Goal: Task Accomplishment & Management: Use online tool/utility

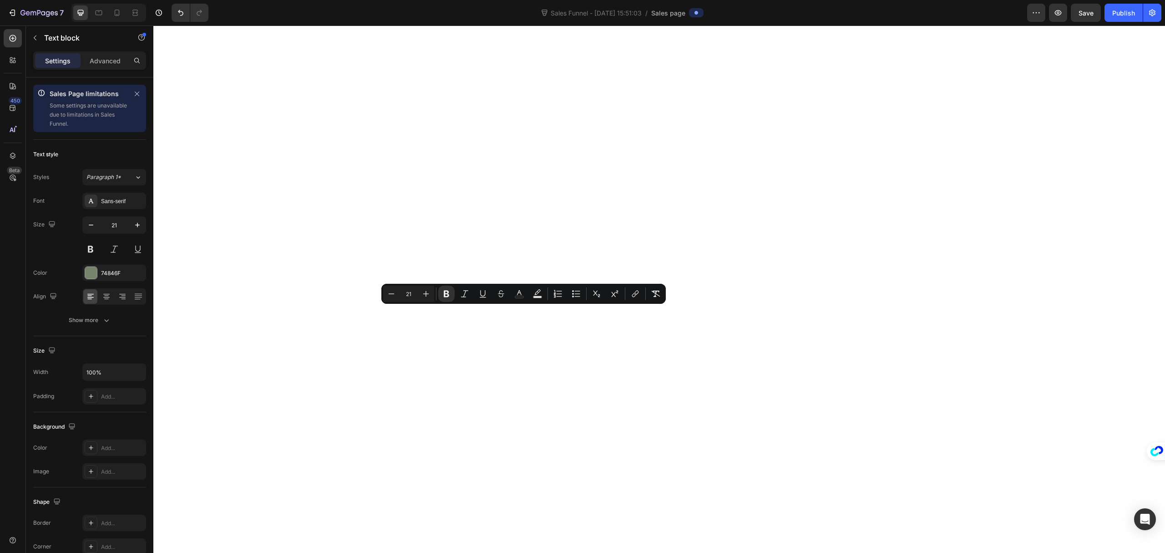
click at [119, 272] on div "74846F" at bounding box center [122, 273] width 43 height 8
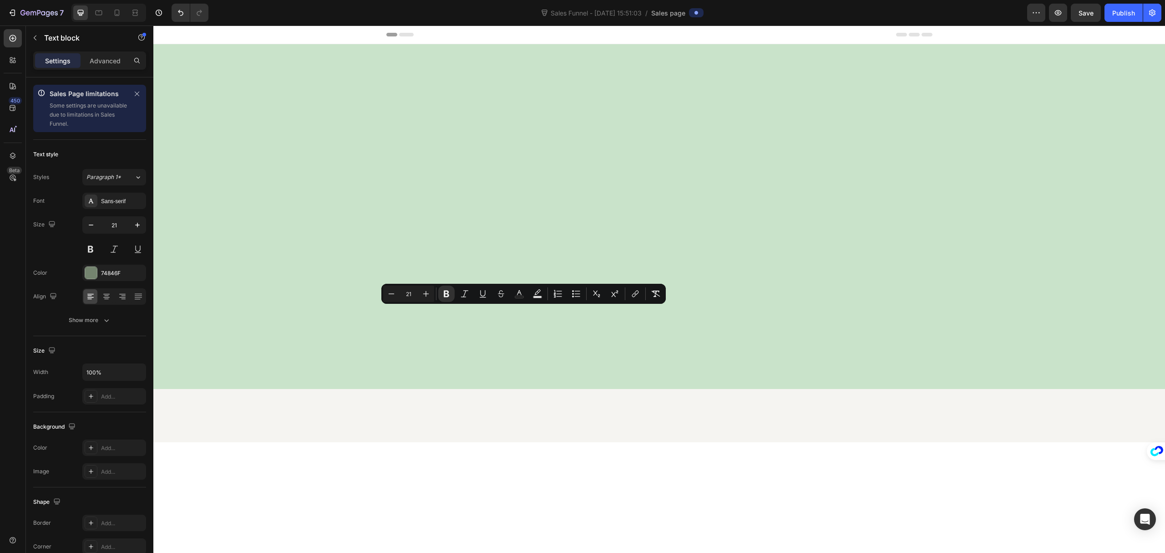
scroll to position [8250, 0]
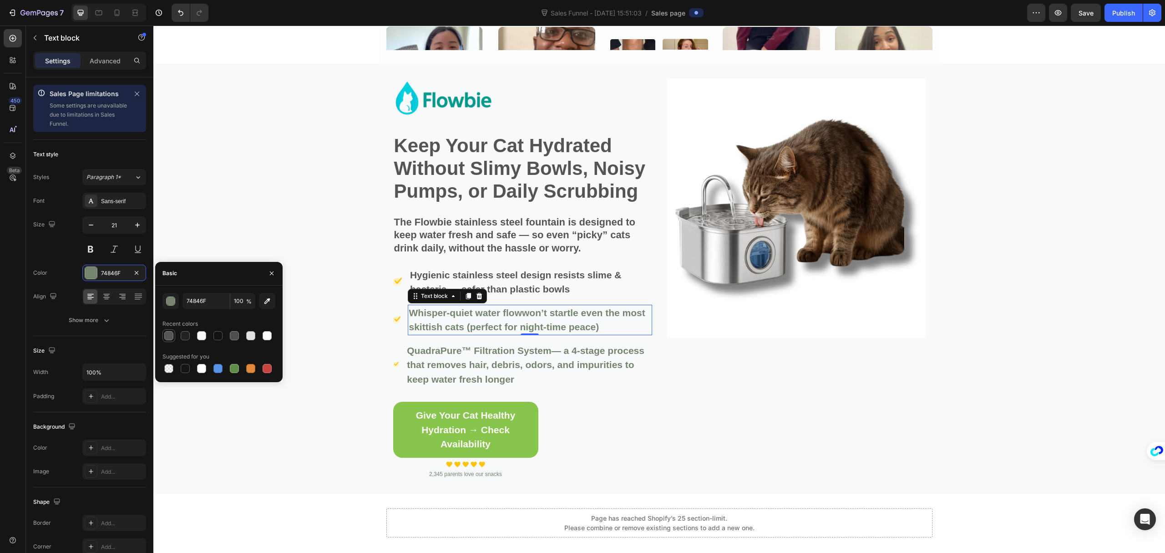
drag, startPoint x: 170, startPoint y: 335, endPoint x: 178, endPoint y: 308, distance: 28.5
click at [170, 335] on div at bounding box center [168, 335] width 9 height 9
type input "555555"
click at [467, 356] on p "QuadraPure™ Filtration System — a 4-stage process that removes hair, debris, od…" at bounding box center [529, 364] width 244 height 43
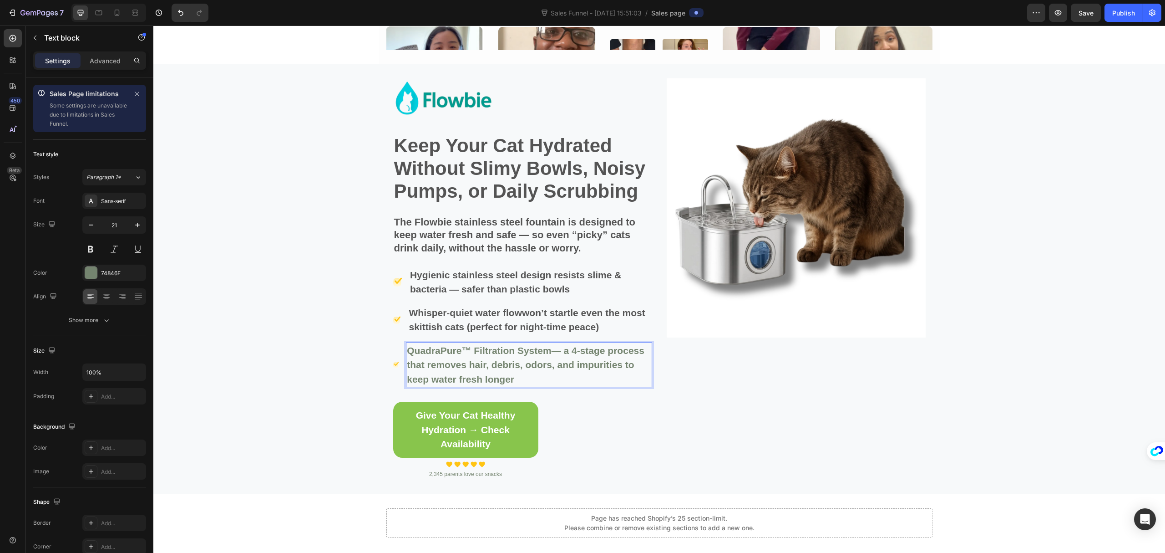
click at [467, 356] on p "QuadraPure™ Filtration System — a 4-stage process that removes hair, debris, od…" at bounding box center [529, 364] width 244 height 43
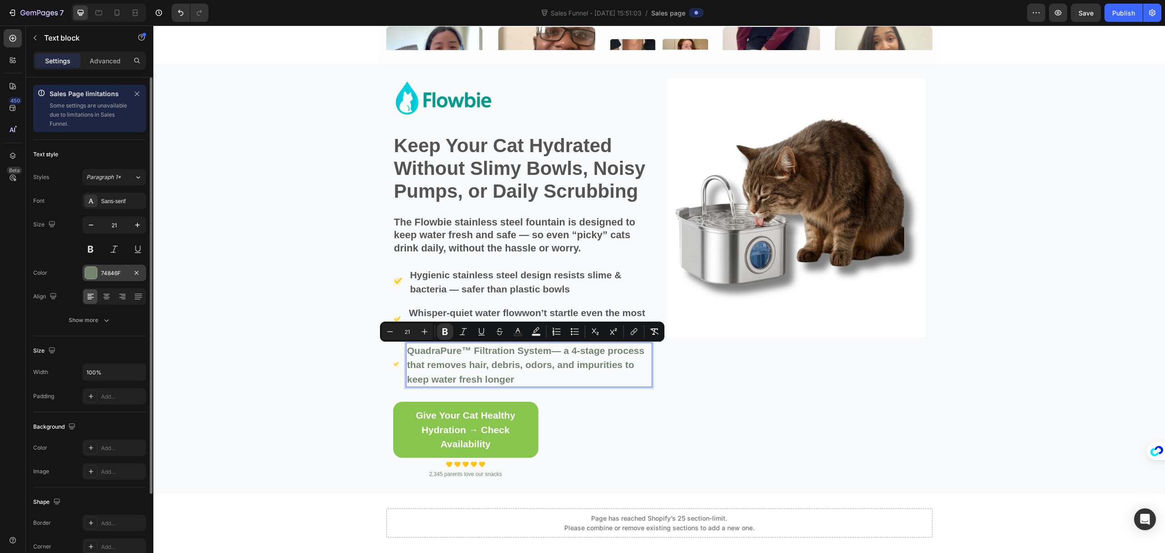
click at [97, 271] on div at bounding box center [91, 273] width 12 height 12
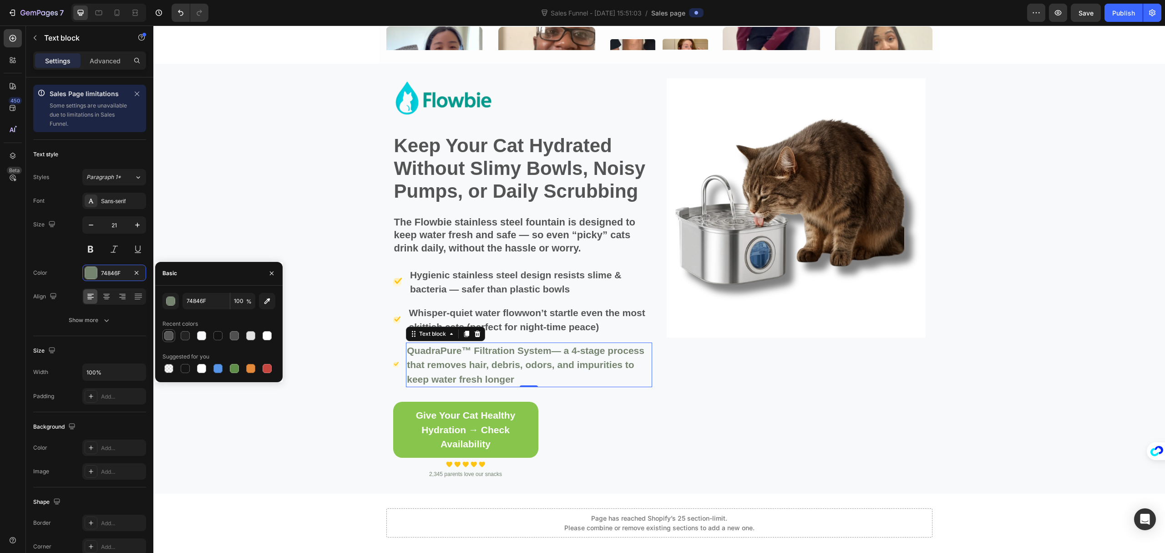
click at [168, 338] on div at bounding box center [168, 335] width 9 height 9
type input "555555"
click at [698, 400] on div "Image Row" at bounding box center [796, 278] width 259 height 401
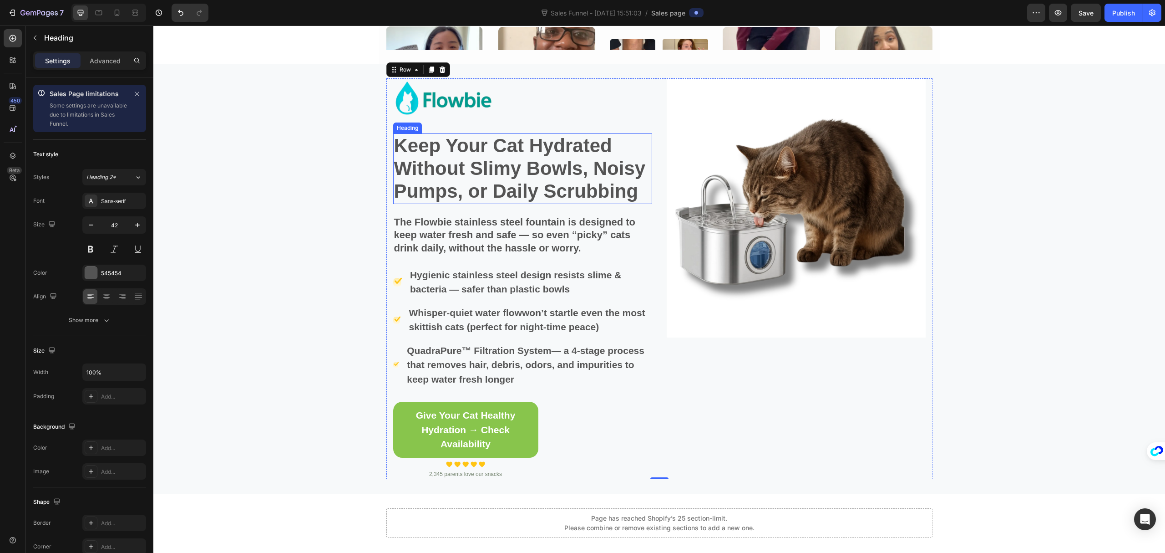
click at [530, 175] on p "Keep Your Cat Hydrated Without Slimy Bowls, Noisy Pumps, or Daily Scrubbing" at bounding box center [522, 168] width 257 height 69
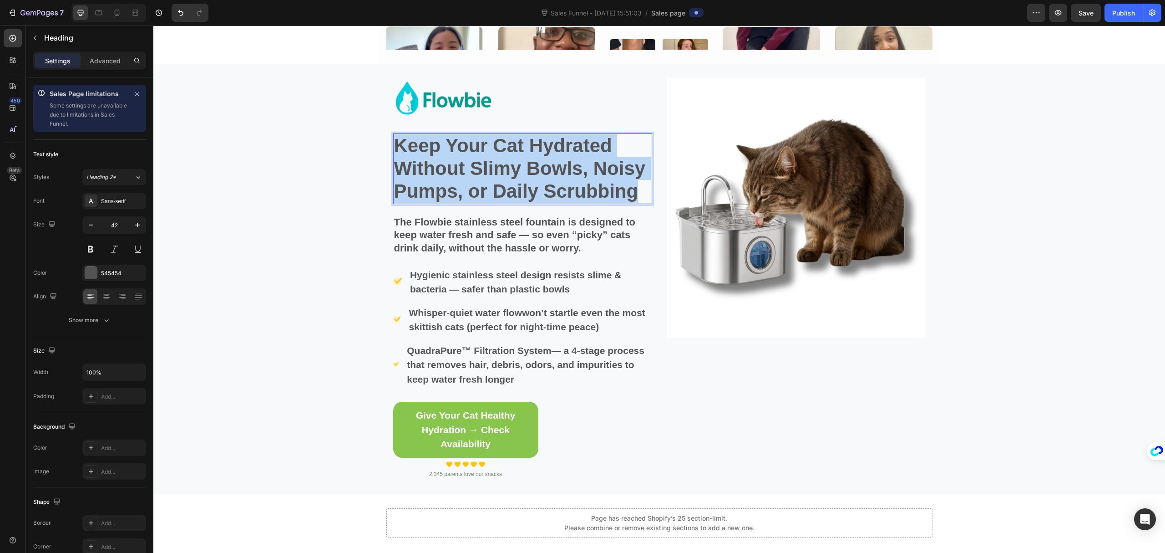
click at [530, 175] on p "Keep Your Cat Hydrated Without Slimy Bowls, Noisy Pumps, or Daily Scrubbing" at bounding box center [522, 168] width 257 height 69
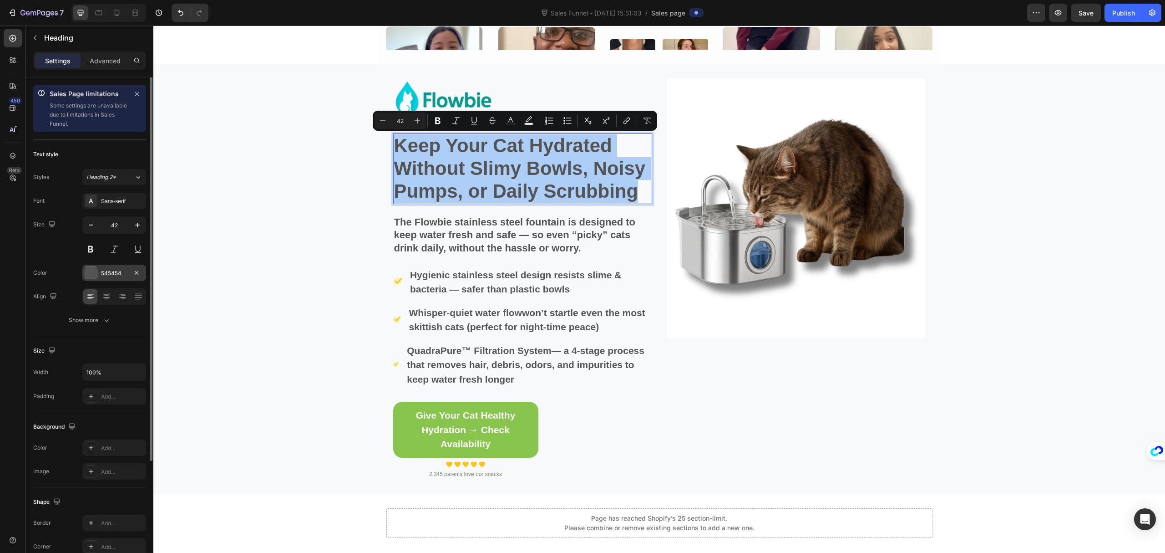
click at [114, 274] on div "545454" at bounding box center [114, 273] width 26 height 8
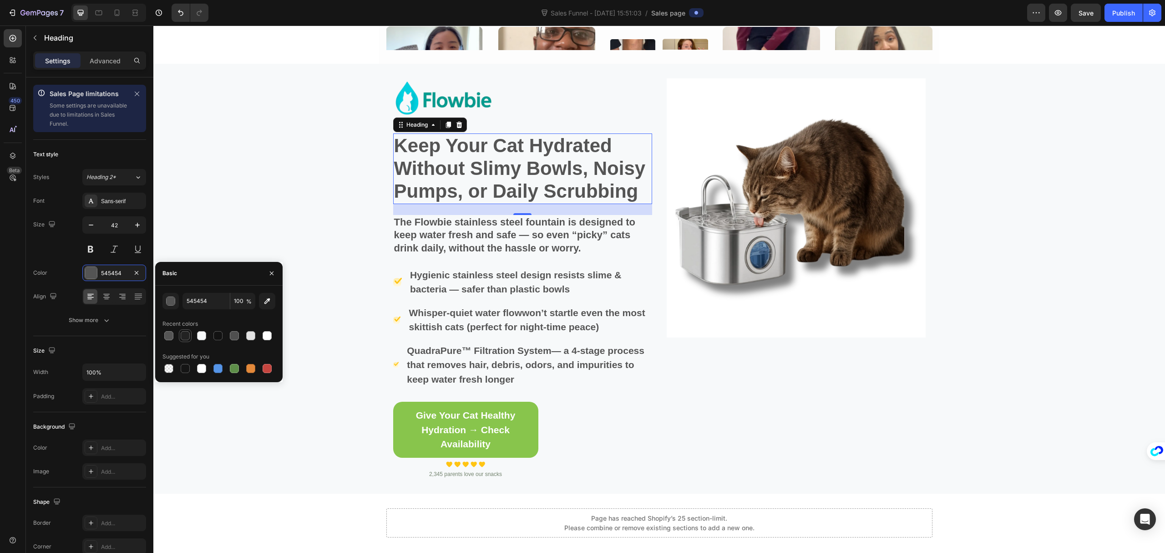
click at [187, 336] on div at bounding box center [185, 335] width 9 height 9
type input "222222"
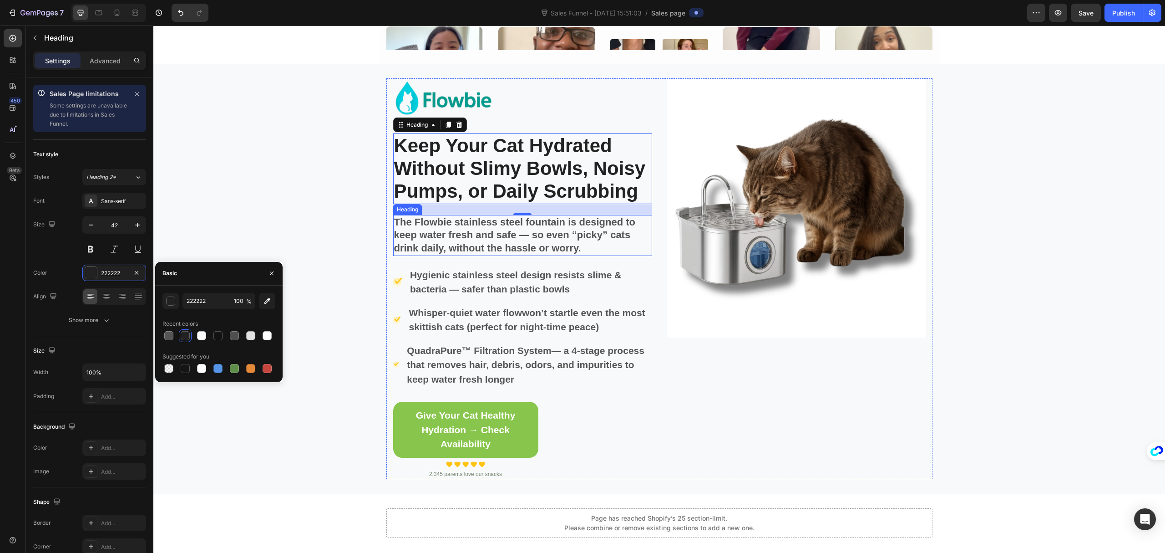
click at [443, 230] on p "The Flowbie stainless steel fountain is designed to keep water fresh and safe —…" at bounding box center [522, 235] width 257 height 39
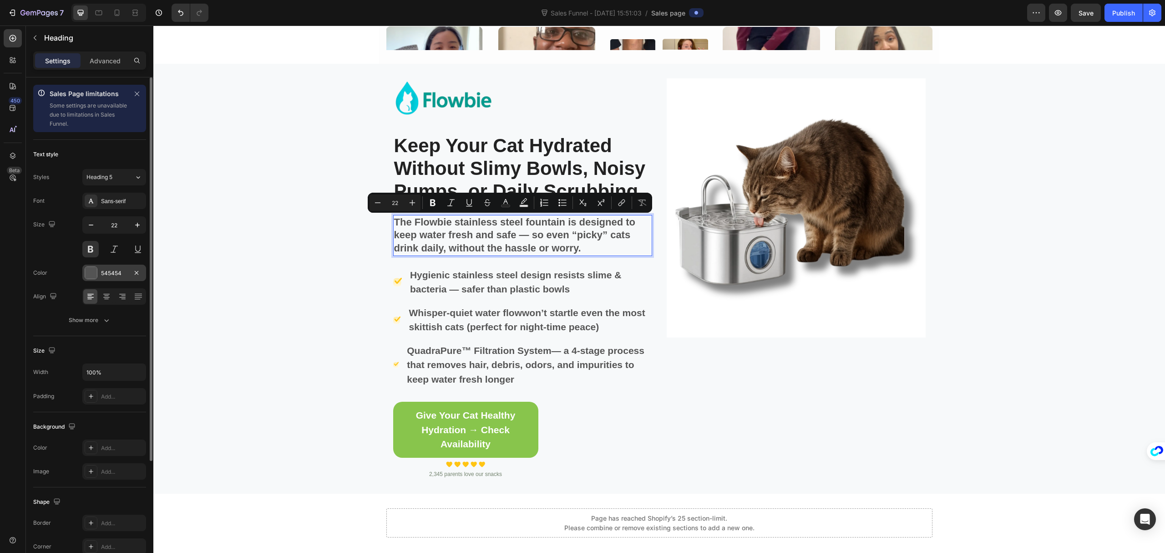
click at [117, 270] on div "545454" at bounding box center [114, 273] width 26 height 8
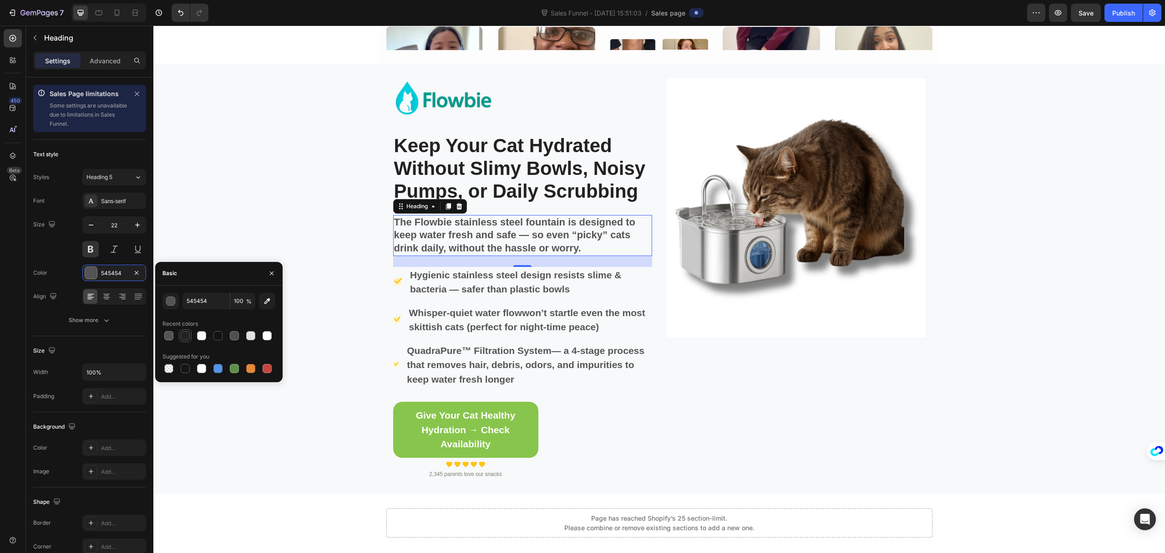
click at [183, 338] on div at bounding box center [185, 335] width 9 height 9
type input "222222"
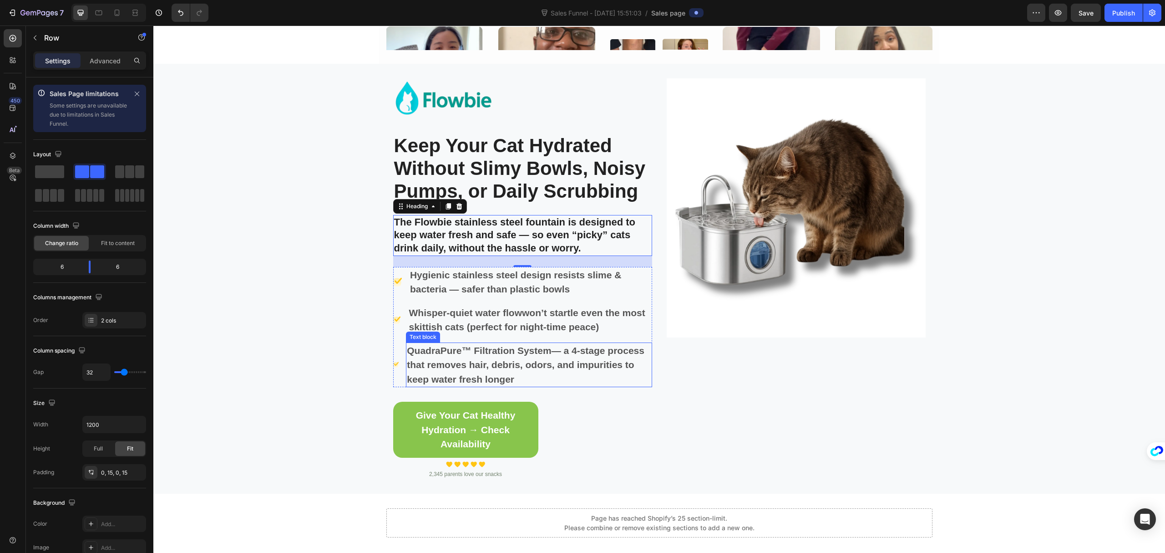
click at [718, 386] on div "Image Row" at bounding box center [796, 278] width 259 height 401
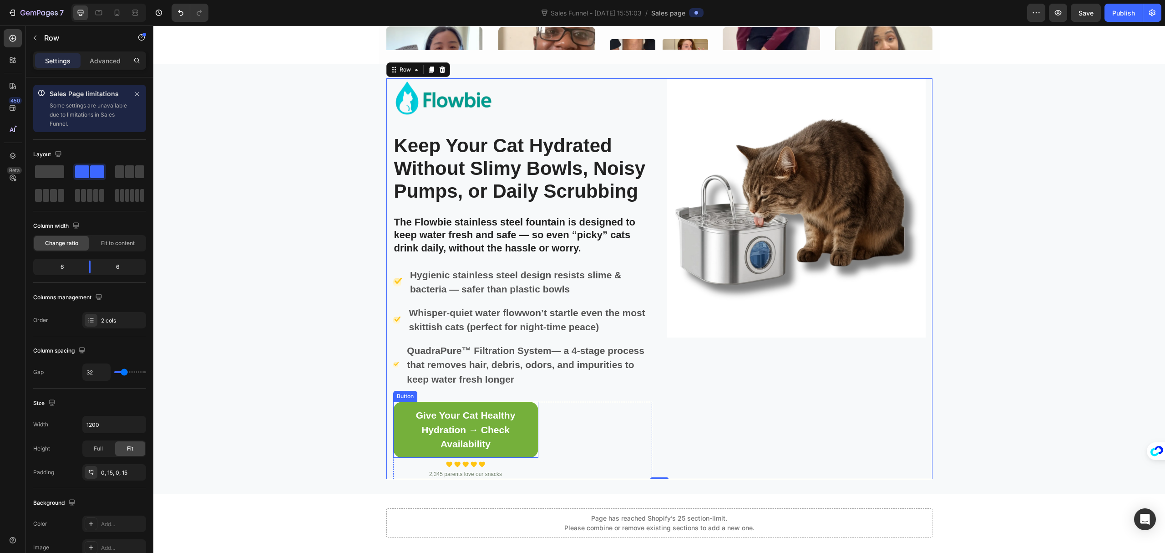
click at [529, 405] on link "Give Your Cat Healthy Hydration → Check Availability" at bounding box center [465, 430] width 145 height 56
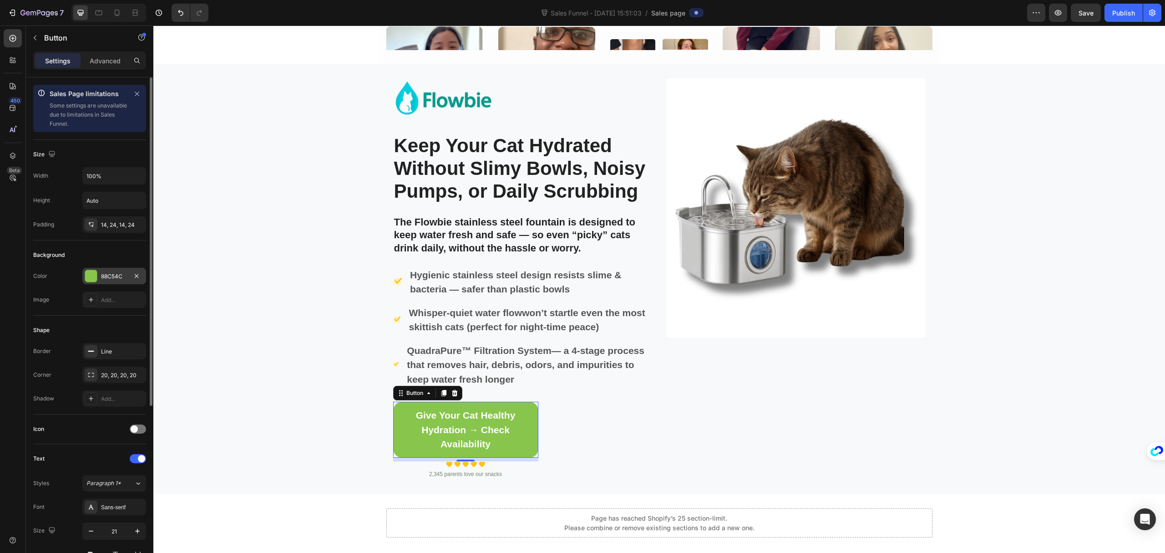
click at [115, 276] on div "88C54C" at bounding box center [114, 276] width 26 height 8
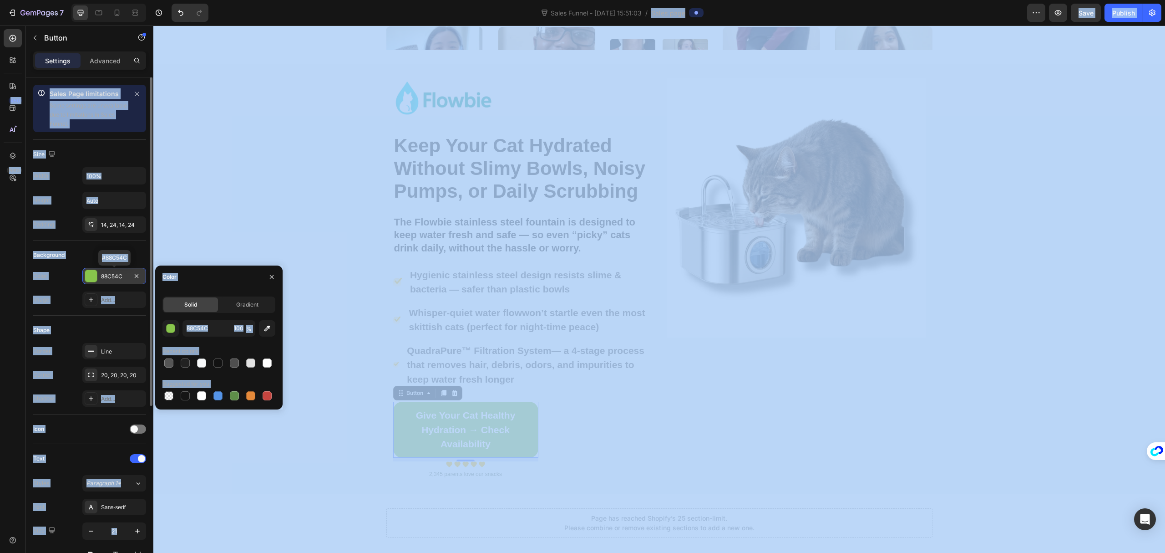
click at [116, 276] on div "88C54C" at bounding box center [114, 276] width 26 height 8
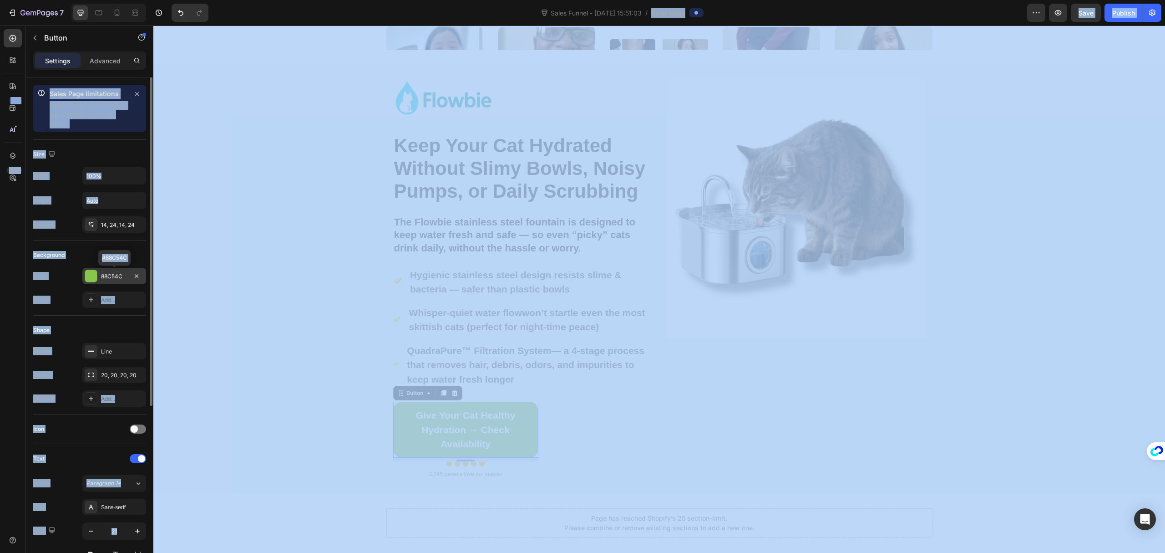
click at [116, 276] on div "88C54C" at bounding box center [114, 276] width 26 height 8
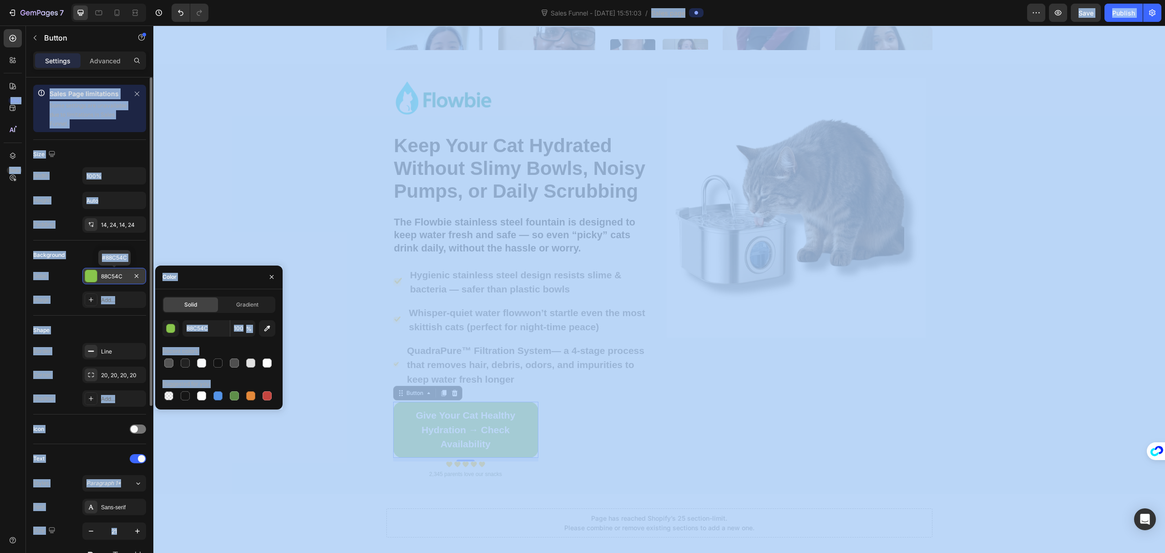
click at [116, 276] on div "88C54C" at bounding box center [114, 276] width 26 height 8
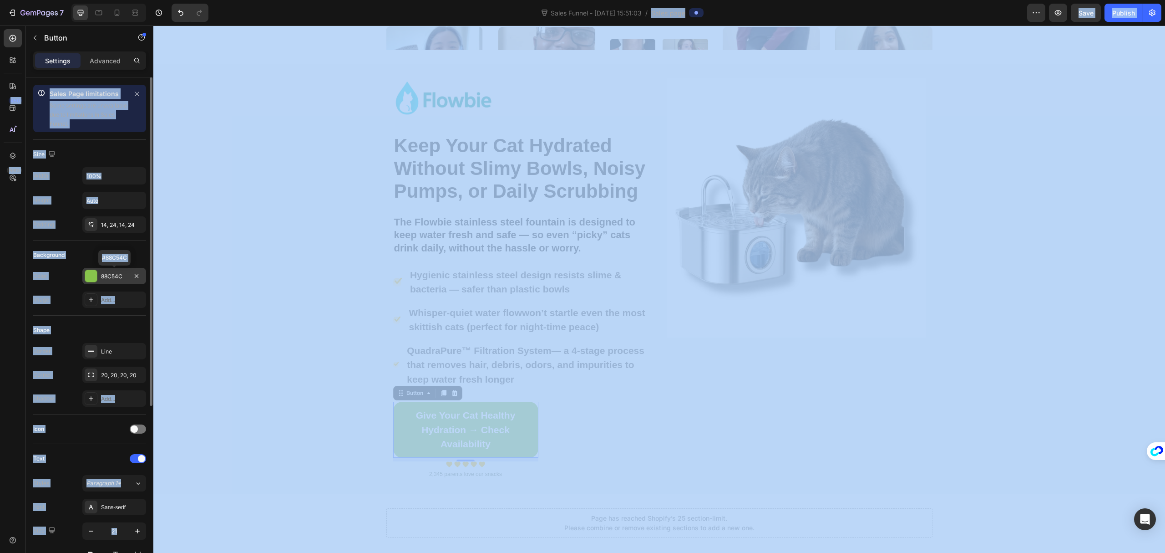
click at [128, 278] on div "88C54C" at bounding box center [114, 276] width 64 height 16
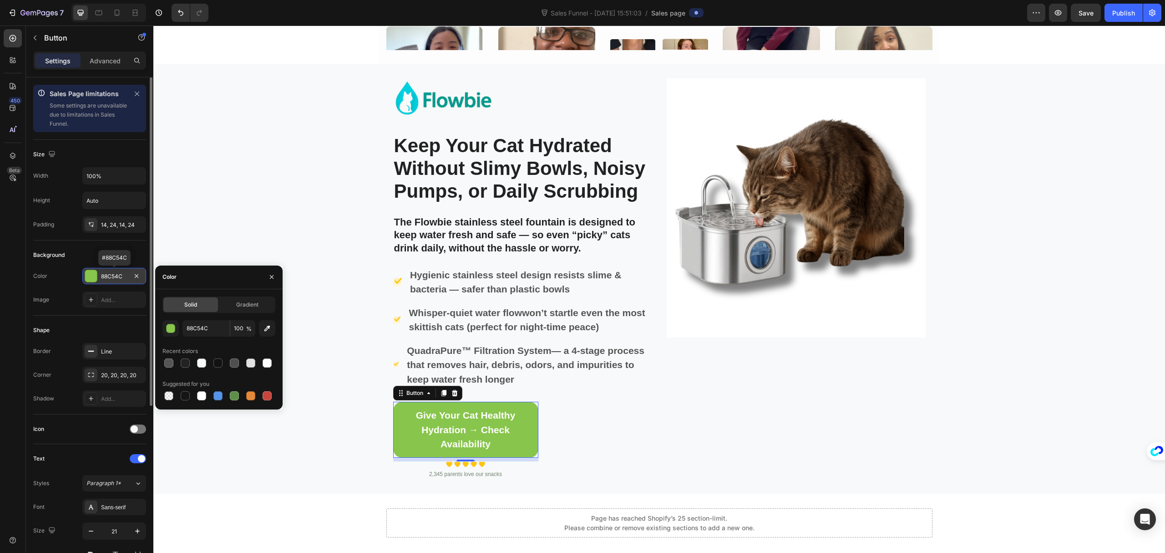
click at [128, 278] on div "88C54C" at bounding box center [114, 276] width 64 height 16
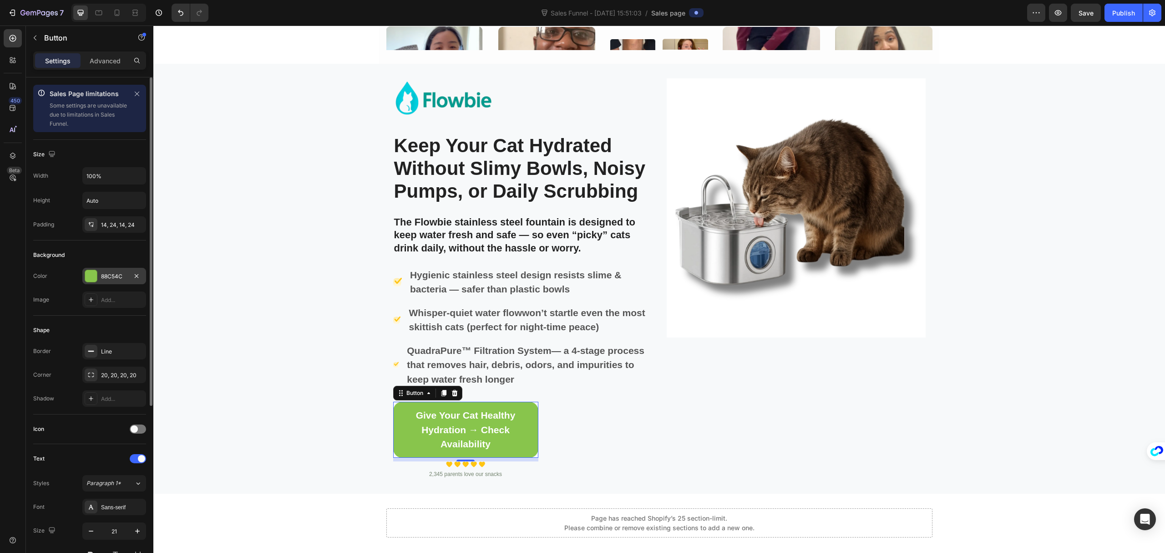
click at [119, 277] on div "88C54C" at bounding box center [114, 276] width 26 height 8
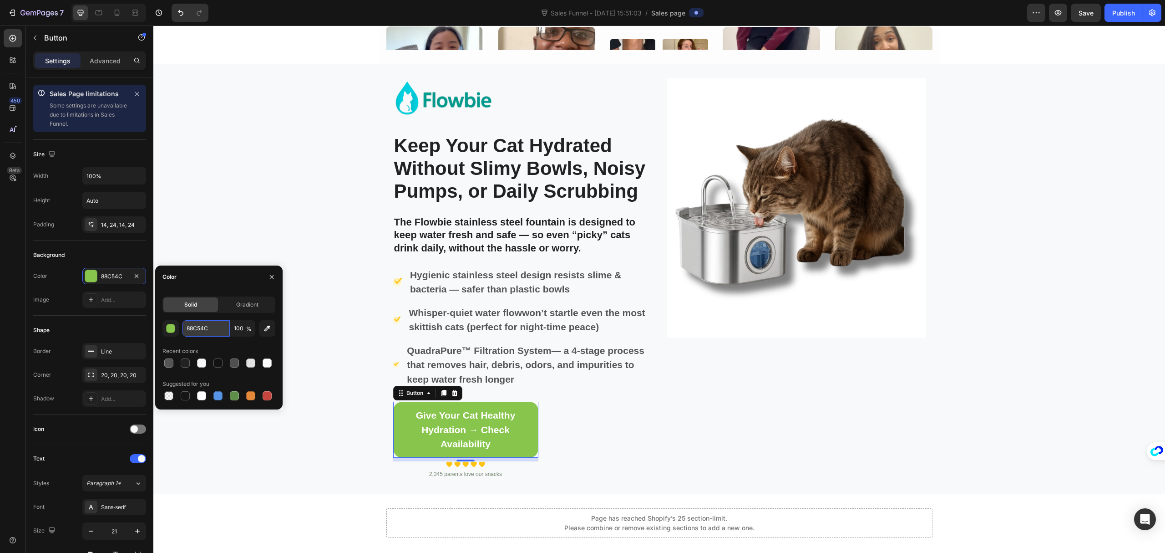
click at [219, 325] on input "88C54C" at bounding box center [206, 328] width 47 height 16
paste input "4CB8A8"
type input "4CB8A8"
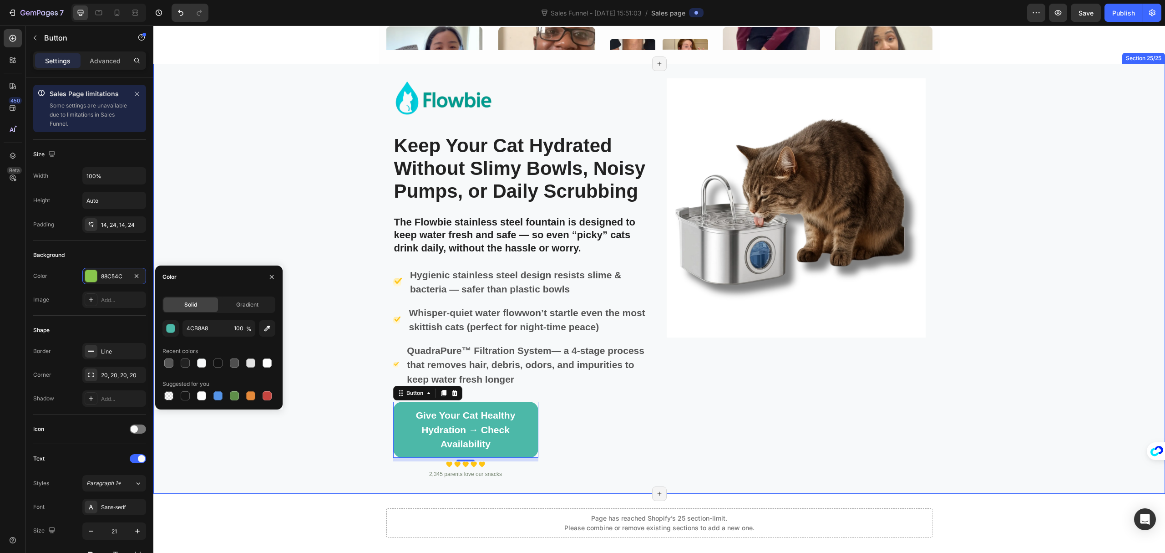
click at [272, 445] on div "Image Keep Your Cat Hydrated Without Slimy Bowls, Noisy Pumps, or Daily Scrubbi…" at bounding box center [659, 278] width 1012 height 401
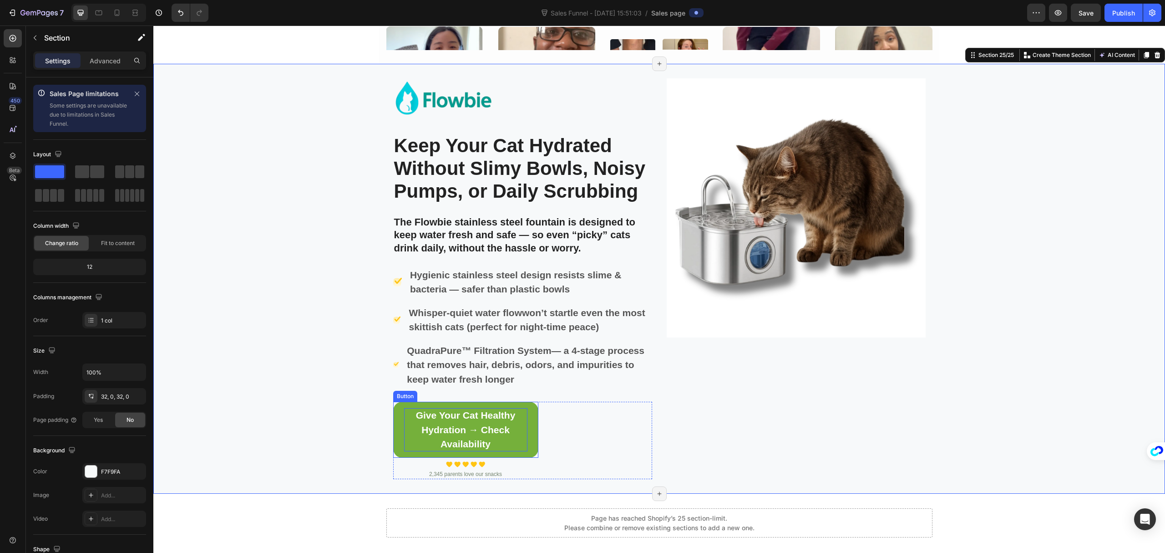
click at [519, 440] on p "Give Your Cat Healthy Hydration → Check Availability" at bounding box center [465, 429] width 123 height 43
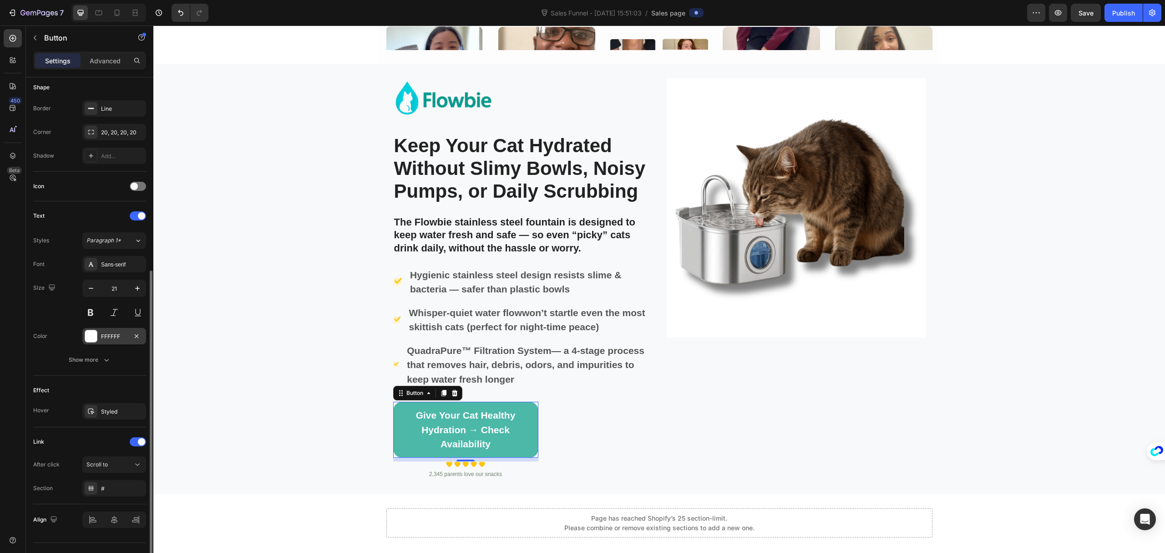
scroll to position [263, 0]
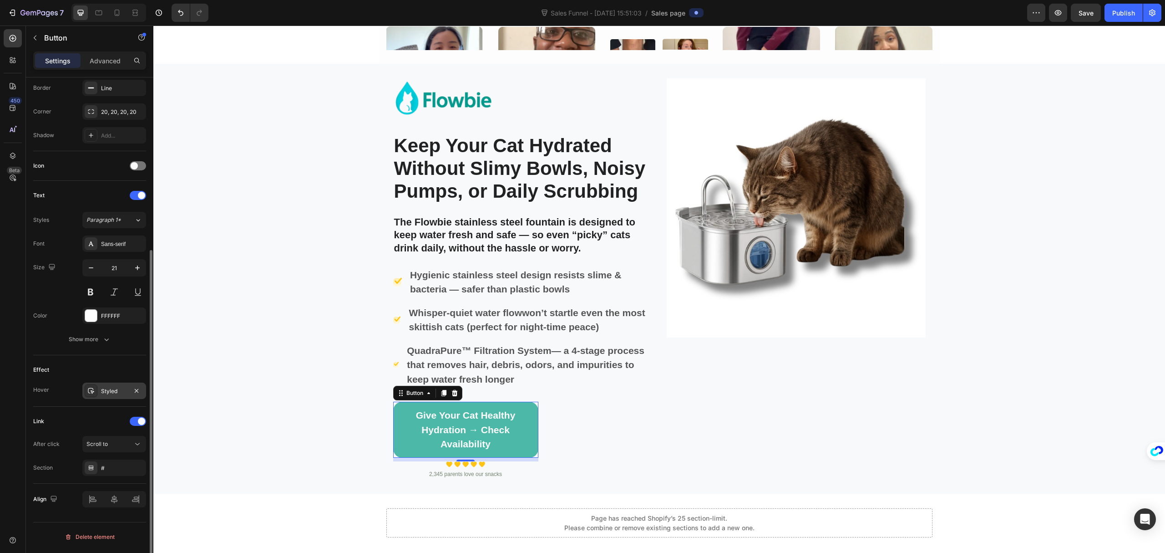
click at [124, 392] on div "Styled" at bounding box center [114, 391] width 26 height 8
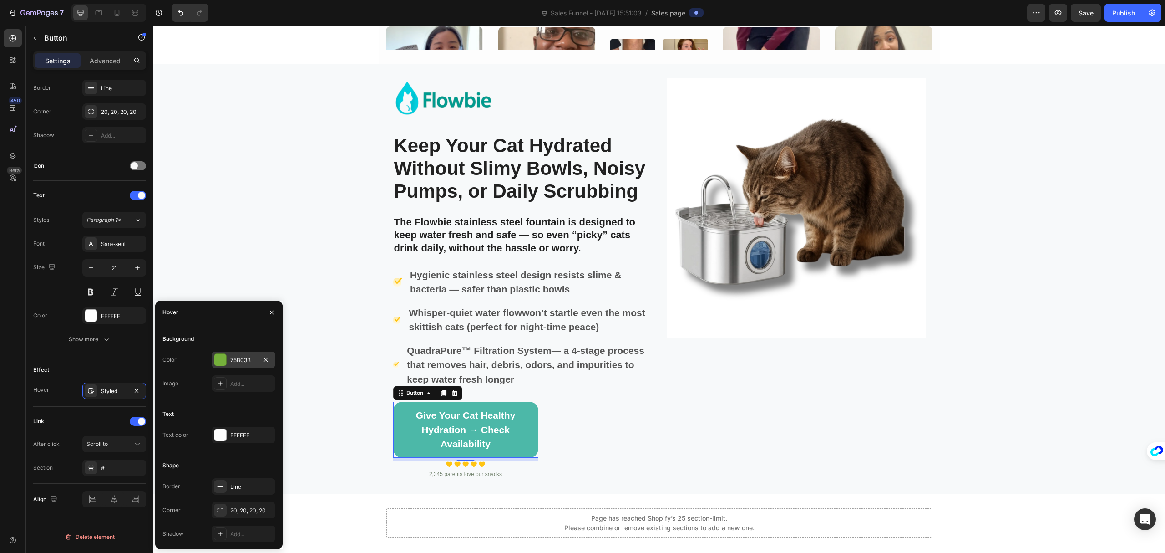
click at [250, 361] on div "75B03B" at bounding box center [243, 360] width 26 height 8
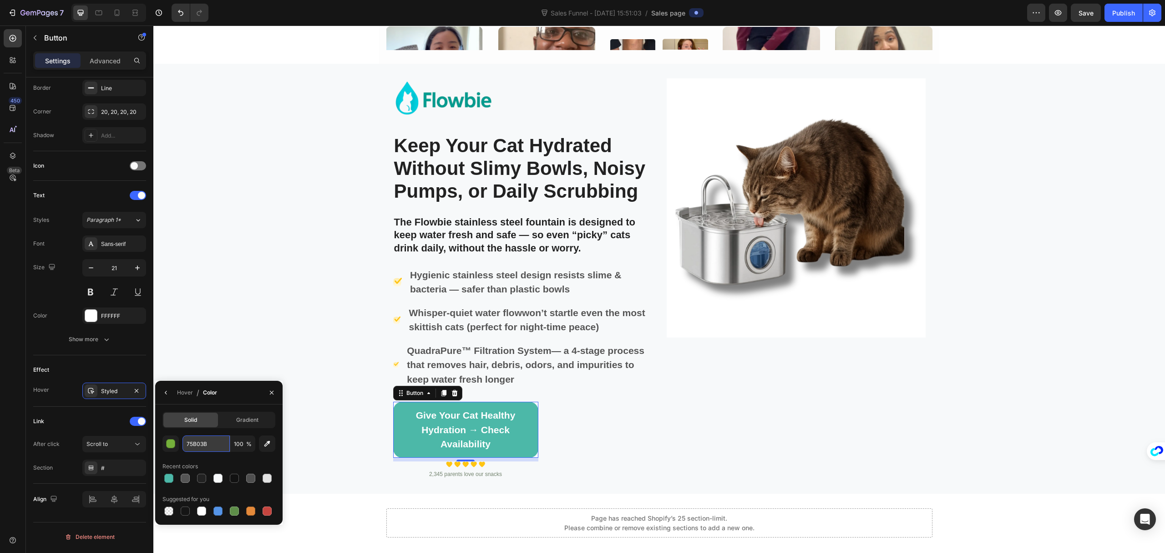
click at [214, 446] on input "75B03B" at bounding box center [206, 443] width 47 height 16
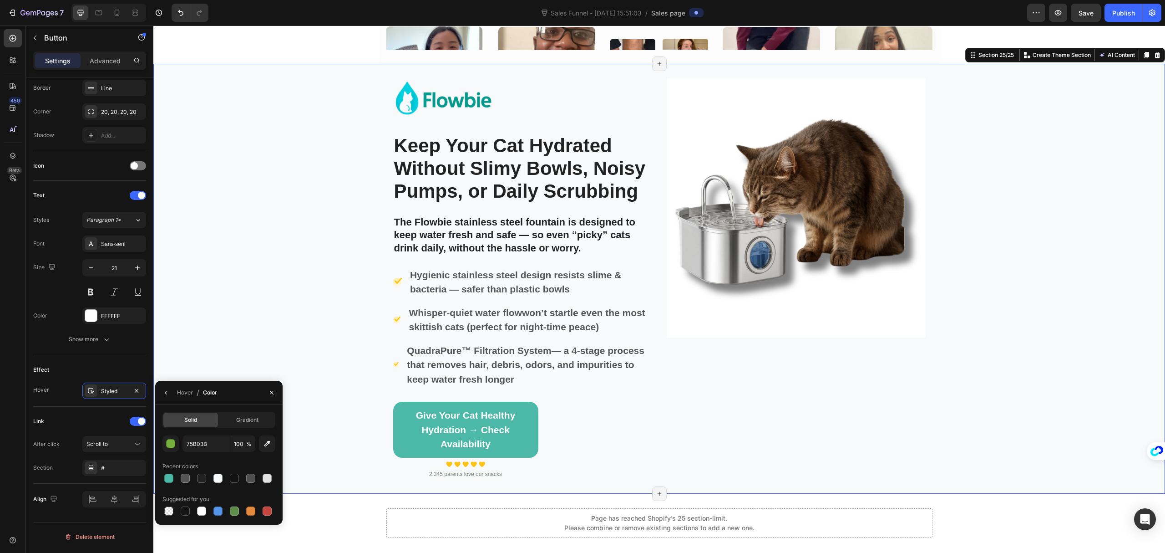
scroll to position [0, 0]
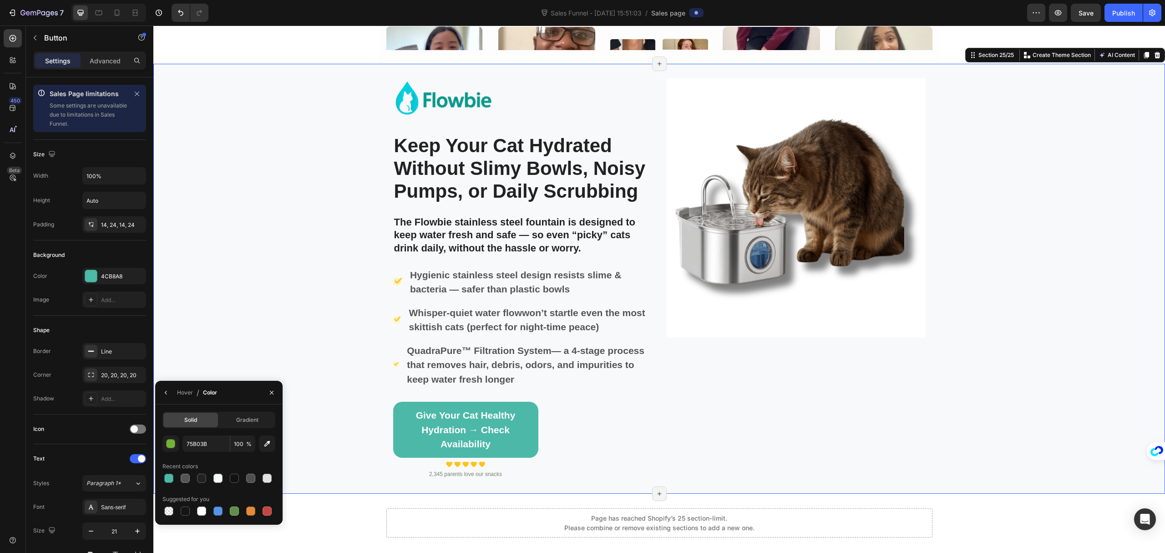
click at [219, 333] on div "Image Keep Your Cat Hydrated Without Slimy Bowls, Noisy Pumps, or Daily Scrubbi…" at bounding box center [659, 278] width 1012 height 401
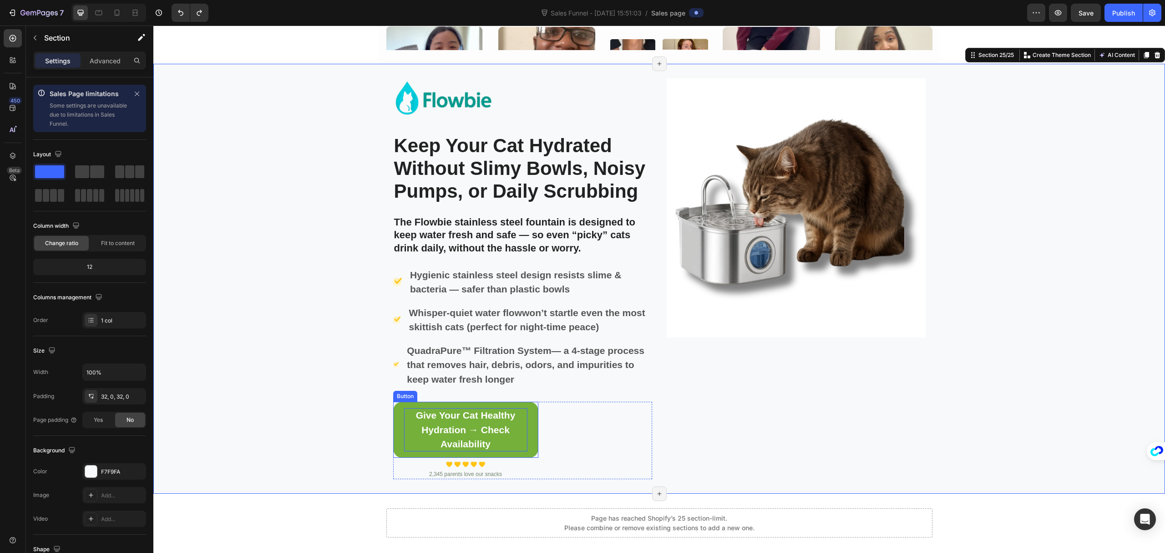
click at [404, 446] on p "Give Your Cat Healthy Hydration → Check Availability" at bounding box center [465, 429] width 123 height 43
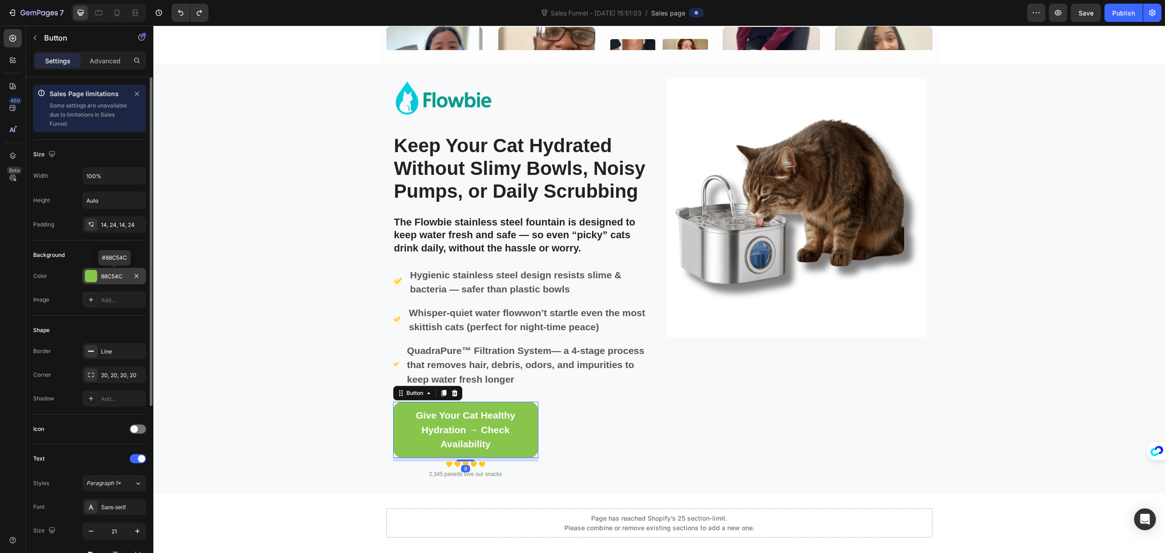
click at [119, 276] on div "88C54C" at bounding box center [114, 276] width 26 height 8
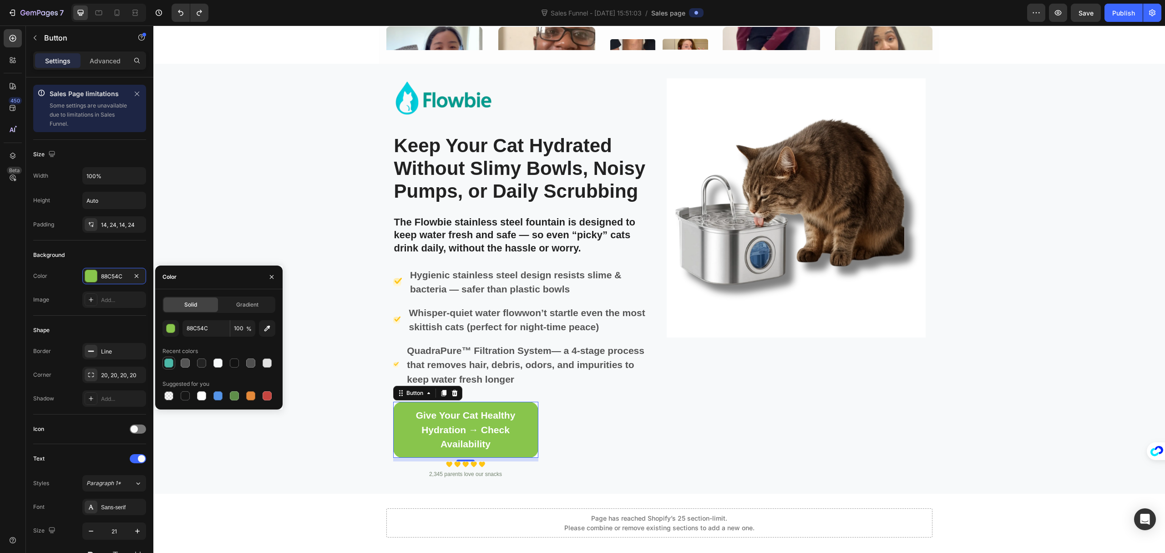
click at [173, 365] on div at bounding box center [168, 362] width 9 height 9
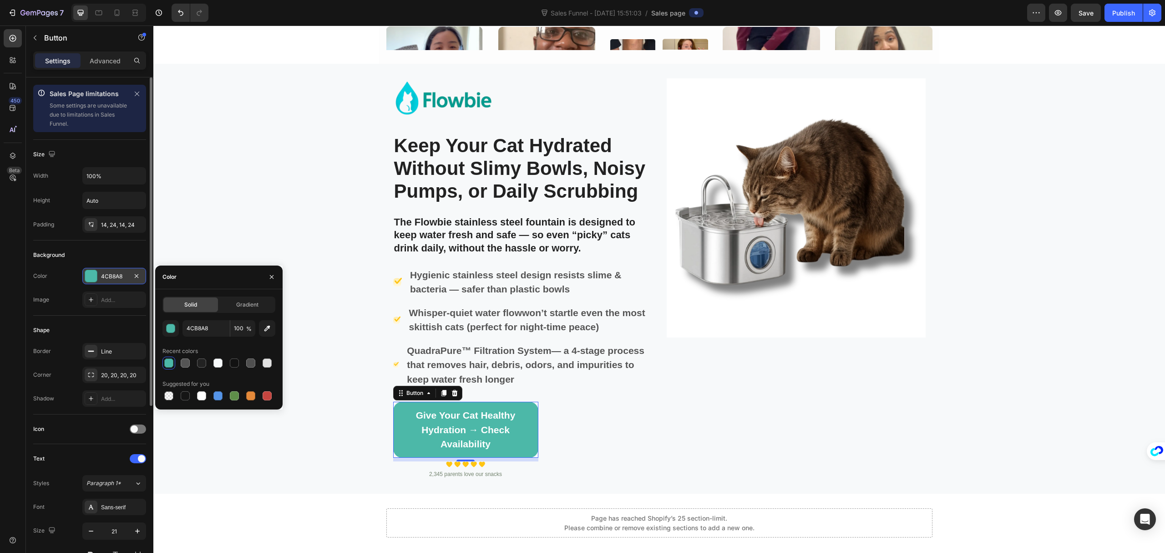
click at [112, 276] on div "4CB8A8" at bounding box center [114, 276] width 26 height 8
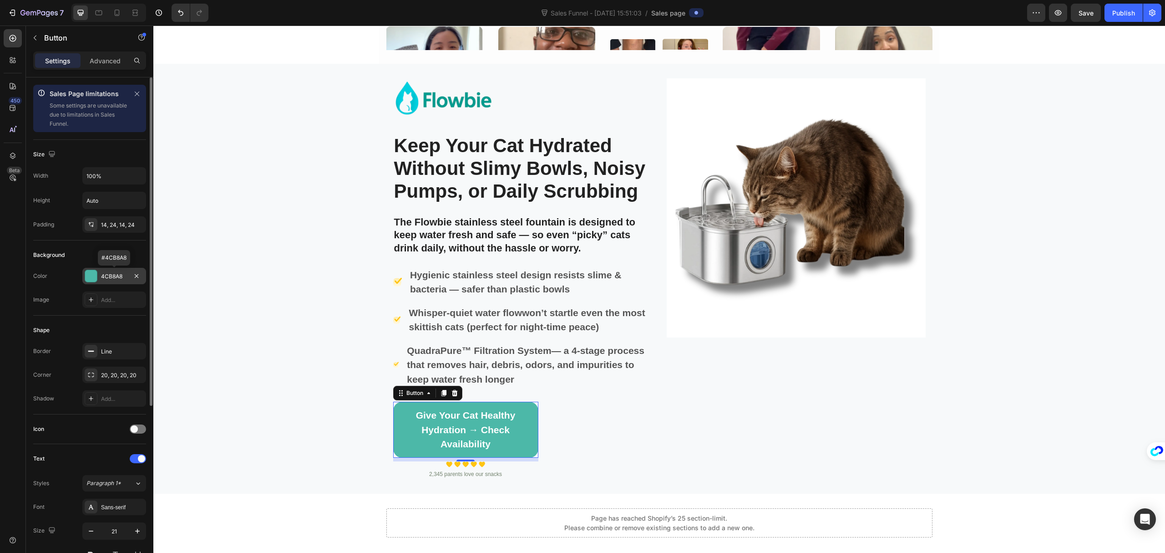
click at [112, 276] on div "4CB8A8" at bounding box center [114, 276] width 26 height 8
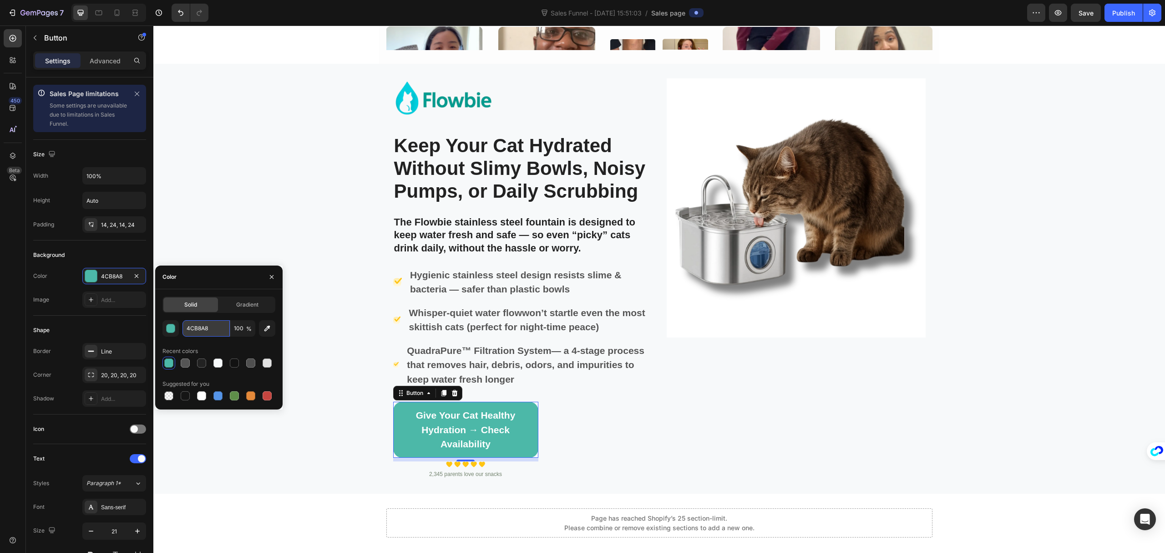
click at [209, 328] on input "4CB8A8" at bounding box center [206, 328] width 47 height 16
paste input "00B5D"
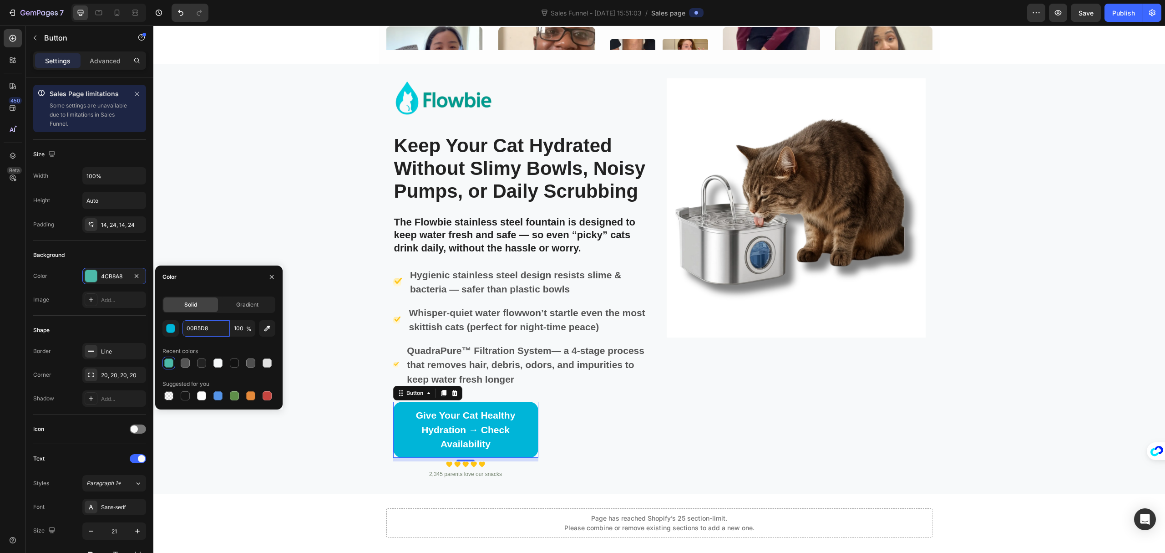
type input "00B5D8"
click at [1060, 368] on div "Image Keep Your Cat Hydrated Without Slimy Bowls, Noisy Pumps, or Daily Scrubbi…" at bounding box center [659, 278] width 1012 height 401
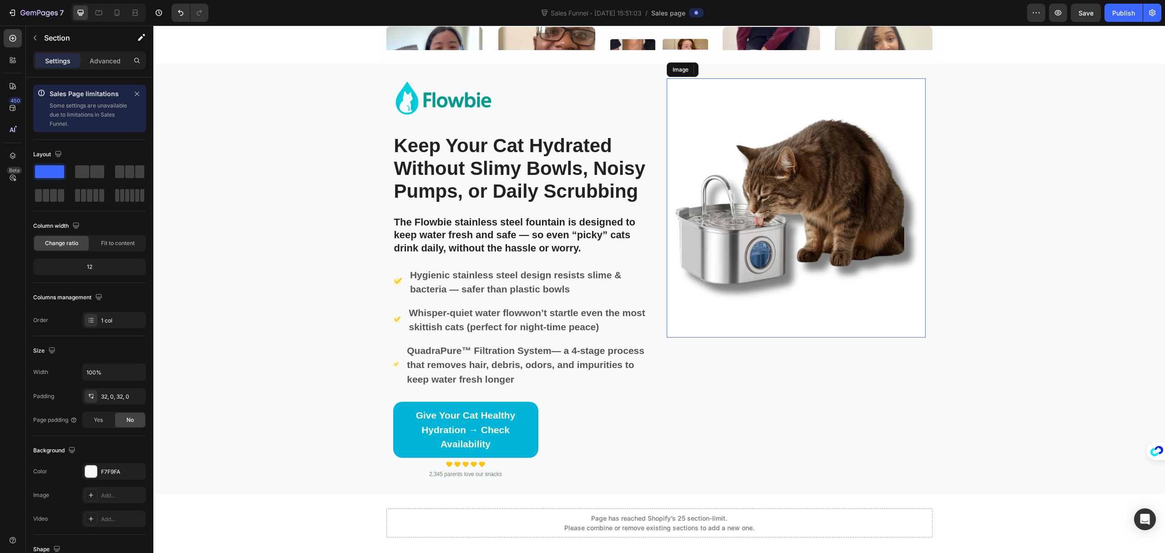
click at [829, 186] on img at bounding box center [796, 207] width 259 height 259
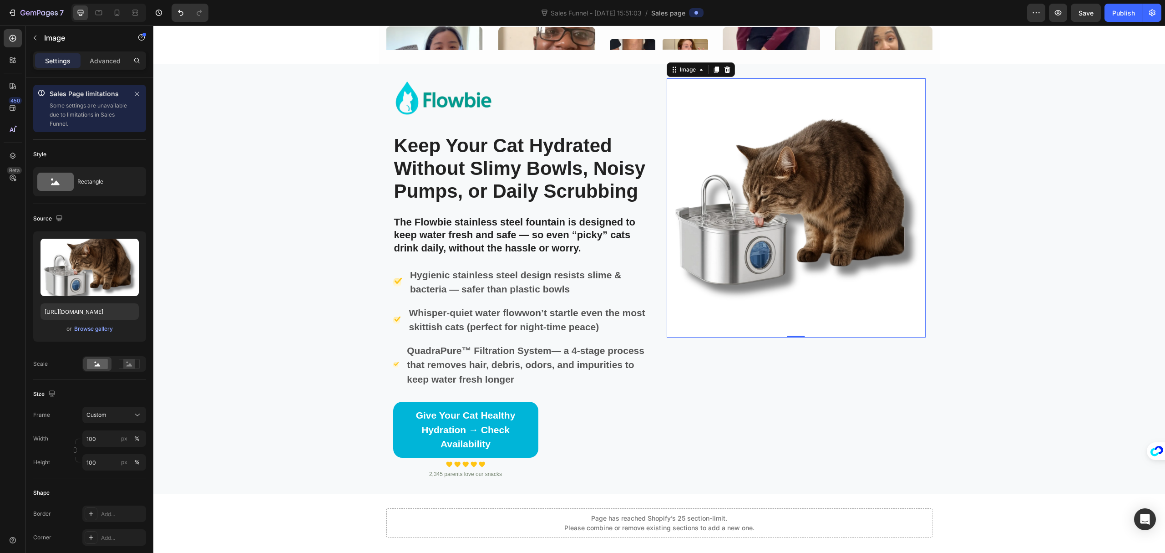
click at [764, 189] on img at bounding box center [796, 207] width 259 height 259
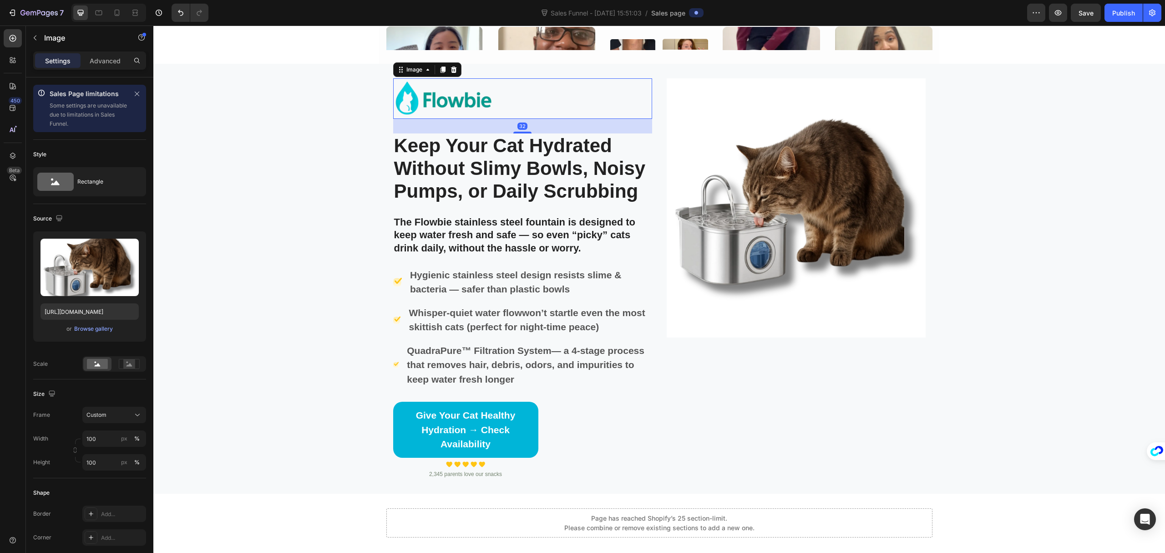
click at [573, 91] on div at bounding box center [522, 98] width 259 height 41
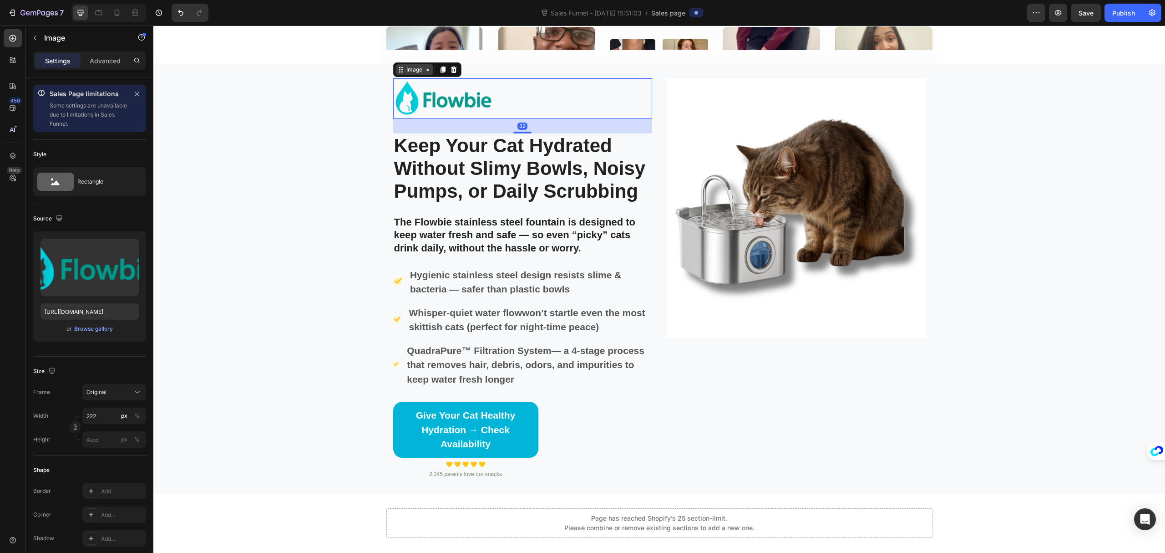
click at [415, 72] on div "Image" at bounding box center [415, 70] width 20 height 8
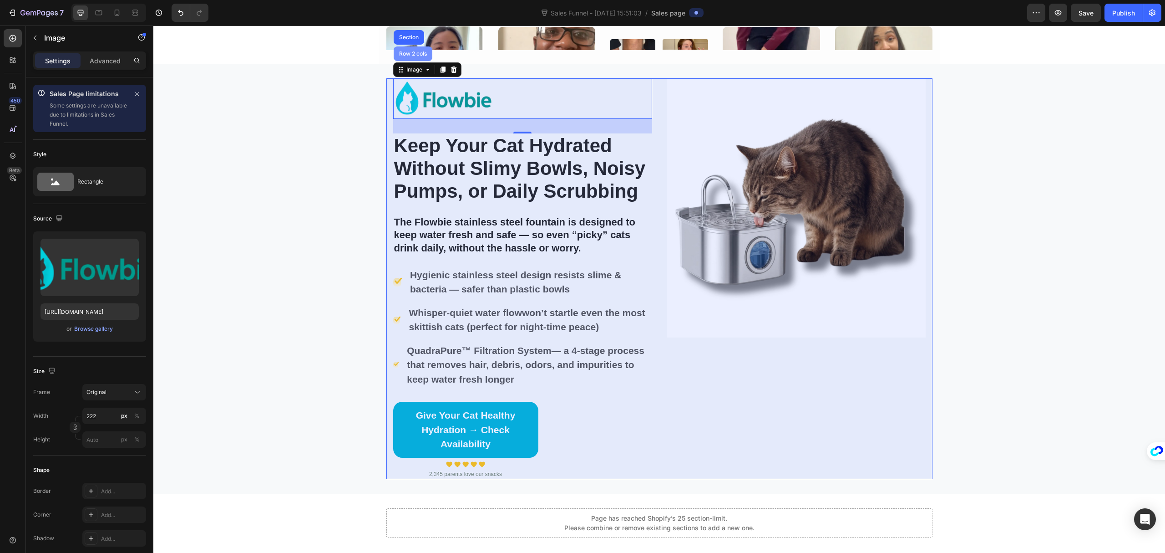
click at [409, 54] on div "Row 2 cols" at bounding box center [412, 53] width 31 height 5
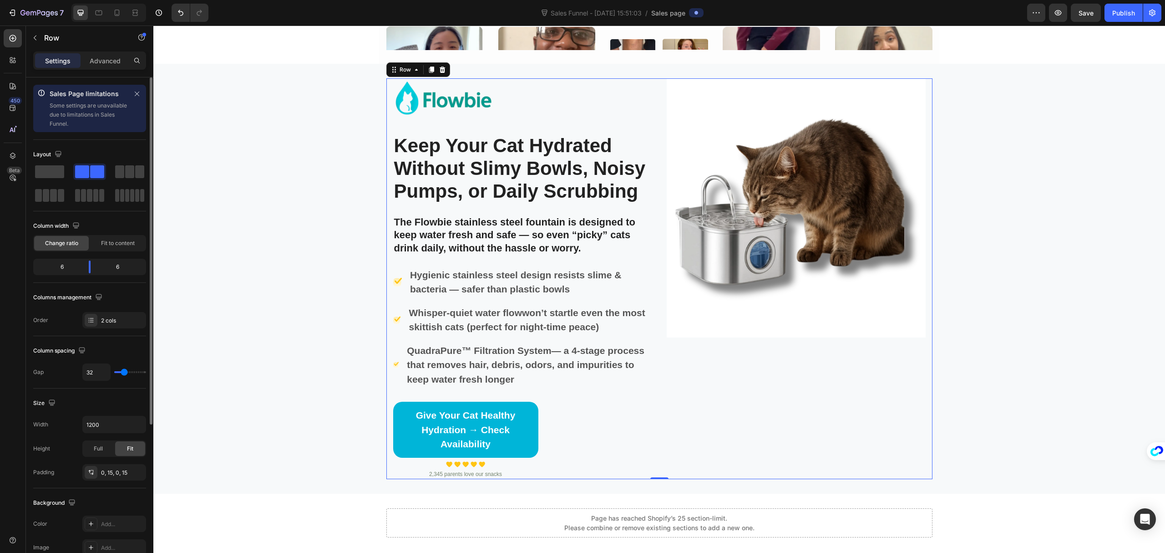
click at [97, 172] on span at bounding box center [97, 171] width 14 height 13
click at [787, 85] on img at bounding box center [796, 207] width 259 height 259
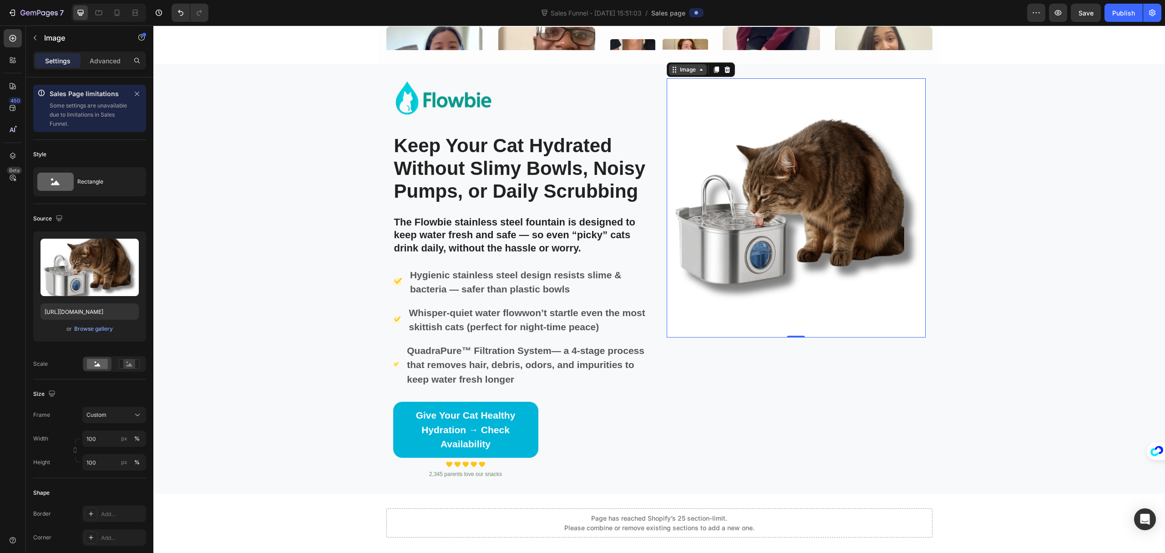
click at [678, 67] on div "Image" at bounding box center [688, 70] width 20 height 8
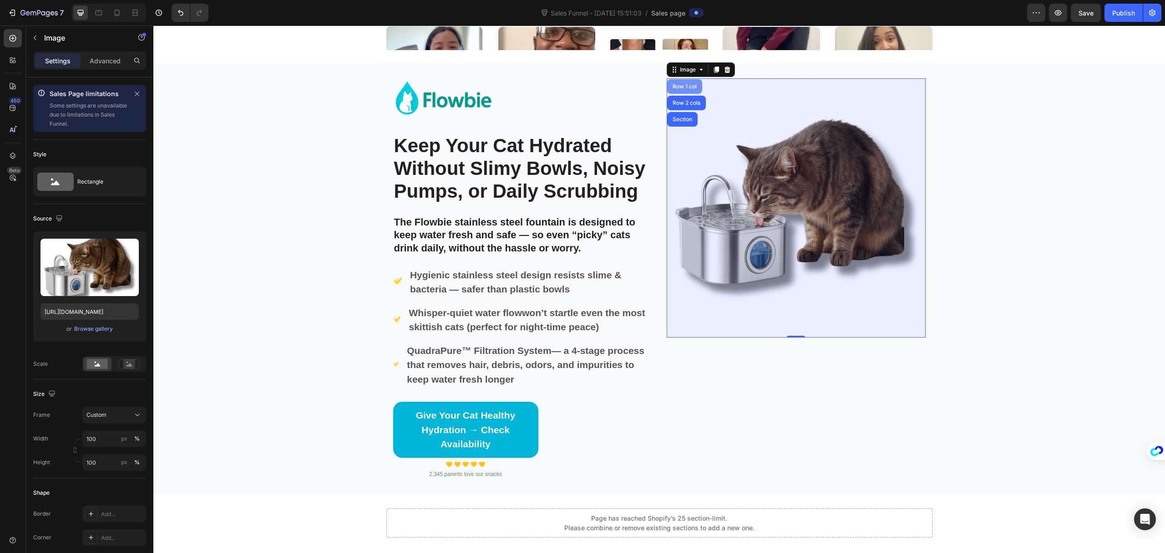
click at [680, 84] on div "Row 1 col" at bounding box center [685, 86] width 28 height 5
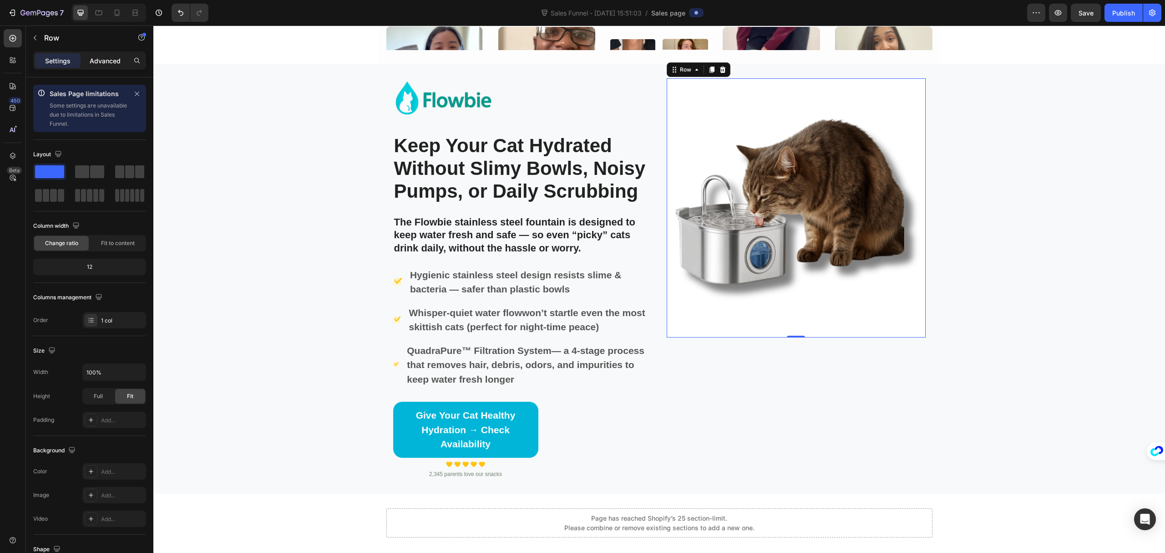
click at [108, 59] on p "Advanced" at bounding box center [105, 61] width 31 height 10
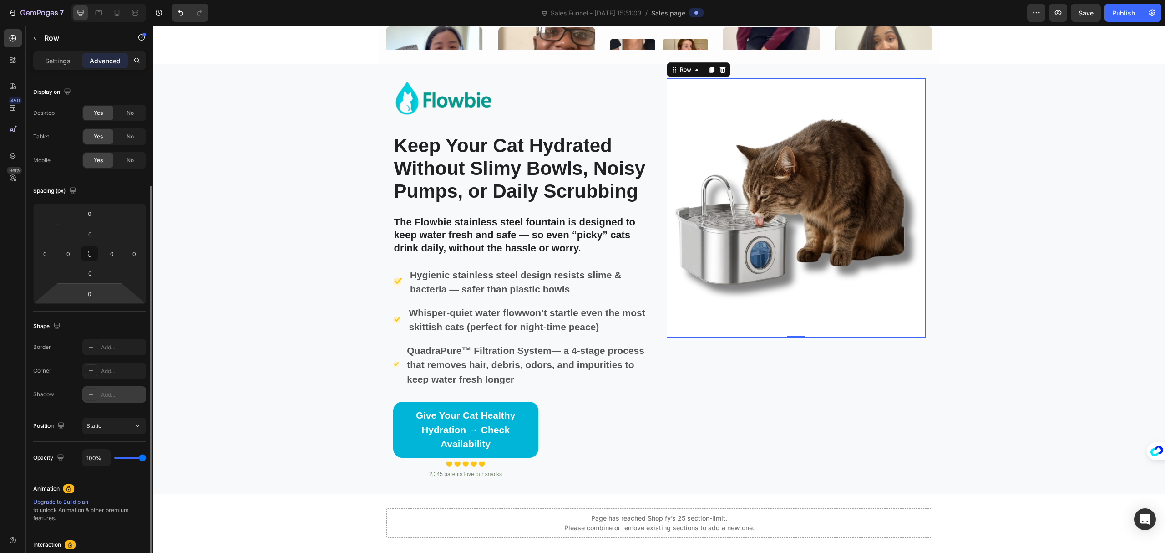
scroll to position [61, 0]
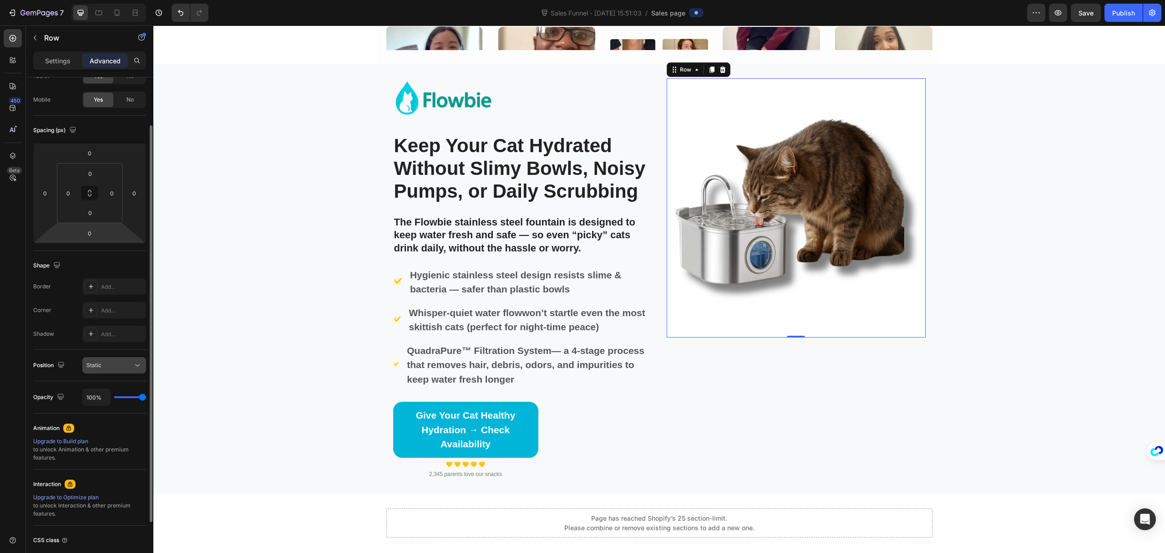
click at [121, 370] on button "Static" at bounding box center [114, 365] width 64 height 16
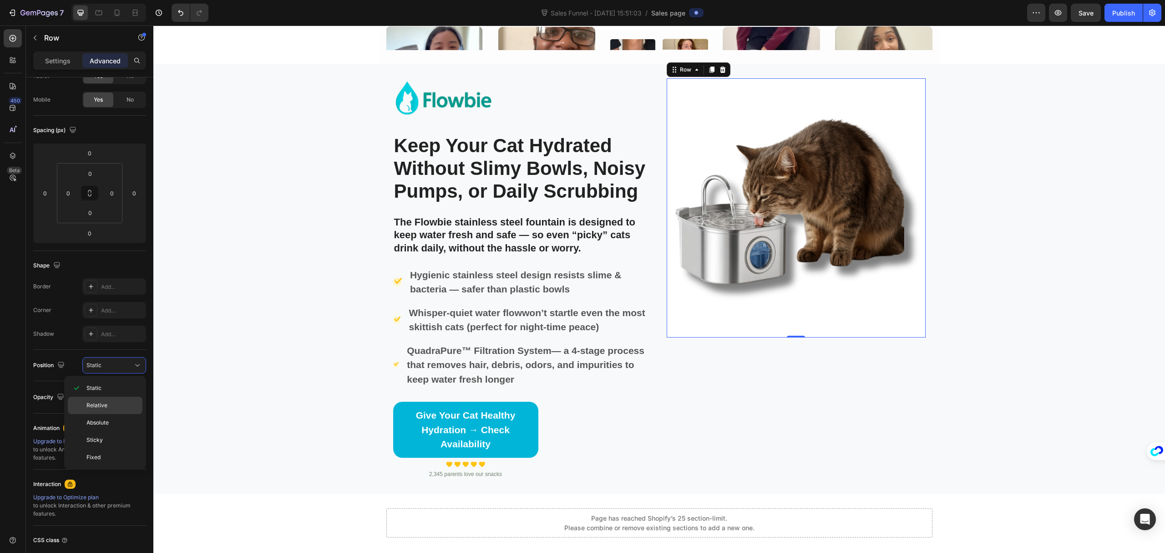
click at [122, 414] on div "Relative" at bounding box center [105, 422] width 75 height 17
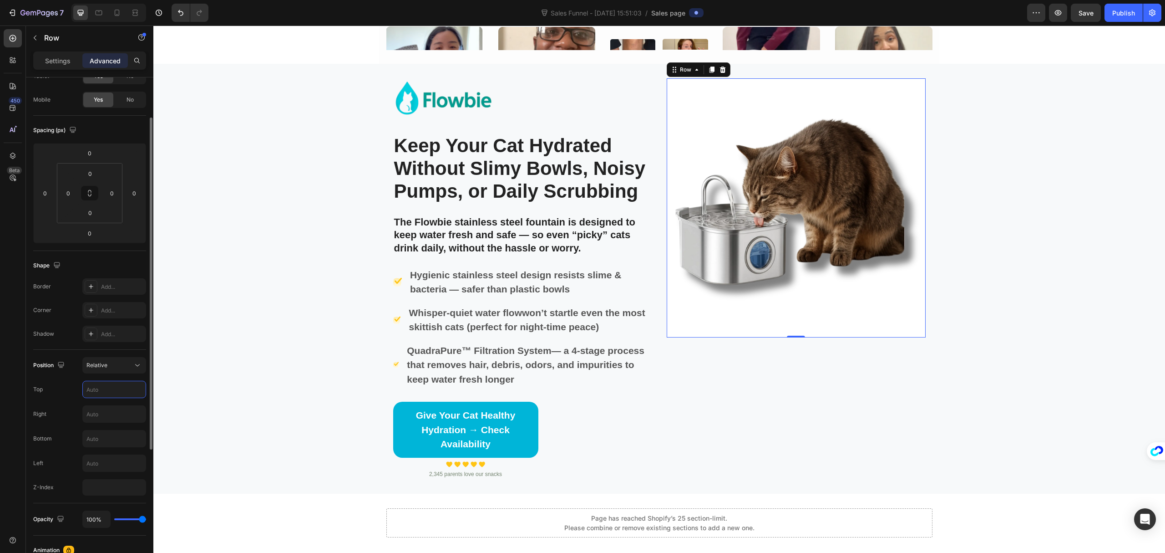
click at [115, 391] on input "text" at bounding box center [114, 389] width 63 height 16
type input "ㄓ"
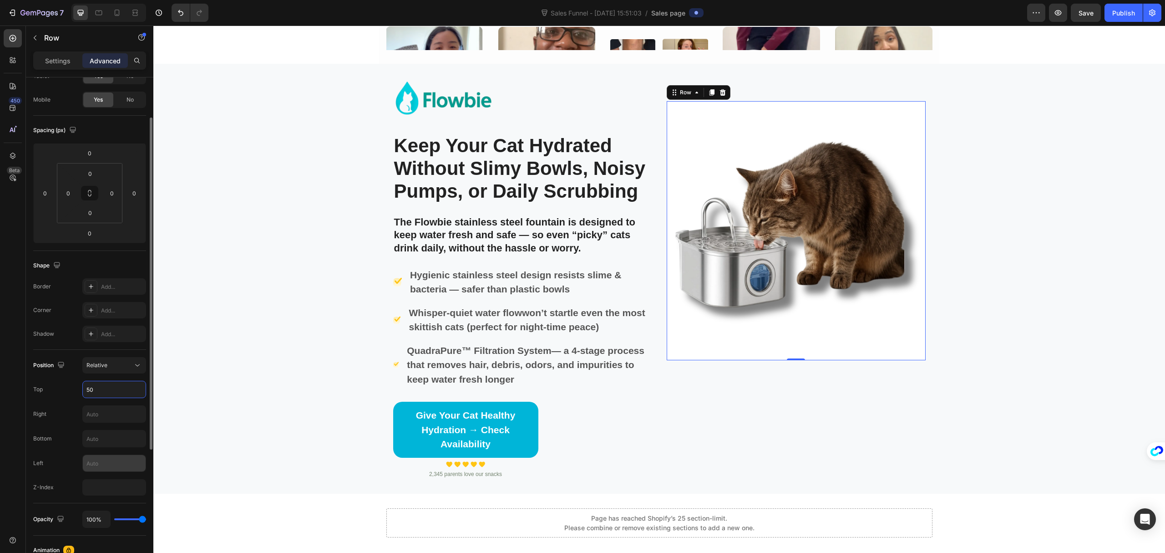
type input "5"
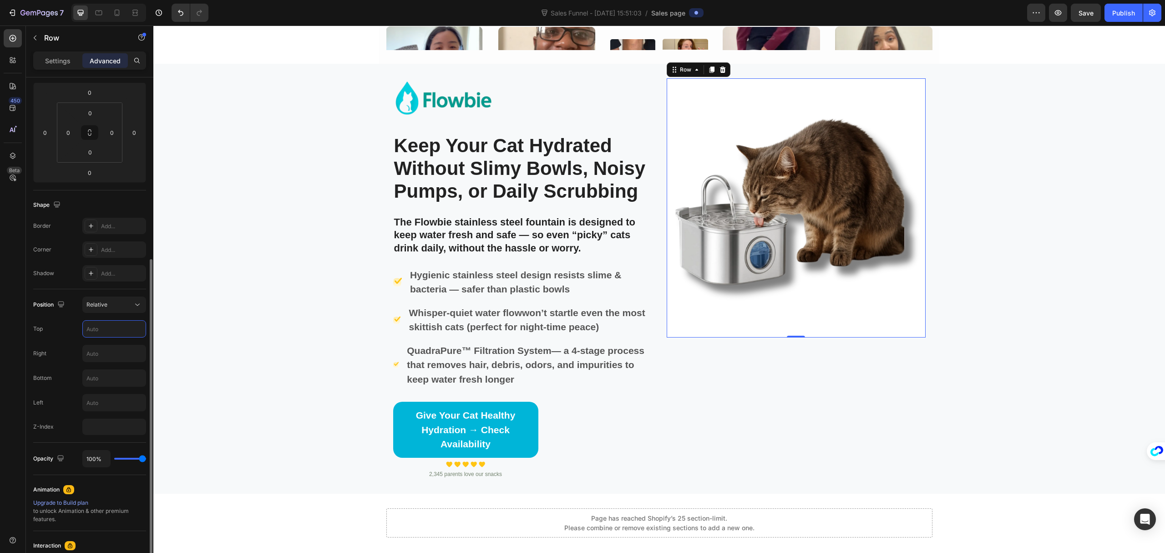
scroll to position [243, 0]
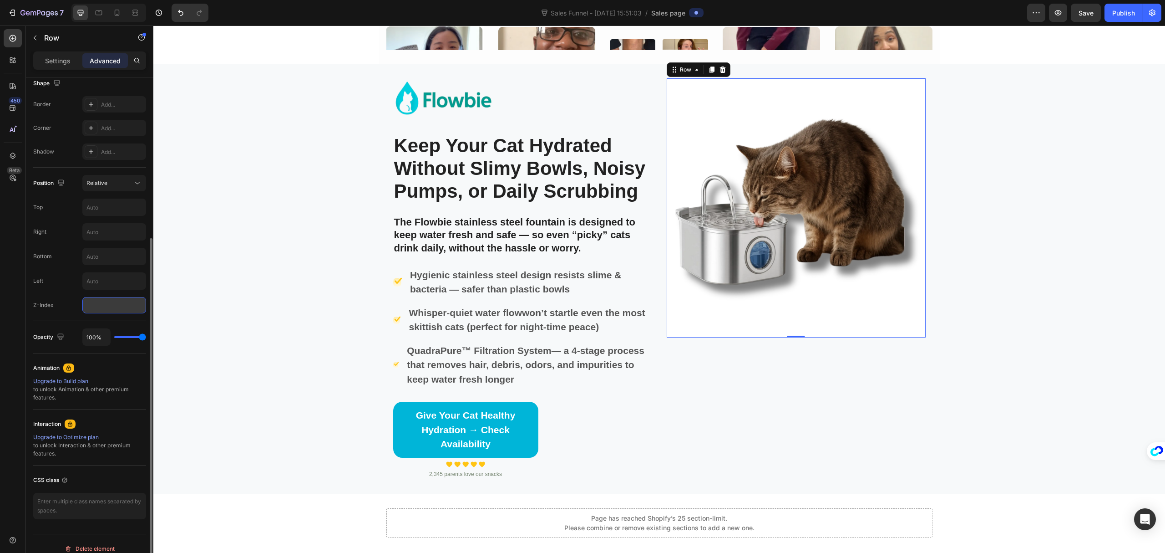
click at [117, 309] on input "number" at bounding box center [114, 305] width 64 height 16
type input "50"
click at [108, 257] on input "text" at bounding box center [114, 256] width 63 height 16
click at [133, 186] on icon at bounding box center [137, 182] width 9 height 9
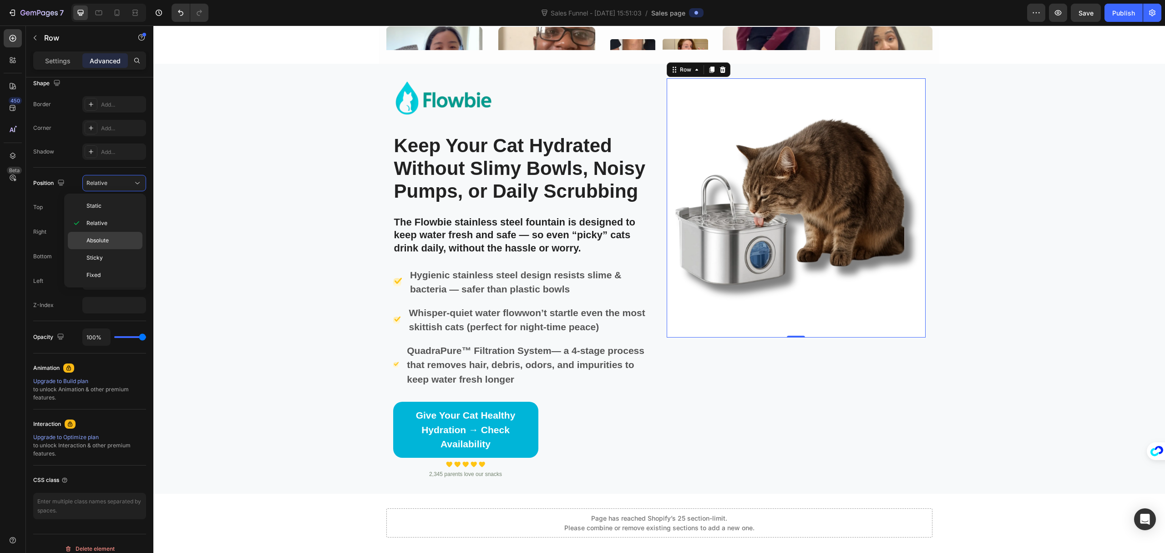
click at [116, 243] on p "Absolute" at bounding box center [113, 240] width 52 height 8
click at [118, 179] on div "Absolute" at bounding box center [110, 183] width 46 height 8
click at [112, 258] on p "Sticky" at bounding box center [113, 258] width 52 height 8
type input "0"
click at [120, 177] on button "Sticky" at bounding box center [114, 183] width 64 height 16
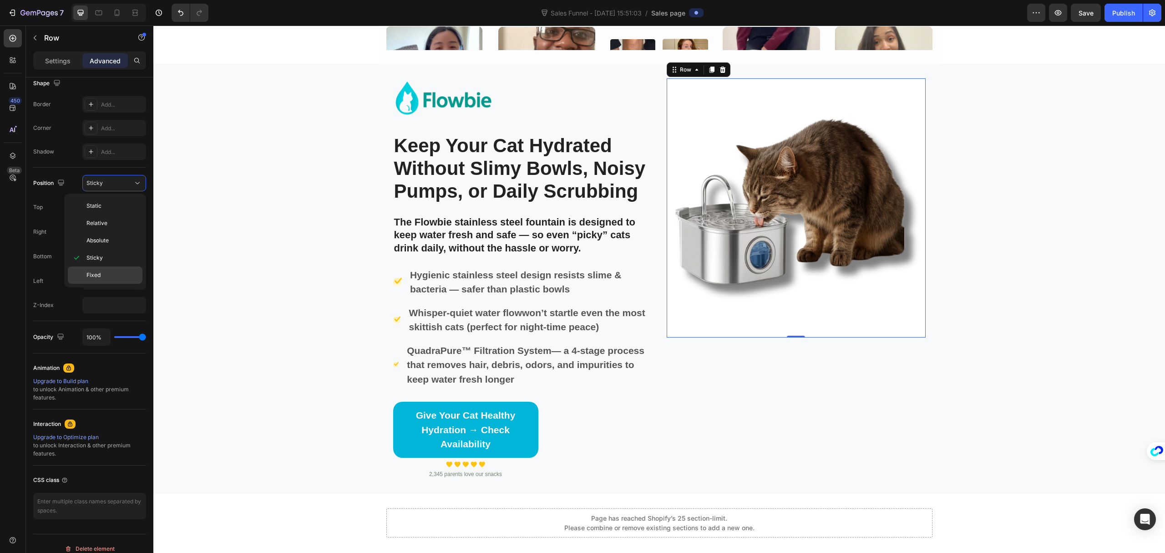
click at [97, 277] on span "Fixed" at bounding box center [94, 275] width 14 height 8
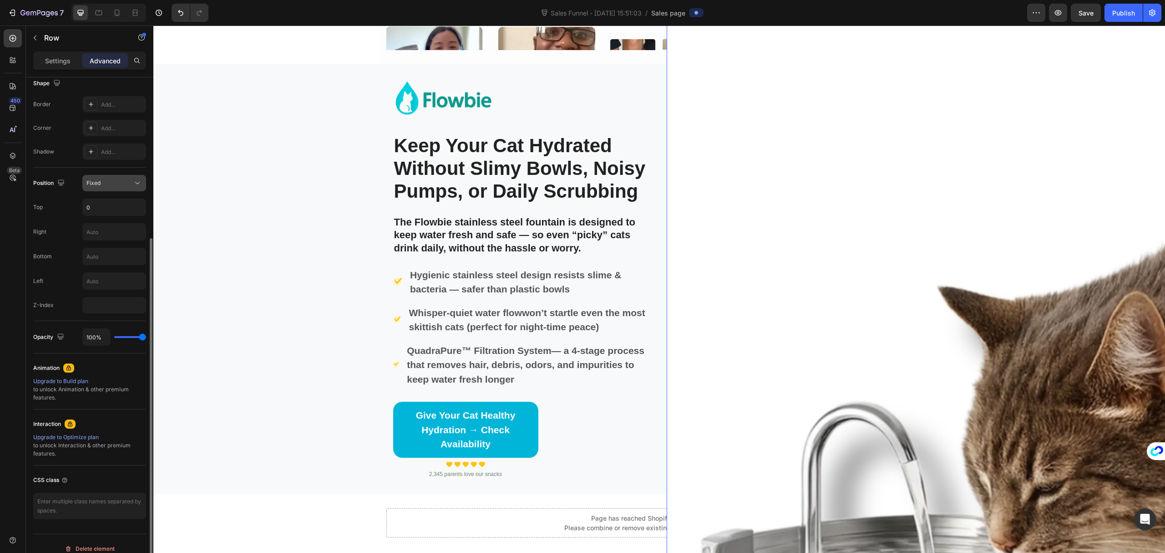
click at [113, 184] on div "Fixed" at bounding box center [110, 183] width 46 height 8
click at [113, 224] on p "Relative" at bounding box center [113, 223] width 52 height 8
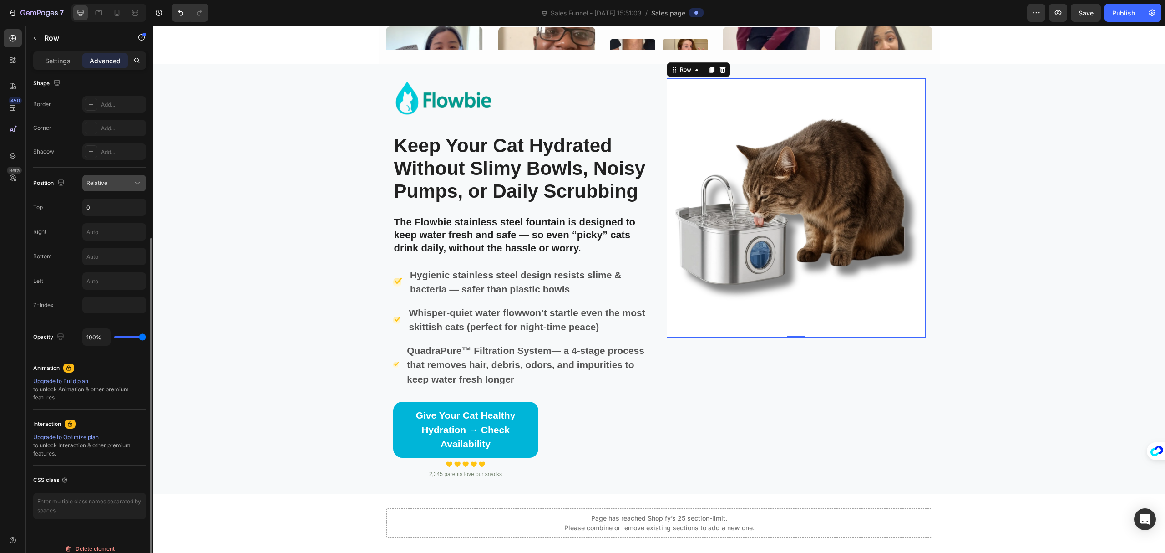
click at [115, 178] on button "Relative" at bounding box center [114, 183] width 64 height 16
click at [110, 207] on p "Static" at bounding box center [113, 206] width 52 height 8
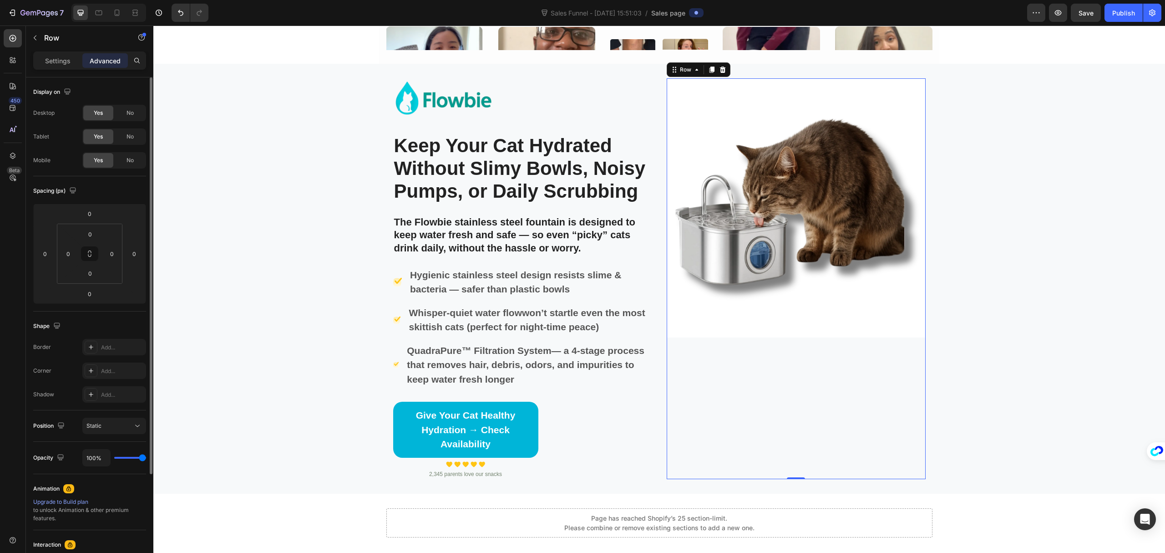
scroll to position [121, 0]
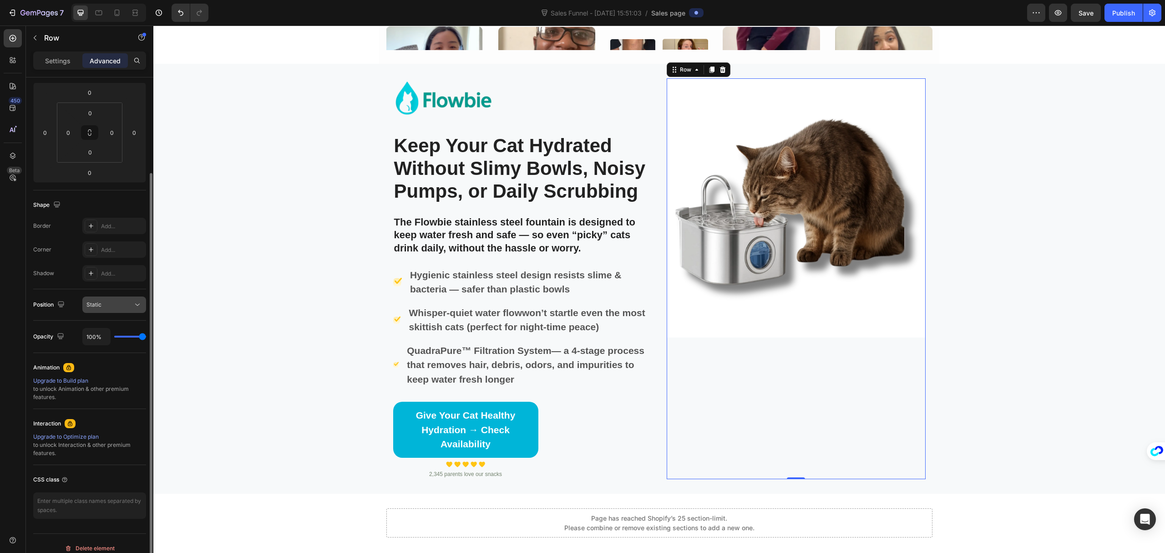
click at [112, 303] on div "Static" at bounding box center [110, 304] width 46 height 8
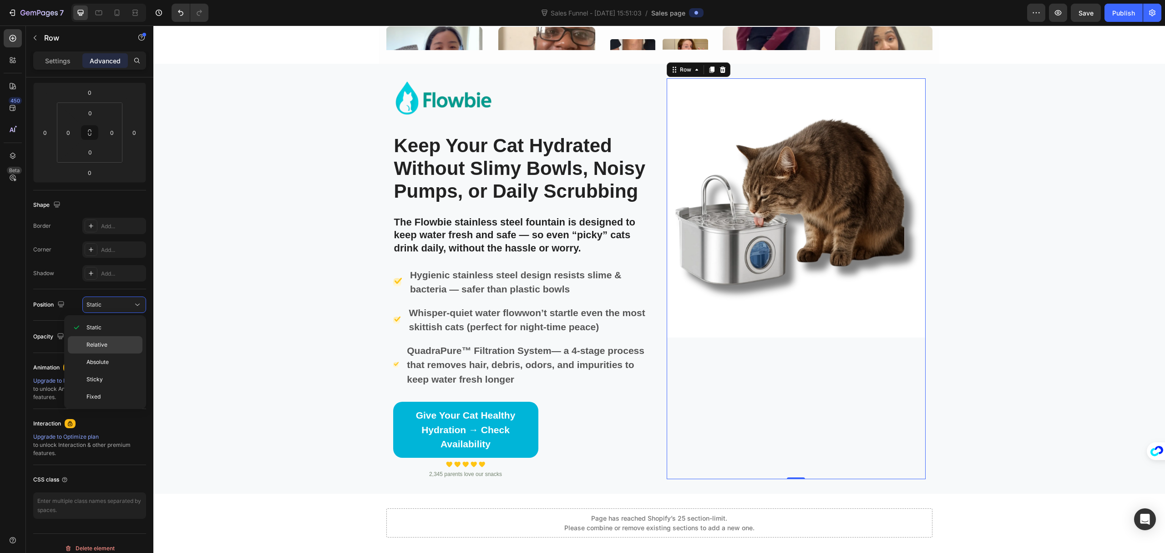
click at [118, 345] on p "Relative" at bounding box center [113, 345] width 52 height 8
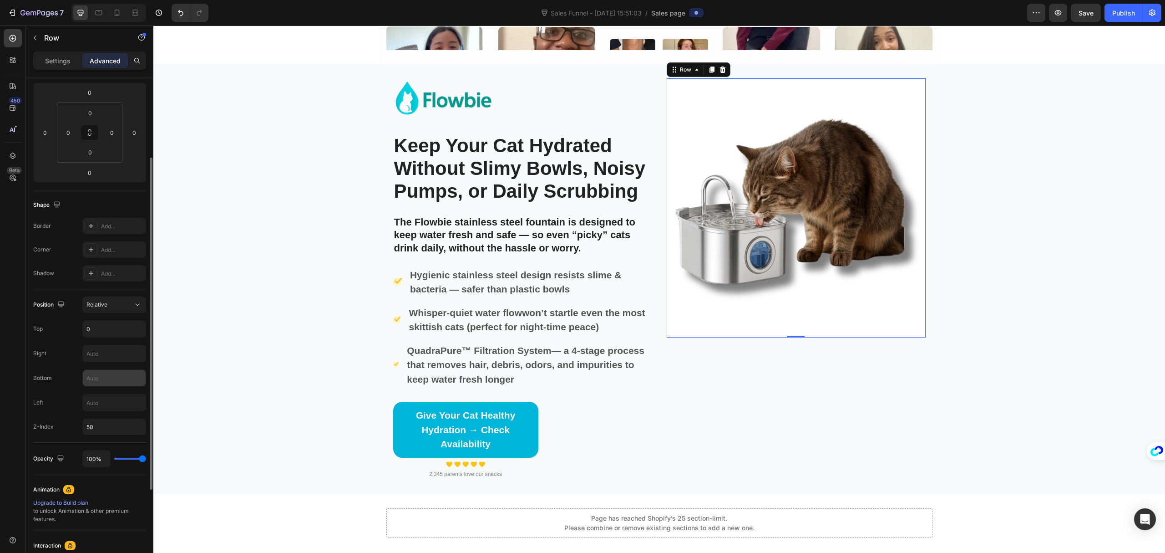
click at [114, 378] on input "text" at bounding box center [114, 378] width 63 height 16
type input "50"
click at [192, 356] on div "Image Keep Your Cat Hydrated Without Slimy Bowls, Noisy Pumps, or Daily Scrubbi…" at bounding box center [659, 278] width 1012 height 401
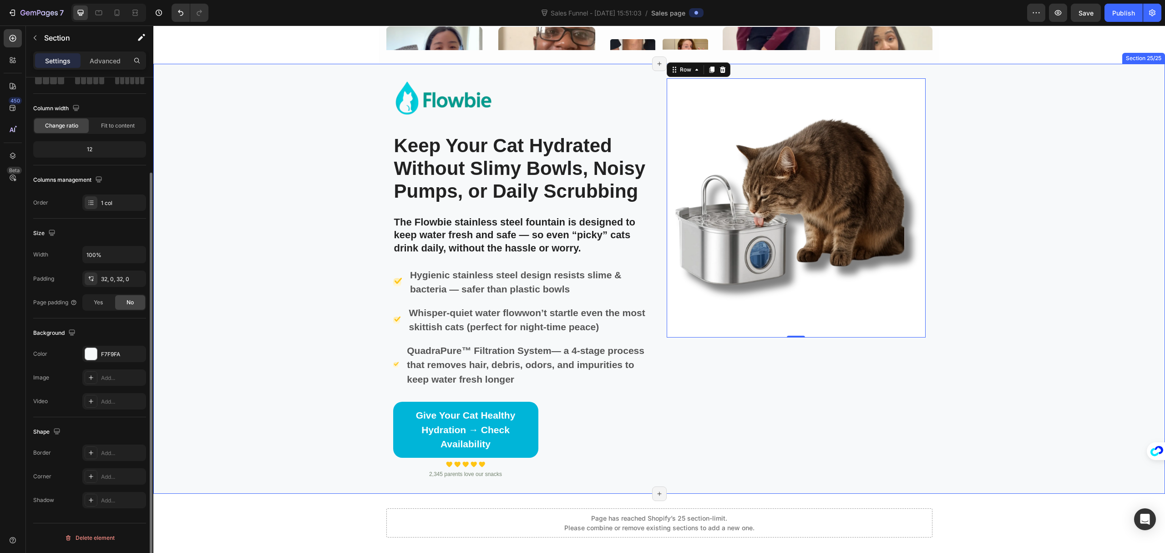
scroll to position [0, 0]
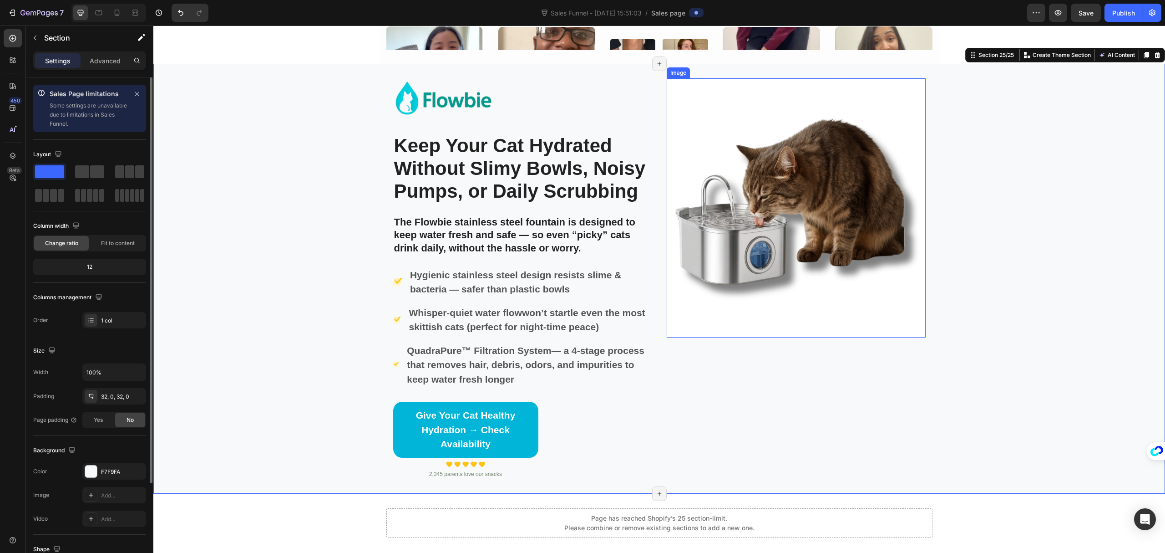
click at [792, 273] on img at bounding box center [796, 207] width 259 height 259
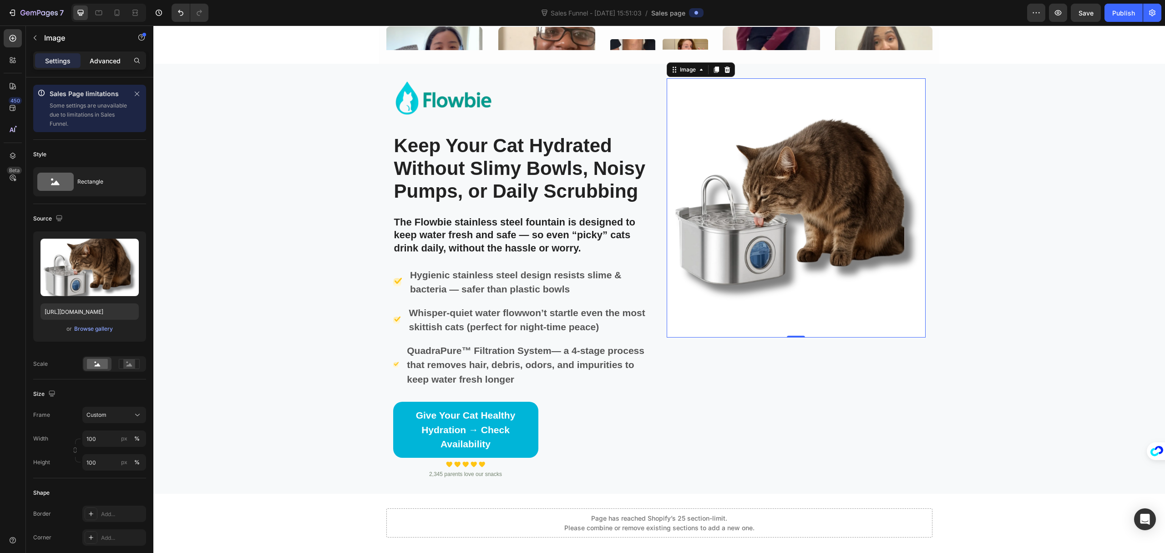
click at [112, 62] on p "Advanced" at bounding box center [105, 61] width 31 height 10
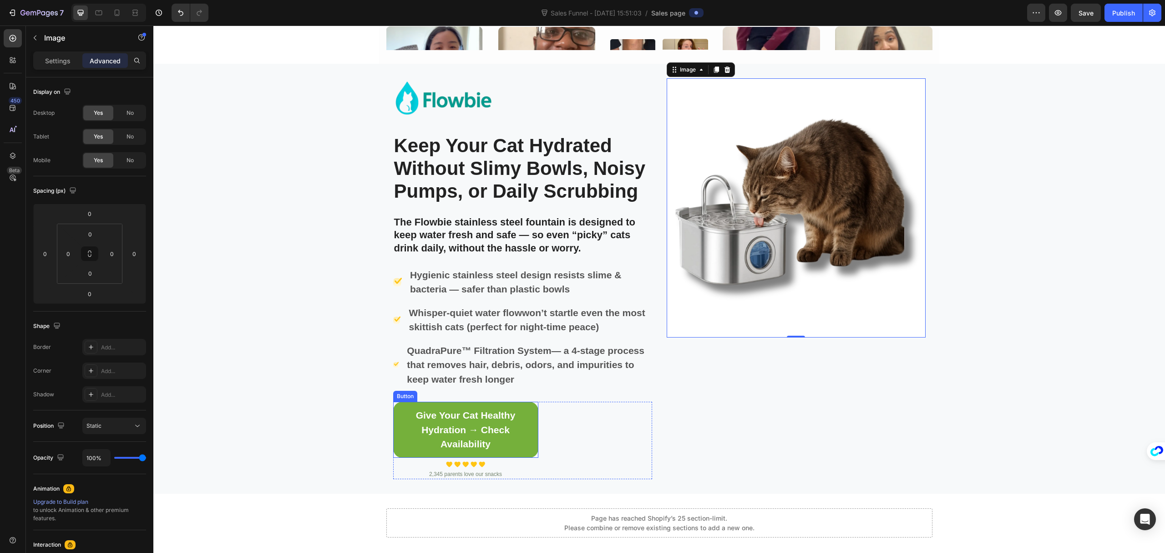
click at [530, 452] on link "Give Your Cat Healthy Hydration → Check Availability" at bounding box center [465, 430] width 145 height 56
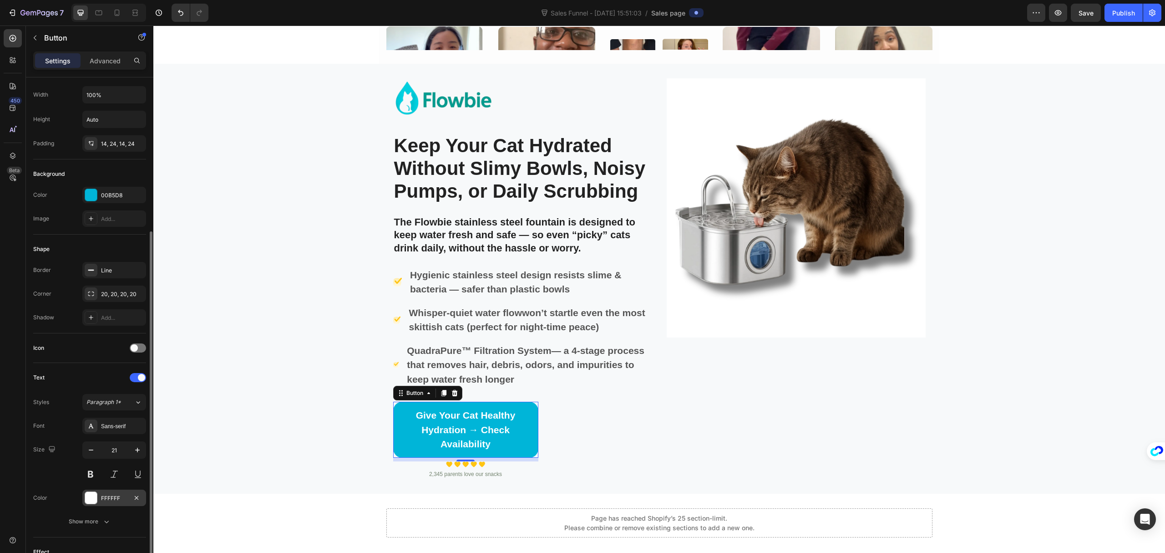
scroll to position [203, 0]
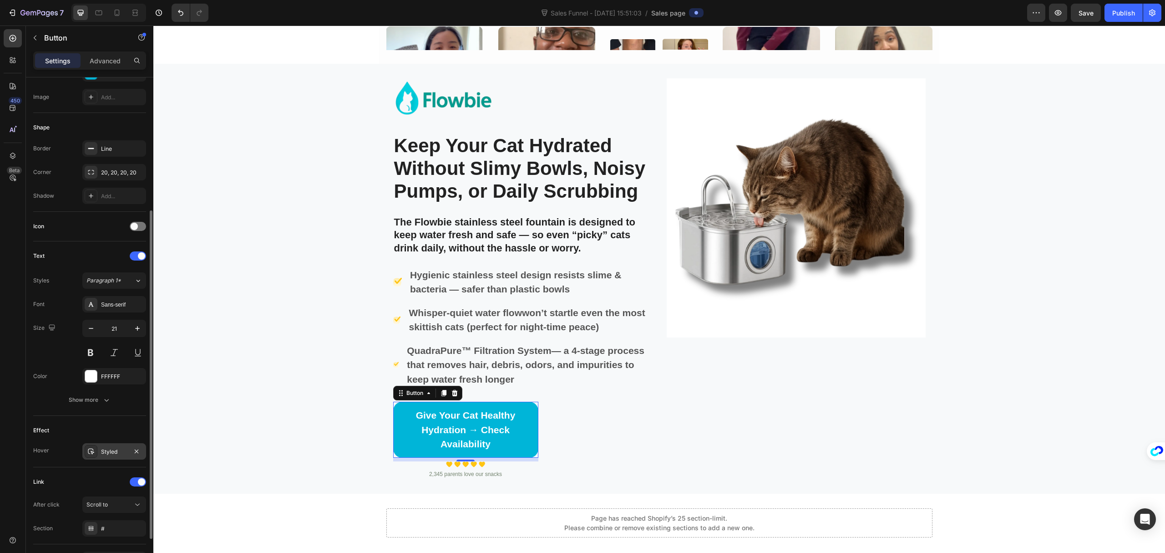
click at [117, 455] on div "Styled" at bounding box center [114, 452] width 26 height 8
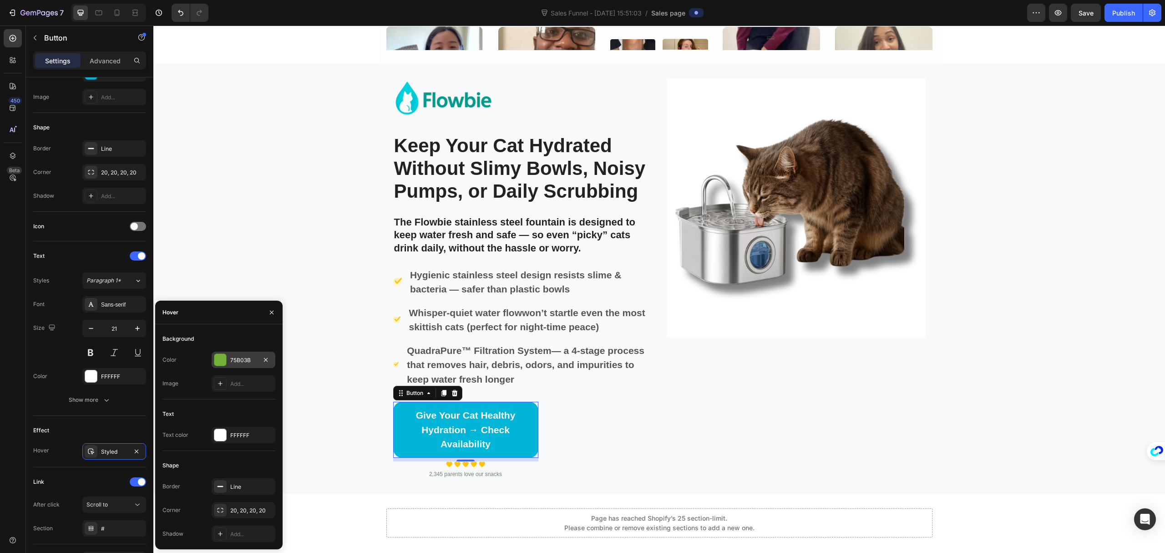
click at [248, 359] on div "75B03B" at bounding box center [243, 360] width 26 height 8
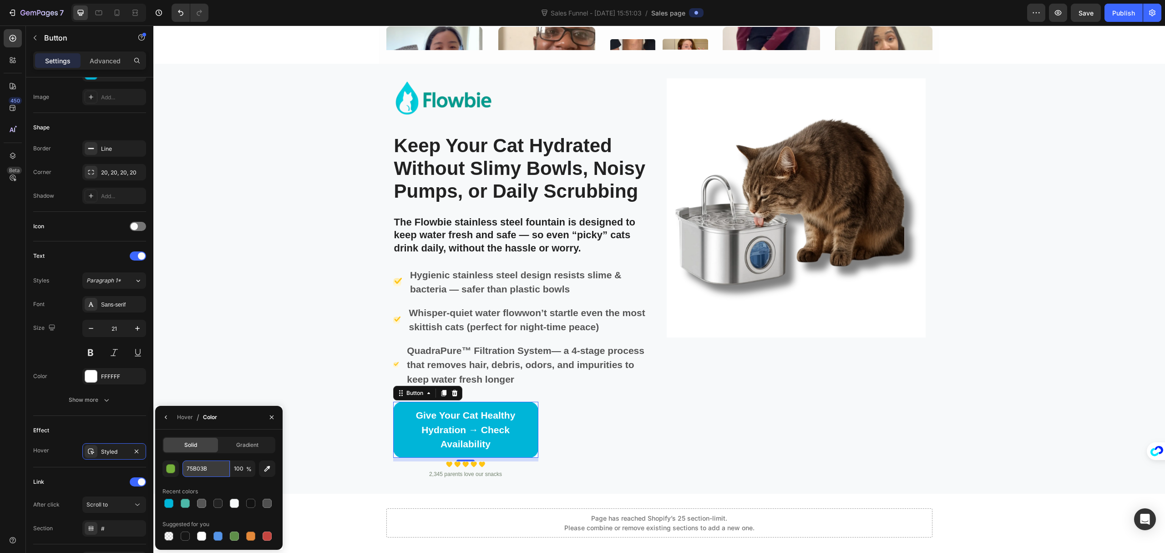
click at [219, 467] on input "75B03B" at bounding box center [206, 468] width 47 height 16
paste input "33CBE4"
type input "33CBE4"
click at [243, 357] on div "Image Keep Your Cat Hydrated Without Slimy Bowls, Noisy Pumps, or Daily Scrubbi…" at bounding box center [659, 278] width 1012 height 401
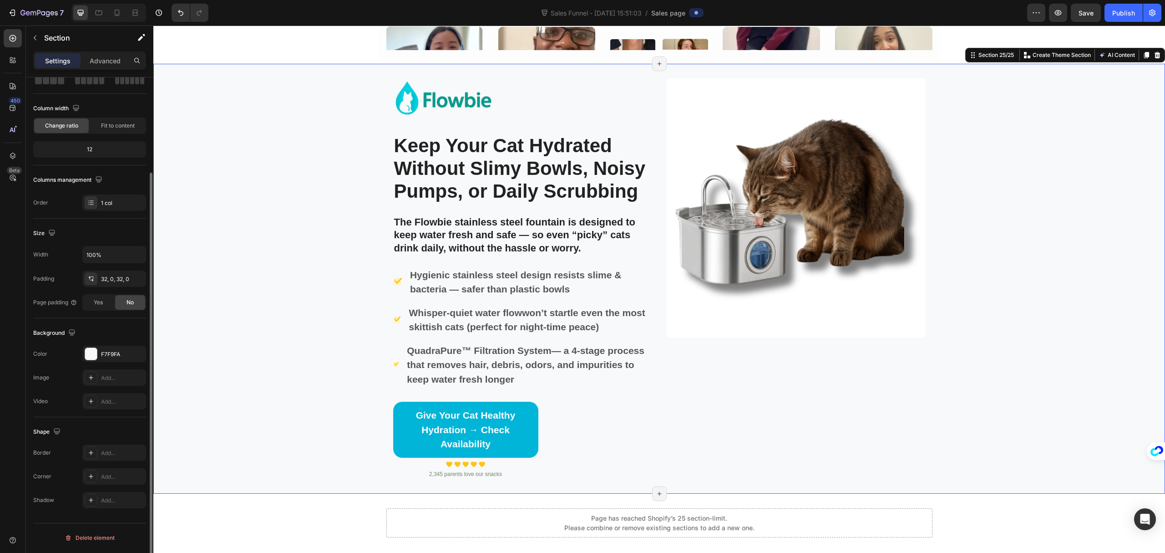
scroll to position [0, 0]
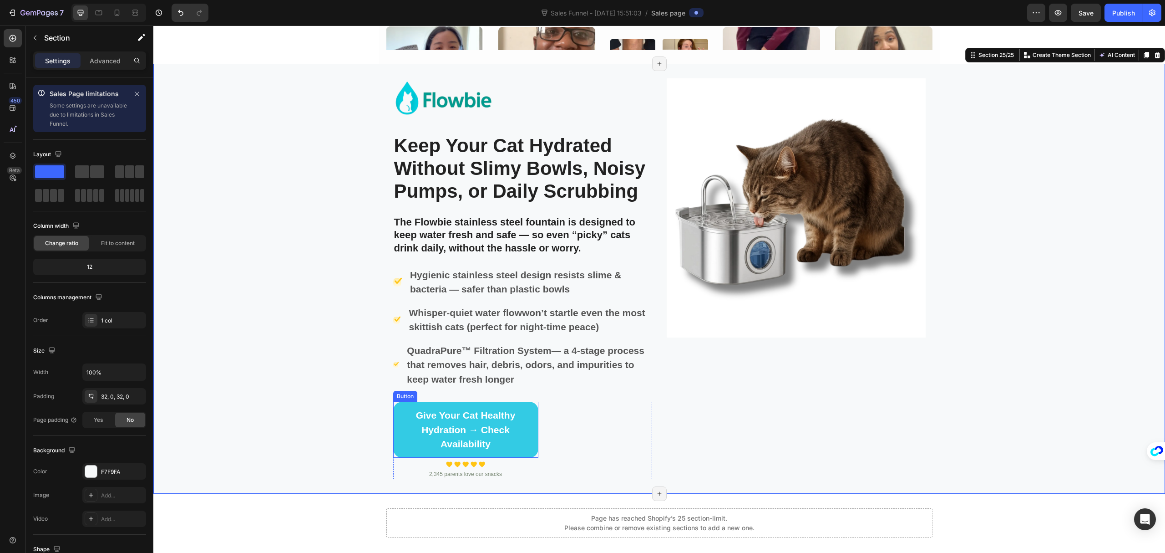
click at [531, 448] on link "Give Your Cat Healthy Hydration → Check Availability" at bounding box center [465, 430] width 145 height 56
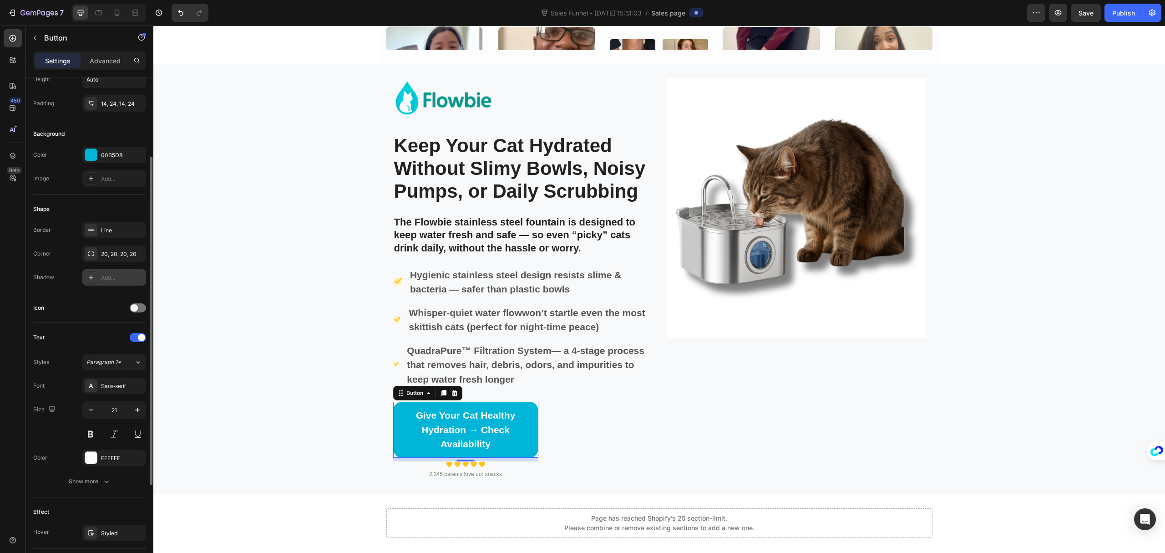
scroll to position [182, 0]
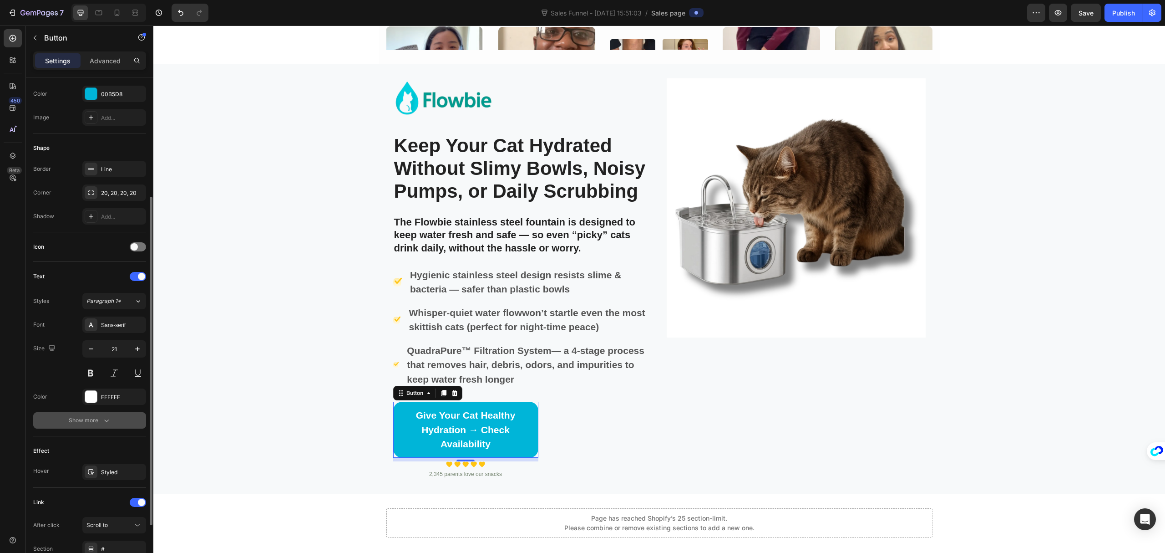
click at [97, 417] on div "Show more" at bounding box center [90, 420] width 42 height 9
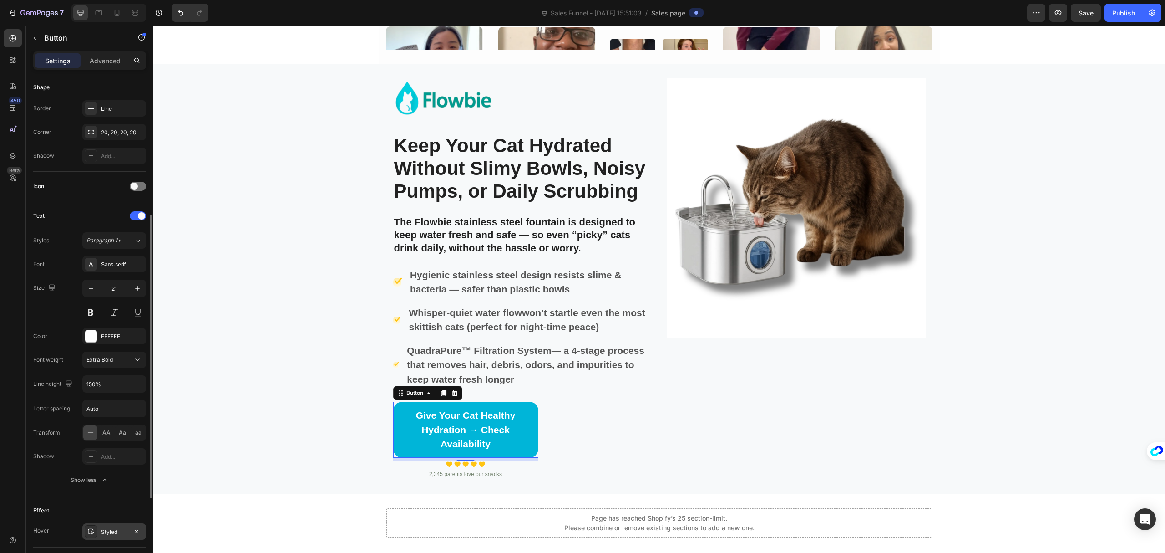
scroll to position [384, 0]
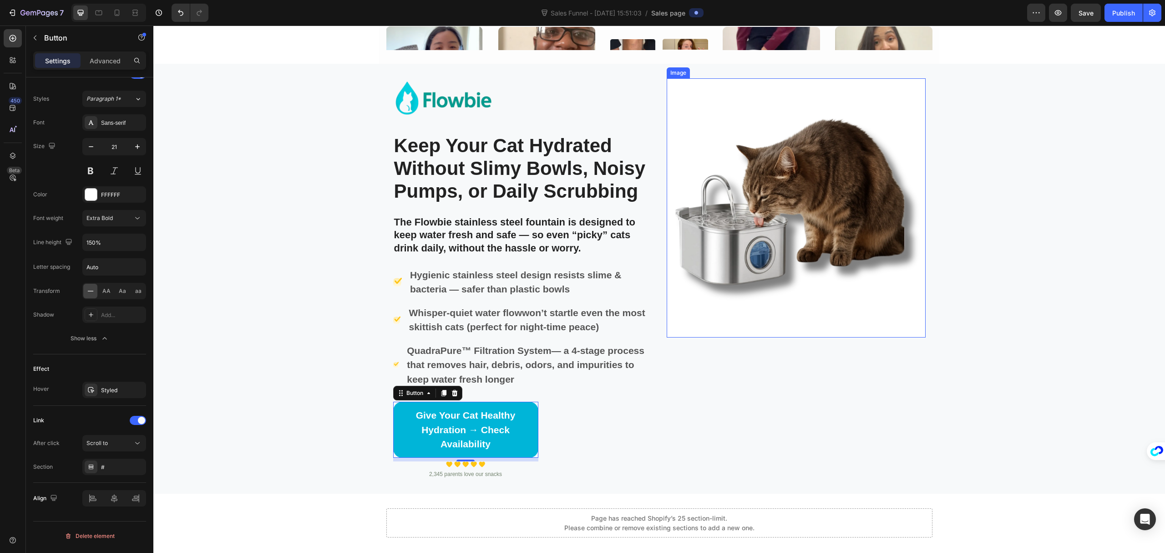
click at [811, 214] on img at bounding box center [796, 207] width 259 height 259
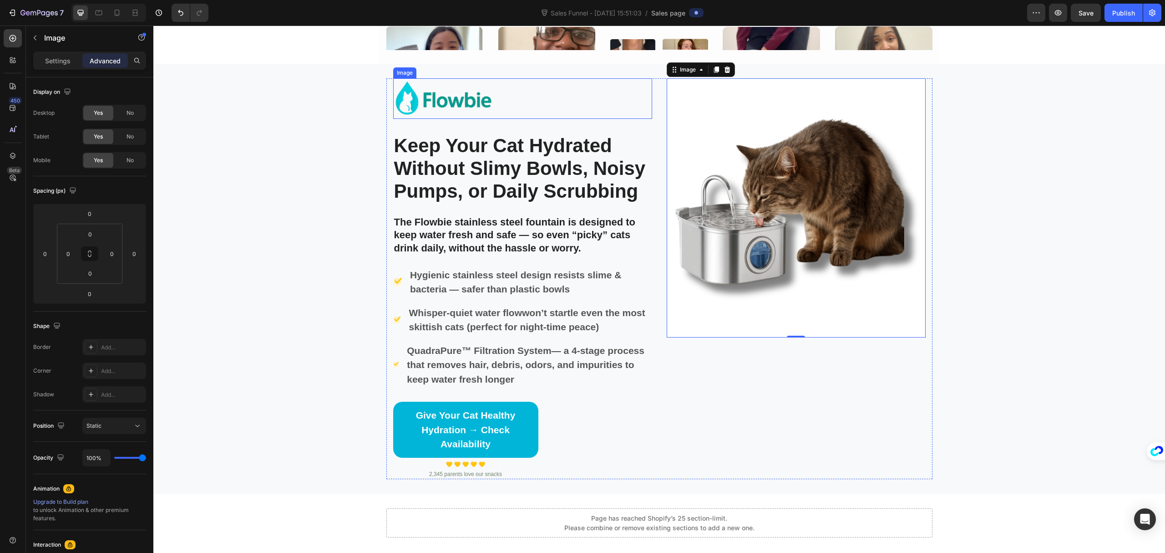
click at [441, 106] on img at bounding box center [443, 98] width 101 height 41
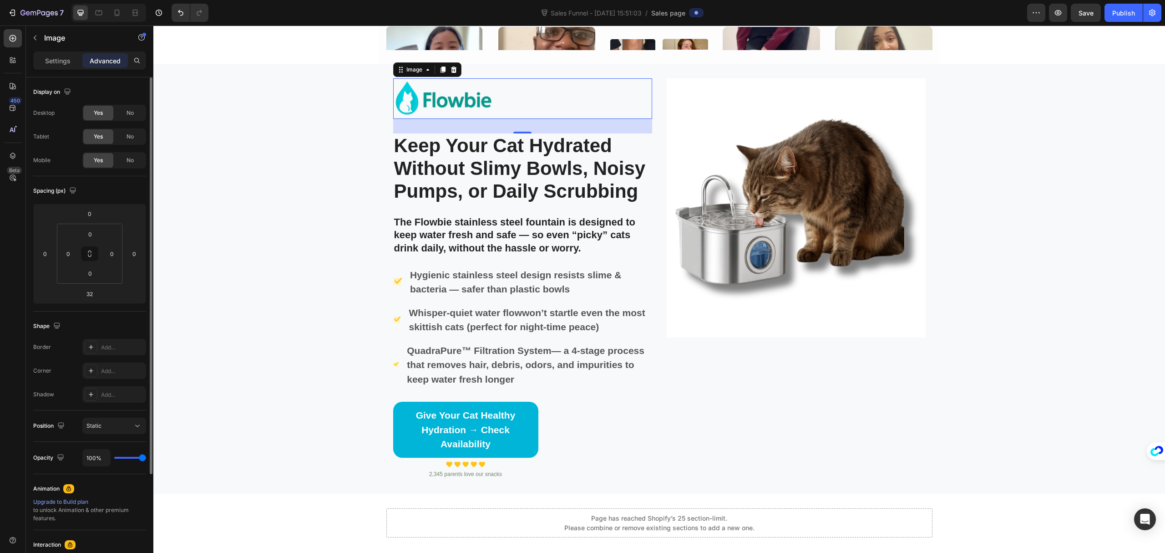
type input "0%"
type input "0"
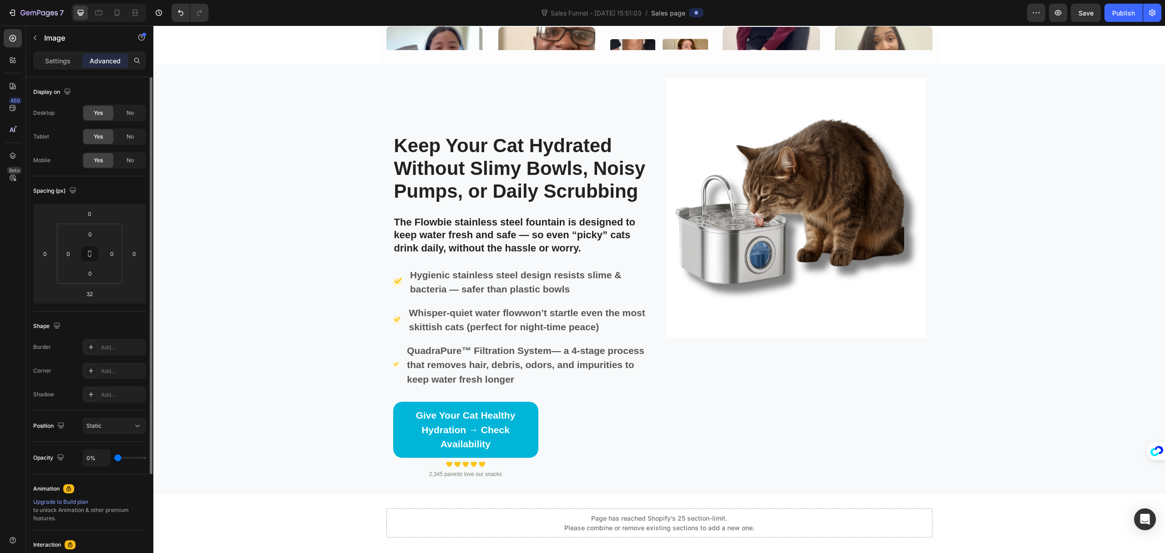
type input "39%"
type input "39"
type input "73%"
type input "73"
type input "100%"
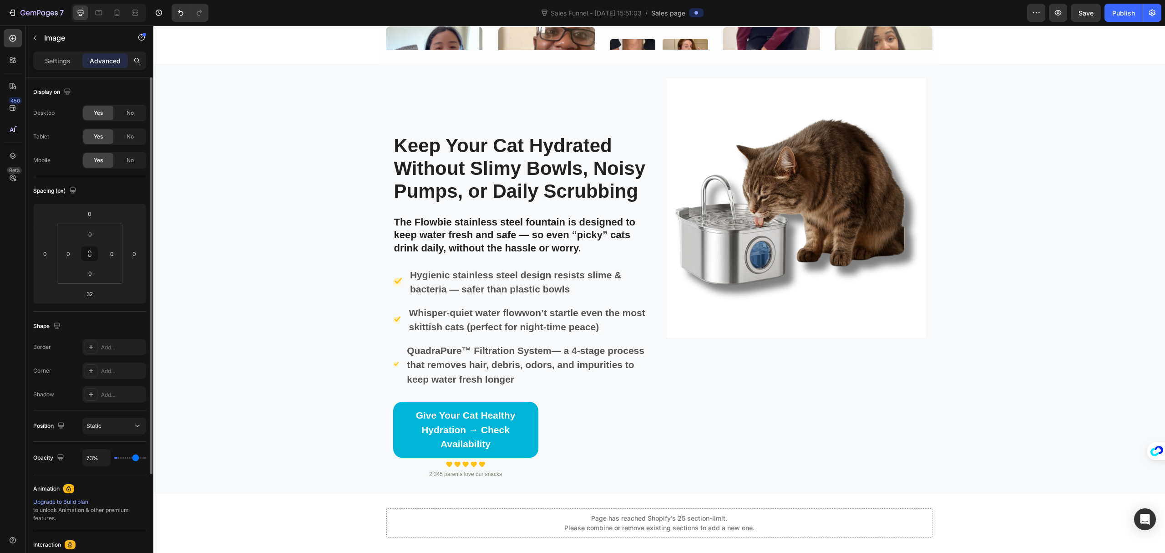
type input "100"
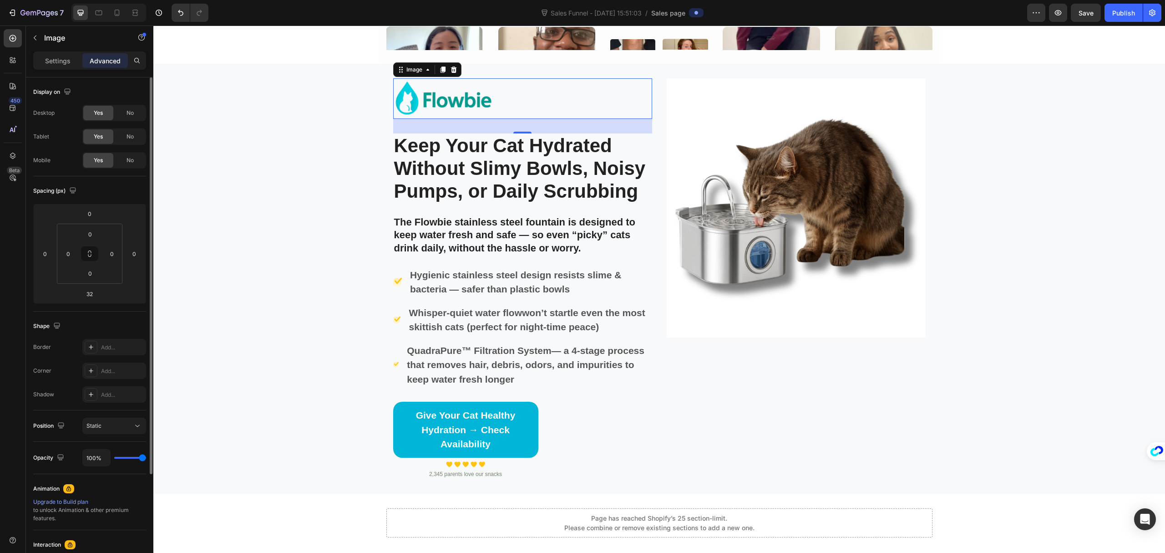
drag, startPoint x: 141, startPoint y: 457, endPoint x: 217, endPoint y: 472, distance: 77.0
click at [146, 458] on input "range" at bounding box center [130, 458] width 32 height 2
click at [439, 72] on icon at bounding box center [442, 69] width 7 height 7
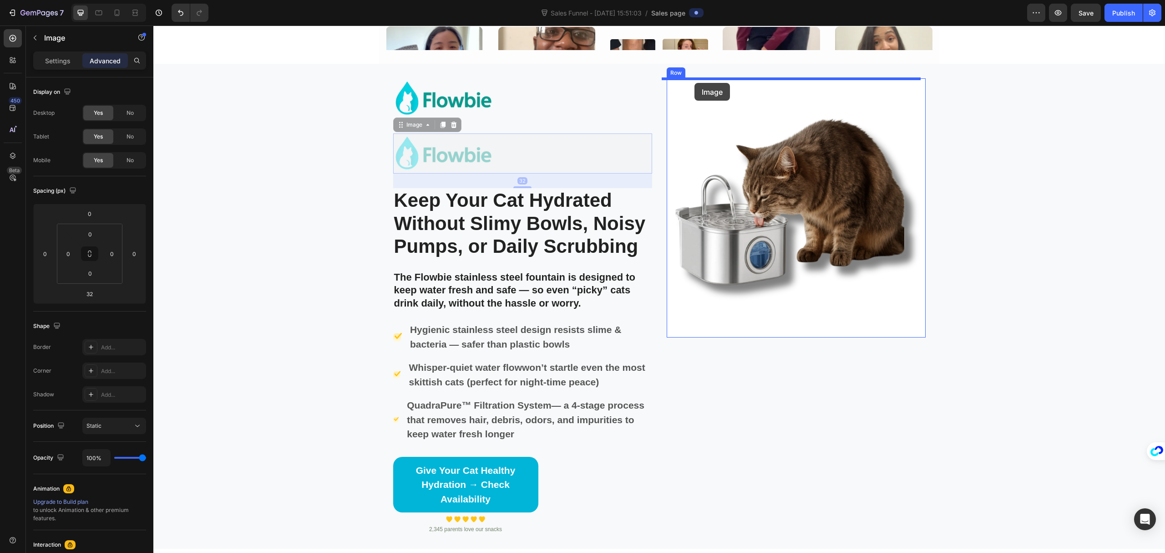
drag, startPoint x: 408, startPoint y: 126, endPoint x: 696, endPoint y: 83, distance: 290.9
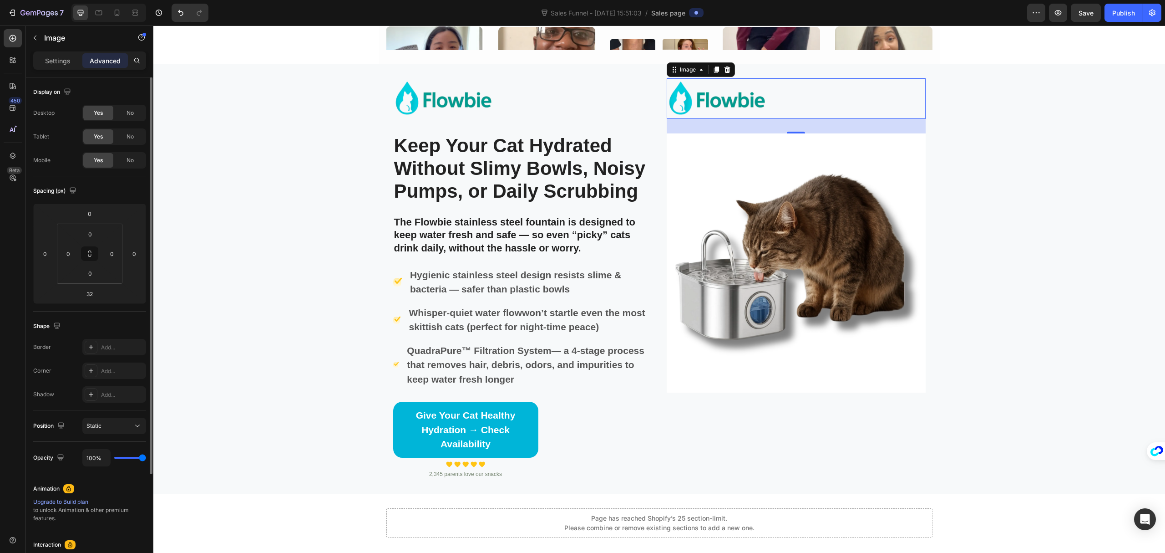
type input "91%"
type input "91"
type input "76%"
type input "76"
type input "41%"
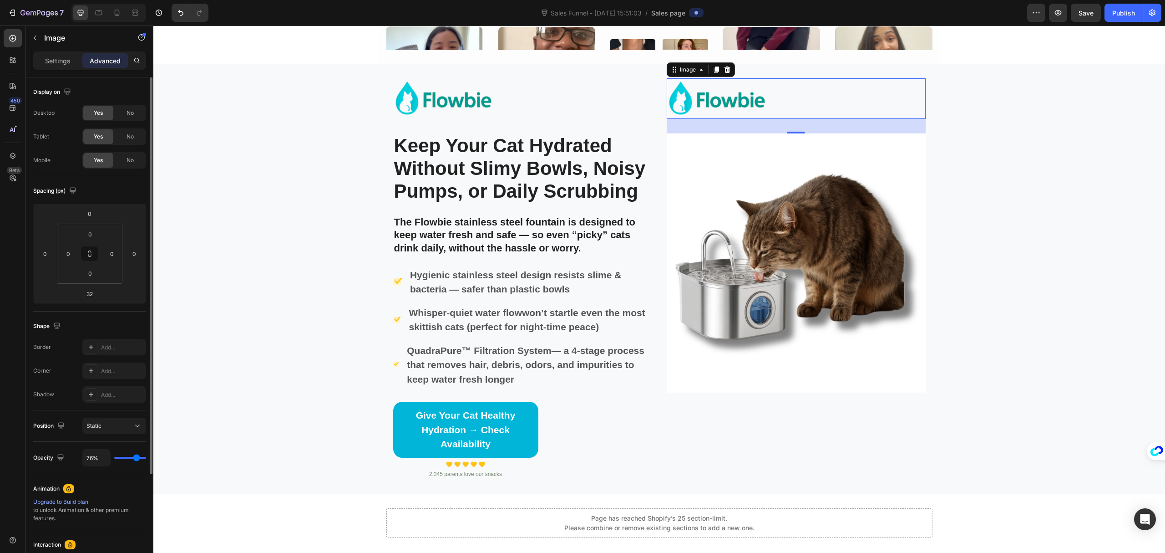
type input "41"
type input "0%"
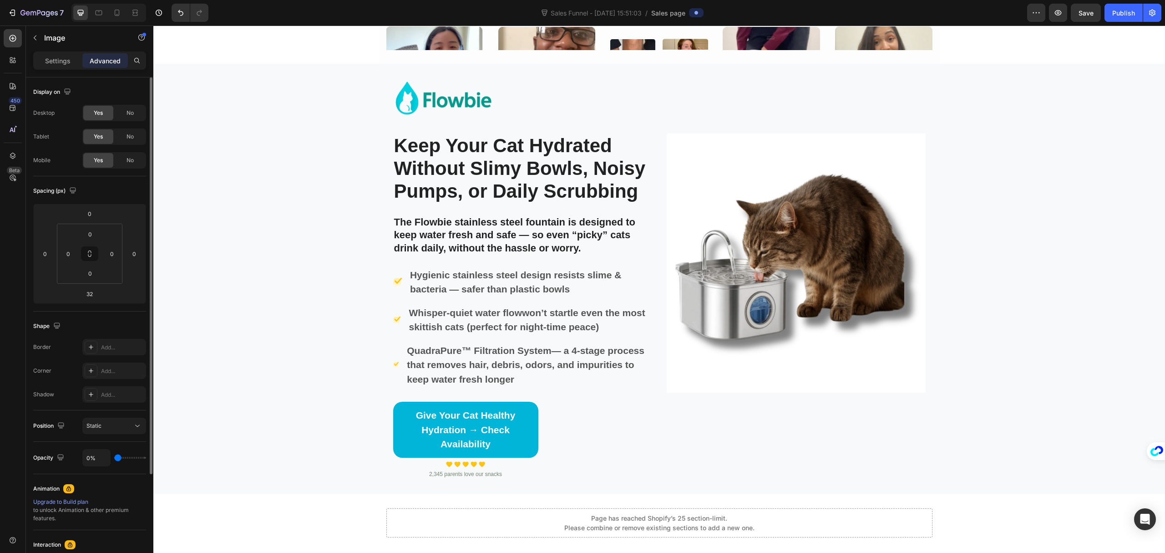
drag, startPoint x: 142, startPoint y: 461, endPoint x: 43, endPoint y: 446, distance: 100.4
type input "0"
click at [114, 457] on input "range" at bounding box center [130, 458] width 32 height 2
type input "0%"
click at [813, 255] on img at bounding box center [796, 262] width 259 height 259
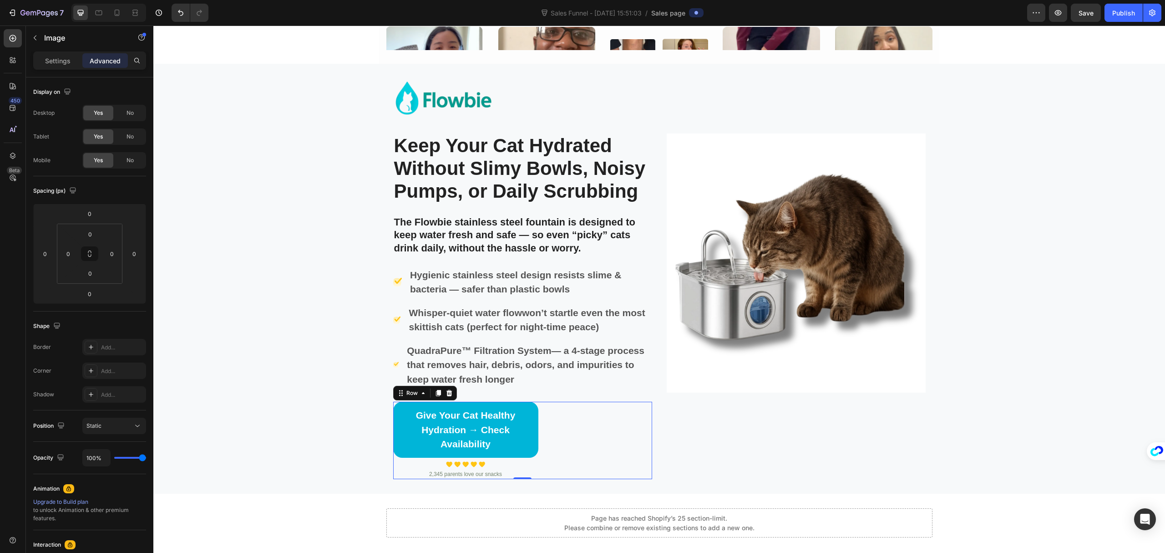
click at [553, 418] on div "Give Your Cat Healthy Hydration → Check Availability Button Image Image Image I…" at bounding box center [522, 440] width 259 height 77
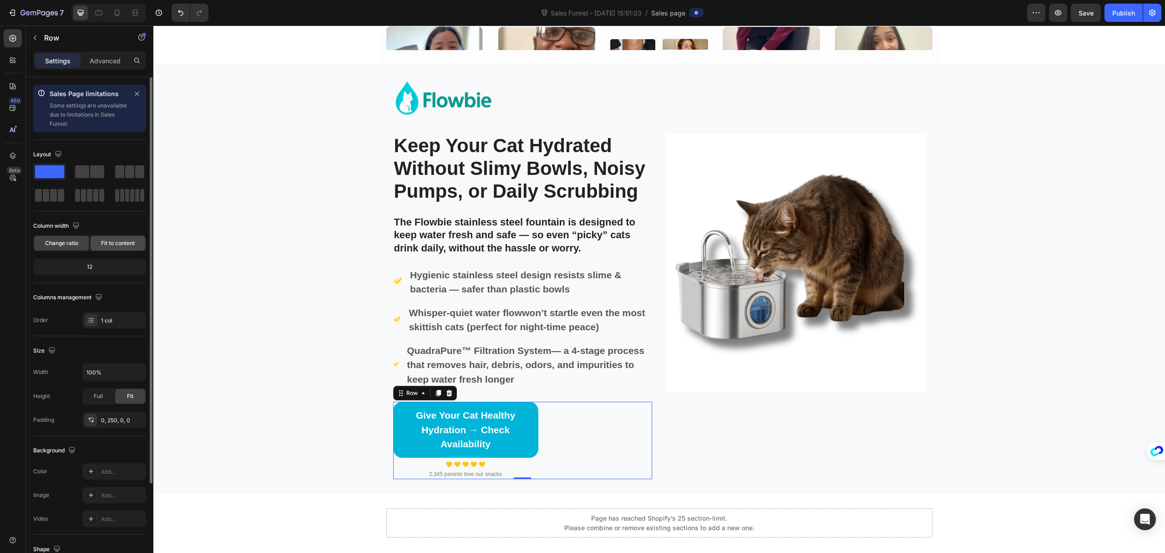
click at [99, 246] on div "Fit to content" at bounding box center [118, 243] width 55 height 15
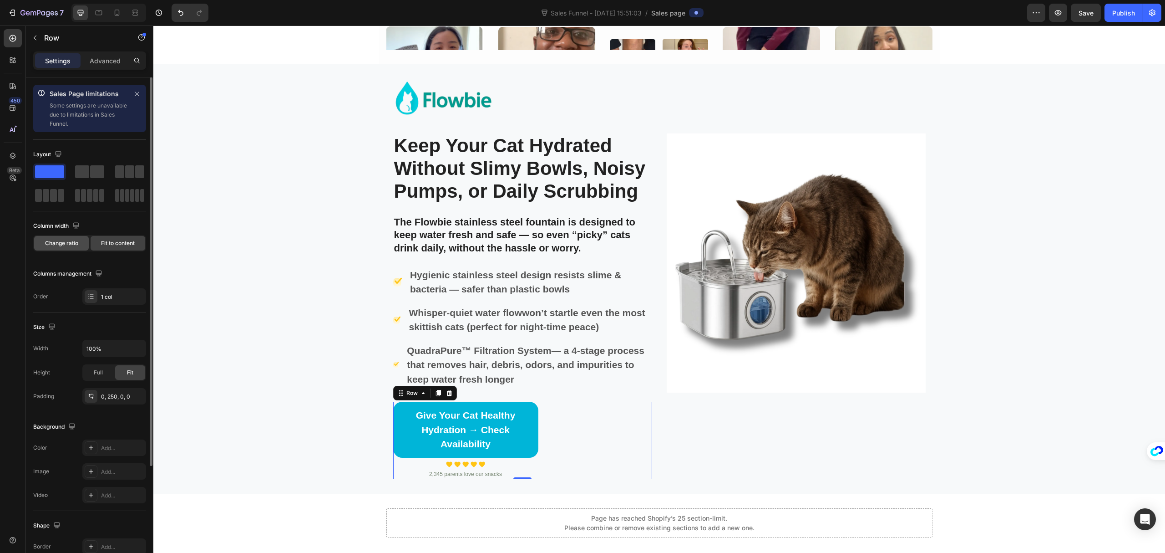
click at [64, 243] on span "Change ratio" at bounding box center [61, 243] width 33 height 8
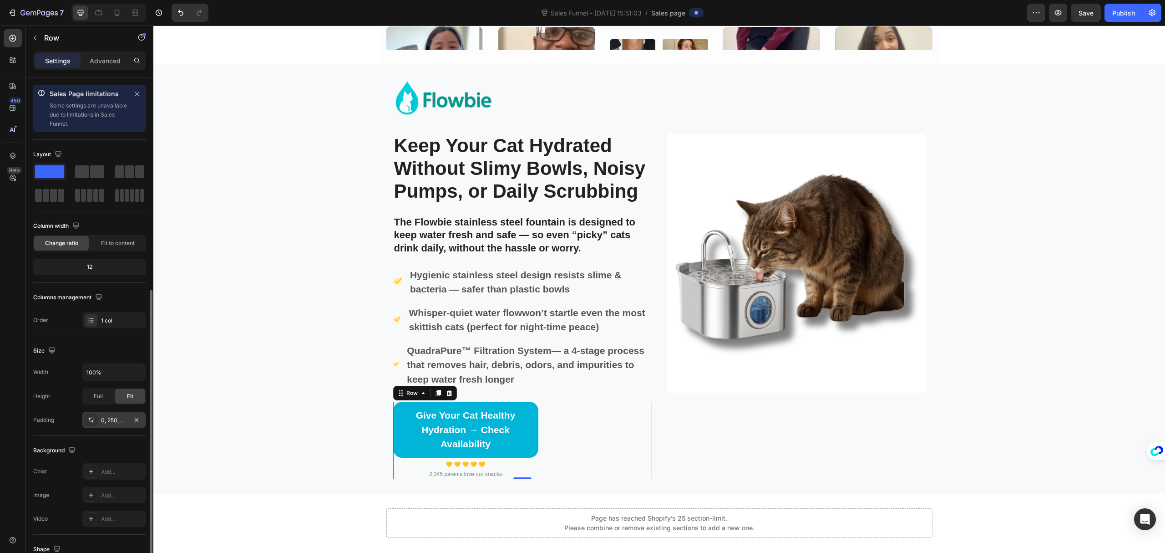
scroll to position [117, 0]
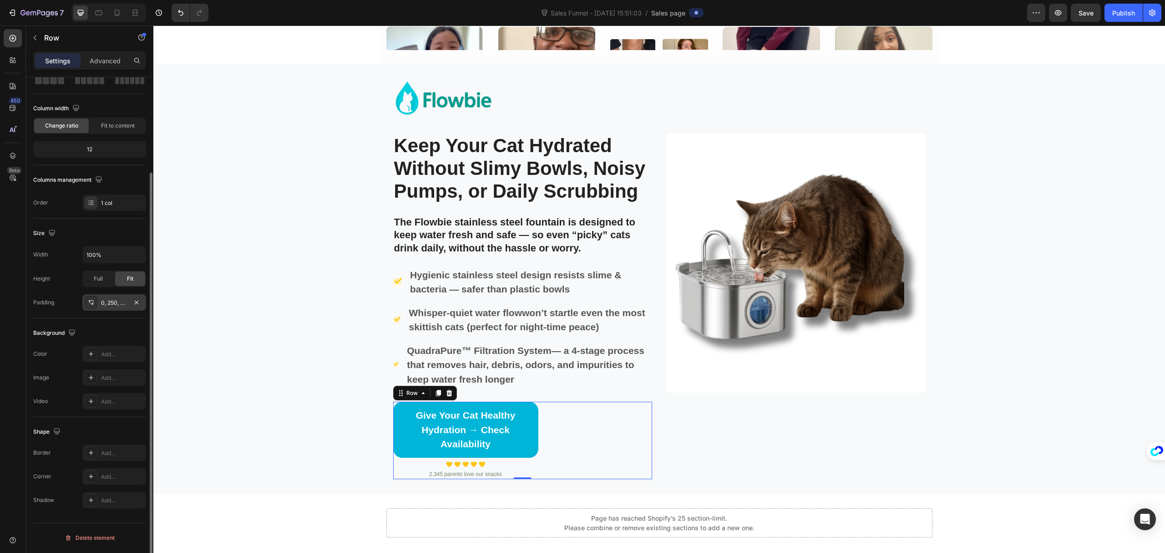
click at [113, 305] on div "0, 250, 0, 0" at bounding box center [114, 303] width 26 height 8
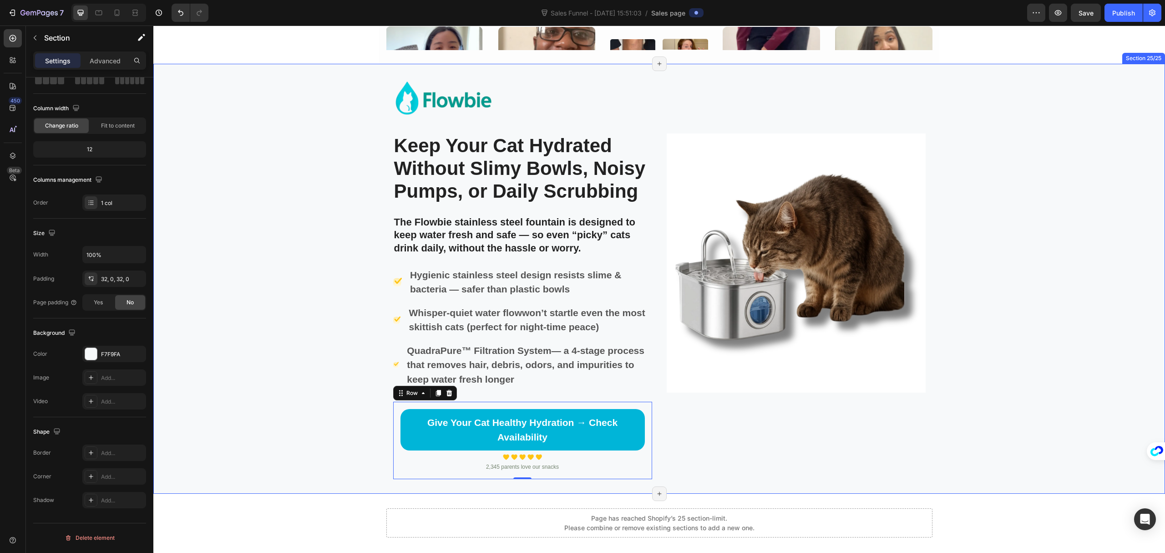
click at [282, 244] on div "Image Keep Your Cat Hydrated Without Slimy Bowls, Noisy Pumps, or Daily Scrubbi…" at bounding box center [659, 278] width 1012 height 401
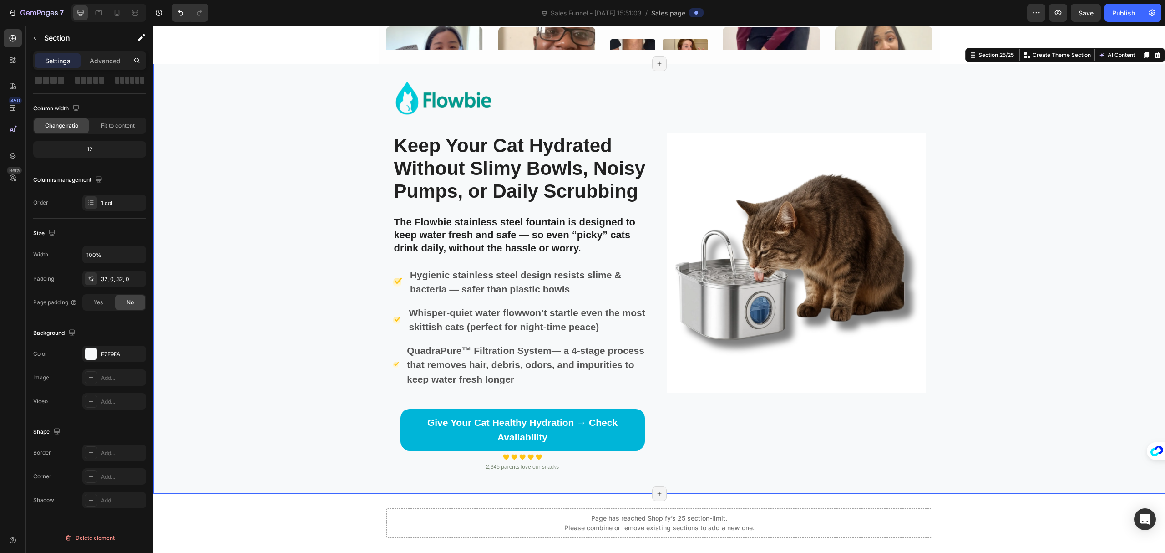
scroll to position [0, 0]
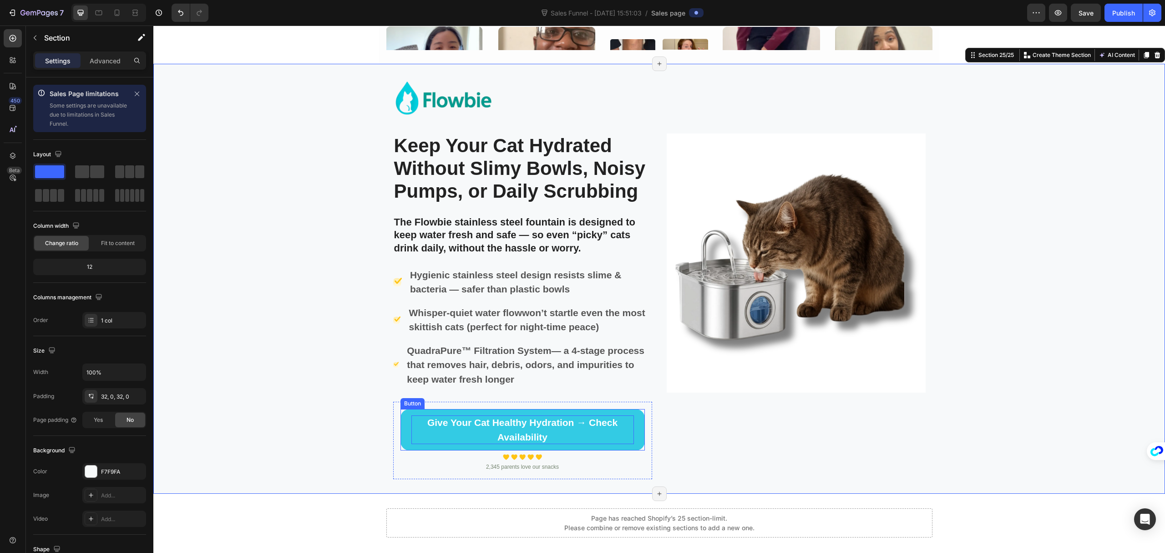
click at [596, 423] on p "Give Your Cat Healthy Hydration → Check Availability" at bounding box center [523, 429] width 223 height 29
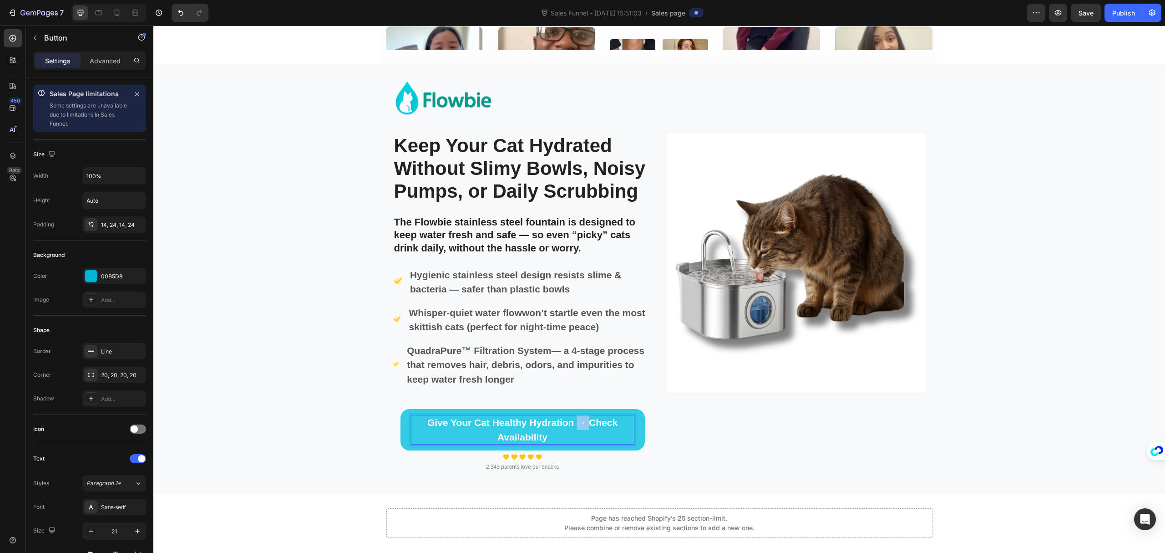
click at [585, 424] on p "Give Your Cat Healthy Hydration → Check Availability" at bounding box center [523, 429] width 223 height 29
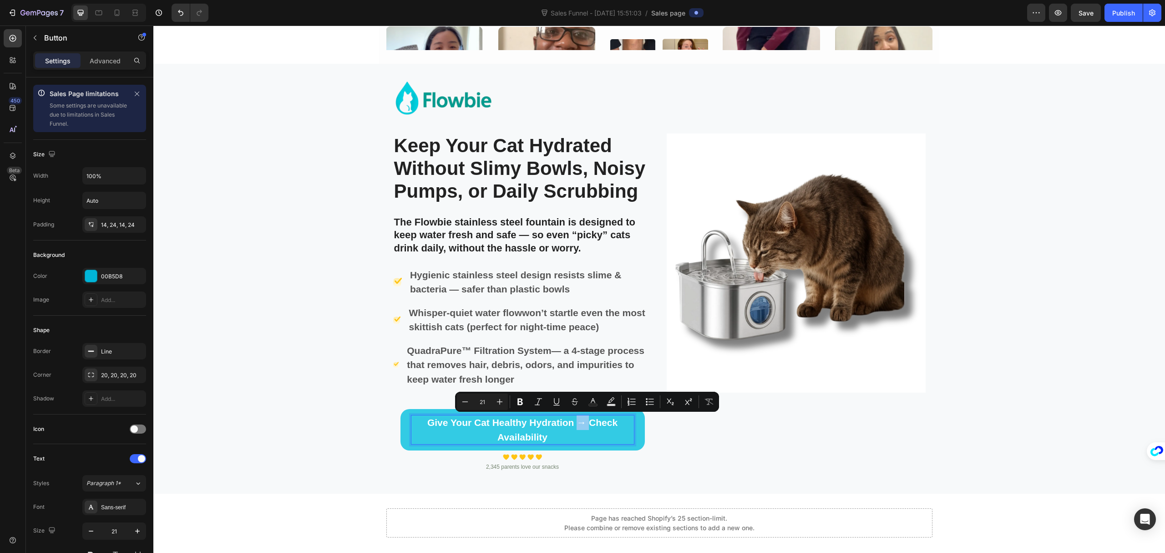
click at [594, 427] on p "Give Your Cat Healthy Hydration → Check Availability" at bounding box center [523, 429] width 223 height 29
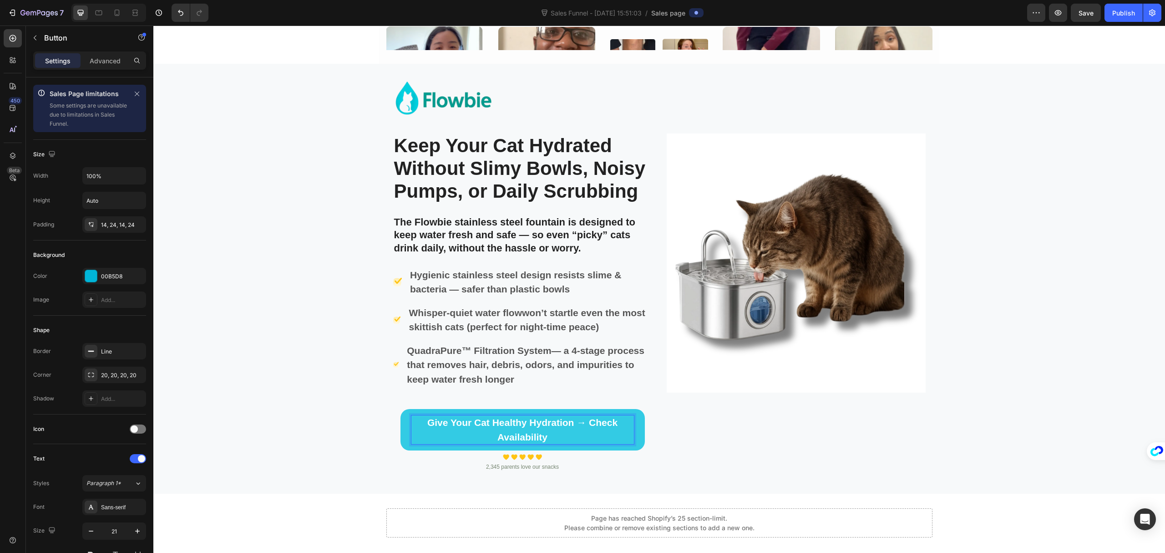
click at [581, 427] on p "Give Your Cat Healthy Hydration → Check Availability" at bounding box center [523, 429] width 223 height 29
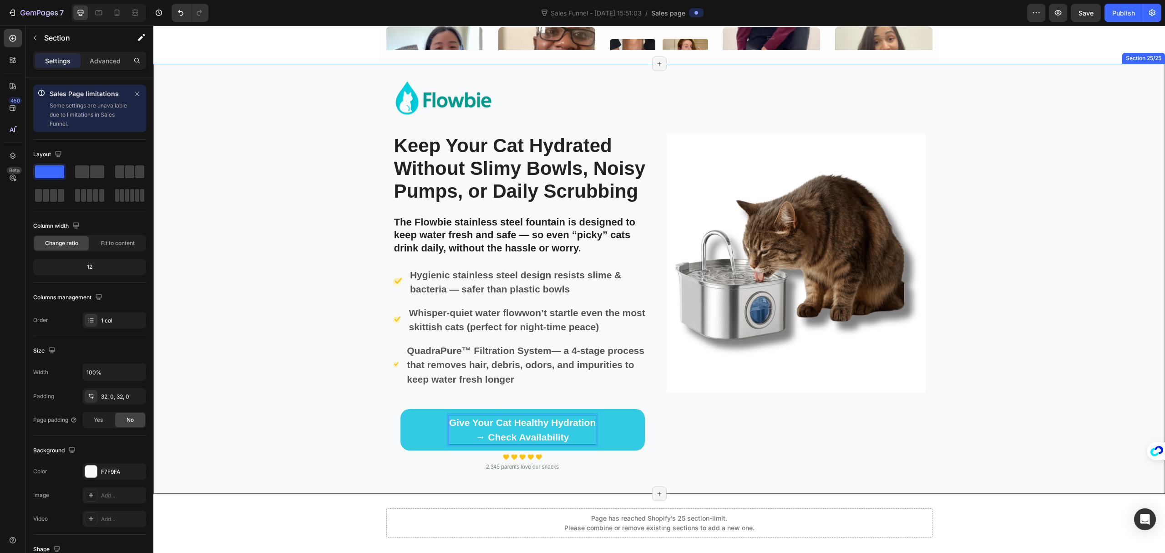
click at [336, 406] on div "Image Keep Your Cat Hydrated Without Slimy Bowls, Noisy Pumps, or Daily Scrubbi…" at bounding box center [659, 278] width 1012 height 401
click at [393, 284] on div "Image" at bounding box center [397, 281] width 9 height 9
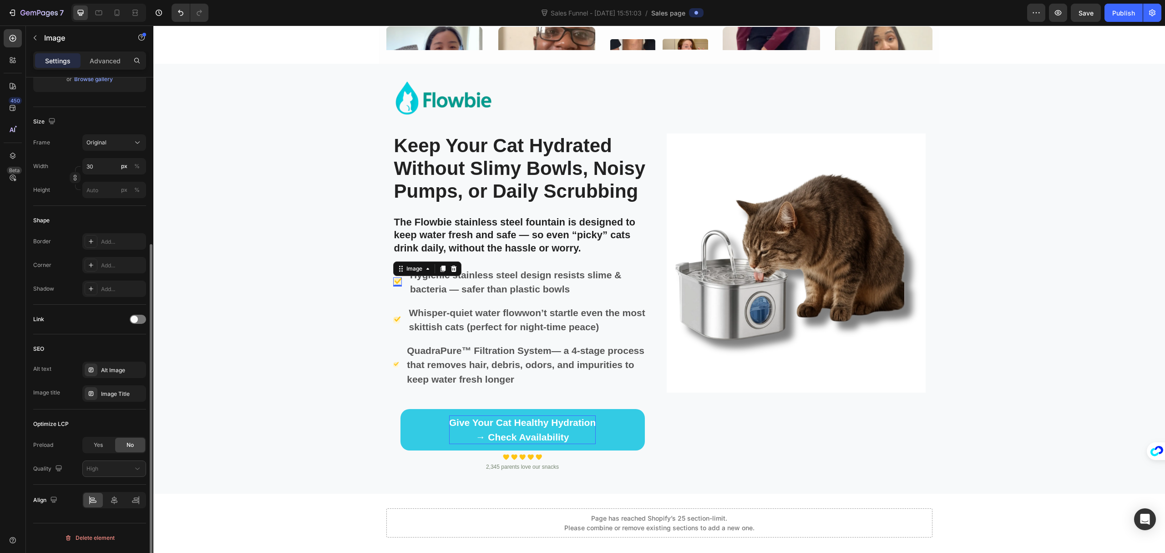
scroll to position [188, 0]
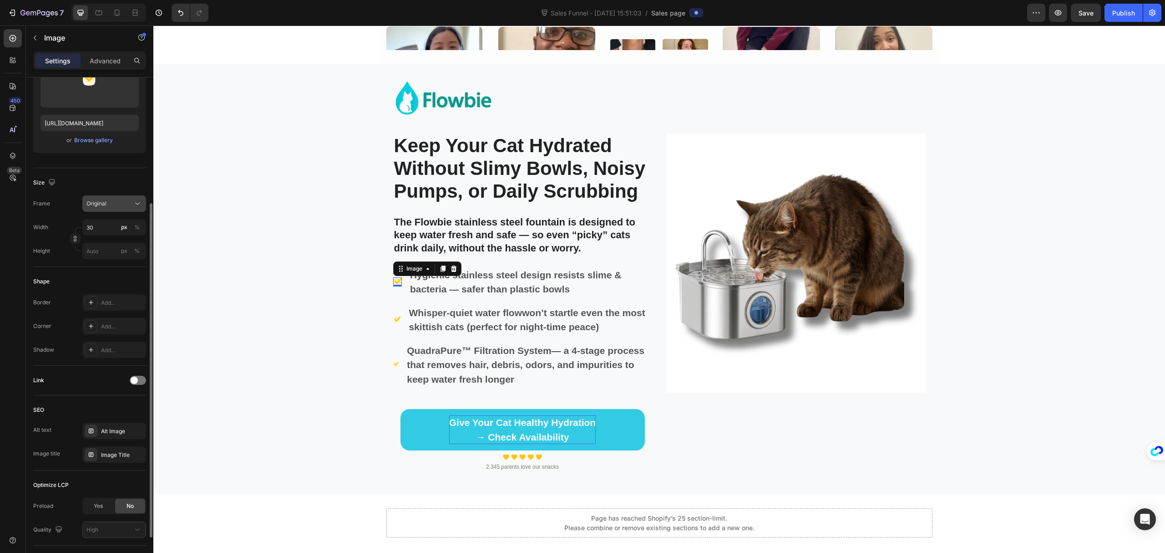
click at [104, 198] on button "Original" at bounding box center [114, 203] width 64 height 16
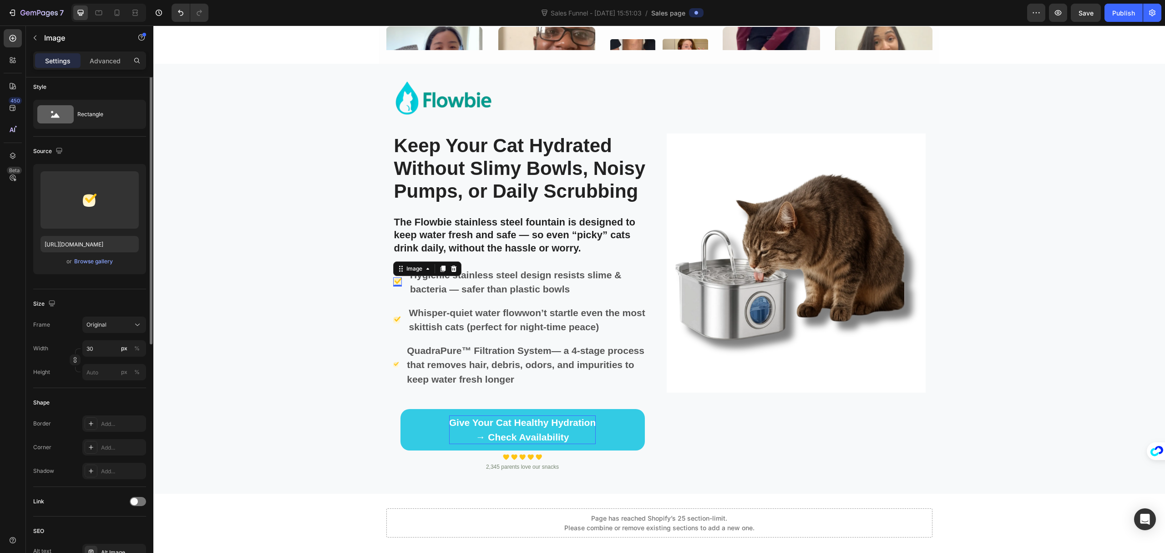
scroll to position [0, 0]
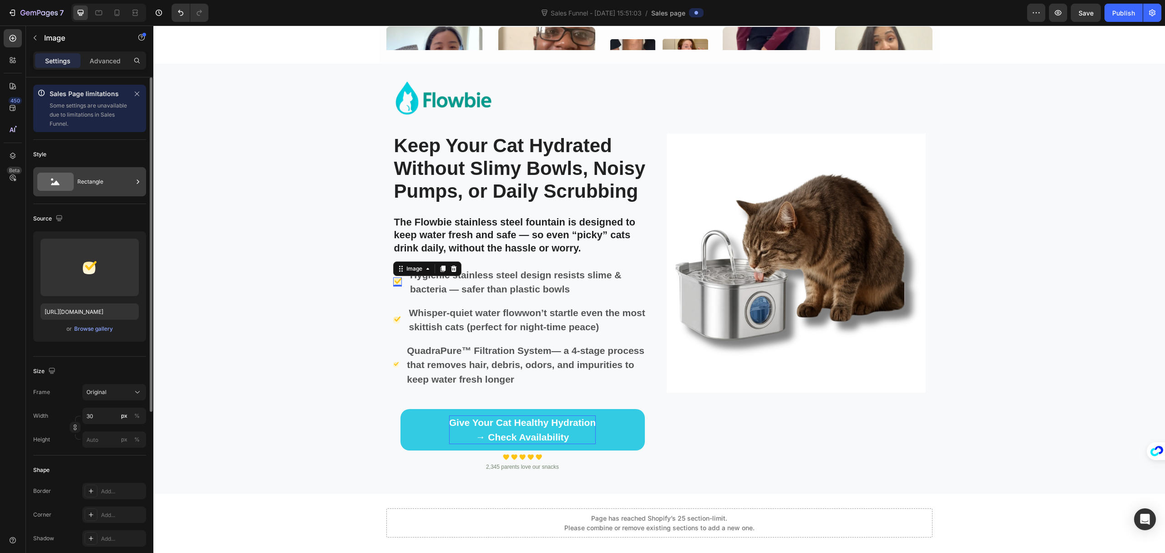
click at [90, 180] on div "Rectangle" at bounding box center [105, 181] width 56 height 21
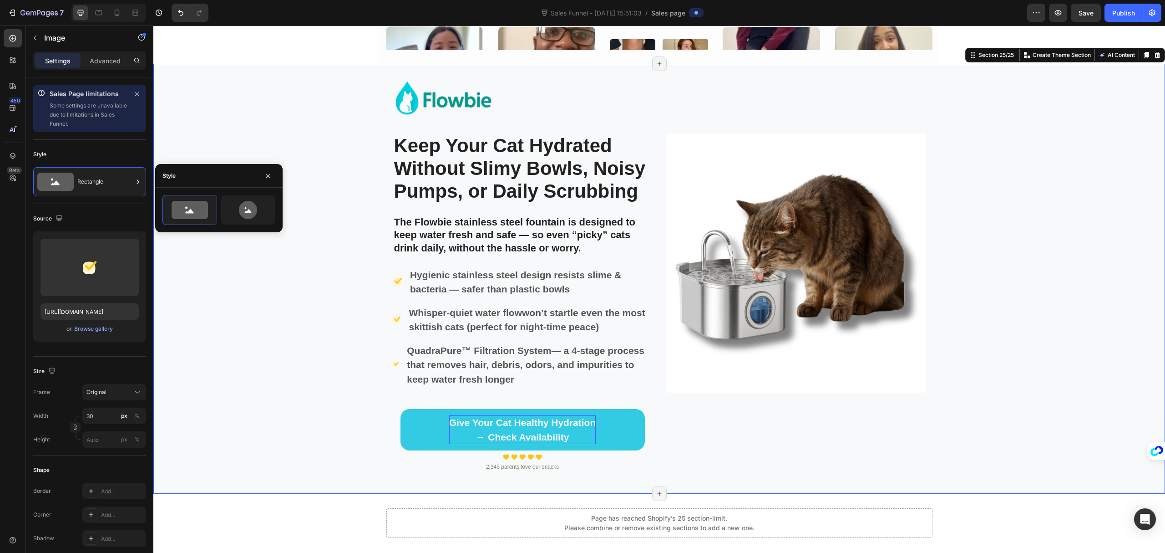
click at [244, 312] on div "Image Keep Your Cat Hydrated Without Slimy Bowls, Noisy Pumps, or Daily Scrubbi…" at bounding box center [659, 278] width 1012 height 401
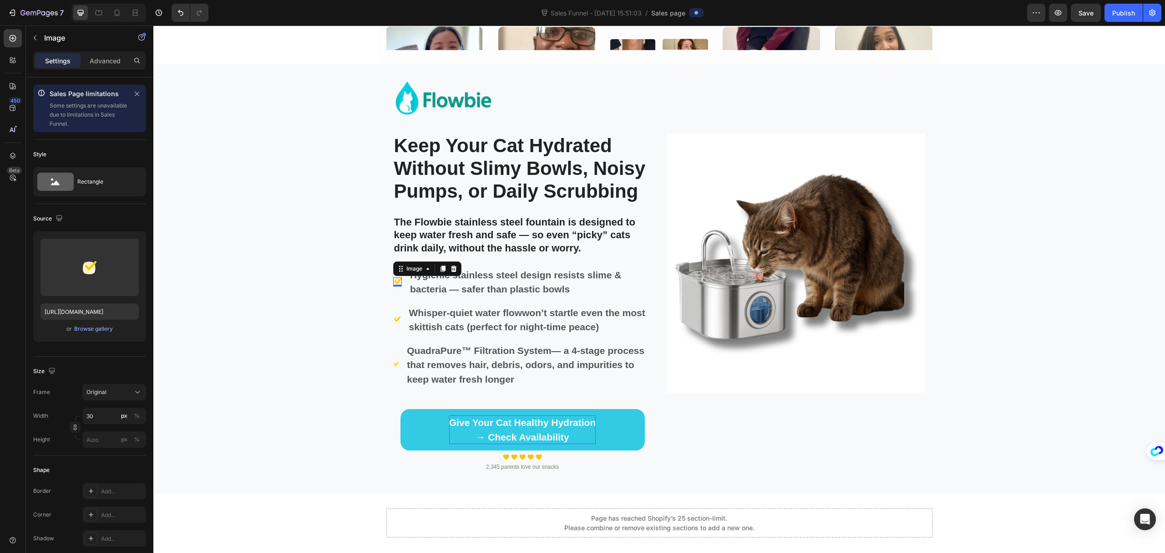
click at [393, 281] on img at bounding box center [397, 281] width 9 height 9
drag, startPoint x: 241, startPoint y: 295, endPoint x: 220, endPoint y: 305, distance: 22.6
click at [220, 305] on div "Image Keep Your Cat Hydrated Without Slimy Bowls, Noisy Pumps, or Daily Scrubbi…" at bounding box center [659, 278] width 1012 height 401
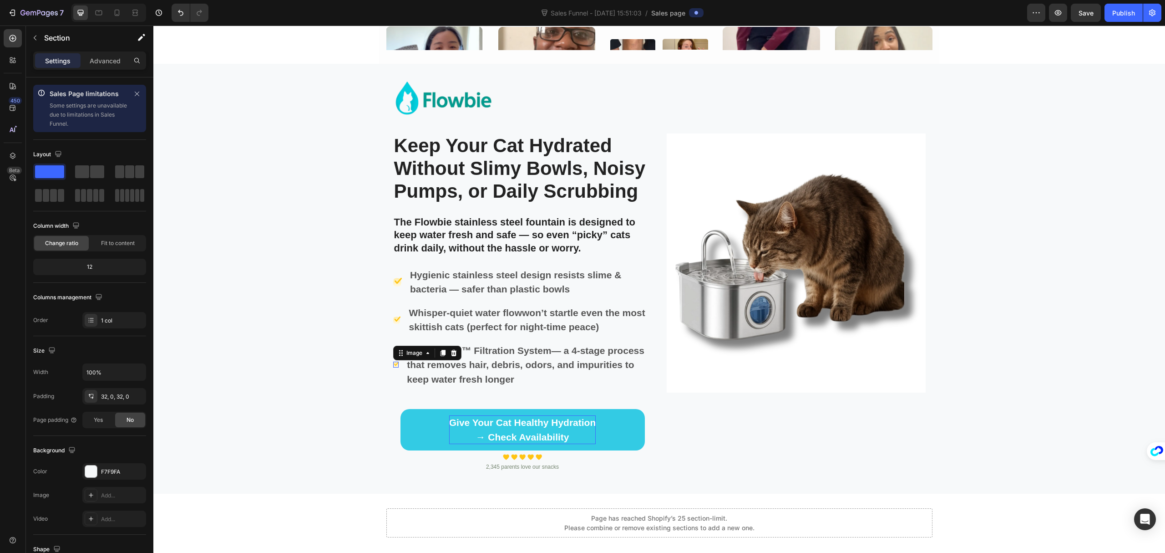
click at [393, 363] on img at bounding box center [396, 364] width 6 height 6
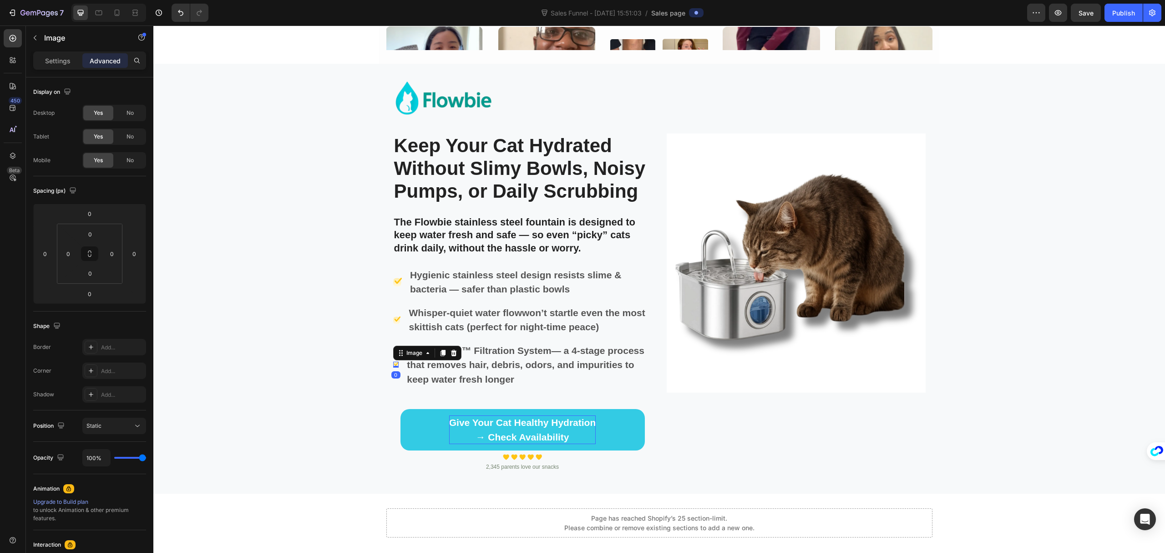
click at [393, 363] on img at bounding box center [396, 364] width 6 height 6
click at [57, 59] on p "Settings" at bounding box center [57, 61] width 25 height 10
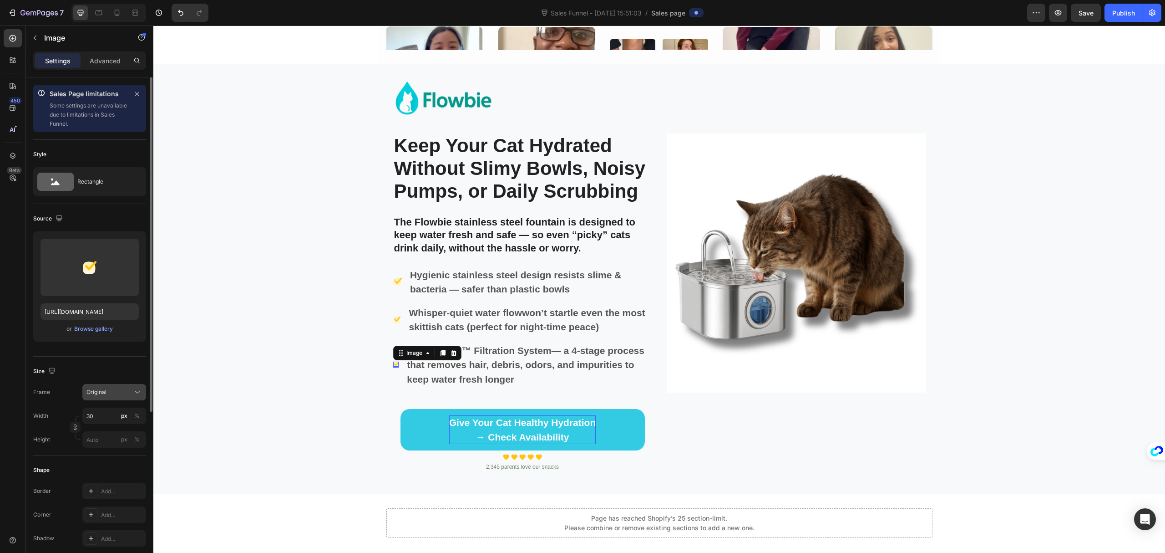
click at [126, 392] on div "Original" at bounding box center [109, 392] width 45 height 8
click at [54, 417] on div "Width 30 px %" at bounding box center [89, 415] width 113 height 16
click at [99, 439] on input "px %" at bounding box center [114, 439] width 64 height 16
click at [100, 458] on p "Full 100%" at bounding box center [112, 462] width 53 height 8
type input "100"
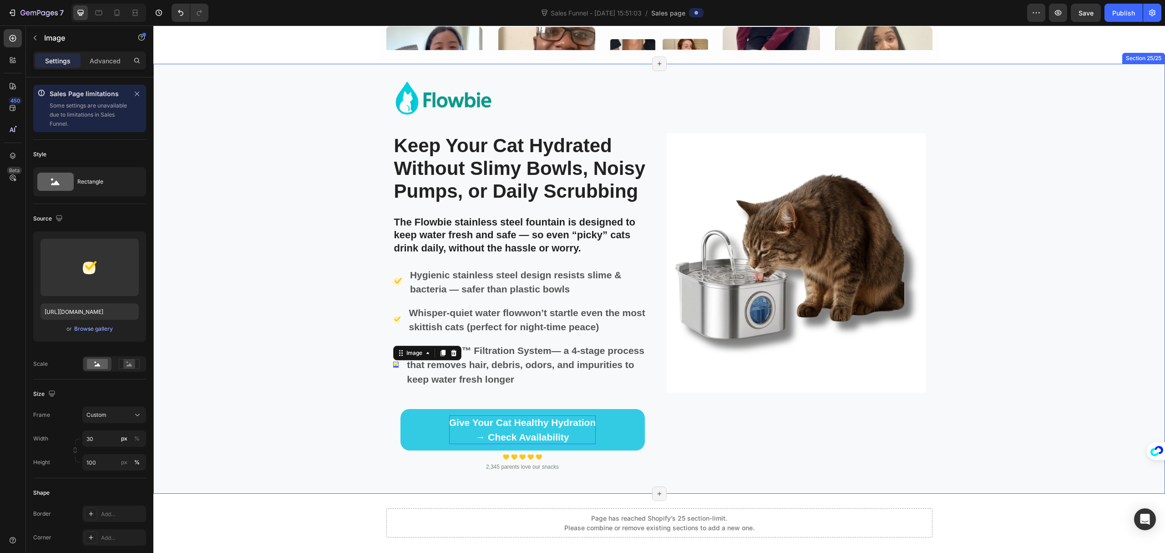
click at [219, 402] on div "Image Keep Your Cat Hydrated Without Slimy Bowls, Noisy Pumps, or Daily Scrubbi…" at bounding box center [659, 278] width 1012 height 401
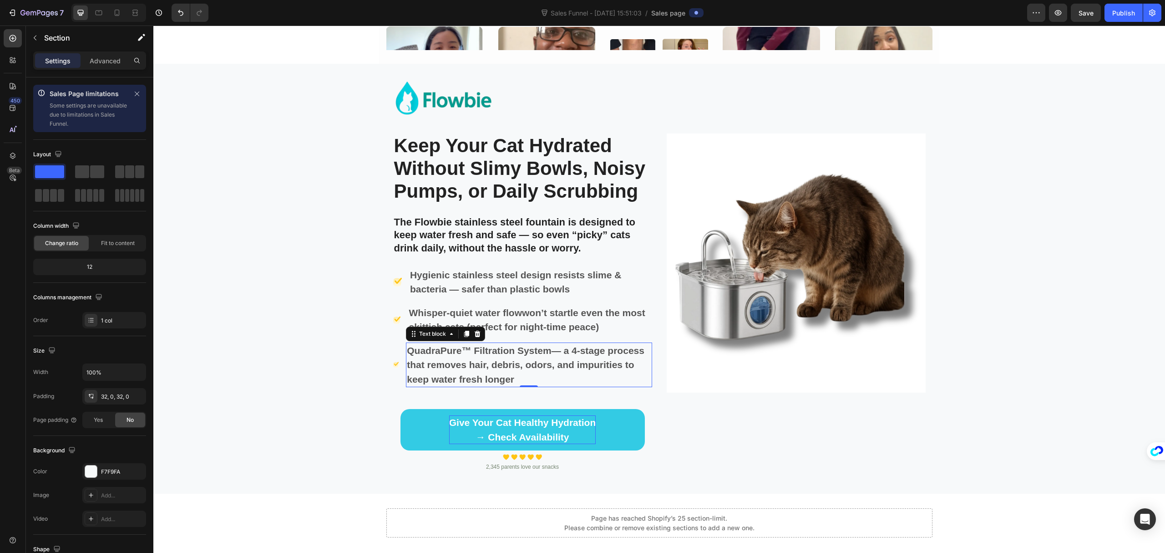
click at [488, 366] on p "QuadraPure™ Filtration System — a 4-stage process that removes hair, debris, od…" at bounding box center [529, 364] width 244 height 43
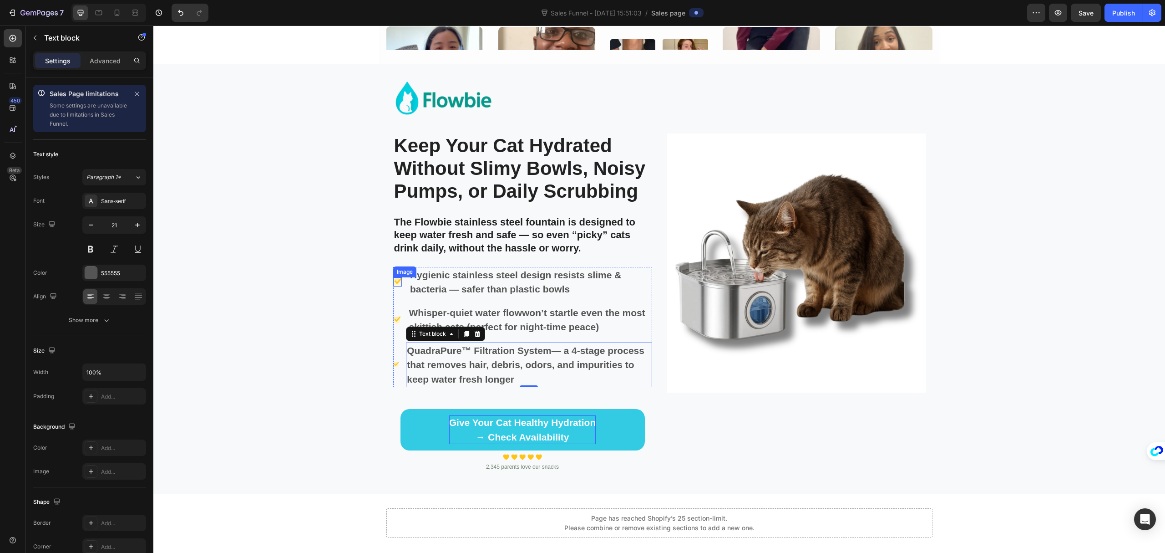
click at [394, 281] on img at bounding box center [397, 281] width 9 height 9
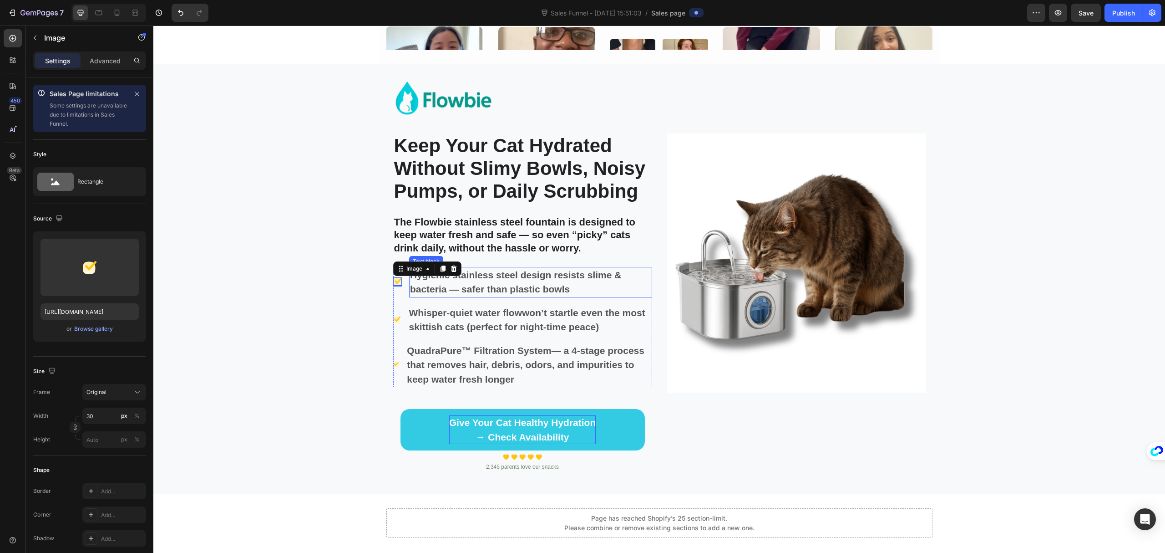
click at [561, 277] on strong "resists slime & bacteria — safer than plastic bowls" at bounding box center [516, 282] width 212 height 25
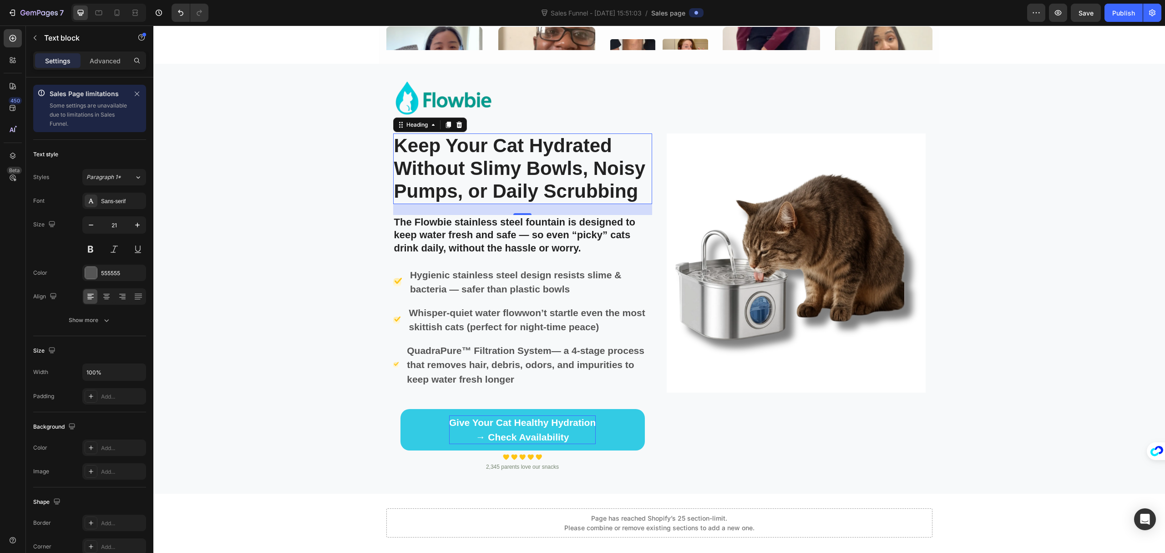
click at [525, 185] on p "Keep Your Cat Hydrated Without Slimy Bowls, Noisy Pumps, or Daily Scrubbing" at bounding box center [522, 168] width 257 height 69
click at [117, 272] on div "222222" at bounding box center [114, 273] width 26 height 8
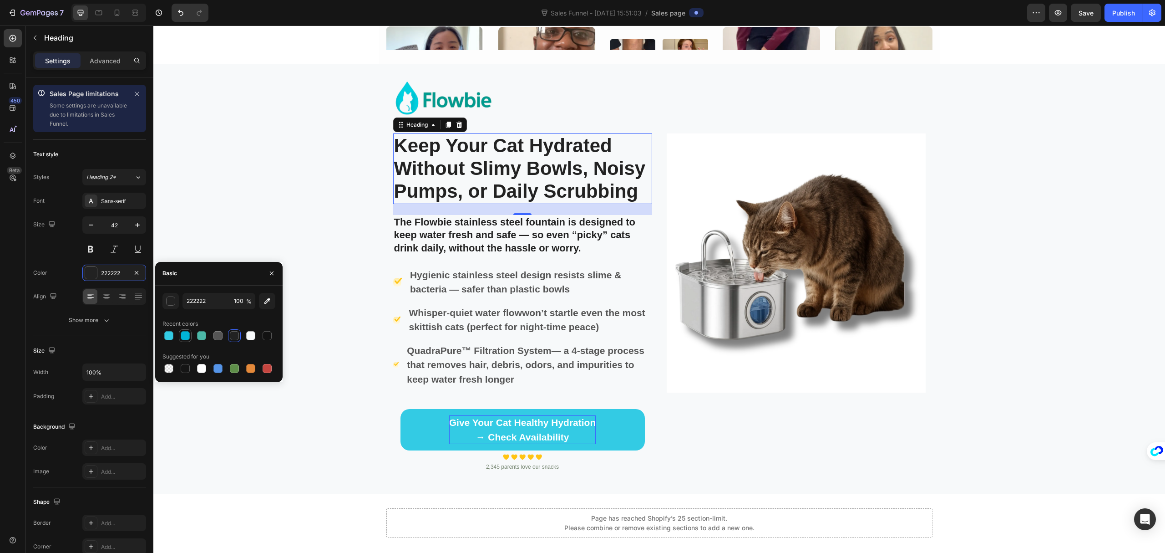
click at [185, 337] on div at bounding box center [185, 335] width 9 height 9
type input "00B5D8"
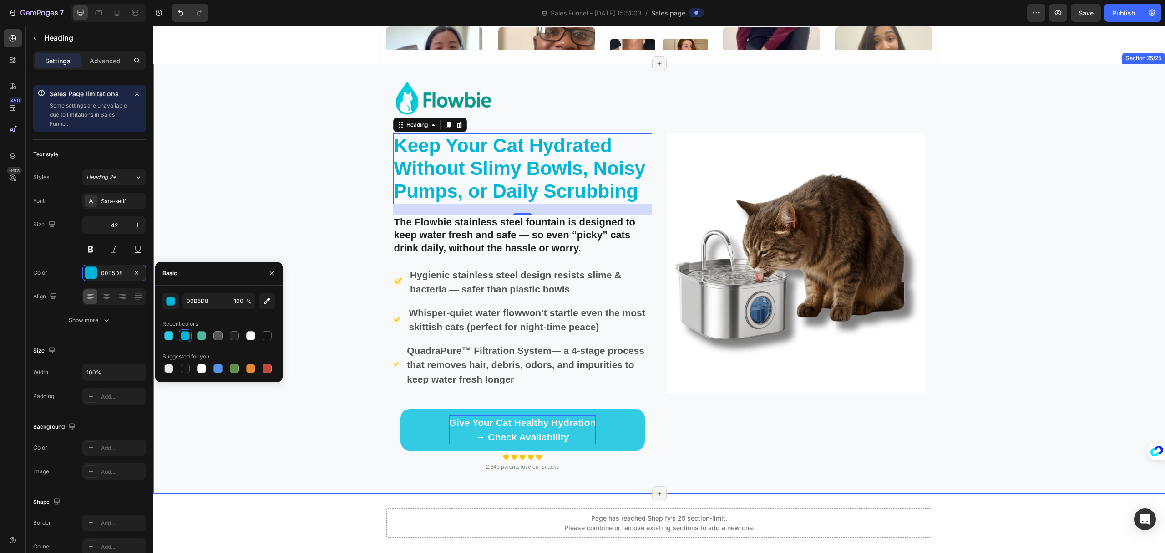
click at [227, 200] on div "Image Keep Your Cat Hydrated Without Slimy Bowls, Noisy Pumps, or Daily Scrubbi…" at bounding box center [659, 278] width 1012 height 401
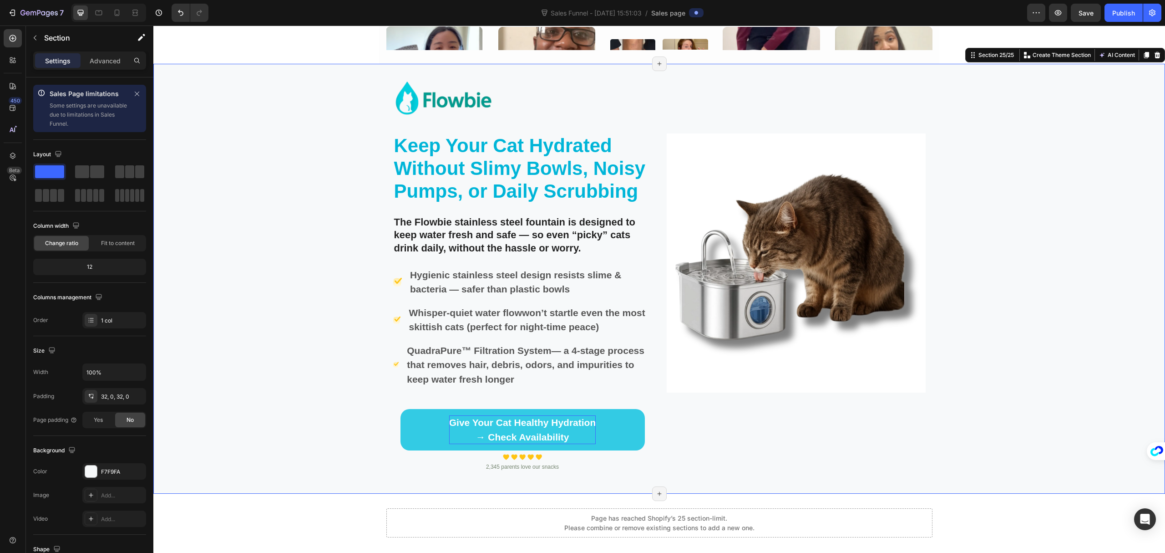
click at [1096, 239] on div "Image Keep Your Cat Hydrated Without Slimy Bowls, Noisy Pumps, or Daily Scrubbi…" at bounding box center [659, 278] width 1012 height 401
click at [820, 248] on img at bounding box center [796, 262] width 259 height 259
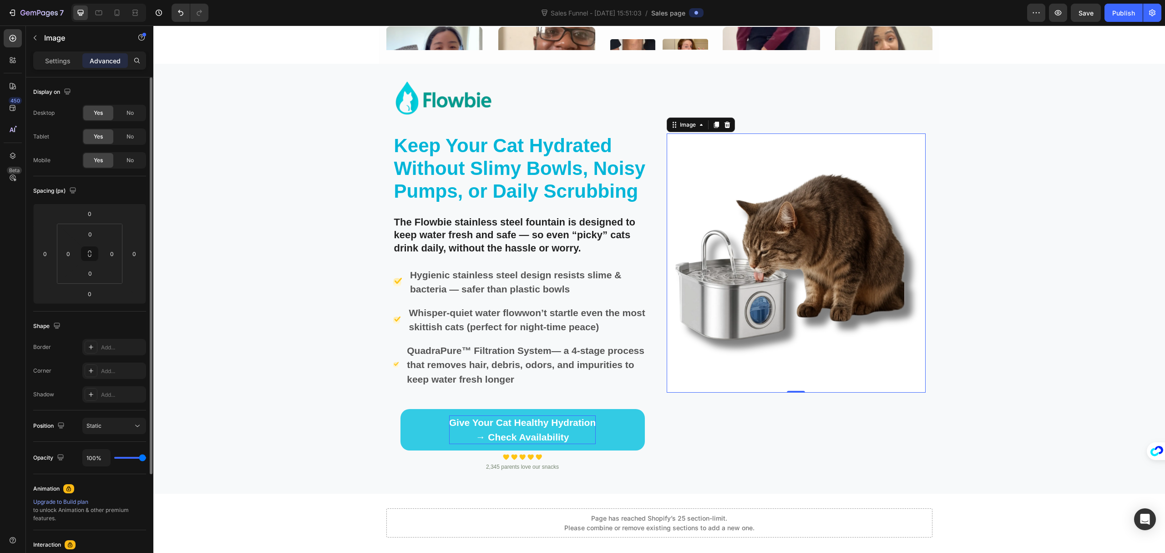
click at [62, 57] on p "Settings" at bounding box center [57, 61] width 25 height 10
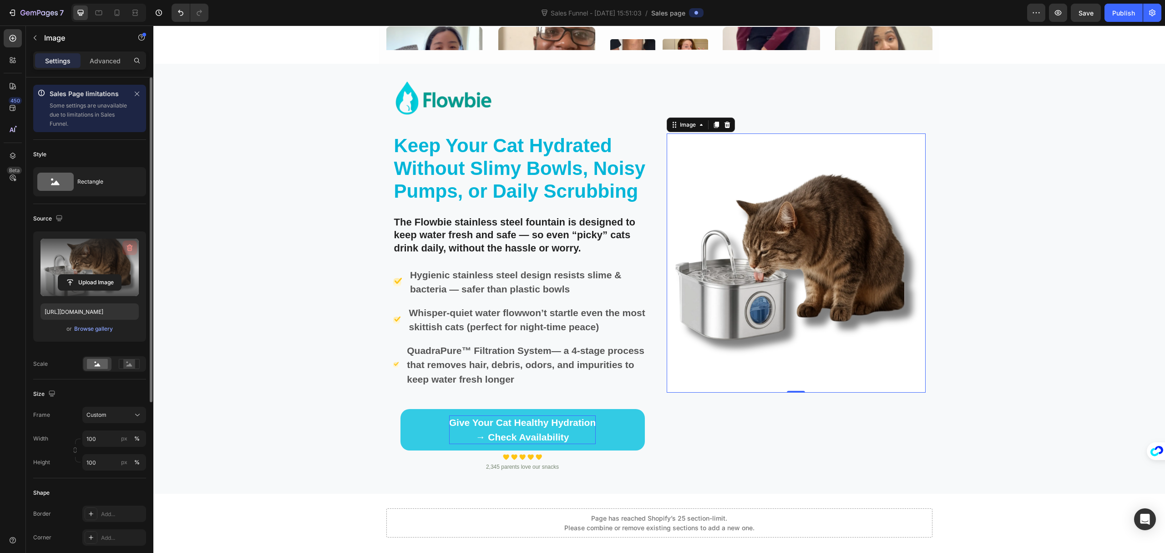
click at [130, 246] on icon "button" at bounding box center [129, 247] width 9 height 9
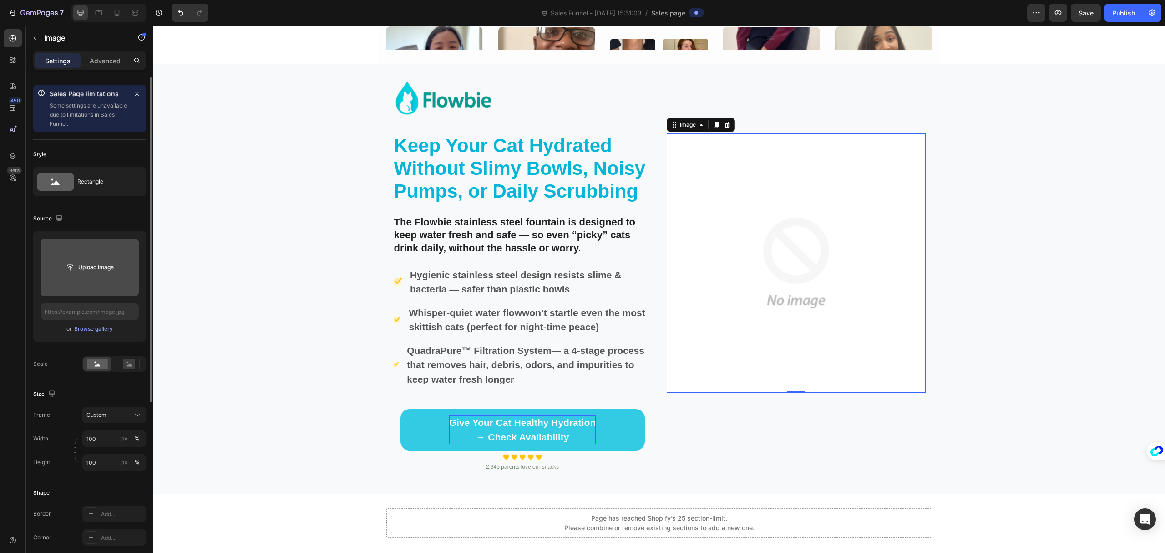
click at [97, 264] on input "file" at bounding box center [89, 267] width 63 height 15
type input "[URL][DOMAIN_NAME]"
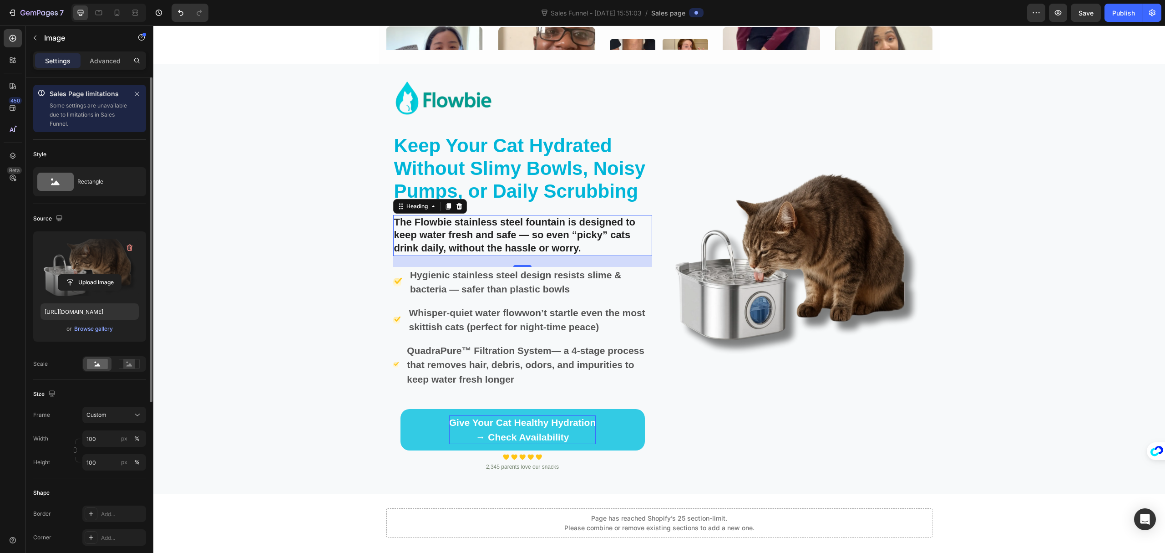
click at [474, 240] on p "The Flowbie stainless steel fountain is designed to keep water fresh and safe —…" at bounding box center [522, 235] width 257 height 39
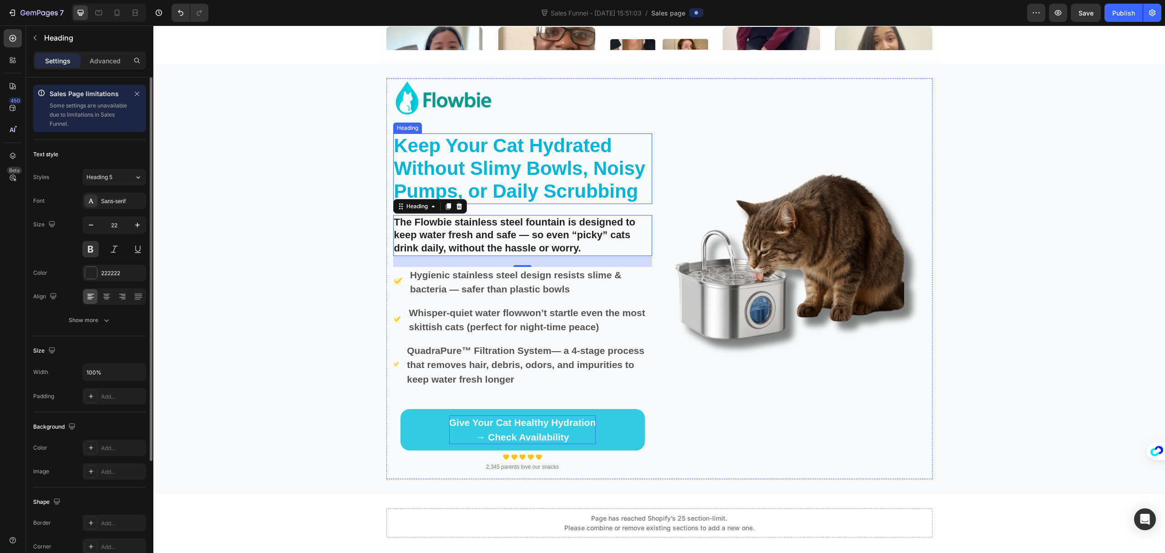
click at [532, 172] on p "Keep Your Cat Hydrated Without Slimy Bowls, Noisy Pumps, or Daily Scrubbing" at bounding box center [522, 168] width 257 height 69
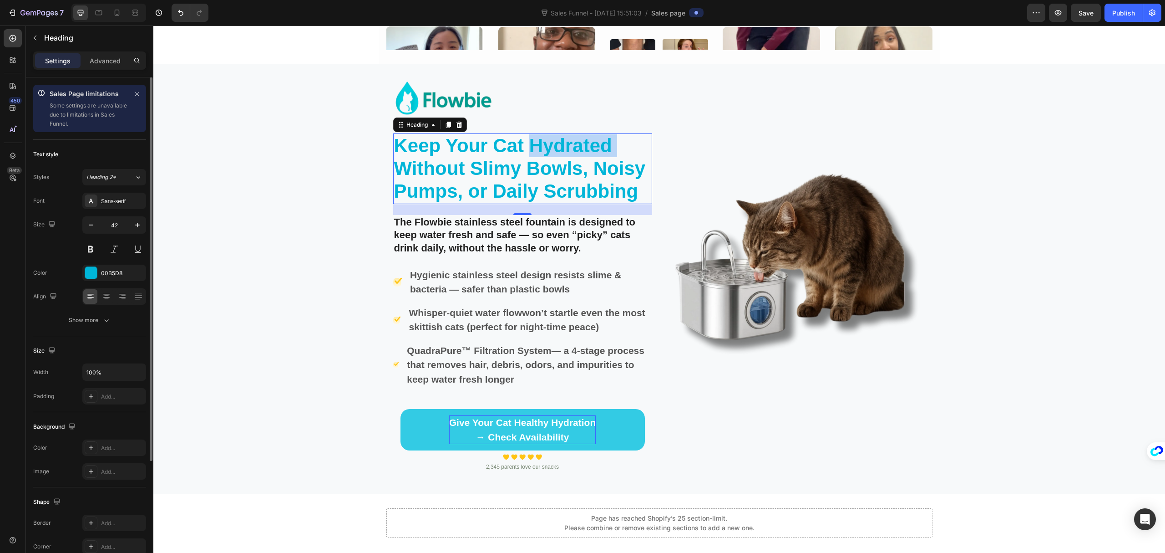
click at [570, 146] on p "Keep Your Cat Hydrated Without Slimy Bowls, Noisy Pumps, or Daily Scrubbing" at bounding box center [522, 168] width 257 height 69
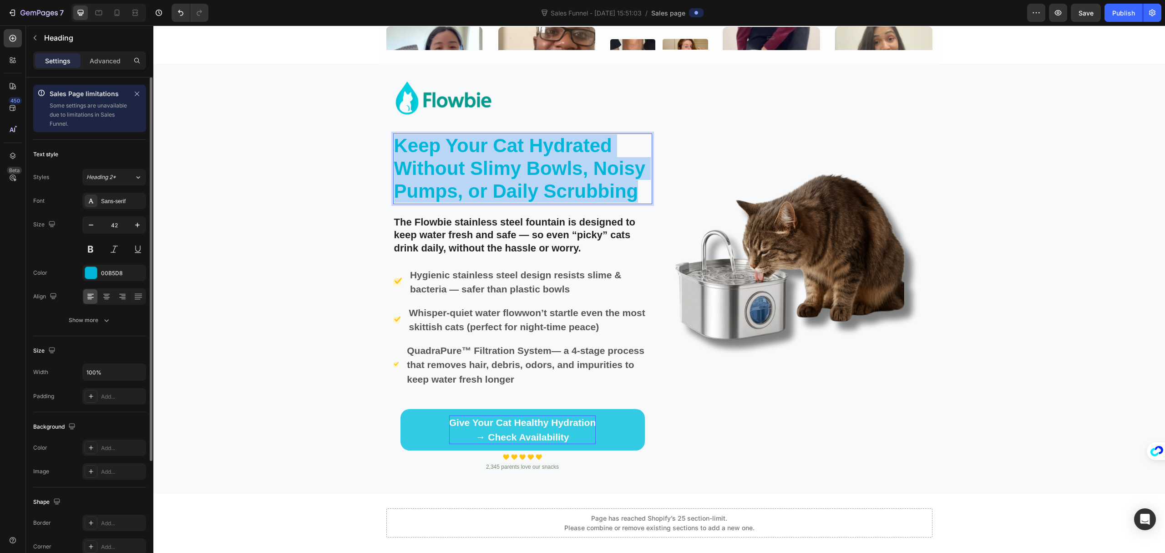
click at [570, 146] on p "Keep Your Cat Hydrated Without Slimy Bowls, Noisy Pumps, or Daily Scrubbing" at bounding box center [522, 168] width 257 height 69
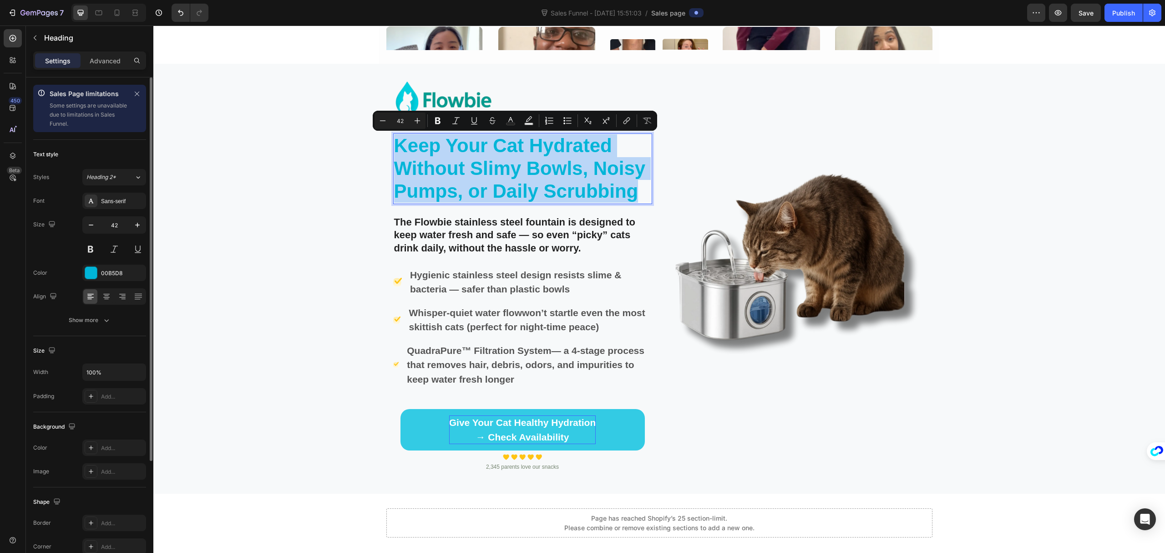
click at [570, 146] on p "Keep Your Cat Hydrated Without Slimy Bowls, Noisy Pumps, or Daily Scrubbing" at bounding box center [522, 168] width 257 height 69
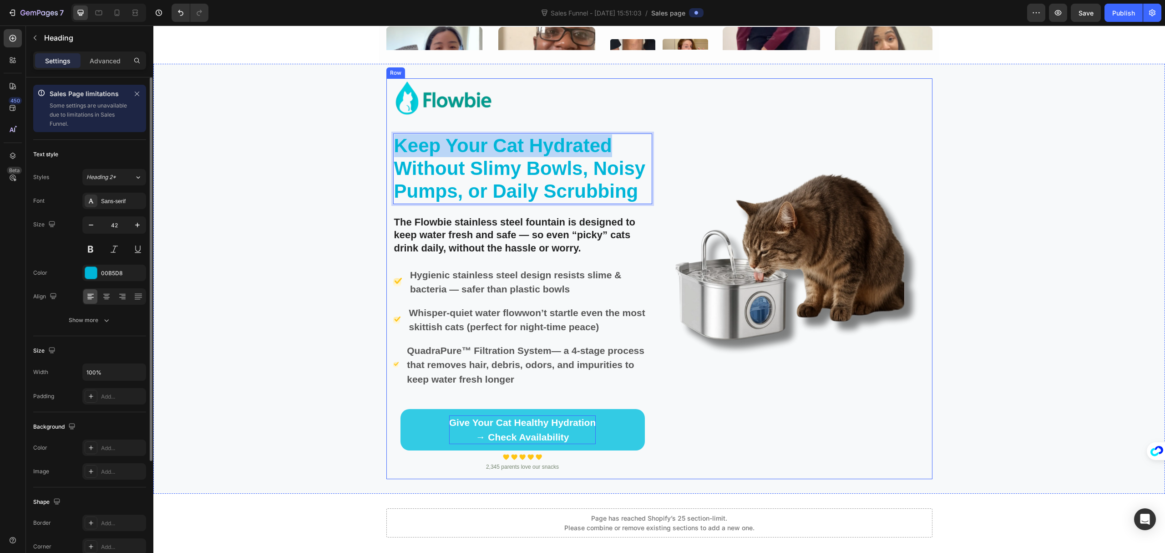
drag, startPoint x: 608, startPoint y: 139, endPoint x: 383, endPoint y: 142, distance: 225.4
click at [387, 142] on div "Image Keep Your Cat Hydrated Without Slimy Bowls, Noisy Pumps, or Daily Scrubbi…" at bounding box center [660, 278] width 546 height 401
click at [107, 273] on div "00B5D8" at bounding box center [114, 273] width 26 height 8
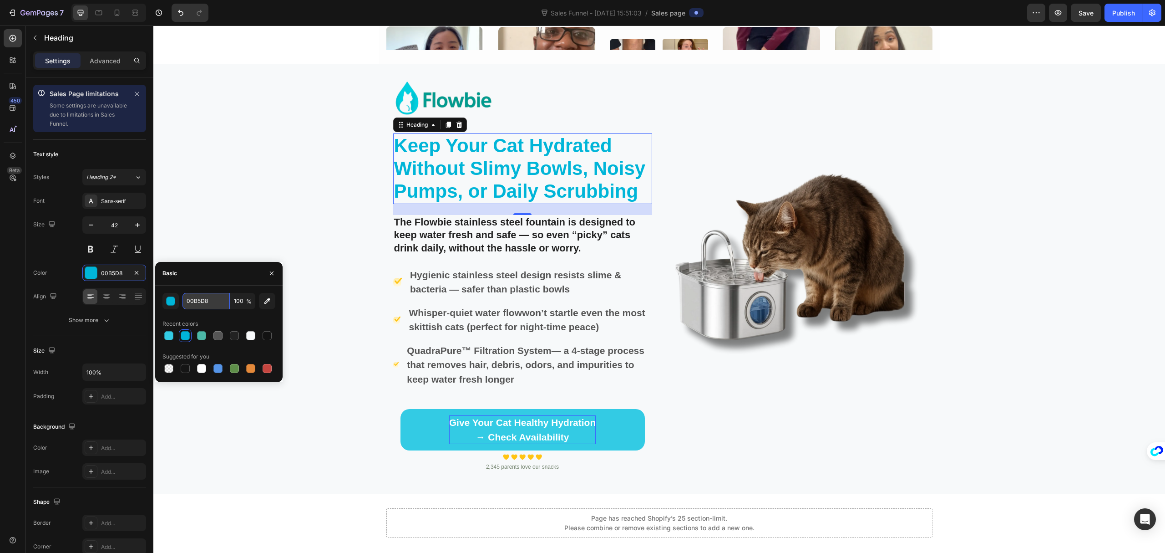
click at [213, 303] on input "00B5D8" at bounding box center [206, 301] width 47 height 16
paste input "90AA"
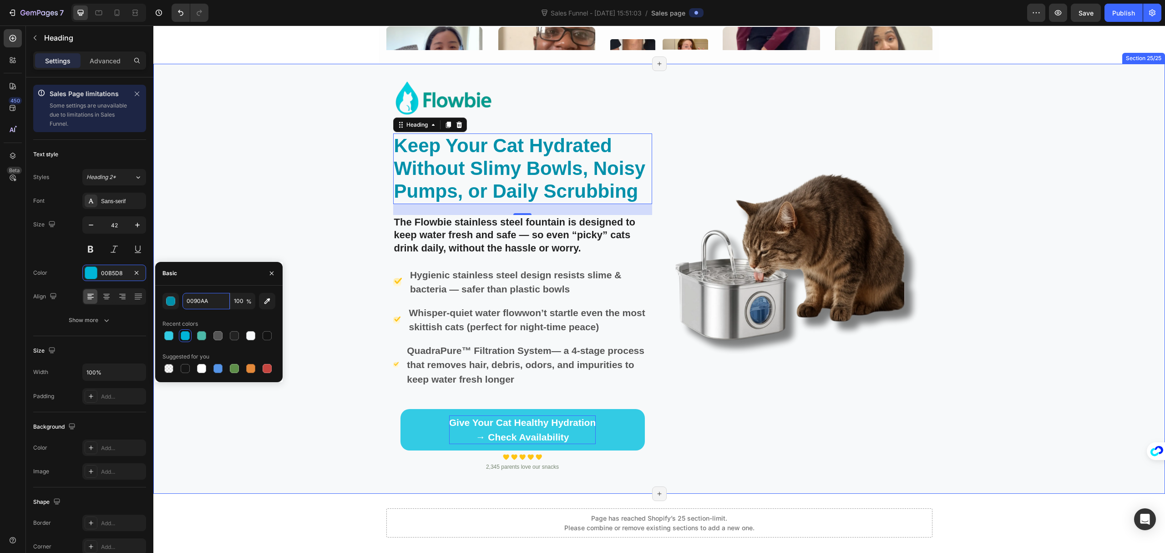
type input "00B5D8"
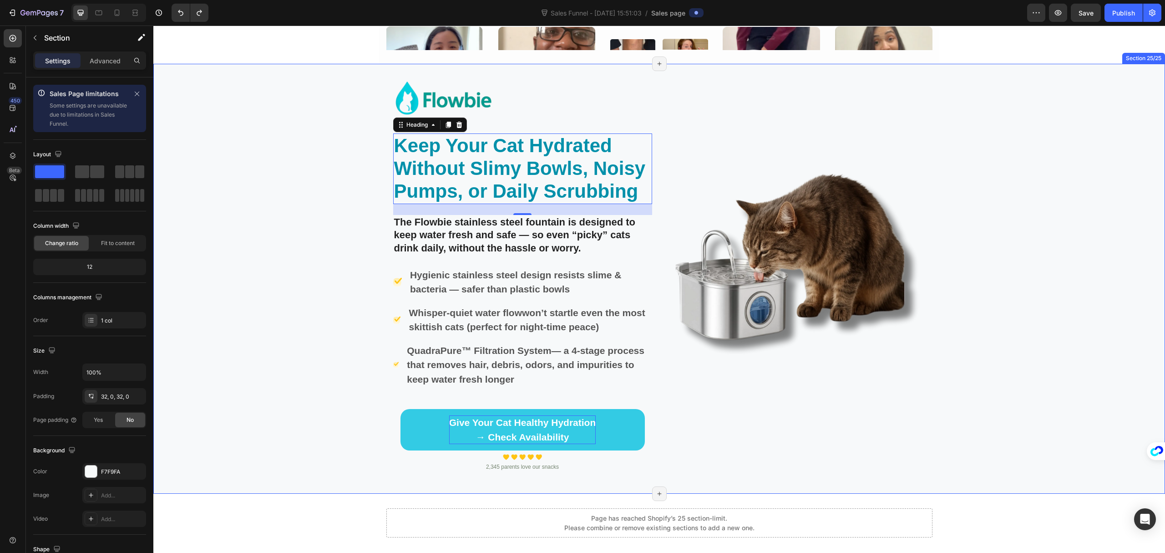
click at [267, 234] on div "Image Keep Your Cat Hydrated Without Slimy Bowls, Noisy Pumps, or Daily Scrubbi…" at bounding box center [659, 278] width 1012 height 401
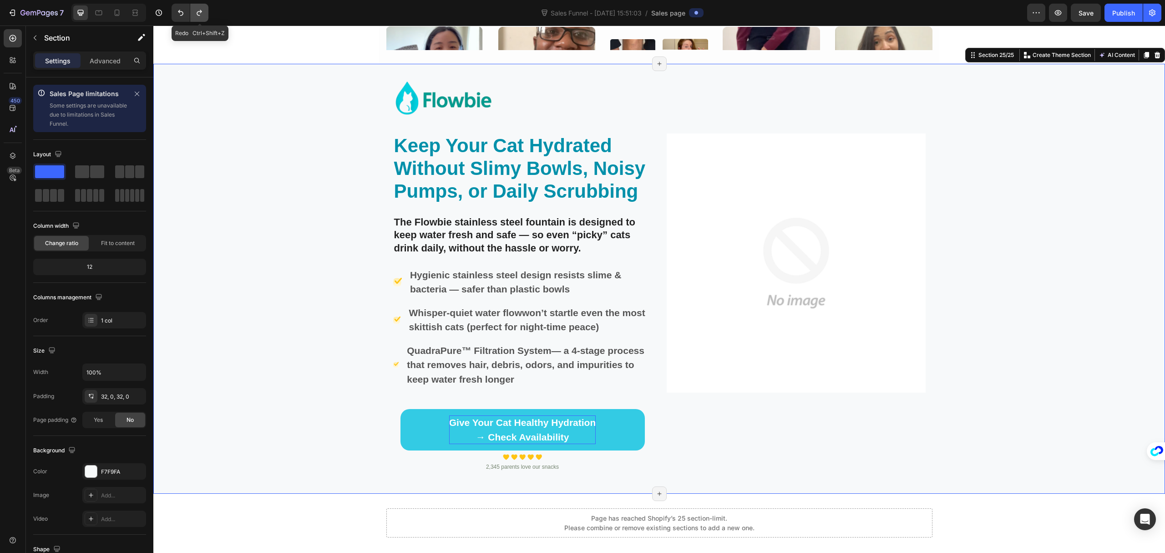
click at [199, 11] on icon "Undo/Redo" at bounding box center [199, 12] width 9 height 9
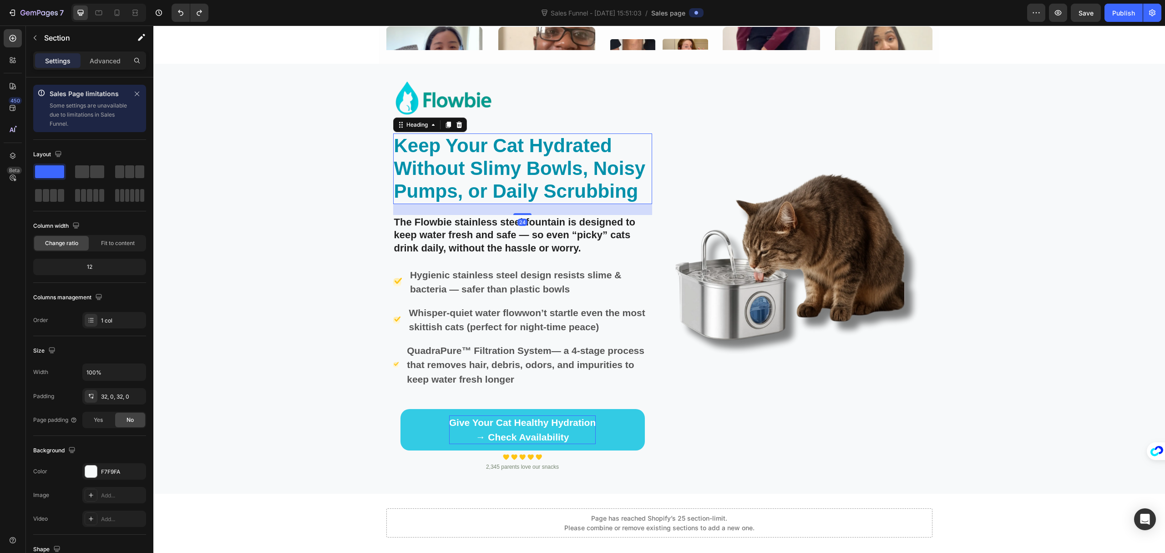
click at [473, 162] on p "Keep Your Cat Hydrated Without Slimy Bowls, Noisy Pumps, or Daily Scrubbing" at bounding box center [522, 168] width 257 height 69
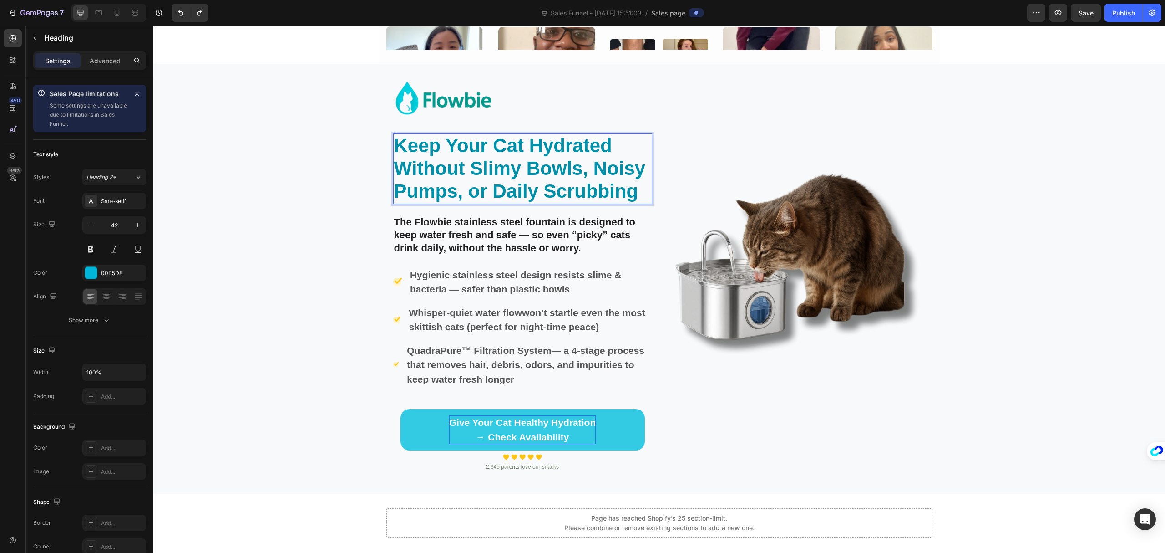
click at [468, 145] on p "Keep Your Cat Hydrated Without Slimy Bowls, Noisy Pumps, or Daily Scrubbing" at bounding box center [522, 168] width 257 height 69
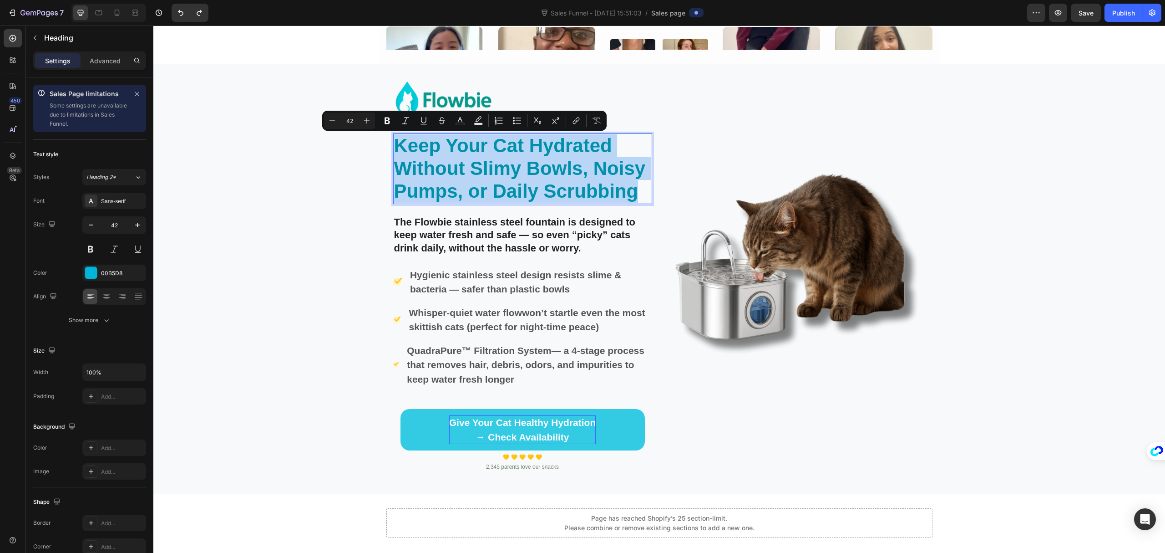
click at [468, 145] on p "Keep Your Cat Hydrated Without Slimy Bowls, Noisy Pumps, or Daily Scrubbing" at bounding box center [522, 168] width 257 height 69
click at [555, 143] on p "Keep Your Cat Hydrated Without Slimy Bowls, Noisy Pumps, or Daily Scrubbing" at bounding box center [522, 168] width 257 height 69
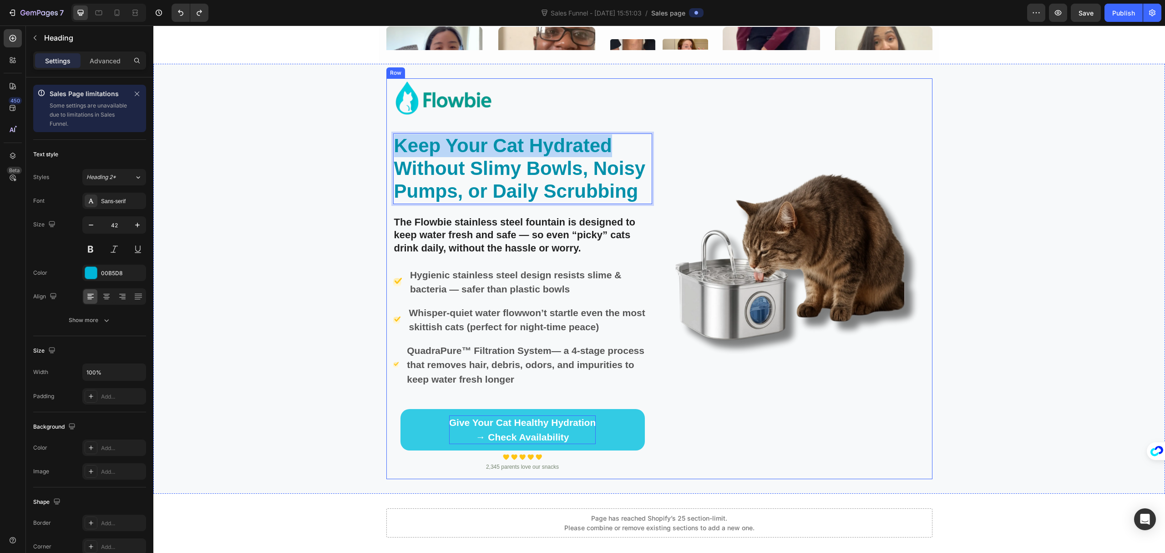
drag, startPoint x: 610, startPoint y: 141, endPoint x: 388, endPoint y: 142, distance: 222.2
click at [388, 142] on div "Image Keep Your Cat Hydrated Without Slimy Bowls, Noisy Pumps, or Daily Scrubbi…" at bounding box center [660, 278] width 546 height 401
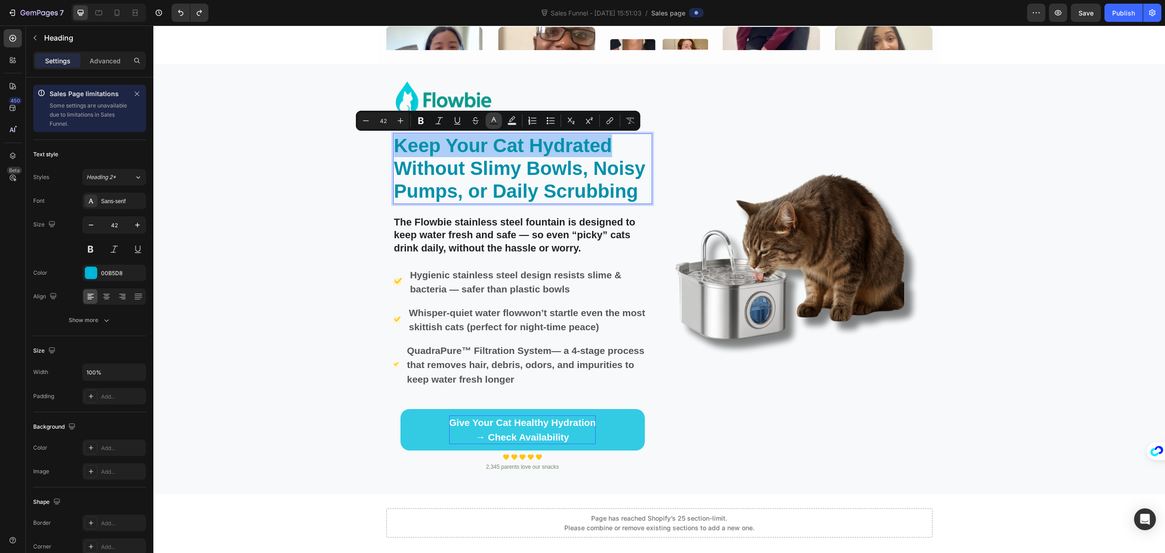
click at [496, 122] on icon "Editor contextual toolbar" at bounding box center [493, 120] width 9 height 9
type input "0090AA"
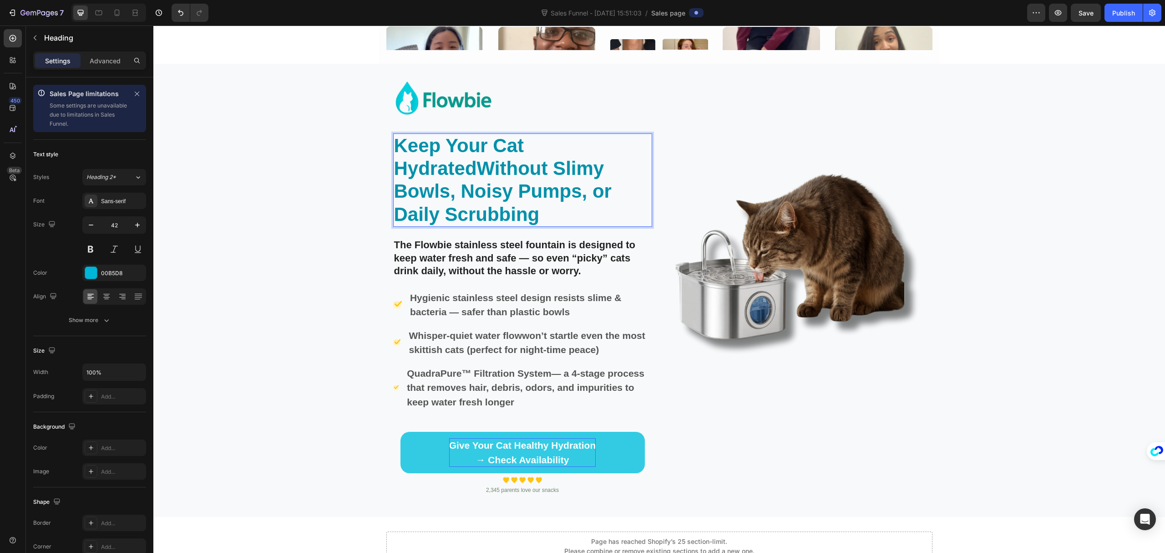
click at [588, 182] on p "Keep Your Cat Hydrated Without Slimy Bowls, Noisy Pumps, or Daily Scrubbing" at bounding box center [522, 180] width 257 height 92
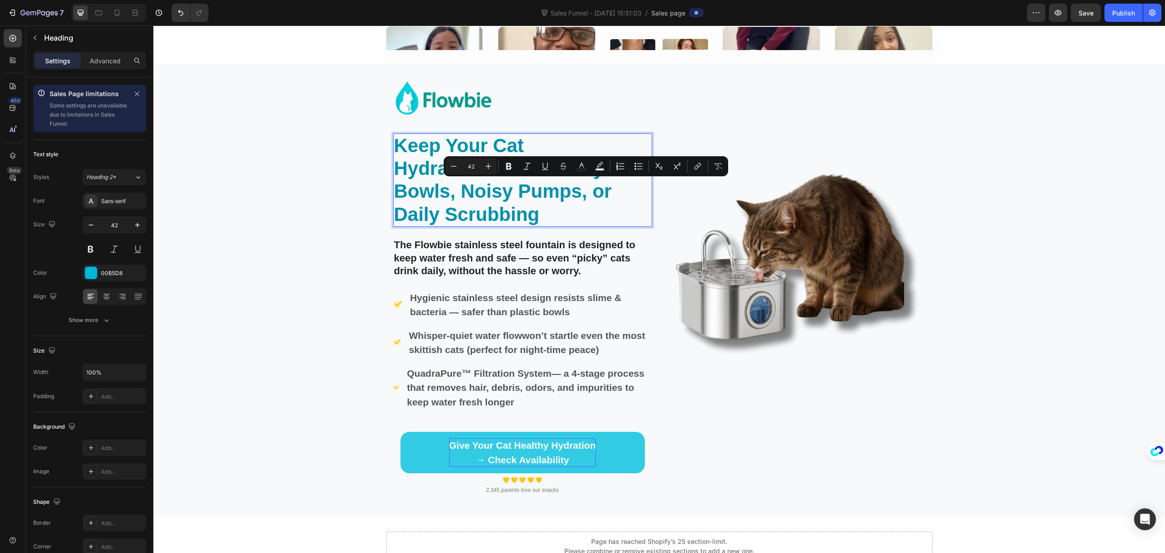
click at [643, 195] on p "Keep Your Cat Hydrated Without Slimy Bowls, Noisy Pumps, or Daily Scrubbing" at bounding box center [522, 180] width 257 height 92
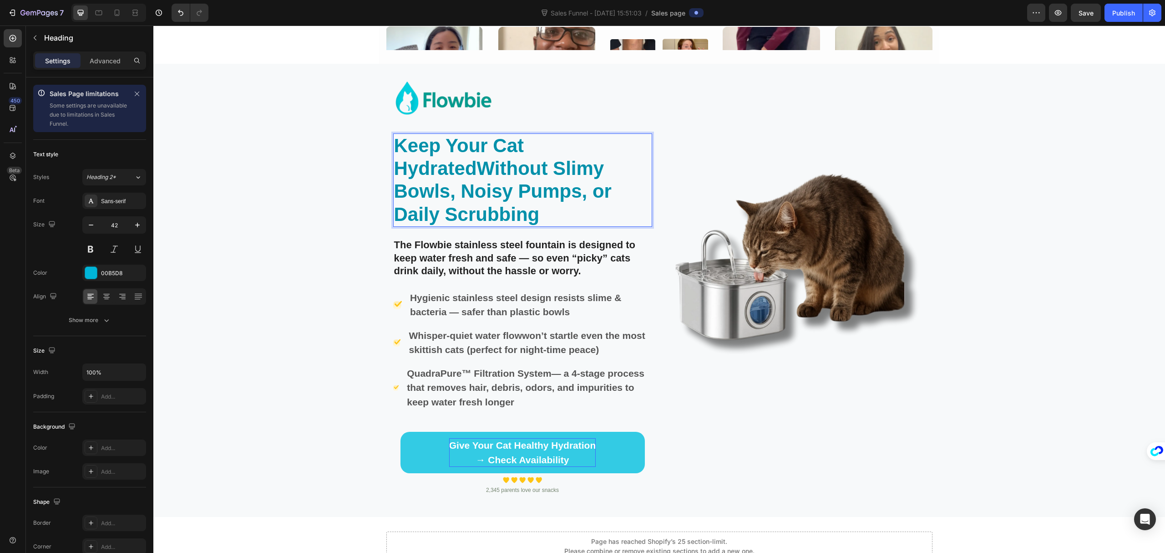
drag, startPoint x: 637, startPoint y: 193, endPoint x: 396, endPoint y: 171, distance: 242.7
click at [396, 171] on p "Keep Your Cat Hydrated Without Slimy Bowls, Noisy Pumps, or Daily Scrubbing" at bounding box center [522, 180] width 257 height 92
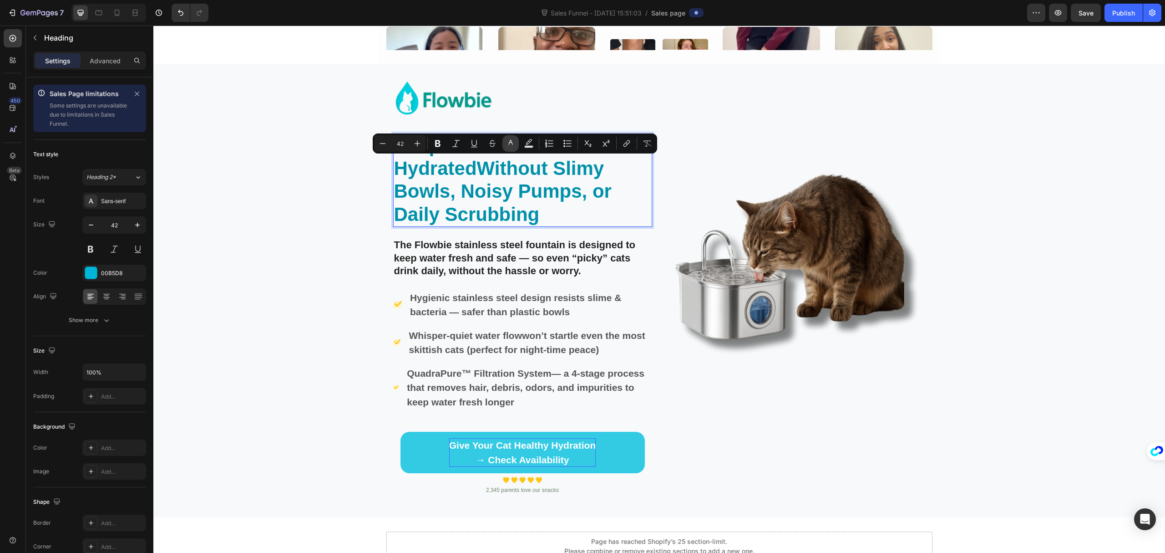
click at [511, 146] on rect "Editor contextual toolbar" at bounding box center [511, 147] width 9 height 2
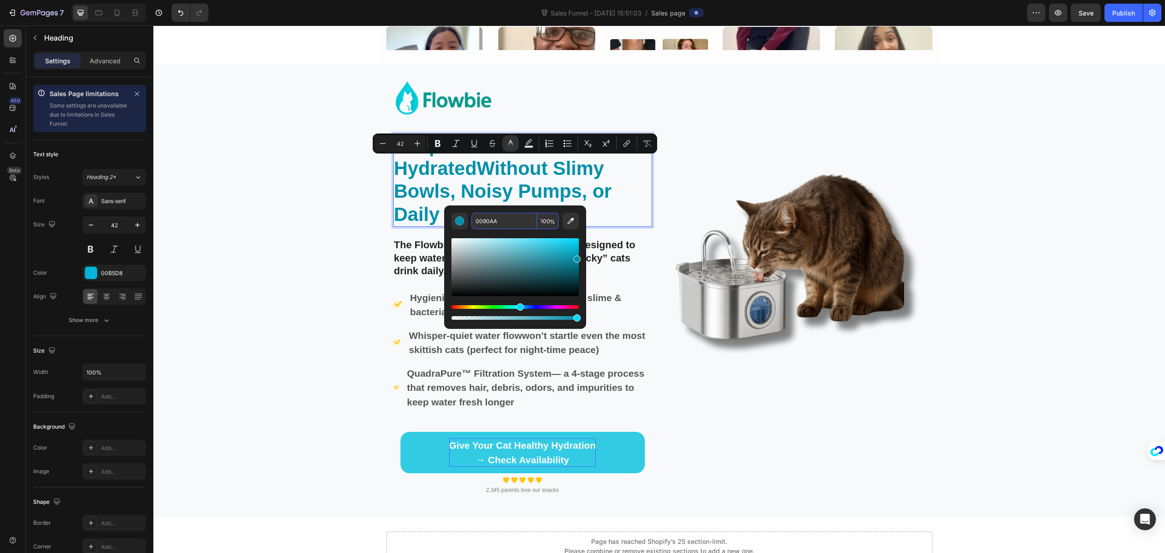
click at [515, 223] on input "0090AA" at bounding box center [505, 221] width 66 height 16
paste input "B5D8"
type input "00B5D8"
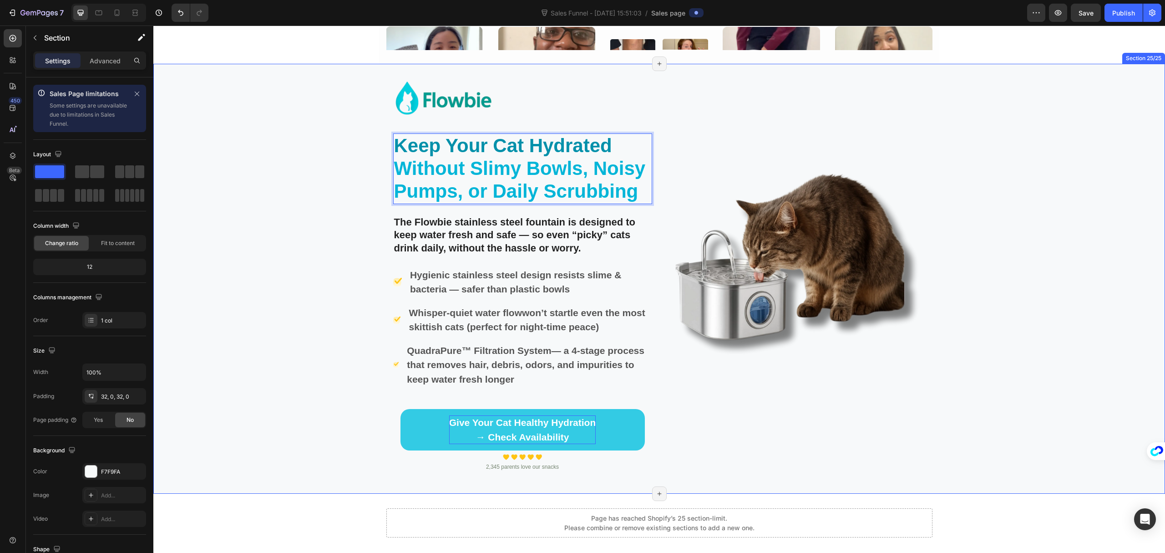
click at [339, 230] on div "Image Keep Your Cat Hydrated Without Slimy Bowls, Noisy Pumps, or Daily Scrubbi…" at bounding box center [659, 278] width 1012 height 401
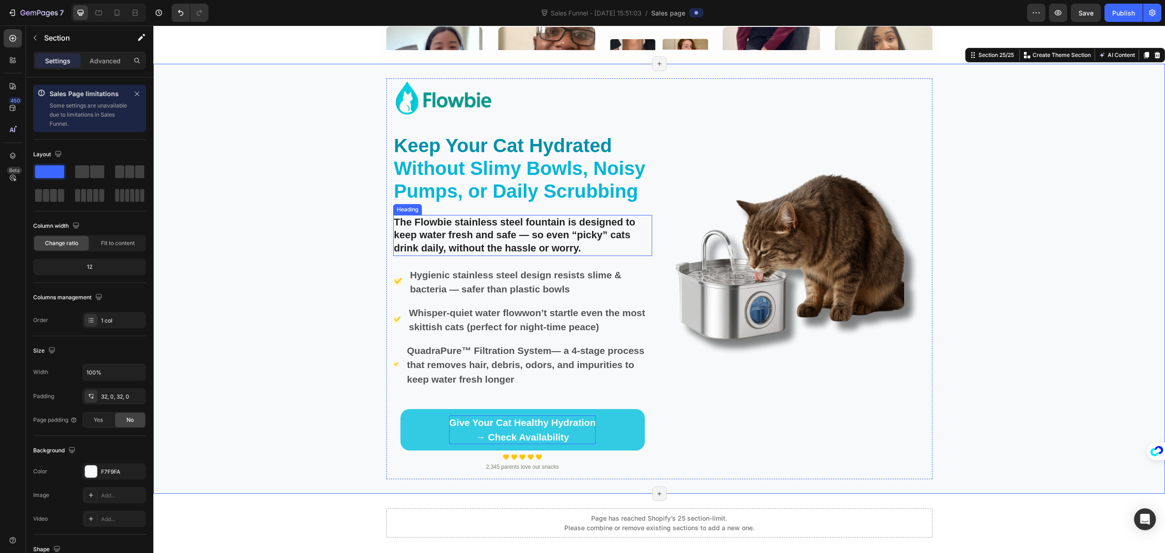
click at [432, 221] on p "The Flowbie stainless steel fountain is designed to keep water fresh and safe —…" at bounding box center [522, 235] width 257 height 39
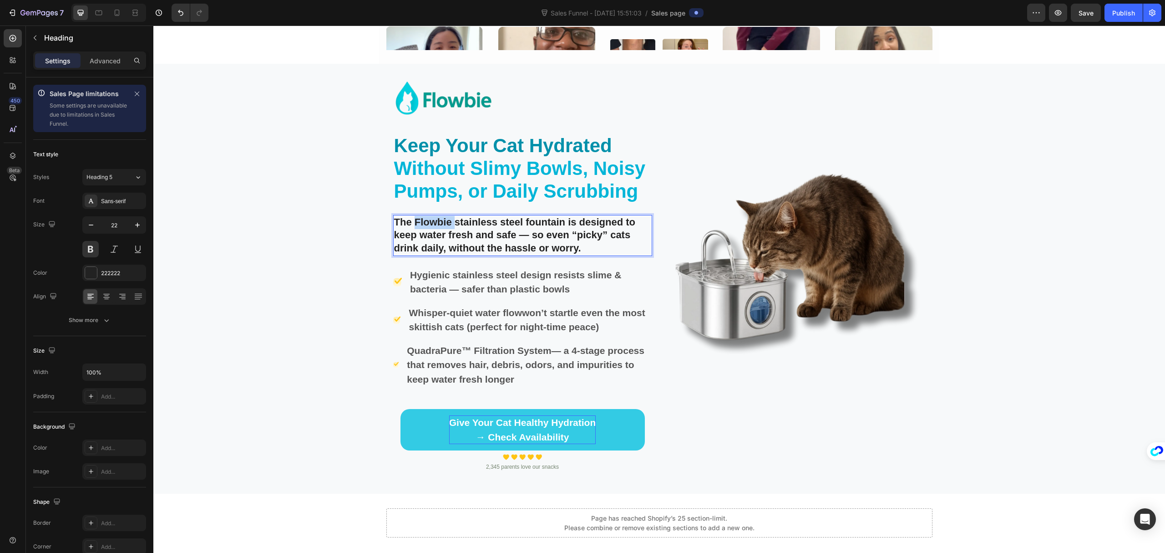
click at [439, 221] on p "The Flowbie stainless steel fountain is designed to keep water fresh and safe —…" at bounding box center [522, 235] width 257 height 39
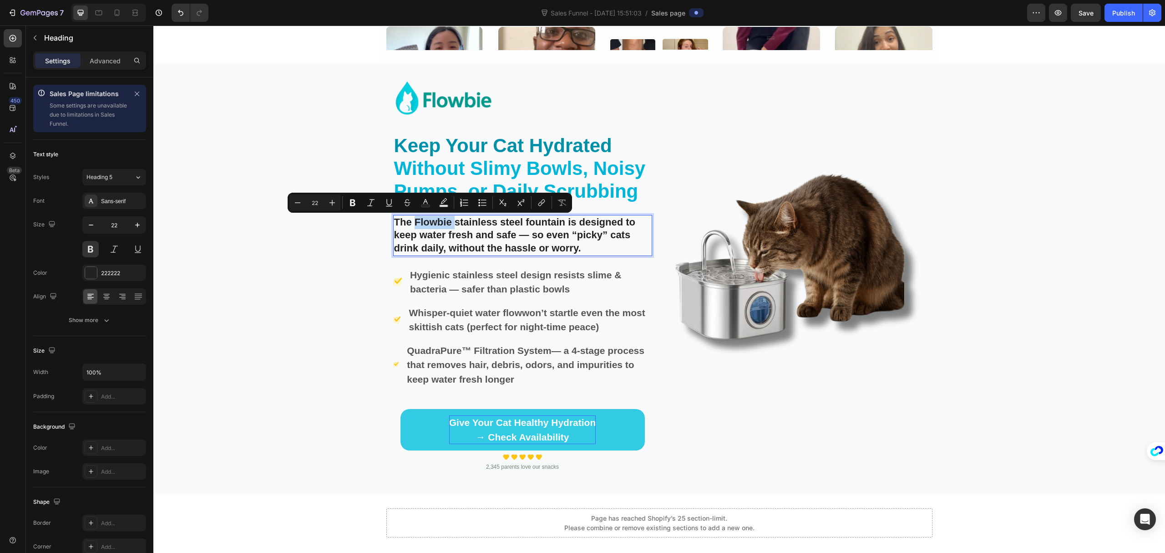
click at [447, 224] on p "The Flowbie stainless steel fountain is designed to keep water fresh and safe —…" at bounding box center [522, 235] width 257 height 39
drag, startPoint x: 447, startPoint y: 224, endPoint x: 412, endPoint y: 222, distance: 34.6
click at [412, 222] on p "The Flowbie stainless steel fountain is designed to keep water fresh and safe —…" at bounding box center [522, 235] width 257 height 39
click at [114, 270] on div "222222" at bounding box center [114, 273] width 26 height 8
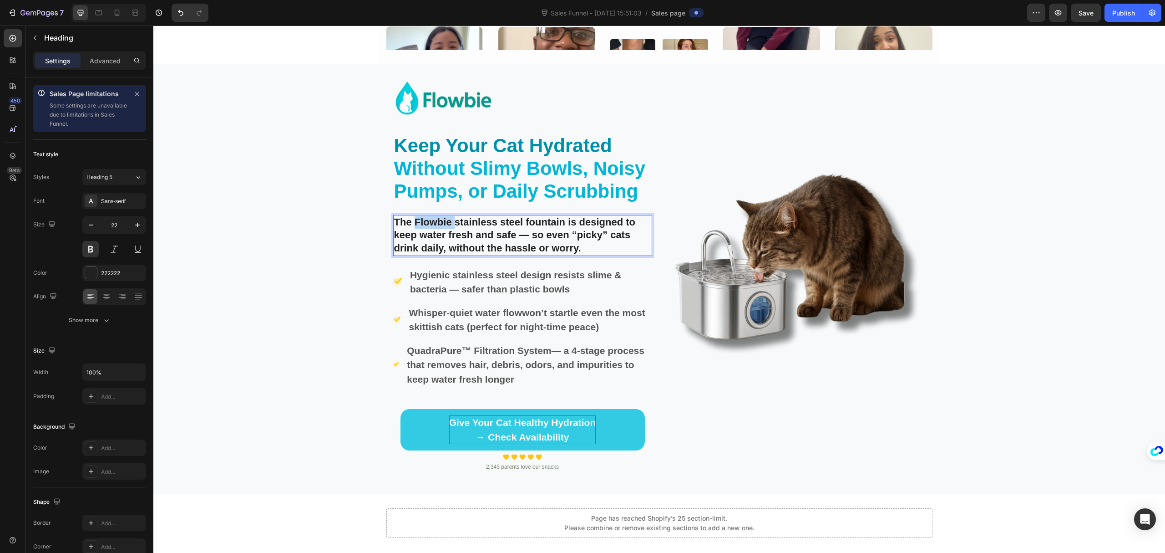
click at [436, 221] on p "The Flowbie stainless steel fountain is designed to keep water fresh and safe —…" at bounding box center [522, 235] width 257 height 39
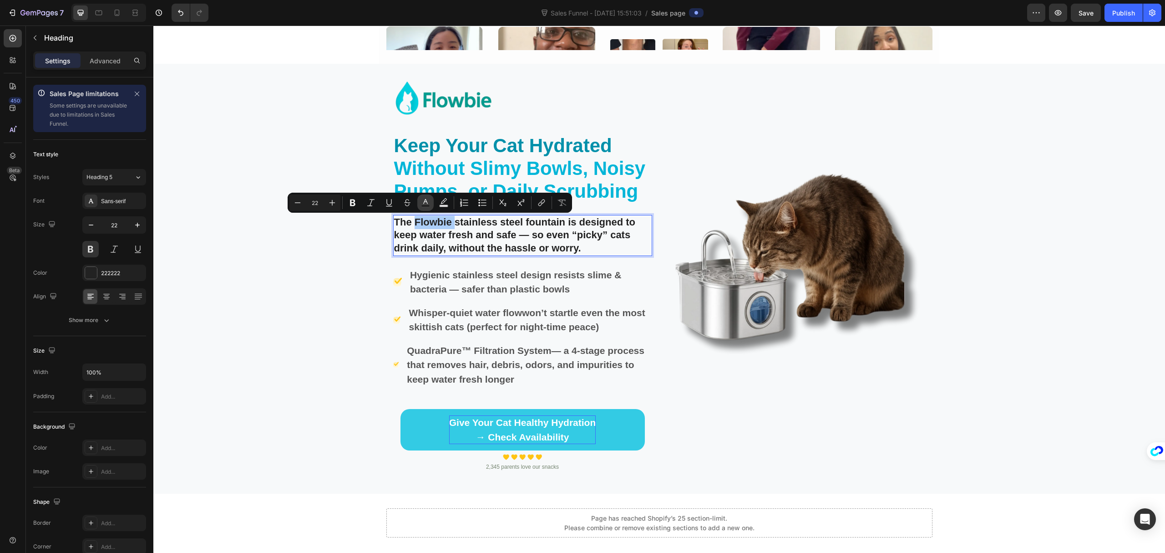
click at [428, 203] on icon "Editor contextual toolbar" at bounding box center [425, 202] width 9 height 9
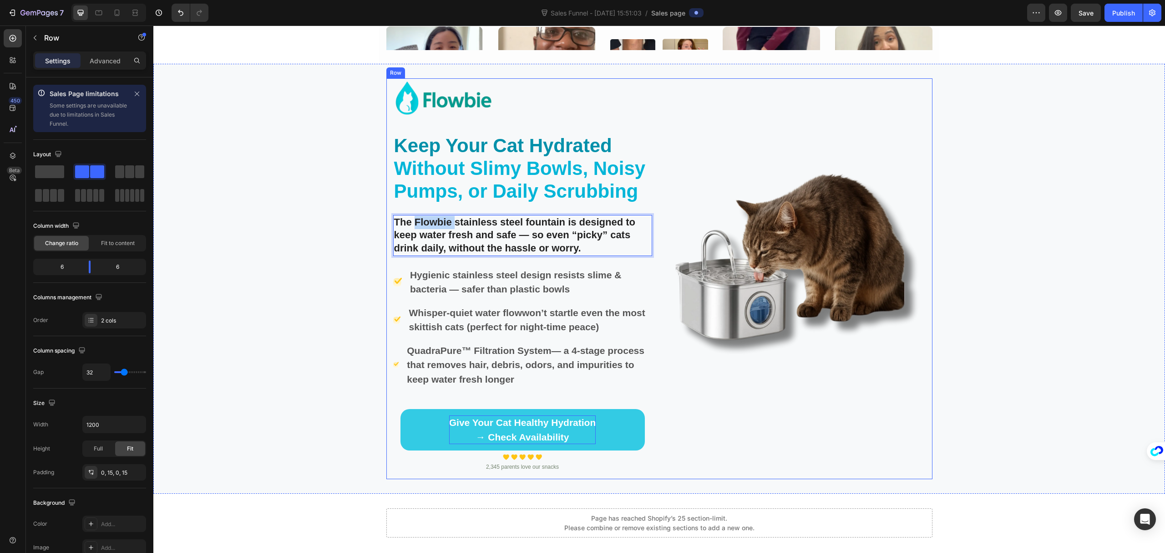
click at [699, 440] on div "Image Image Row" at bounding box center [796, 278] width 259 height 401
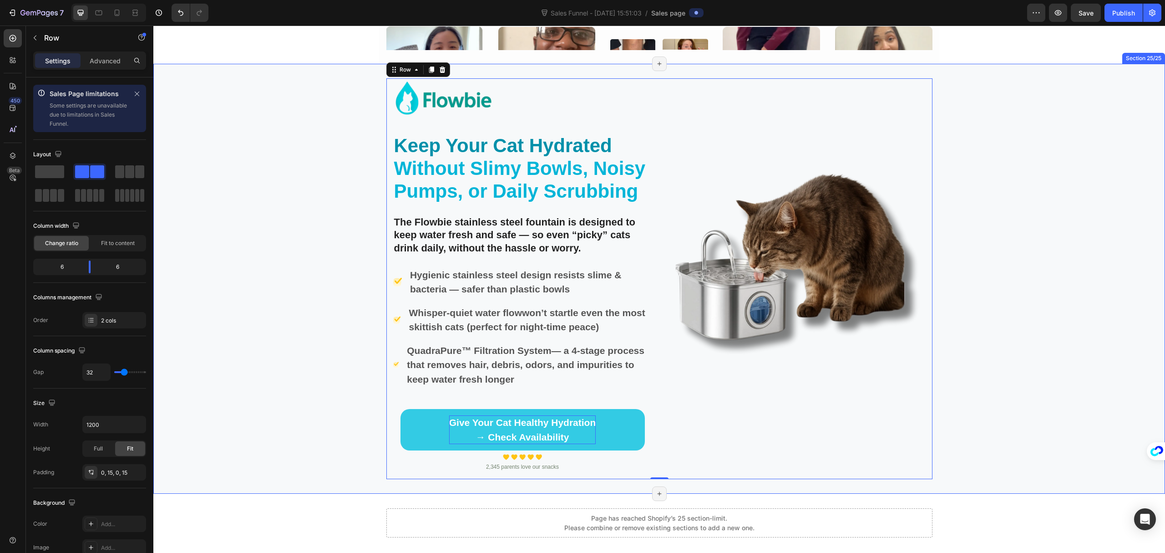
click at [1009, 391] on div "Image ⁠⁠⁠⁠⁠⁠⁠ Keep Your Cat Hydrated Without Slimy Bowls, Noisy Pumps, or Daily…" at bounding box center [659, 278] width 1012 height 401
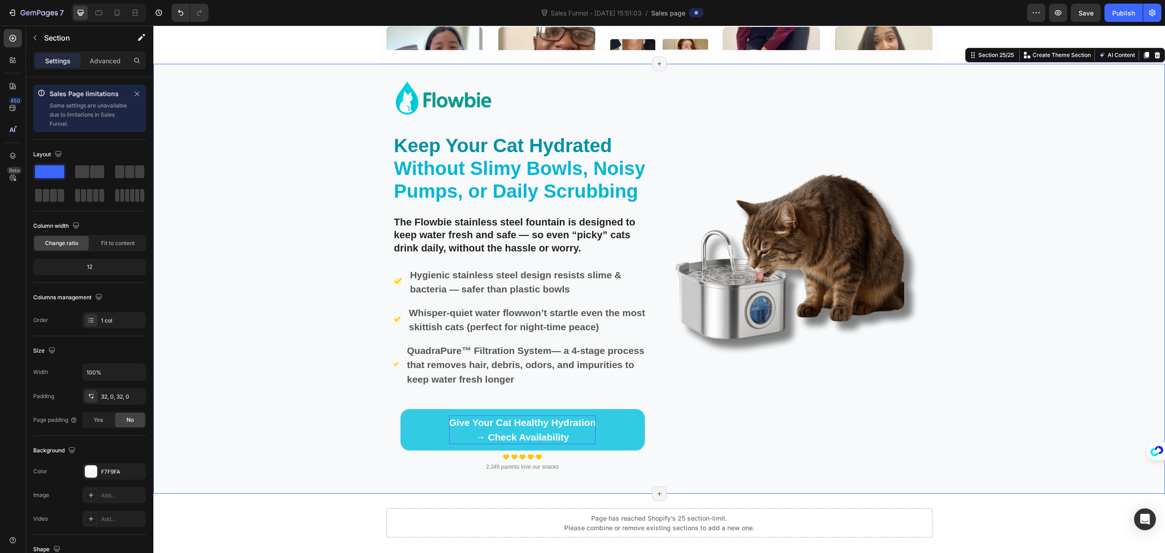
click at [989, 337] on div "Image ⁠⁠⁠⁠⁠⁠⁠ Keep Your Cat Hydrated Without Slimy Bowls, Noisy Pumps, or Daily…" at bounding box center [659, 278] width 1012 height 401
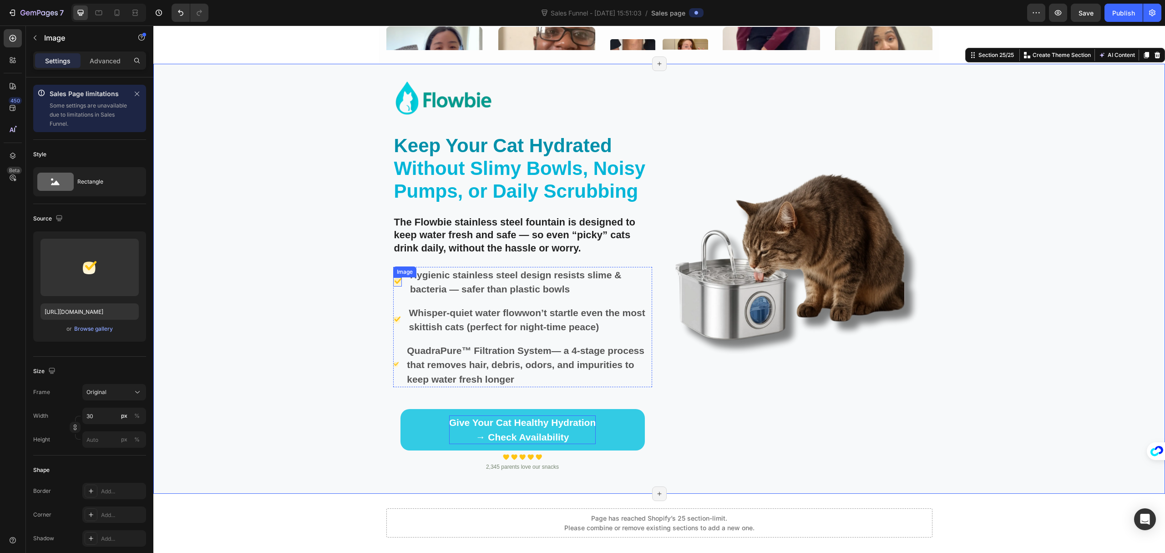
click at [393, 284] on div "Image" at bounding box center [397, 281] width 9 height 9
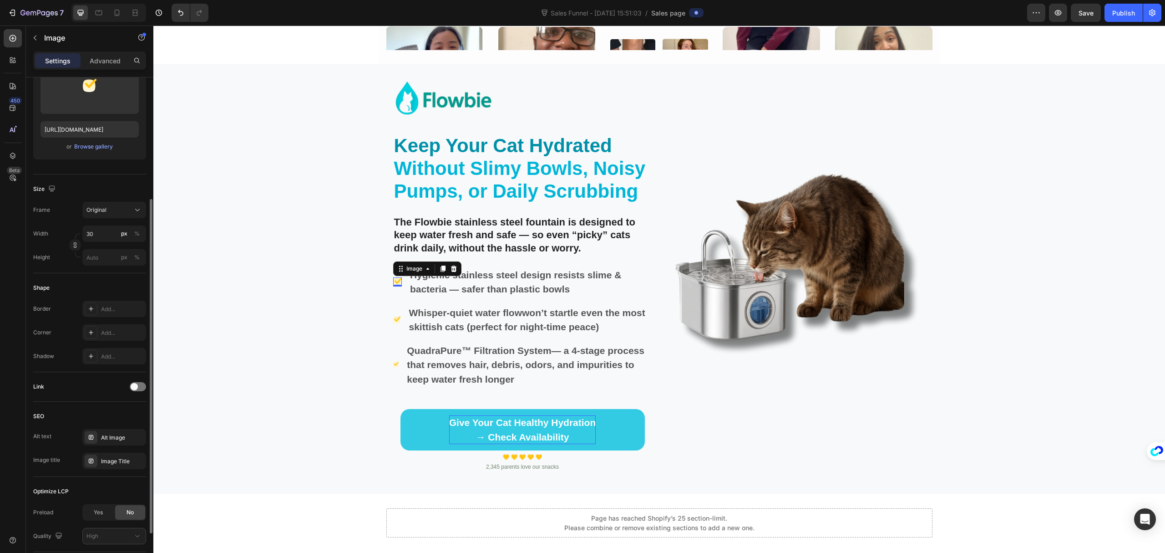
scroll to position [249, 0]
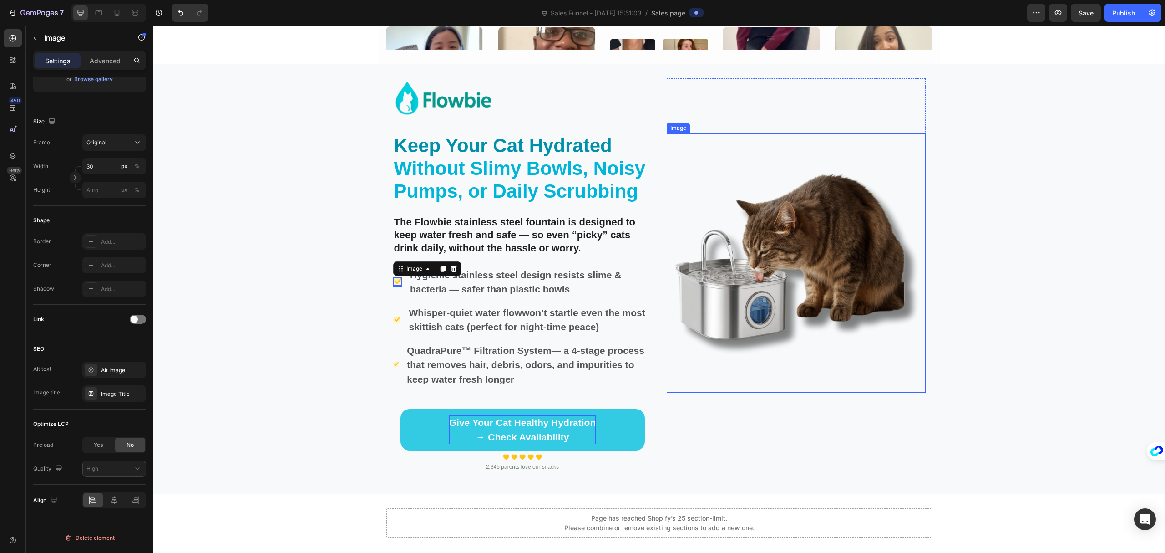
click at [813, 294] on img at bounding box center [796, 262] width 259 height 259
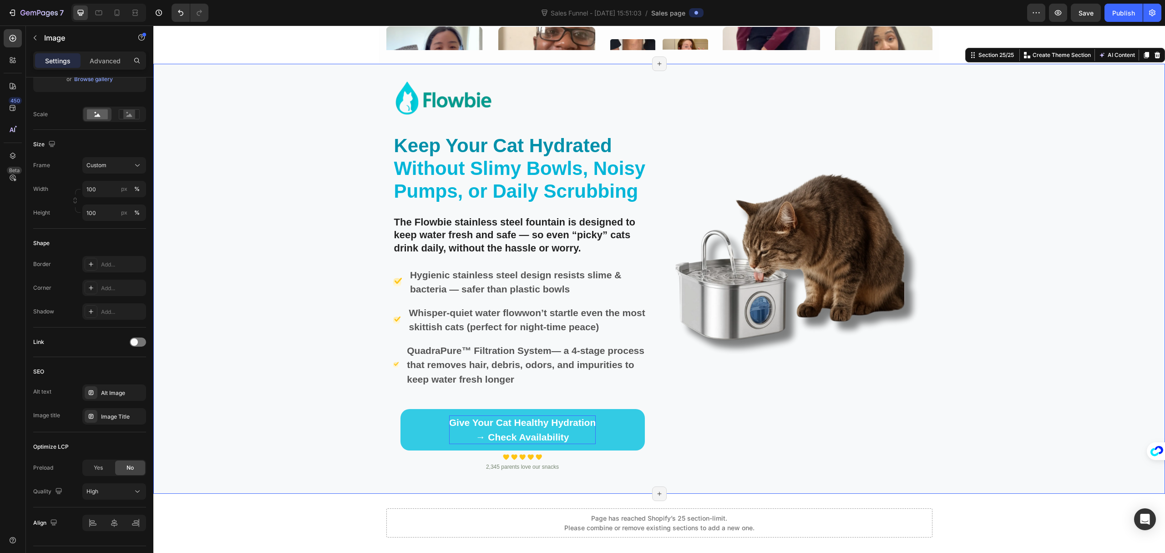
click at [1084, 356] on div "Image ⁠⁠⁠⁠⁠⁠⁠ Keep Your Cat Hydrated Without Slimy Bowls, Noisy Pumps, or Daily…" at bounding box center [659, 278] width 1012 height 401
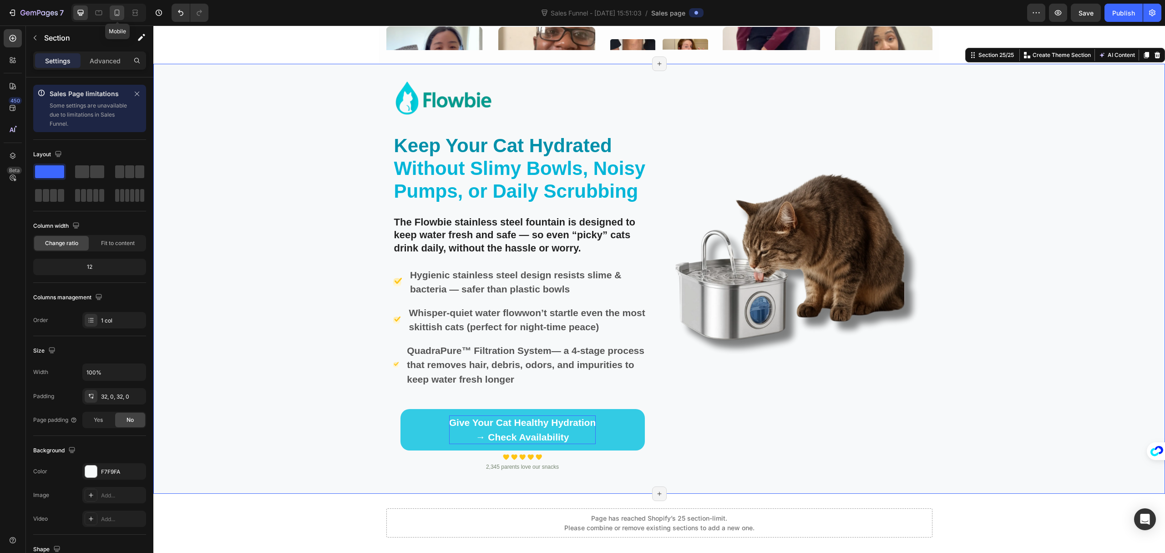
click at [121, 12] on icon at bounding box center [116, 12] width 9 height 9
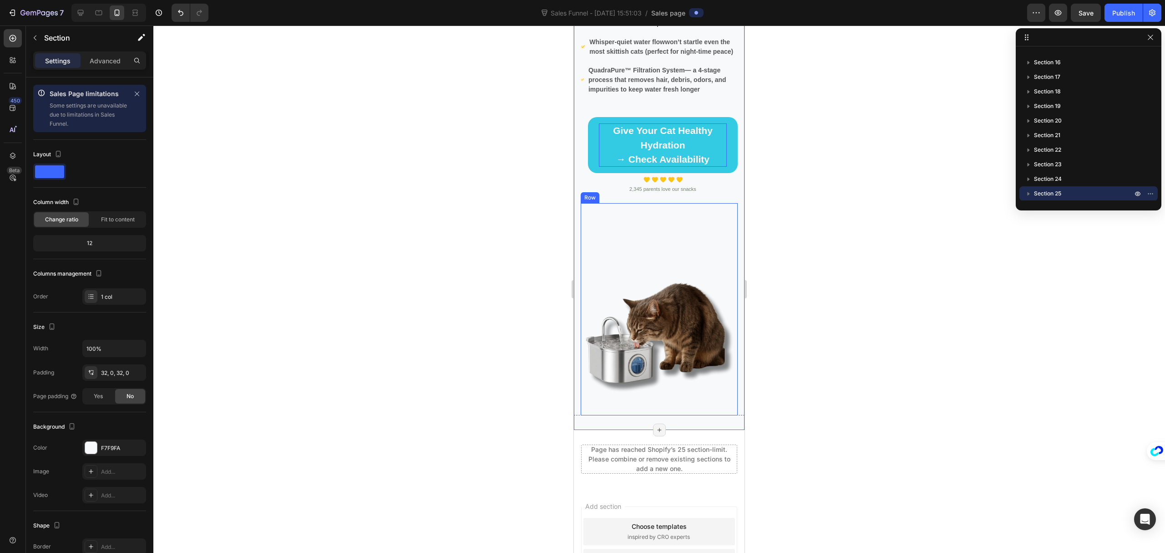
scroll to position [8536, 0]
click at [659, 309] on img at bounding box center [659, 335] width 157 height 157
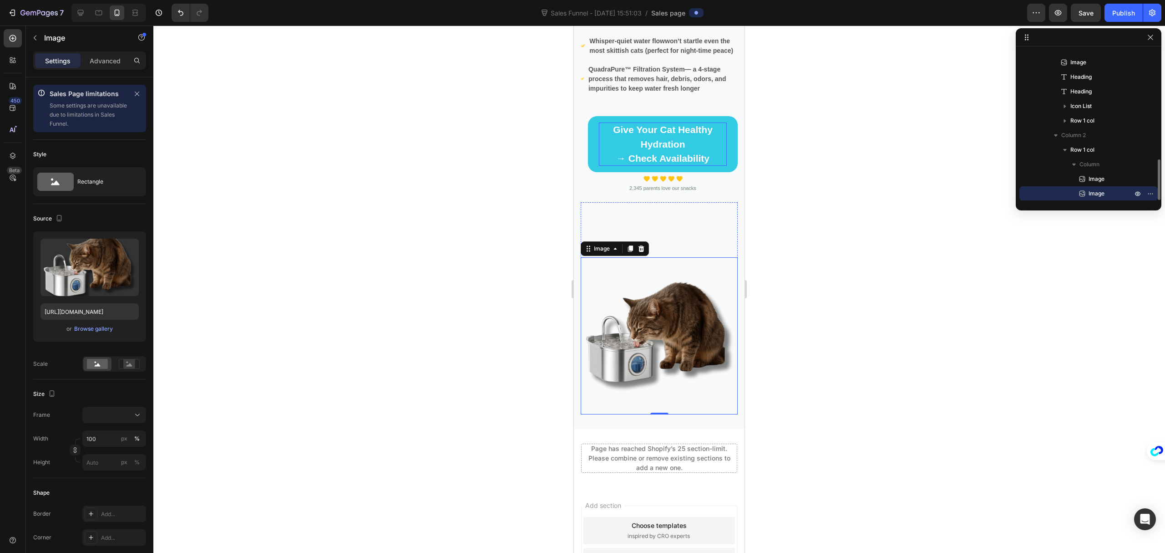
click at [658, 238] on img at bounding box center [631, 222] width 101 height 41
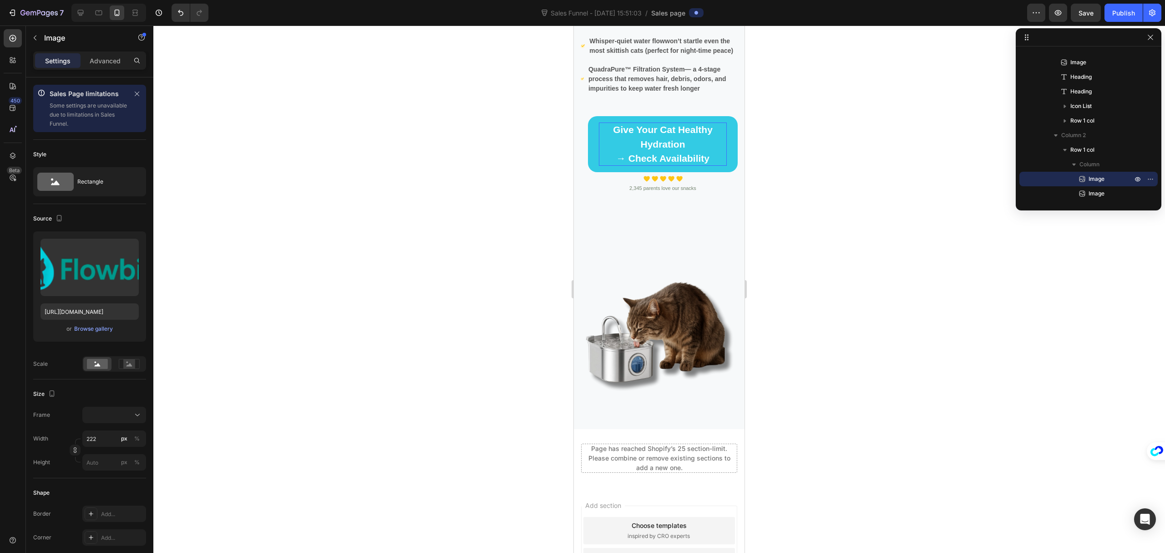
click at [672, 220] on img at bounding box center [631, 222] width 101 height 41
click at [95, 59] on p "Advanced" at bounding box center [105, 61] width 31 height 10
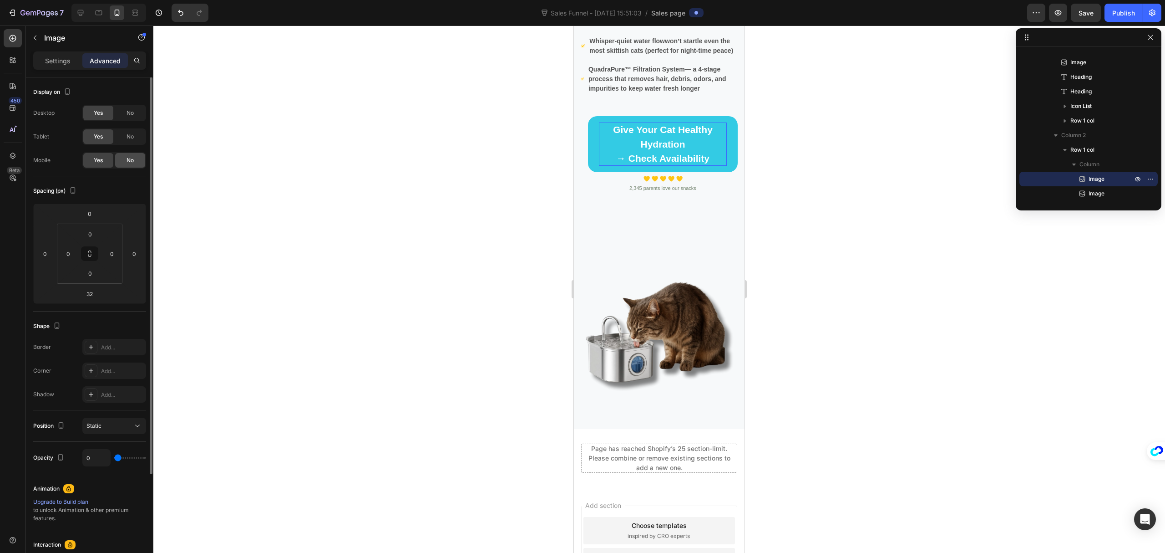
click at [131, 159] on span "No" at bounding box center [130, 160] width 7 height 8
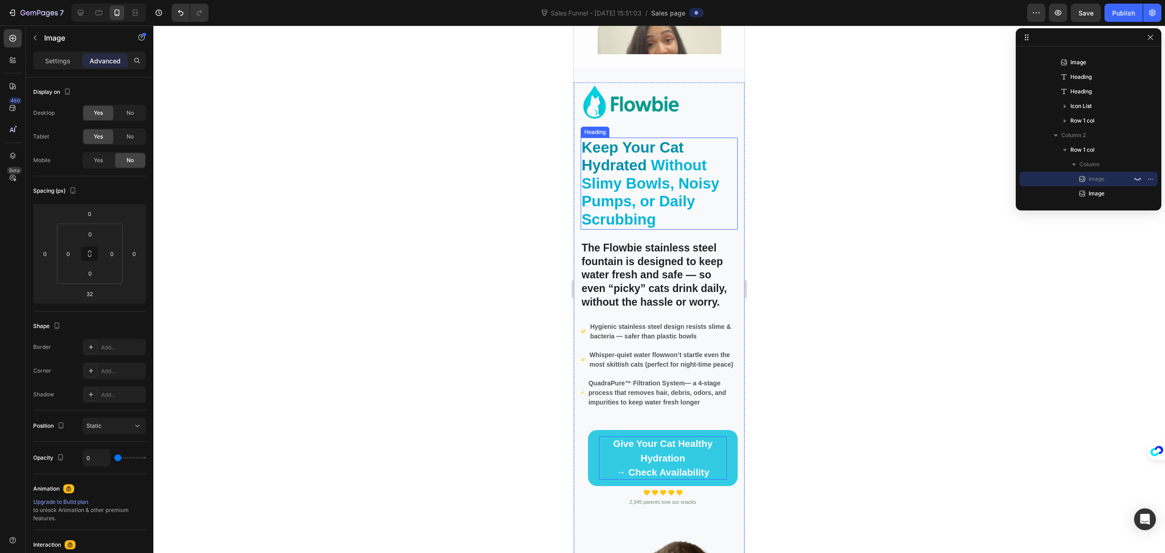
scroll to position [8233, 0]
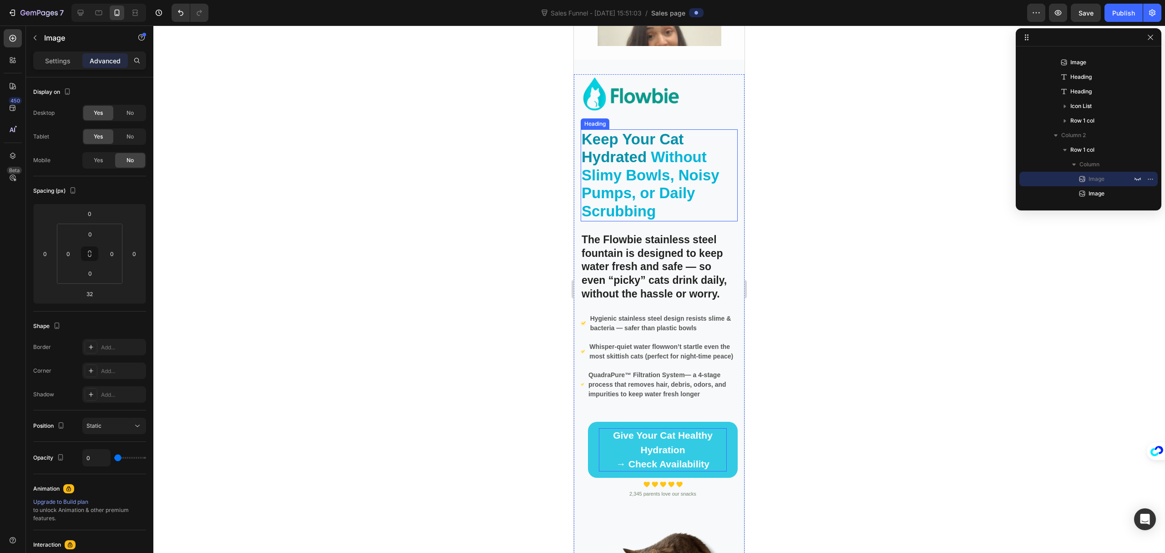
click at [643, 166] on span "Without Slimy Bowls, Noisy Pumps, or Daily Scrubbing" at bounding box center [651, 183] width 138 height 71
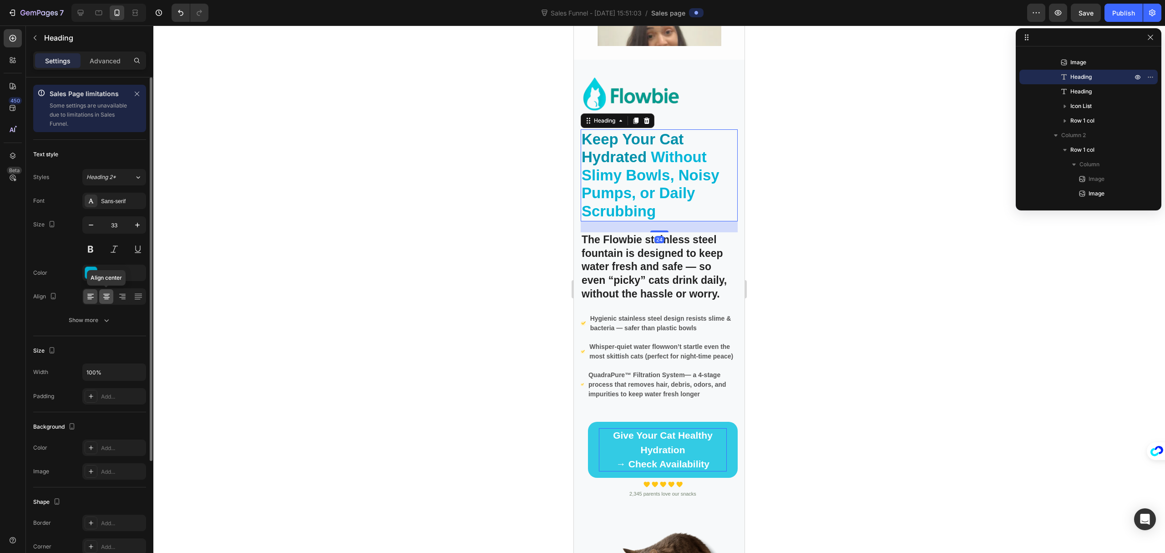
click at [102, 295] on icon at bounding box center [106, 296] width 9 height 9
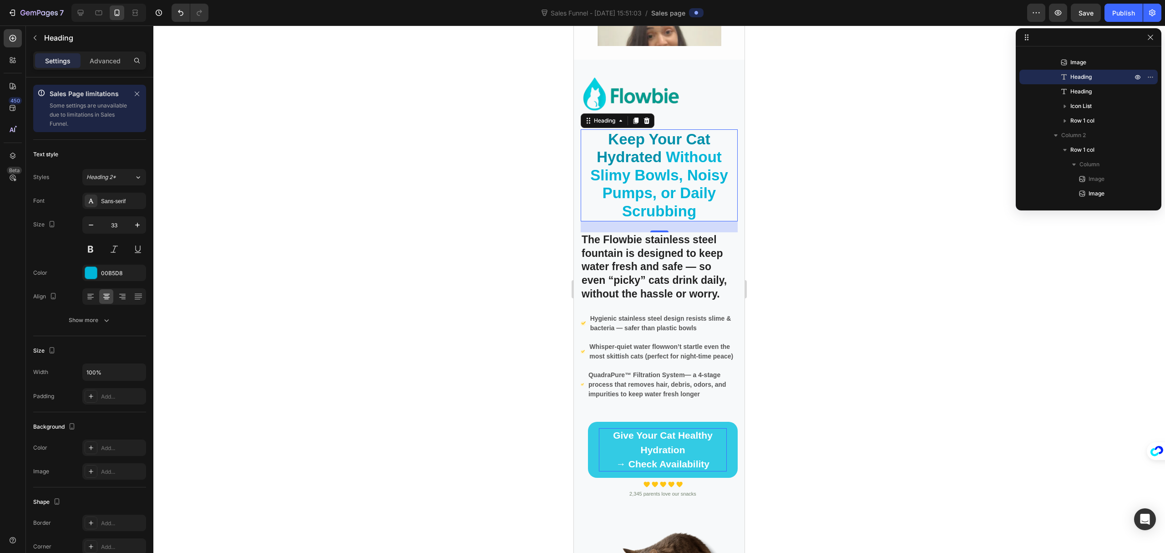
click at [361, 249] on div at bounding box center [659, 288] width 1012 height 527
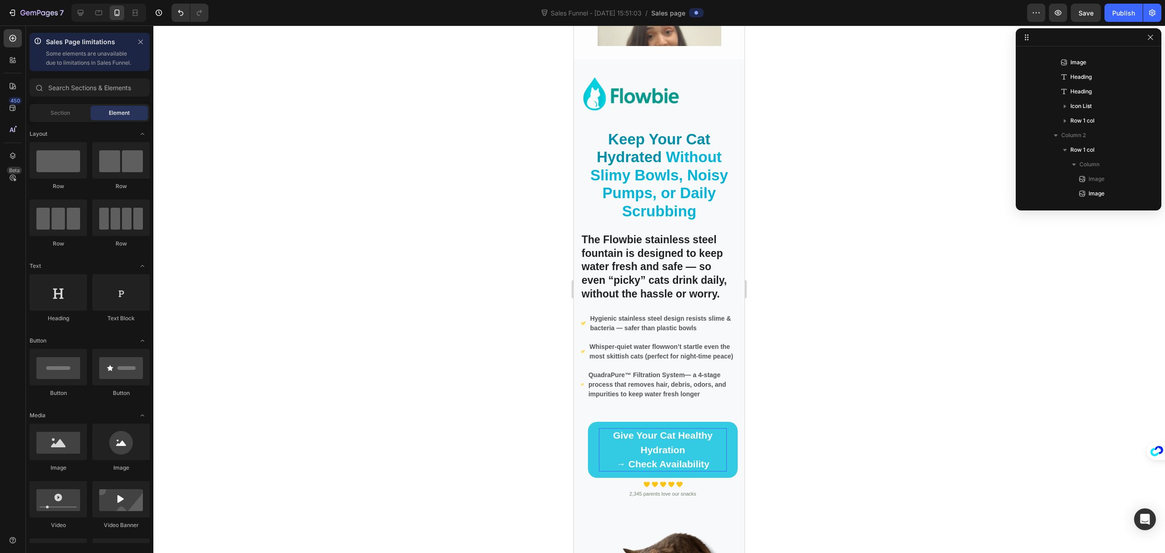
click at [671, 170] on span "Without Slimy Bowls, Noisy Pumps, or Daily Scrubbing" at bounding box center [659, 183] width 138 height 71
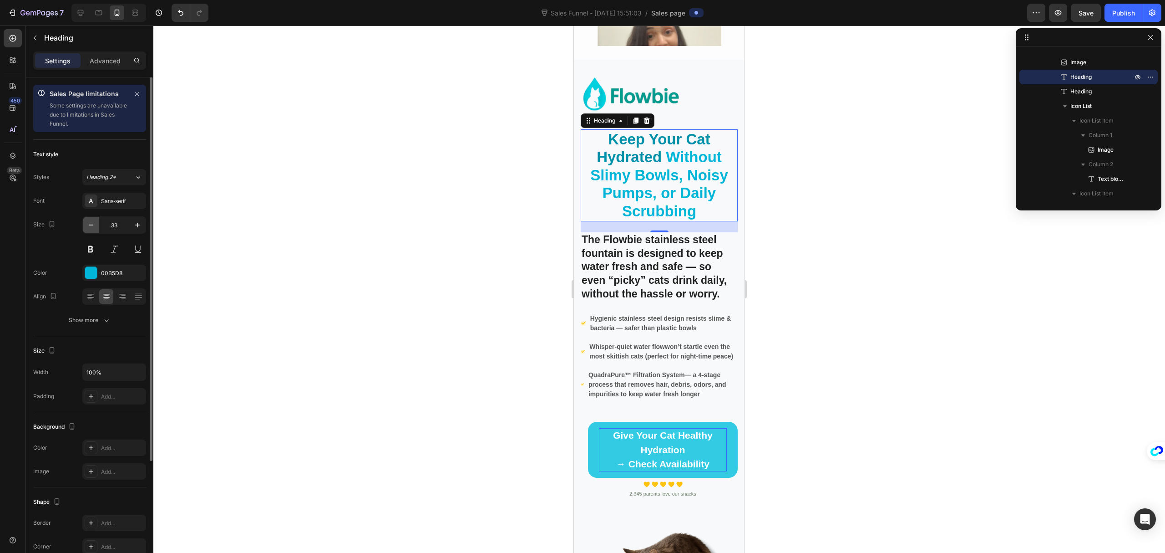
click at [94, 223] on icon "button" at bounding box center [91, 224] width 9 height 9
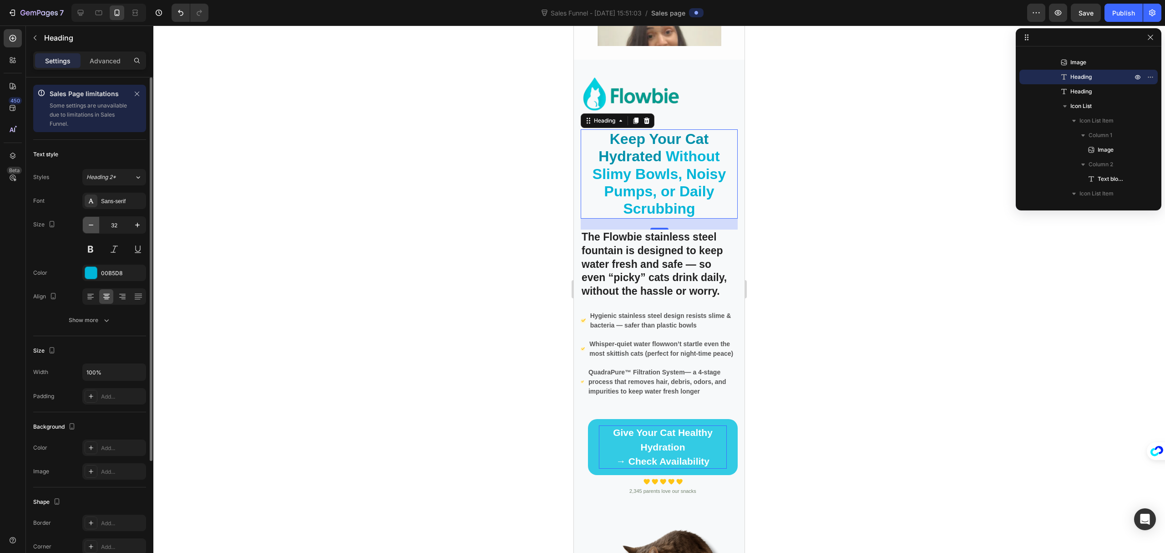
click at [94, 223] on icon "button" at bounding box center [91, 224] width 9 height 9
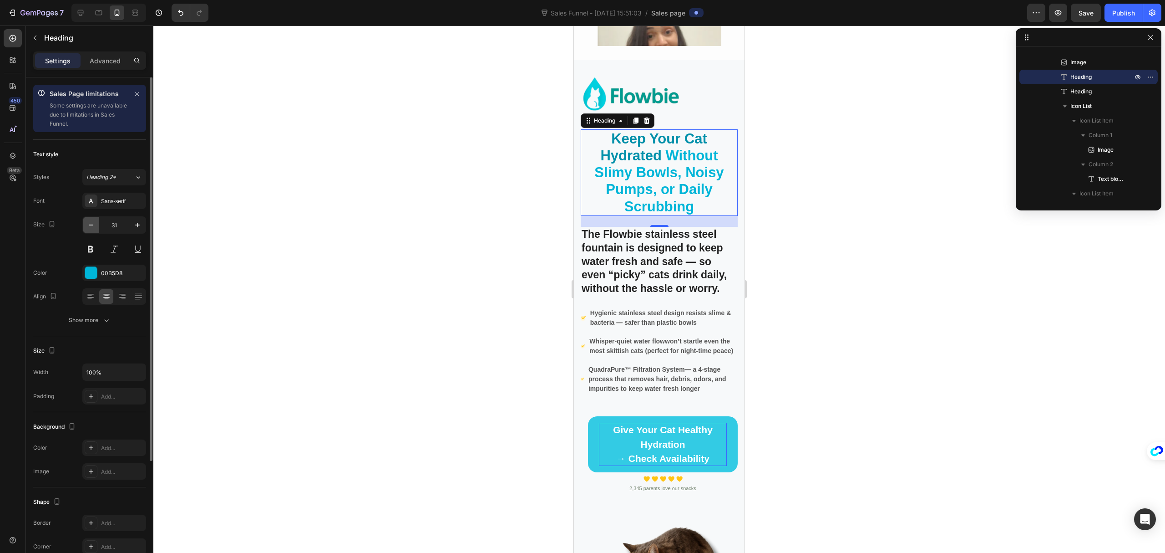
click at [94, 223] on icon "button" at bounding box center [91, 224] width 9 height 9
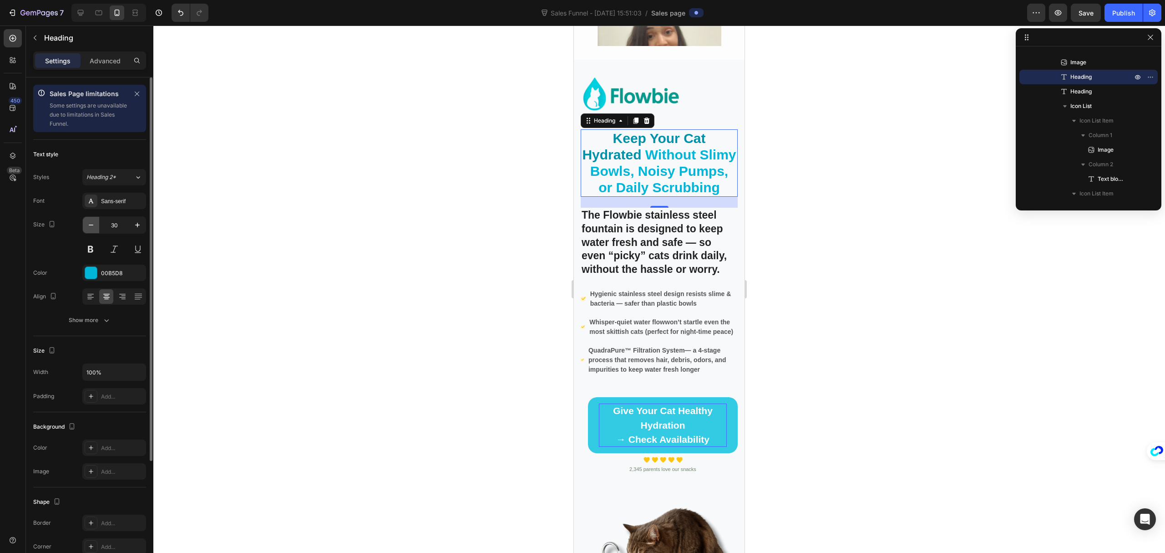
click at [94, 223] on icon "button" at bounding box center [91, 224] width 9 height 9
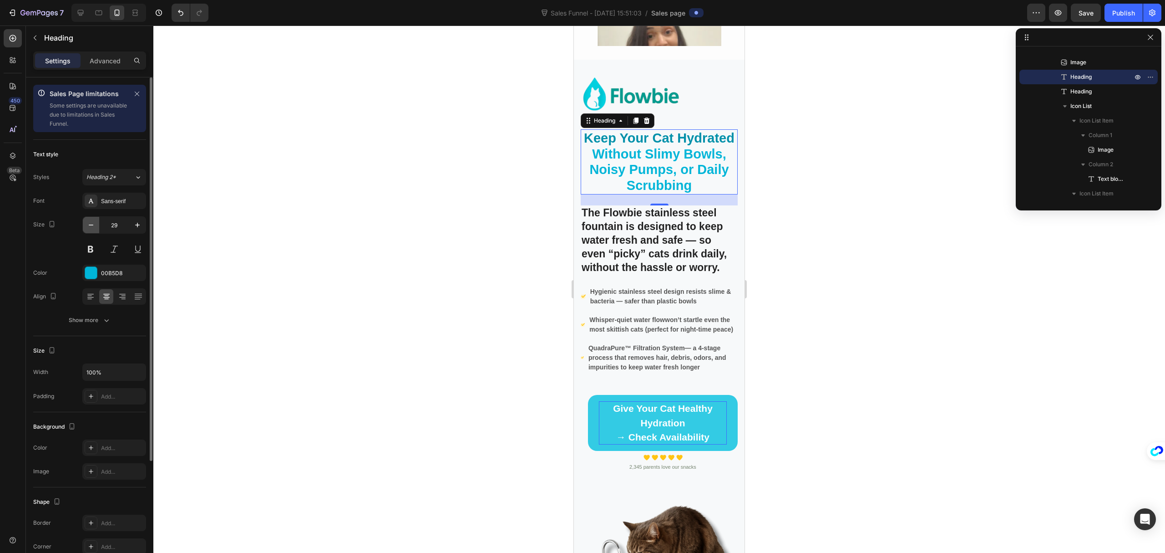
click at [94, 223] on icon "button" at bounding box center [91, 224] width 9 height 9
type input "28"
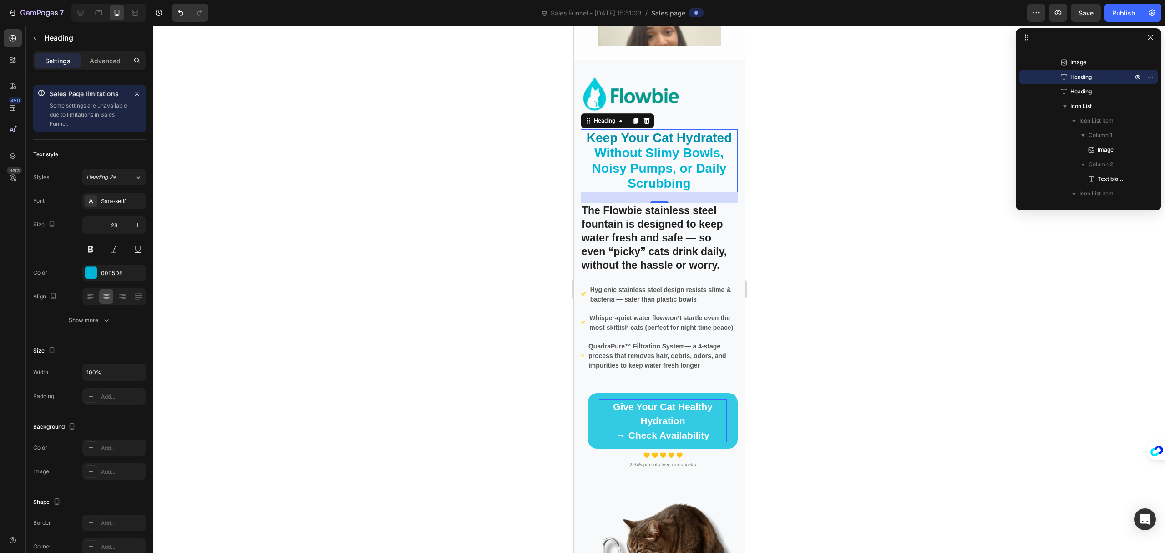
click at [882, 131] on div at bounding box center [659, 288] width 1012 height 527
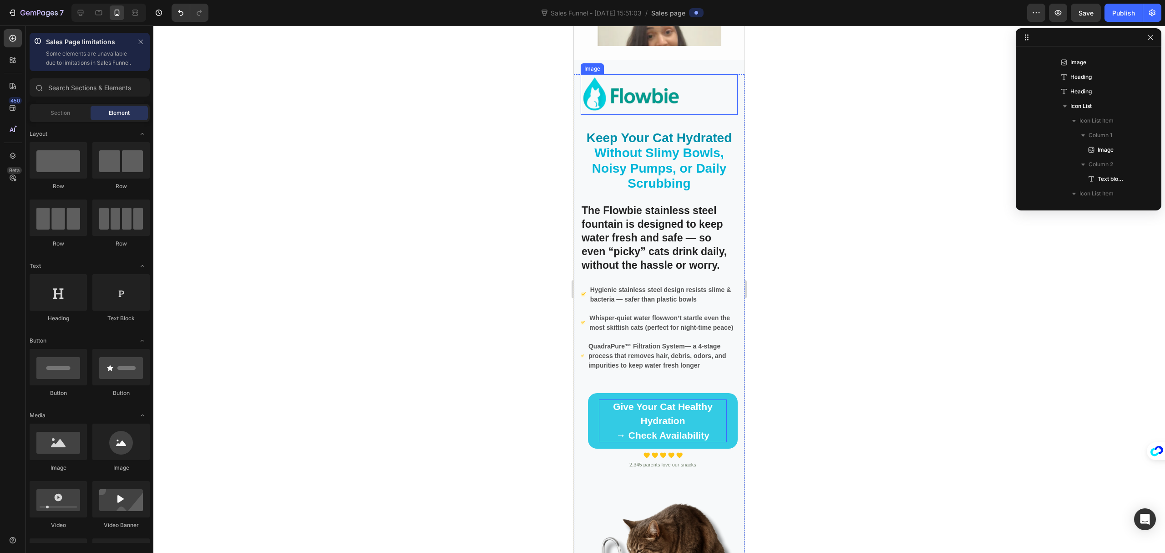
click at [636, 95] on img at bounding box center [631, 94] width 101 height 41
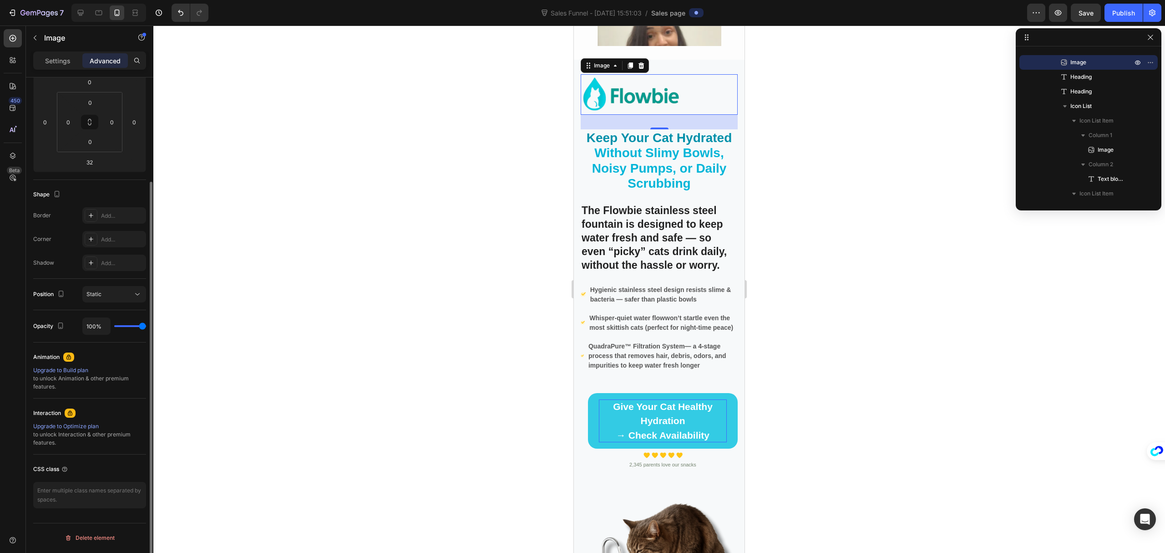
scroll to position [0, 0]
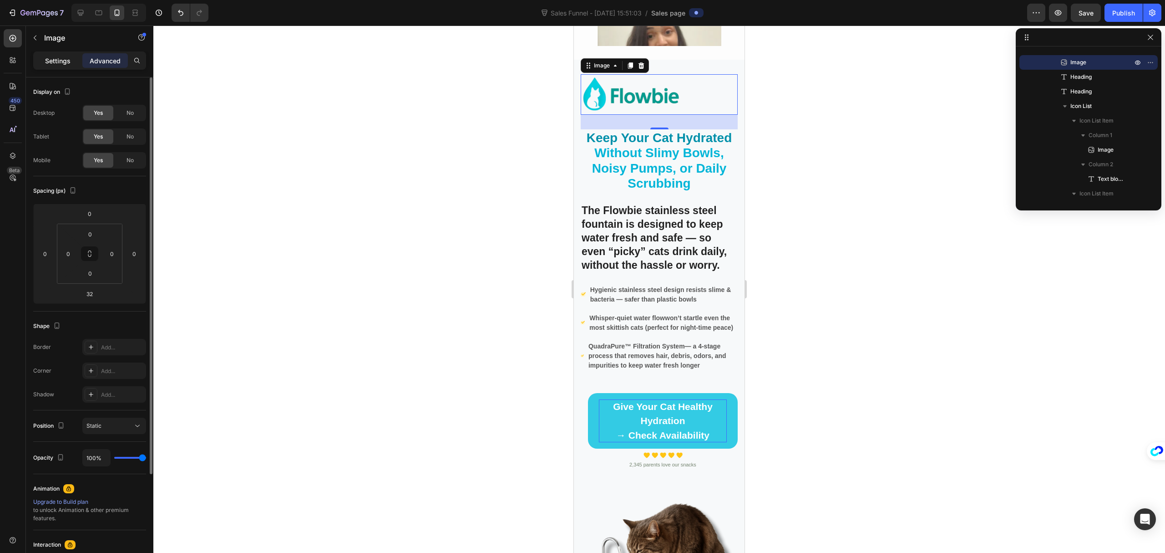
click at [56, 62] on p "Settings" at bounding box center [57, 61] width 25 height 10
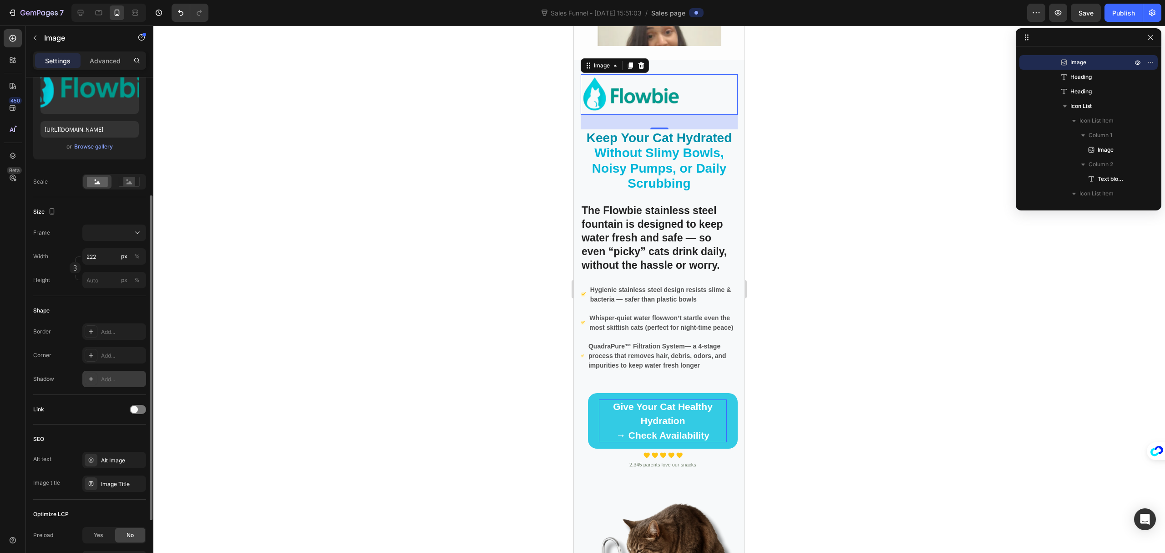
scroll to position [243, 0]
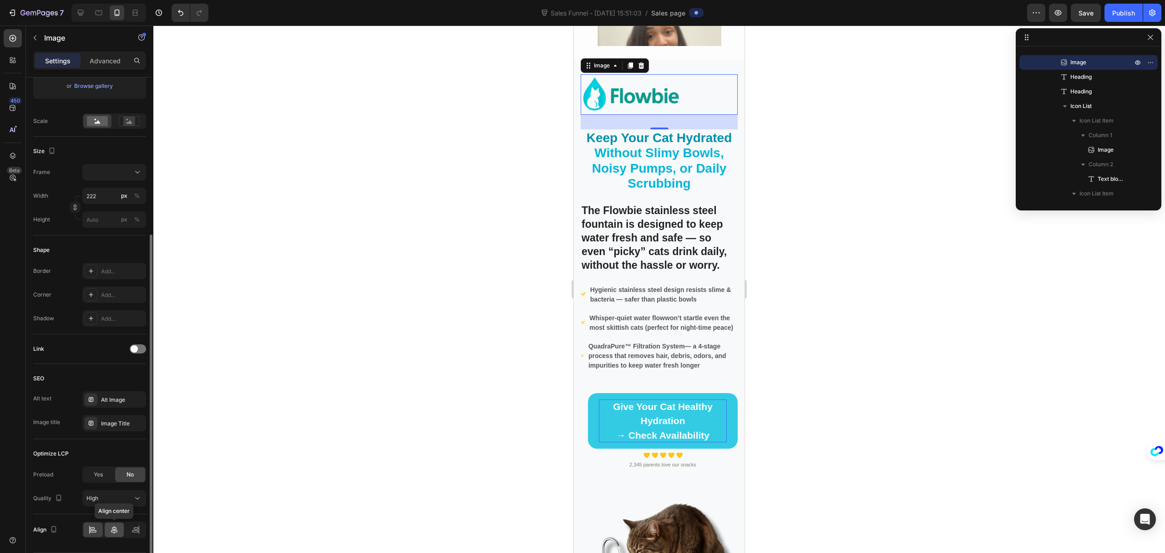
click at [114, 525] on div at bounding box center [115, 529] width 20 height 15
click at [343, 321] on div at bounding box center [659, 288] width 1012 height 527
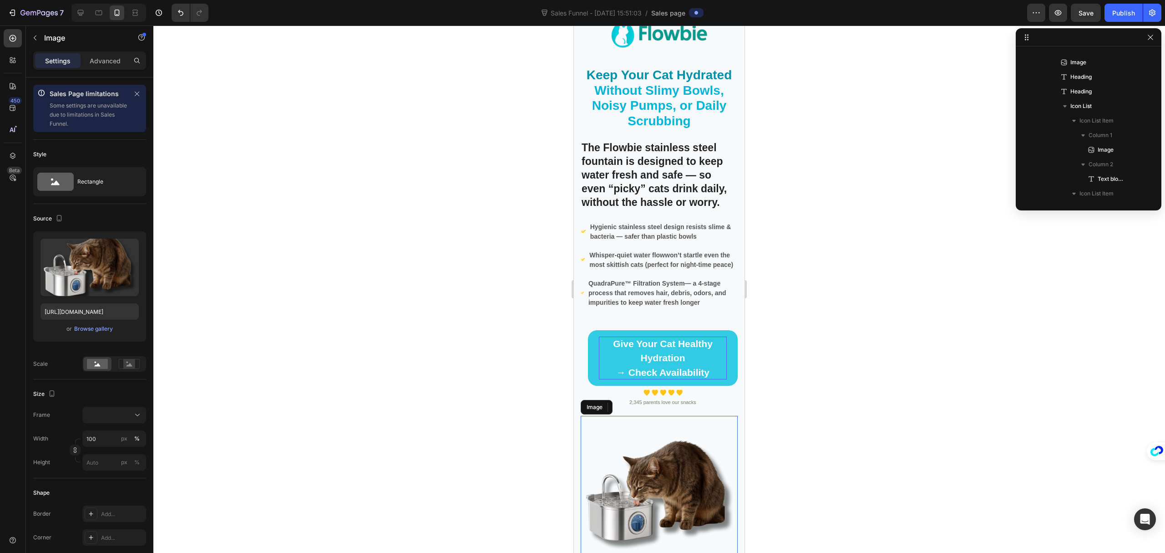
scroll to position [825, 0]
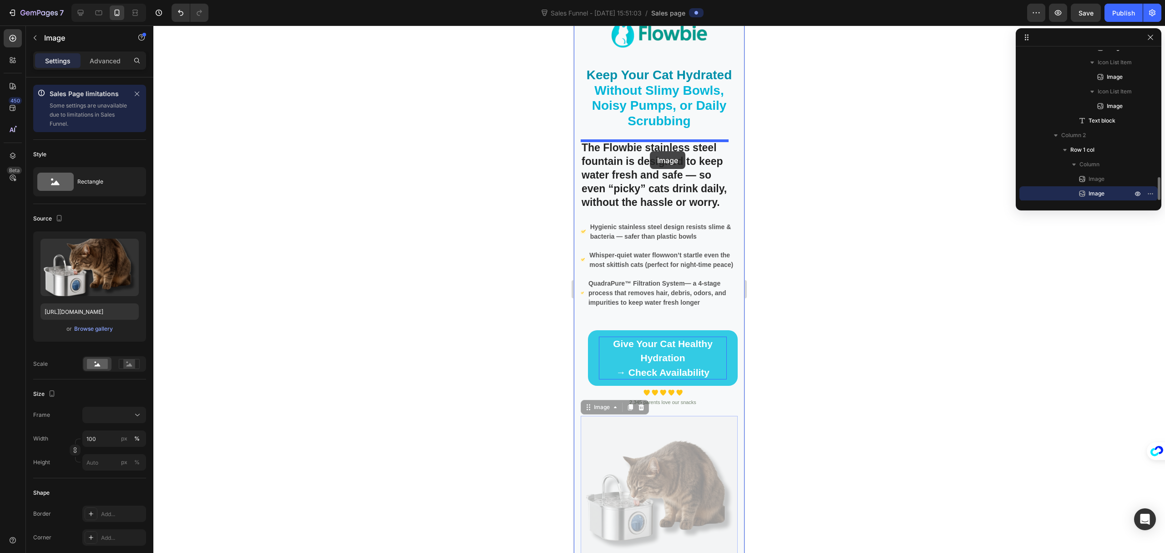
drag, startPoint x: 680, startPoint y: 461, endPoint x: 650, endPoint y: 151, distance: 311.0
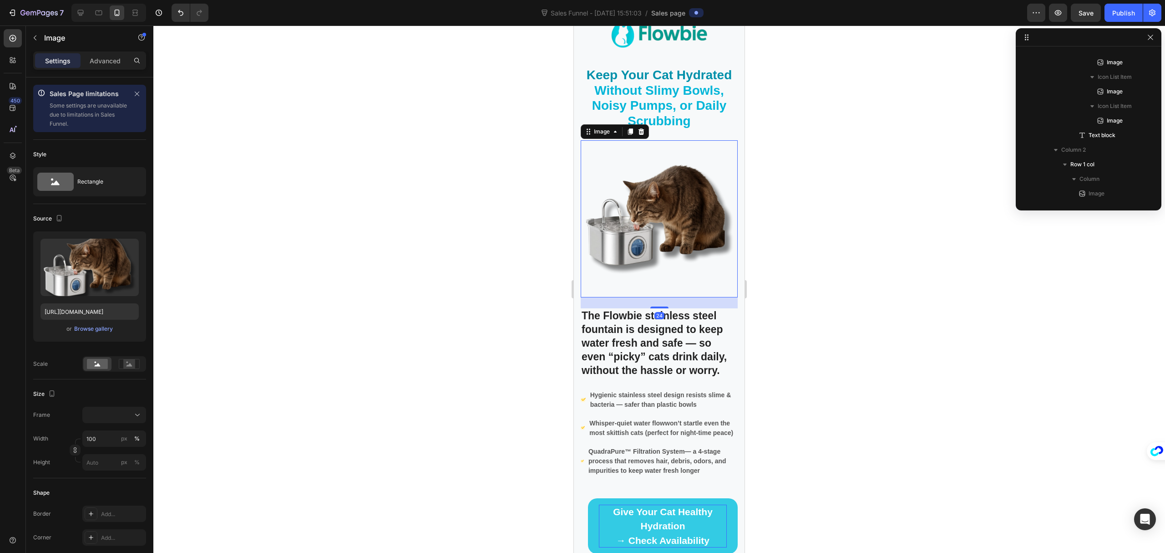
click at [450, 216] on div at bounding box center [659, 288] width 1012 height 527
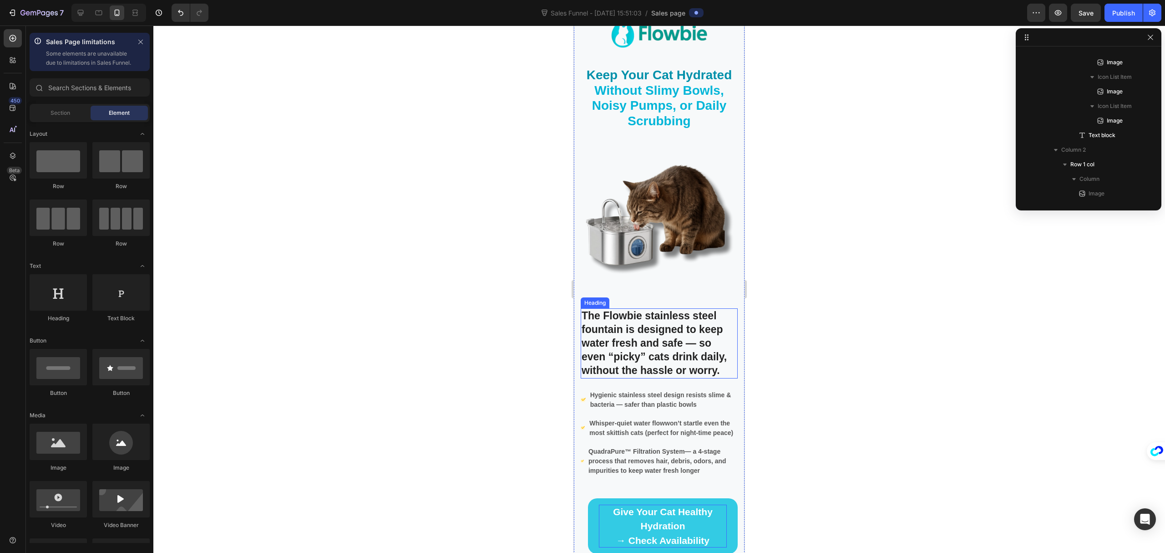
click at [665, 322] on p "The Flowbie stainless steel fountain is designed to keep water fresh and safe —…" at bounding box center [659, 343] width 155 height 68
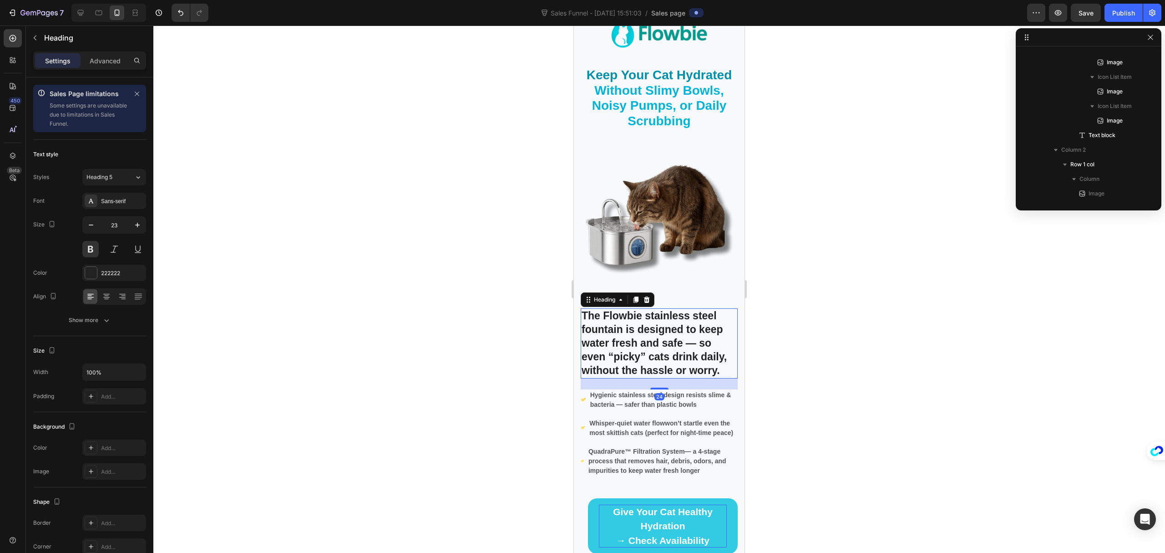
scroll to position [391, 0]
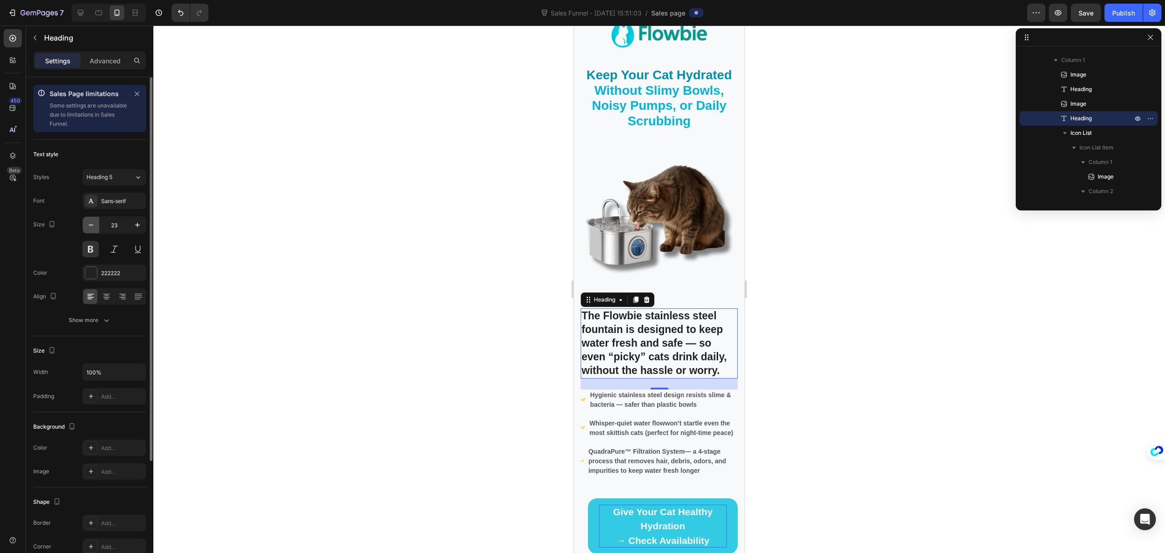
click at [90, 229] on icon "button" at bounding box center [91, 224] width 9 height 9
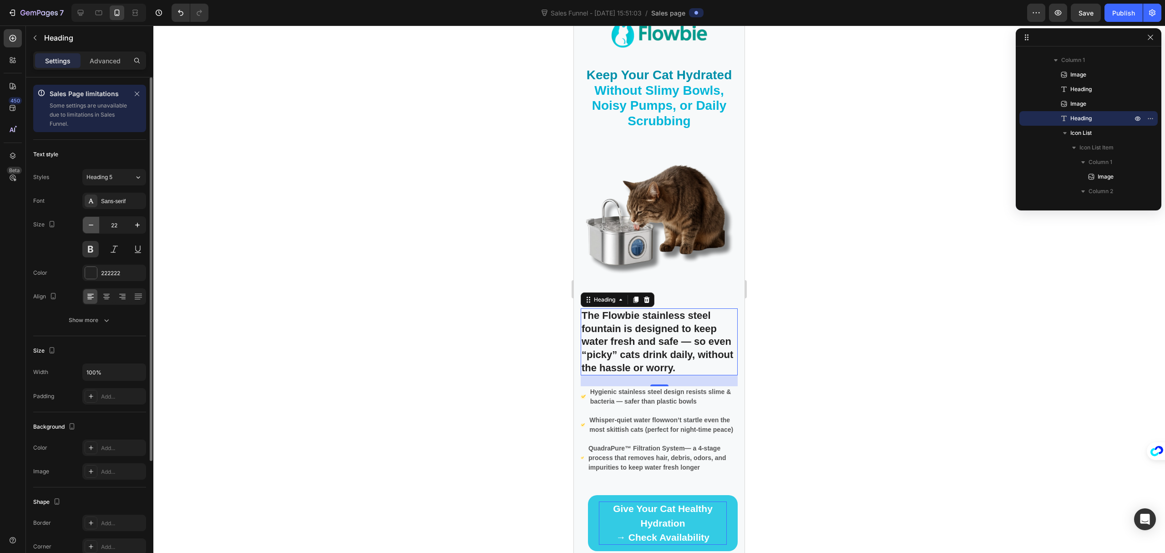
click at [90, 229] on icon "button" at bounding box center [91, 224] width 9 height 9
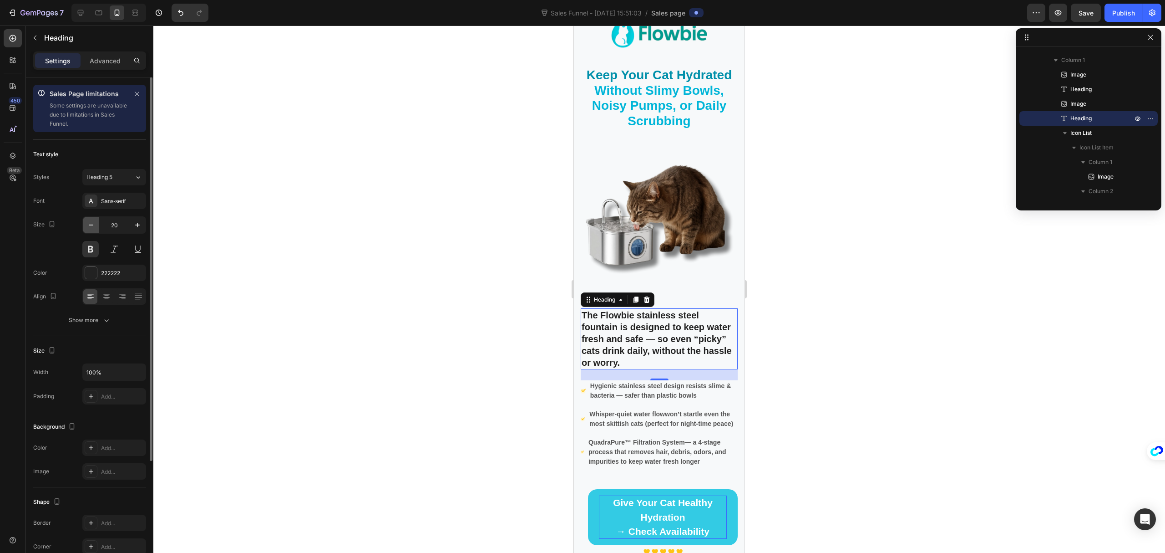
click at [90, 229] on icon "button" at bounding box center [91, 224] width 9 height 9
type input "19"
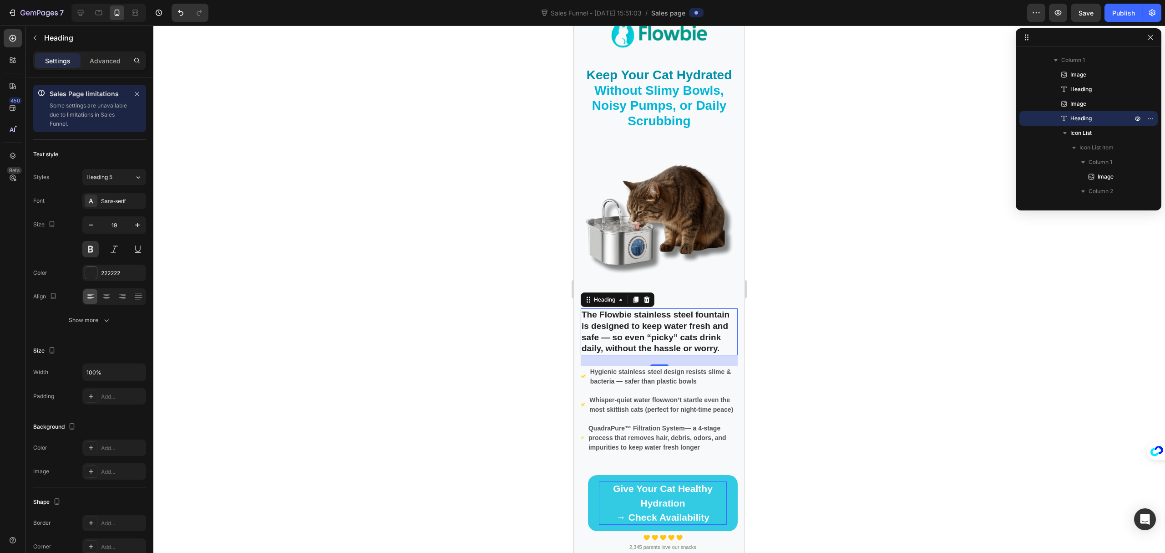
click at [973, 333] on div at bounding box center [659, 288] width 1012 height 527
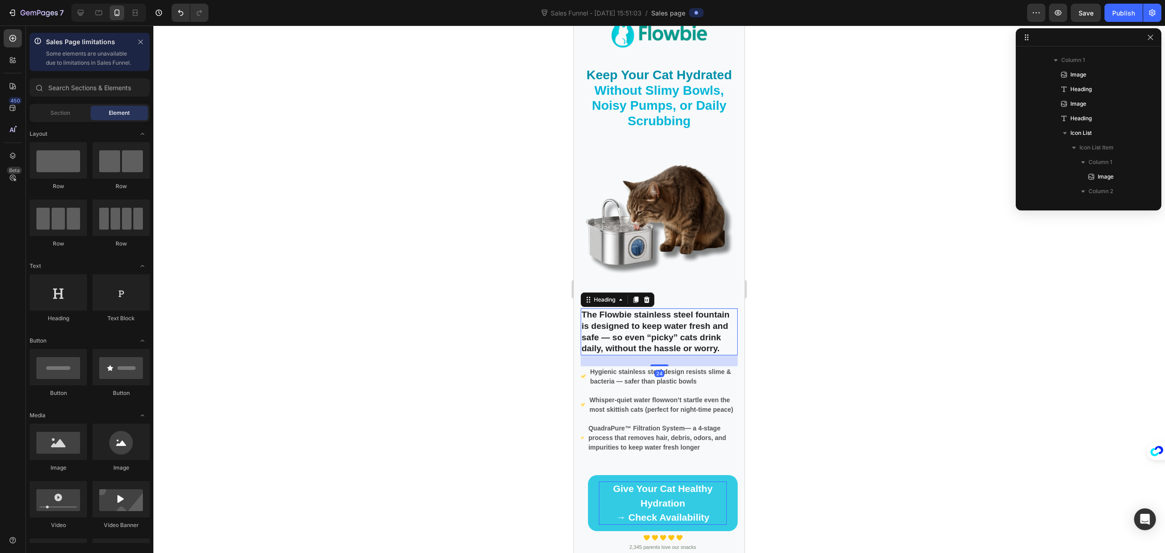
click at [647, 321] on p "The Flowbie stainless steel fountain is designed to keep water fresh and safe —…" at bounding box center [659, 331] width 155 height 45
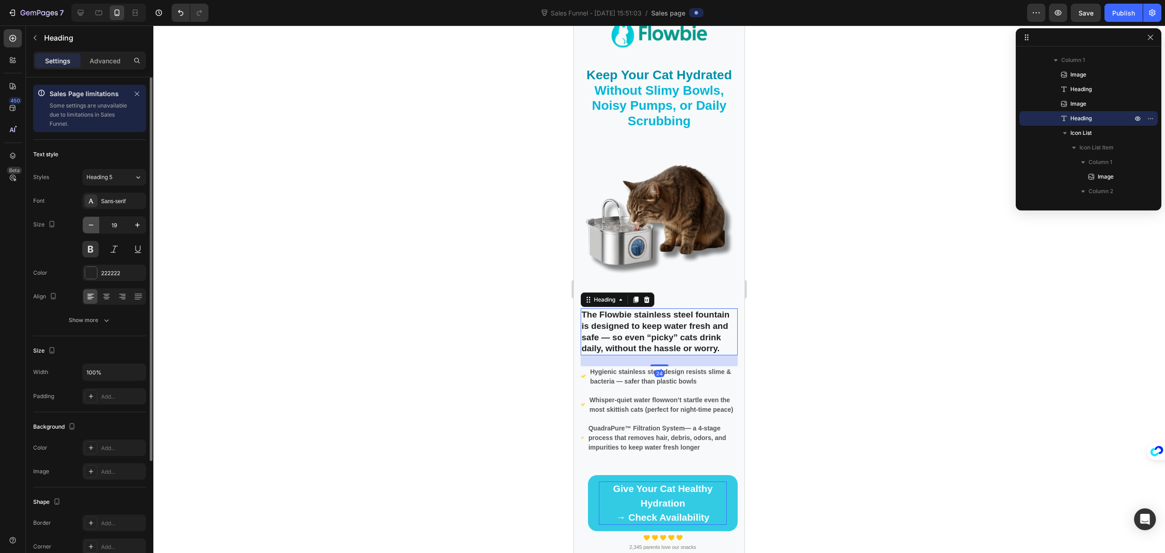
click at [94, 227] on icon "button" at bounding box center [91, 224] width 9 height 9
type input "18"
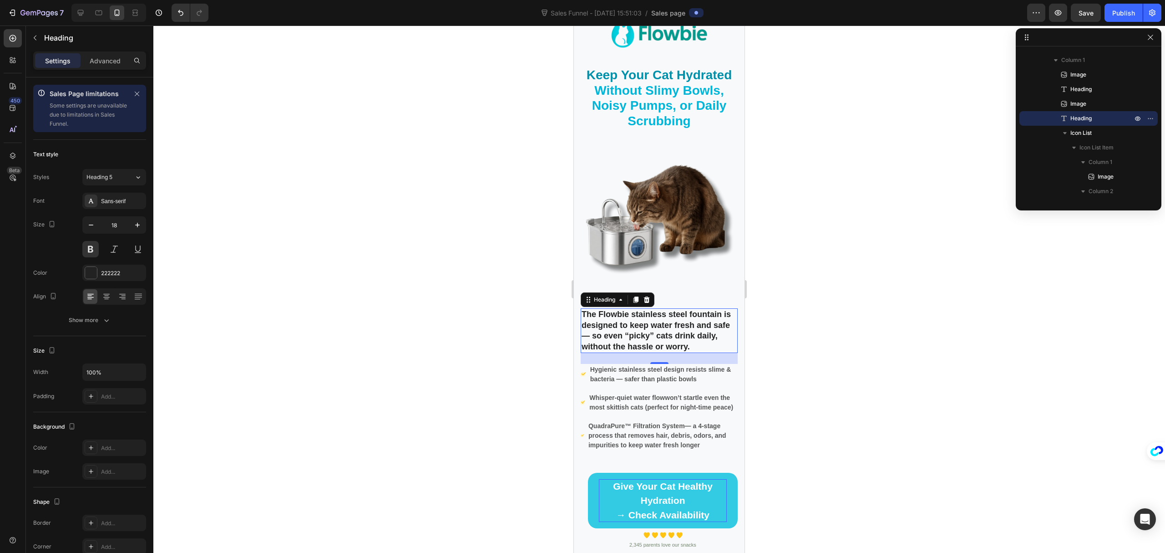
click at [905, 318] on div at bounding box center [659, 288] width 1012 height 527
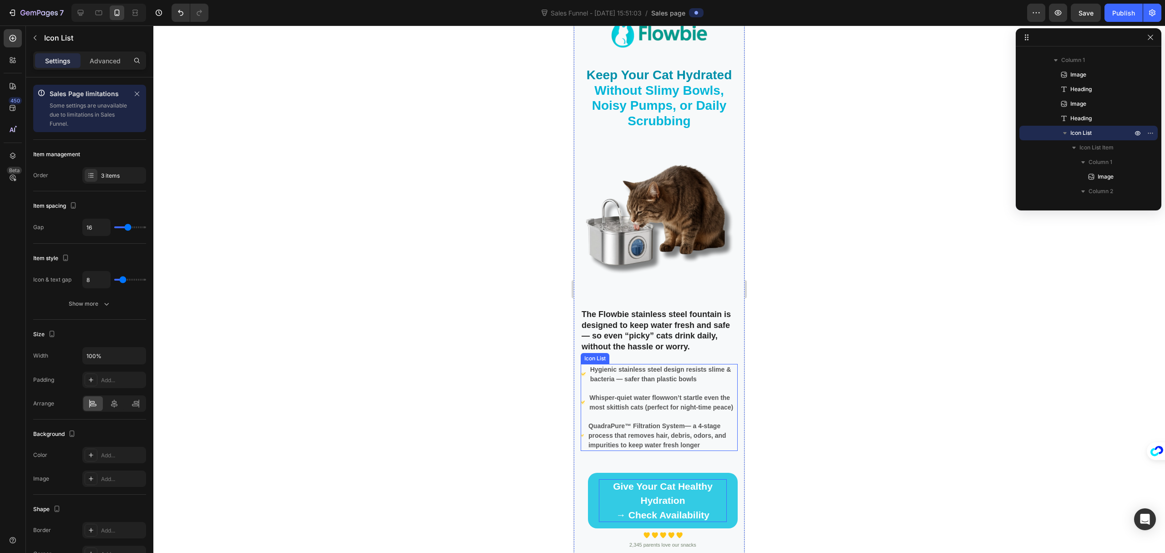
click at [682, 382] on ul "Image Hygienic stainless steel design resists slime & bacteria — safer than pla…" at bounding box center [659, 407] width 157 height 87
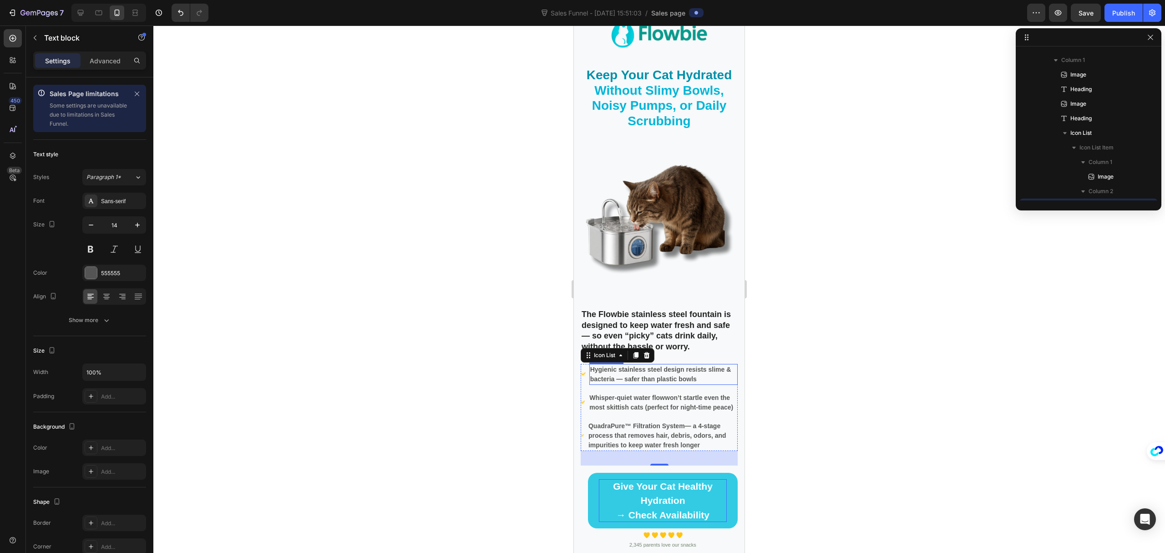
click at [663, 369] on strong "resists slime & bacteria — safer than plastic bowls" at bounding box center [660, 374] width 141 height 17
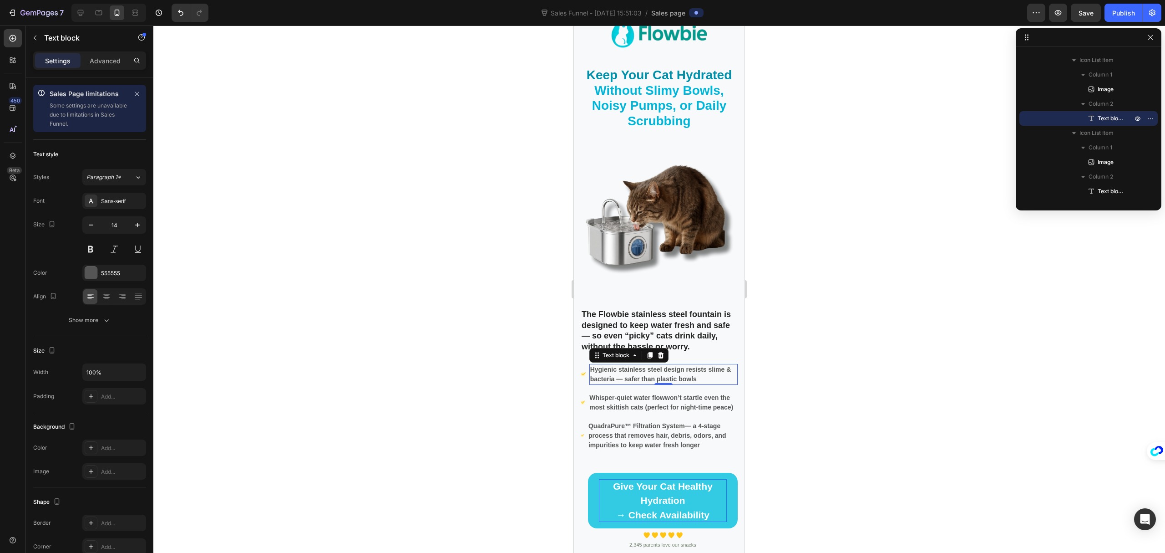
click at [901, 332] on div at bounding box center [659, 288] width 1012 height 527
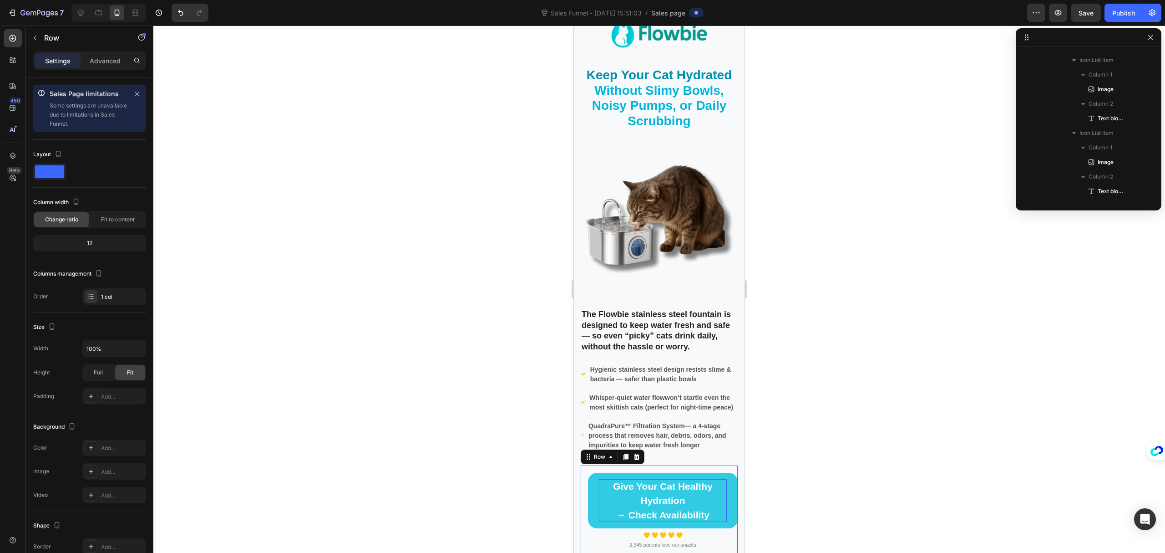
click at [585, 486] on div "Give Your Cat Healthy Hydration → Check Availability Button Image Image Image I…" at bounding box center [659, 510] width 157 height 91
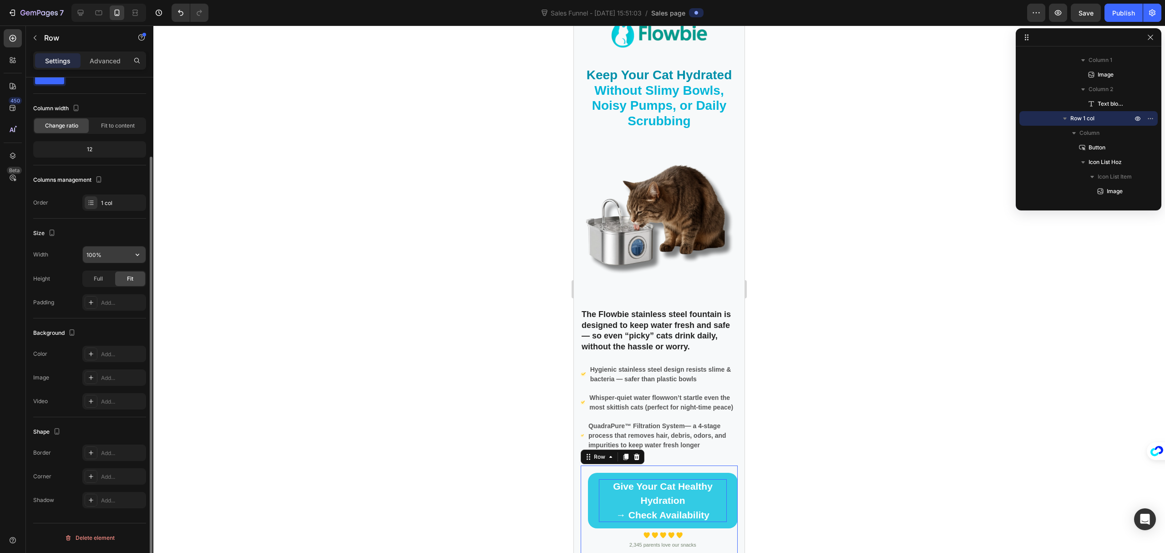
scroll to position [0, 0]
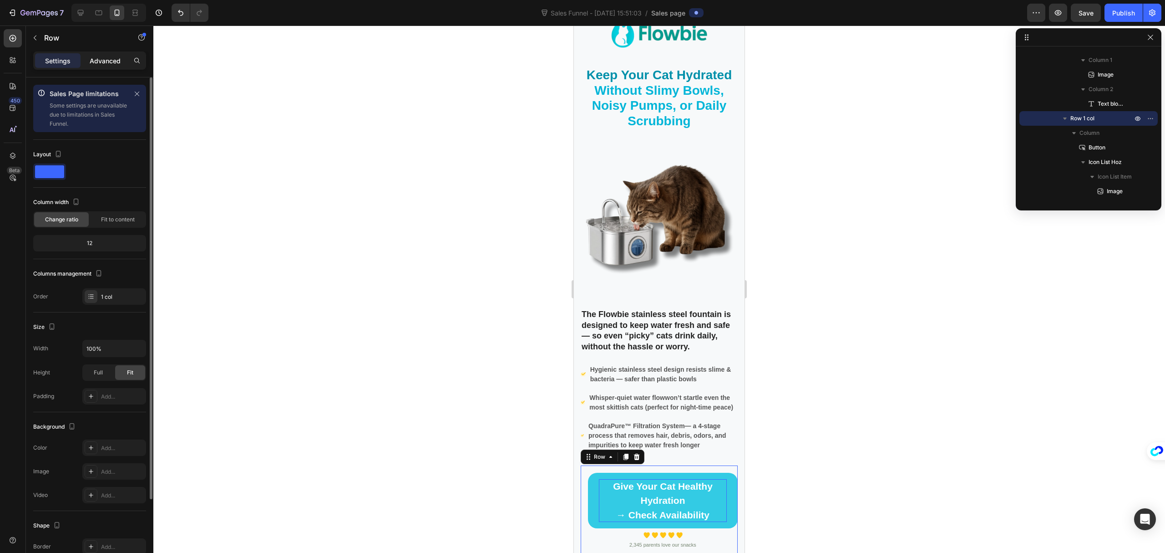
click at [90, 56] on p "Advanced" at bounding box center [105, 61] width 31 height 10
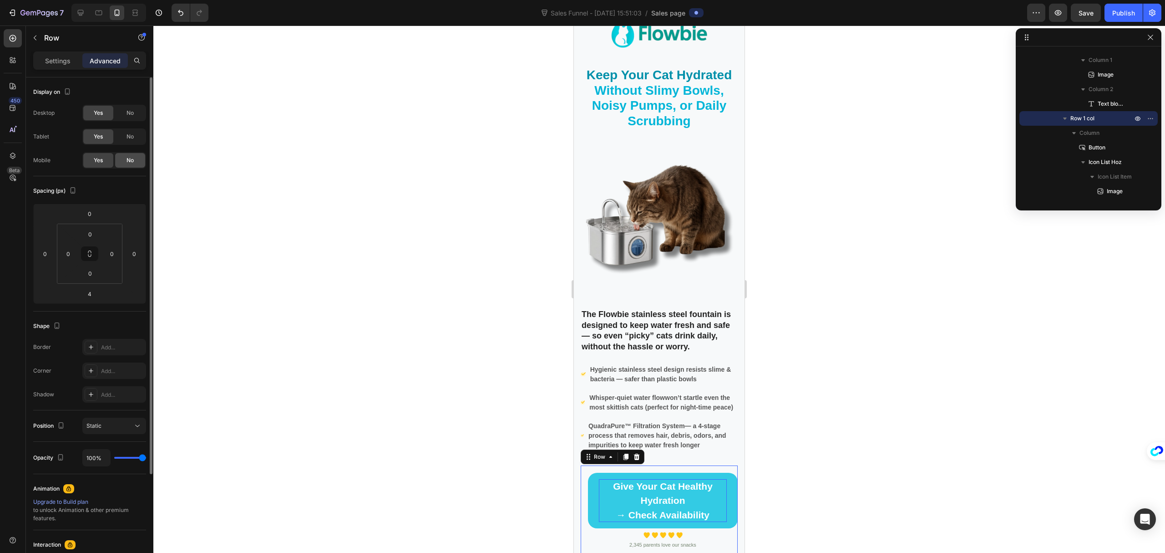
click at [127, 159] on span "No" at bounding box center [130, 160] width 7 height 8
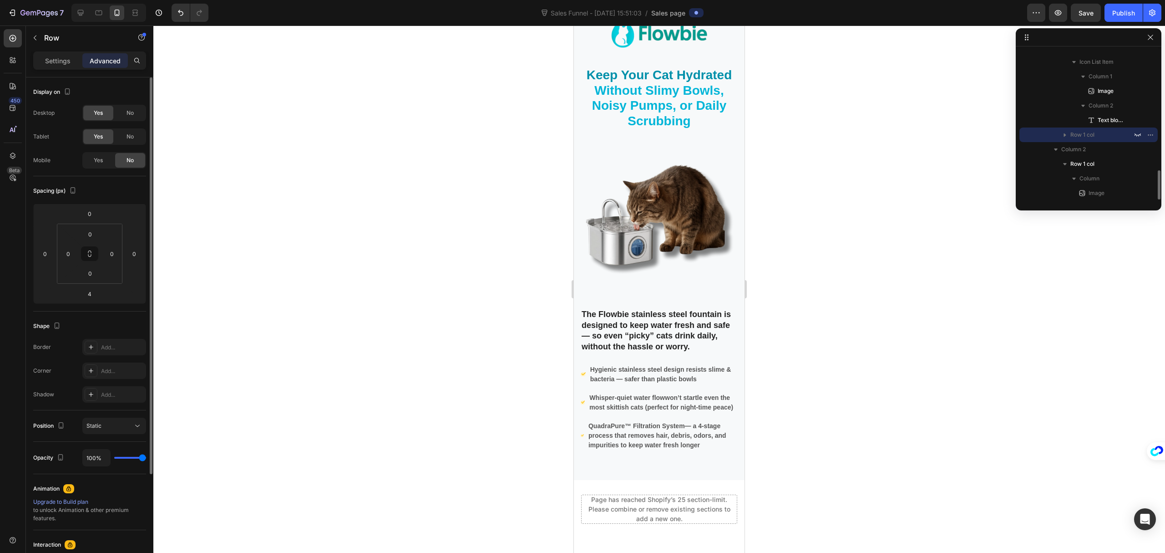
scroll to position [621, 0]
click at [406, 292] on div at bounding box center [659, 288] width 1012 height 527
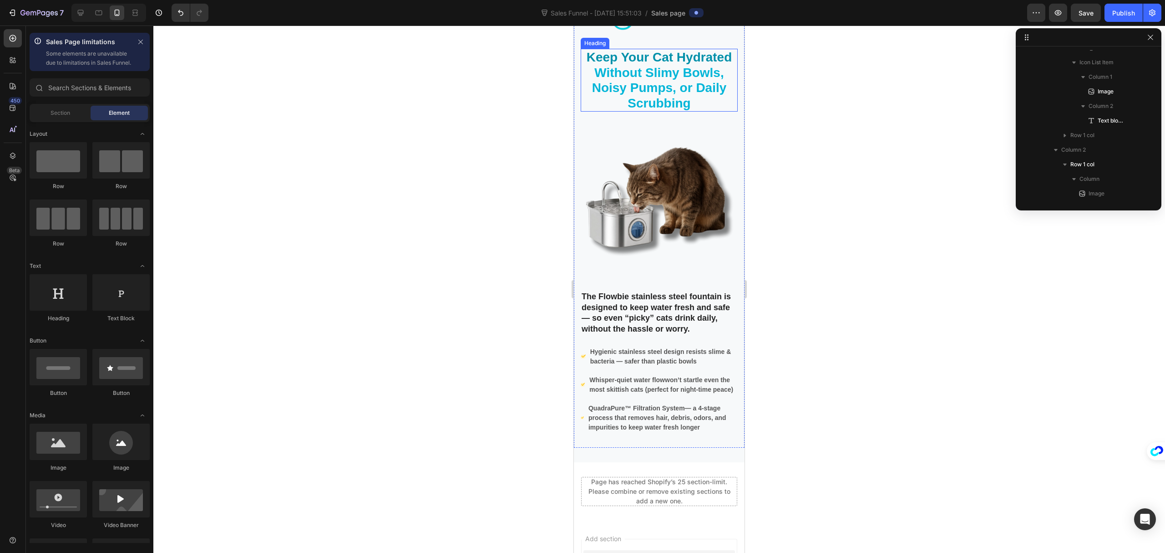
scroll to position [8354, 0]
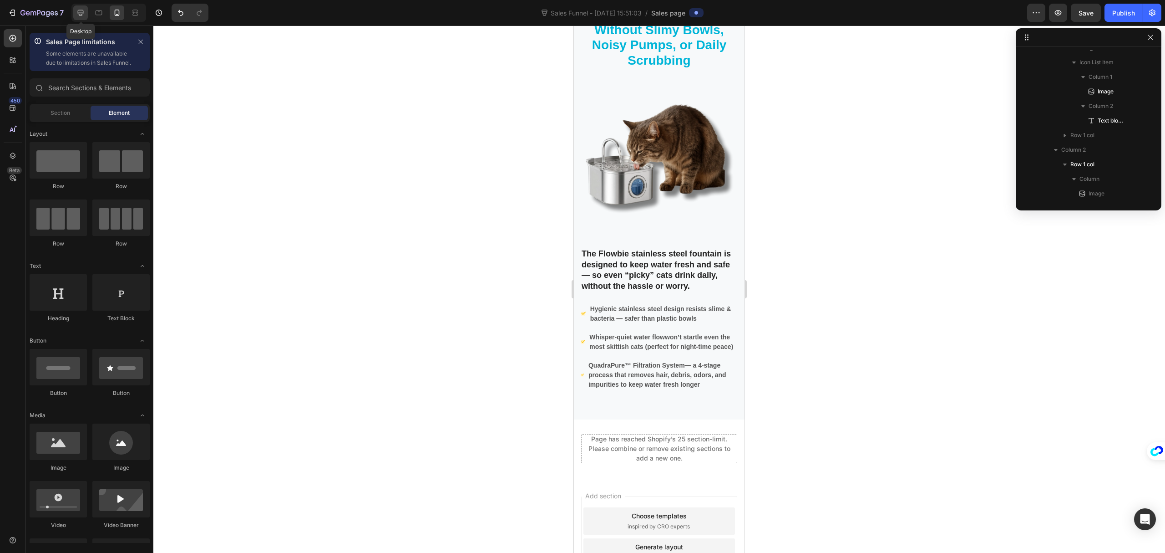
click at [81, 13] on icon at bounding box center [80, 12] width 9 height 9
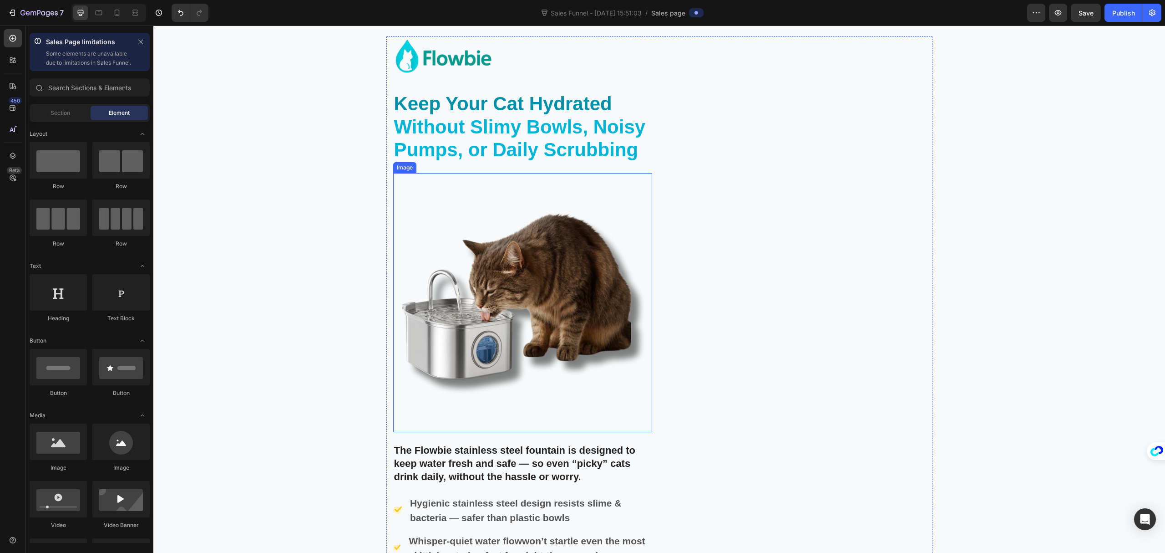
scroll to position [8226, 0]
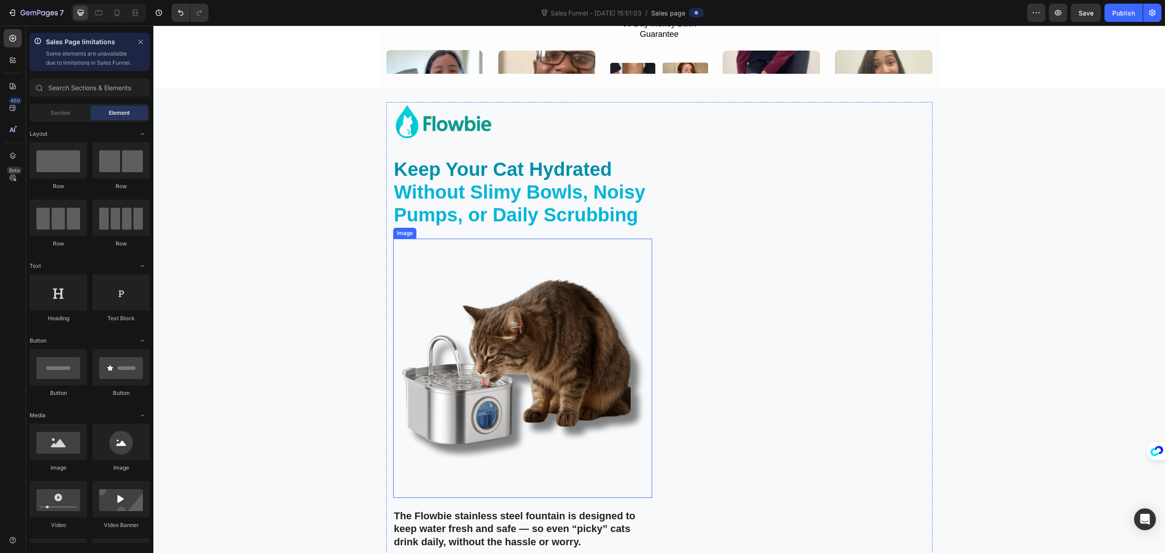
click at [532, 316] on img at bounding box center [522, 368] width 259 height 259
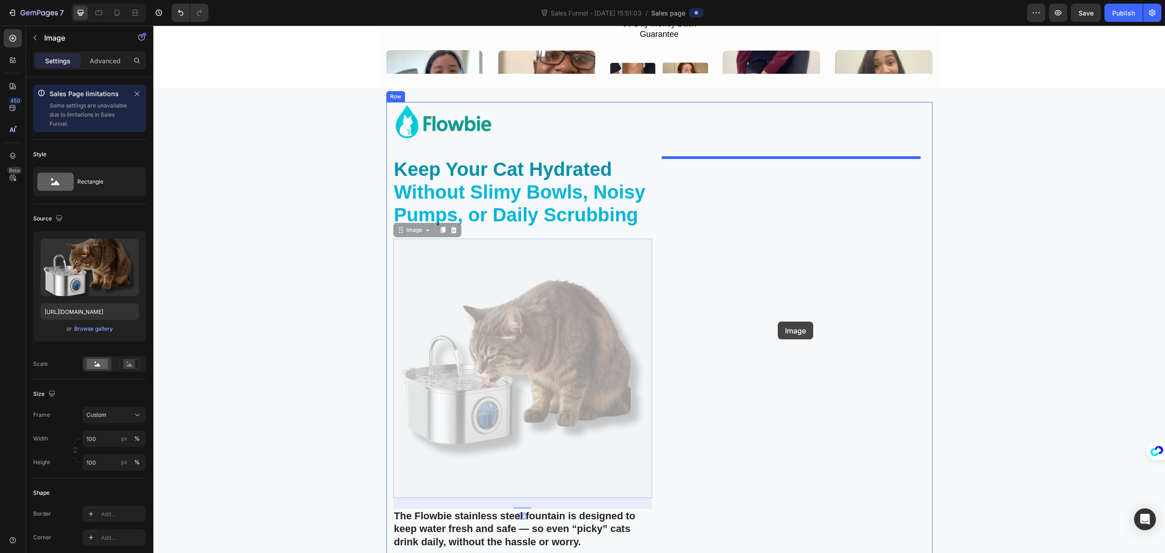
drag, startPoint x: 523, startPoint y: 319, endPoint x: 778, endPoint y: 321, distance: 255.0
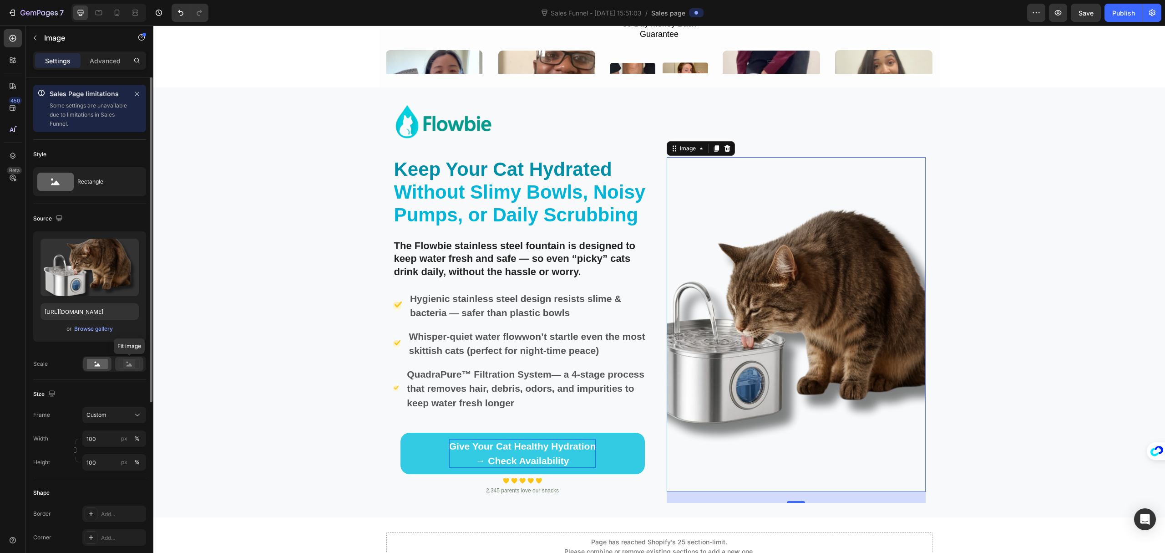
click at [131, 363] on rect at bounding box center [129, 363] width 12 height 9
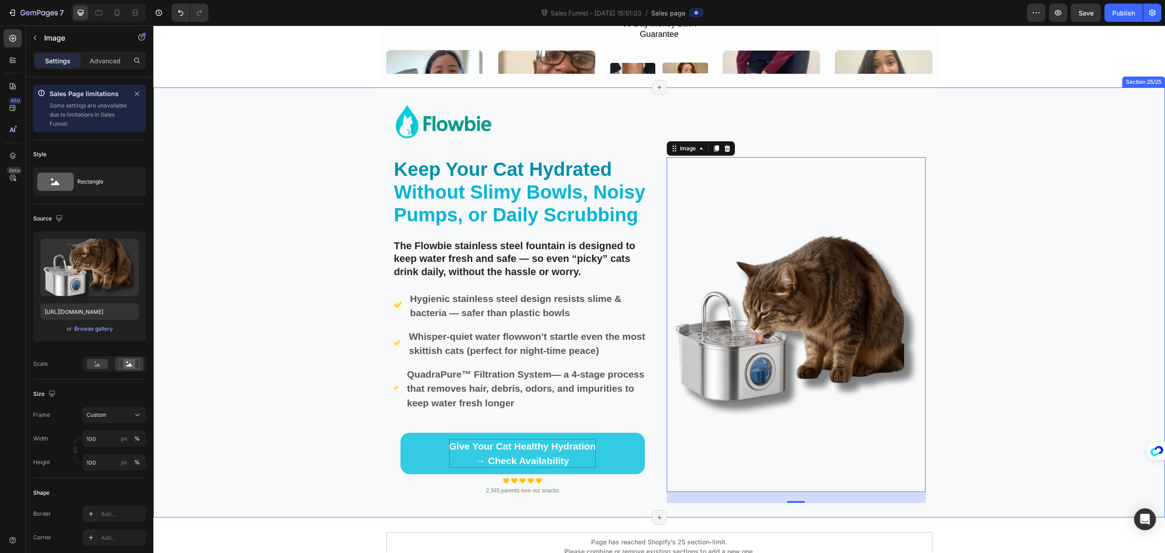
click at [989, 263] on div "Image ⁠⁠⁠⁠⁠⁠⁠ Keep Your Cat Hydrated Without Slimy Bowls, Noisy Pumps, or Daily…" at bounding box center [659, 302] width 1012 height 401
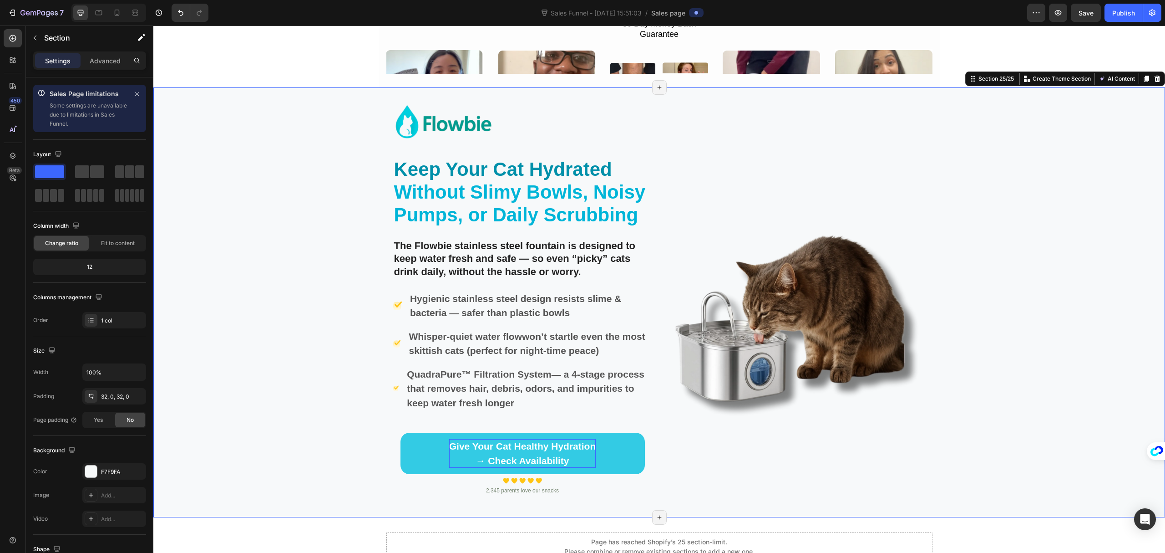
click at [1046, 350] on div "Image ⁠⁠⁠⁠⁠⁠⁠ Keep Your Cat Hydrated Without Slimy Bowls, Noisy Pumps, or Daily…" at bounding box center [659, 302] width 1012 height 401
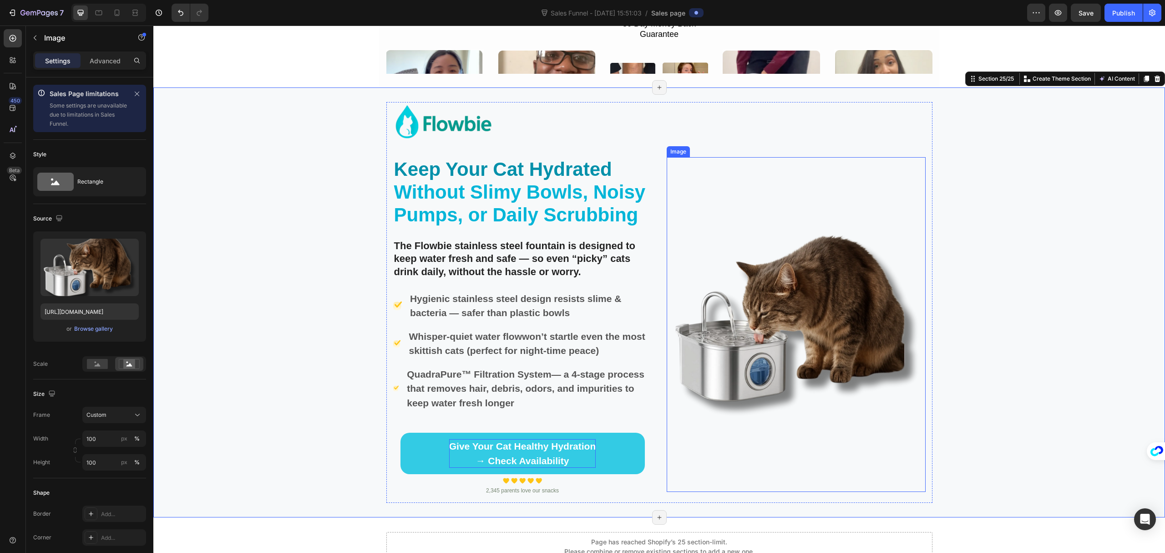
click at [808, 354] on img at bounding box center [796, 324] width 259 height 335
click at [1069, 377] on div "Image ⁠⁠⁠⁠⁠⁠⁠ Keep Your Cat Hydrated Without Slimy Bowls, Noisy Pumps, or Daily…" at bounding box center [659, 302] width 1012 height 401
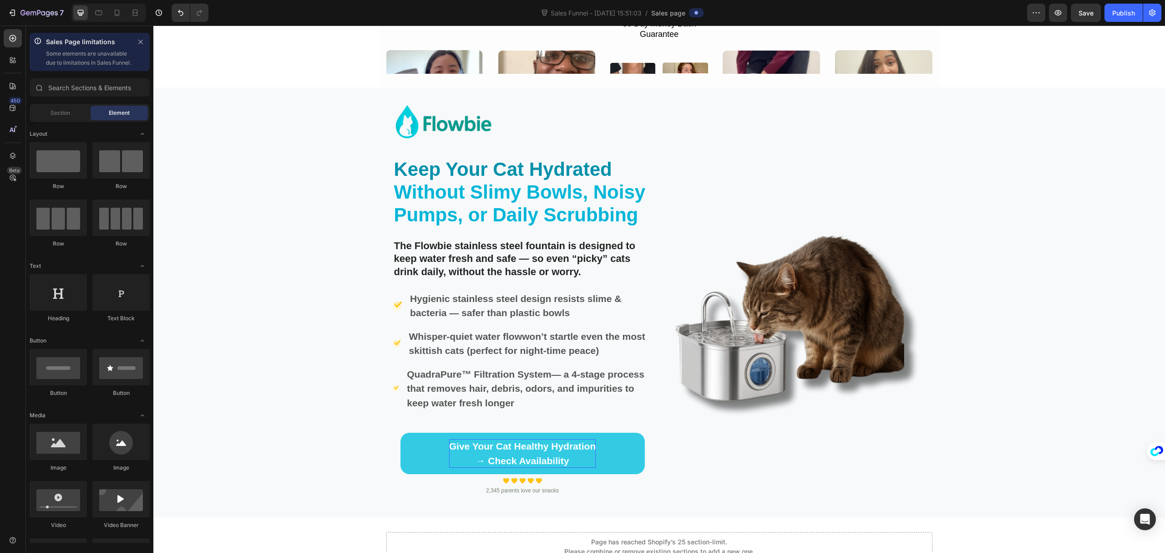
click at [1089, 536] on div "Page has reached Shopify’s 25 section-limit. Please combine or remove existing …" at bounding box center [659, 546] width 1012 height 29
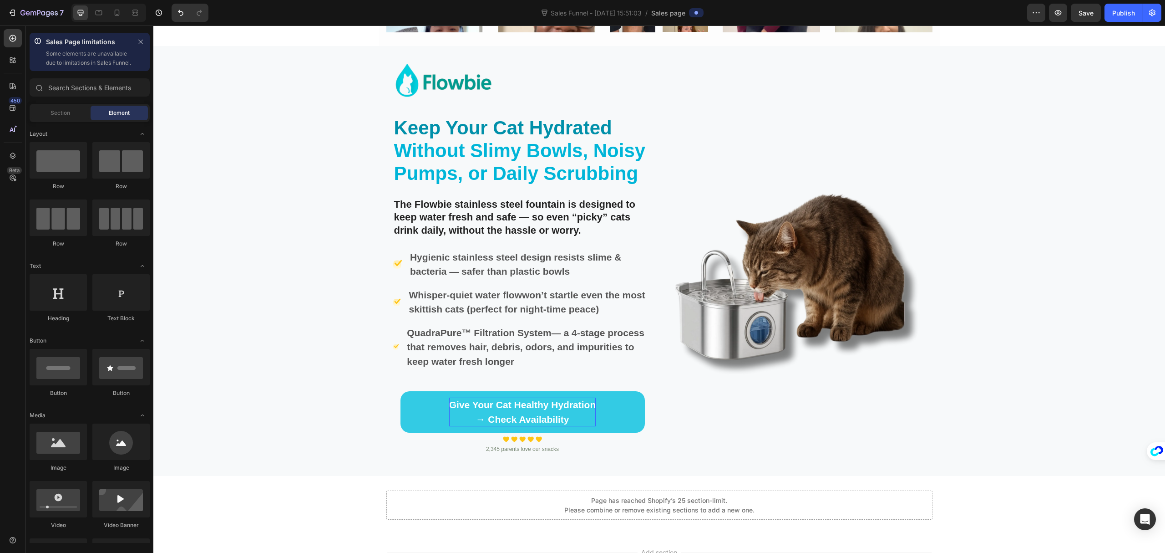
scroll to position [8287, 0]
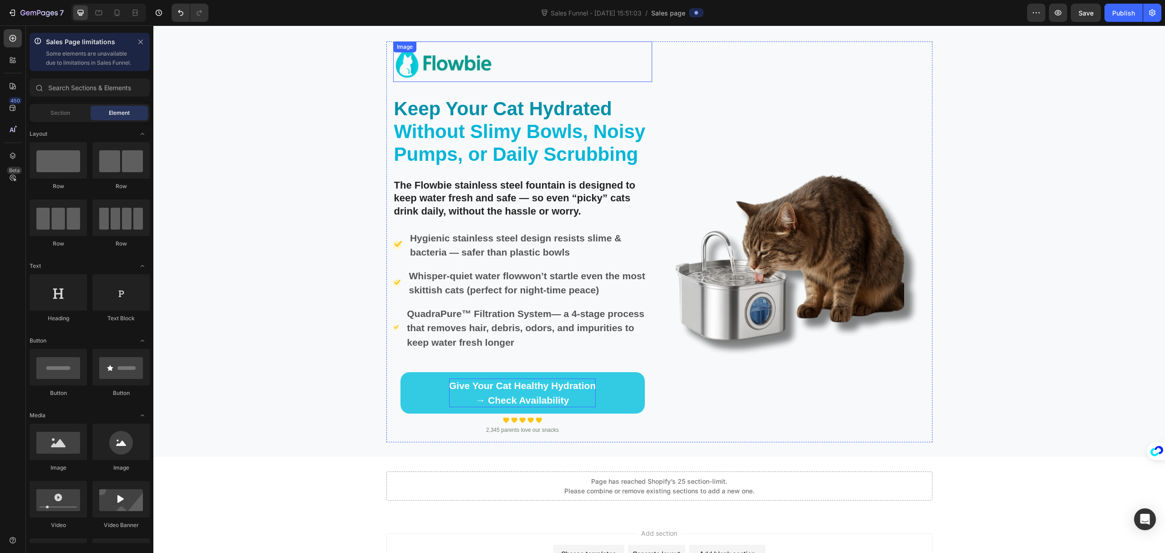
click at [479, 72] on img at bounding box center [443, 61] width 101 height 41
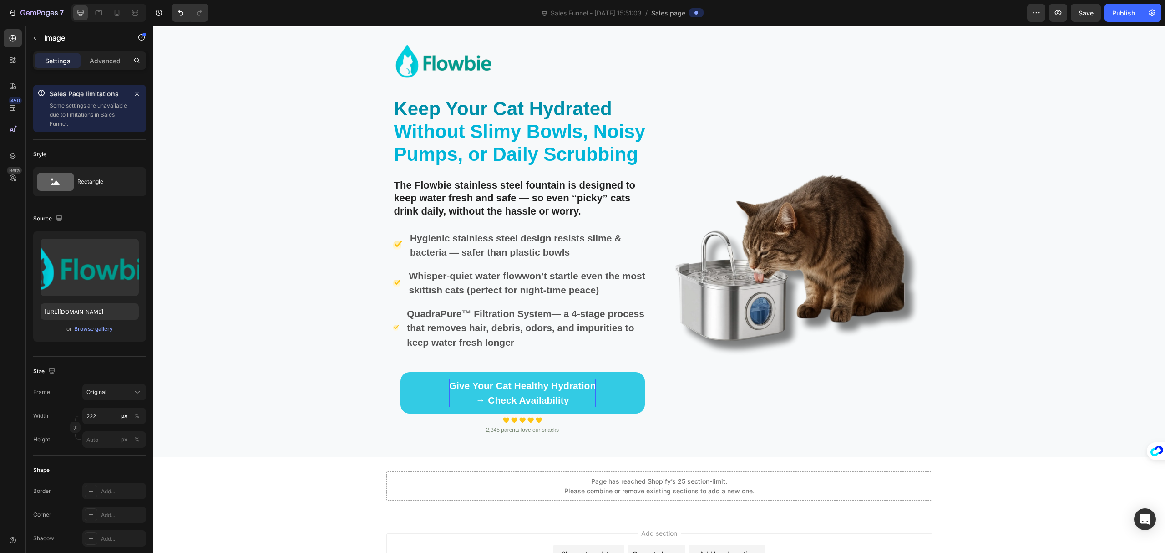
click at [773, 62] on div at bounding box center [796, 61] width 259 height 41
click at [580, 61] on div at bounding box center [522, 61] width 259 height 41
click at [793, 65] on div at bounding box center [796, 61] width 259 height 41
click at [48, 32] on p "Image" at bounding box center [82, 37] width 77 height 11
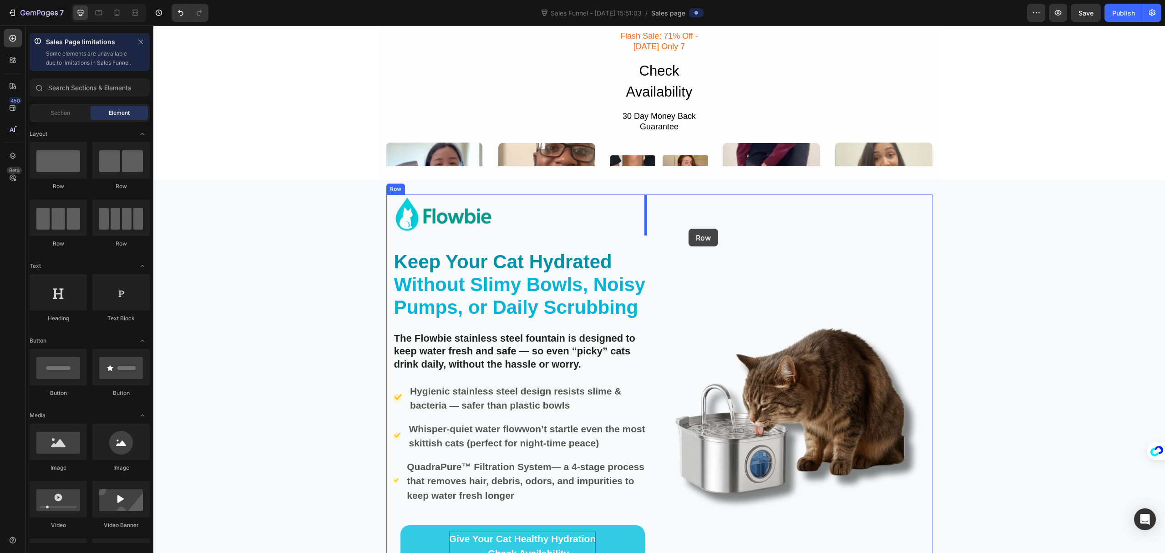
scroll to position [8129, 0]
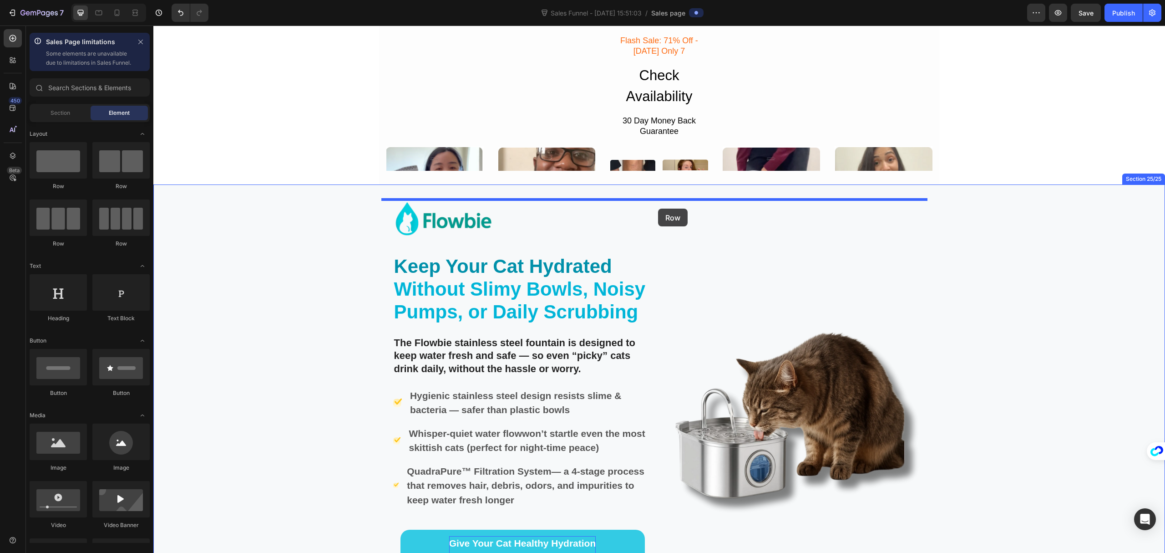
drag, startPoint x: 223, startPoint y: 209, endPoint x: 658, endPoint y: 209, distance: 435.2
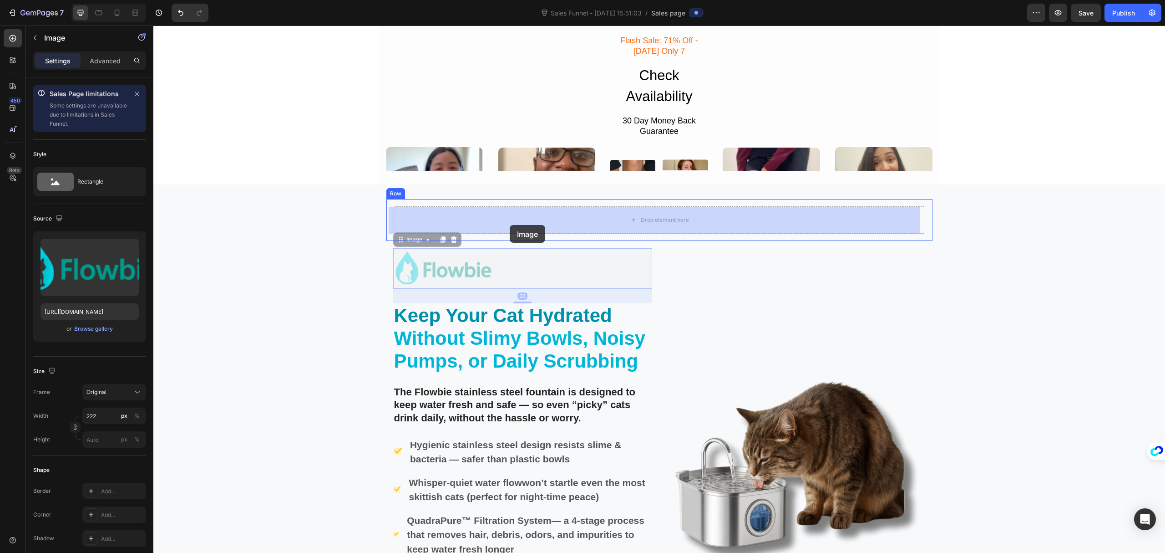
drag, startPoint x: 456, startPoint y: 266, endPoint x: 510, endPoint y: 225, distance: 67.9
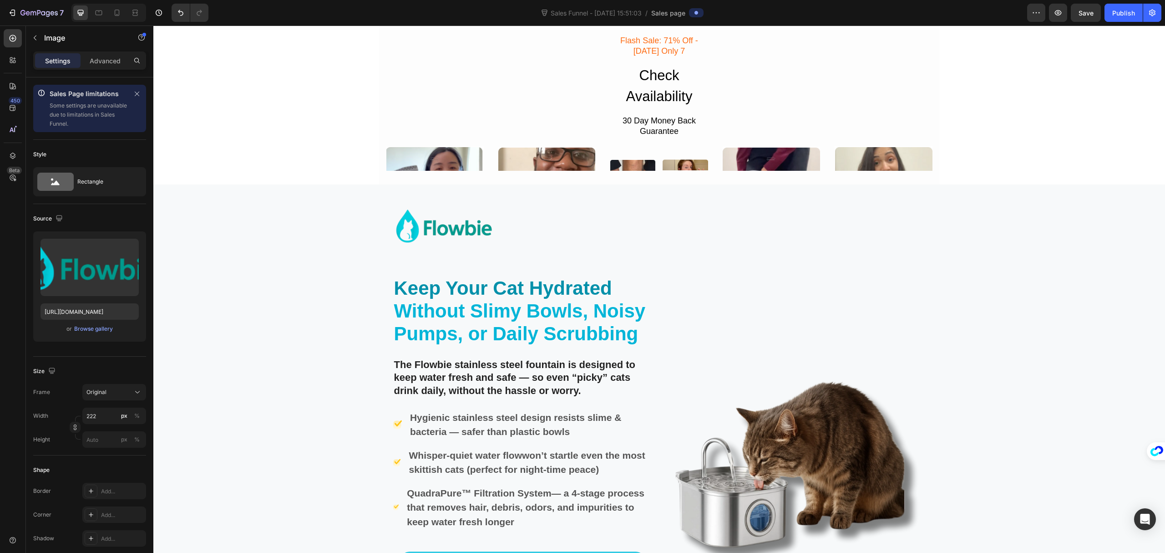
click at [754, 292] on img at bounding box center [717, 296] width 101 height 41
click at [784, 300] on div at bounding box center [796, 296] width 259 height 41
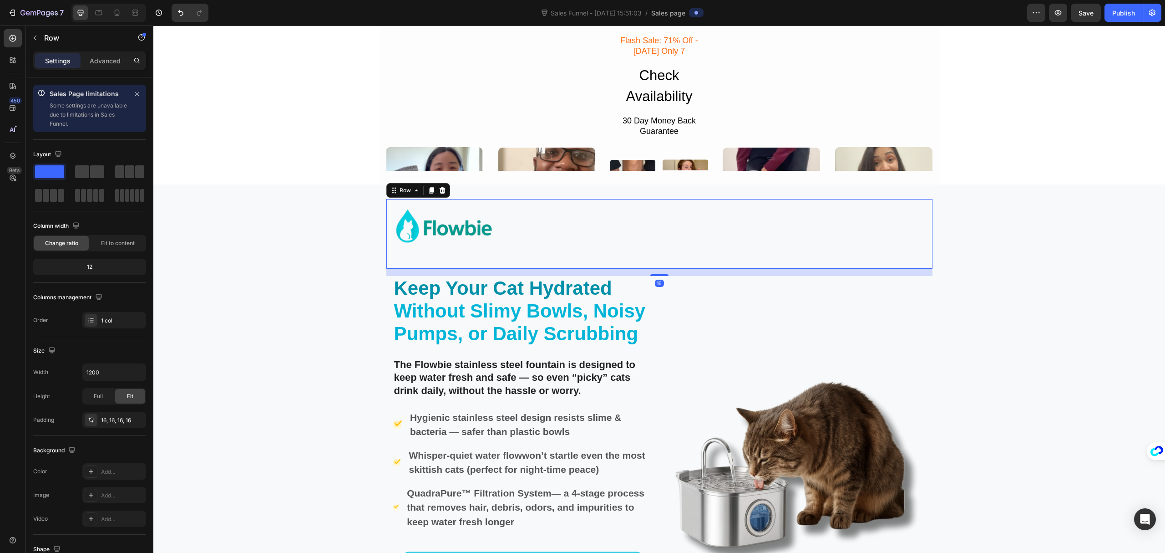
click at [448, 260] on div "Image" at bounding box center [660, 233] width 532 height 55
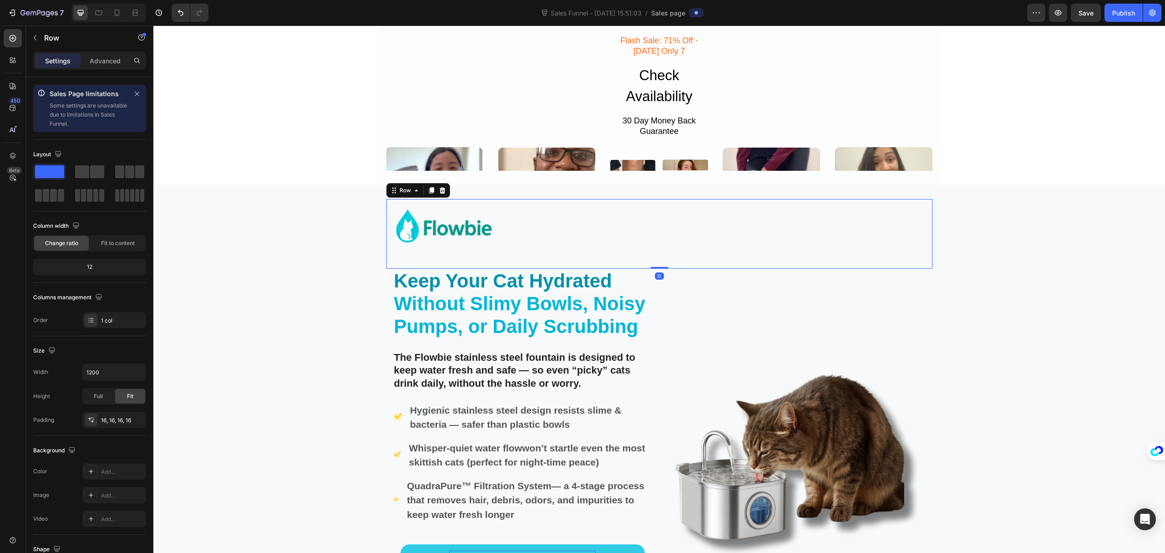
drag, startPoint x: 651, startPoint y: 274, endPoint x: 649, endPoint y: 252, distance: 22.4
click at [649, 252] on div "Image Row 0" at bounding box center [660, 234] width 546 height 70
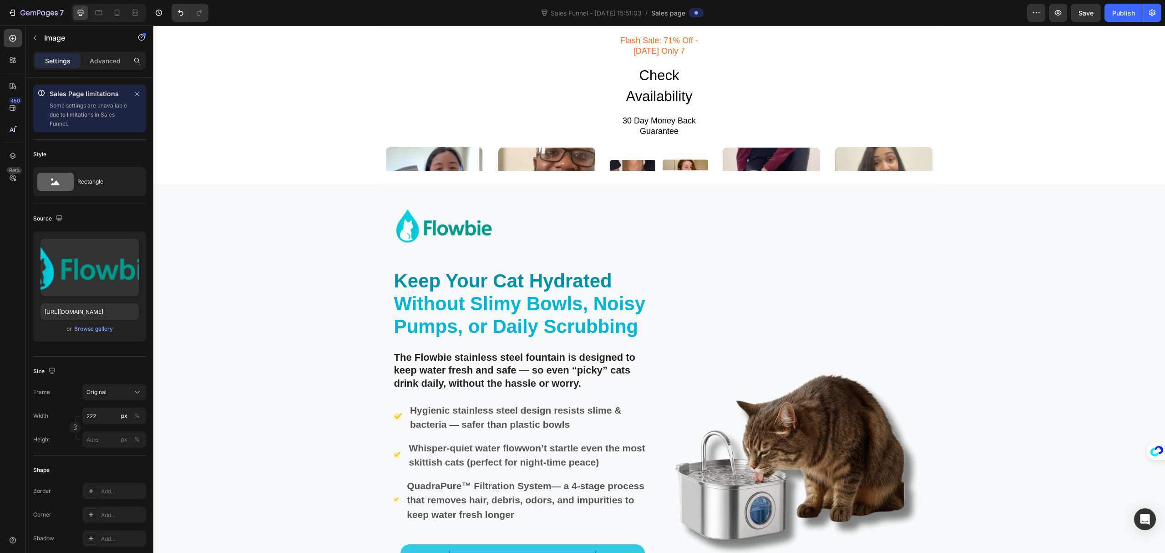
click at [760, 297] on img at bounding box center [717, 289] width 101 height 41
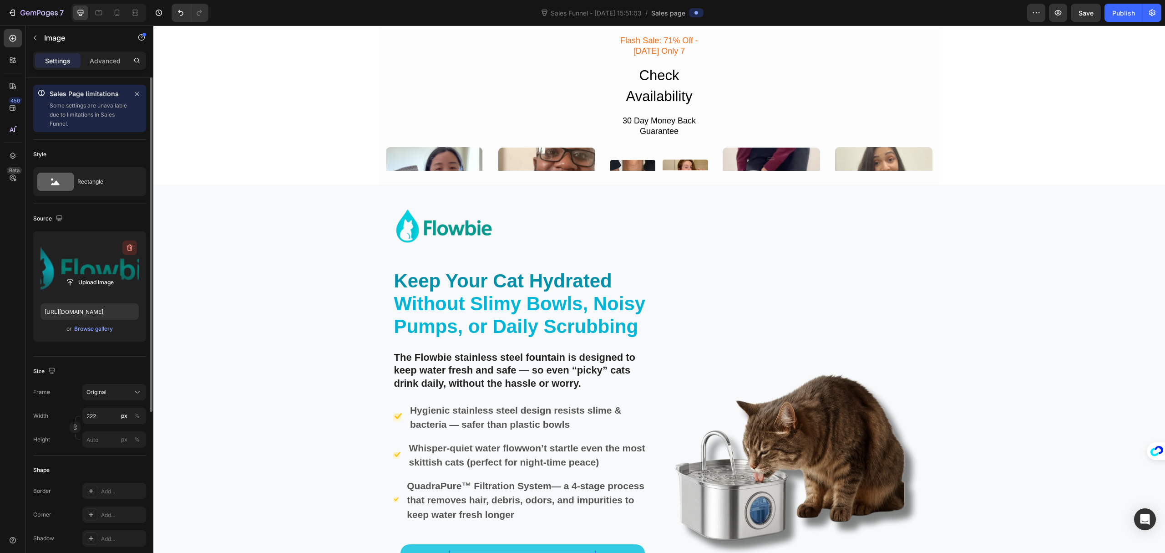
click at [130, 246] on icon "button" at bounding box center [130, 247] width 6 height 7
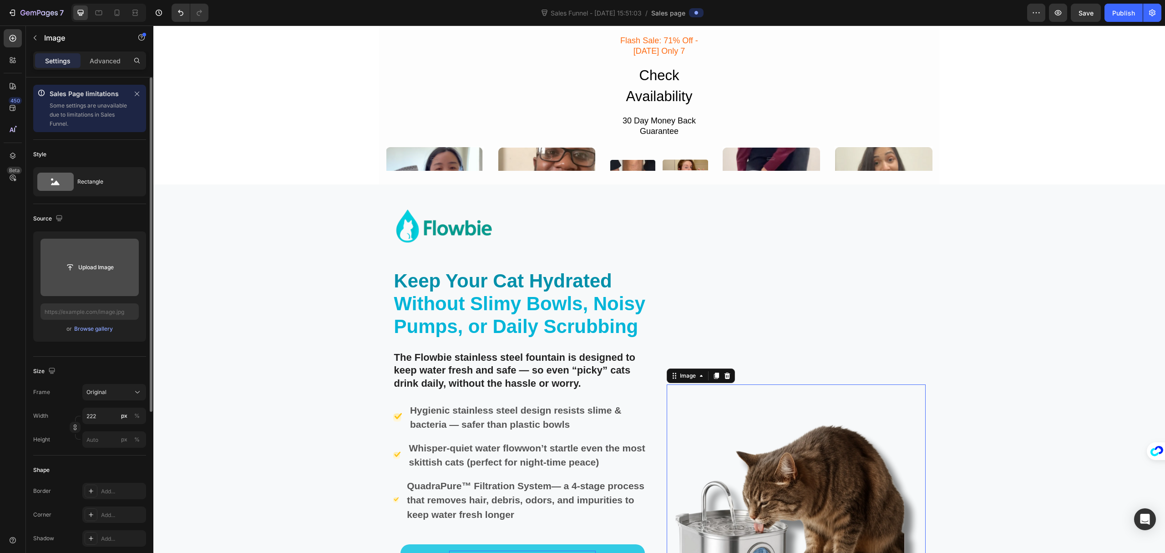
click at [816, 461] on img at bounding box center [796, 513] width 259 height 259
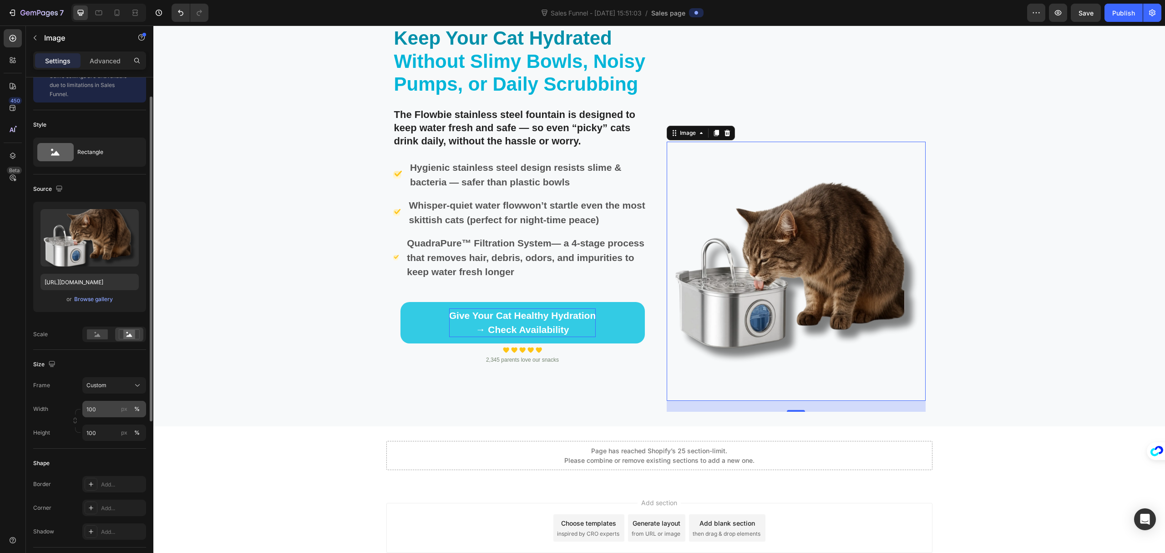
scroll to position [0, 0]
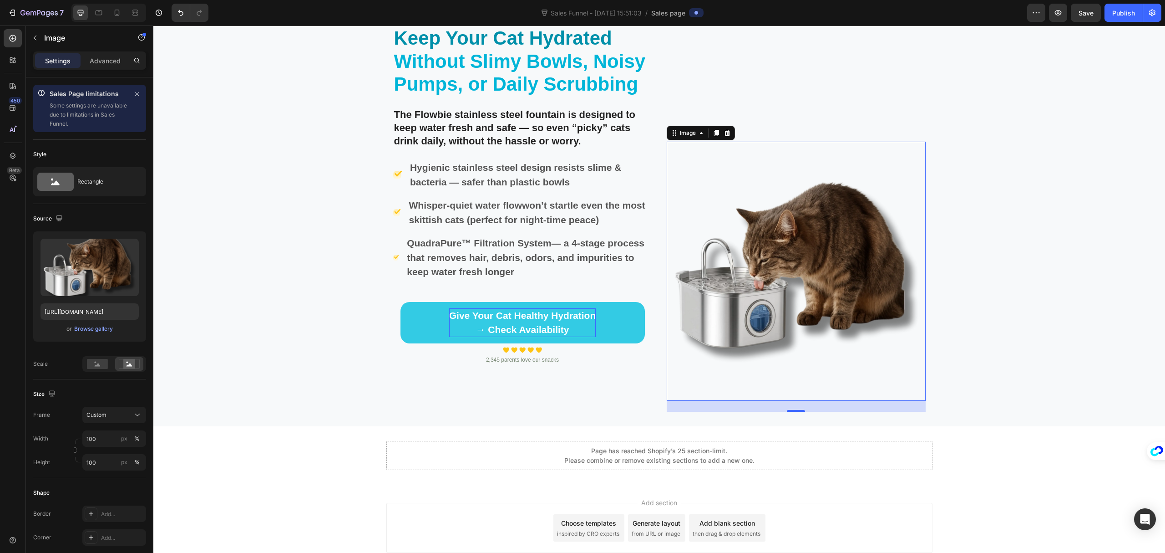
click at [108, 68] on div "Settings Advanced" at bounding box center [89, 60] width 113 height 18
click at [108, 65] on p "Advanced" at bounding box center [105, 61] width 31 height 10
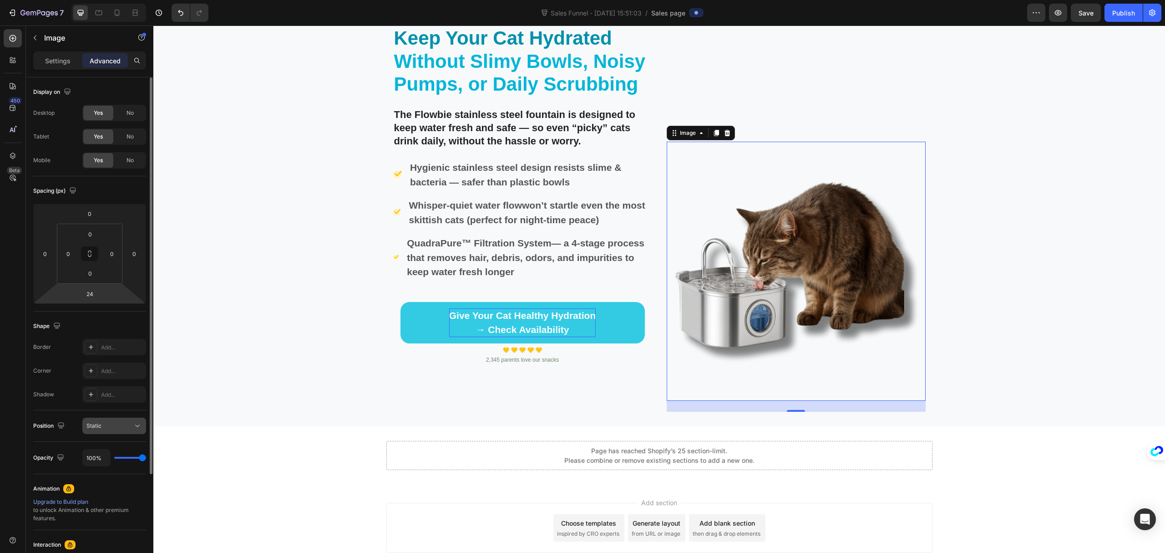
click at [130, 429] on div "Static" at bounding box center [110, 426] width 46 height 8
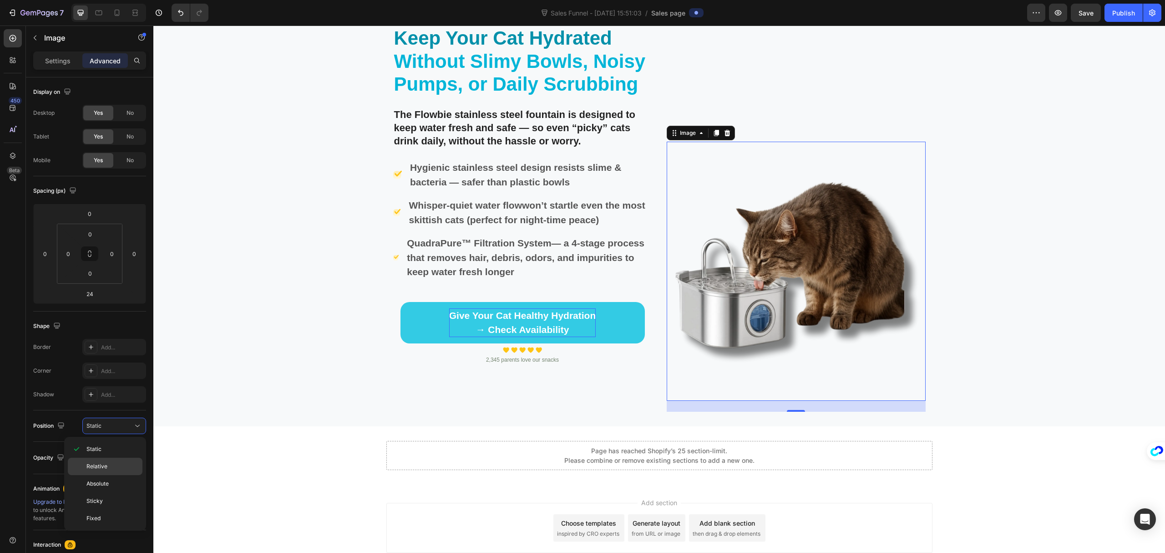
click at [119, 463] on p "Relative" at bounding box center [113, 466] width 52 height 8
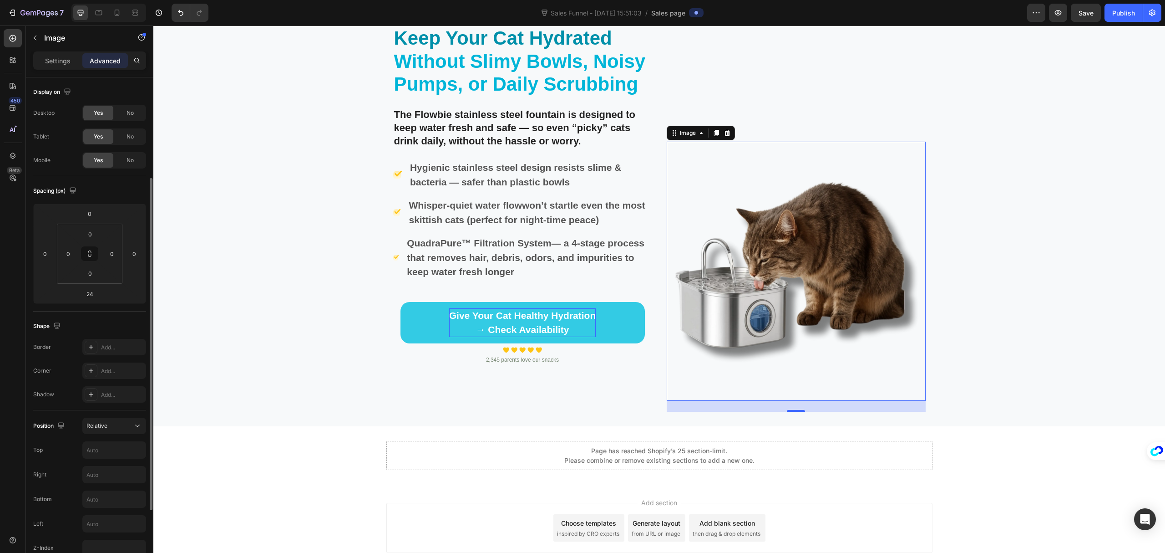
scroll to position [61, 0]
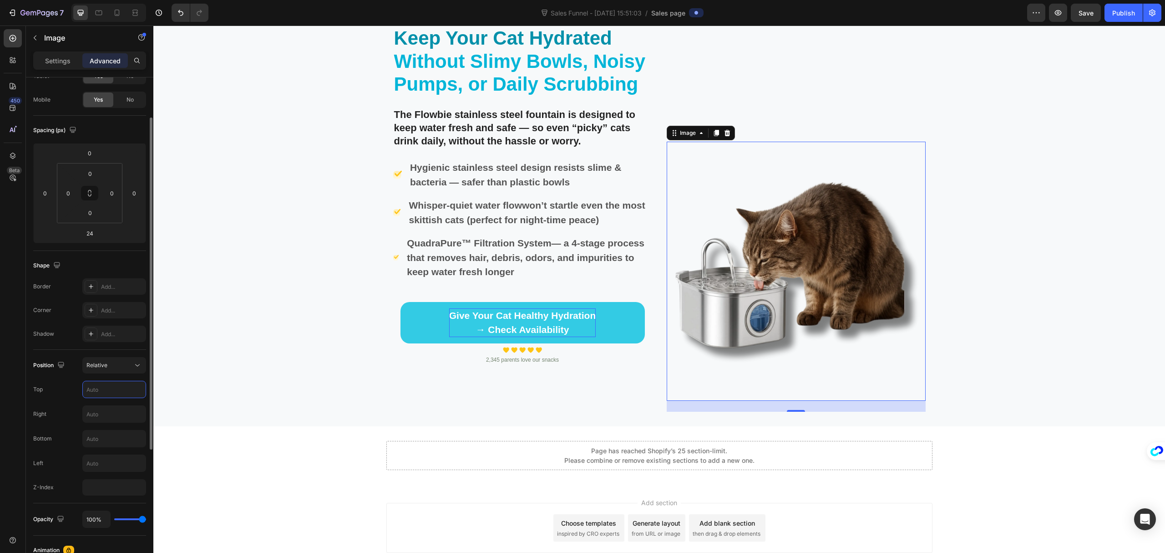
click at [127, 386] on input "text" at bounding box center [114, 389] width 63 height 16
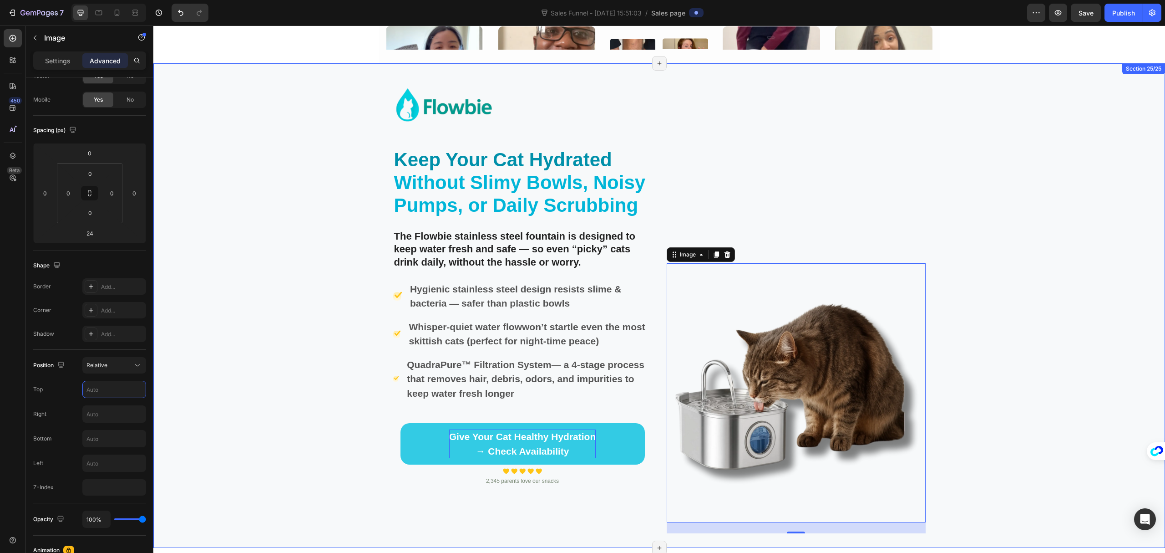
scroll to position [8262, 0]
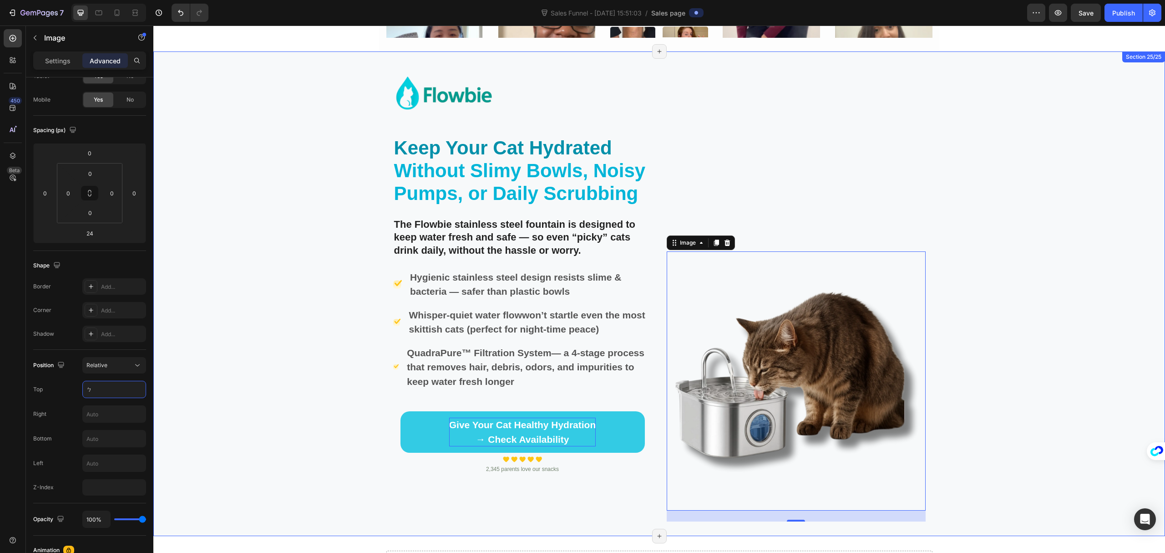
type input "ㄅㄢ"
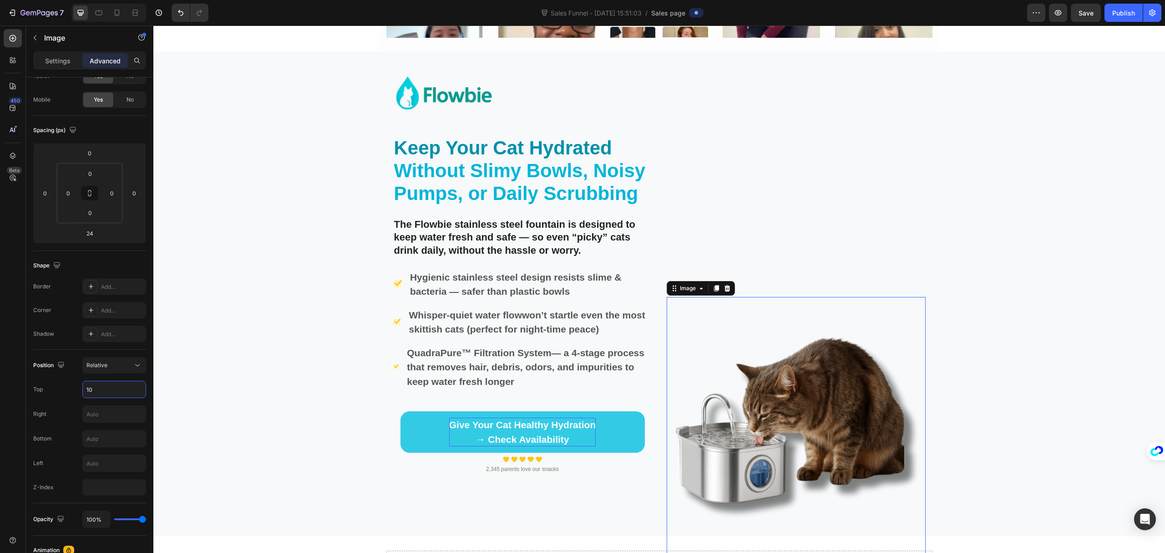
type input "1"
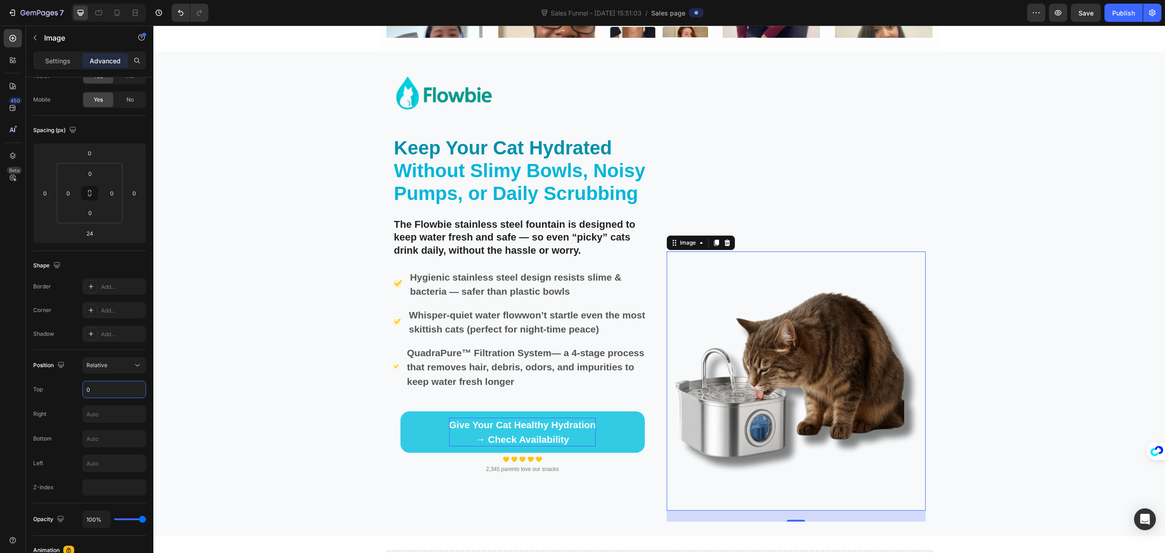
type input "0"
click at [792, 171] on div at bounding box center [796, 186] width 259 height 101
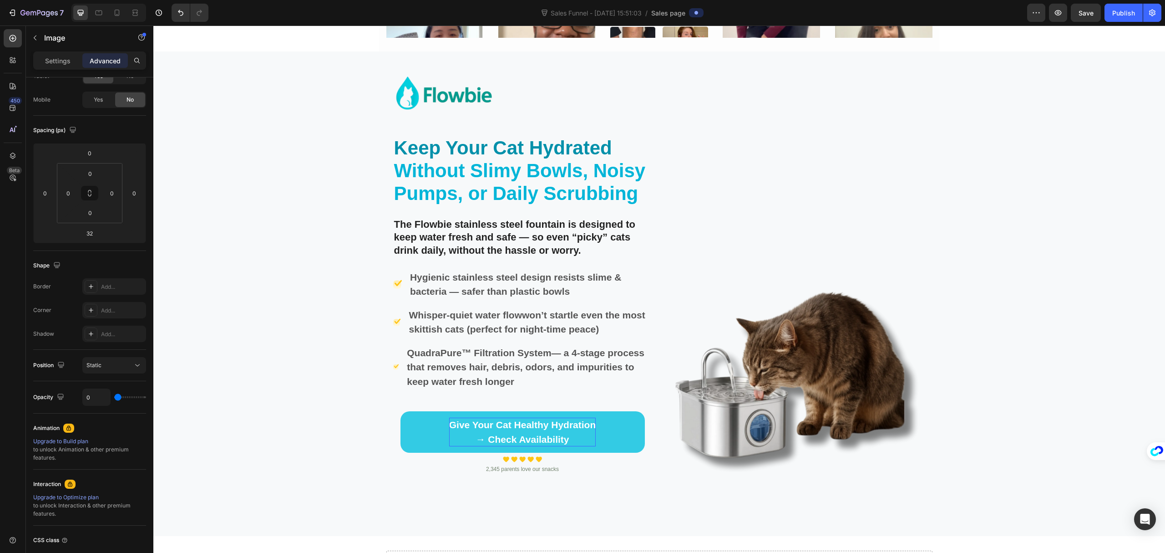
click at [783, 208] on div at bounding box center [796, 186] width 259 height 101
click at [605, 170] on span "Without Slimy Bowls, Noisy Pumps, or Daily Scrubbing" at bounding box center [520, 182] width 252 height 44
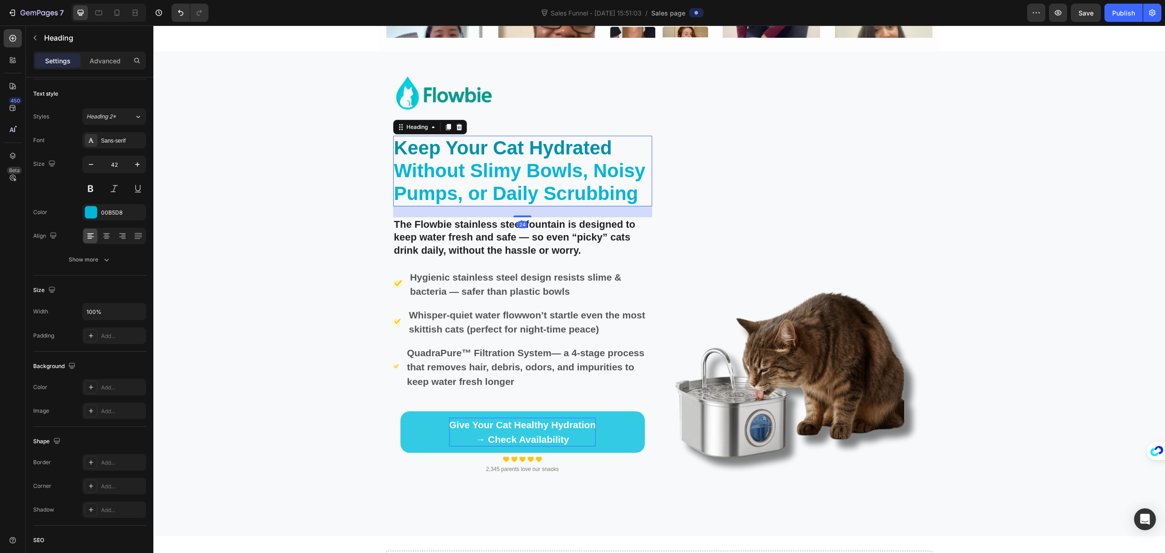
scroll to position [0, 0]
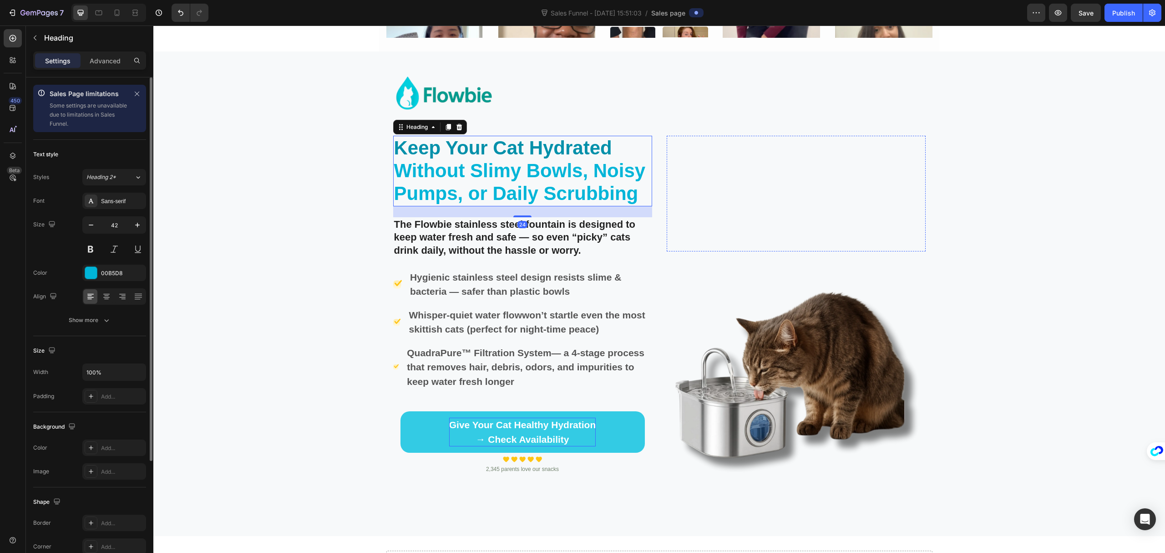
click at [733, 179] on img at bounding box center [717, 186] width 101 height 101
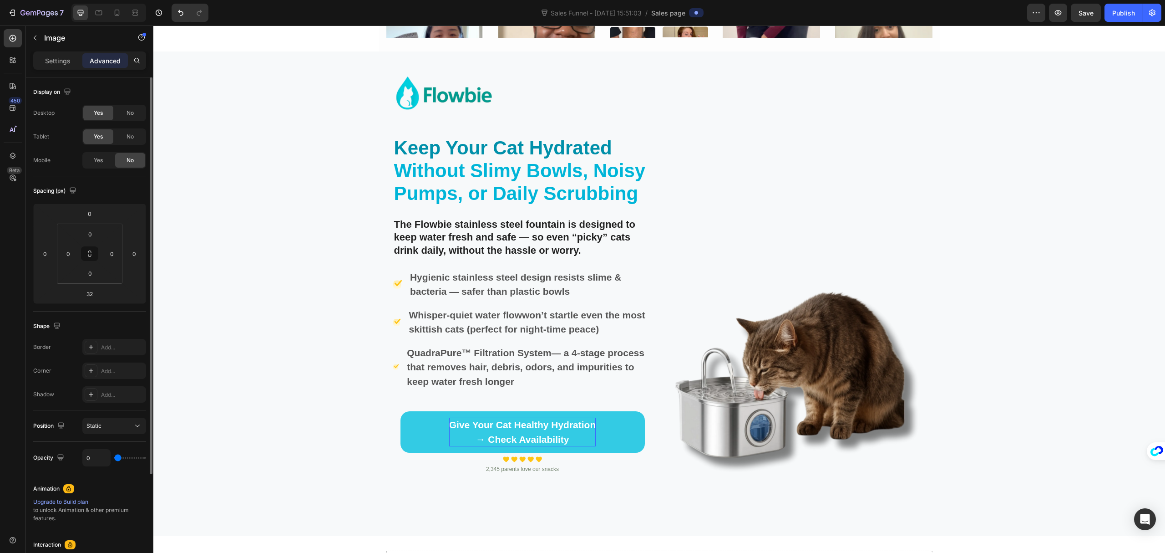
click at [767, 235] on div at bounding box center [796, 186] width 259 height 101
click at [809, 334] on img at bounding box center [796, 380] width 259 height 259
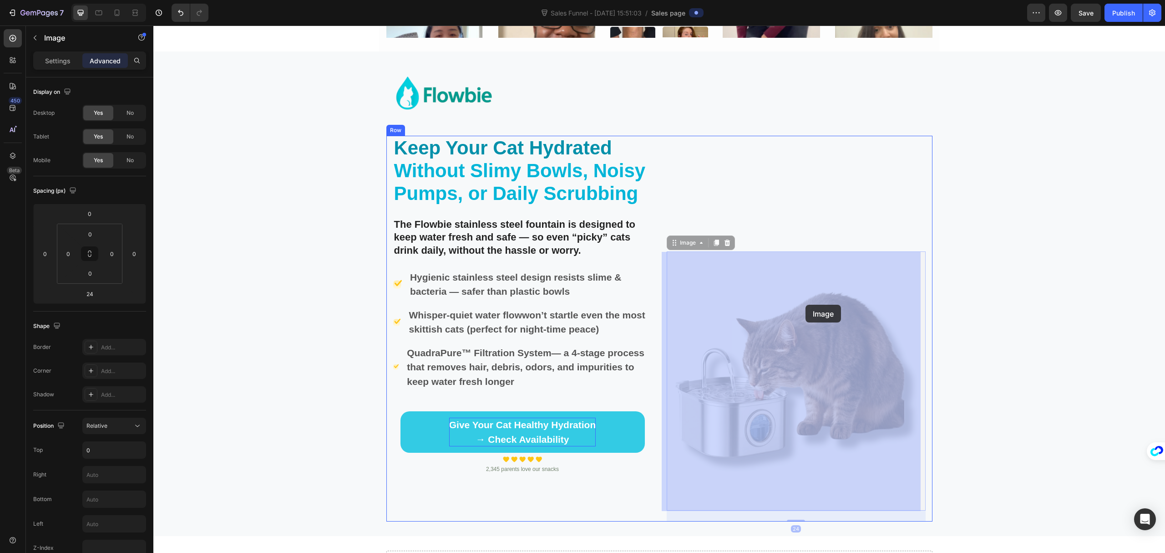
drag, startPoint x: 803, startPoint y: 371, endPoint x: 806, endPoint y: 305, distance: 66.1
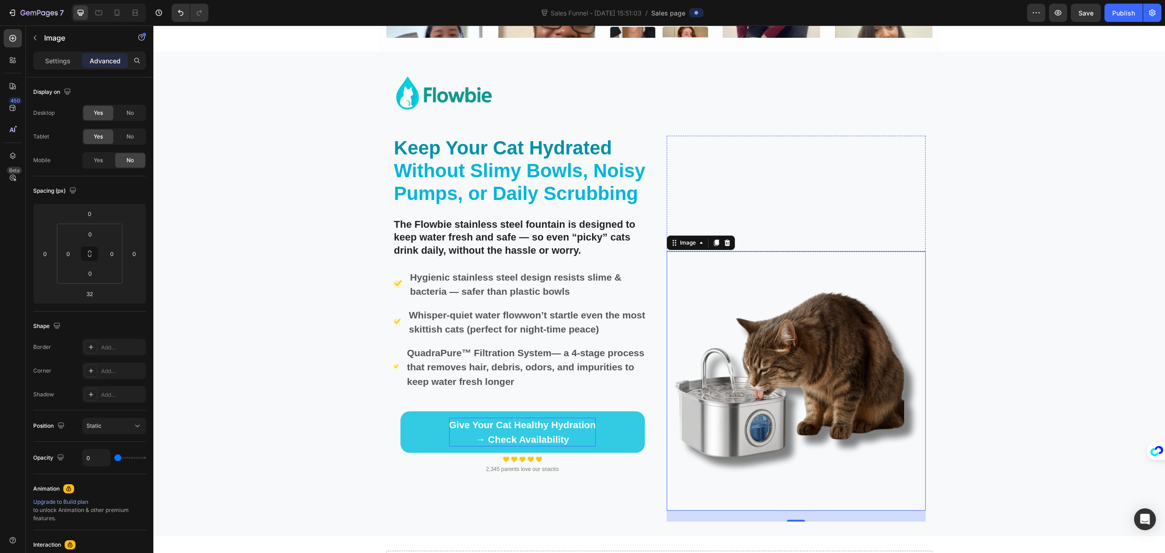
click at [800, 208] on div at bounding box center [796, 186] width 259 height 101
click at [802, 230] on div at bounding box center [796, 186] width 259 height 101
click at [794, 246] on div "32" at bounding box center [796, 243] width 10 height 7
drag, startPoint x: 784, startPoint y: 224, endPoint x: 798, endPoint y: 227, distance: 14.8
click at [798, 227] on div at bounding box center [796, 186] width 259 height 101
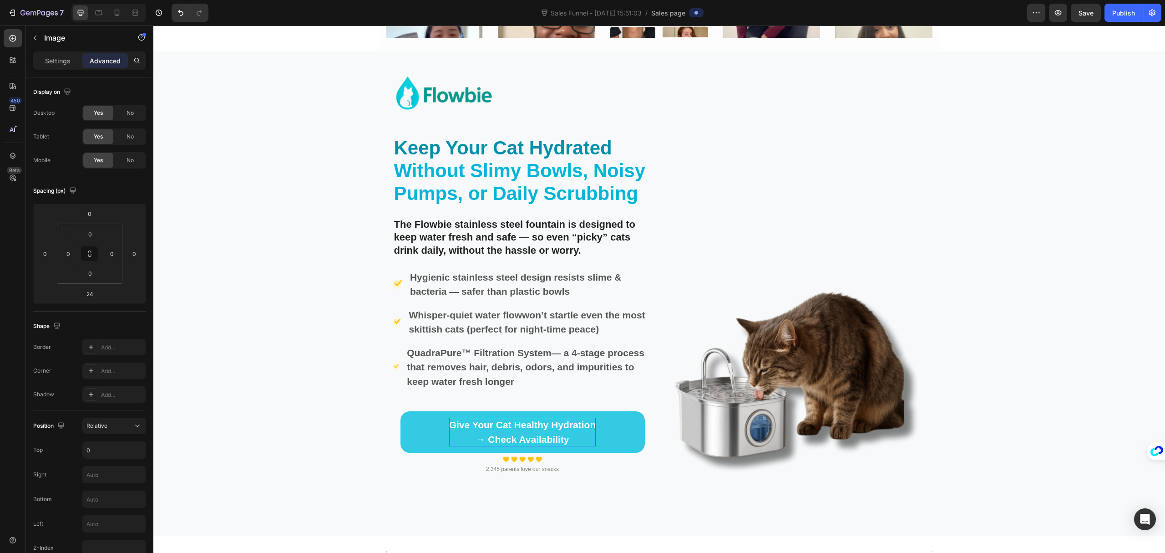
click at [818, 352] on img at bounding box center [796, 380] width 259 height 259
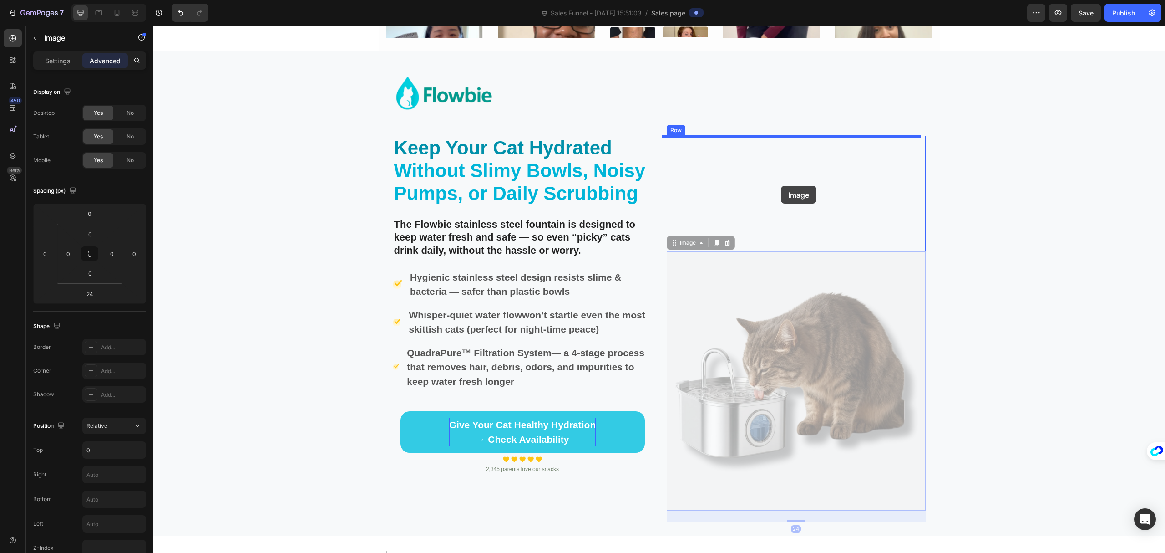
drag, startPoint x: 799, startPoint y: 363, endPoint x: 781, endPoint y: 186, distance: 178.4
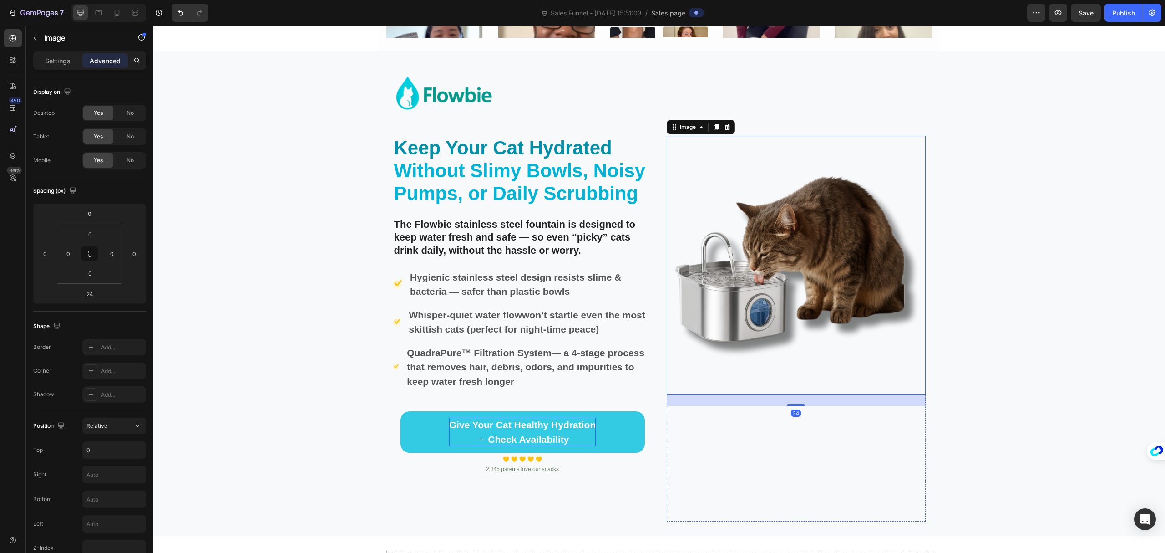
click at [773, 476] on div at bounding box center [796, 456] width 259 height 101
click at [836, 285] on img at bounding box center [796, 265] width 259 height 259
click at [1053, 379] on div "Image Row ⁠⁠⁠⁠⁠⁠⁠ Keep Your Cat Hydrated Without Slimy Bowls, Noisy Pumps, or D…" at bounding box center [659, 293] width 1012 height 455
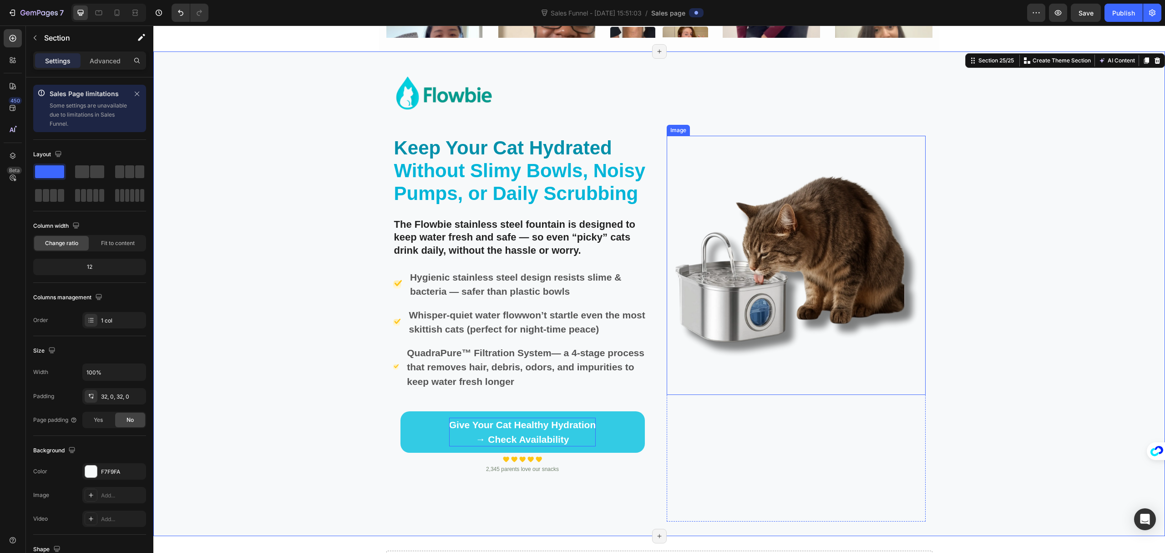
click at [768, 283] on img at bounding box center [796, 265] width 259 height 259
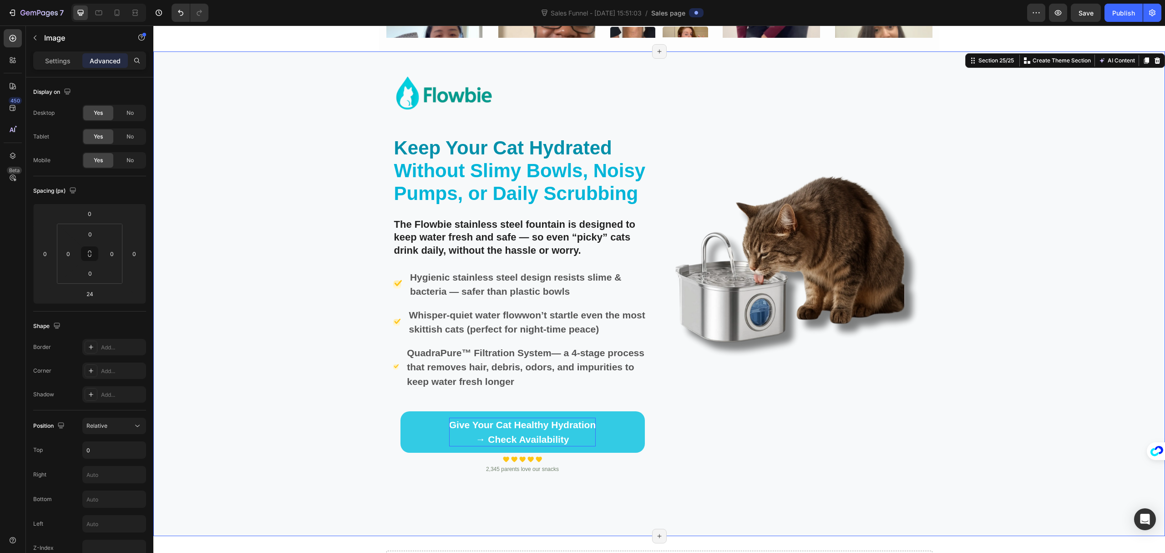
click at [1097, 184] on div "Image Row ⁠⁠⁠⁠⁠⁠⁠ Keep Your Cat Hydrated Without Slimy Bowls, Noisy Pumps, or D…" at bounding box center [659, 293] width 1012 height 455
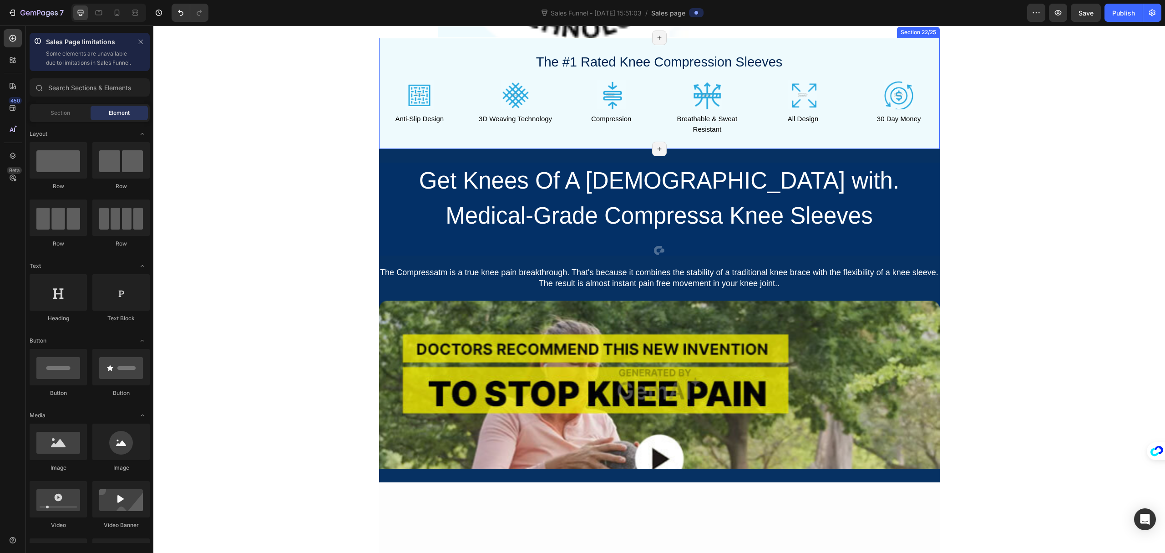
scroll to position [7230, 0]
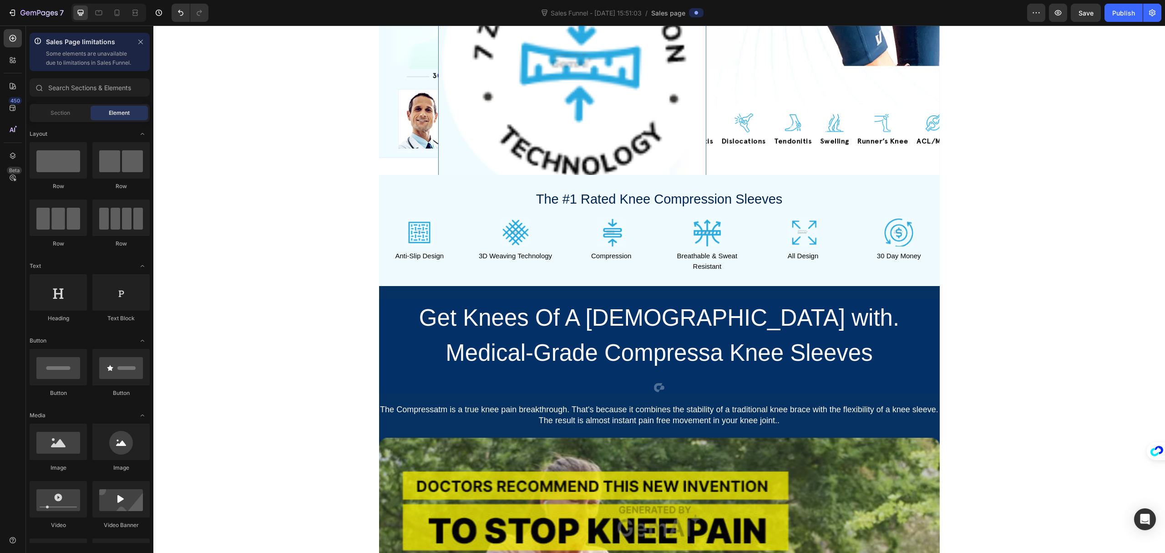
click at [621, 79] on img at bounding box center [572, 61] width 269 height 269
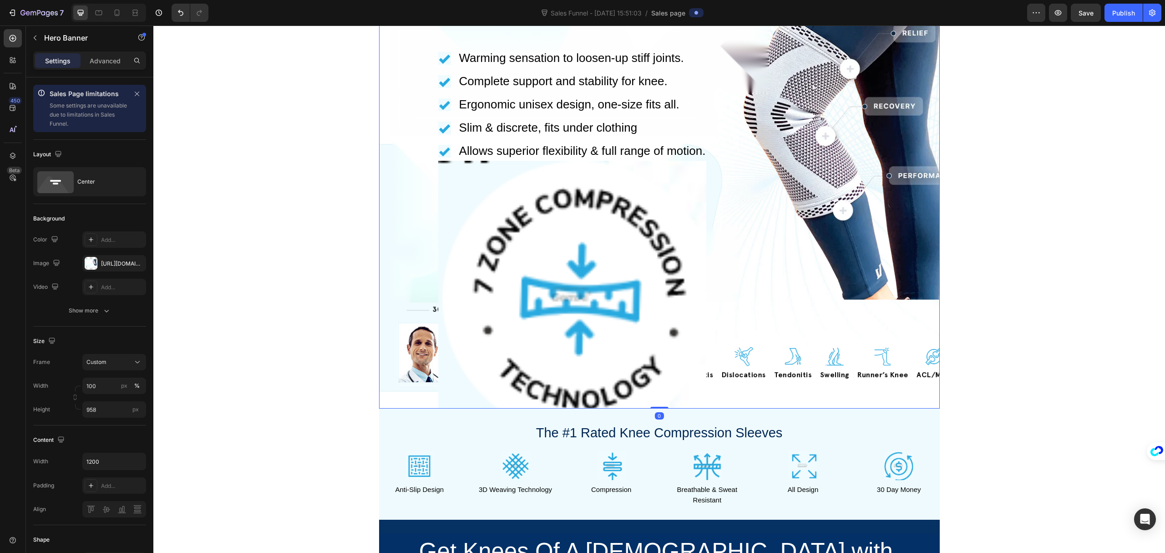
scroll to position [6866, 0]
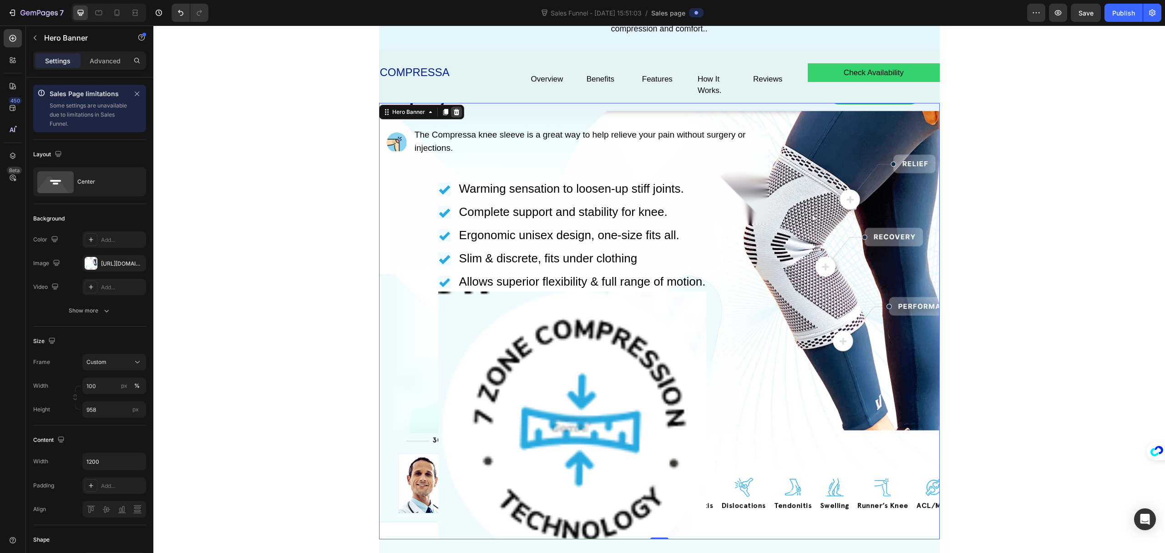
click at [453, 112] on icon at bounding box center [456, 111] width 7 height 7
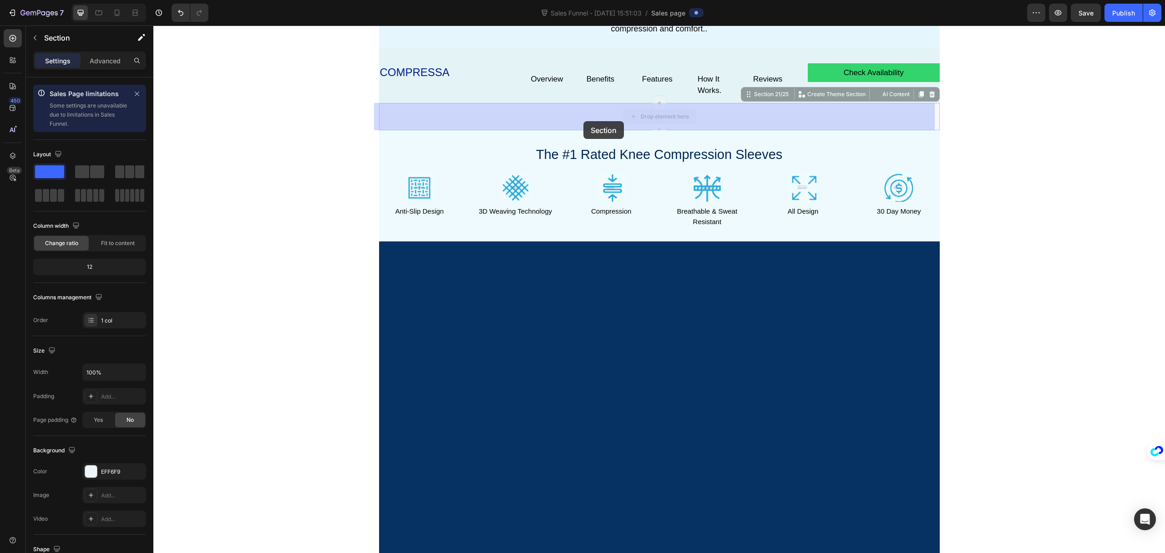
drag, startPoint x: 454, startPoint y: 110, endPoint x: 569, endPoint y: 119, distance: 115.1
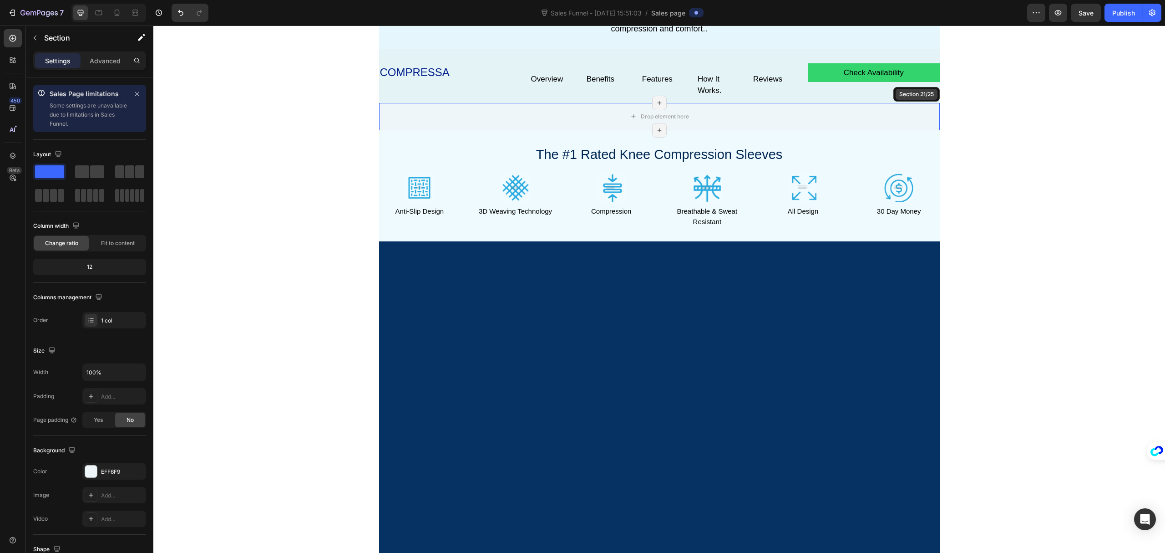
click at [922, 99] on div "Section 21/25" at bounding box center [917, 94] width 42 height 11
click at [1032, 10] on icon "button" at bounding box center [1036, 12] width 9 height 9
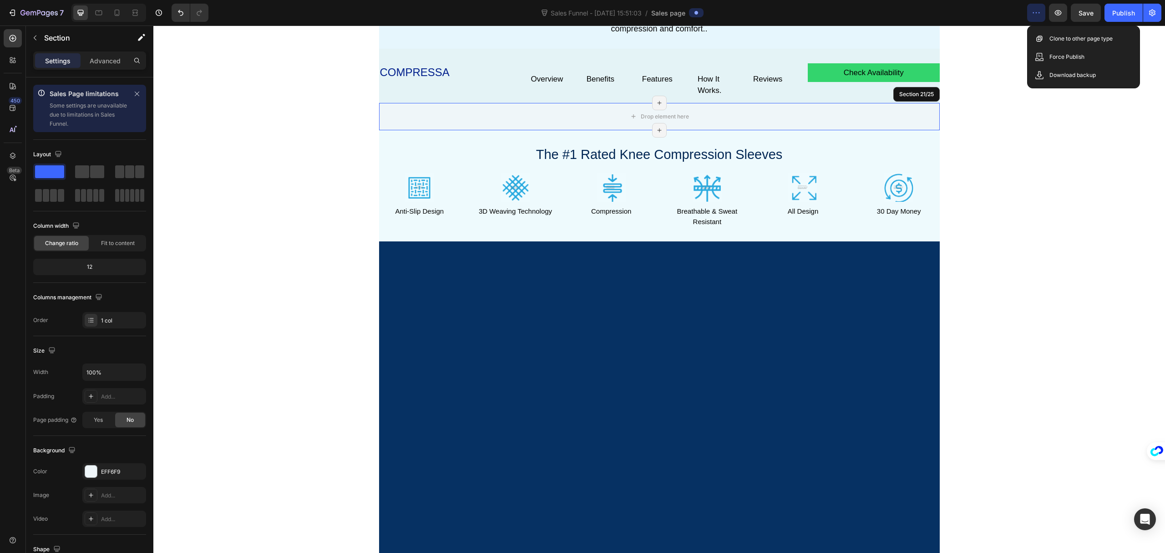
click at [1032, 10] on icon "button" at bounding box center [1036, 12] width 9 height 9
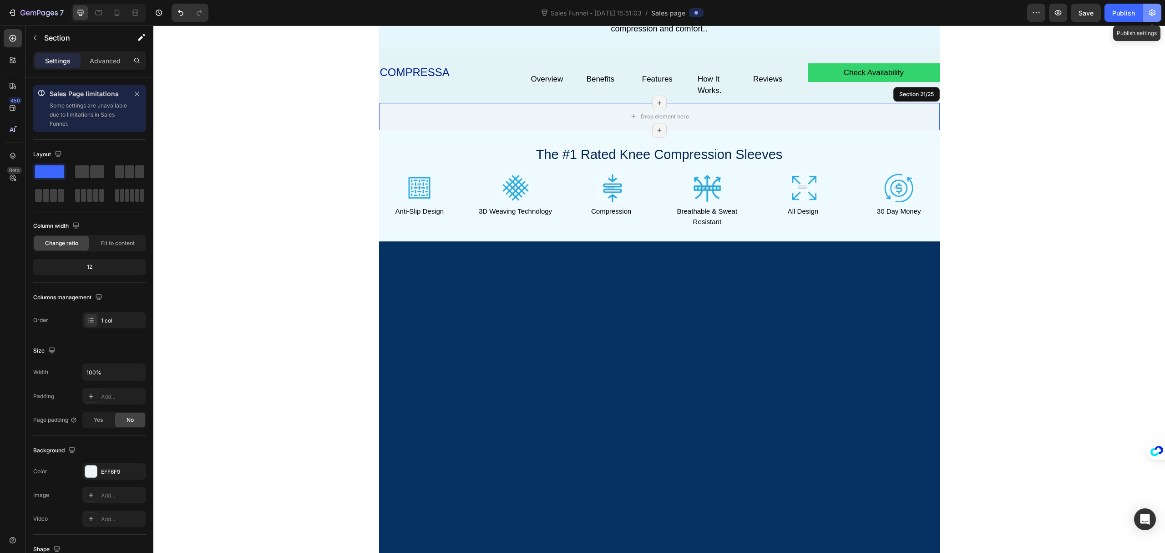
click at [1151, 13] on icon "button" at bounding box center [1153, 13] width 6 height 7
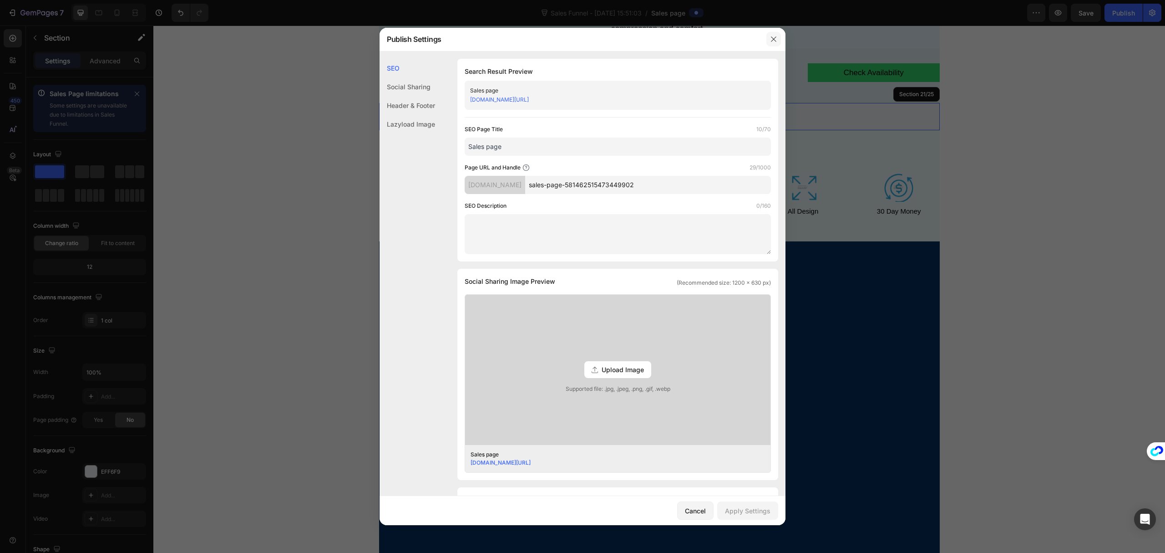
click at [774, 33] on button "button" at bounding box center [774, 39] width 15 height 15
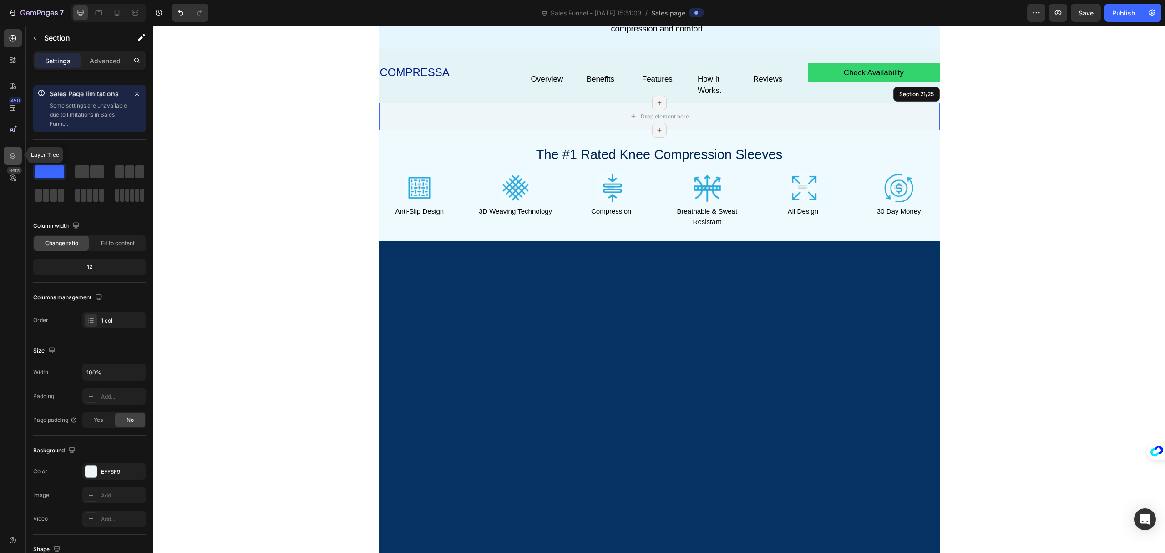
click at [11, 151] on icon at bounding box center [12, 155] width 9 height 9
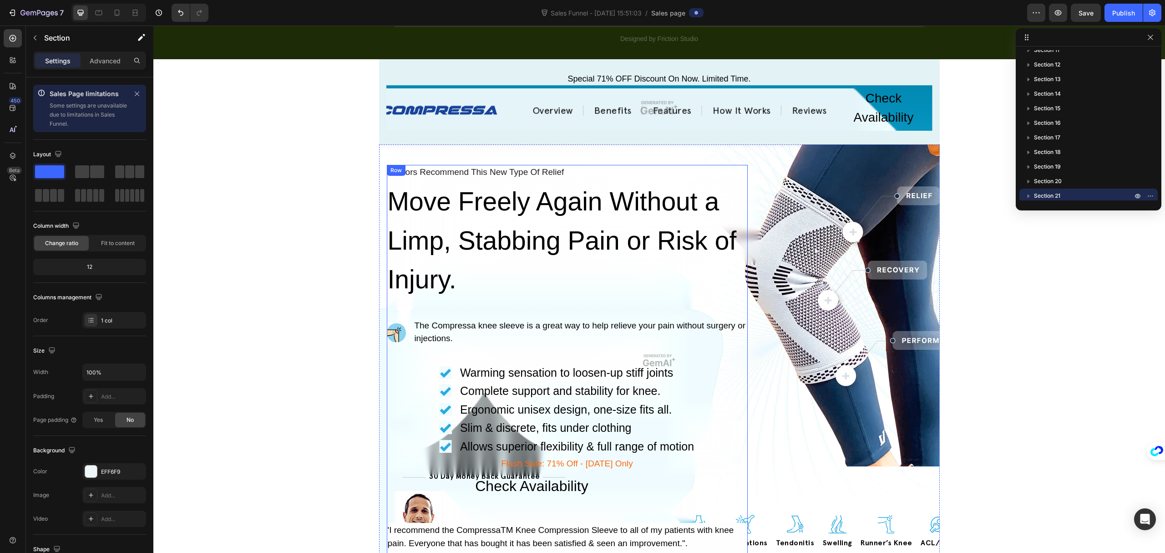
scroll to position [2573, 0]
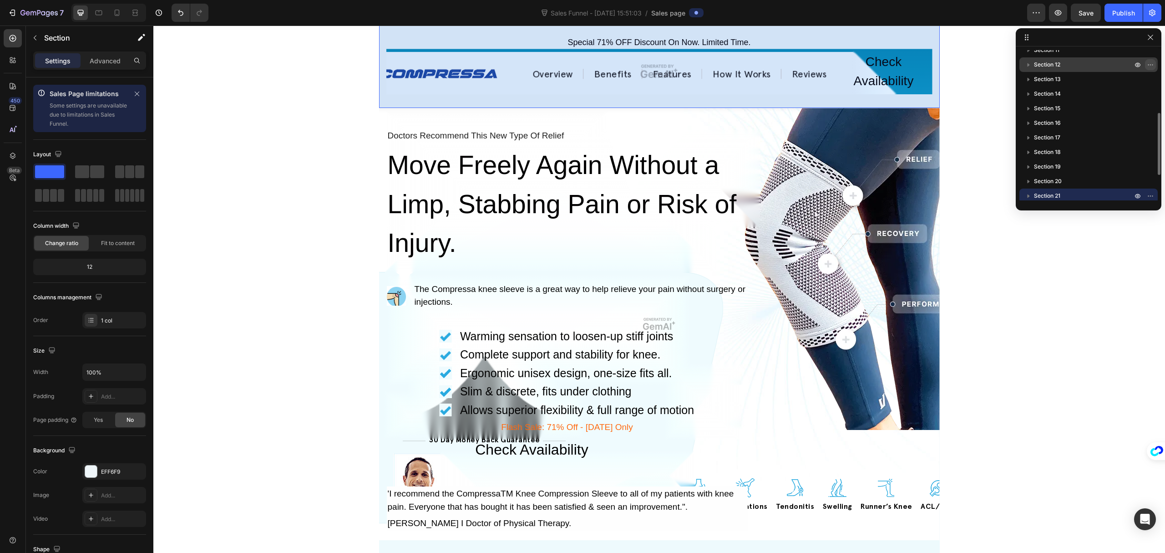
click at [1150, 65] on icon "button" at bounding box center [1150, 64] width 7 height 7
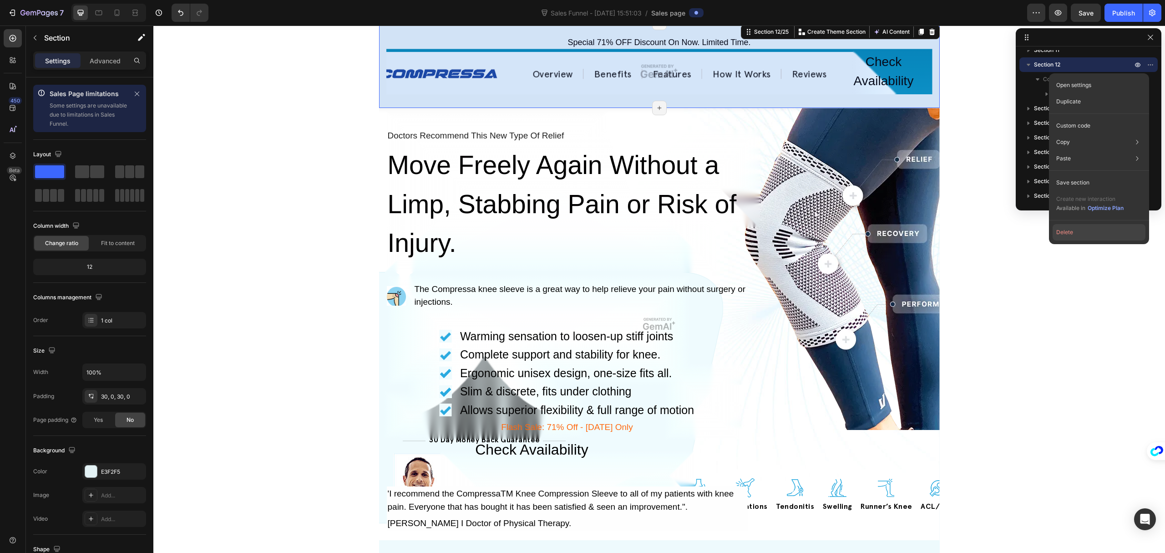
click at [1082, 231] on button "Delete" at bounding box center [1099, 232] width 93 height 16
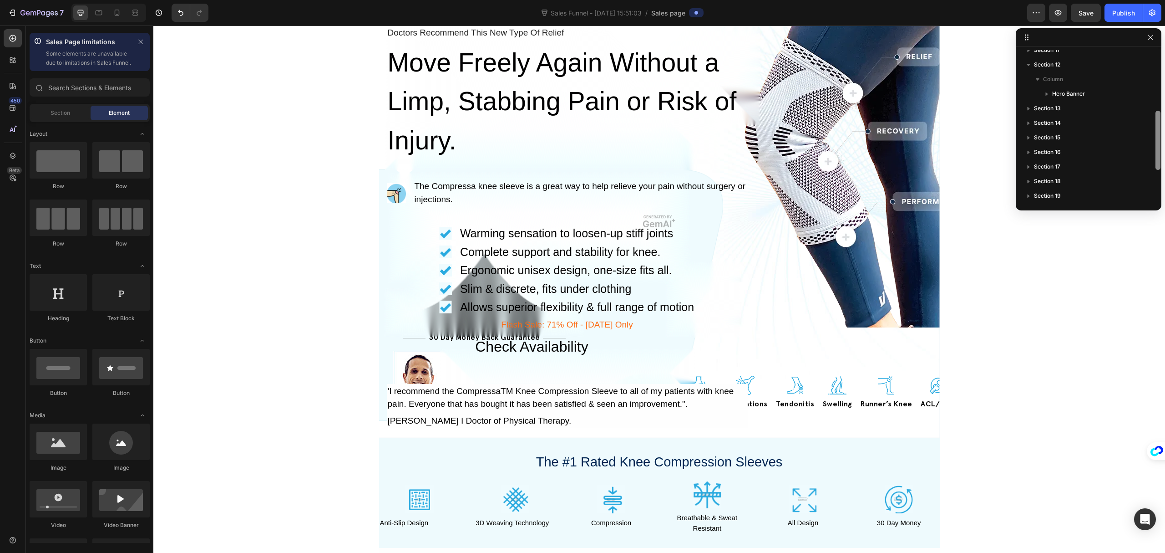
scroll to position [2488, 0]
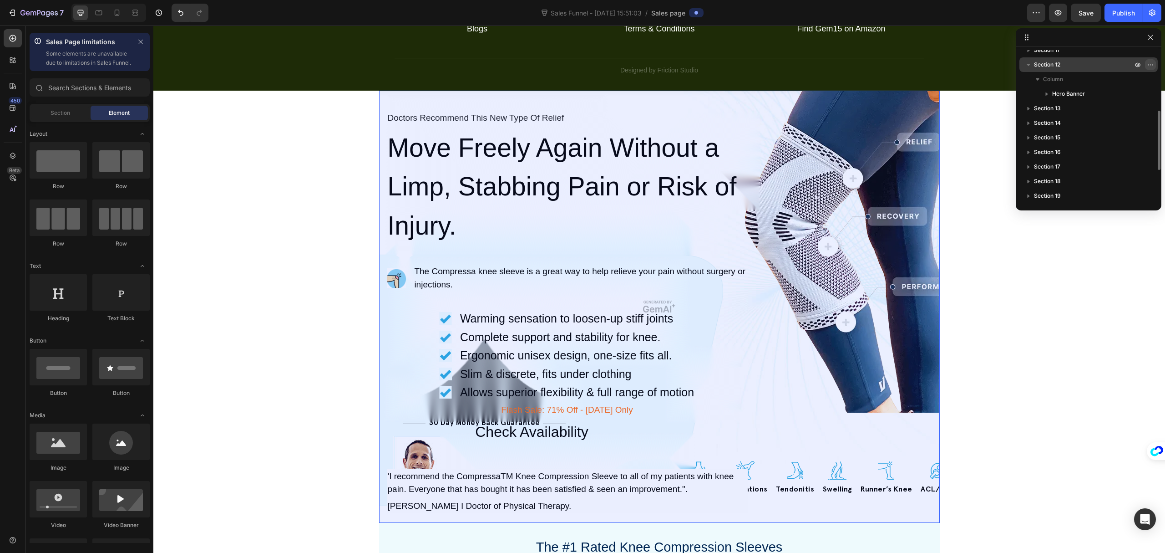
click at [1151, 64] on icon "button" at bounding box center [1150, 64] width 7 height 7
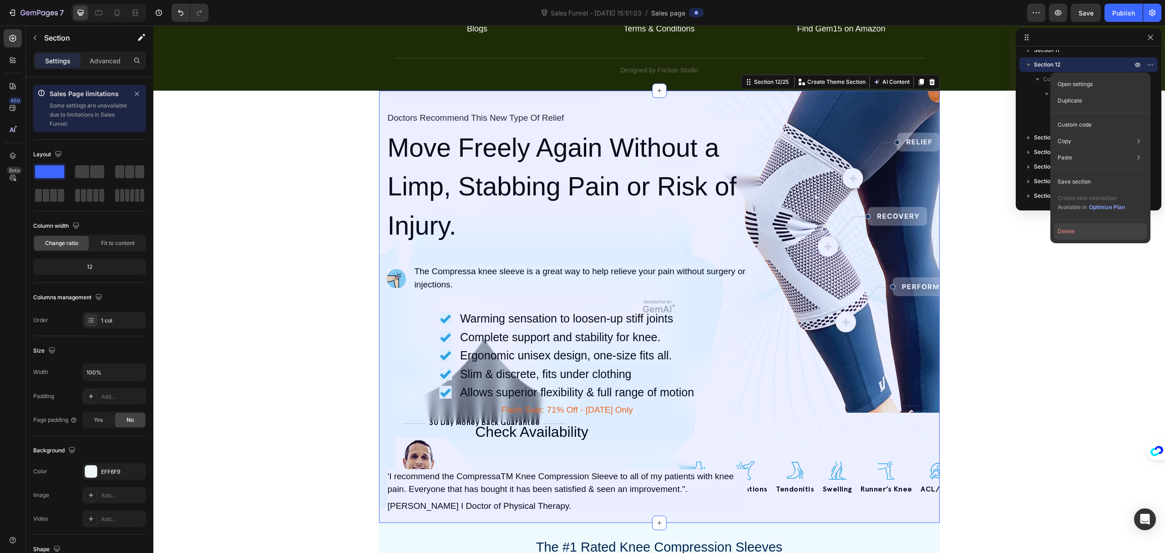
click at [1083, 235] on button "Delete" at bounding box center [1100, 231] width 93 height 16
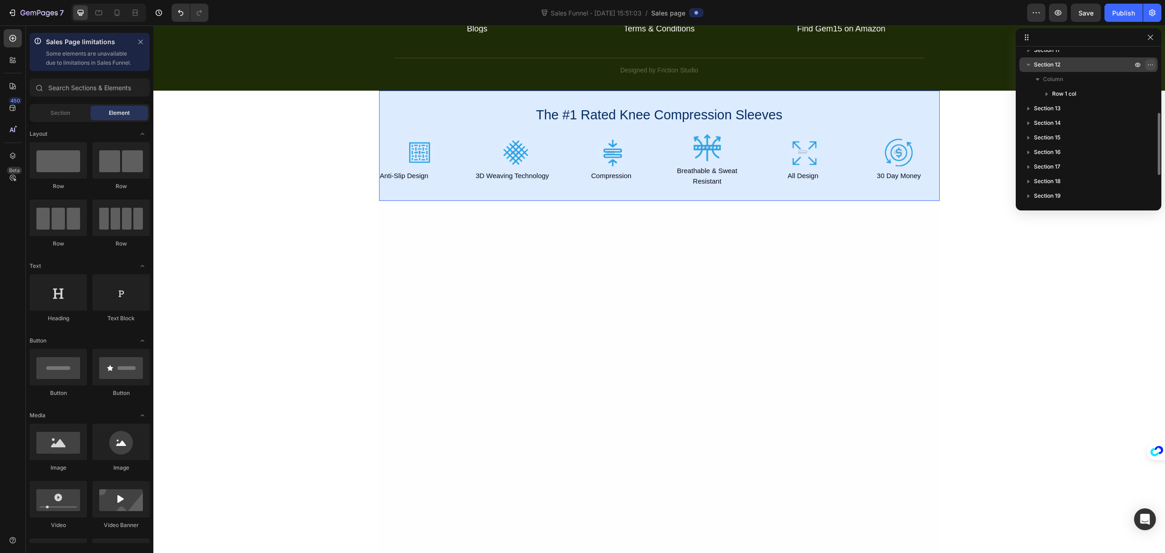
click at [1150, 66] on icon "button" at bounding box center [1150, 64] width 7 height 7
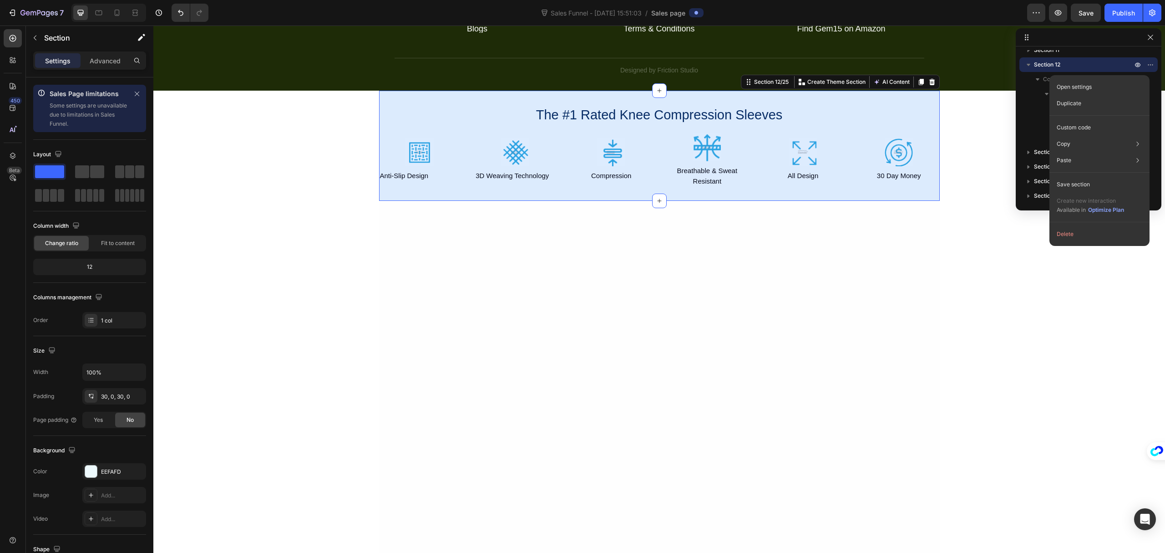
drag, startPoint x: 1086, startPoint y: 234, endPoint x: 1105, endPoint y: 201, distance: 37.8
click at [1086, 233] on button "Delete" at bounding box center [1099, 234] width 93 height 16
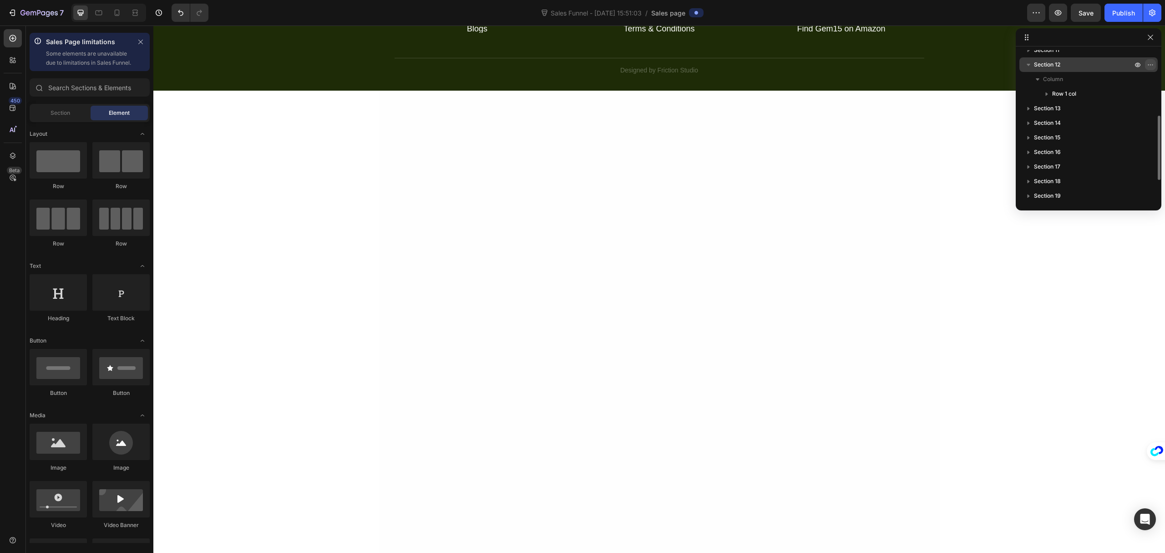
click at [1150, 64] on icon "button" at bounding box center [1150, 64] width 7 height 7
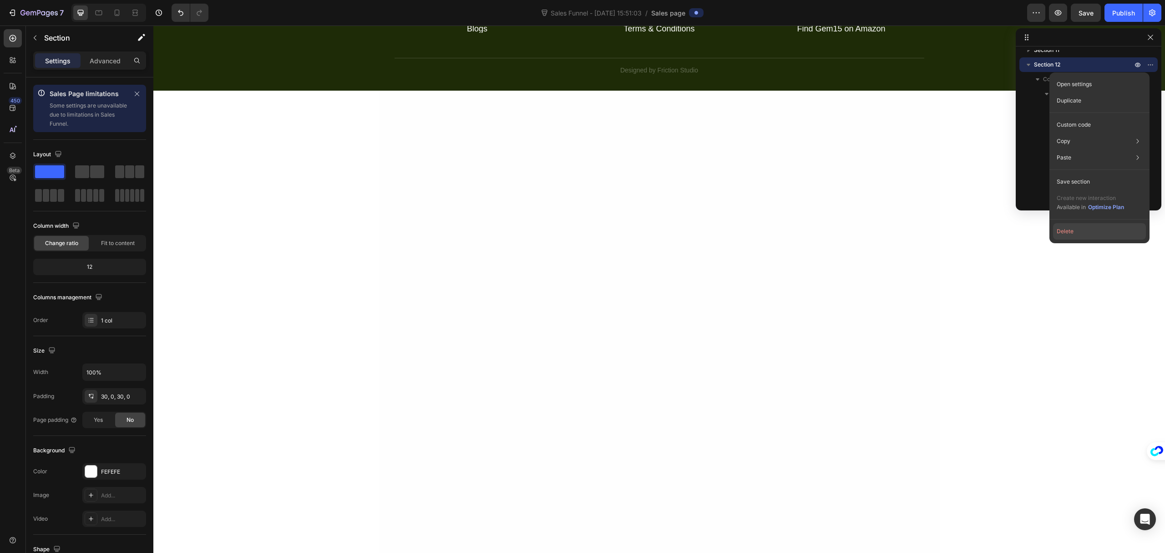
click at [1076, 236] on button "Delete" at bounding box center [1099, 231] width 93 height 16
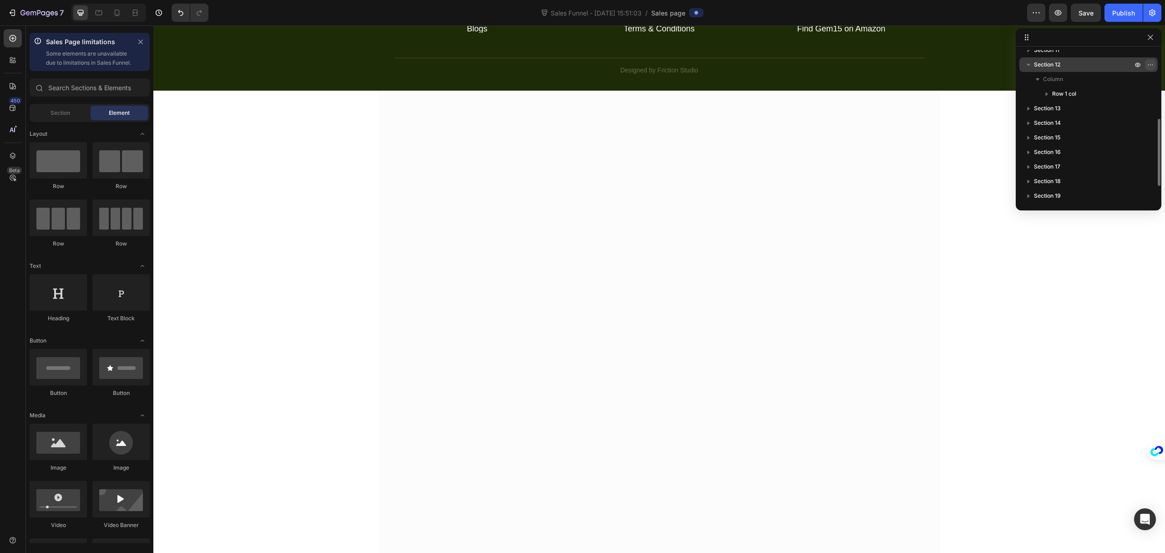
click at [1153, 66] on icon "button" at bounding box center [1150, 64] width 7 height 7
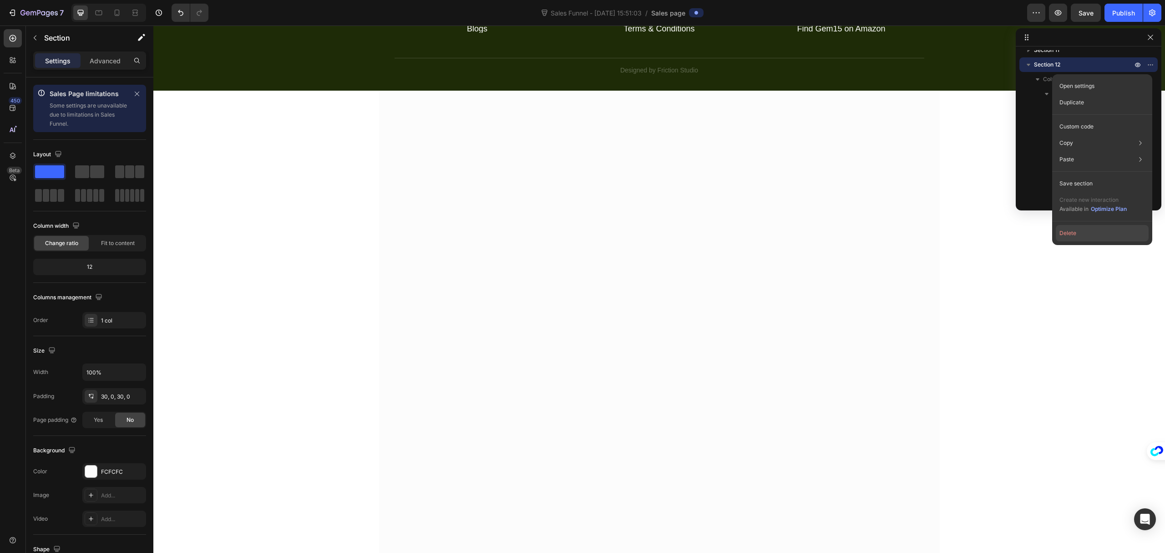
drag, startPoint x: 1089, startPoint y: 235, endPoint x: 946, endPoint y: 185, distance: 152.3
click at [1089, 235] on button "Delete" at bounding box center [1102, 233] width 93 height 16
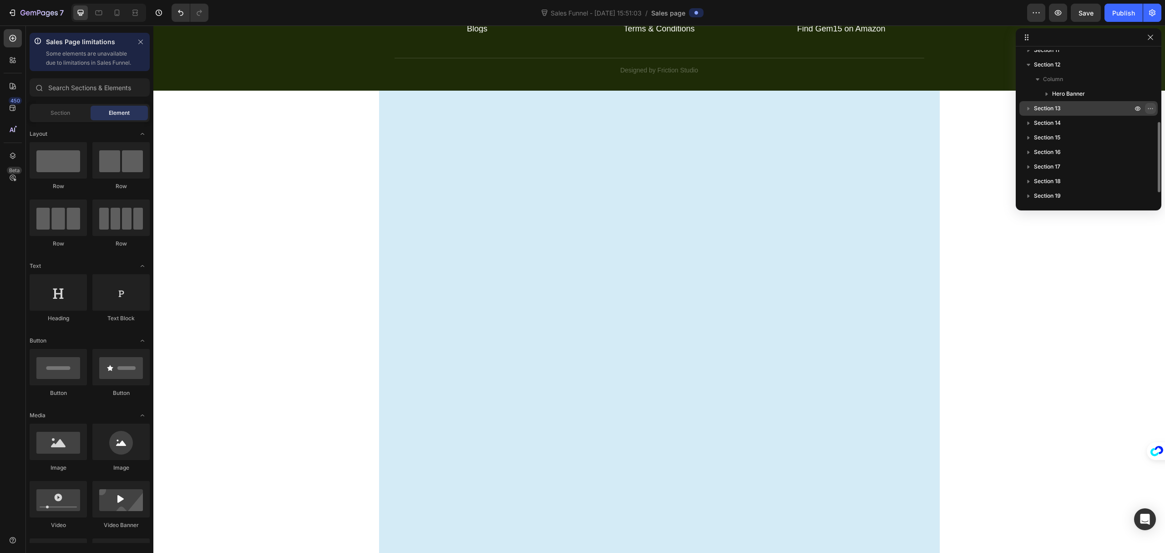
click at [1148, 109] on icon "button" at bounding box center [1150, 108] width 7 height 7
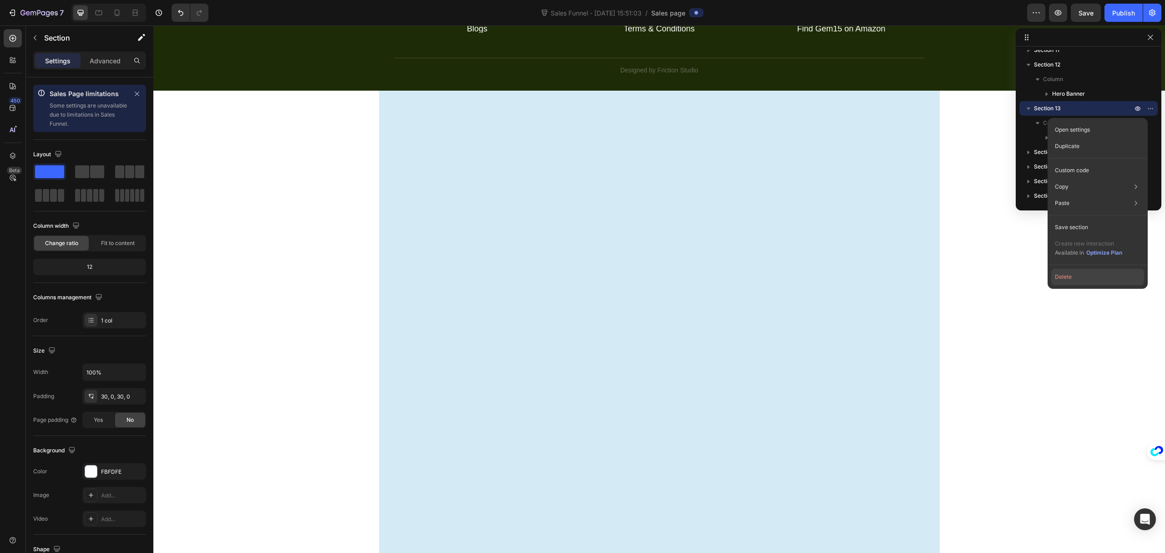
drag, startPoint x: 1081, startPoint y: 274, endPoint x: 875, endPoint y: 218, distance: 212.8
click at [1081, 274] on button "Delete" at bounding box center [1098, 277] width 93 height 16
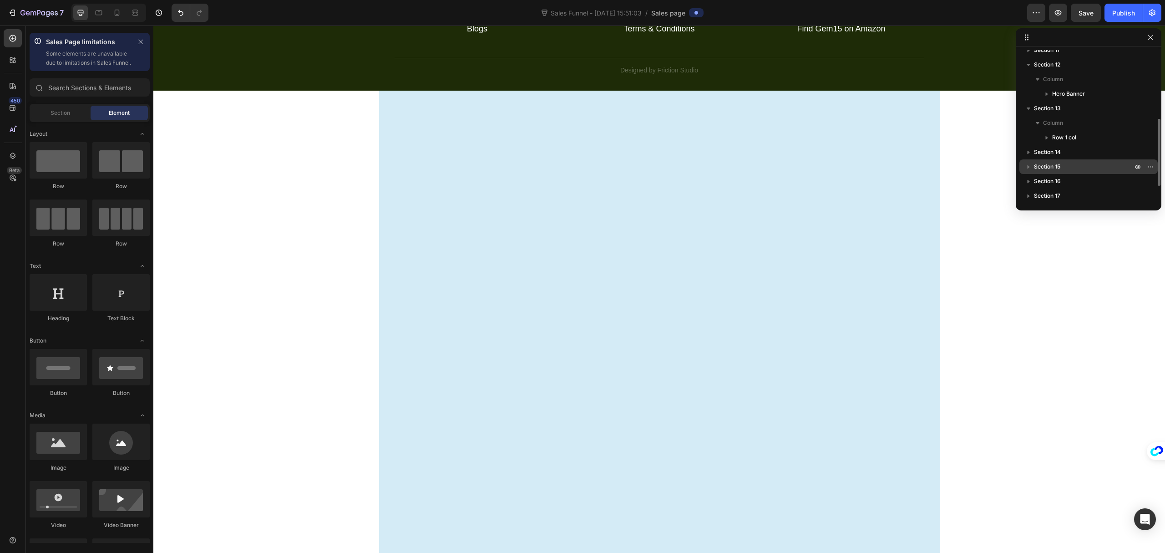
scroll to position [184, 0]
click at [1150, 121] on icon "button" at bounding box center [1150, 120] width 7 height 7
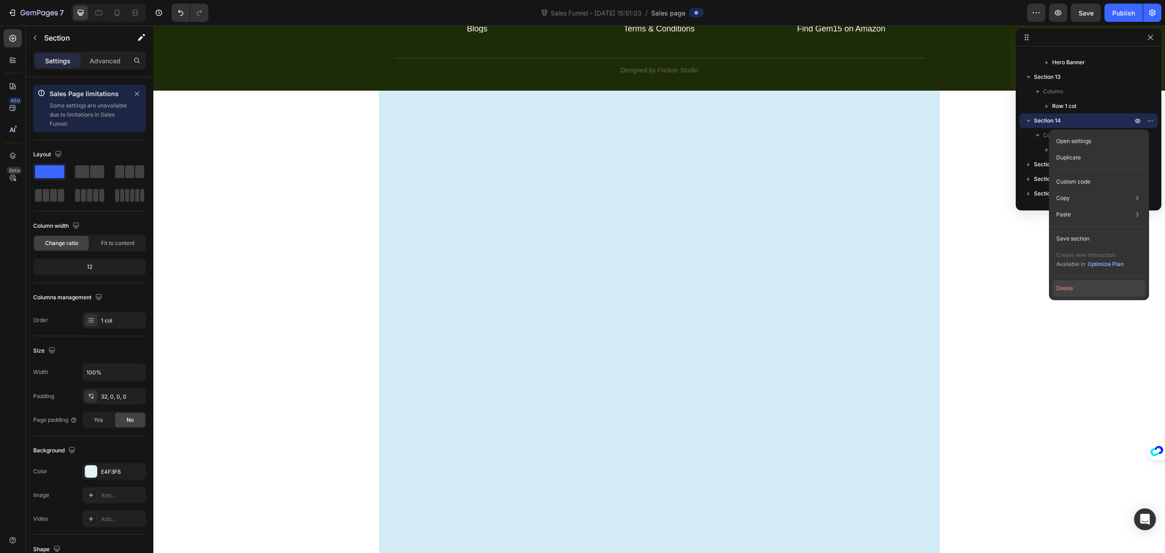
click at [1071, 290] on button "Delete" at bounding box center [1099, 288] width 93 height 16
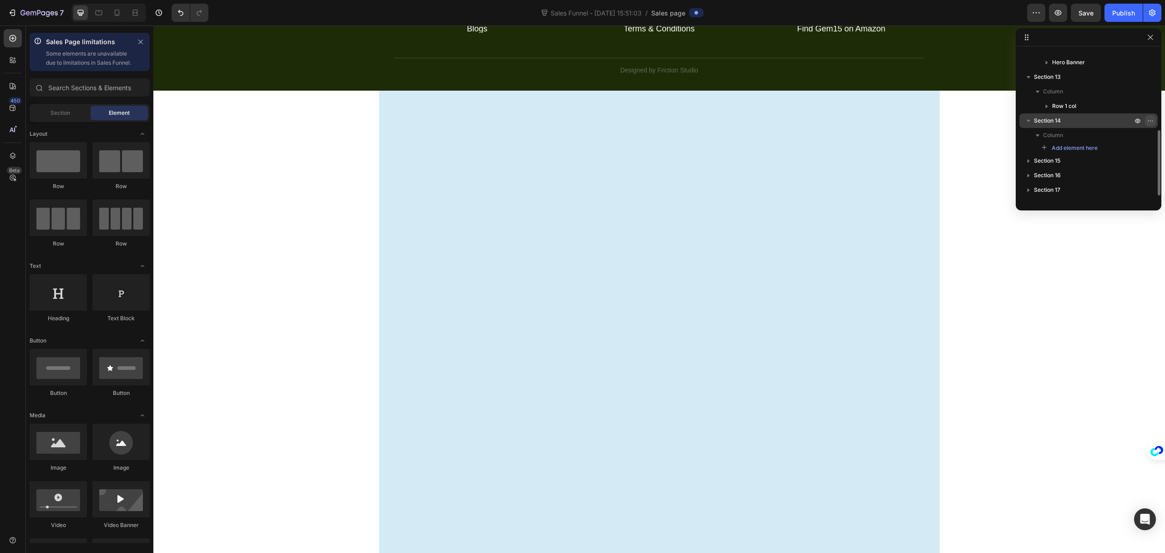
click at [1150, 121] on icon "button" at bounding box center [1150, 120] width 7 height 7
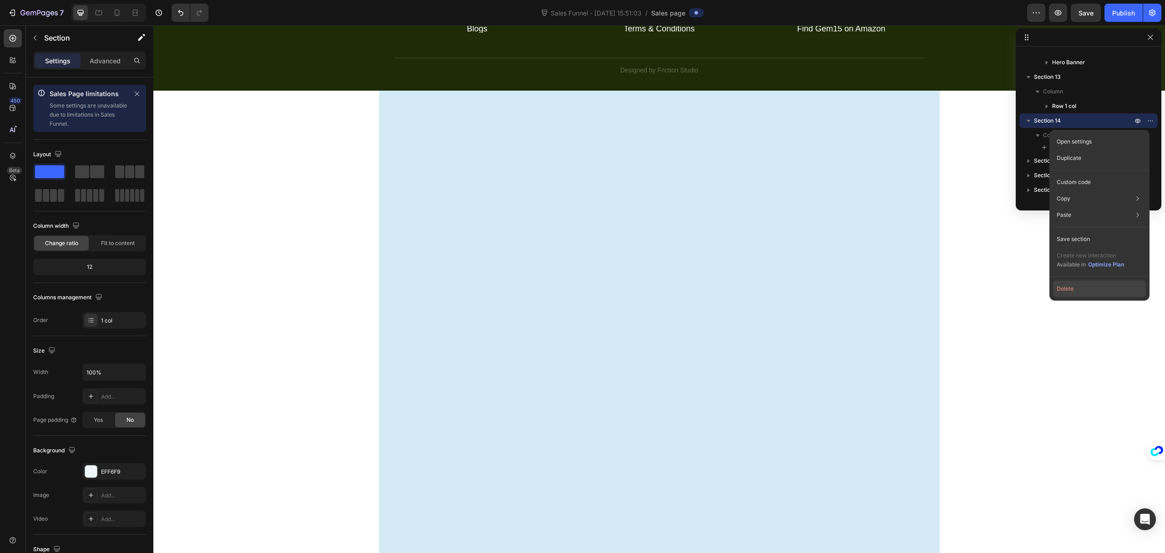
click at [1077, 288] on button "Delete" at bounding box center [1099, 288] width 93 height 16
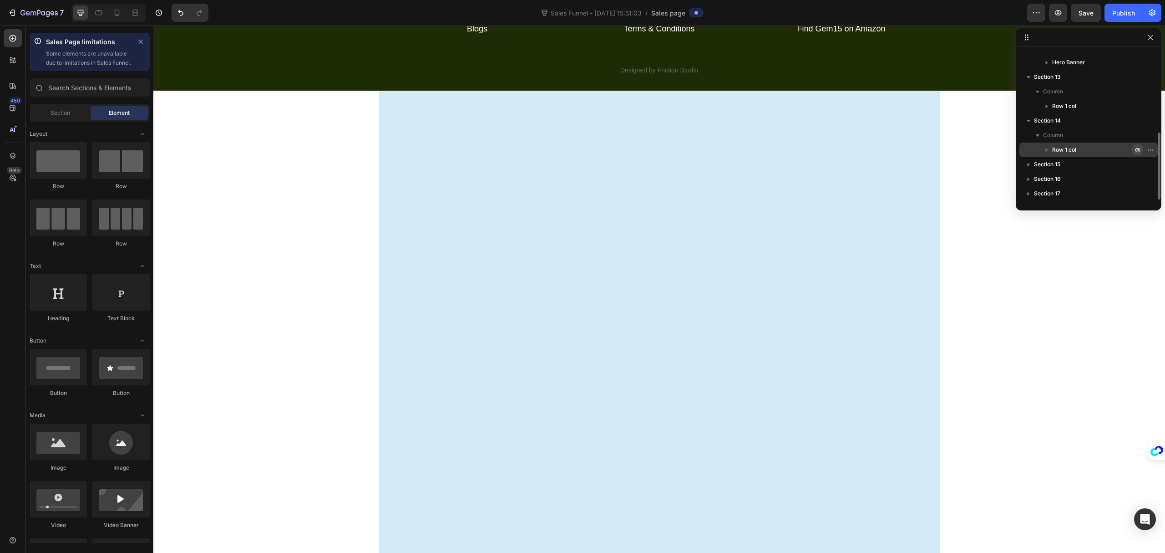
scroll to position [184, 0]
click at [1153, 117] on icon "button" at bounding box center [1150, 120] width 7 height 7
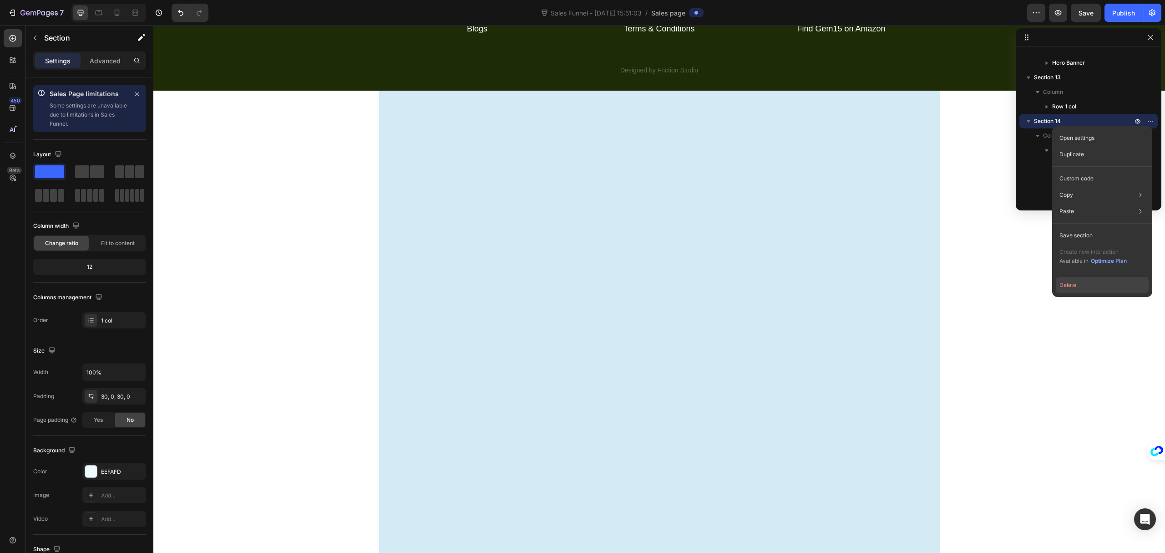
drag, startPoint x: 1079, startPoint y: 281, endPoint x: 952, endPoint y: 193, distance: 154.3
click at [1079, 281] on button "Delete" at bounding box center [1102, 285] width 93 height 16
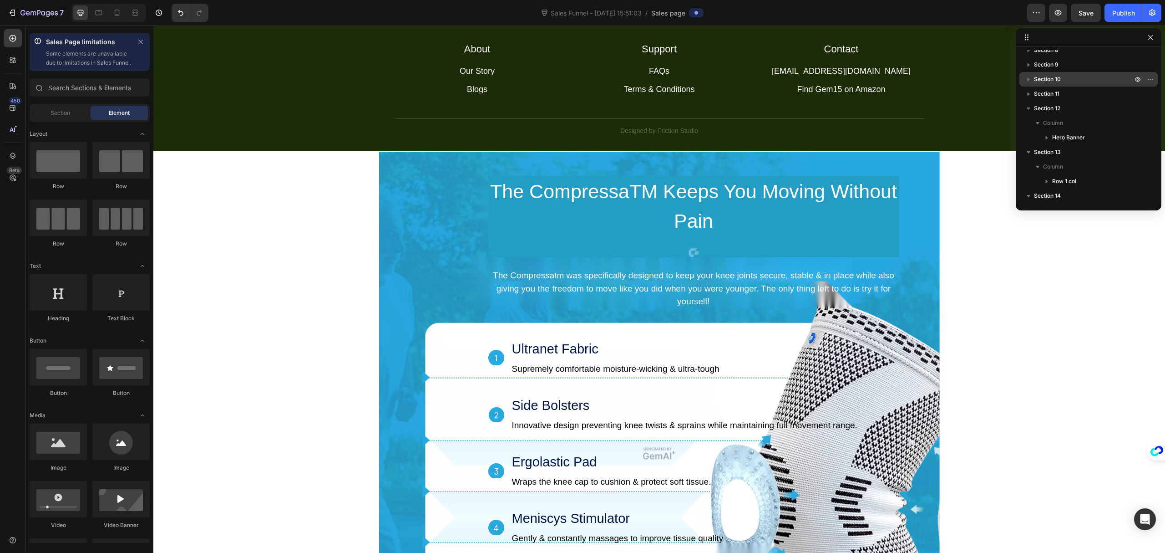
scroll to position [0, 0]
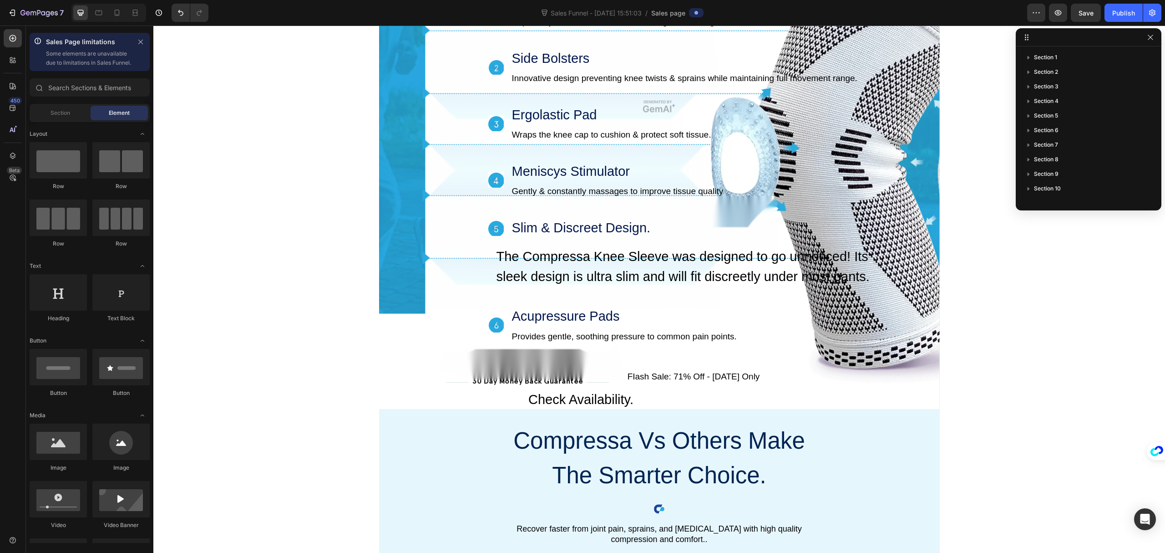
scroll to position [170, 0]
click at [1136, 178] on icon "button" at bounding box center [1138, 178] width 7 height 7
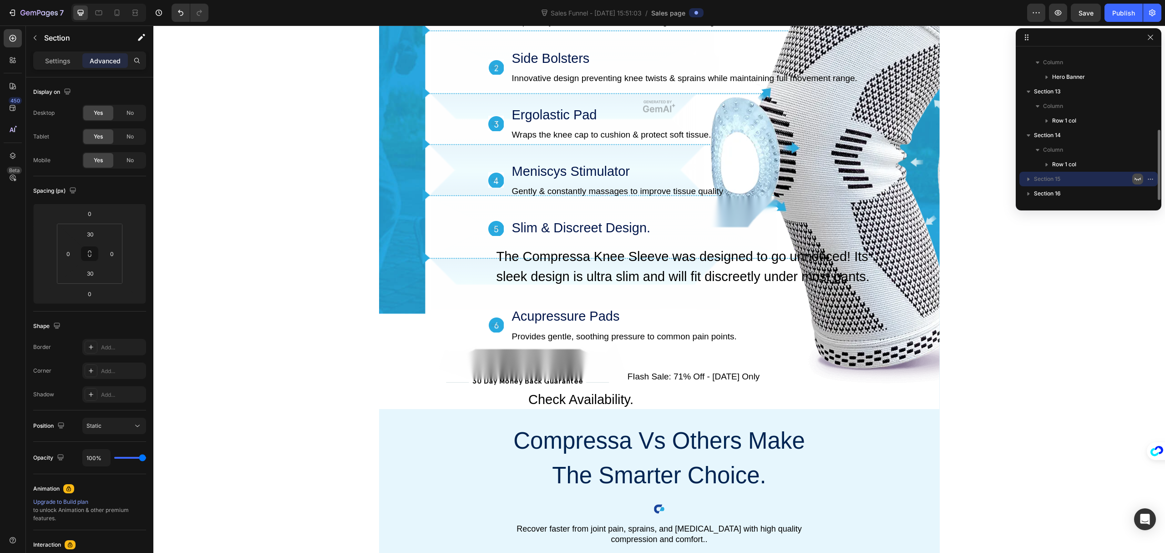
click at [1139, 178] on icon "button" at bounding box center [1138, 178] width 7 height 7
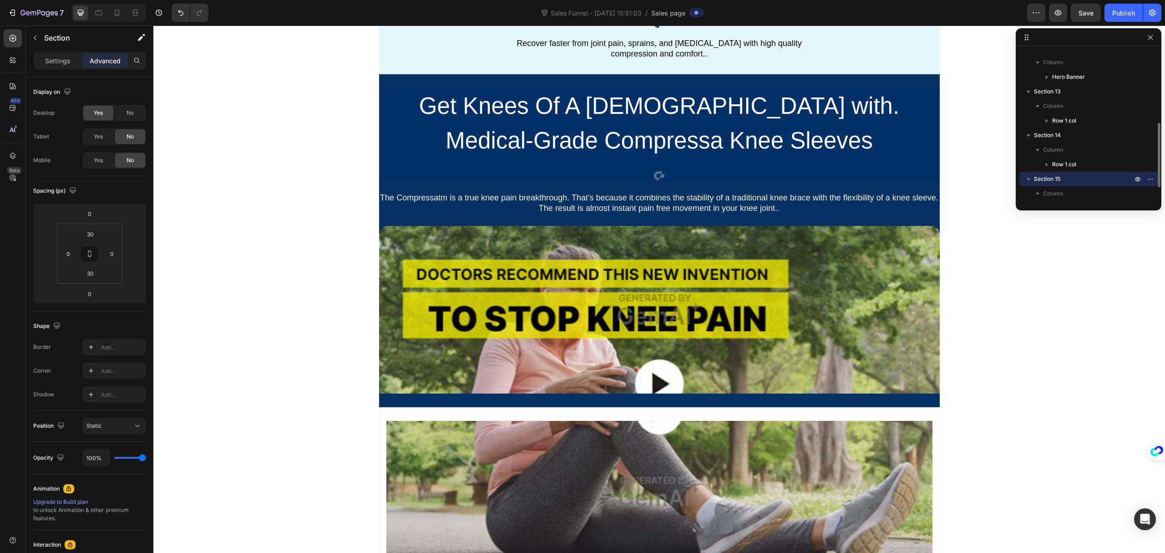
click at [1089, 181] on p "Section 15" at bounding box center [1084, 178] width 100 height 9
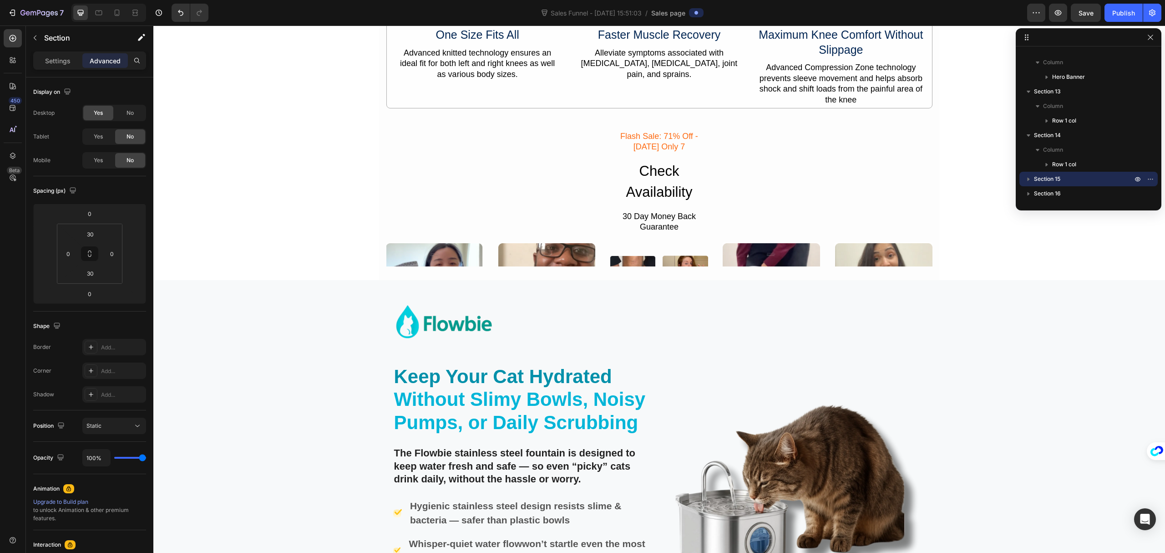
scroll to position [3809, 0]
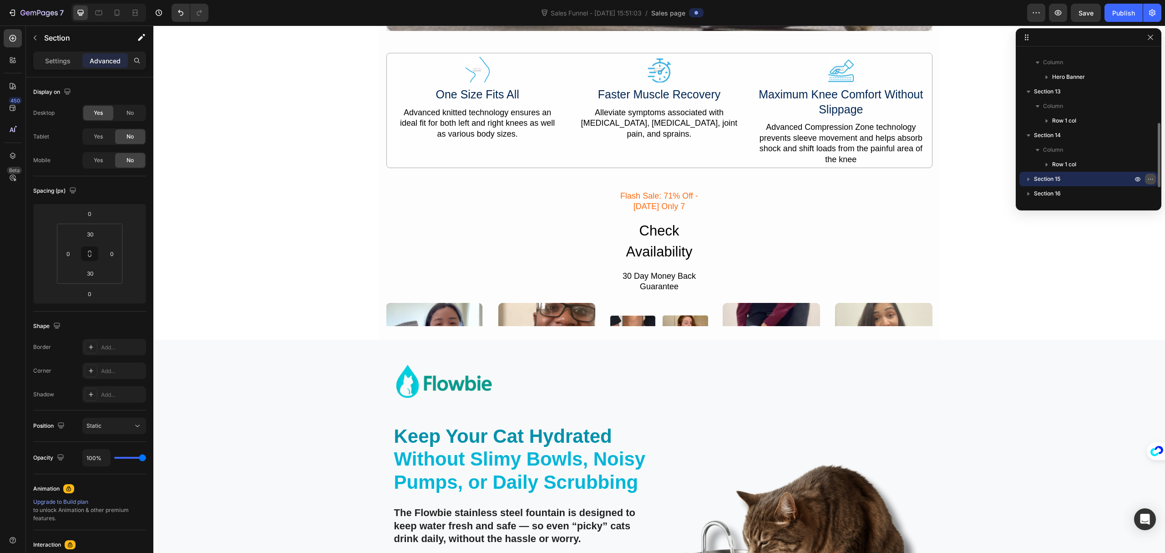
click at [1150, 178] on icon "button" at bounding box center [1150, 178] width 7 height 7
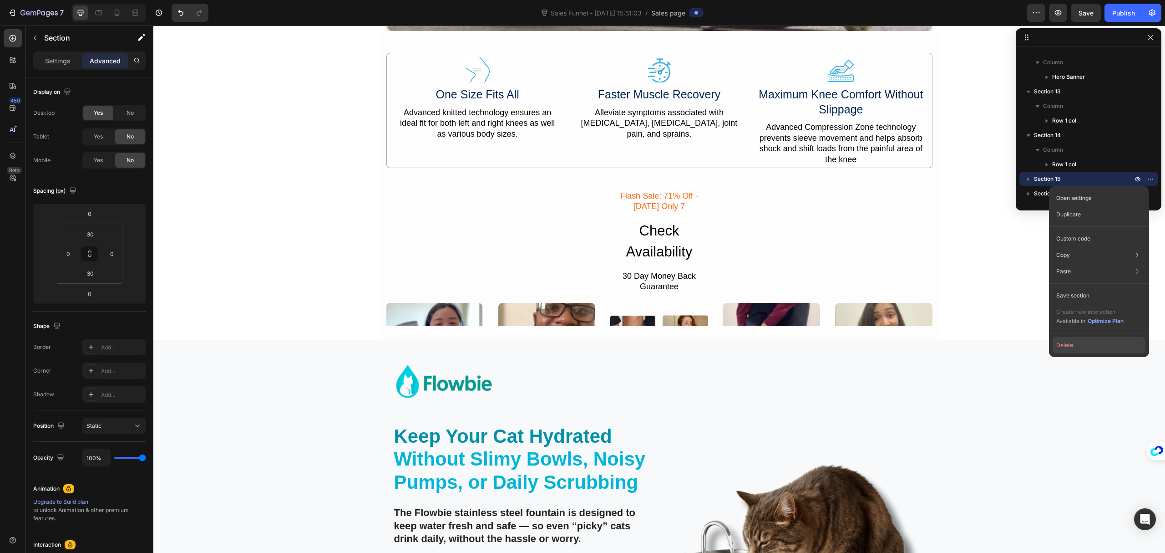
drag, startPoint x: 1080, startPoint y: 349, endPoint x: 938, endPoint y: 265, distance: 164.7
click at [1080, 349] on button "Delete" at bounding box center [1099, 345] width 93 height 16
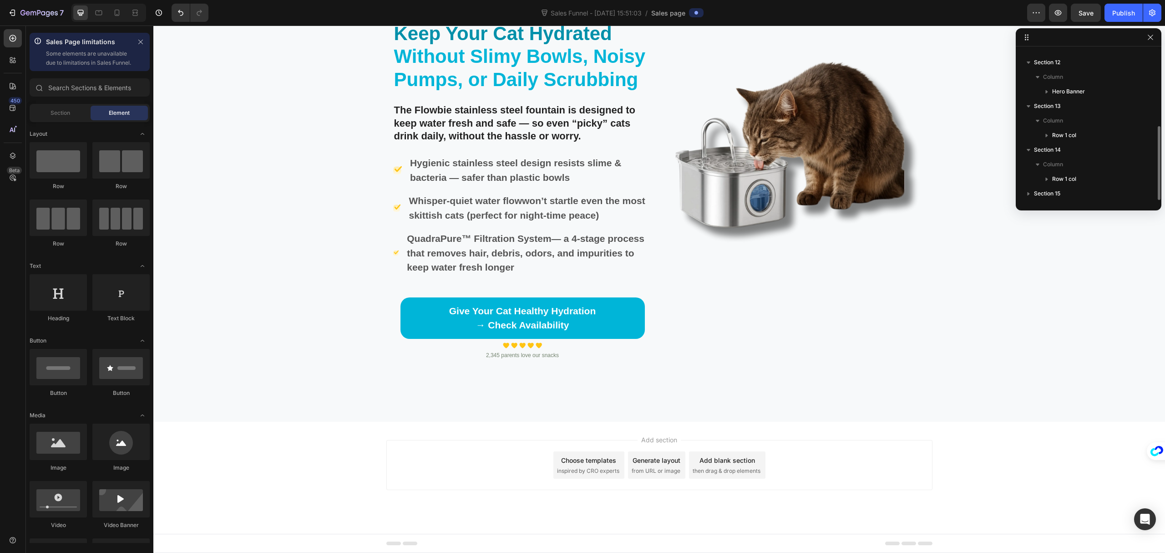
scroll to position [3344, 0]
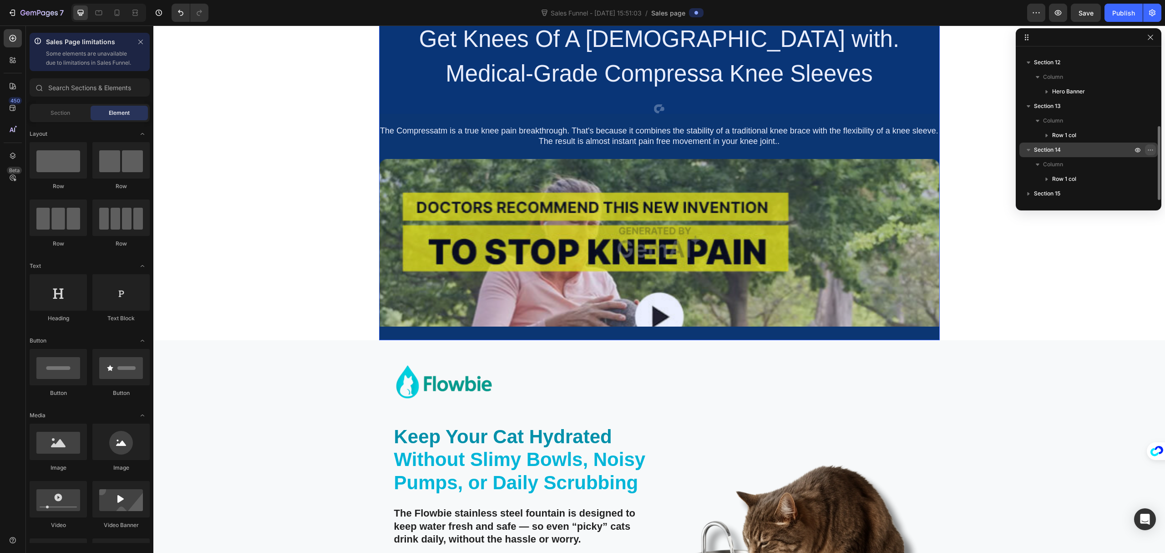
click at [1145, 150] on button "button" at bounding box center [1150, 149] width 11 height 11
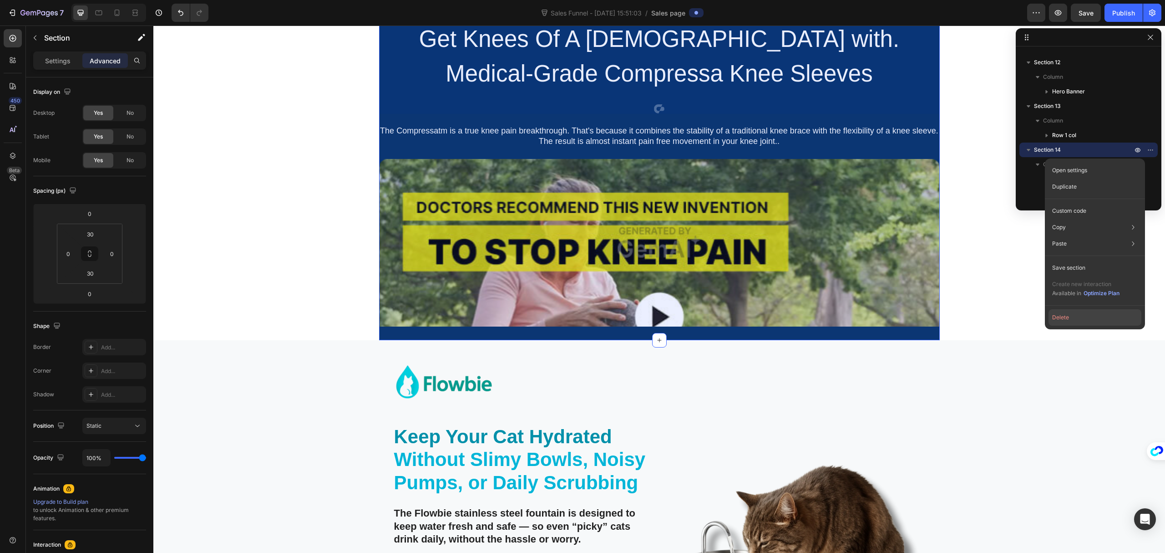
click at [1082, 317] on button "Delete" at bounding box center [1095, 317] width 93 height 16
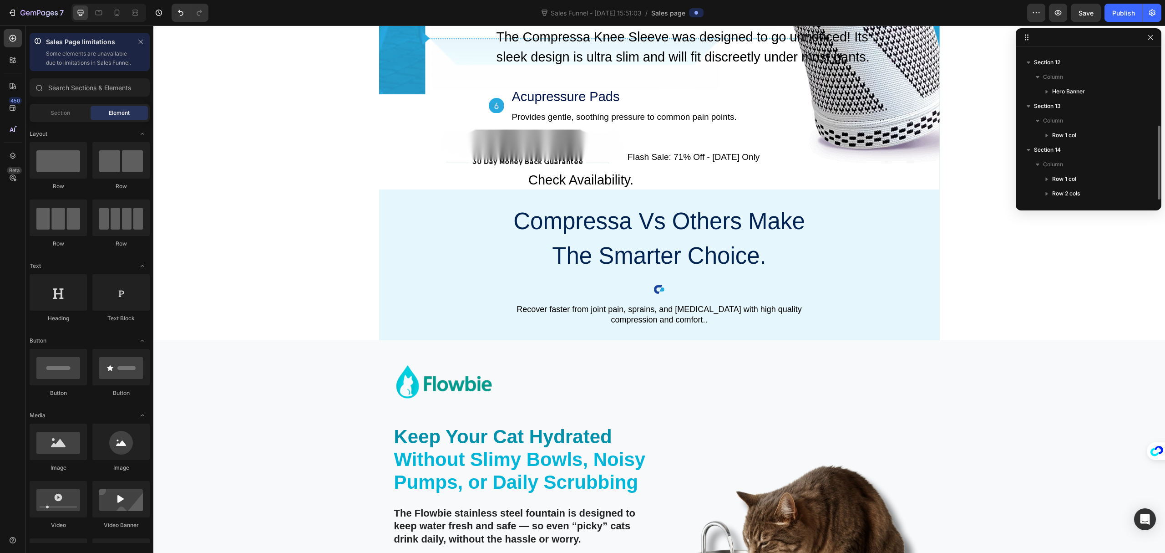
scroll to position [155, 0]
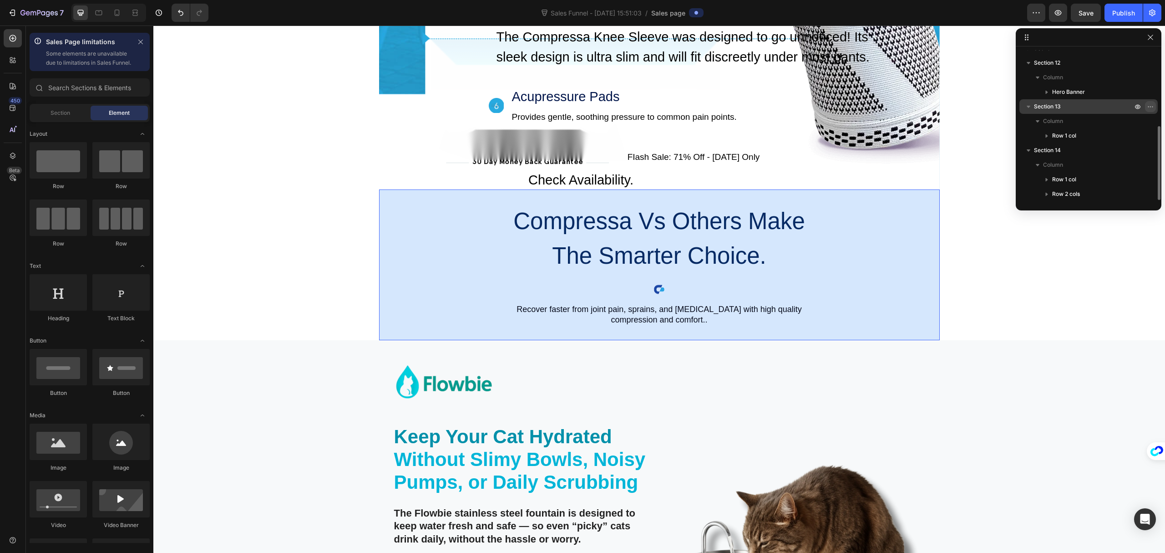
click at [1149, 107] on icon "button" at bounding box center [1148, 106] width 1 height 1
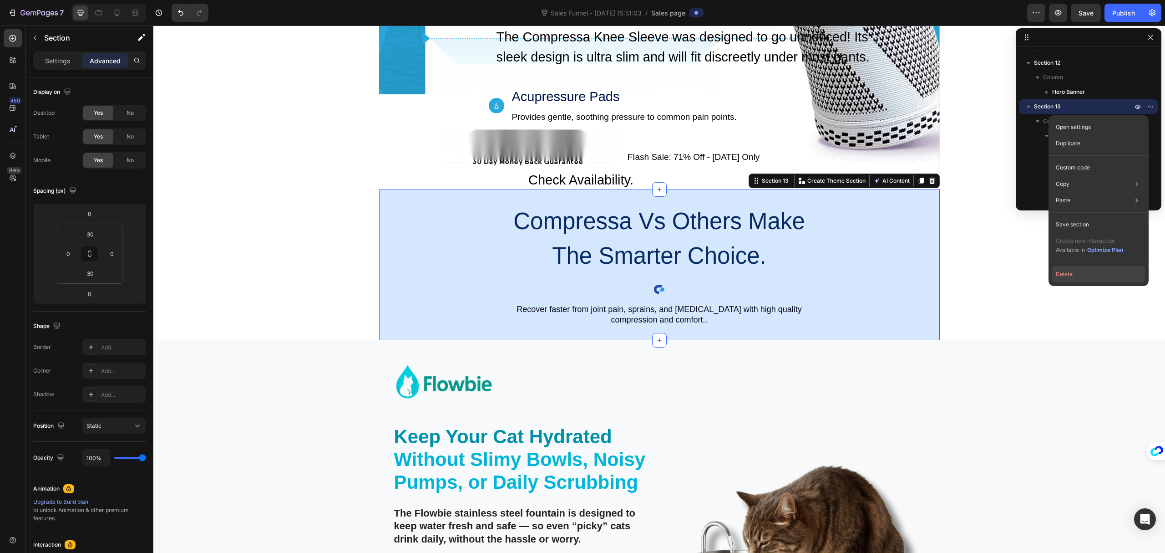
drag, startPoint x: 1094, startPoint y: 275, endPoint x: 941, endPoint y: 248, distance: 155.8
click at [1094, 275] on button "Delete" at bounding box center [1099, 274] width 93 height 16
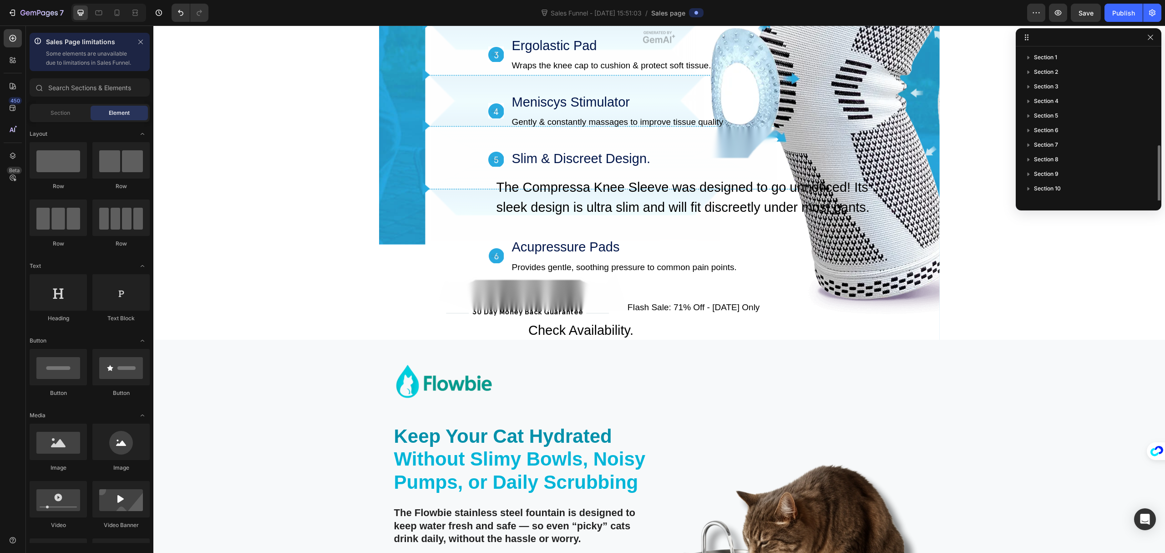
scroll to position [112, 0]
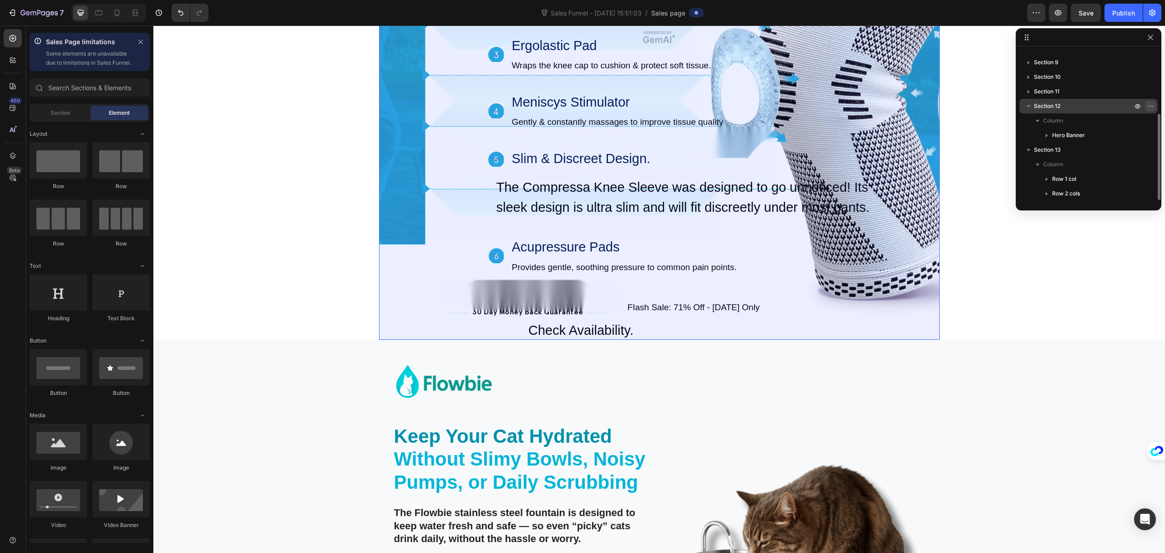
click at [1150, 104] on icon "button" at bounding box center [1150, 105] width 7 height 7
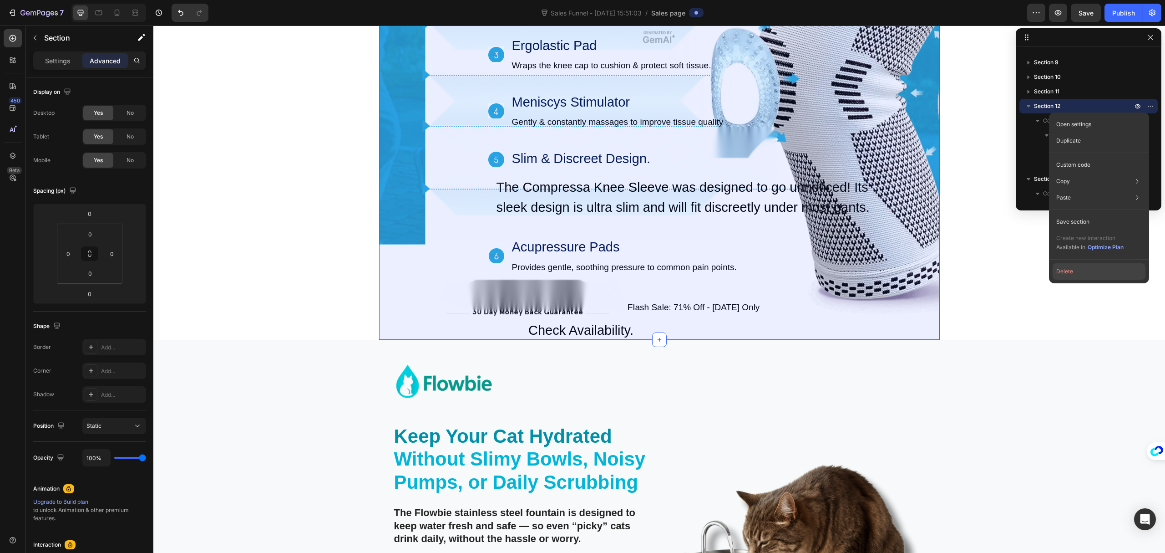
click at [1068, 271] on button "Delete" at bounding box center [1099, 271] width 93 height 16
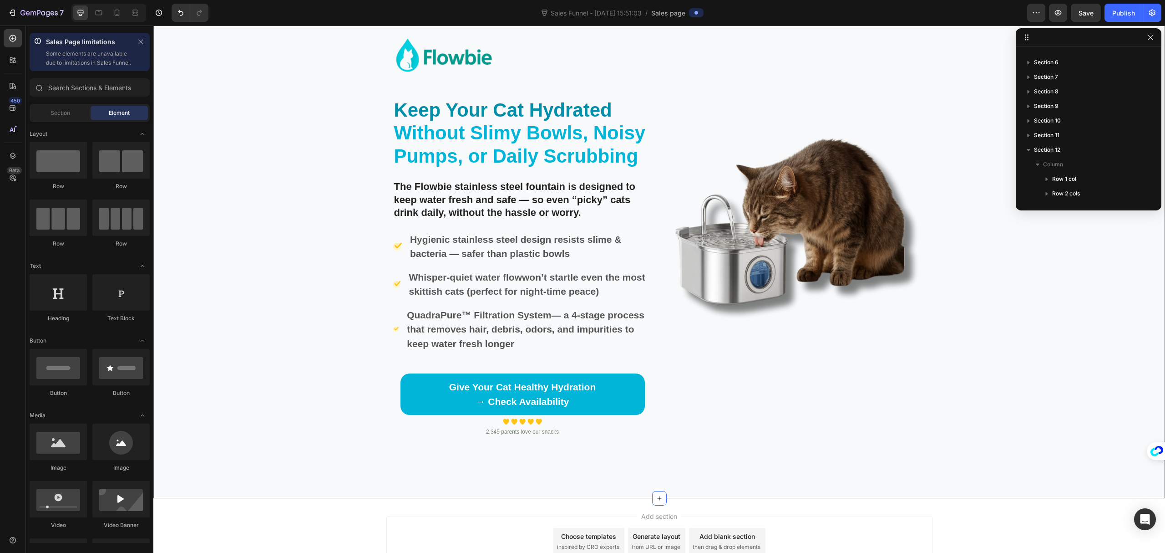
scroll to position [2659, 0]
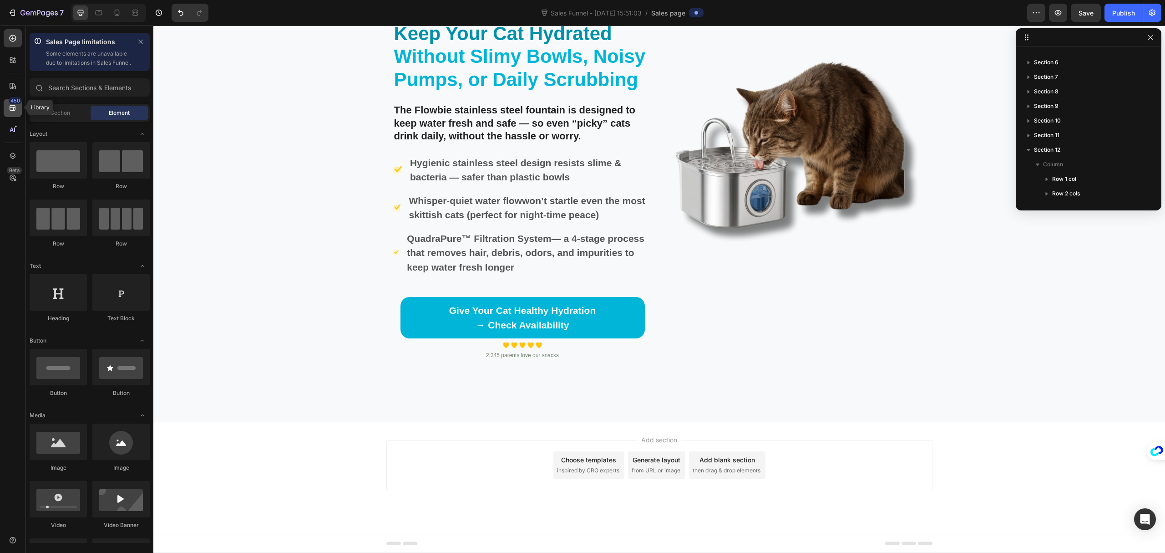
click at [13, 108] on icon at bounding box center [12, 107] width 9 height 9
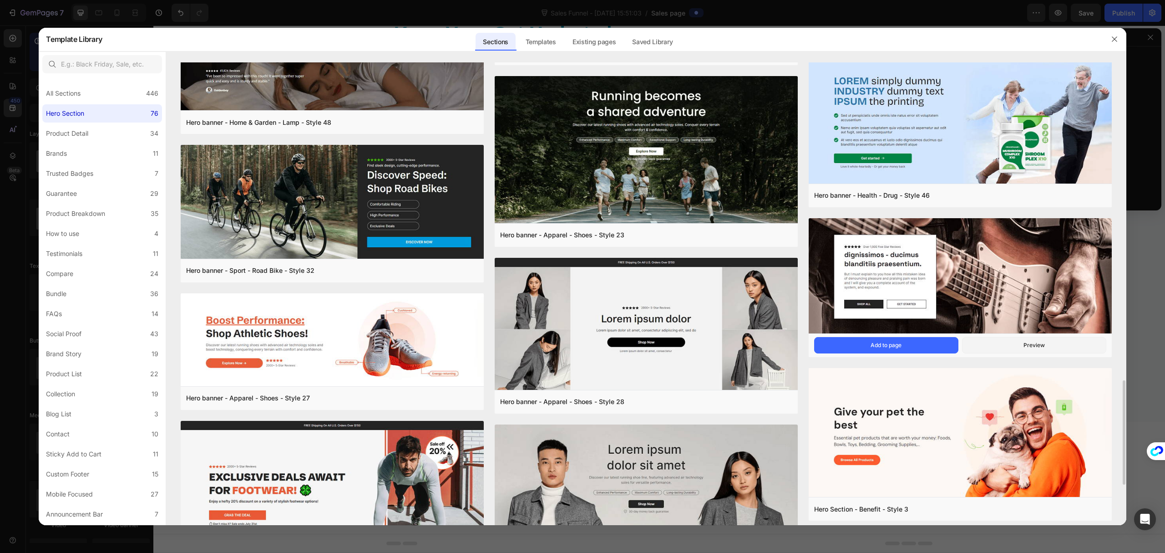
scroll to position [1466, 0]
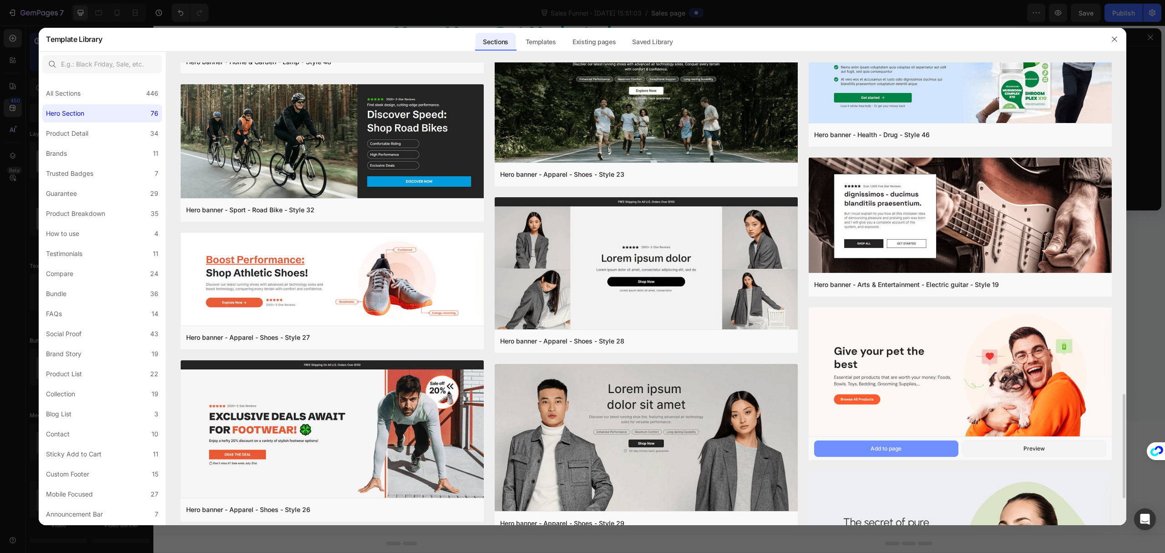
click at [900, 445] on div "Add to page" at bounding box center [886, 448] width 31 height 8
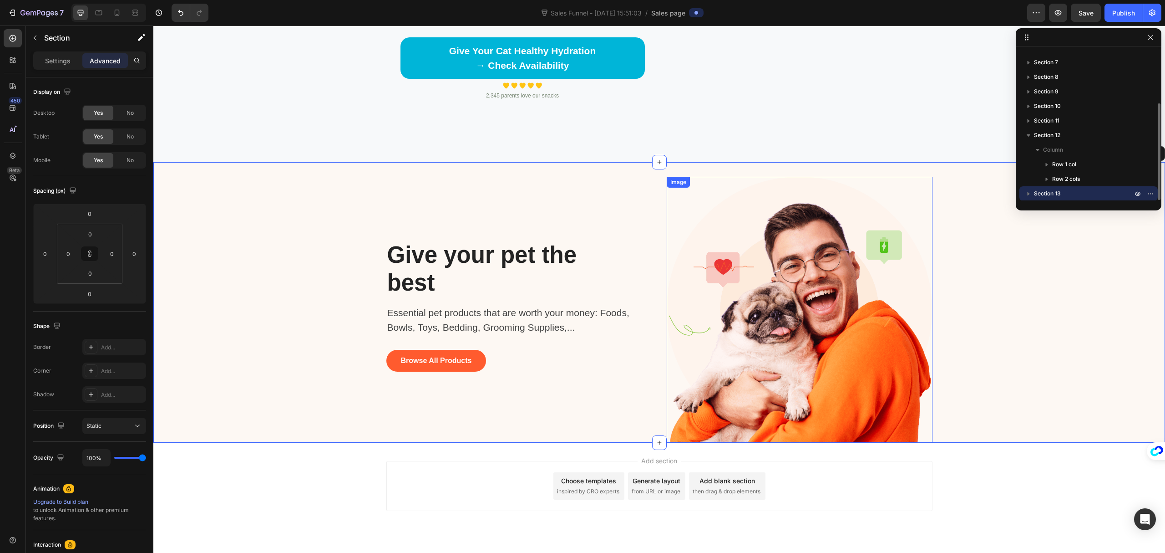
scroll to position [2940, 0]
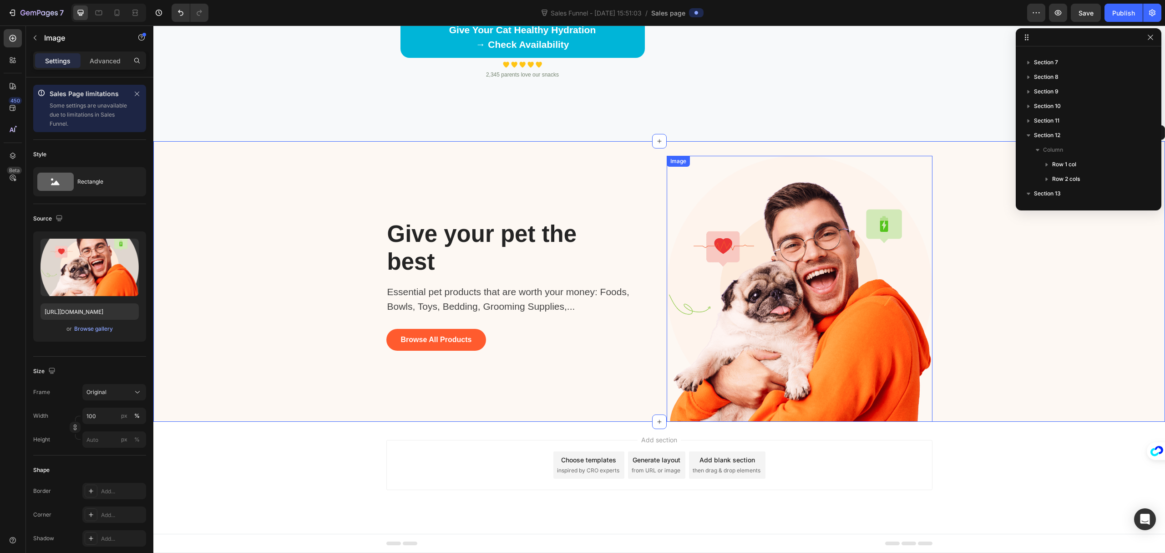
click at [856, 297] on img at bounding box center [800, 289] width 266 height 266
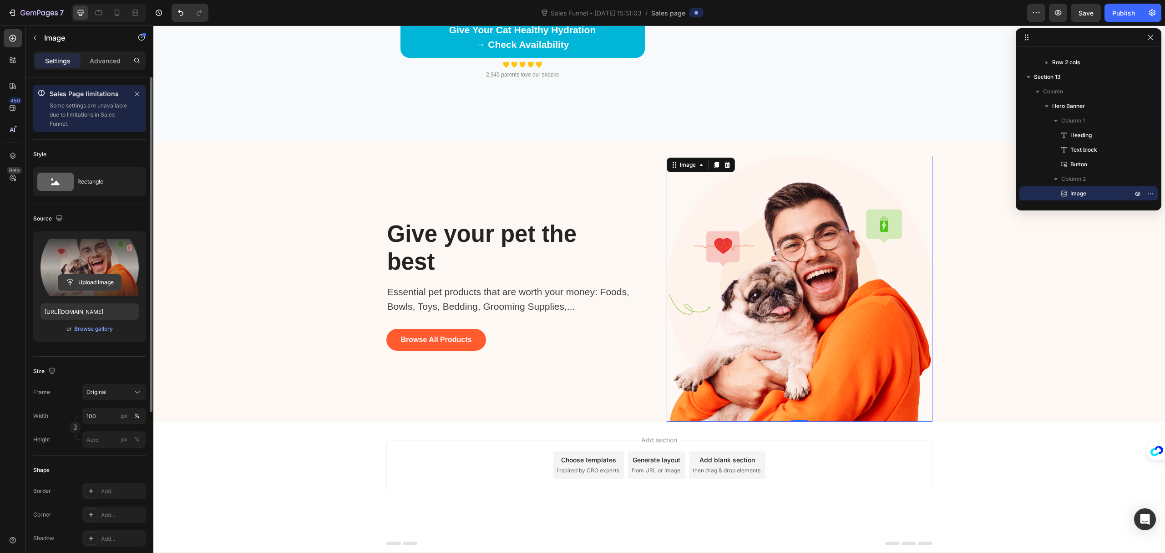
click at [99, 281] on input "file" at bounding box center [89, 282] width 63 height 15
click at [89, 330] on div "Browse gallery" at bounding box center [93, 329] width 39 height 8
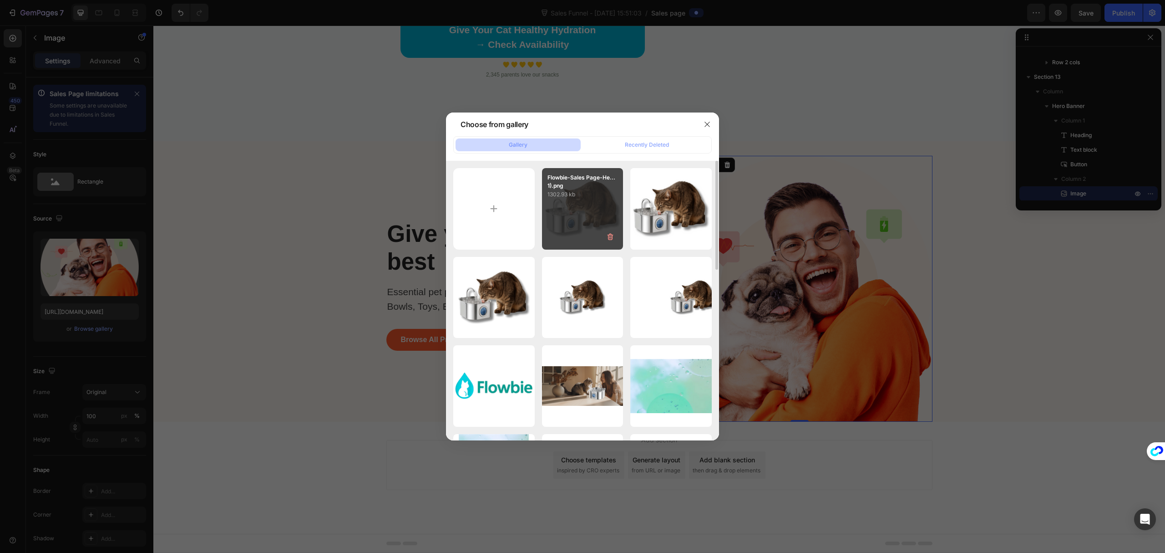
click at [581, 214] on div "Flowbie-Sales Page-He...1).png 1302.93 kb" at bounding box center [582, 208] width 81 height 81
type input "[URL][DOMAIN_NAME]"
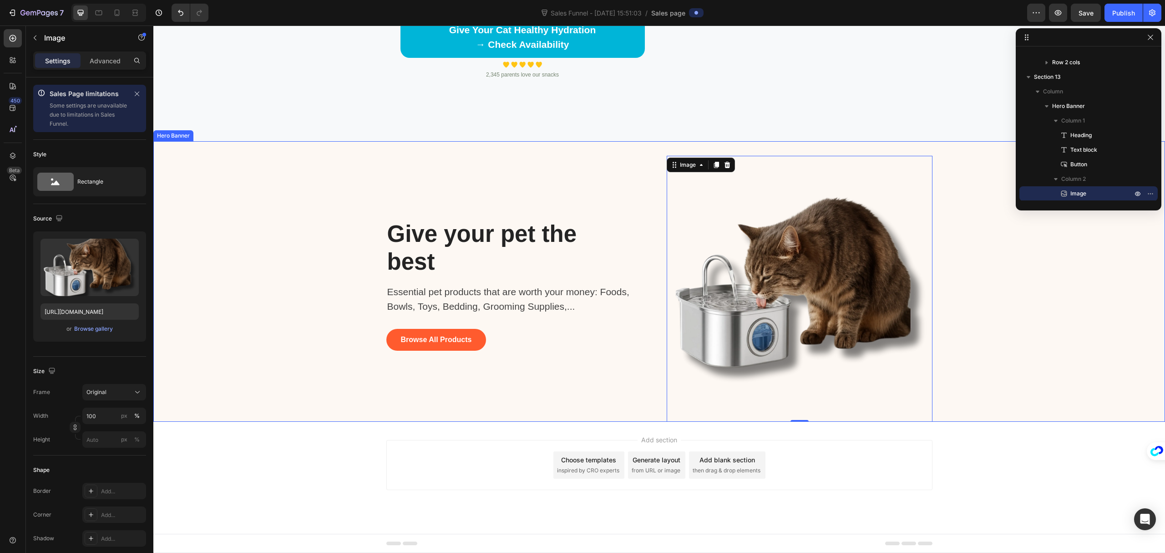
click at [1044, 312] on div "Background Image" at bounding box center [659, 281] width 1012 height 280
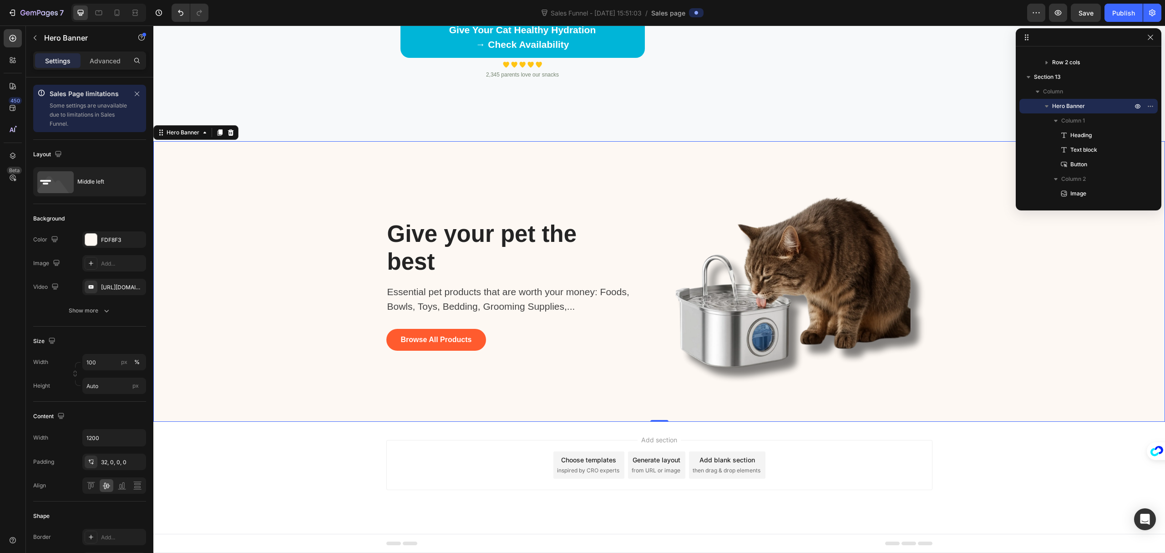
click at [509, 188] on div "Give your pet the best Heading Essential pet products that are worth your money…" at bounding box center [520, 289] width 266 height 266
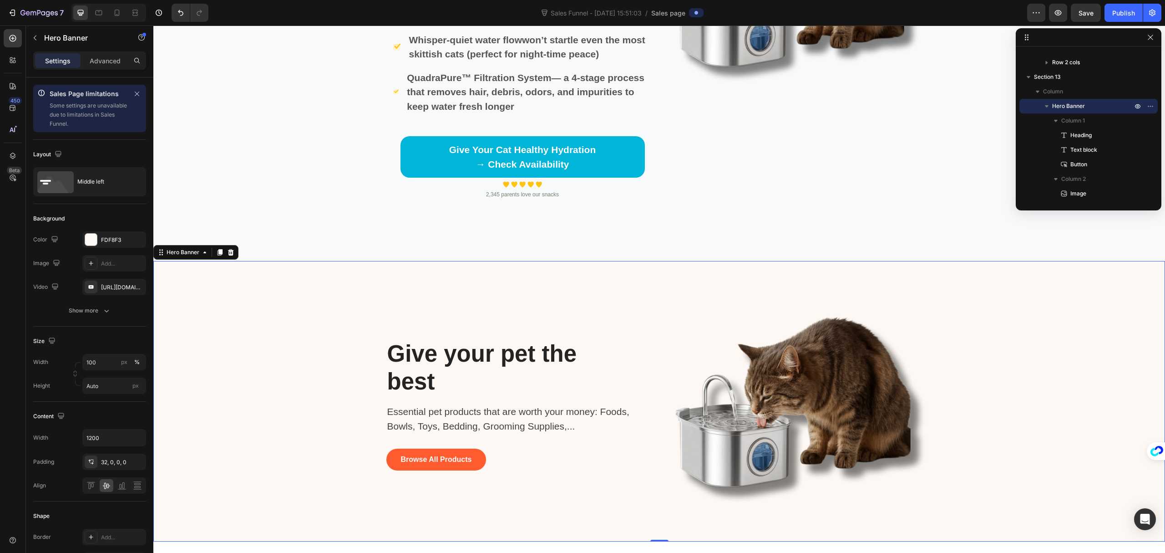
scroll to position [2818, 0]
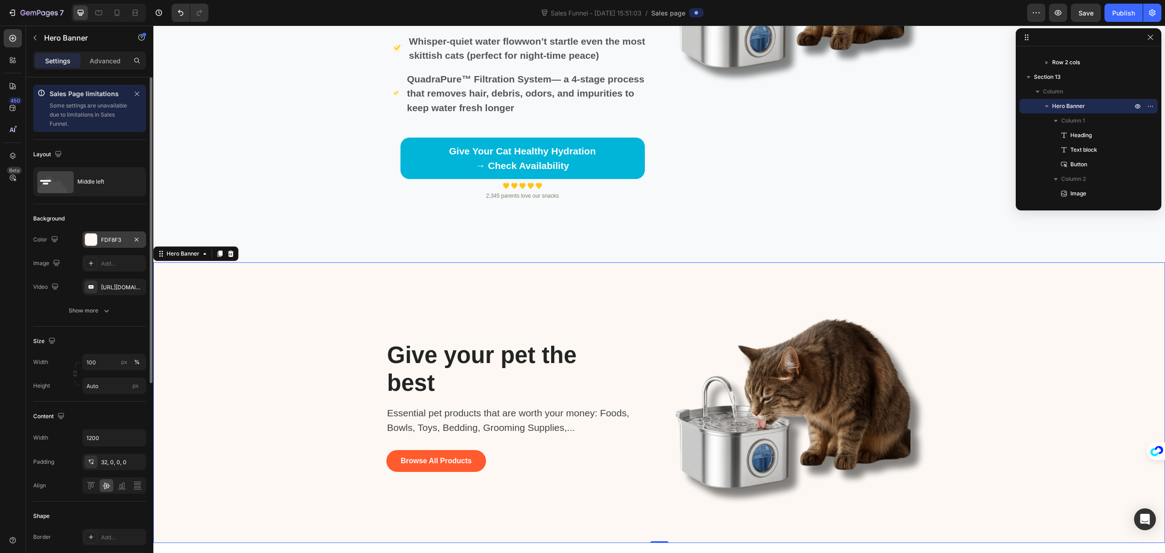
click at [102, 241] on div "FDF8F3" at bounding box center [114, 240] width 26 height 8
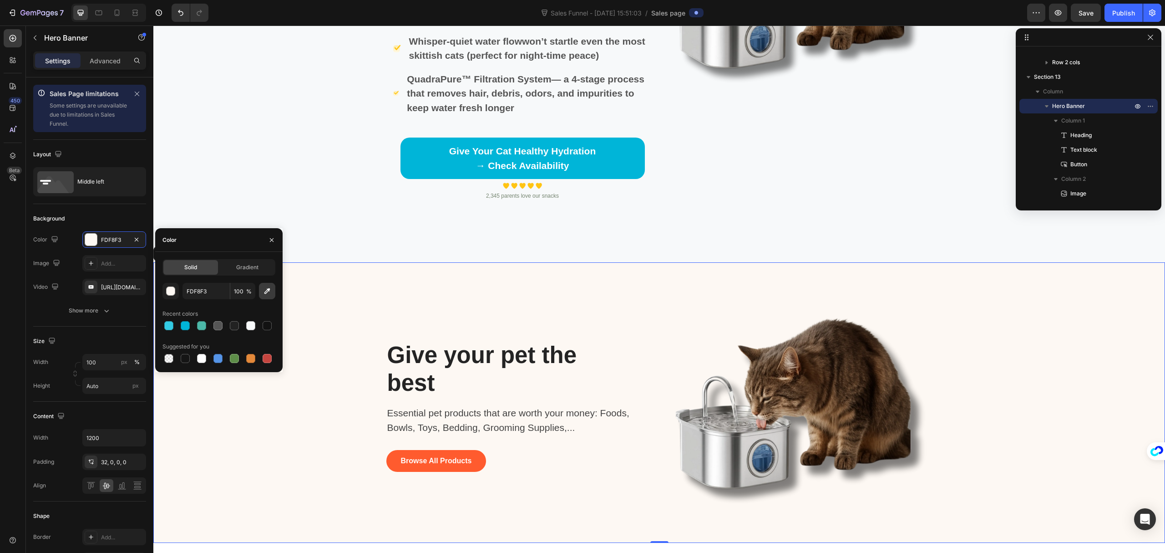
click at [270, 295] on icon "button" at bounding box center [267, 290] width 9 height 9
type input "F7F9FA"
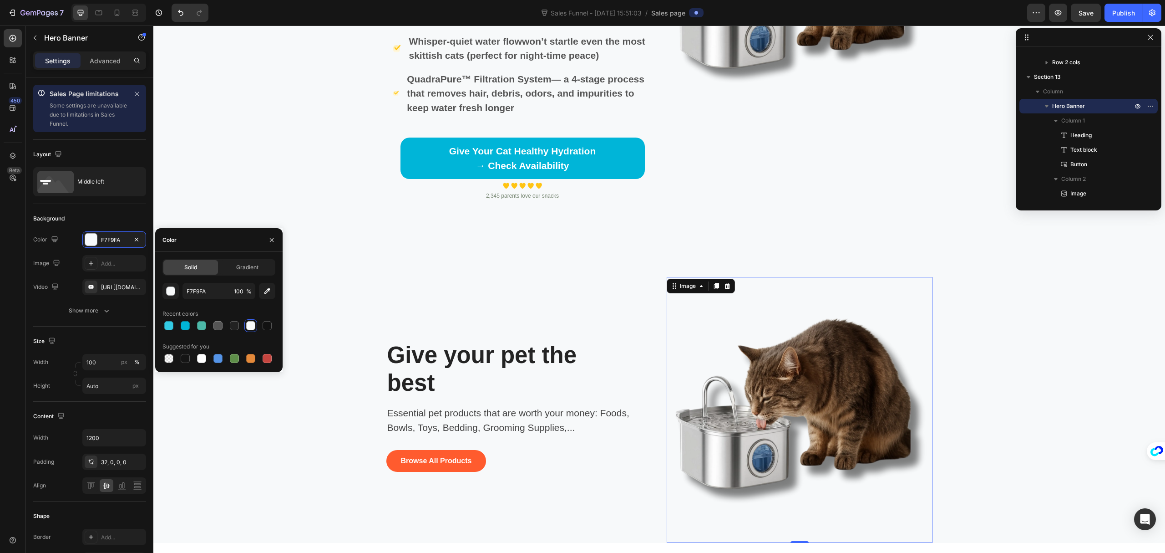
click at [813, 403] on img at bounding box center [800, 410] width 266 height 266
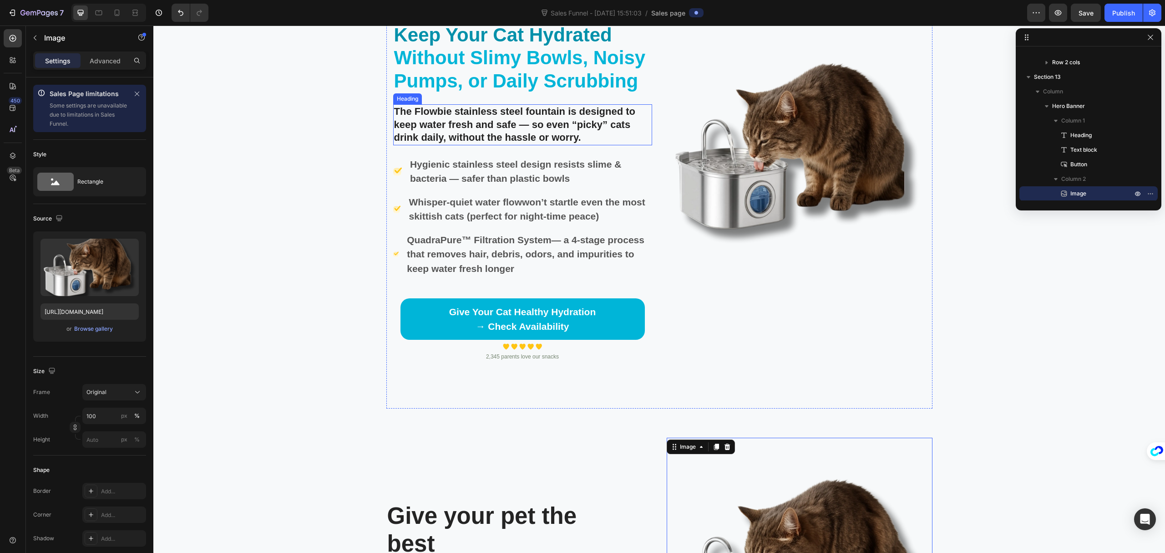
scroll to position [2636, 0]
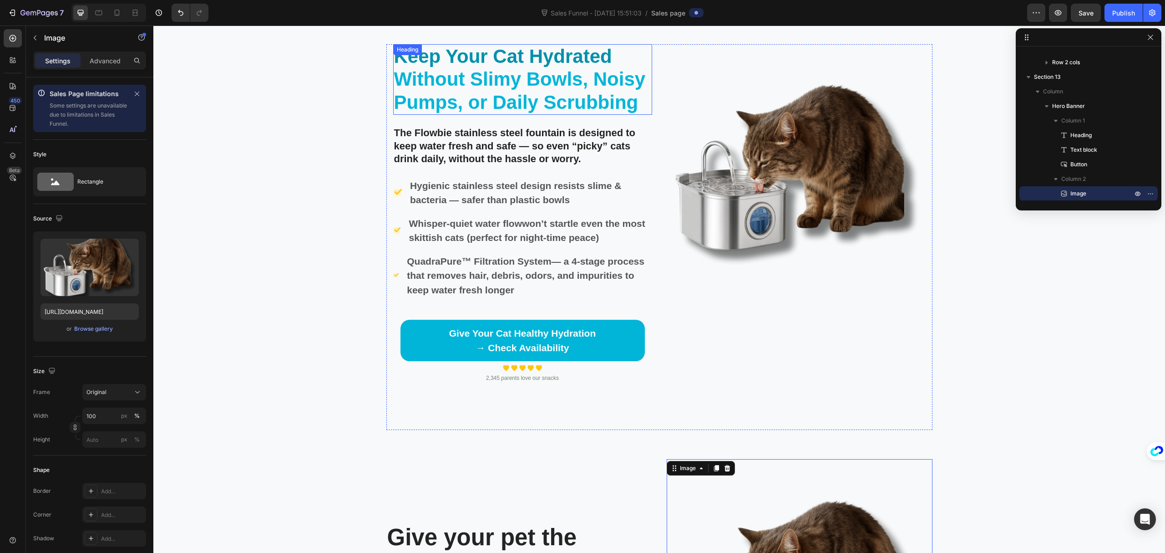
click at [504, 75] on span "Without Slimy Bowls, Noisy Pumps, or Daily Scrubbing" at bounding box center [520, 90] width 252 height 44
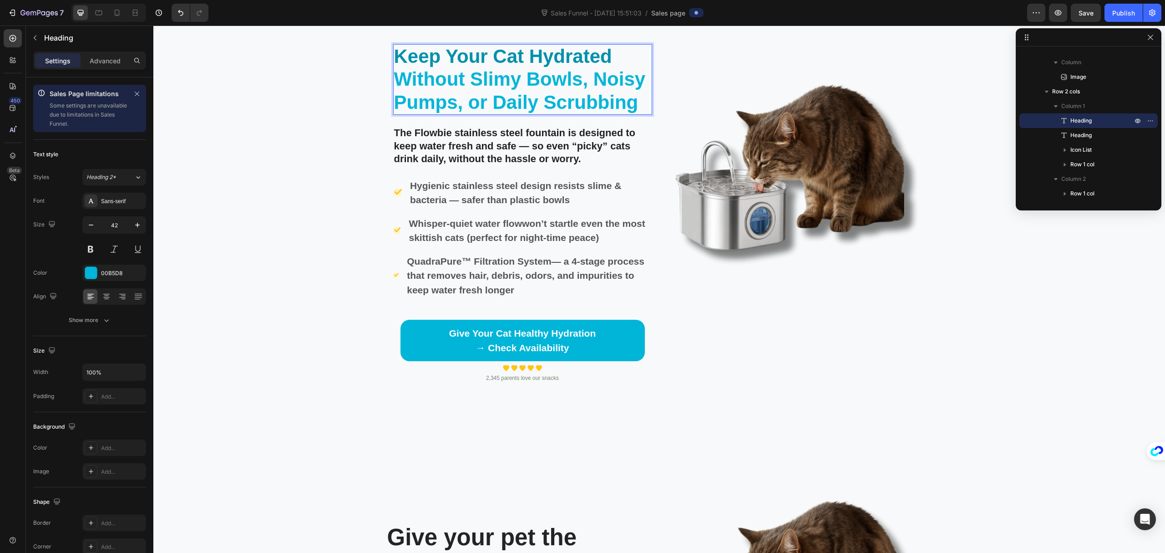
click at [539, 70] on span "Without Slimy Bowls, Noisy Pumps, or Daily Scrubbing" at bounding box center [520, 90] width 252 height 44
click at [731, 192] on img at bounding box center [796, 173] width 259 height 259
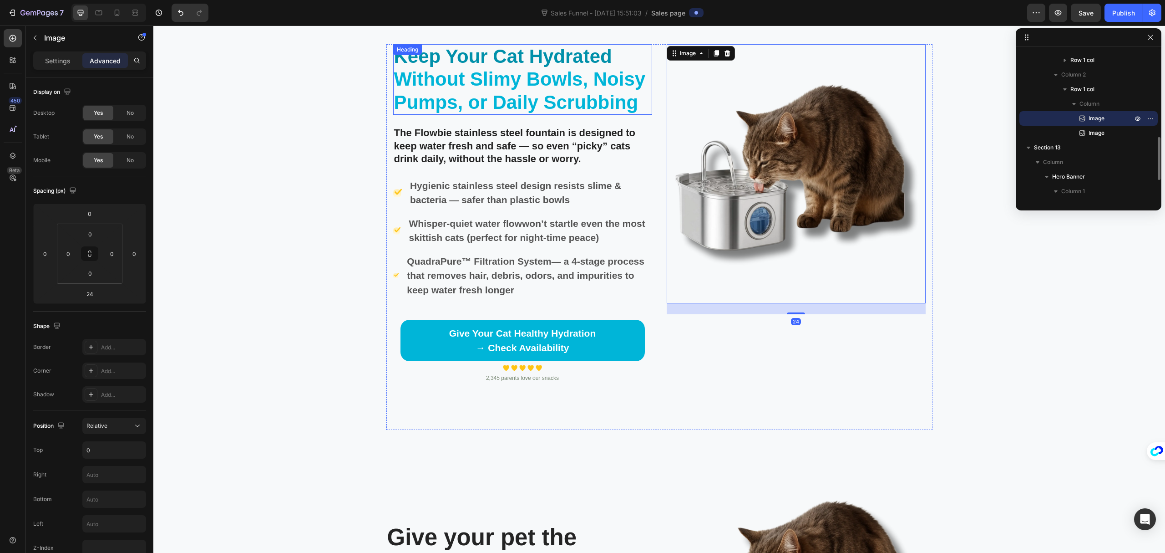
click at [591, 92] on span "Without Slimy Bowls, Noisy Pumps, or Daily Scrubbing" at bounding box center [520, 90] width 252 height 44
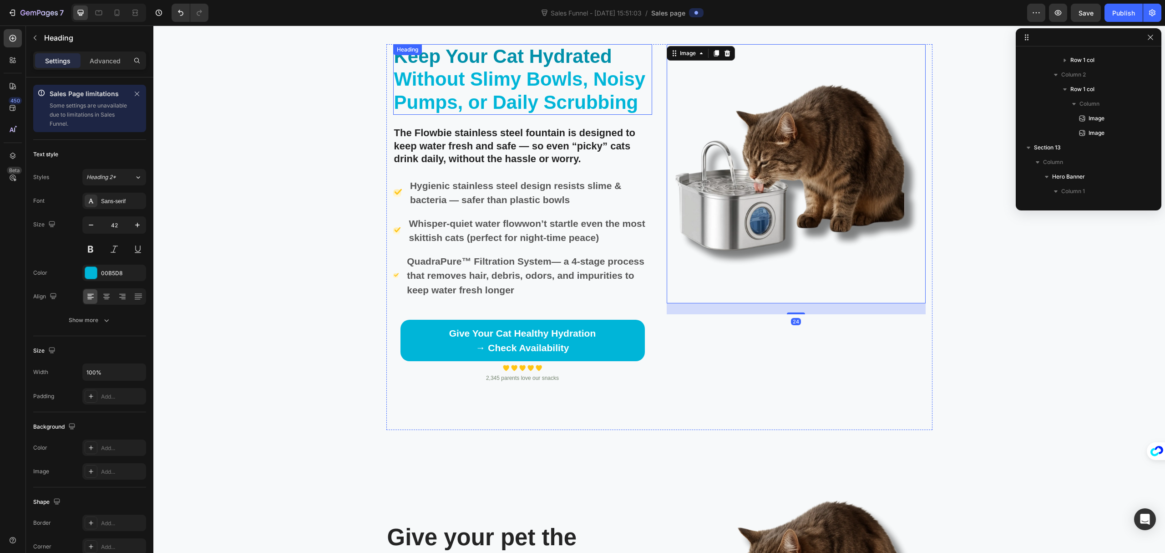
scroll to position [201, 0]
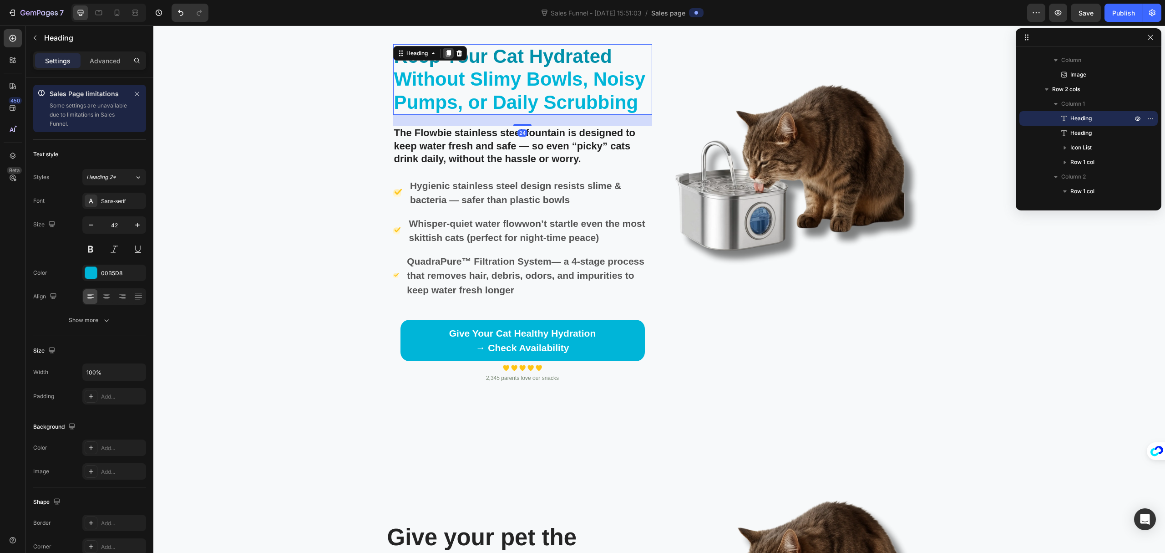
click at [446, 51] on icon at bounding box center [448, 53] width 5 height 6
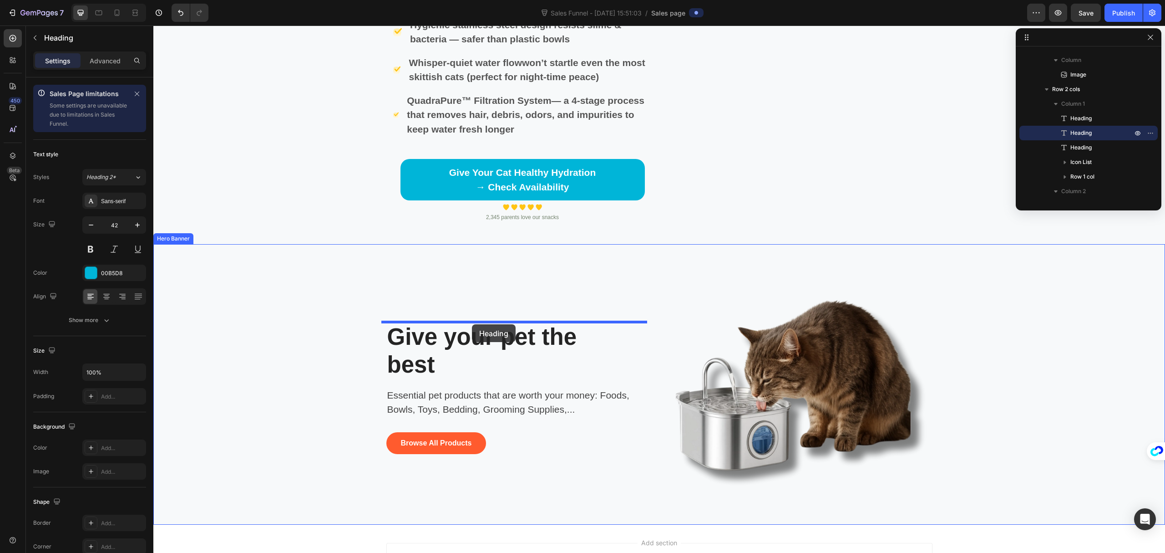
scroll to position [2879, 0]
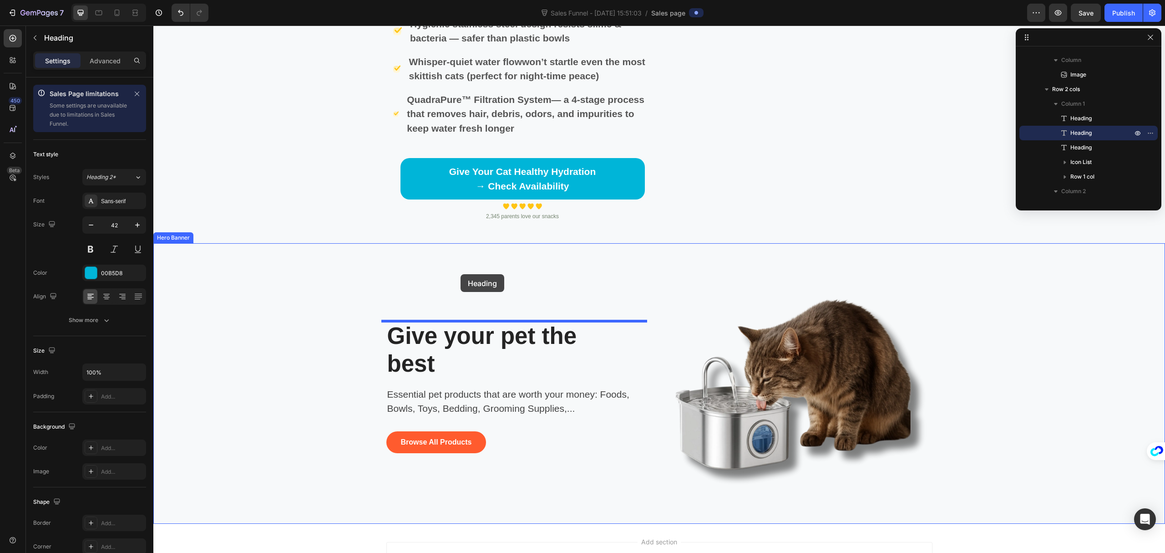
drag, startPoint x: 416, startPoint y: 118, endPoint x: 461, endPoint y: 274, distance: 162.1
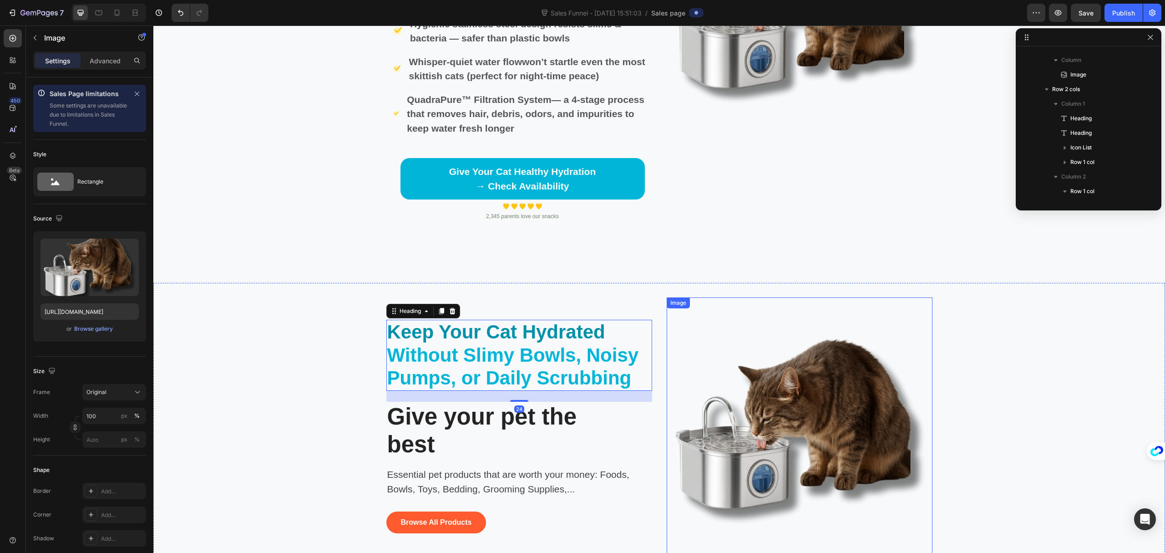
scroll to position [388, 0]
click at [841, 385] on img at bounding box center [800, 430] width 266 height 266
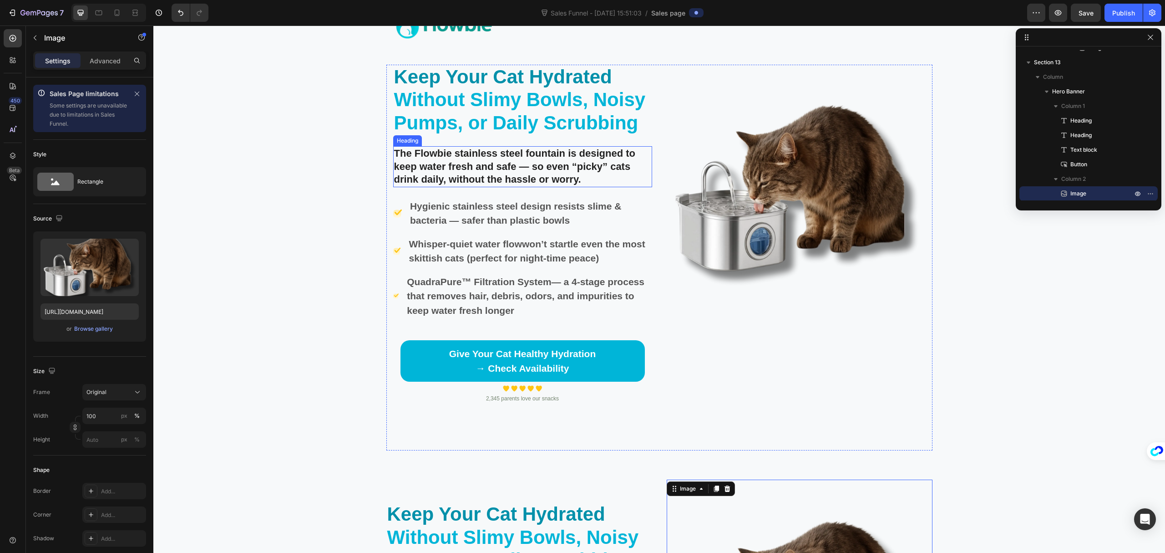
scroll to position [2555, 0]
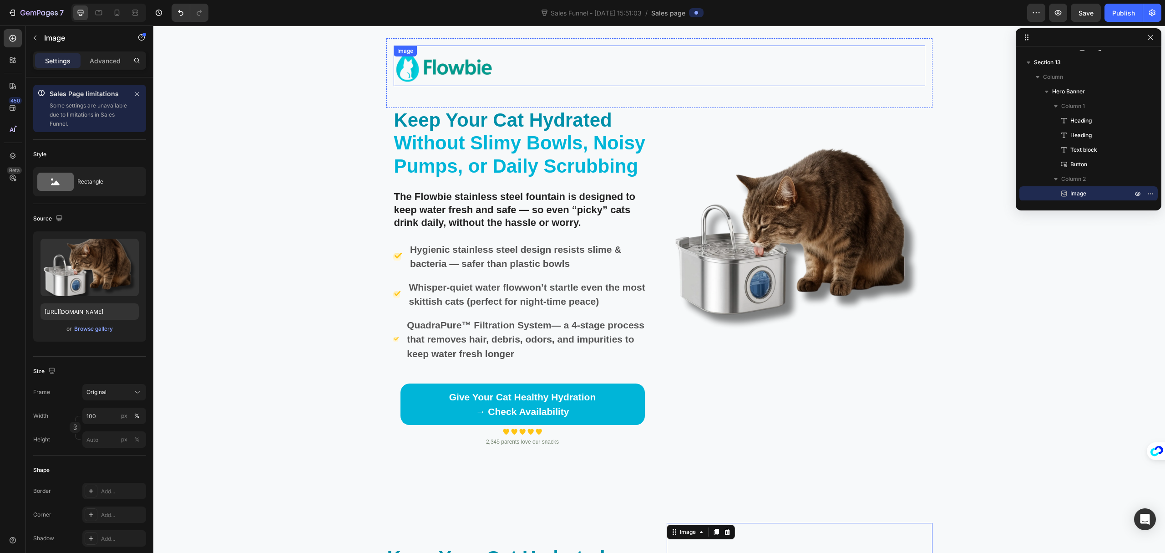
click at [474, 69] on img at bounding box center [444, 66] width 101 height 41
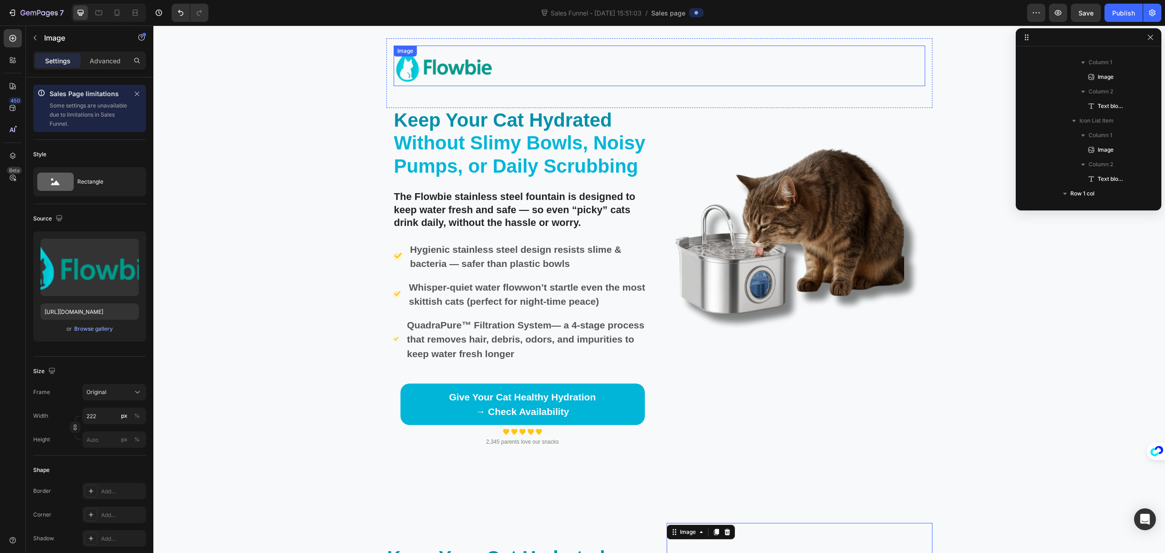
scroll to position [158, 0]
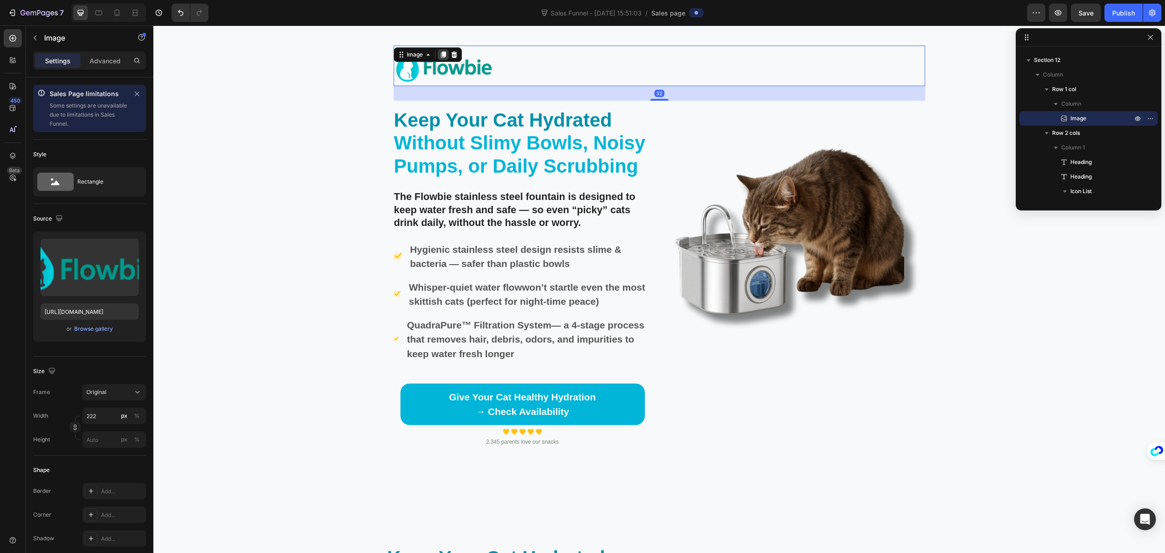
click at [441, 55] on icon at bounding box center [443, 54] width 5 height 6
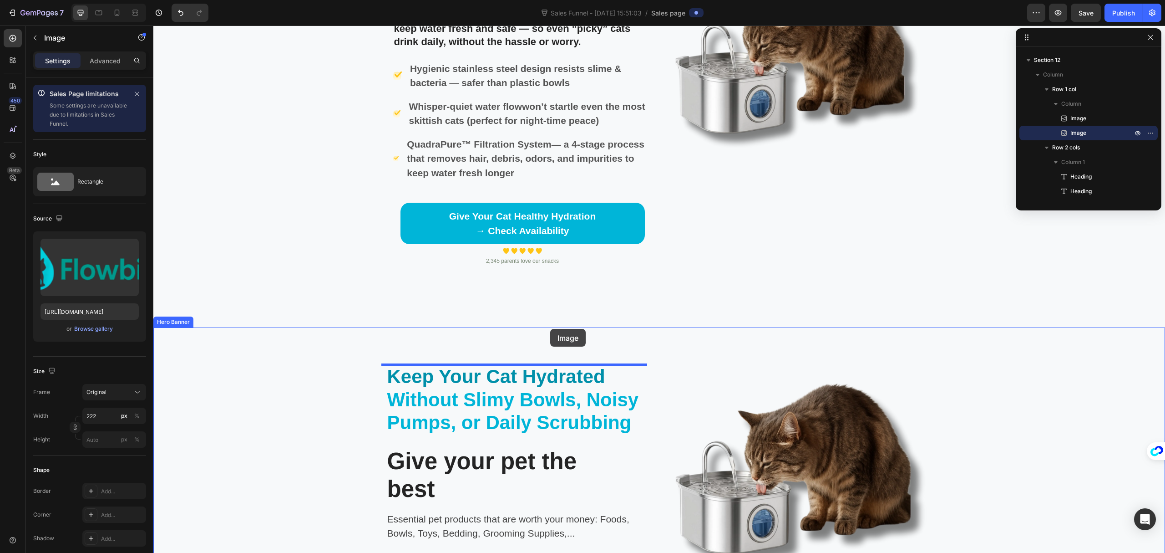
scroll to position [2858, 0]
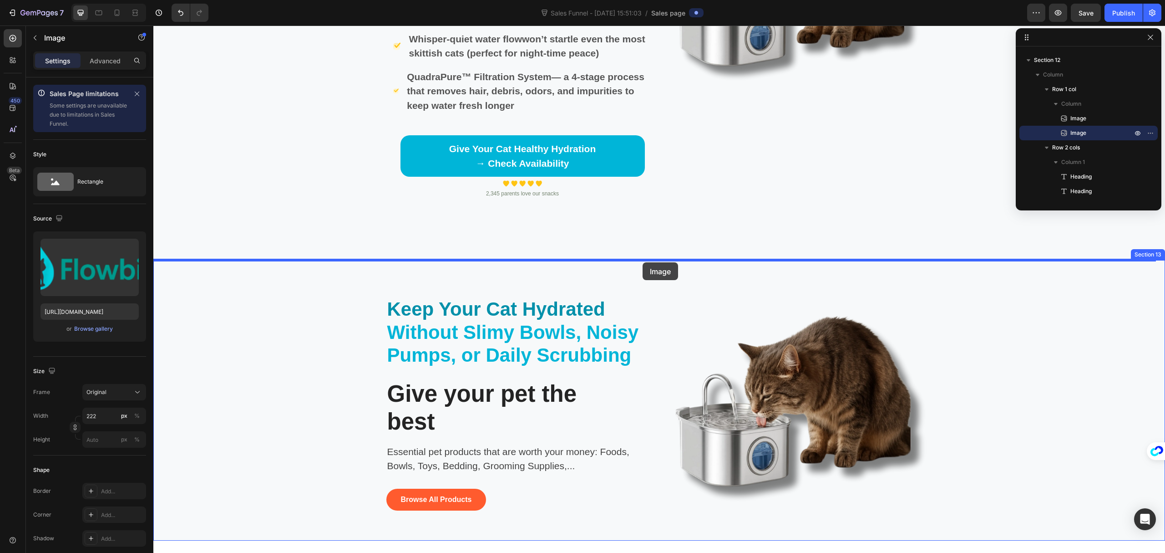
drag, startPoint x: 412, startPoint y: 95, endPoint x: 643, endPoint y: 262, distance: 284.9
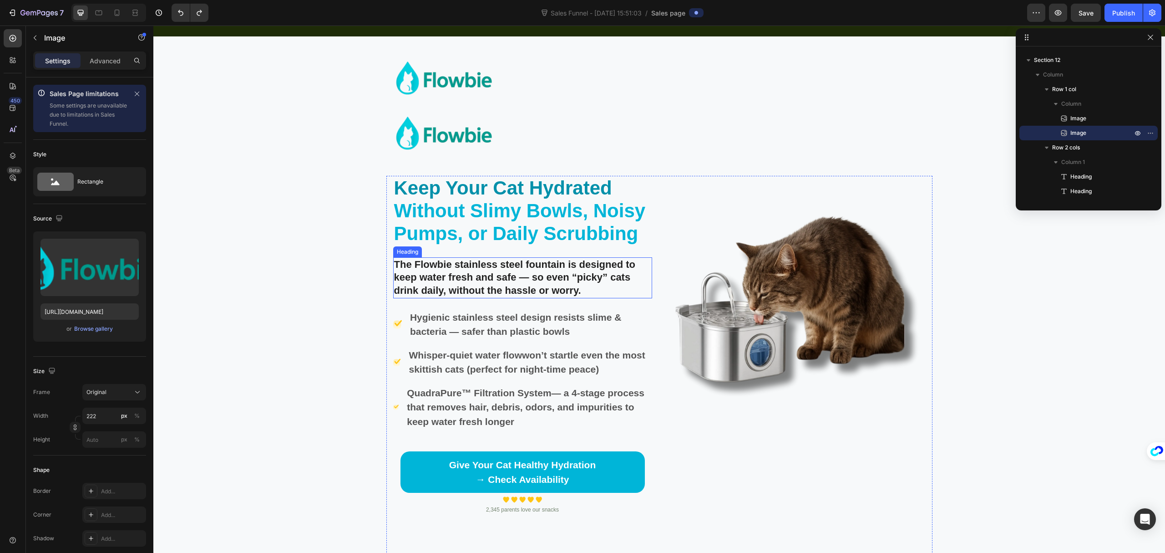
scroll to position [2433, 0]
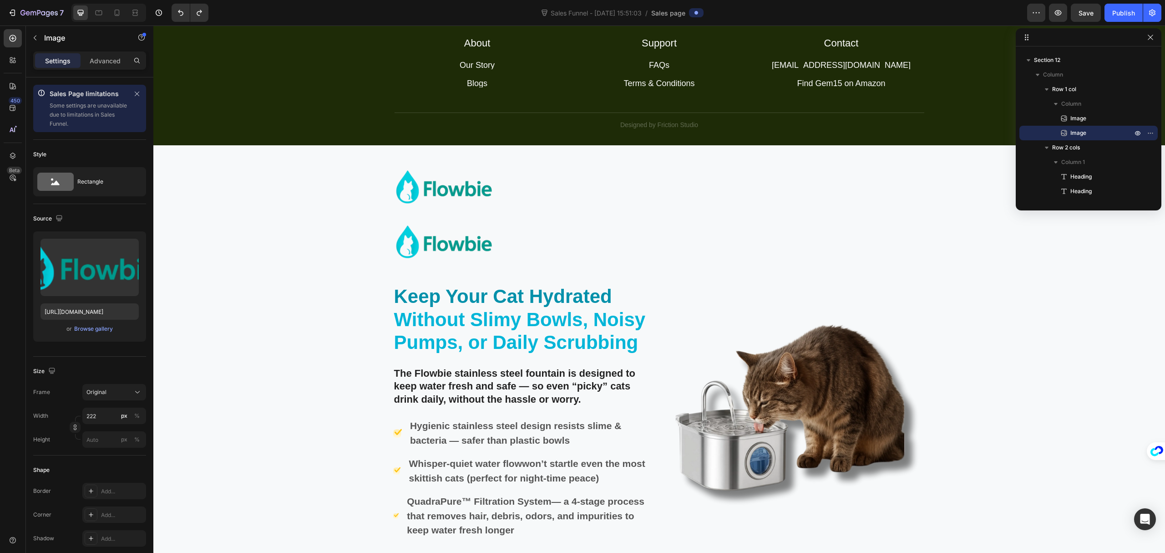
click at [437, 243] on img at bounding box center [444, 242] width 101 height 41
click at [430, 255] on img at bounding box center [444, 242] width 101 height 41
click at [421, 261] on img at bounding box center [444, 242] width 101 height 41
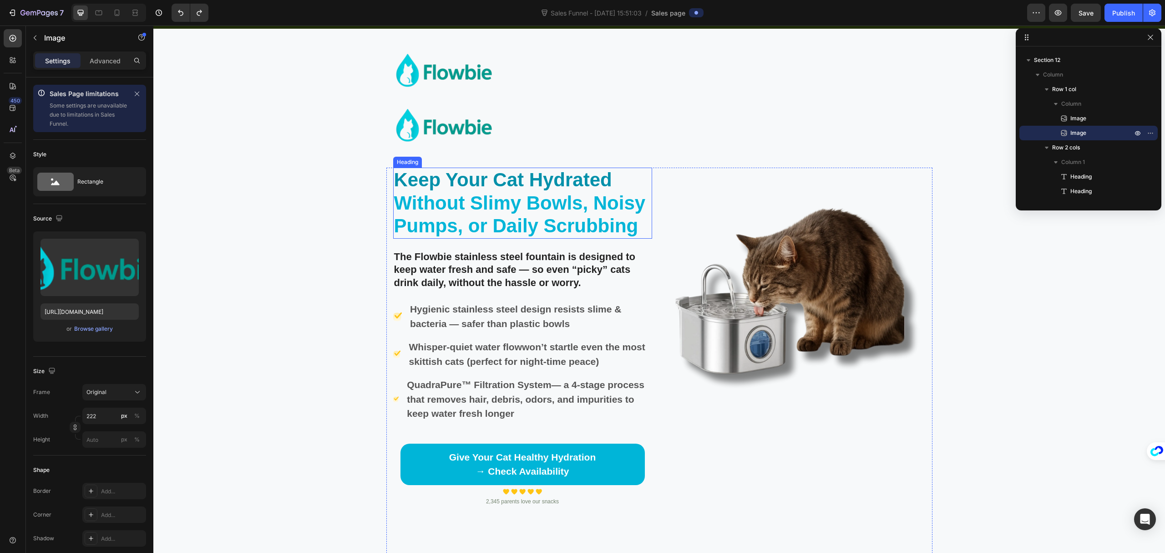
scroll to position [2555, 0]
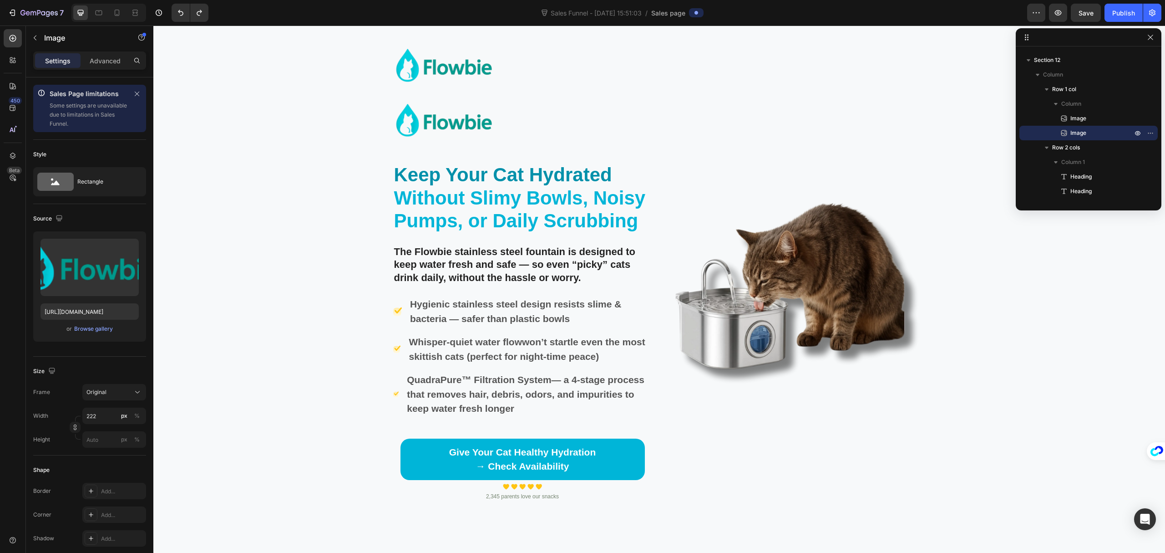
click at [394, 141] on img at bounding box center [444, 121] width 101 height 41
click at [450, 141] on img at bounding box center [444, 121] width 101 height 41
click at [467, 206] on span "Without Slimy Bowls, Noisy Pumps, or Daily Scrubbing" at bounding box center [520, 209] width 252 height 44
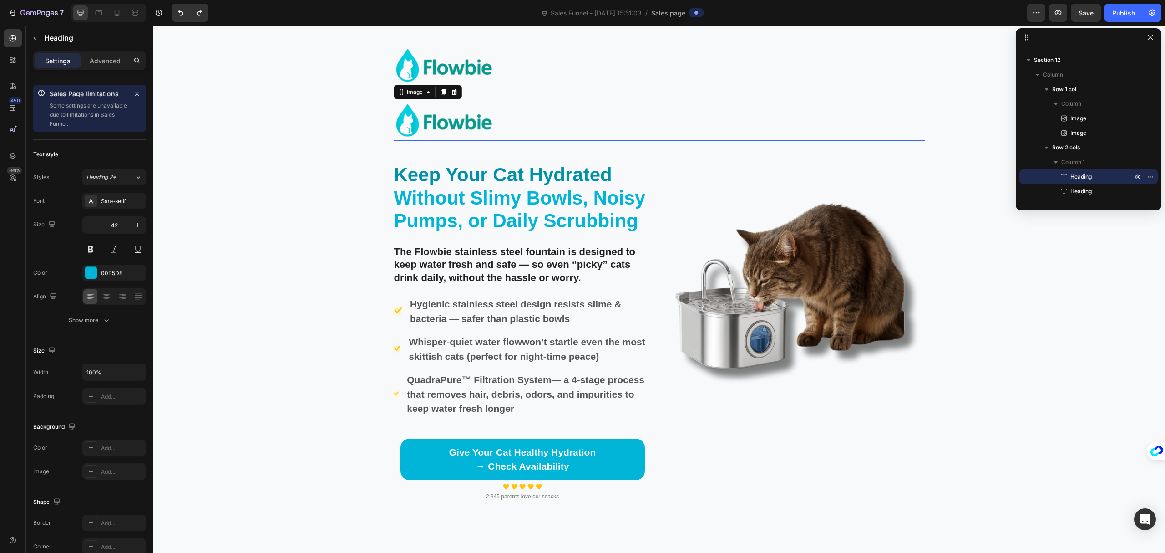
click at [481, 129] on img at bounding box center [444, 121] width 101 height 41
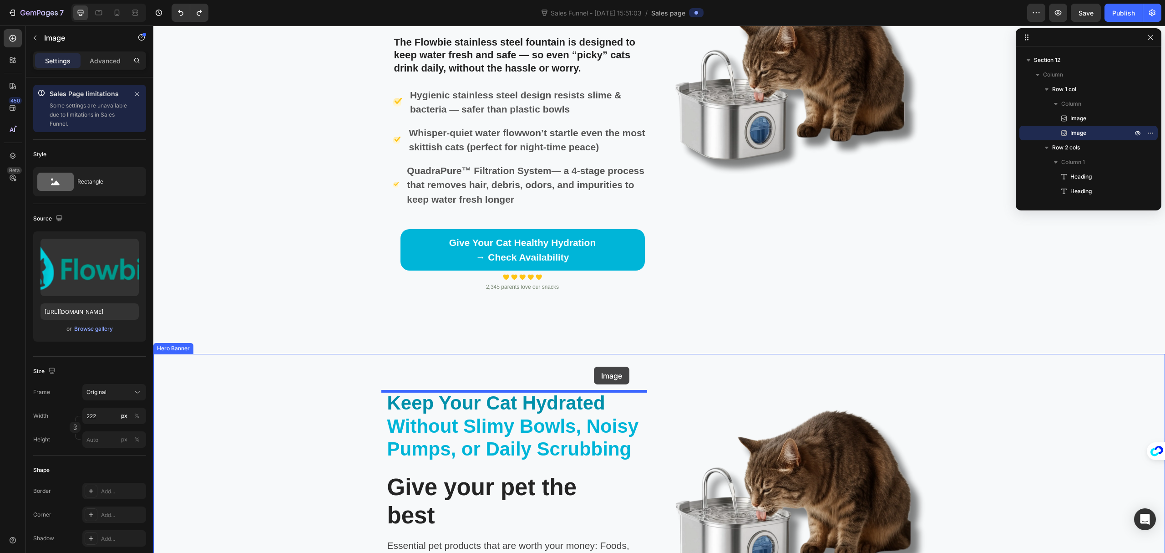
scroll to position [2858, 0]
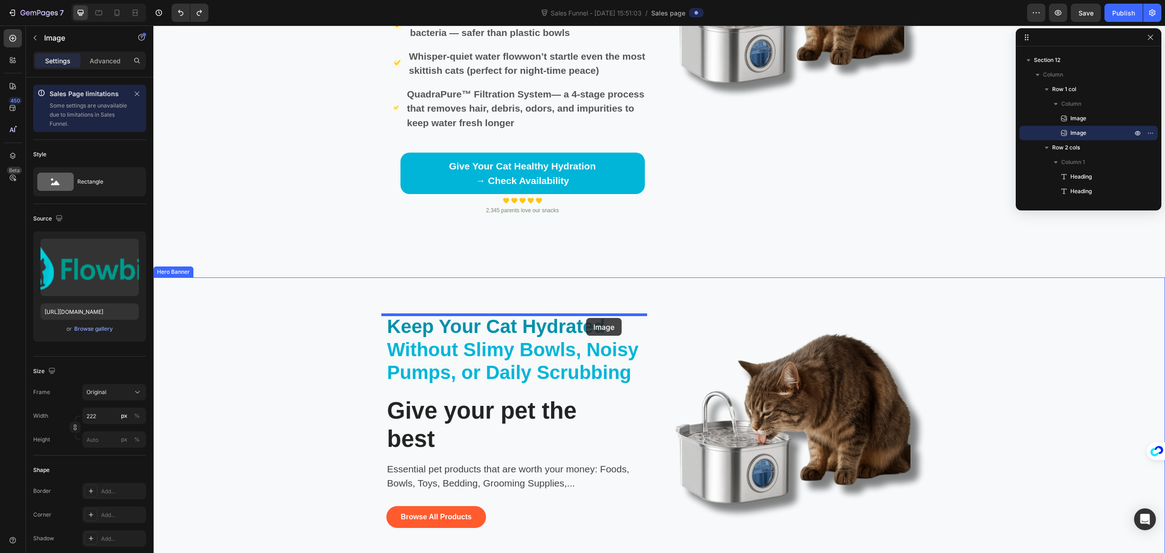
drag, startPoint x: 399, startPoint y: 115, endPoint x: 586, endPoint y: 318, distance: 276.1
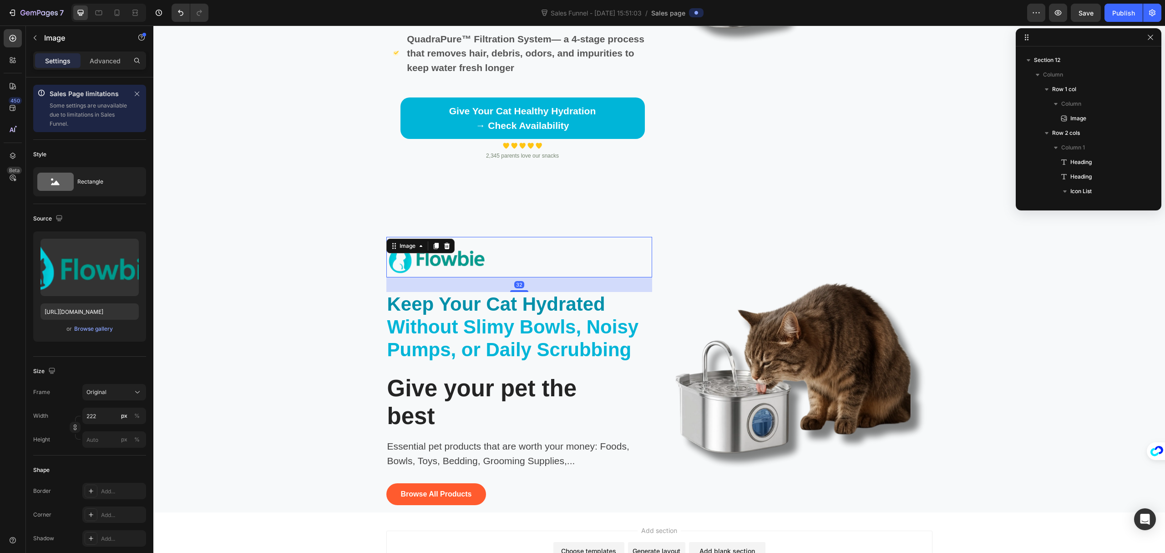
scroll to position [2803, 0]
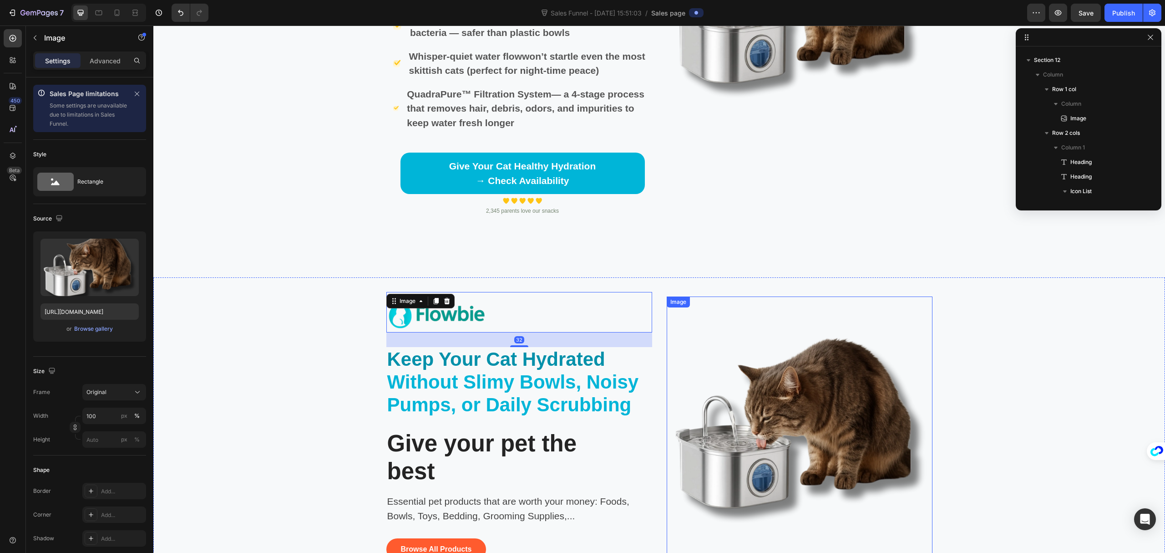
click at [812, 348] on img at bounding box center [800, 429] width 266 height 266
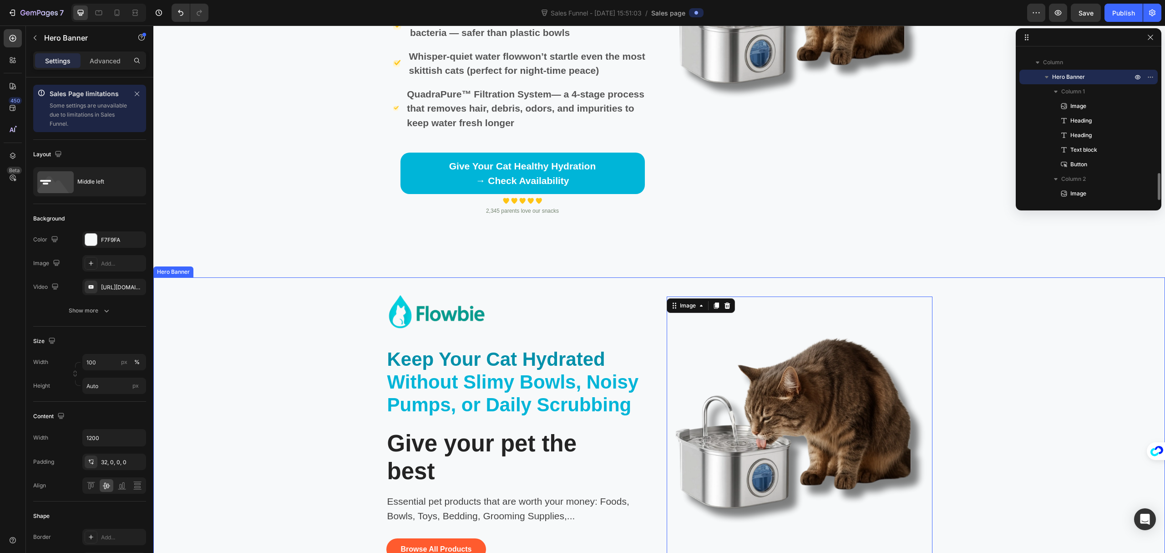
click at [957, 357] on div "Background Image" at bounding box center [659, 422] width 1012 height 290
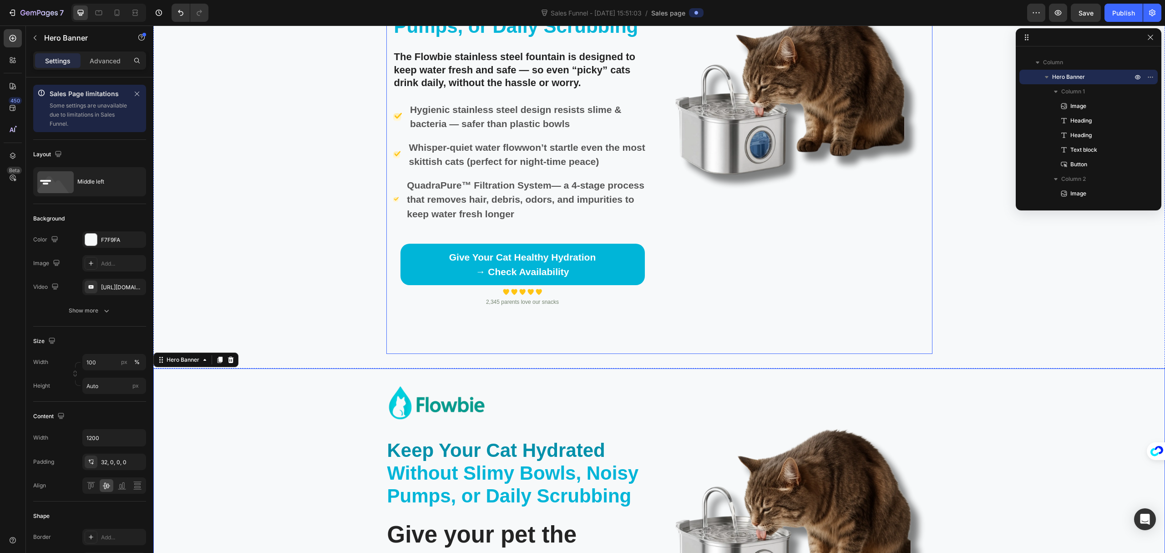
scroll to position [2646, 0]
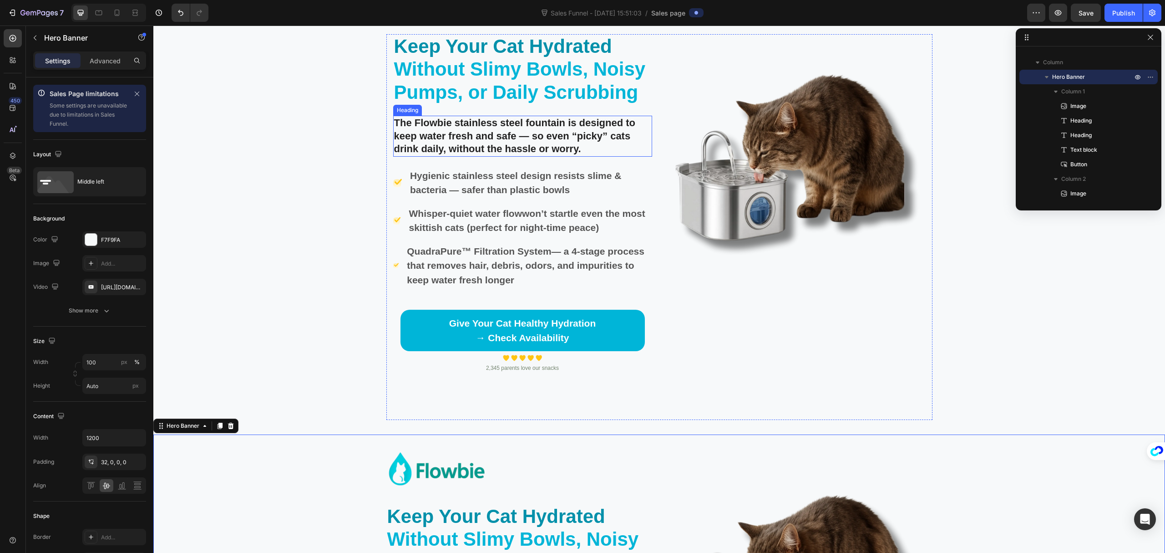
drag, startPoint x: 467, startPoint y: 133, endPoint x: 473, endPoint y: 134, distance: 6.4
click at [467, 133] on h2 "The Flowbie stainless steel fountain is designed to keep water fresh and safe —…" at bounding box center [522, 136] width 259 height 41
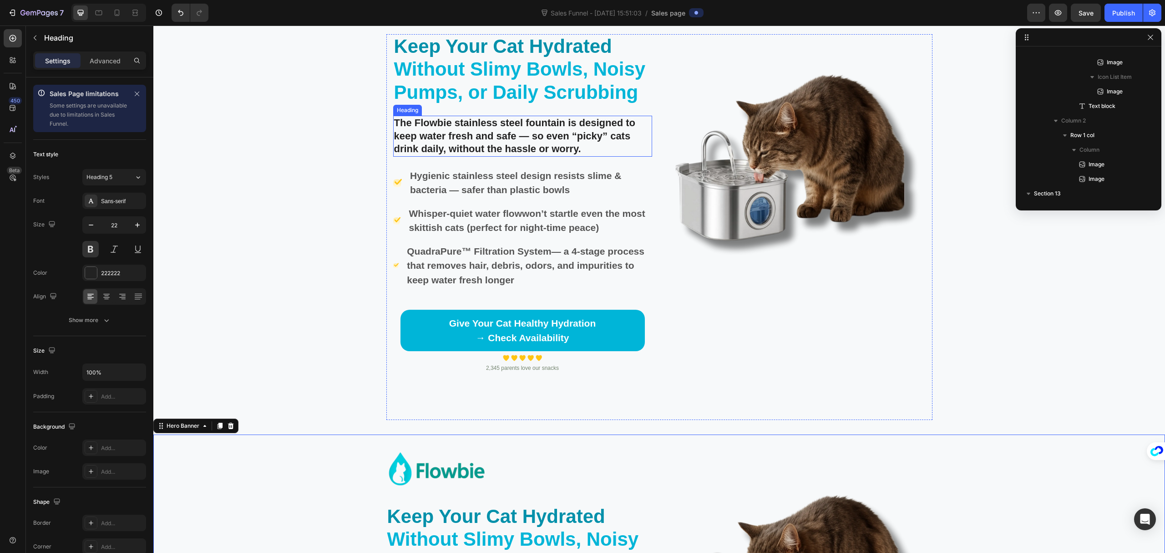
scroll to position [216, 0]
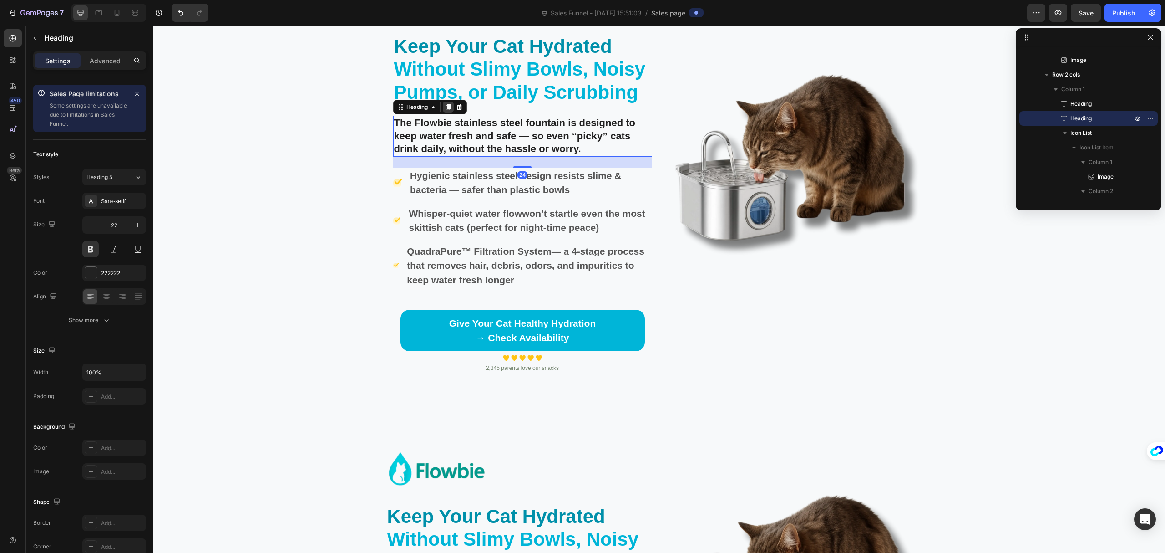
click at [446, 108] on icon at bounding box center [448, 107] width 5 height 6
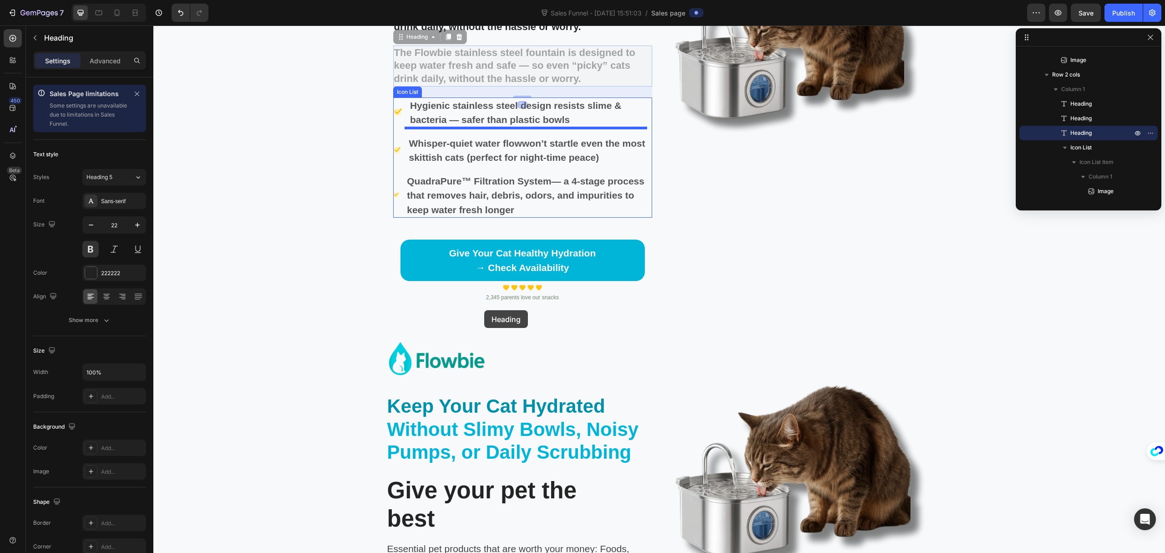
scroll to position [2828, 0]
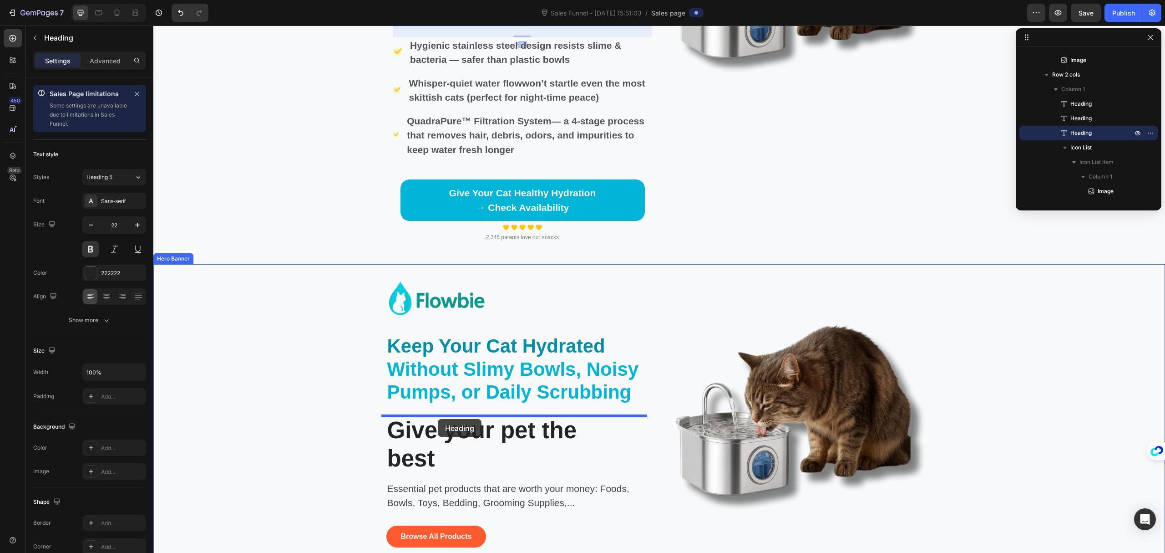
drag, startPoint x: 401, startPoint y: 157, endPoint x: 438, endPoint y: 419, distance: 264.8
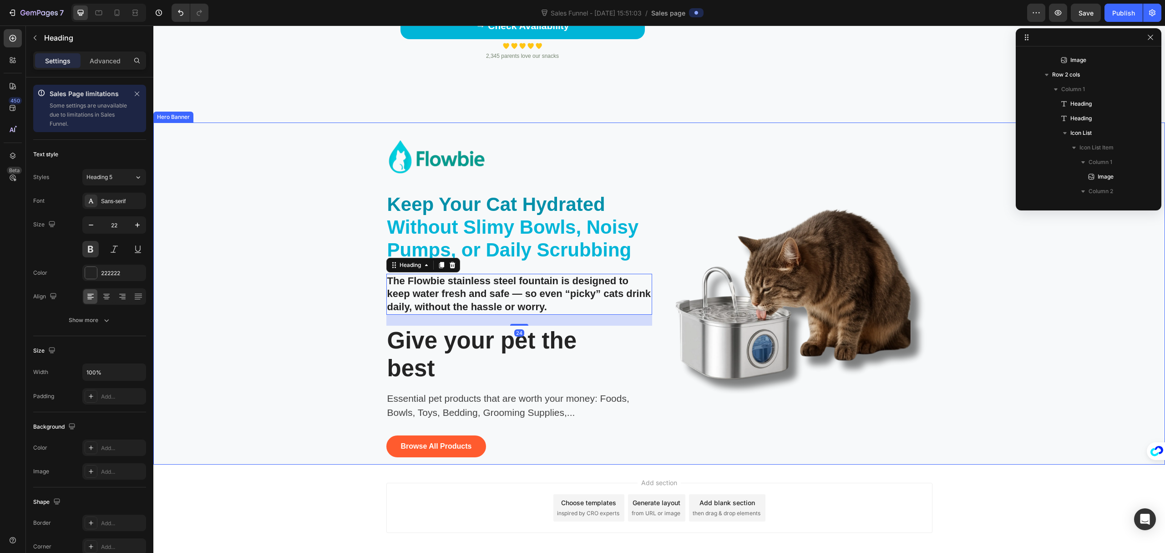
scroll to position [2958, 0]
click at [480, 345] on p "Give your pet the best" at bounding box center [498, 354] width 223 height 56
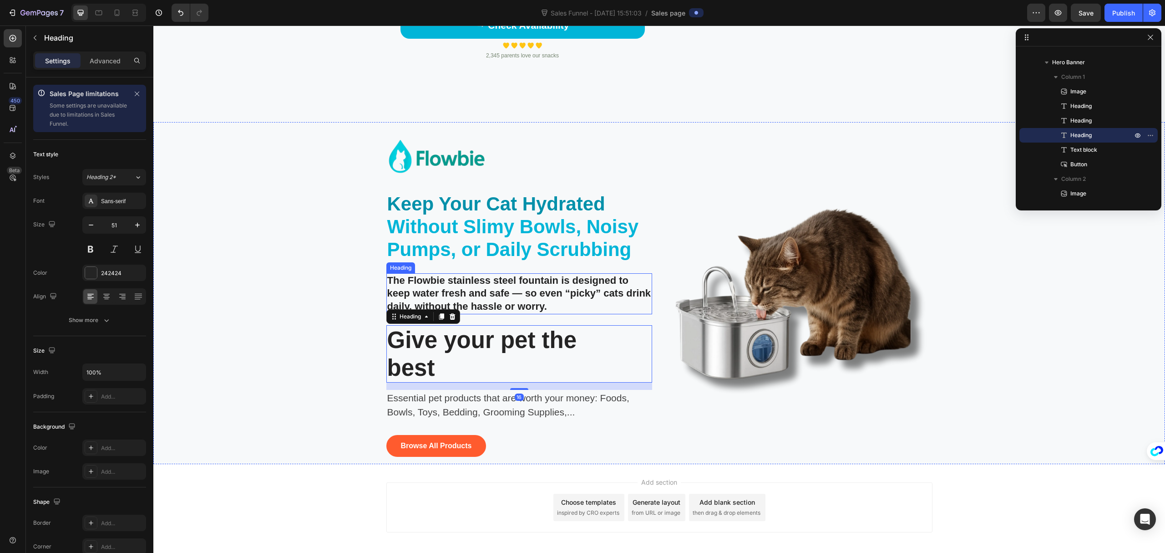
click at [503, 286] on h2 "The Flowbie stainless steel fountain is designed to keep water fresh and safe —…" at bounding box center [520, 293] width 266 height 41
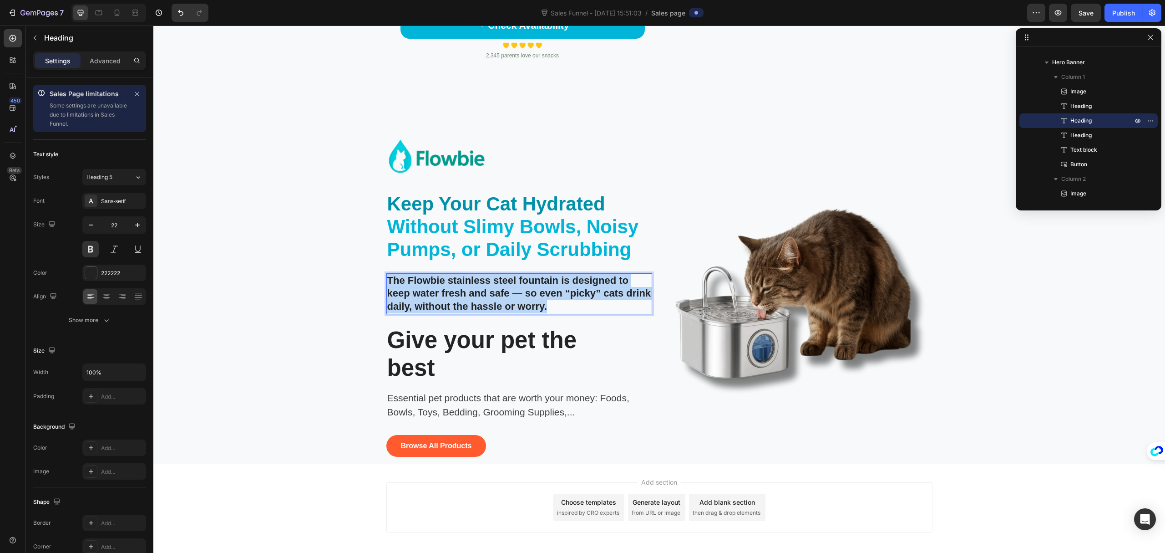
click at [503, 286] on p "The Flowbie stainless steel fountain is designed to keep water fresh and safe —…" at bounding box center [519, 293] width 264 height 39
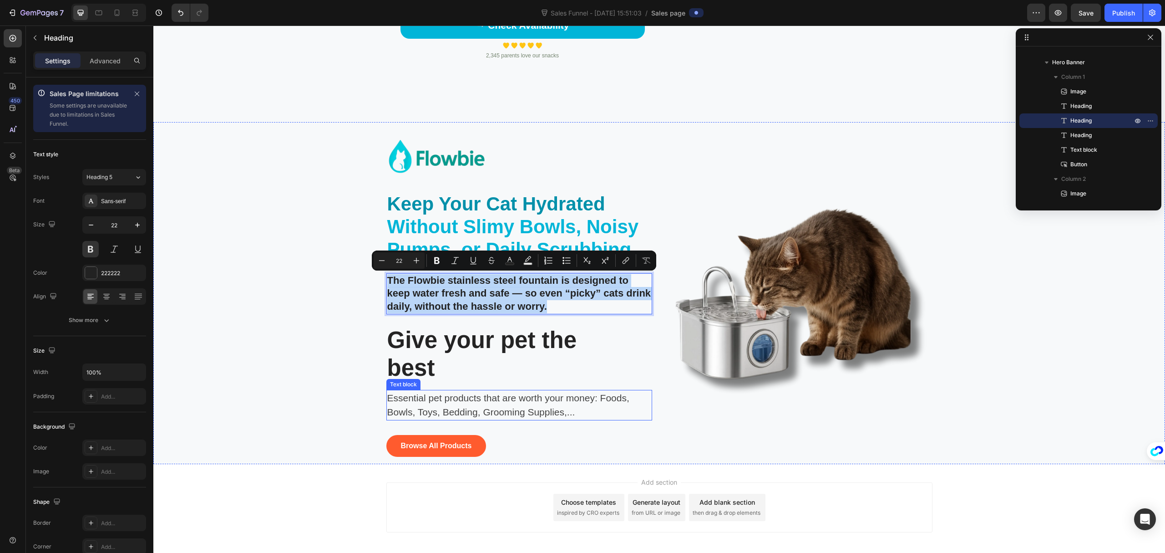
click at [494, 409] on p "Essential pet products that are worth your money: Foods, Bowls, Toys, Bedding, …" at bounding box center [514, 405] width 255 height 29
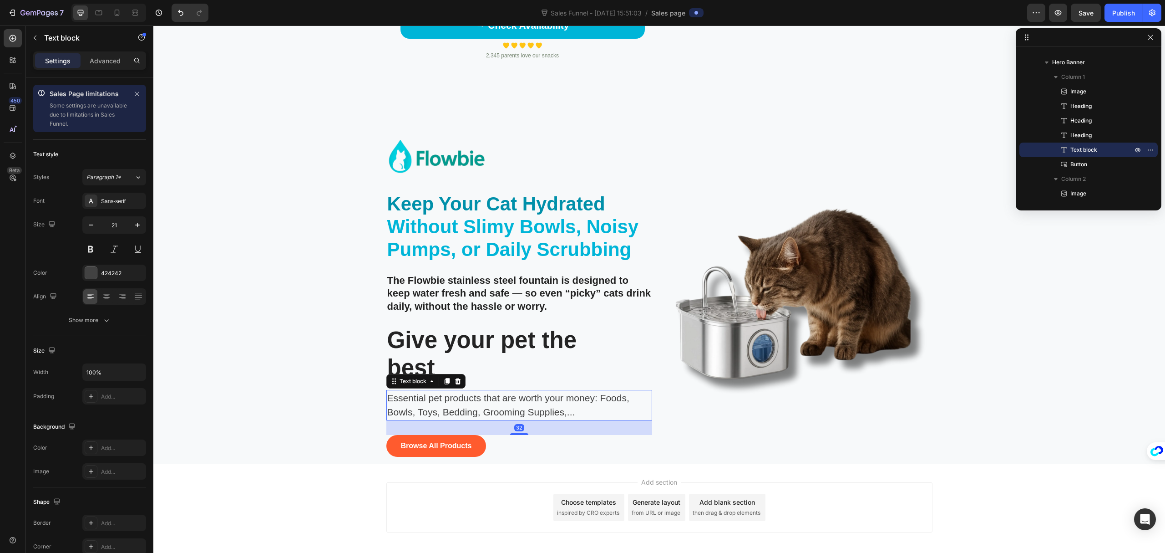
click at [494, 409] on p "Essential pet products that are worth your money: Foods, Bowls, Toys, Bedding, …" at bounding box center [514, 405] width 255 height 29
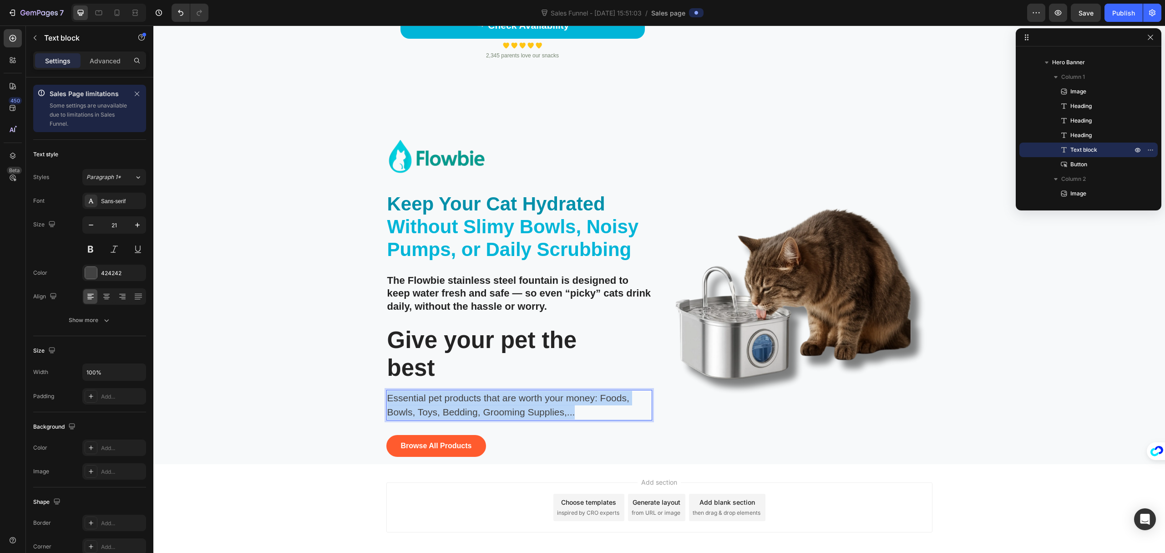
click at [494, 409] on p "Essential pet products that are worth your money: Foods, Bowls, Toys, Bedding, …" at bounding box center [514, 405] width 255 height 29
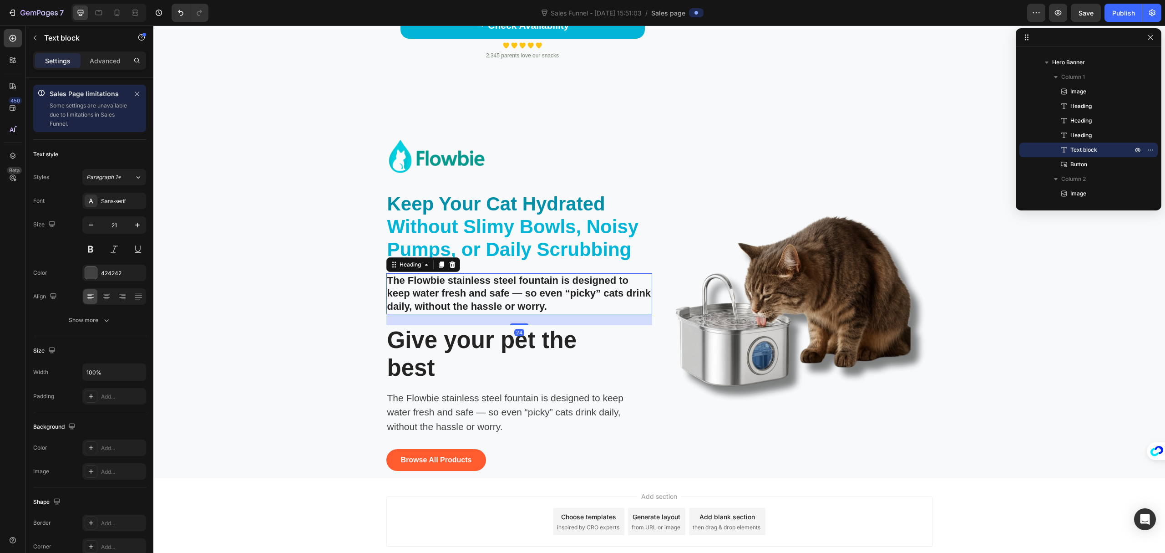
click at [532, 295] on p "The Flowbie stainless steel fountain is designed to keep water fresh and safe —…" at bounding box center [519, 293] width 264 height 39
click at [452, 268] on div at bounding box center [452, 264] width 11 height 11
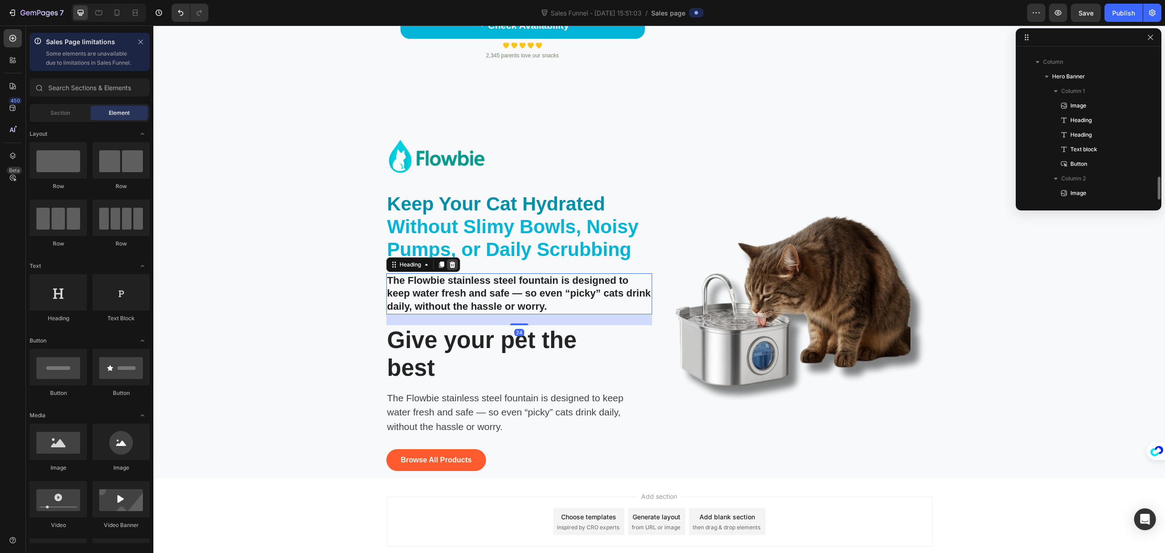
scroll to position [825, 0]
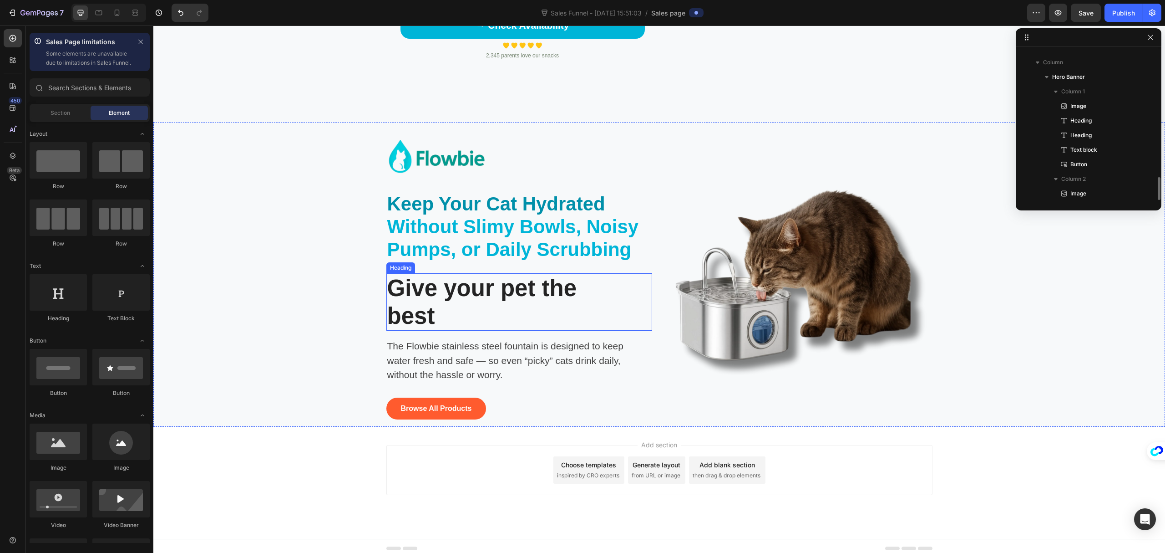
click at [459, 292] on p "Give your pet the best" at bounding box center [498, 302] width 223 height 56
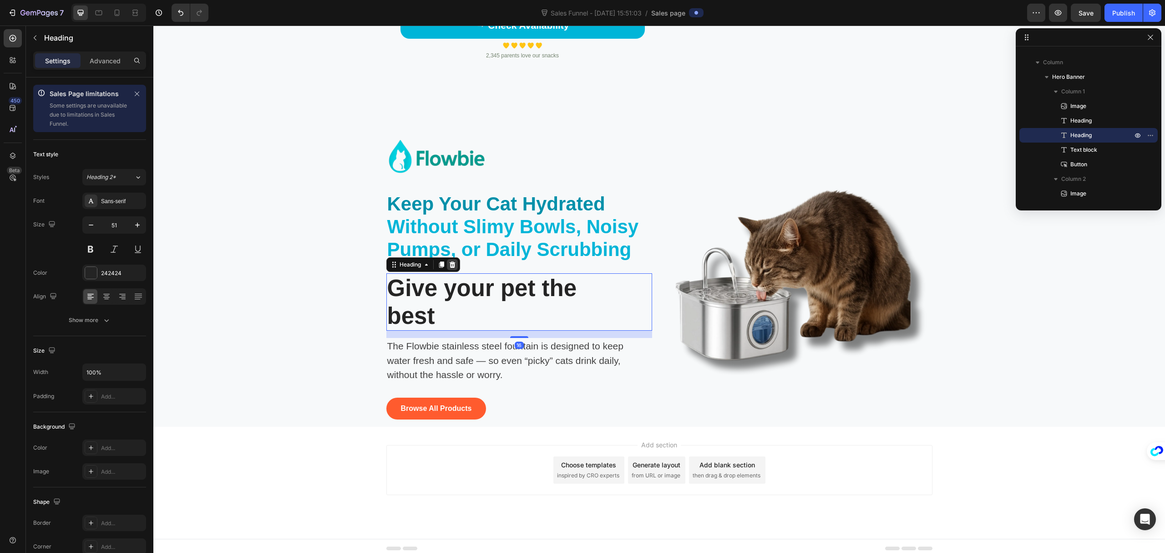
click at [450, 266] on icon at bounding box center [452, 264] width 6 height 6
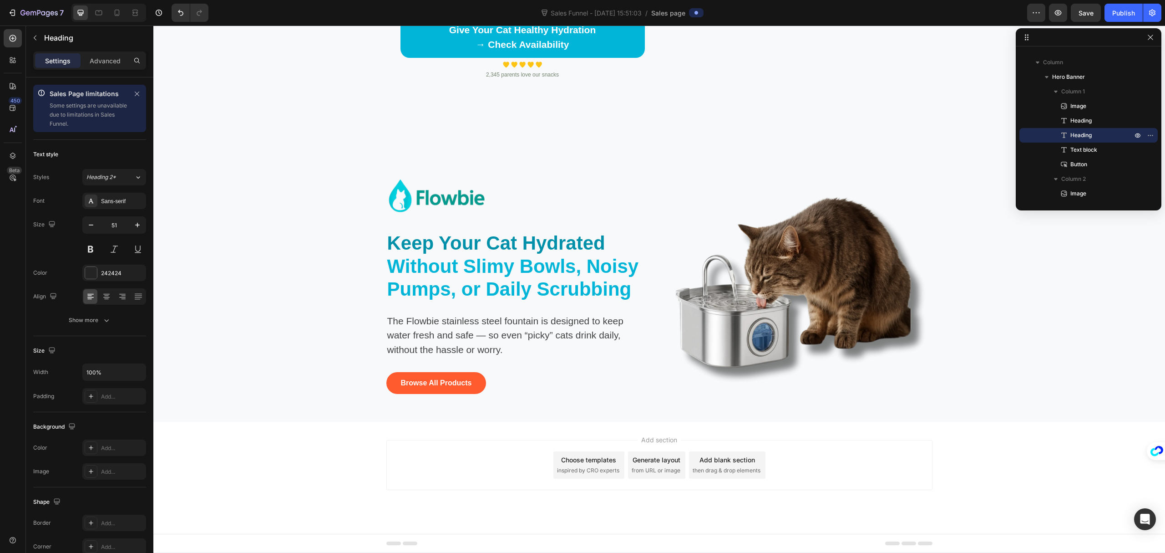
scroll to position [811, 0]
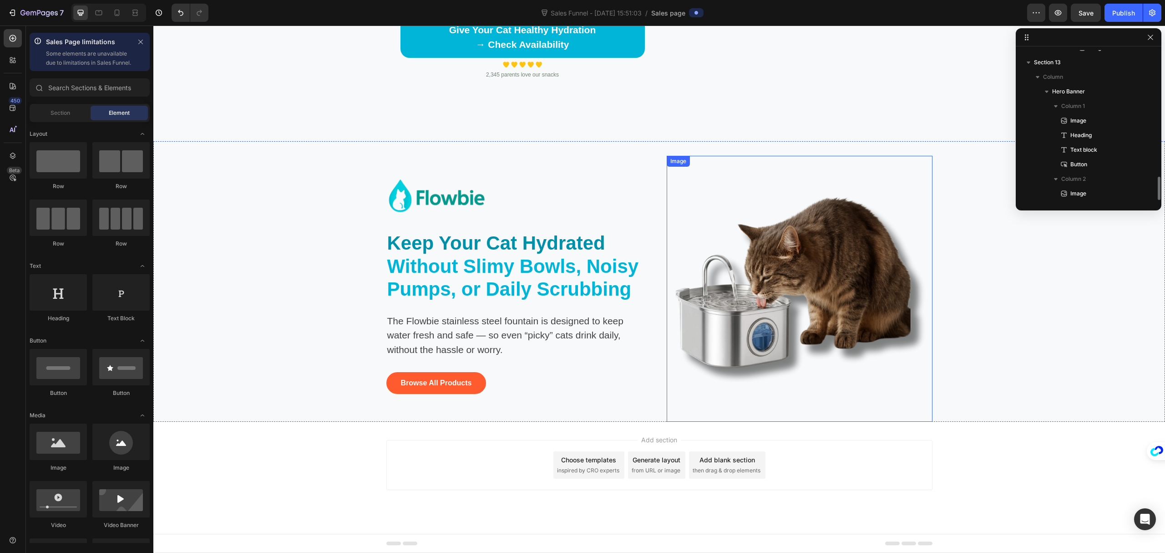
click at [833, 293] on img at bounding box center [800, 289] width 266 height 266
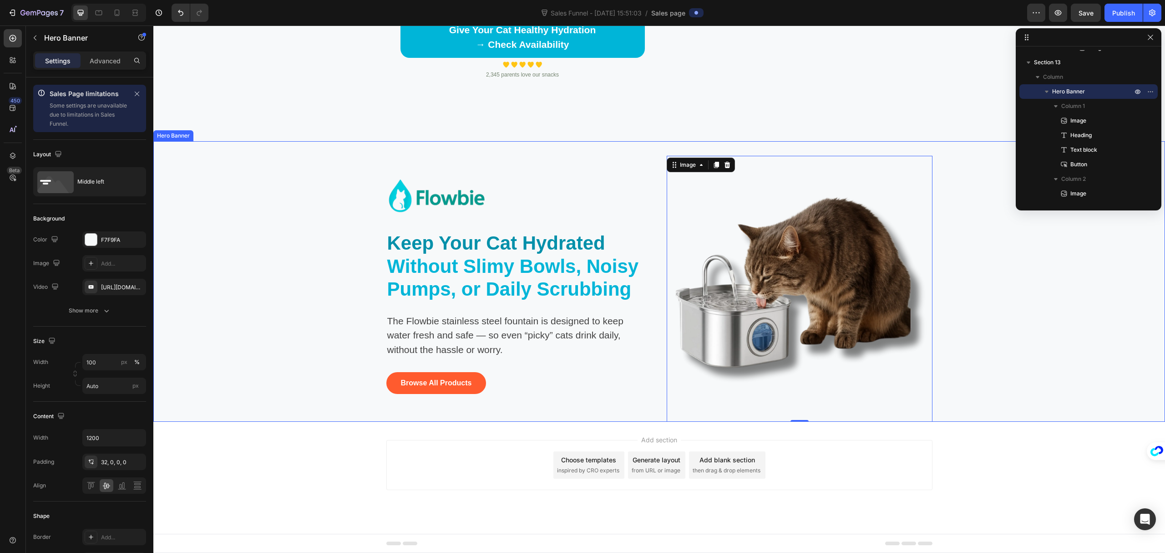
click at [999, 300] on div "Background Image" at bounding box center [659, 281] width 1012 height 280
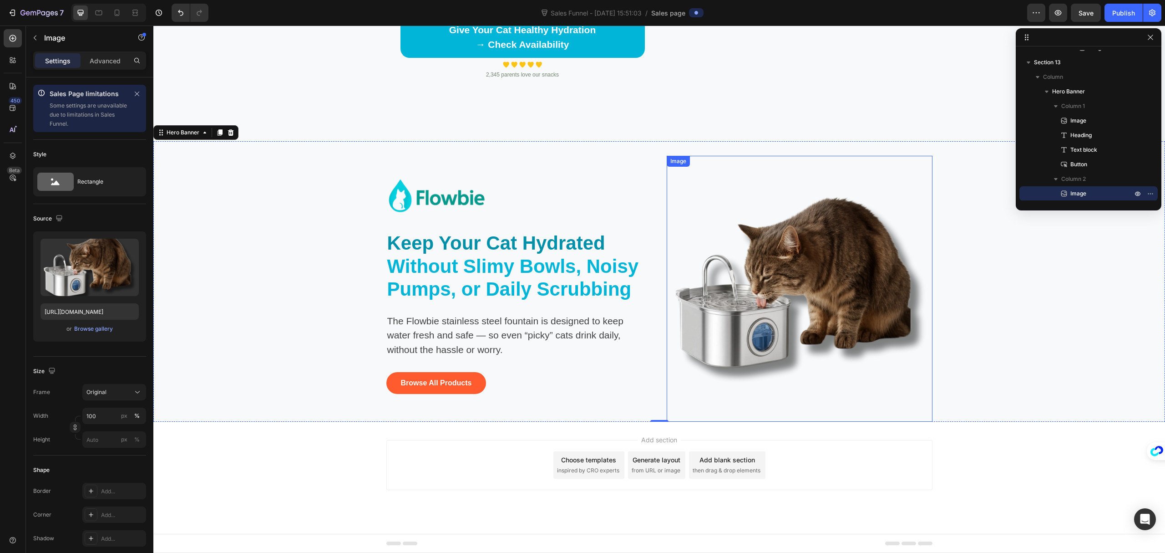
click at [829, 294] on img at bounding box center [800, 289] width 266 height 266
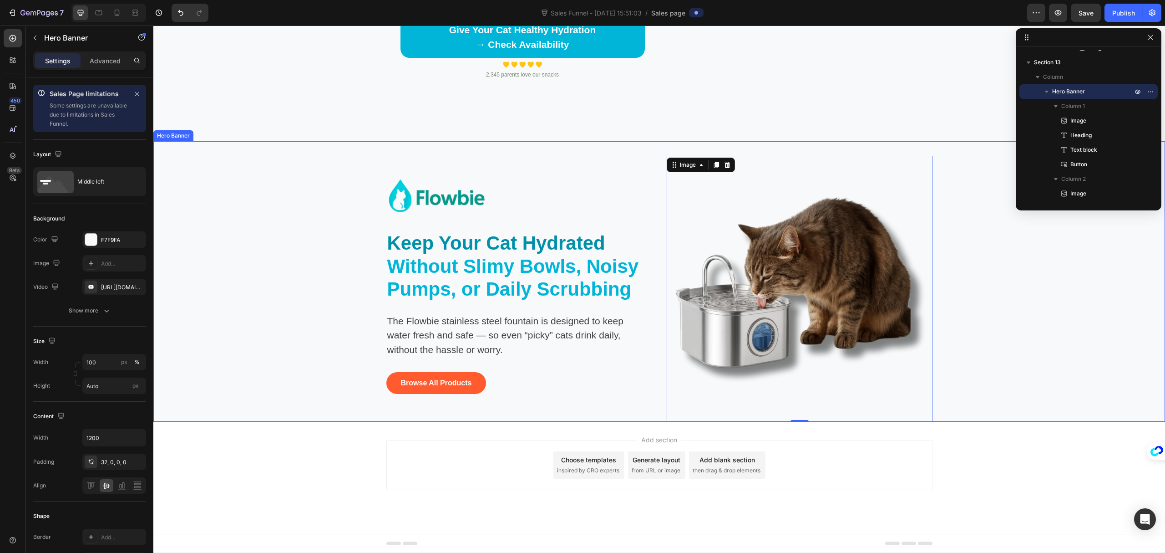
click at [1110, 316] on div "Background Image" at bounding box center [659, 281] width 1012 height 280
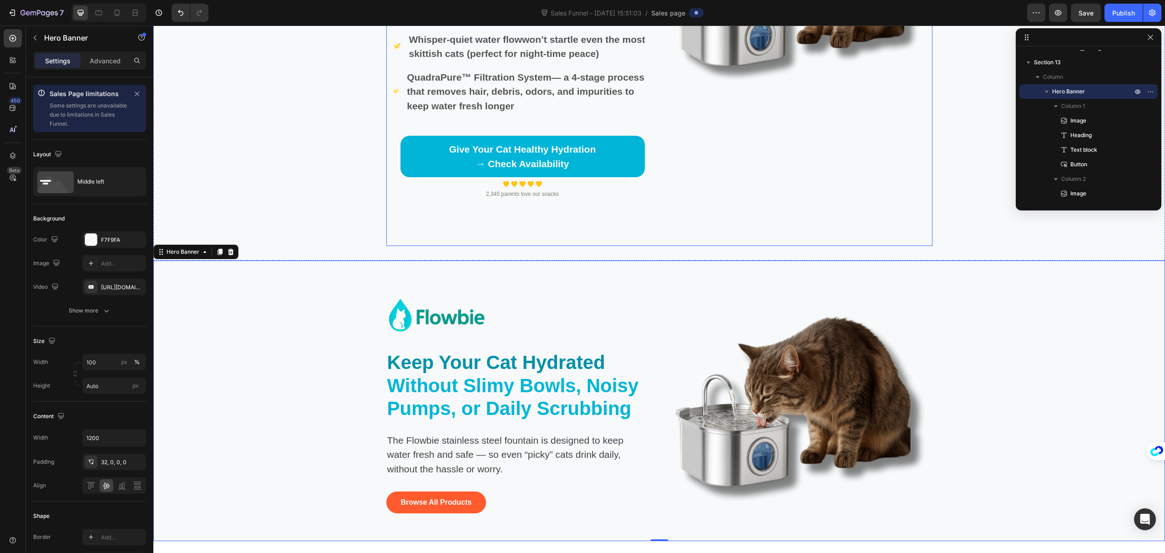
scroll to position [2818, 0]
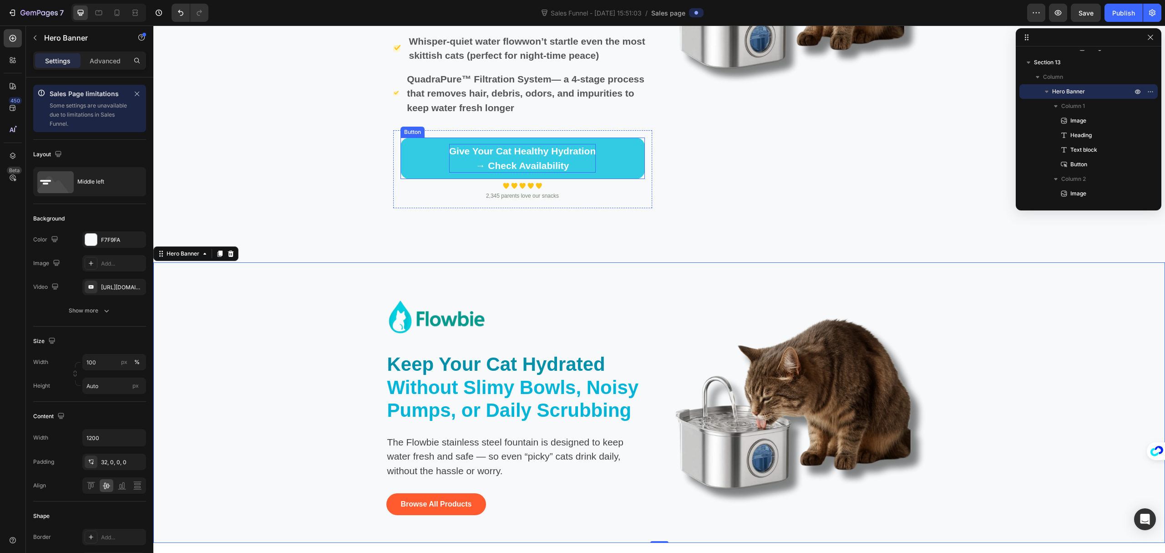
click at [562, 164] on p "Give Your Cat Healthy Hydration → Check Availability" at bounding box center [522, 158] width 147 height 29
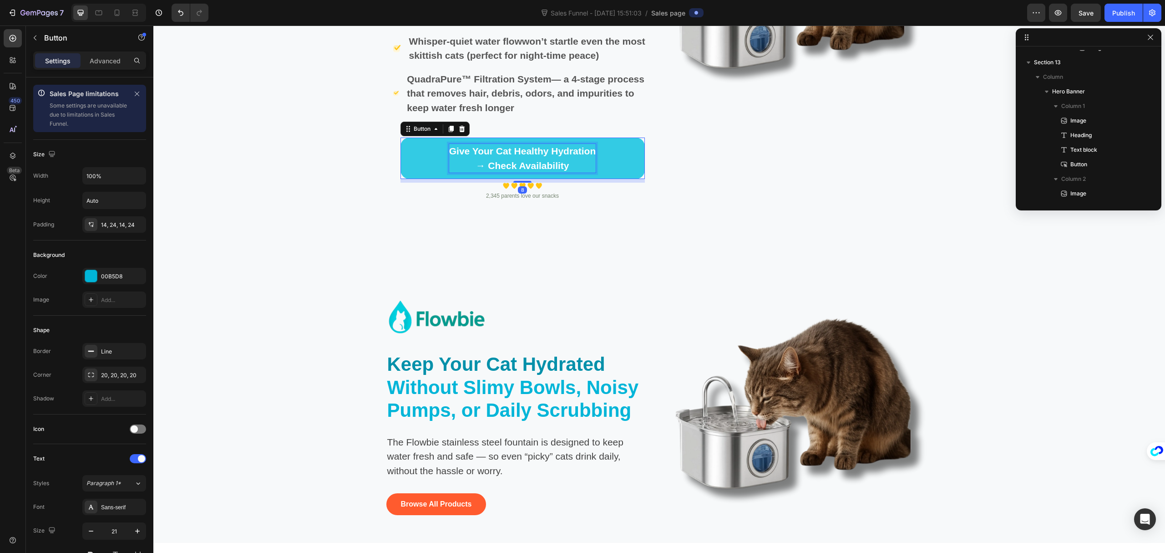
click at [562, 164] on p "Give Your Cat Healthy Hydration → Check Availability" at bounding box center [522, 158] width 147 height 29
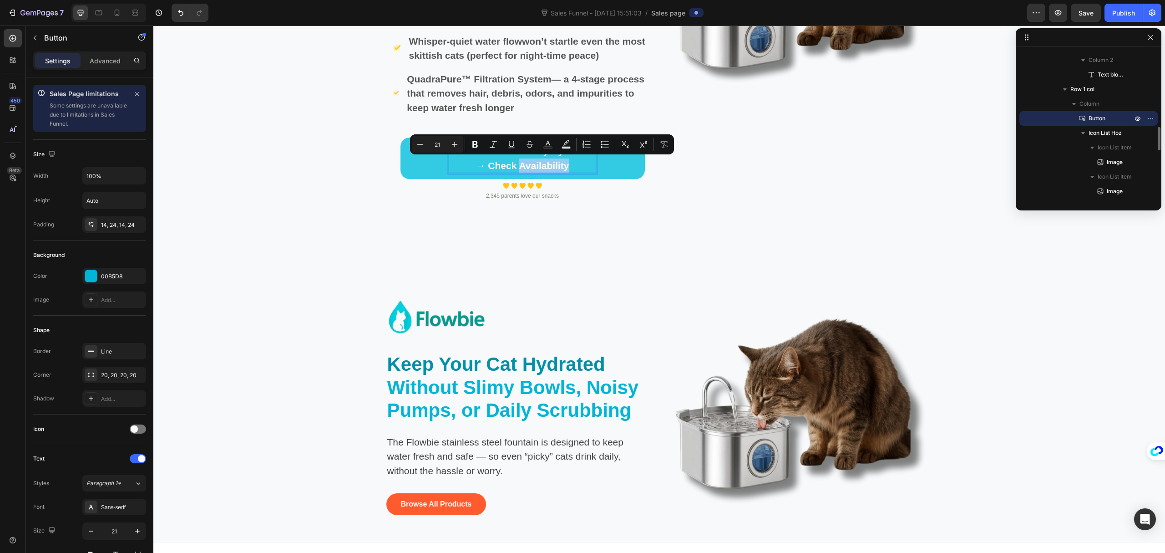
click at [562, 164] on p "Give Your Cat Healthy Hydration → Check Availability" at bounding box center [522, 158] width 147 height 29
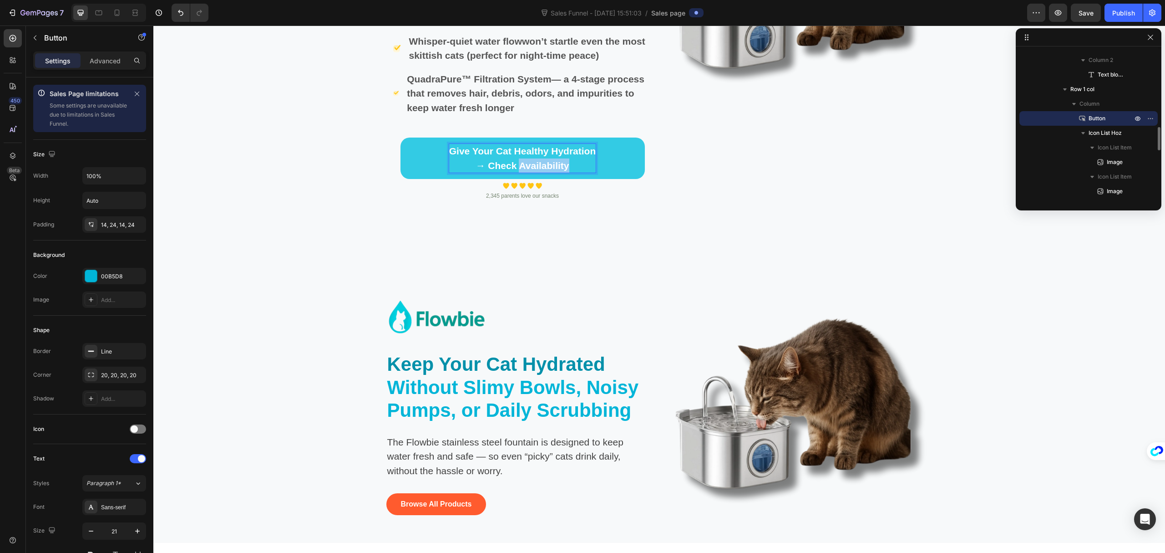
click at [562, 164] on p "Give Your Cat Healthy Hydration → Check Availability" at bounding box center [522, 158] width 147 height 29
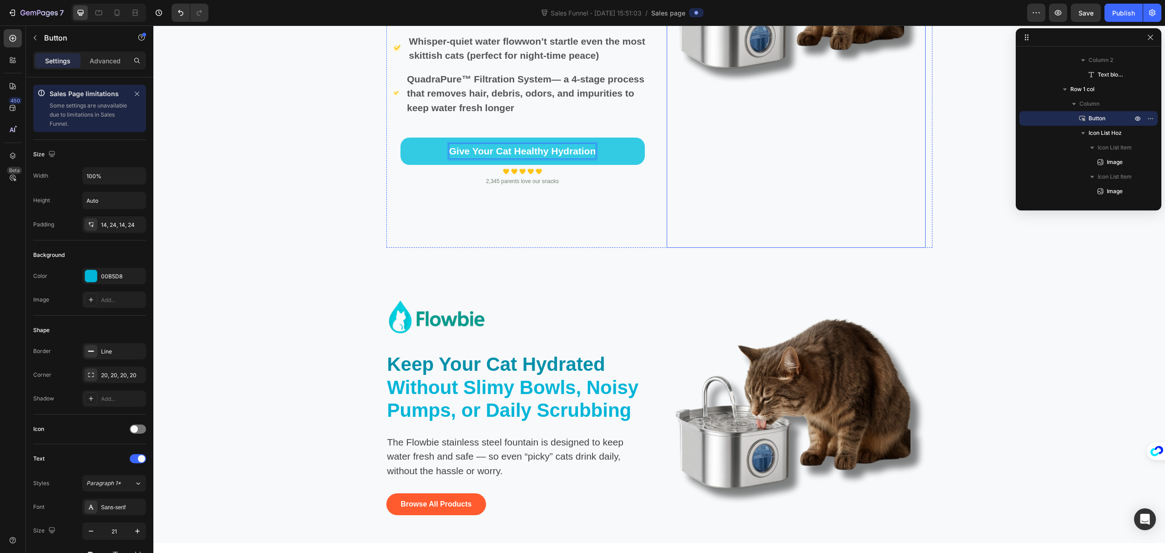
click at [685, 244] on div "Image Image" at bounding box center [796, 55] width 259 height 386
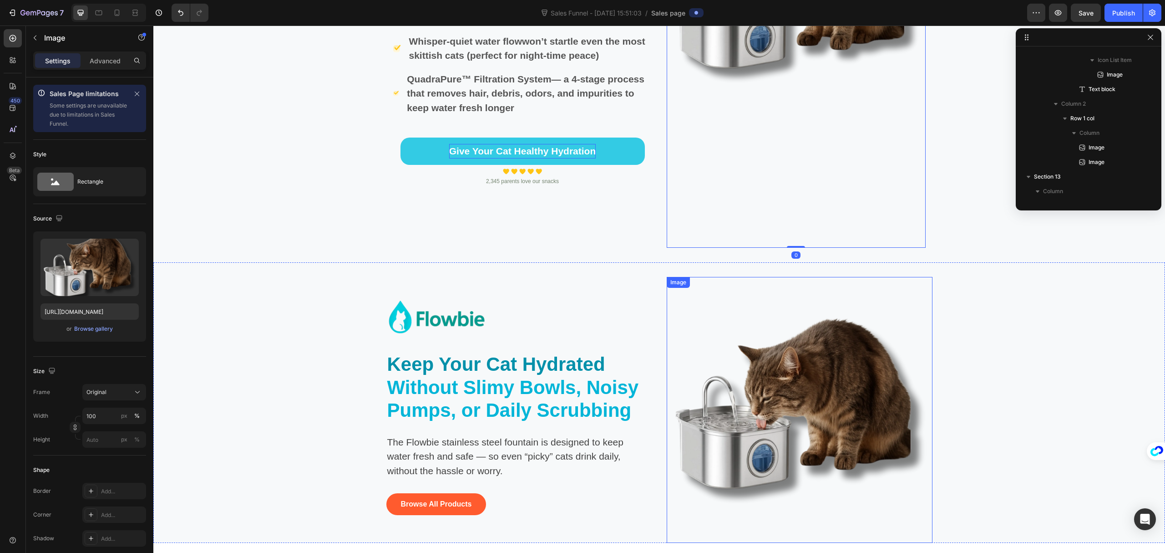
click at [682, 316] on img at bounding box center [800, 410] width 266 height 266
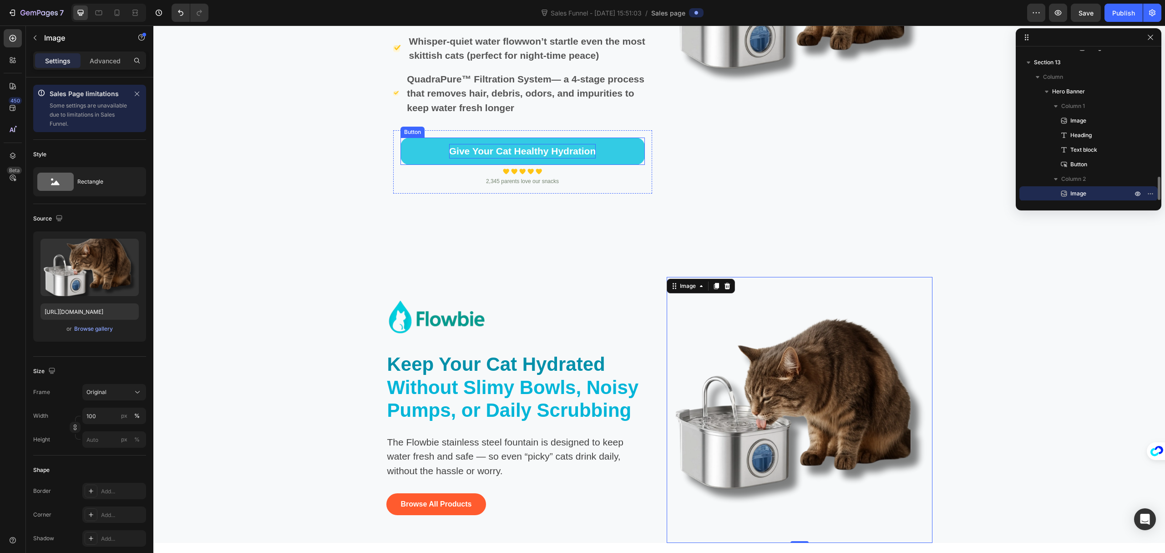
click at [616, 157] on link "Give Your Cat Healthy Hydration" at bounding box center [523, 150] width 244 height 27
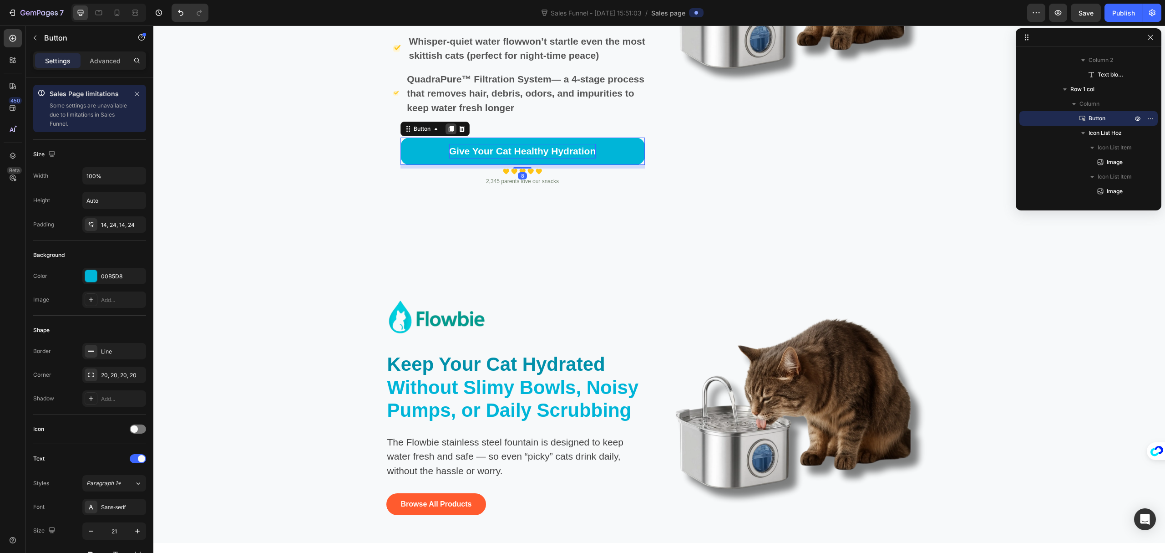
click at [448, 127] on icon at bounding box center [451, 128] width 7 height 7
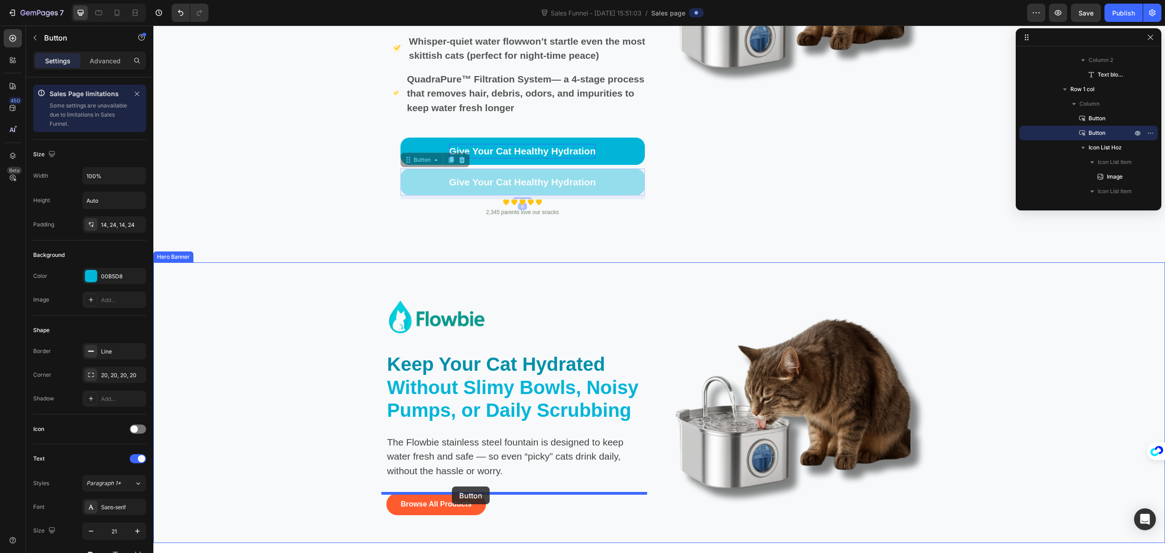
drag, startPoint x: 408, startPoint y: 158, endPoint x: 452, endPoint y: 486, distance: 330.7
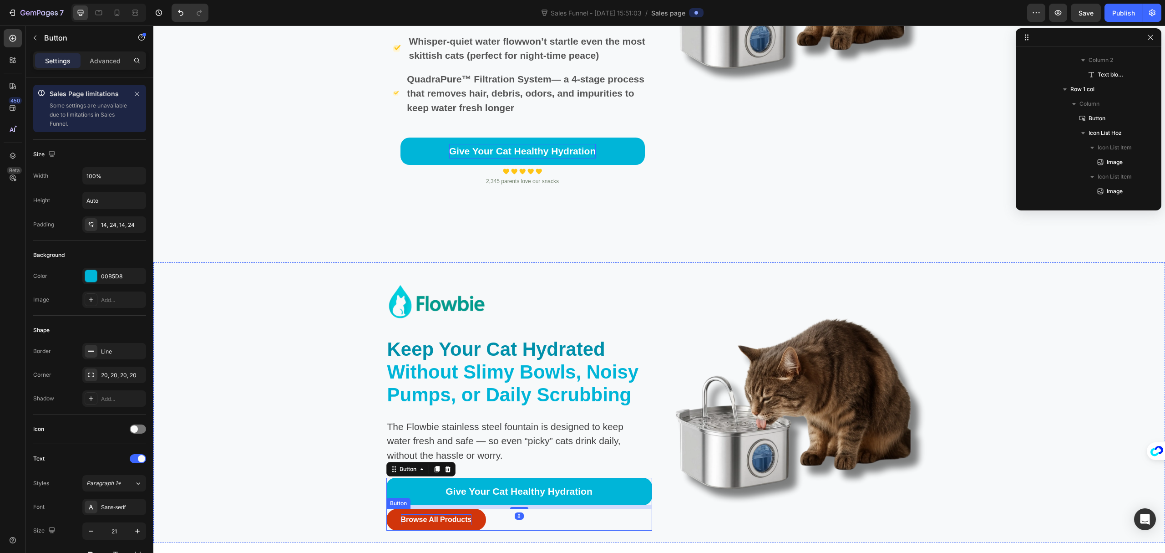
click at [447, 519] on div "Browse All Products" at bounding box center [436, 519] width 71 height 11
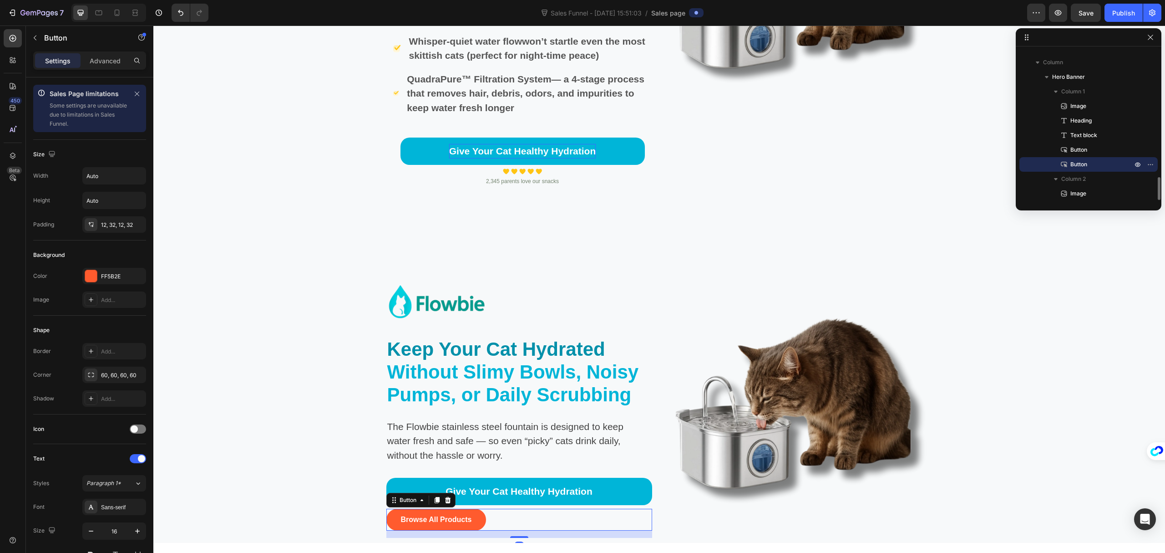
click at [518, 518] on div "Browse All Products Button 16" at bounding box center [520, 520] width 266 height 22
click at [445, 502] on icon at bounding box center [448, 500] width 6 height 6
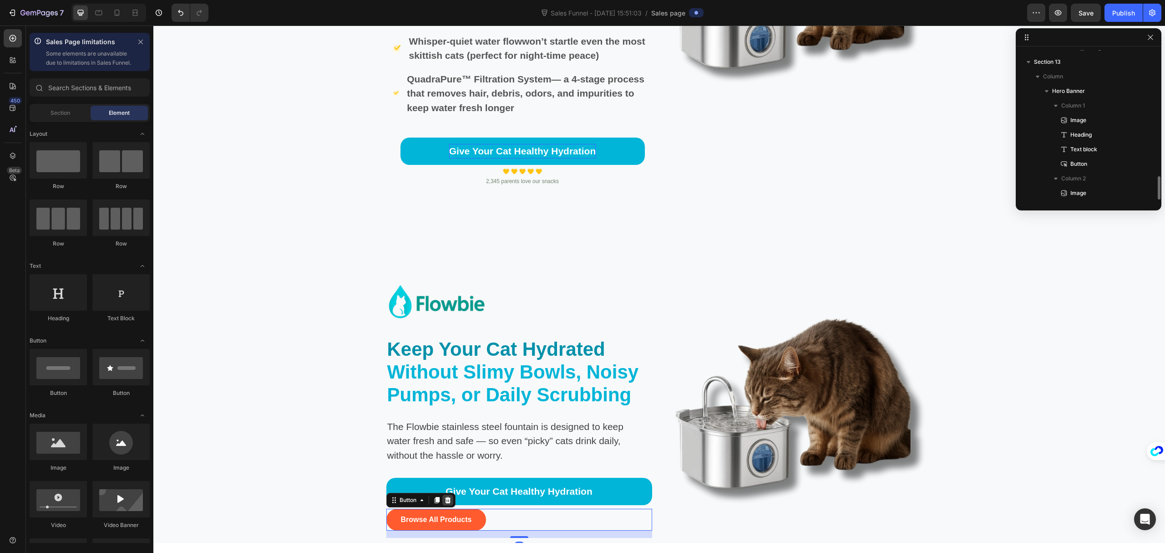
scroll to position [811, 0]
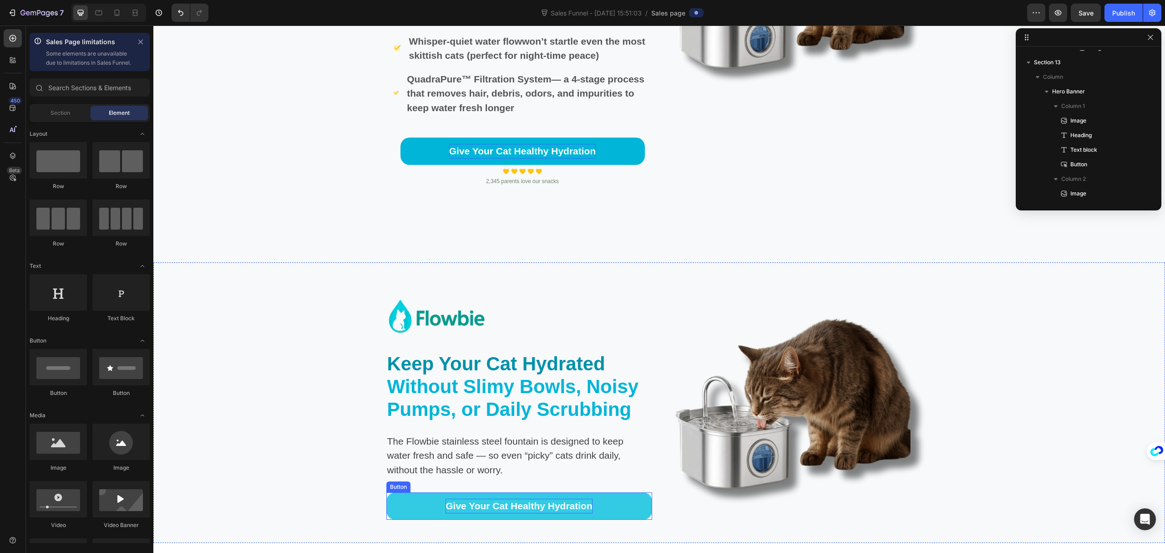
click at [523, 503] on p "Give Your Cat Healthy Hydration" at bounding box center [519, 506] width 147 height 15
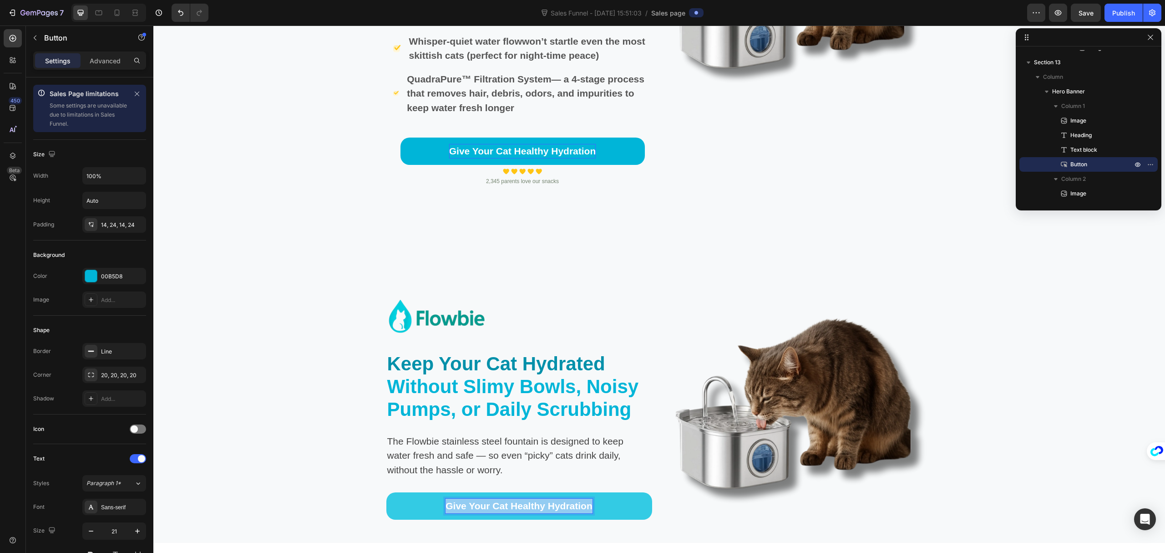
click at [523, 503] on p "Give Your Cat Healthy Hydration" at bounding box center [519, 506] width 147 height 15
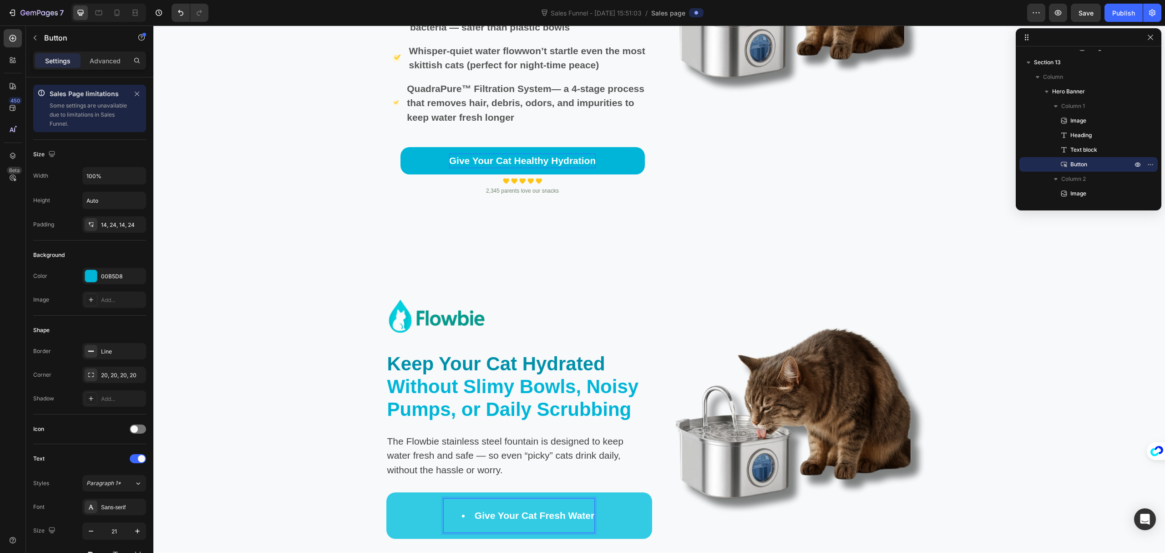
click at [475, 517] on p "Give Your Cat Fresh Water" at bounding box center [535, 515] width 120 height 15
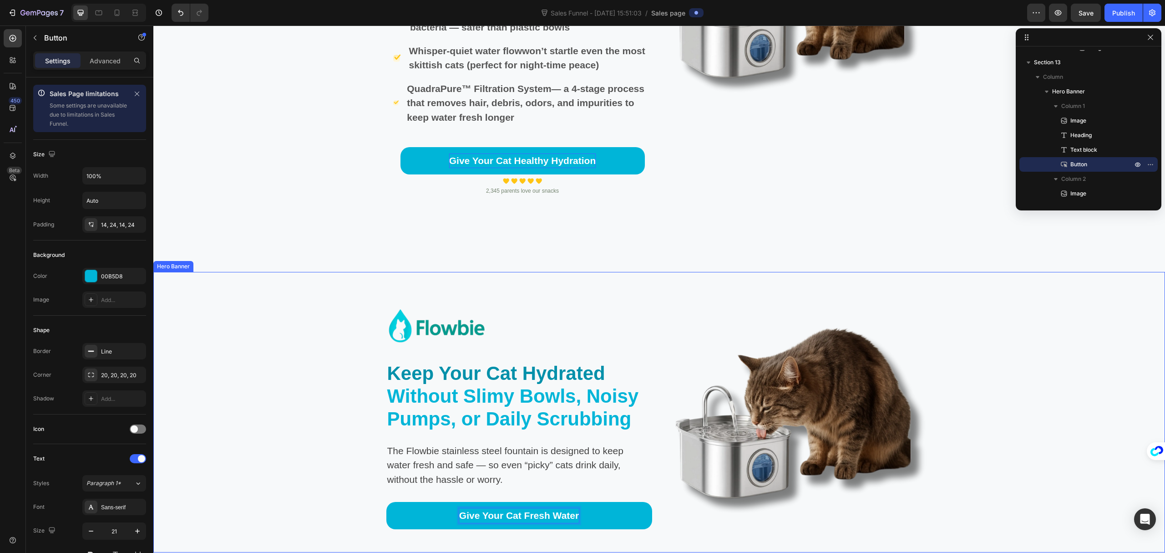
scroll to position [2818, 0]
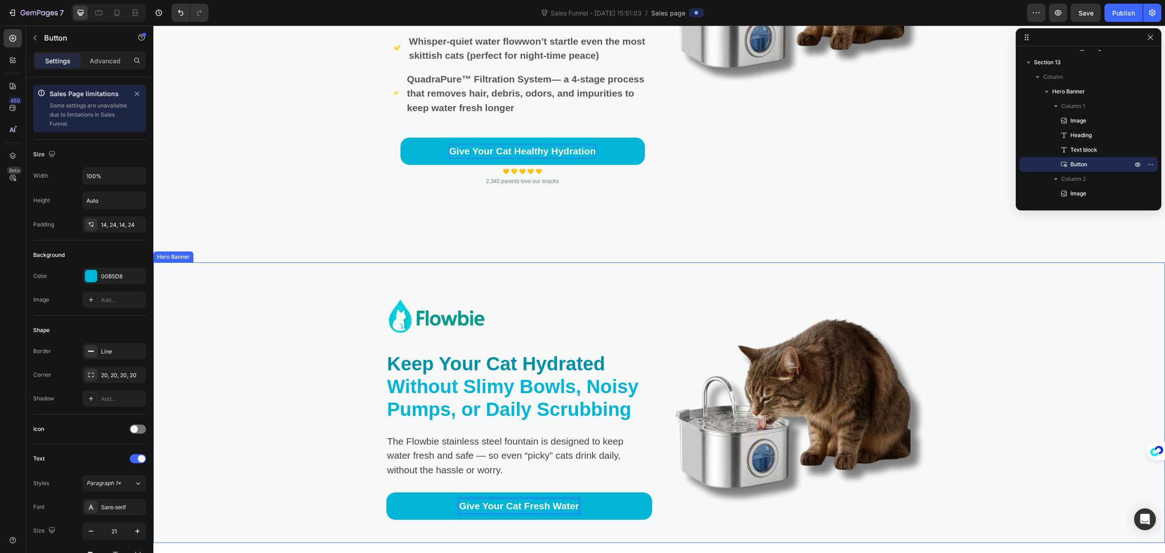
click at [635, 480] on div "Image Keep Your Cat Hydrated Without Slimy Bowls, Noisy Pumps, or Daily Scrubbi…" at bounding box center [520, 410] width 266 height 266
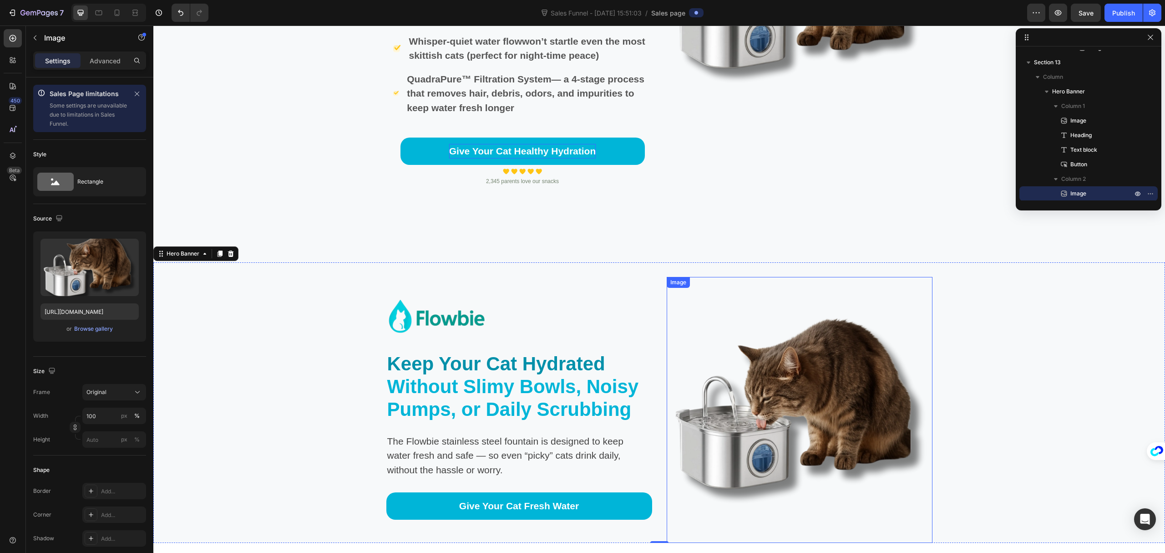
click at [800, 367] on img at bounding box center [800, 410] width 266 height 266
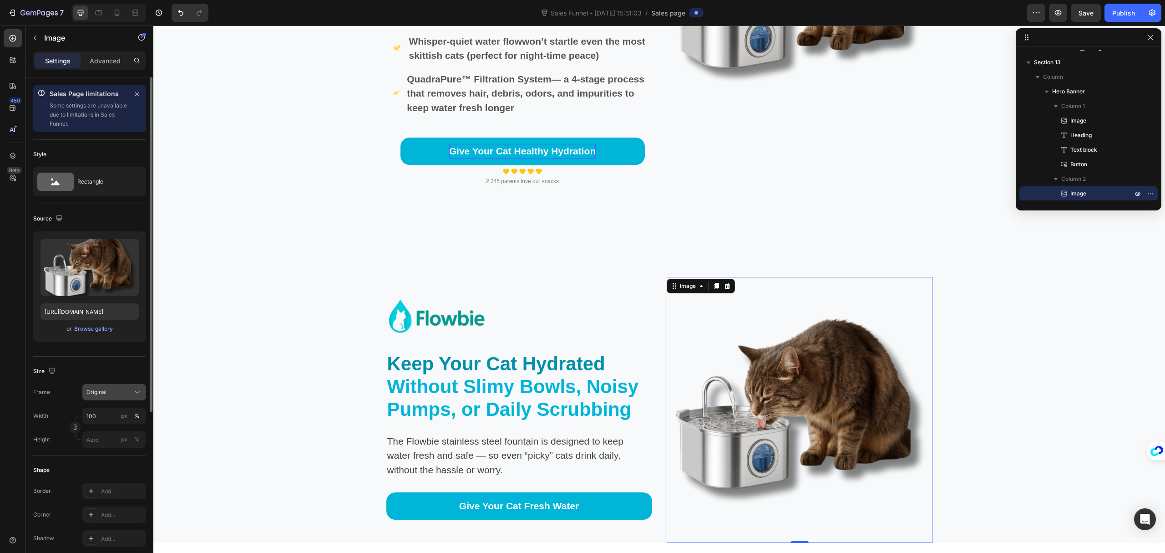
click at [132, 397] on button "Original" at bounding box center [114, 392] width 64 height 16
click at [100, 486] on span "Custom" at bounding box center [96, 482] width 20 height 8
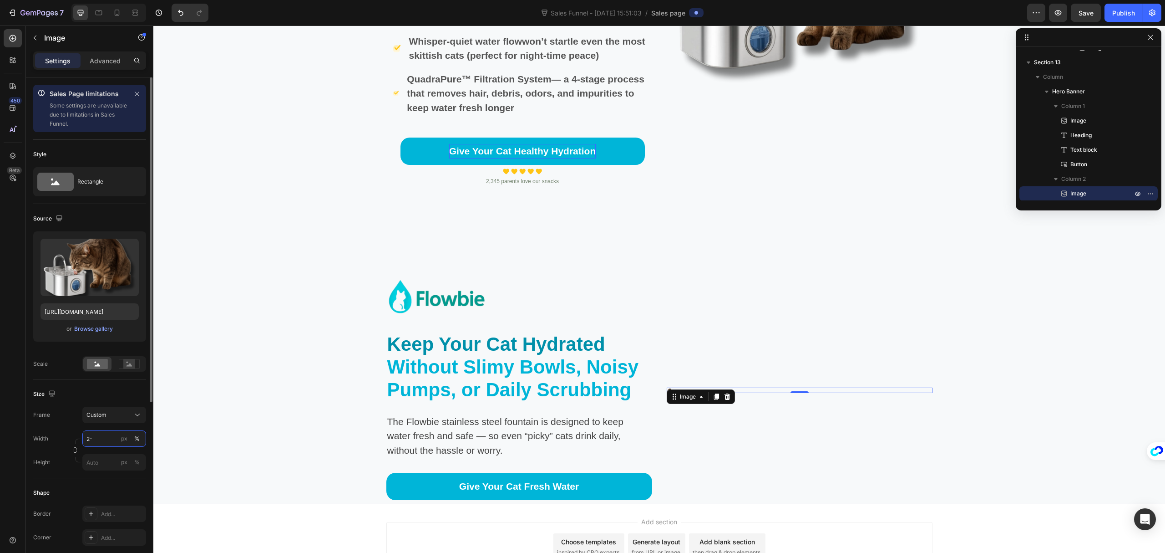
type input "2"
type input "0"
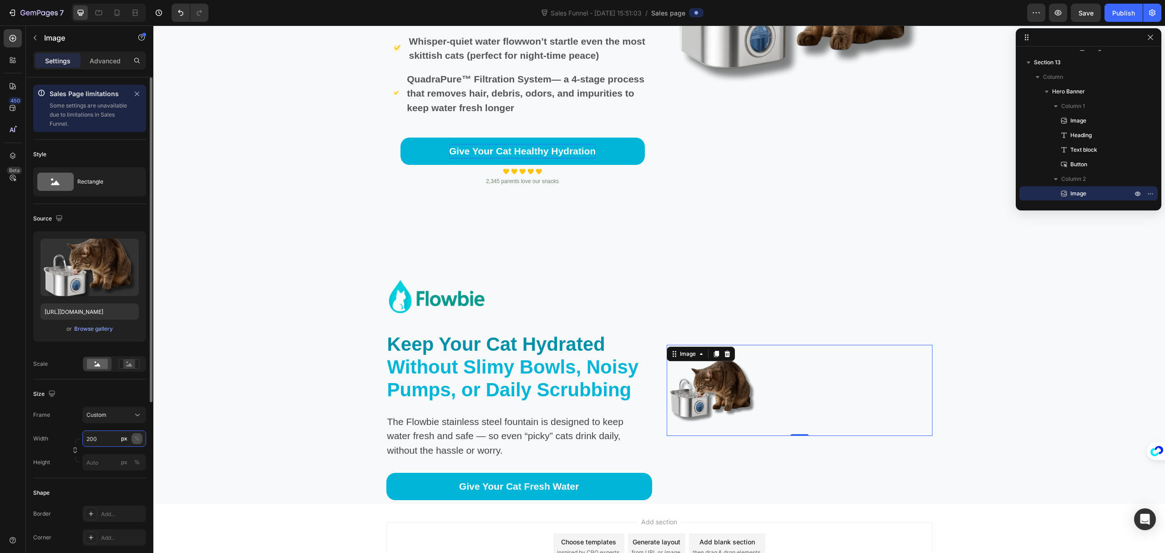
type input "200"
click at [134, 438] on div "%" at bounding box center [136, 438] width 5 height 8
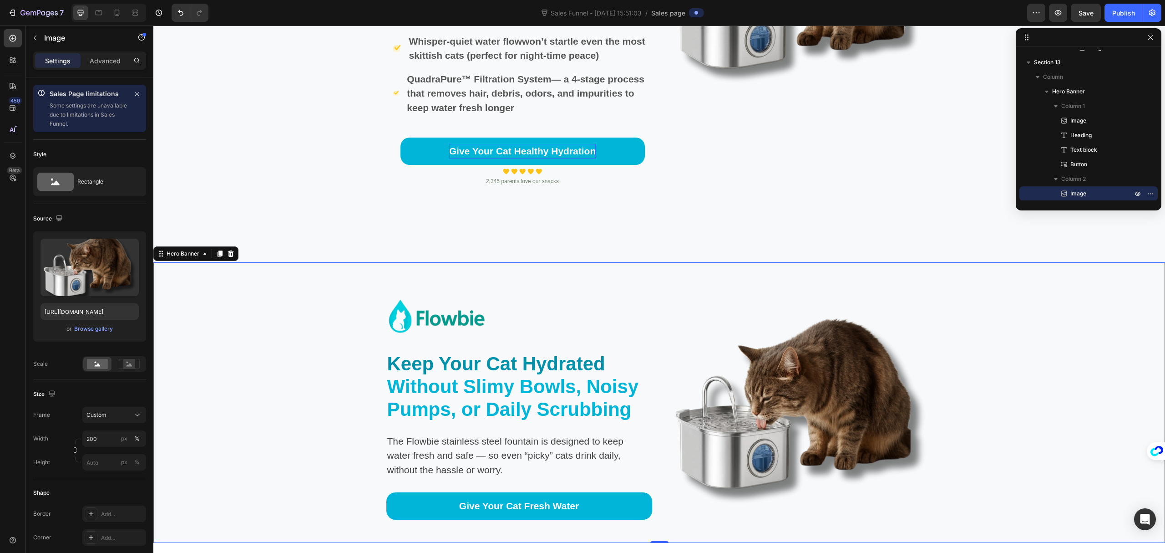
click at [1093, 423] on div "Background Image" at bounding box center [659, 402] width 1012 height 280
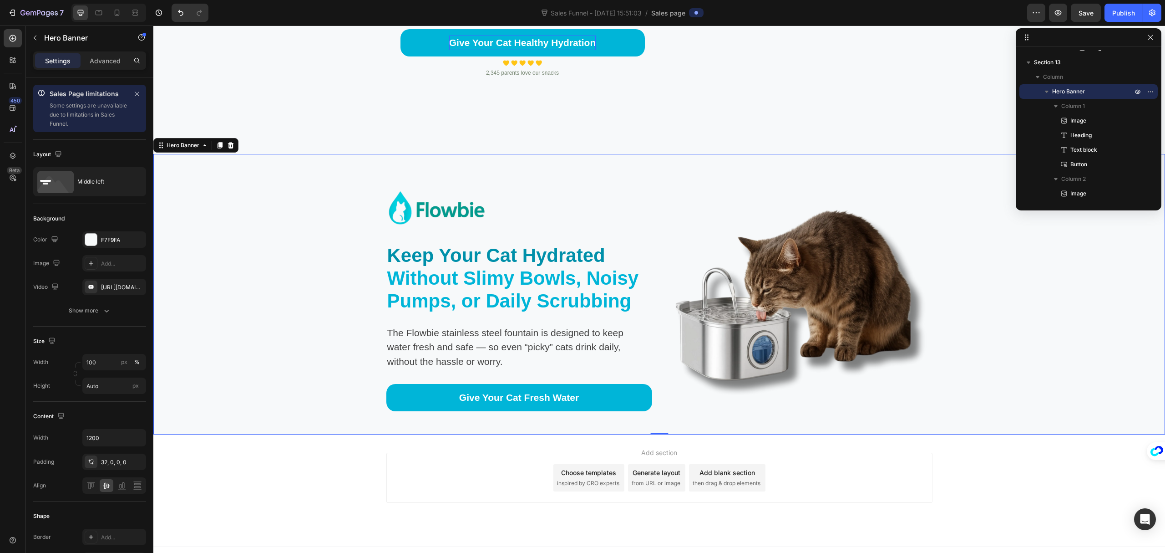
scroll to position [2940, 0]
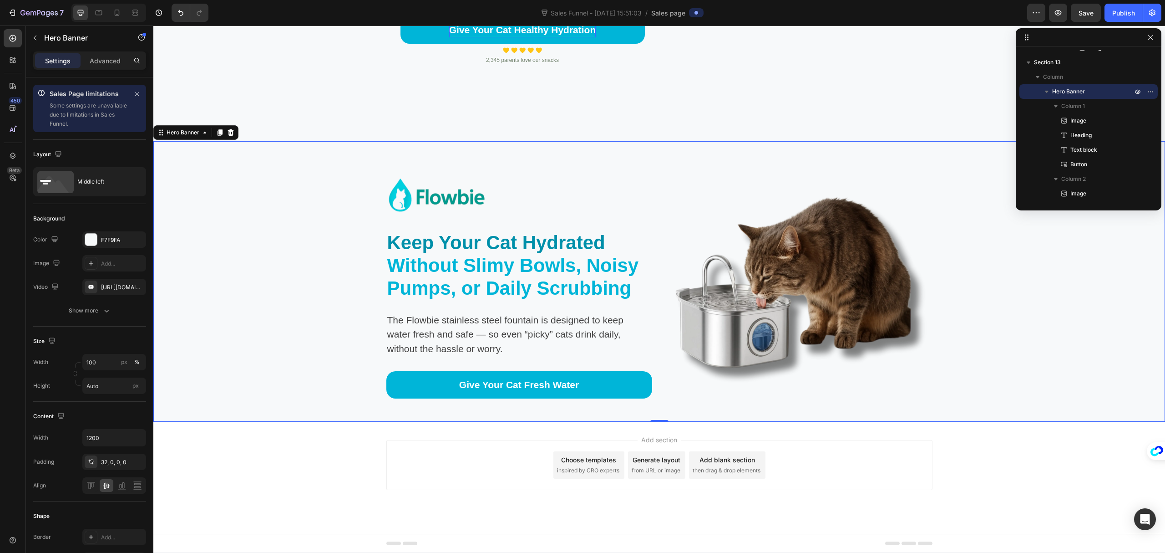
click at [957, 290] on div "Background Image" at bounding box center [659, 281] width 1012 height 280
click at [864, 265] on img at bounding box center [800, 289] width 266 height 266
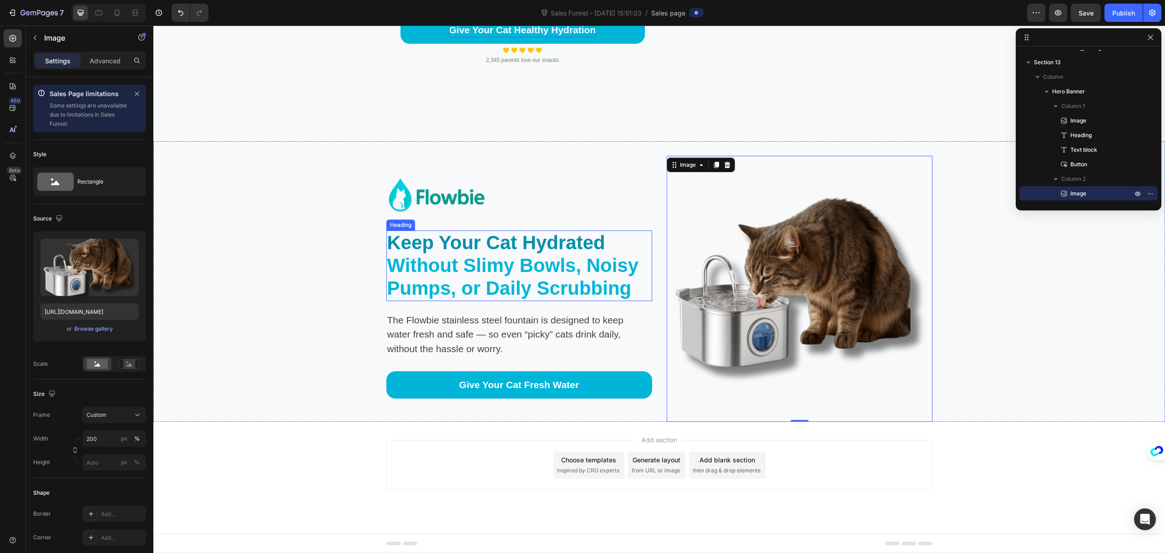
drag, startPoint x: 489, startPoint y: 275, endPoint x: 490, endPoint y: 270, distance: 4.6
click at [489, 275] on span "Without Slimy Bowls, Noisy Pumps, or Daily Scrubbing" at bounding box center [513, 276] width 252 height 44
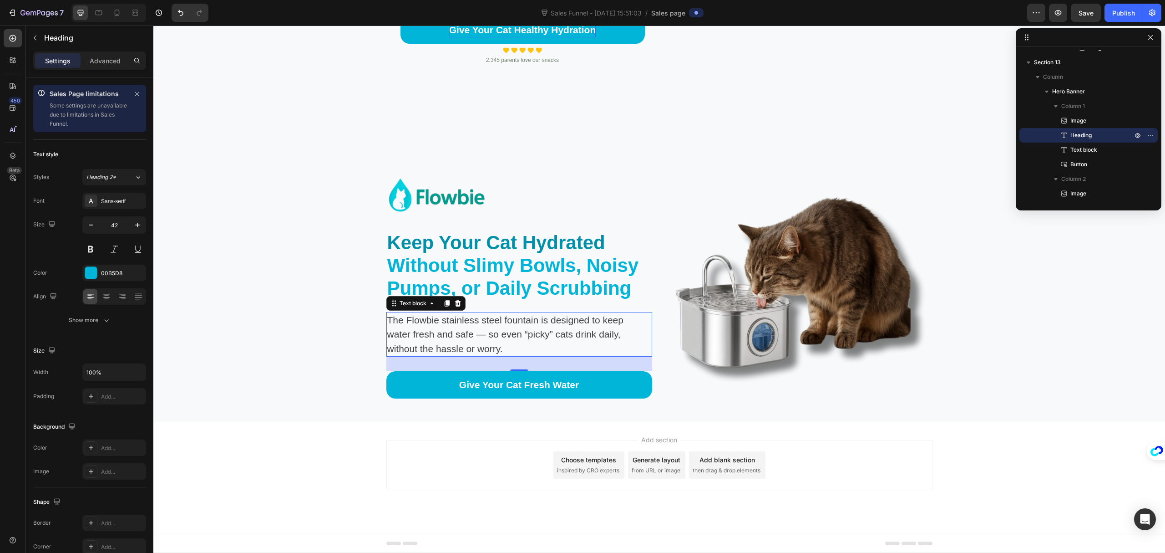
click at [481, 340] on p "The Flowbie stainless steel fountain is designed to keep water fresh and safe —…" at bounding box center [514, 334] width 255 height 43
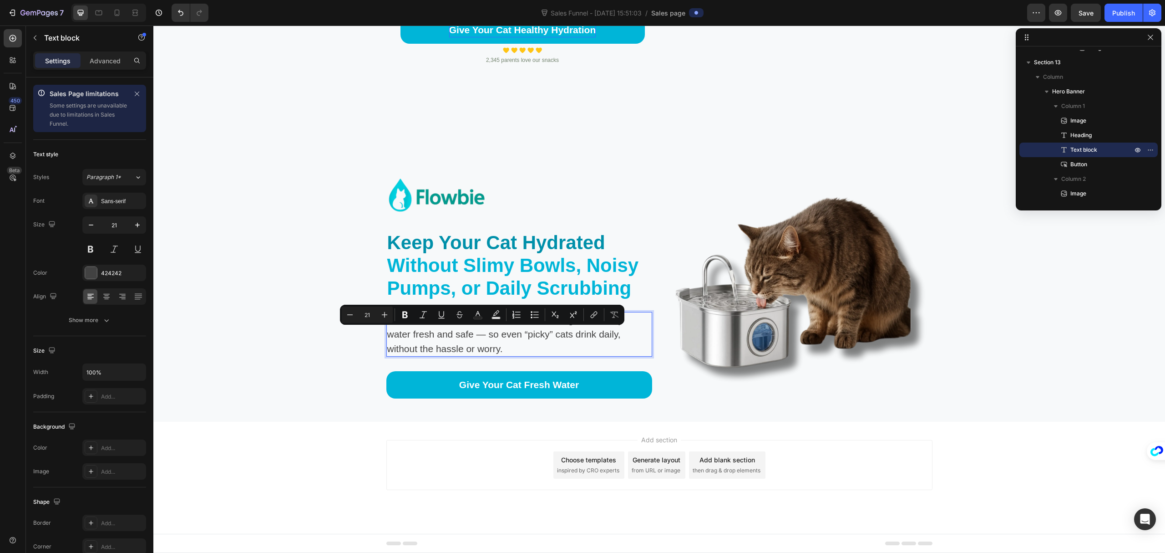
click at [481, 340] on p "The Flowbie stainless steel fountain is designed to keep water fresh and safe —…" at bounding box center [514, 334] width 255 height 43
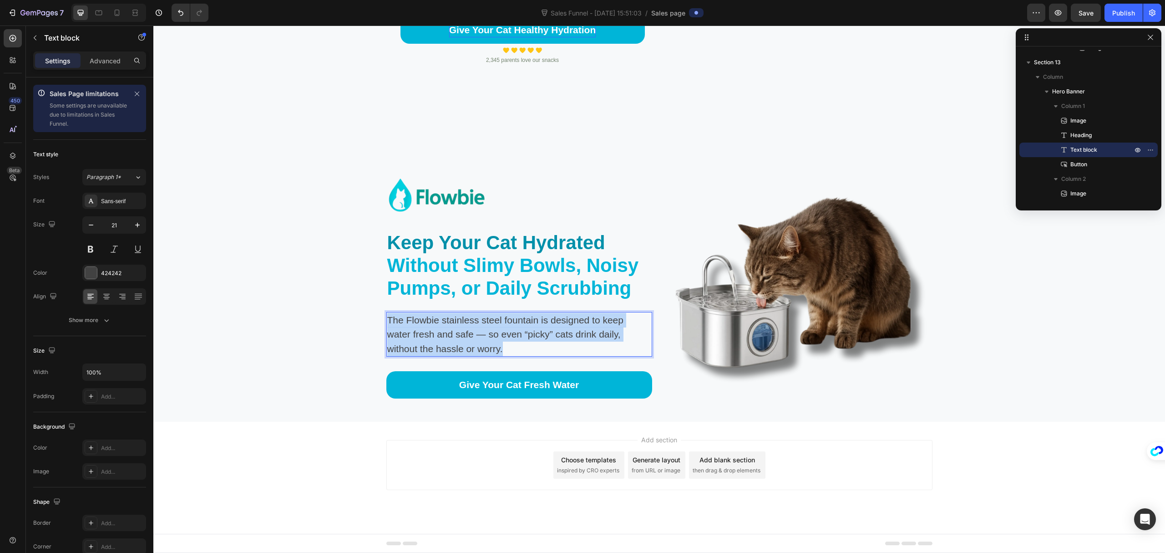
click at [481, 340] on p "The Flowbie stainless steel fountain is designed to keep water fresh and safe —…" at bounding box center [514, 334] width 255 height 43
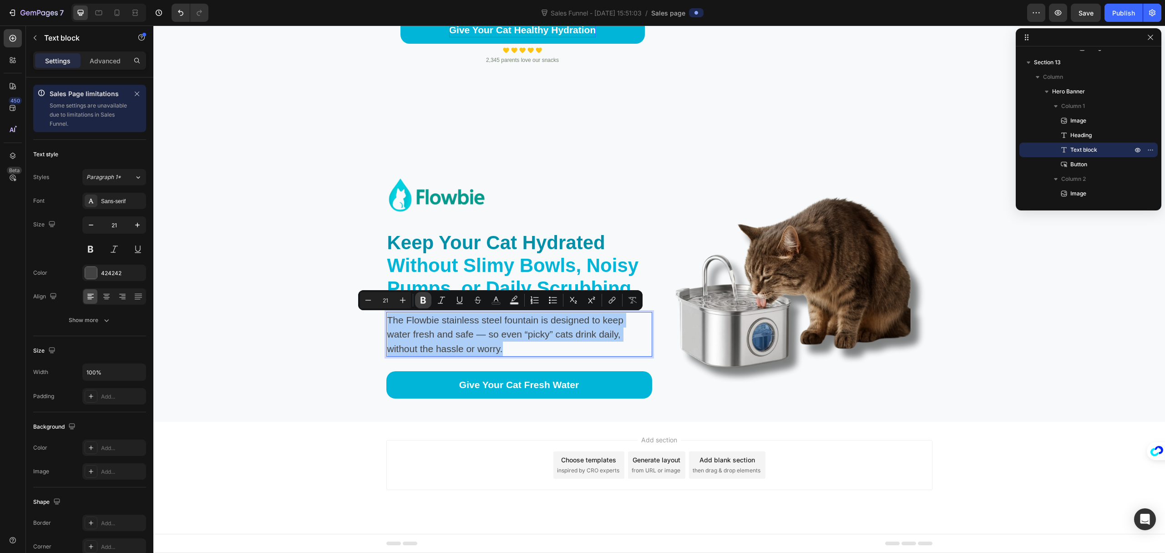
click at [426, 305] on button "Bold" at bounding box center [423, 300] width 16 height 16
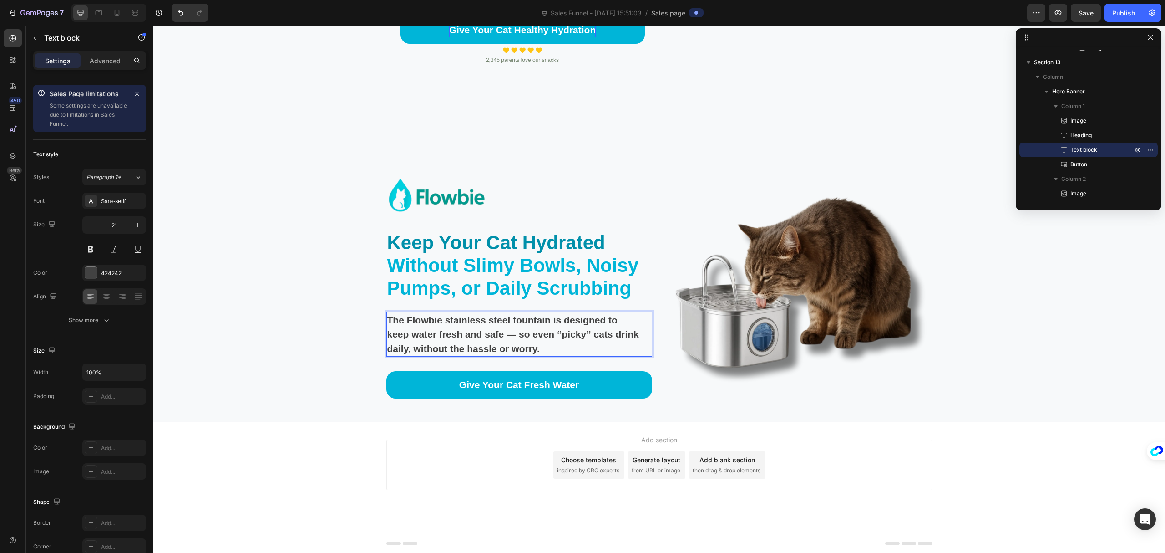
click at [422, 321] on strong "The Flowbie stainless steel fountain is designed to keep water fresh and safe —…" at bounding box center [513, 334] width 252 height 39
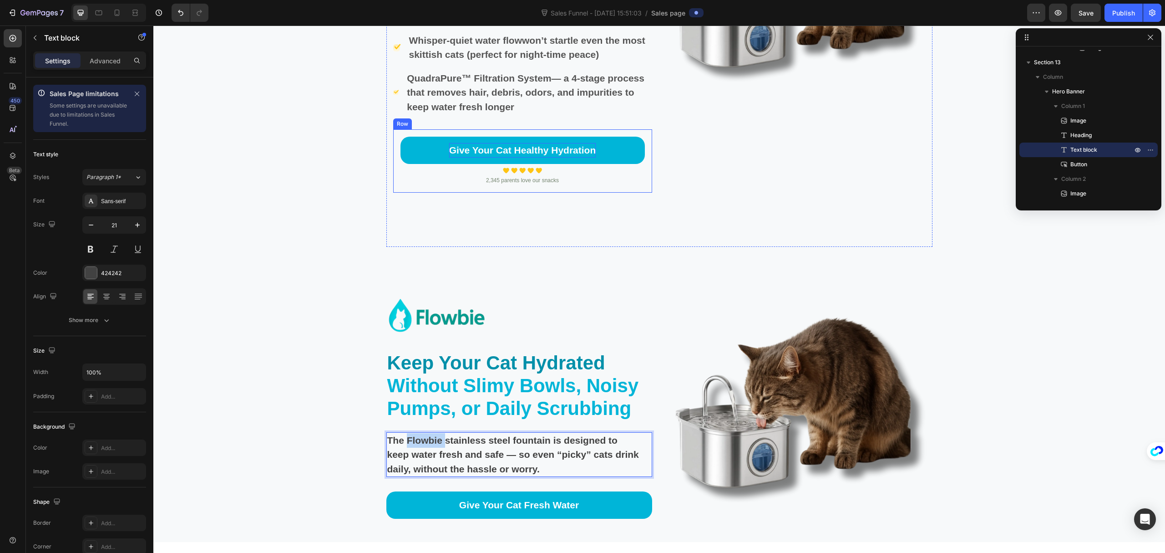
scroll to position [2818, 0]
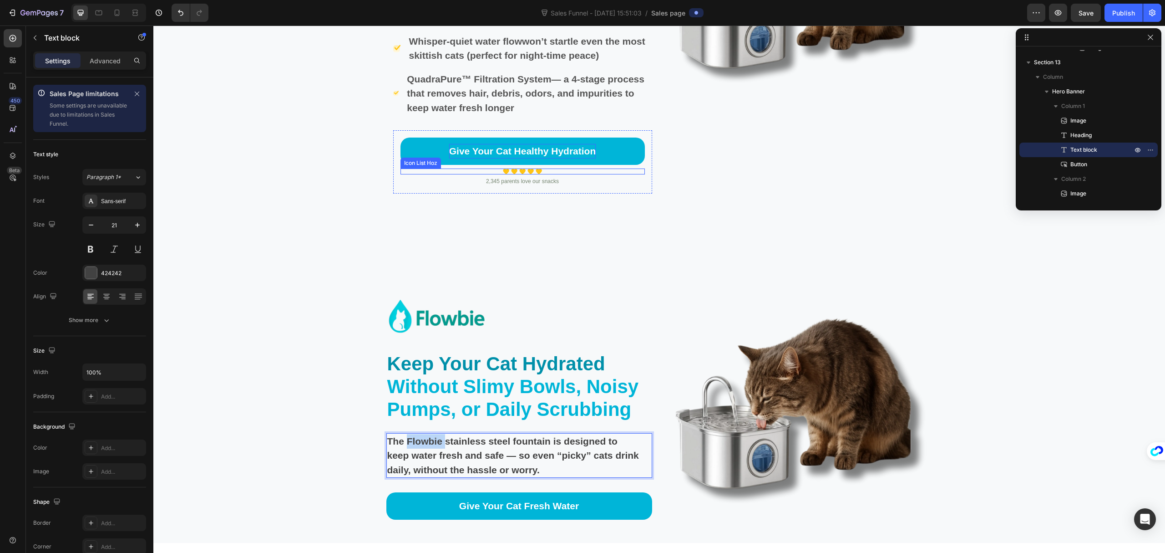
click at [530, 172] on div "Image Image Image Image Image" at bounding box center [523, 171] width 244 height 6
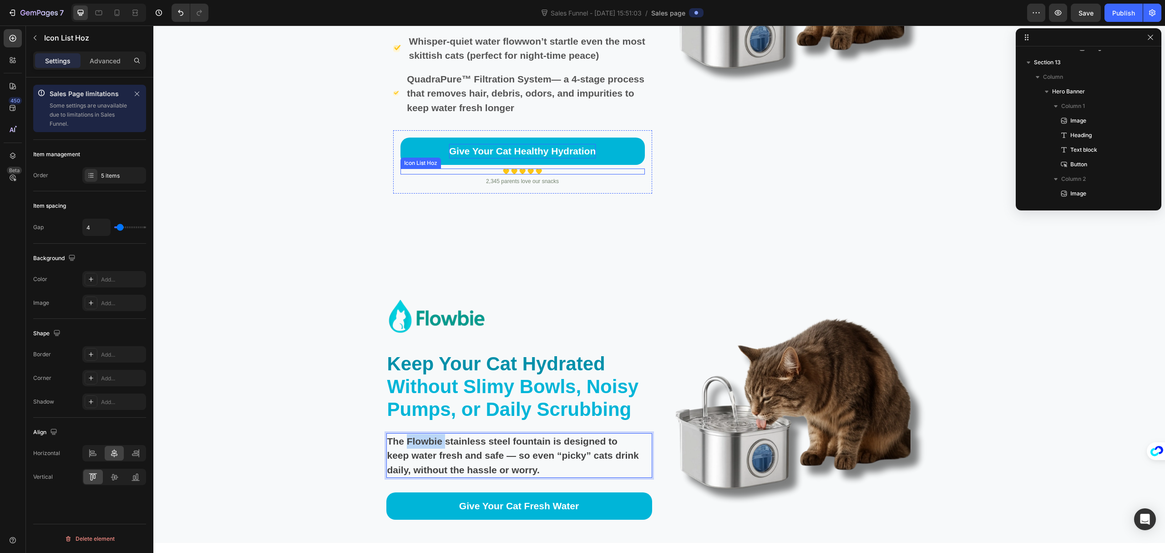
scroll to position [507, 0]
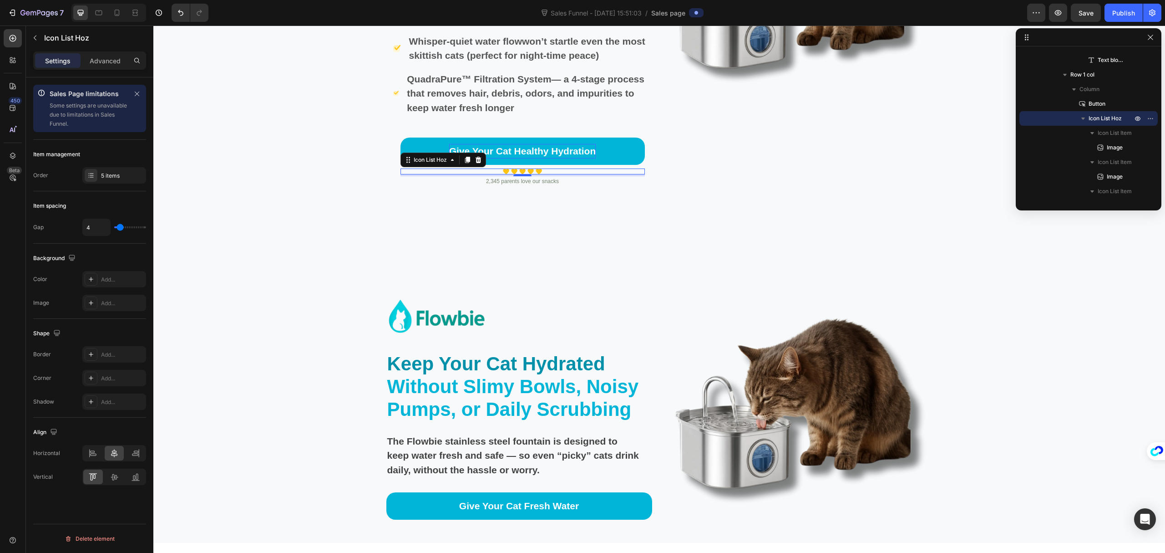
click at [453, 181] on p "2,345 parents love our snacks" at bounding box center [523, 181] width 243 height 8
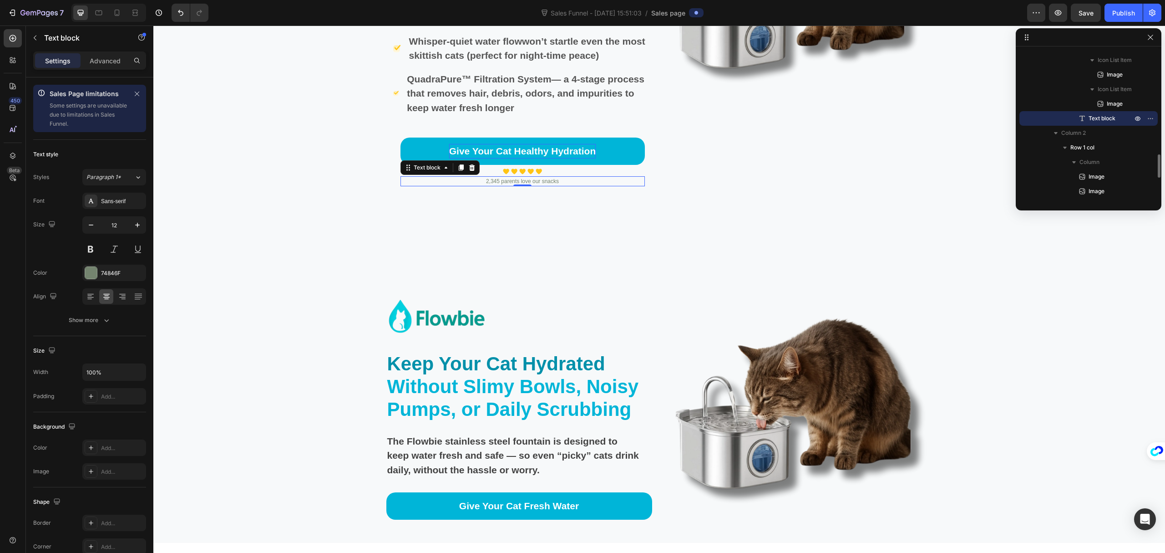
click at [416, 177] on p "2,345 parents love our snacks" at bounding box center [523, 181] width 243 height 8
click at [394, 138] on div "Give Your Cat Healthy Hydration Button Image Image Image Image Image Icon List …" at bounding box center [522, 161] width 259 height 63
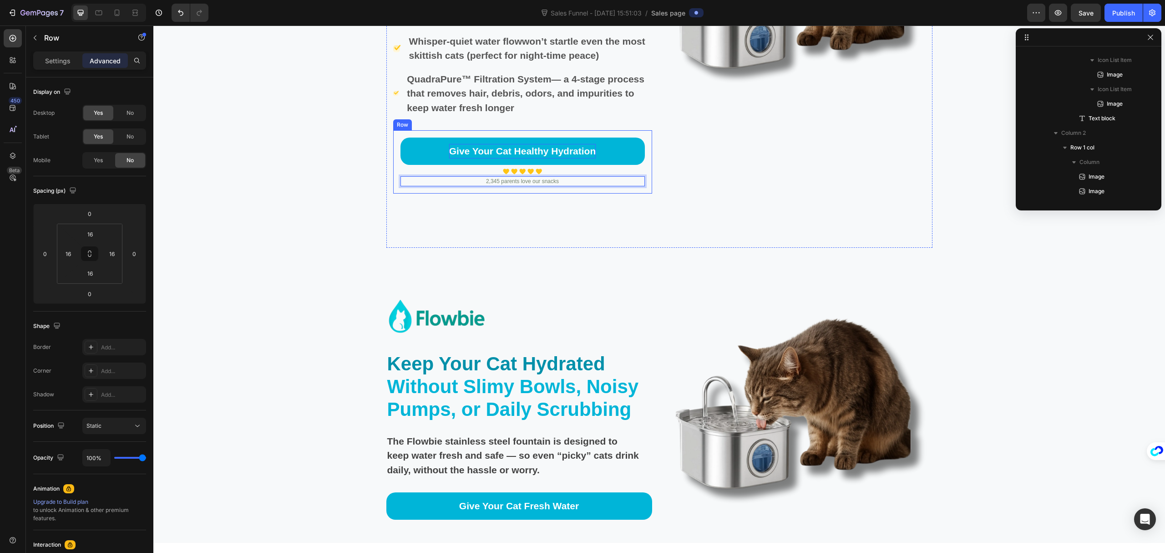
scroll to position [463, 0]
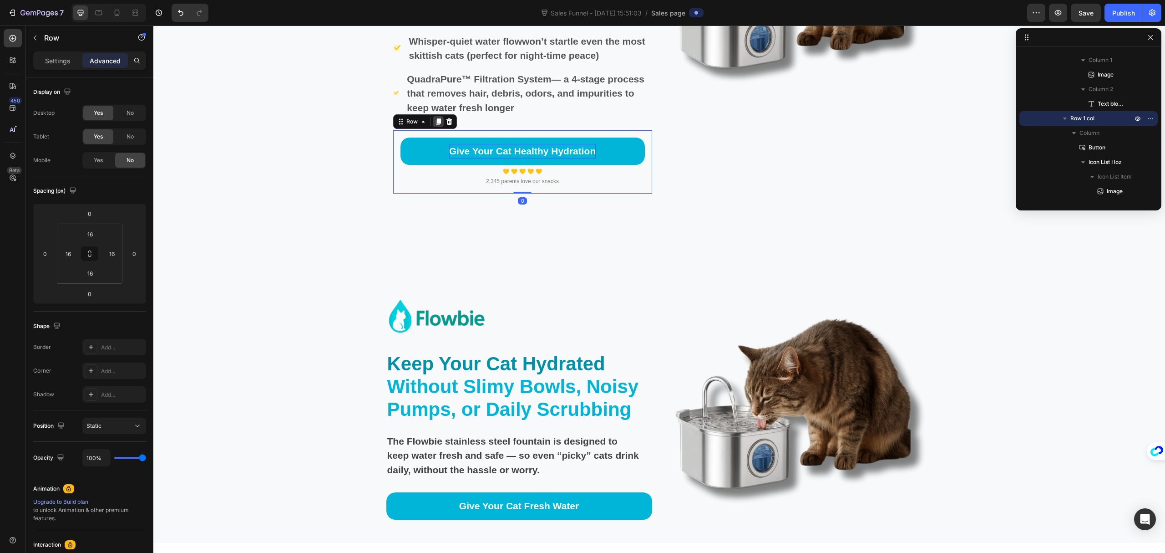
click at [436, 124] on icon at bounding box center [438, 121] width 5 height 6
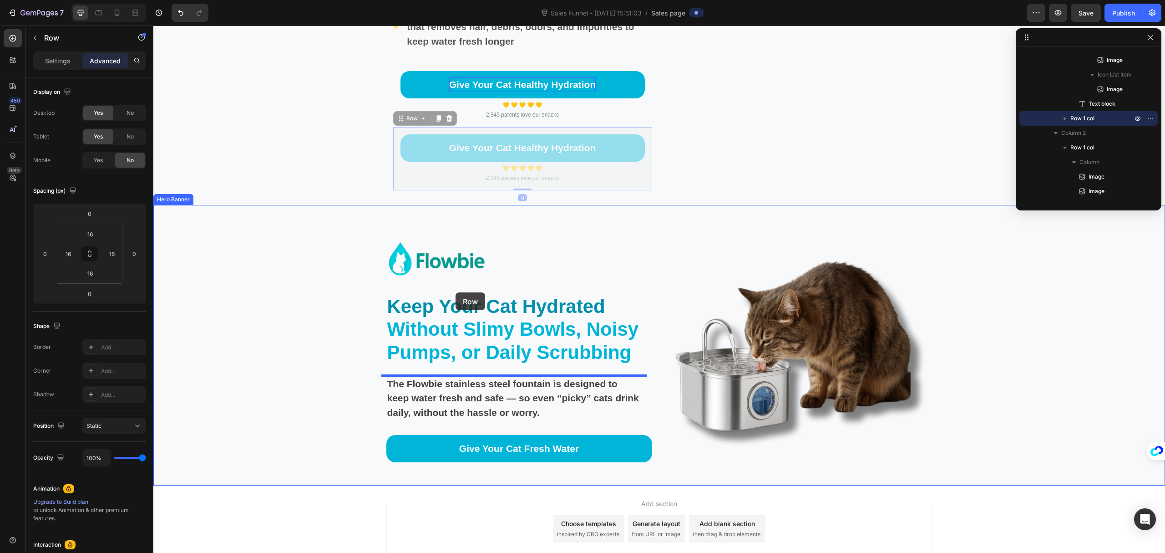
scroll to position [2949, 0]
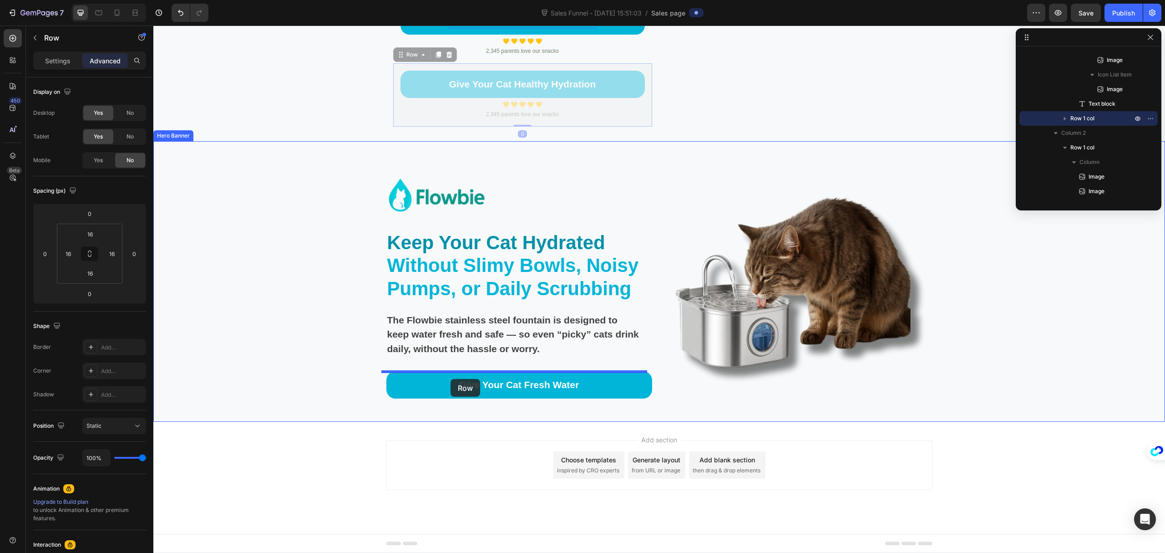
drag, startPoint x: 397, startPoint y: 184, endPoint x: 451, endPoint y: 379, distance: 201.6
type input "32"
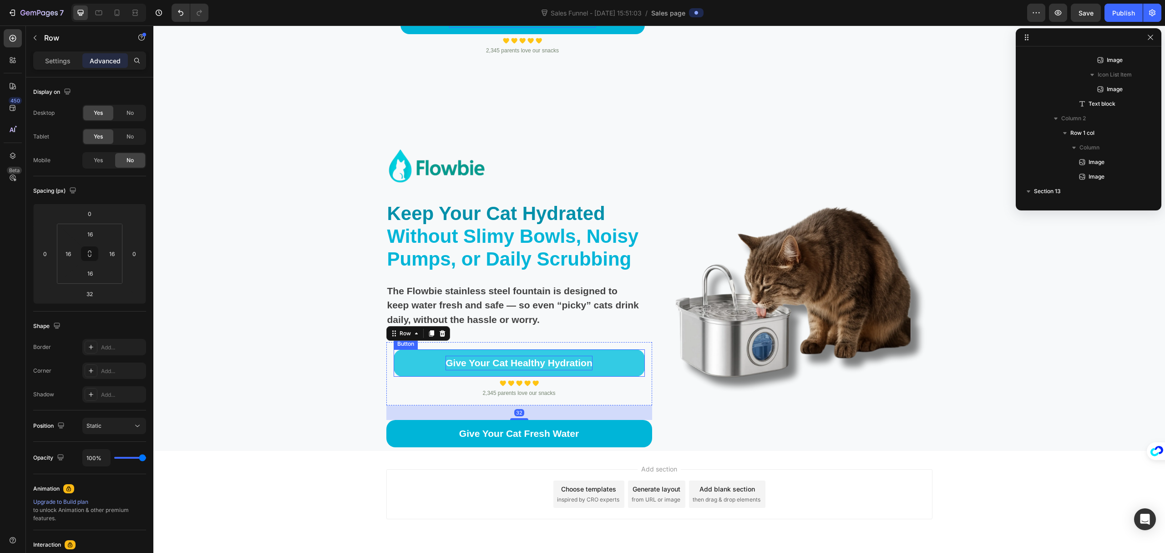
click at [539, 356] on p "Give Your Cat Healthy Hydration" at bounding box center [519, 363] width 147 height 15
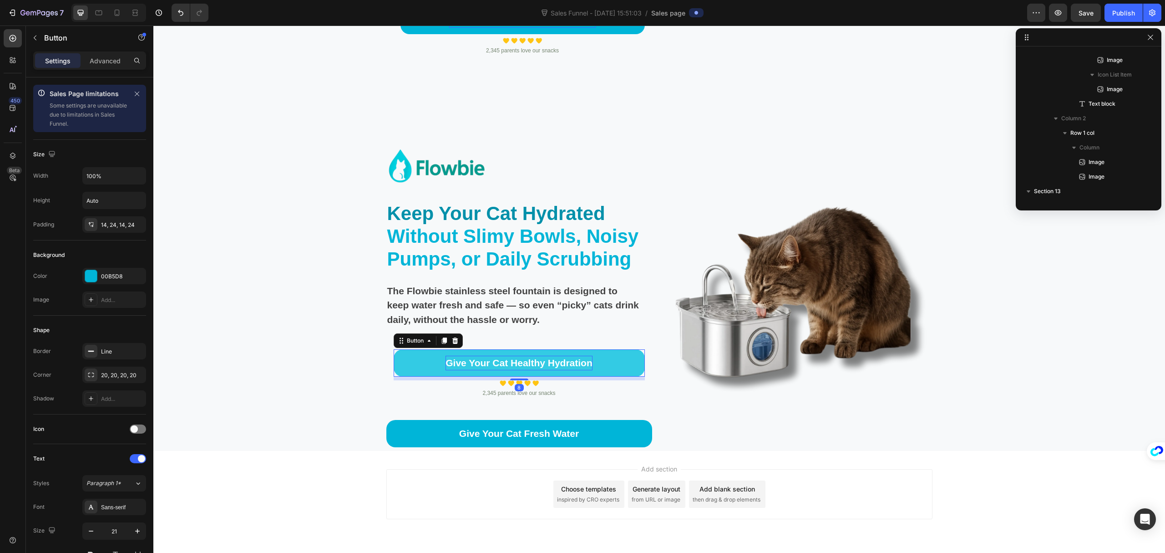
scroll to position [884, 0]
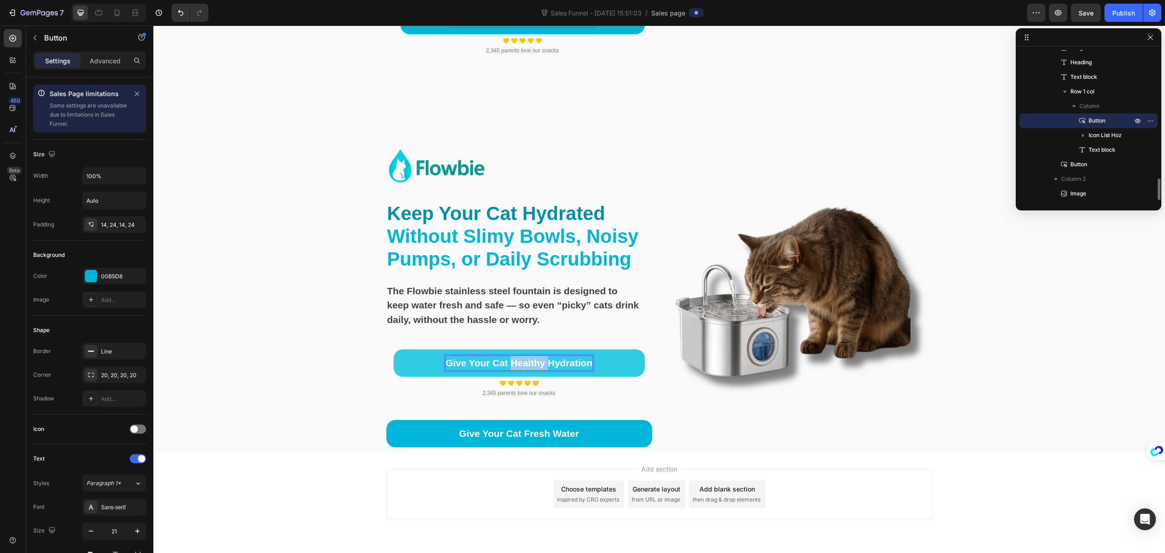
click at [539, 356] on p "Give Your Cat Healthy Hydration" at bounding box center [519, 363] width 147 height 15
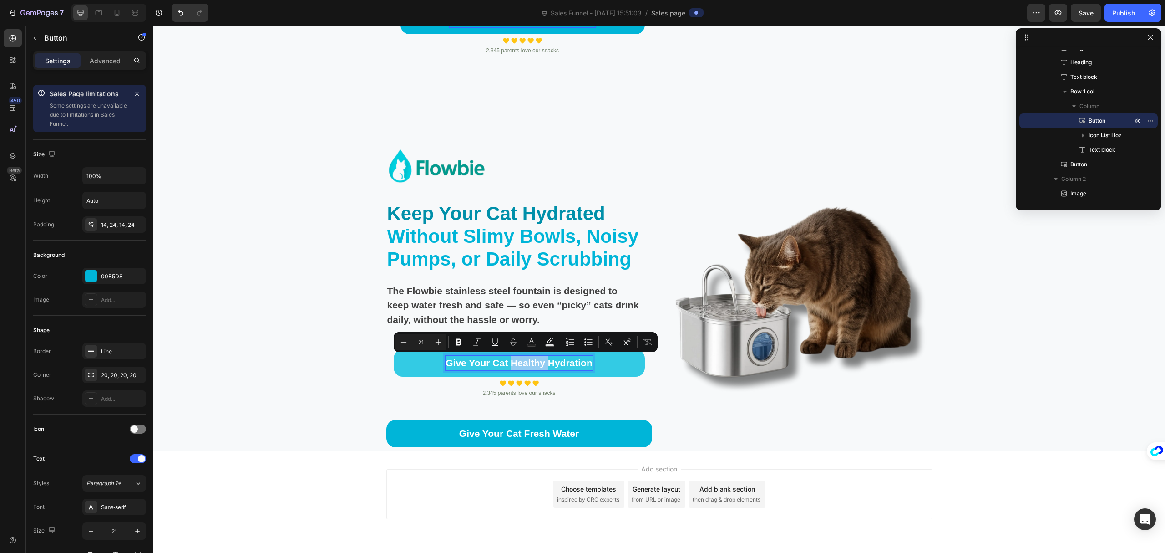
click at [510, 364] on p "Give Your Cat Healthy Hydration" at bounding box center [519, 363] width 147 height 15
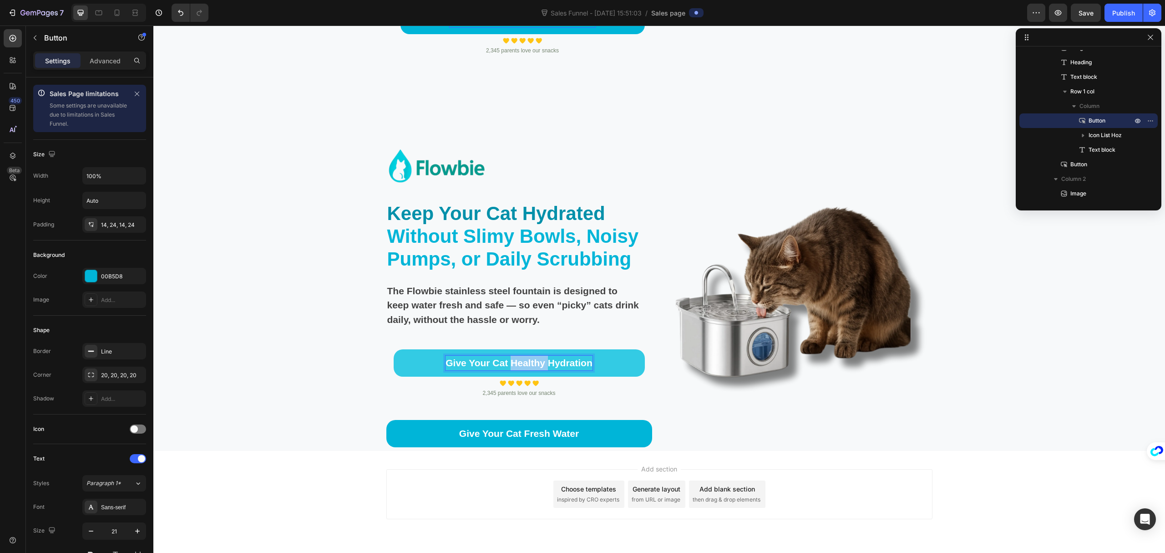
click at [510, 364] on p "Give Your Cat Healthy Hydration" at bounding box center [519, 363] width 147 height 15
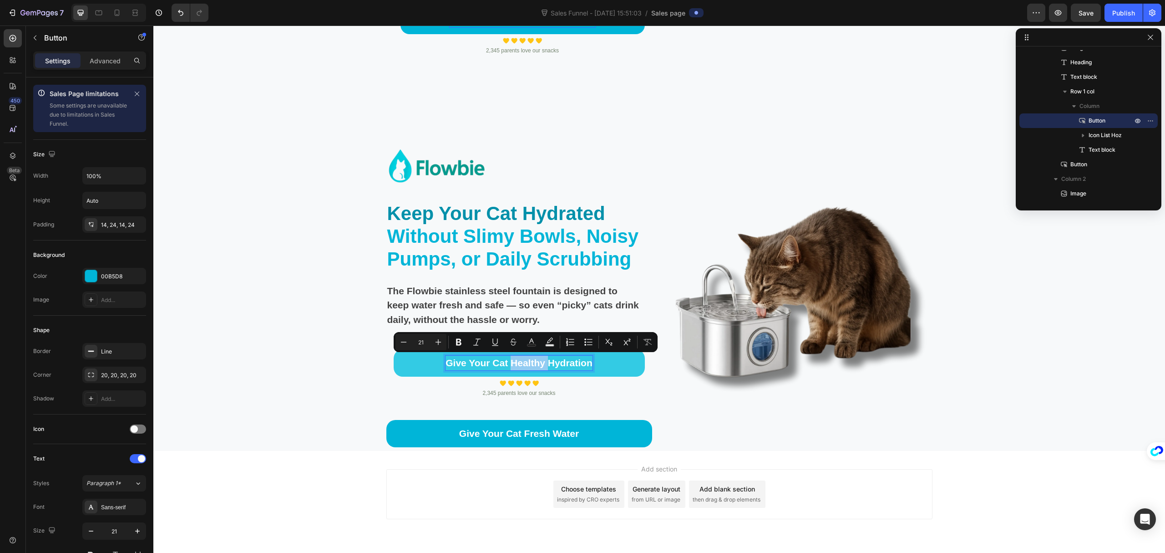
click at [508, 364] on p "Give Your Cat Healthy Hydration" at bounding box center [519, 363] width 147 height 15
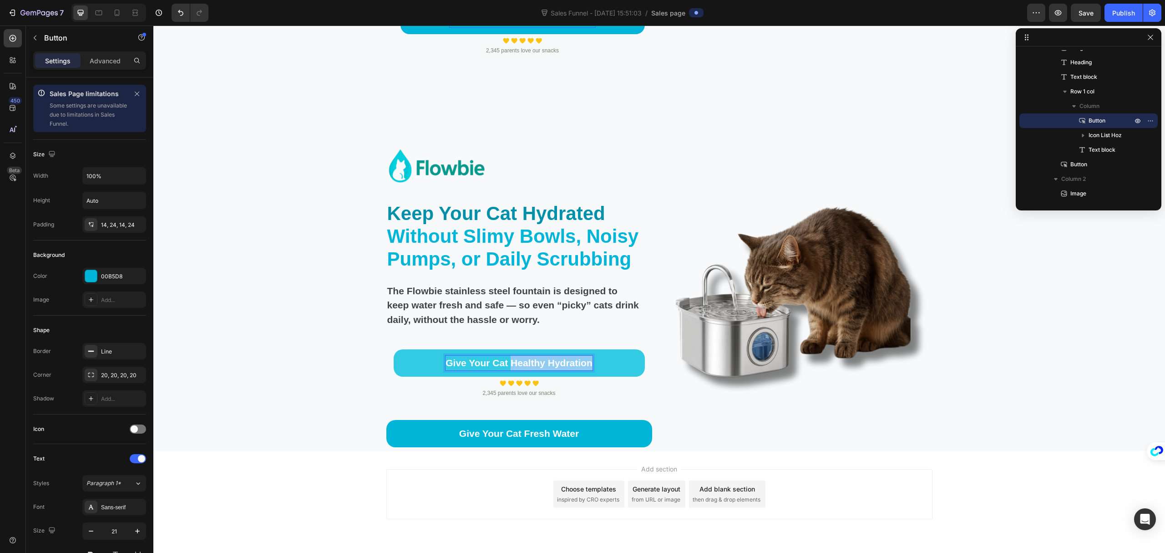
drag, startPoint x: 506, startPoint y: 363, endPoint x: 623, endPoint y: 370, distance: 116.7
click at [623, 370] on link "Give Your Cat Healthy Hydration" at bounding box center [519, 362] width 251 height 27
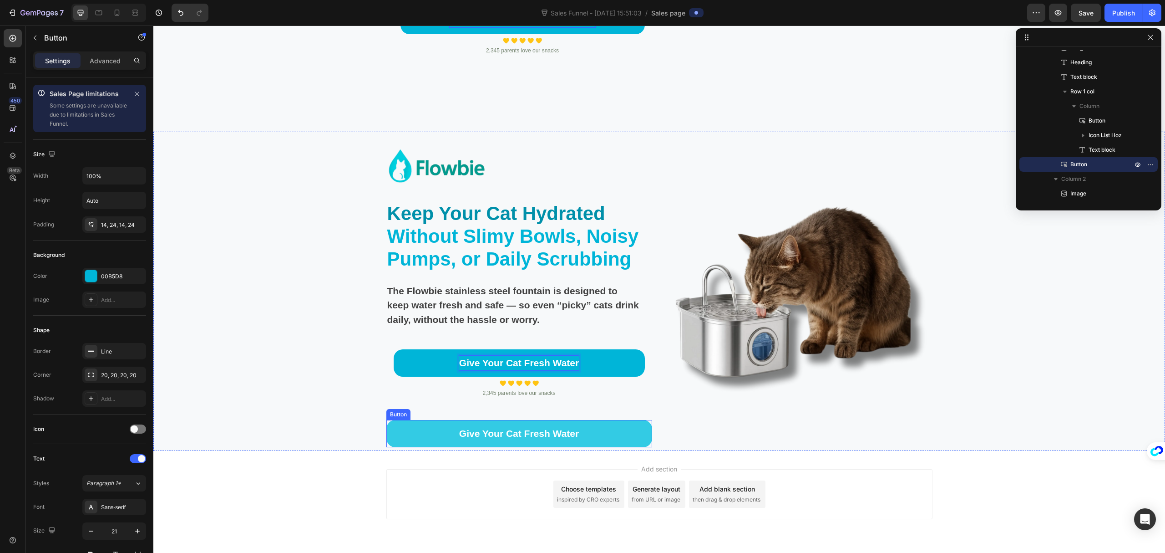
click at [616, 424] on link "Give Your Cat Fresh Water" at bounding box center [520, 433] width 266 height 27
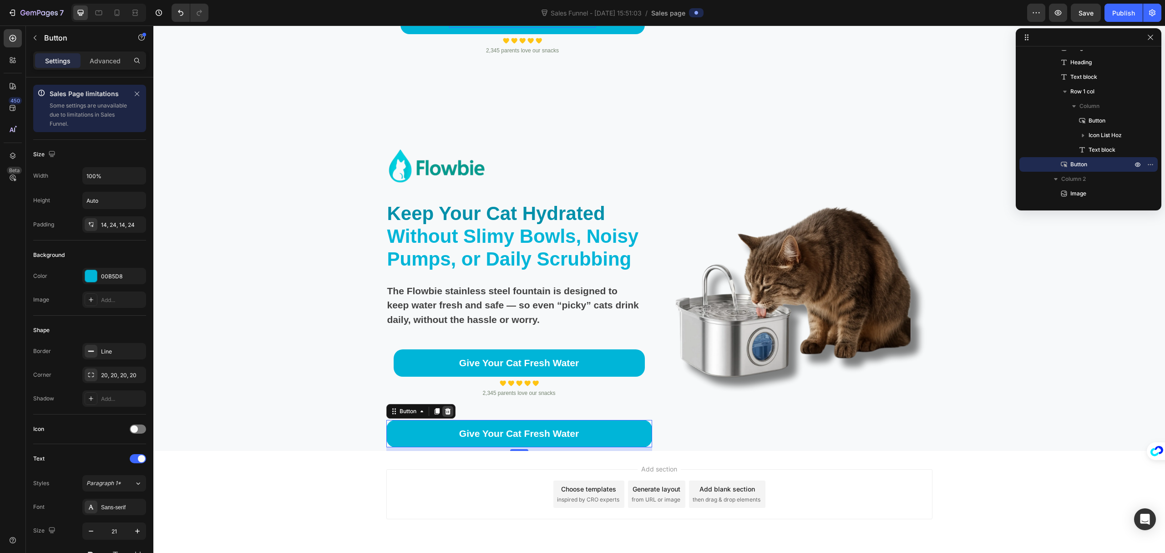
click at [444, 412] on icon at bounding box center [447, 410] width 7 height 7
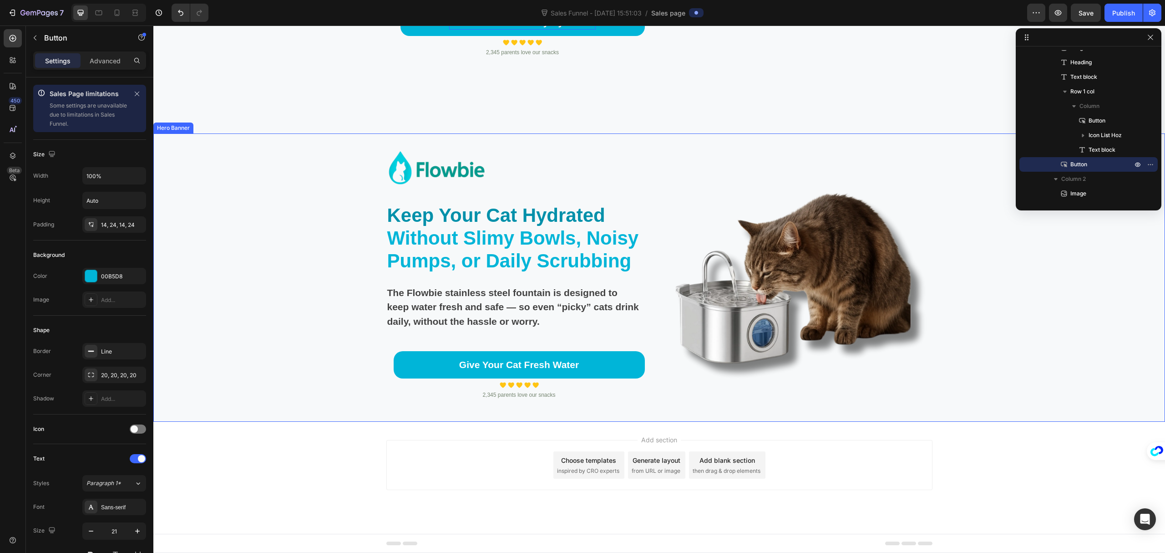
scroll to position [869, 0]
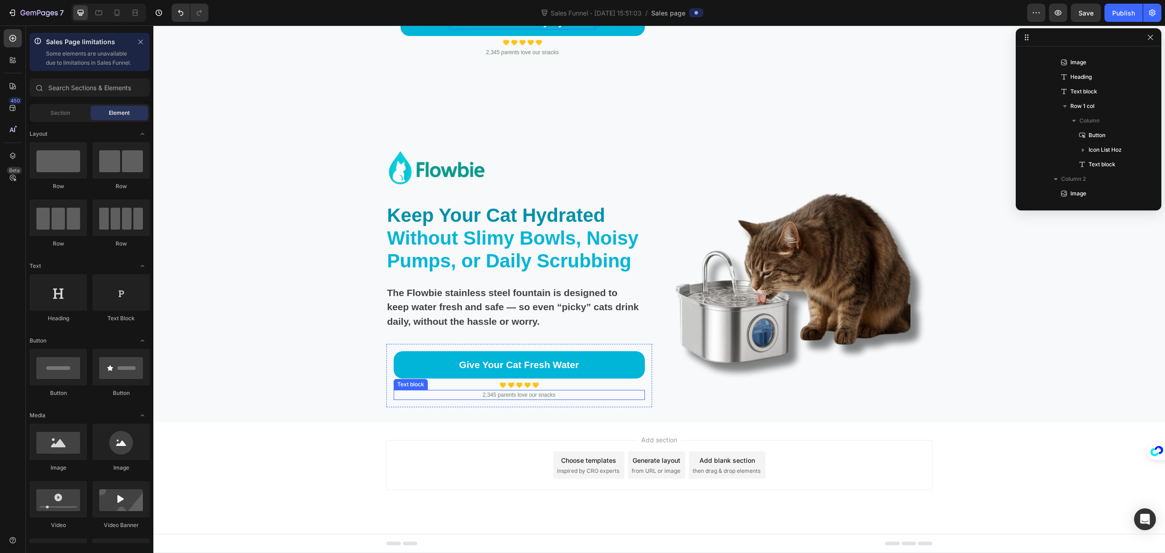
click at [536, 394] on p "2,345 parents love our snacks" at bounding box center [519, 395] width 249 height 8
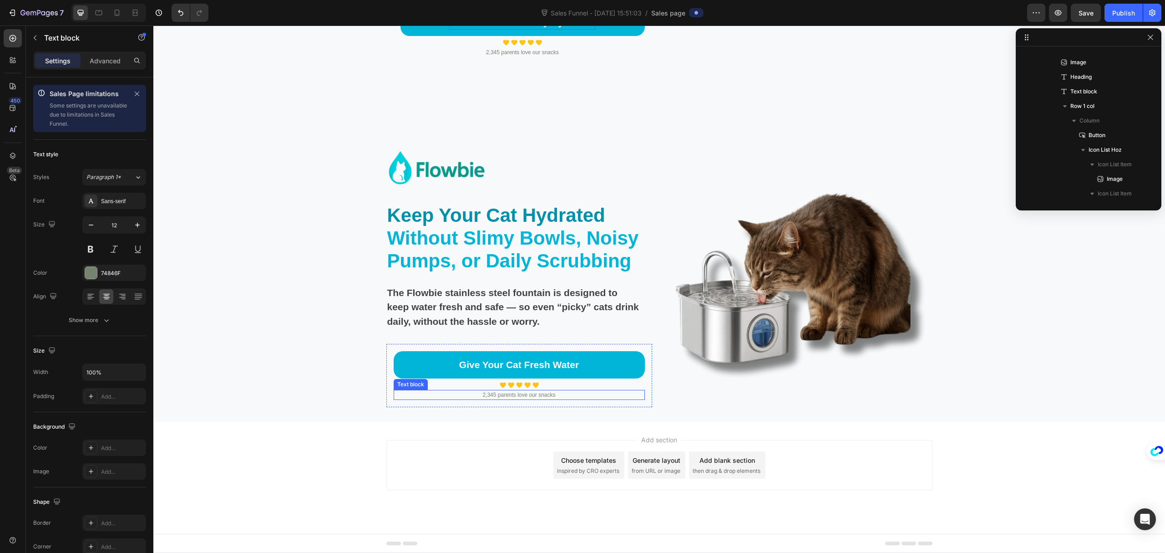
scroll to position [1015, 0]
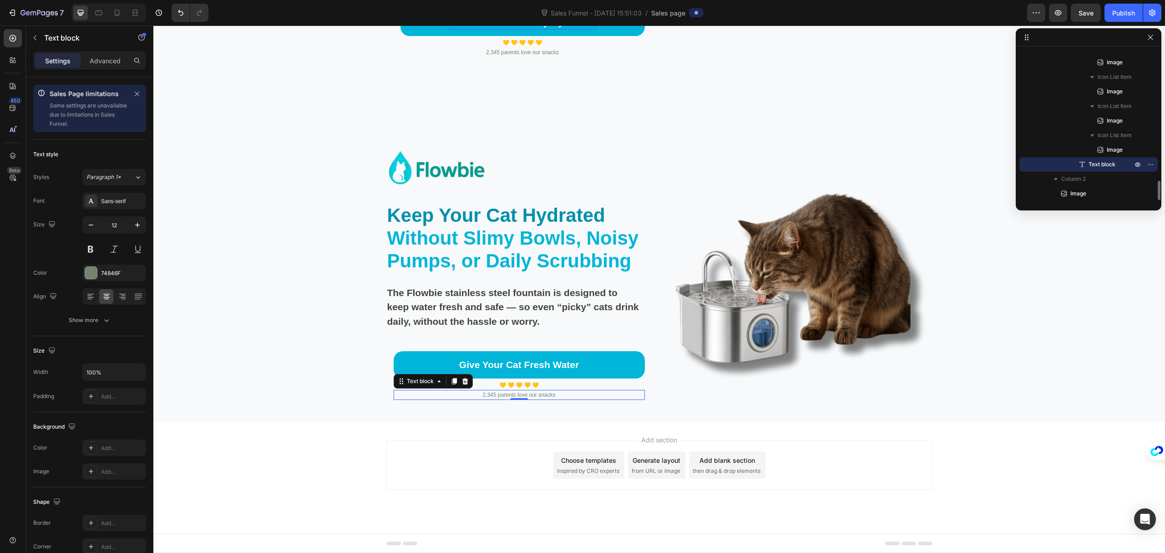
click at [536, 394] on p "2,345 parents love our snacks" at bounding box center [519, 395] width 249 height 8
click at [485, 394] on p "2,345 parents love our fountain" at bounding box center [519, 395] width 249 height 8
click at [588, 416] on div "Image Keep Your Cat Hydrated Without Slimy Bowls, Noisy Pumps, or Daily Scrubbi…" at bounding box center [520, 285] width 266 height 274
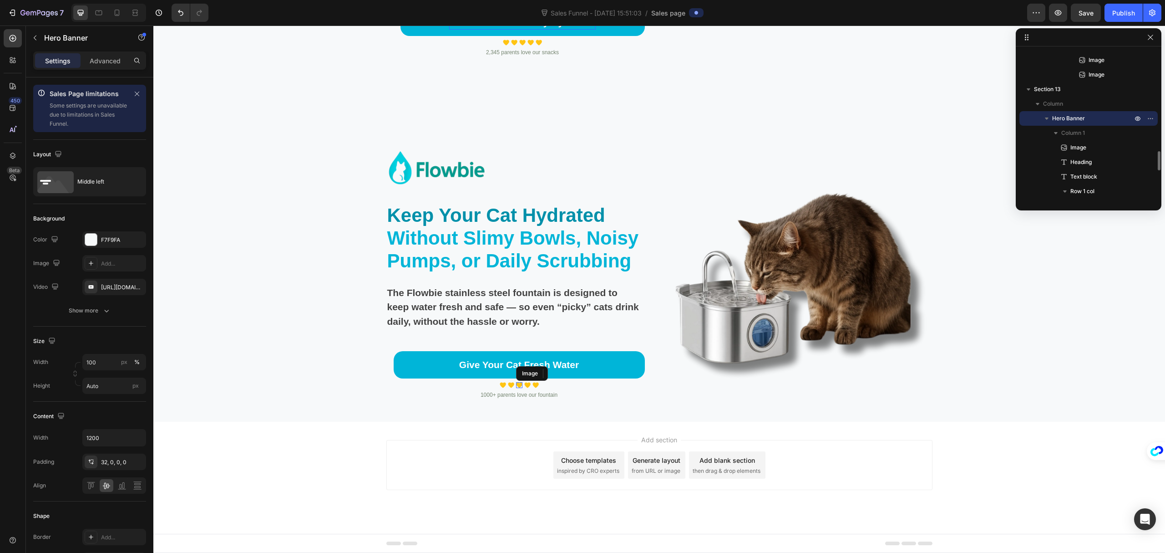
click at [516, 383] on div "Image" at bounding box center [519, 385] width 6 height 6
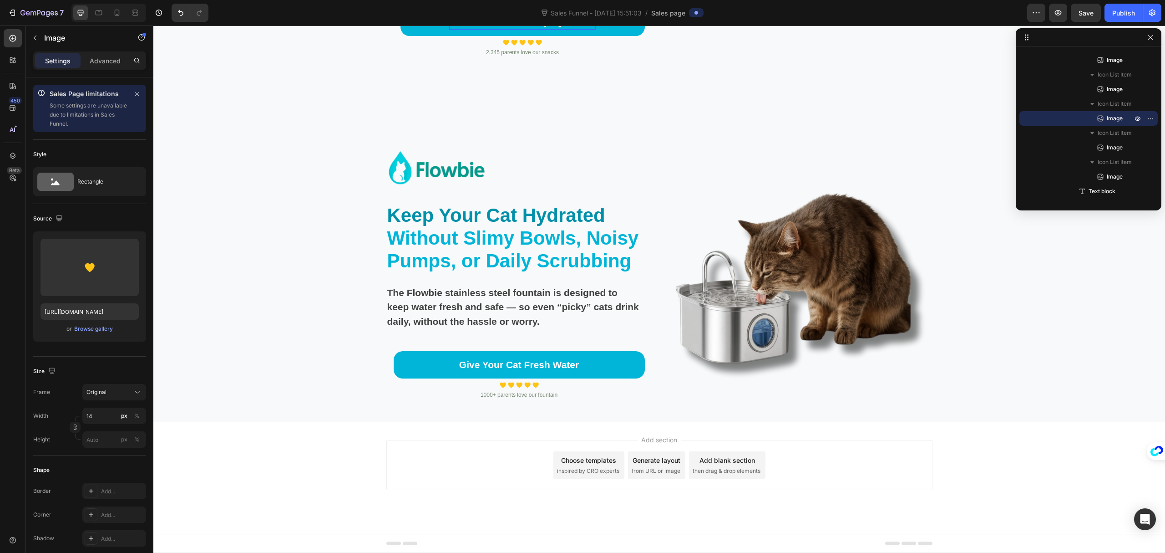
drag, startPoint x: 243, startPoint y: 290, endPoint x: 319, endPoint y: 479, distance: 203.1
click at [319, 479] on div "Add section Choose templates inspired by CRO experts Generate layout from URL o…" at bounding box center [659, 478] width 1012 height 112
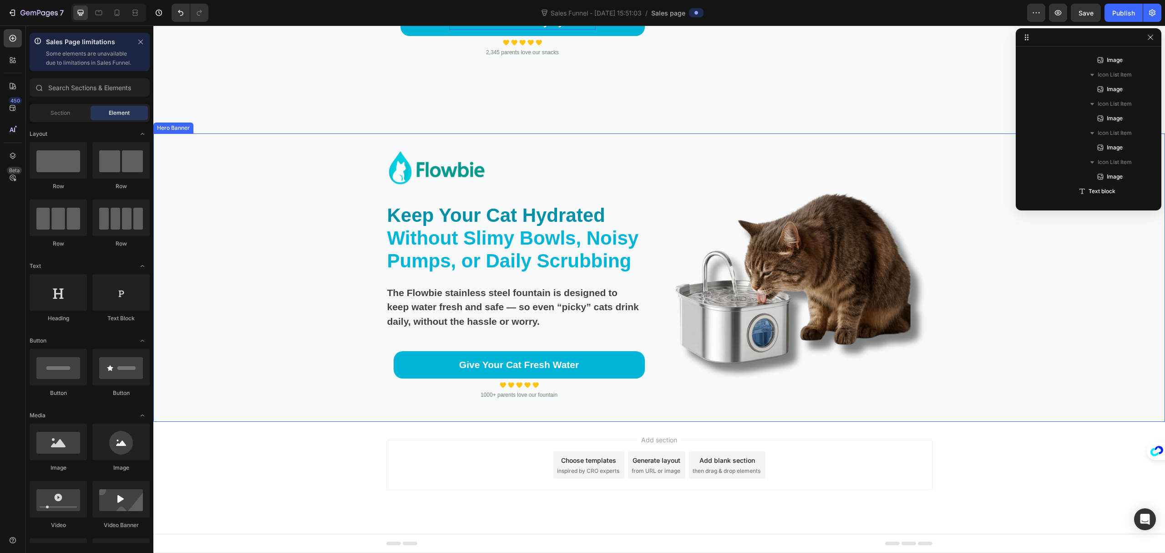
click at [1011, 295] on div "Background Image" at bounding box center [659, 277] width 1012 height 288
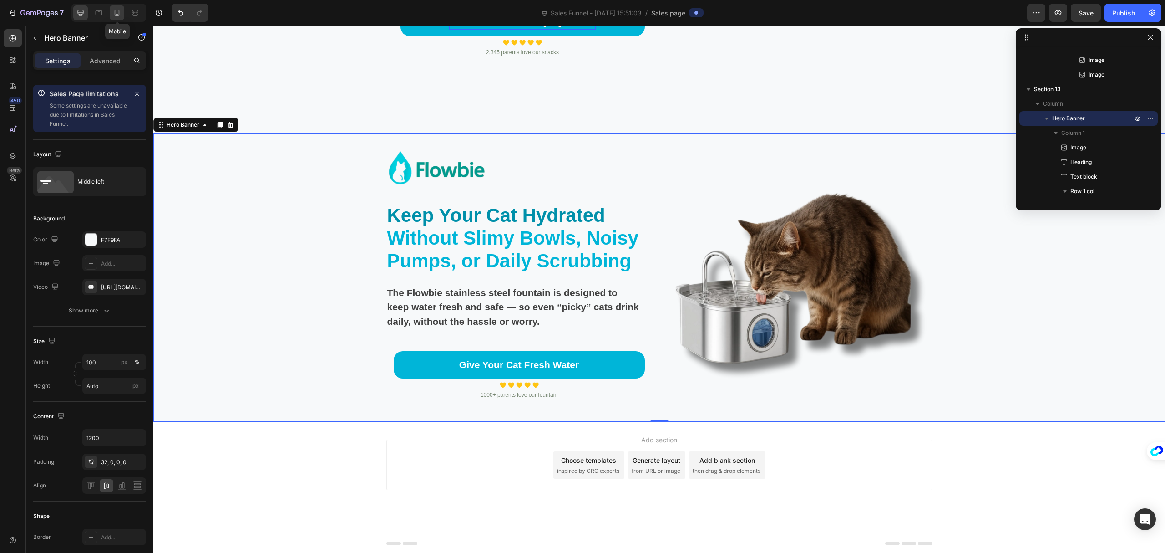
click at [115, 10] on icon at bounding box center [116, 12] width 9 height 9
type input "100%"
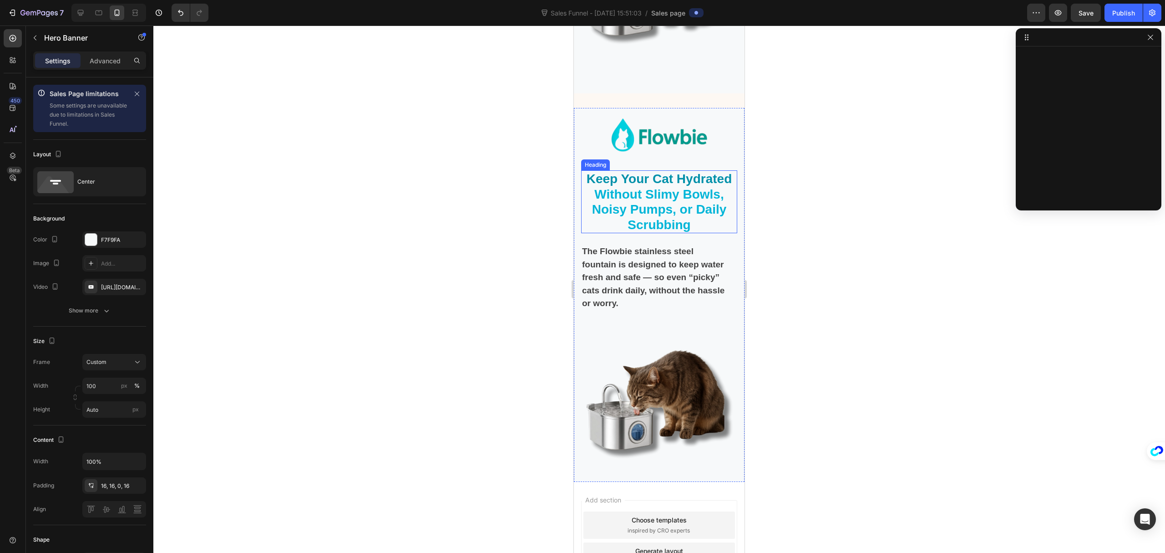
scroll to position [2840, 0]
click at [662, 363] on img at bounding box center [659, 402] width 156 height 156
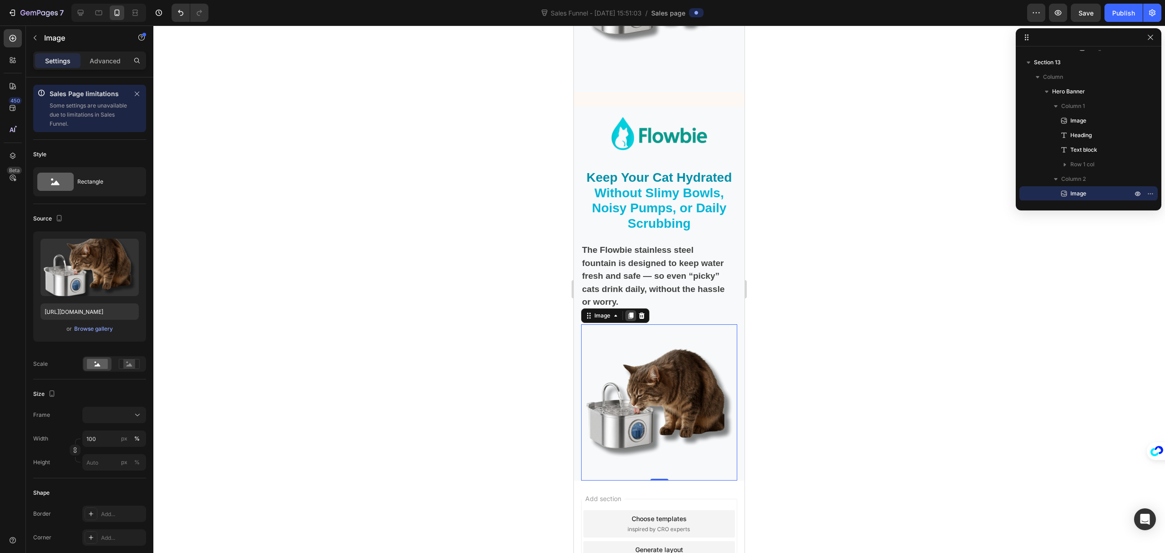
click at [631, 315] on icon at bounding box center [631, 315] width 5 height 6
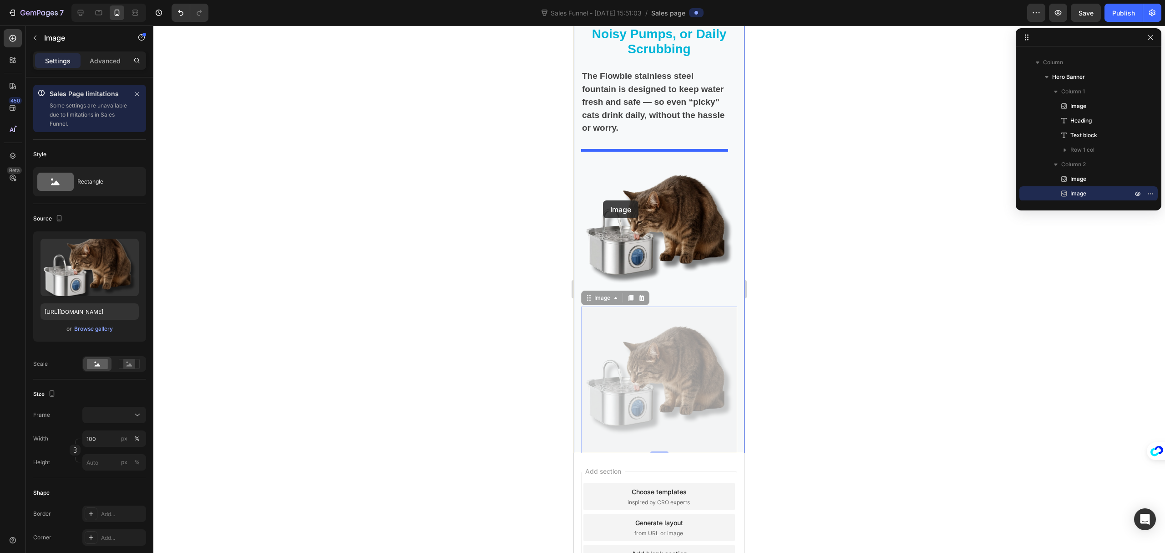
scroll to position [2916, 0]
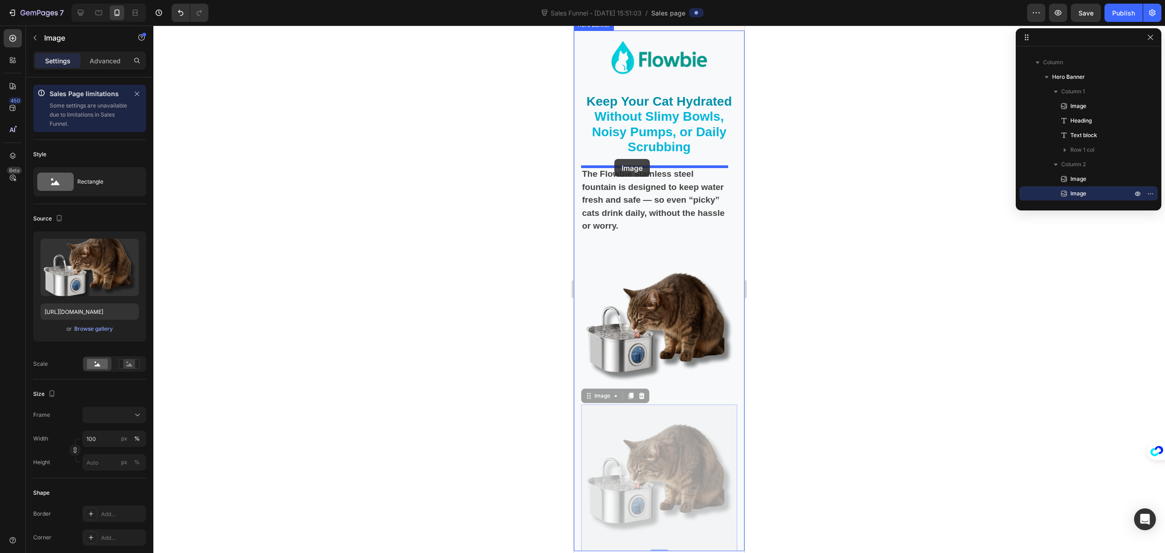
drag, startPoint x: 600, startPoint y: 206, endPoint x: 615, endPoint y: 159, distance: 49.7
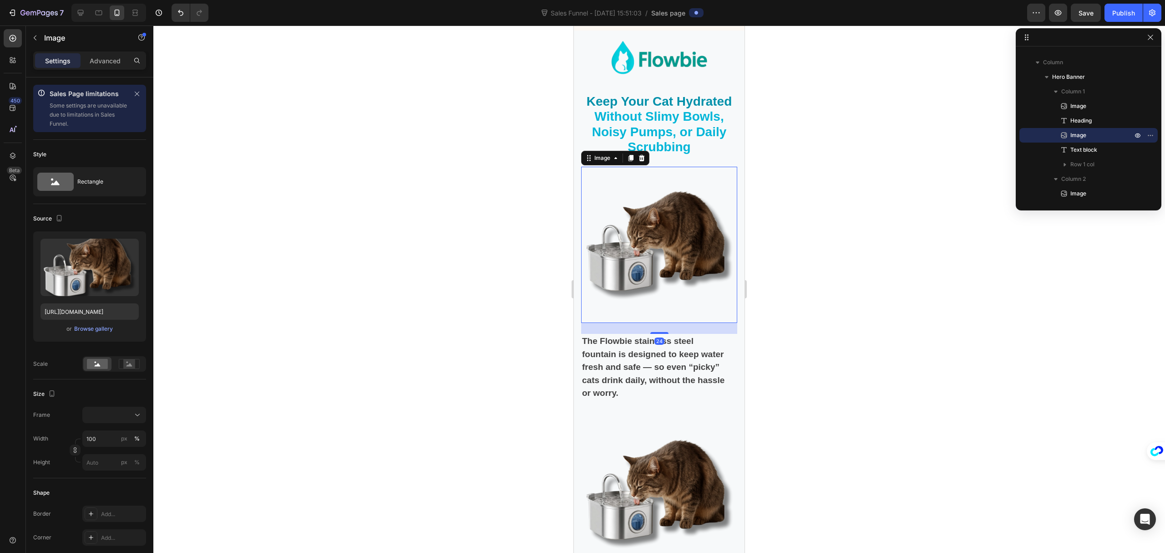
click at [687, 225] on img at bounding box center [659, 245] width 156 height 156
click at [104, 55] on div "Advanced" at bounding box center [105, 60] width 46 height 15
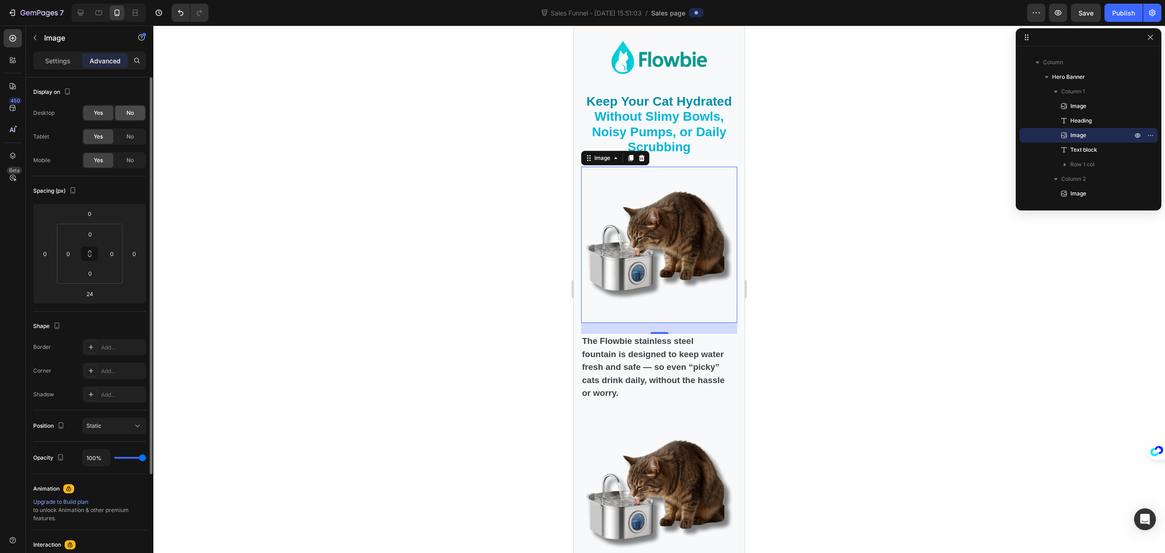
click at [122, 110] on div "No" at bounding box center [130, 113] width 30 height 15
click at [654, 470] on img at bounding box center [659, 493] width 156 height 156
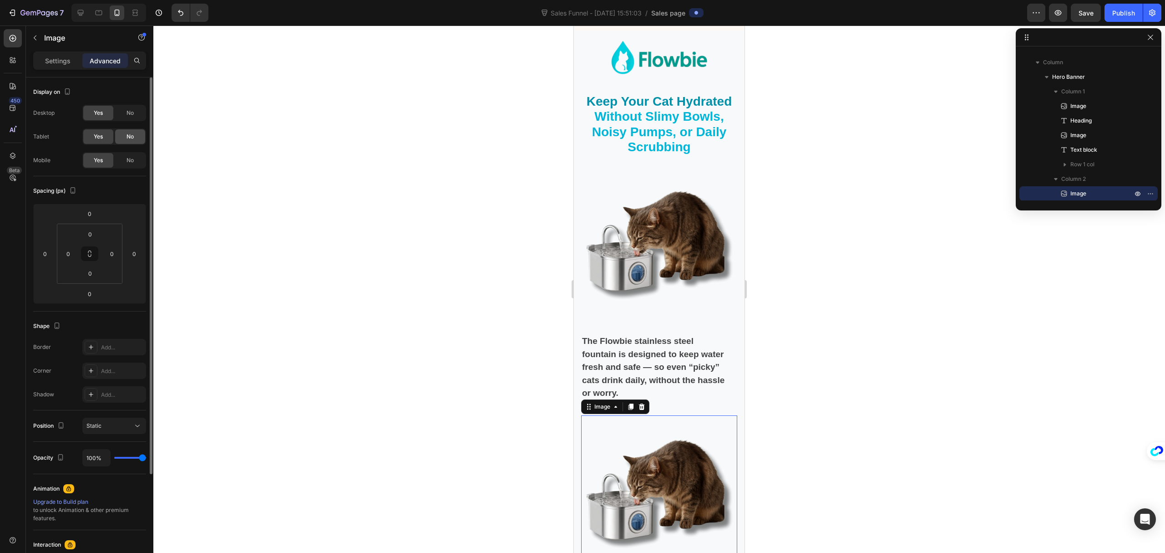
click at [123, 139] on div "No" at bounding box center [130, 136] width 30 height 15
click at [130, 161] on span "No" at bounding box center [130, 160] width 7 height 8
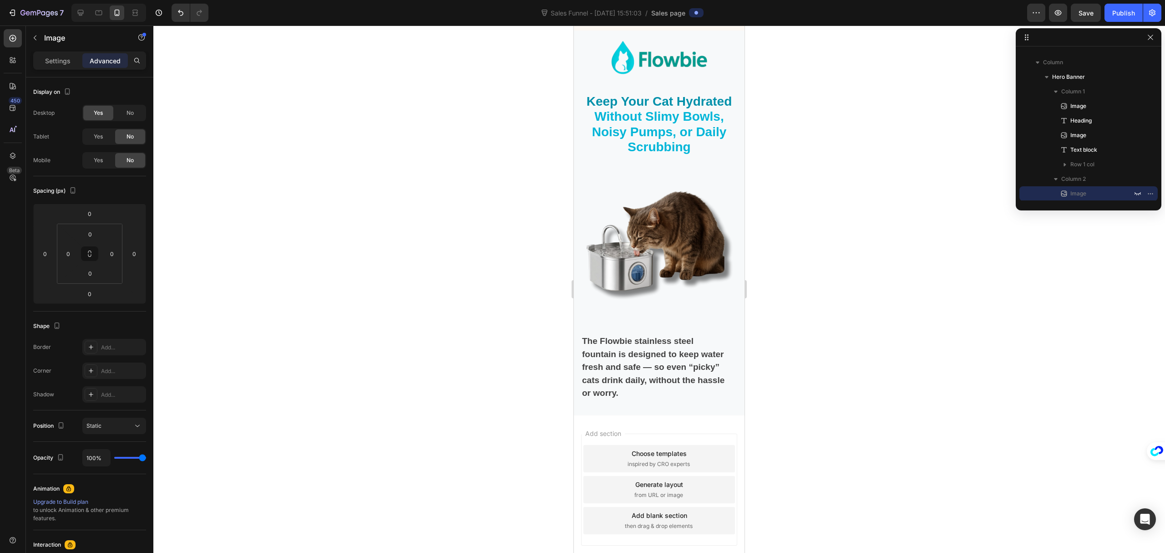
click at [321, 188] on div at bounding box center [659, 288] width 1012 height 527
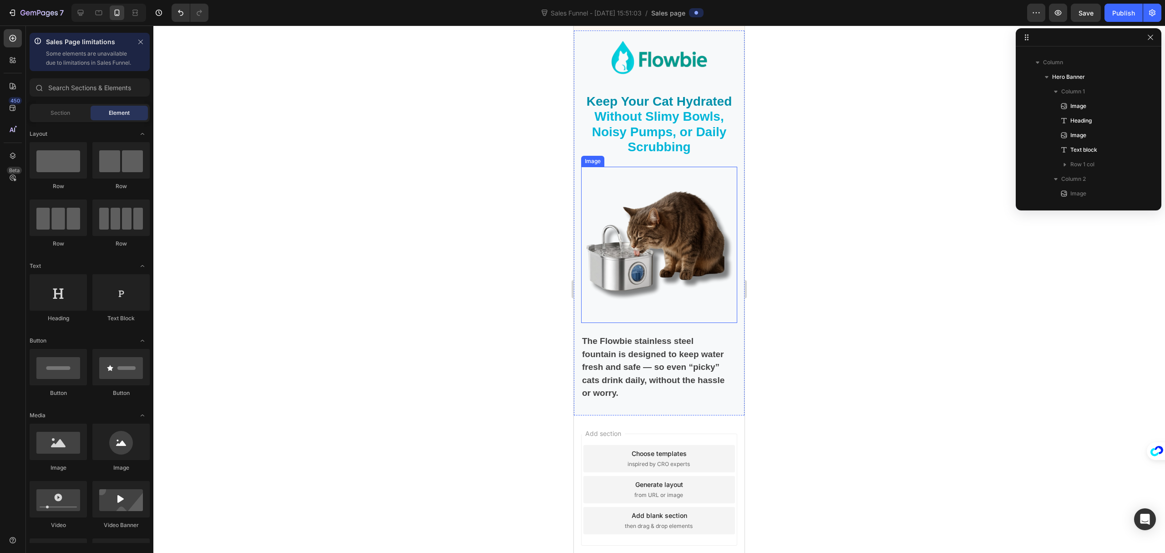
click at [644, 233] on img at bounding box center [659, 245] width 156 height 156
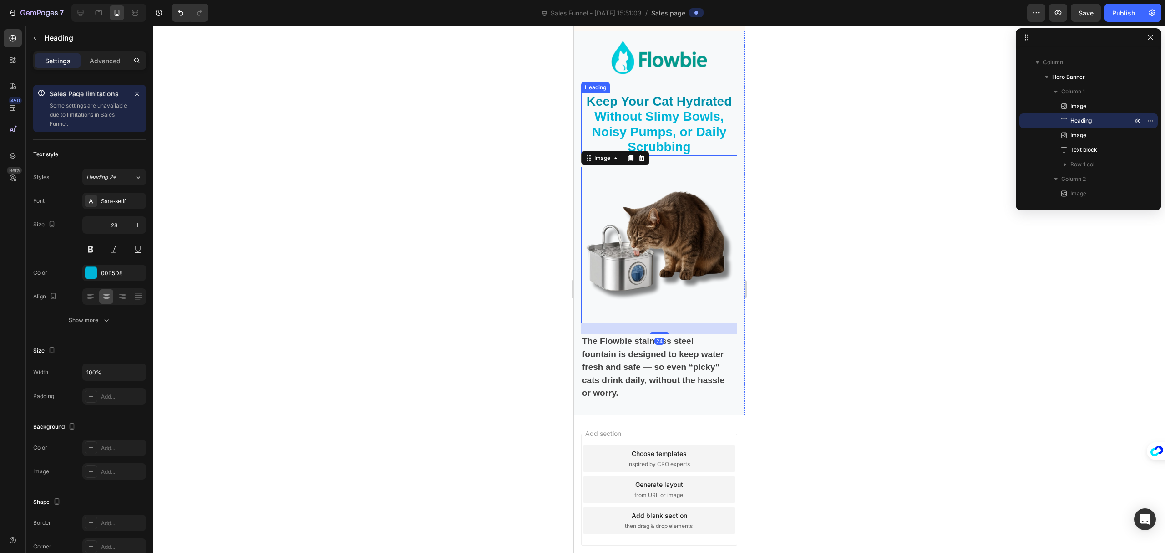
click at [682, 124] on h2 "Keep Your Cat Hydrated Without Slimy Bowls, Noisy Pumps, or Daily Scrubbing" at bounding box center [659, 124] width 156 height 63
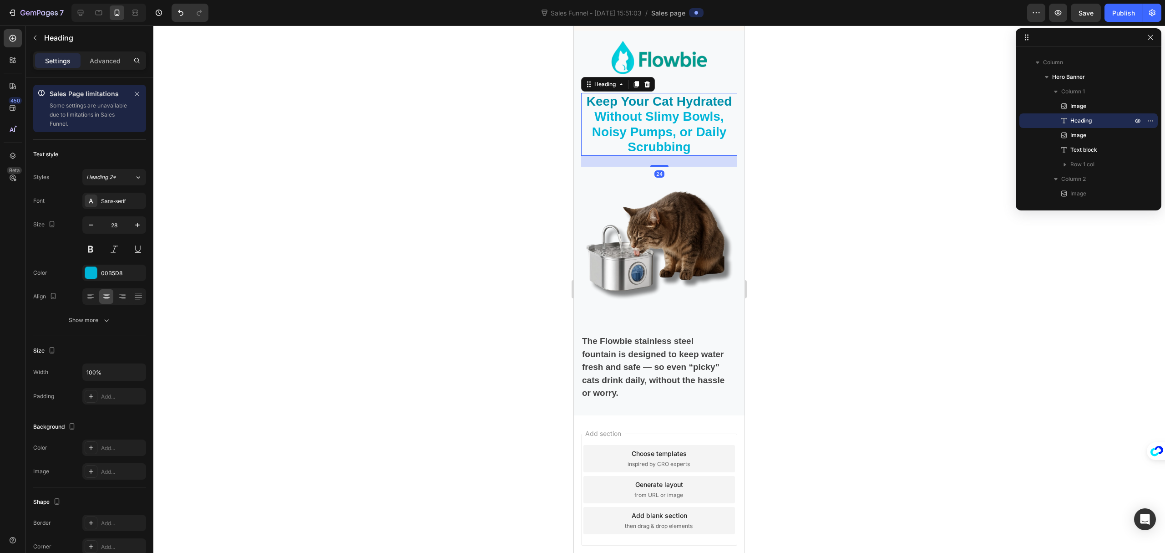
click at [903, 198] on div at bounding box center [659, 288] width 1012 height 527
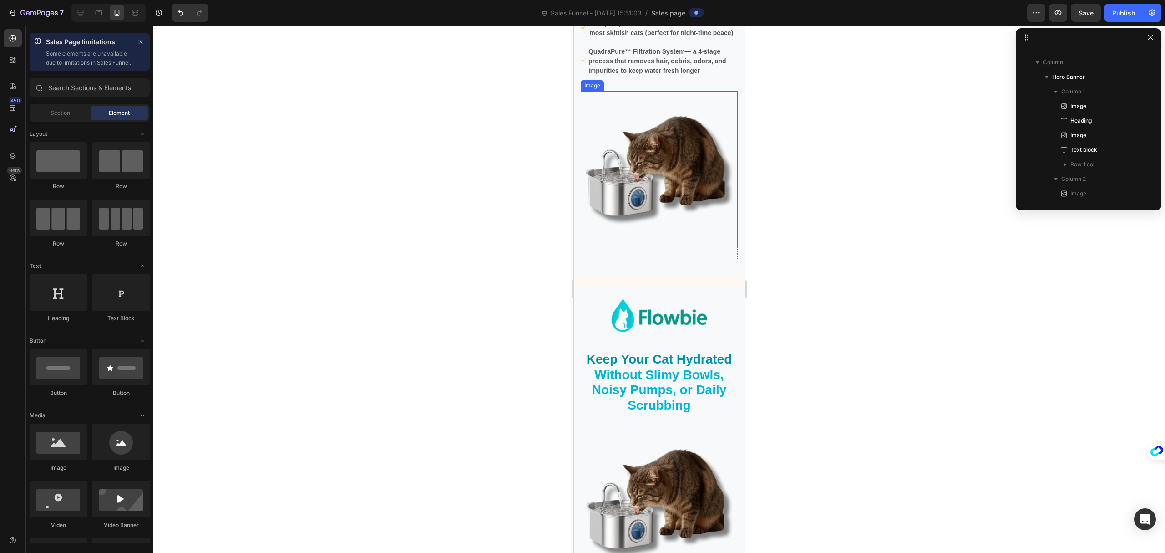
scroll to position [2612, 0]
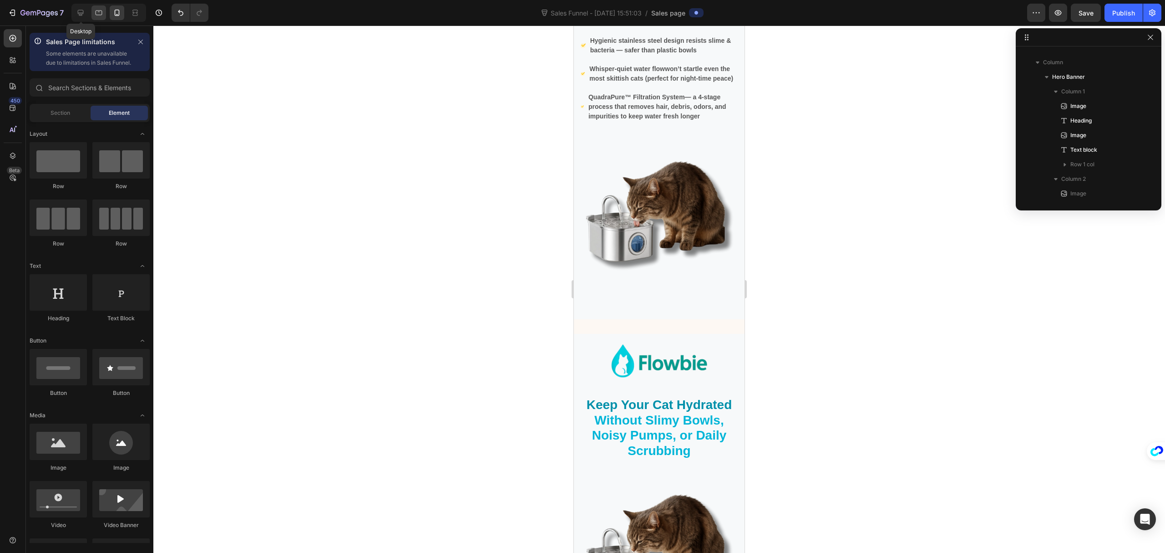
drag, startPoint x: 86, startPoint y: 15, endPoint x: 92, endPoint y: 18, distance: 6.3
click at [86, 15] on div at bounding box center [80, 12] width 15 height 15
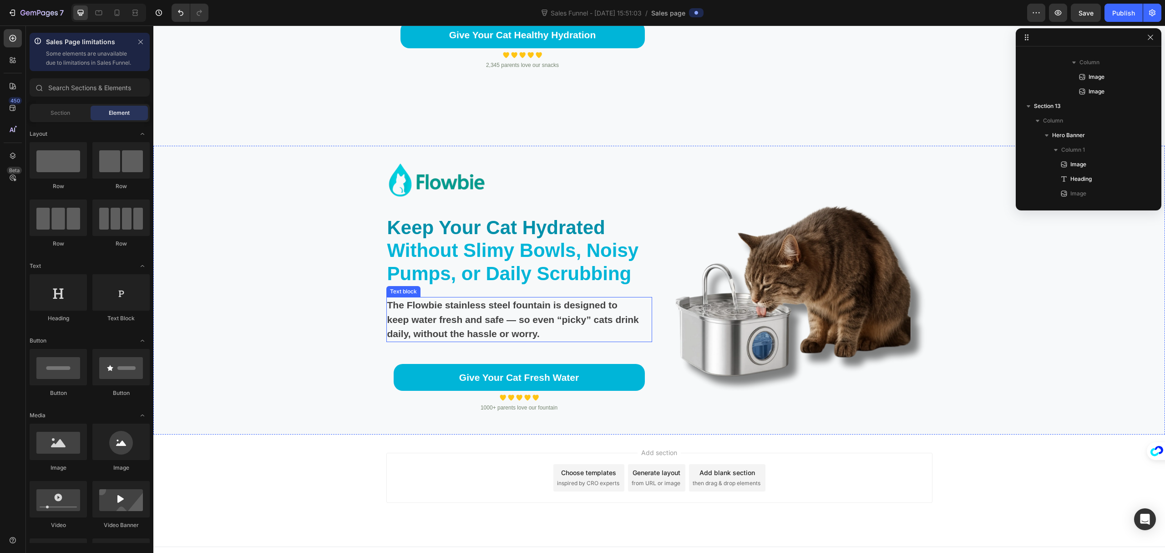
scroll to position [2948, 0]
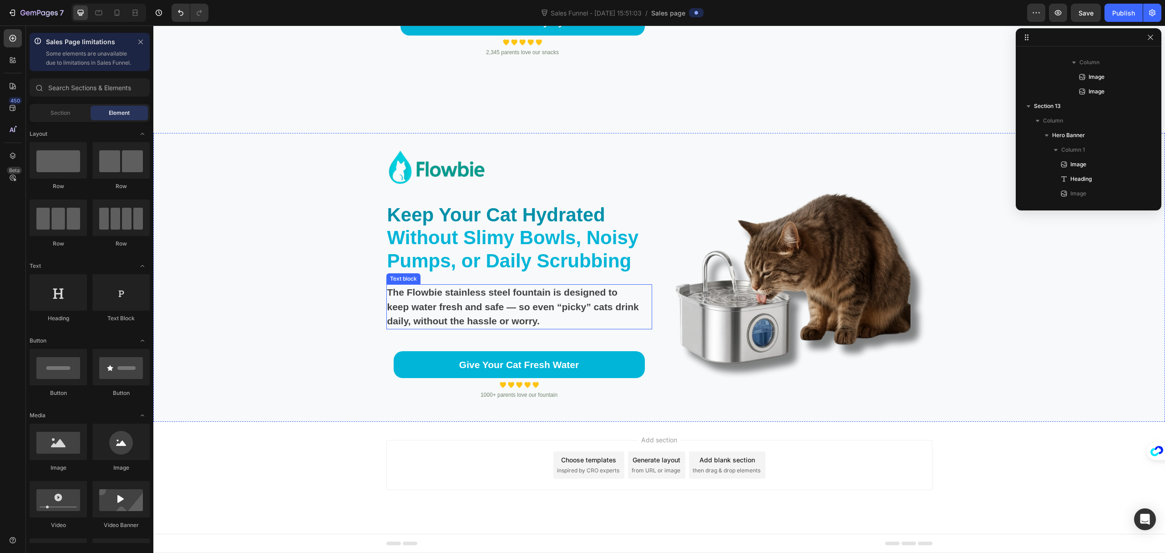
click at [503, 308] on strong "The Flowbie stainless steel fountain is designed to keep water fresh and safe —…" at bounding box center [513, 306] width 252 height 39
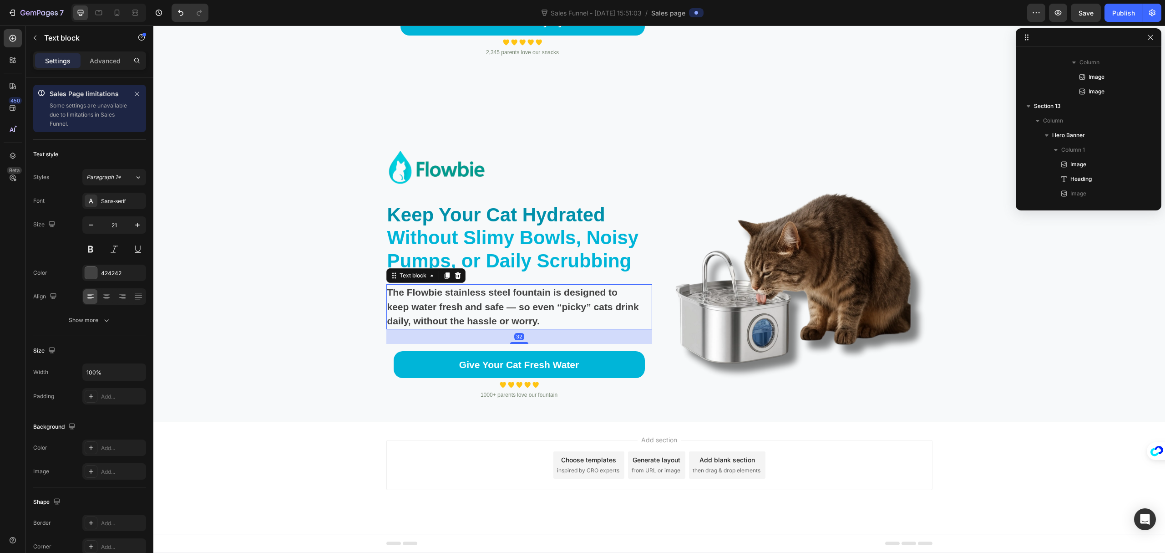
scroll to position [711, 0]
click at [444, 273] on icon at bounding box center [446, 275] width 5 height 6
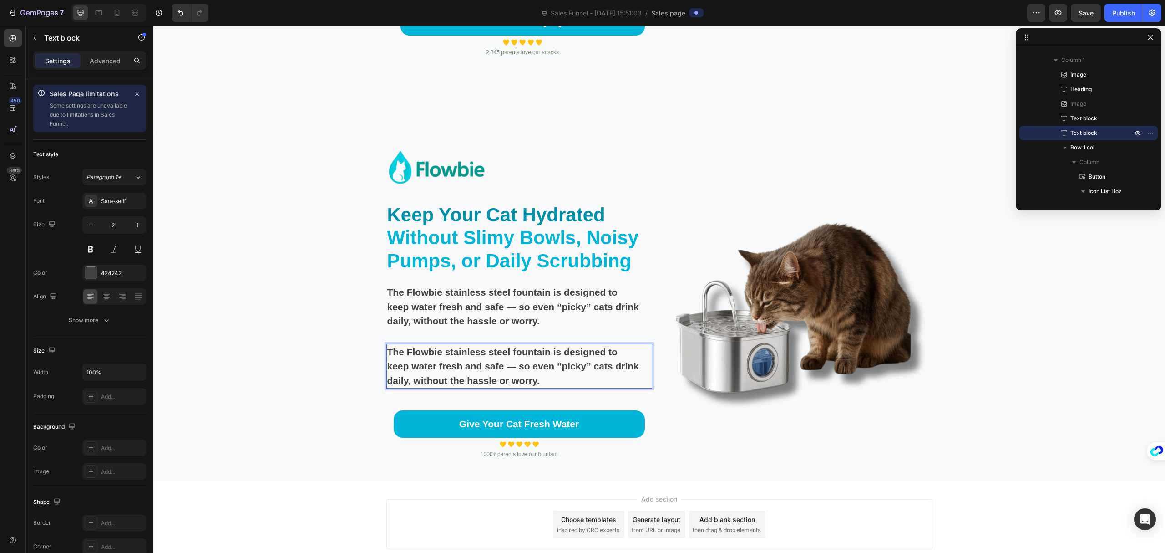
click at [485, 372] on p "The Flowbie stainless steel fountain is designed to keep water fresh and safe —…" at bounding box center [514, 366] width 255 height 43
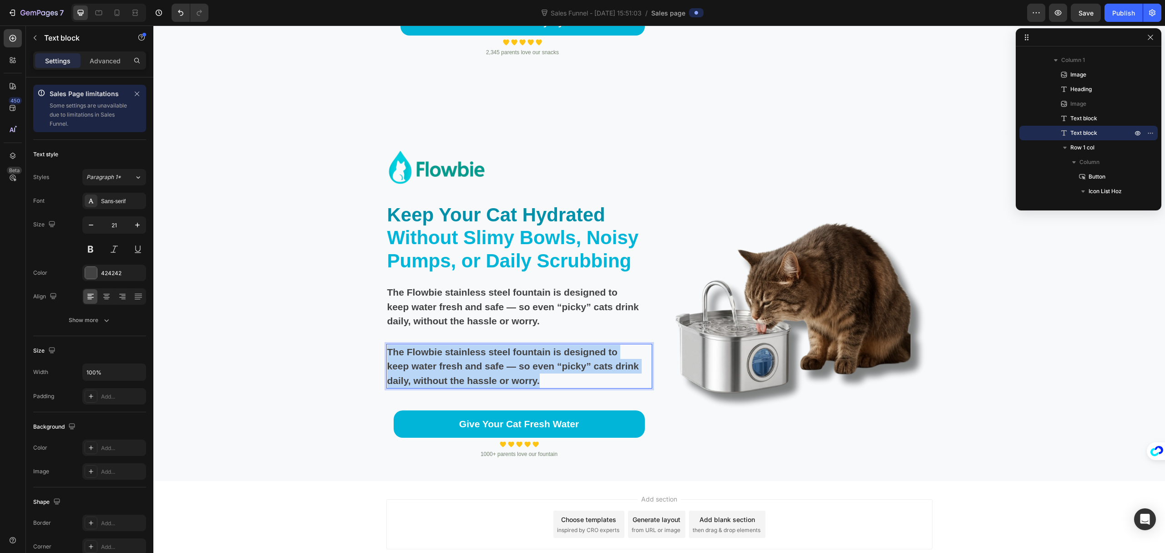
click at [485, 372] on p "The Flowbie stainless steel fountain is designed to keep water fresh and safe —…" at bounding box center [514, 366] width 255 height 43
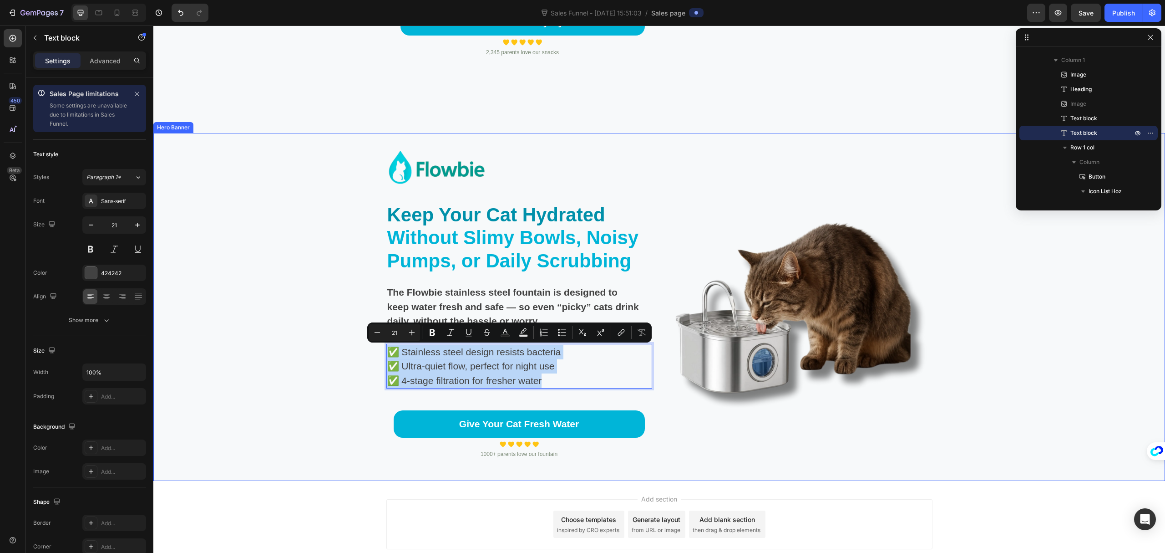
drag, startPoint x: 519, startPoint y: 374, endPoint x: 339, endPoint y: 341, distance: 183.2
click at [339, 341] on div "Image Keep Your Cat Hydrated Without Slimy Bowls, Noisy Pumps, or Daily Scrubbi…" at bounding box center [659, 307] width 1012 height 348
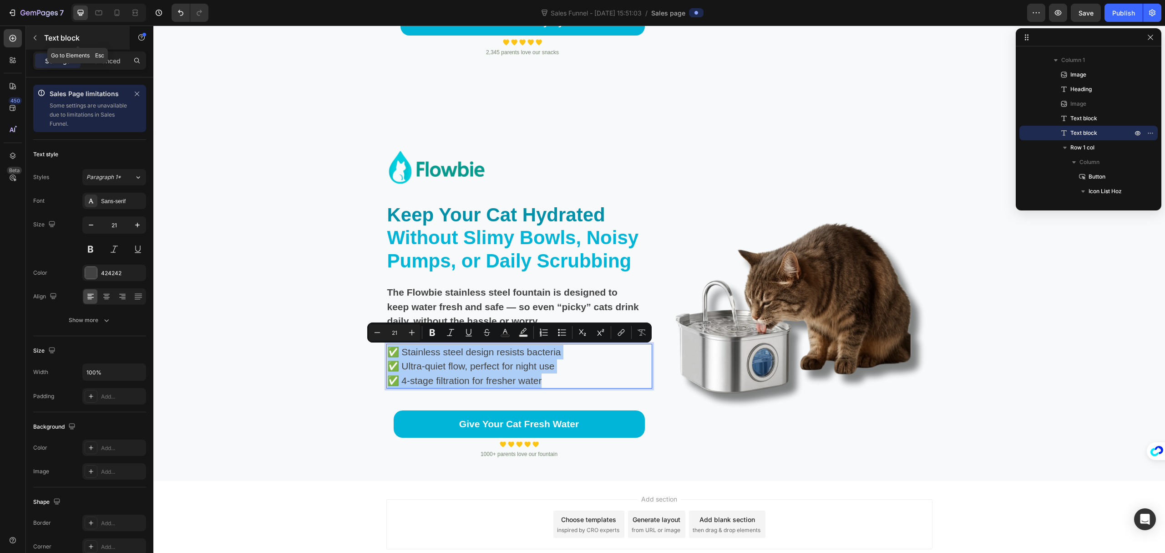
click at [41, 36] on button "button" at bounding box center [35, 38] width 15 height 15
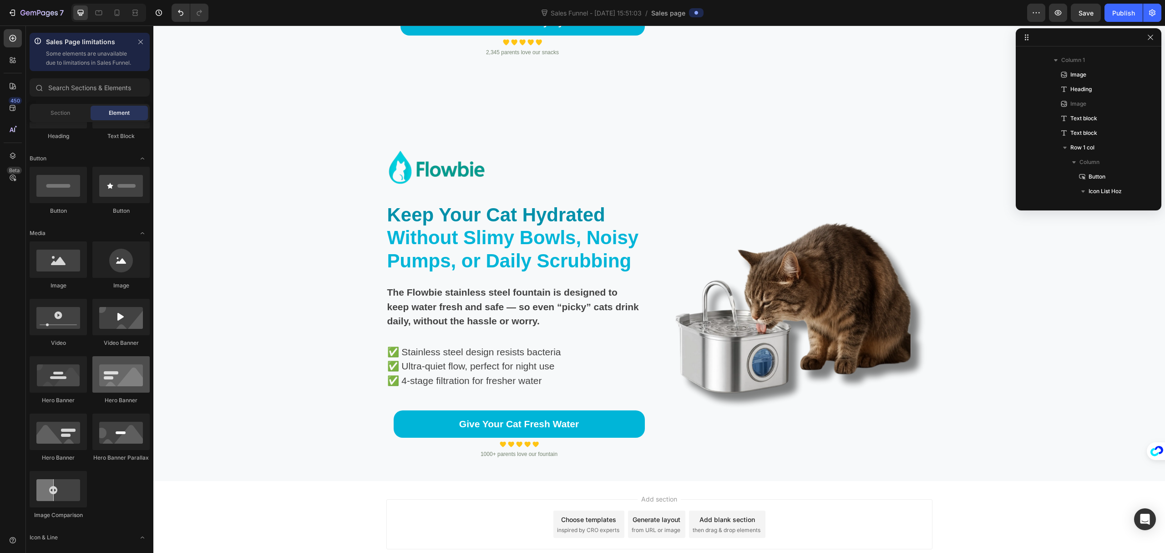
scroll to position [0, 0]
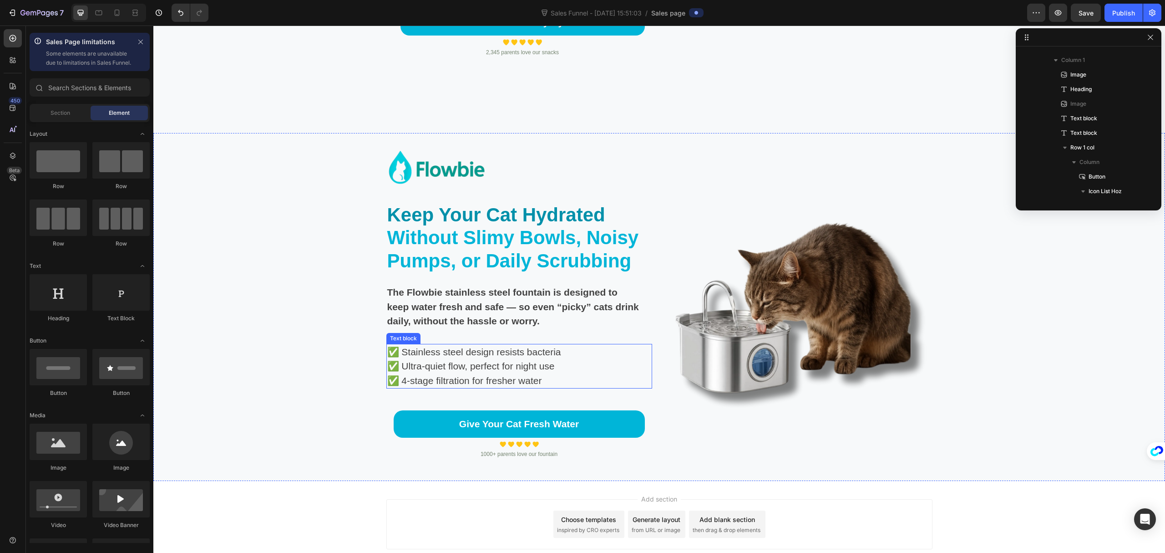
click at [510, 372] on p "✅ Ultra-quiet flow, perfect for night use" at bounding box center [514, 366] width 255 height 15
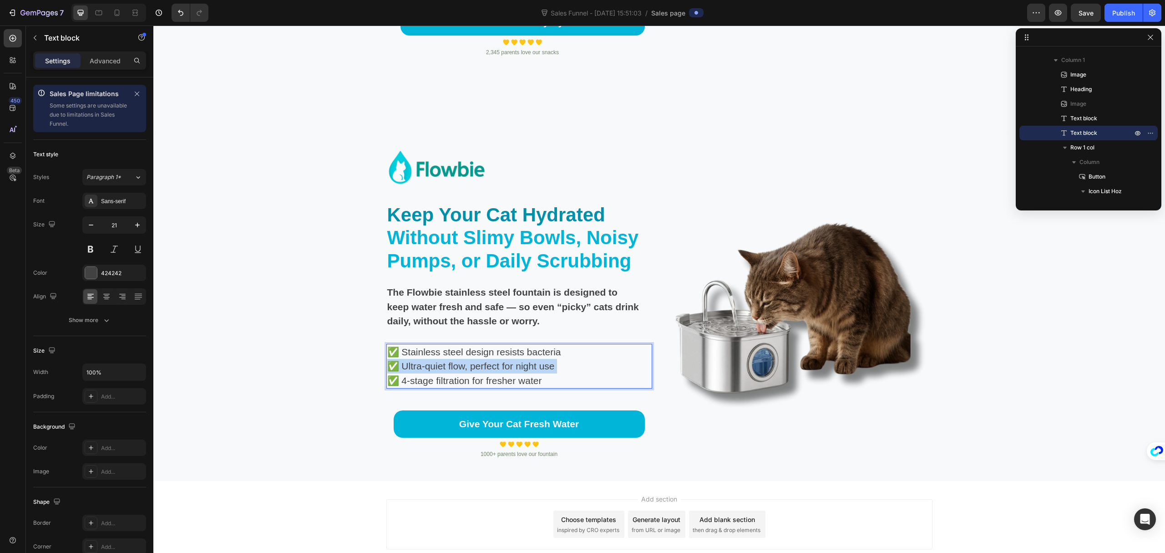
click at [510, 372] on p "✅ Ultra-quiet flow, perfect for night use" at bounding box center [514, 366] width 255 height 15
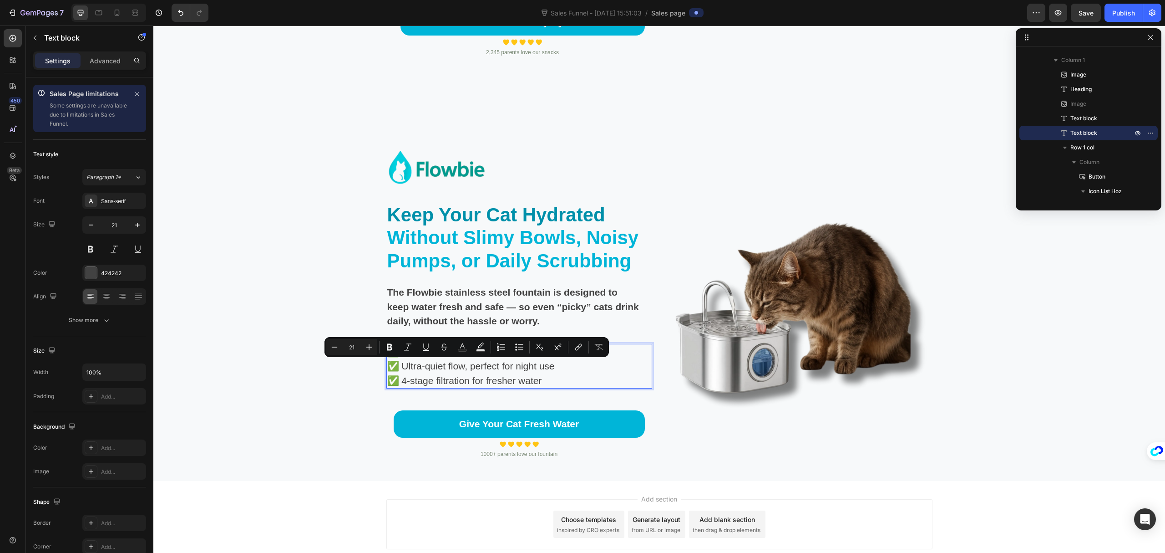
click at [572, 381] on p "✅ 4-stage filtration for fresher water" at bounding box center [514, 380] width 255 height 15
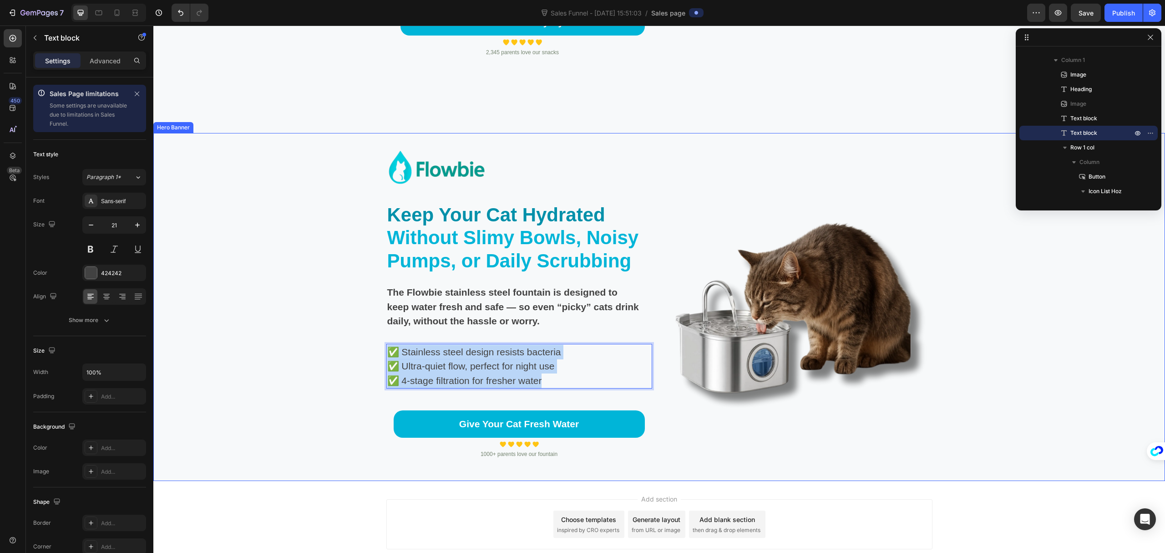
drag, startPoint x: 560, startPoint y: 379, endPoint x: 303, endPoint y: 326, distance: 262.1
click at [303, 326] on div "Image Keep Your Cat Hydrated Without Slimy Bowls, Noisy Pumps, or Daily Scrubbi…" at bounding box center [659, 307] width 1012 height 348
click at [1006, 447] on div "Background Image" at bounding box center [659, 307] width 1012 height 348
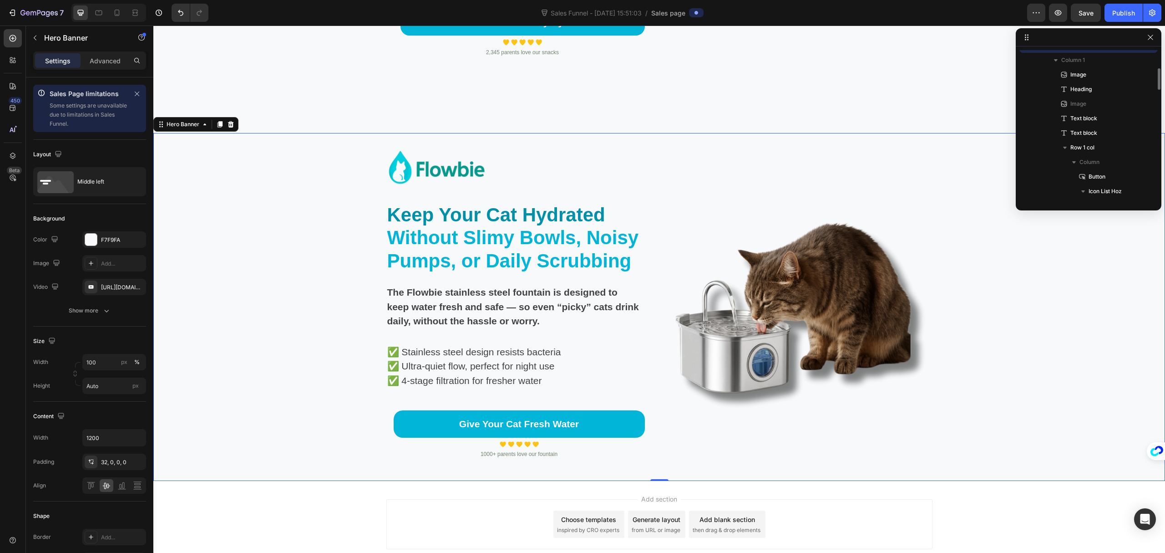
scroll to position [638, 0]
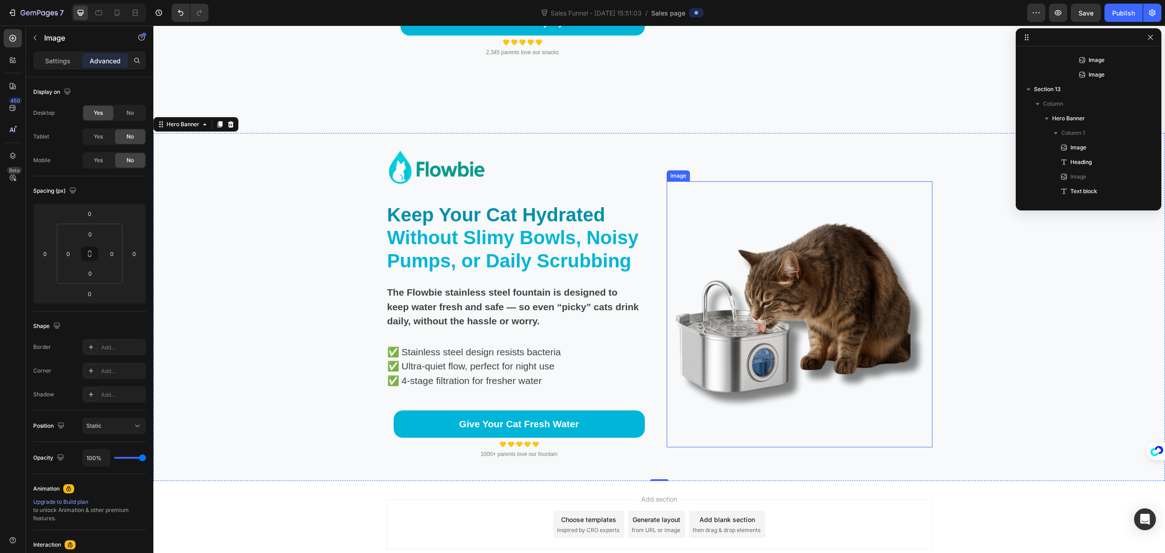
click at [771, 300] on img at bounding box center [800, 314] width 266 height 266
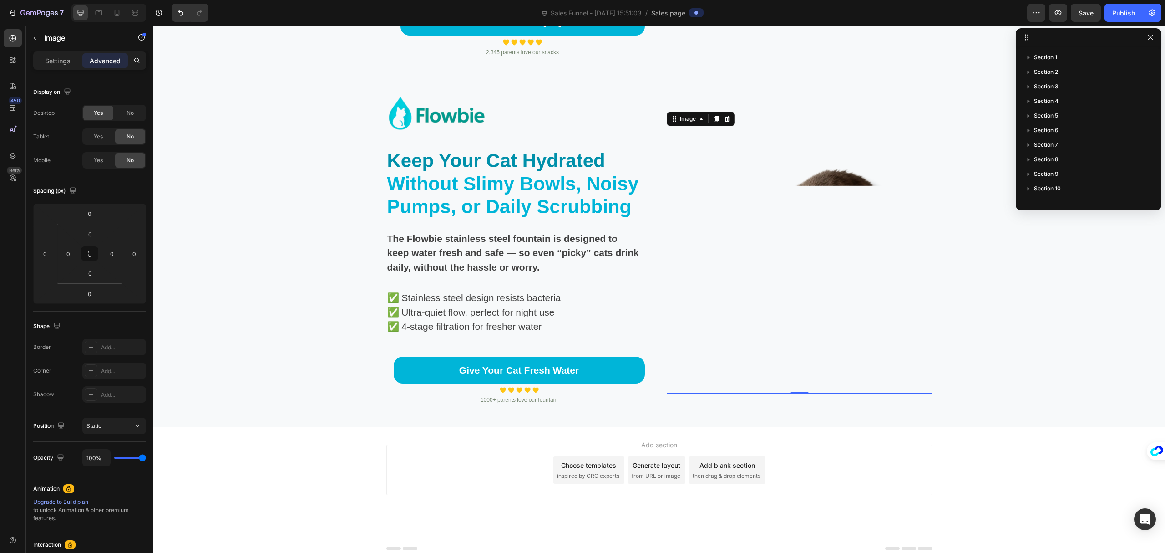
scroll to position [898, 0]
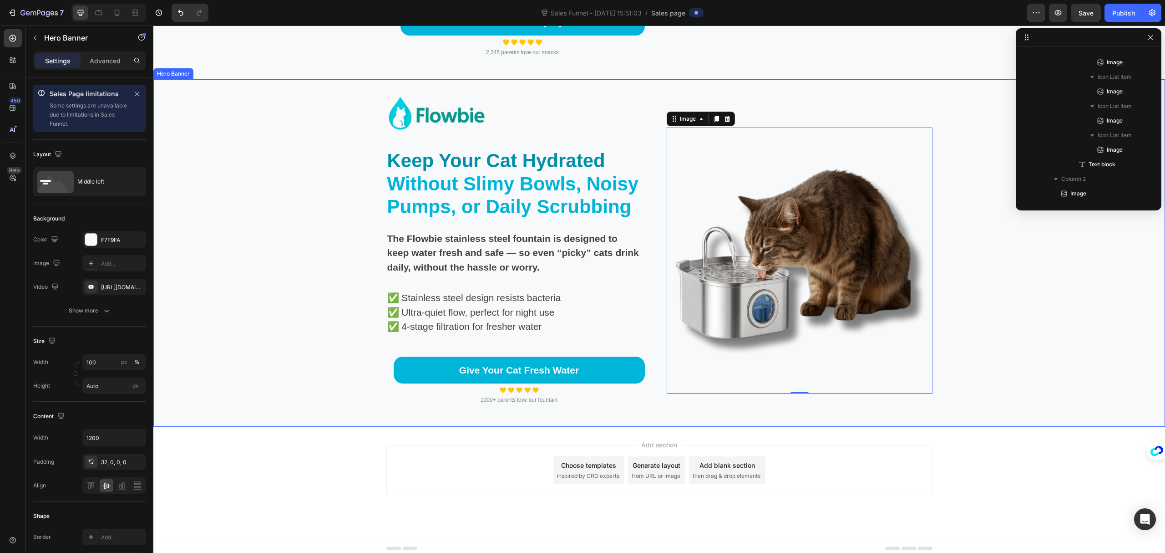
click at [1053, 335] on div "Background Image" at bounding box center [659, 253] width 1012 height 348
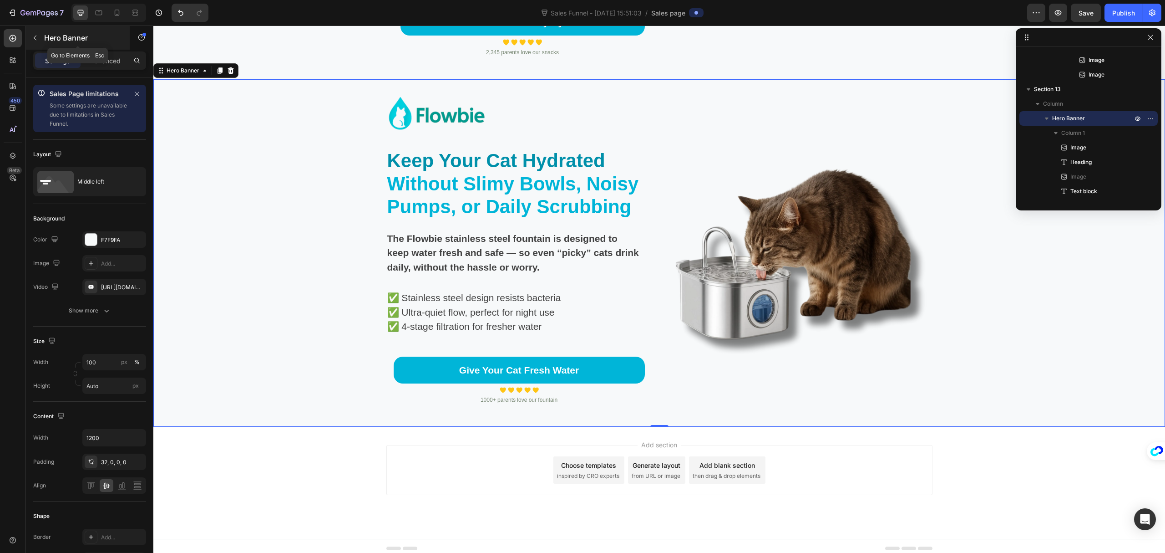
click at [48, 48] on div "Hero Banner" at bounding box center [78, 38] width 104 height 24
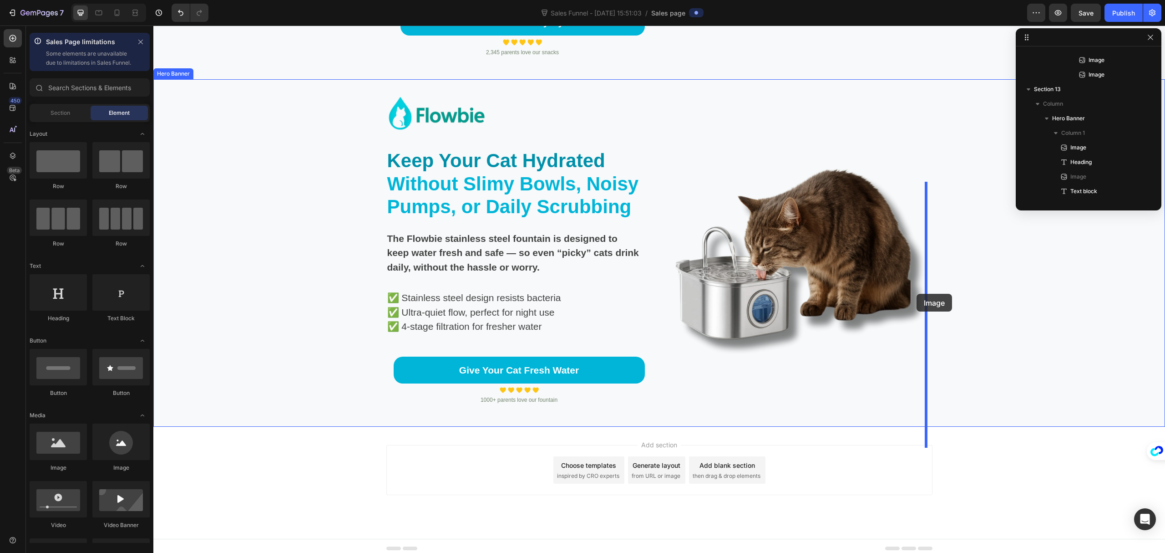
drag, startPoint x: 224, startPoint y: 483, endPoint x: 917, endPoint y: 294, distance: 718.7
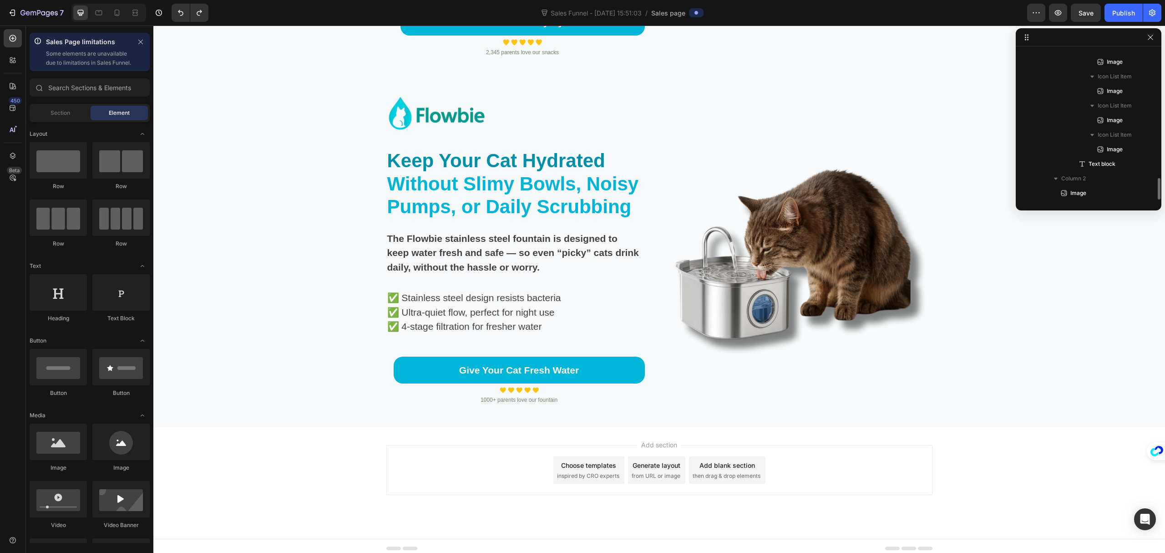
scroll to position [898, 0]
click at [801, 335] on img at bounding box center [800, 260] width 266 height 266
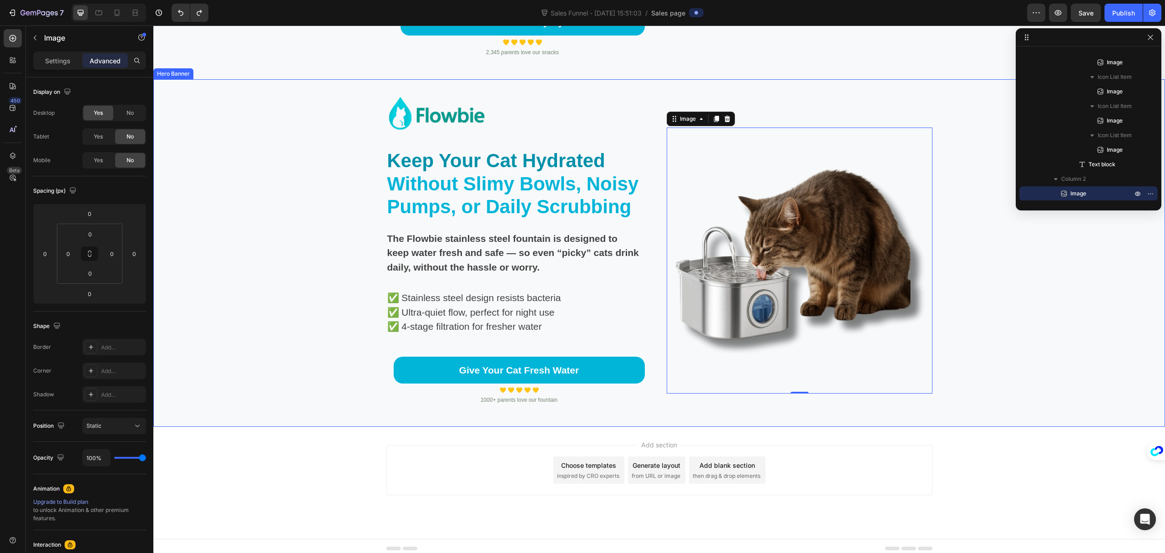
click at [1024, 362] on div "Background Image" at bounding box center [659, 253] width 1012 height 348
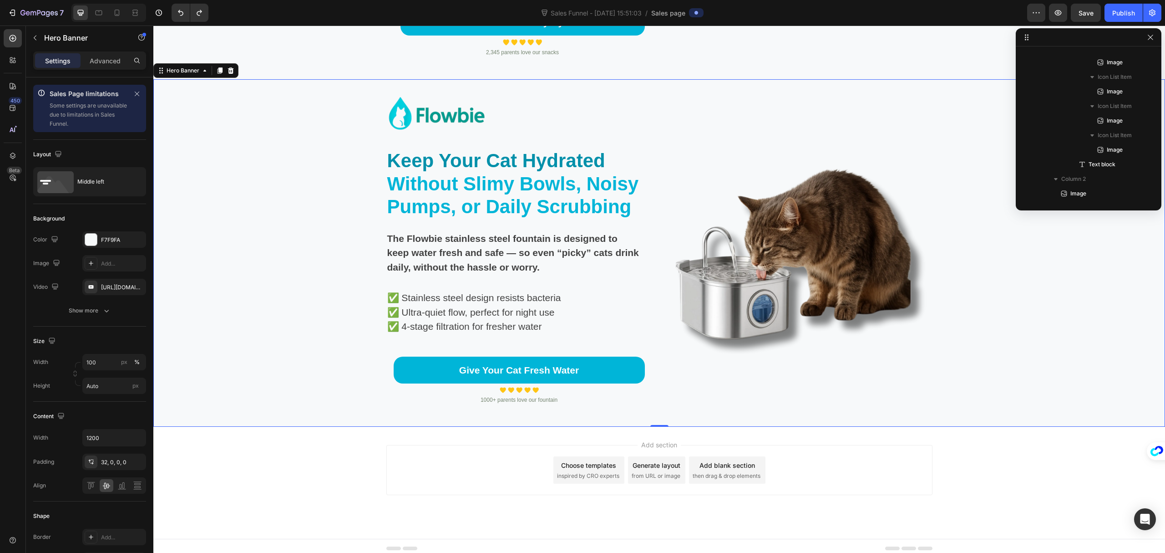
scroll to position [638, 0]
click at [836, 317] on img at bounding box center [800, 260] width 266 height 266
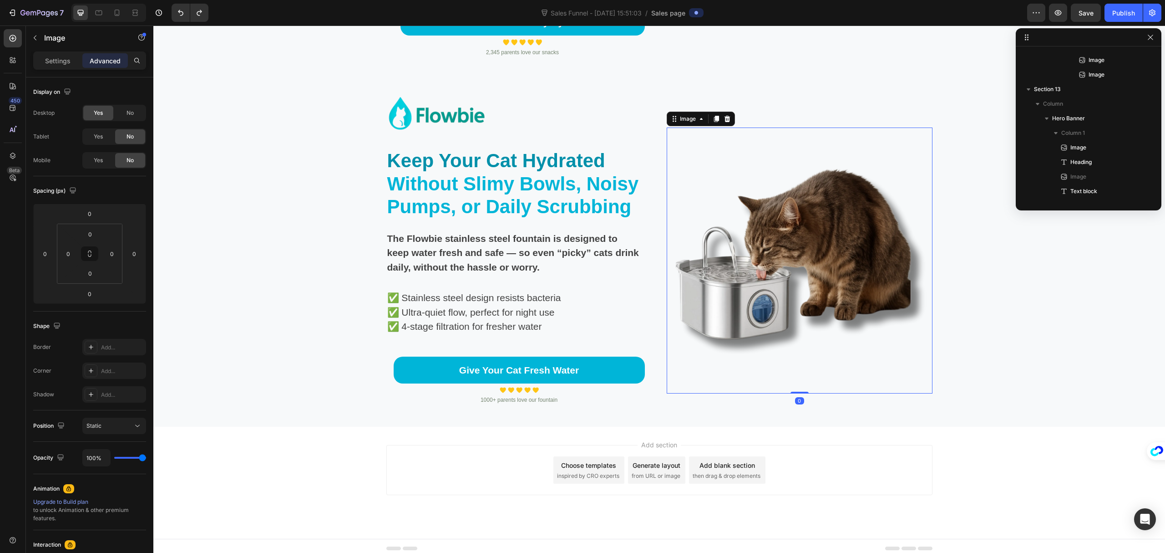
scroll to position [898, 0]
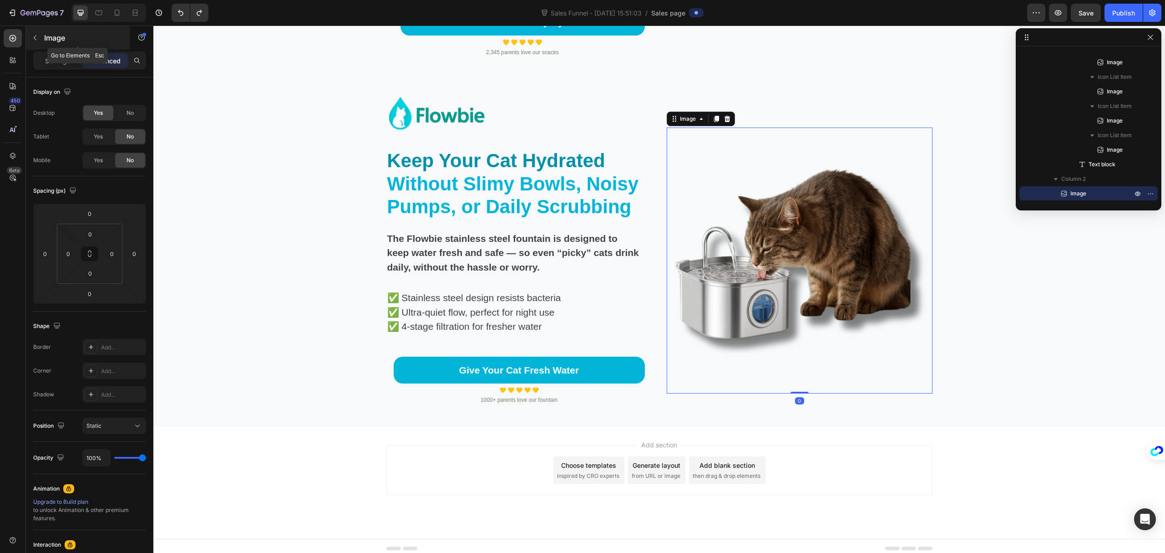
click at [39, 39] on button "button" at bounding box center [35, 38] width 15 height 15
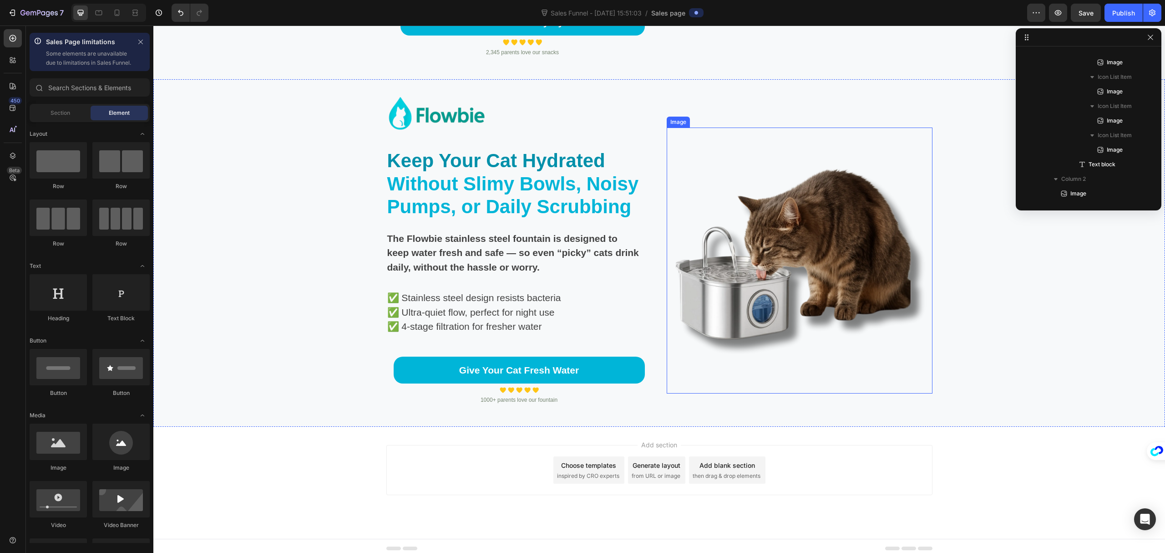
click at [779, 301] on img at bounding box center [800, 260] width 266 height 266
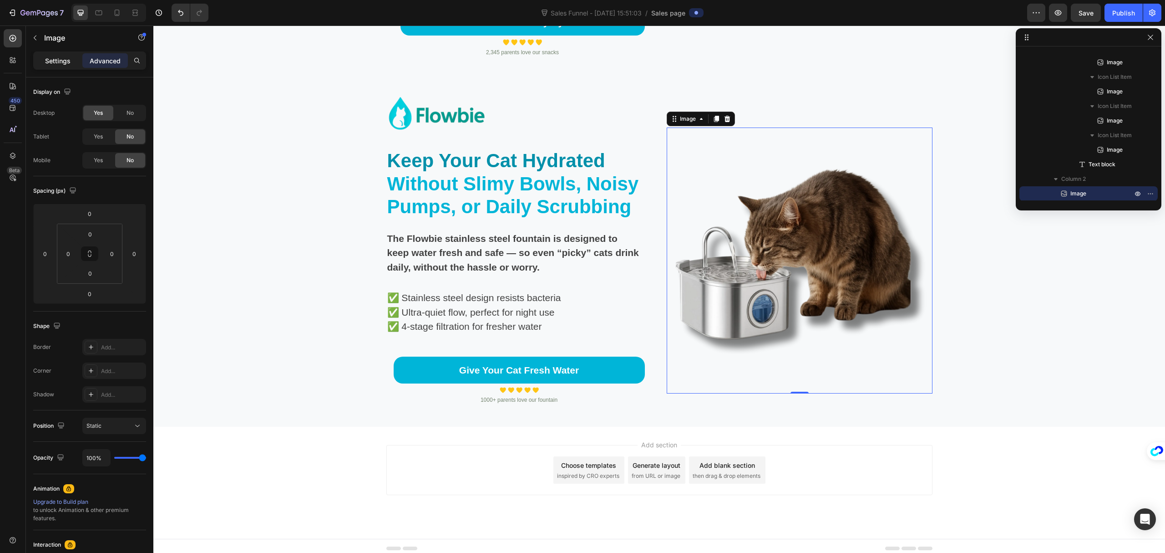
click at [70, 66] on div "Settings" at bounding box center [58, 60] width 46 height 15
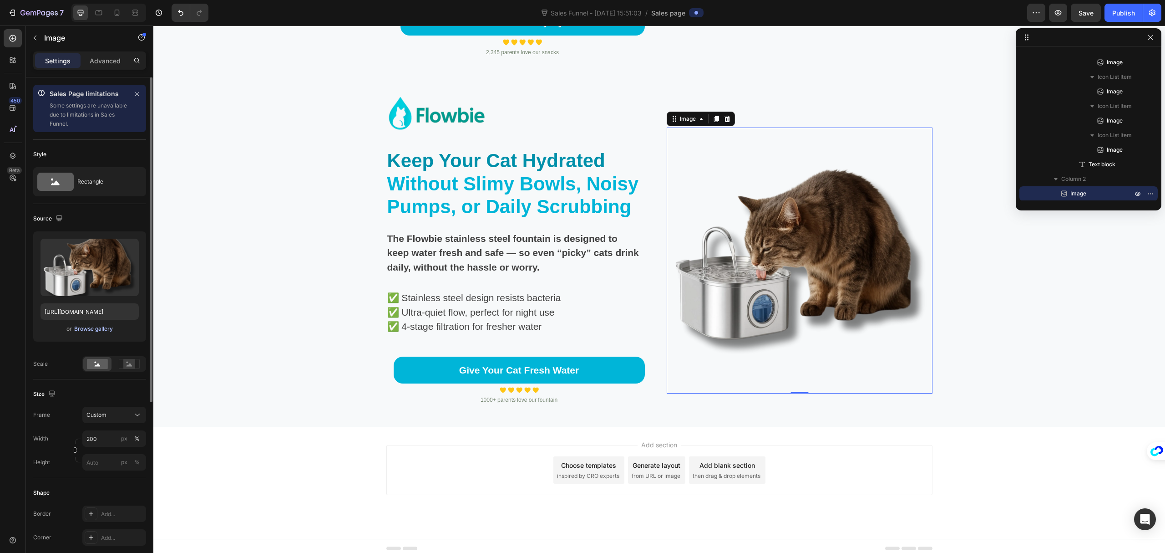
click at [95, 331] on div "Browse gallery" at bounding box center [93, 329] width 39 height 8
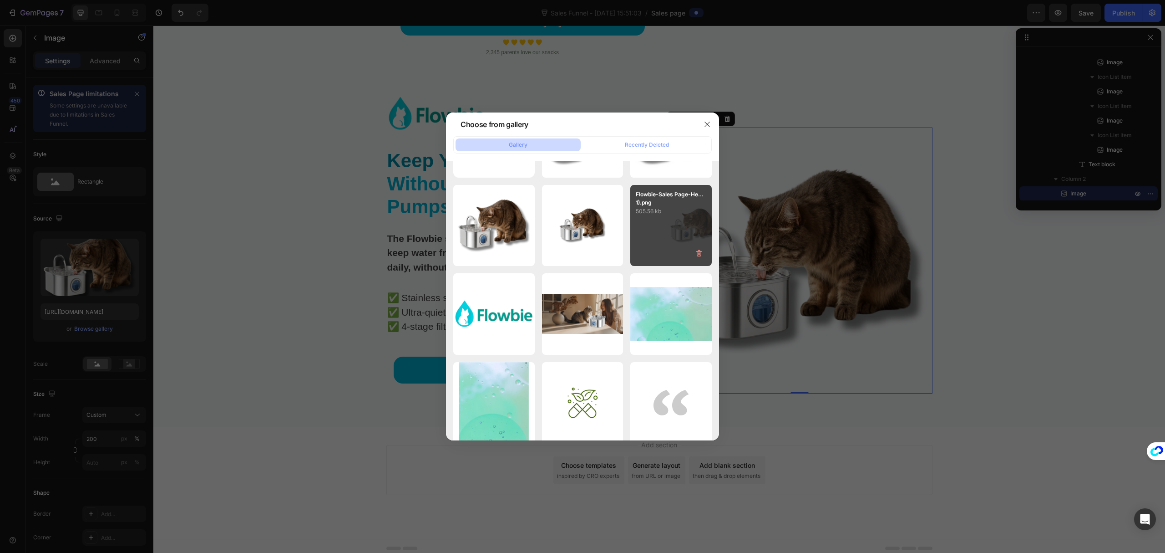
scroll to position [0, 0]
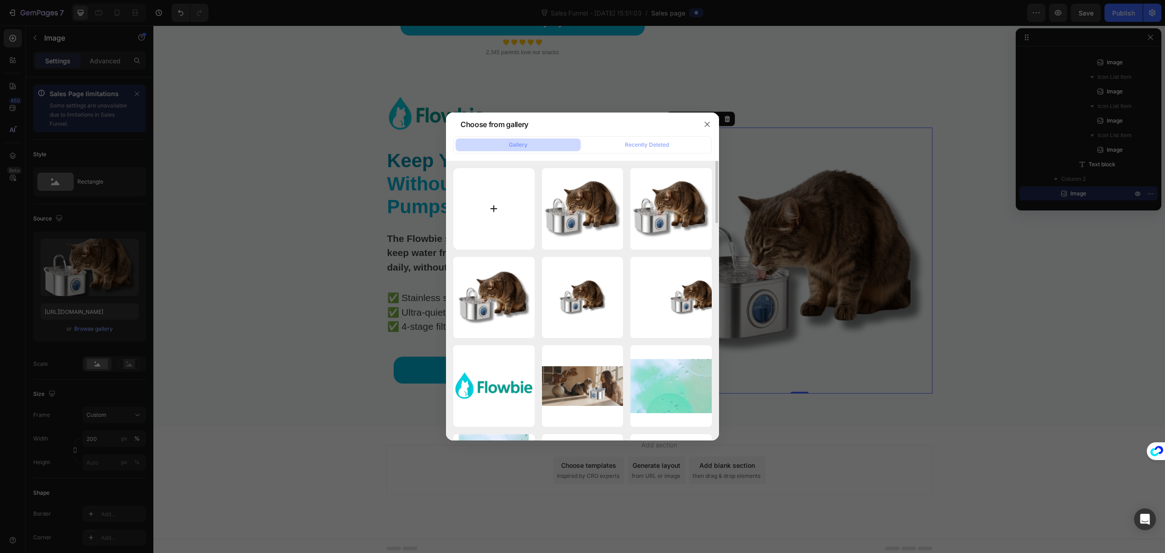
click at [492, 204] on input "file" at bounding box center [493, 208] width 81 height 81
type input "C:\fakepath\O1CN013katyn1gZ2hPZOBKE_!!2216369124155-0-cib.jpg"
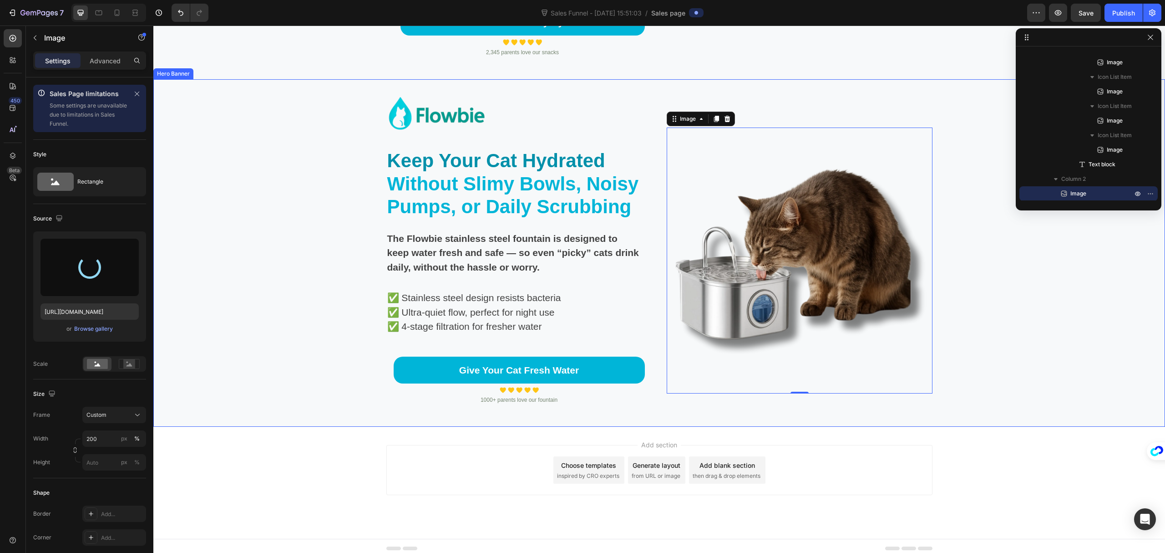
type input "https://cdn.shopify.com/s/files/1/0695/7829/3384/files/gempages_581462389141013…"
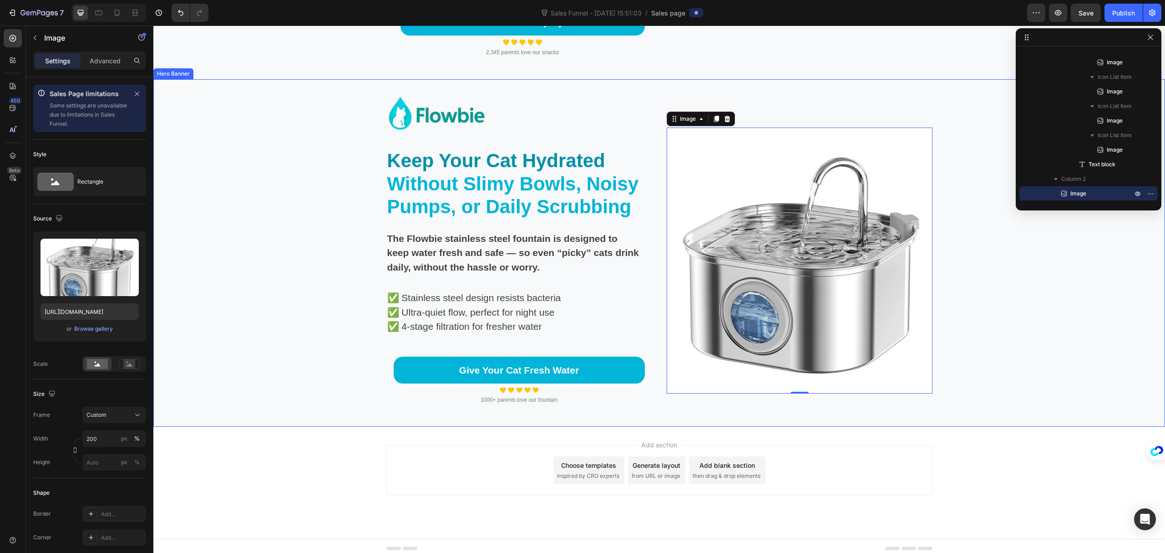
click at [1020, 330] on div "Background Image" at bounding box center [659, 253] width 1012 height 348
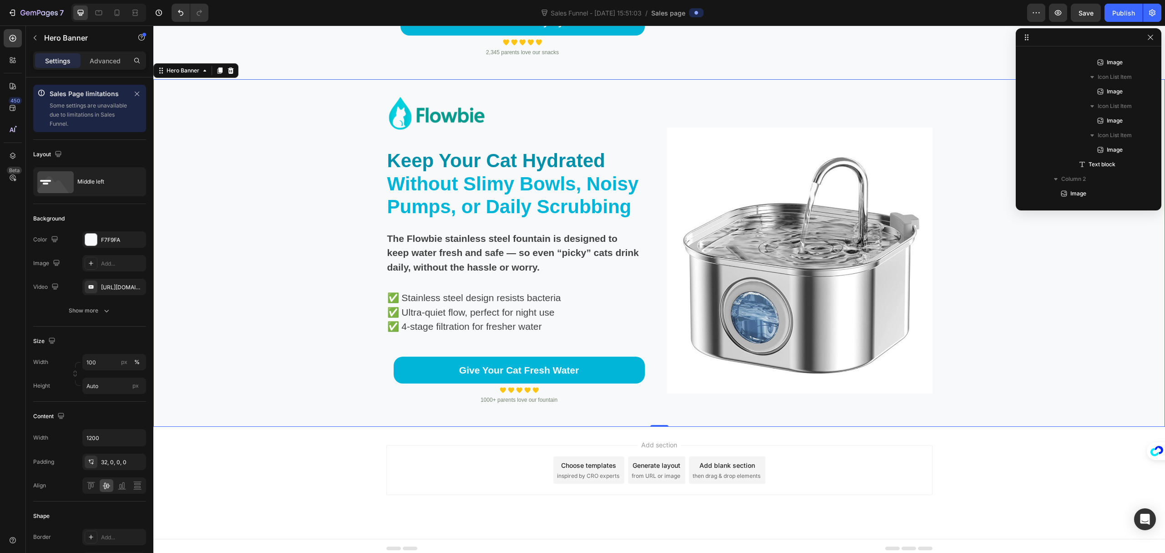
scroll to position [638, 0]
click at [802, 320] on img at bounding box center [800, 260] width 266 height 266
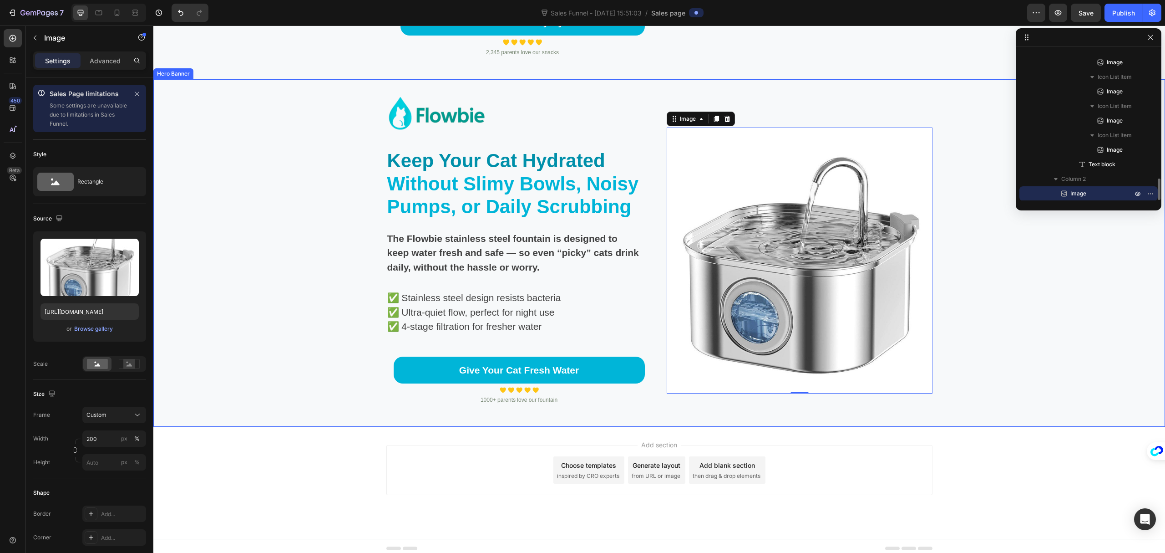
click at [1029, 340] on div "Background Image" at bounding box center [659, 253] width 1012 height 348
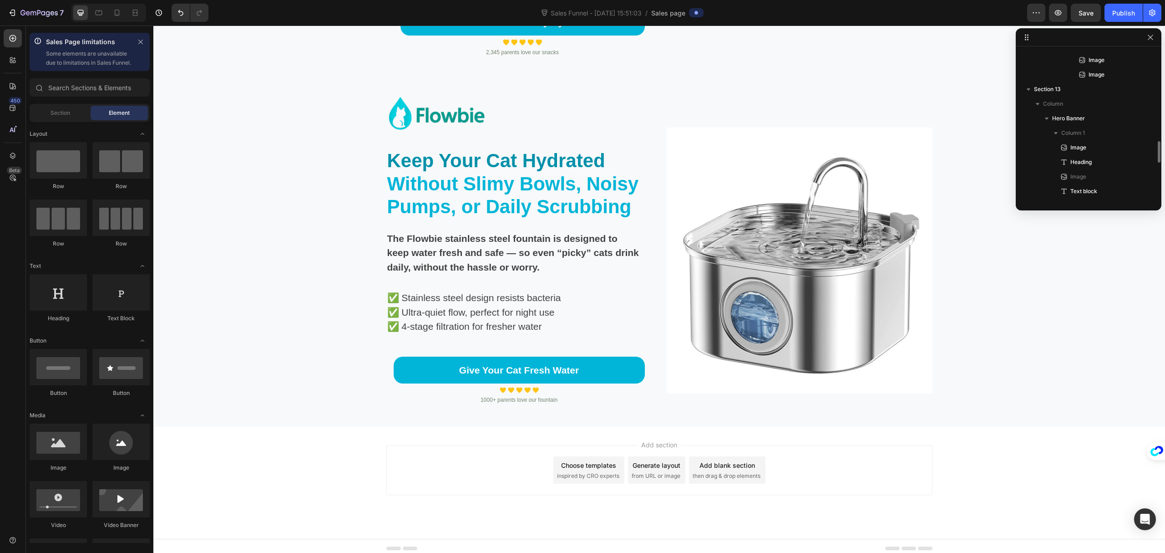
click at [961, 512] on div "Add section Choose templates inspired by CRO experts Generate layout from URL o…" at bounding box center [659, 483] width 1012 height 112
click at [1150, 41] on button "button" at bounding box center [1150, 37] width 11 height 11
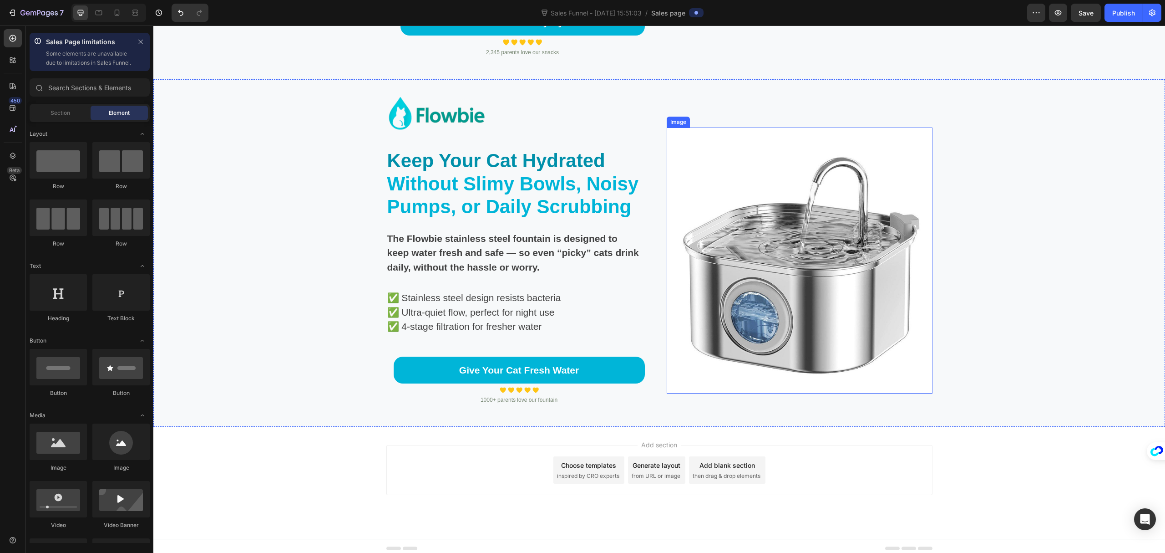
click at [820, 321] on img at bounding box center [800, 260] width 266 height 266
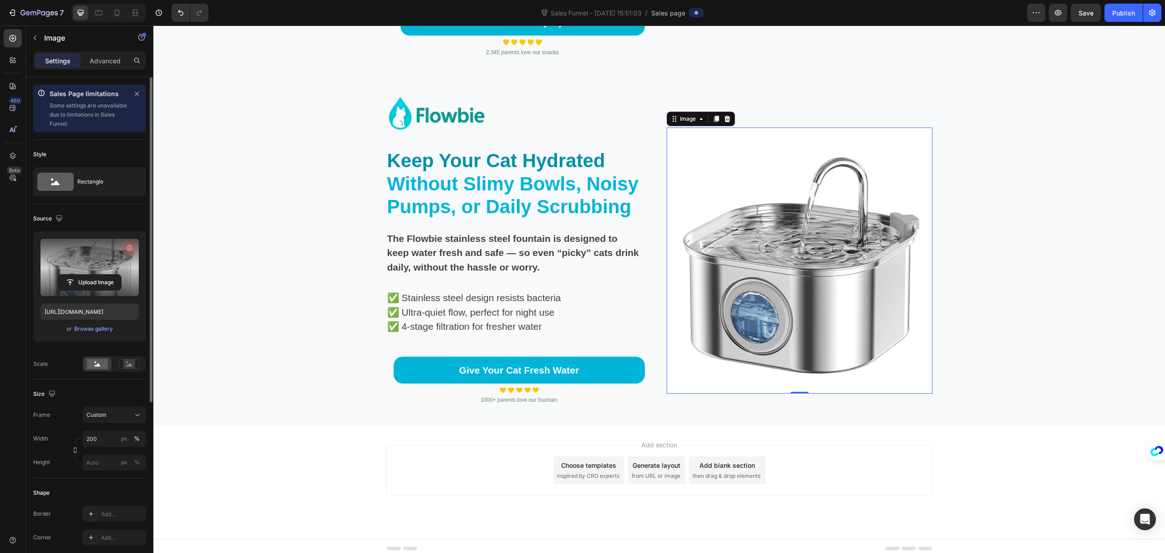
click at [128, 246] on icon "button" at bounding box center [130, 247] width 6 height 7
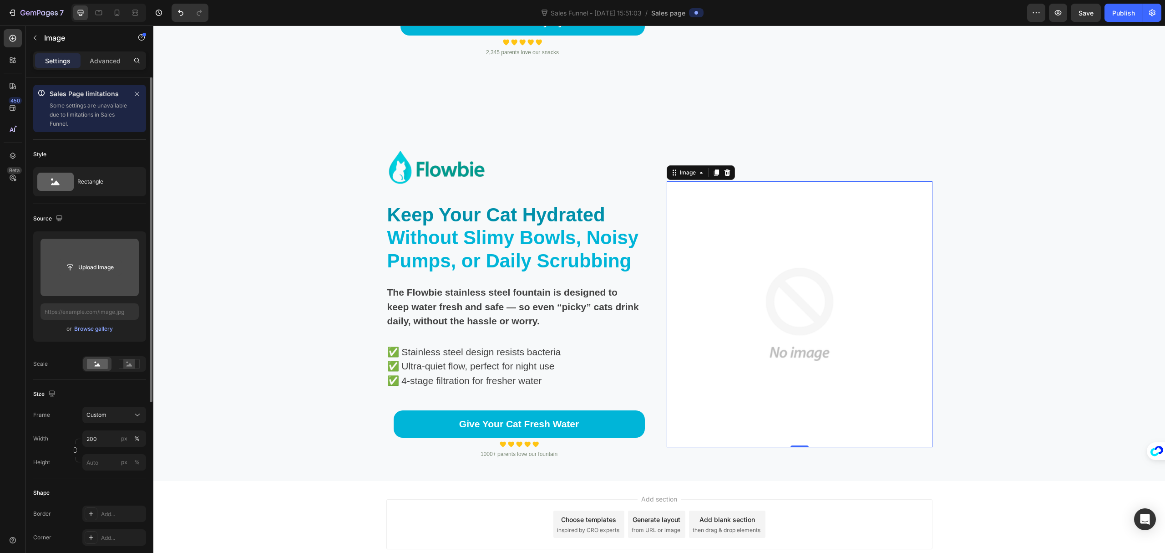
click at [89, 269] on input "file" at bounding box center [89, 267] width 63 height 15
type input "https://cdn.shopify.com/s/files/1/0695/7829/3384/files/gempages_581462389141013…"
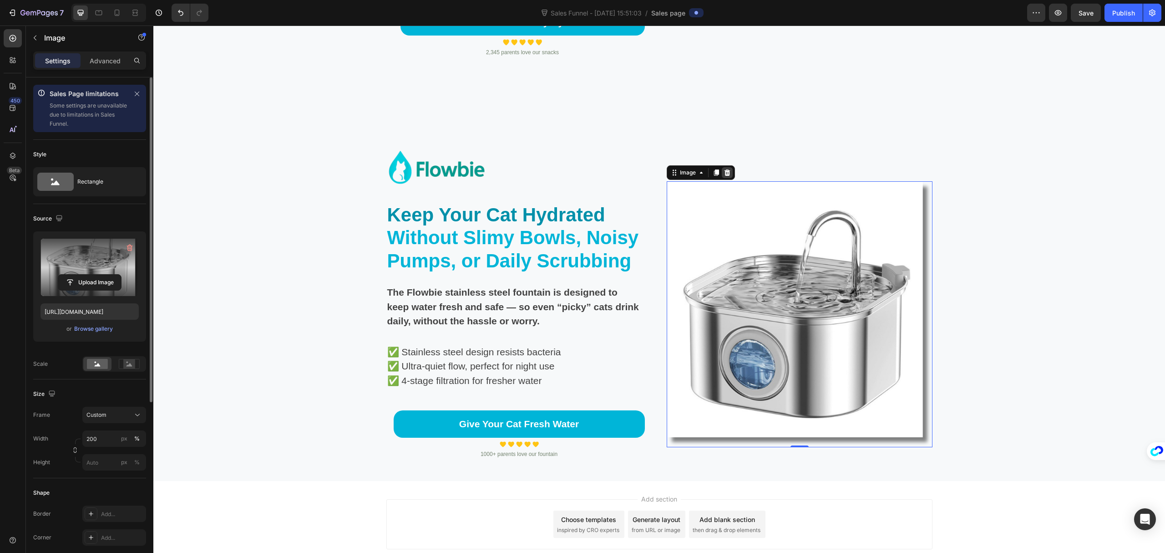
click at [725, 171] on icon at bounding box center [727, 172] width 7 height 7
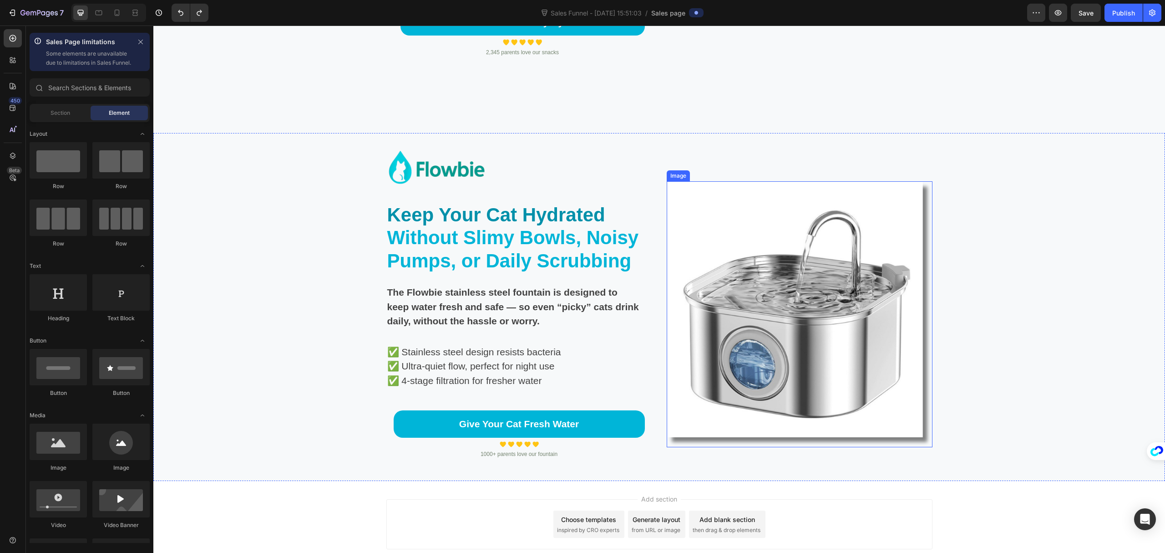
click at [782, 268] on img at bounding box center [800, 314] width 266 height 266
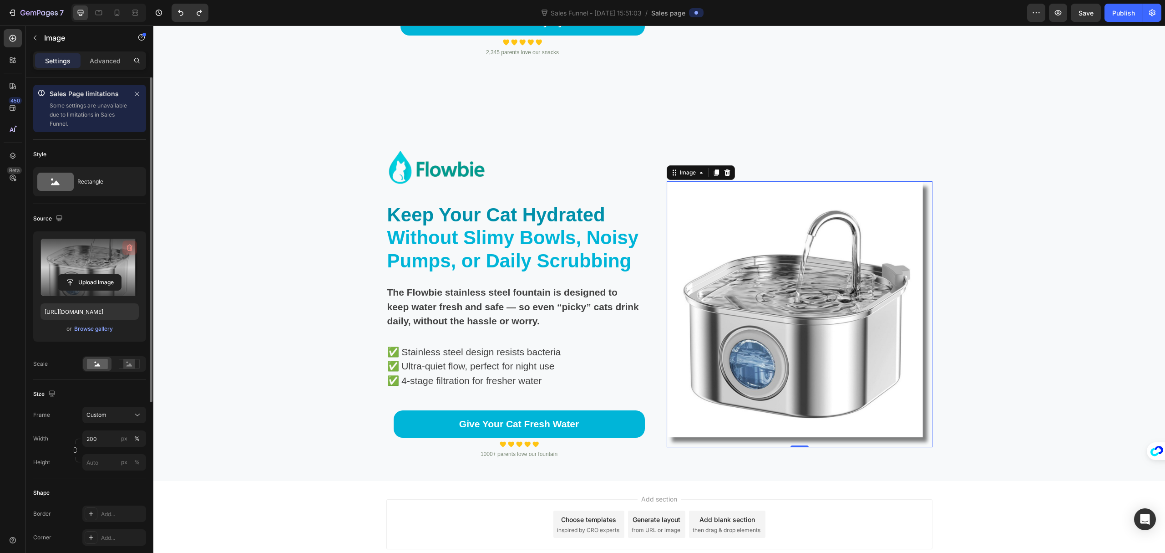
click at [130, 246] on icon "button" at bounding box center [130, 247] width 6 height 7
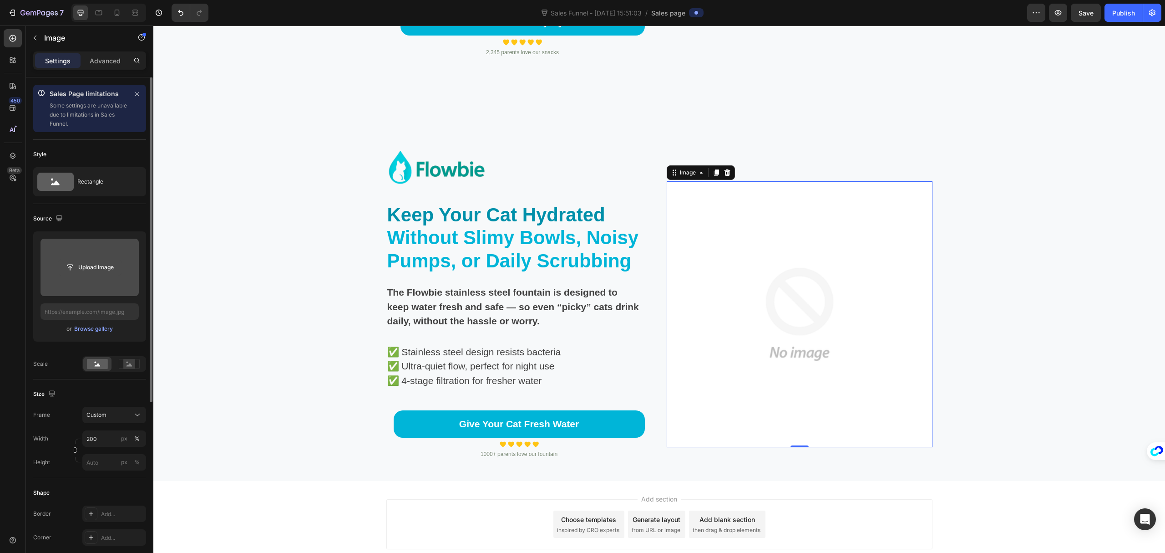
click at [97, 266] on input "file" at bounding box center [89, 267] width 63 height 15
type input "https://cdn.shopify.com/s/files/1/0695/7829/3384/files/gempages_581462389141013…"
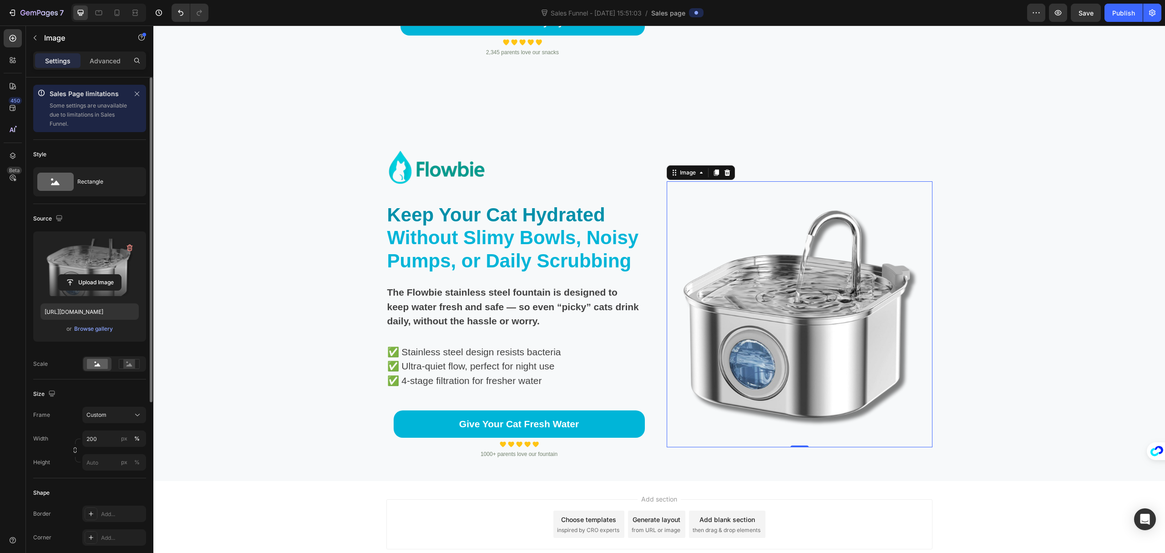
click at [986, 505] on div "Add section Choose templates inspired by CRO experts Generate layout from URL o…" at bounding box center [659, 537] width 1012 height 112
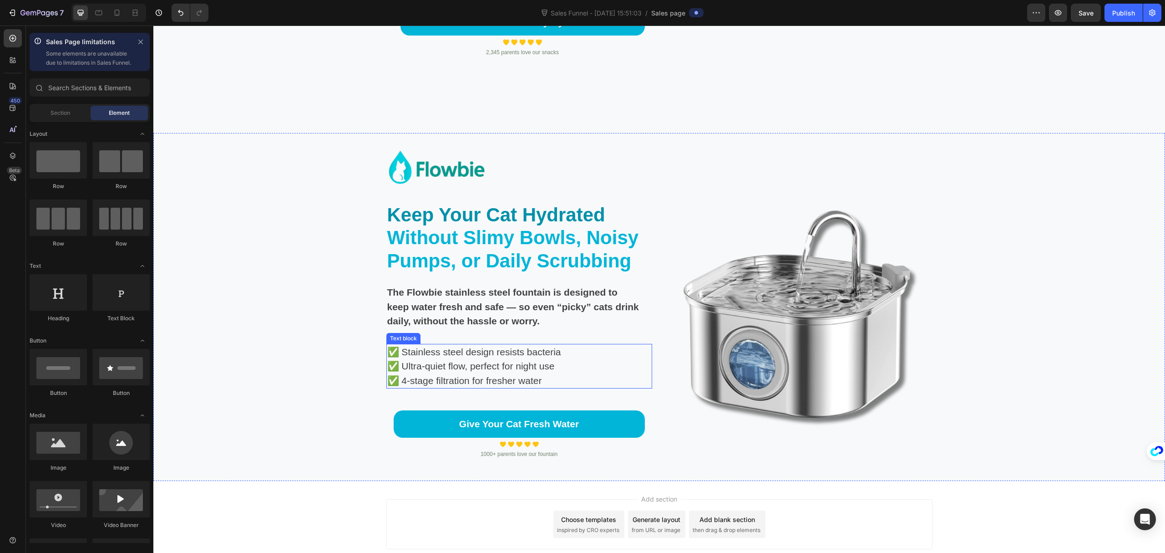
click at [448, 370] on p "✅ Ultra-quiet flow, perfect for night use" at bounding box center [514, 366] width 255 height 15
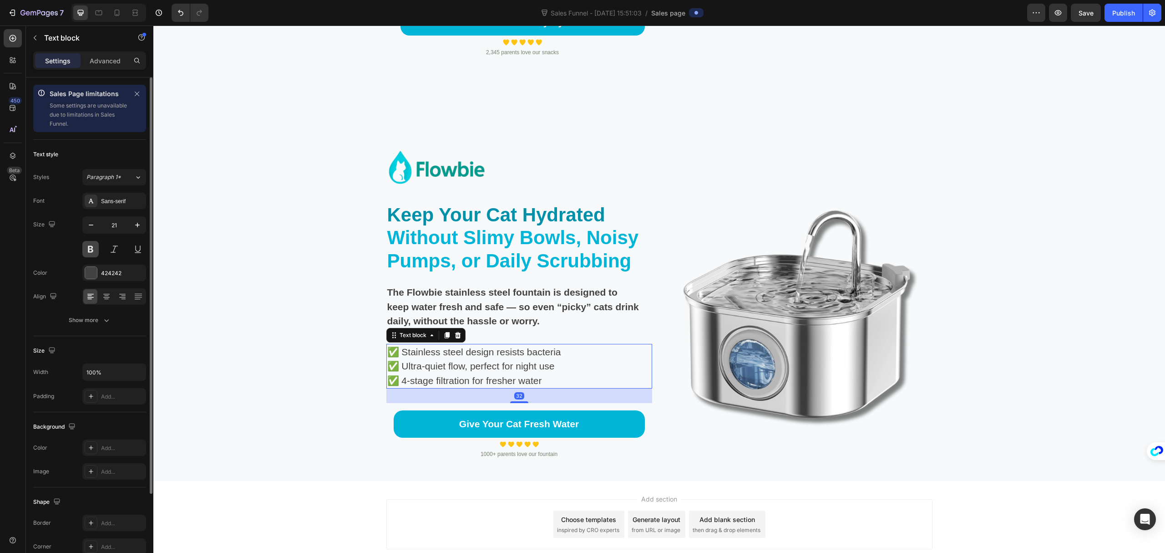
click at [93, 252] on button at bounding box center [90, 249] width 16 height 16
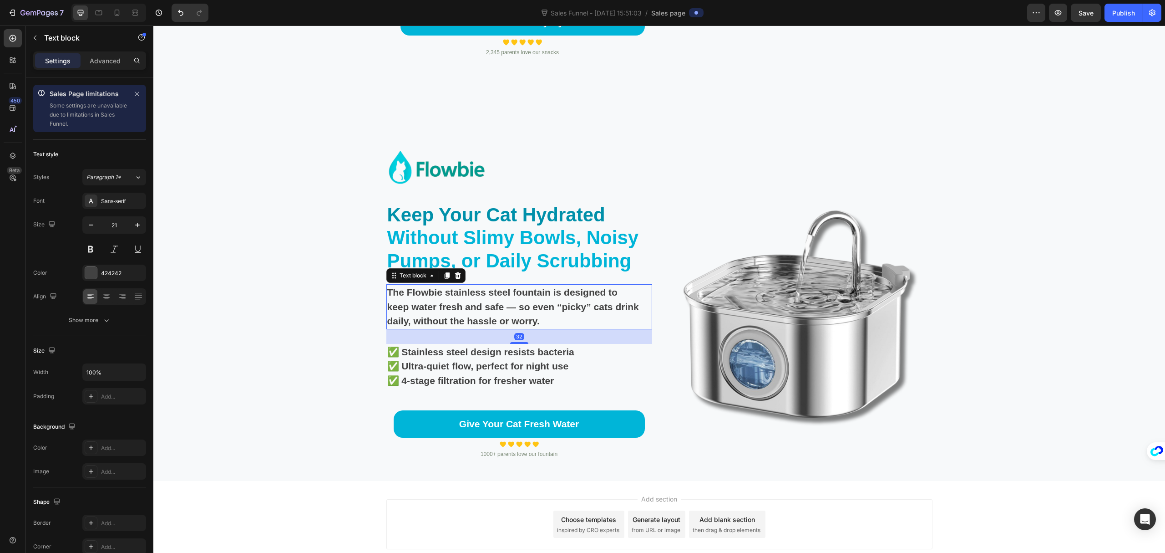
click at [508, 308] on strong "The Flowbie stainless steel fountain is designed to keep water fresh and safe —…" at bounding box center [513, 306] width 252 height 39
click at [978, 494] on div "Add section Choose templates inspired by CRO experts Generate layout from URL o…" at bounding box center [659, 537] width 1012 height 112
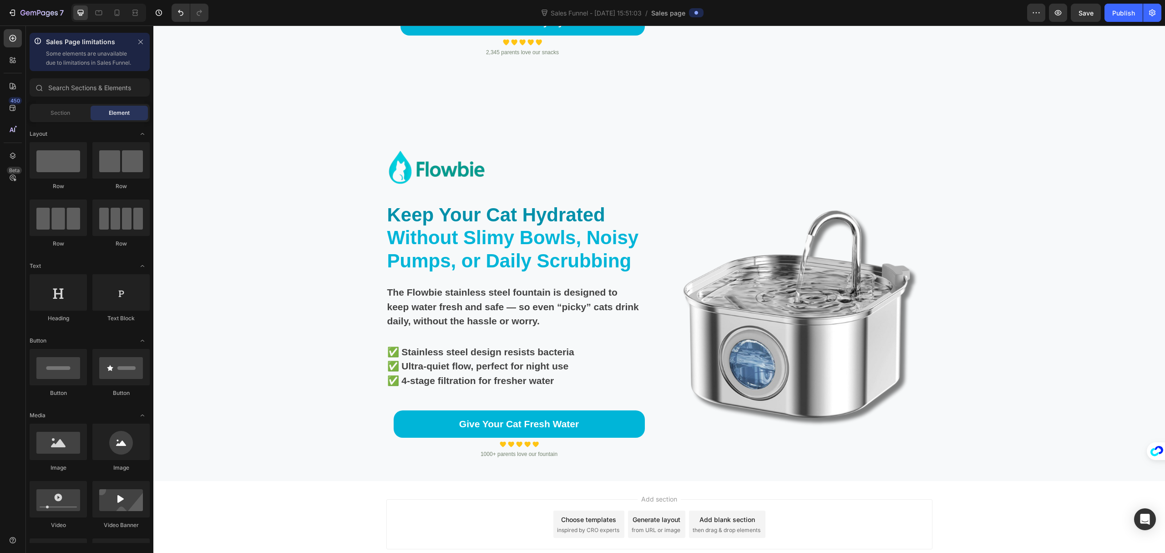
click at [887, 507] on div "Add section Choose templates inspired by CRO experts Generate layout from URL o…" at bounding box center [660, 524] width 546 height 50
drag, startPoint x: 930, startPoint y: 350, endPoint x: 900, endPoint y: 341, distance: 31.1
click at [930, 350] on div "Background Image" at bounding box center [659, 307] width 1012 height 348
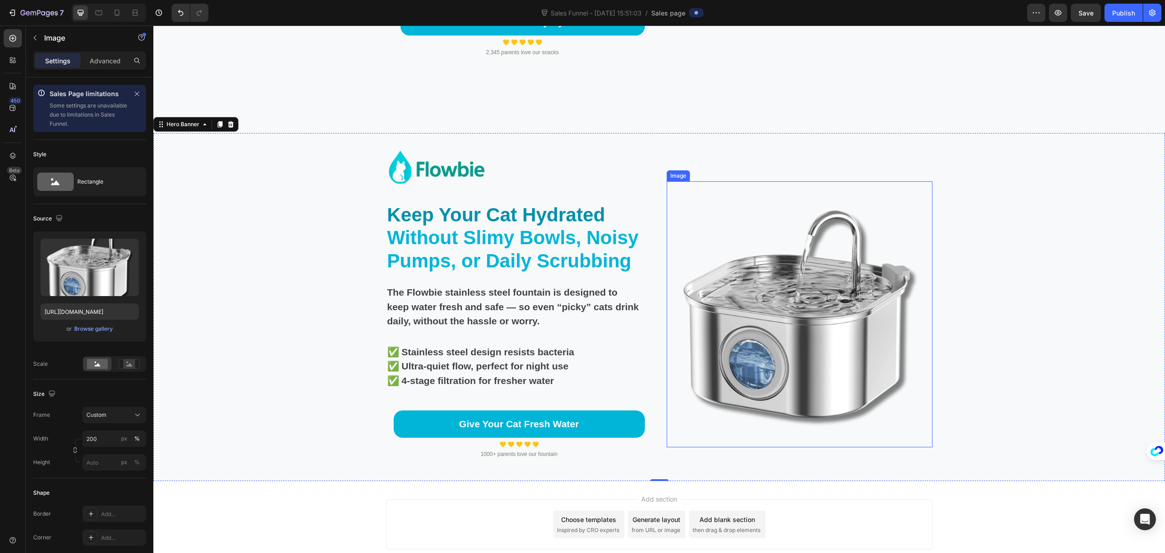
click at [830, 314] on img at bounding box center [800, 314] width 266 height 266
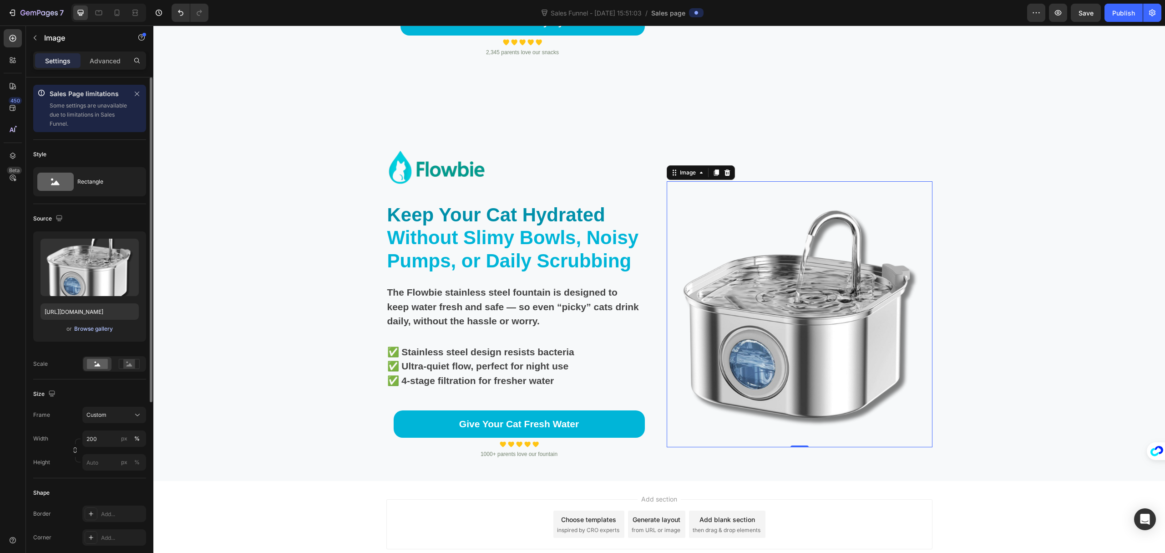
click at [82, 328] on div "Browse gallery" at bounding box center [93, 329] width 39 height 8
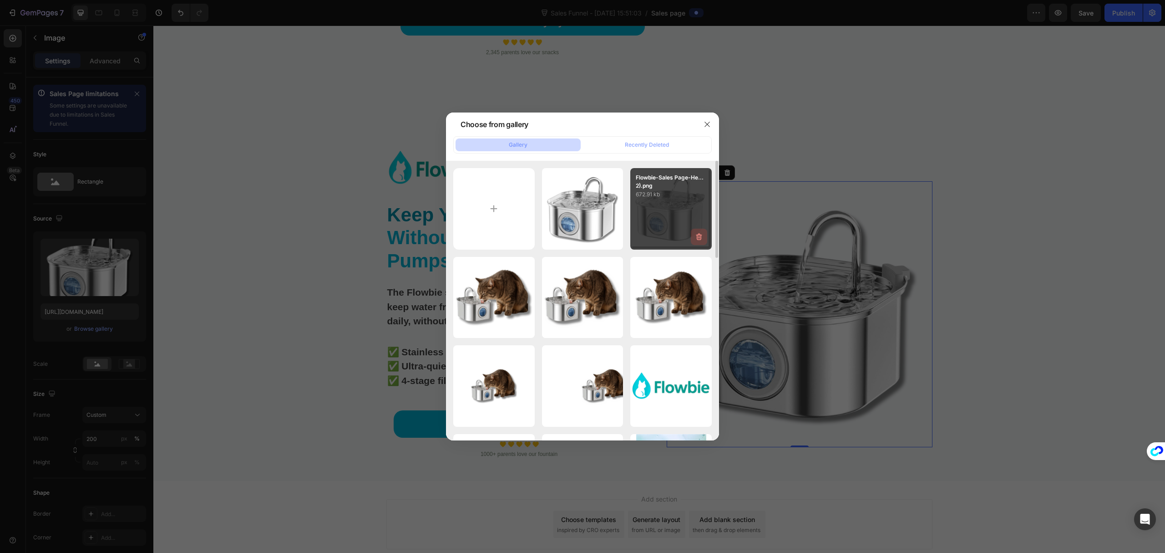
click at [700, 238] on icon "button" at bounding box center [699, 236] width 9 height 9
click at [696, 239] on div "Delete" at bounding box center [694, 238] width 17 height 8
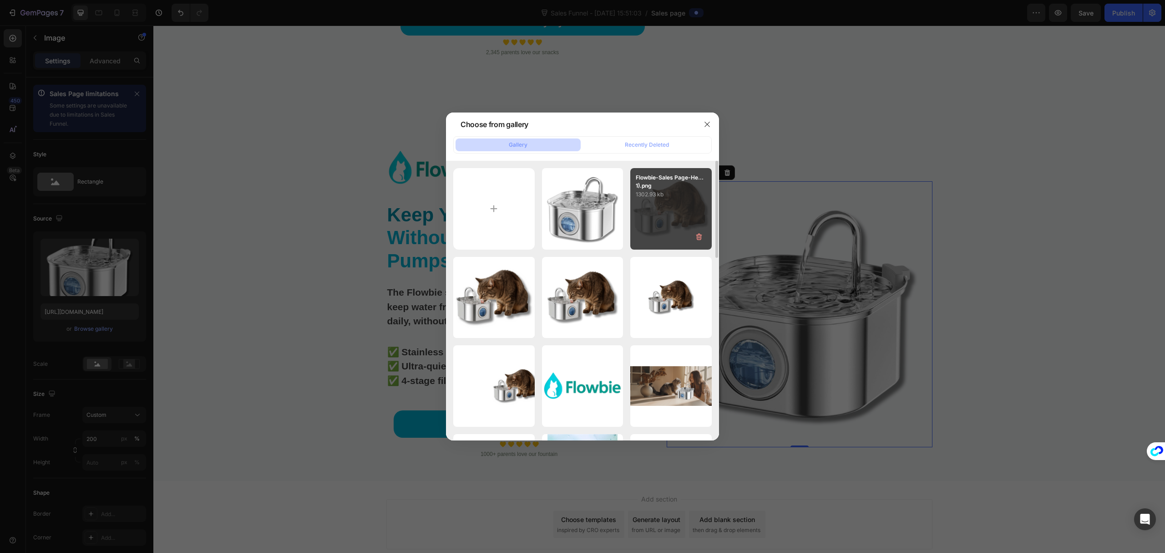
click at [681, 208] on div "Flowbie-Sales Page-He...1).png 1302.93 kb" at bounding box center [671, 208] width 81 height 81
type input "[URL][DOMAIN_NAME]"
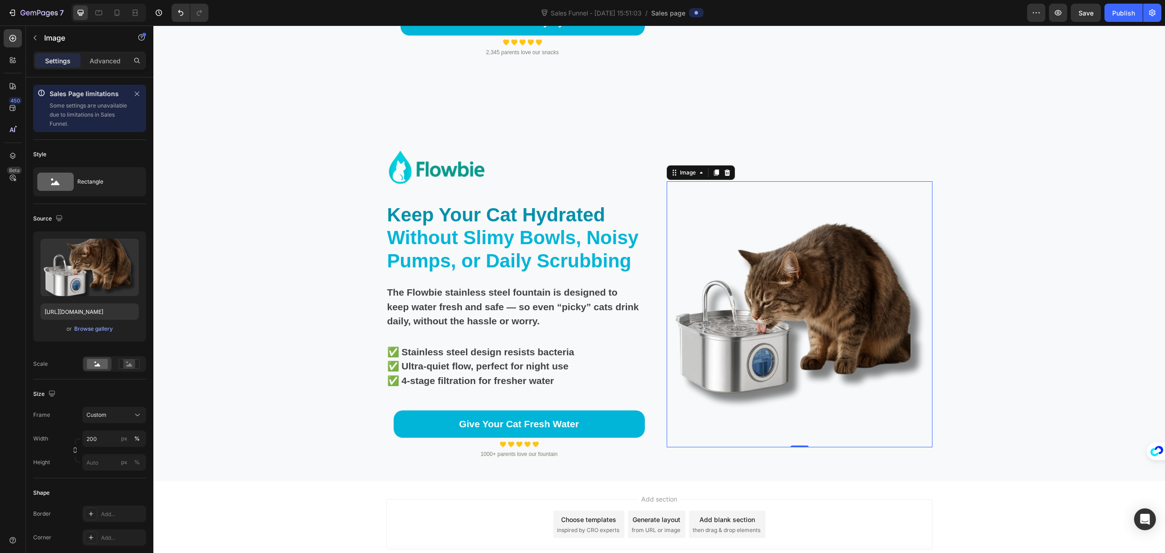
click at [901, 524] on div "Add section Choose templates inspired by CRO experts Generate layout from URL o…" at bounding box center [660, 524] width 546 height 50
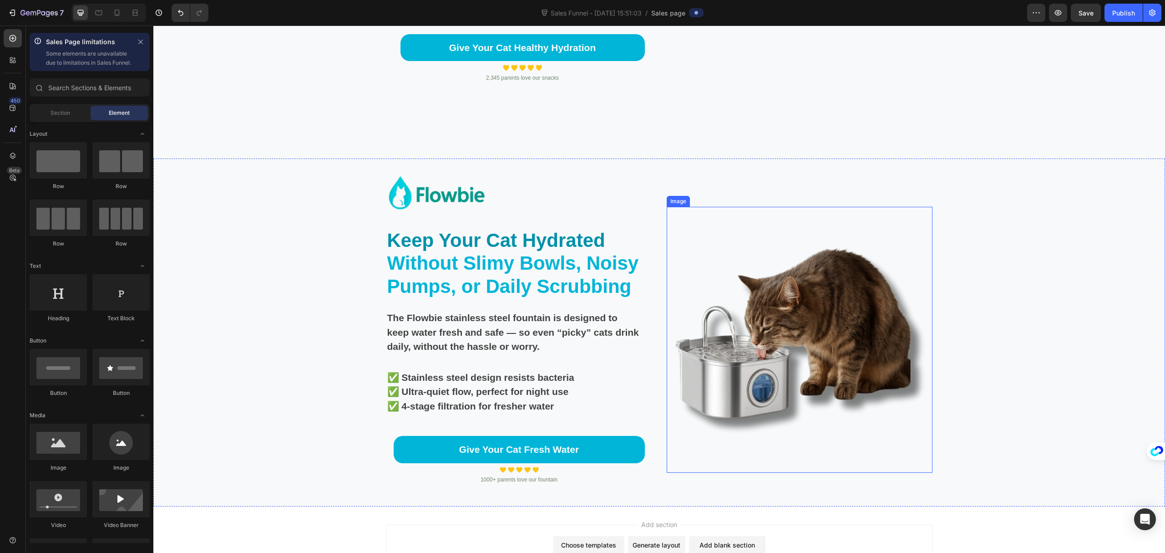
scroll to position [3008, 0]
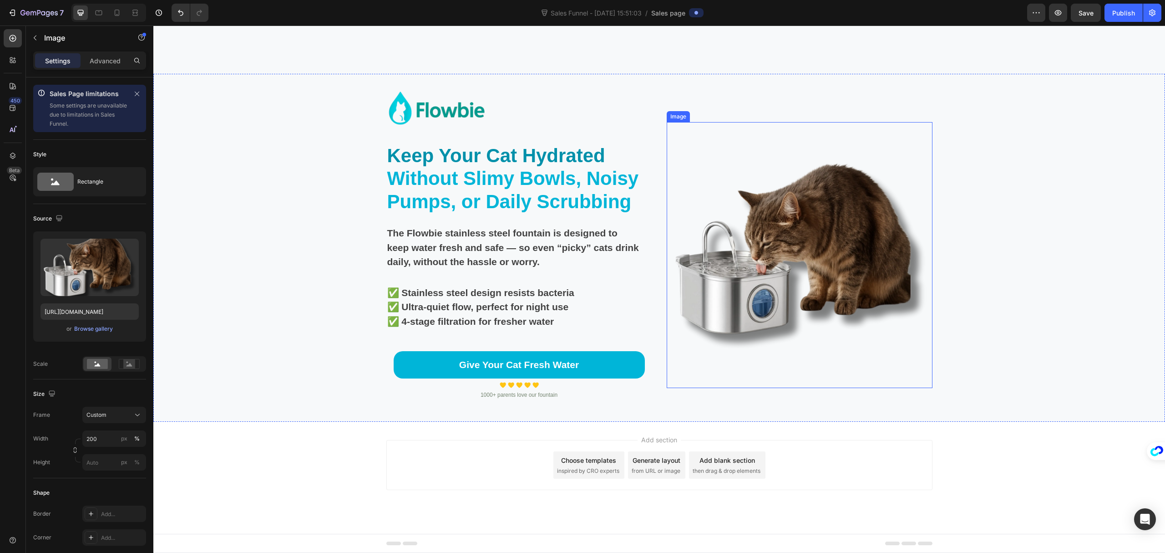
click at [803, 258] on img at bounding box center [800, 255] width 266 height 266
click at [90, 331] on div "Browse gallery" at bounding box center [93, 329] width 39 height 8
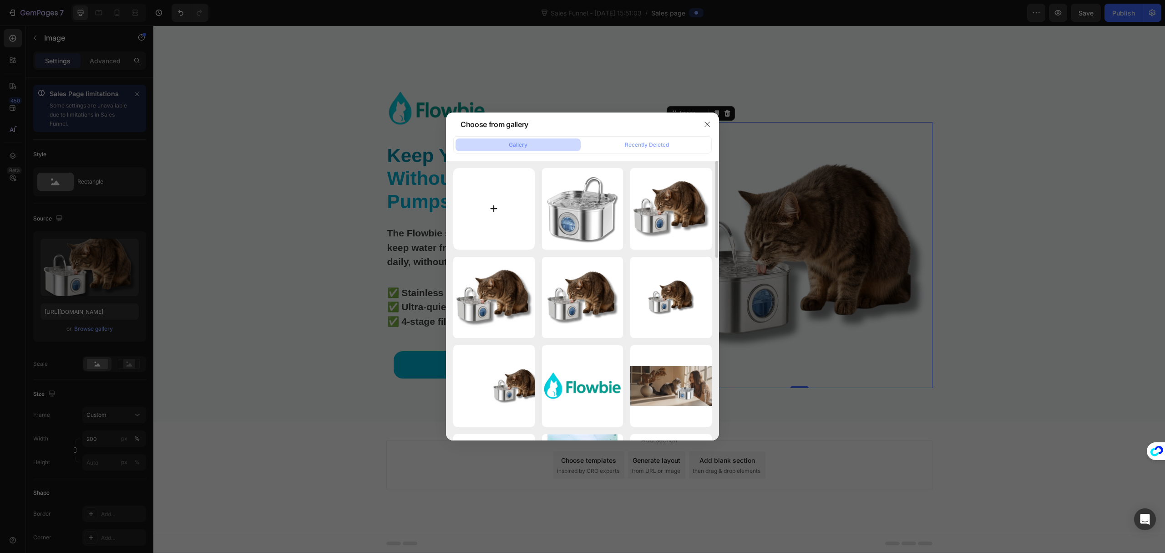
click at [478, 210] on input "file" at bounding box center [493, 208] width 81 height 81
type input "C:\fakepath\Flowbie-Sales Page-Hero Section (1500 x 1500 像素) (4).png"
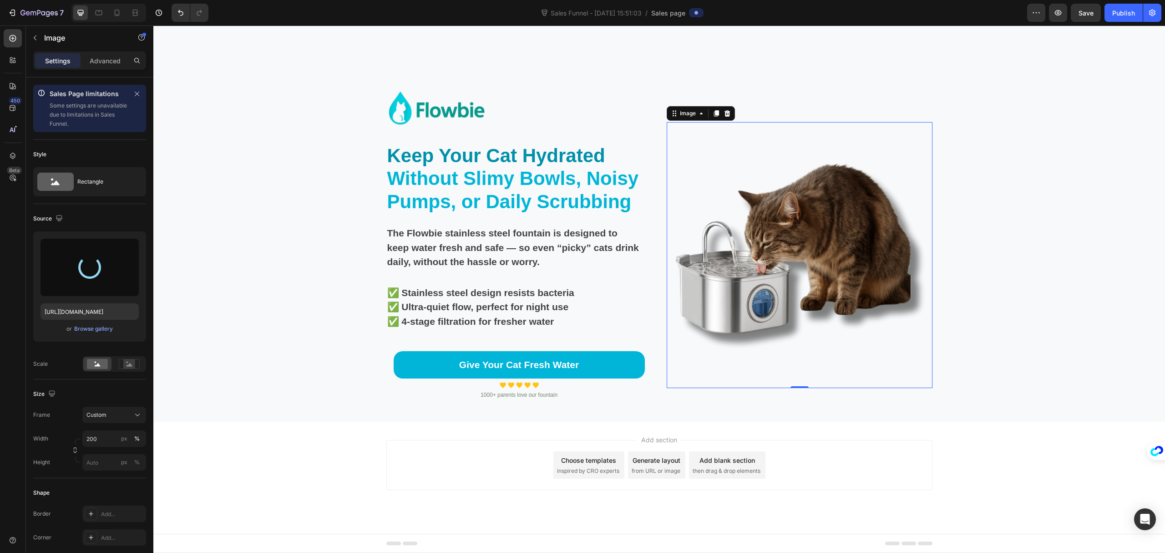
click at [1019, 454] on div "Add section Choose templates inspired by CRO experts Generate layout from URL o…" at bounding box center [659, 478] width 1012 height 112
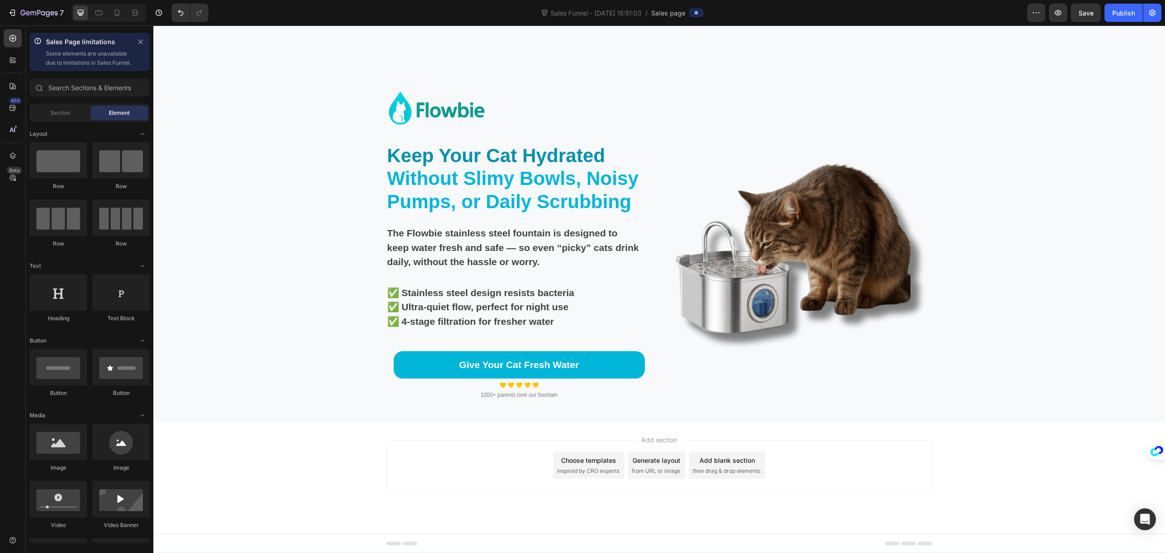
click at [1015, 450] on div "Add section Choose templates inspired by CRO experts Generate layout from URL o…" at bounding box center [659, 478] width 1012 height 112
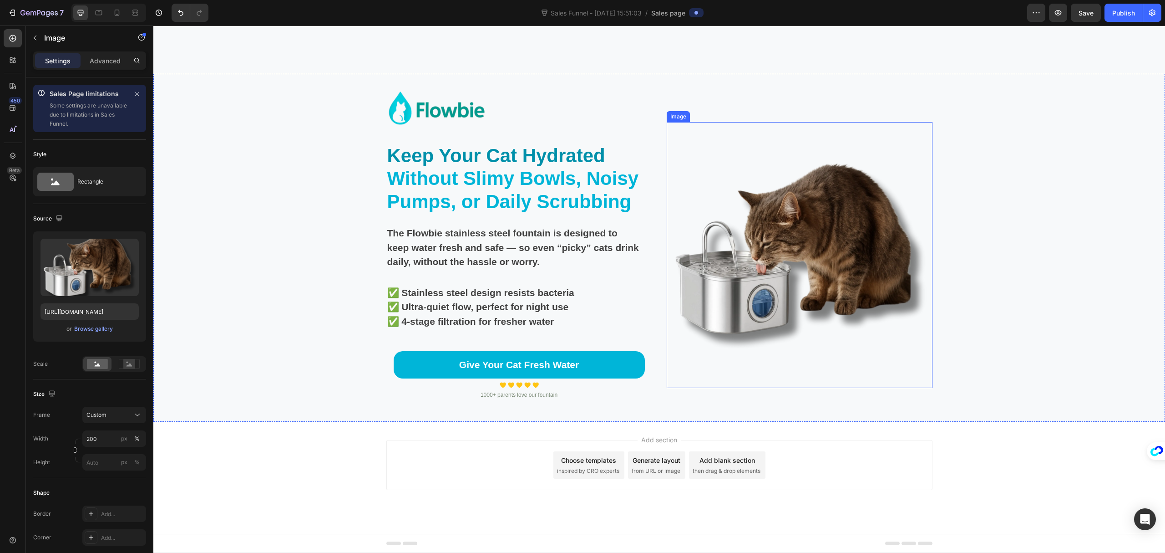
click at [838, 281] on img at bounding box center [800, 255] width 266 height 266
click at [101, 336] on div "Upload Image https://cdn.shopify.com/s/files/1/0695/7829/3384/files/gempages_58…" at bounding box center [89, 286] width 113 height 110
click at [103, 328] on div "Browse gallery" at bounding box center [93, 329] width 39 height 8
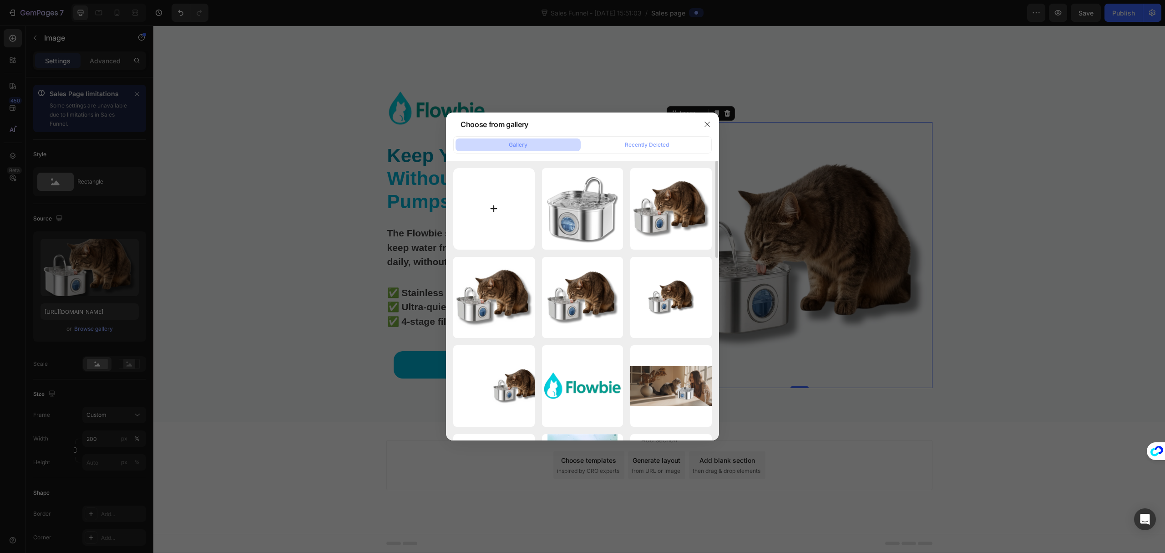
click at [479, 213] on input "file" at bounding box center [493, 208] width 81 height 81
type input "C:\fakepath\Flowbie-Sales Page-Hero Section (1500 x 1500 像素) (4).png"
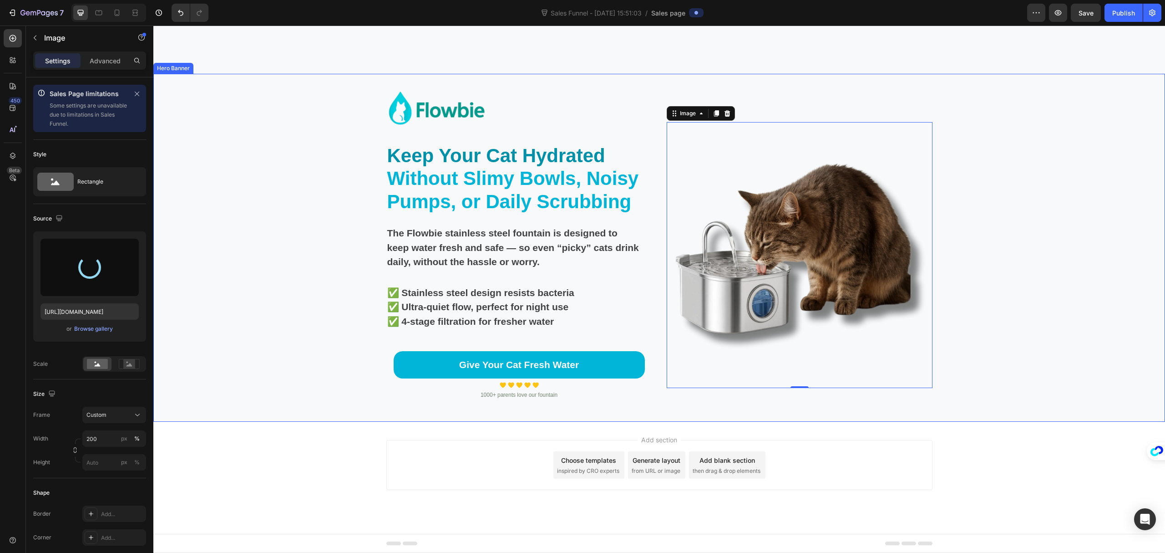
type input "https://cdn.shopify.com/s/files/1/0695/7829/3384/files/gempages_581462389141013…"
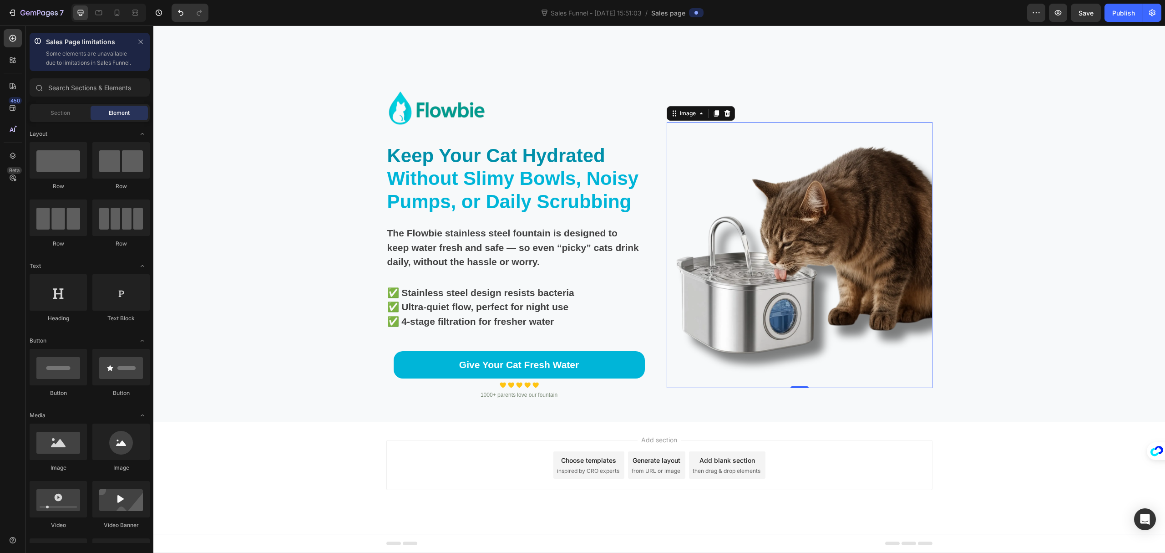
click at [1024, 476] on div "Add section Choose templates inspired by CRO experts Generate layout from URL o…" at bounding box center [659, 478] width 1012 height 112
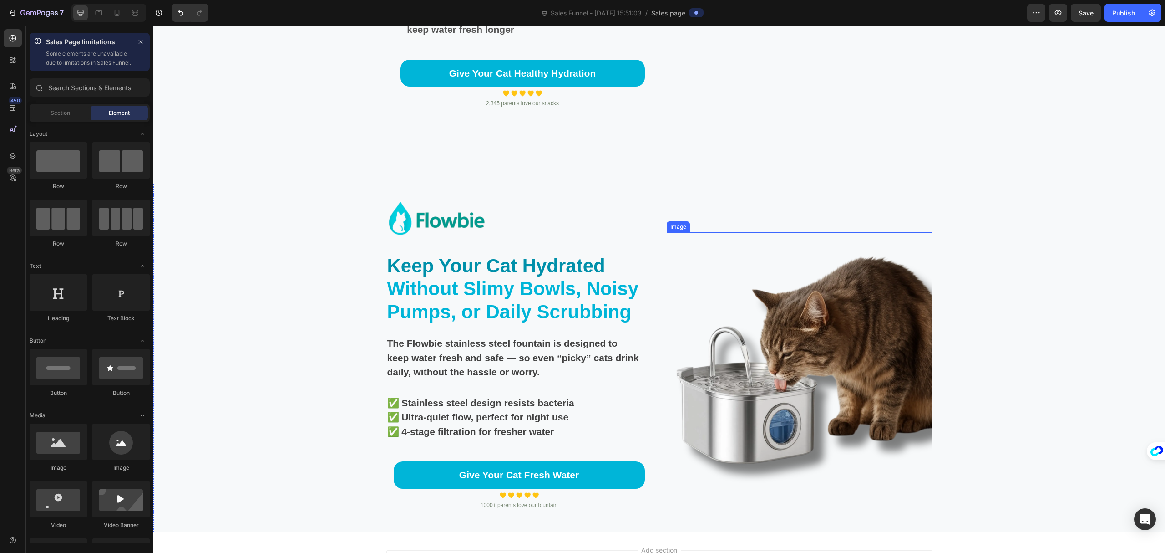
scroll to position [2947, 0]
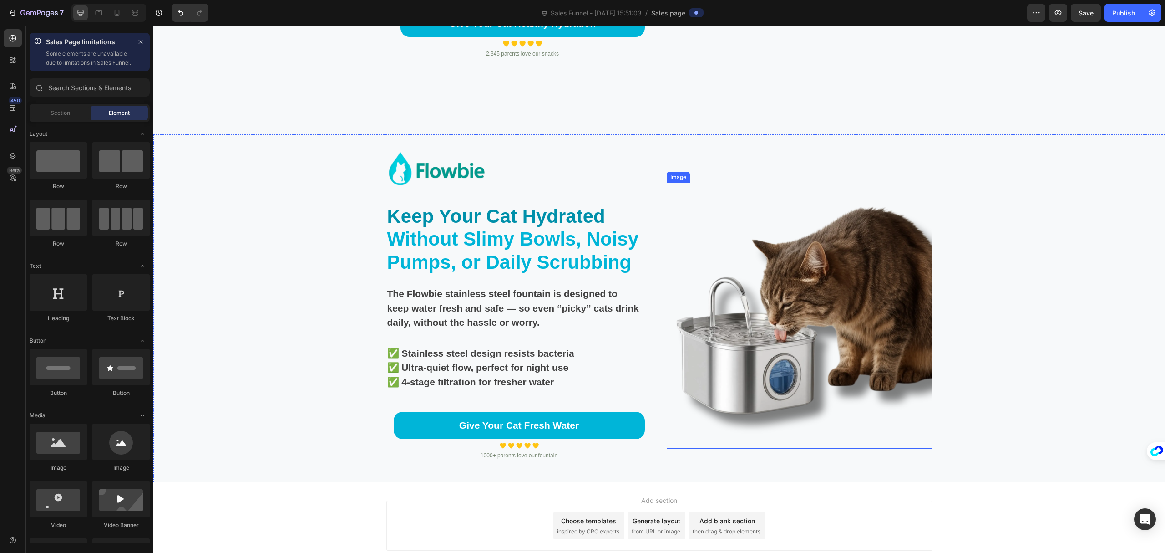
click at [750, 305] on img at bounding box center [800, 316] width 266 height 266
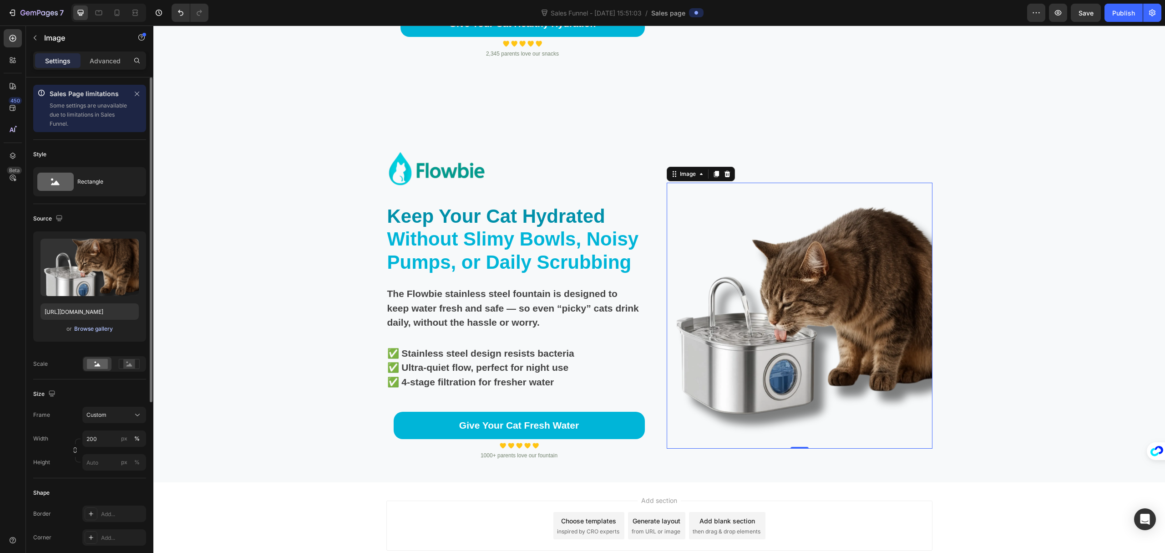
click at [90, 327] on div "Browse gallery" at bounding box center [93, 329] width 39 height 8
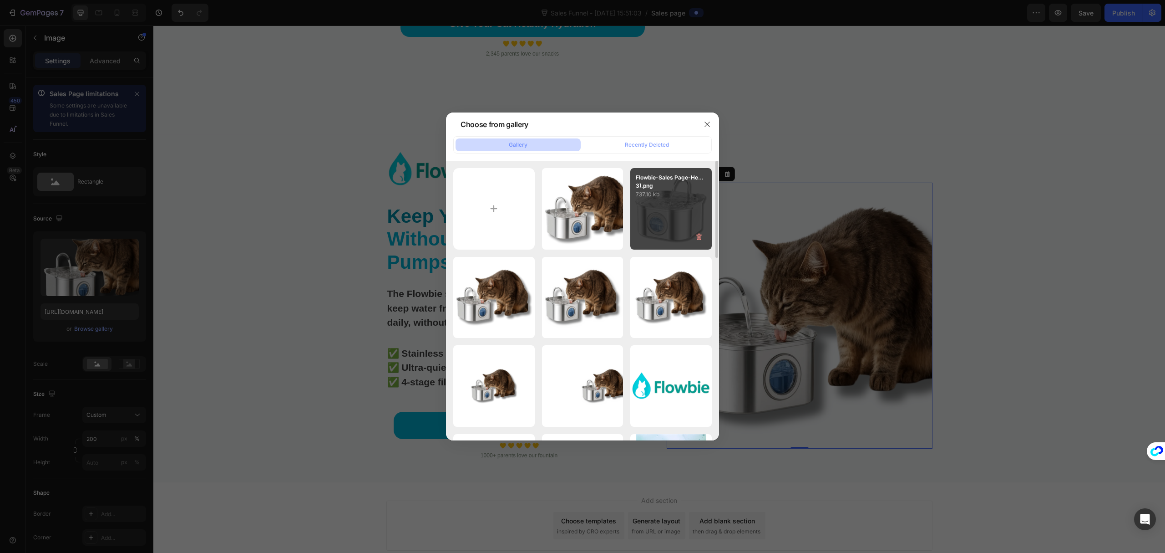
click at [687, 203] on div "Flowbie-Sales Page-He...3).png 737.10 kb" at bounding box center [671, 208] width 81 height 81
type input "https://cdn.shopify.com/s/files/1/0695/7829/3384/files/gempages_581462389141013…"
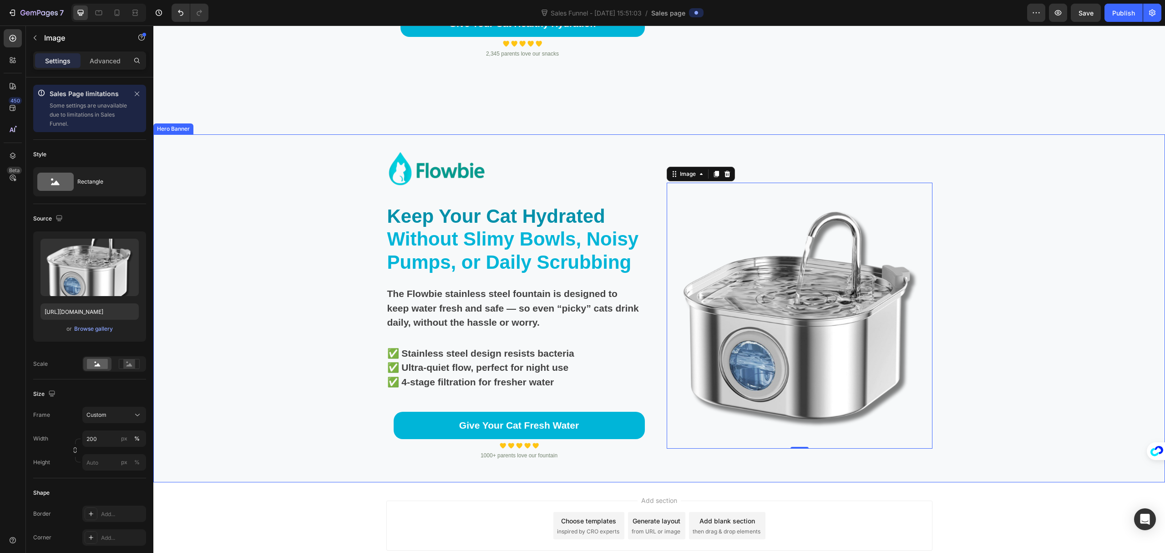
click at [1073, 334] on div "Background Image" at bounding box center [659, 308] width 1012 height 348
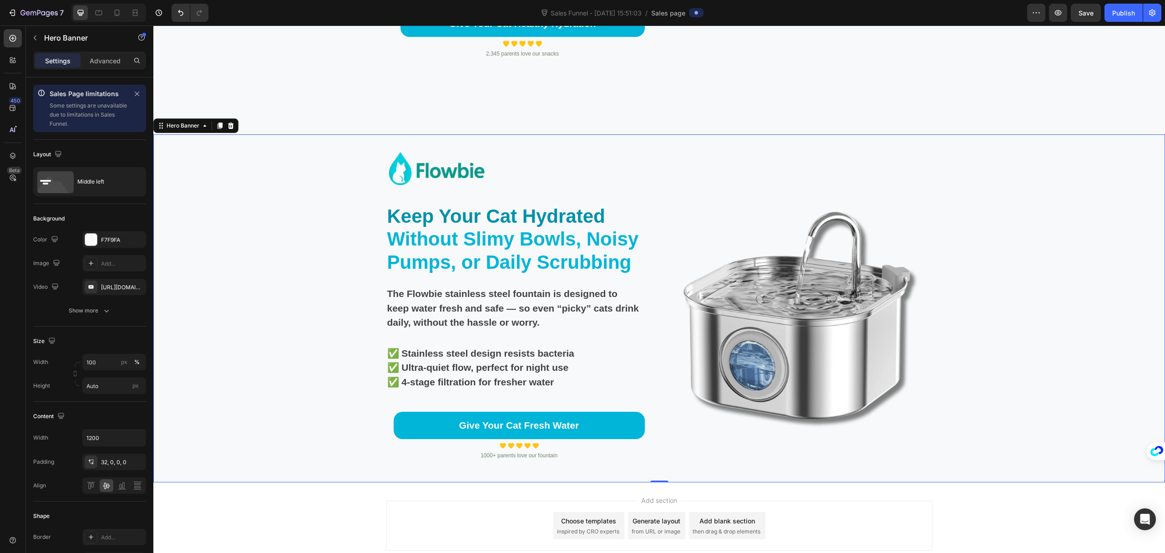
click at [1120, 303] on div "Background Image" at bounding box center [659, 308] width 1012 height 348
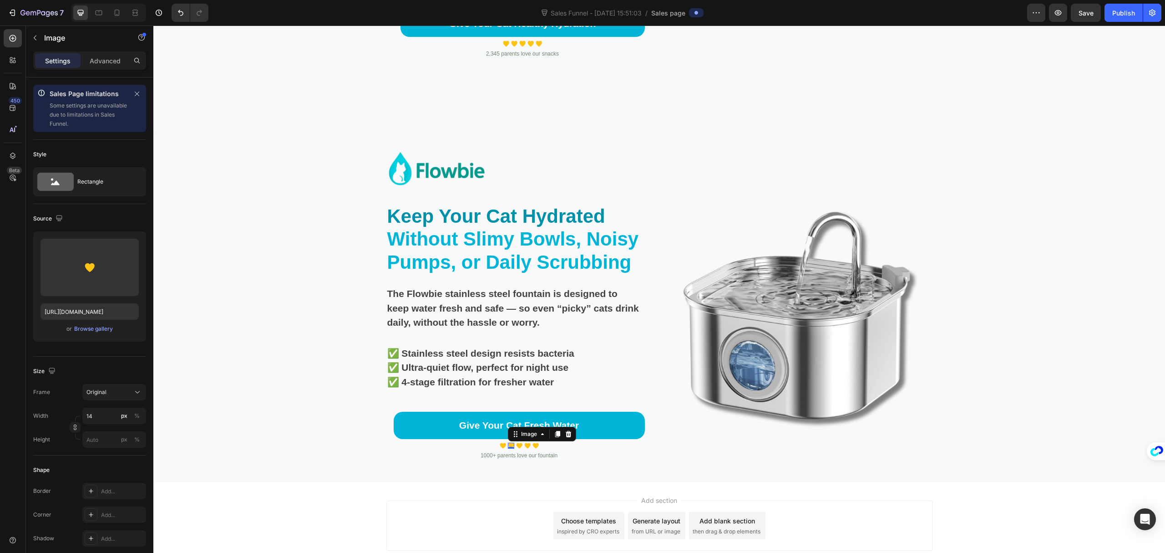
click at [508, 445] on div "Image 0" at bounding box center [511, 446] width 6 height 6
click at [88, 309] on input "[URL][DOMAIN_NAME]" at bounding box center [90, 311] width 98 height 16
click at [88, 328] on div "Browse gallery" at bounding box center [93, 329] width 39 height 8
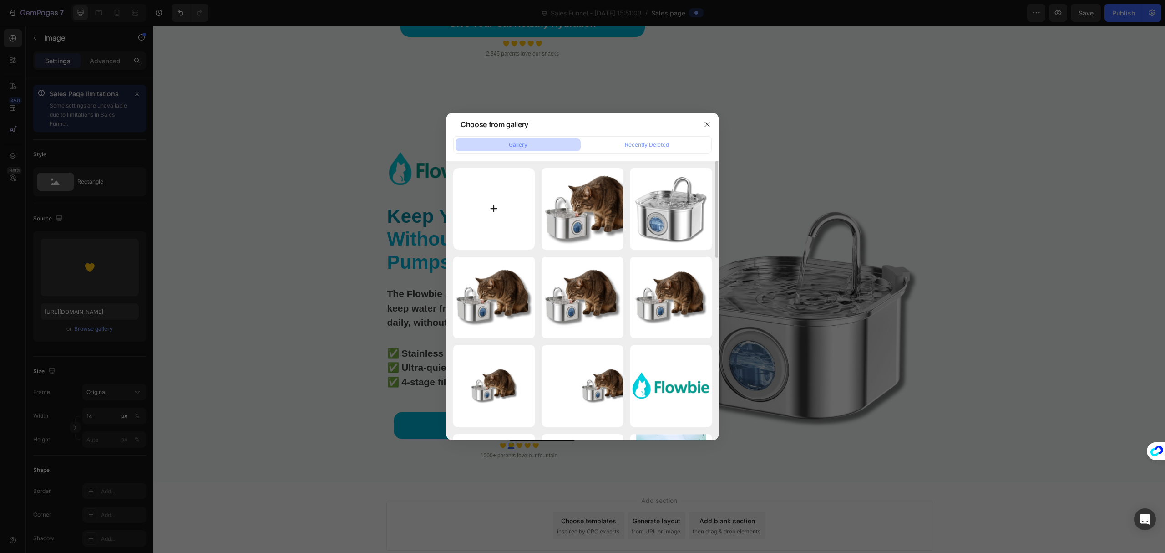
click at [489, 214] on input "file" at bounding box center [493, 208] width 81 height 81
type input "C:\fakepath\colored-logo.png"
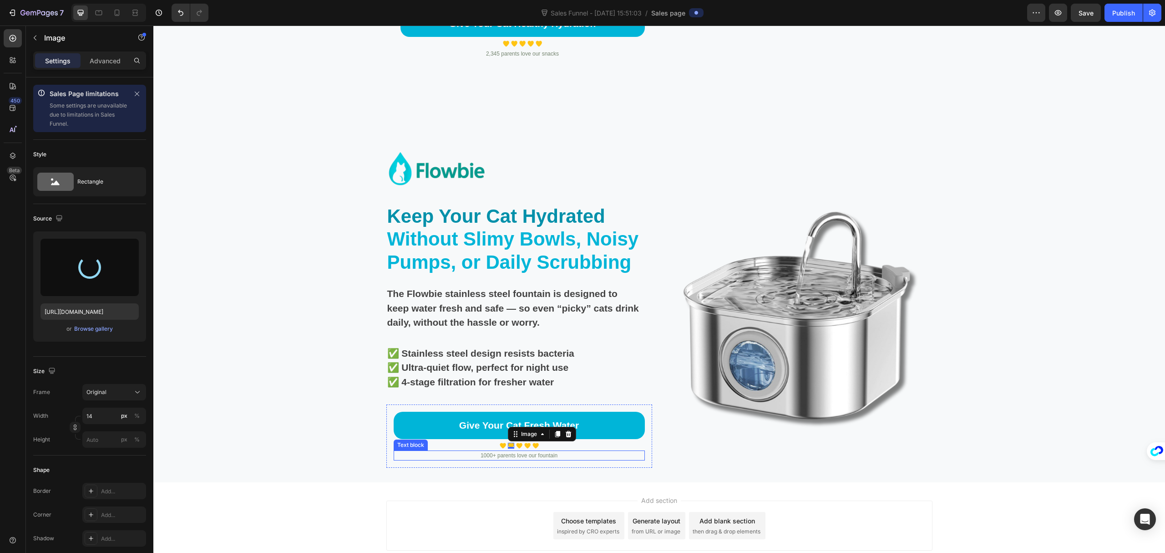
type input "https://cdn.shopify.com/s/files/1/0695/7829/3384/files/gempages_581462389141013…"
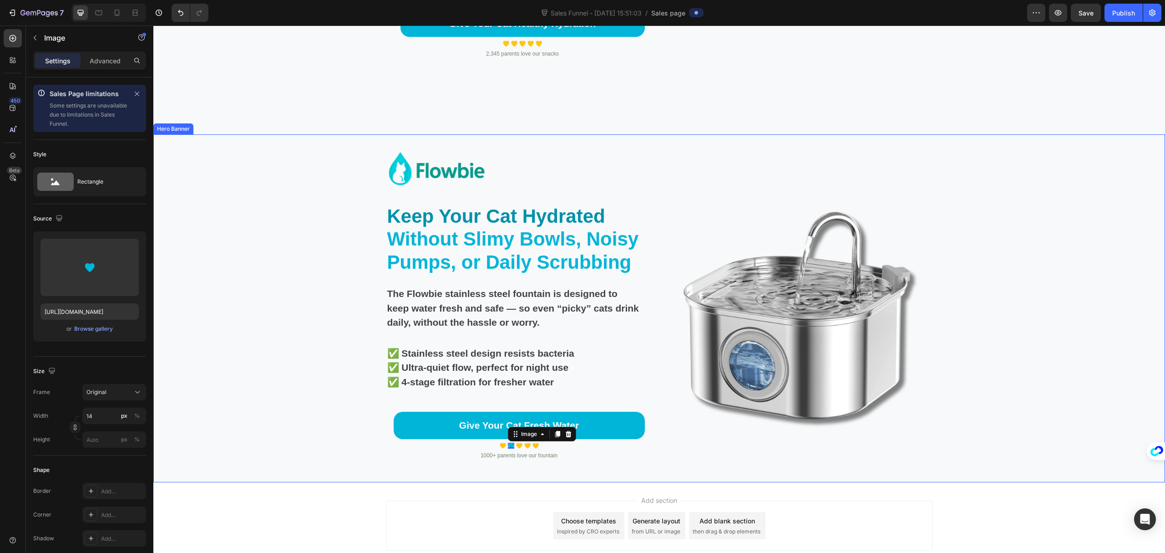
click at [538, 475] on div "Image Keep Your Cat Hydrated Without Slimy Bowls, Noisy Pumps, or Daily Scrubbi…" at bounding box center [520, 315] width 266 height 333
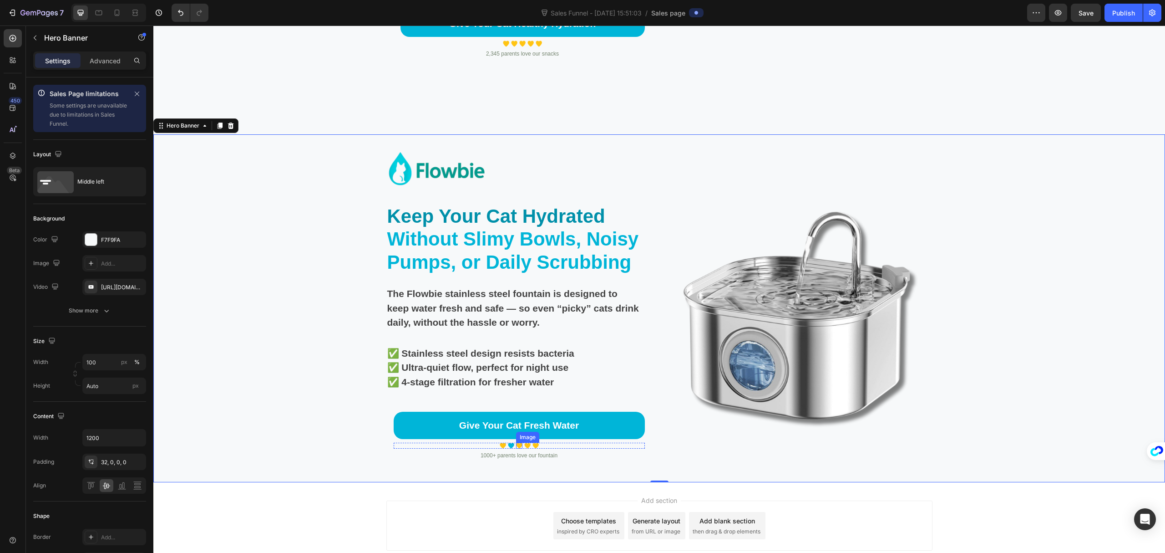
click at [516, 447] on div "Image" at bounding box center [519, 446] width 6 height 6
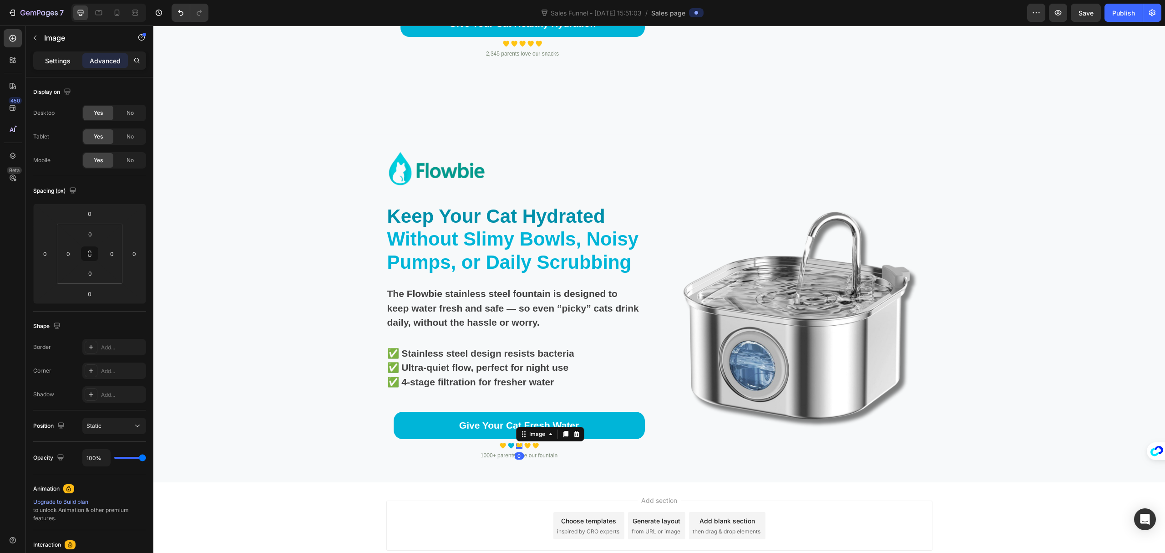
click at [61, 57] on p "Settings" at bounding box center [57, 61] width 25 height 10
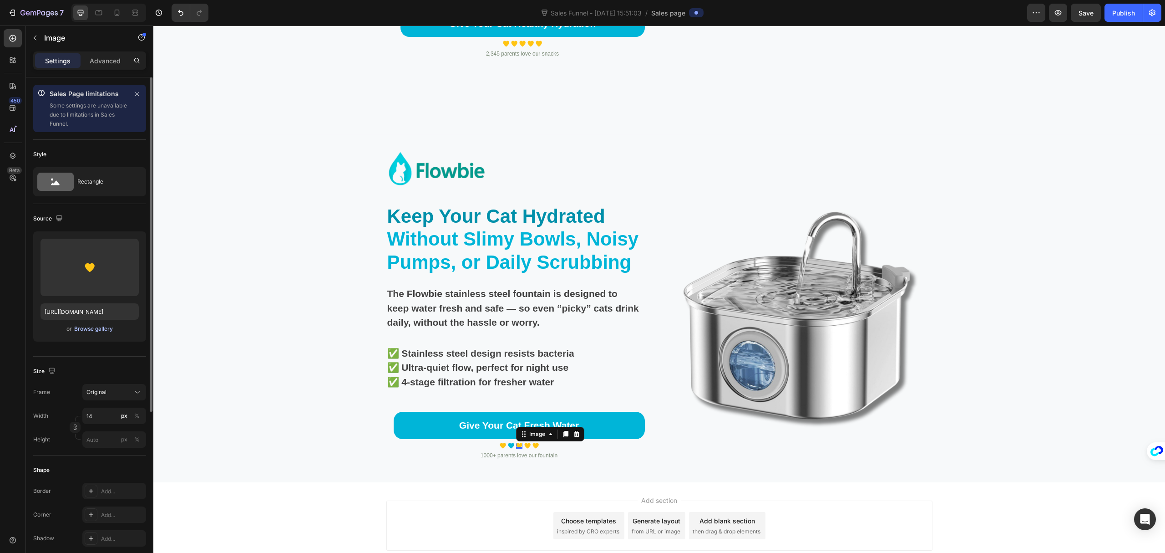
click at [90, 328] on div "Browse gallery" at bounding box center [93, 329] width 39 height 8
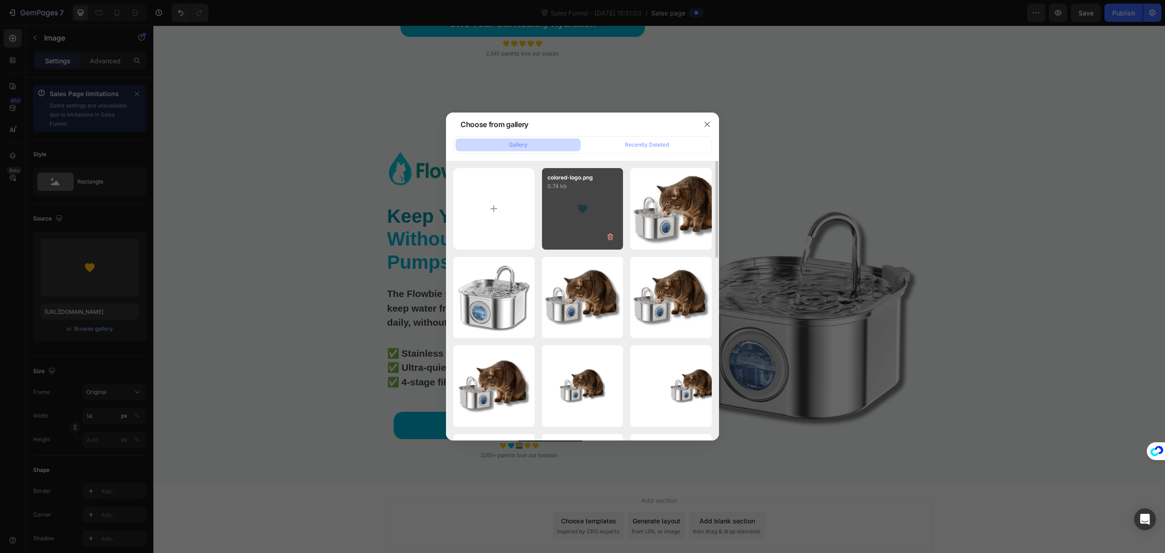
click at [586, 219] on div "colored-logo.png 0.74 kb" at bounding box center [582, 208] width 81 height 81
type input "https://cdn.shopify.com/s/files/1/0695/7829/3384/files/gempages_581462389141013…"
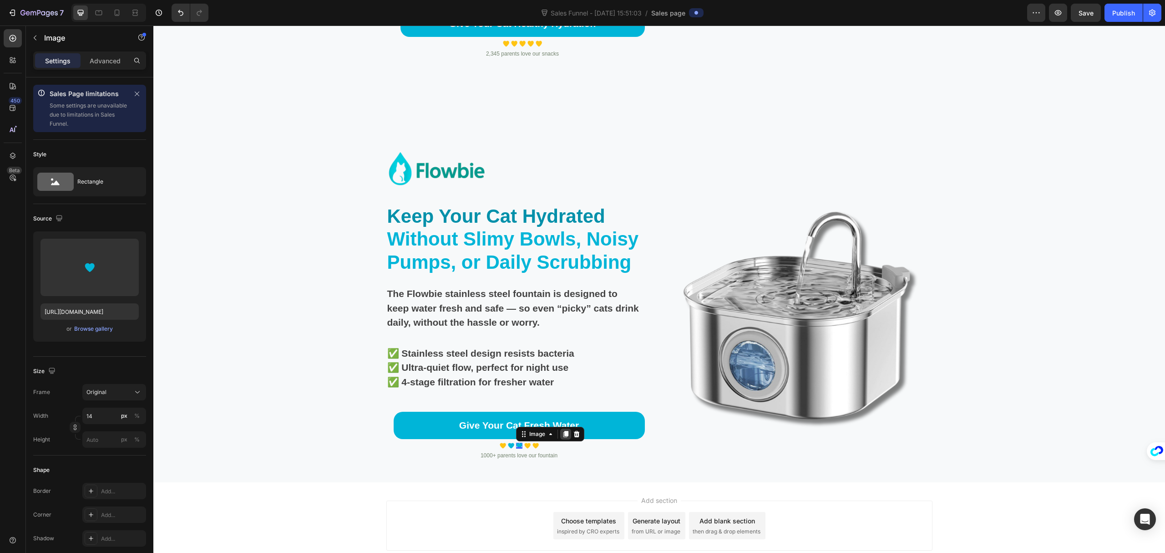
click at [562, 436] on icon at bounding box center [565, 433] width 7 height 7
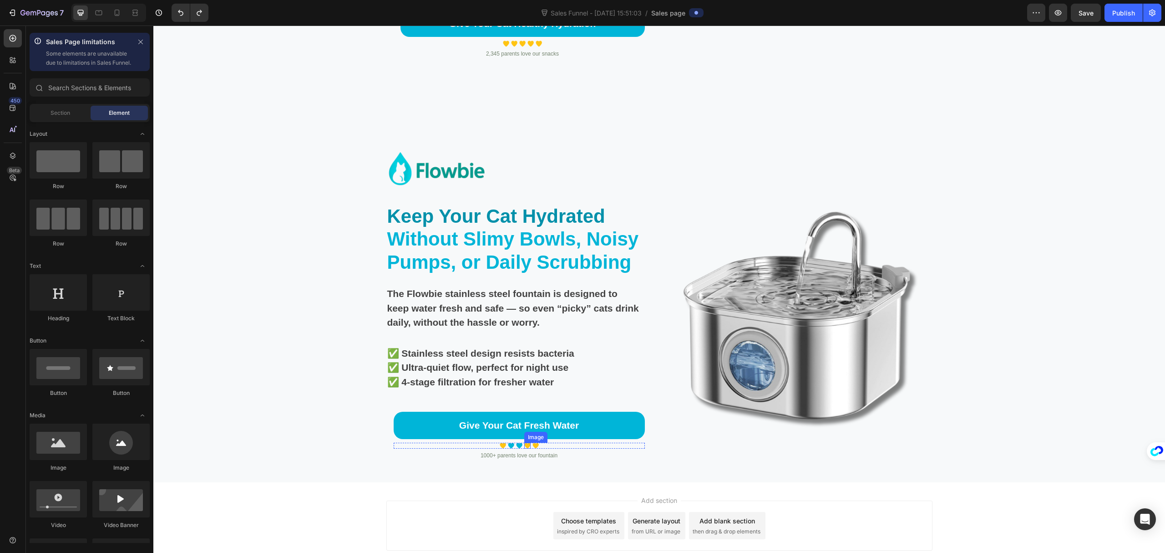
click at [524, 446] on img at bounding box center [527, 446] width 6 height 6
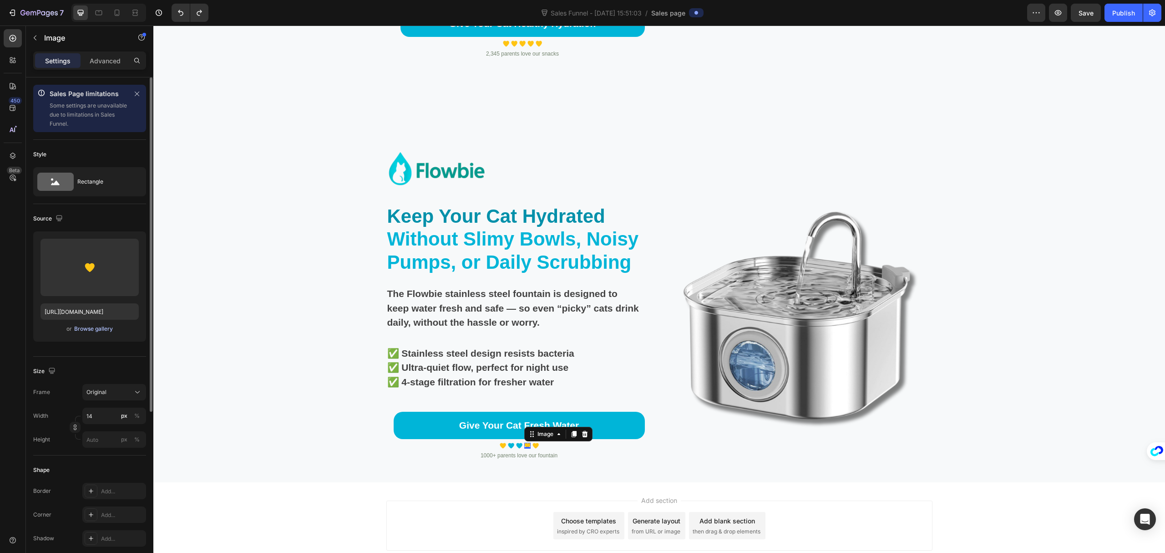
click at [106, 327] on div "Browse gallery" at bounding box center [93, 329] width 39 height 8
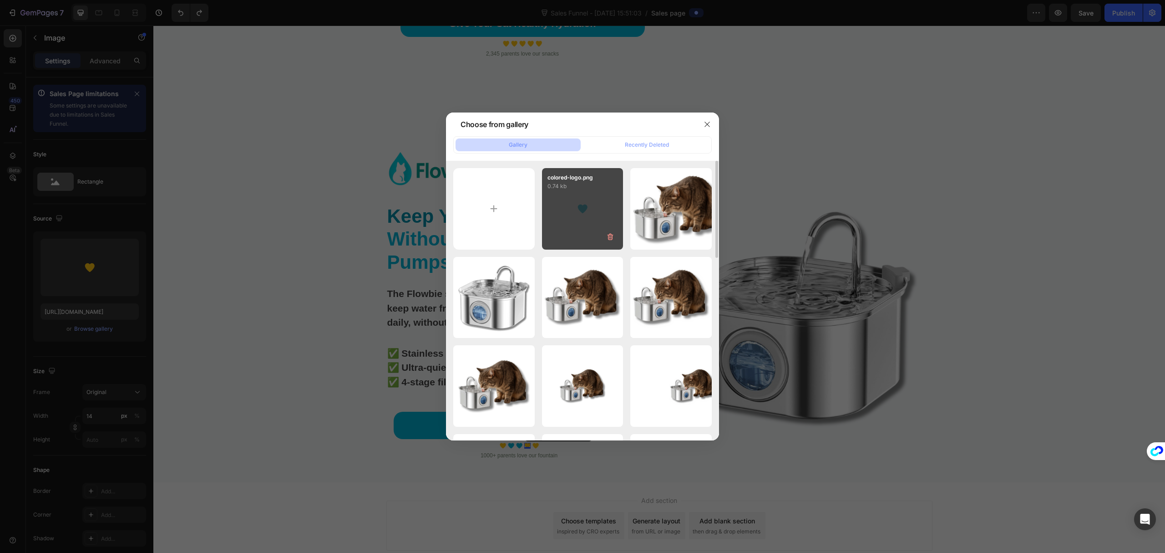
click at [574, 206] on div "colored-logo.png 0.74 kb" at bounding box center [582, 208] width 81 height 81
type input "https://cdn.shopify.com/s/files/1/0695/7829/3384/files/gempages_581462389141013…"
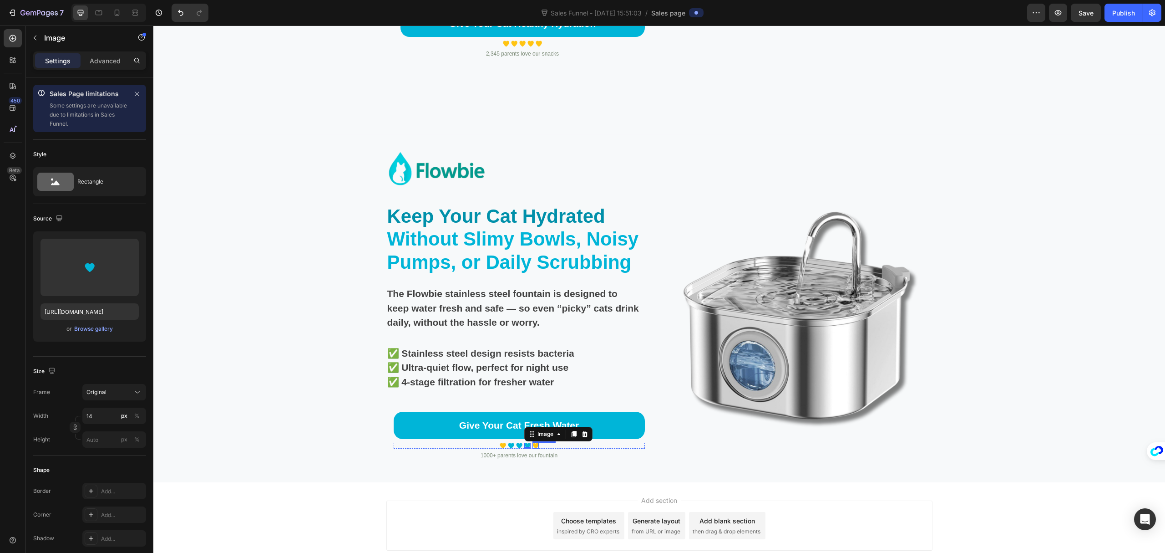
click at [533, 445] on div "Image" at bounding box center [536, 446] width 6 height 6
click at [91, 332] on div "Browse gallery" at bounding box center [93, 329] width 39 height 8
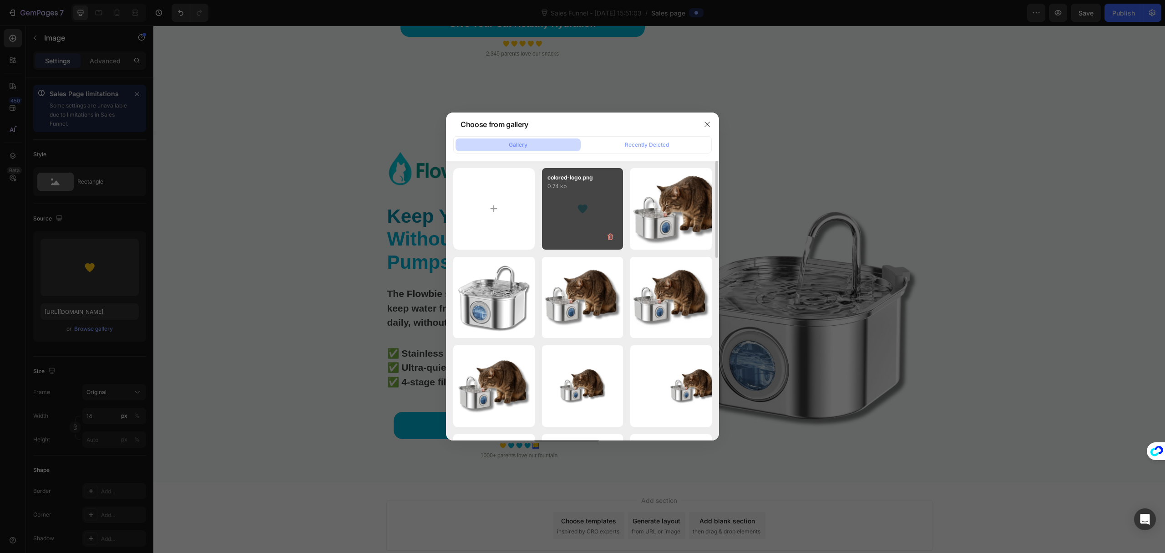
click at [585, 197] on div "colored-logo.png 0.74 kb" at bounding box center [582, 208] width 81 height 81
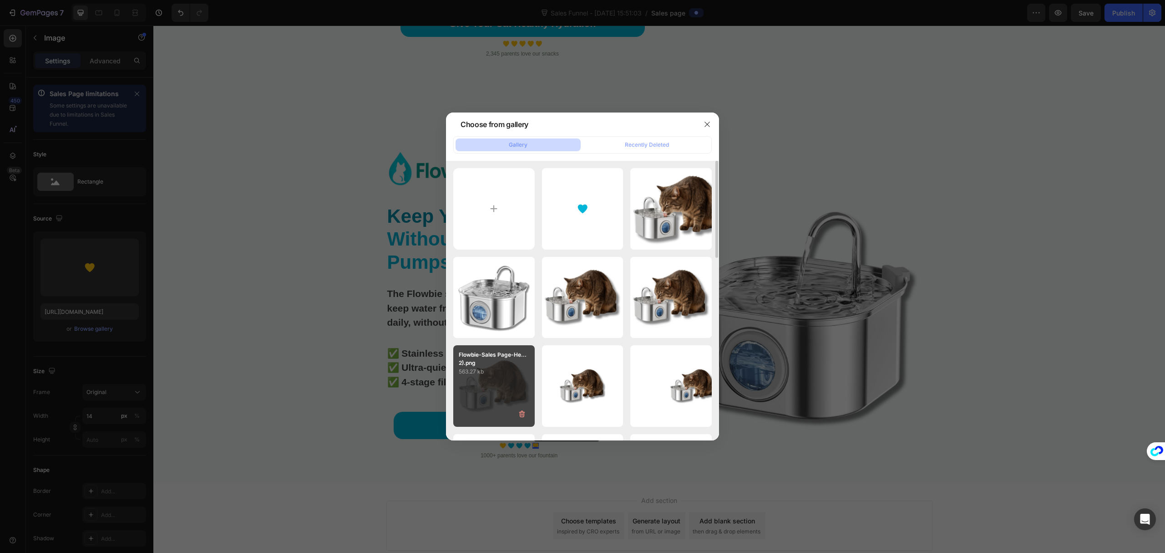
type input "https://cdn.shopify.com/s/files/1/0695/7829/3384/files/gempages_581462389141013…"
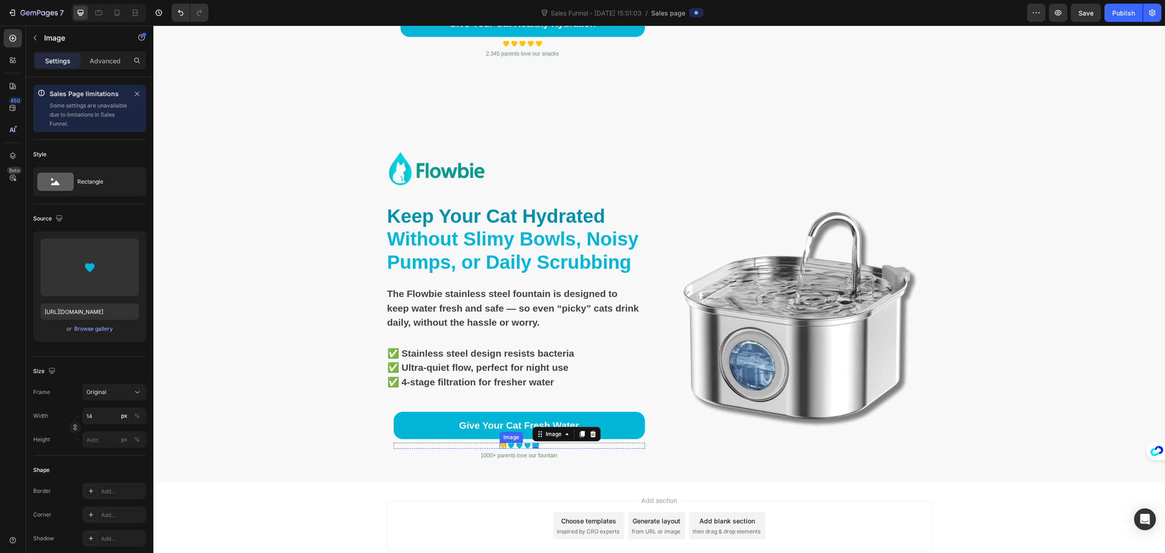
click at [500, 445] on div "Image" at bounding box center [503, 446] width 6 height 6
click at [102, 328] on div "Browse gallery" at bounding box center [93, 329] width 39 height 8
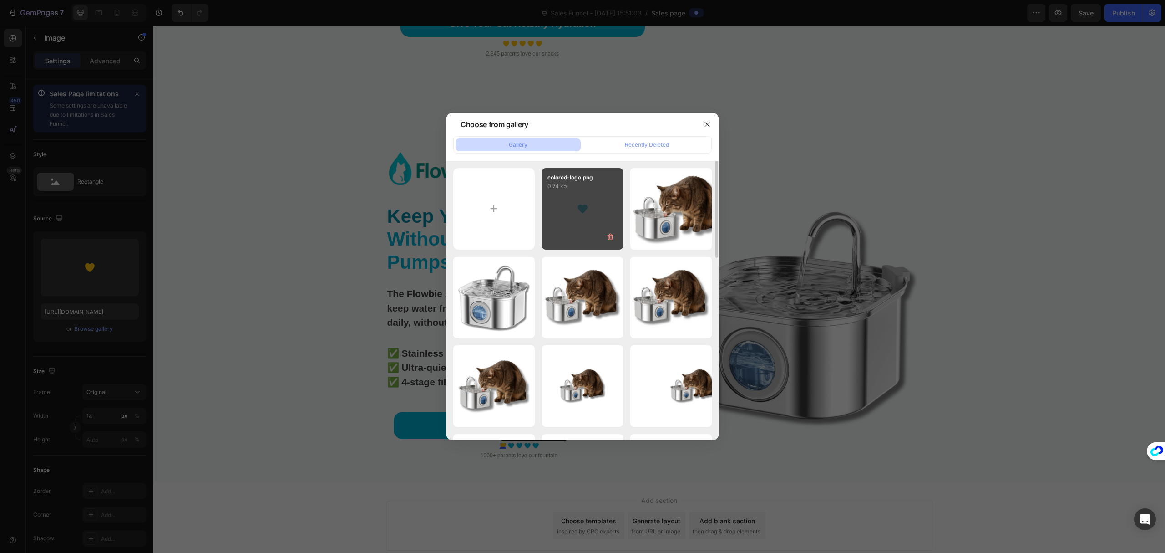
click at [575, 206] on div "colored-logo.png 0.74 kb" at bounding box center [582, 208] width 81 height 81
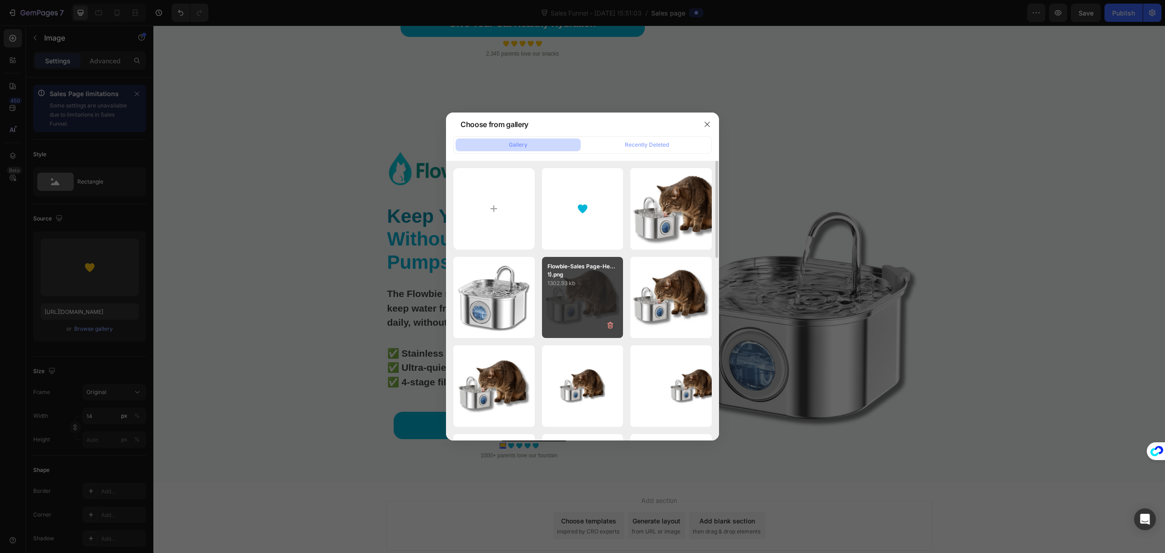
type input "https://cdn.shopify.com/s/files/1/0695/7829/3384/files/gempages_581462389141013…"
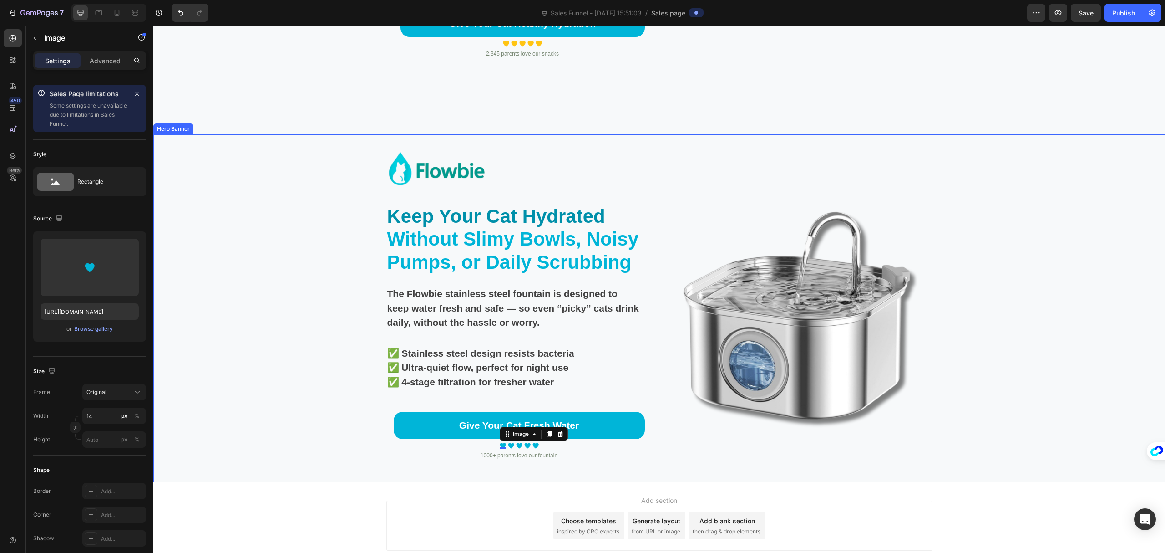
click at [895, 451] on div "Image" at bounding box center [800, 315] width 266 height 333
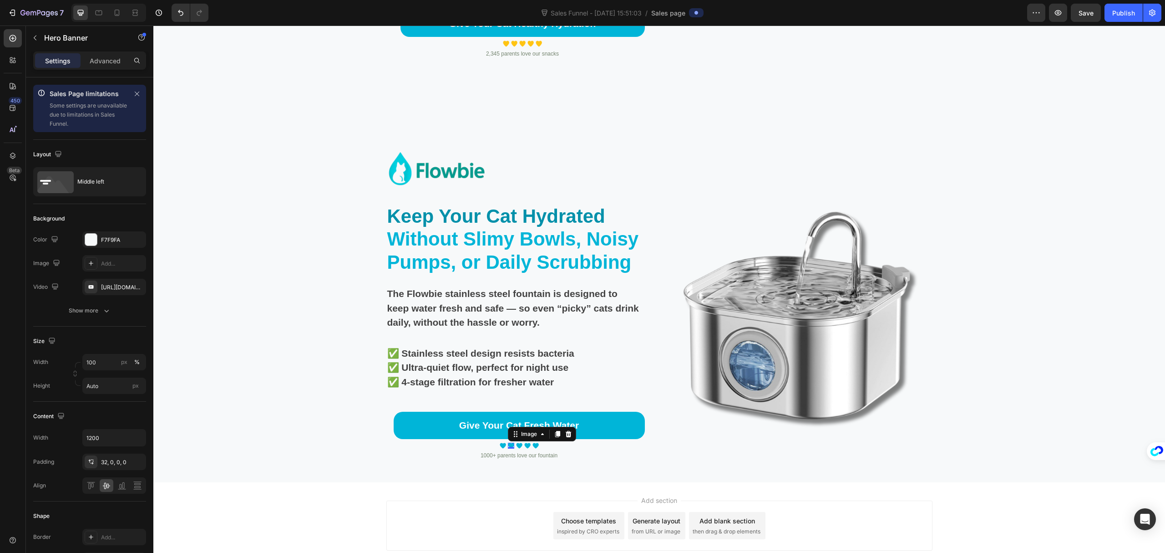
click at [508, 443] on img at bounding box center [511, 446] width 6 height 6
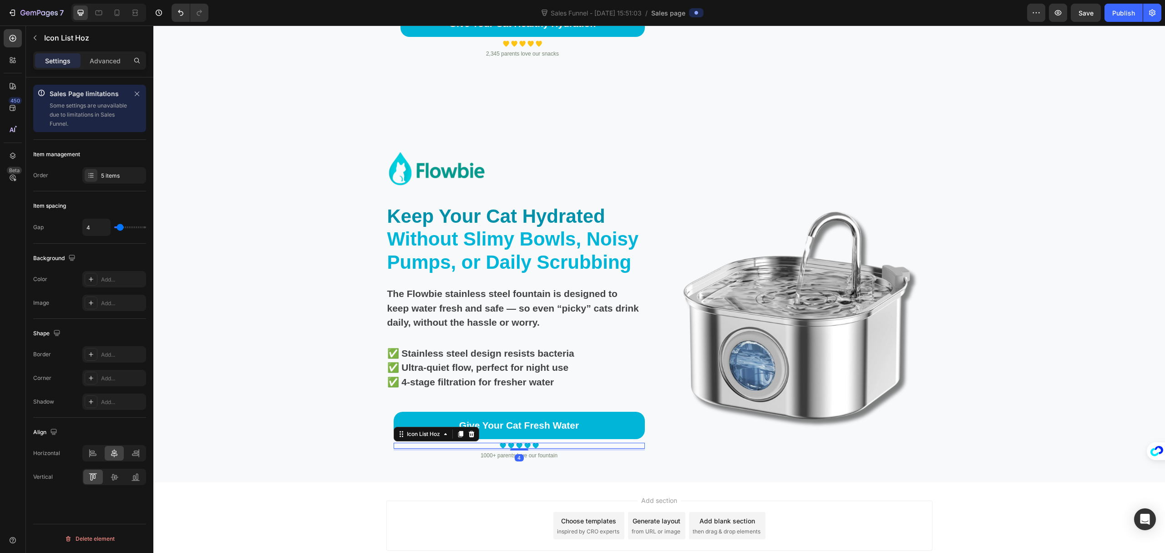
click at [483, 447] on div "Image Image Image Image Image" at bounding box center [519, 446] width 251 height 6
click at [485, 445] on div "Image Image Image Image Image" at bounding box center [519, 446] width 251 height 6
click at [111, 172] on div "5 items" at bounding box center [122, 176] width 43 height 8
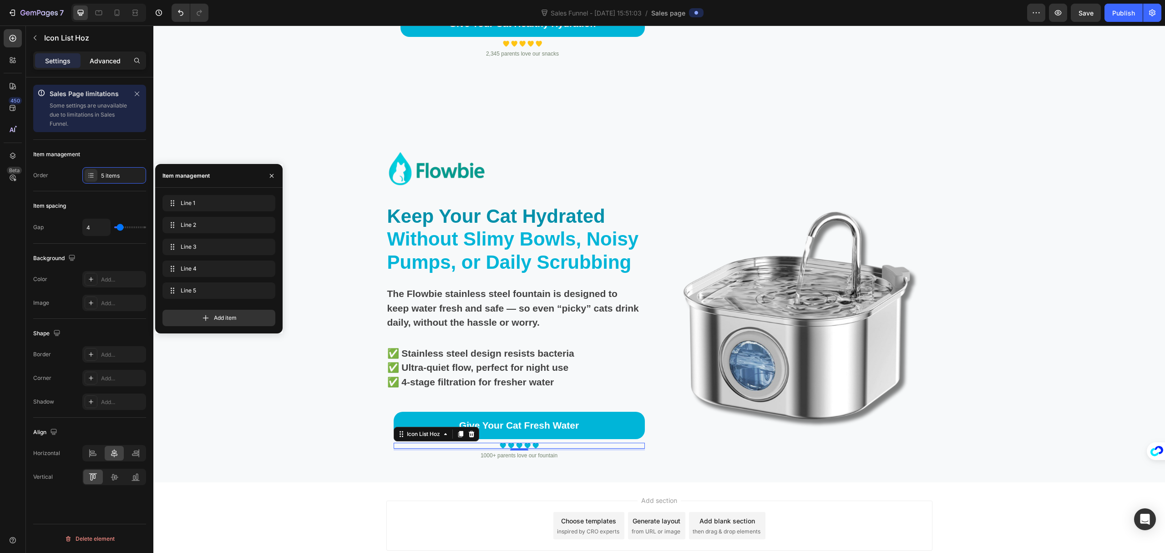
click at [97, 66] on div "Advanced" at bounding box center [105, 60] width 46 height 15
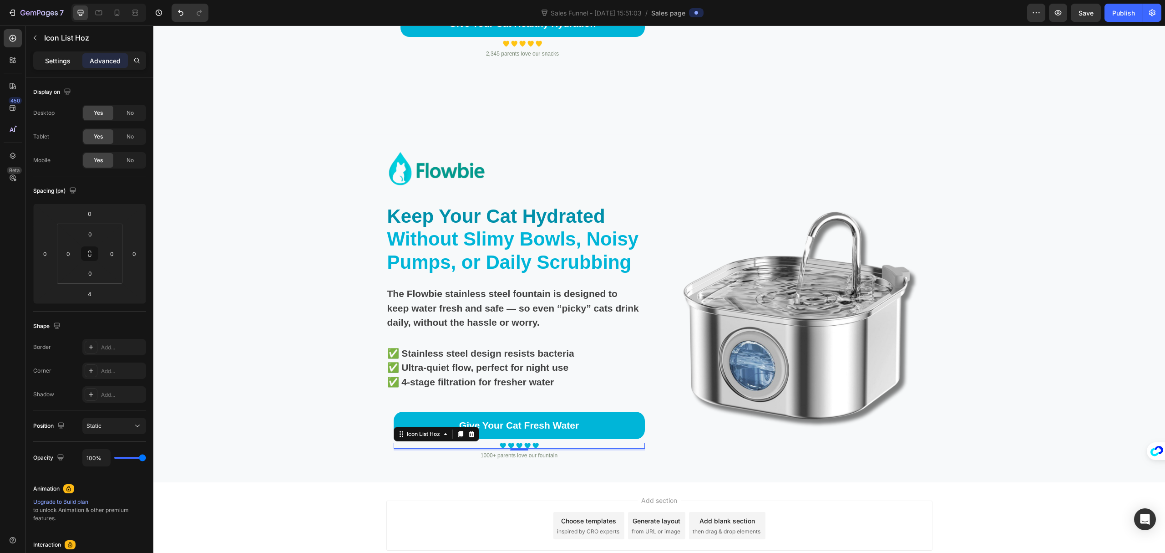
click at [66, 64] on p "Settings" at bounding box center [57, 61] width 25 height 10
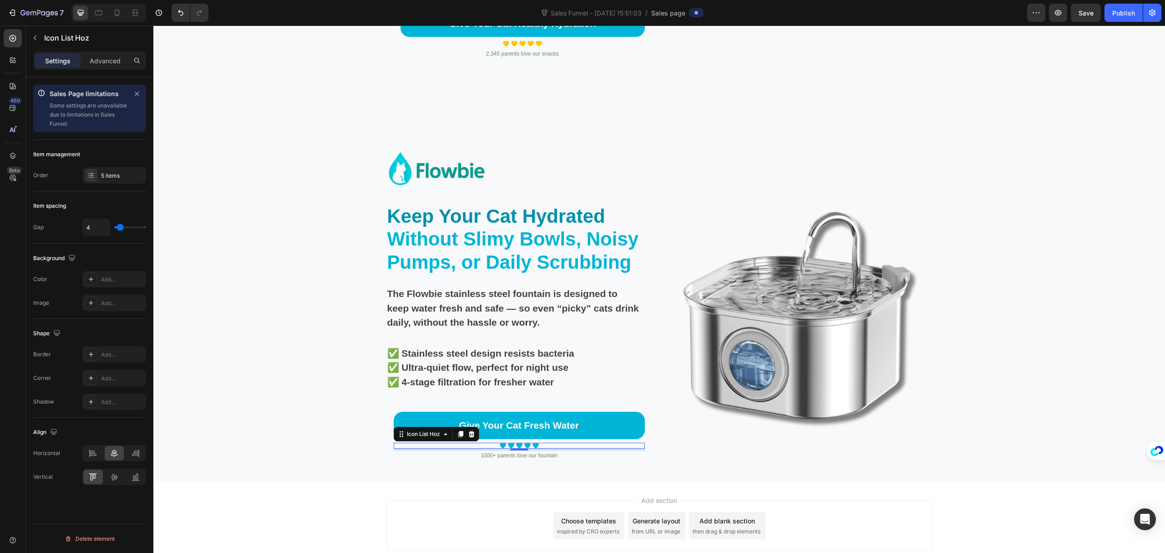
type input "9"
type input "10"
type input "9"
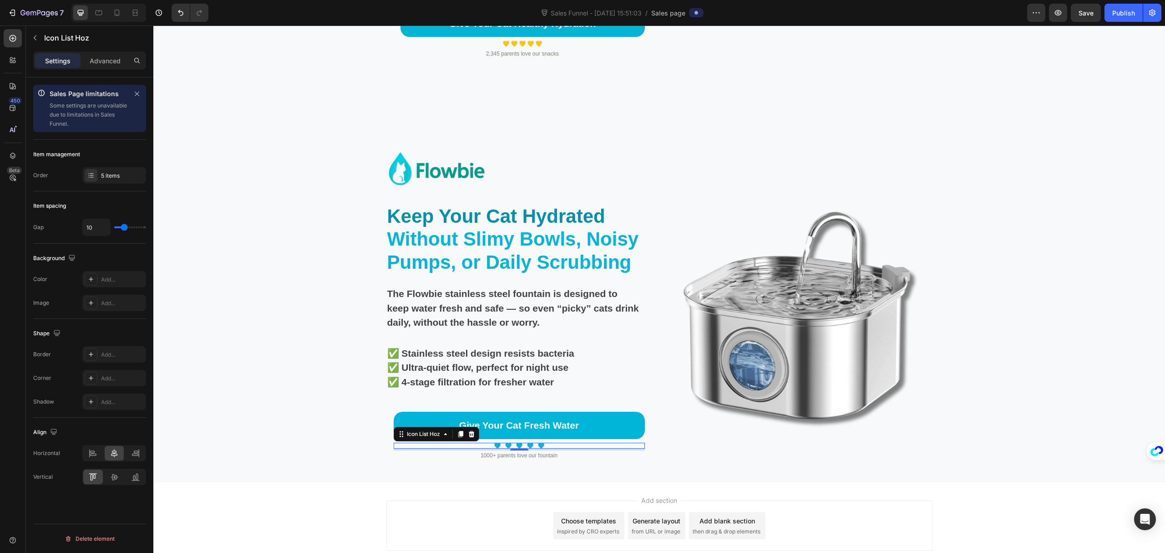
type input "9"
type input "8"
type input "7"
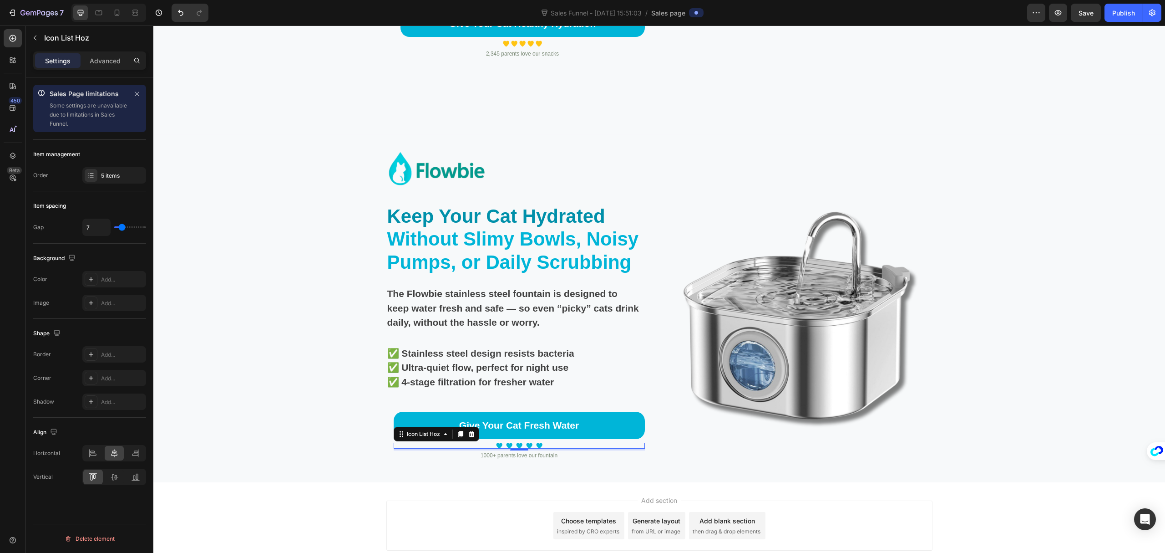
type input "6"
type input "5"
type input "4"
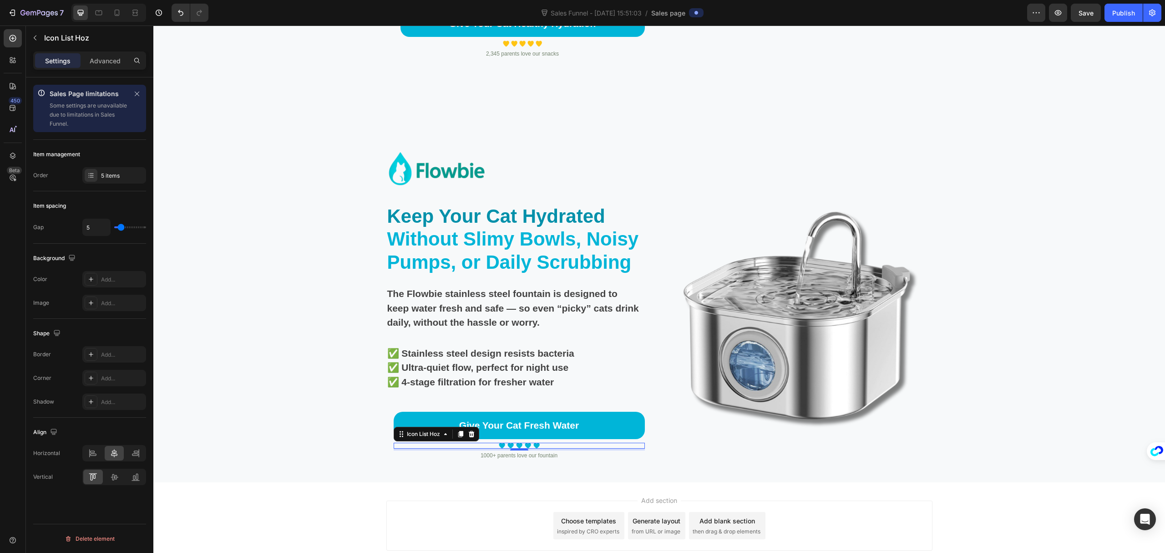
type input "4"
click at [120, 228] on input "range" at bounding box center [130, 227] width 32 height 2
click at [478, 453] on p "1000+ parents love our fountain" at bounding box center [519, 455] width 249 height 8
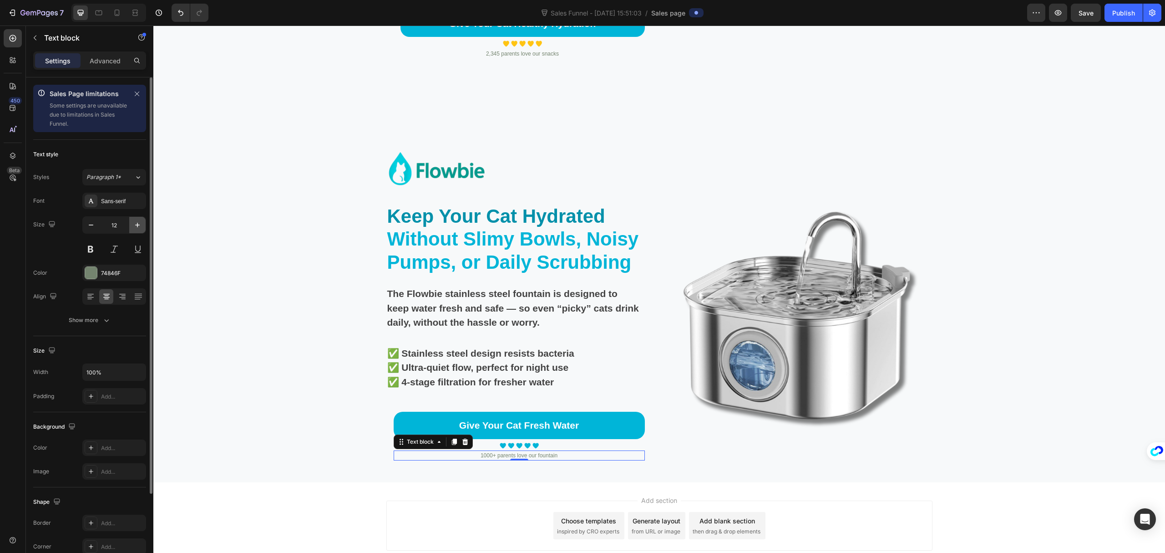
click at [133, 223] on icon "button" at bounding box center [137, 224] width 9 height 9
type input "14"
click at [121, 271] on div "74846F" at bounding box center [114, 273] width 26 height 8
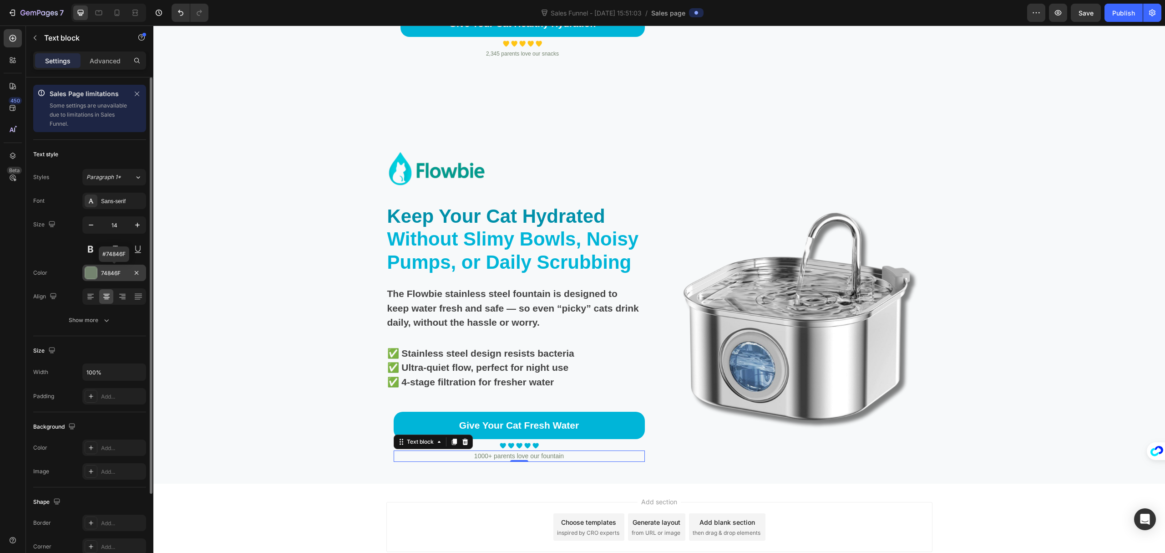
click at [121, 271] on div "74846F" at bounding box center [114, 273] width 26 height 8
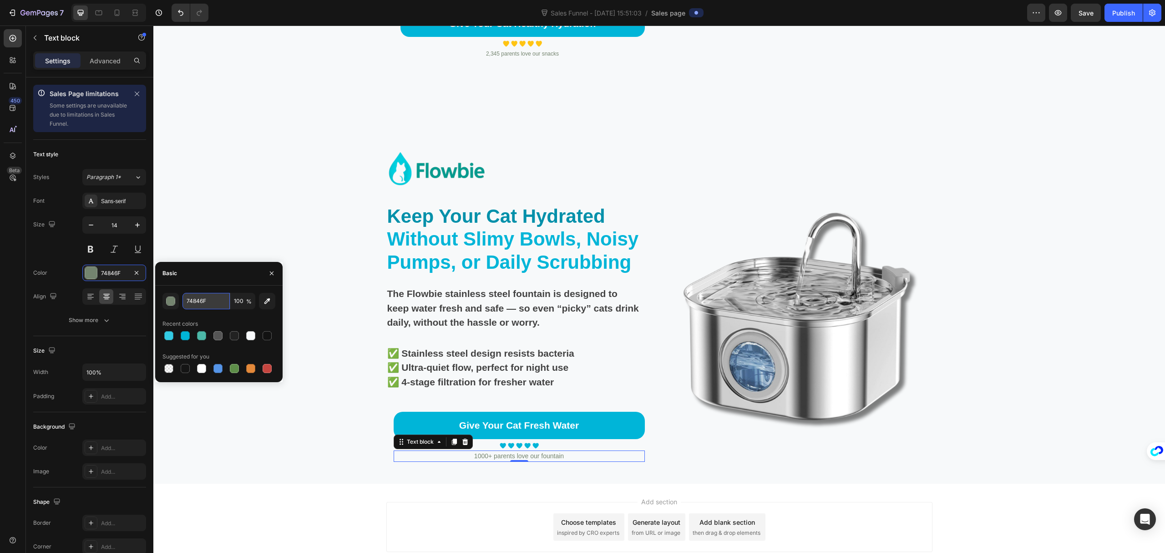
click at [212, 303] on input "74846F" at bounding box center [206, 301] width 47 height 16
paste input "555555"
type input "555555"
click at [254, 429] on div "Background Image" at bounding box center [659, 308] width 1012 height 349
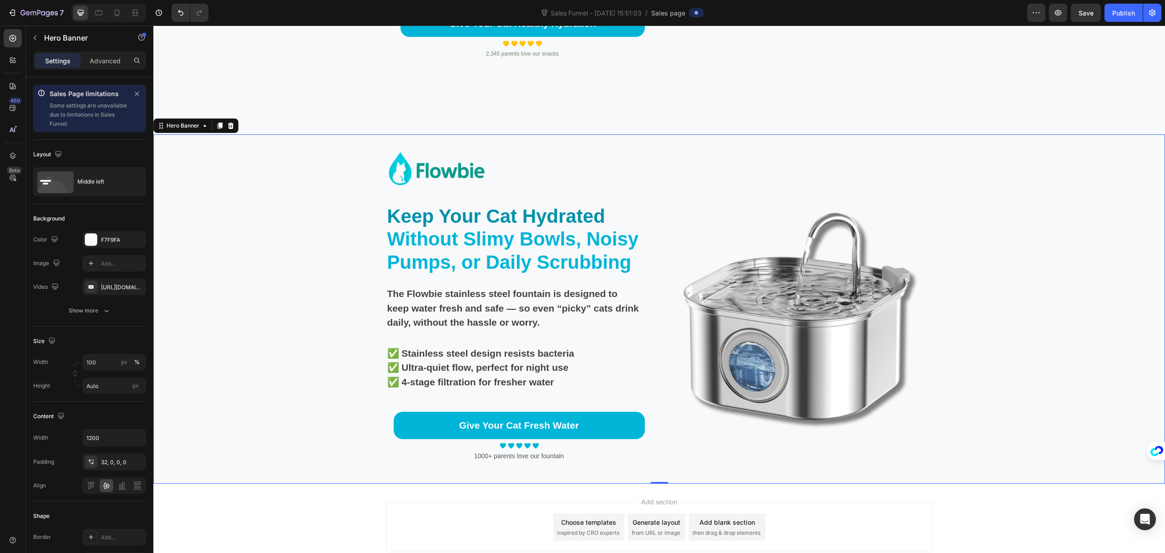
click at [855, 456] on div "Image" at bounding box center [800, 316] width 266 height 335
click at [395, 354] on p "✅ Stainless steel design resists bacteria" at bounding box center [514, 353] width 255 height 15
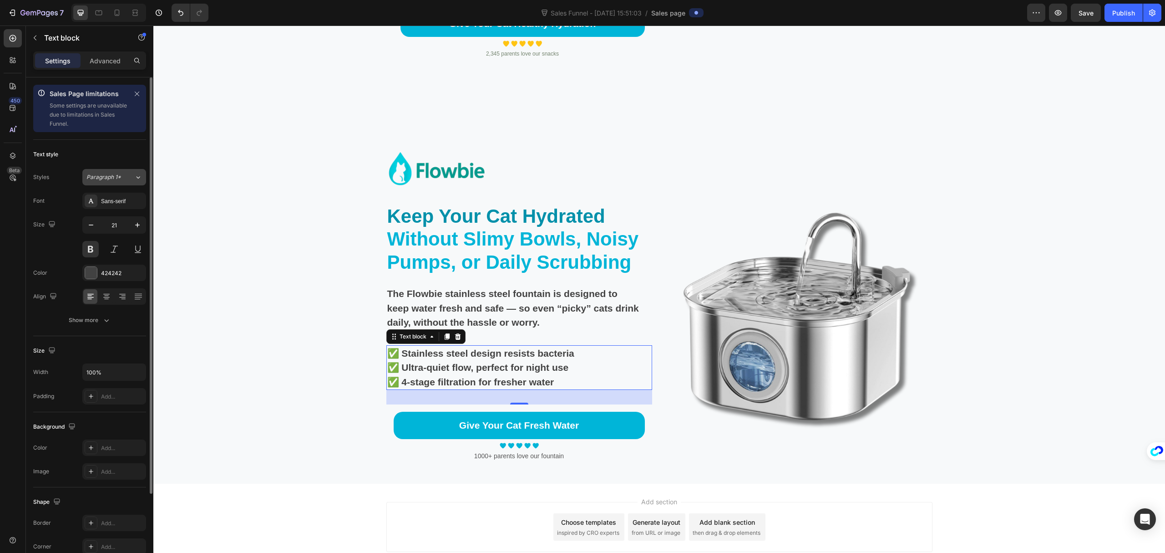
click at [137, 177] on icon at bounding box center [138, 177] width 8 height 9
click at [85, 130] on div "Sales Page limitations Some settings are unavailable due to limitations in Sale…" at bounding box center [89, 108] width 113 height 47
click at [104, 316] on button "Show more" at bounding box center [89, 320] width 113 height 16
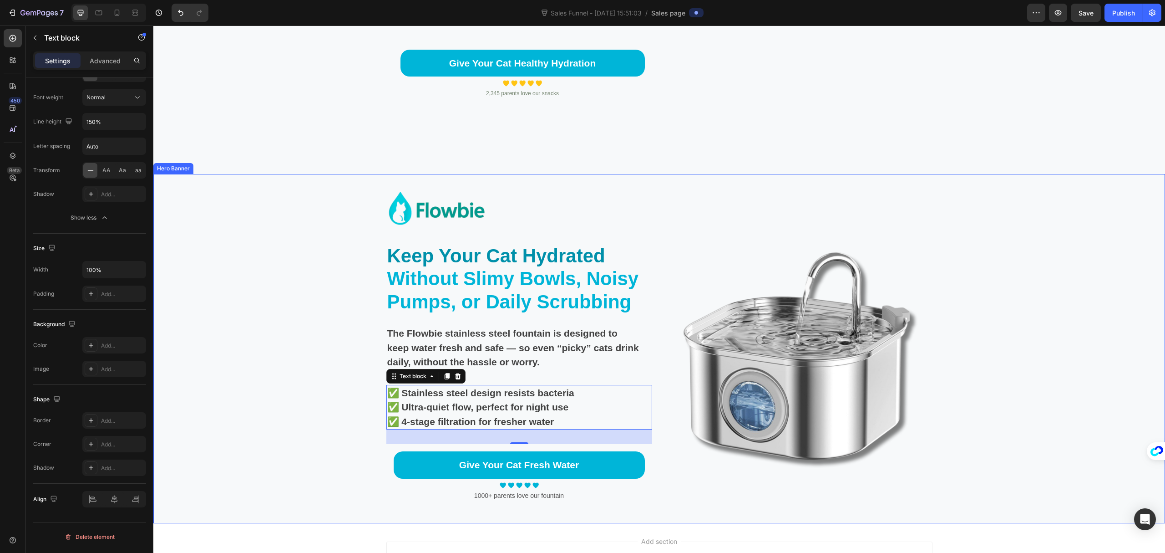
scroll to position [2886, 0]
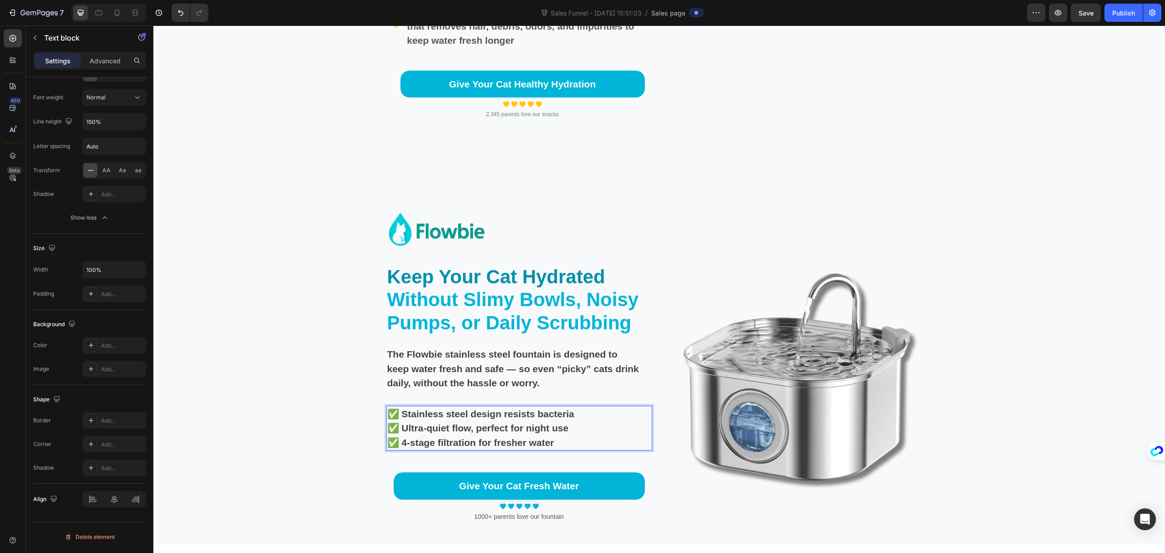
click at [401, 417] on p "✅ Stainless steel design resists bacteria" at bounding box center [514, 414] width 255 height 15
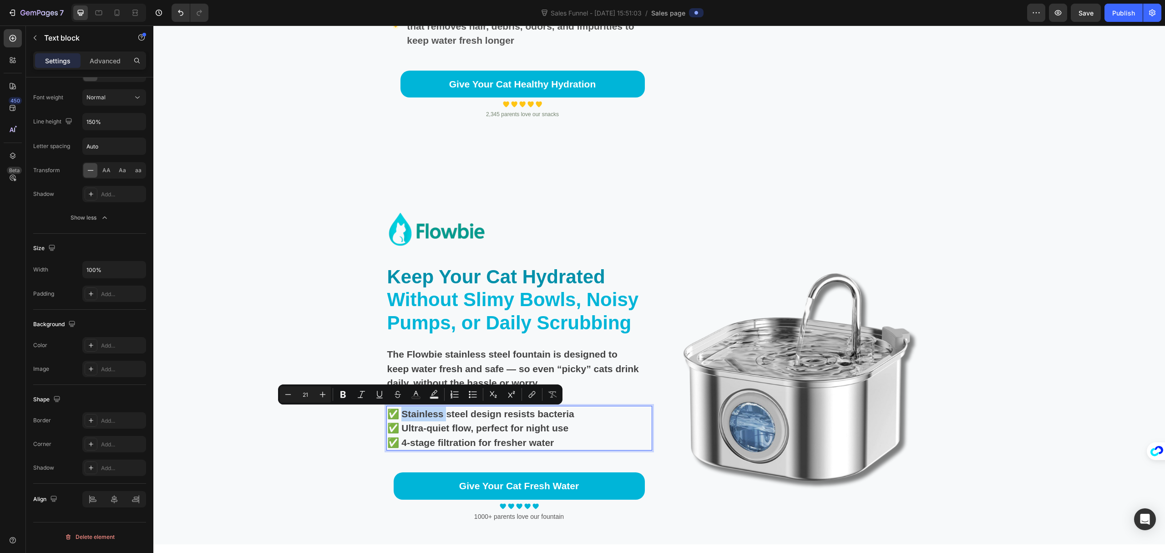
click at [400, 417] on p "✅ Stainless steel design resists bacteria" at bounding box center [514, 414] width 255 height 15
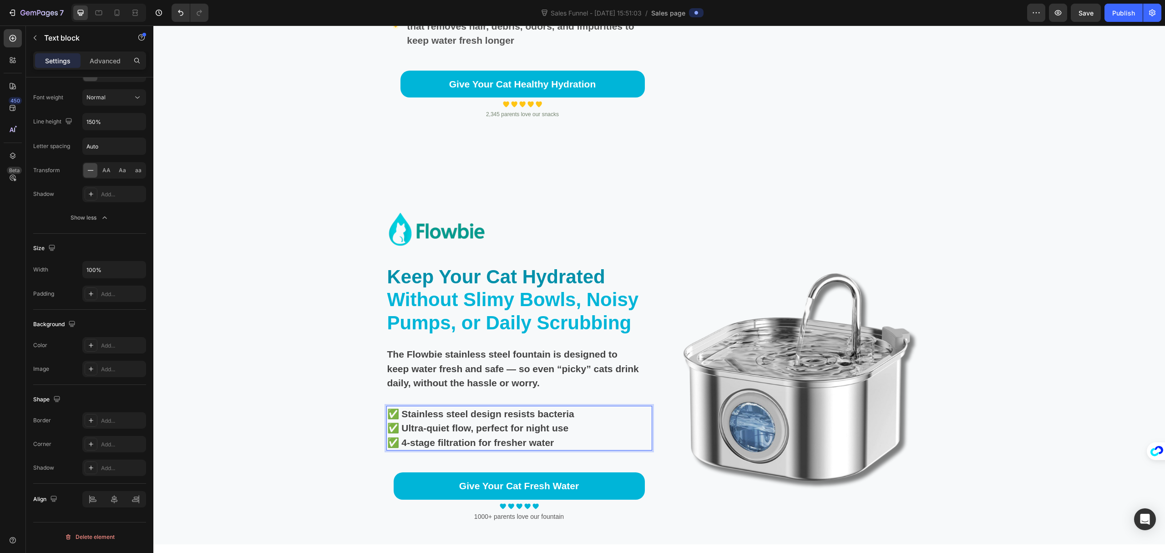
click at [401, 416] on p "✅ Stainless steel design resists bacteria" at bounding box center [514, 414] width 255 height 15
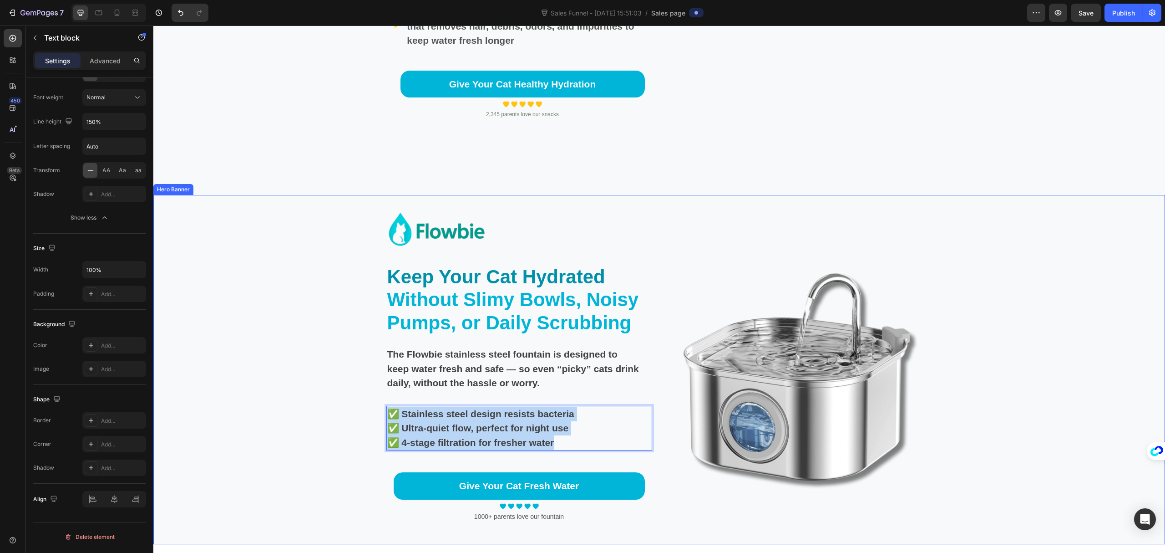
drag, startPoint x: 550, startPoint y: 441, endPoint x: 379, endPoint y: 414, distance: 173.7
click at [379, 414] on div "Image Keep Your Cat Hydrated Without Slimy Bowls, Noisy Pumps, or Daily Scrubbi…" at bounding box center [659, 369] width 1012 height 349
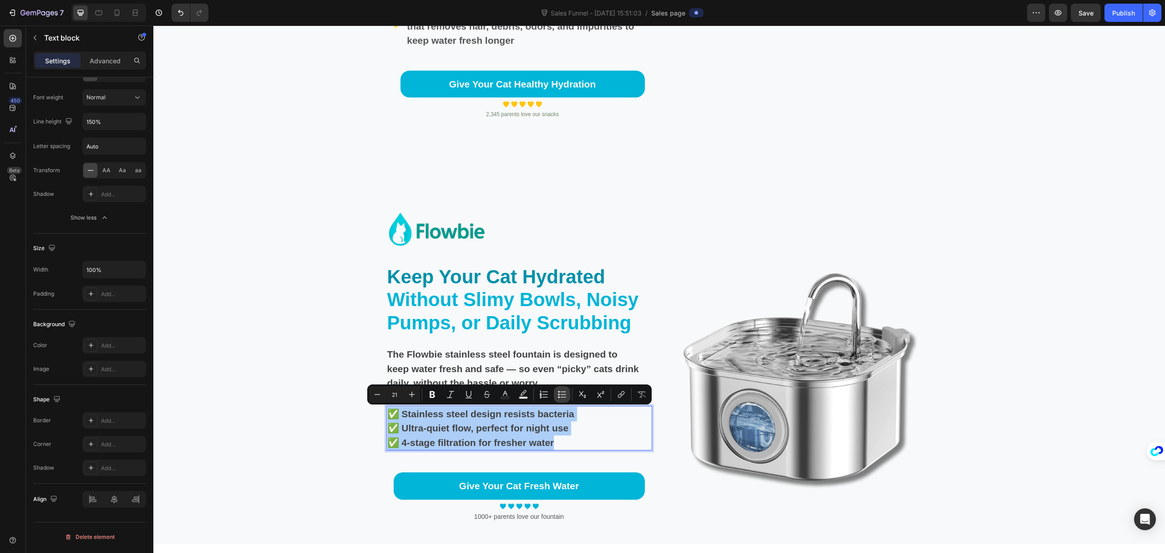
click at [565, 394] on icon "Editor contextual toolbar" at bounding box center [562, 394] width 9 height 9
type input "21"
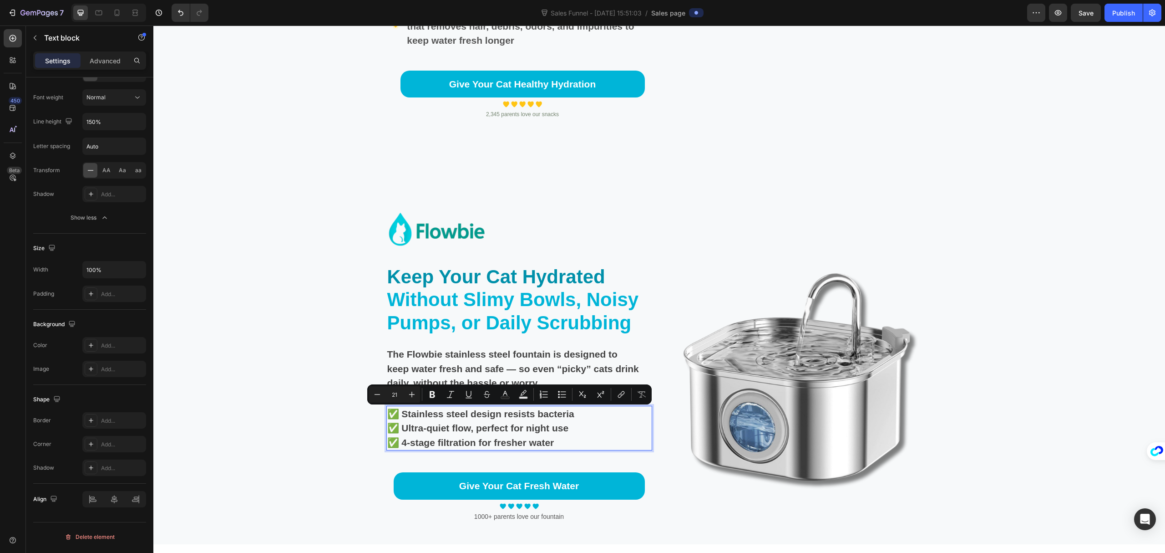
click at [392, 413] on p "✅ Stainless steel design resists bacteria" at bounding box center [514, 414] width 255 height 15
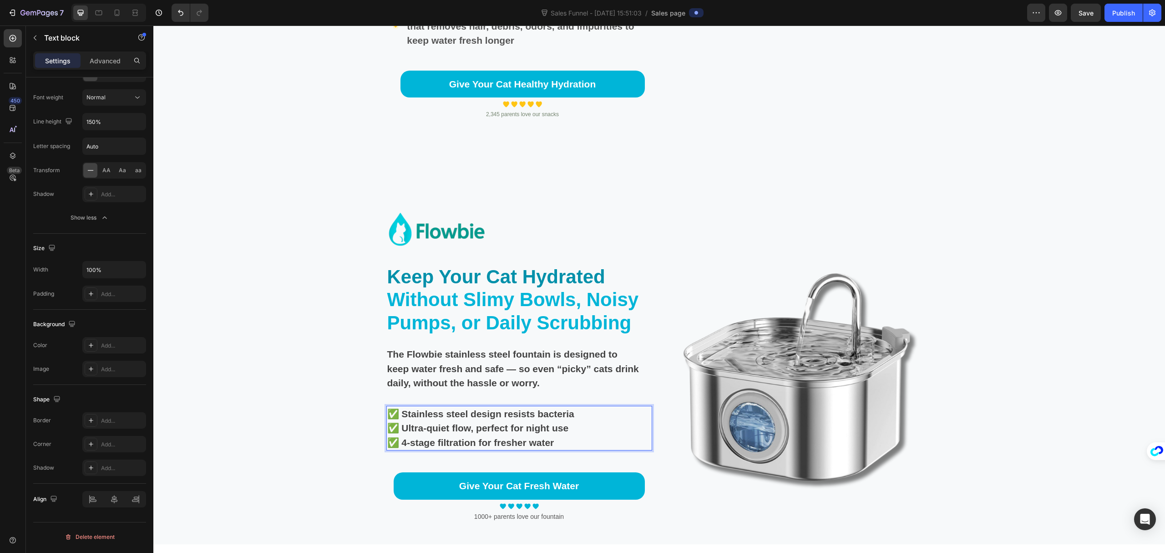
click at [387, 416] on div "✅ Stainless steel design resists bacteria ✅ Ultra-quiet flow, perfect for night…" at bounding box center [515, 428] width 257 height 45
click at [363, 419] on div "Background Image" at bounding box center [659, 369] width 1012 height 349
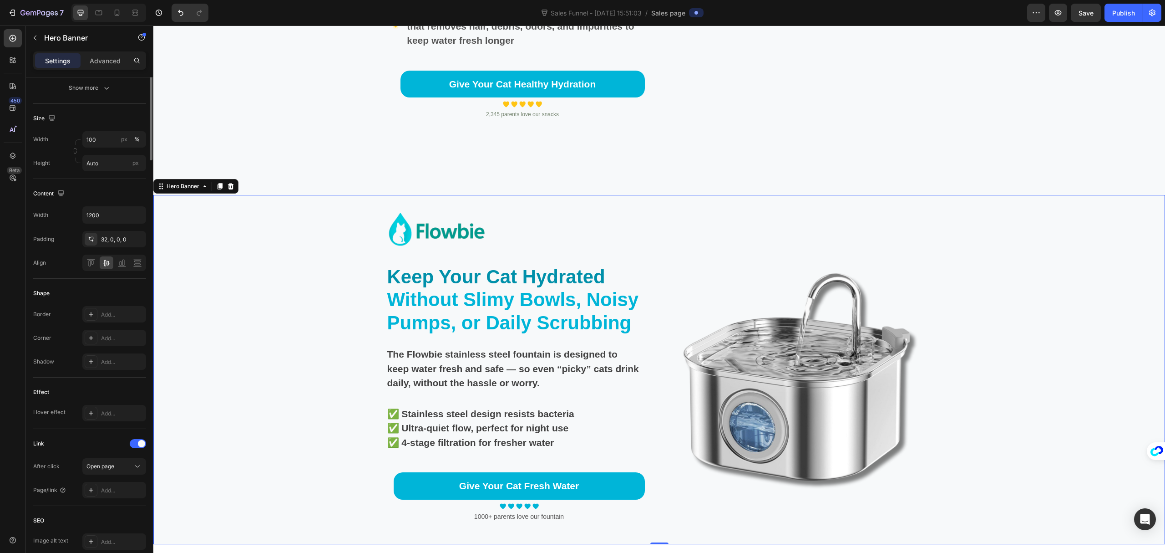
scroll to position [0, 0]
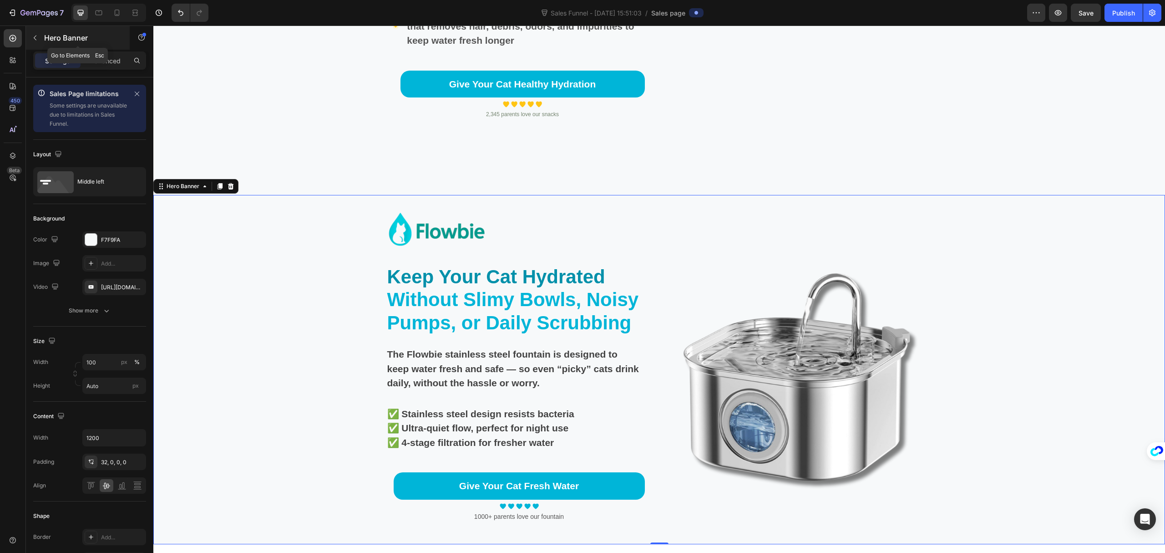
click at [51, 36] on p "Hero Banner" at bounding box center [82, 37] width 77 height 11
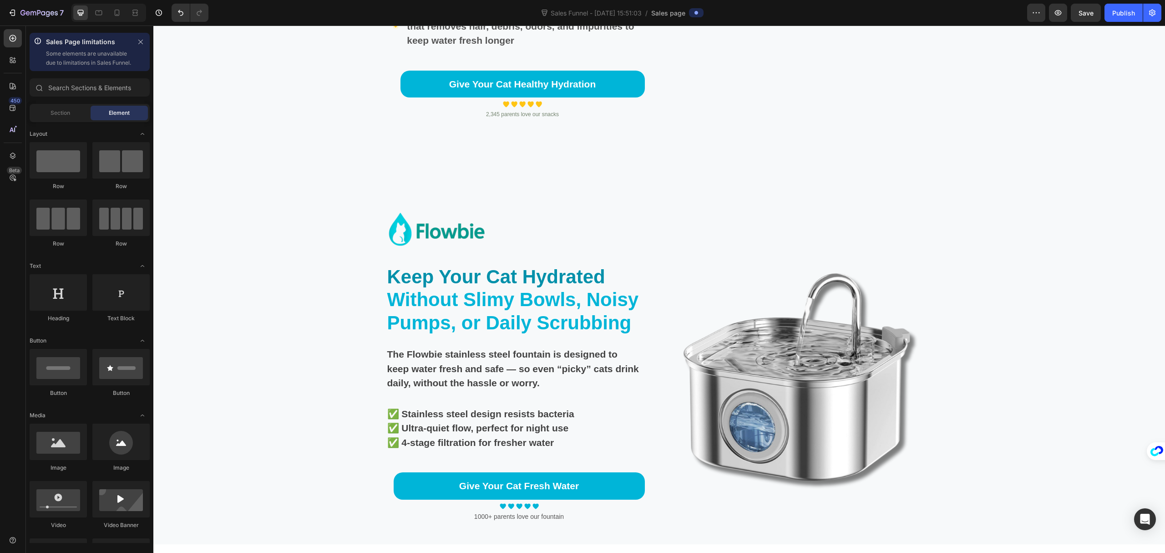
click at [53, 112] on div "Sections(18) Elements(87) Section Element Hero Section Product Detail Brands Tr…" at bounding box center [89, 310] width 127 height 464
click at [53, 117] on span "Section" at bounding box center [61, 113] width 20 height 8
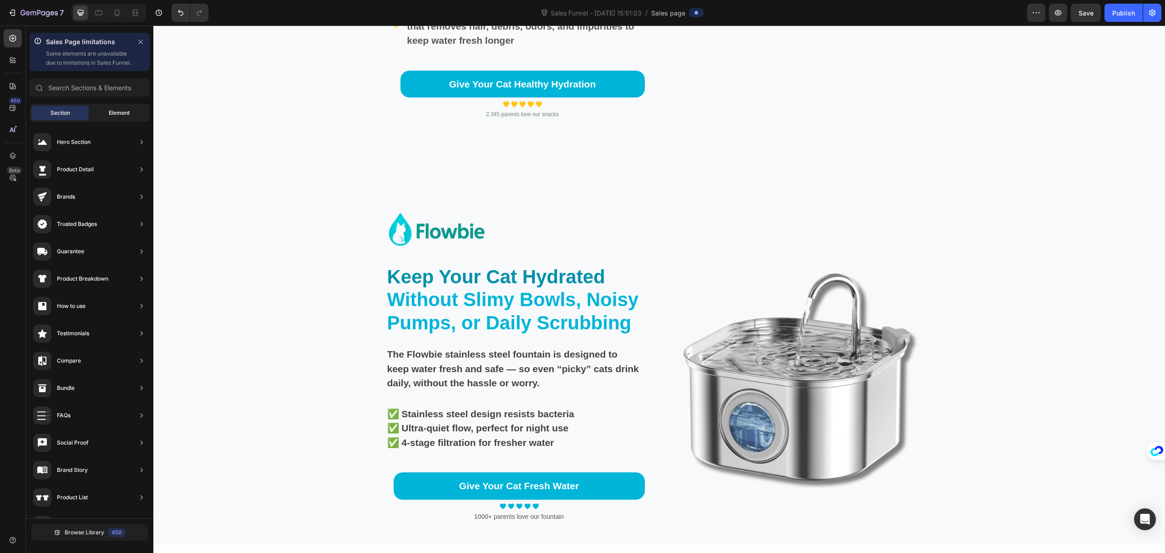
click at [123, 117] on span "Element" at bounding box center [119, 113] width 21 height 8
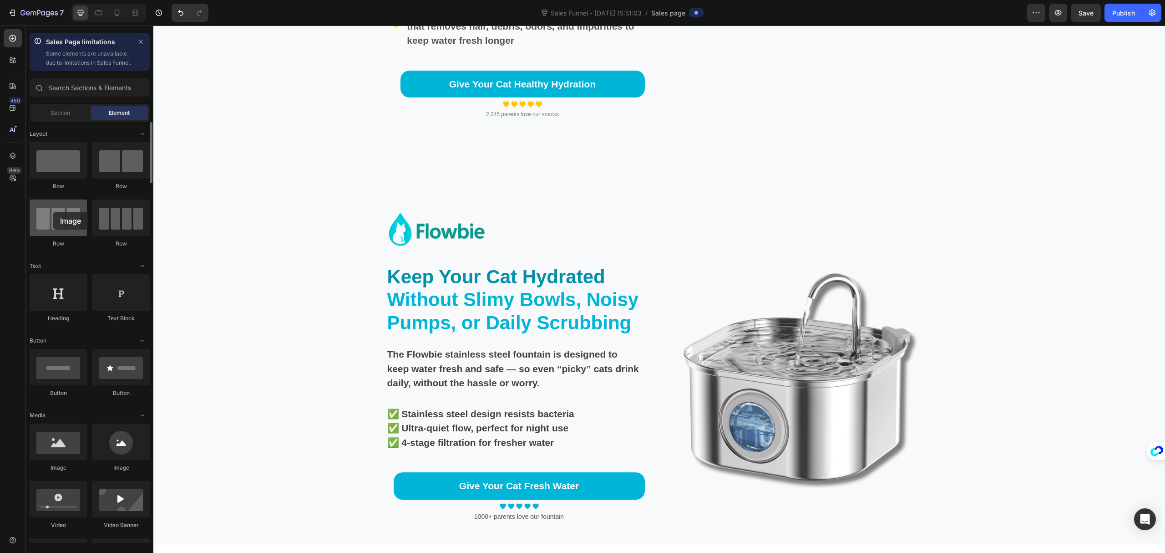
drag, startPoint x: 120, startPoint y: 456, endPoint x: 53, endPoint y: 212, distance: 253.2
drag, startPoint x: 224, startPoint y: 212, endPoint x: 387, endPoint y: 428, distance: 270.2
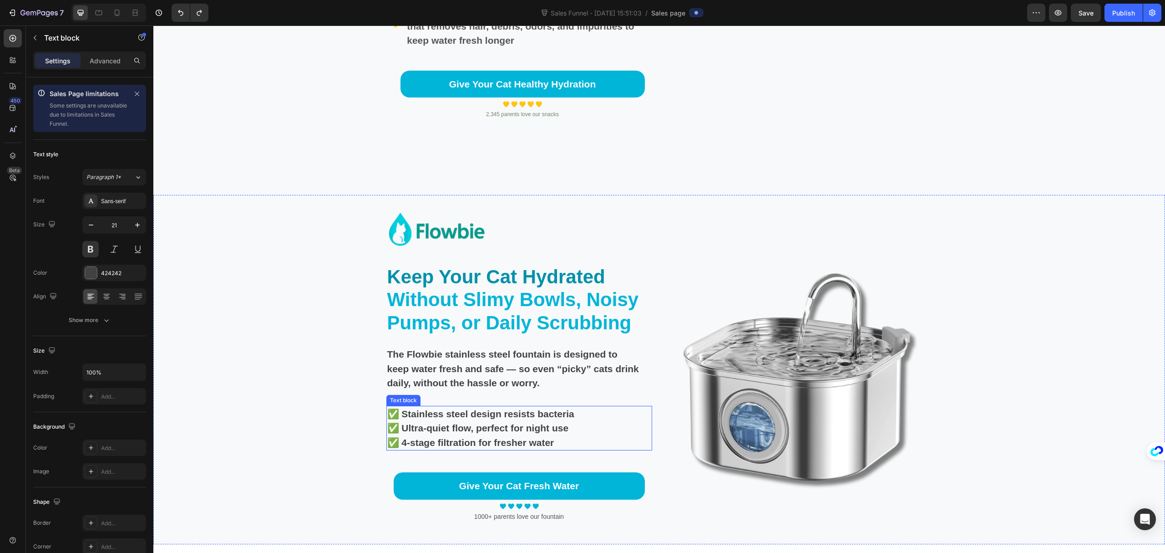
click at [432, 422] on p "✅ Ultra-quiet flow, perfect for night use" at bounding box center [514, 428] width 255 height 15
click at [481, 411] on p "✅ Stainless steel design resists bacteria" at bounding box center [514, 414] width 255 height 15
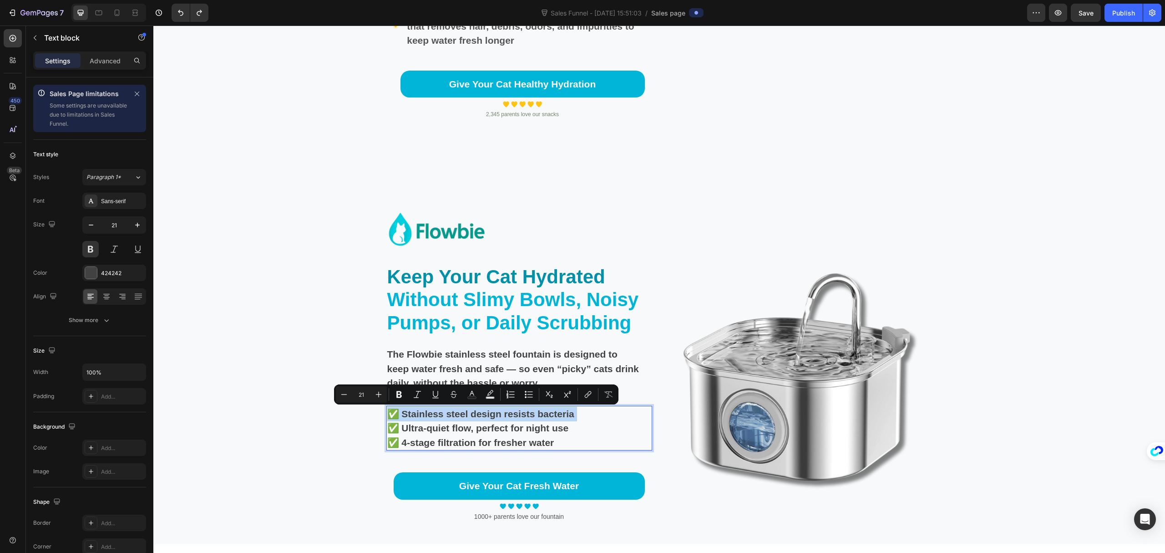
click at [397, 413] on p "✅ Stainless steel design resists bacteria" at bounding box center [514, 414] width 255 height 15
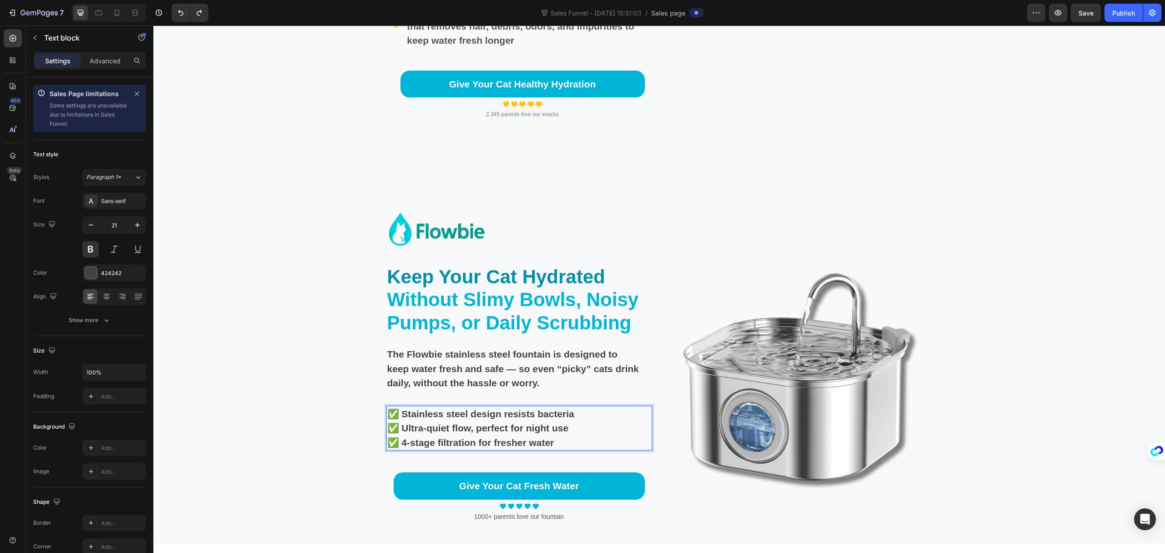
click at [564, 421] on p "✅ Ultra-quiet flow, perfect for night use" at bounding box center [514, 428] width 255 height 15
click at [39, 44] on button "button" at bounding box center [35, 38] width 15 height 15
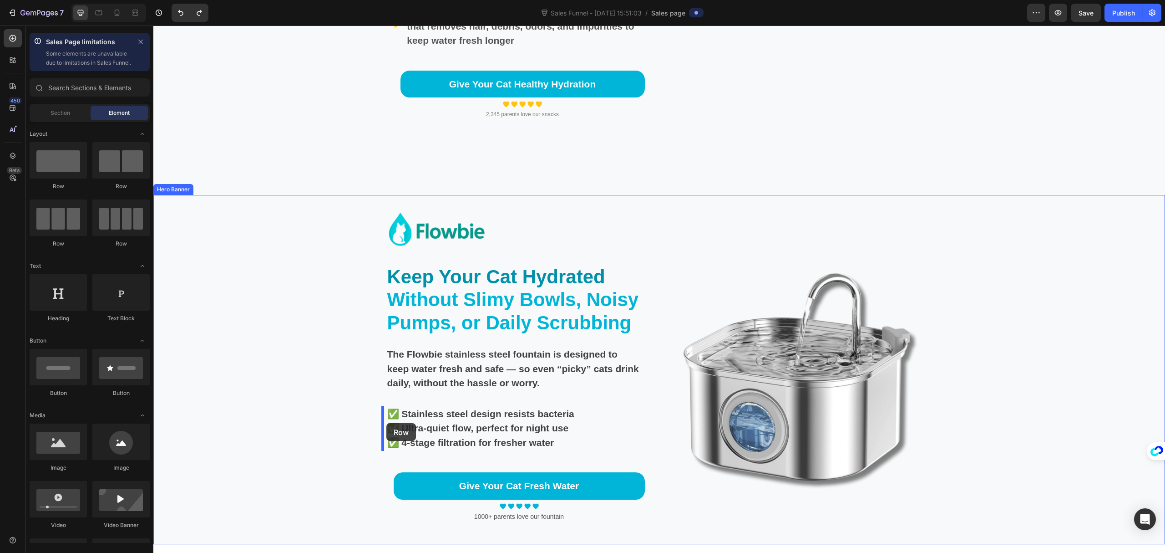
drag, startPoint x: 231, startPoint y: 202, endPoint x: 387, endPoint y: 423, distance: 270.2
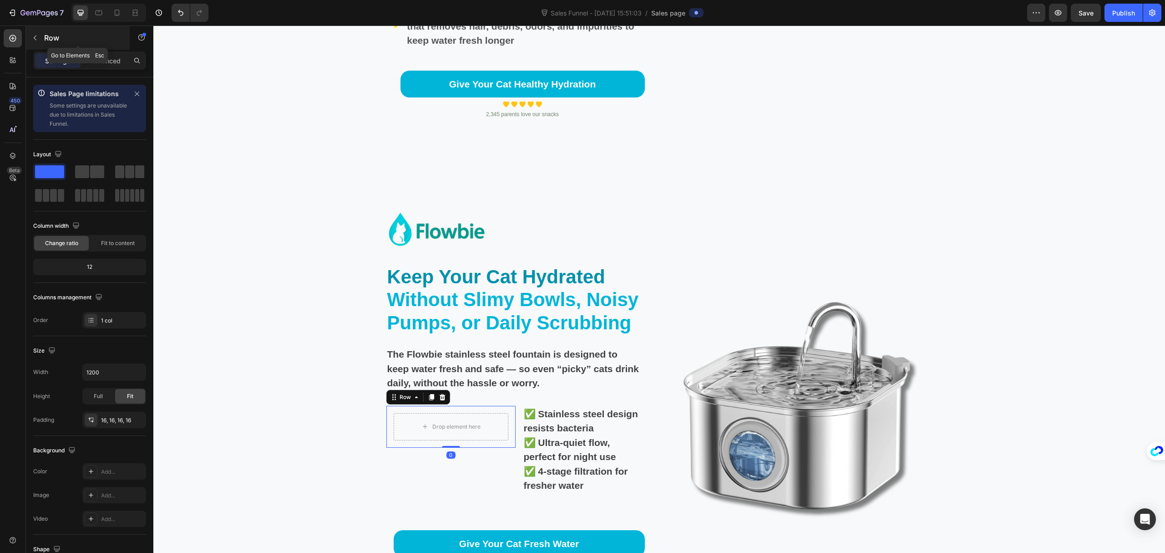
click at [43, 38] on div "Row" at bounding box center [78, 38] width 104 height 24
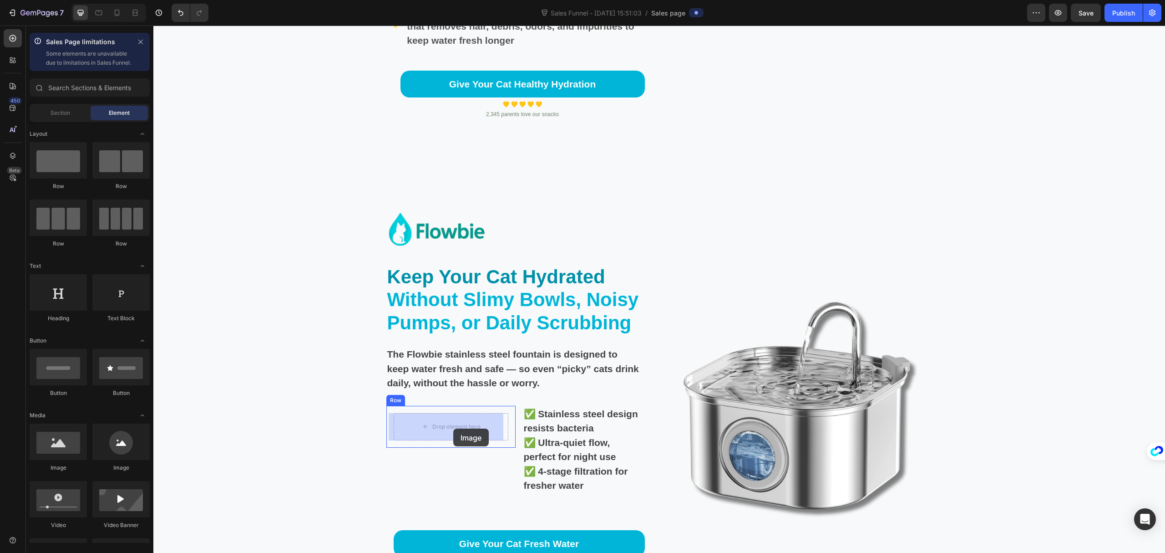
drag, startPoint x: 229, startPoint y: 490, endPoint x: 453, endPoint y: 428, distance: 232.7
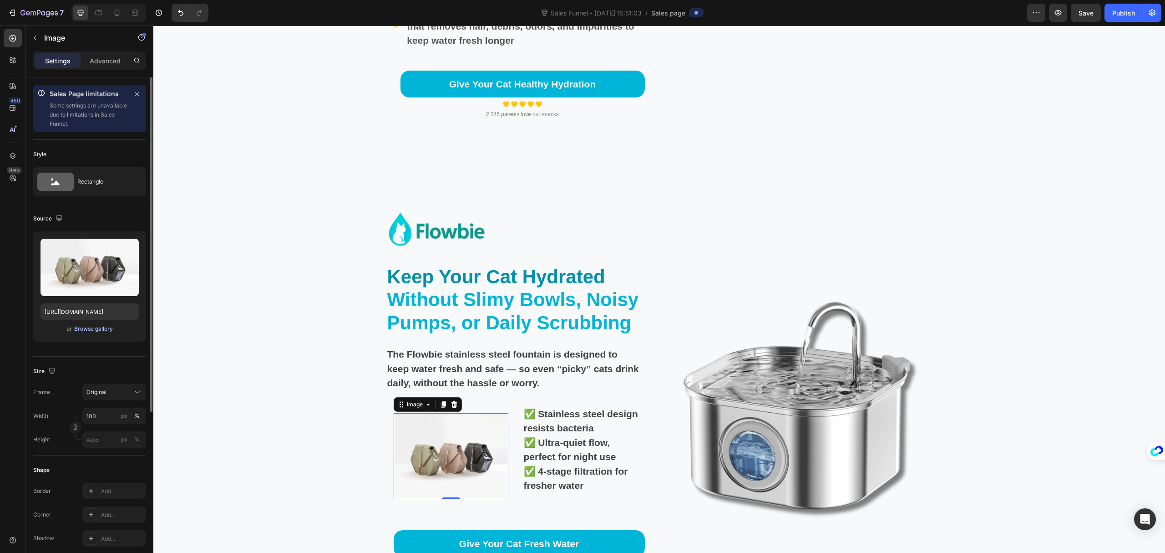
click at [84, 328] on div "Browse gallery" at bounding box center [93, 329] width 39 height 8
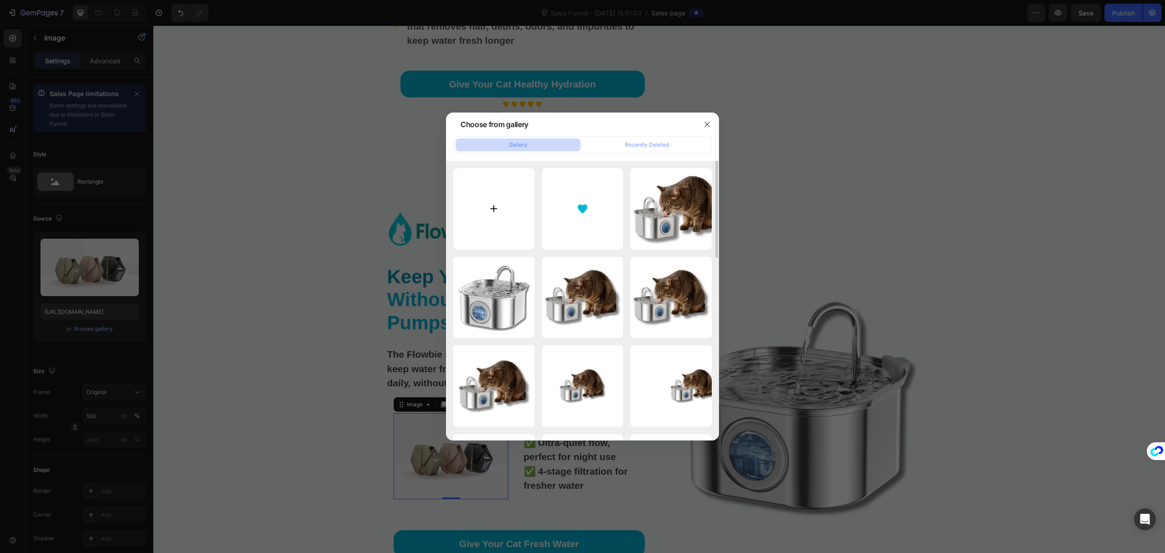
click at [509, 212] on input "file" at bounding box center [493, 208] width 81 height 81
type input "C:\fakepath\colored-logo (1).png"
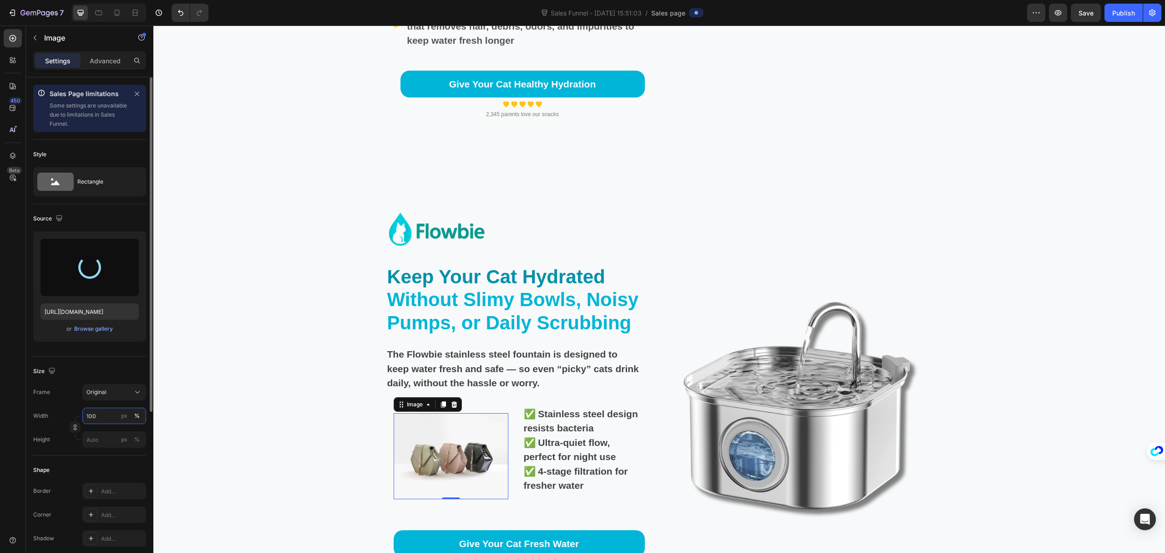
click at [106, 415] on input "100" at bounding box center [114, 415] width 64 height 16
type input "https://cdn.shopify.com/s/files/1/0695/7829/3384/files/gempages_581462389141013…"
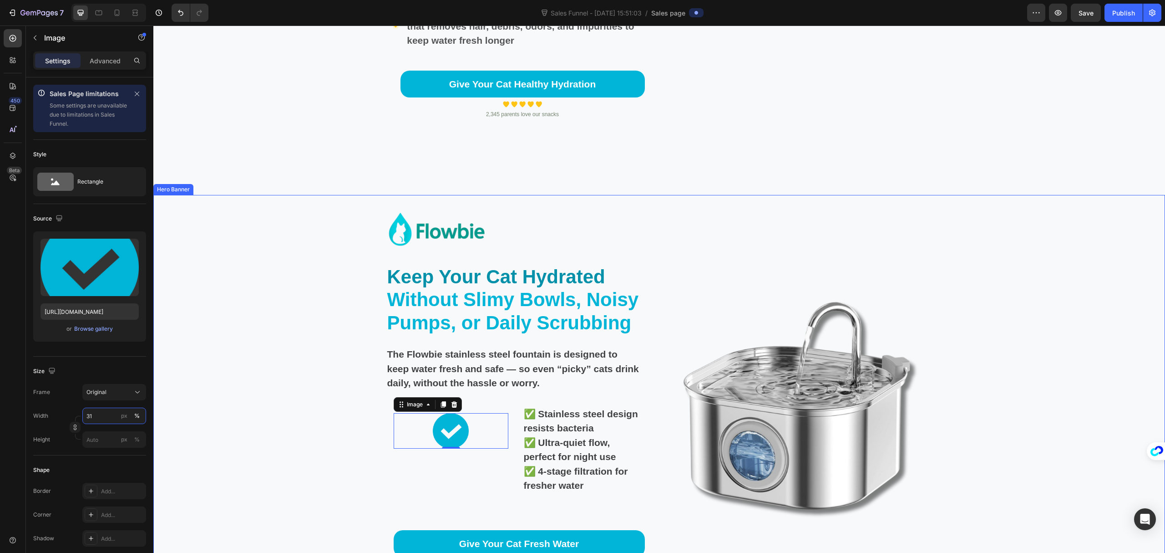
type input "3"
type input "1"
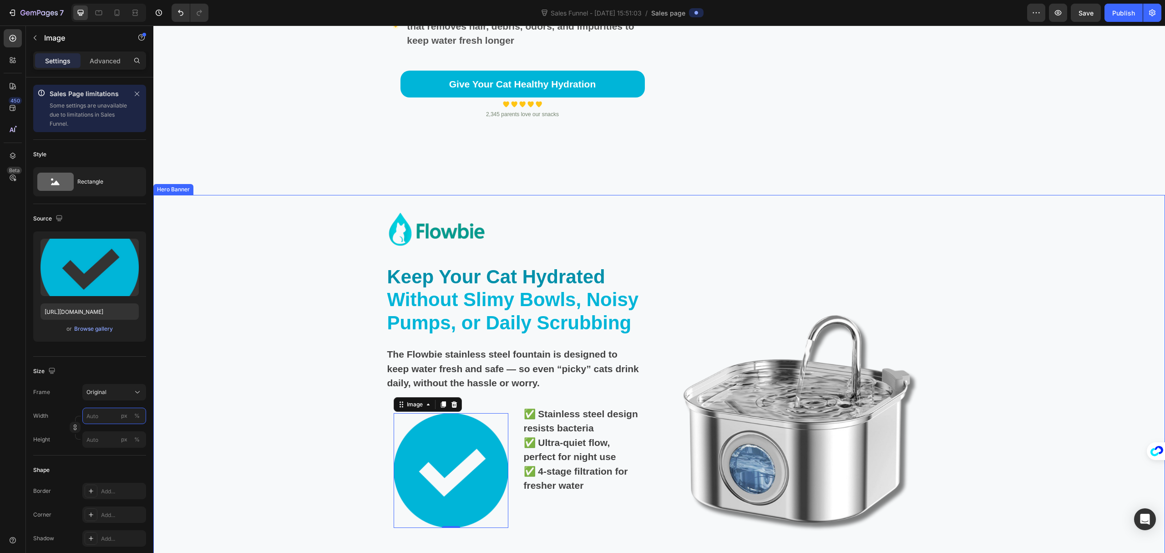
type input "1"
type input "20"
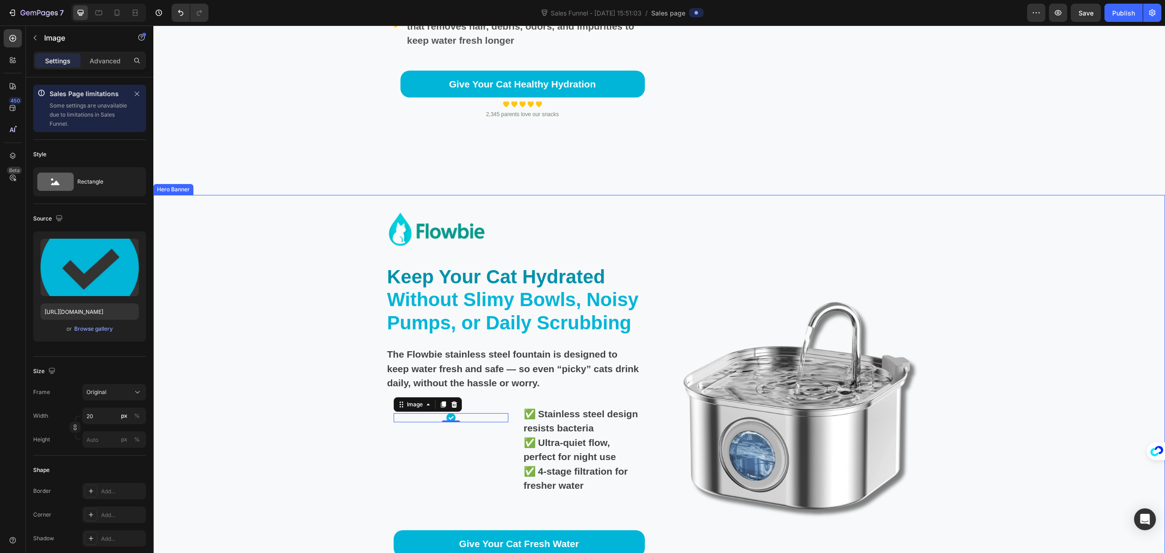
click at [588, 401] on div "Image Keep Your Cat Hydrated Without Slimy Bowls, Noisy Pumps, or Daily Scrubbi…" at bounding box center [520, 405] width 266 height 392
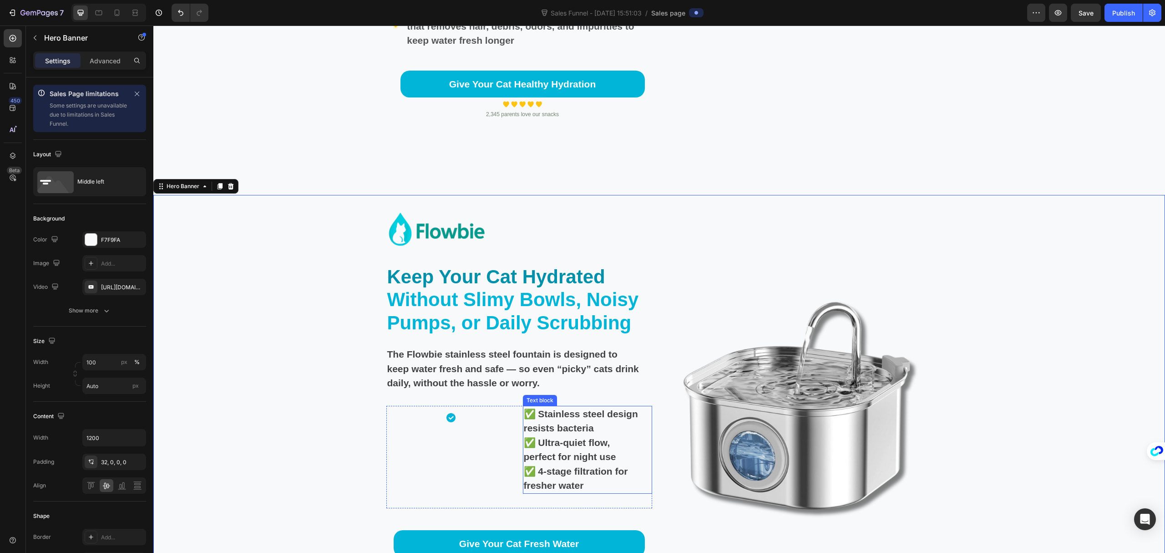
click at [567, 417] on p "✅ Stainless steel design resists bacteria" at bounding box center [583, 421] width 118 height 29
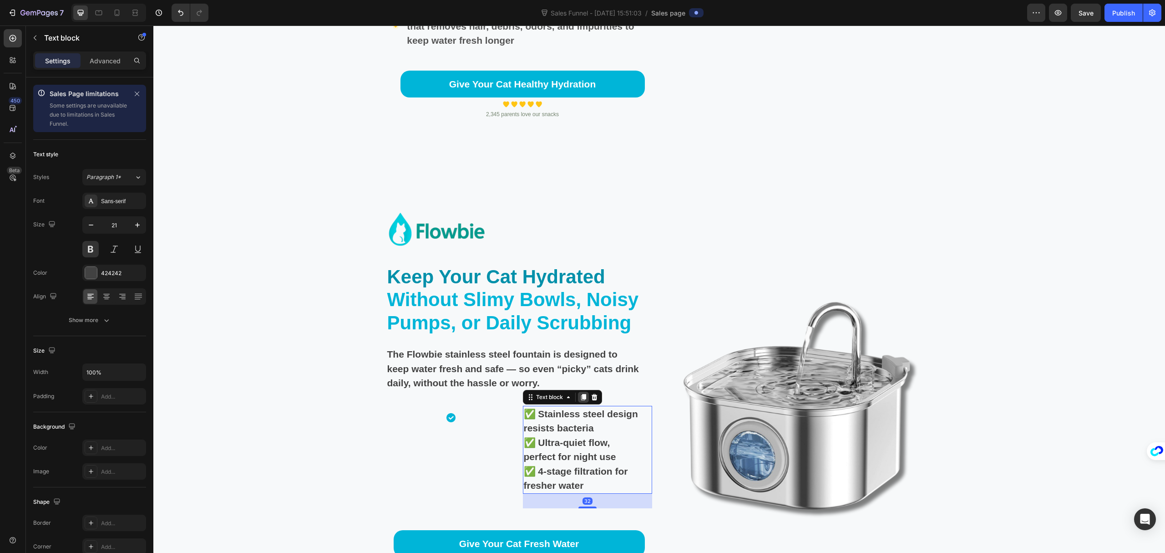
click at [580, 401] on icon at bounding box center [583, 396] width 7 height 7
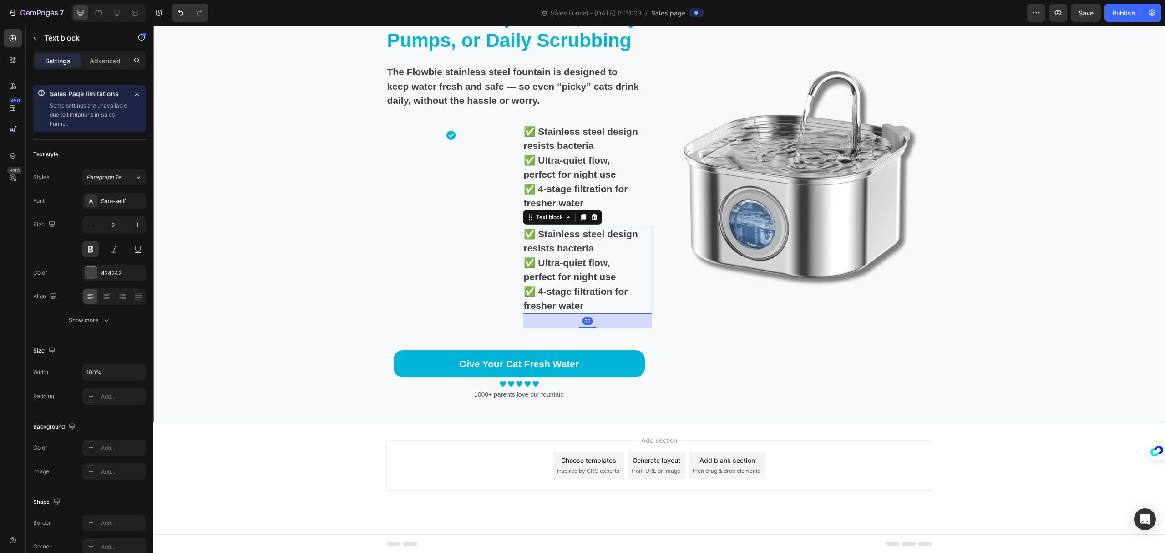
scroll to position [3169, 0]
click at [585, 195] on p "✅ 4-stage filtration for fresher water" at bounding box center [583, 195] width 118 height 29
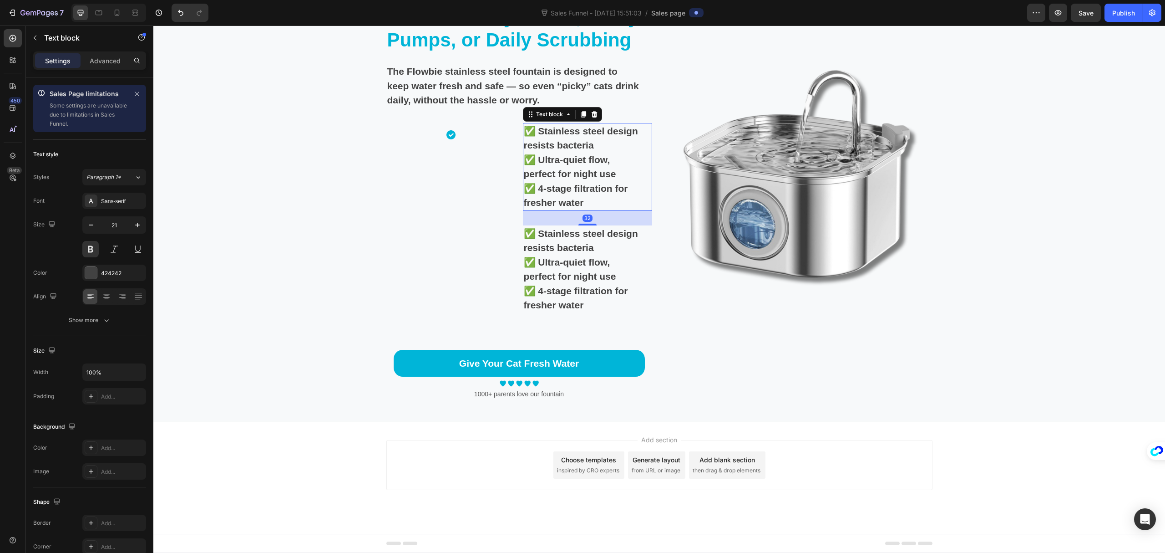
click at [585, 195] on p "✅ 4-stage filtration for fresher water" at bounding box center [583, 195] width 118 height 29
click at [594, 199] on p "✅ 4-stage filtration for fresher water" at bounding box center [583, 195] width 118 height 29
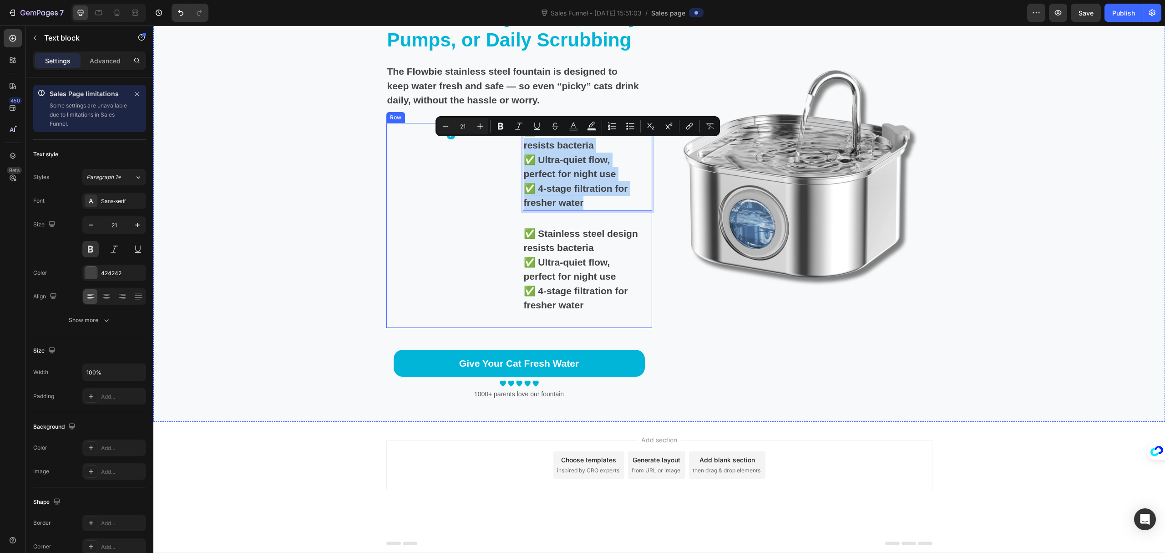
drag, startPoint x: 595, startPoint y: 202, endPoint x: 513, endPoint y: 144, distance: 100.6
click at [513, 144] on div "Image Row ✅ Stainless steel design resists bacteria ✅ Ultra-quiet flow, perfect…" at bounding box center [520, 225] width 266 height 205
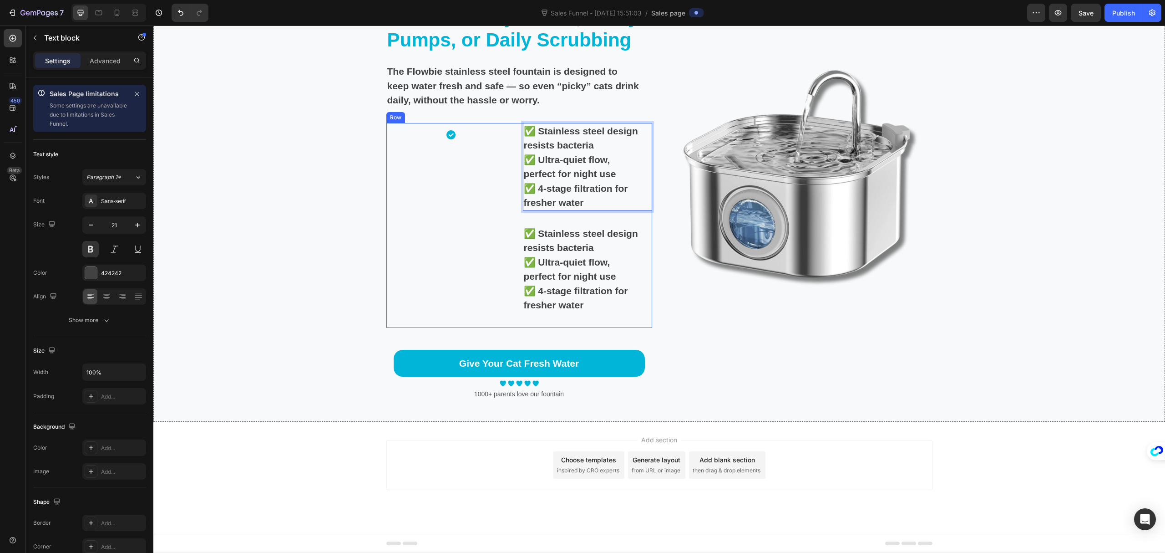
scroll to position [3098, 0]
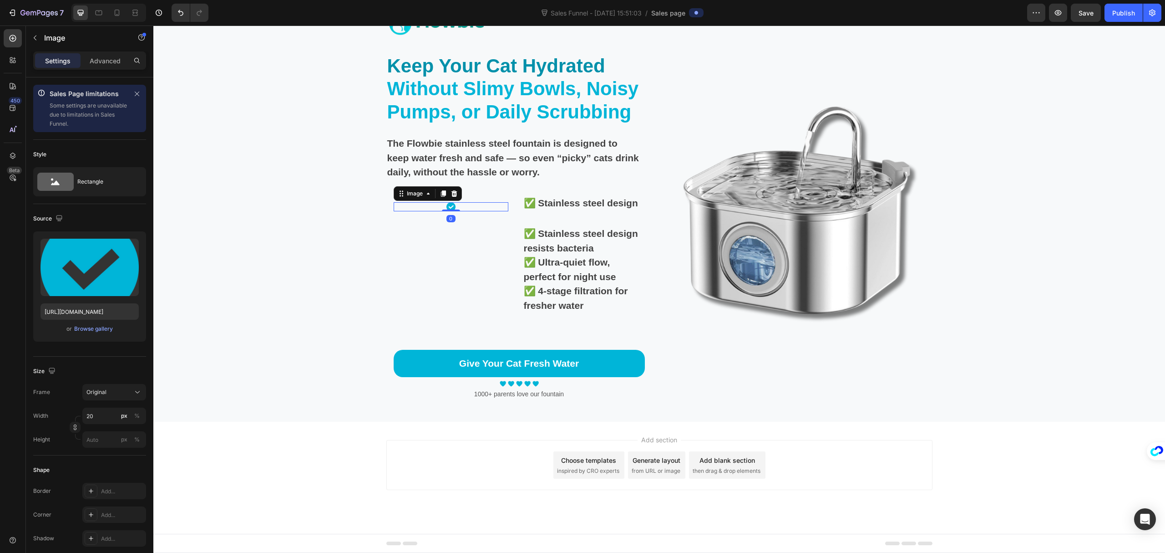
click at [489, 208] on div at bounding box center [451, 206] width 115 height 9
click at [557, 204] on p "✅ Stainless steel design" at bounding box center [583, 203] width 118 height 15
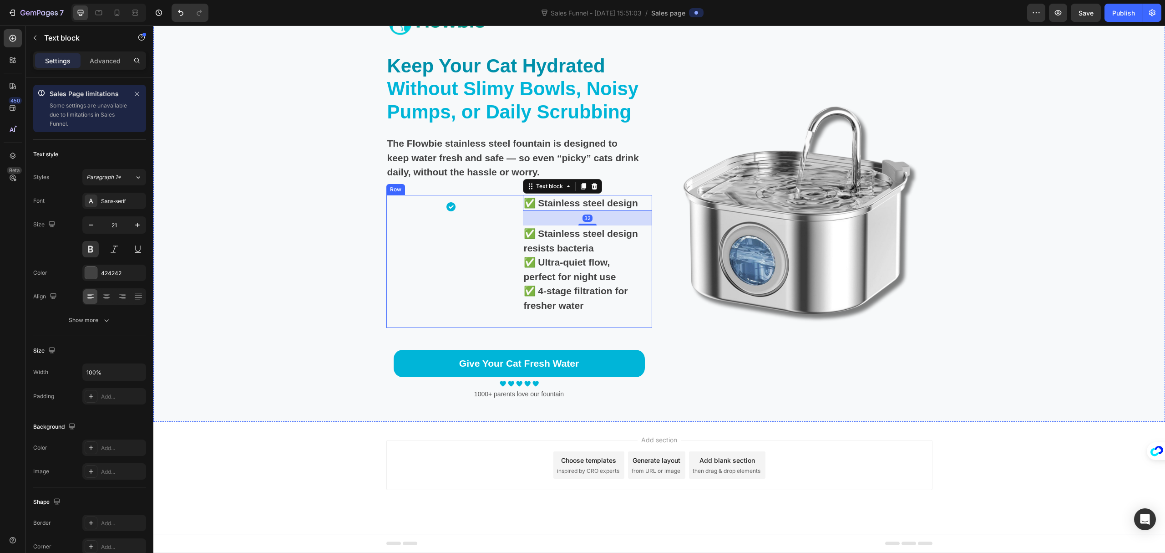
click at [516, 199] on div "Image Row ✅ Stainless steel design Text block 32 ✅ Stainless steel design resis…" at bounding box center [520, 261] width 266 height 133
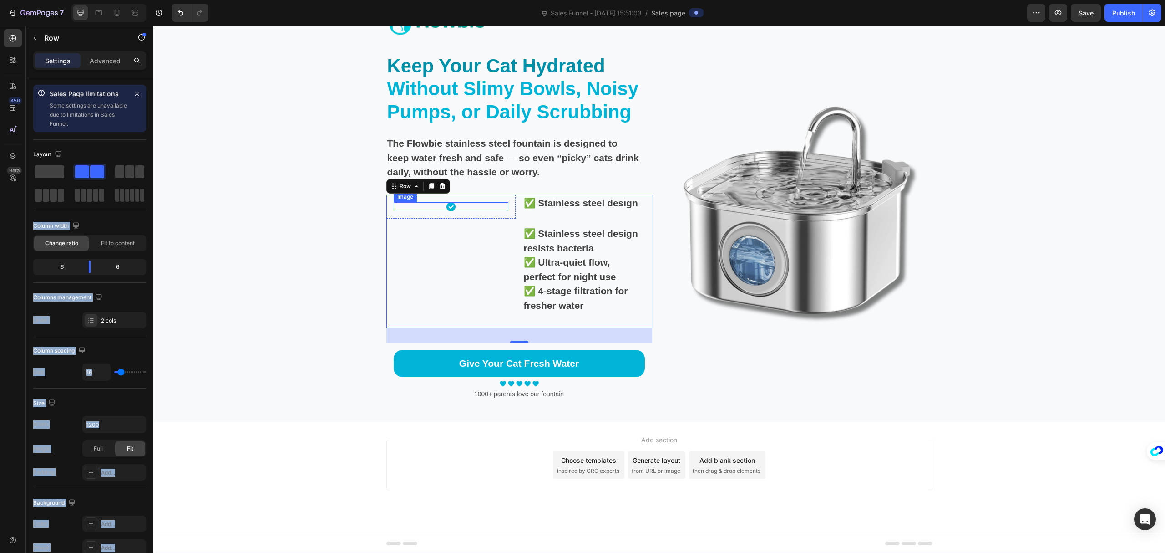
drag, startPoint x: 237, startPoint y: 198, endPoint x: 323, endPoint y: 202, distance: 86.1
click at [571, 210] on div "✅ Stainless steel design Text block ✅ Stainless steel design resists bacteria ✅…" at bounding box center [587, 261] width 129 height 133
click at [477, 244] on div "Image Row" at bounding box center [451, 261] width 129 height 133
click at [439, 207] on div at bounding box center [451, 206] width 115 height 9
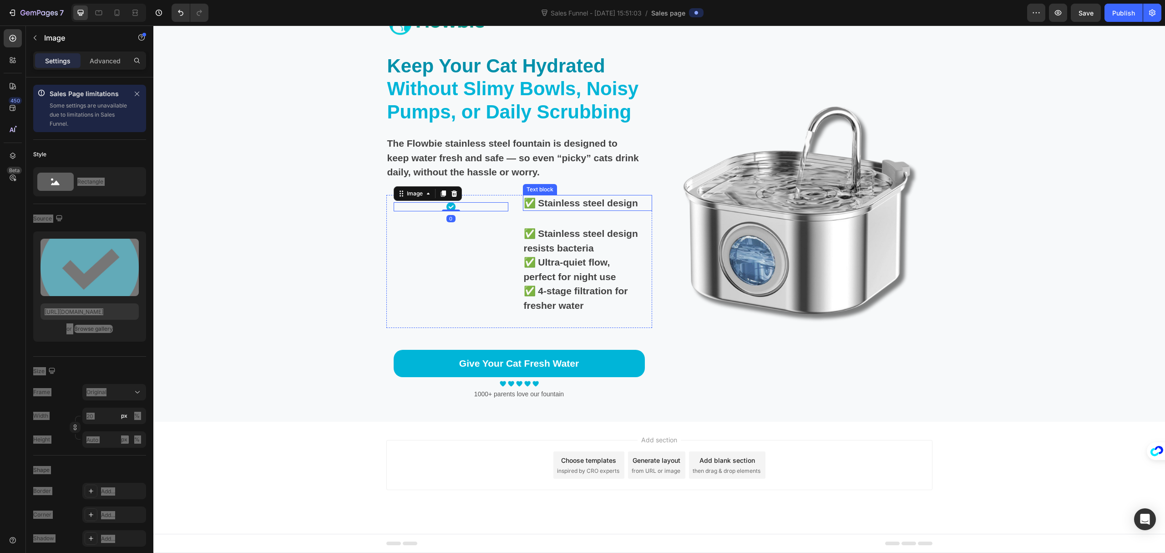
click at [574, 204] on p "✅ Stainless steel design" at bounding box center [583, 203] width 118 height 15
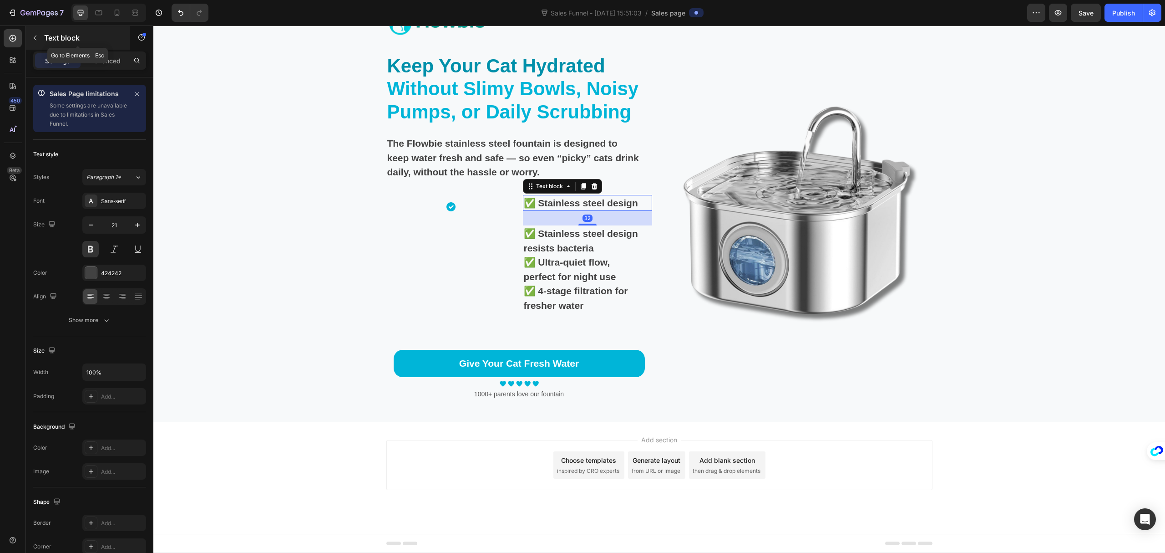
click at [42, 42] on div "Text block" at bounding box center [78, 38] width 104 height 24
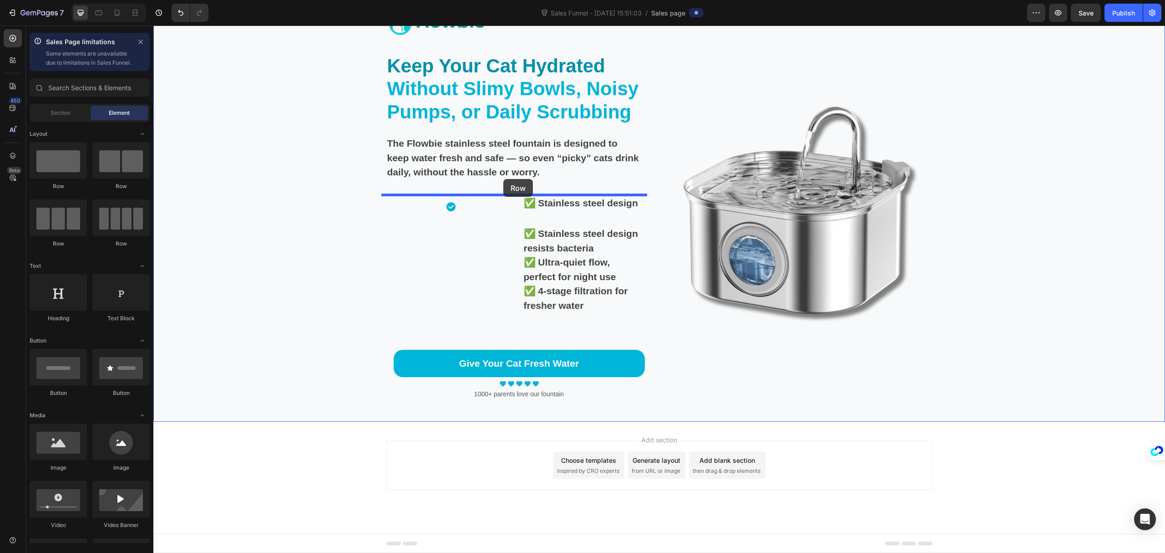
drag, startPoint x: 267, startPoint y: 199, endPoint x: 504, endPoint y: 179, distance: 237.6
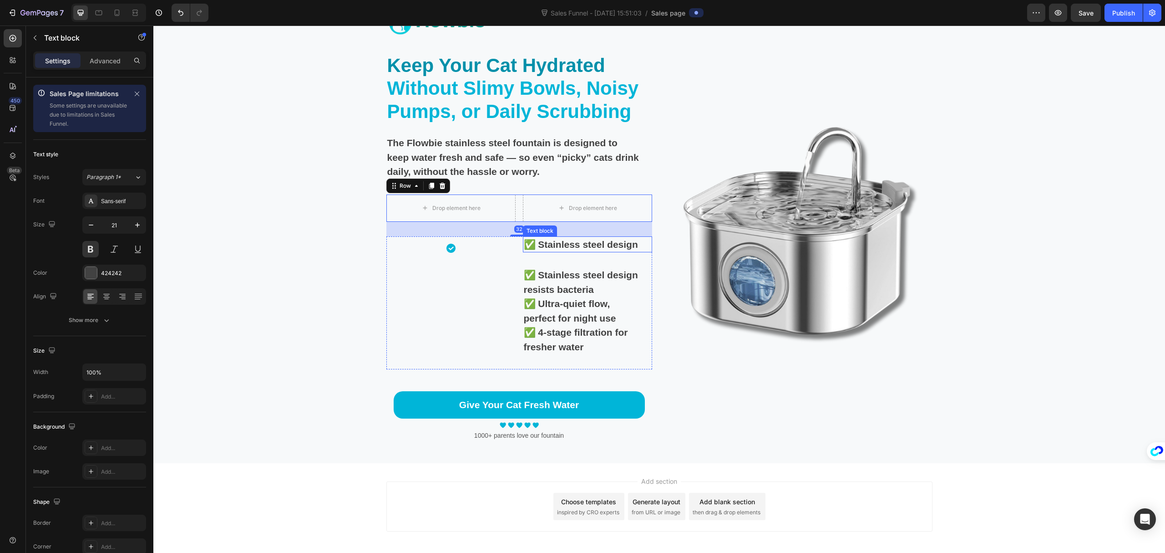
click at [543, 245] on p "✅ Stainless steel design" at bounding box center [583, 244] width 118 height 15
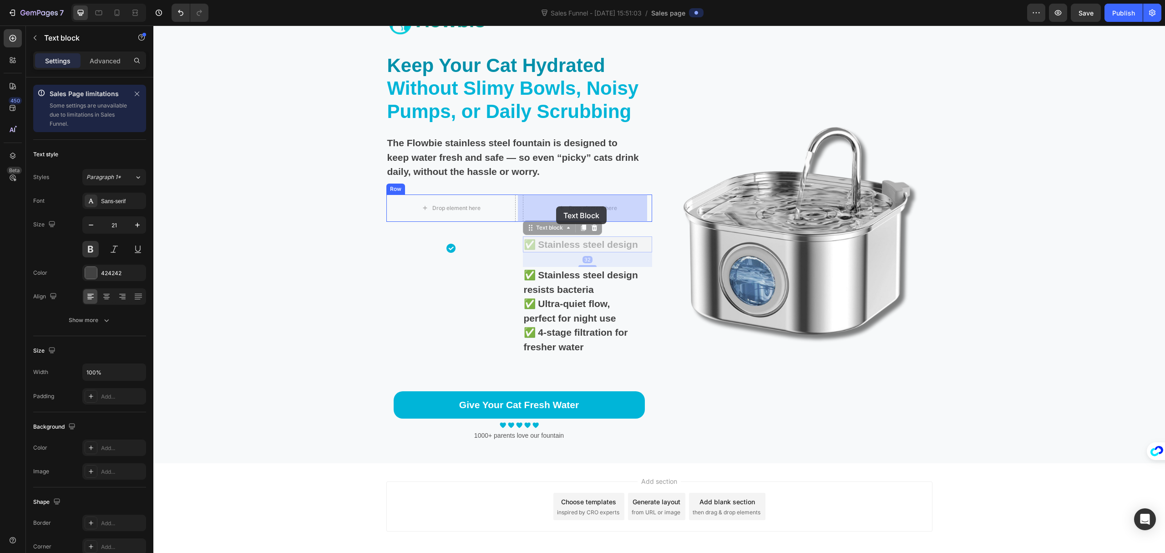
drag, startPoint x: 537, startPoint y: 228, endPoint x: 556, endPoint y: 206, distance: 28.7
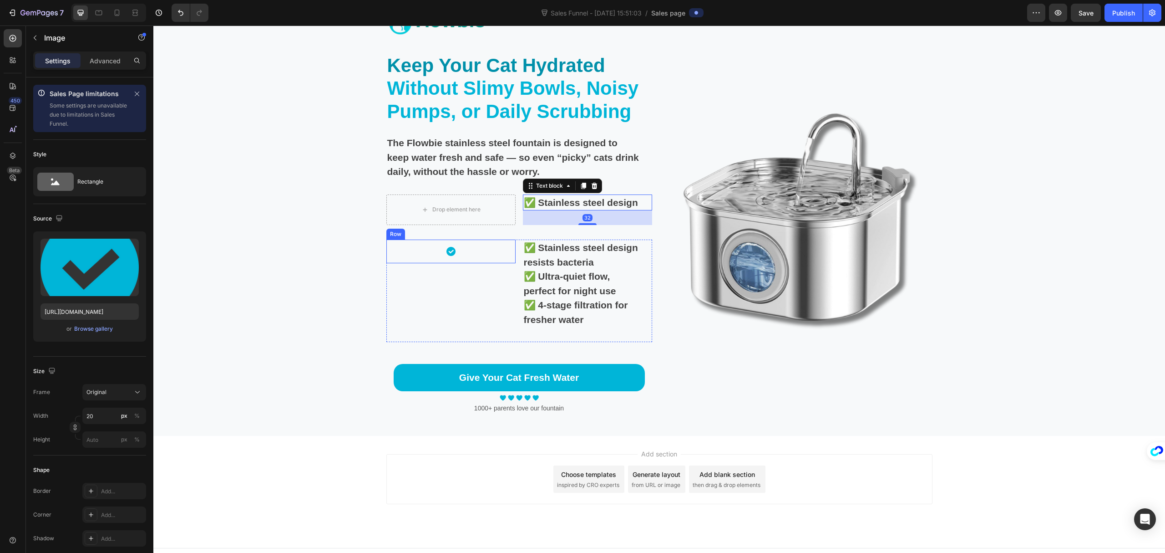
click at [447, 250] on img at bounding box center [451, 251] width 9 height 9
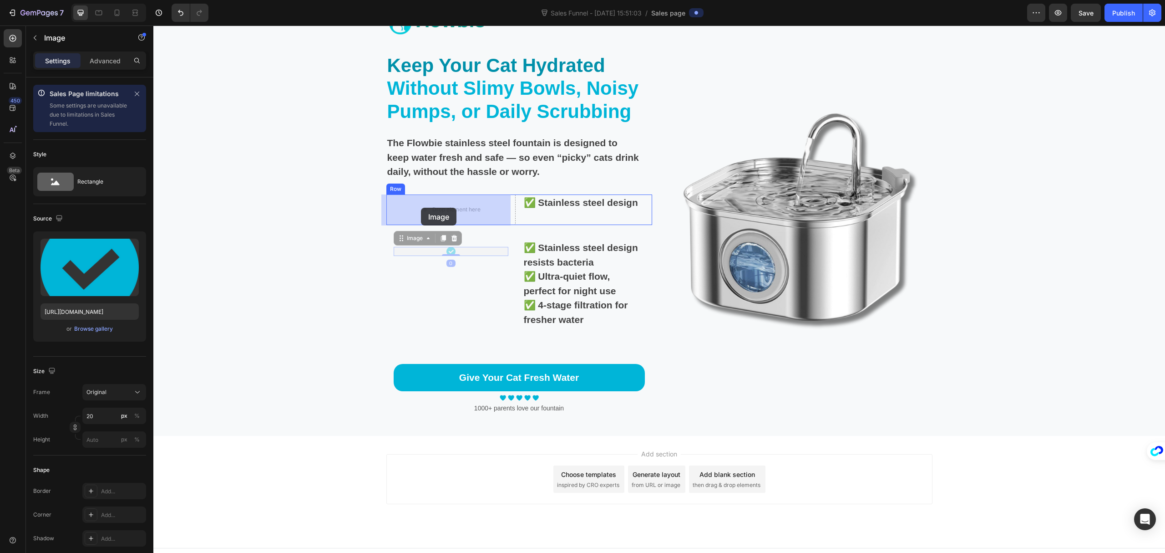
drag, startPoint x: 403, startPoint y: 239, endPoint x: 421, endPoint y: 208, distance: 35.9
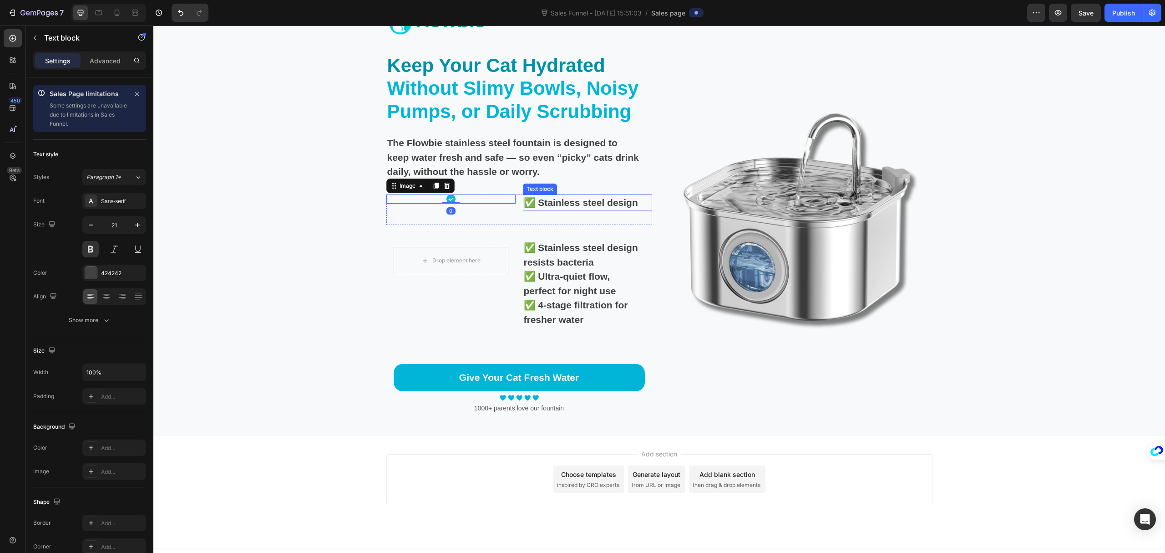
click at [534, 201] on p "✅ Stainless steel design" at bounding box center [583, 202] width 118 height 15
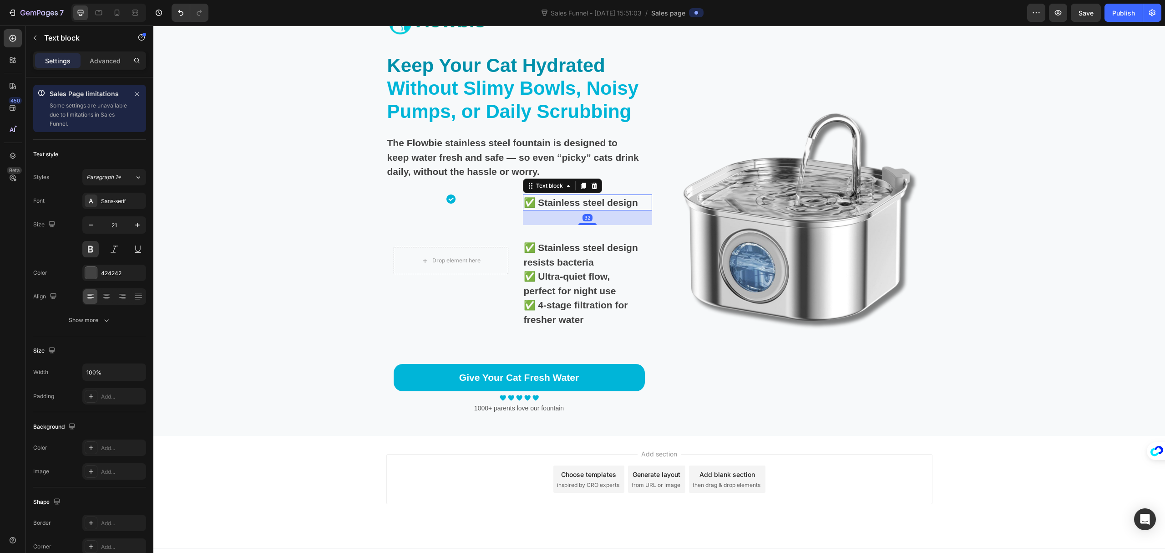
click at [529, 202] on p "✅ Stainless steel design" at bounding box center [583, 202] width 118 height 15
click at [534, 217] on div "Stainless steel design Text block 32" at bounding box center [587, 209] width 129 height 31
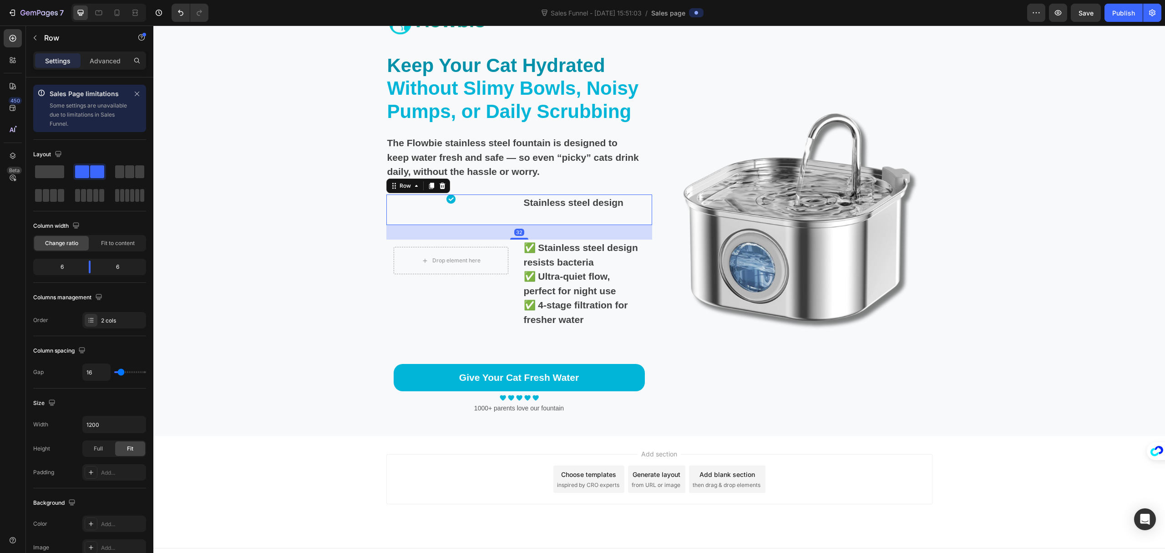
click at [509, 206] on div "Image" at bounding box center [451, 209] width 129 height 31
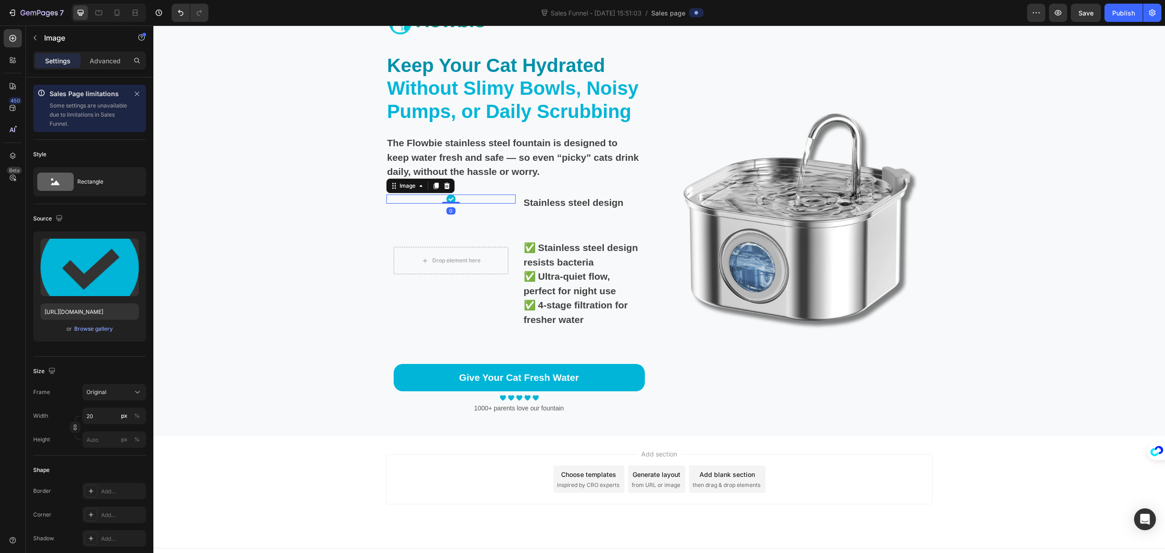
click at [490, 198] on div at bounding box center [451, 198] width 129 height 9
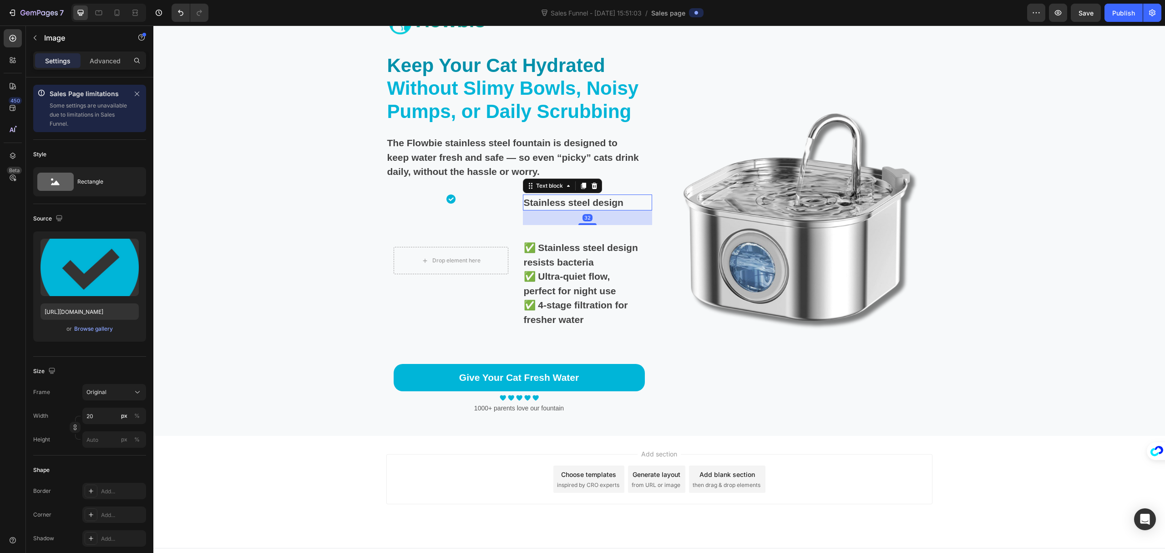
click at [539, 204] on p "Stainless steel design" at bounding box center [583, 202] width 118 height 15
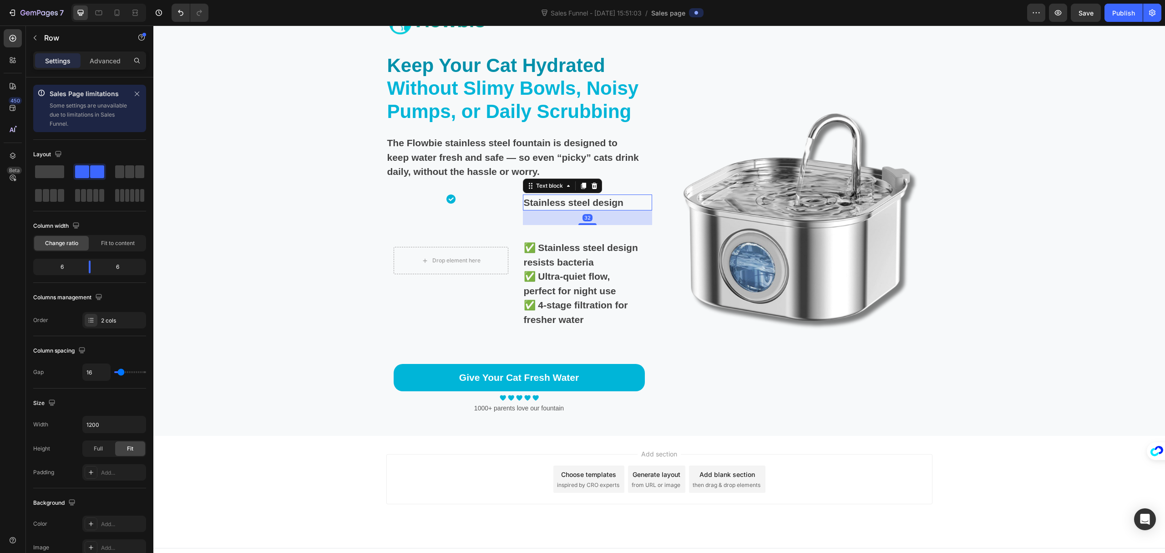
click at [514, 200] on div "Image Stainless steel design Text block 32 Row" at bounding box center [520, 209] width 266 height 31
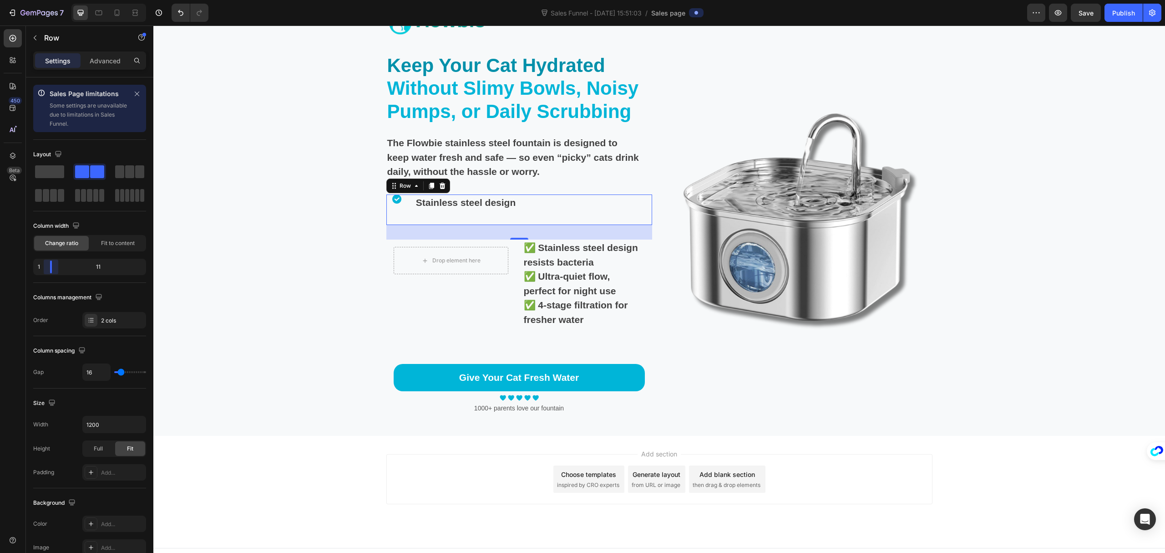
drag, startPoint x: 88, startPoint y: 268, endPoint x: 35, endPoint y: 269, distance: 53.7
click at [35, 68] on body "7 Sales Funnel - Aug 25, 15:51:03 / Sales page Preview Save Publish 450 Beta Sa…" at bounding box center [582, 34] width 1165 height 68
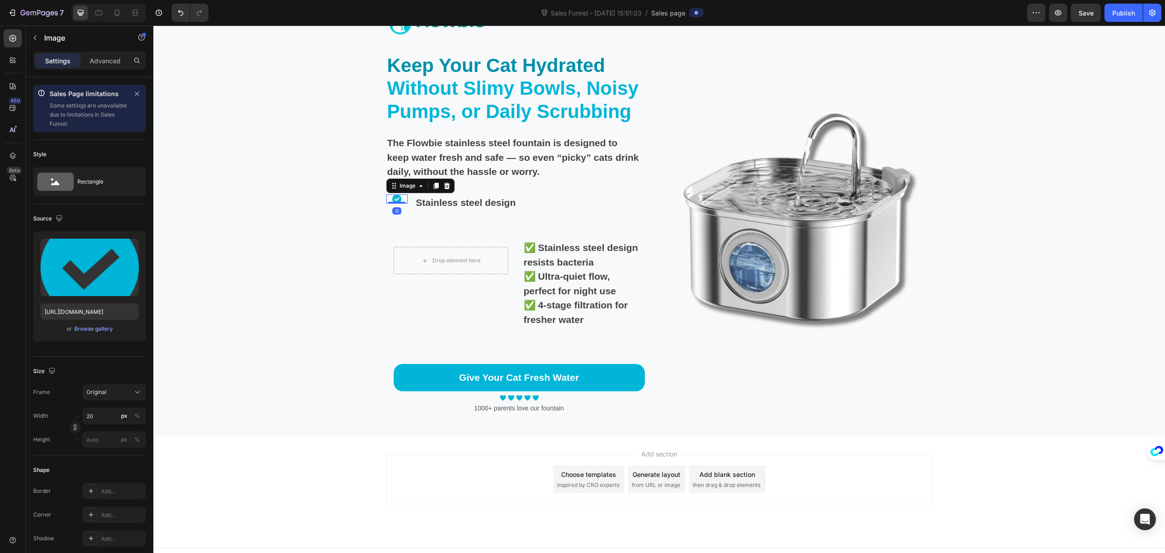
click at [392, 201] on div "Image 0" at bounding box center [397, 198] width 21 height 9
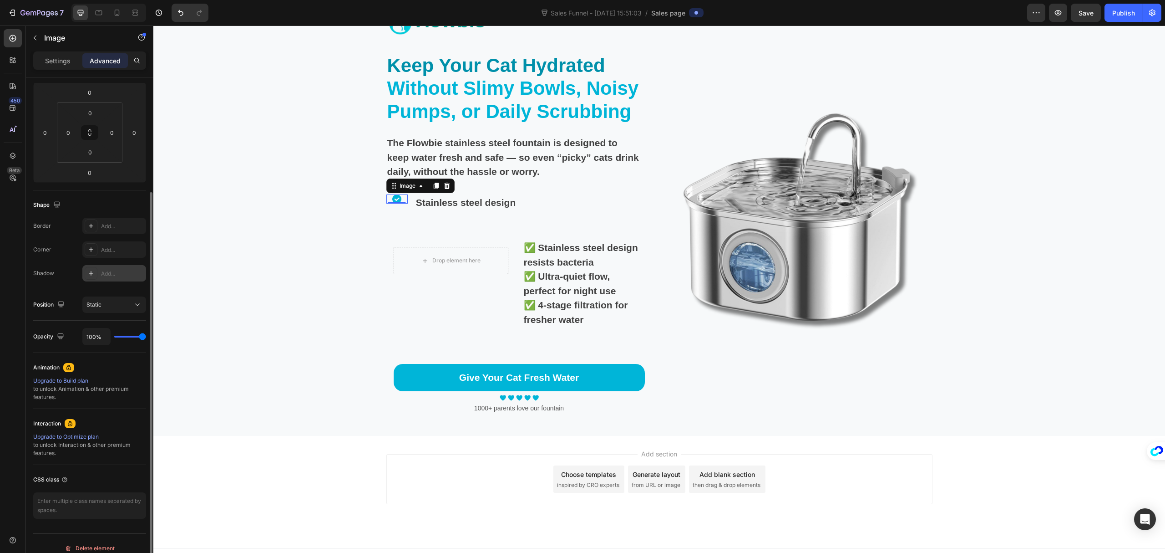
scroll to position [132, 0]
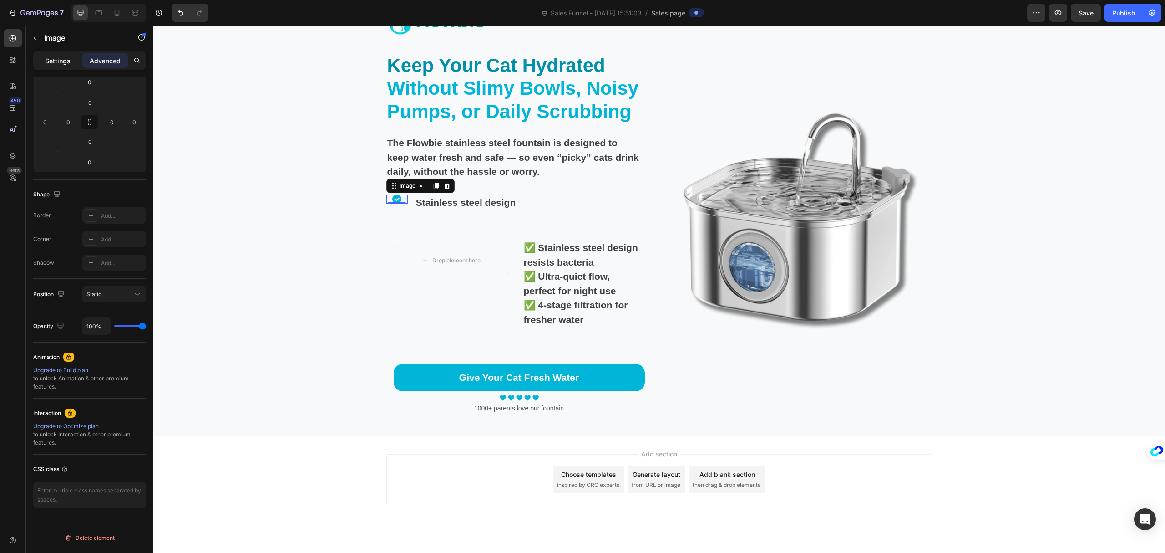
click at [55, 57] on p "Settings" at bounding box center [57, 61] width 25 height 10
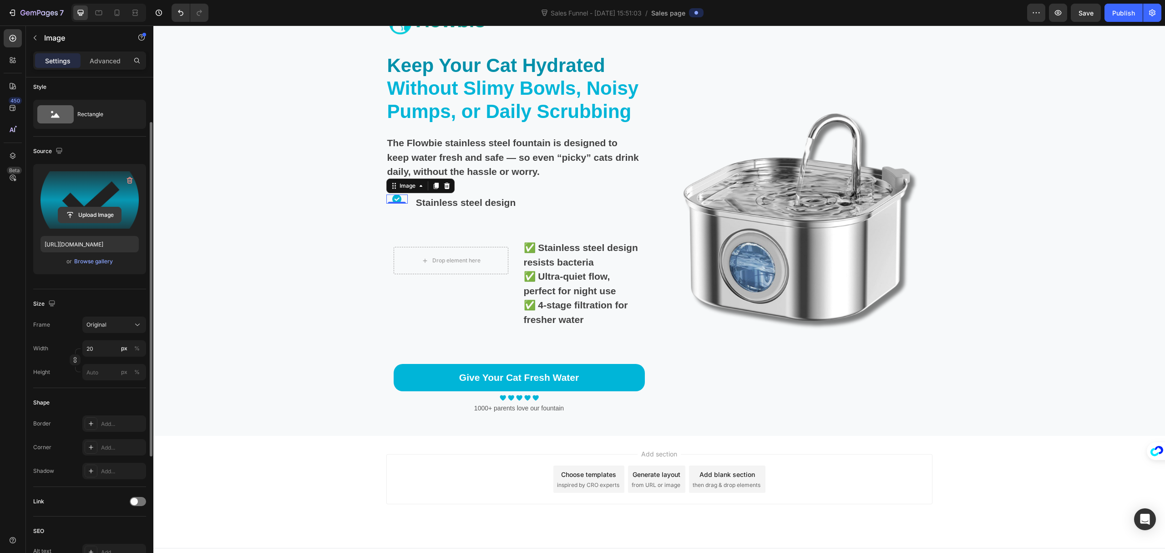
scroll to position [0, 0]
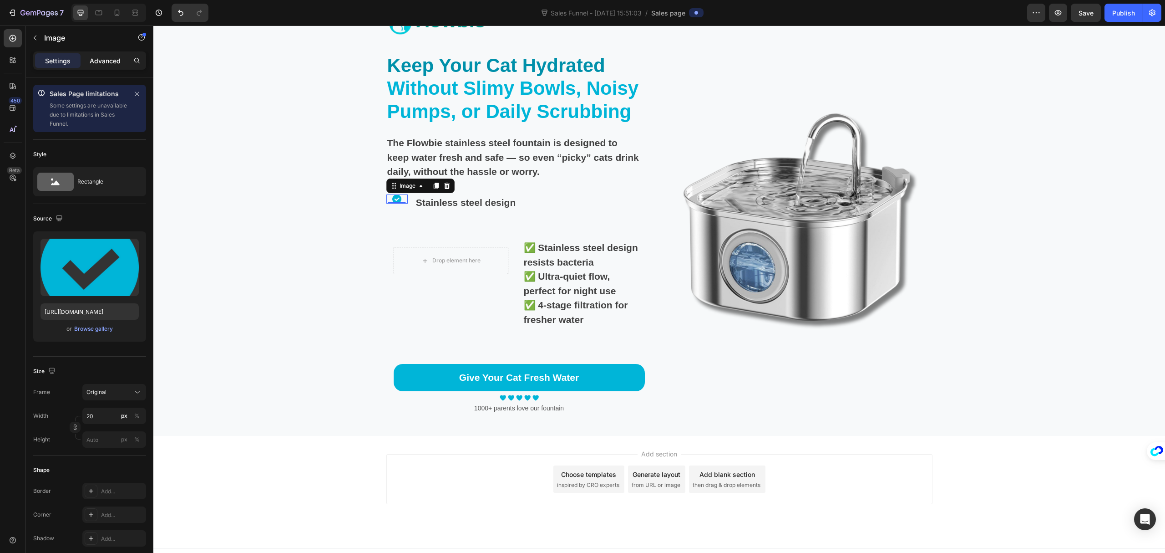
click at [110, 61] on p "Advanced" at bounding box center [105, 61] width 31 height 10
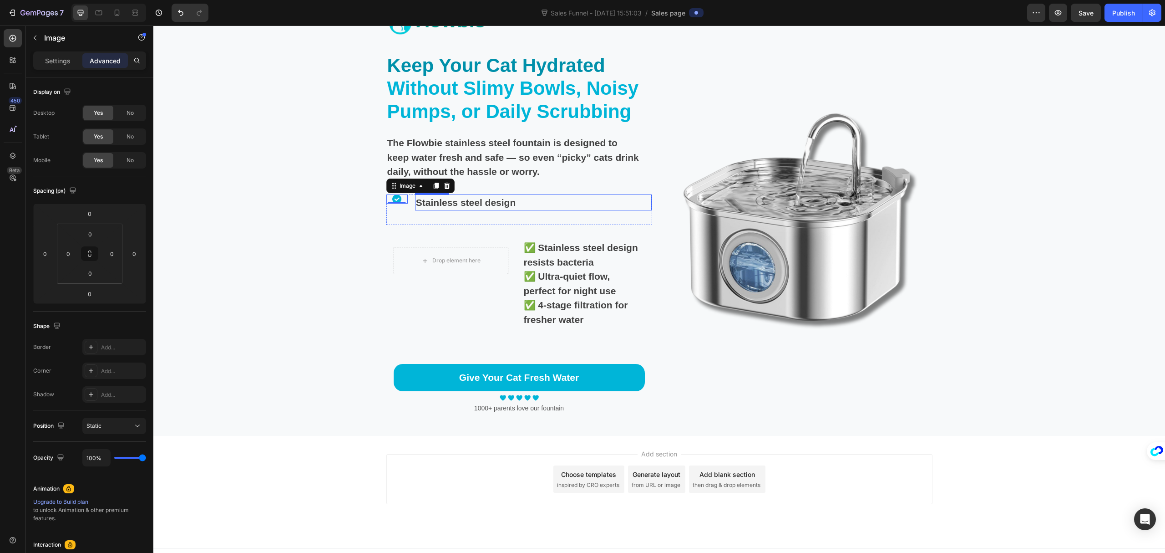
click at [416, 203] on p "Stainless steel design" at bounding box center [529, 202] width 226 height 15
click at [393, 199] on img at bounding box center [396, 198] width 9 height 9
drag, startPoint x: 388, startPoint y: 184, endPoint x: 419, endPoint y: 204, distance: 37.1
click at [55, 40] on p "Image" at bounding box center [82, 37] width 77 height 11
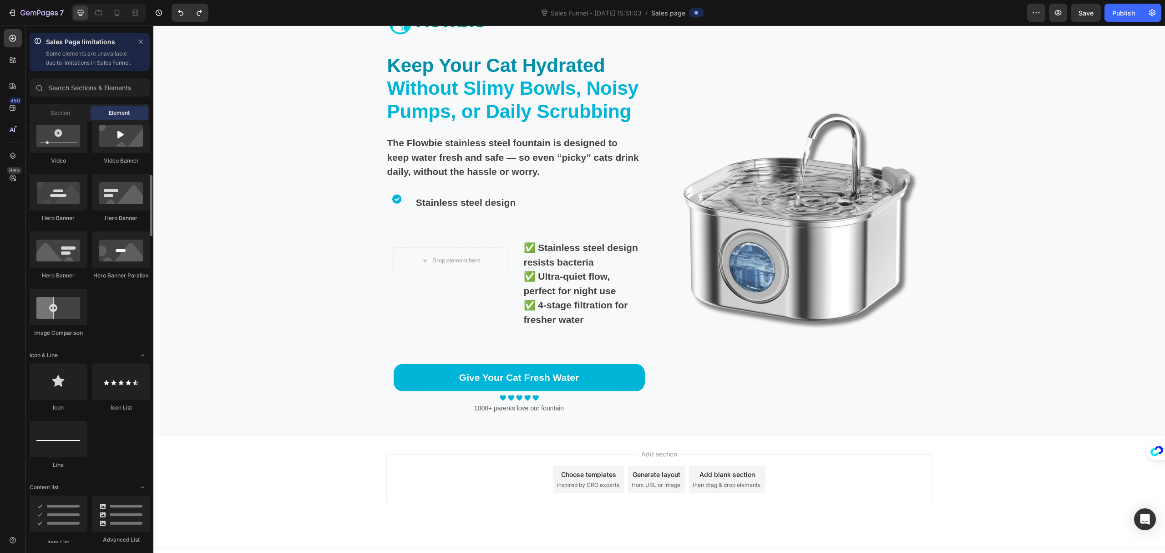
scroll to position [425, 0]
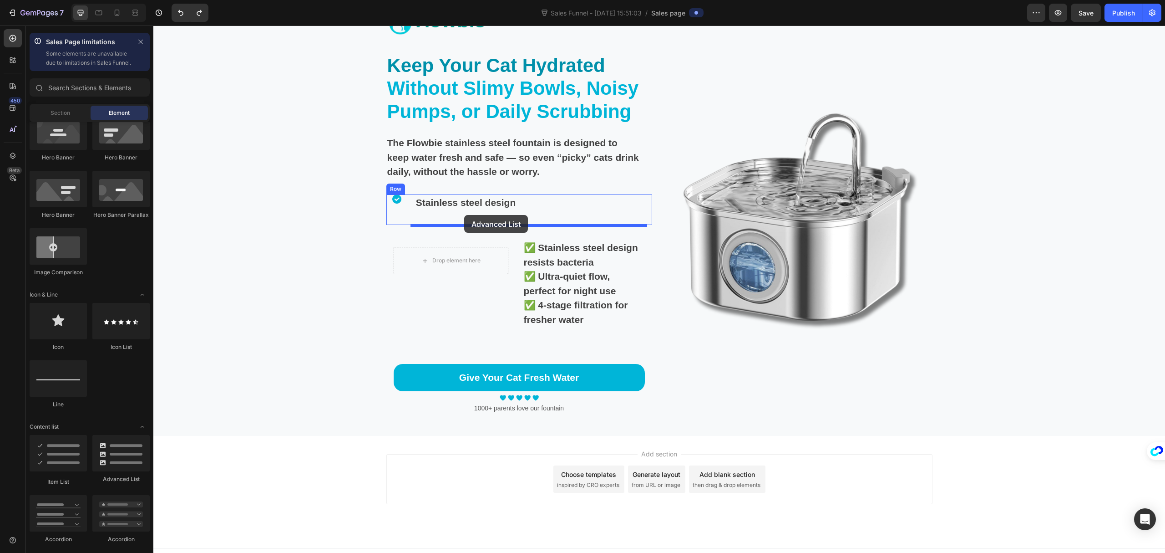
drag, startPoint x: 279, startPoint y: 497, endPoint x: 464, endPoint y: 215, distance: 337.7
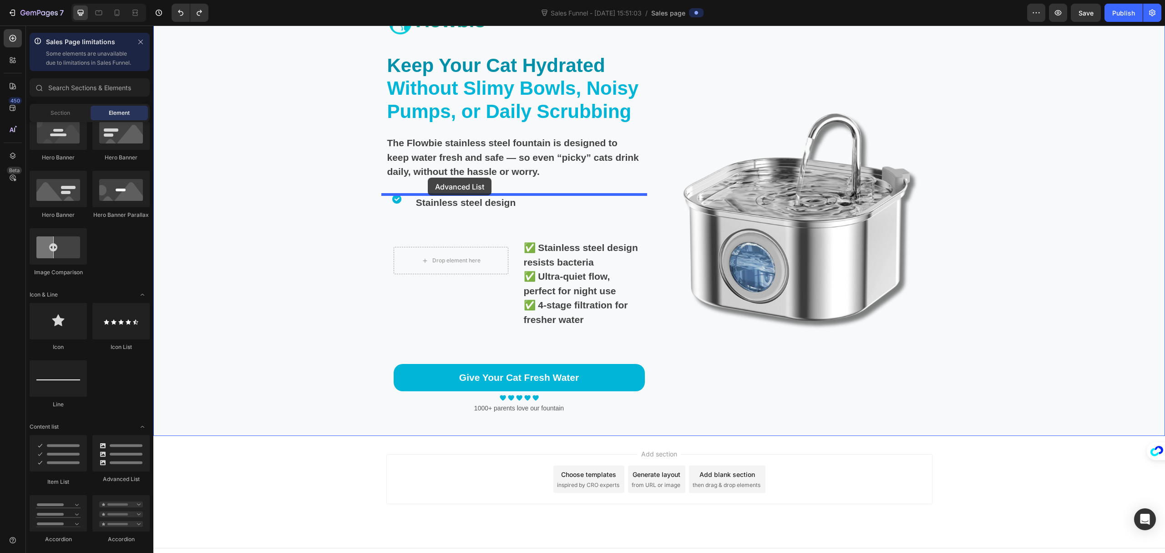
drag, startPoint x: 264, startPoint y: 494, endPoint x: 428, endPoint y: 178, distance: 357.0
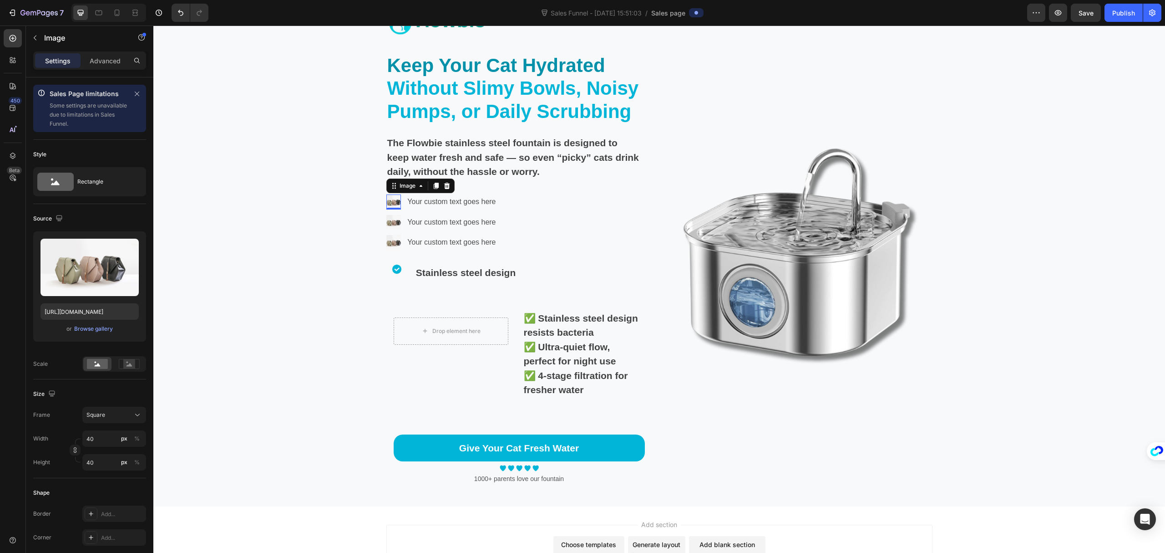
click at [392, 199] on img at bounding box center [394, 201] width 15 height 15
click at [95, 330] on div "Browse gallery" at bounding box center [93, 329] width 39 height 8
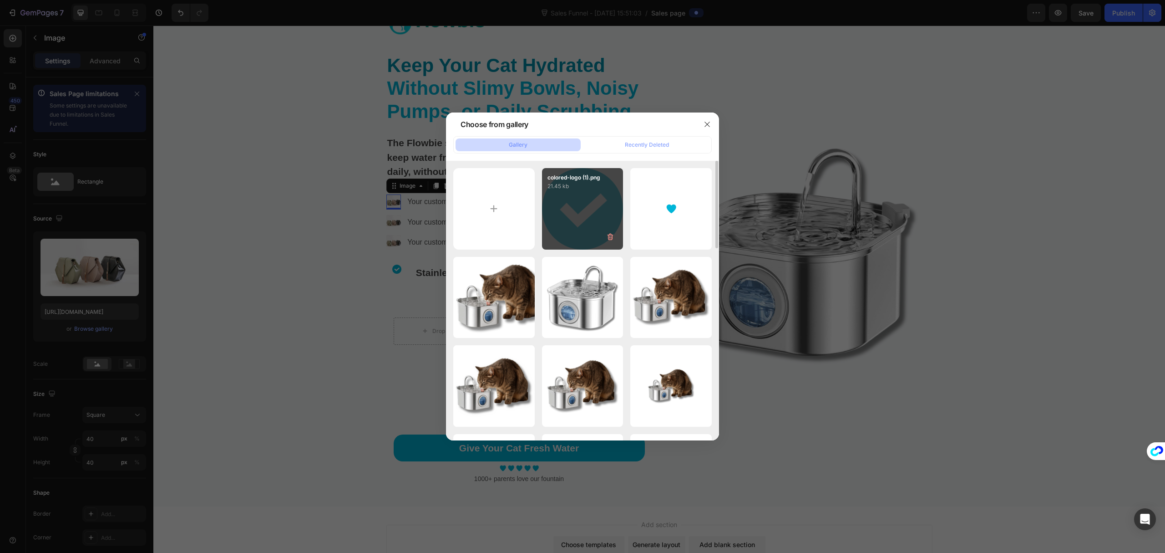
click at [573, 212] on div "colored-logo (1).png 21.45 kb" at bounding box center [582, 208] width 81 height 81
type input "https://cdn.shopify.com/s/files/1/0695/7829/3384/files/gempages_581462389141013…"
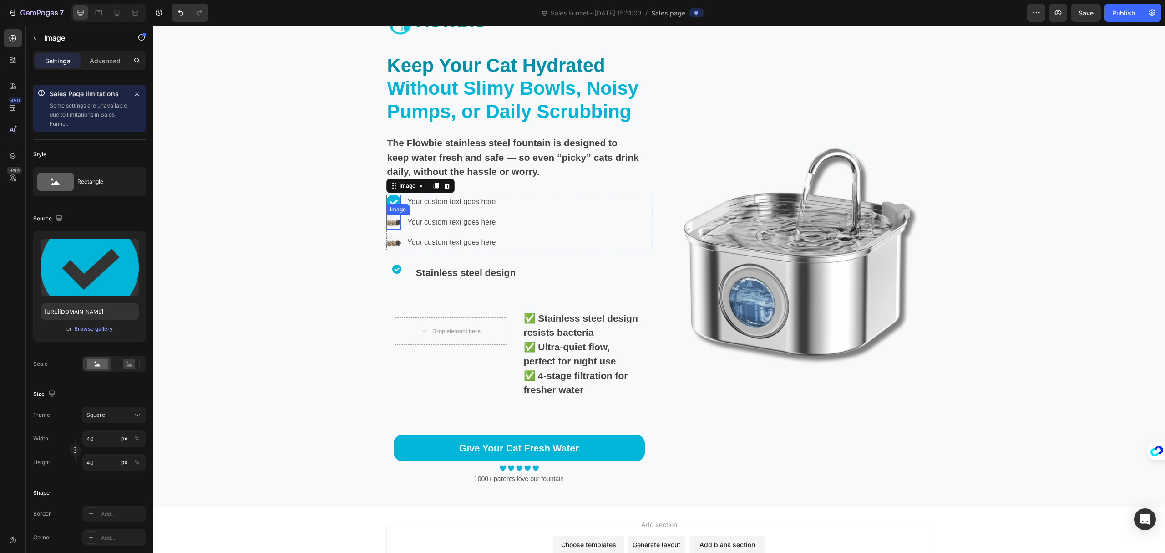
click at [392, 222] on img at bounding box center [394, 222] width 15 height 15
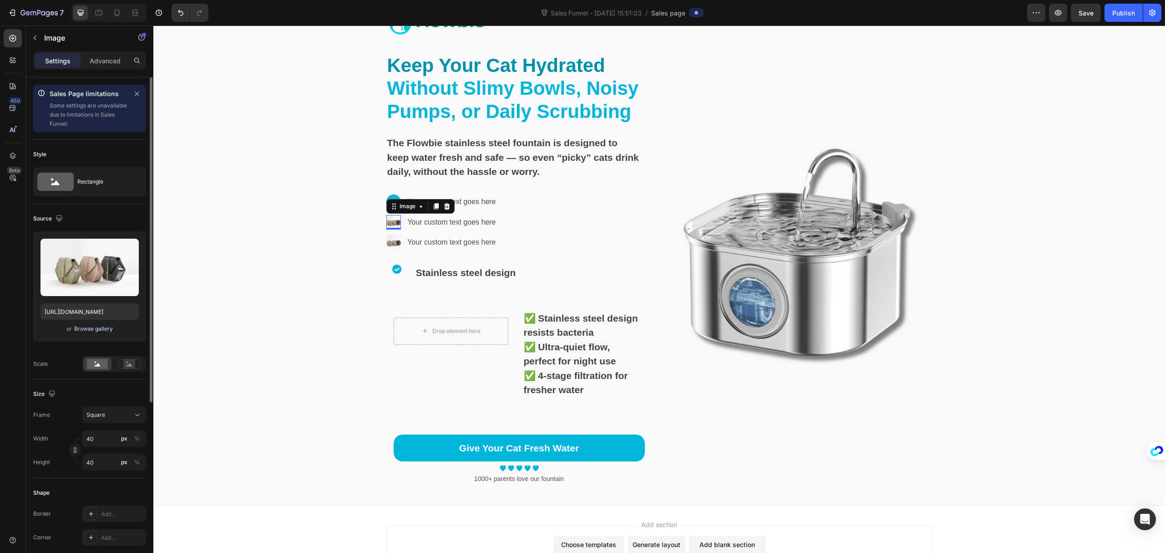
click at [106, 328] on div "Browse gallery" at bounding box center [93, 329] width 39 height 8
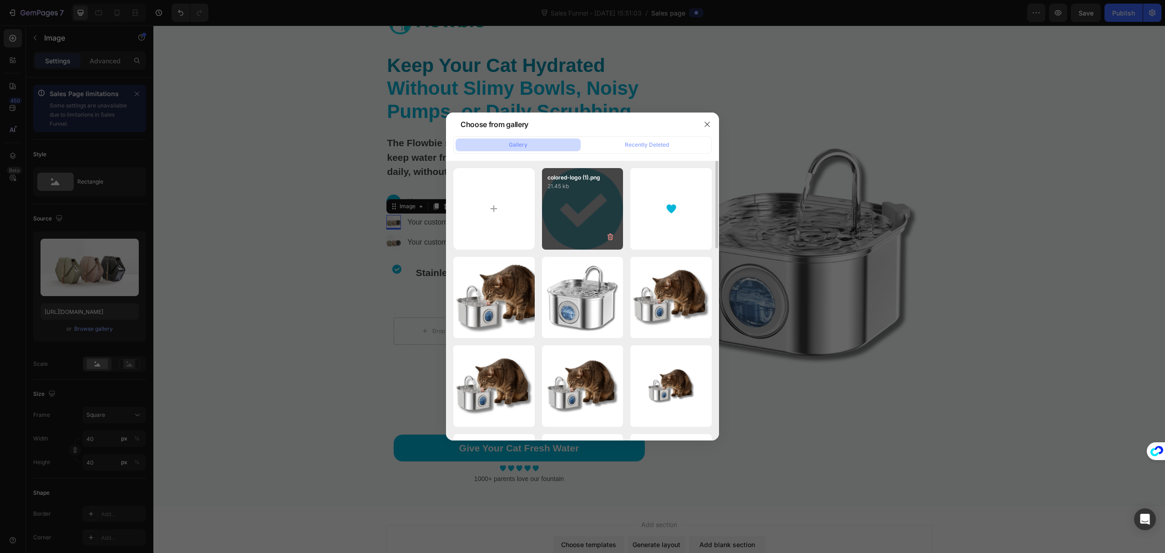
click at [561, 219] on div "colored-logo (1).png 21.45 kb" at bounding box center [582, 208] width 81 height 81
type input "https://cdn.shopify.com/s/files/1/0695/7829/3384/files/gempages_581462389141013…"
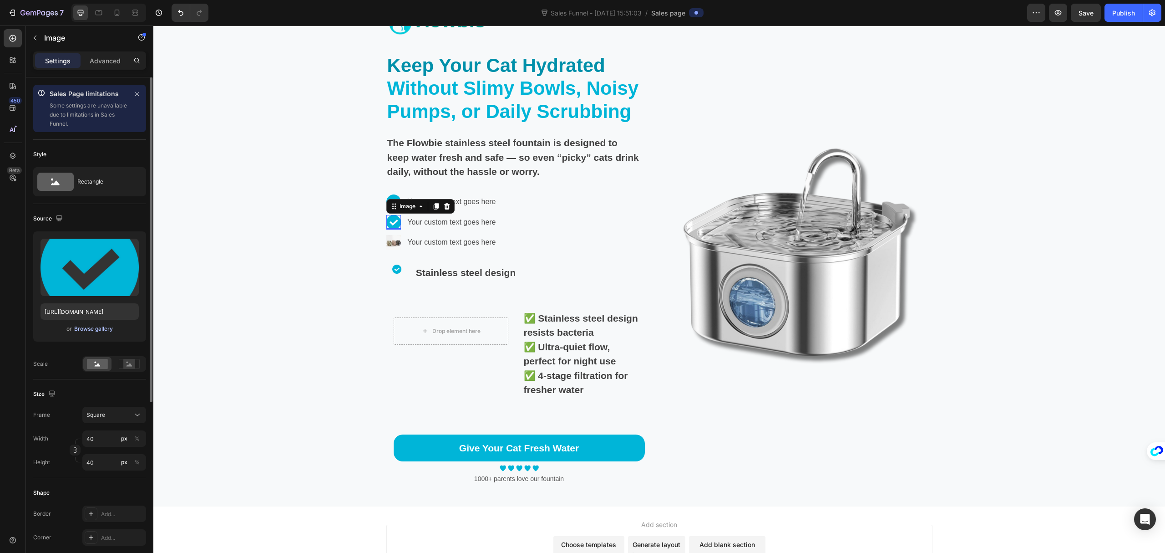
click at [92, 330] on div "Browse gallery" at bounding box center [93, 329] width 39 height 8
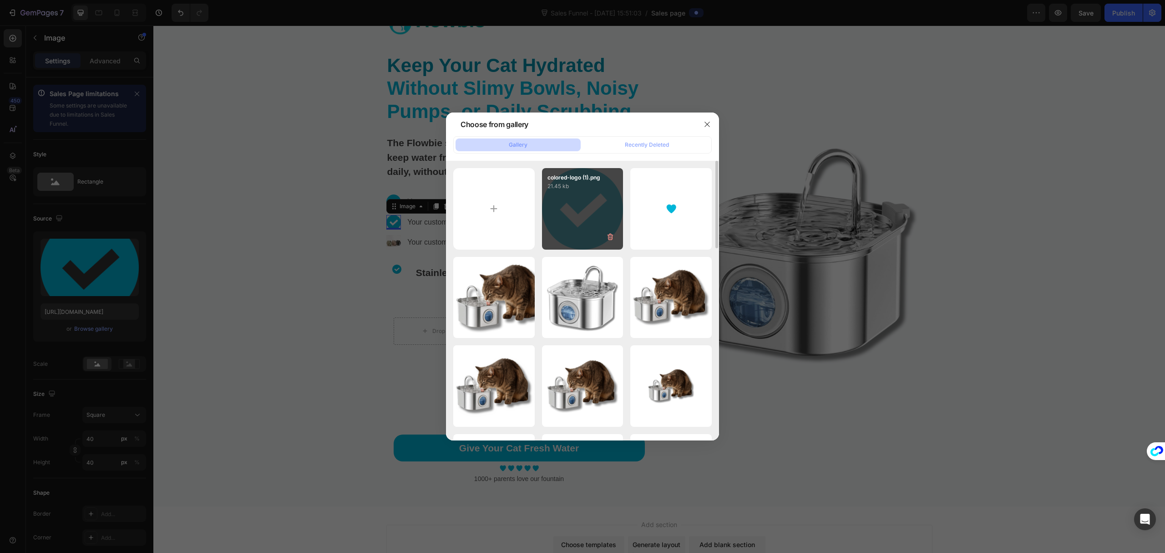
click at [564, 221] on div "colored-logo (1).png 21.45 kb" at bounding box center [582, 208] width 81 height 81
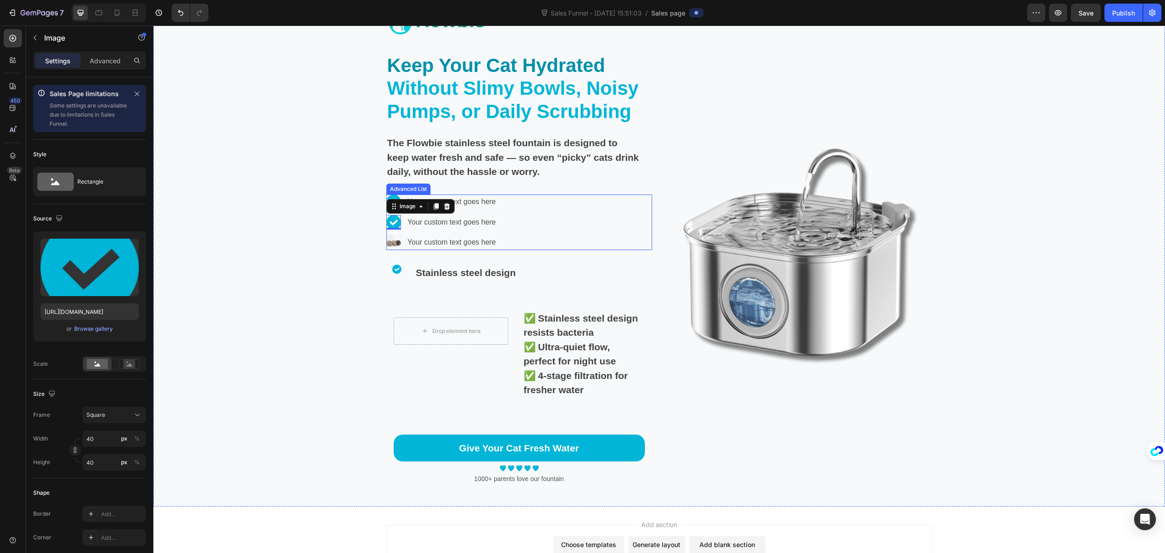
click at [394, 243] on img at bounding box center [394, 242] width 15 height 15
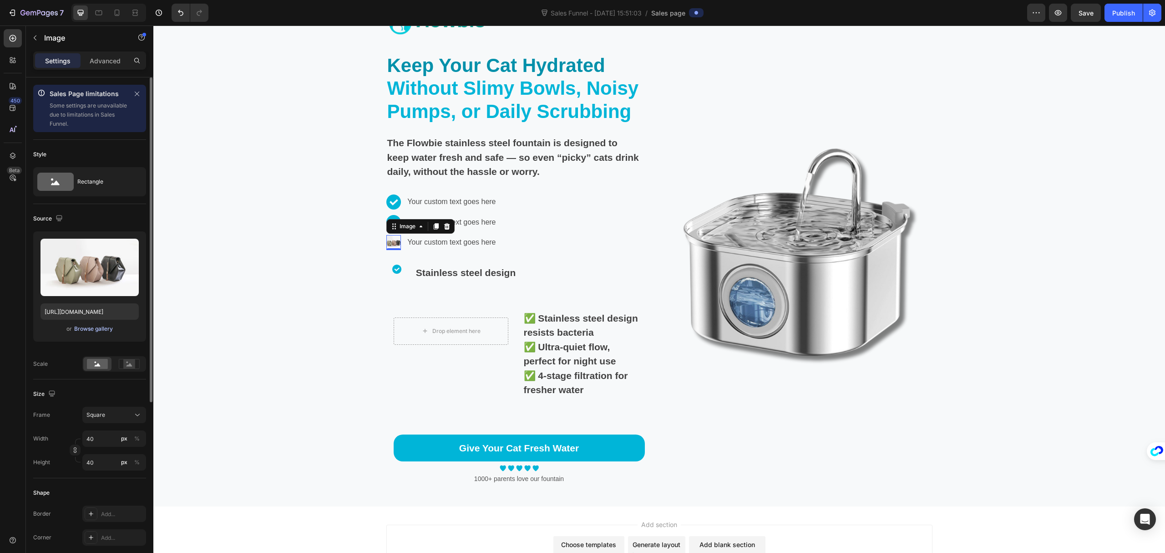
click at [96, 332] on div "Browse gallery" at bounding box center [93, 329] width 39 height 8
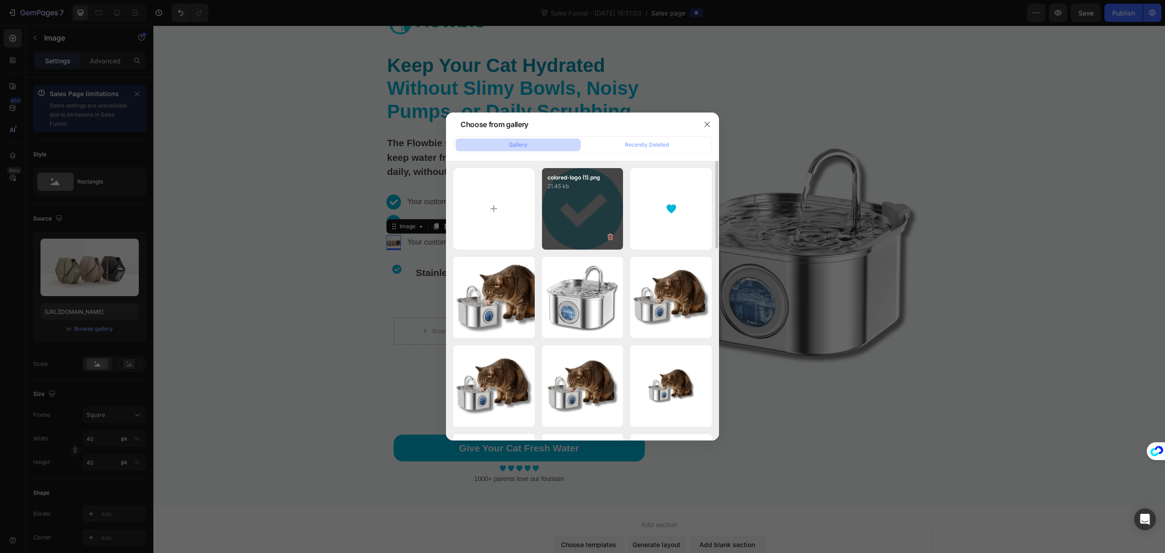
click at [599, 215] on div "colored-logo (1).png 21.45 kb" at bounding box center [582, 208] width 81 height 81
type input "https://cdn.shopify.com/s/files/1/0695/7829/3384/files/gempages_581462389141013…"
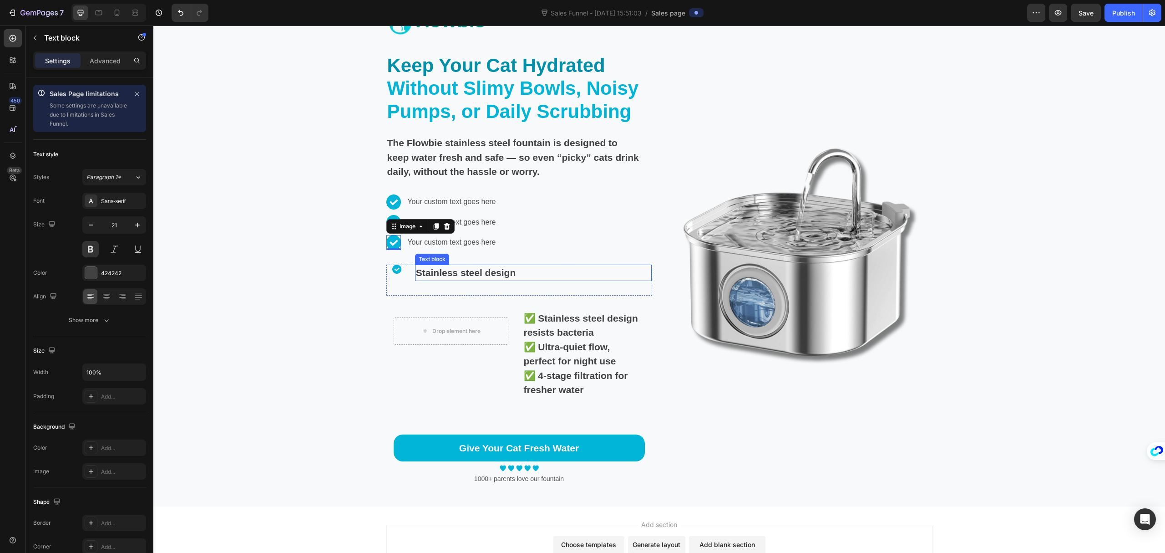
click at [432, 271] on p "Stainless steel design" at bounding box center [529, 272] width 226 height 15
copy p "Stainless steel design"
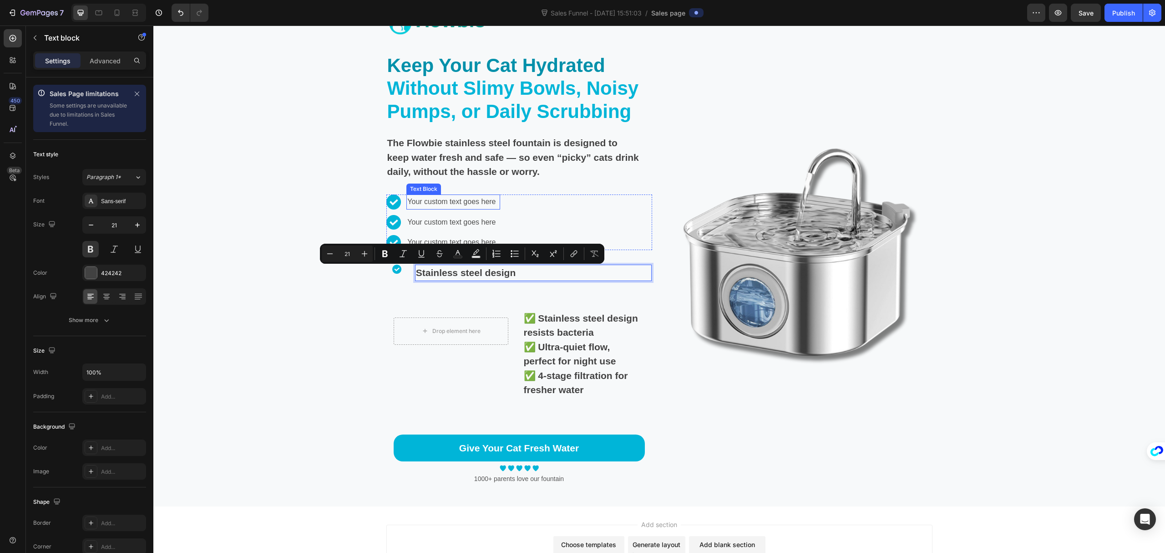
click at [447, 201] on div "Your custom text goes here" at bounding box center [453, 201] width 93 height 15
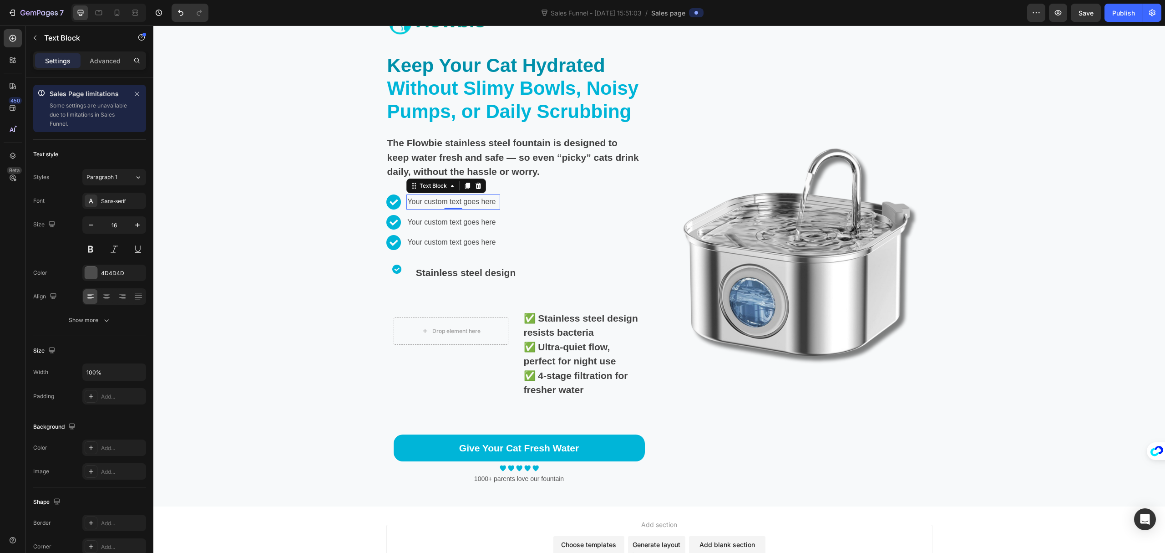
click at [447, 201] on div "Your custom text goes here" at bounding box center [453, 201] width 93 height 15
click at [447, 201] on p "Your custom text goes here" at bounding box center [453, 201] width 92 height 13
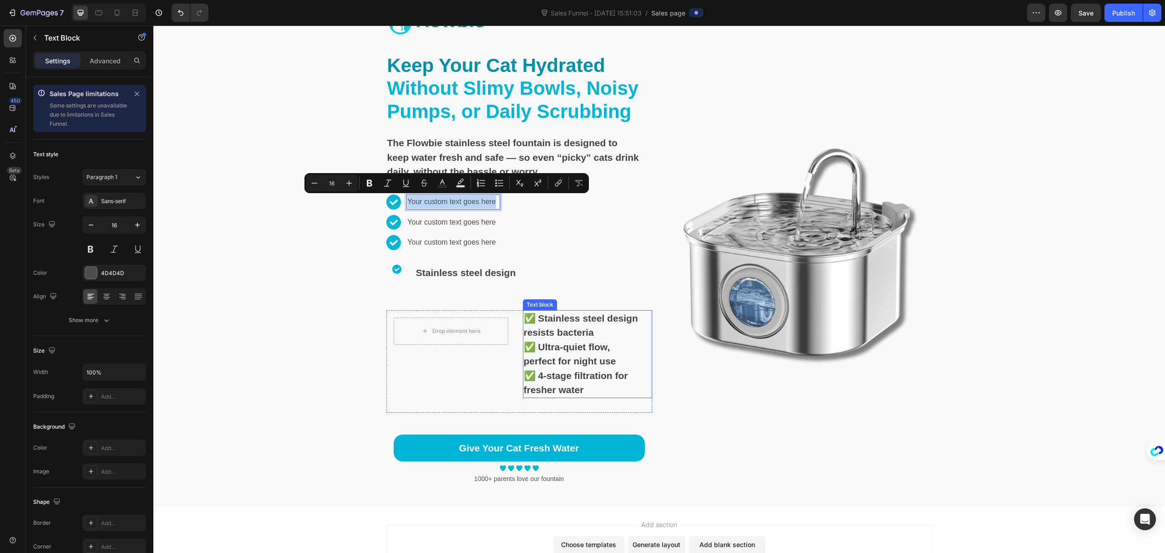
click at [555, 315] on p "✅ Stainless steel design resists bacteria" at bounding box center [583, 325] width 118 height 29
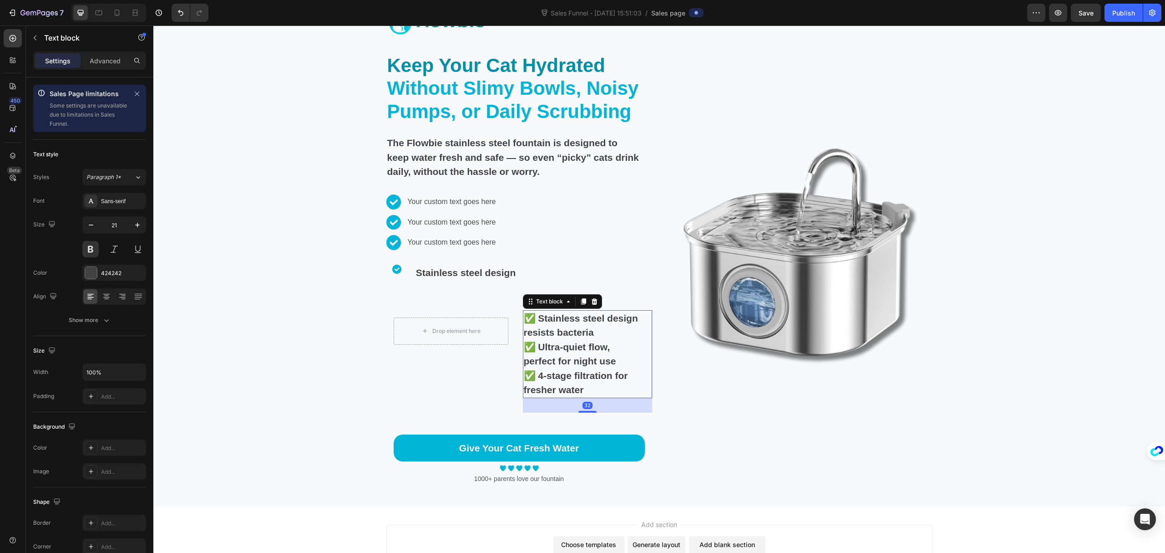
click at [555, 315] on p "✅ Stainless steel design resists bacteria" at bounding box center [583, 325] width 118 height 29
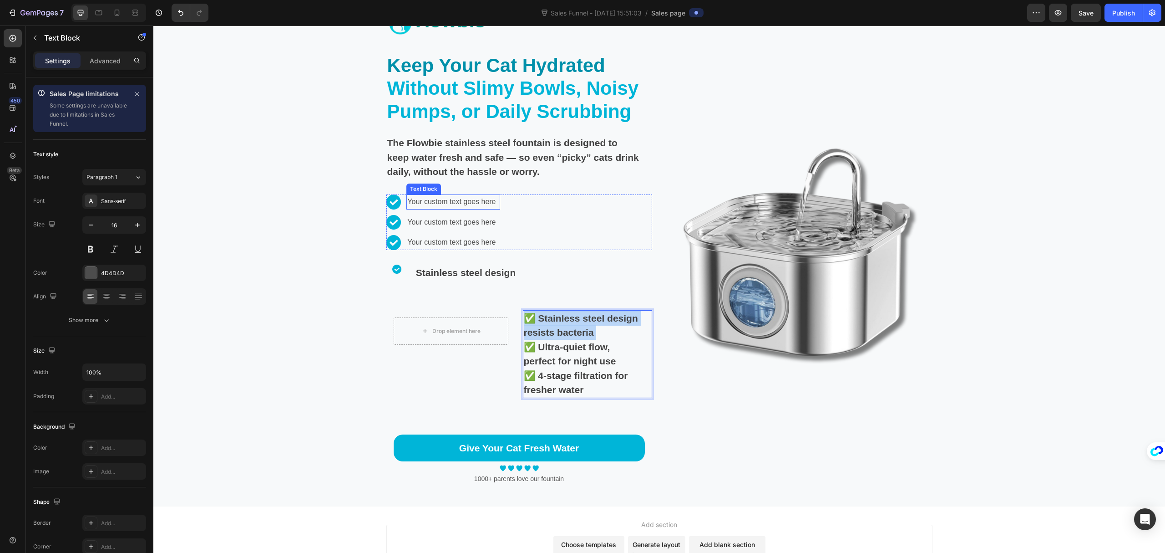
click at [448, 205] on div "Your custom text goes here Text Block" at bounding box center [453, 201] width 93 height 15
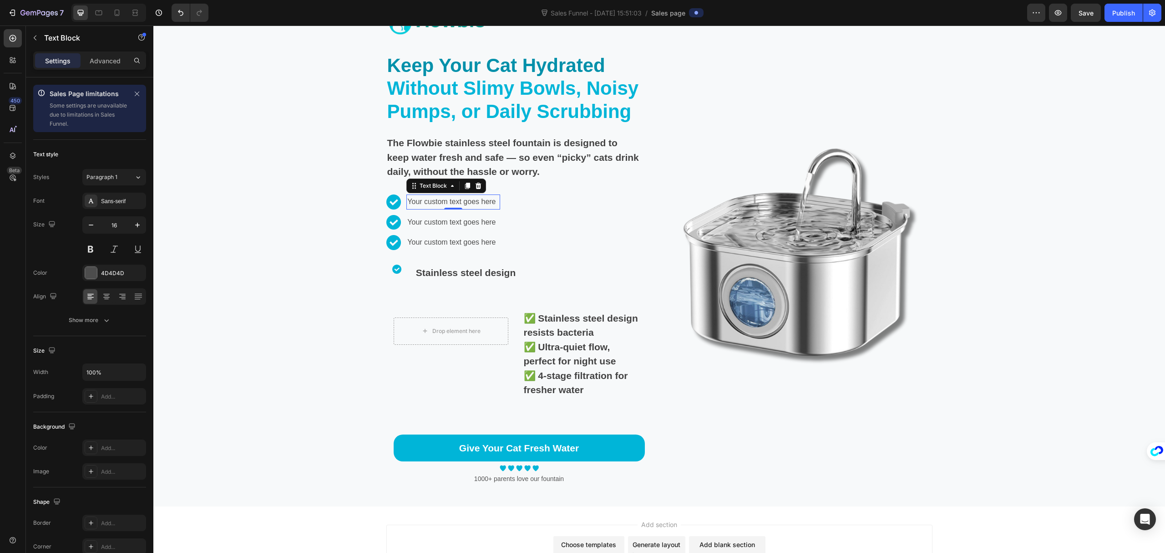
click at [449, 206] on div "0" at bounding box center [453, 209] width 9 height 7
click at [445, 202] on p "Your custom text goes here" at bounding box center [453, 201] width 92 height 13
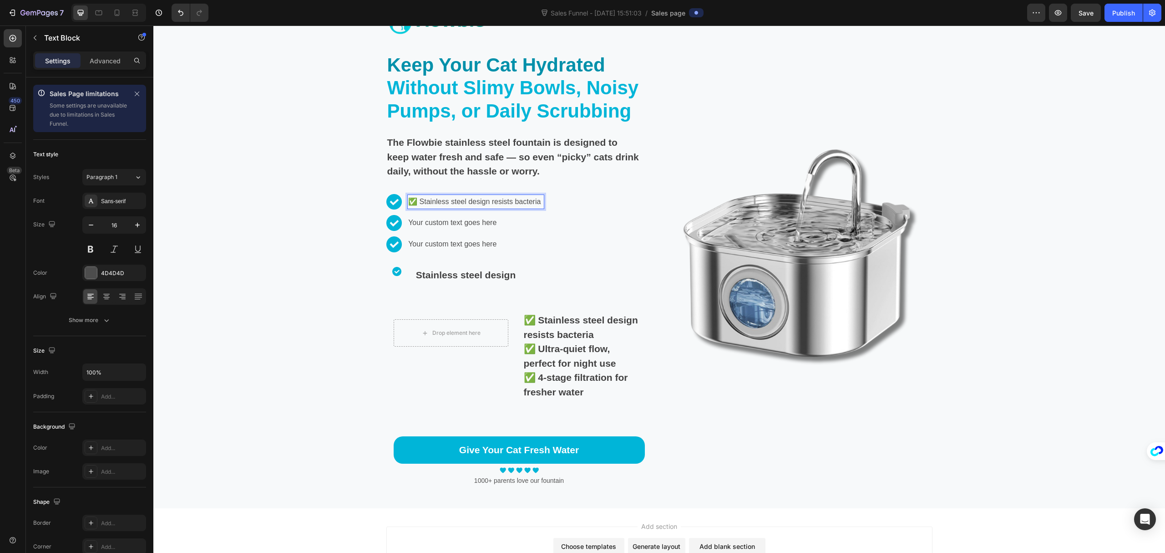
click at [417, 201] on p "✅ Stainless steel design resists bacteria" at bounding box center [475, 201] width 135 height 13
click at [578, 352] on p "✅ Ultra-quiet flow, perfect for night use" at bounding box center [583, 355] width 118 height 29
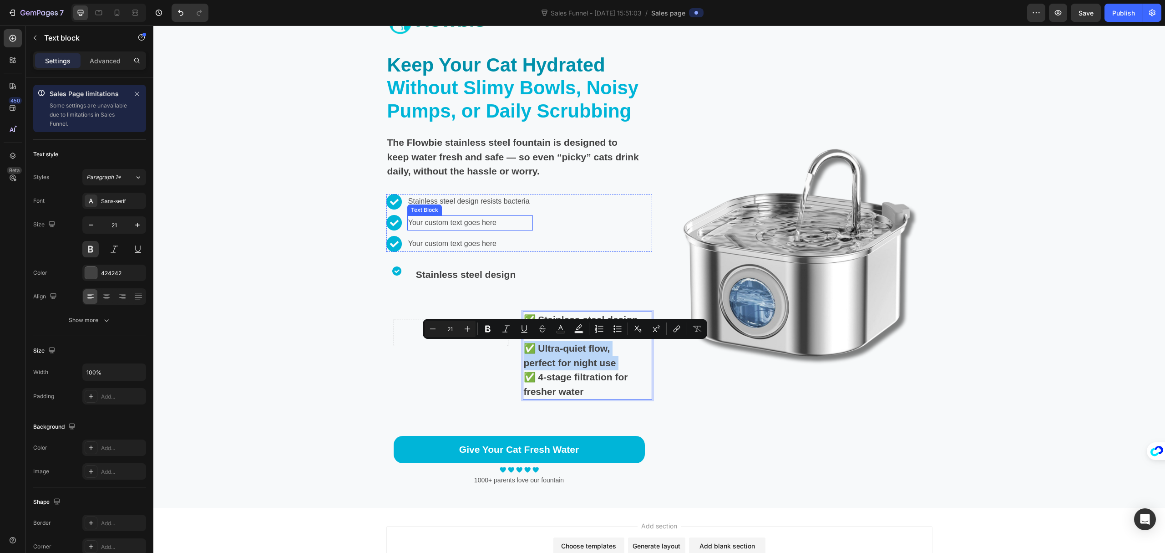
click at [448, 226] on div "Your custom text goes here" at bounding box center [470, 222] width 126 height 15
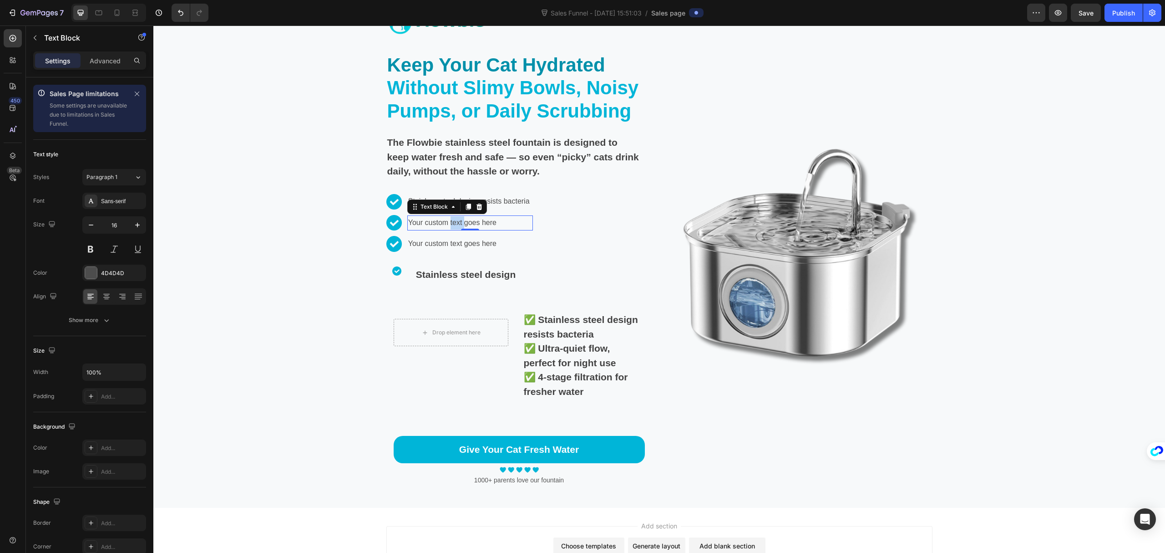
click at [448, 226] on div "Your custom text goes here" at bounding box center [470, 222] width 126 height 15
click at [448, 226] on p "Your custom text goes here" at bounding box center [470, 222] width 124 height 13
click at [417, 223] on p "✅ Ultra-quiet flow, perfect for night use" at bounding box center [473, 222] width 130 height 13
click at [550, 377] on p "✅ 4-stage filtration for fresher water" at bounding box center [583, 384] width 118 height 29
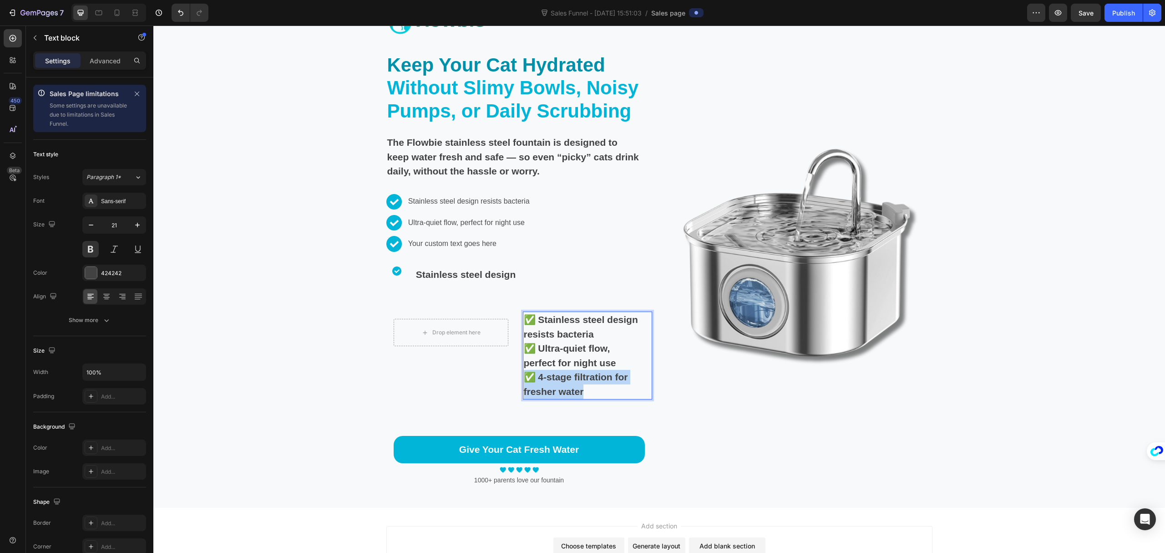
click at [550, 377] on p "✅ 4-stage filtration for fresher water" at bounding box center [583, 384] width 118 height 29
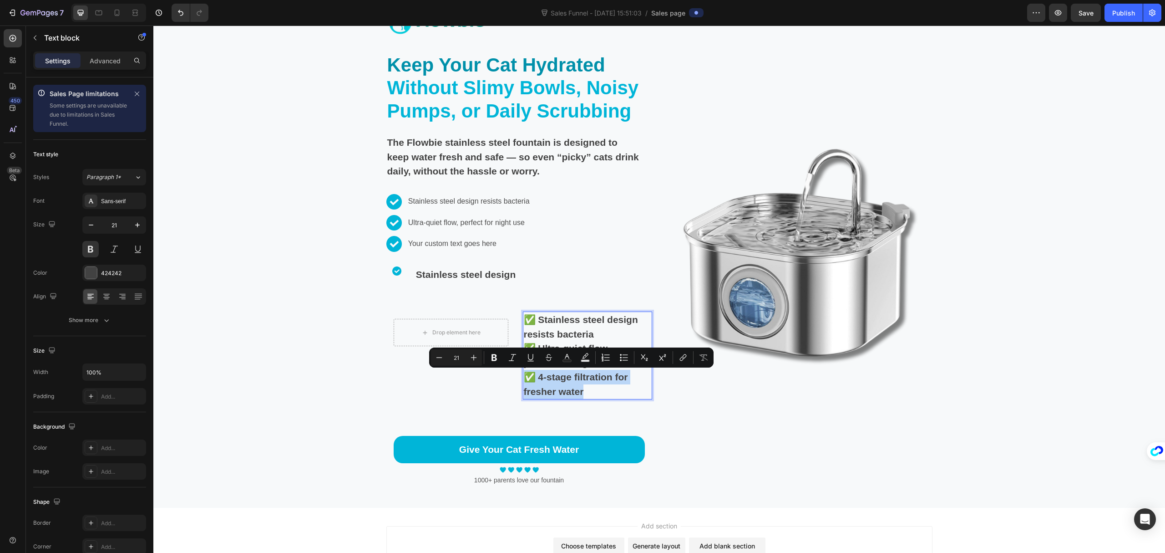
copy p "✅ 4-stage filtration for fresher water"
click at [439, 241] on div "Your custom text goes here" at bounding box center [470, 243] width 126 height 15
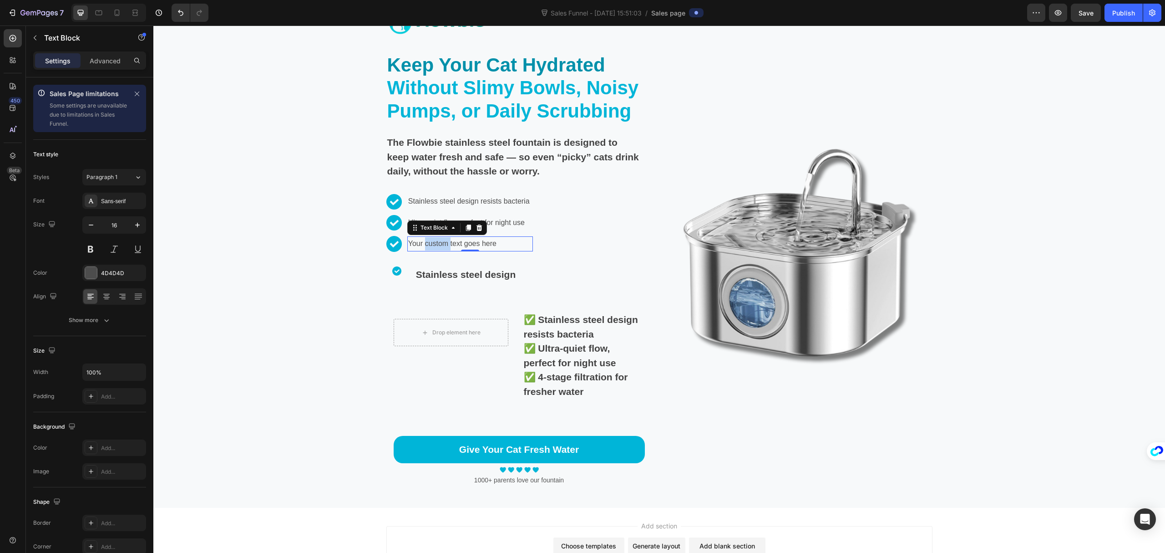
click at [439, 241] on div "Your custom text goes here" at bounding box center [470, 243] width 126 height 15
click at [439, 241] on p "Your custom text goes here" at bounding box center [470, 243] width 124 height 13
click at [415, 243] on p "✅ 4-stage filtration for fresher water" at bounding box center [470, 243] width 124 height 13
click at [95, 250] on button at bounding box center [90, 249] width 16 height 16
click at [517, 225] on p "Ultra-quiet flow, perfect for night use" at bounding box center [470, 222] width 124 height 13
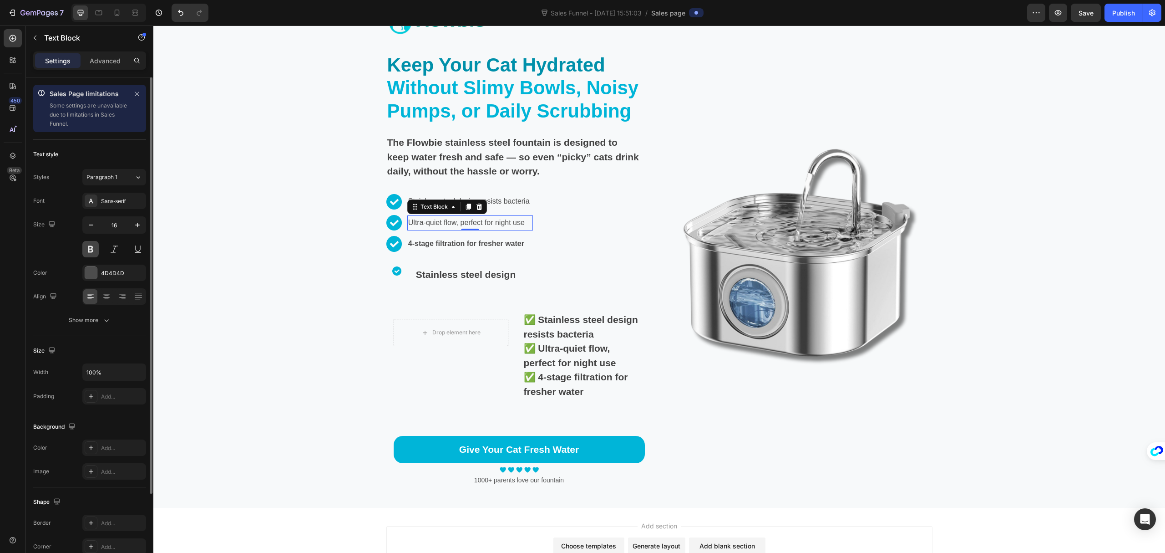
click at [89, 248] on button at bounding box center [90, 249] width 16 height 16
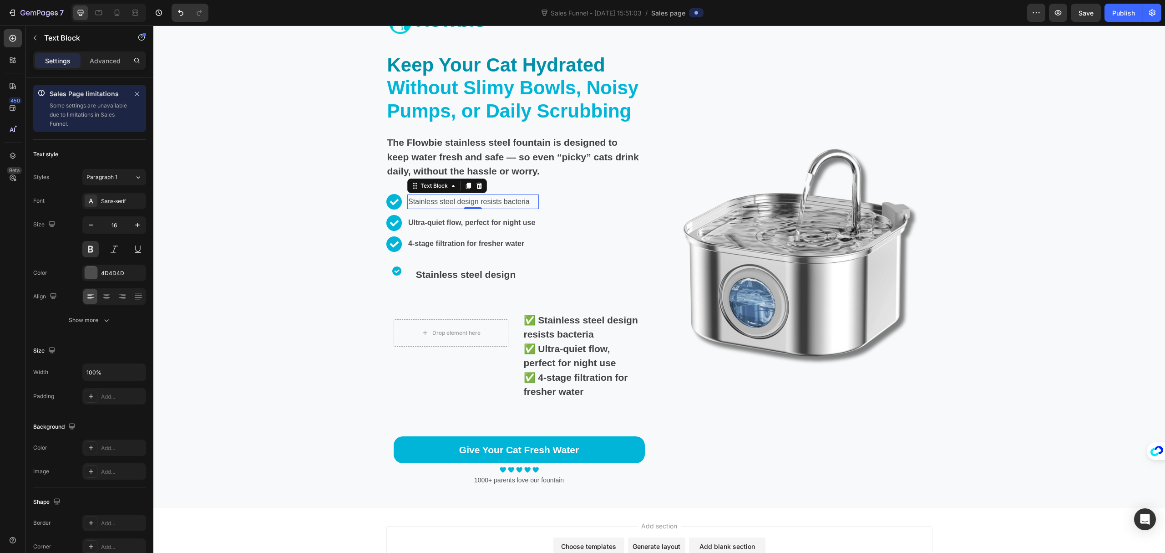
click at [498, 199] on p "Stainless steel design resists bacteria" at bounding box center [473, 201] width 130 height 13
click at [90, 250] on button at bounding box center [90, 249] width 16 height 16
click at [415, 268] on div "Stainless steel design" at bounding box center [529, 275] width 228 height 16
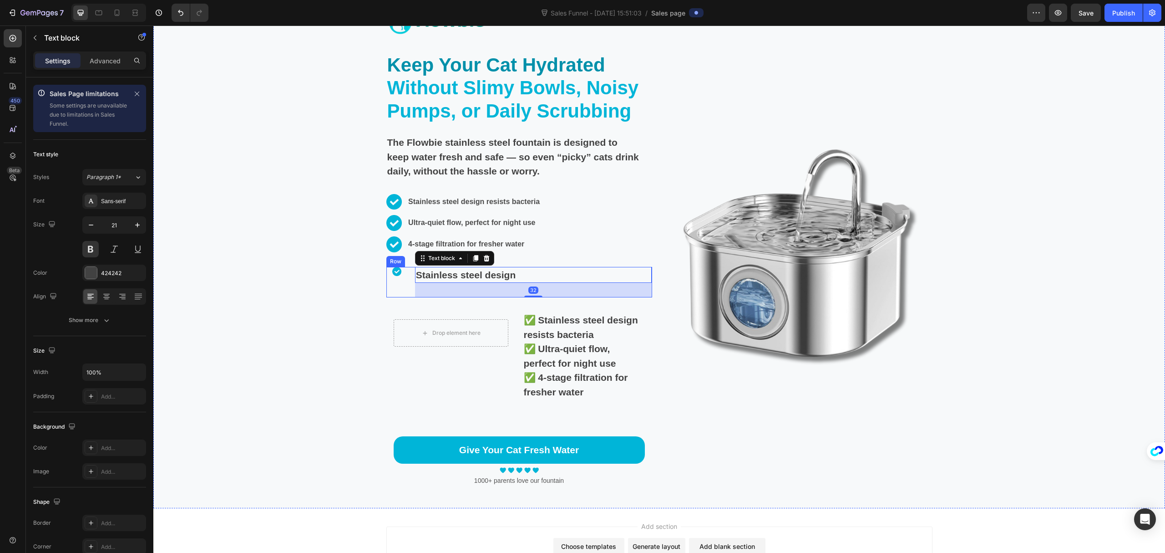
click at [393, 286] on div "Image" at bounding box center [397, 282] width 21 height 31
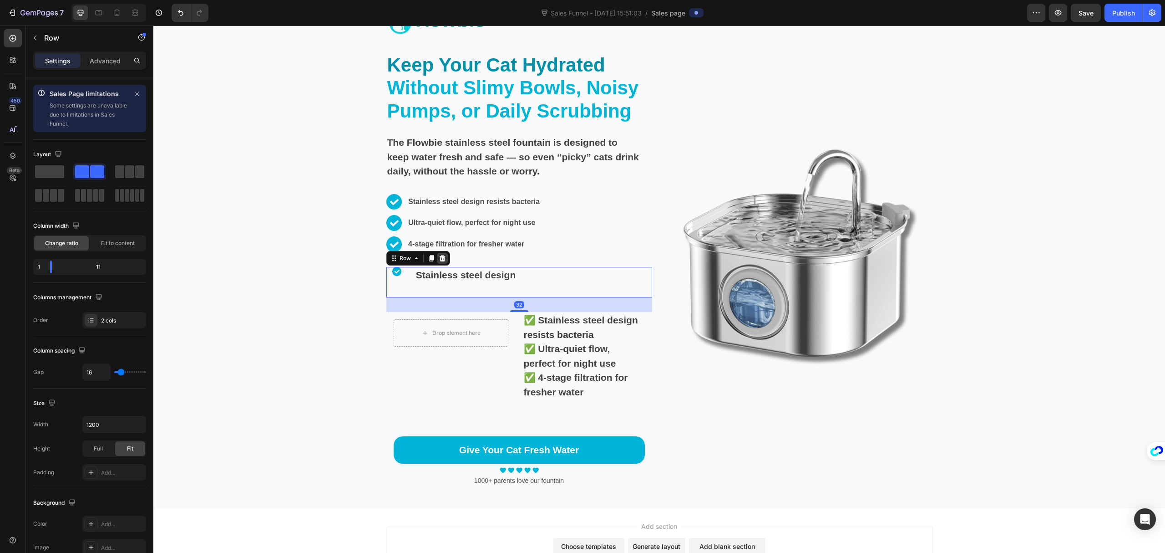
click at [440, 259] on icon at bounding box center [442, 257] width 7 height 7
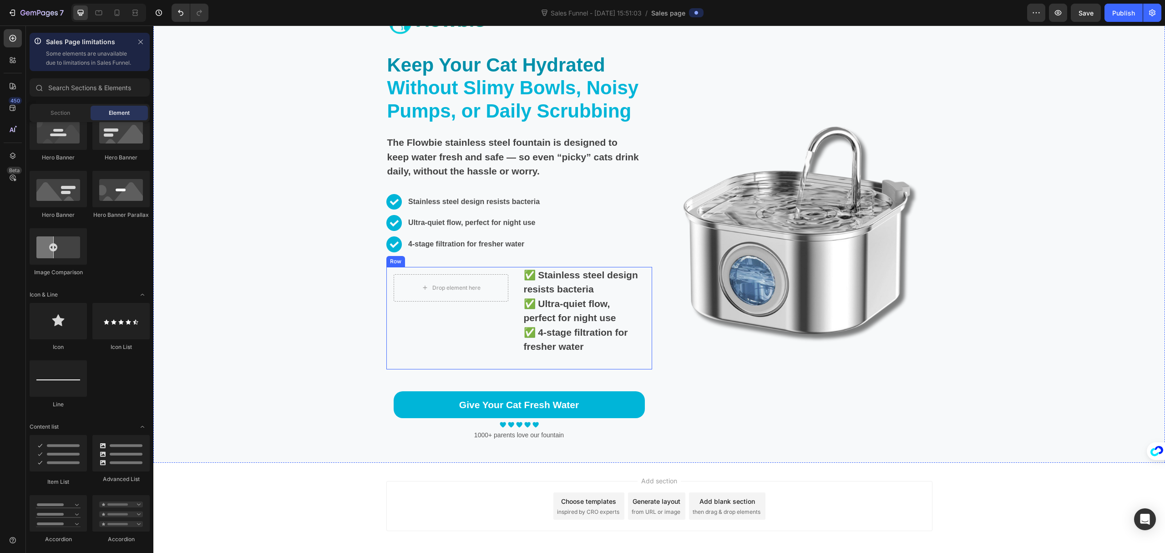
click at [482, 334] on div "Drop element here Row" at bounding box center [451, 318] width 129 height 102
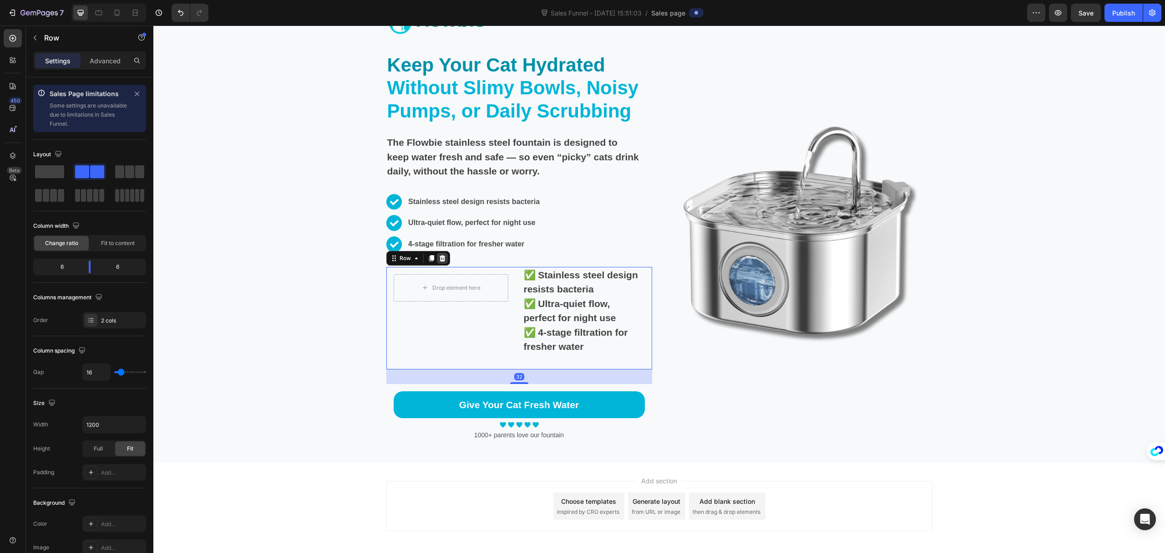
click at [439, 260] on icon at bounding box center [442, 257] width 6 height 6
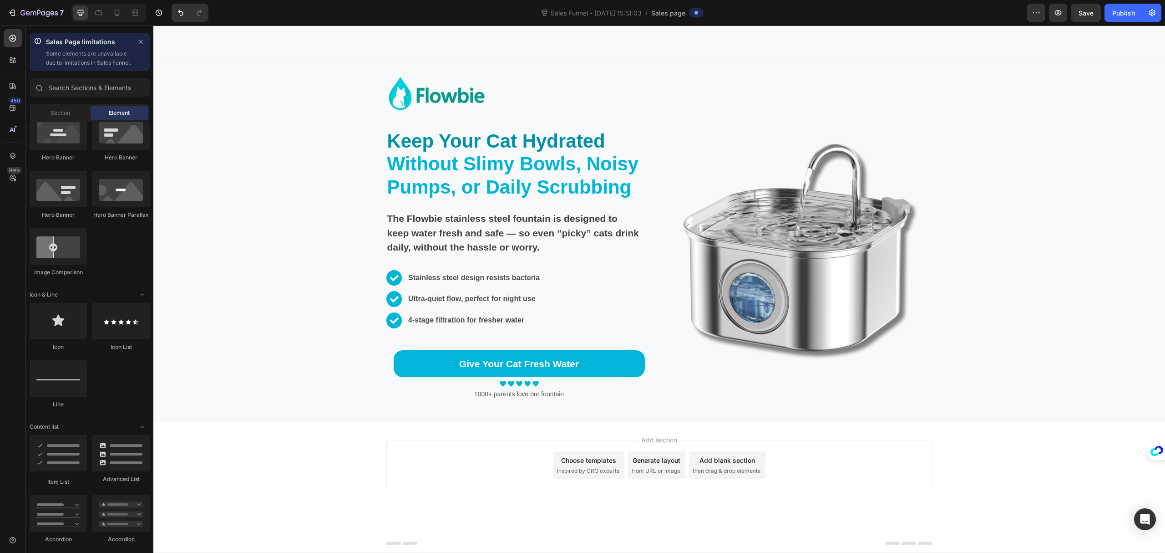
scroll to position [3023, 0]
click at [472, 280] on p "Stainless steel design resists bacteria" at bounding box center [475, 277] width 134 height 13
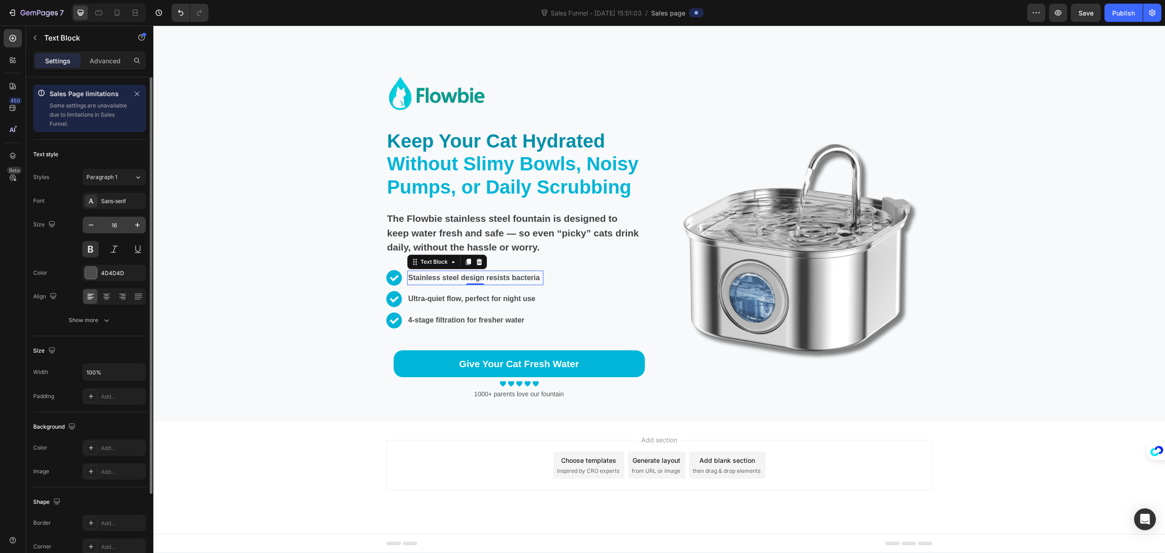
click at [146, 229] on div "16" at bounding box center [114, 224] width 64 height 17
click at [387, 279] on img at bounding box center [395, 278] width 16 height 16
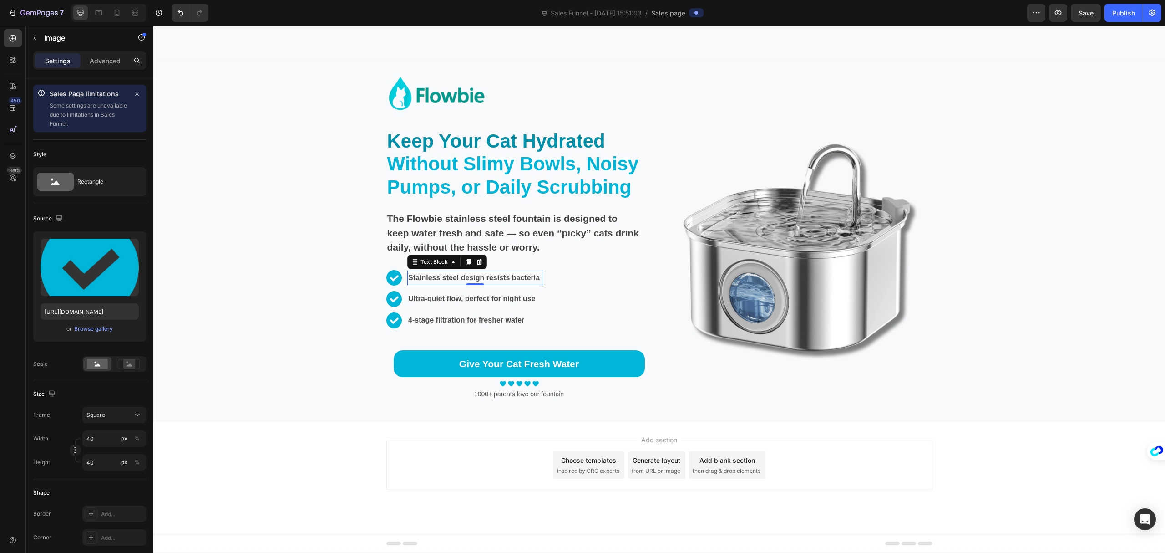
click at [501, 280] on p "Stainless steel design resists bacteria" at bounding box center [475, 277] width 134 height 13
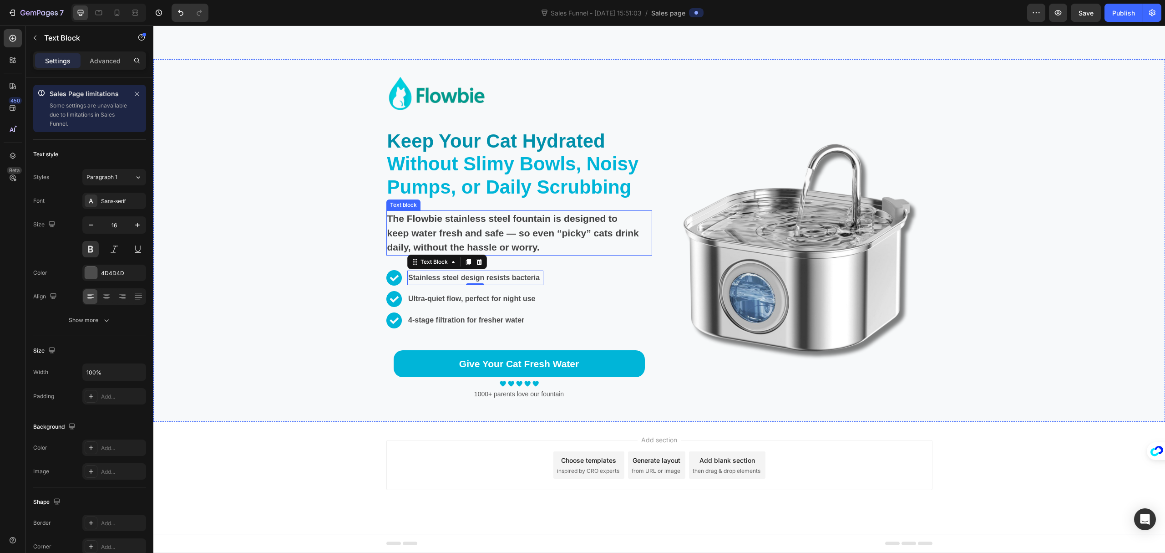
click at [436, 232] on strong "The Flowbie stainless steel fountain is designed to keep water fresh and safe —…" at bounding box center [513, 232] width 252 height 39
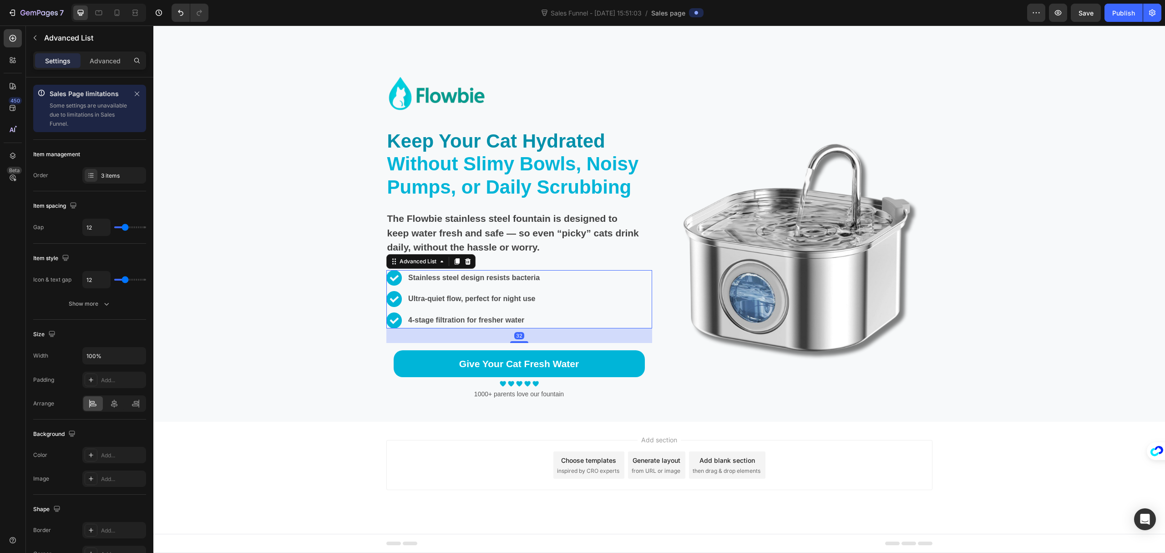
click at [563, 286] on div "Image Stainless steel design resists bacteria Text Block Image Ultra-quiet flow…" at bounding box center [520, 299] width 266 height 58
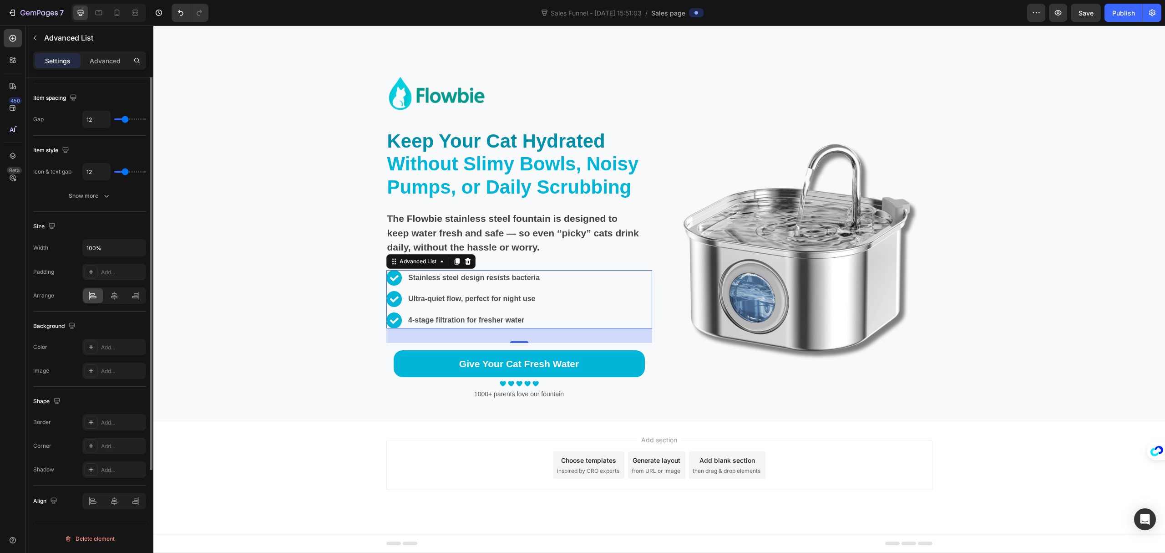
scroll to position [0, 0]
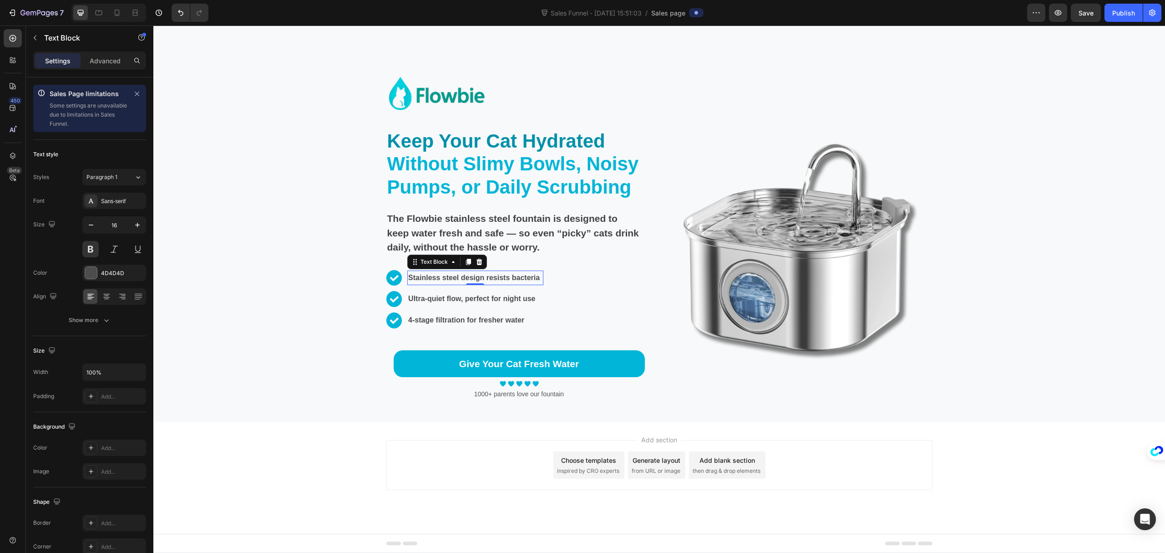
click at [445, 276] on p "Stainless steel design resists bacteria" at bounding box center [475, 277] width 134 height 13
click at [133, 229] on icon "button" at bounding box center [137, 224] width 9 height 9
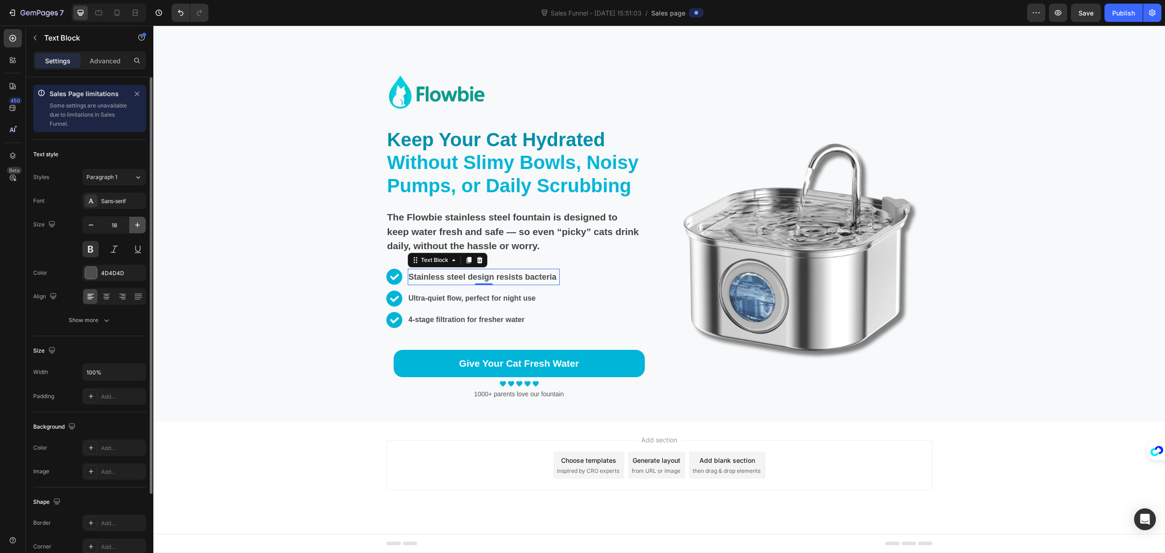
click at [135, 226] on icon "button" at bounding box center [137, 224] width 9 height 9
type input "20"
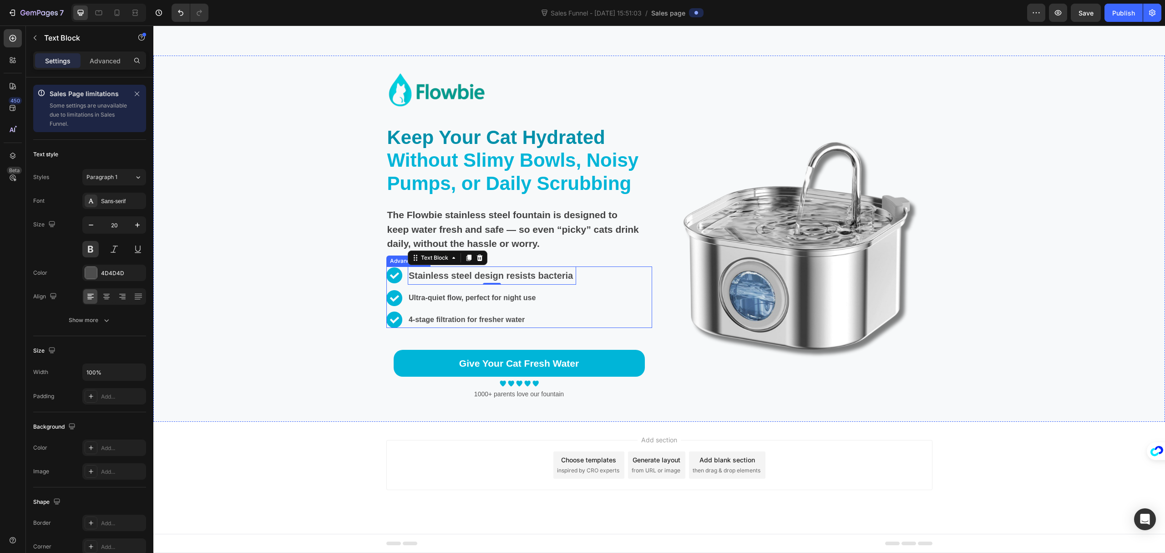
click at [431, 296] on p "Ultra-quiet flow, perfect for night use" at bounding box center [492, 297] width 167 height 13
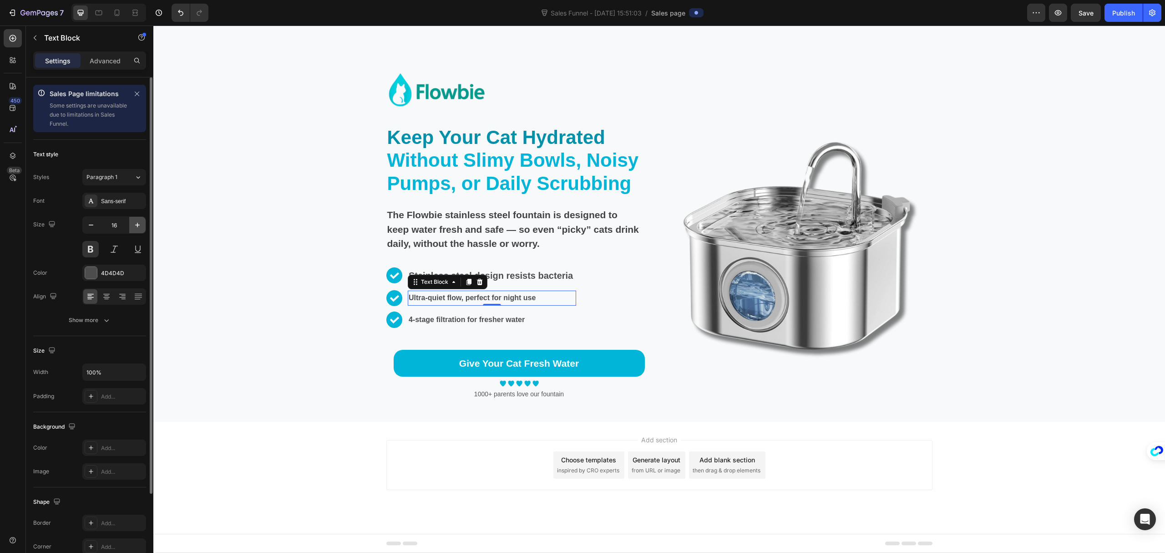
click at [133, 226] on icon "button" at bounding box center [137, 224] width 9 height 9
type input "20"
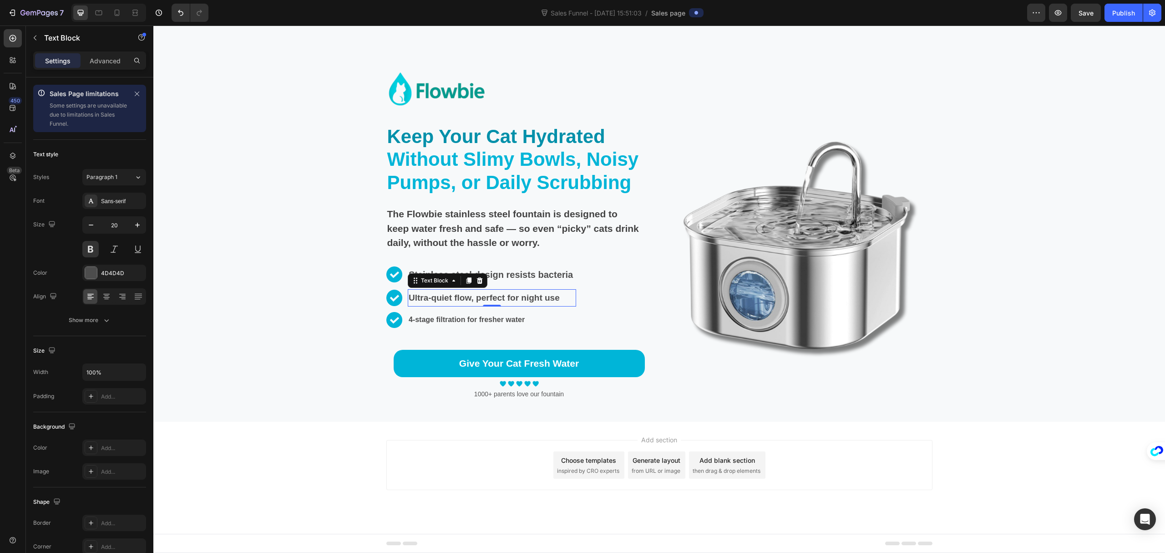
scroll to position [3028, 0]
click at [438, 316] on p "4-stage filtration for fresher water" at bounding box center [492, 319] width 167 height 13
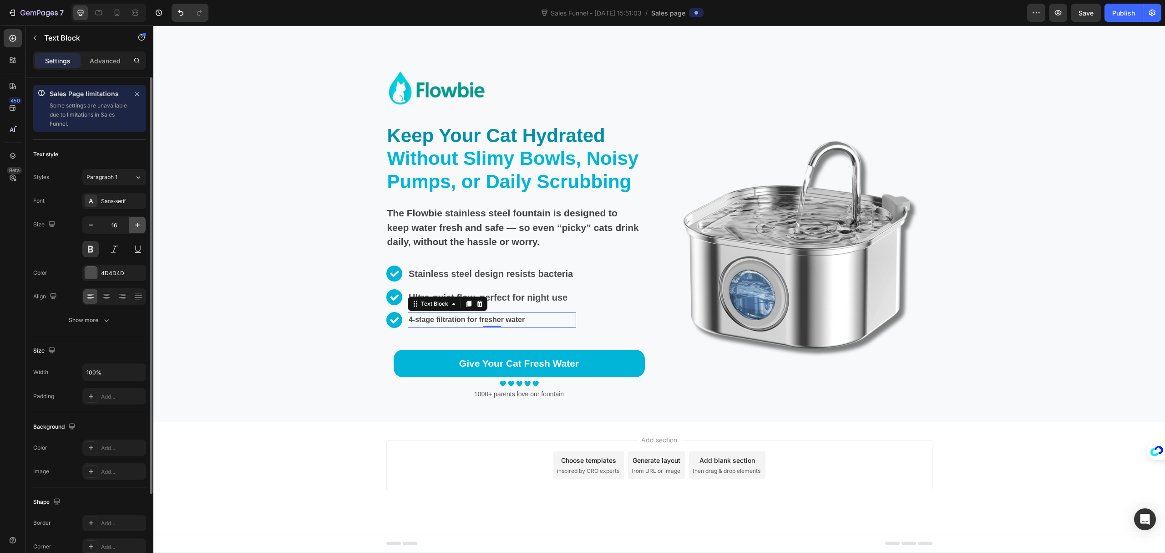
click at [137, 228] on icon "button" at bounding box center [137, 224] width 9 height 9
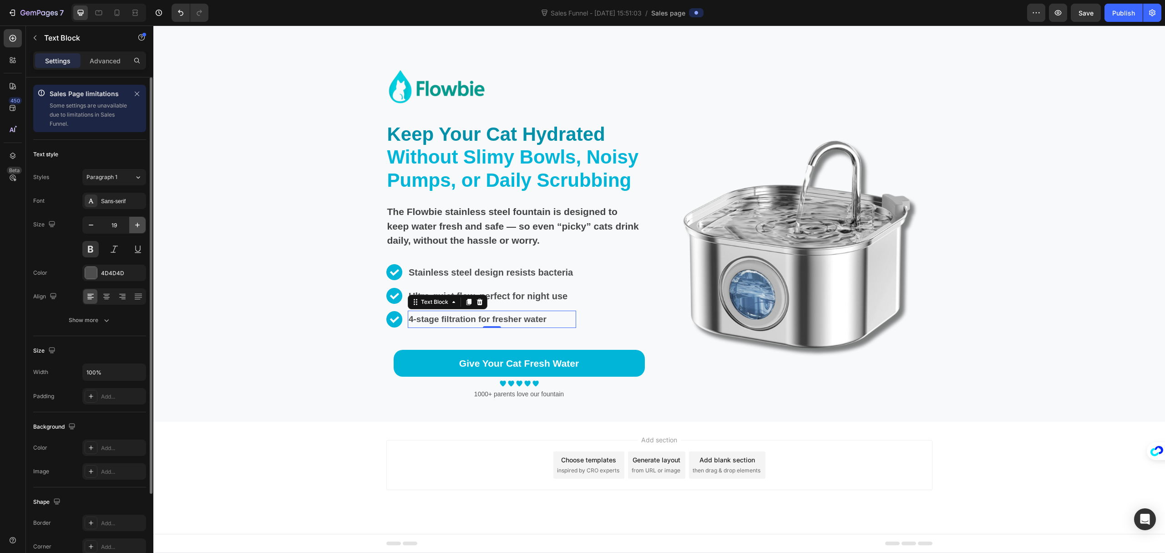
click at [137, 228] on icon "button" at bounding box center [137, 224] width 9 height 9
type input "20"
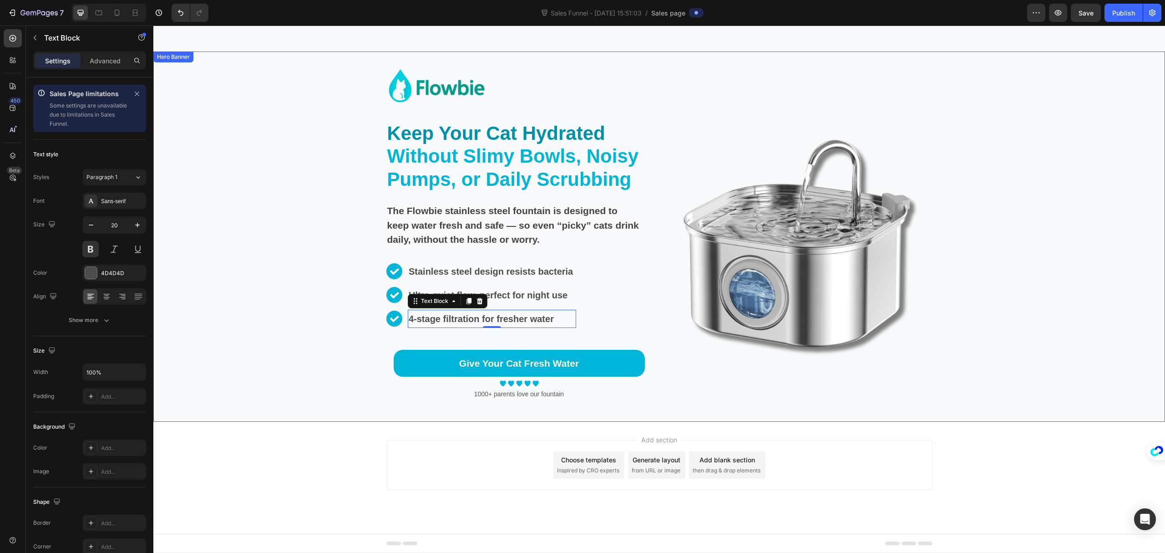
click at [273, 266] on div "Background Image" at bounding box center [659, 236] width 1012 height 370
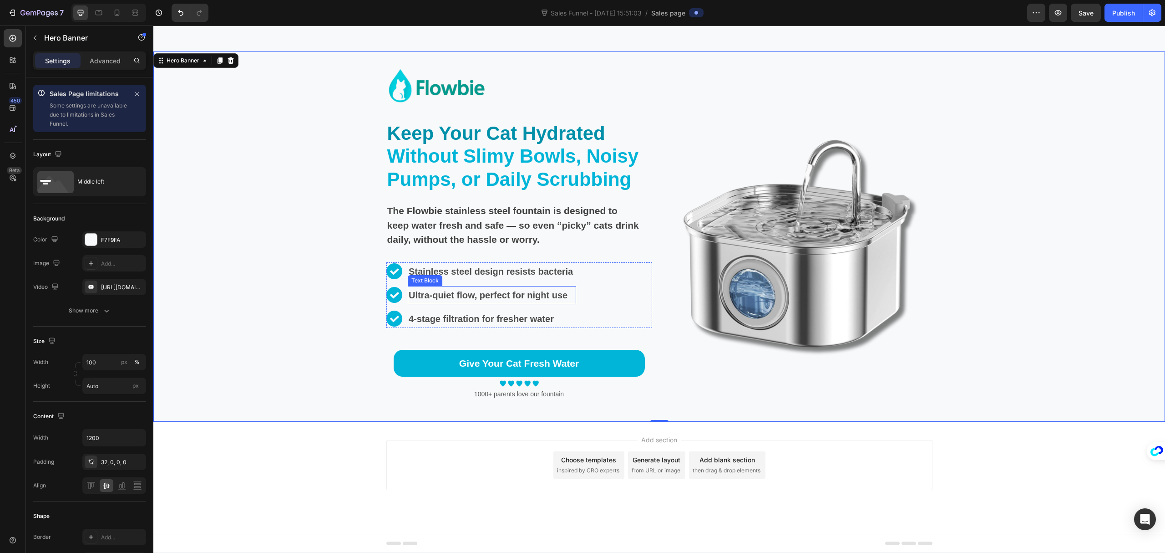
click at [534, 299] on p "Ultra-quiet flow, perfect for night use" at bounding box center [492, 295] width 167 height 16
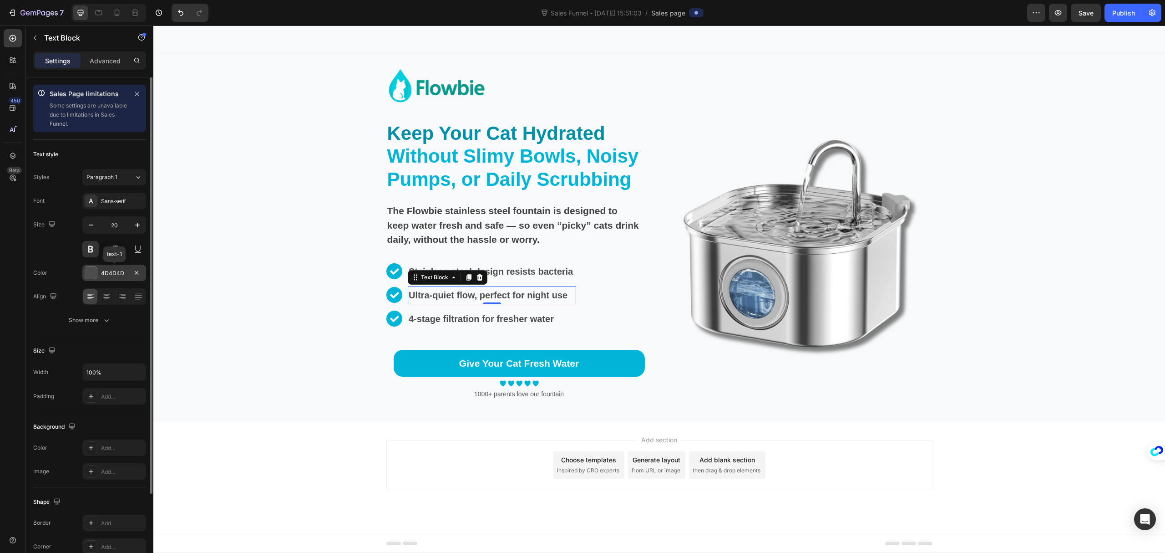
click at [124, 275] on div "4D4D4D" at bounding box center [114, 273] width 26 height 8
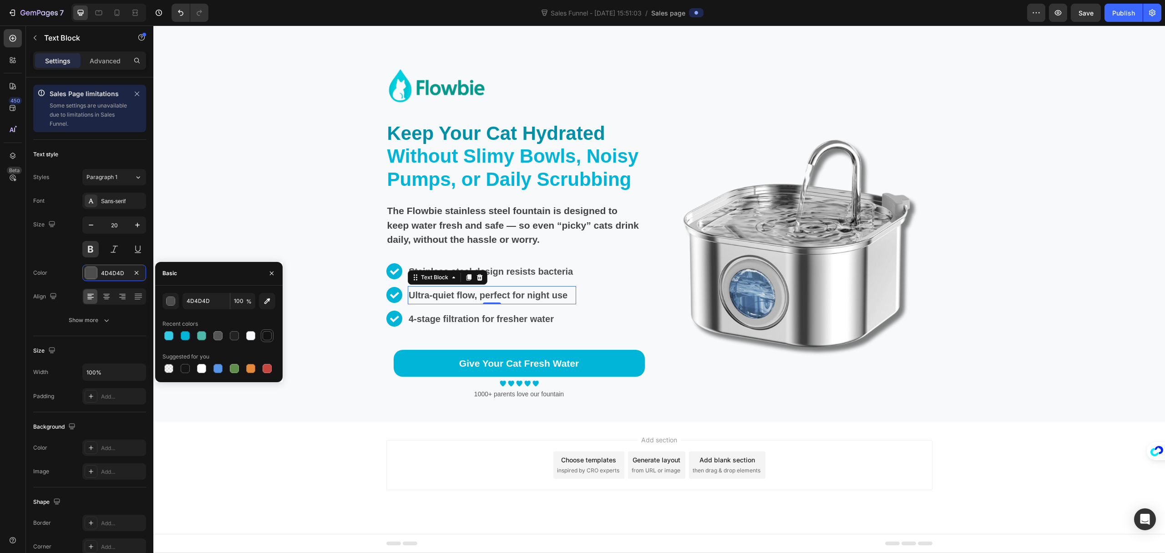
click at [266, 336] on div at bounding box center [267, 335] width 9 height 9
click at [233, 337] on div at bounding box center [234, 335] width 9 height 9
type input "222222"
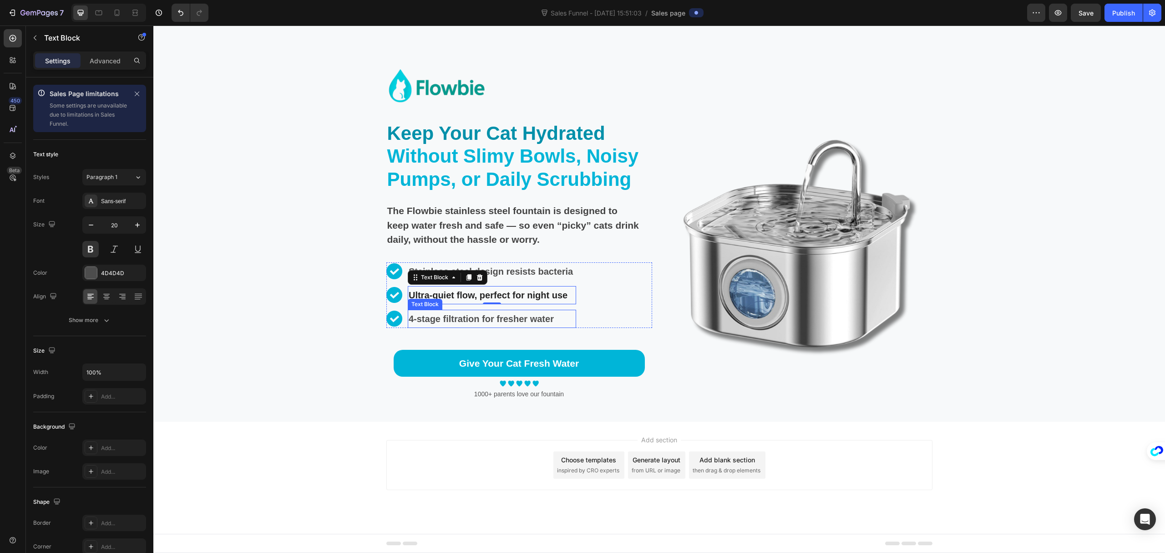
click at [425, 314] on p "4-stage filtration for fresher water" at bounding box center [492, 318] width 167 height 16
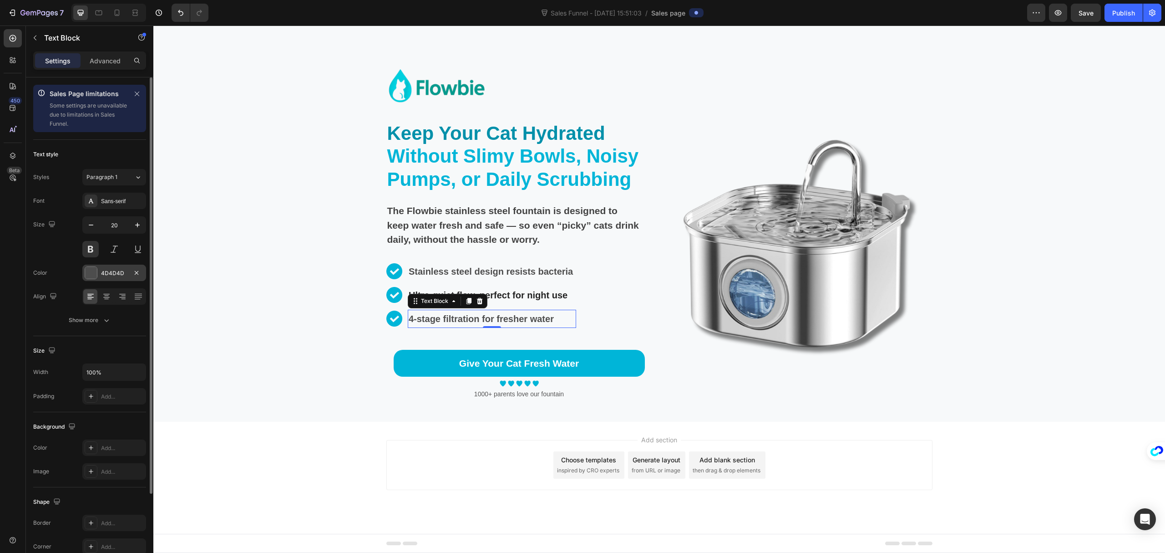
click at [119, 275] on div "4D4D4D" at bounding box center [114, 273] width 26 height 8
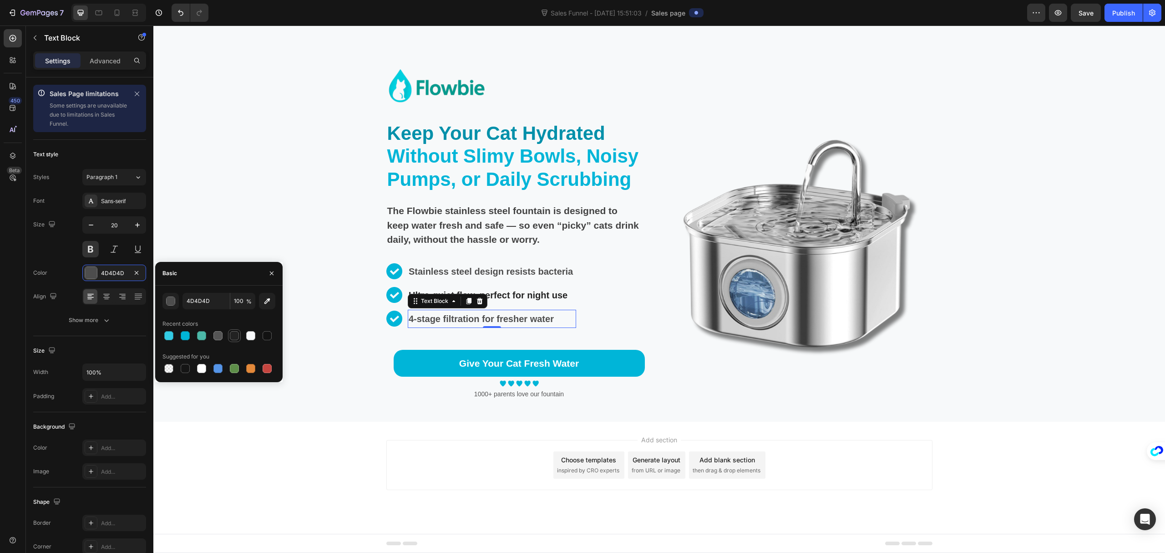
click at [233, 338] on div at bounding box center [234, 335] width 9 height 9
type input "222222"
click at [457, 273] on p "Stainless steel design resists bacteria" at bounding box center [492, 271] width 167 height 16
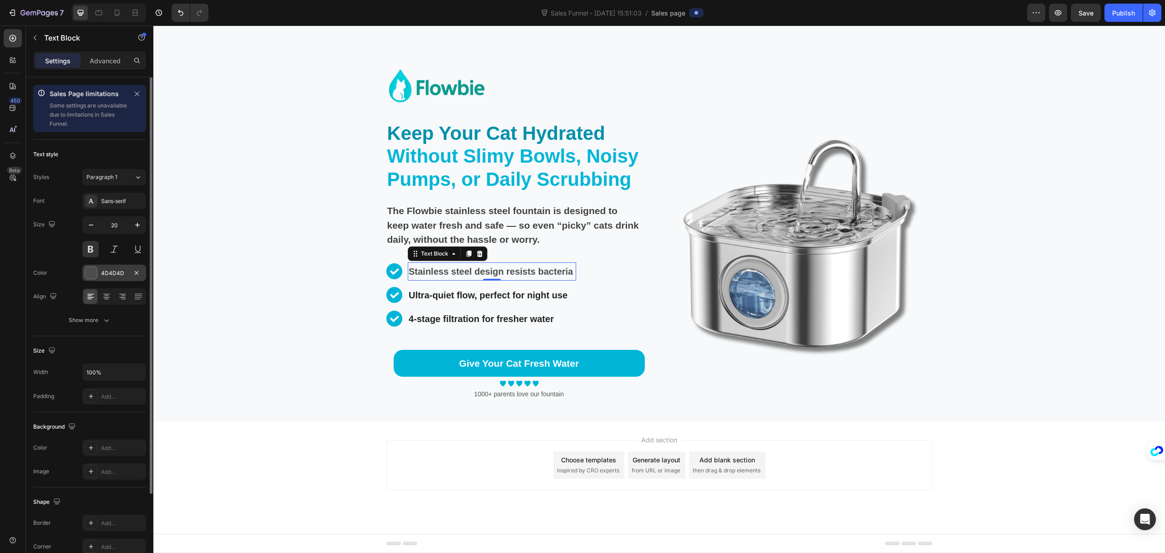
click at [122, 274] on div "4D4D4D" at bounding box center [114, 273] width 26 height 8
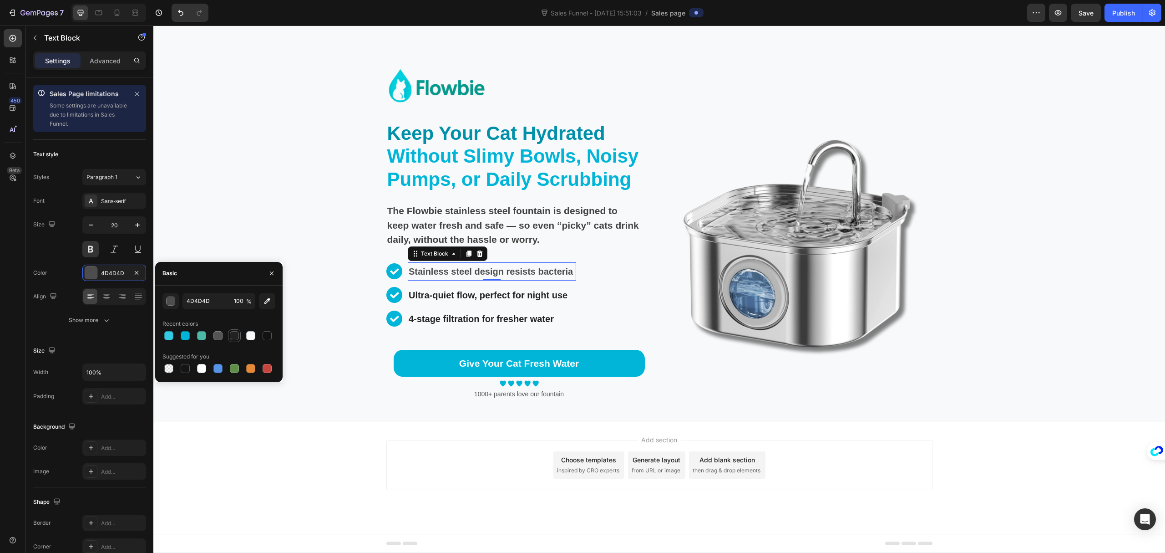
click at [235, 336] on div at bounding box center [234, 335] width 9 height 9
type input "222222"
click at [253, 222] on div "Background Image" at bounding box center [659, 236] width 1012 height 370
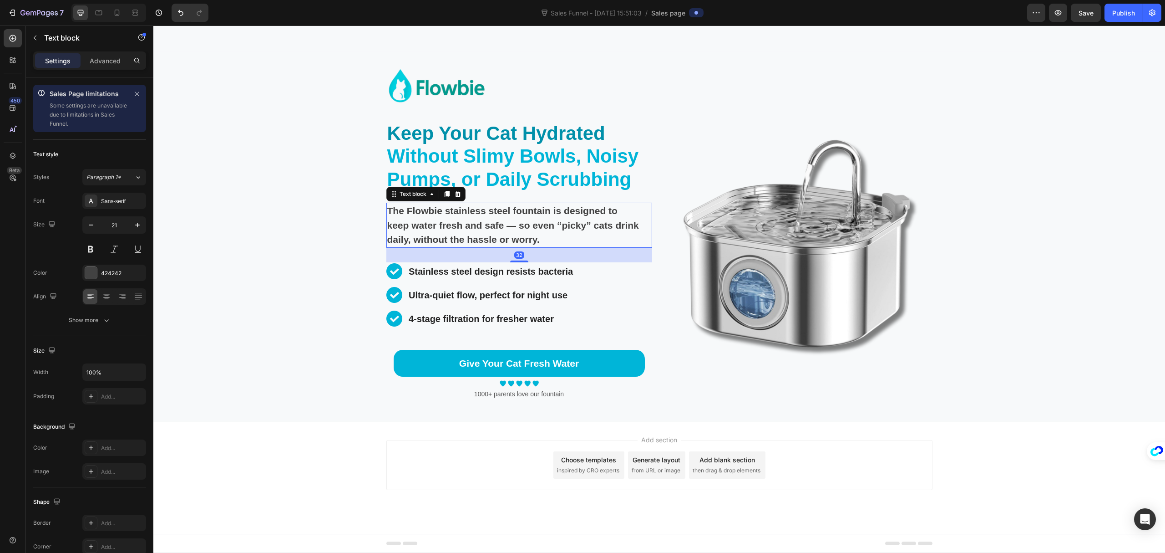
click at [517, 238] on strong "The Flowbie stainless steel fountain is designed to keep water fresh and safe —…" at bounding box center [513, 224] width 252 height 39
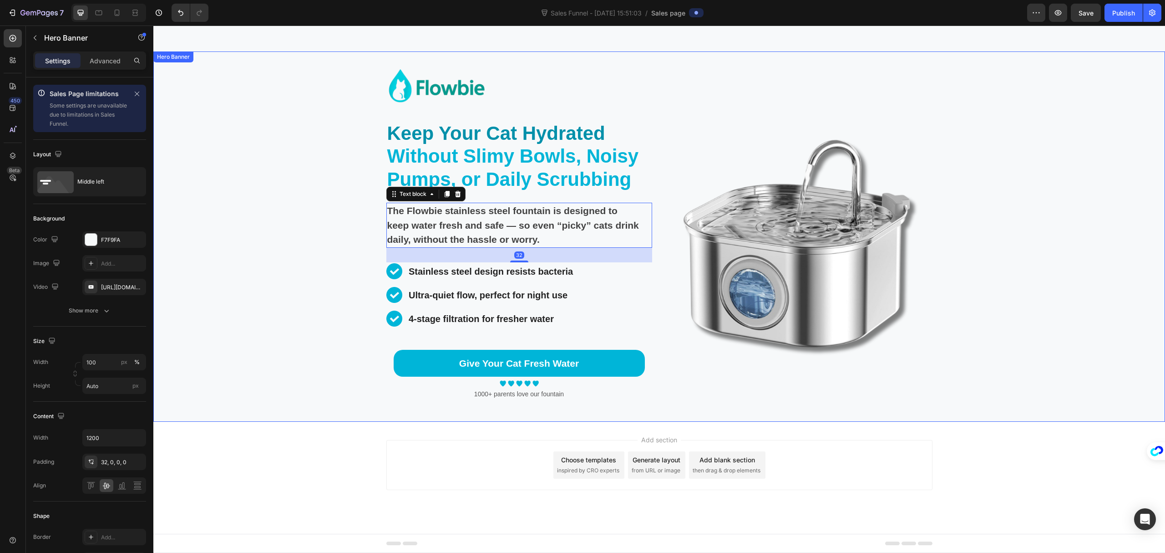
click at [1100, 368] on div "Background Image" at bounding box center [659, 236] width 1012 height 370
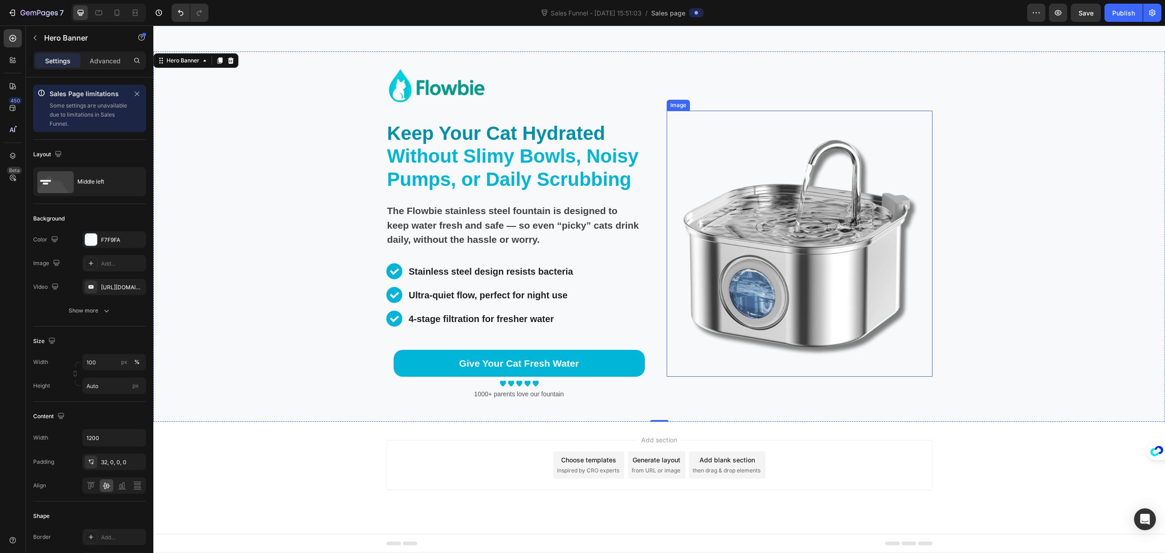
click at [786, 269] on img at bounding box center [800, 244] width 266 height 266
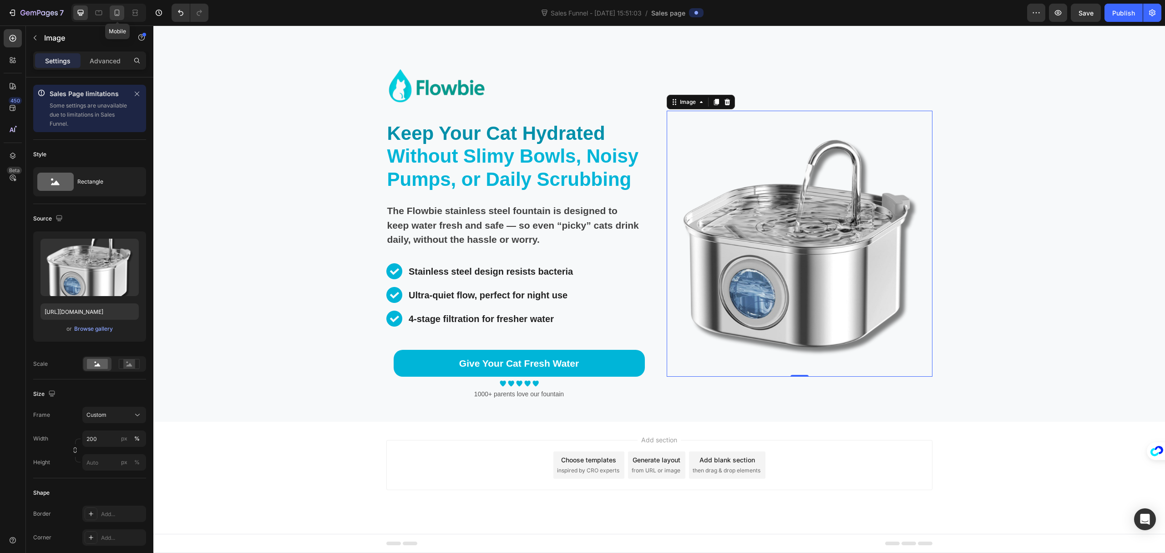
click at [117, 15] on icon at bounding box center [117, 13] width 5 height 6
type input "100"
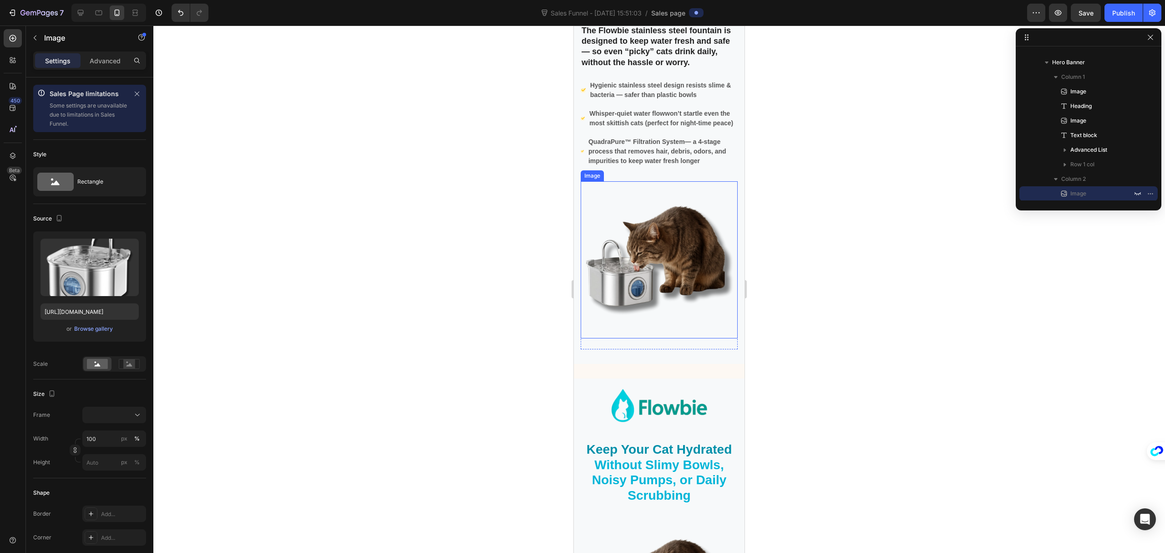
scroll to position [2750, 0]
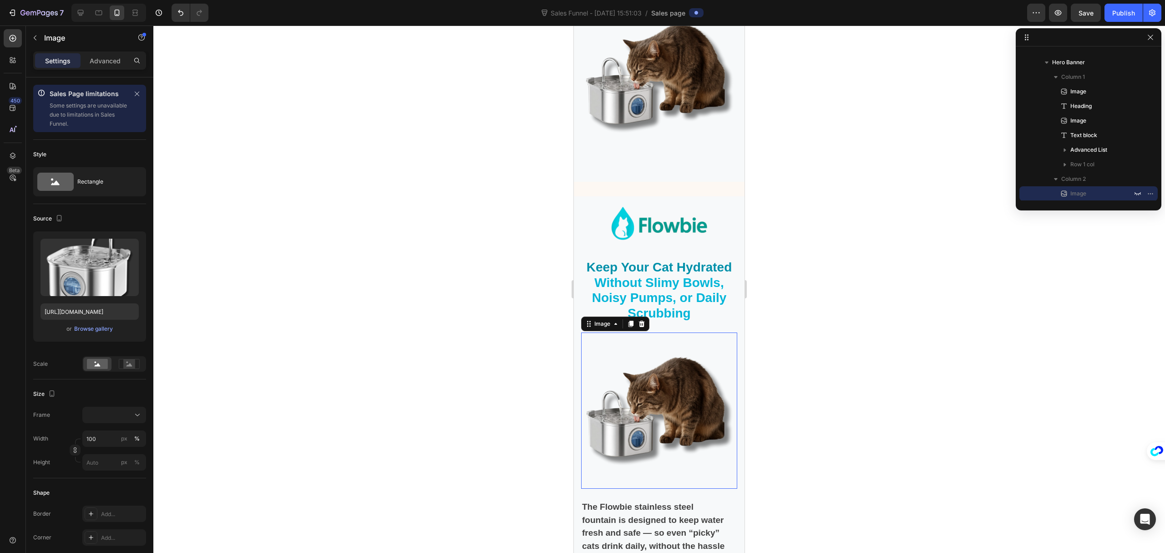
click at [662, 382] on img at bounding box center [659, 410] width 156 height 156
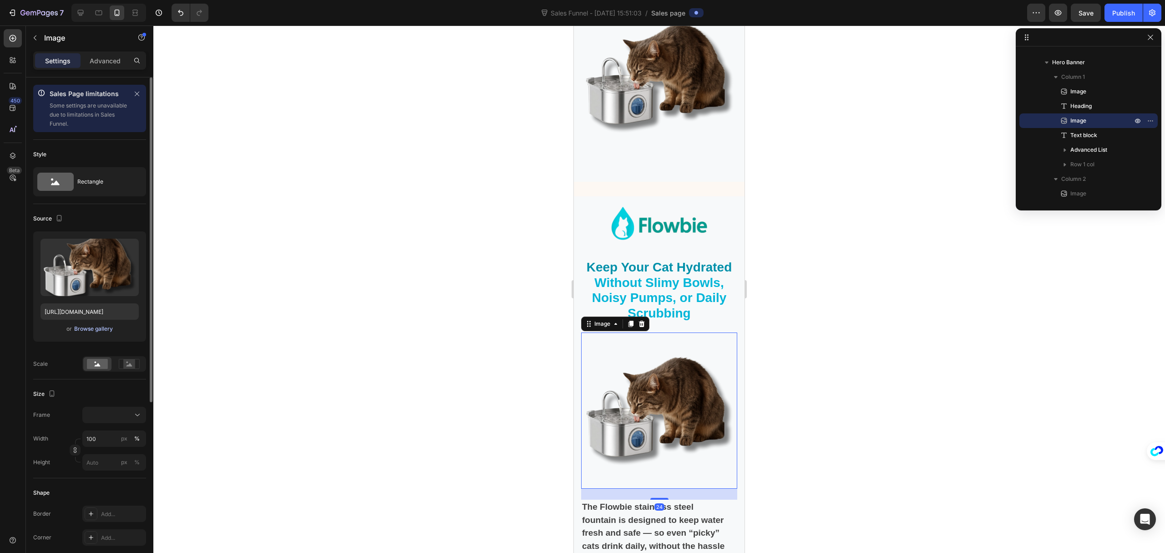
click at [101, 331] on div "Browse gallery" at bounding box center [93, 329] width 39 height 8
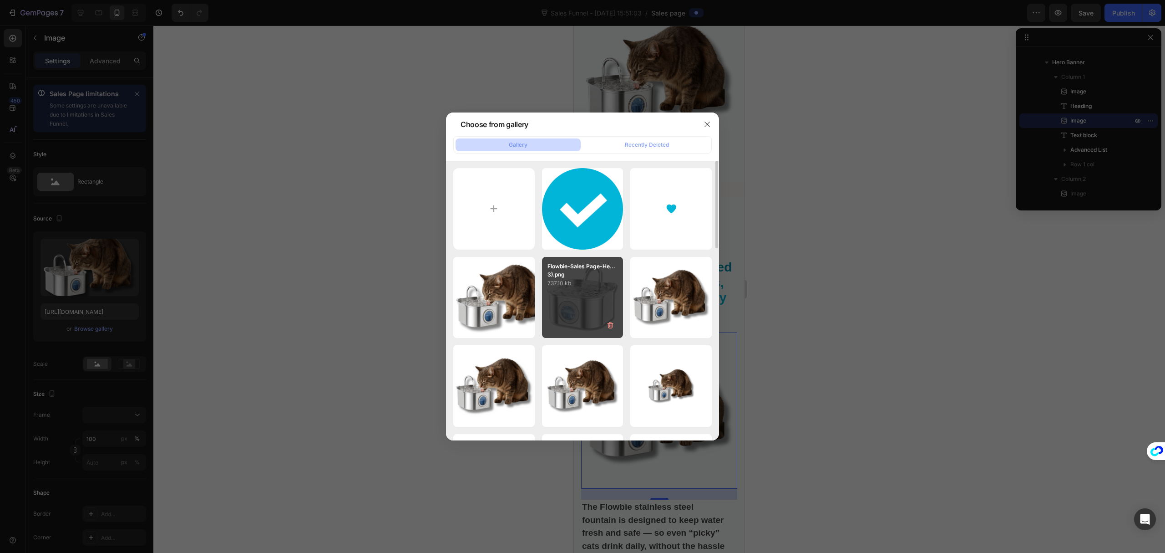
click at [578, 292] on div "Flowbie-Sales Page-He...3).png 737.10 kb" at bounding box center [582, 297] width 81 height 81
type input "https://cdn.shopify.com/s/files/1/0695/7829/3384/files/gempages_581462389141013…"
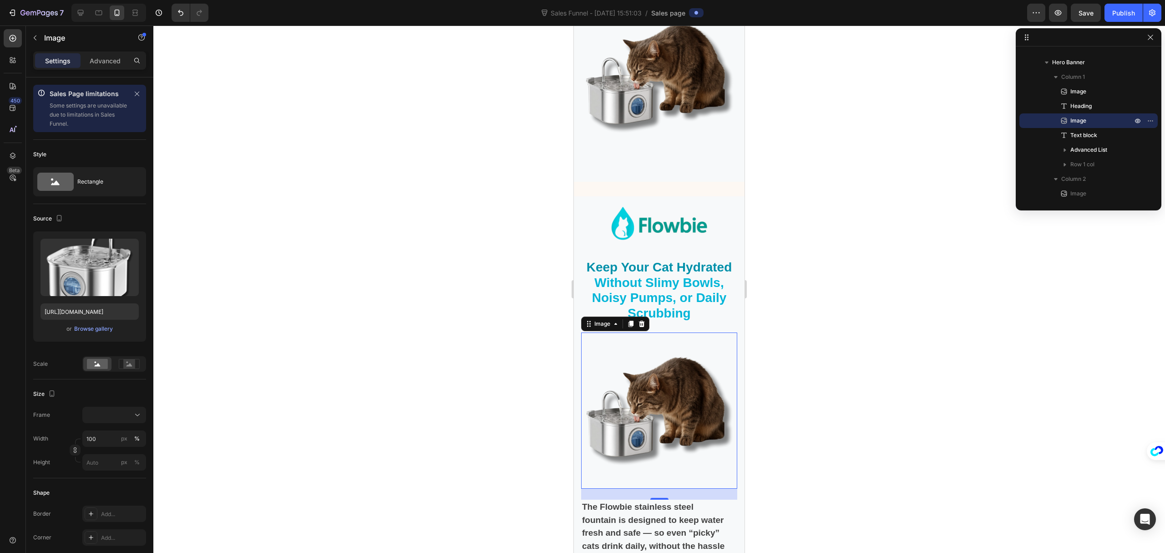
click at [931, 326] on div at bounding box center [659, 288] width 1012 height 527
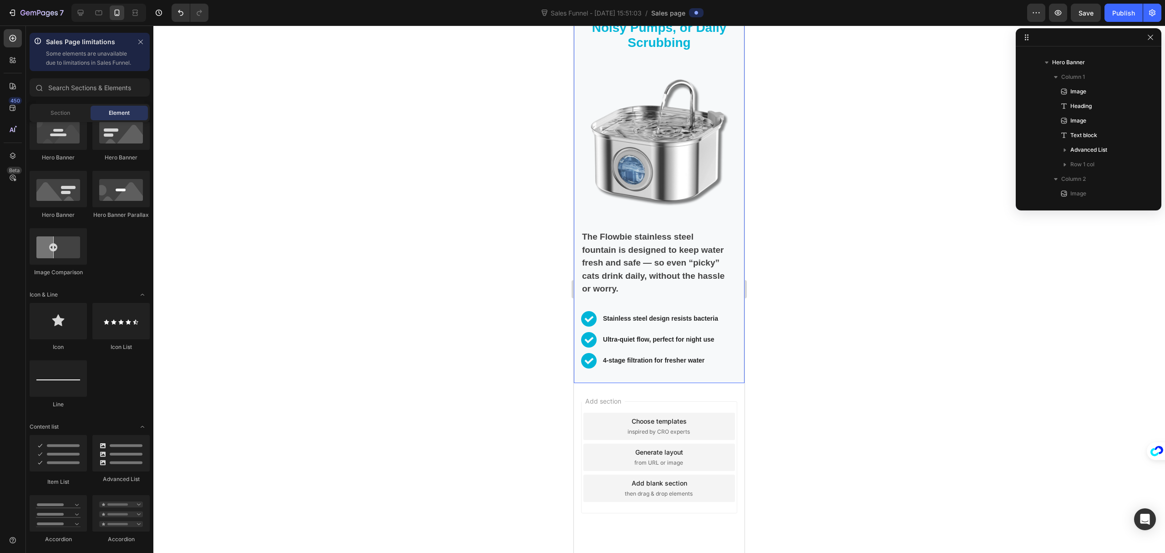
scroll to position [3034, 0]
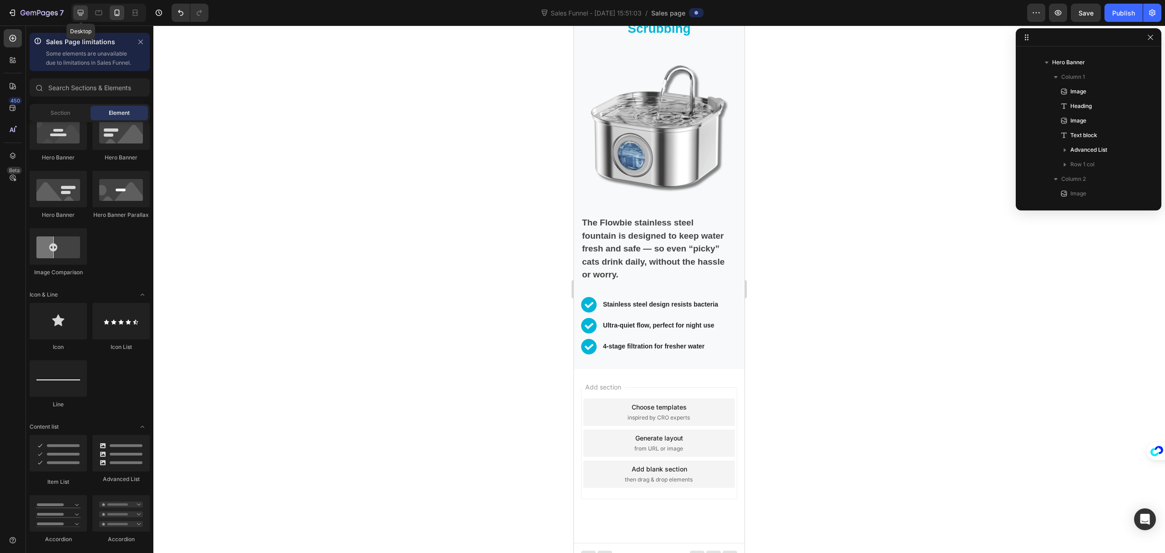
click at [85, 14] on icon at bounding box center [80, 12] width 9 height 9
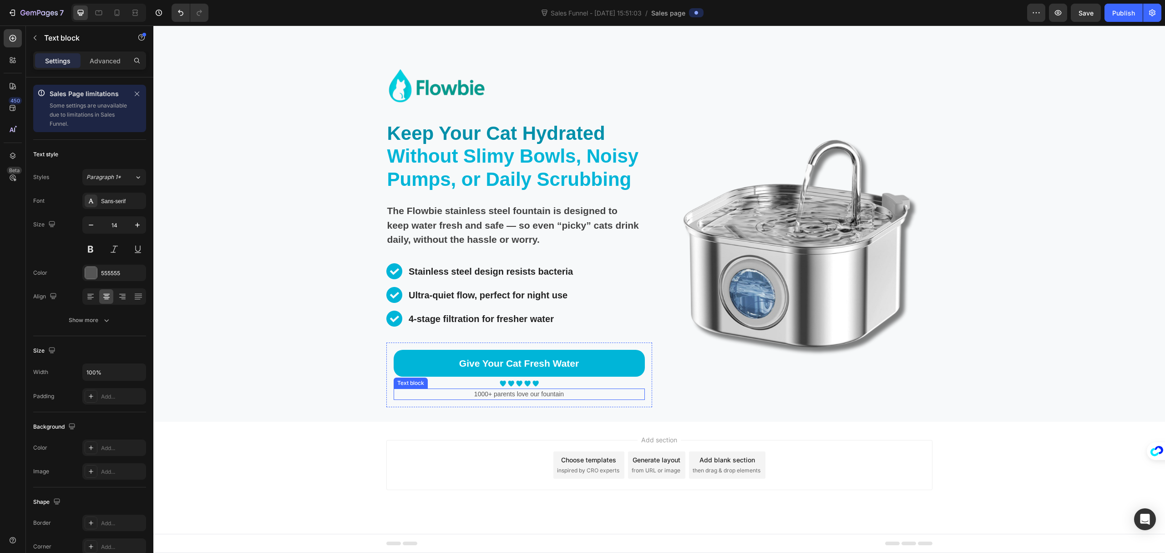
click at [575, 394] on p "1000+ parents love our fountain" at bounding box center [519, 394] width 249 height 10
click at [110, 60] on p "Advanced" at bounding box center [105, 61] width 31 height 10
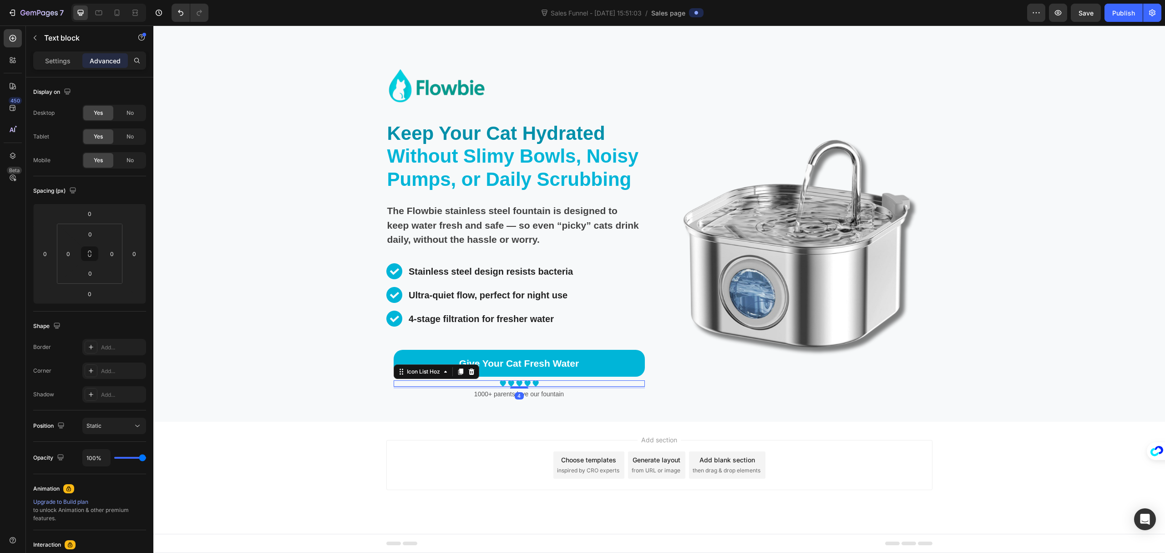
click at [549, 380] on div "Image Image Image Image Image" at bounding box center [519, 383] width 251 height 6
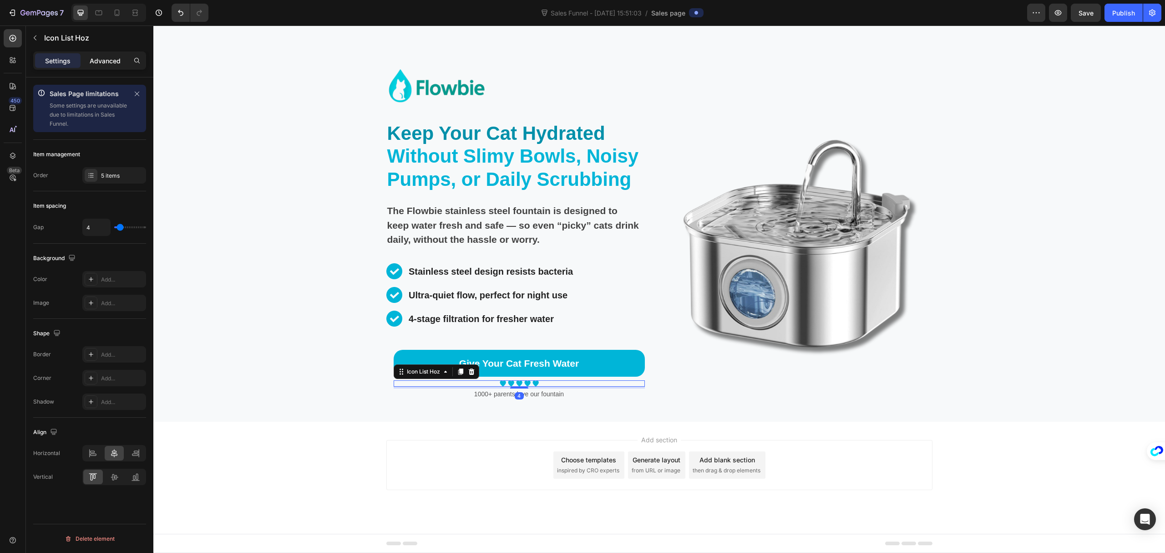
click at [95, 56] on p "Advanced" at bounding box center [105, 61] width 31 height 10
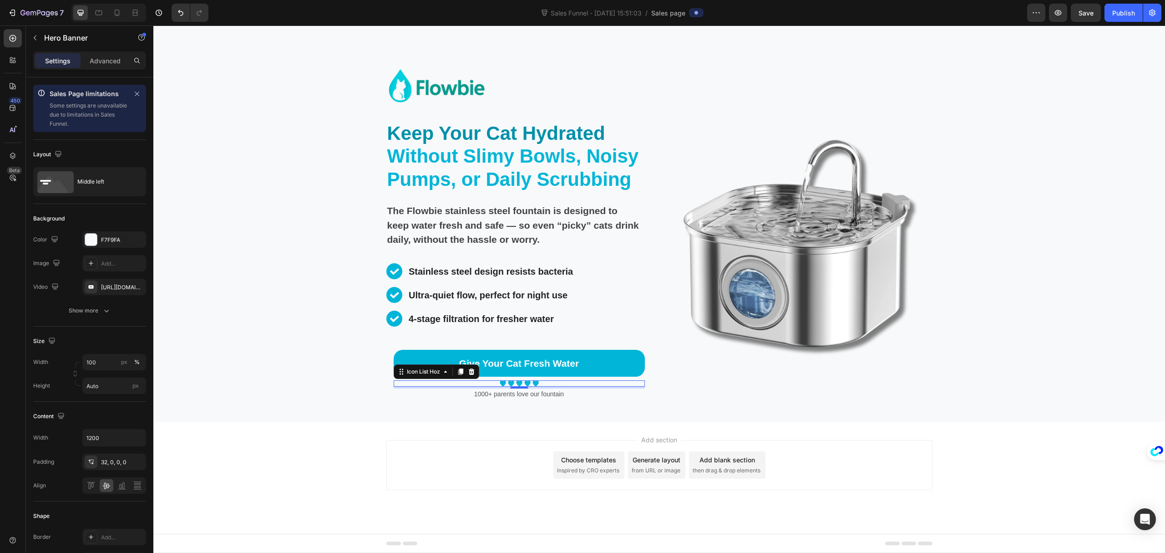
click at [862, 418] on div "Image" at bounding box center [800, 243] width 266 height 355
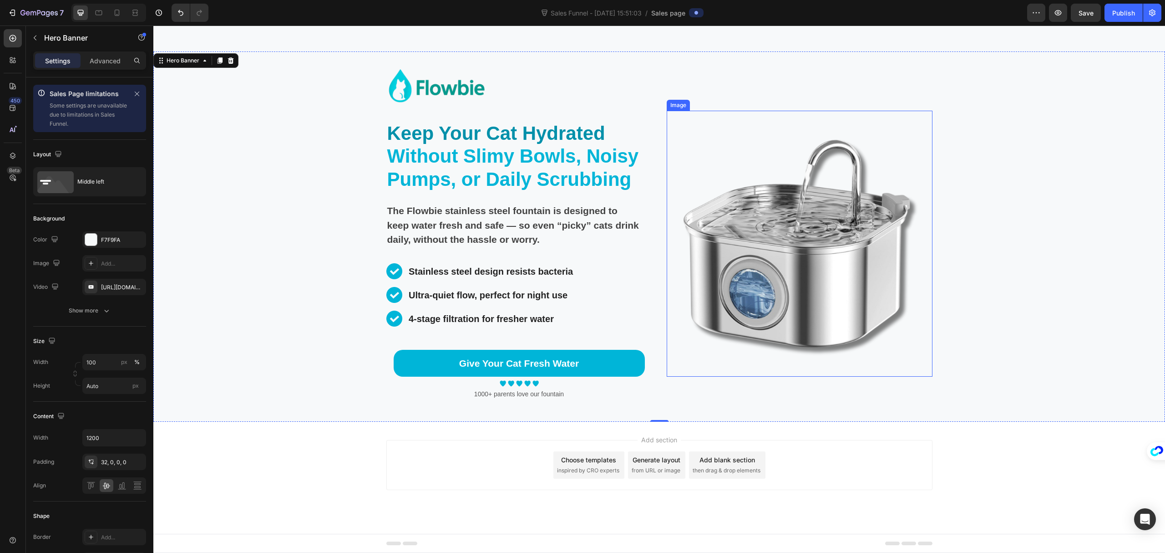
click at [796, 305] on img at bounding box center [800, 244] width 266 height 266
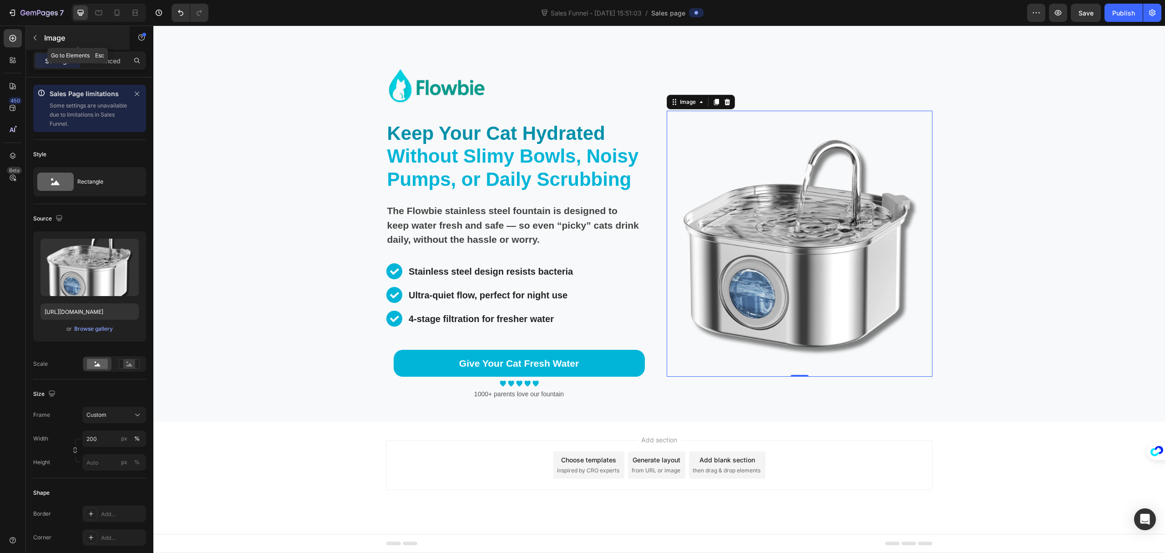
click at [41, 39] on button "button" at bounding box center [35, 38] width 15 height 15
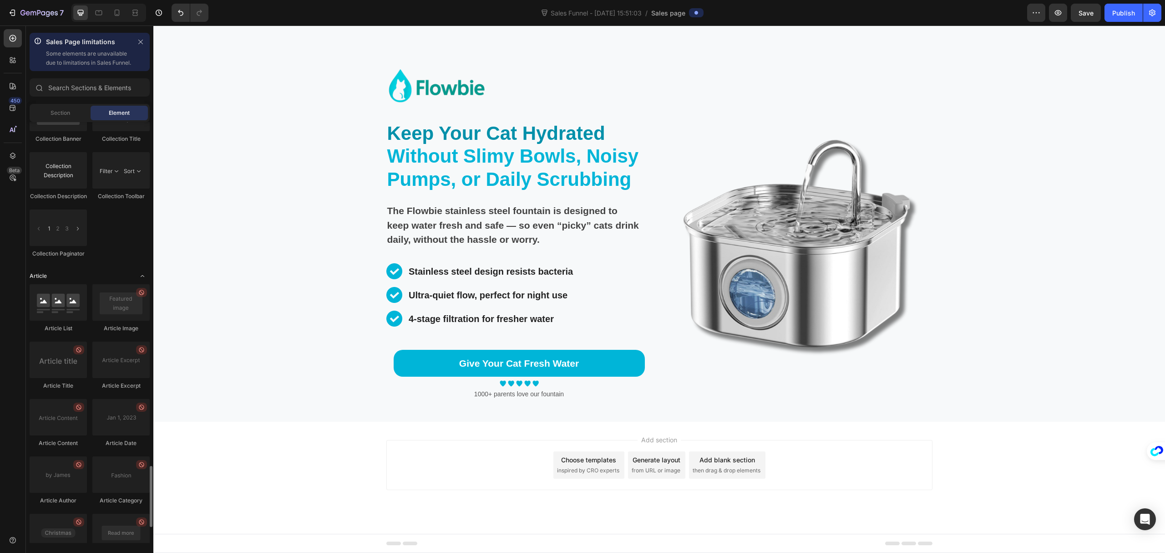
scroll to position [2478, 0]
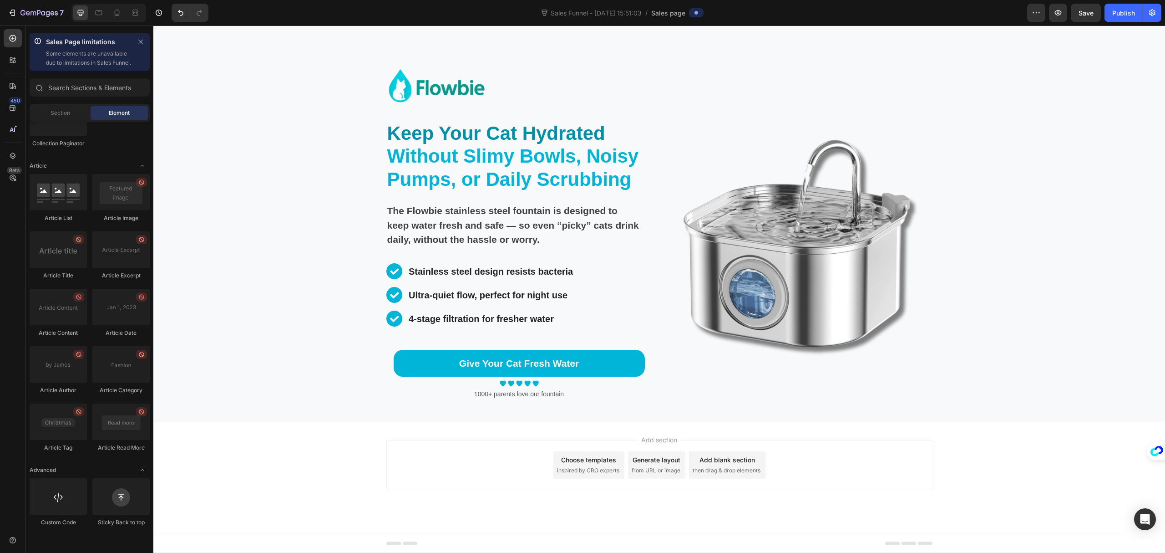
click at [1003, 482] on div "Add section Choose templates inspired by CRO experts Generate layout from URL o…" at bounding box center [659, 478] width 1012 height 112
click at [1106, 336] on div "Background Image" at bounding box center [659, 236] width 1012 height 370
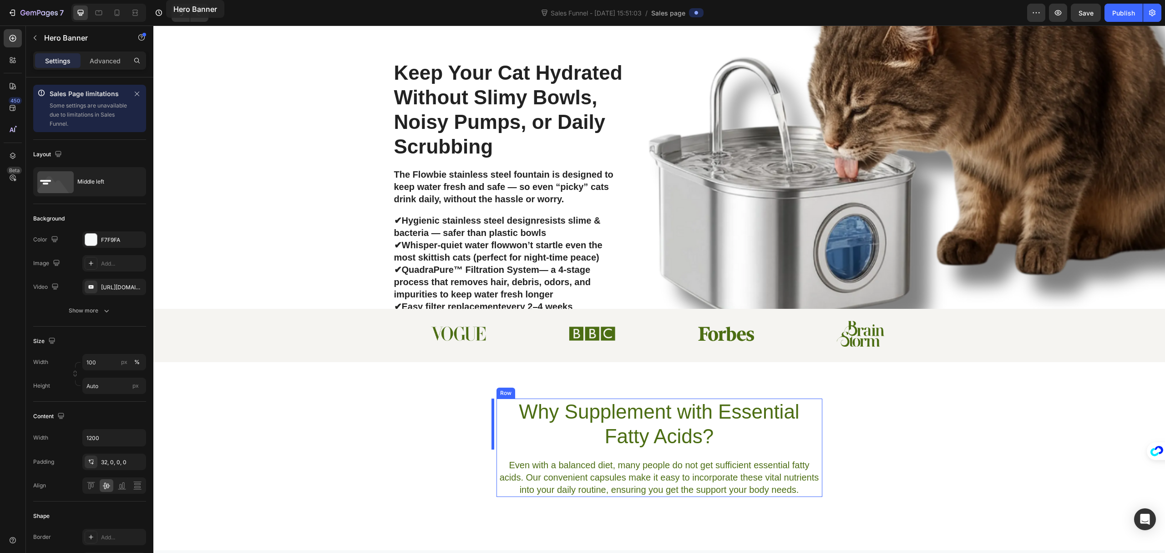
scroll to position [0, 0]
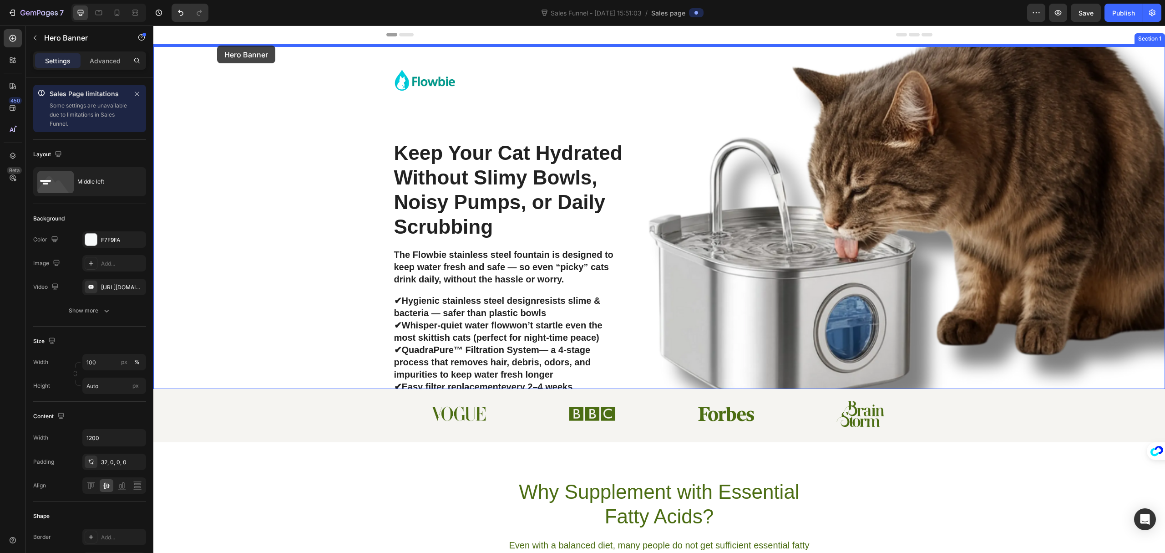
drag, startPoint x: 176, startPoint y: 64, endPoint x: 217, endPoint y: 46, distance: 45.3
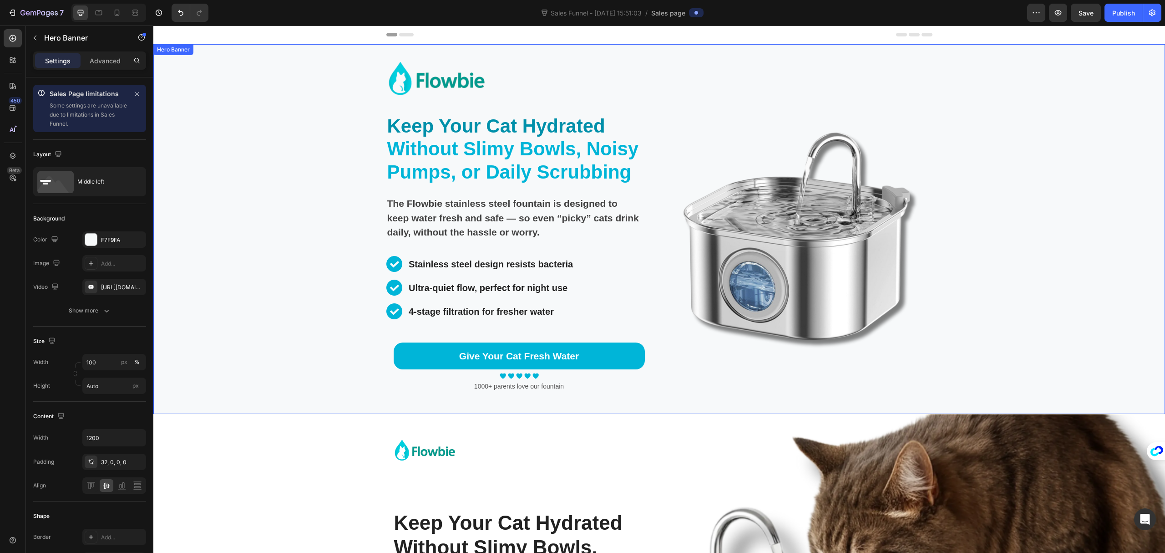
click at [984, 199] on div "Background Image" at bounding box center [659, 229] width 1012 height 370
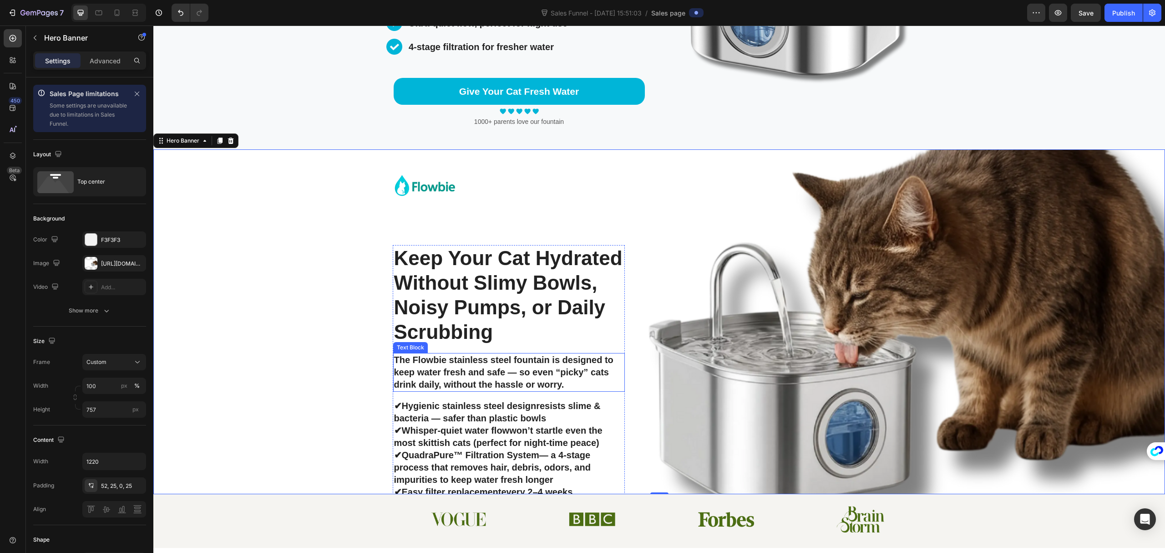
scroll to position [303, 0]
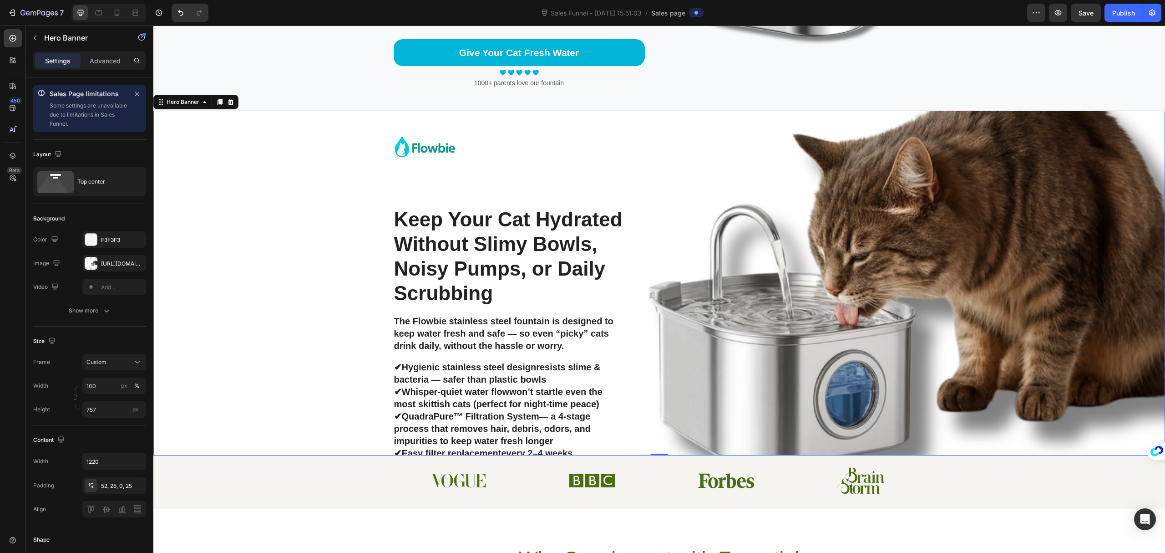
click at [308, 289] on div "Background Image" at bounding box center [659, 283] width 1012 height 345
click at [233, 102] on icon at bounding box center [231, 102] width 6 height 6
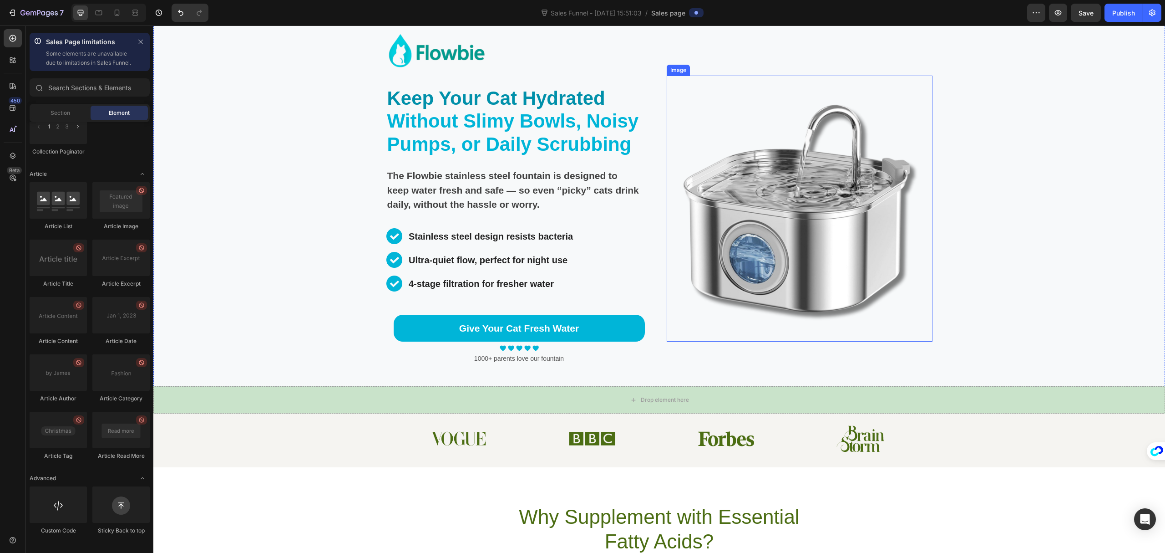
scroll to position [0, 0]
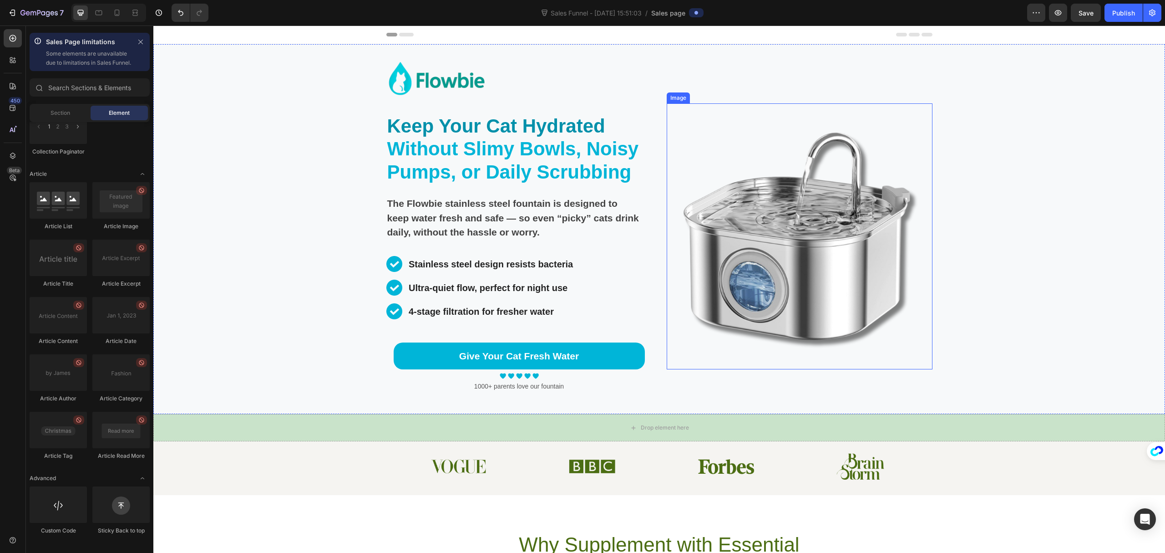
click at [838, 219] on img at bounding box center [800, 236] width 266 height 266
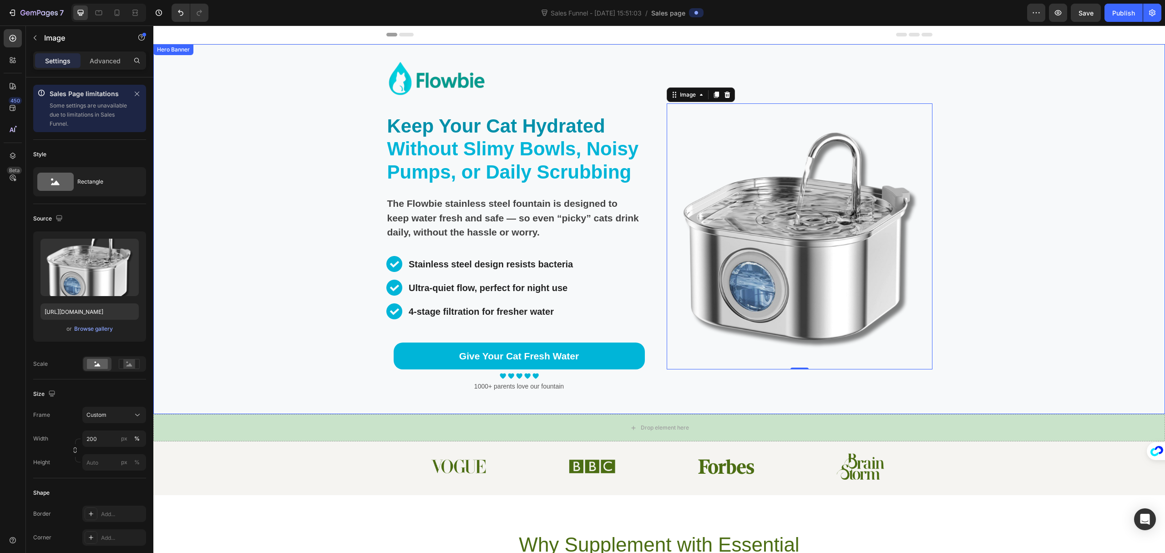
click at [1080, 214] on div "Background Image" at bounding box center [659, 229] width 1012 height 370
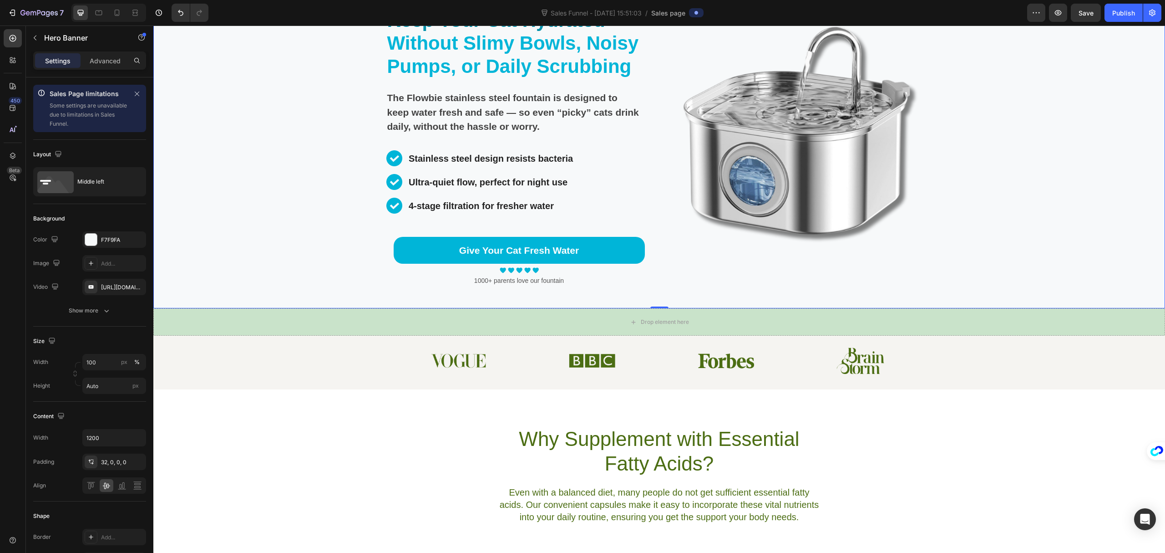
scroll to position [121, 0]
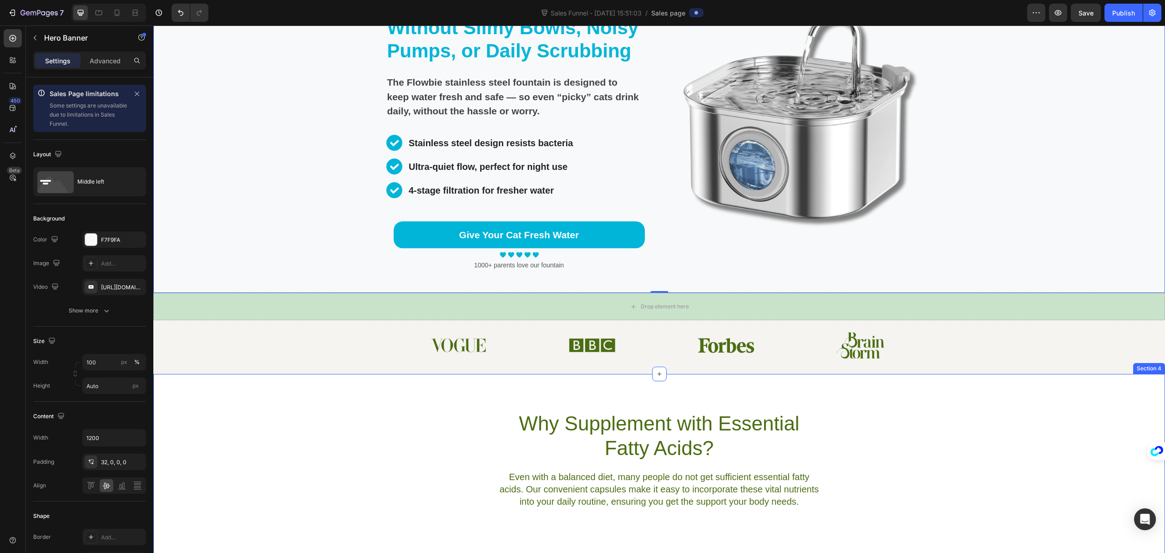
click at [947, 448] on div "Why Supplement with Essential Fatty Acids? Heading Even with a balanced diet, m…" at bounding box center [659, 459] width 1012 height 98
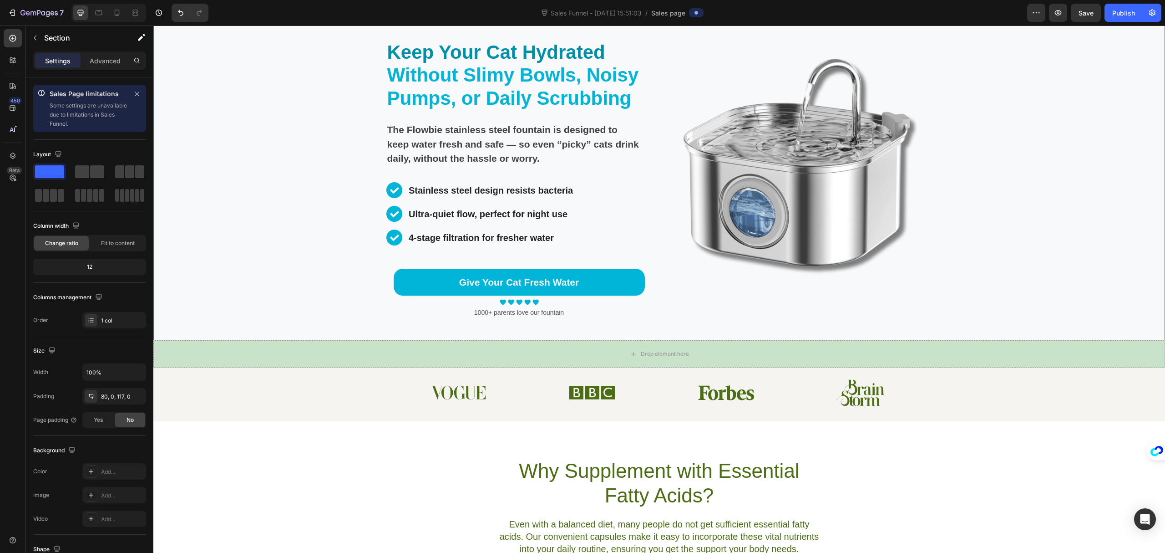
scroll to position [0, 0]
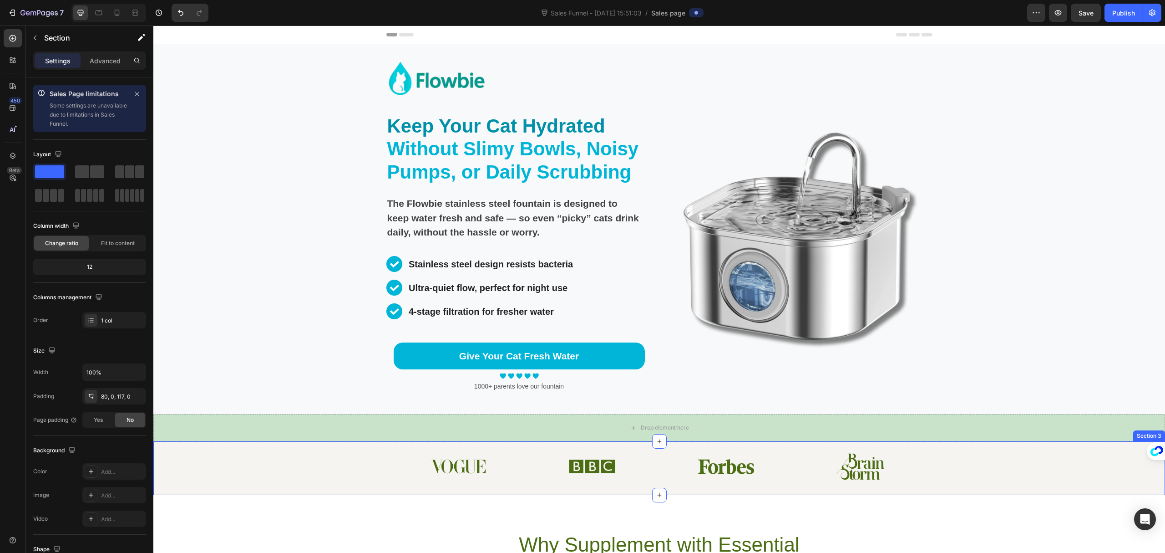
click at [973, 474] on div "Image Image Image Image Row" at bounding box center [659, 466] width 989 height 26
click at [12, 152] on icon at bounding box center [12, 155] width 9 height 9
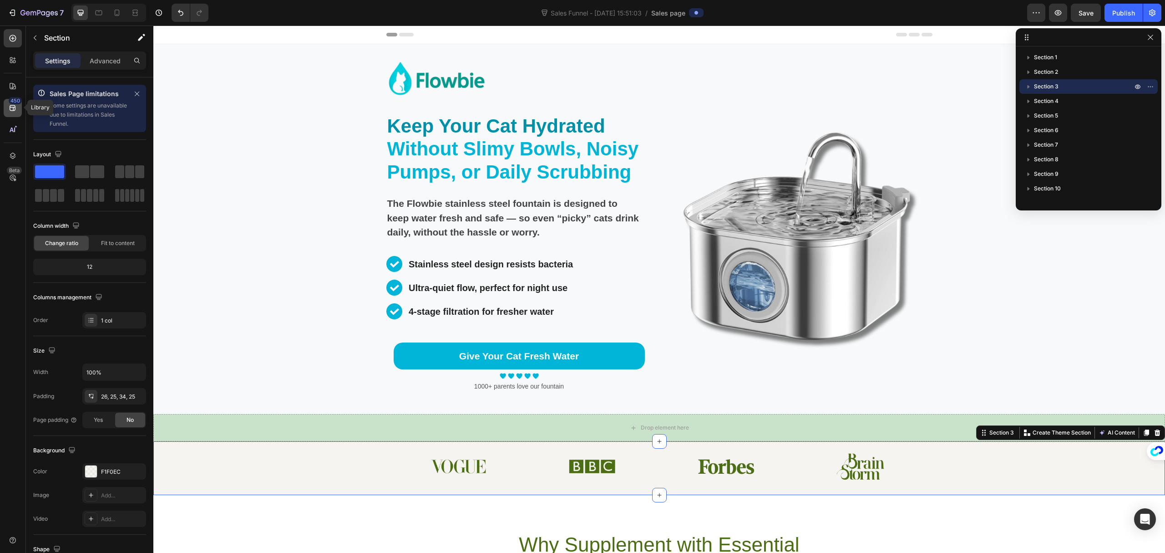
click at [11, 104] on icon at bounding box center [12, 107] width 9 height 9
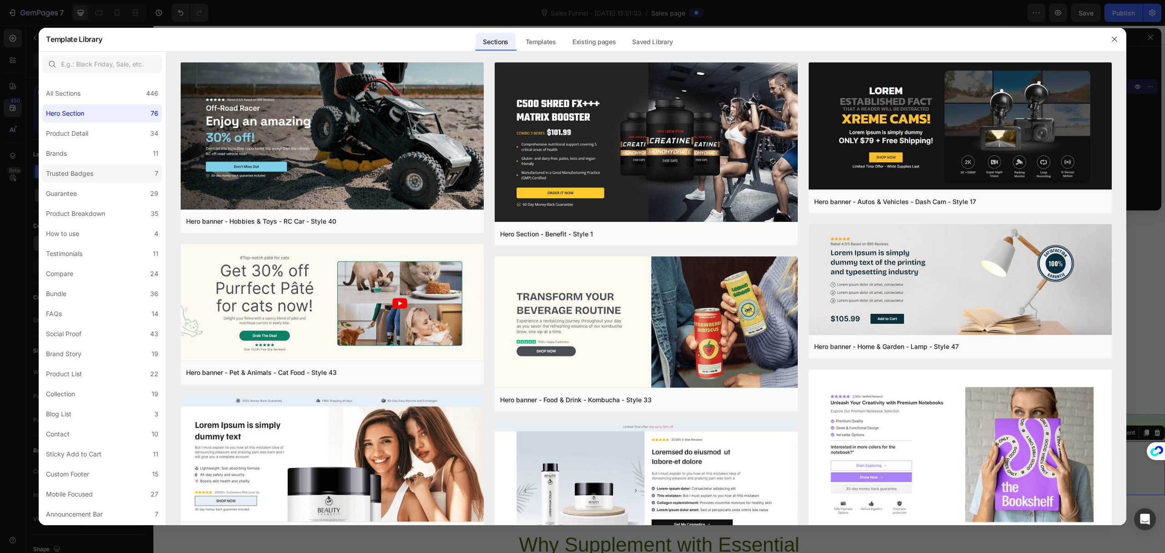
click at [120, 179] on label "Trusted Badges 7" at bounding box center [102, 173] width 120 height 18
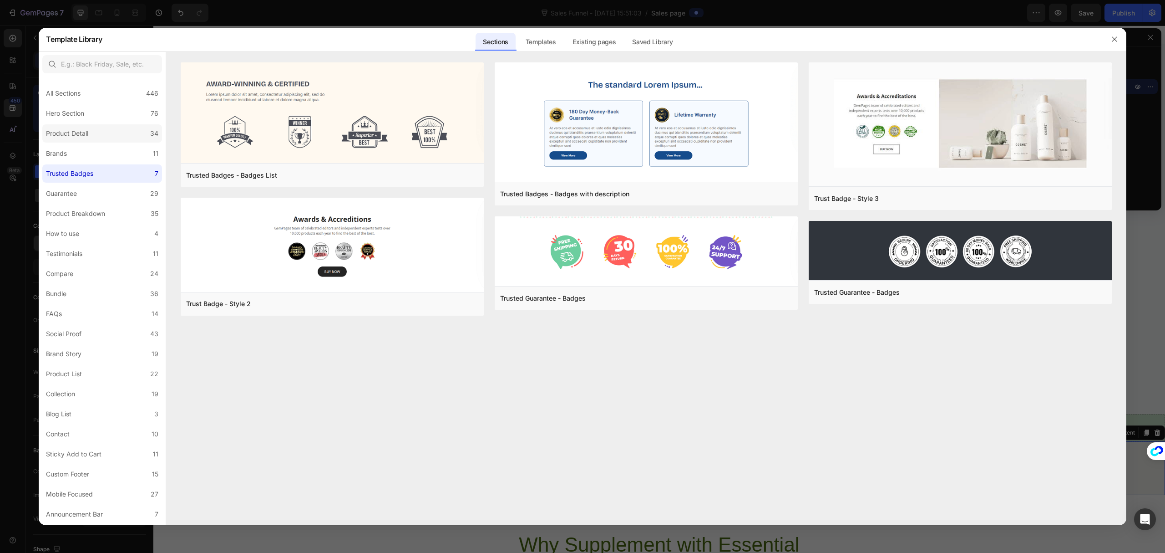
click at [93, 132] on label "Product Detail 34" at bounding box center [102, 133] width 120 height 18
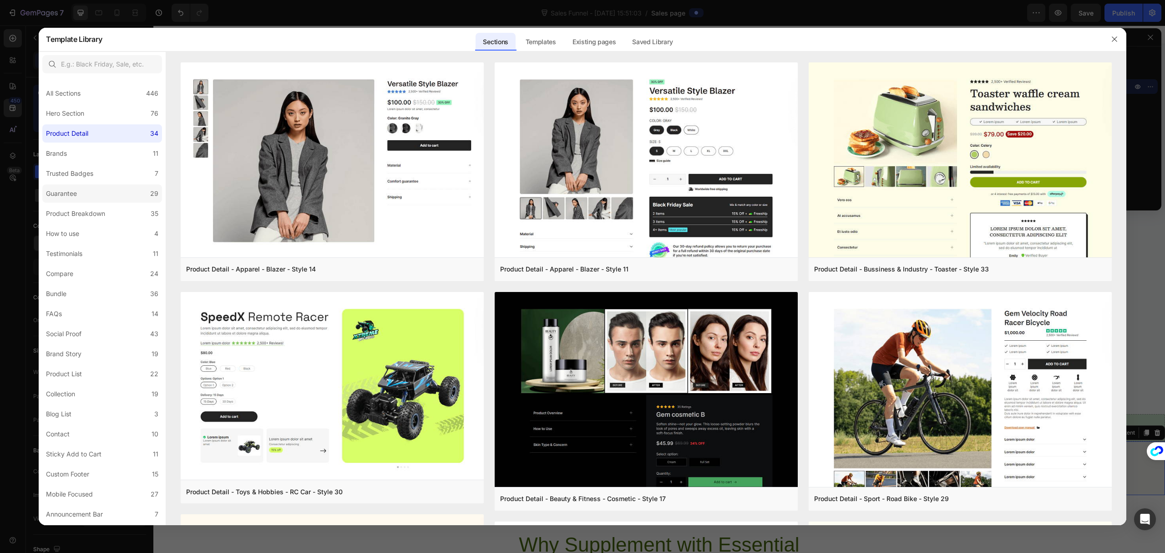
click at [108, 196] on label "Guarantee 29" at bounding box center [102, 193] width 120 height 18
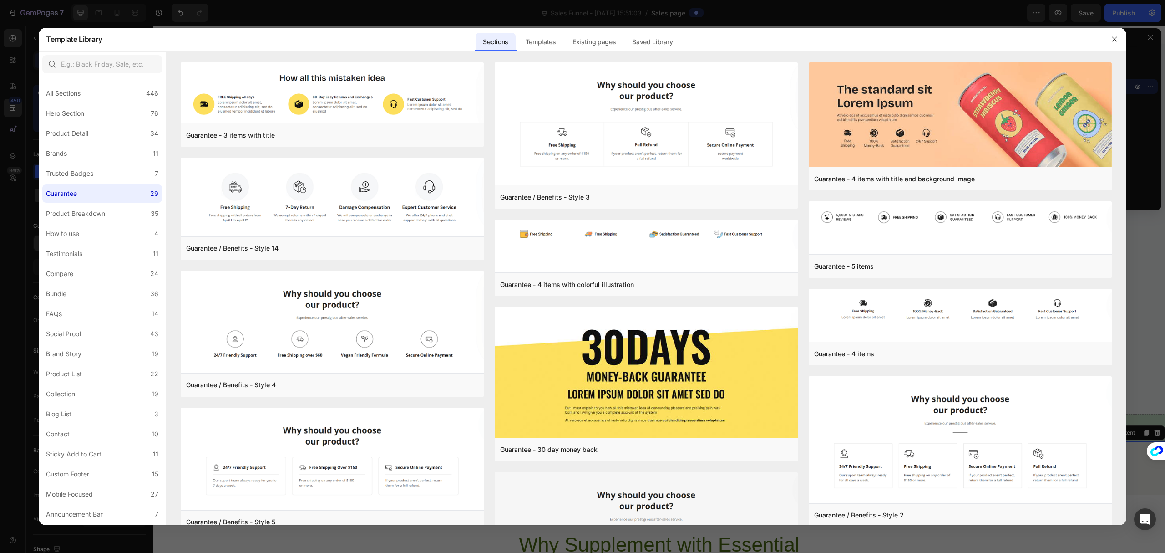
click at [1147, 346] on div at bounding box center [582, 276] width 1165 height 553
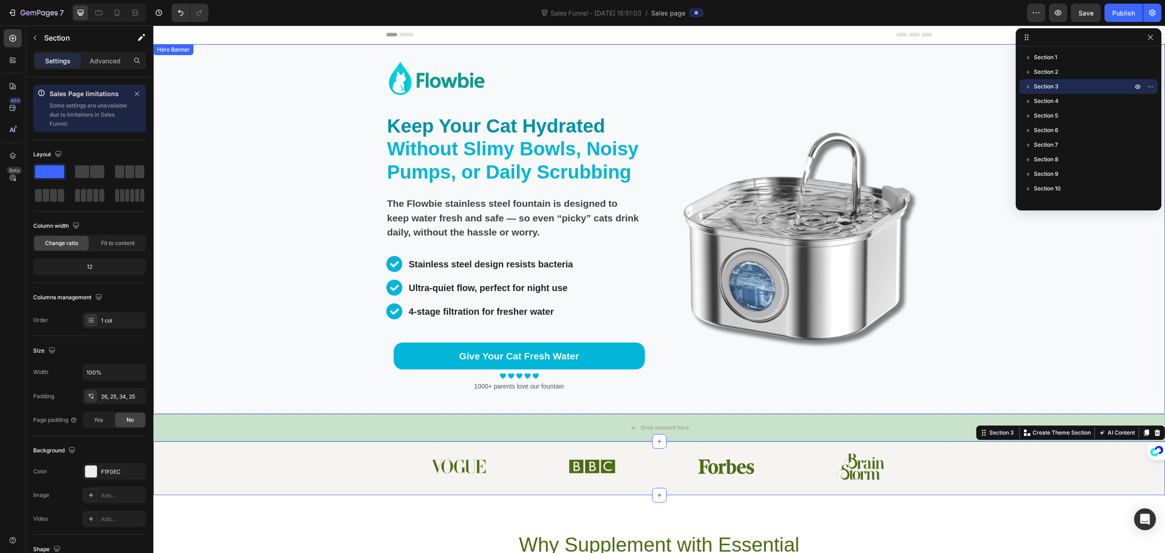
click at [971, 288] on div "Background Image" at bounding box center [659, 229] width 1012 height 370
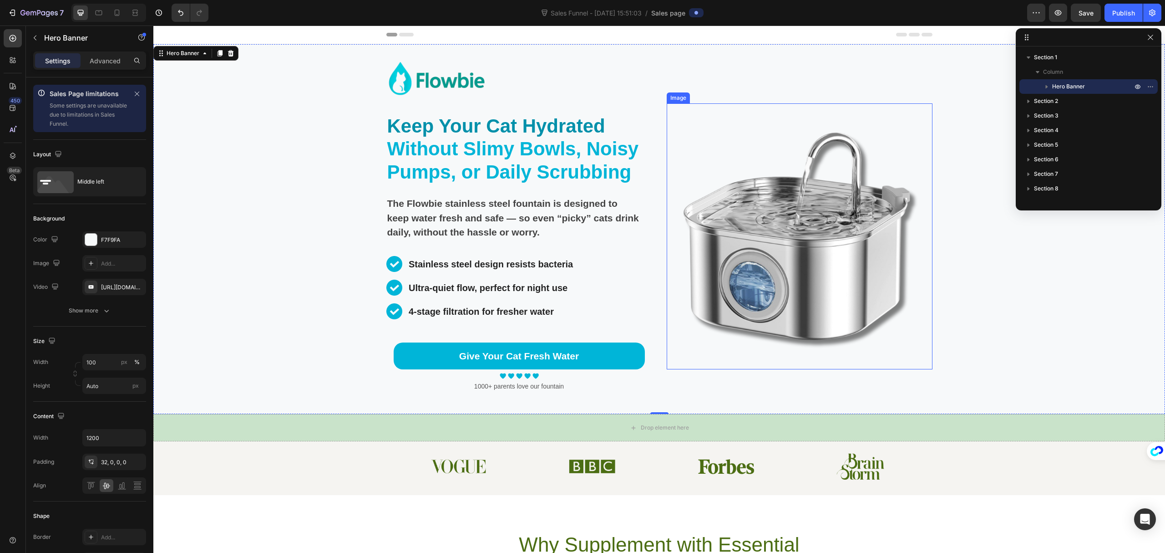
click at [852, 299] on img at bounding box center [800, 236] width 266 height 266
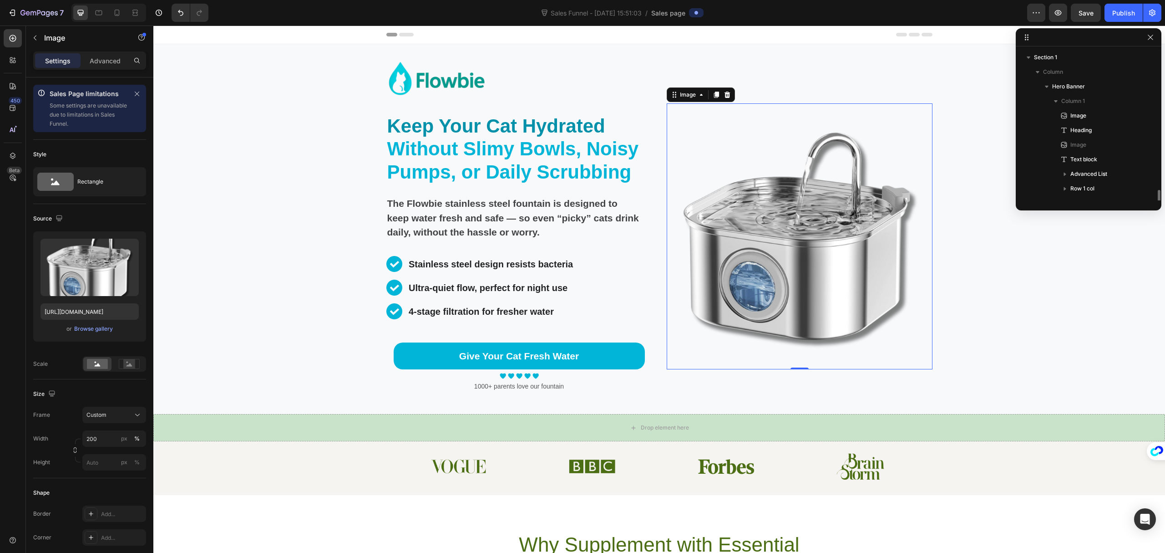
scroll to position [99, 0]
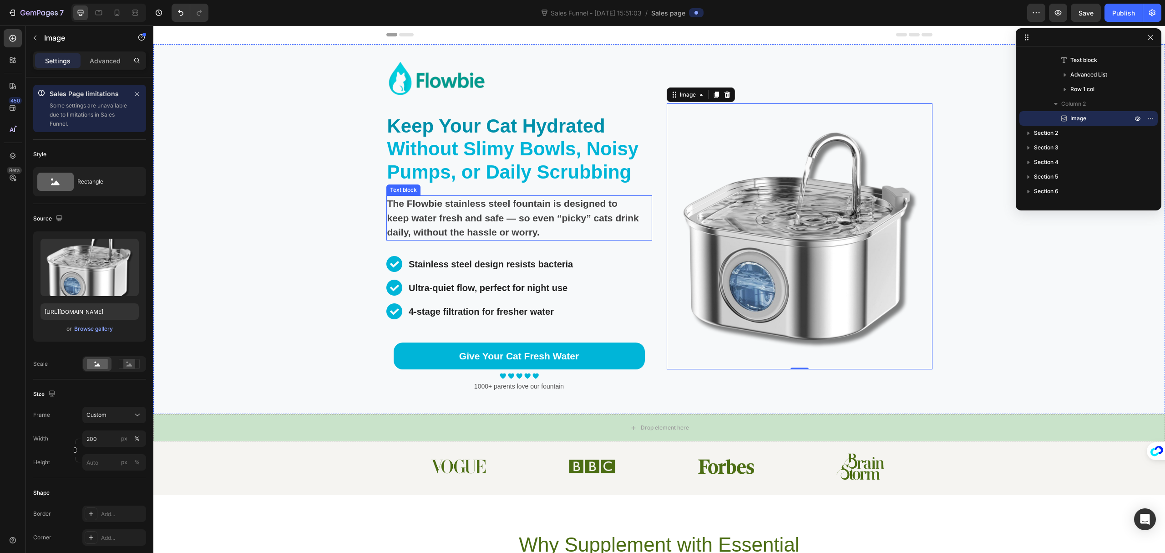
click at [475, 221] on strong "The Flowbie stainless steel fountain is designed to keep water fresh and safe —…" at bounding box center [513, 217] width 252 height 39
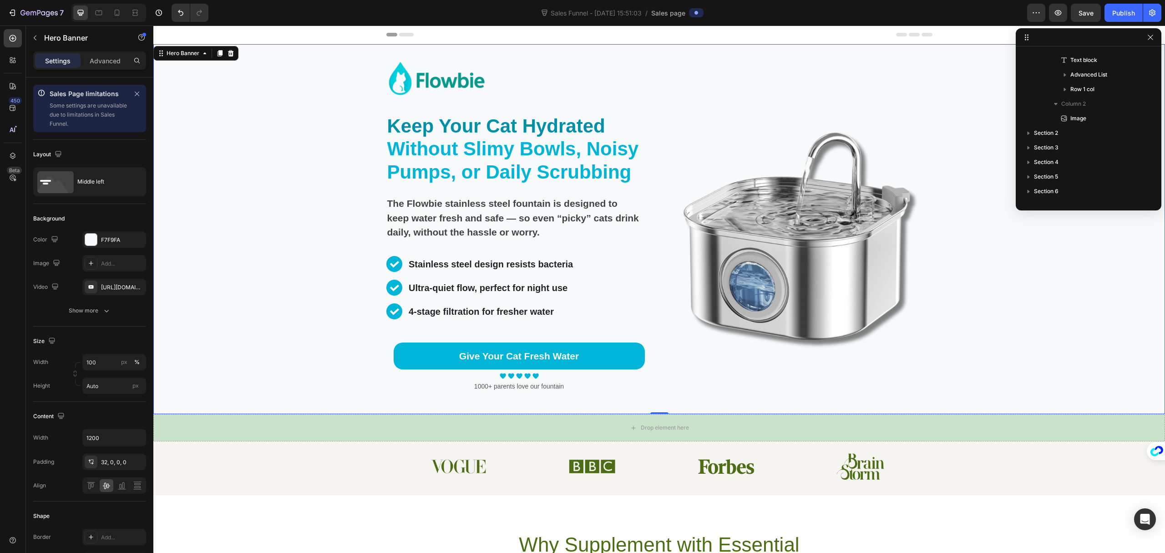
click at [334, 68] on div "Background Image" at bounding box center [659, 229] width 1012 height 370
click at [577, 54] on div "Image Keep Your Cat Hydrated Without Slimy Bowls, Noisy Pumps, or Daily Scrubbi…" at bounding box center [660, 229] width 546 height 370
click at [894, 91] on div "Image" at bounding box center [800, 236] width 266 height 355
click at [972, 353] on div "Background Image" at bounding box center [659, 229] width 1012 height 370
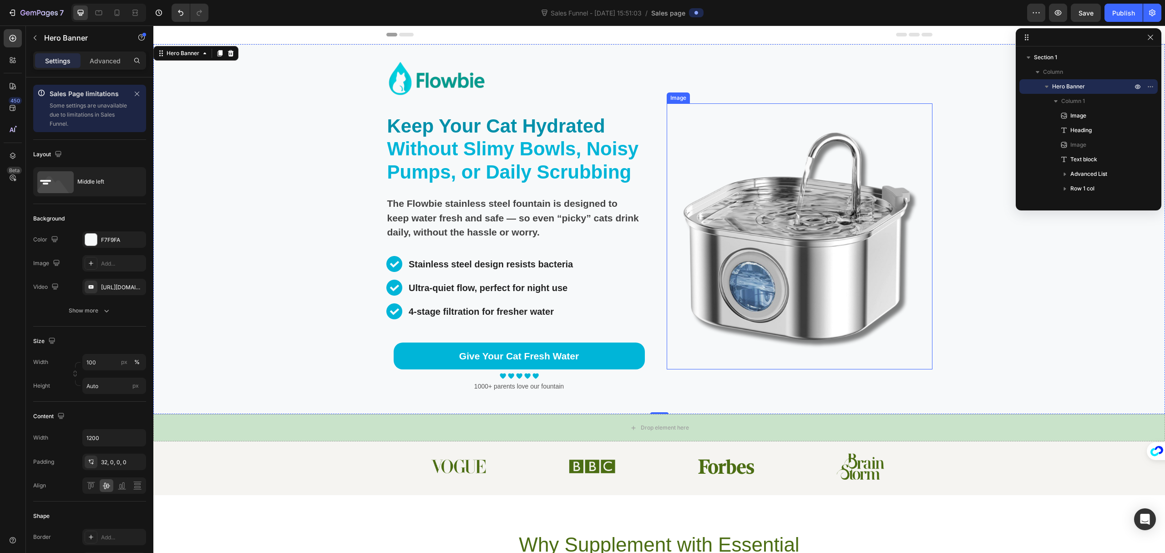
click at [681, 330] on img at bounding box center [800, 236] width 266 height 266
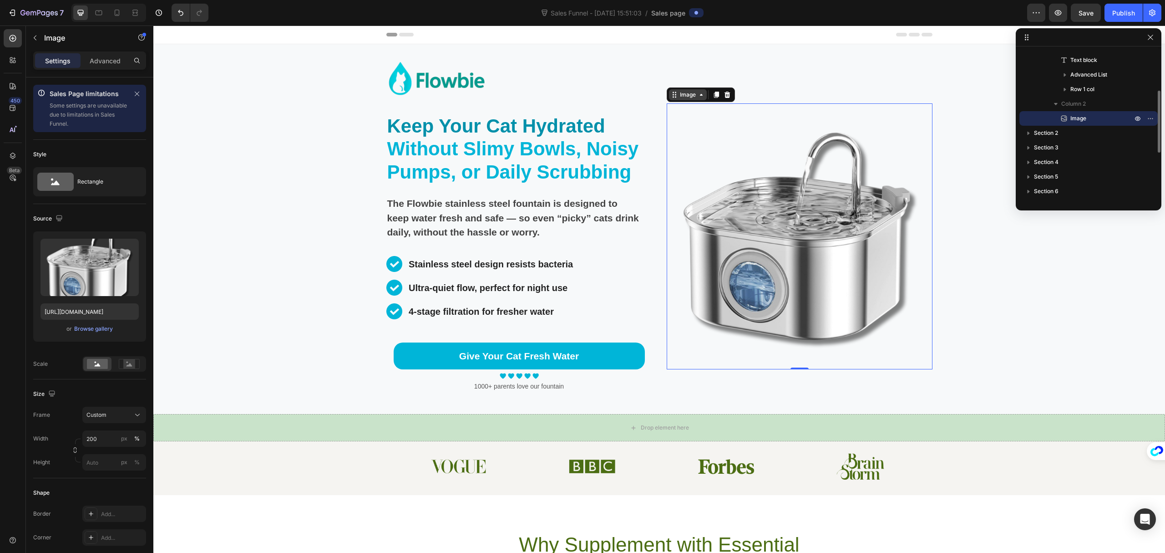
click at [669, 90] on div "Image" at bounding box center [688, 94] width 38 height 11
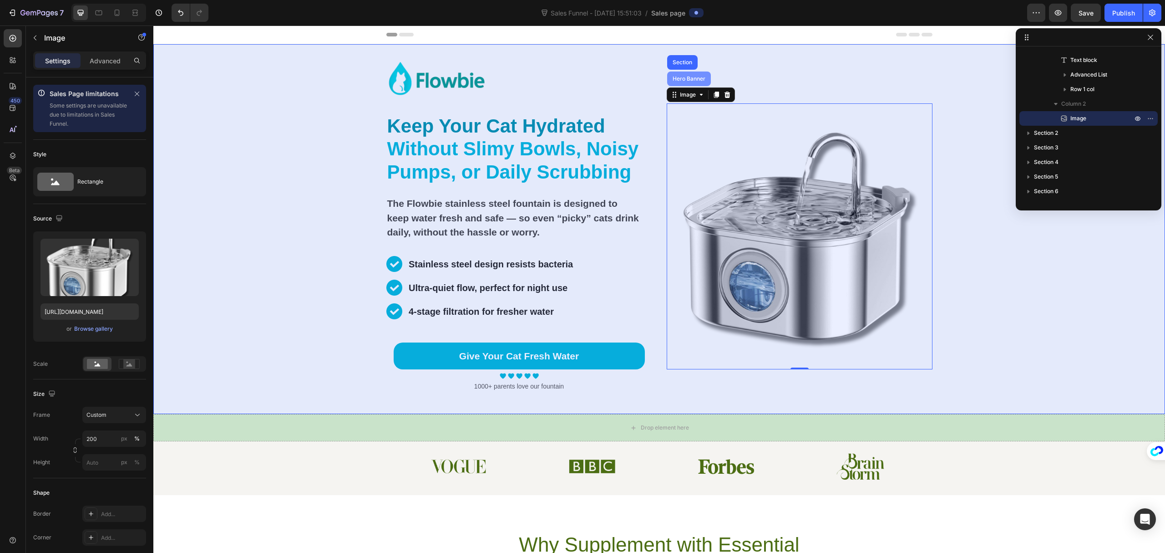
click at [681, 76] on div "Hero Banner" at bounding box center [689, 78] width 36 height 5
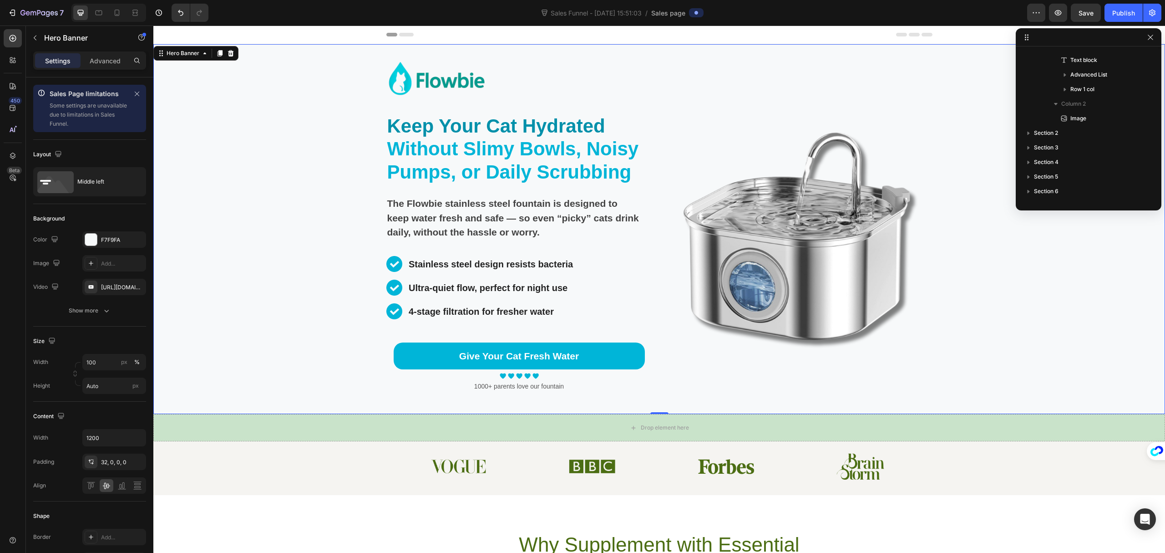
scroll to position [0, 0]
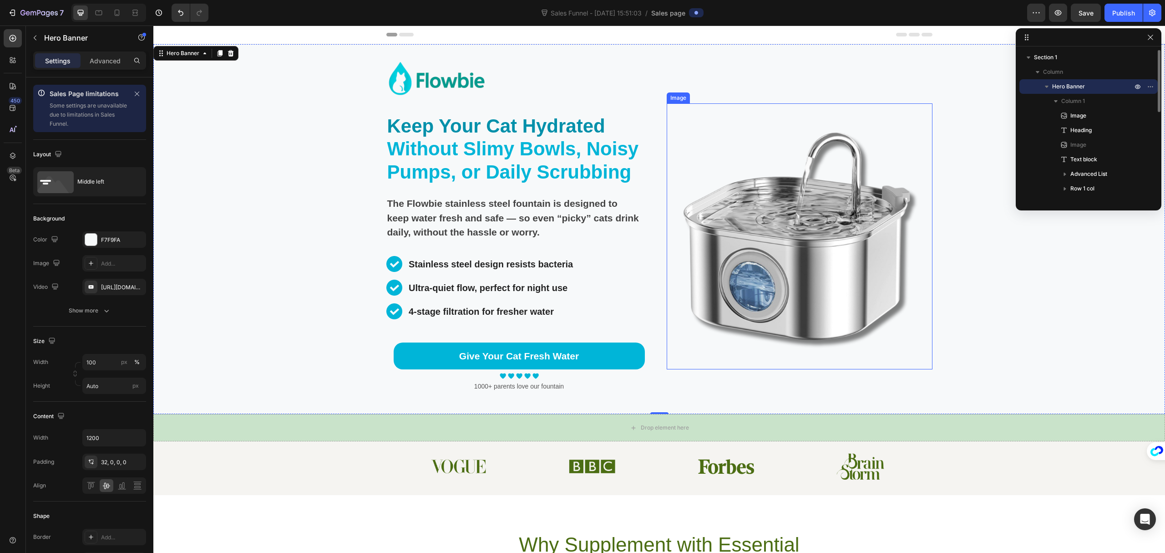
click at [680, 115] on img at bounding box center [800, 236] width 266 height 266
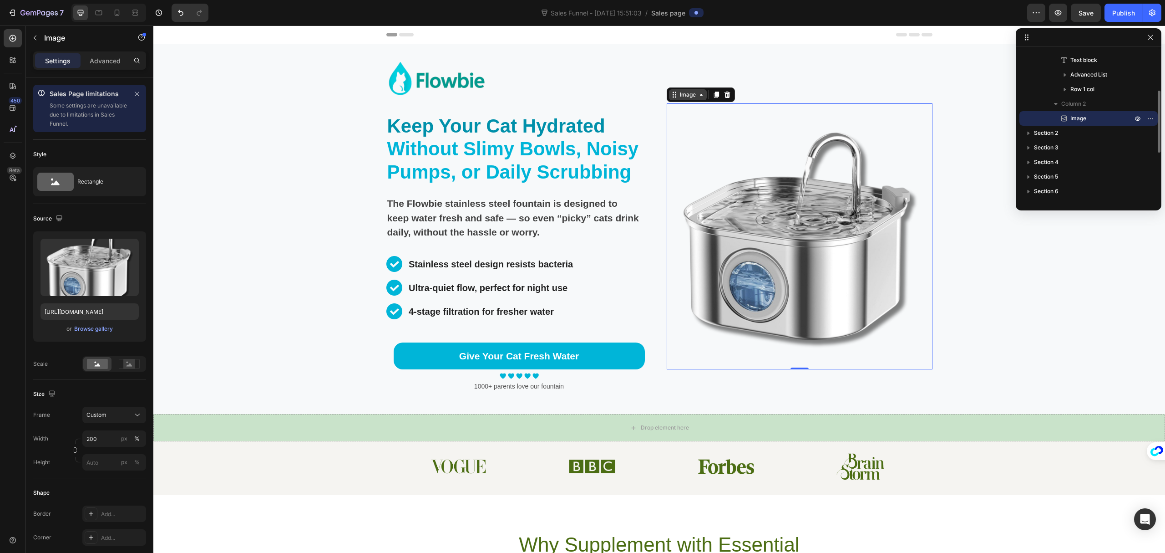
click at [682, 97] on div "Image" at bounding box center [688, 95] width 20 height 8
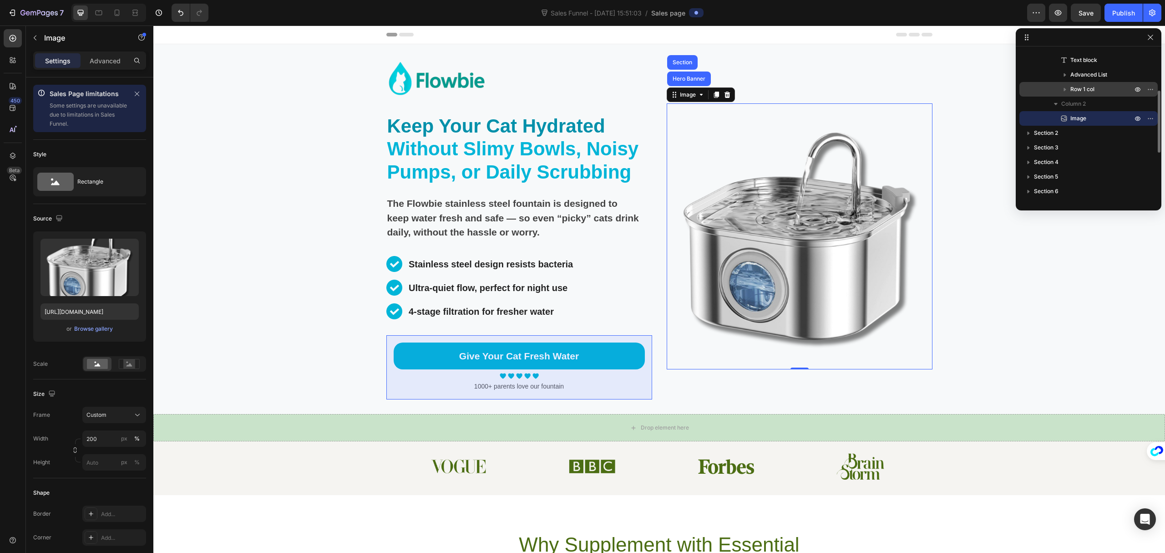
click at [1089, 89] on span "Row 1 col" at bounding box center [1083, 89] width 24 height 9
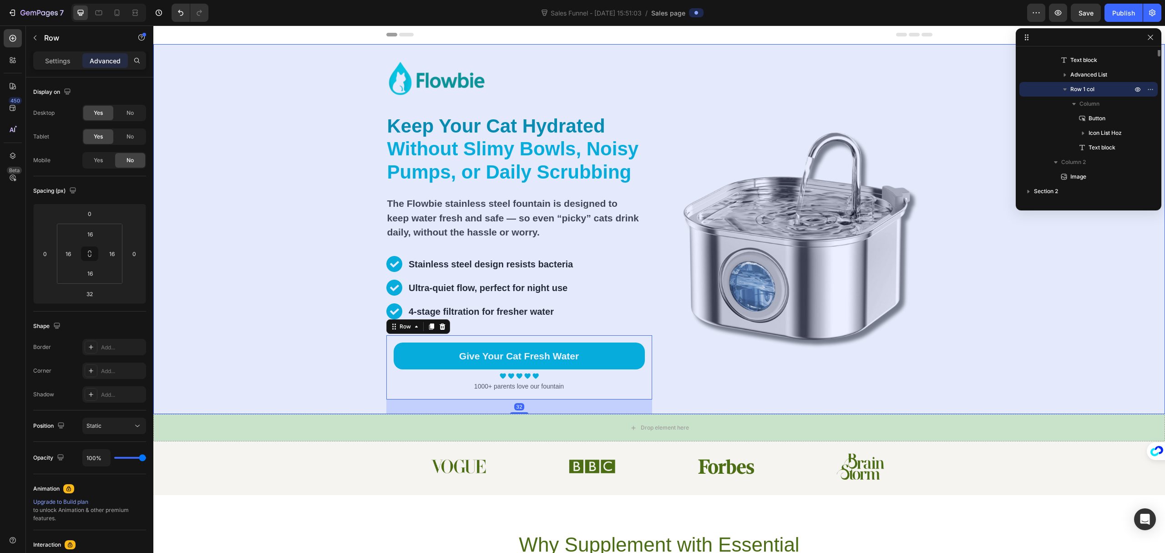
scroll to position [0, 0]
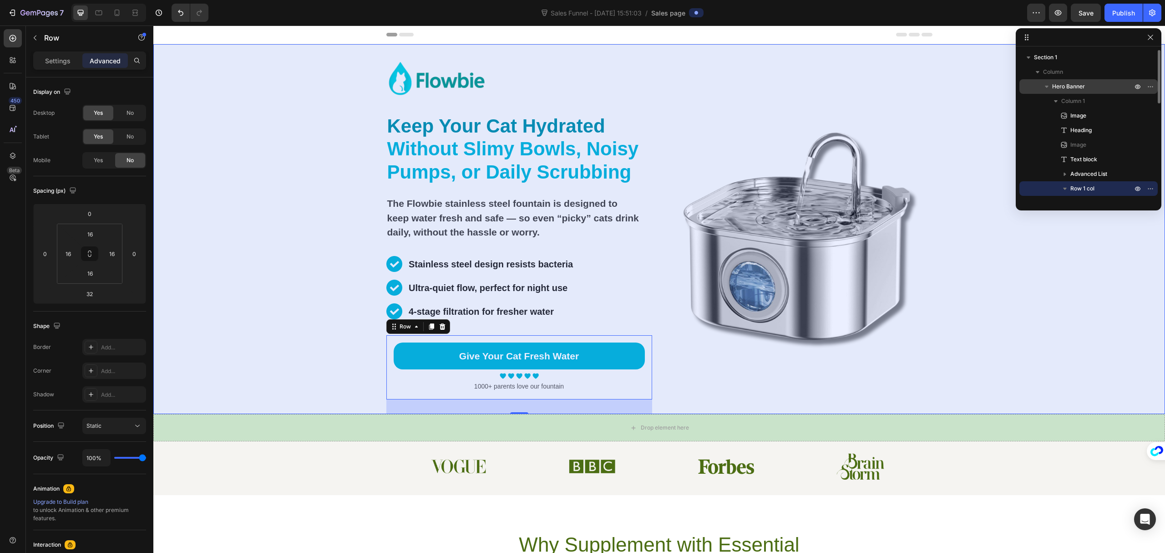
click at [1099, 88] on p "Hero Banner" at bounding box center [1094, 86] width 82 height 9
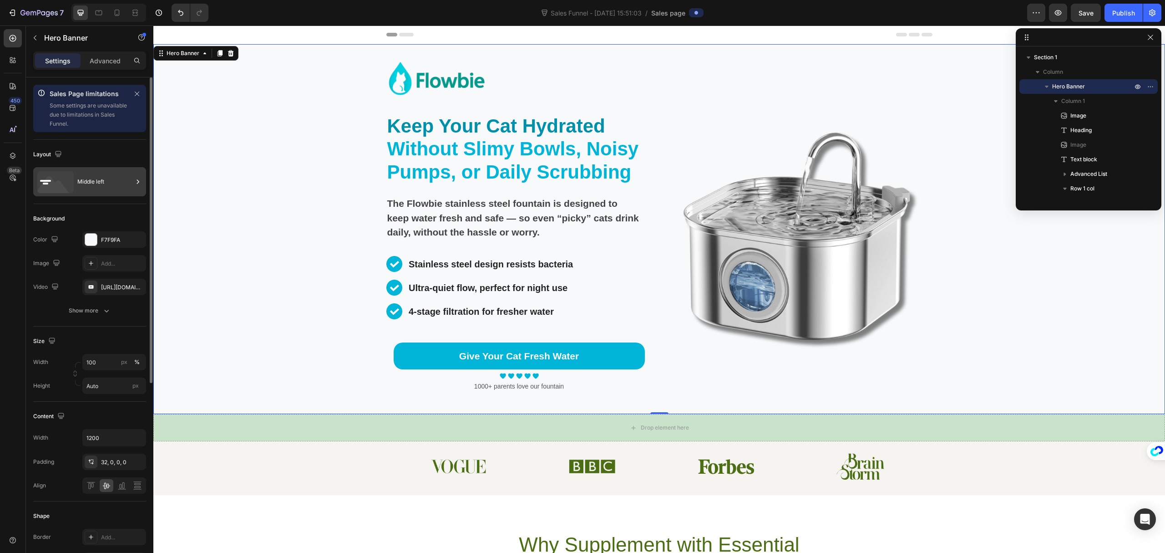
click at [119, 184] on div "Middle left" at bounding box center [105, 181] width 56 height 21
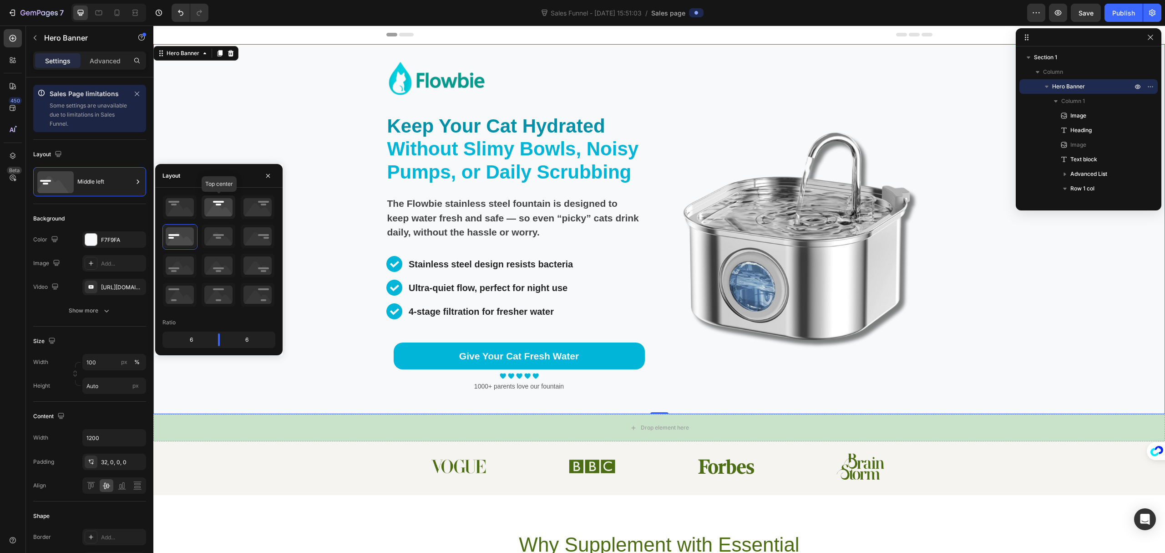
click at [215, 206] on icon at bounding box center [219, 207] width 34 height 24
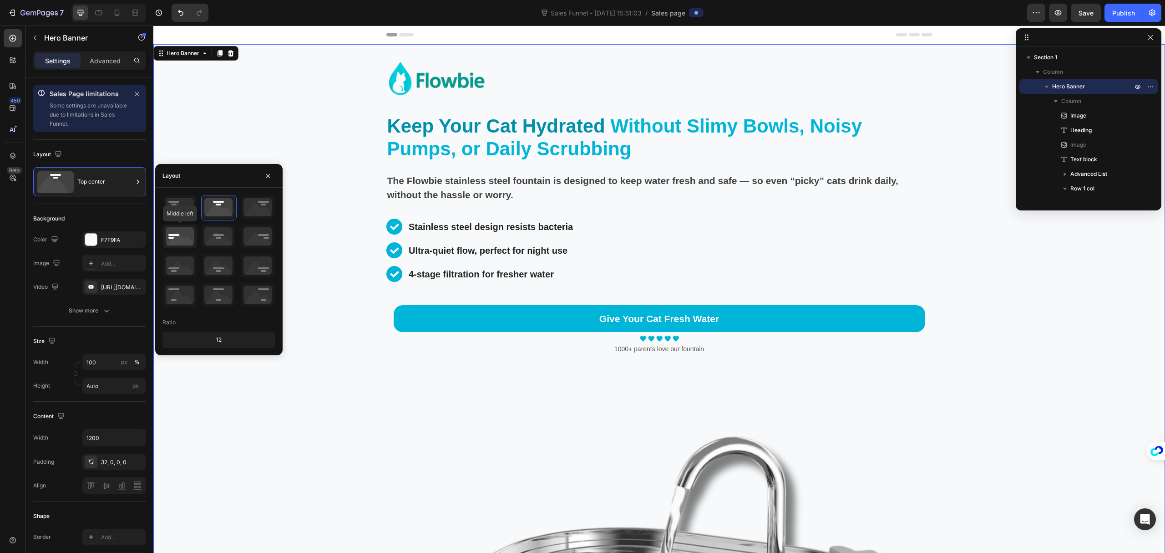
click at [182, 239] on icon at bounding box center [180, 236] width 34 height 24
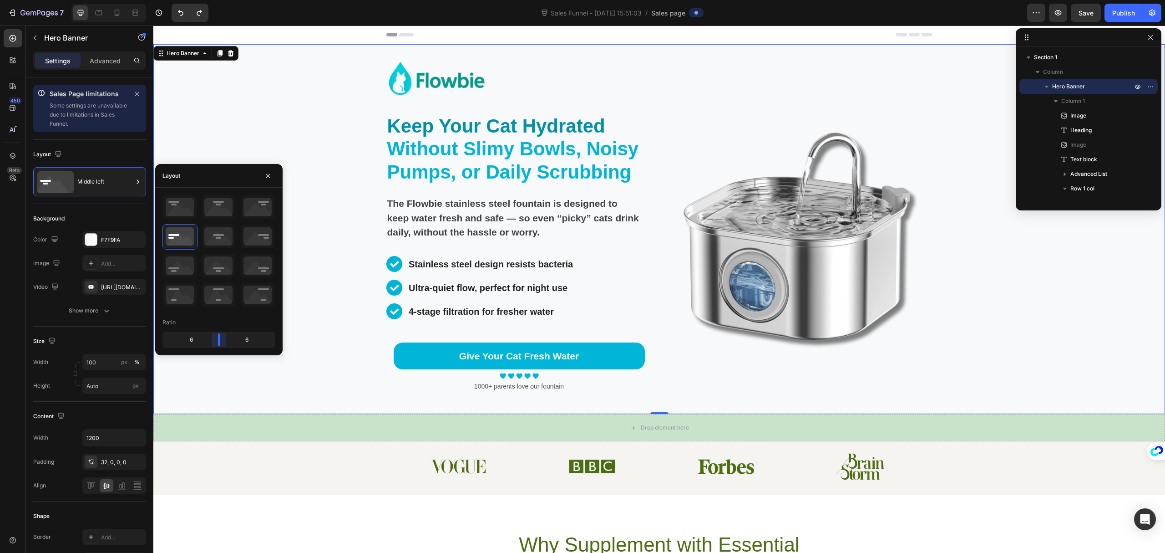
drag, startPoint x: 223, startPoint y: 340, endPoint x: 157, endPoint y: 363, distance: 69.5
click at [223, 68] on body "7 Sales Funnel - Aug 25, 15:51:03 / Sales page Preview Save Publish 450 Beta Sa…" at bounding box center [582, 34] width 1165 height 68
click at [310, 388] on div "Background Image" at bounding box center [659, 229] width 1012 height 370
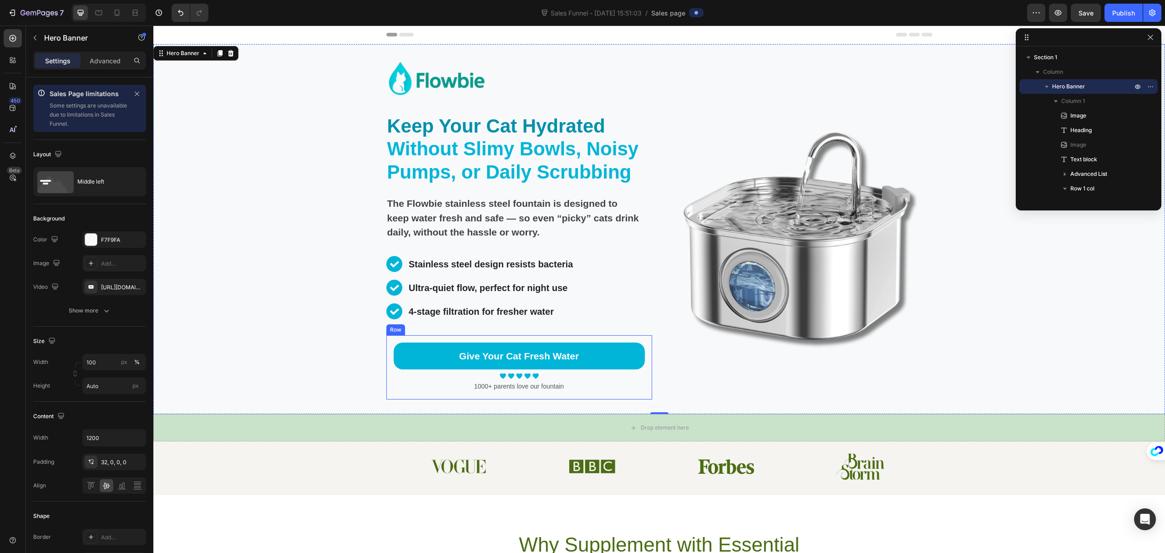
click at [539, 397] on div "Give Your Cat Fresh Water Button Image Image Image Image Image Icon List Hoz 10…" at bounding box center [520, 367] width 266 height 65
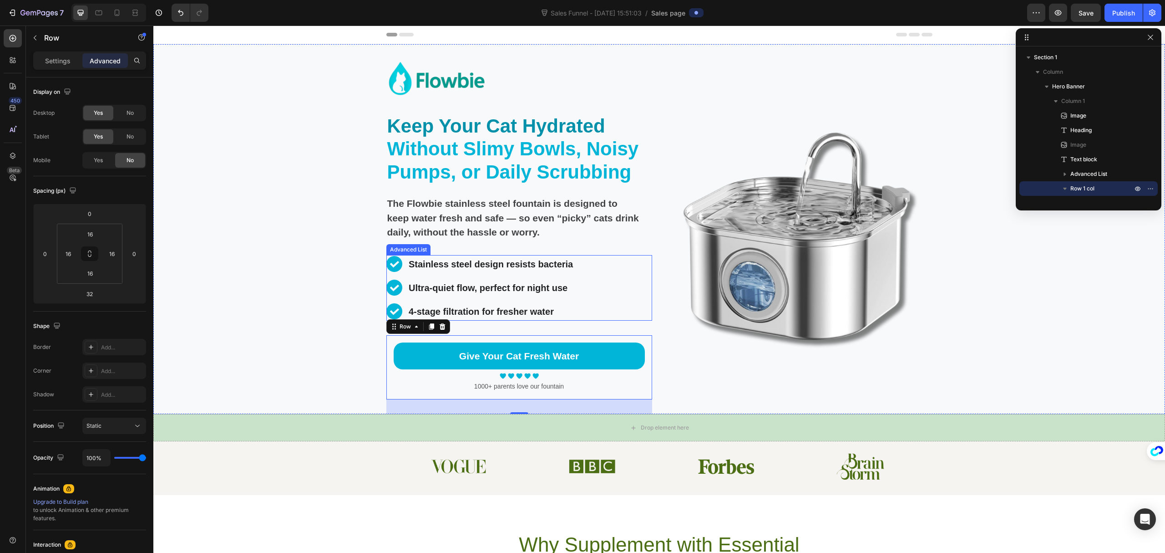
click at [399, 263] on li "Image Stainless steel design resists bacteria Text Block" at bounding box center [482, 264] width 190 height 18
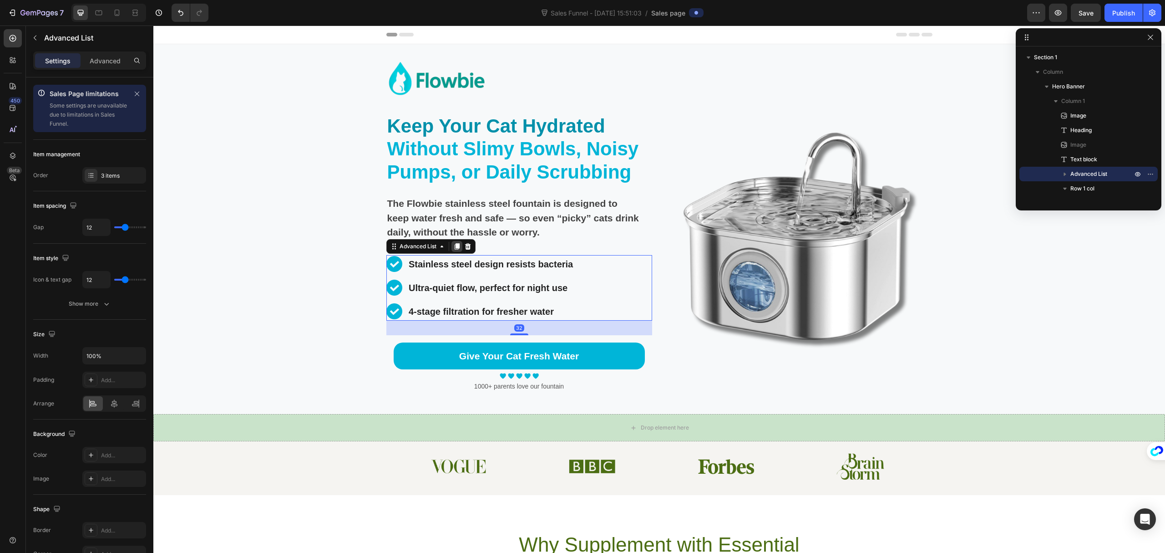
click at [453, 247] on icon at bounding box center [456, 246] width 7 height 7
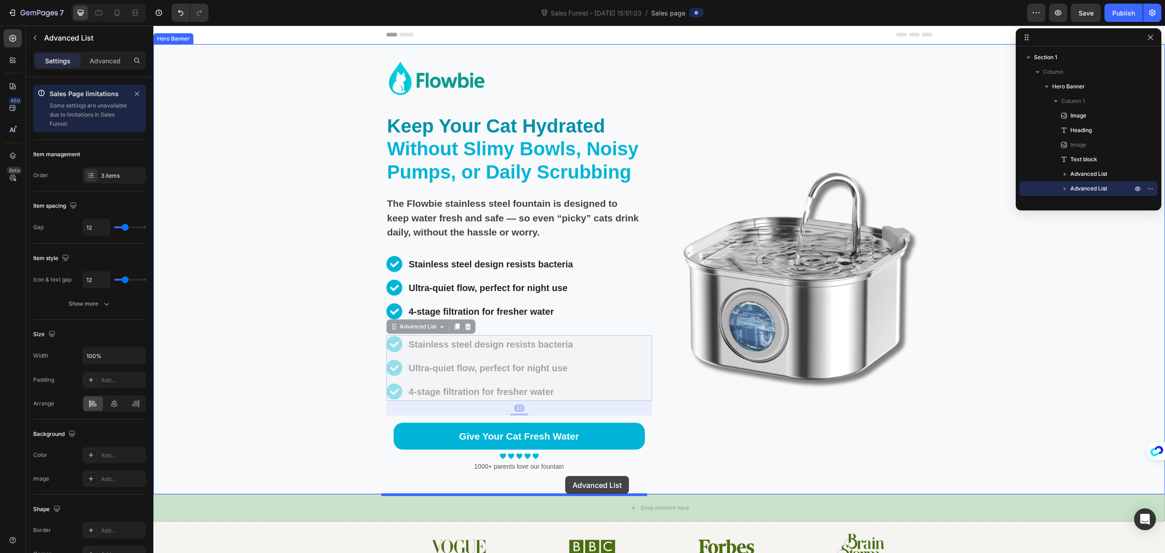
drag, startPoint x: 392, startPoint y: 327, endPoint x: 565, endPoint y: 476, distance: 228.2
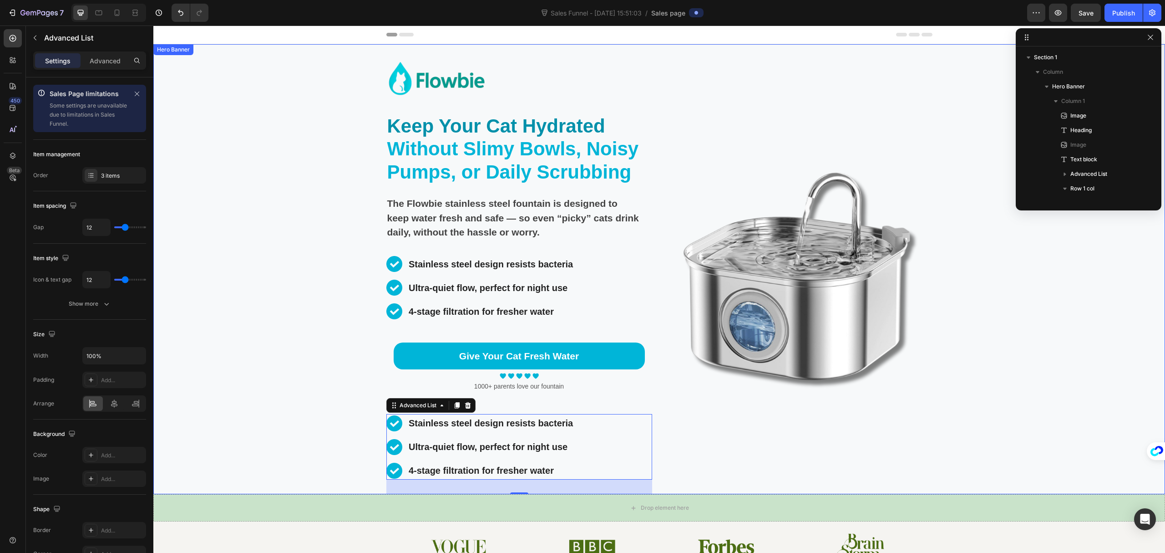
click at [517, 408] on div "Image Keep Your Cat Hydrated Without Slimy Bowls, Noisy Pumps, or Daily Scrubbi…" at bounding box center [520, 276] width 266 height 435
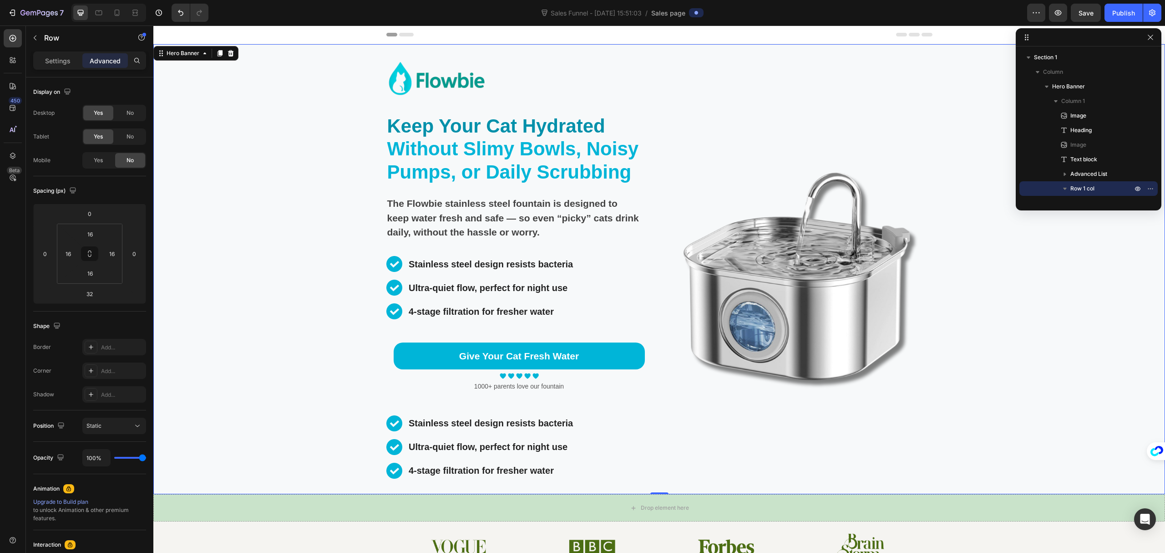
click at [501, 399] on div "Give Your Cat Fresh Water Button Image Image Image Image Image Icon List Hoz 10…" at bounding box center [520, 367] width 266 height 65
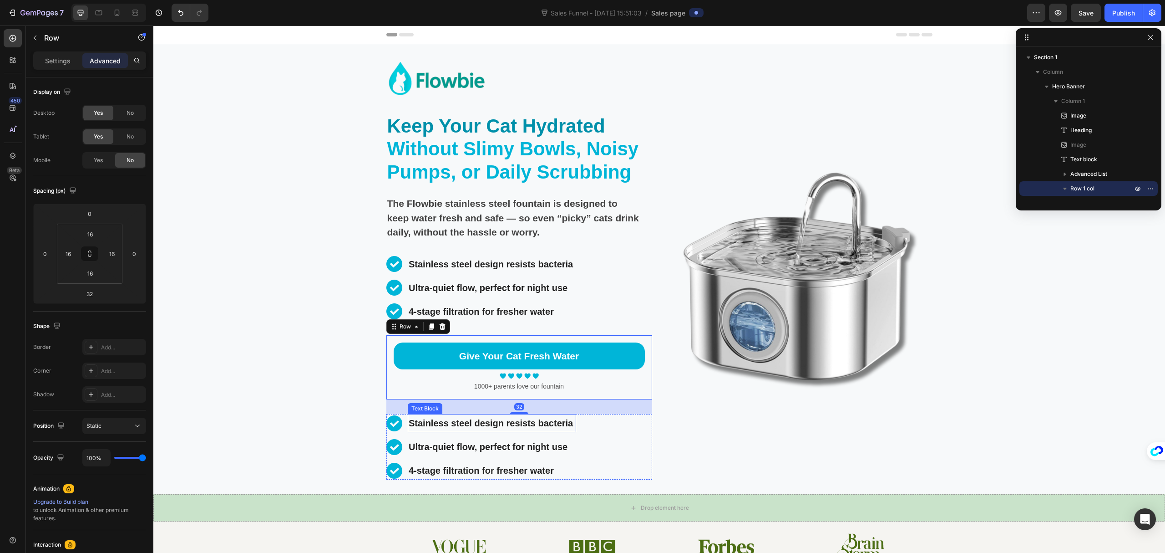
click at [432, 426] on p "Stainless steel design resists bacteria" at bounding box center [492, 423] width 167 height 16
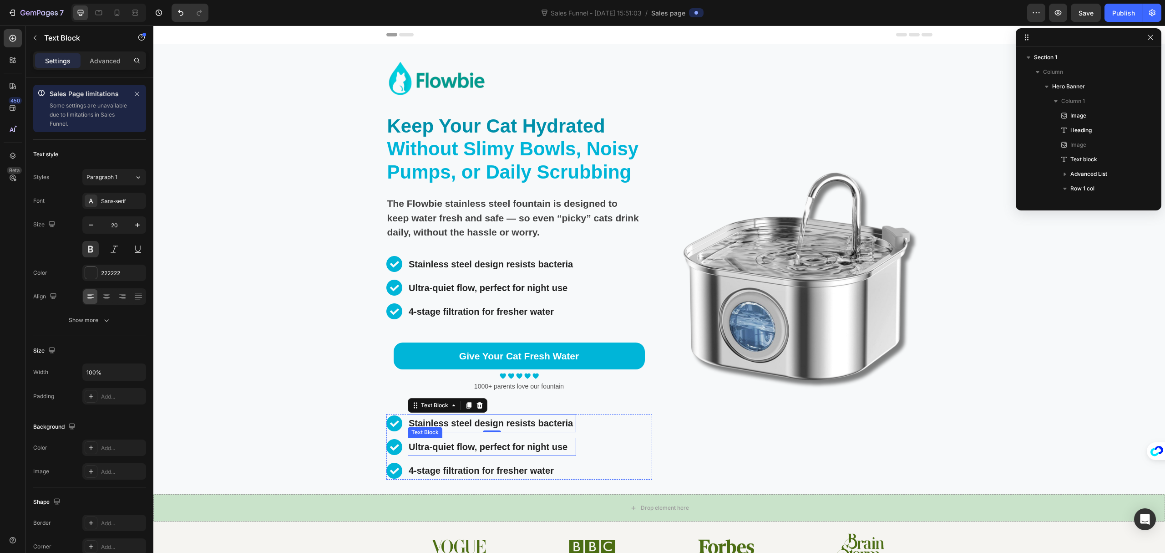
click at [486, 443] on p "Ultra-quiet flow, perfect for night use" at bounding box center [492, 446] width 167 height 16
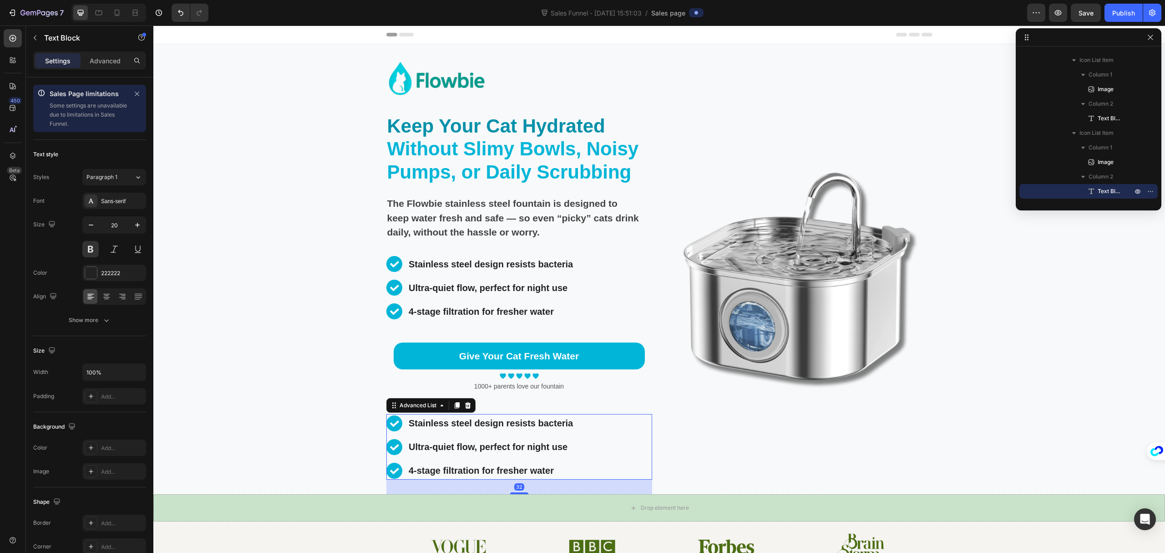
scroll to position [143, 0]
click at [611, 453] on div "Image Stainless steel design resists bacteria Text Block Image Ultra-quiet flow…" at bounding box center [520, 447] width 266 height 66
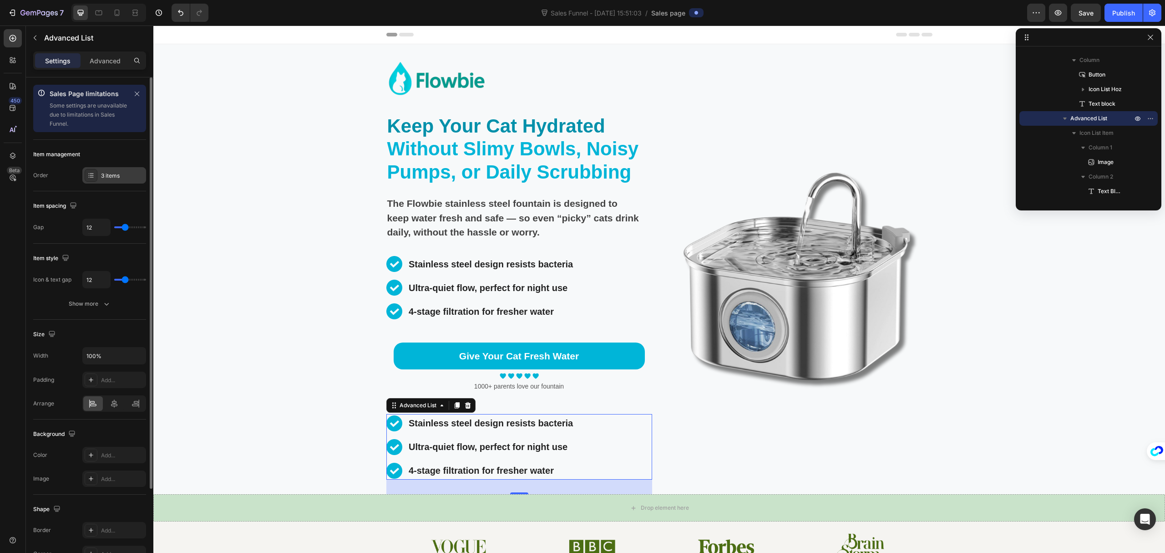
click at [115, 177] on div "3 items" at bounding box center [122, 176] width 43 height 8
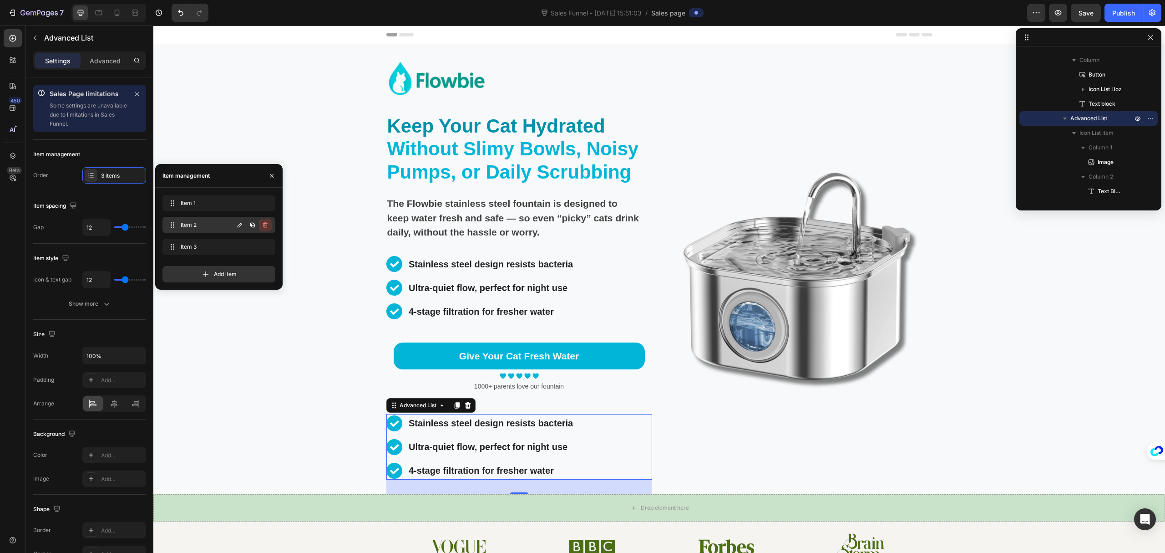
click at [266, 225] on icon "button" at bounding box center [265, 224] width 7 height 7
click at [265, 244] on icon "button" at bounding box center [265, 246] width 7 height 7
click at [263, 246] on div "Delete" at bounding box center [259, 247] width 17 height 8
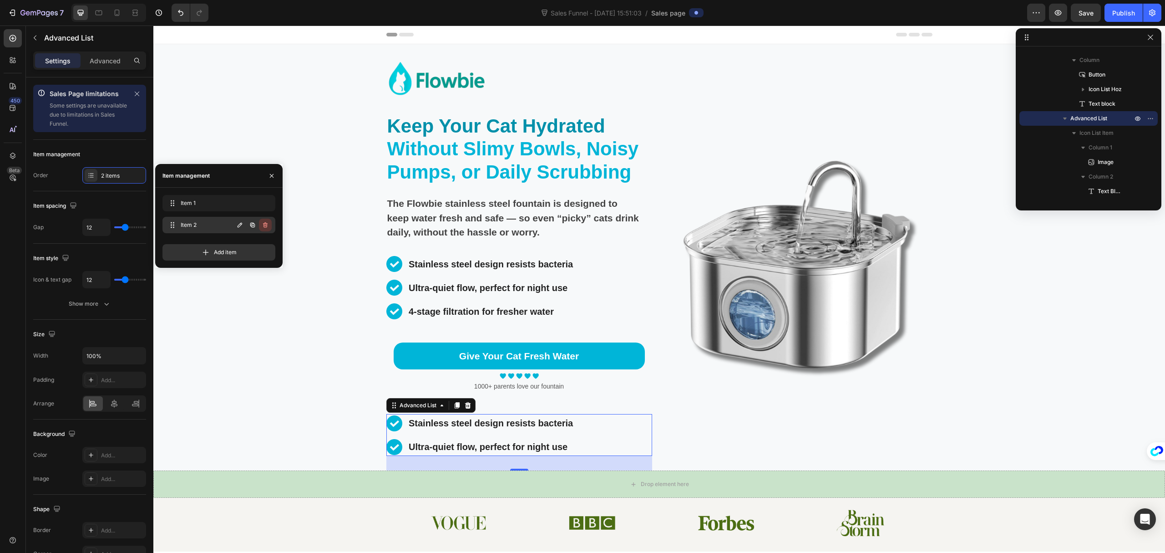
click at [266, 225] on icon "button" at bounding box center [266, 225] width 0 height 2
click at [262, 227] on div "Delete" at bounding box center [259, 225] width 17 height 8
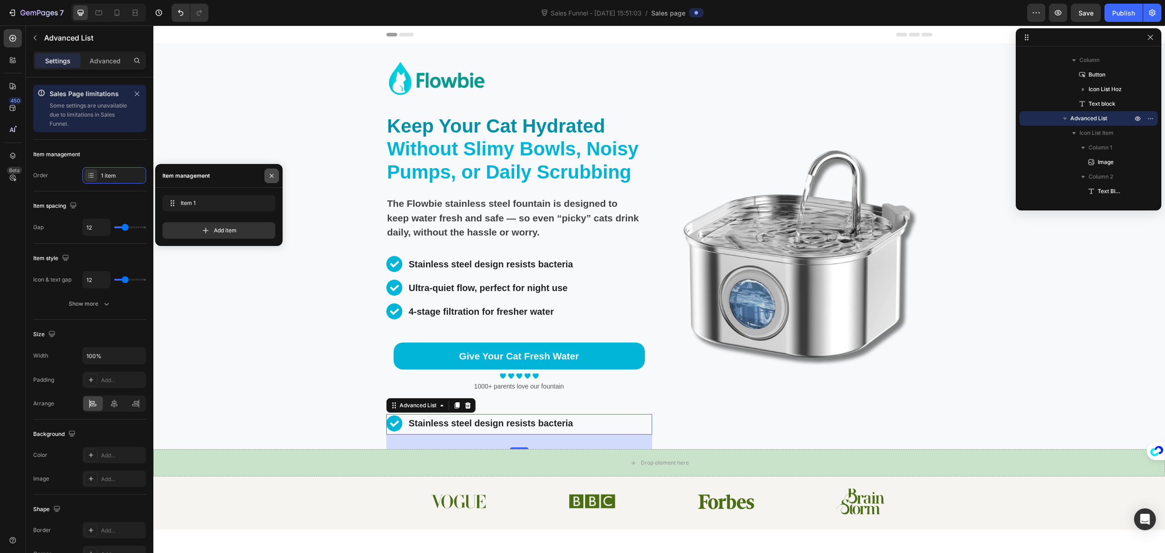
drag, startPoint x: 271, startPoint y: 175, endPoint x: 203, endPoint y: 310, distance: 152.1
click at [271, 175] on icon "button" at bounding box center [272, 175] width 4 height 4
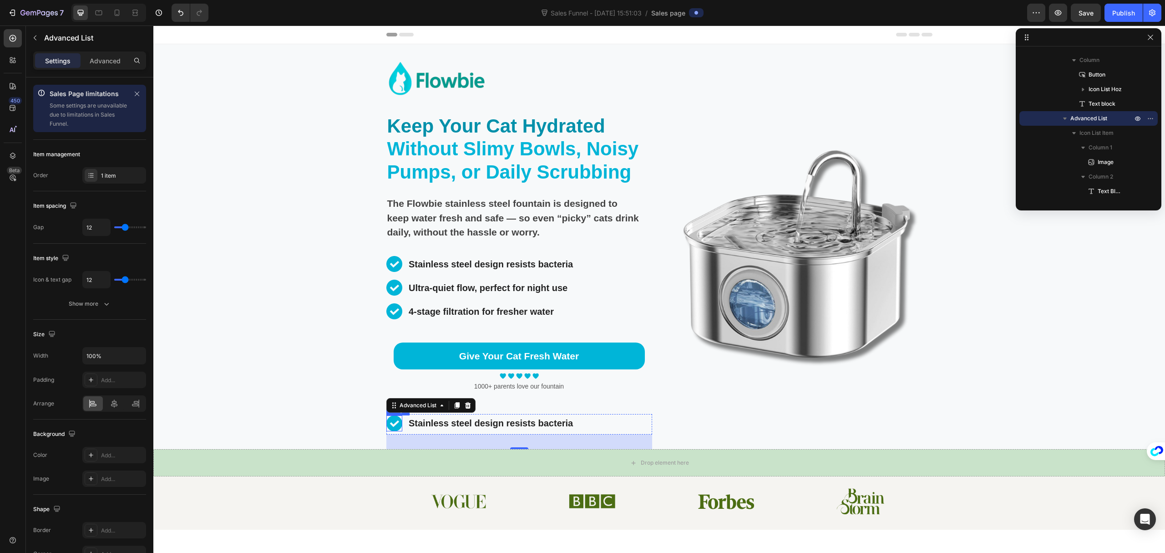
click at [393, 427] on img at bounding box center [395, 423] width 16 height 16
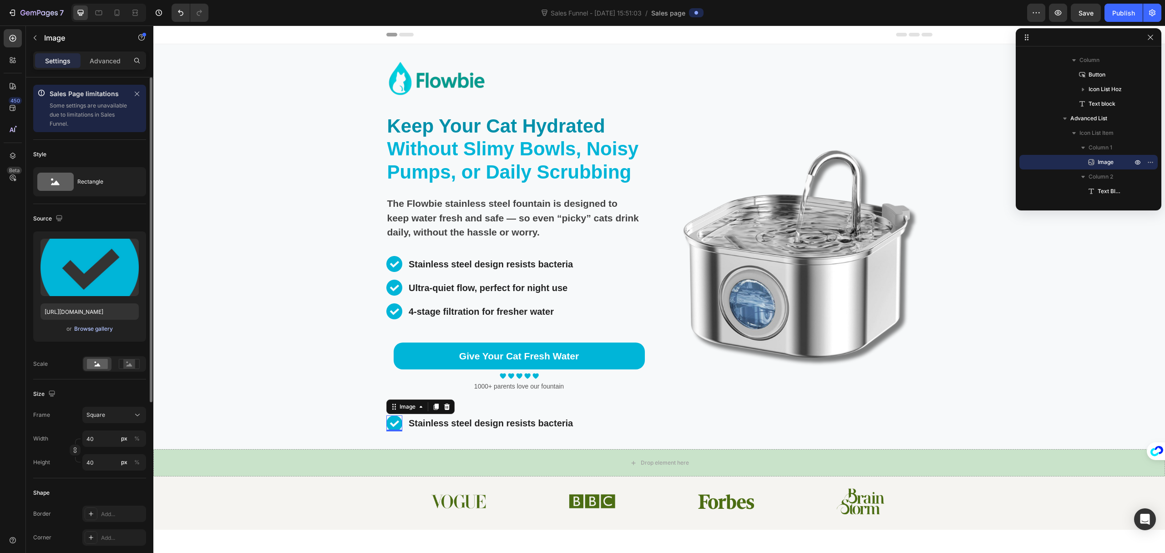
click at [94, 330] on div "Browse gallery" at bounding box center [93, 329] width 39 height 8
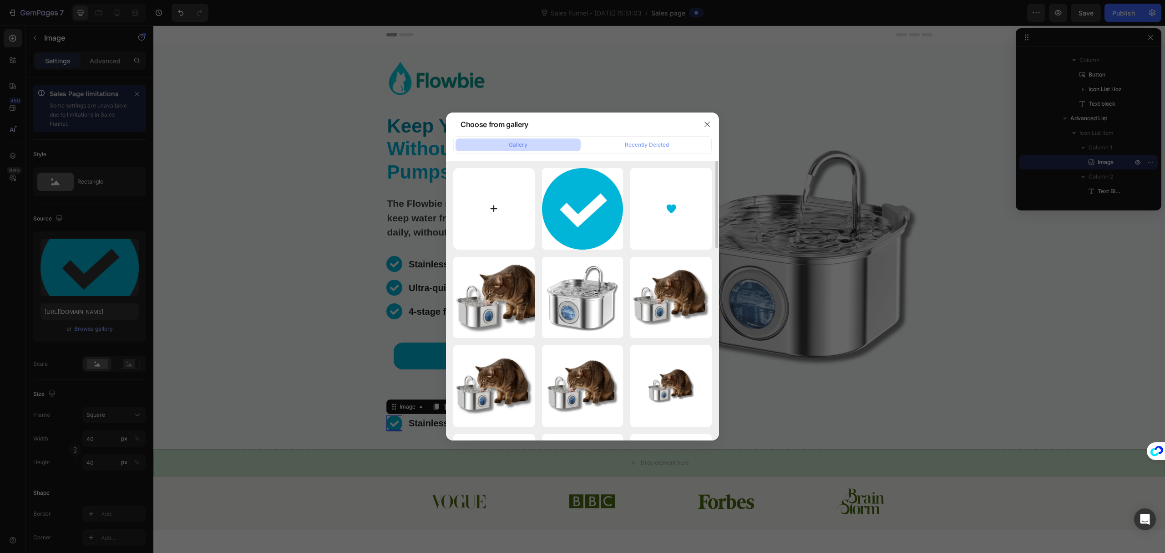
click at [512, 215] on input "file" at bounding box center [493, 208] width 81 height 81
type input "C:\fakepath\doc-img.jpg"
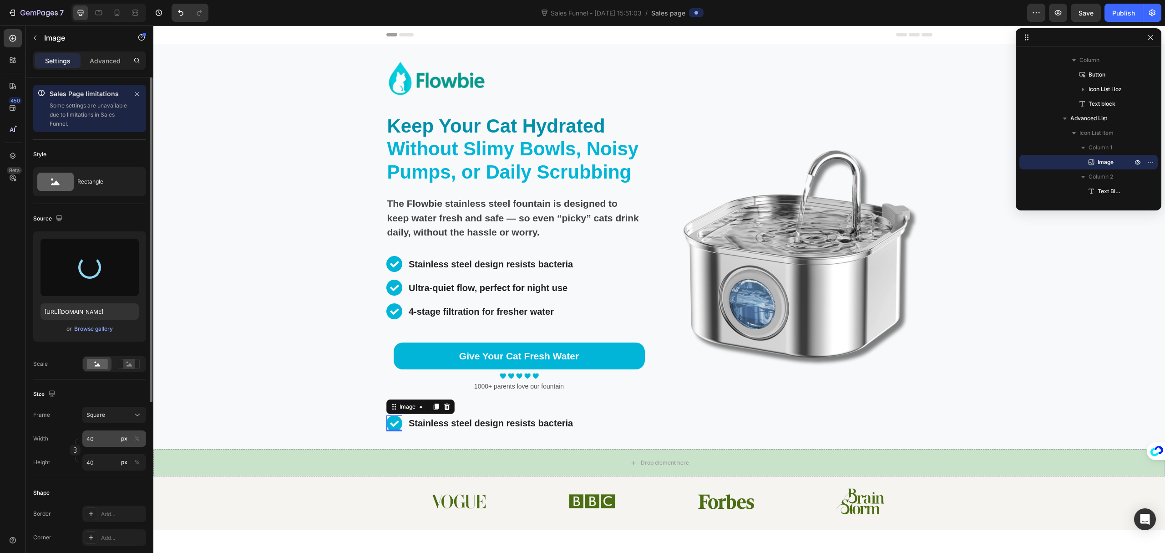
type input "https://cdn.shopify.com/s/files/1/0695/7829/3384/files/gempages_581462389141013…"
click at [139, 441] on div "%" at bounding box center [136, 438] width 5 height 8
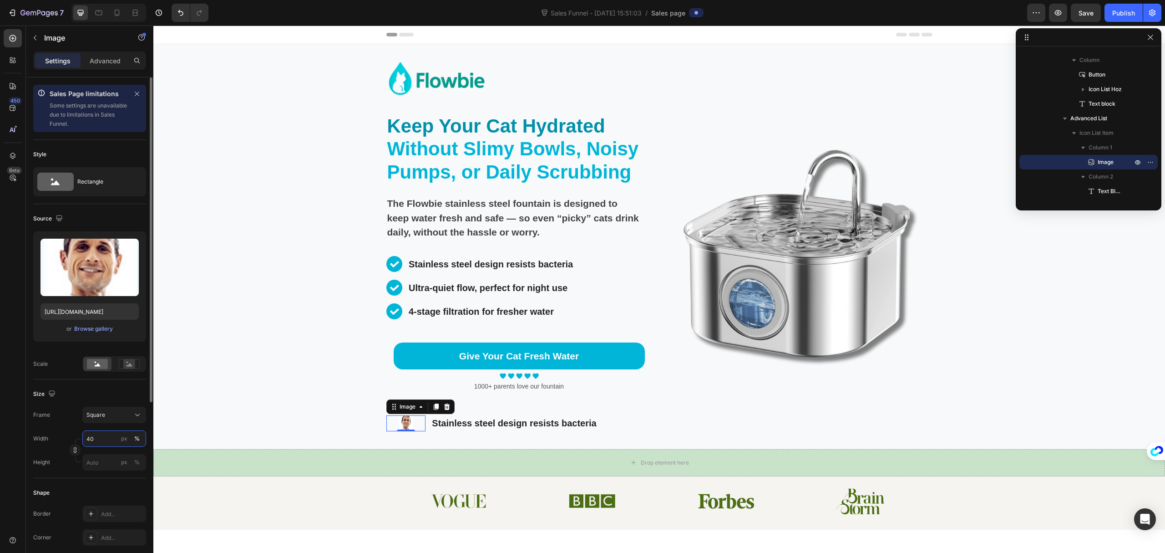
click at [104, 439] on input "40" at bounding box center [114, 438] width 64 height 16
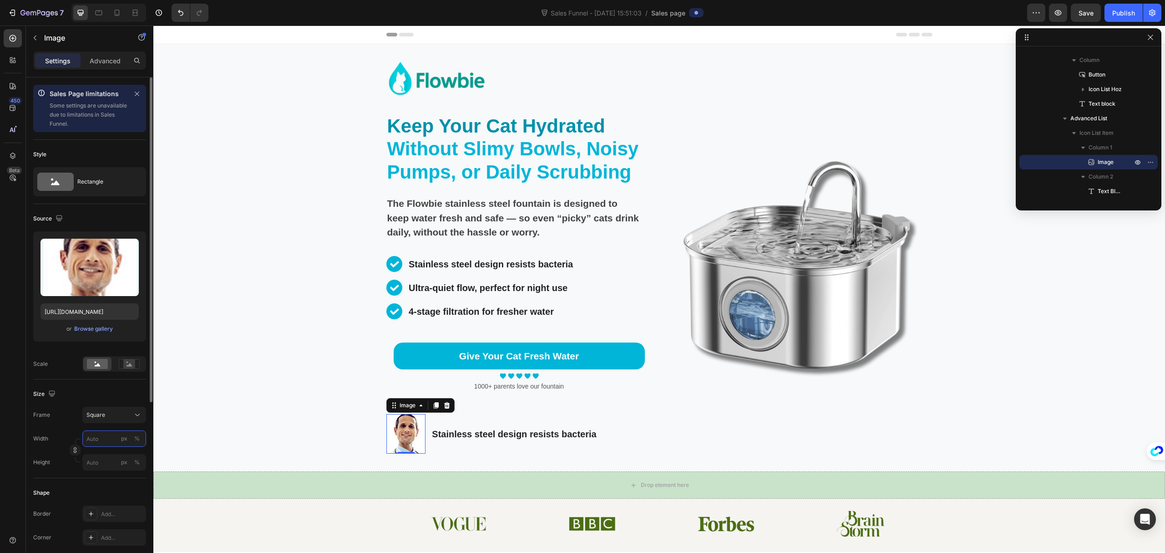
type input "ㄢ"
click at [523, 431] on p "Stainless steel design resists bacteria" at bounding box center [519, 434] width 174 height 16
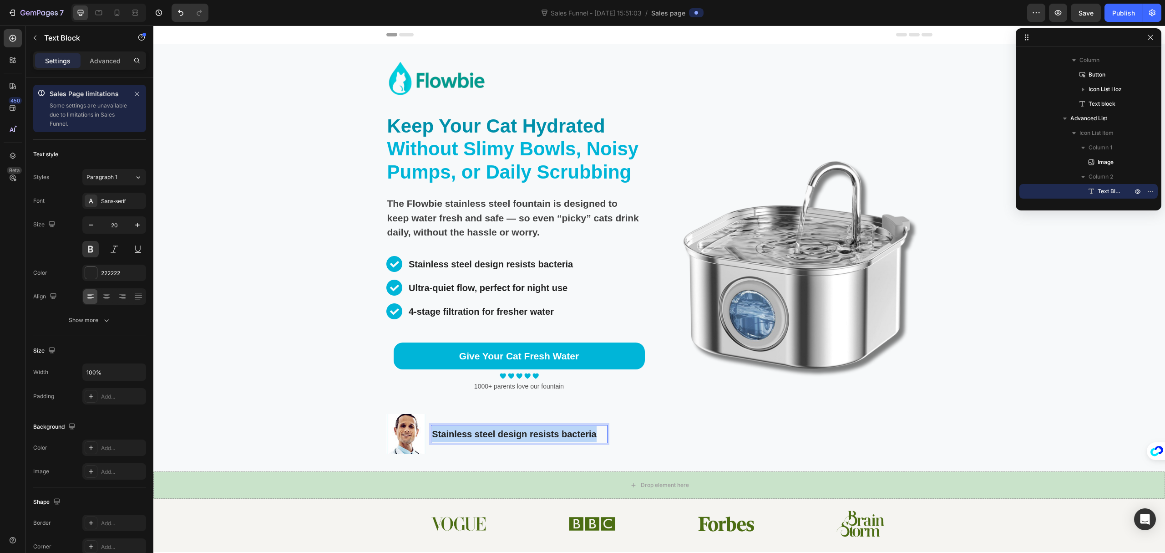
click at [523, 431] on p "Stainless steel design resists bacteria" at bounding box center [519, 434] width 174 height 16
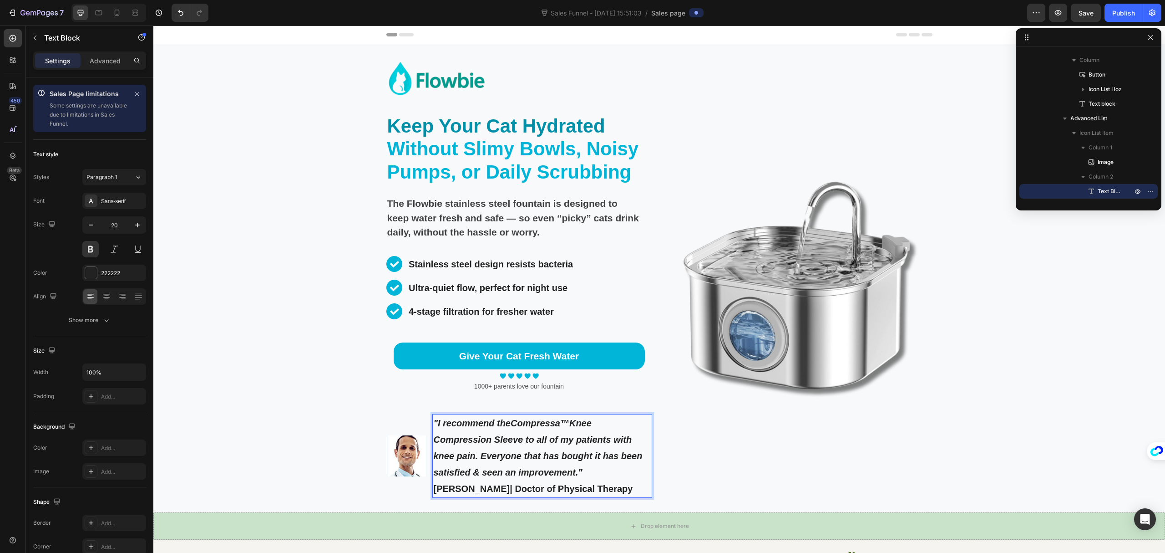
click at [606, 473] on p ""I recommend the Compressa™ Knee Compression Sleeve to all of my patients with …" at bounding box center [542, 448] width 218 height 66
click at [624, 476] on p ""I recommend the Compressa™ Knee Compression Sleeve to all of my patients with …" at bounding box center [542, 448] width 218 height 66
drag, startPoint x: 565, startPoint y: 478, endPoint x: 606, endPoint y: 470, distance: 41.2
click at [565, 478] on p ""I recommend the Compressa™ Knee Compression Sleeve to all of my patients with …" at bounding box center [542, 448] width 218 height 66
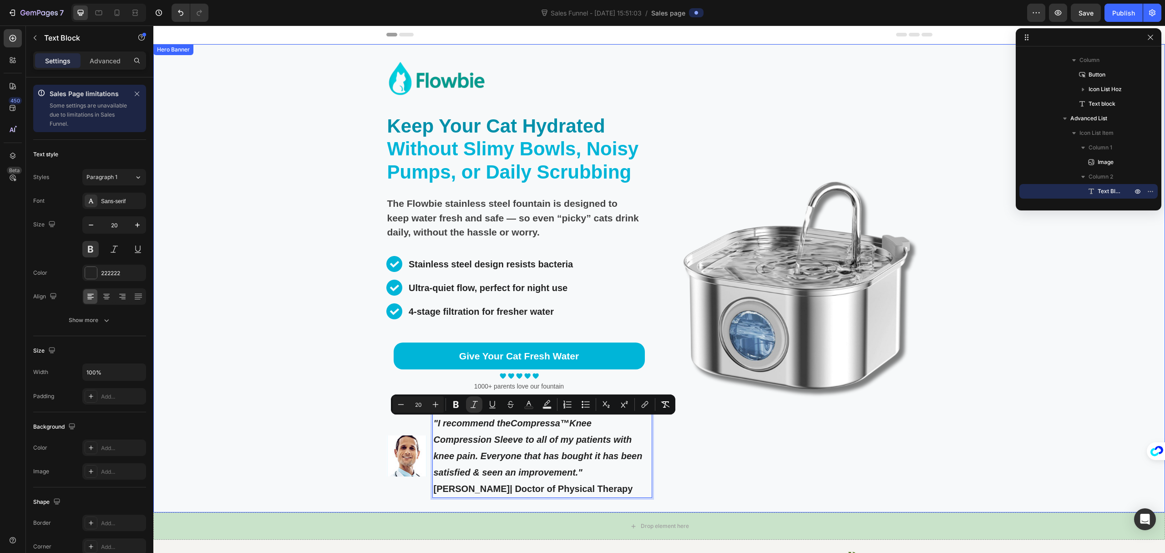
drag, startPoint x: 607, startPoint y: 470, endPoint x: 410, endPoint y: 412, distance: 205.0
click at [410, 412] on div "Image Keep Your Cat Hydrated Without Slimy Bowls, Noisy Pumps, or Daily Scrubbi…" at bounding box center [520, 285] width 266 height 453
click at [456, 402] on icon "Editor contextual toolbar" at bounding box center [456, 404] width 9 height 9
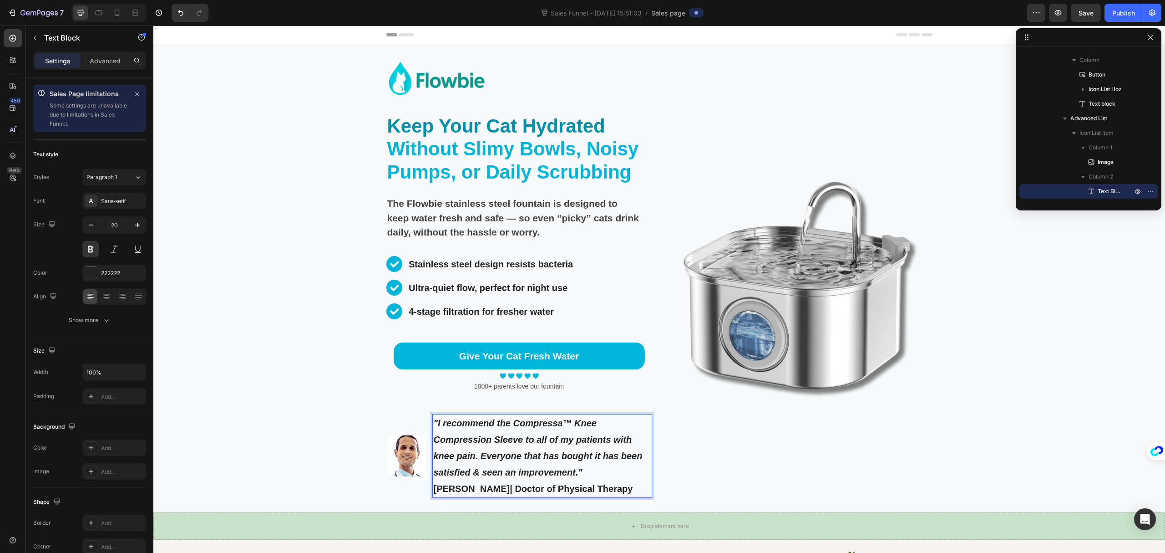
click at [606, 467] on p ""I recommend the Compressa™ Knee Compression Sleeve to all of my patients with …" at bounding box center [542, 448] width 218 height 66
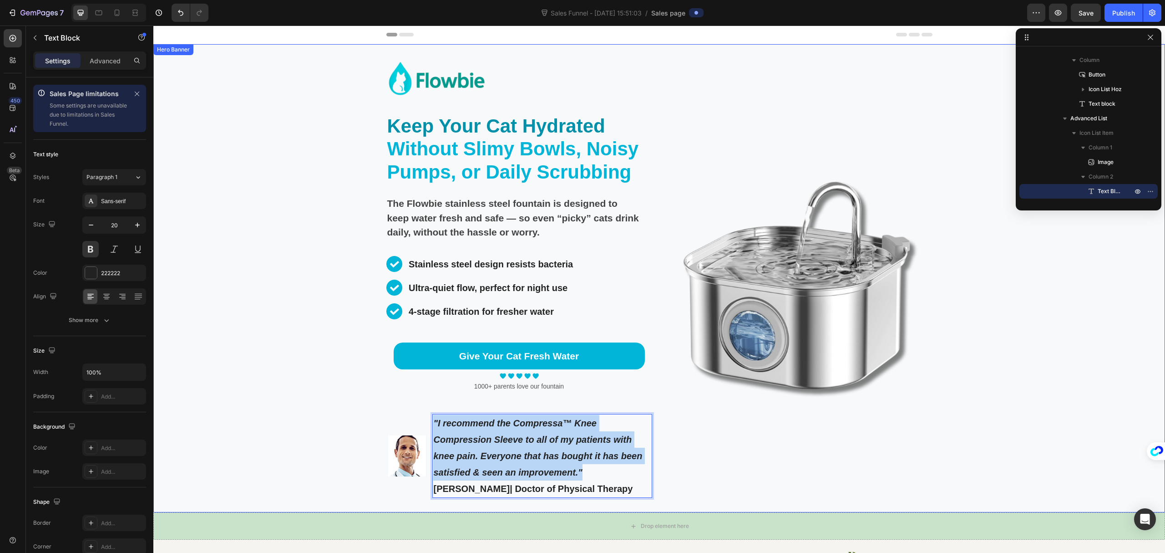
drag, startPoint x: 603, startPoint y: 473, endPoint x: 416, endPoint y: 412, distance: 196.8
click at [416, 413] on div "Image Keep Your Cat Hydrated Without Slimy Bowls, Noisy Pumps, or Daily Scrubbi…" at bounding box center [520, 285] width 266 height 453
click at [603, 474] on p ""I recommend the Compressa™ Knee Compression Sleeve to all of my patients with …" at bounding box center [542, 448] width 218 height 66
drag, startPoint x: 611, startPoint y: 478, endPoint x: 424, endPoint y: 412, distance: 197.4
click at [424, 412] on div "Image Keep Your Cat Hydrated Without Slimy Bowls, Noisy Pumps, or Daily Scrubbi…" at bounding box center [520, 285] width 266 height 453
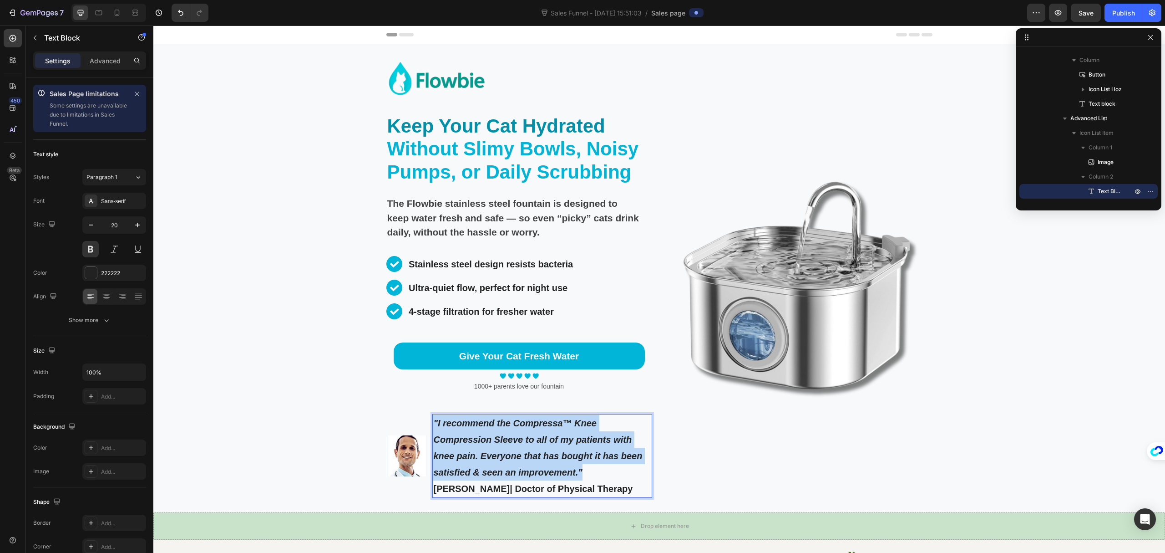
click at [604, 475] on p ""I recommend the Compressa™ Knee Compression Sleeve to all of my patients with …" at bounding box center [542, 448] width 218 height 66
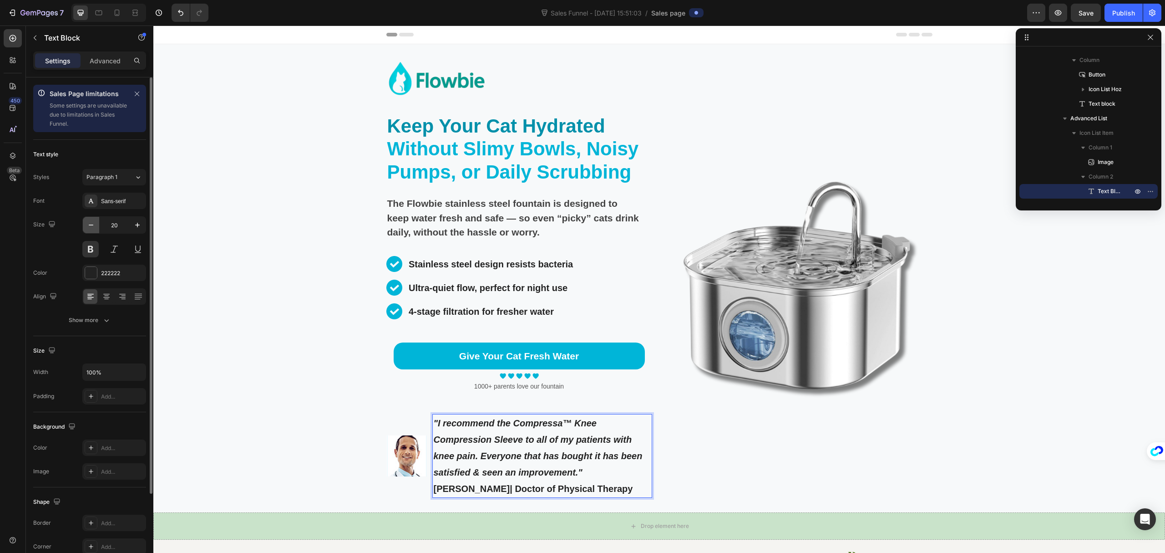
click at [91, 225] on icon "button" at bounding box center [91, 224] width 5 height 1
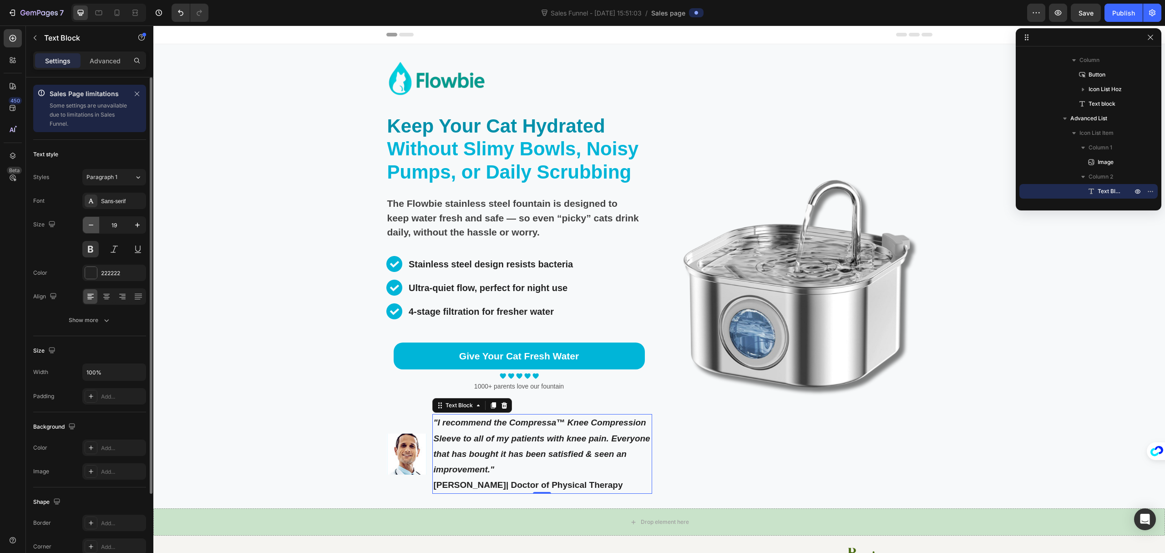
click at [91, 225] on icon "button" at bounding box center [91, 224] width 5 height 1
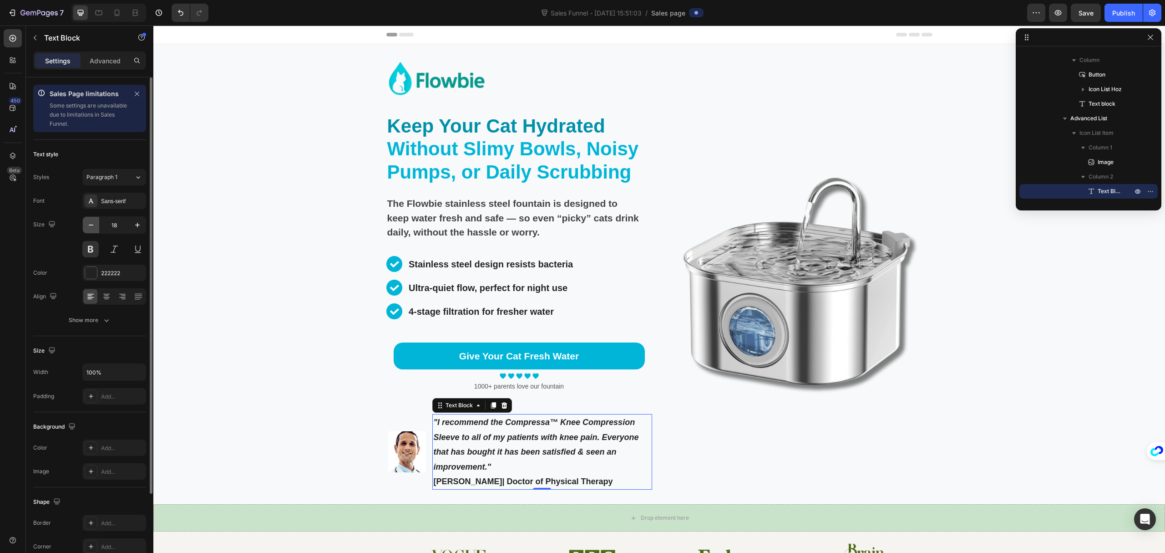
click at [91, 225] on icon "button" at bounding box center [91, 224] width 5 height 1
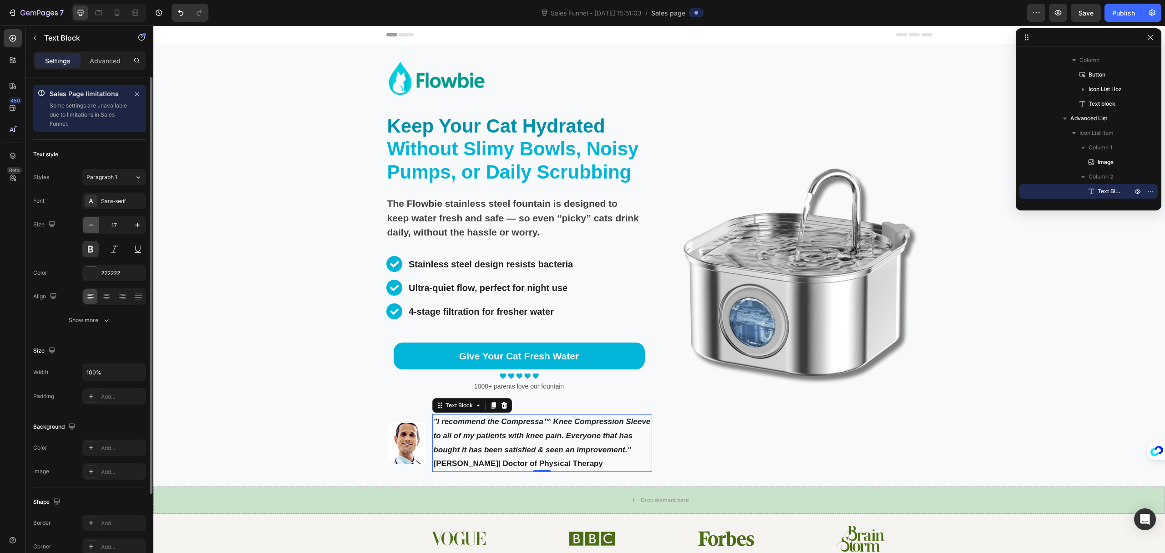
click at [91, 225] on icon "button" at bounding box center [91, 224] width 5 height 1
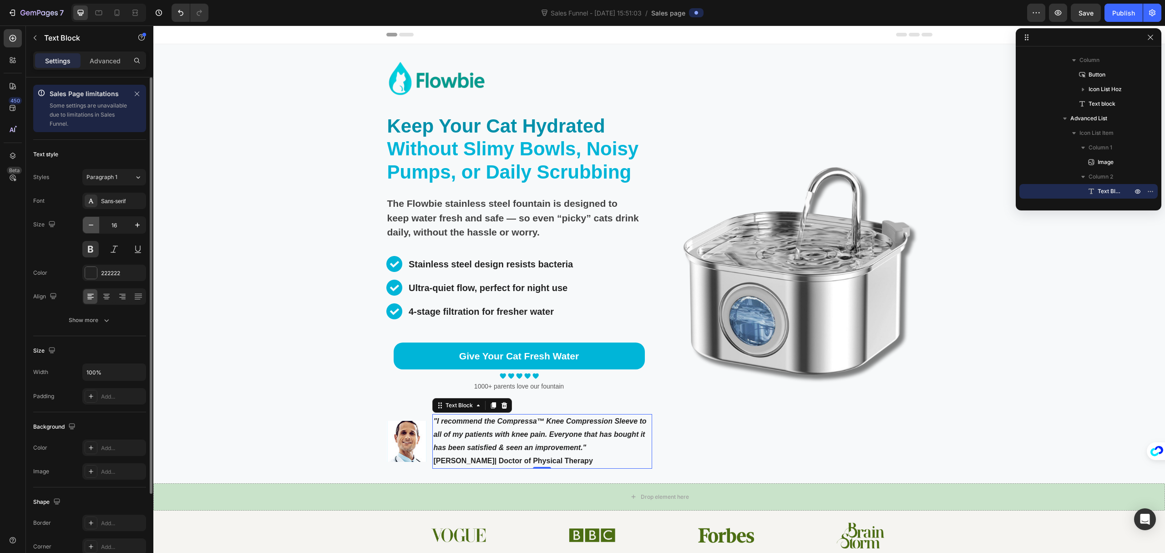
click at [91, 225] on icon "button" at bounding box center [91, 224] width 5 height 1
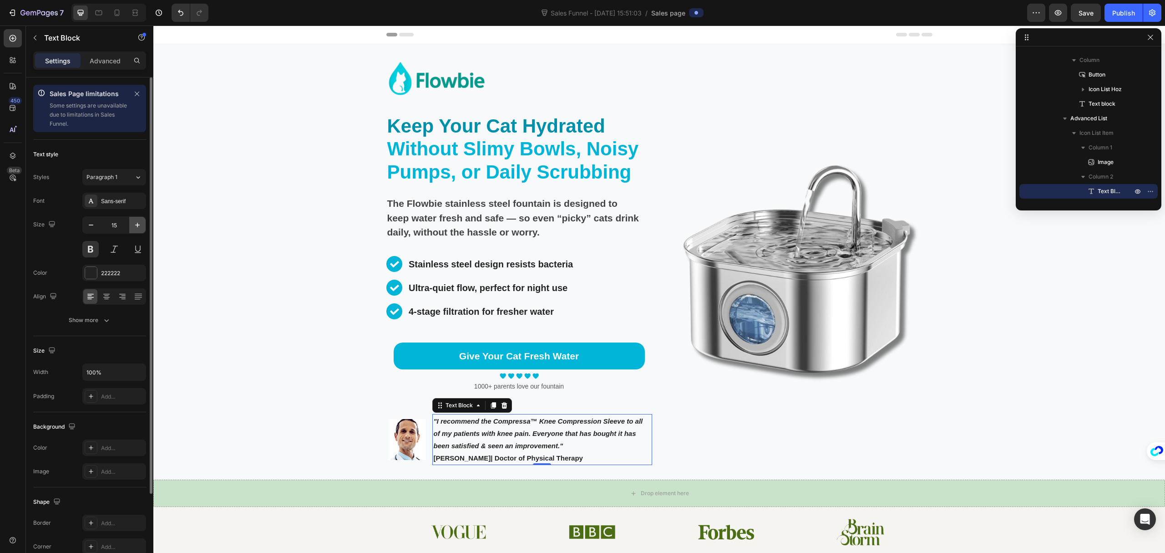
click at [139, 223] on icon "button" at bounding box center [137, 224] width 9 height 9
type input "16"
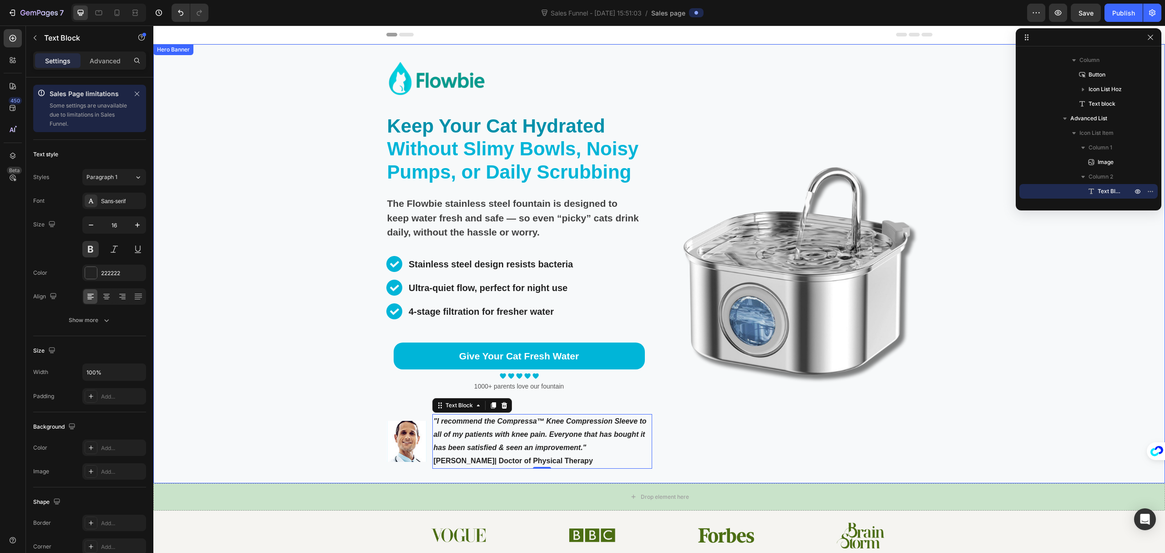
click at [654, 449] on div "Image Keep Your Cat Hydrated Without Slimy Bowls, Noisy Pumps, or Daily Scrubbi…" at bounding box center [660, 263] width 546 height 439
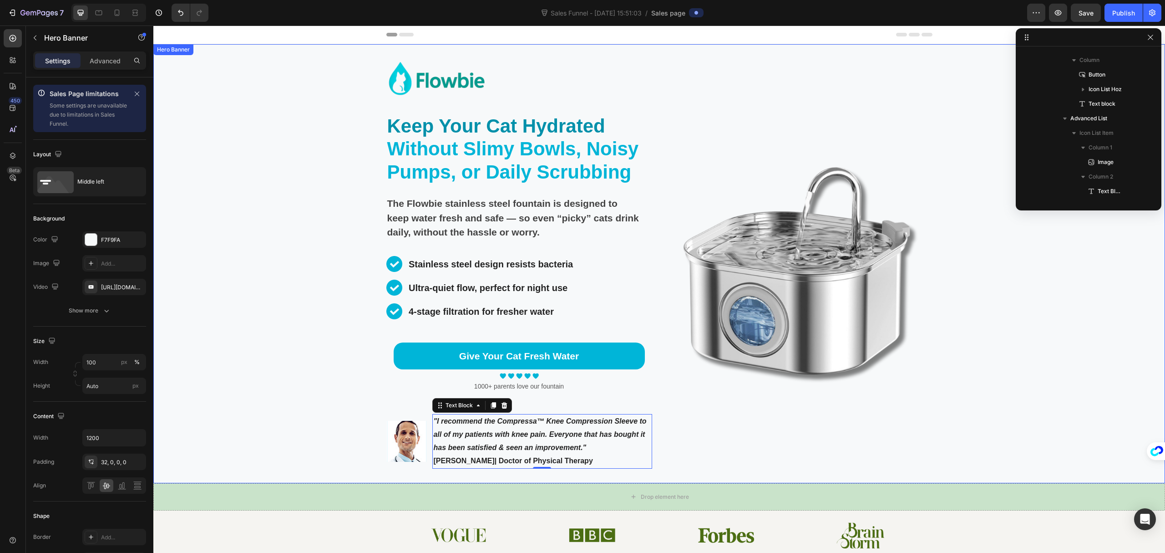
scroll to position [0, 0]
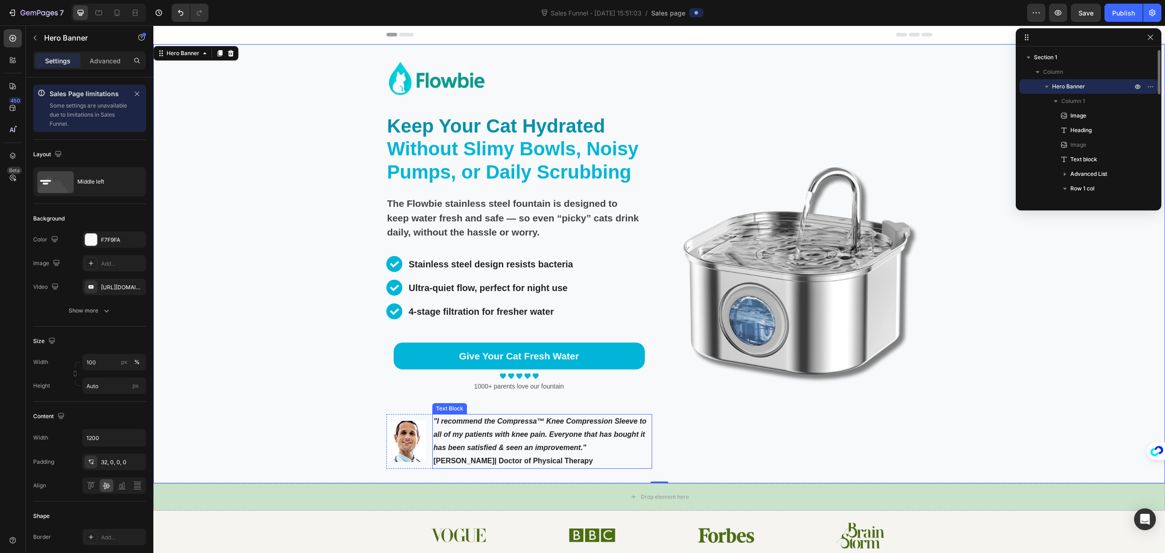
click at [441, 430] on p ""I recommend the Compressa™ Knee Compression Sleeve to all of my patients with …" at bounding box center [542, 434] width 218 height 39
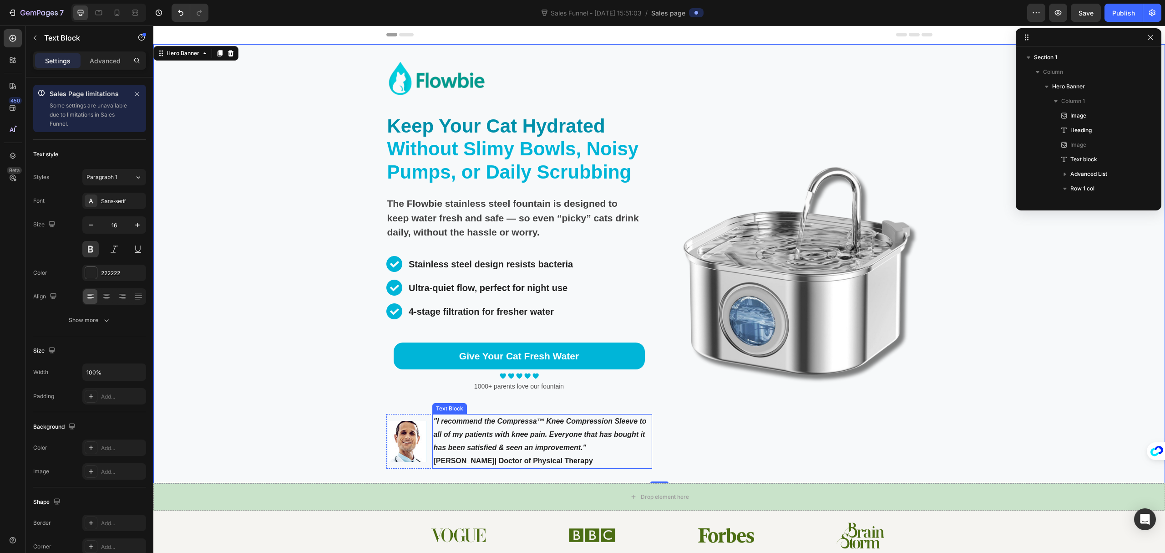
scroll to position [216, 0]
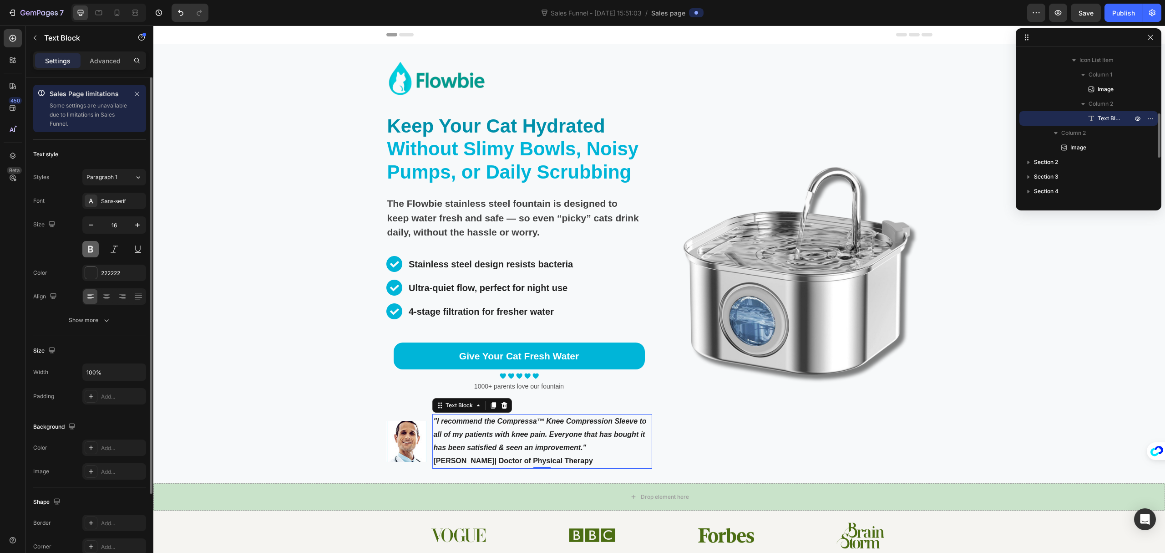
click at [90, 248] on button at bounding box center [90, 249] width 16 height 16
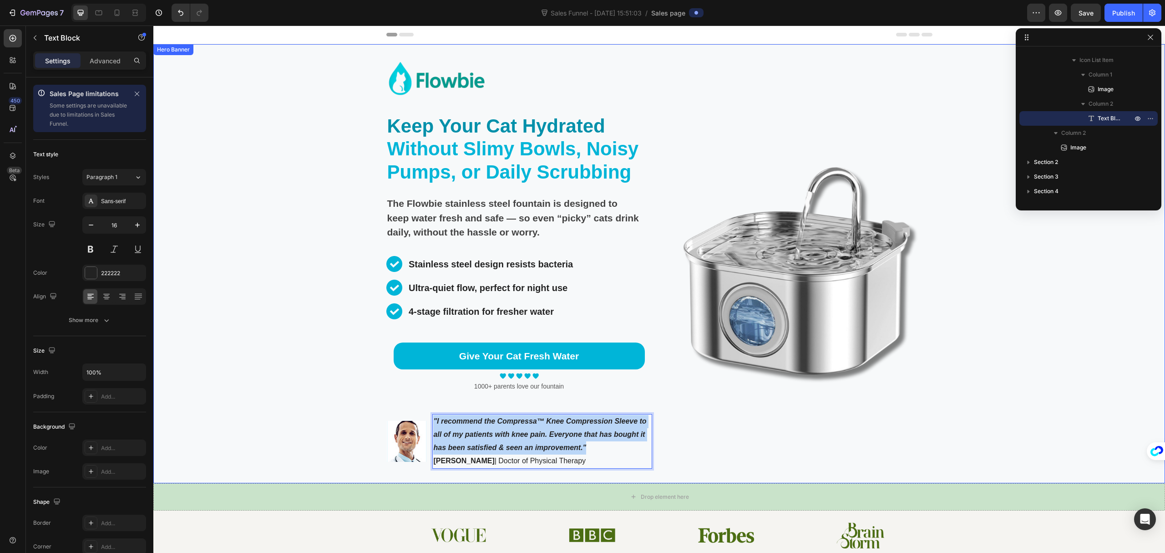
drag, startPoint x: 517, startPoint y: 434, endPoint x: 416, endPoint y: 412, distance: 103.5
click at [416, 412] on div "Image Keep Your Cat Hydrated Without Slimy Bowls, Noisy Pumps, or Daily Scrubbi…" at bounding box center [520, 271] width 266 height 424
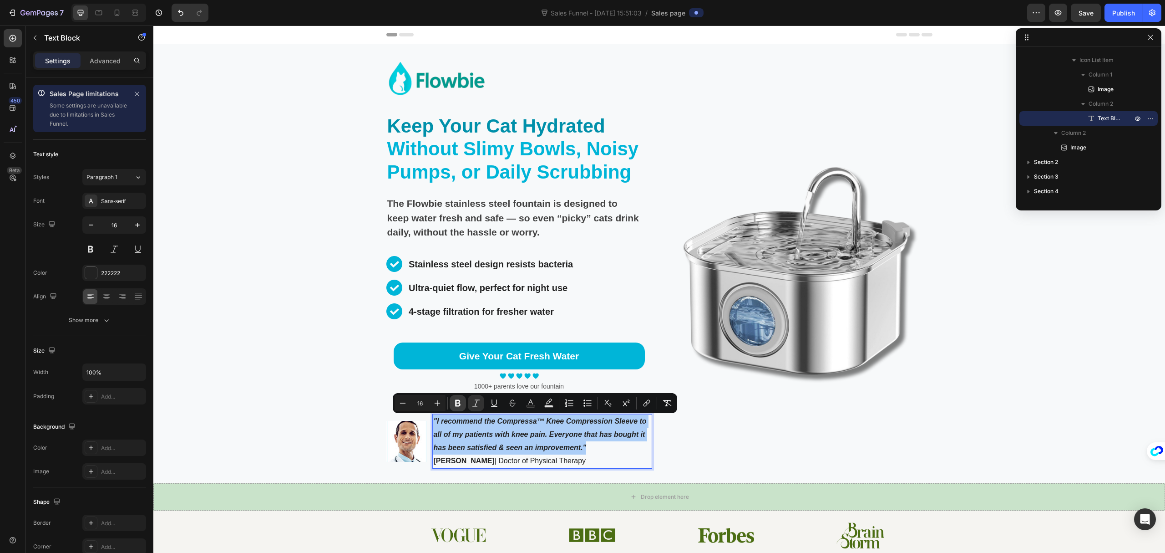
click at [458, 398] on icon "Editor contextual toolbar" at bounding box center [457, 402] width 9 height 9
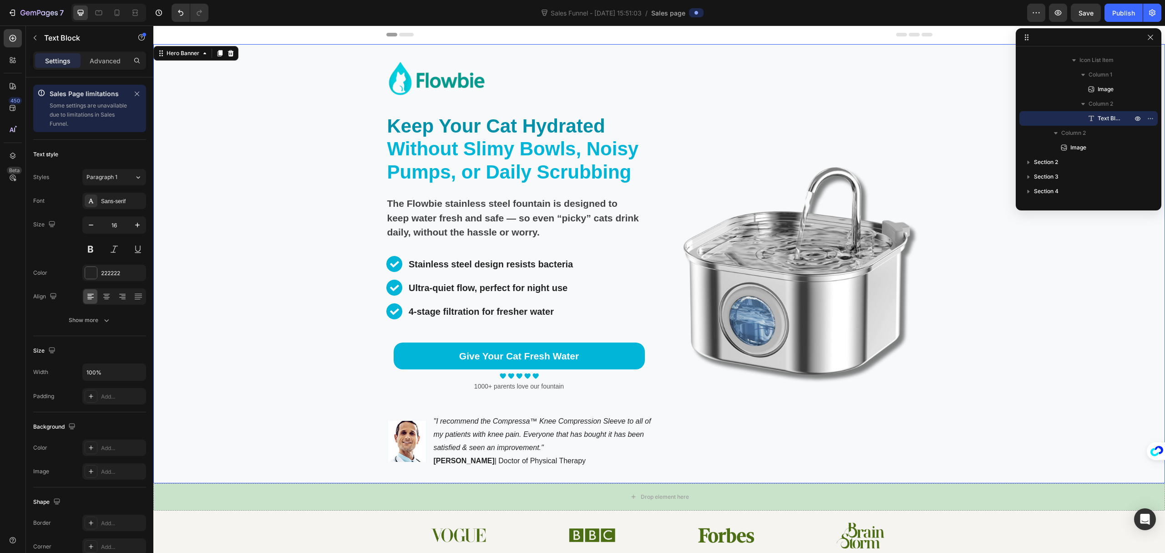
click at [748, 452] on div "Image" at bounding box center [800, 271] width 266 height 424
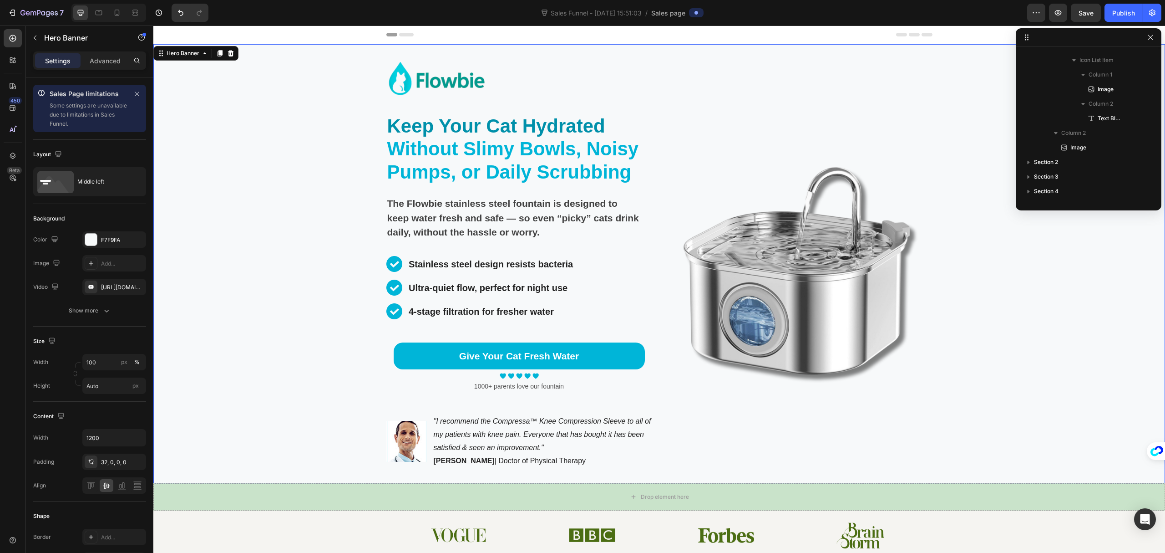
scroll to position [0, 0]
click at [667, 445] on div "Image" at bounding box center [800, 271] width 266 height 424
click at [869, 438] on div "Image" at bounding box center [800, 271] width 266 height 424
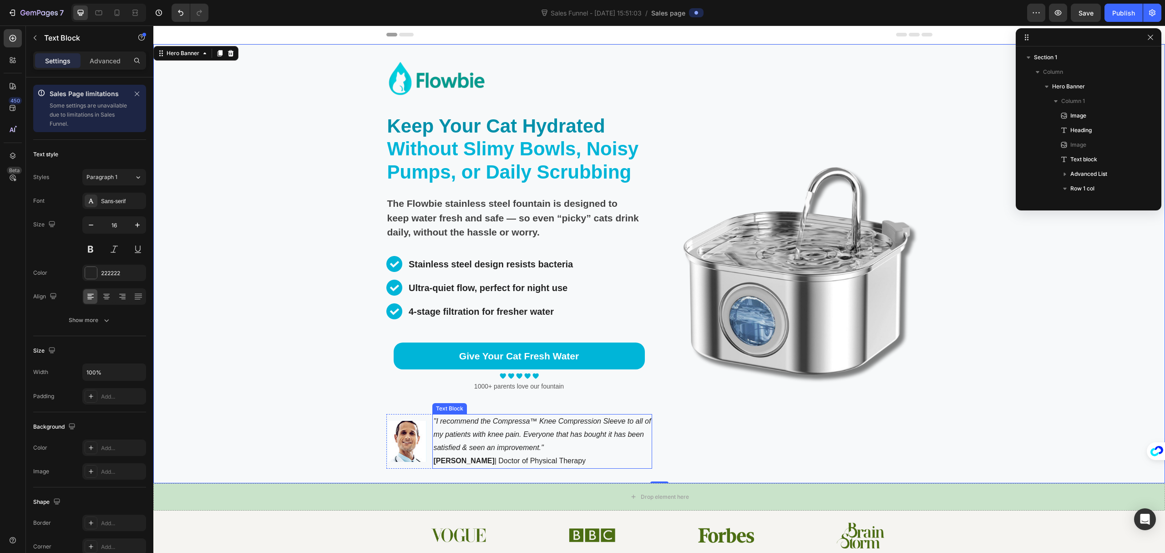
click at [630, 439] on p ""I recommend the Compressa™ Knee Compression Sleeve to all of my patients with …" at bounding box center [542, 434] width 218 height 39
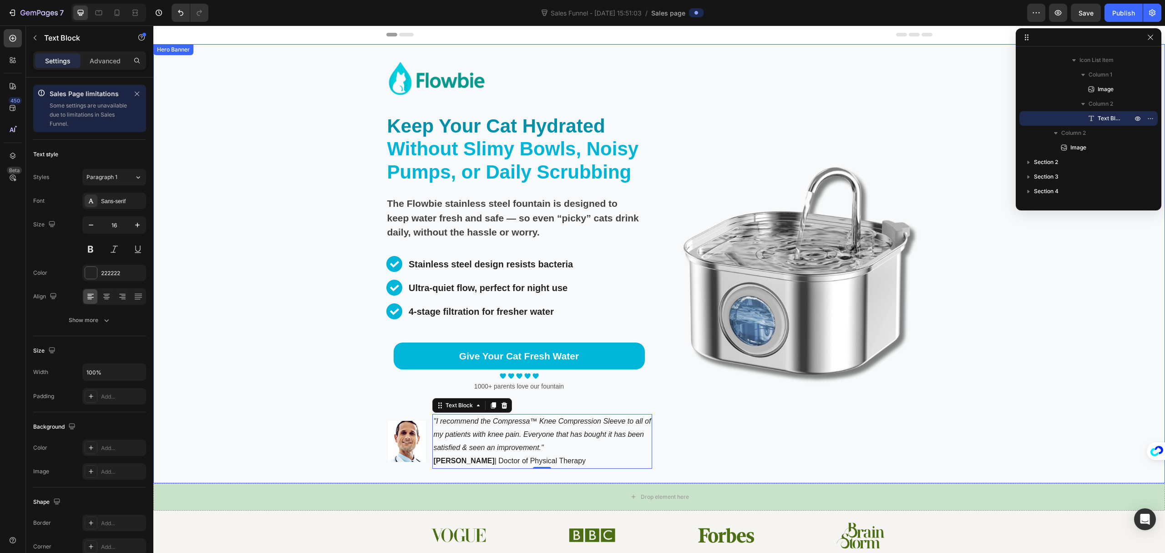
click at [1055, 368] on div "Background Image" at bounding box center [659, 263] width 1012 height 439
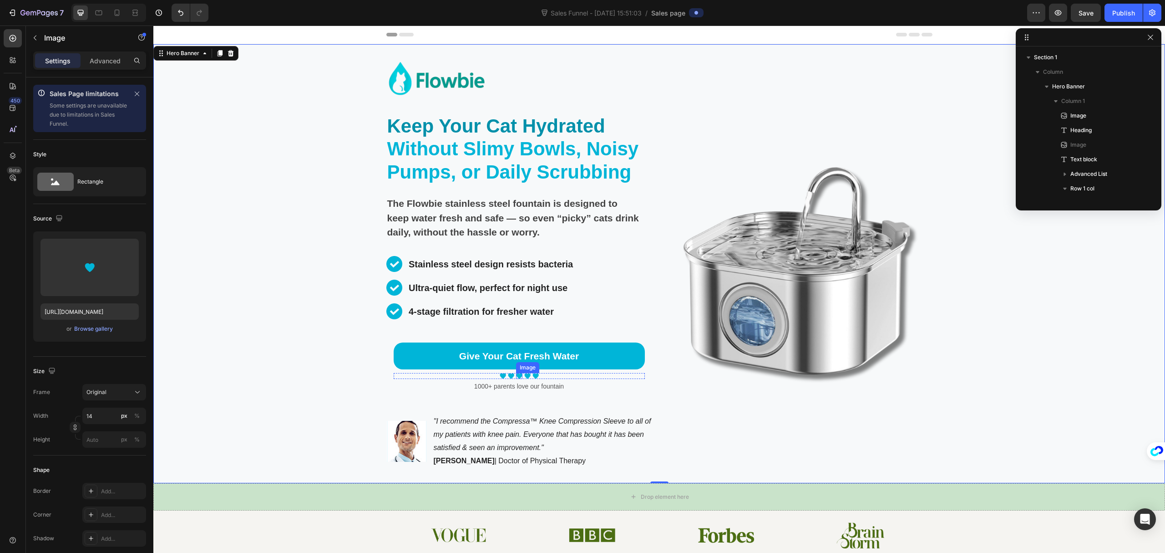
click at [516, 374] on img at bounding box center [519, 376] width 6 height 6
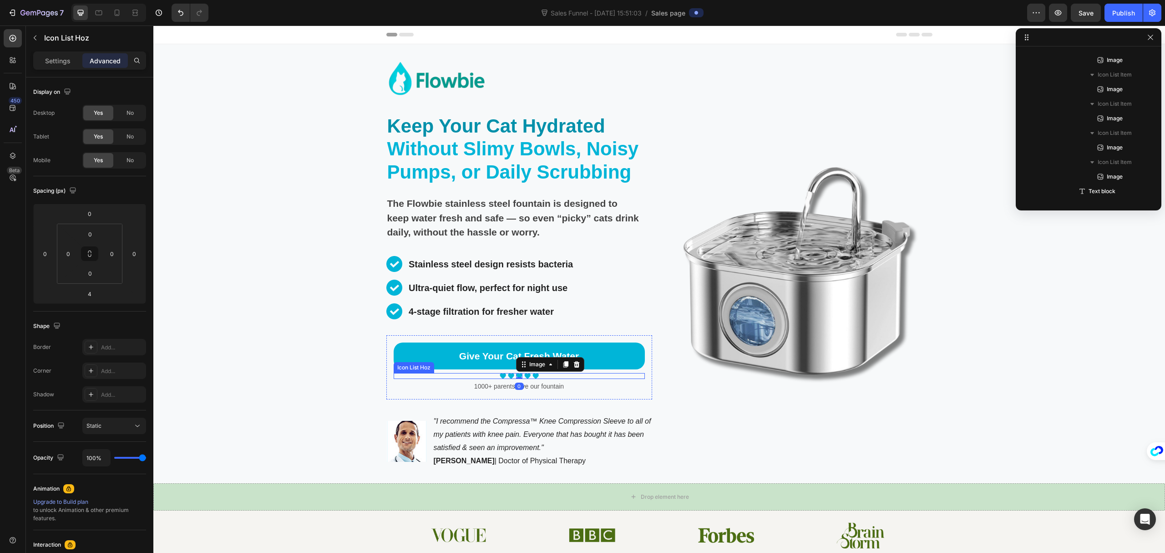
click at [481, 374] on div "Image Image Image 0 Image Image" at bounding box center [519, 376] width 251 height 6
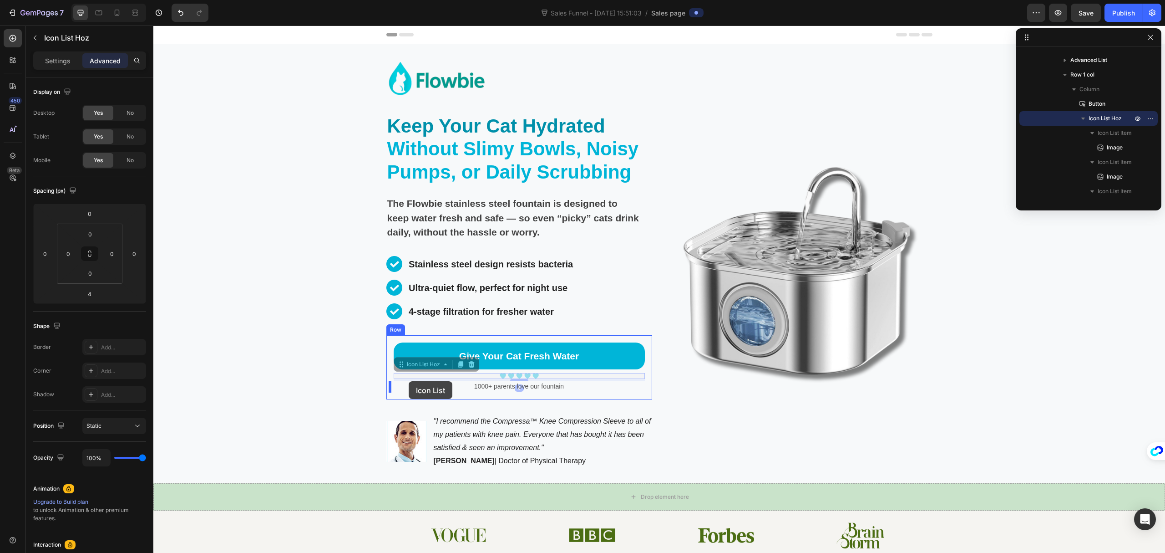
drag, startPoint x: 398, startPoint y: 366, endPoint x: 409, endPoint y: 381, distance: 18.6
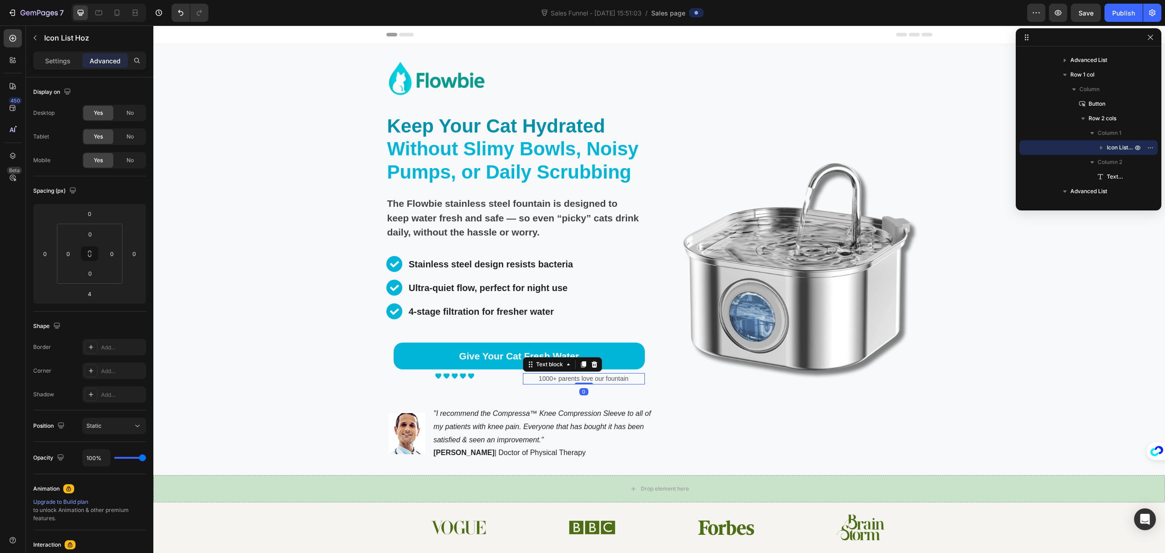
click at [531, 377] on p "1000+ parents love our fountain" at bounding box center [584, 379] width 120 height 10
click at [493, 407] on p ""I recommend the Compressa™ Knee Compression Sleeve to all of my patients with …" at bounding box center [542, 426] width 218 height 39
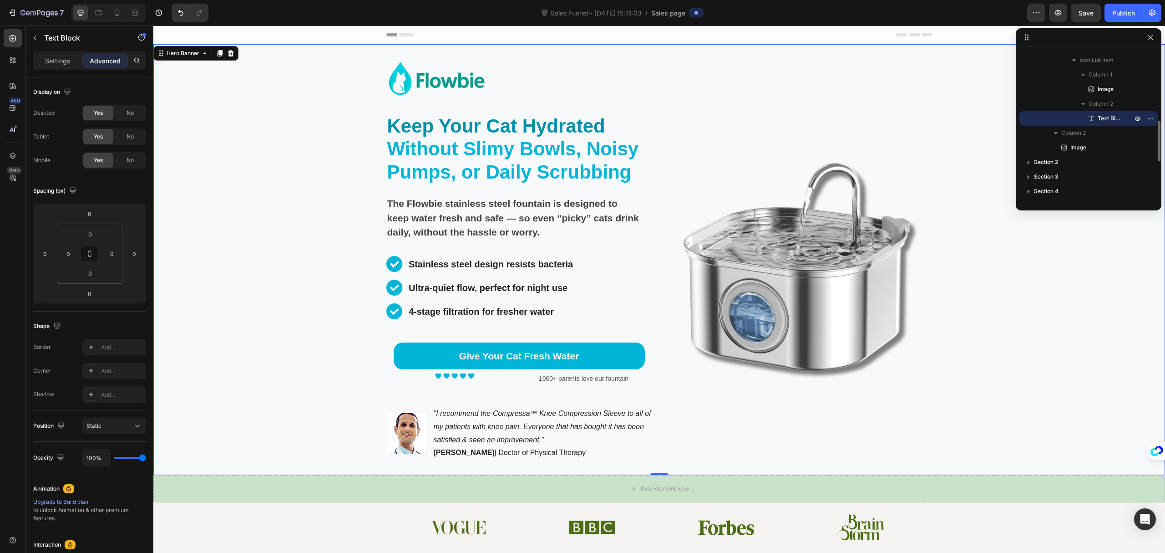
click at [878, 405] on div "Image" at bounding box center [800, 267] width 266 height 416
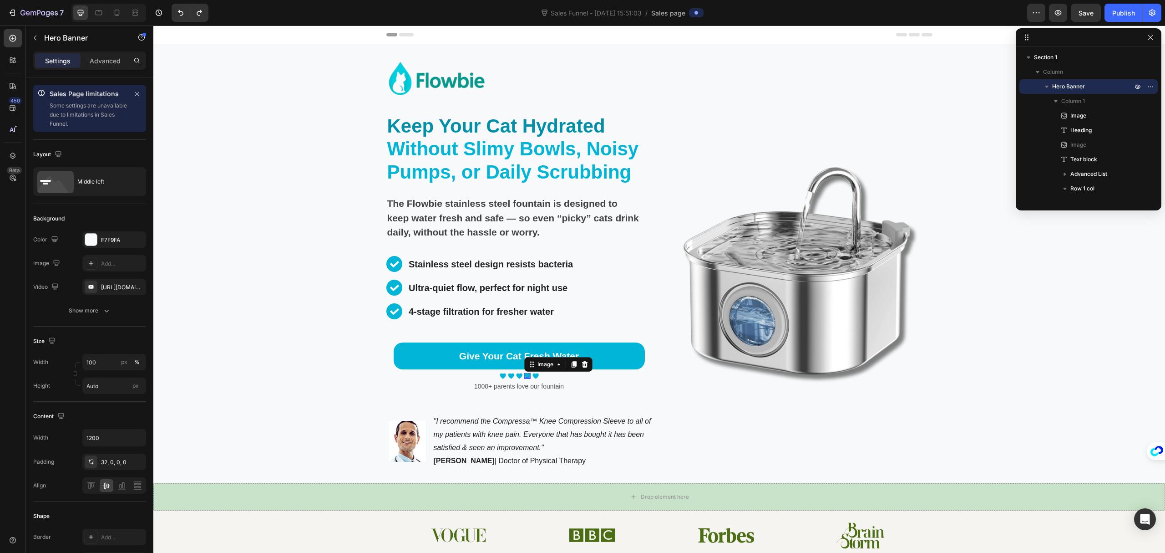
click at [524, 377] on div "Image 0" at bounding box center [527, 376] width 6 height 6
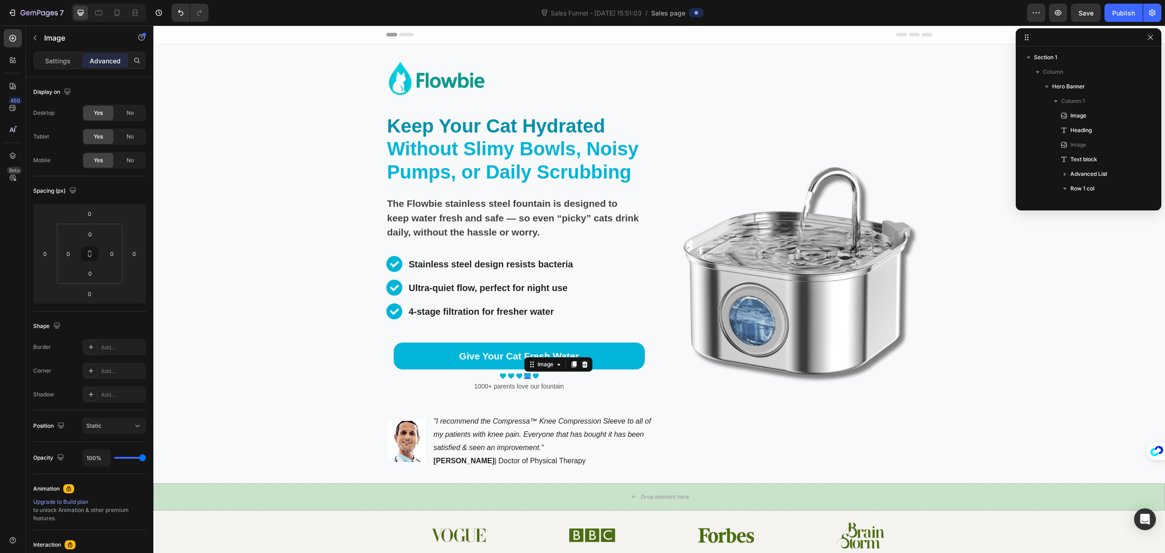
scroll to position [230, 0]
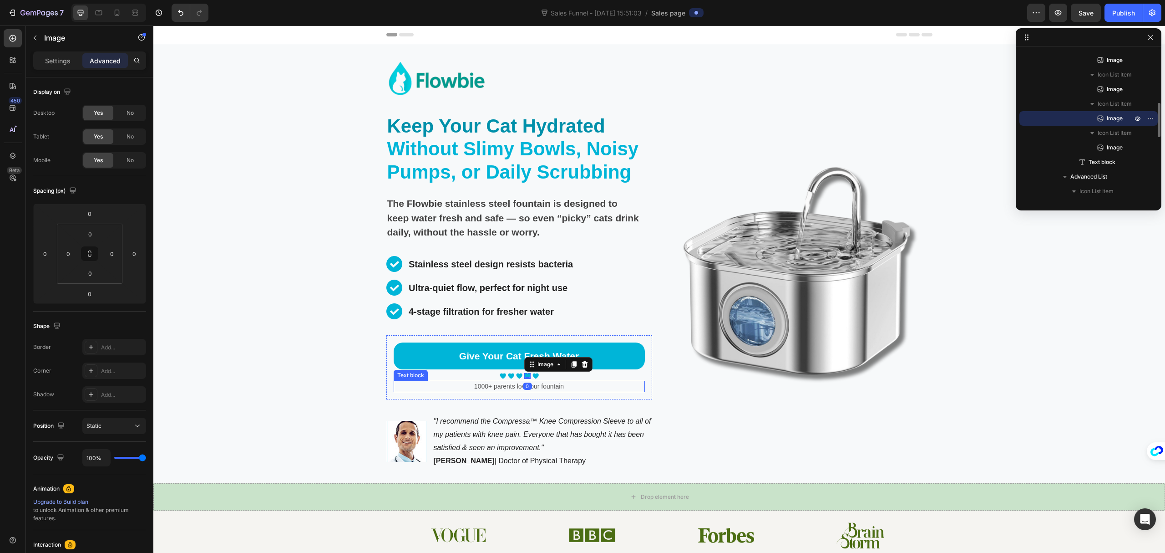
click at [827, 433] on div "Image" at bounding box center [800, 271] width 266 height 424
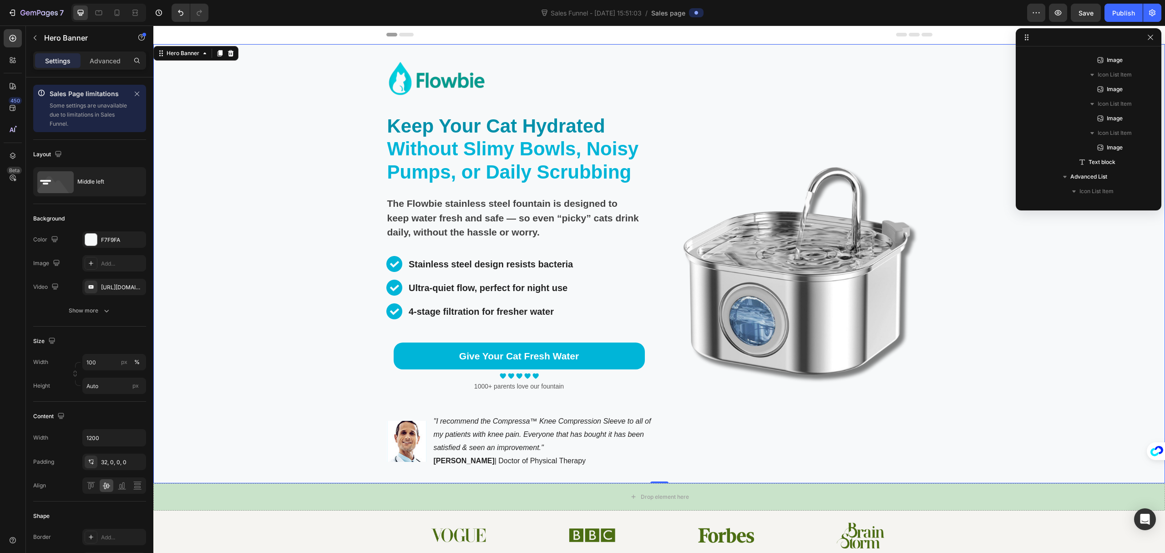
scroll to position [0, 0]
click at [866, 421] on div "Image" at bounding box center [800, 271] width 266 height 424
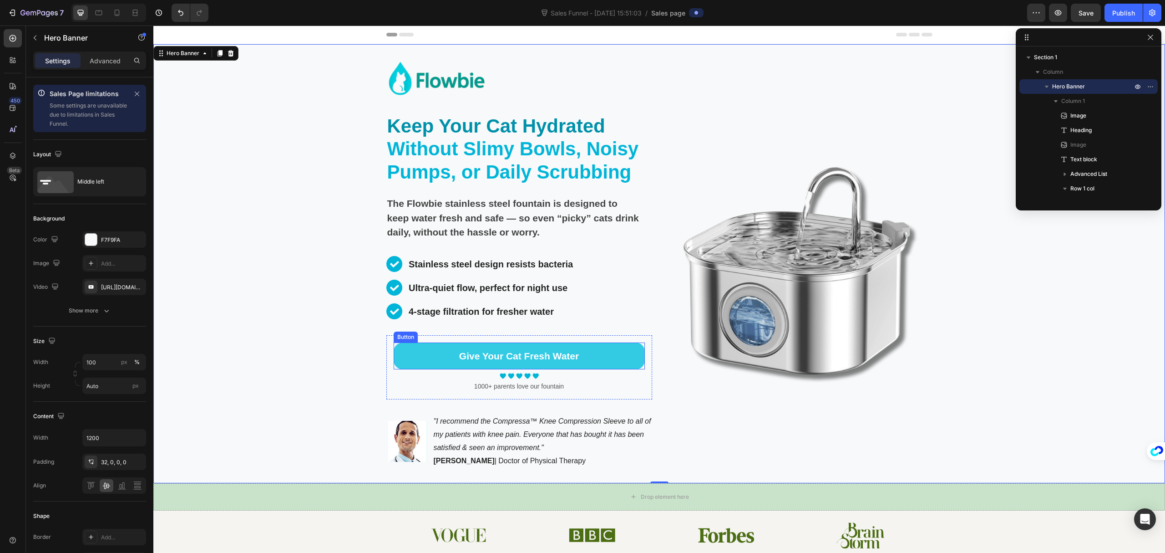
click at [632, 359] on link "Give Your Cat Fresh Water" at bounding box center [519, 355] width 251 height 27
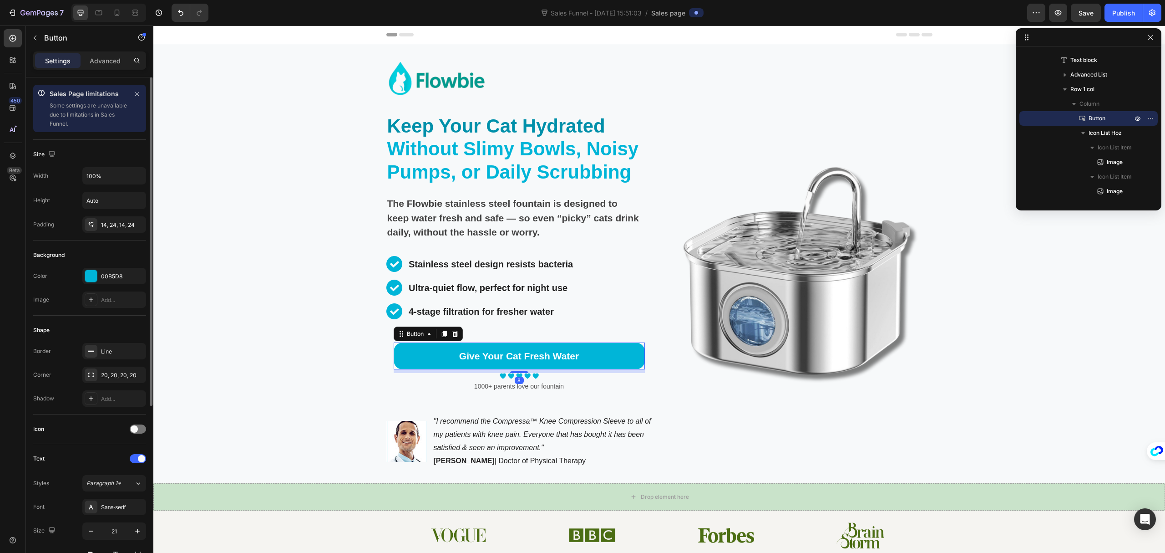
scroll to position [243, 0]
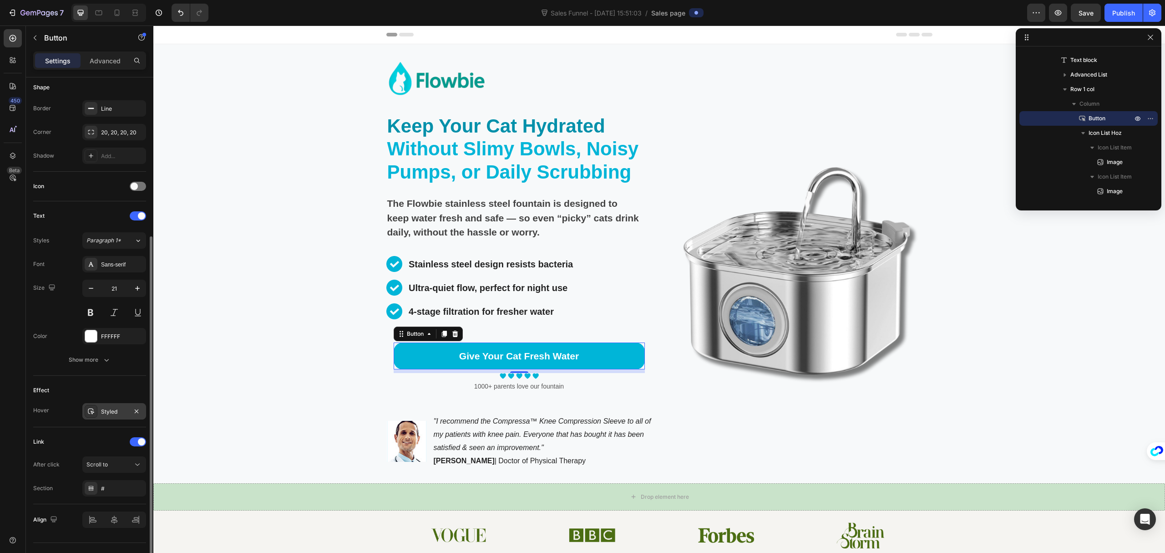
click at [122, 407] on div "Styled" at bounding box center [114, 411] width 64 height 16
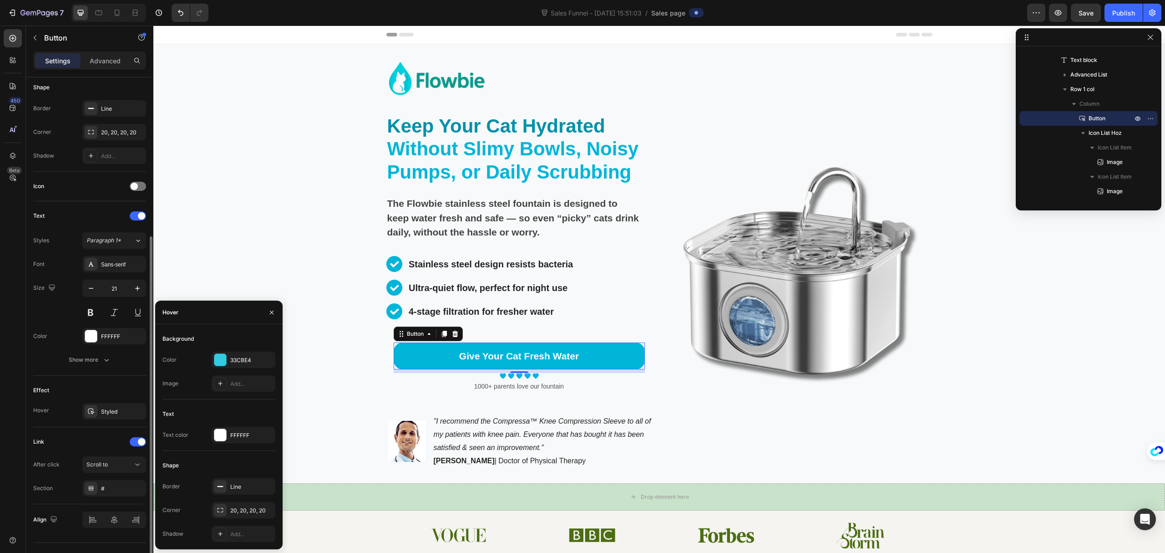
click at [50, 412] on div "Hover Styled" at bounding box center [89, 411] width 113 height 16
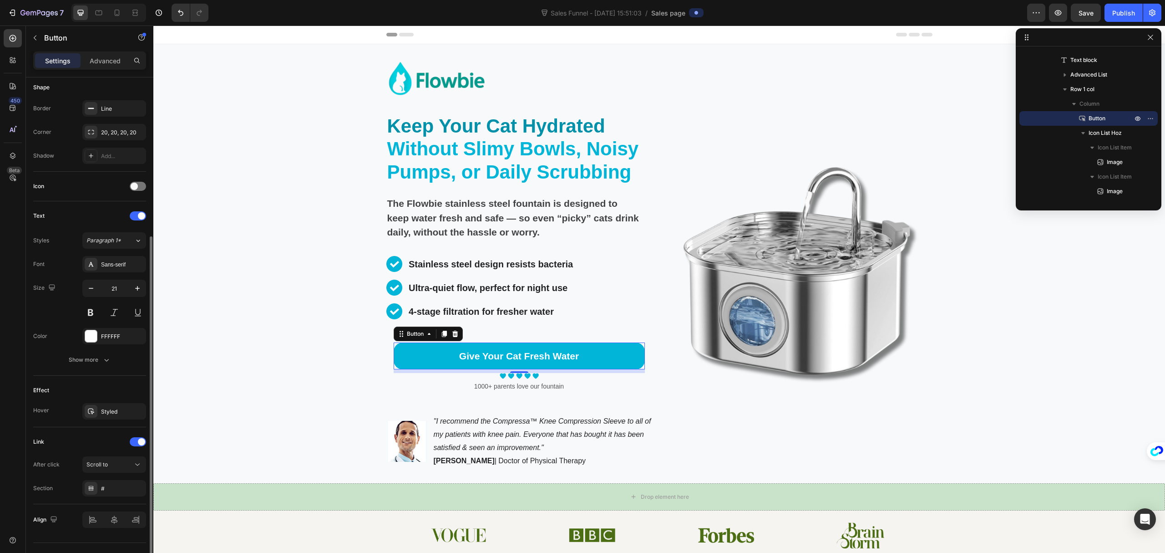
drag, startPoint x: 42, startPoint y: 412, endPoint x: 51, endPoint y: 412, distance: 9.1
click at [43, 412] on div "Hover" at bounding box center [41, 410] width 16 height 8
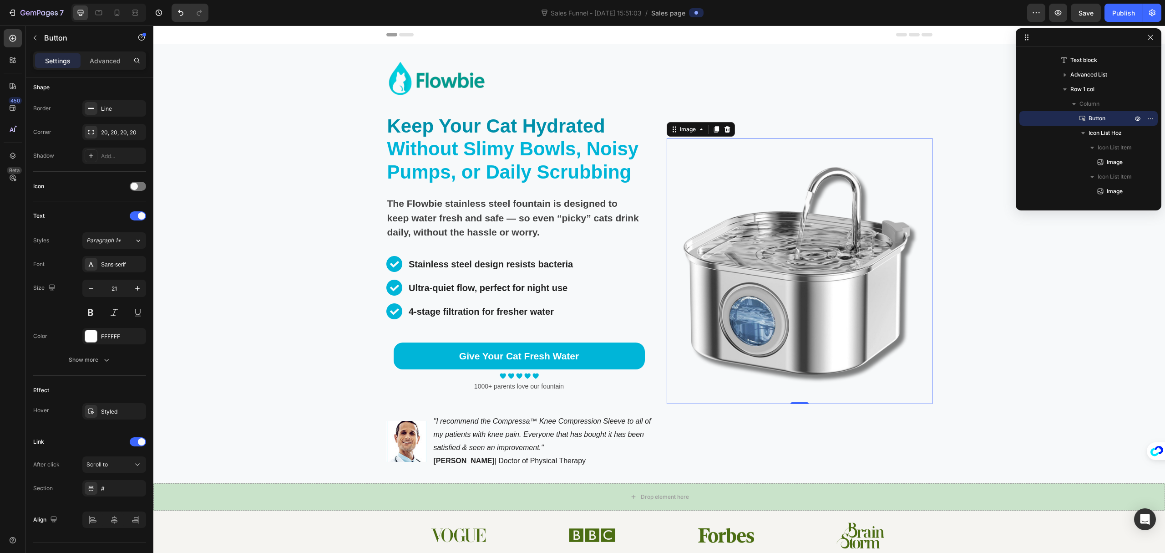
click at [751, 403] on img at bounding box center [800, 271] width 266 height 266
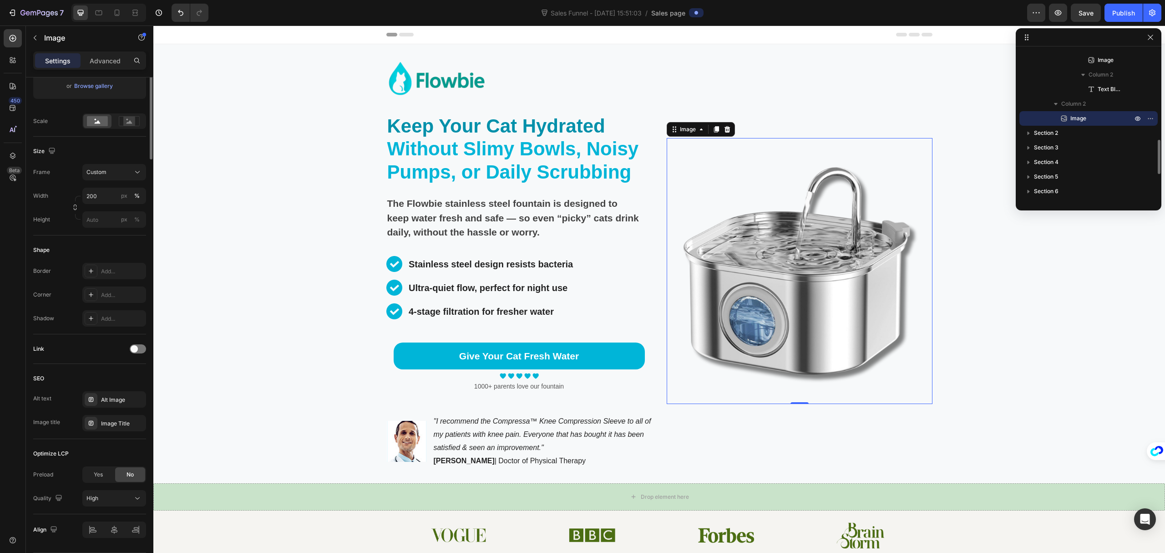
scroll to position [0, 0]
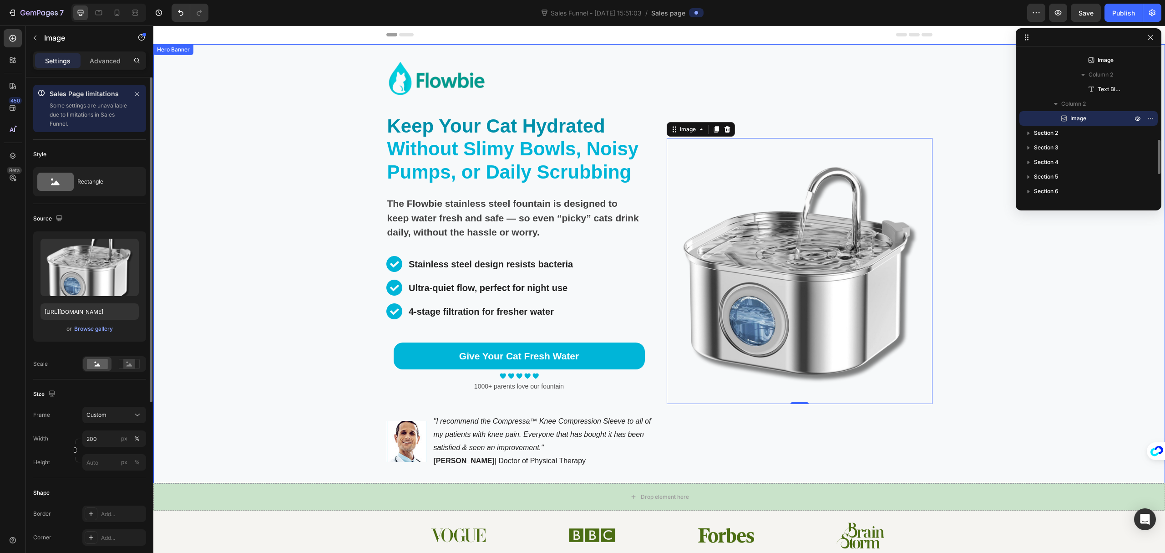
click at [1053, 352] on div "Background Image" at bounding box center [659, 263] width 1012 height 439
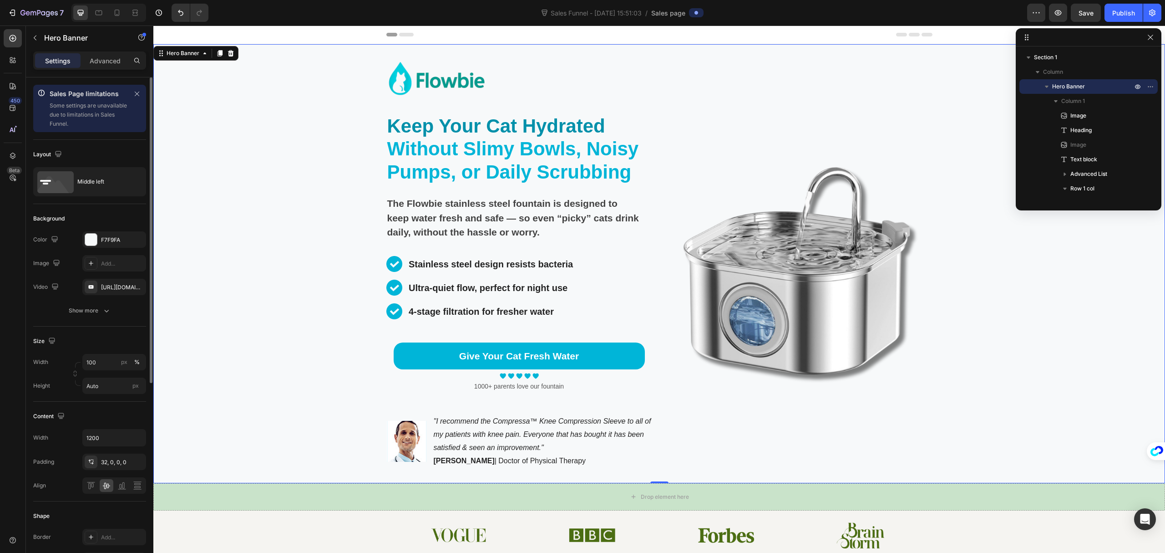
click at [811, 431] on div "Image" at bounding box center [800, 271] width 266 height 424
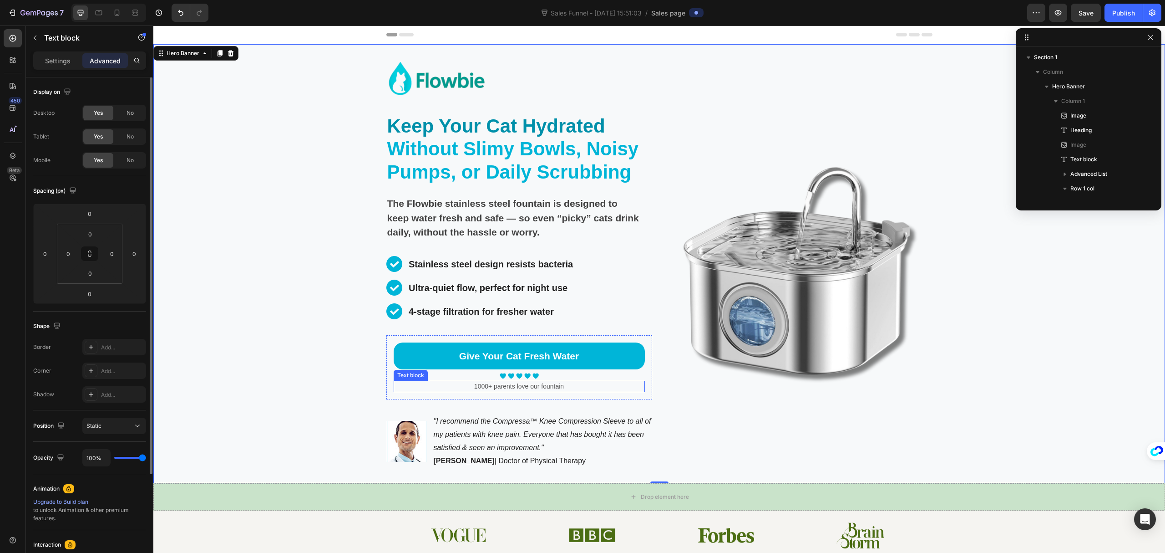
click at [508, 390] on p "1000+ parents love our fountain" at bounding box center [519, 387] width 249 height 10
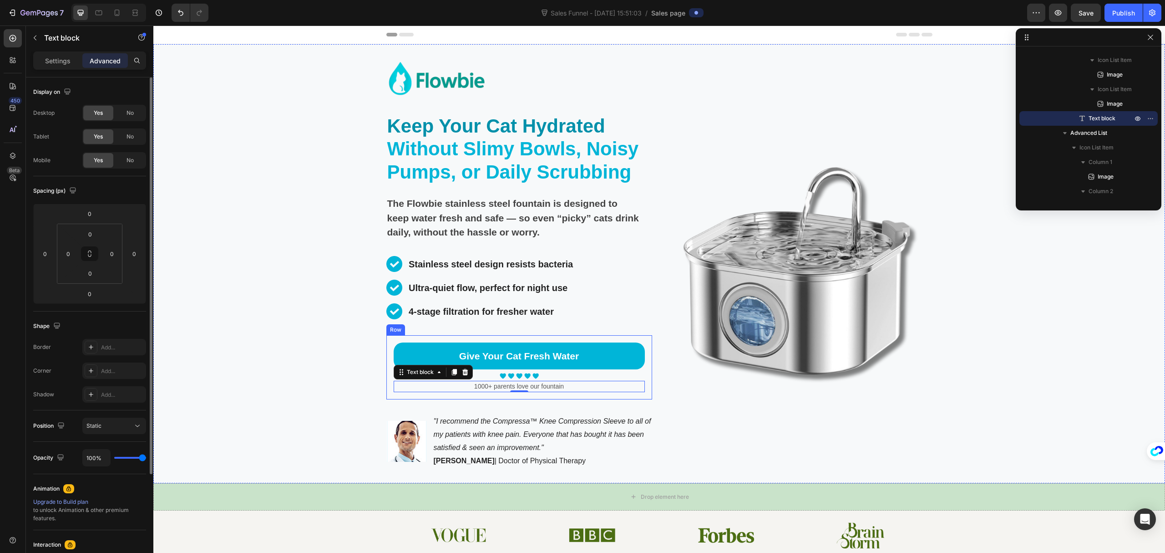
click at [387, 341] on div "Give Your Cat Fresh Water Button Image Image Image Image Image Icon List Hoz 10…" at bounding box center [520, 367] width 266 height 65
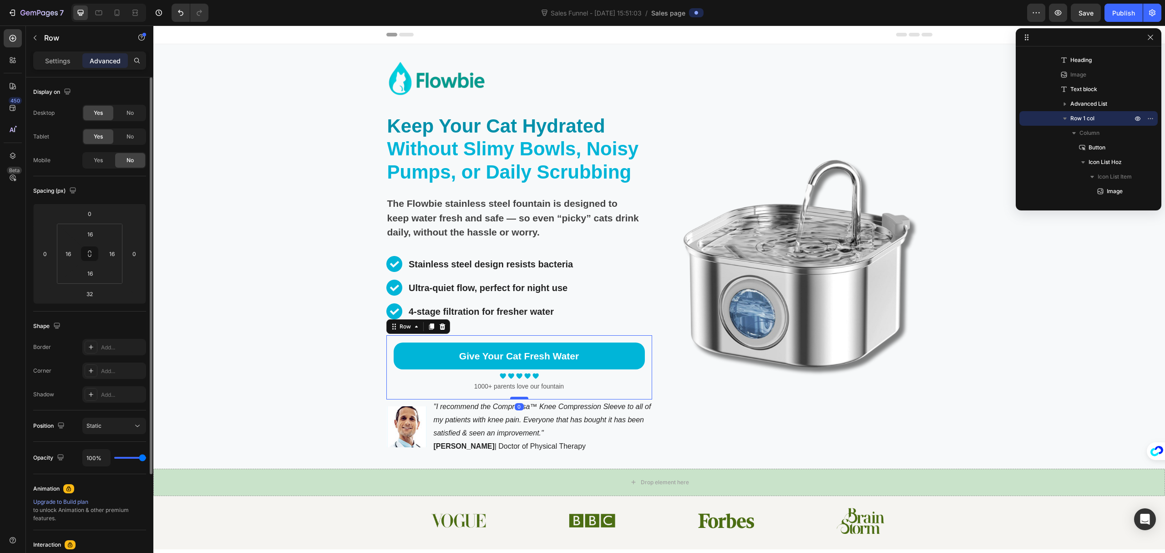
drag, startPoint x: 517, startPoint y: 412, endPoint x: 521, endPoint y: 396, distance: 16.5
click at [521, 397] on div at bounding box center [519, 398] width 18 height 3
type input "0"
click at [787, 421] on div "Image" at bounding box center [800, 264] width 266 height 410
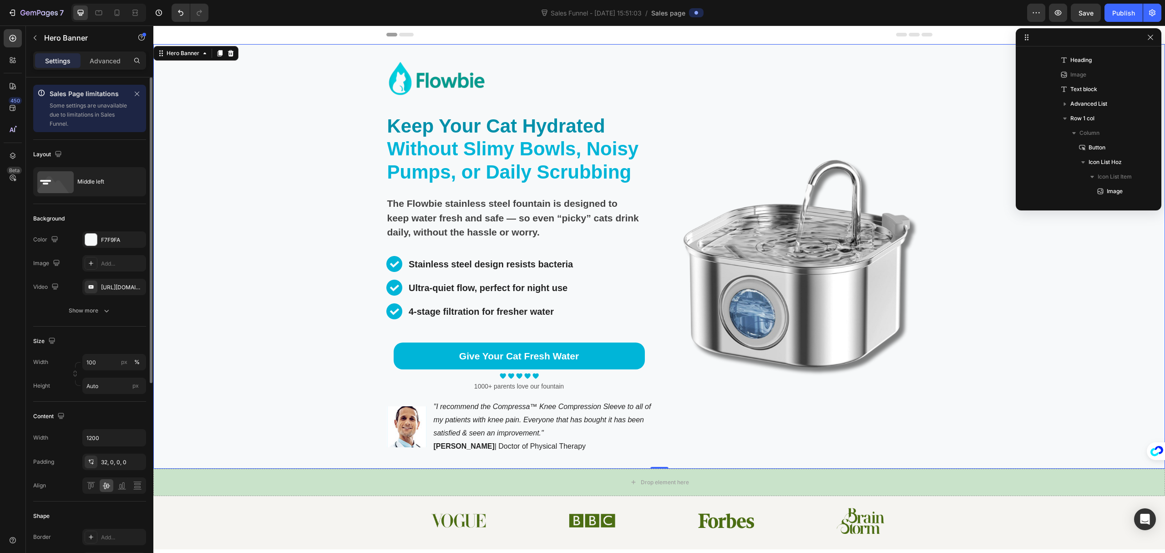
scroll to position [0, 0]
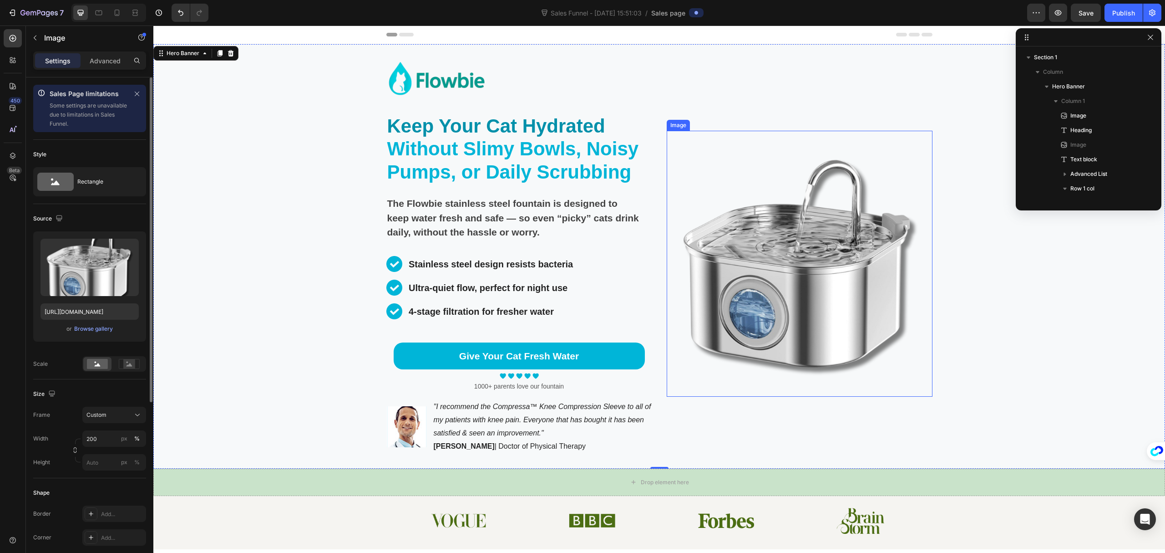
click at [869, 334] on img at bounding box center [800, 264] width 266 height 266
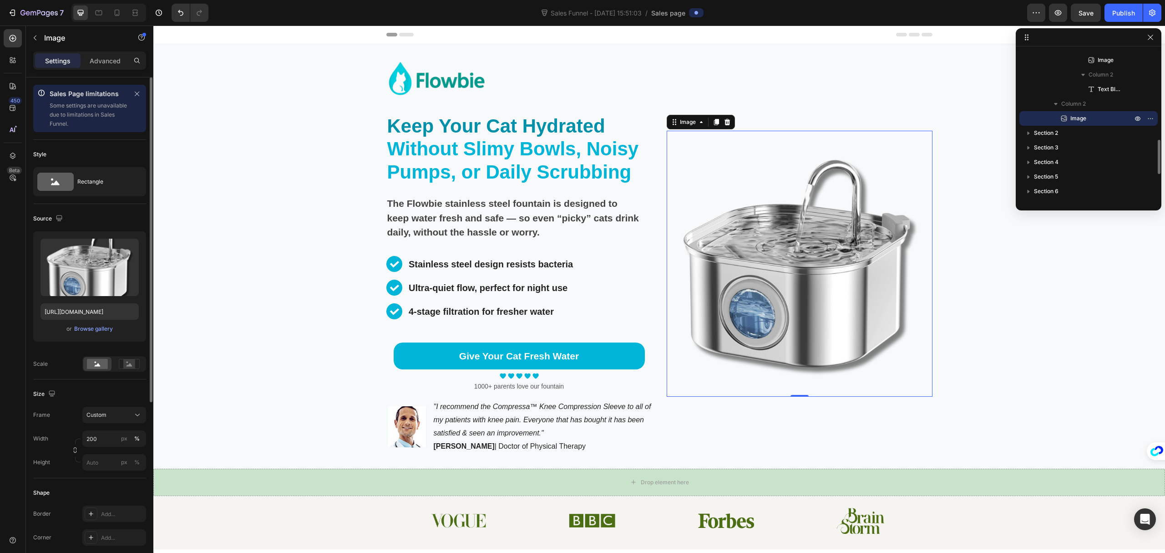
click at [1008, 328] on div "Background Image" at bounding box center [659, 256] width 1012 height 424
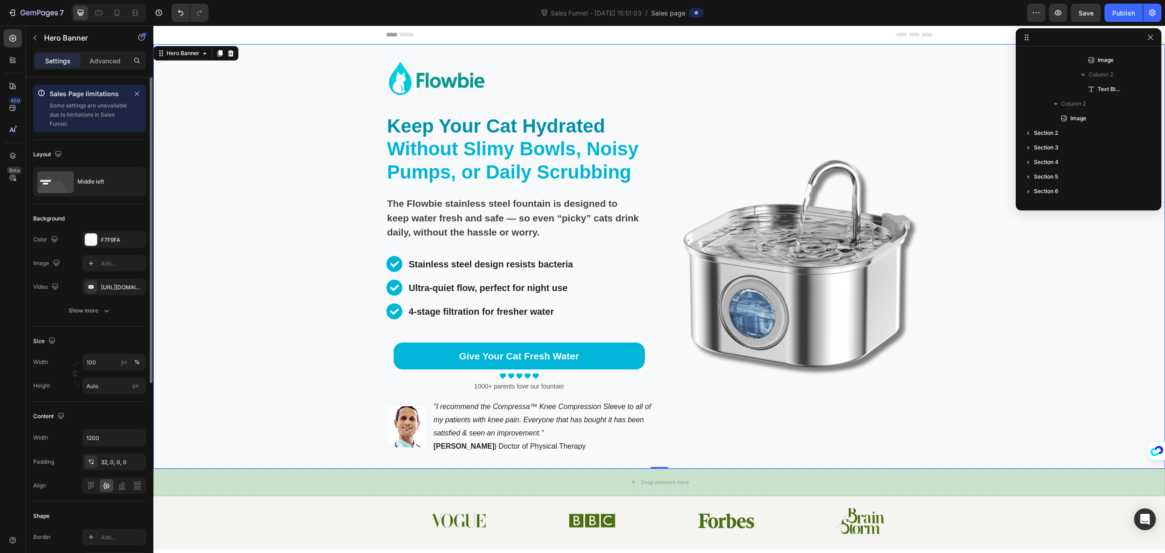
scroll to position [0, 0]
click at [115, 14] on icon at bounding box center [117, 13] width 5 height 6
type input "100%"
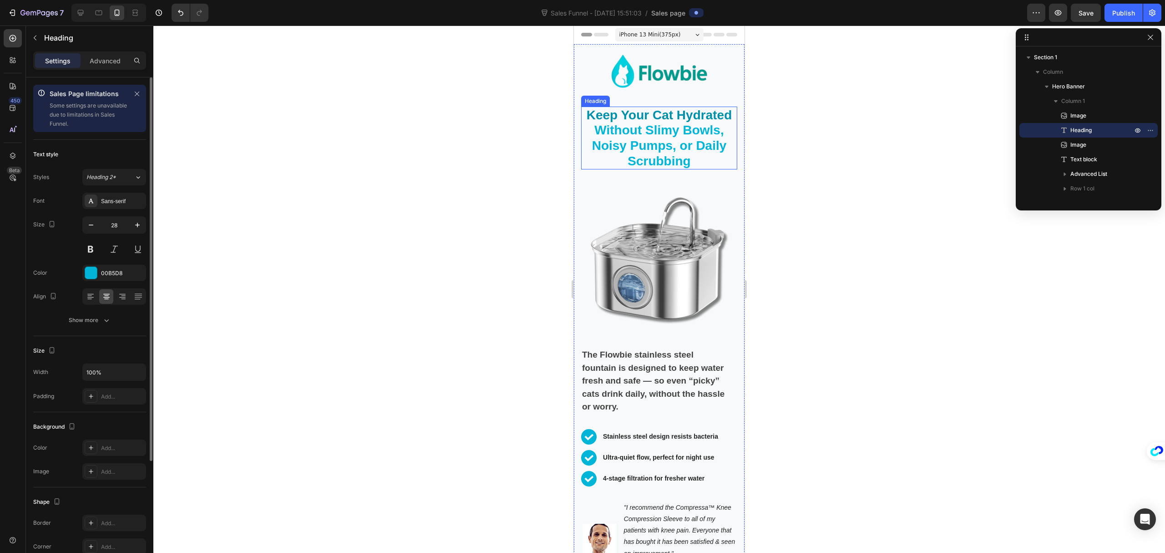
click at [659, 158] on span "Without Slimy Bowls, Noisy Pumps, or Daily Scrubbing" at bounding box center [659, 145] width 135 height 45
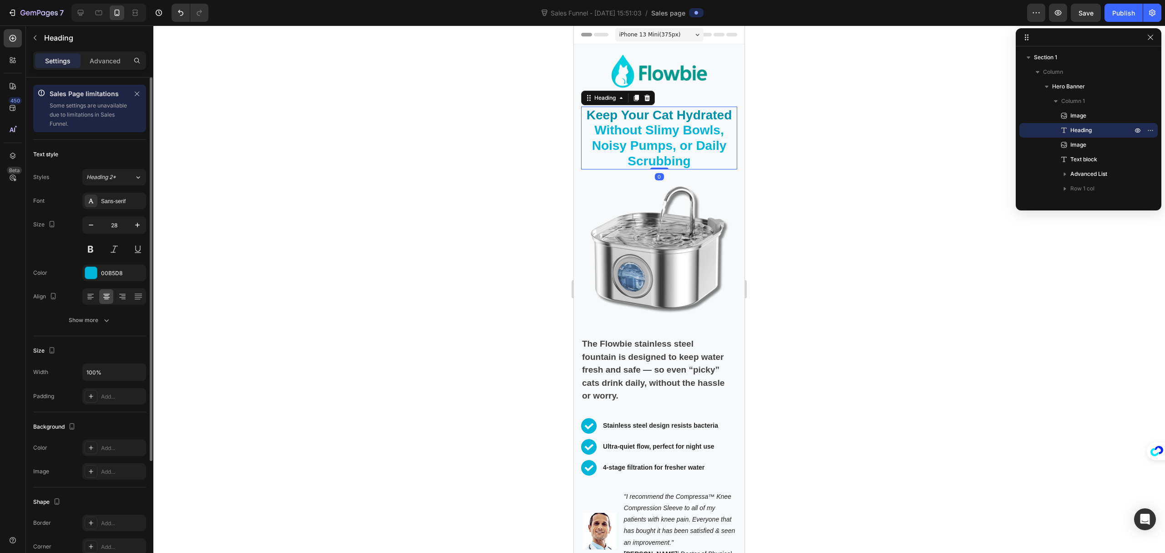
drag, startPoint x: 661, startPoint y: 179, endPoint x: 666, endPoint y: 146, distance: 33.1
click at [666, 146] on div "Keep Your Cat Hydrated Without Slimy Bowls, Noisy Pumps, or Daily Scrubbing Hea…" at bounding box center [659, 138] width 156 height 63
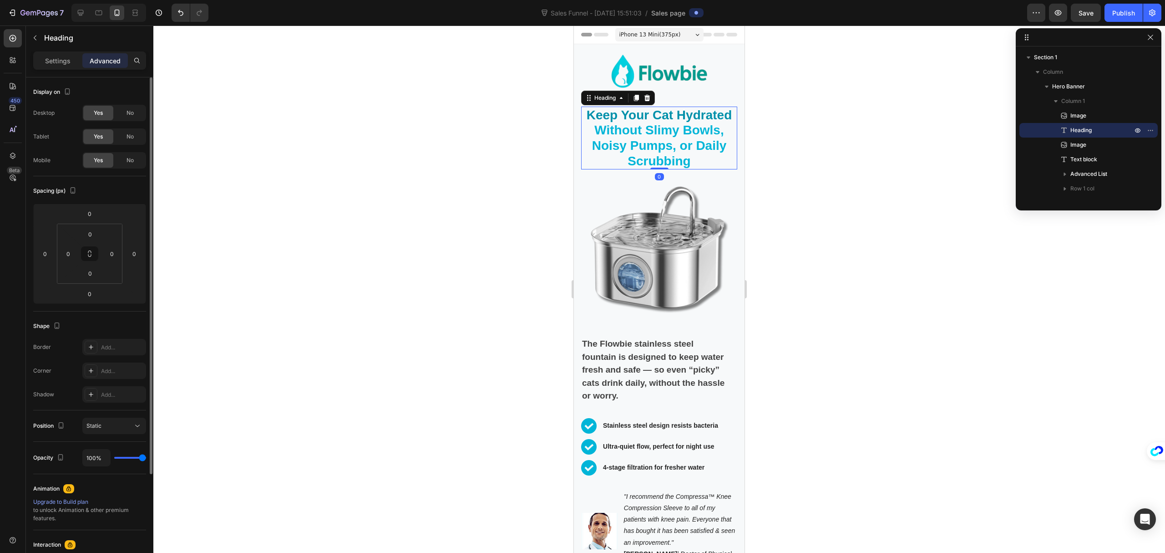
click at [845, 163] on div at bounding box center [659, 288] width 1012 height 527
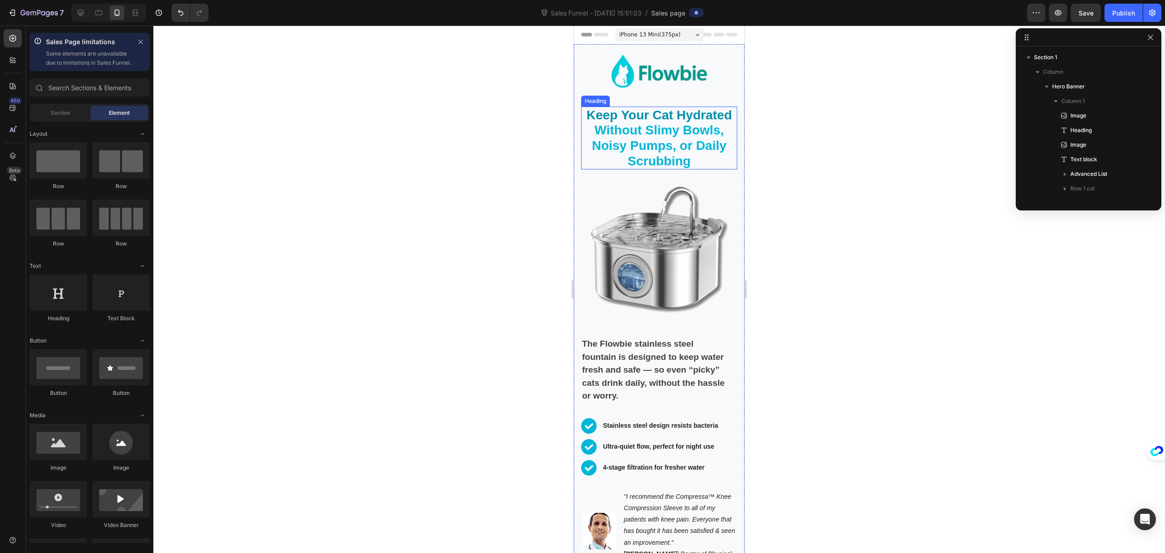
click at [651, 137] on h2 "Keep Your Cat Hydrated Without Slimy Bowls, Noisy Pumps, or Daily Scrubbing" at bounding box center [659, 138] width 156 height 63
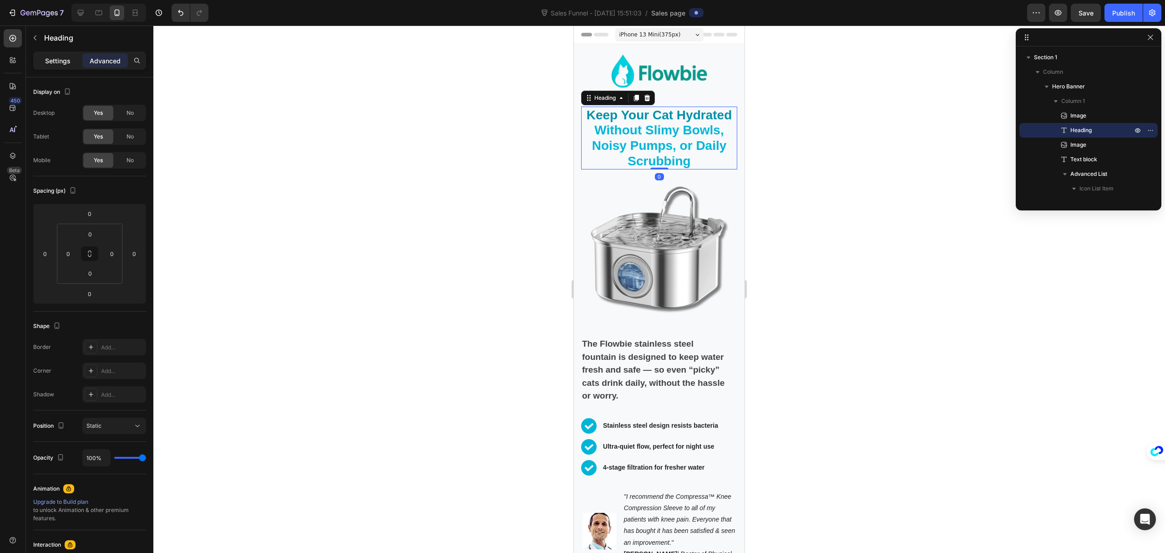
click at [51, 64] on p "Settings" at bounding box center [57, 61] width 25 height 10
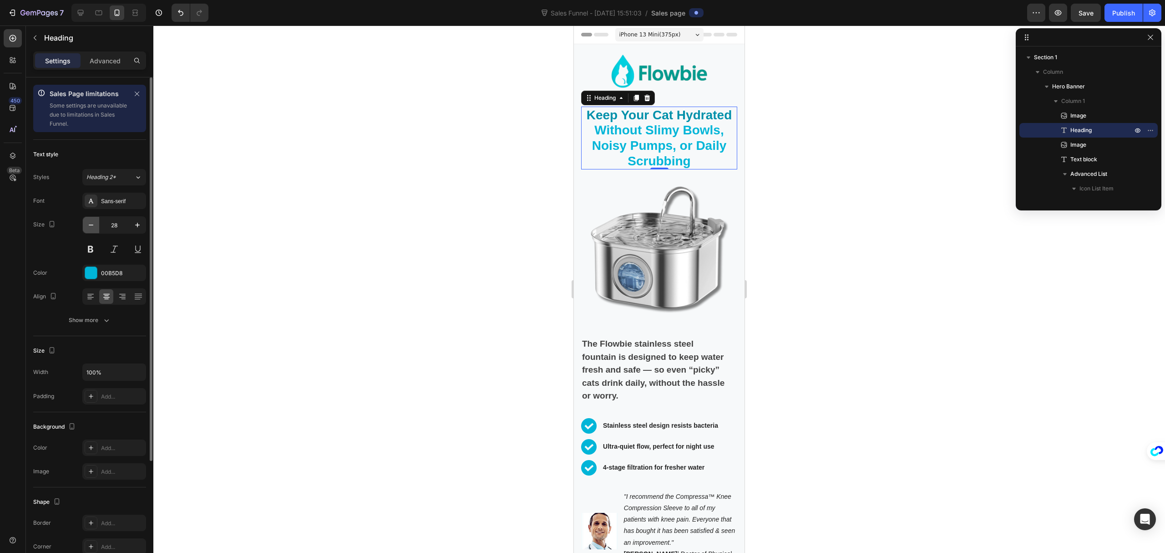
click at [93, 226] on icon "button" at bounding box center [91, 224] width 9 height 9
type input "27"
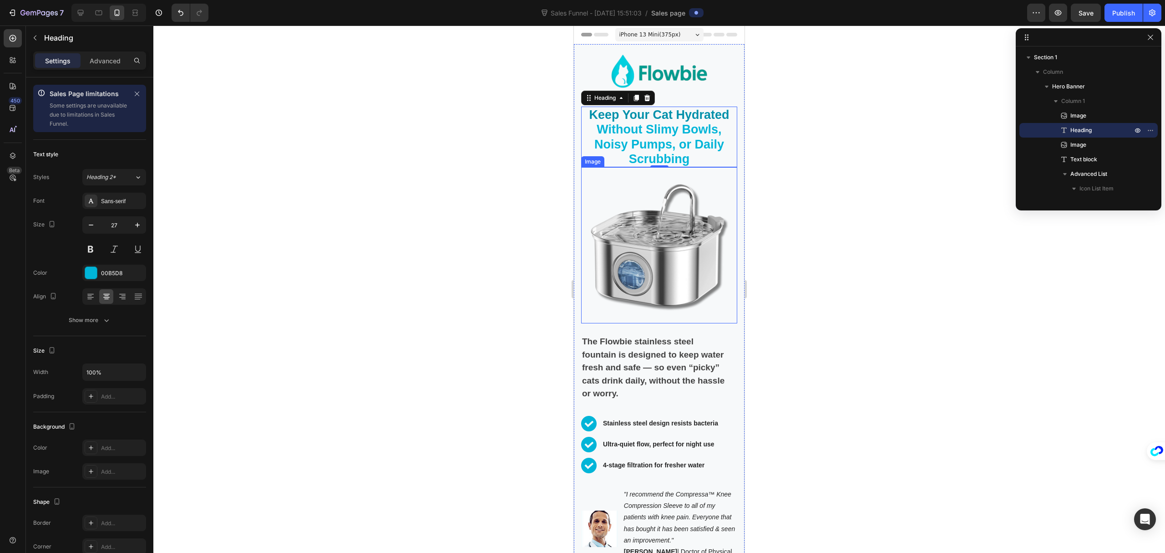
click at [812, 178] on div at bounding box center [659, 288] width 1012 height 527
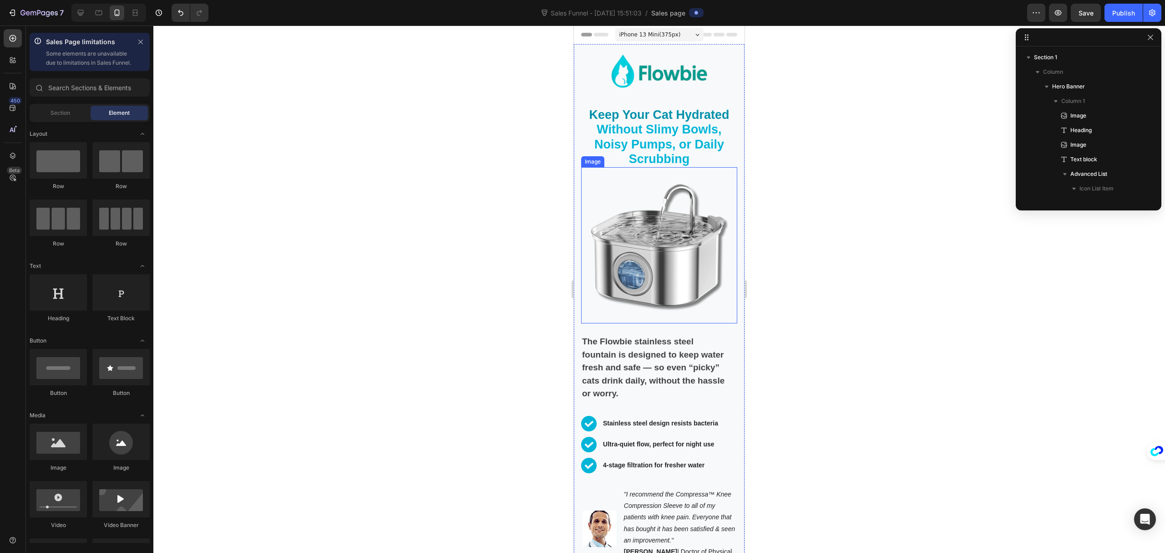
click at [962, 267] on div at bounding box center [659, 288] width 1012 height 527
click at [1147, 34] on icon "button" at bounding box center [1150, 37] width 7 height 7
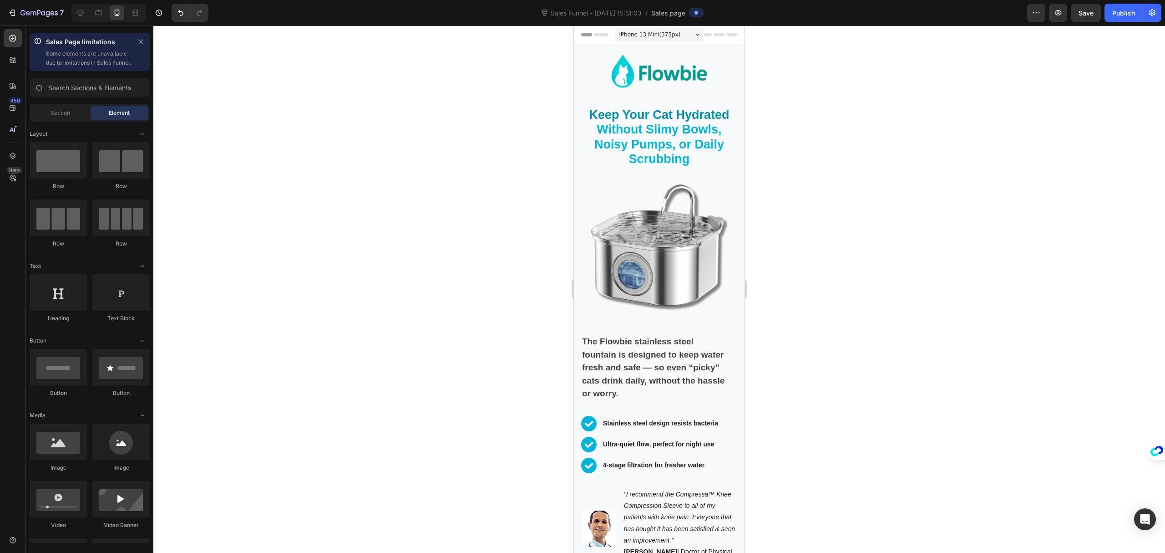
click at [917, 218] on div at bounding box center [659, 288] width 1012 height 527
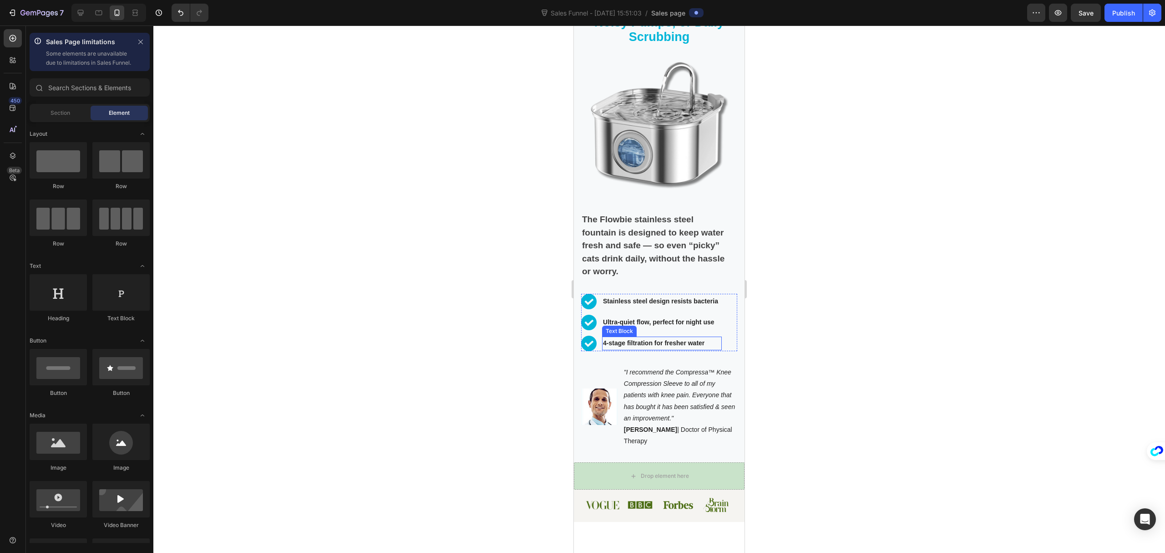
scroll to position [61, 0]
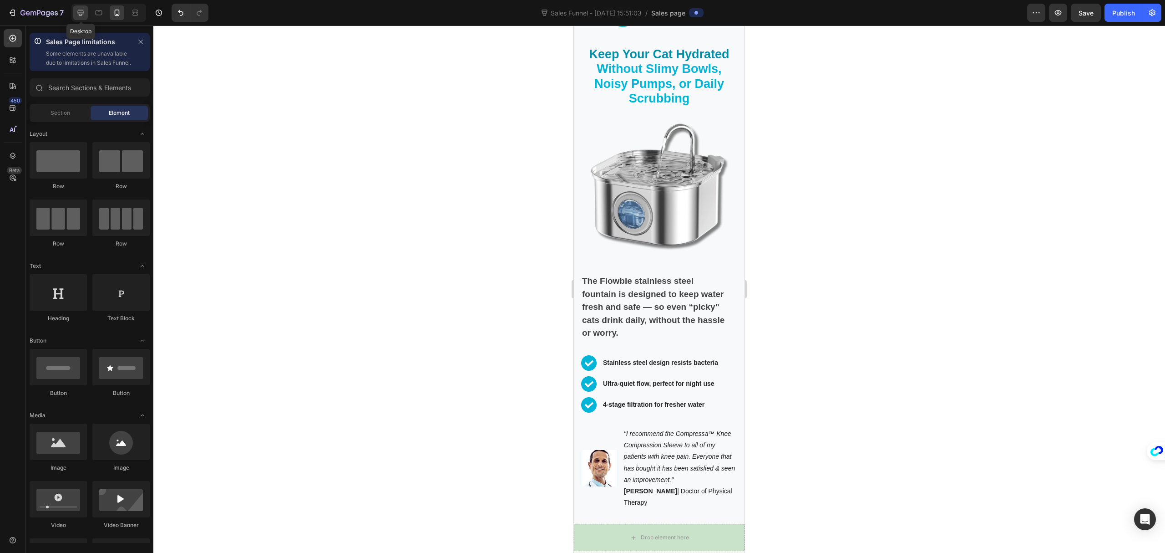
click at [82, 16] on icon at bounding box center [80, 12] width 9 height 9
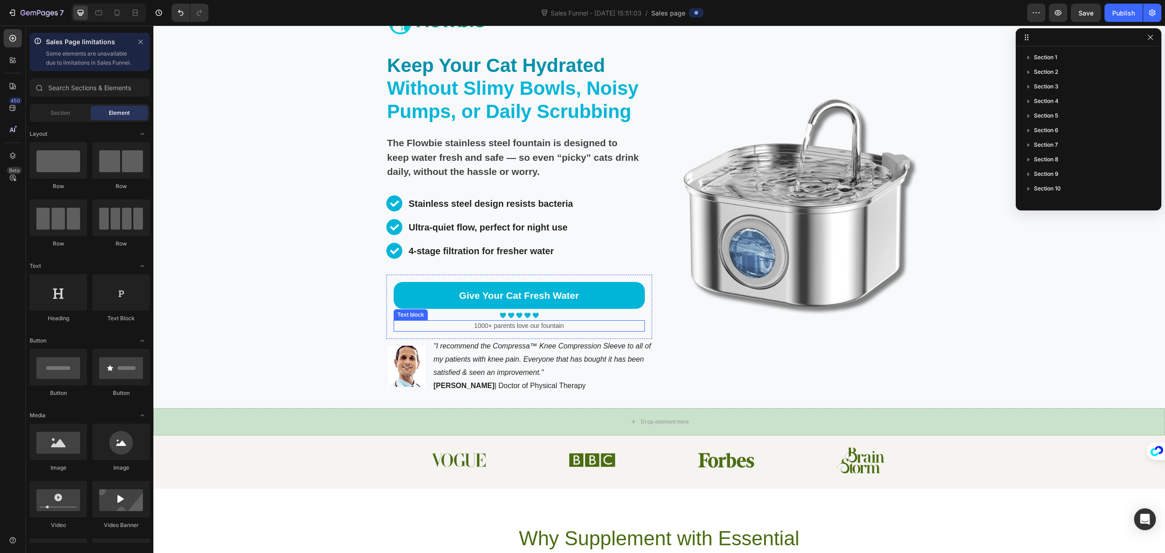
click at [511, 325] on p "1000+ parents love our fountain" at bounding box center [519, 326] width 249 height 10
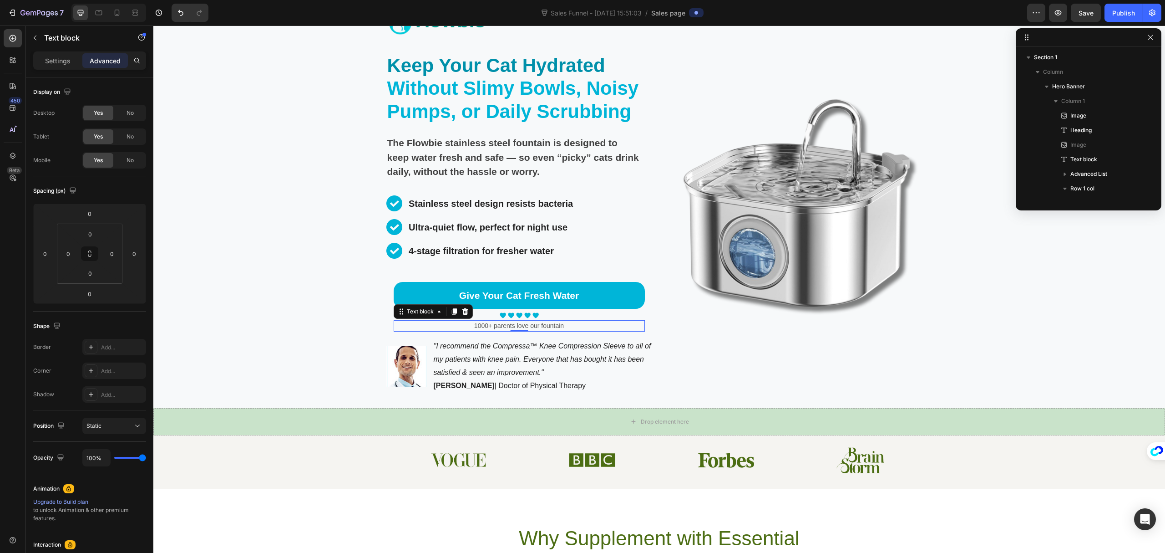
click at [511, 325] on p "1000+ parents love our fountain" at bounding box center [519, 326] width 249 height 10
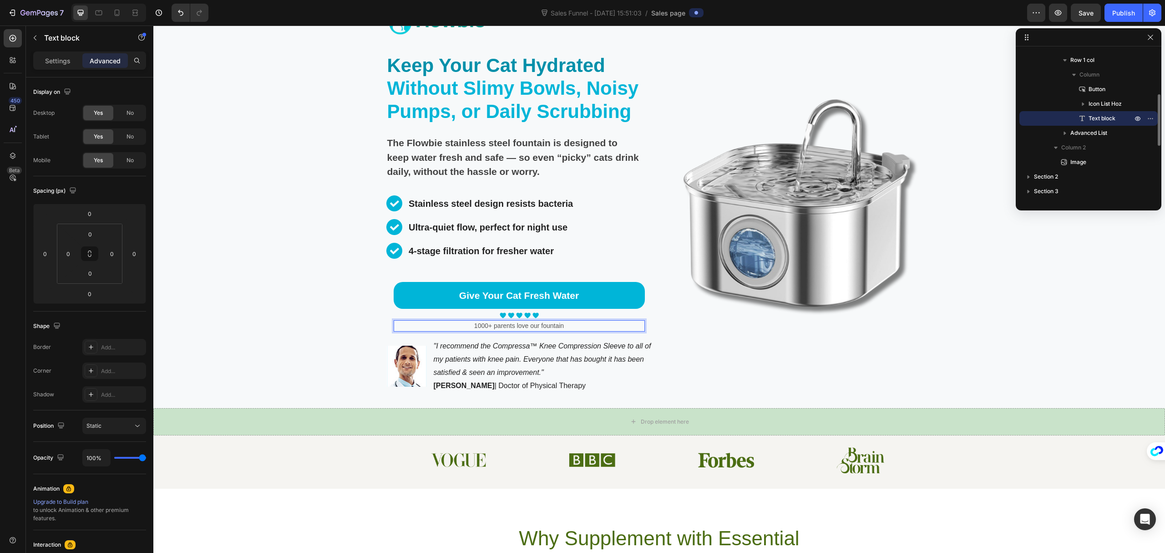
click at [536, 328] on p "1000+ parents love our fountain" at bounding box center [519, 326] width 249 height 10
click at [517, 326] on p "1000+ parents love our fountain" at bounding box center [519, 326] width 249 height 10
click at [525, 328] on p "1000+ parents love our fountain" at bounding box center [519, 326] width 249 height 10
click at [520, 326] on p "1000+ parents love our fountain" at bounding box center [519, 326] width 249 height 10
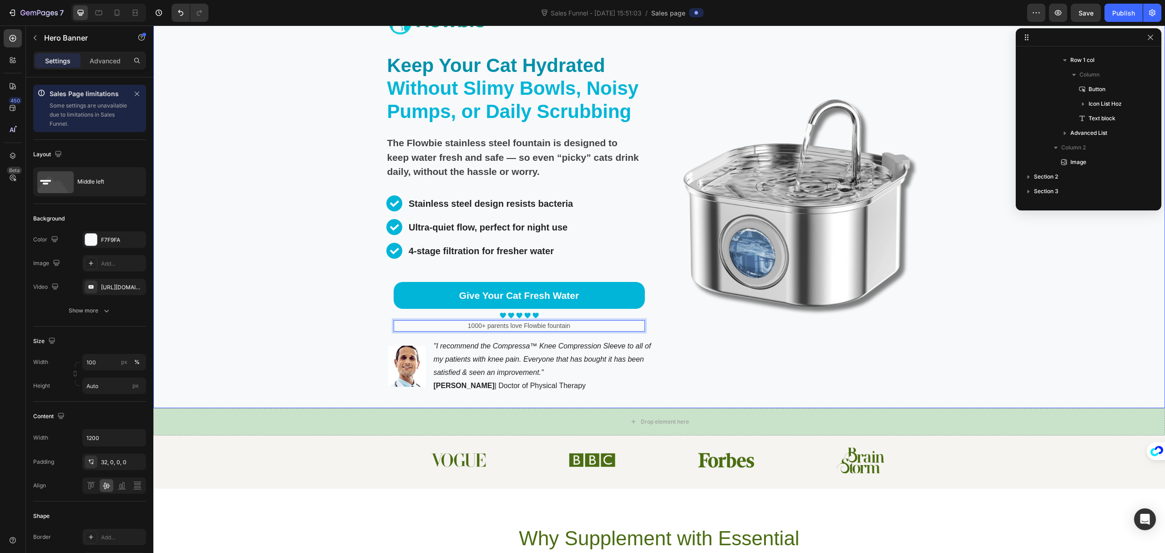
click at [757, 360] on div "Image" at bounding box center [800, 203] width 266 height 410
click at [556, 326] on p "1000+ parents love Flowbie fountain" at bounding box center [519, 326] width 249 height 10
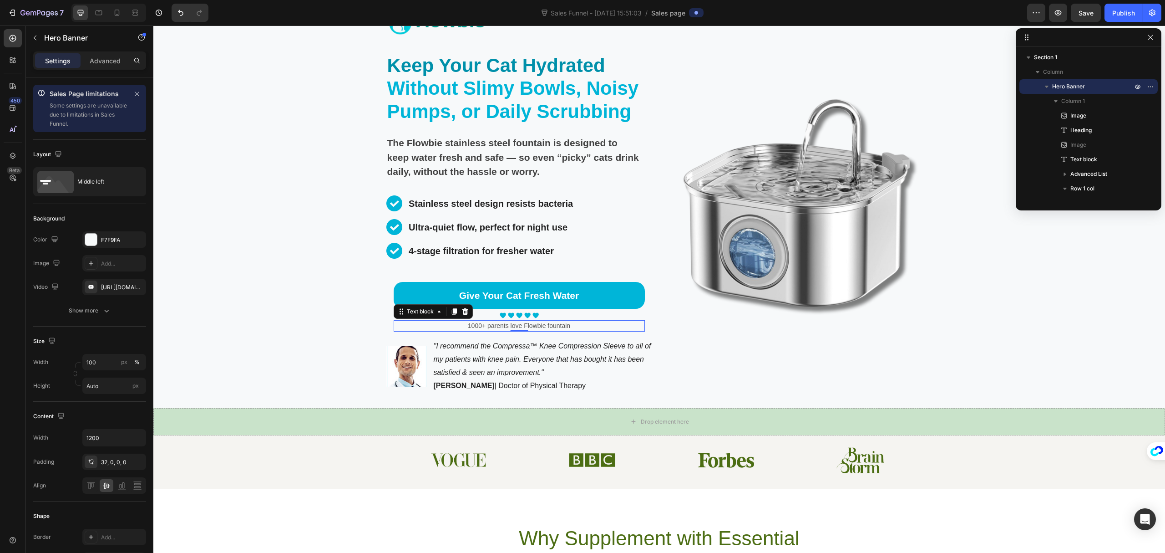
scroll to position [128, 0]
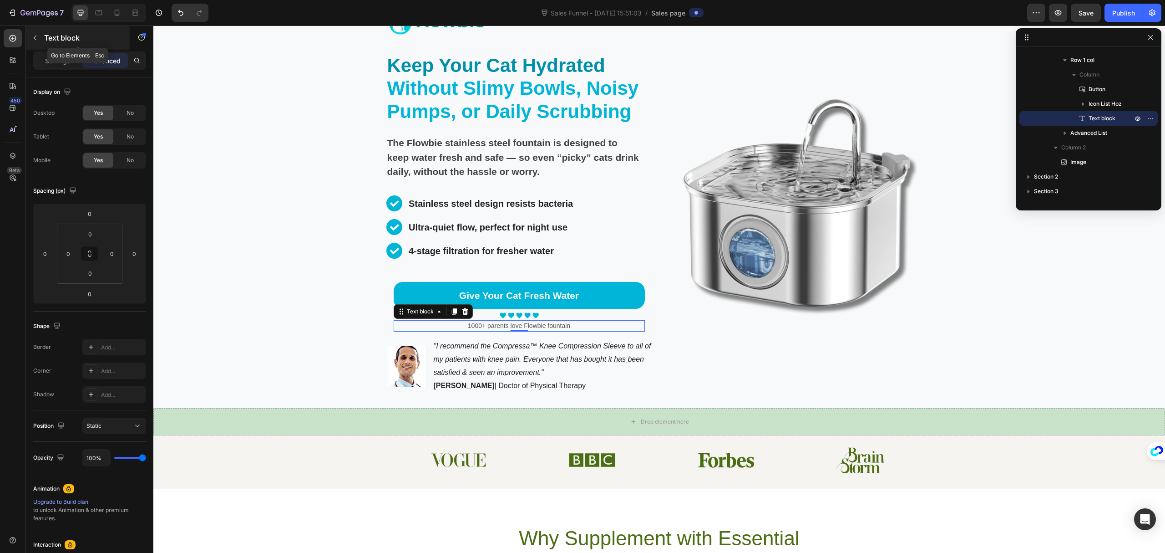
click at [42, 38] on div "Text block" at bounding box center [78, 38] width 104 height 24
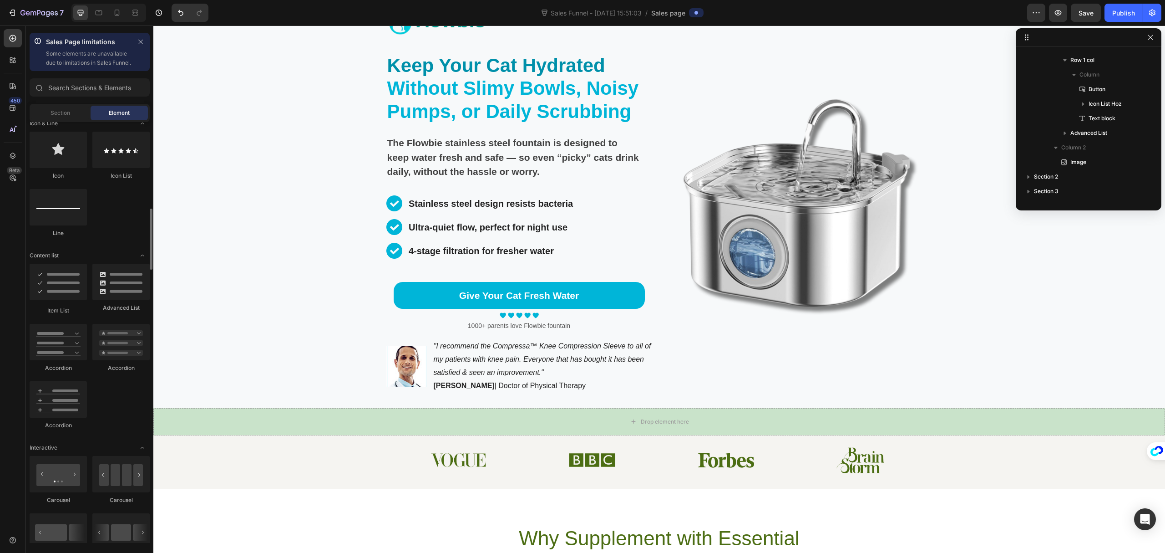
scroll to position [535, 0]
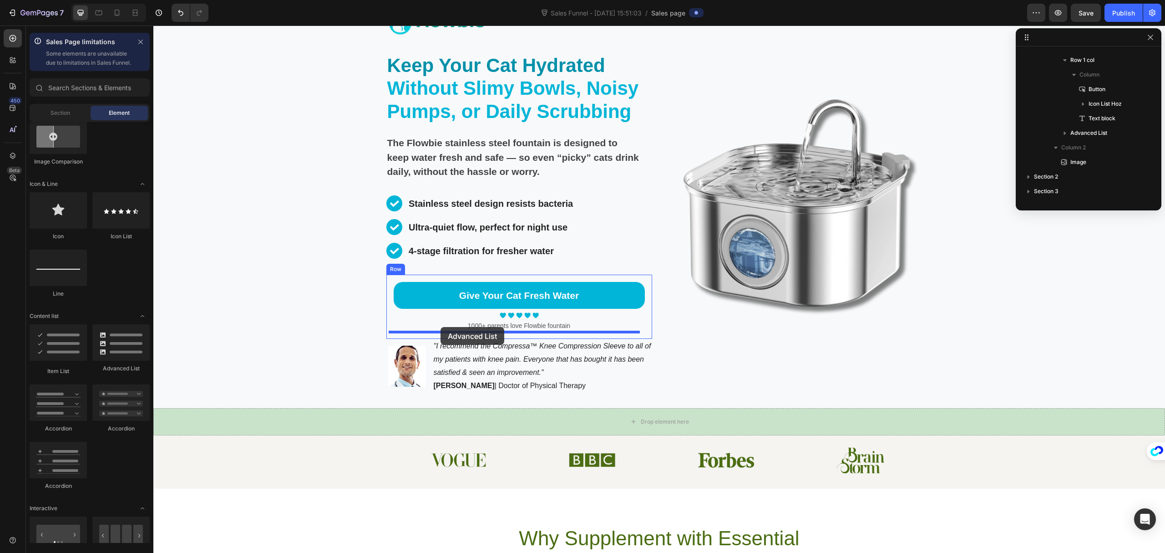
drag, startPoint x: 280, startPoint y: 383, endPoint x: 441, endPoint y: 327, distance: 170.2
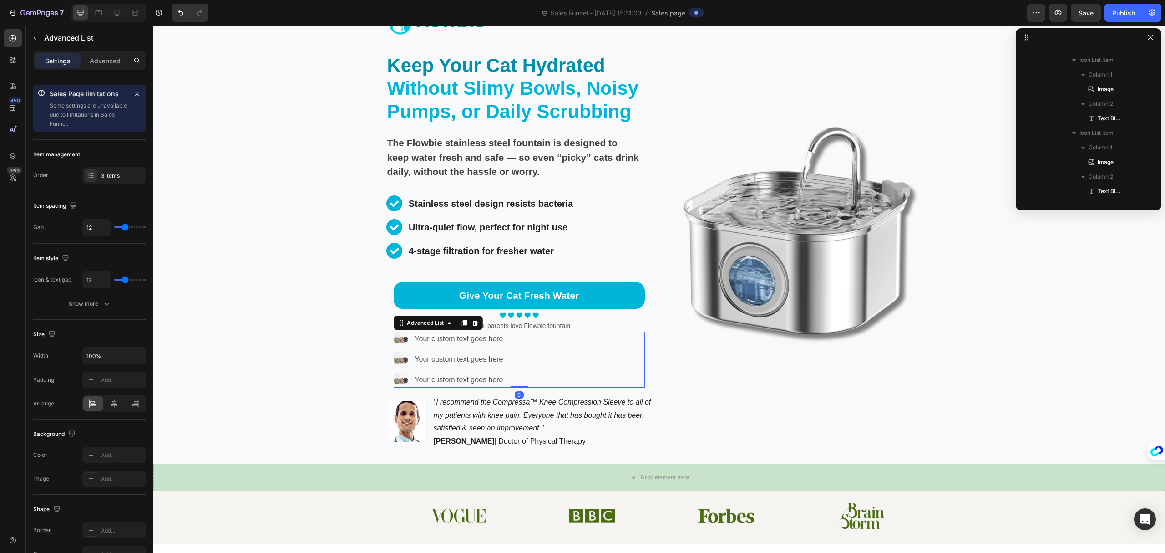
scroll to position [507, 0]
click at [39, 38] on button "button" at bounding box center [35, 38] width 15 height 15
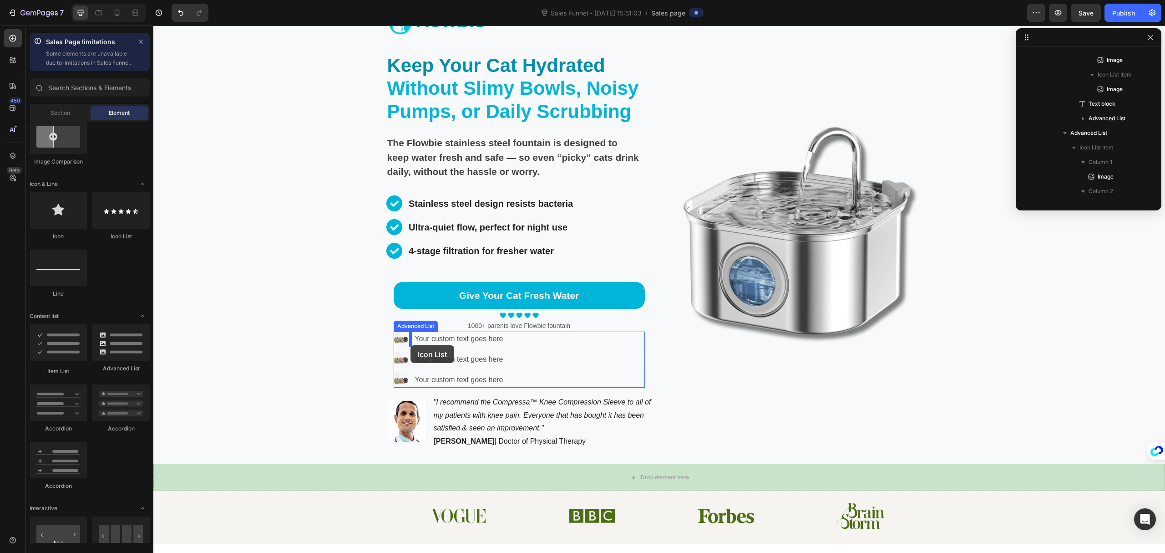
drag, startPoint x: 263, startPoint y: 250, endPoint x: 411, endPoint y: 345, distance: 175.9
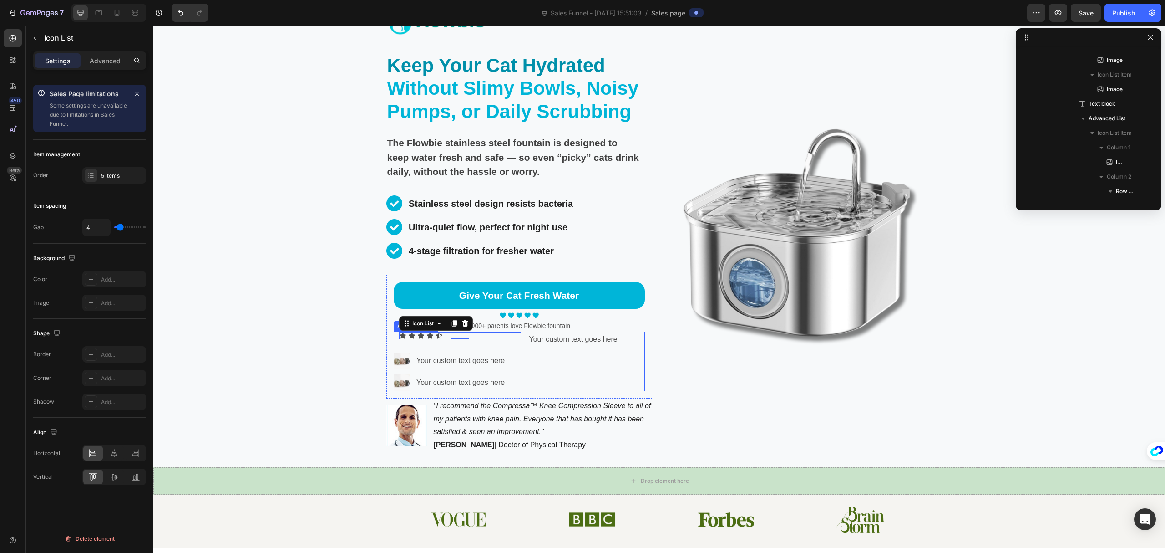
scroll to position [609, 0]
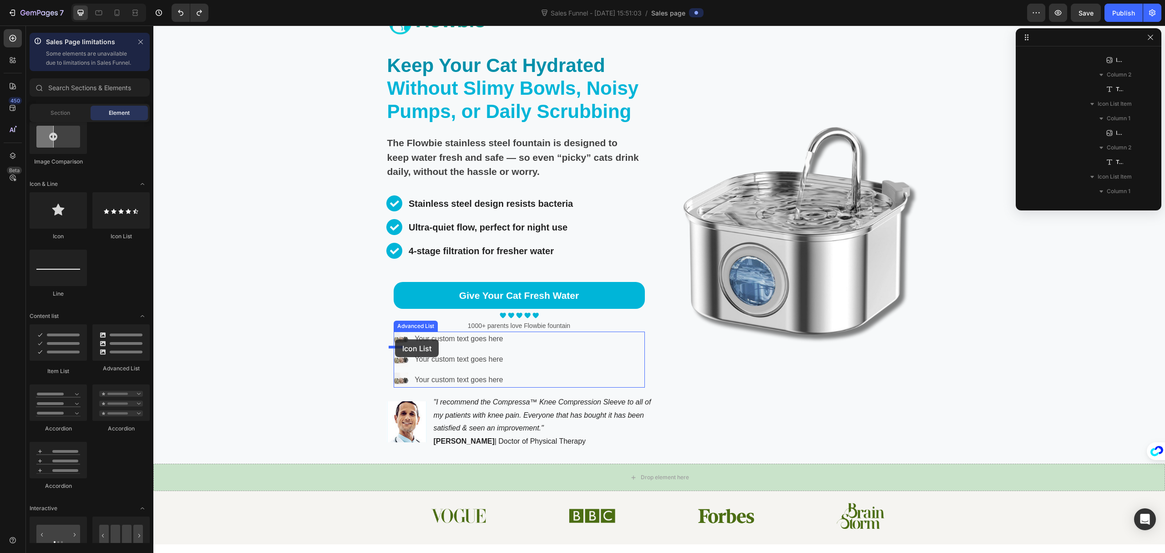
drag, startPoint x: 275, startPoint y: 249, endPoint x: 395, endPoint y: 339, distance: 150.3
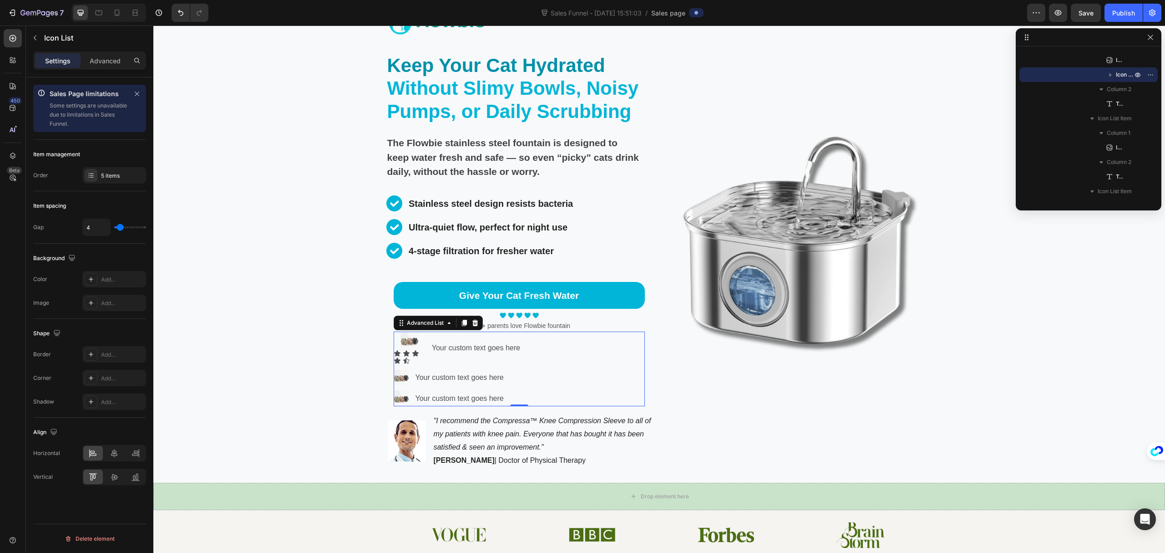
click at [487, 363] on li "Image Icon Icon Icon Icon Icon Icon List Your custom text goes here Text Block" at bounding box center [463, 347] width 139 height 33
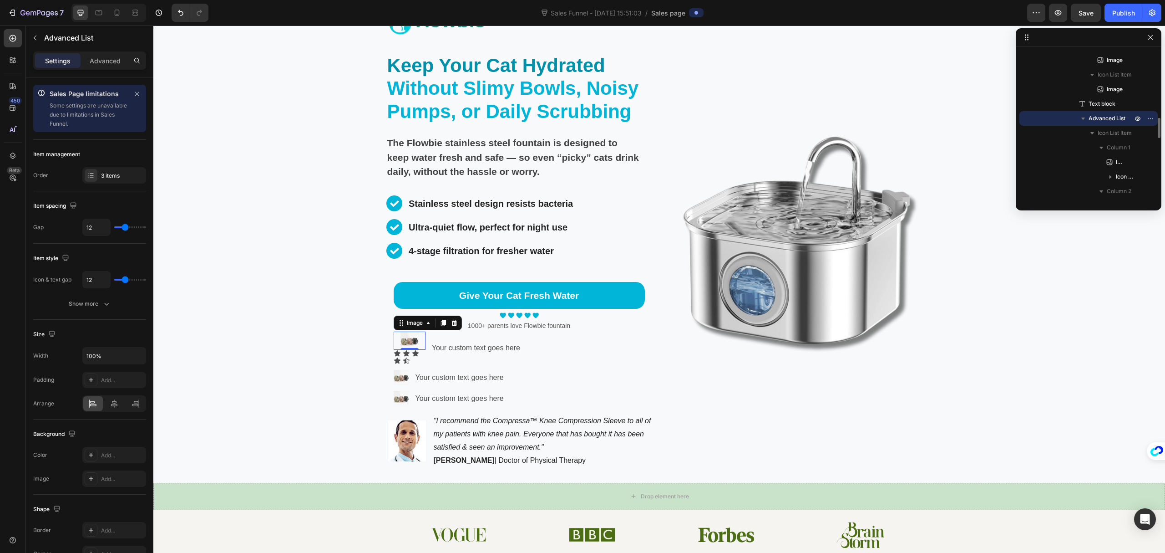
click at [407, 338] on img at bounding box center [410, 340] width 18 height 18
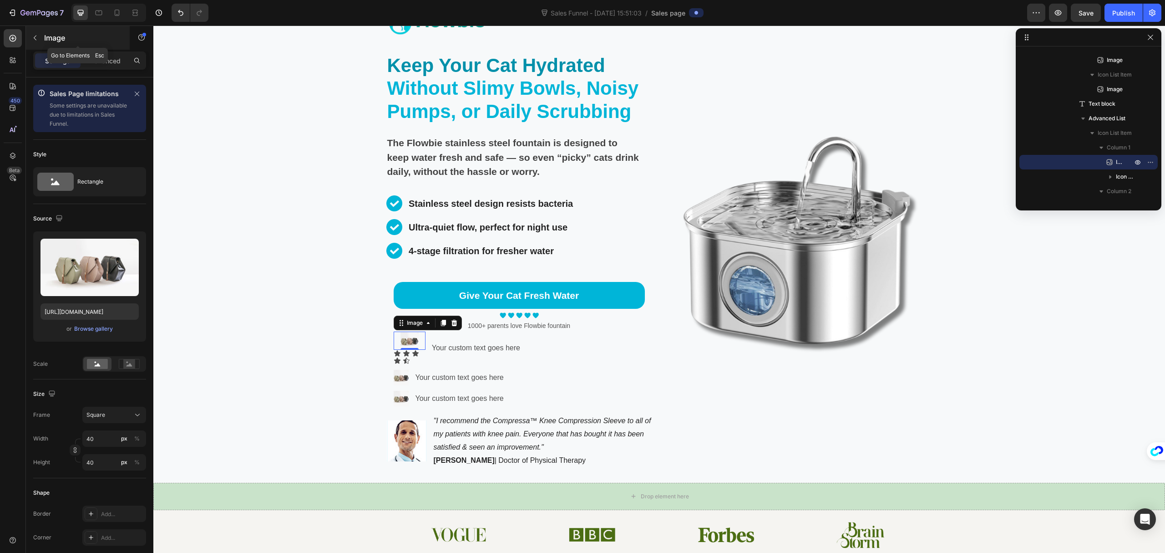
click at [49, 45] on div "Image" at bounding box center [78, 38] width 104 height 24
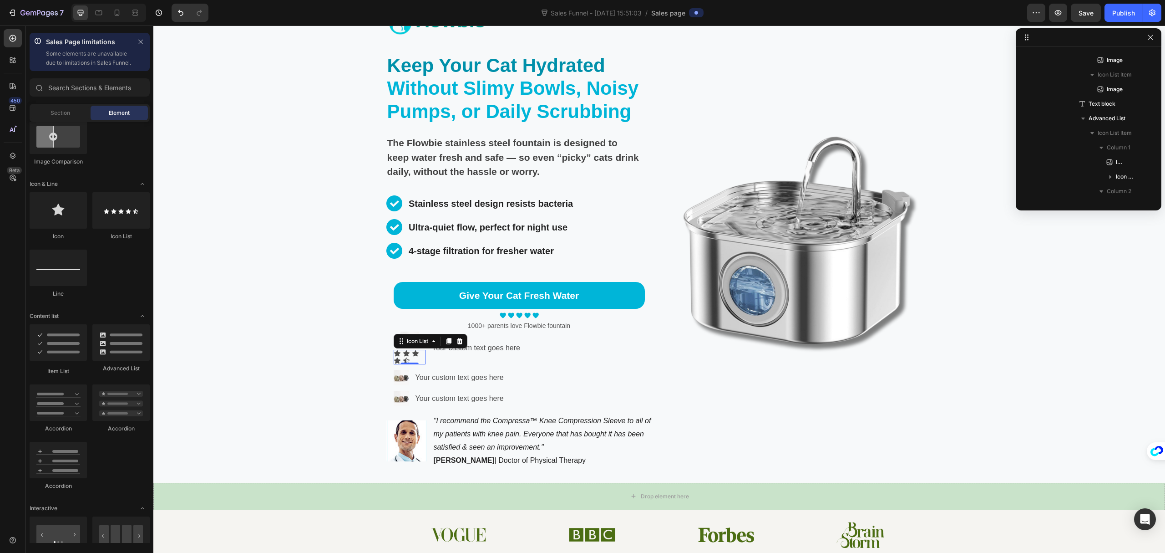
click at [405, 356] on div "Icon Icon Icon Icon Icon" at bounding box center [410, 357] width 32 height 15
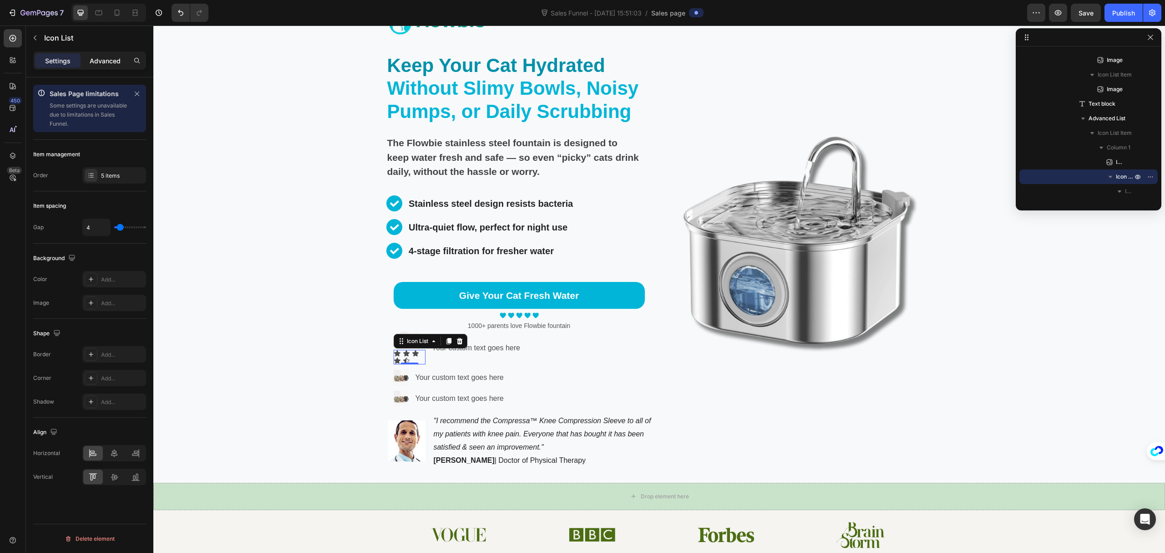
click at [99, 56] on p "Advanced" at bounding box center [105, 61] width 31 height 10
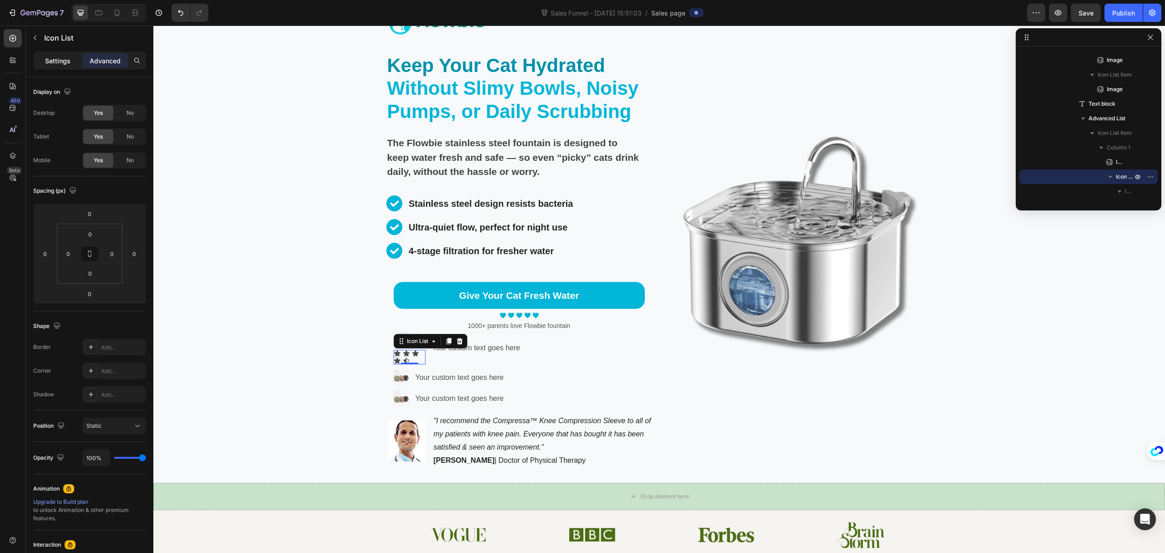
click at [64, 56] on p "Settings" at bounding box center [57, 61] width 25 height 10
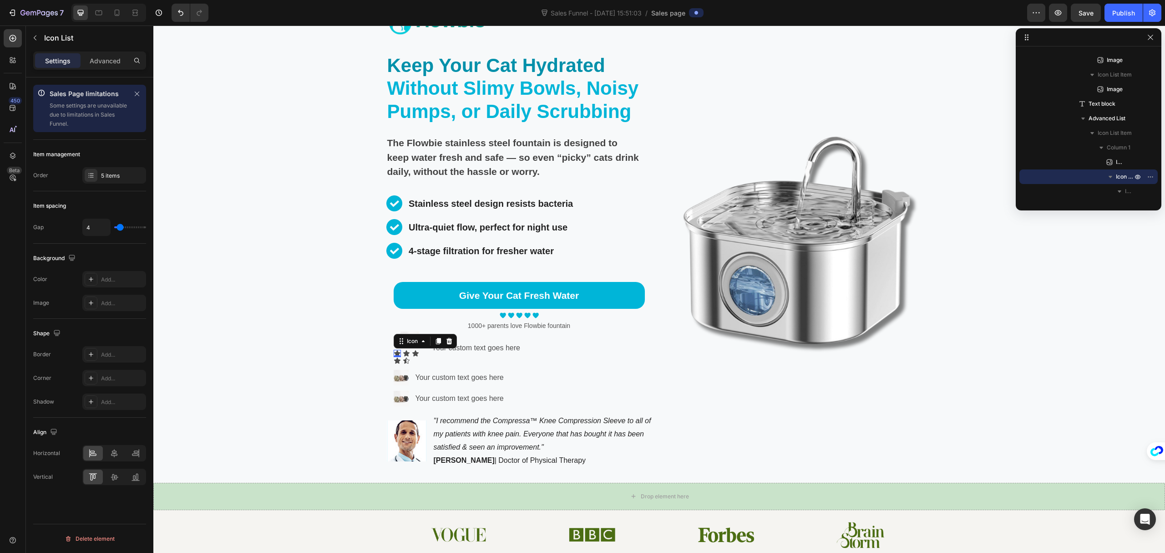
click at [394, 352] on icon at bounding box center [397, 353] width 6 height 6
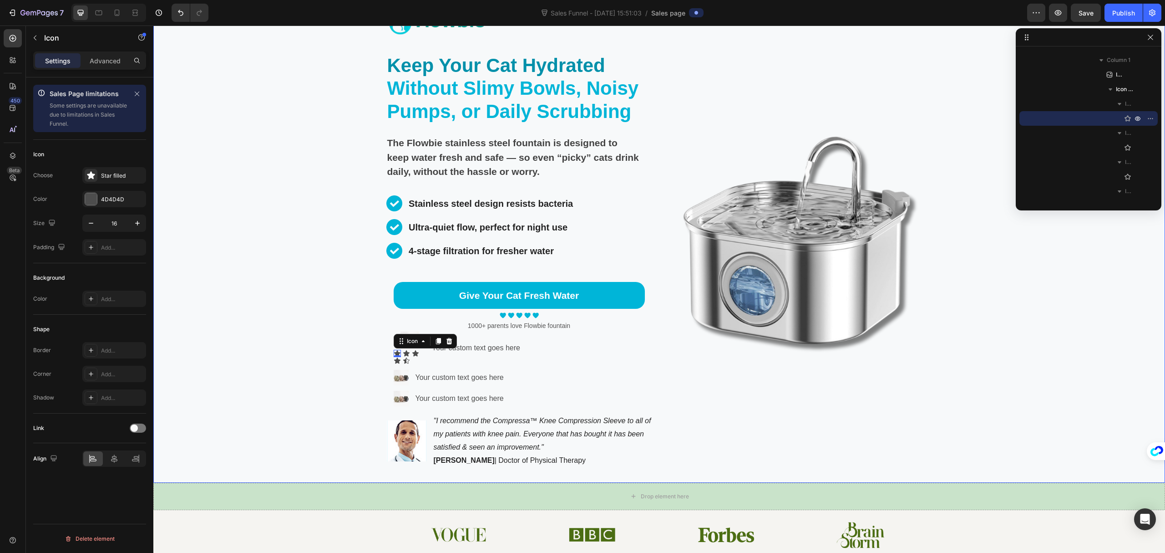
click at [754, 393] on div "Image" at bounding box center [800, 240] width 266 height 484
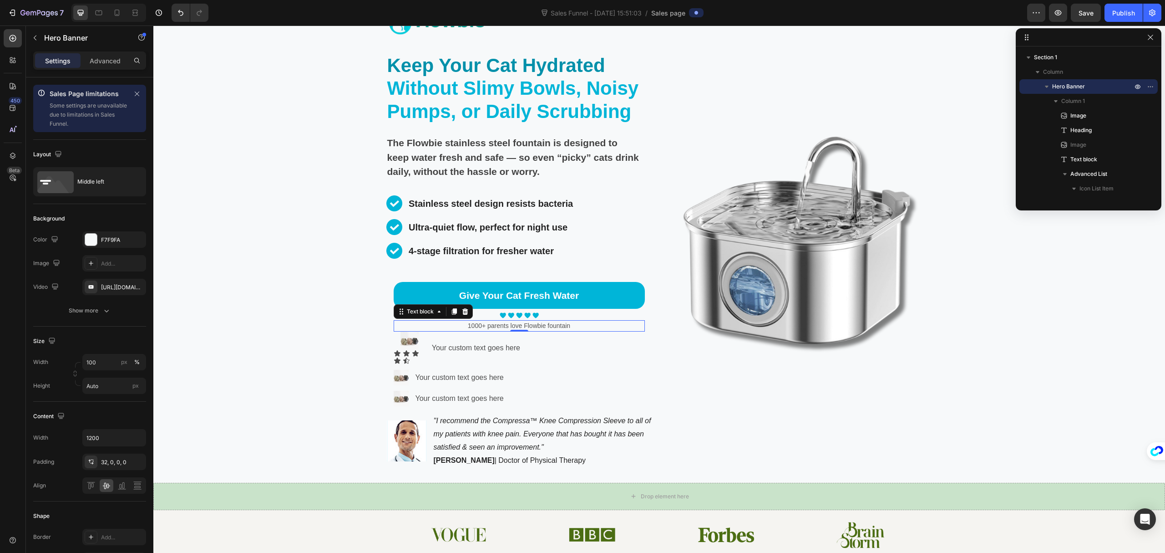
scroll to position [493, 0]
click at [512, 326] on p "1000+ parents love Flowbie fountain" at bounding box center [519, 326] width 249 height 10
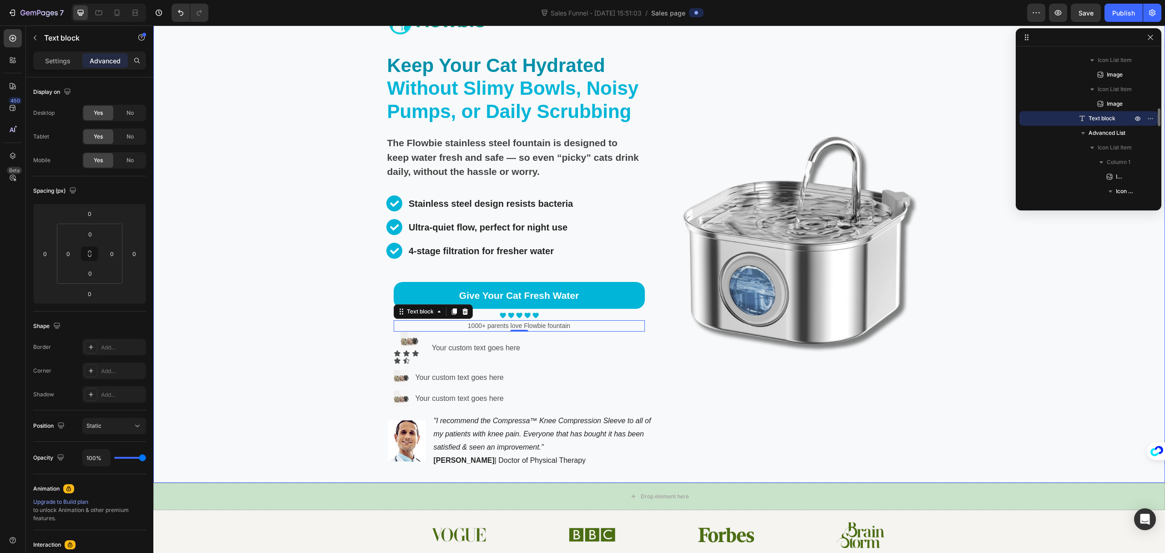
click at [723, 394] on div "Image" at bounding box center [800, 240] width 266 height 484
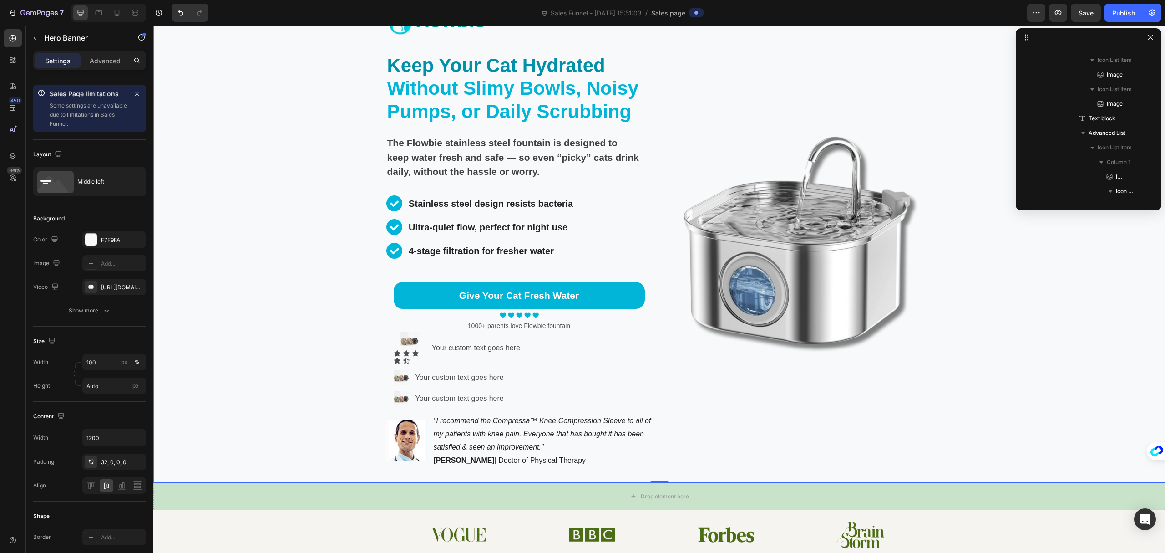
scroll to position [0, 0]
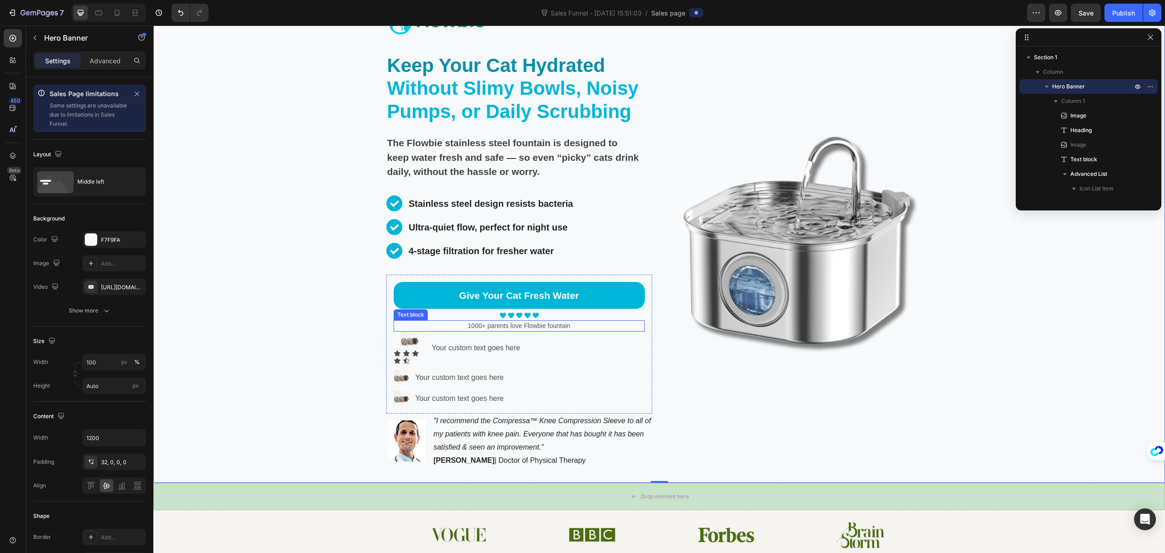
click at [463, 326] on p "1000+ parents love Flowbie fountain" at bounding box center [519, 326] width 249 height 10
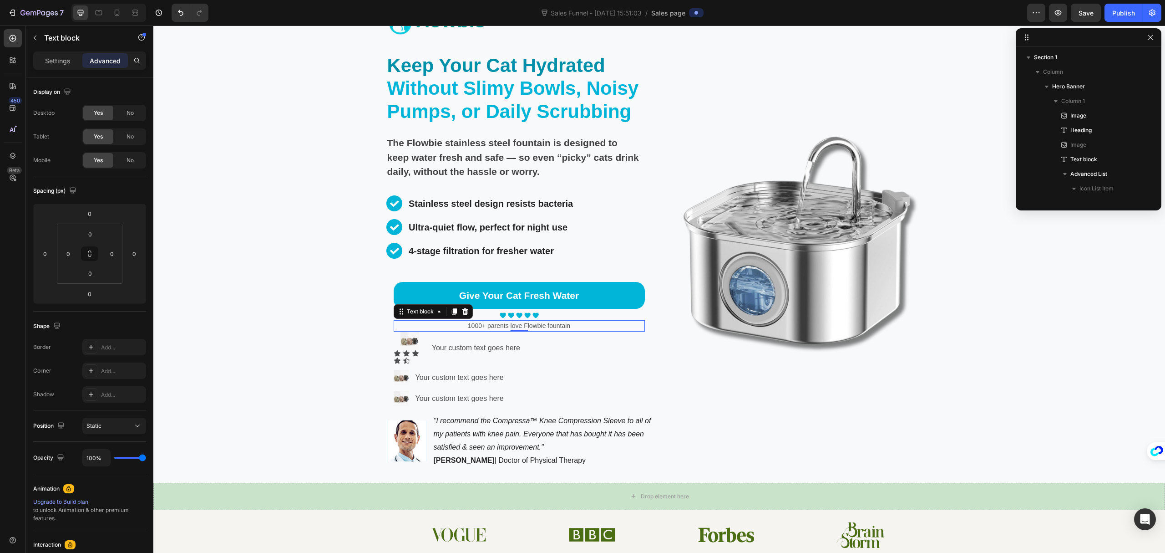
scroll to position [493, 0]
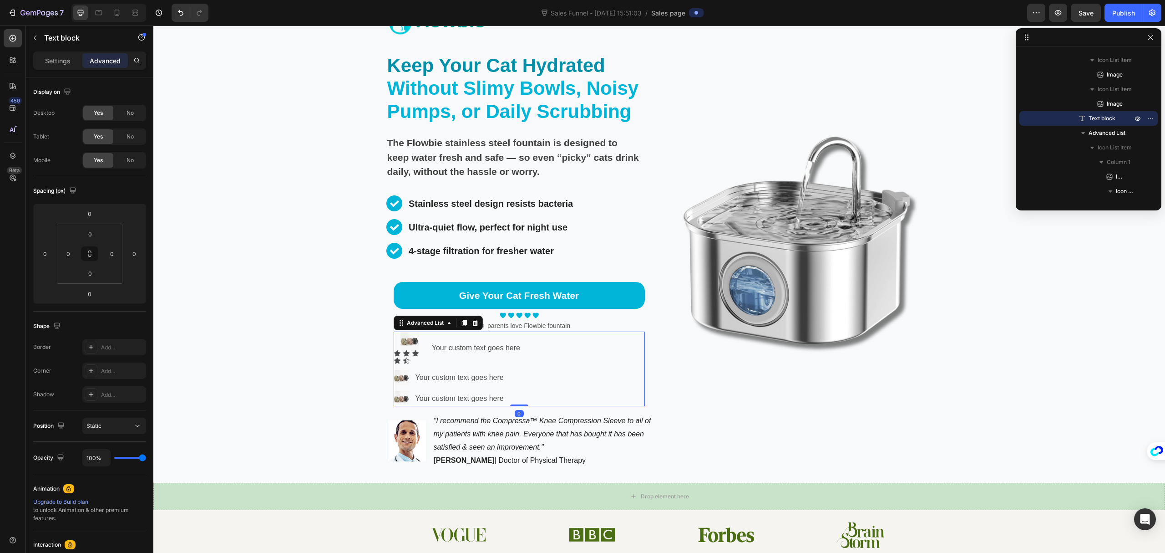
click at [628, 366] on div "Image Icon Icon Icon Icon Icon Icon List Your custom text goes here Text Block …" at bounding box center [519, 368] width 251 height 75
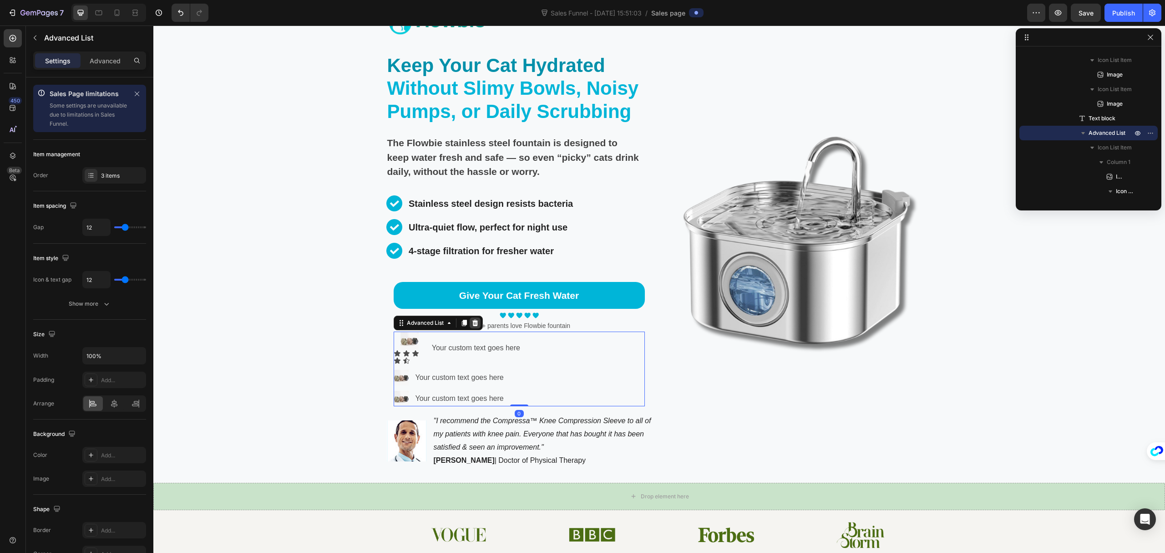
click at [474, 325] on icon at bounding box center [475, 322] width 7 height 7
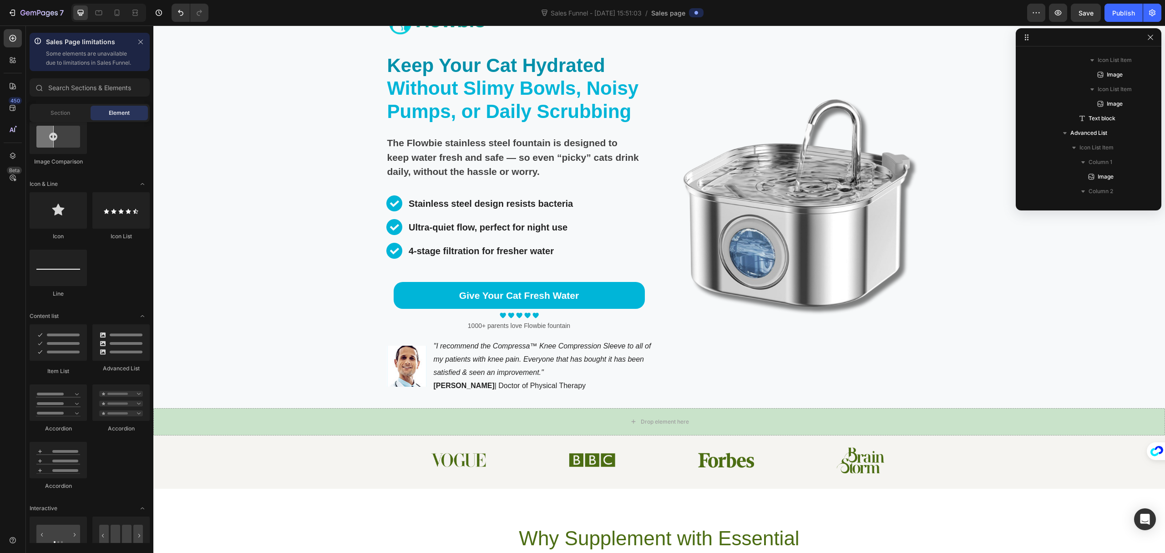
click at [477, 324] on p "1000+ parents love Flowbie fountain" at bounding box center [519, 326] width 249 height 10
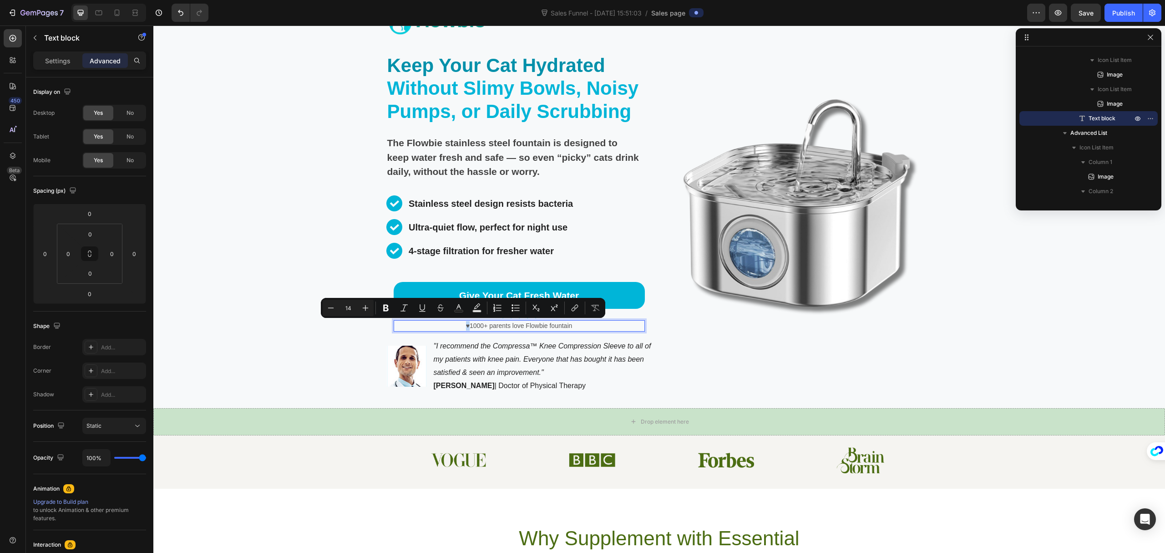
copy p "♥"
drag, startPoint x: 476, startPoint y: 326, endPoint x: 447, endPoint y: 324, distance: 29.2
click at [447, 324] on p "♥ ♥ ♥ ♥ ♥ 1000+ parents love Flowbie fountain" at bounding box center [519, 326] width 249 height 10
click at [460, 308] on icon "Editor contextual toolbar" at bounding box center [458, 307] width 9 height 9
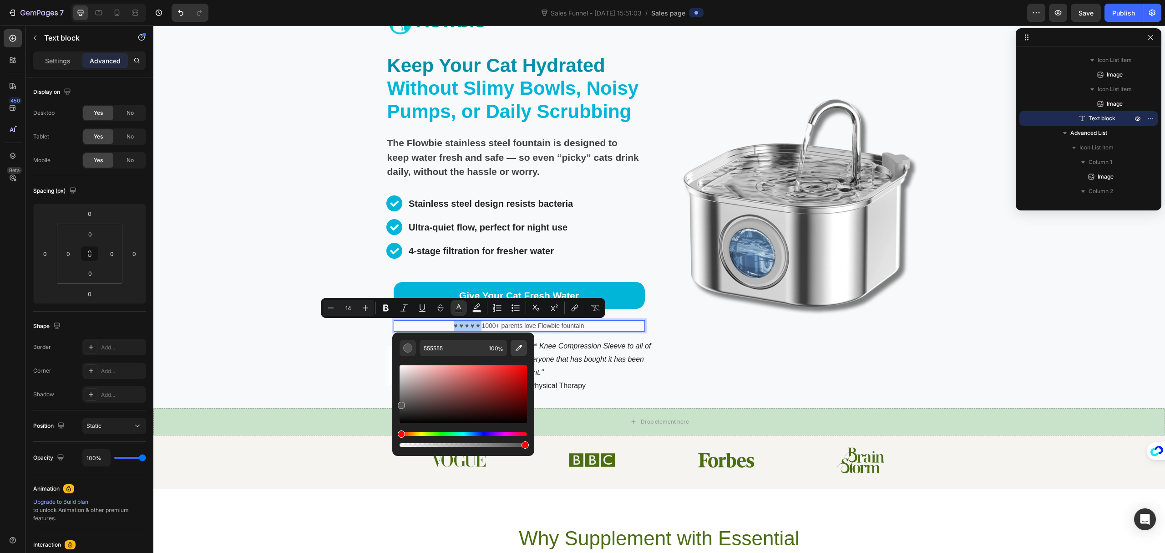
click at [516, 341] on button "Editor contextual toolbar" at bounding box center [519, 348] width 16 height 16
type input "00B5D8"
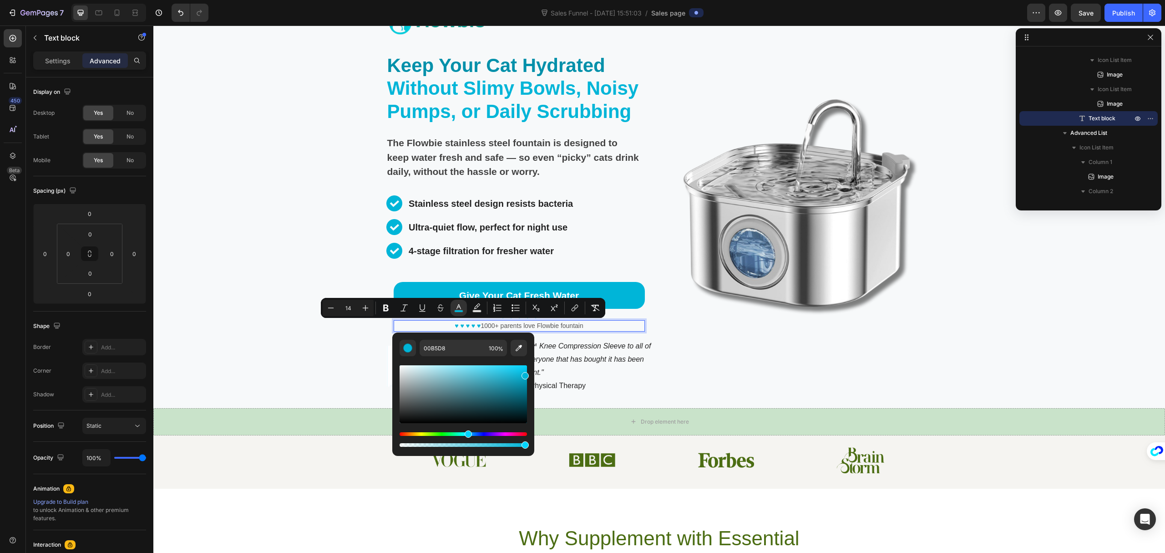
click at [525, 322] on p "♥ ♥ ♥ ♥ ♥ 1000+ parents love Flowbie fountain" at bounding box center [519, 326] width 249 height 10
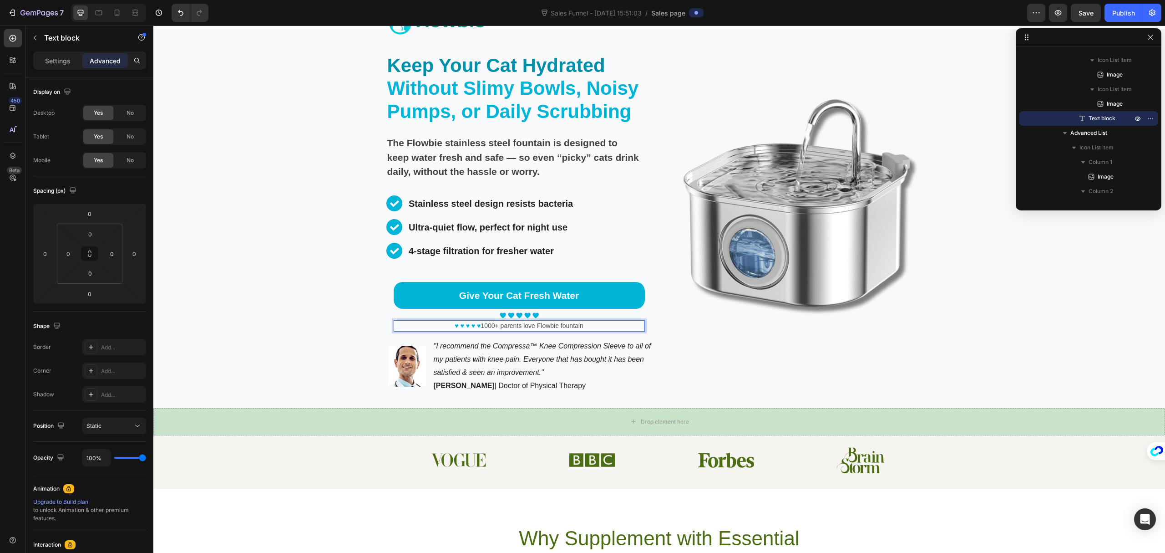
click at [624, 332] on div "Give Your Cat Fresh Water Button Image Image Image Image Image Icon List Hoz ♥ …" at bounding box center [520, 307] width 266 height 65
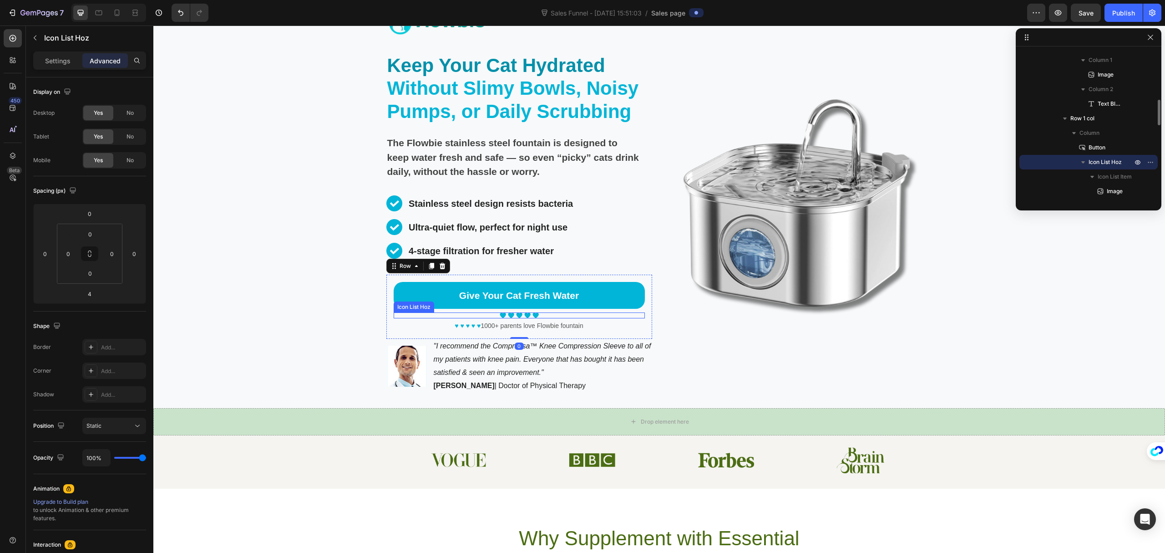
click at [551, 316] on div "Image Image Image Image Image" at bounding box center [519, 315] width 251 height 6
click at [470, 301] on icon at bounding box center [471, 303] width 7 height 7
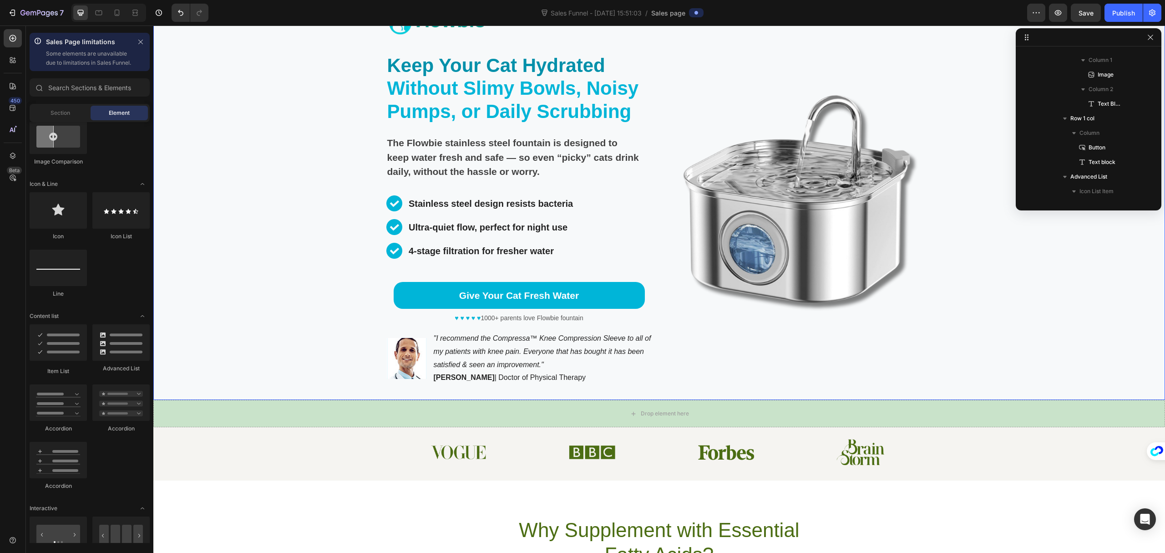
click at [804, 356] on div "Image" at bounding box center [800, 199] width 266 height 402
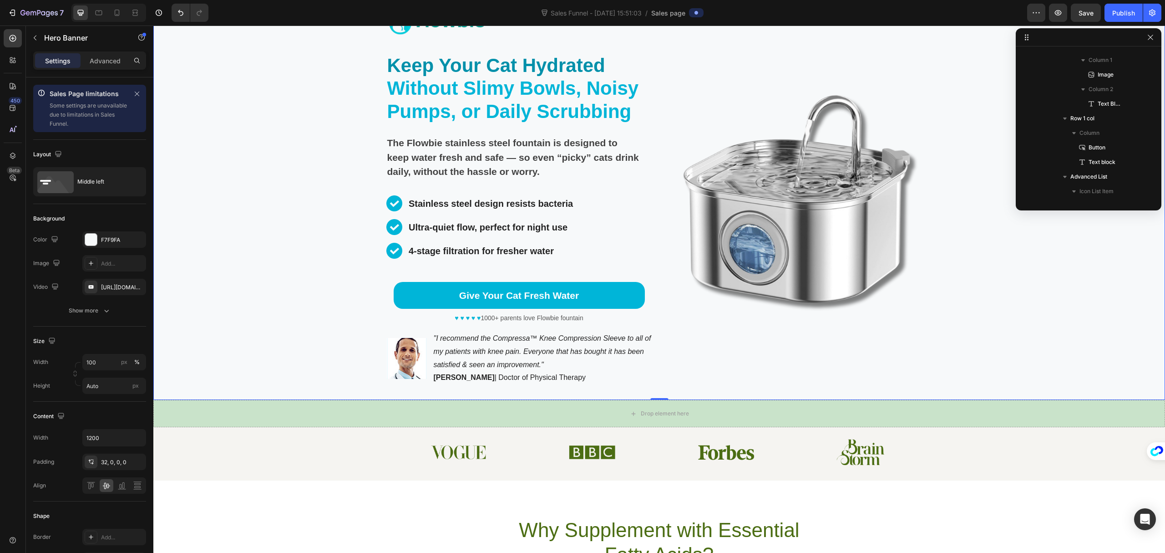
scroll to position [0, 0]
click at [345, 351] on div "Background Image" at bounding box center [659, 192] width 1012 height 416
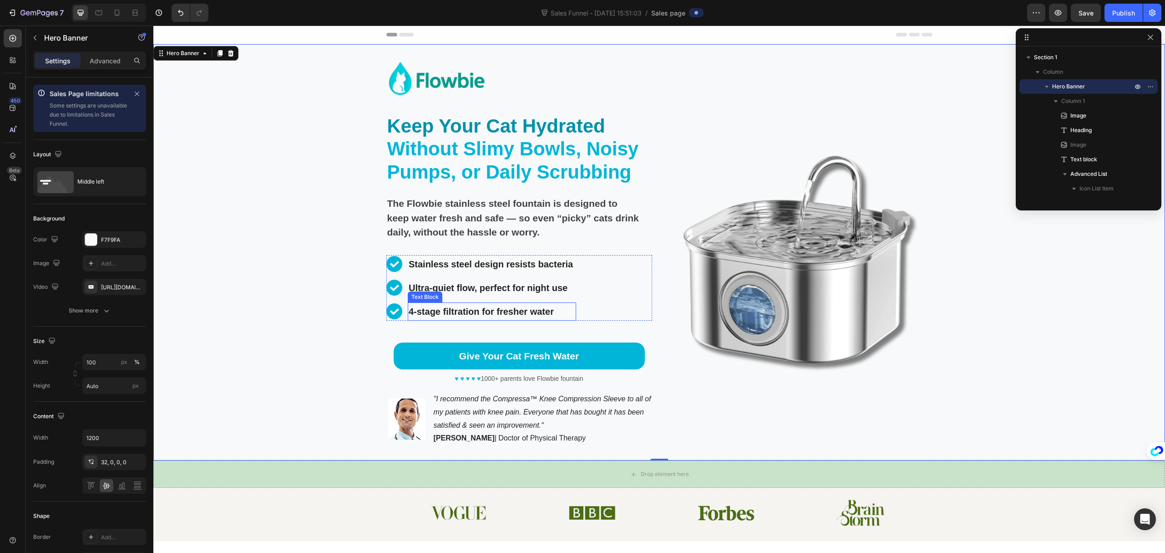
click at [509, 312] on p "4-stage filtration for fresher water" at bounding box center [492, 311] width 167 height 16
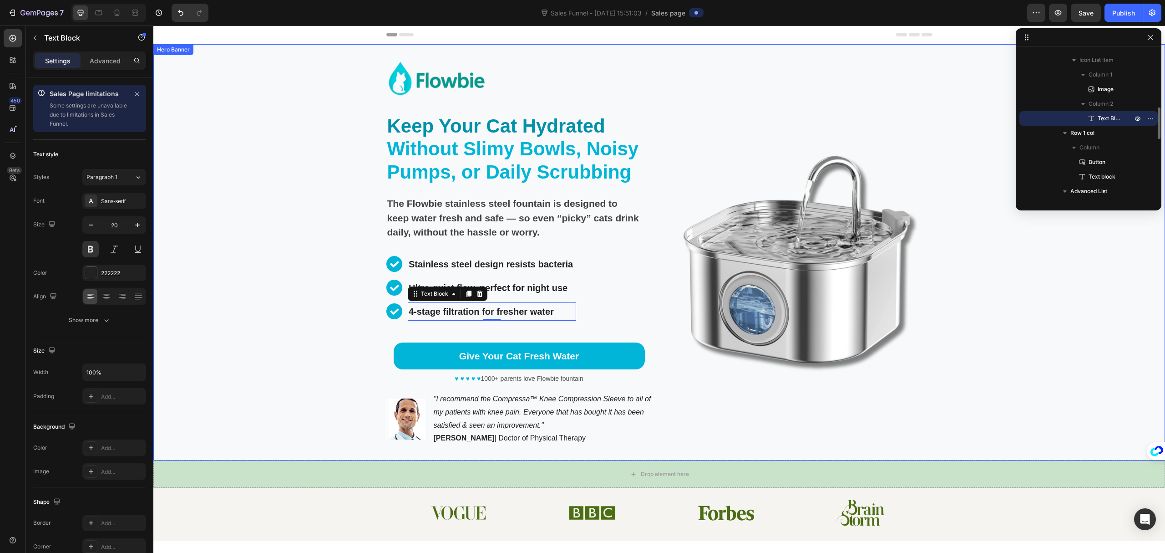
click at [584, 304] on div "Image Stainless steel design resists bacteria Text Block Image Ultra-quiet flow…" at bounding box center [520, 288] width 266 height 66
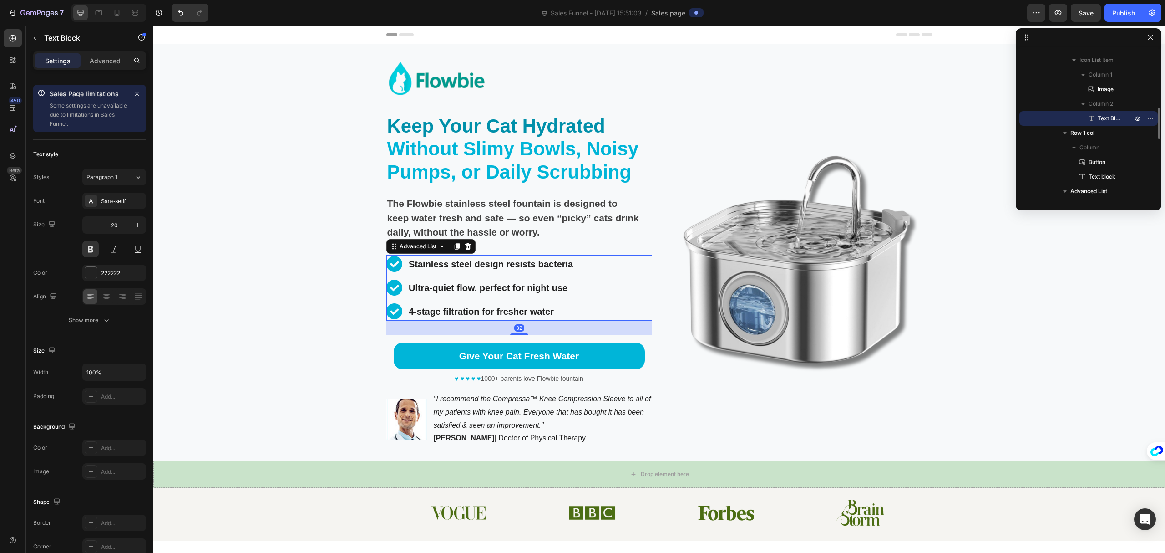
scroll to position [56, 0]
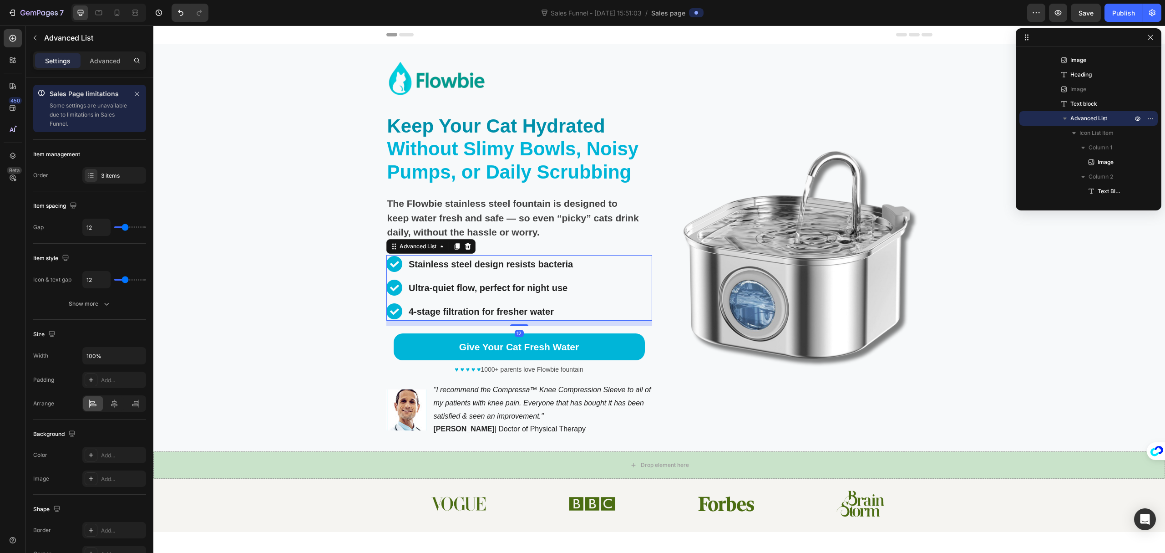
drag, startPoint x: 517, startPoint y: 333, endPoint x: 531, endPoint y: 324, distance: 16.4
click at [531, 321] on div "12" at bounding box center [520, 321] width 266 height 0
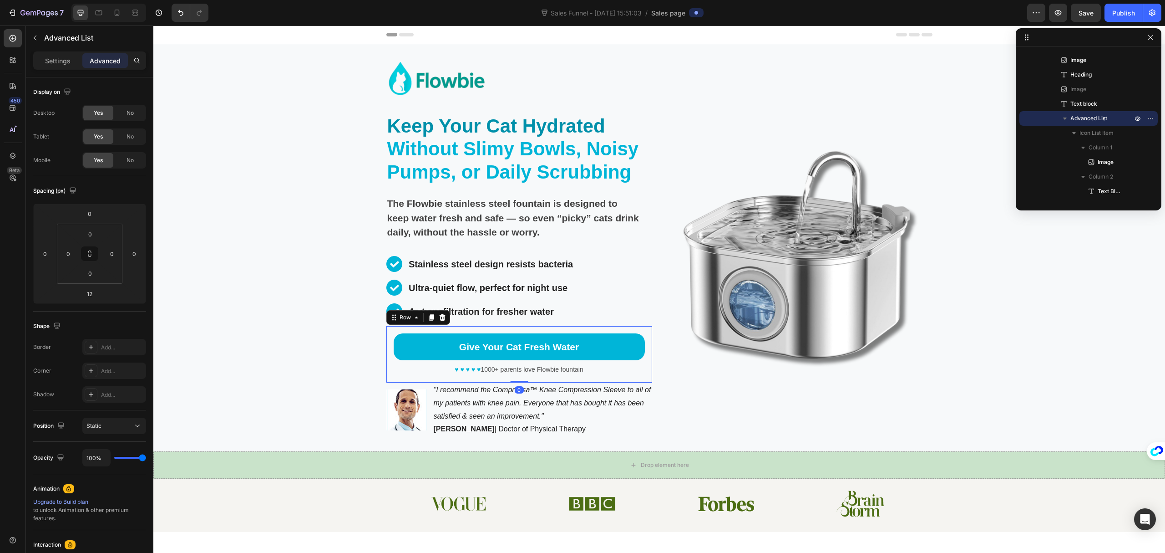
click at [645, 376] on div "Give Your Cat Fresh Water Button ♥ ♥ ♥ ♥ ♥ 1000+ parents love Flowbie fountain …" at bounding box center [520, 354] width 266 height 57
click at [629, 268] on div "Image Stainless steel design resists bacteria Text Block Image Ultra-quiet flow…" at bounding box center [520, 288] width 266 height 66
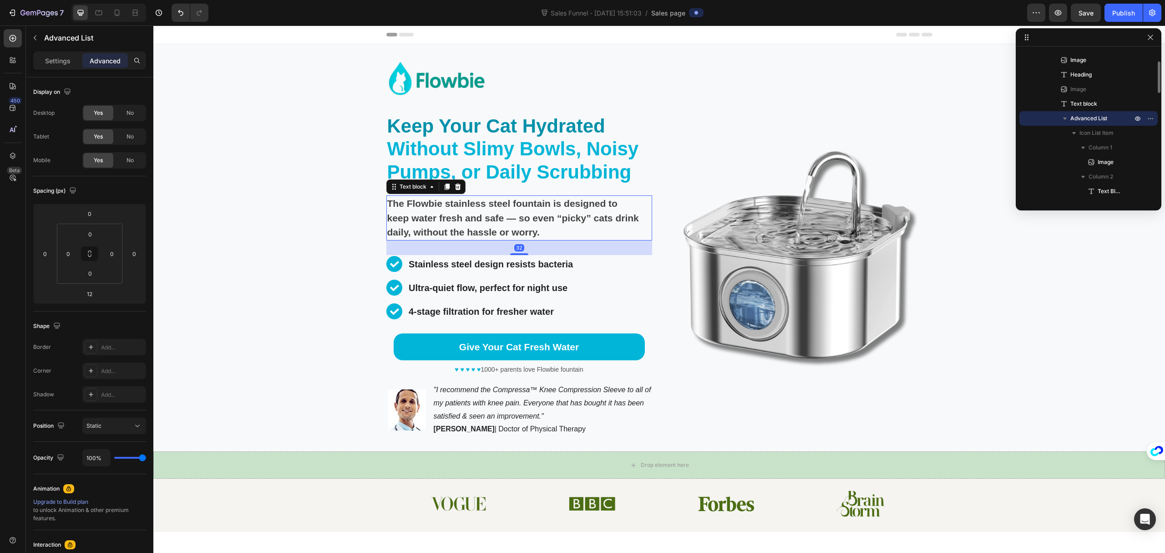
click at [592, 220] on strong "The Flowbie stainless steel fountain is designed to keep water fresh and safe —…" at bounding box center [513, 217] width 252 height 39
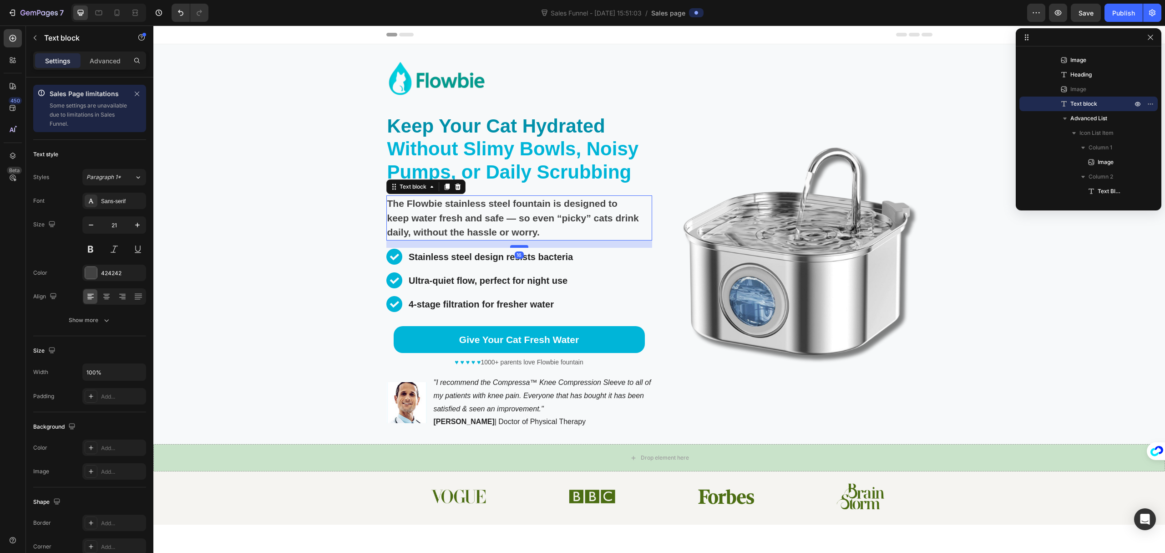
drag, startPoint x: 516, startPoint y: 253, endPoint x: 520, endPoint y: 246, distance: 8.1
click at [520, 246] on div at bounding box center [519, 246] width 18 height 3
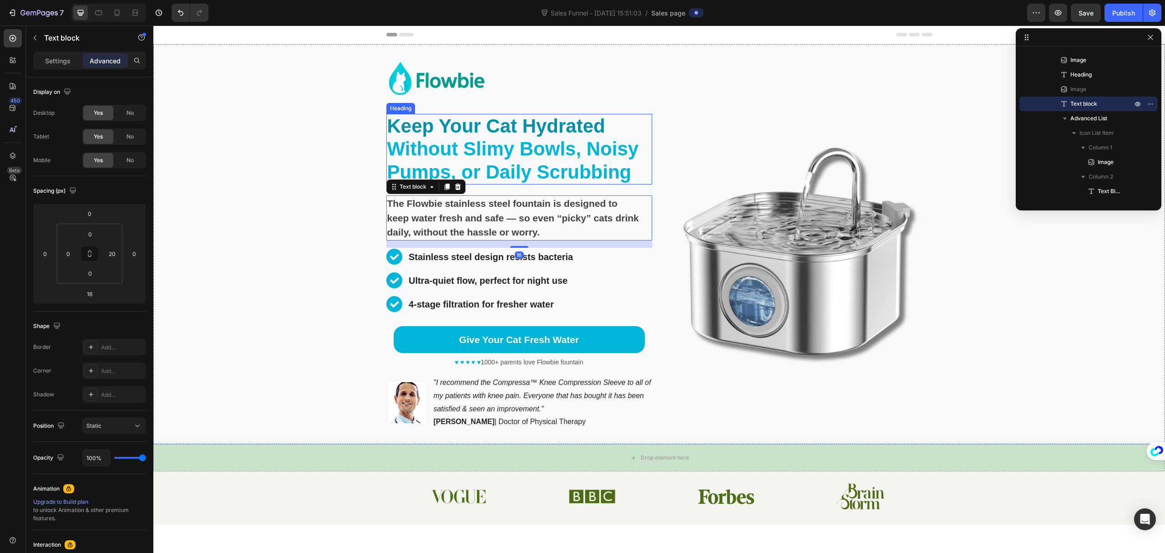
click at [561, 159] on span "Without Slimy Bowls, Noisy Pumps, or Daily Scrubbing" at bounding box center [513, 160] width 252 height 44
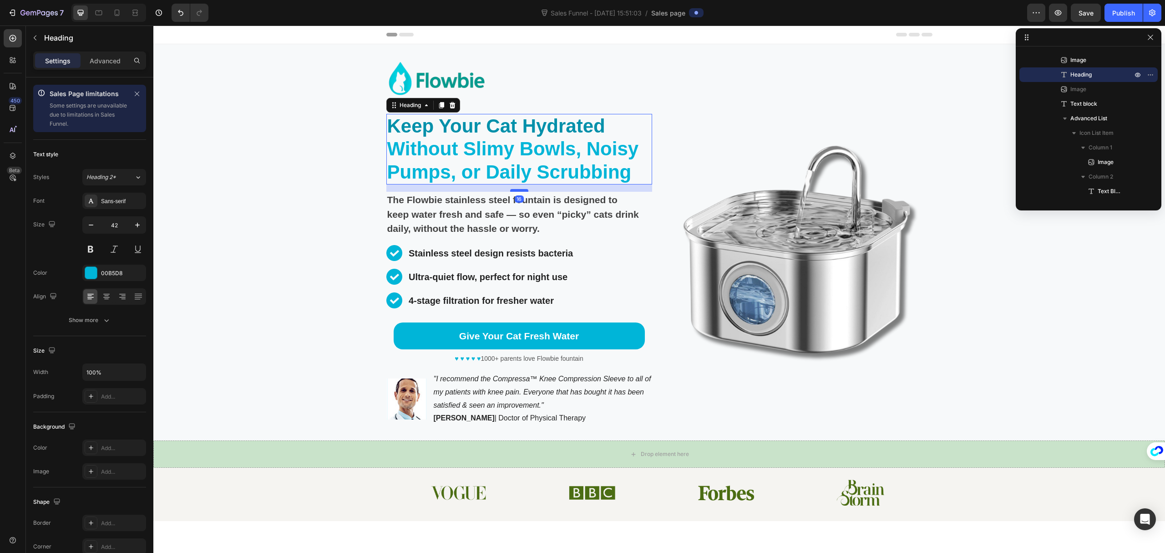
click at [521, 189] on div at bounding box center [519, 190] width 18 height 3
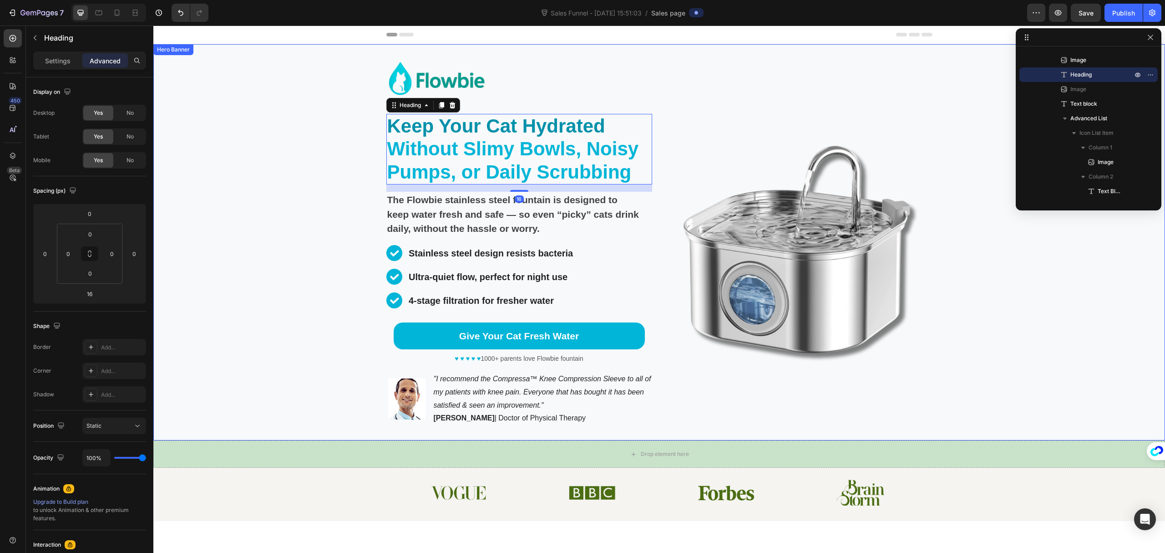
click at [278, 201] on div "Background Image" at bounding box center [659, 242] width 1012 height 396
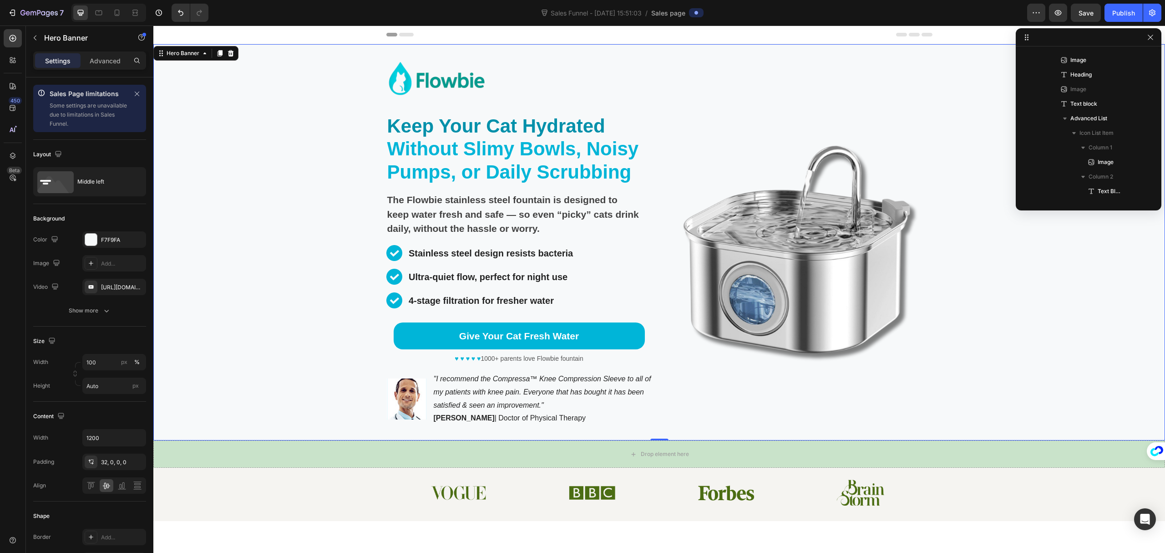
scroll to position [0, 0]
click at [483, 255] on p "Stainless steel design resists bacteria" at bounding box center [492, 253] width 167 height 16
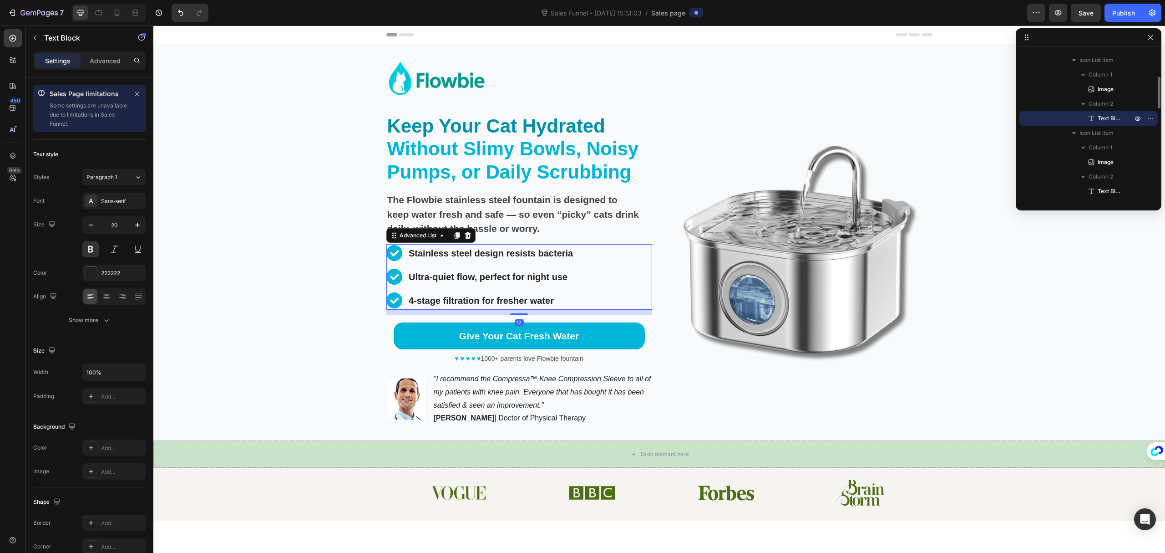
click at [611, 254] on div "Image Stainless steel design resists bacteria Text Block Image Ultra-quiet flow…" at bounding box center [520, 277] width 266 height 66
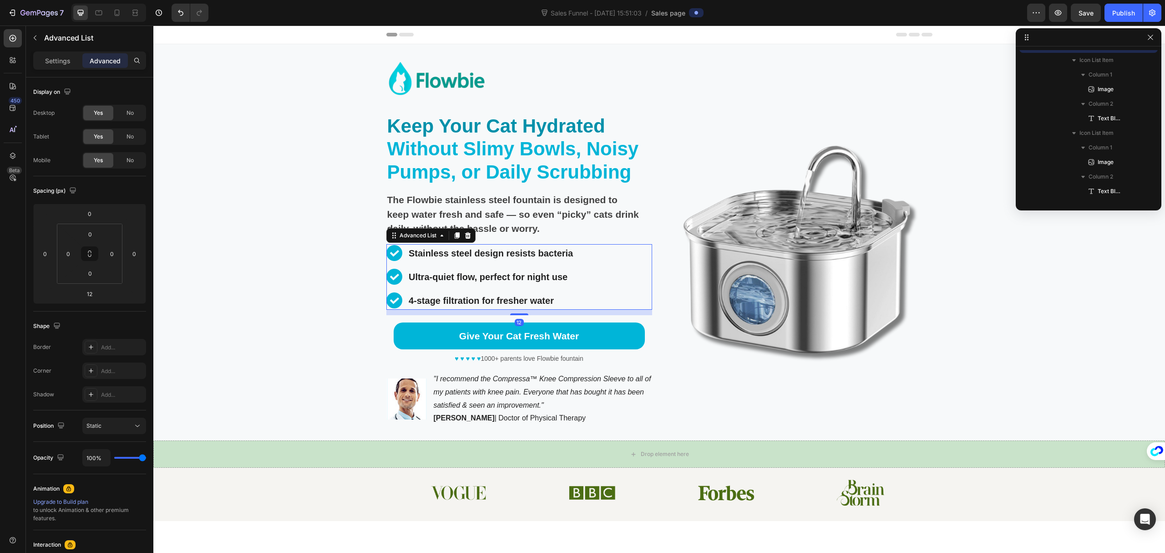
scroll to position [56, 0]
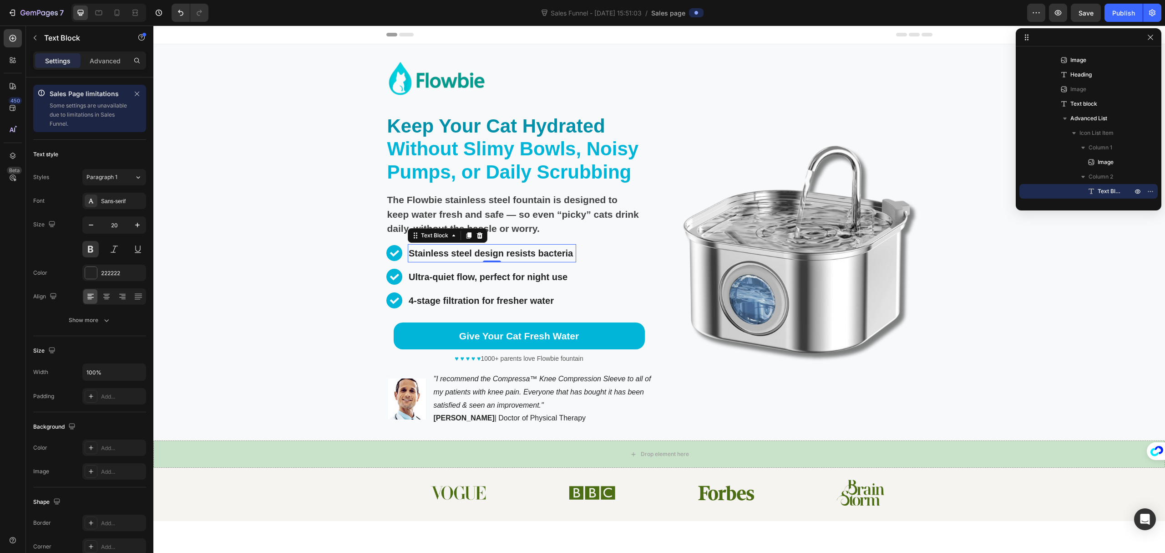
click at [409, 257] on p "Stainless steel design resists bacteria" at bounding box center [492, 253] width 167 height 16
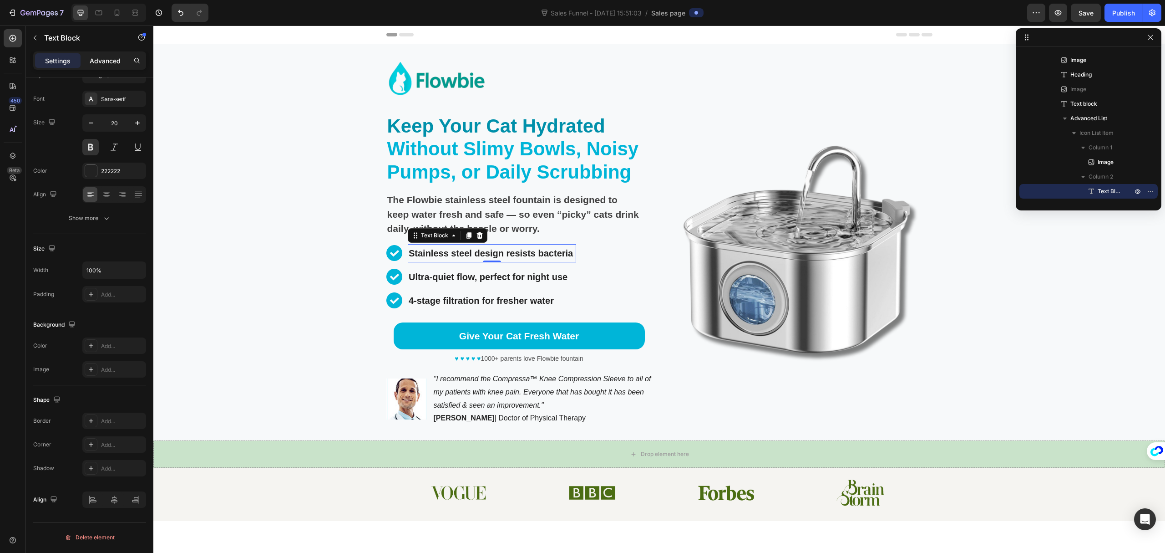
click at [102, 59] on p "Advanced" at bounding box center [105, 61] width 31 height 10
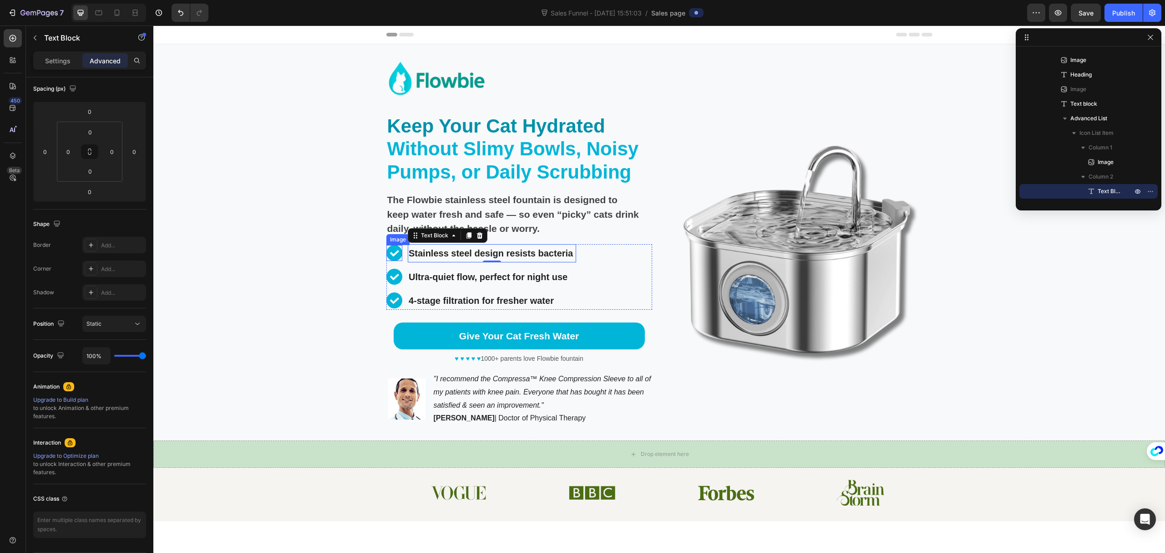
click at [392, 259] on div "Image" at bounding box center [395, 253] width 16 height 16
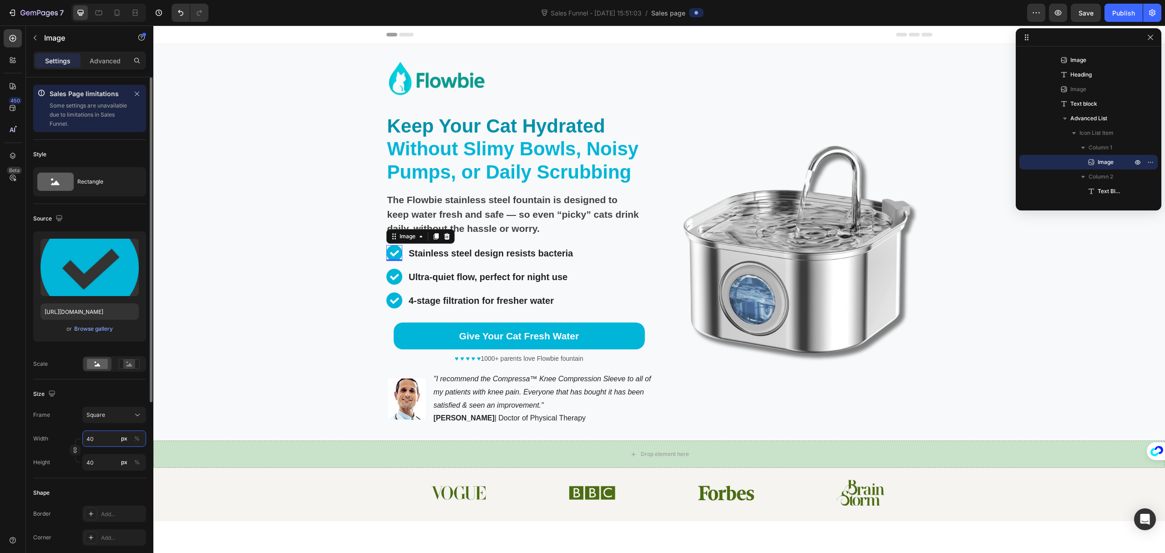
click at [99, 446] on input "40" at bounding box center [114, 438] width 64 height 16
type input "ˇ"
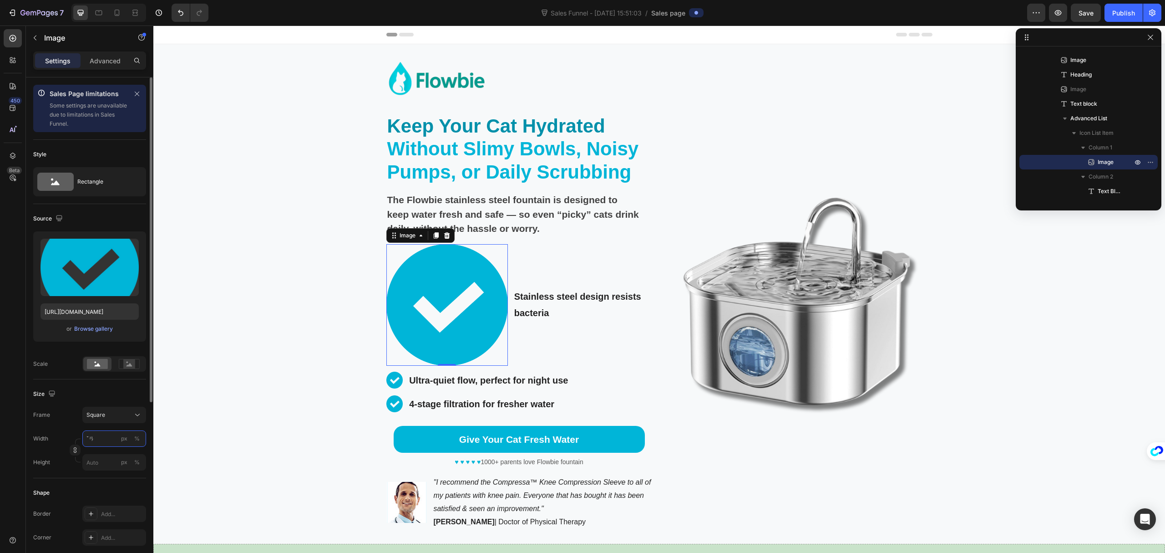
type input "ˇ"
type input "3"
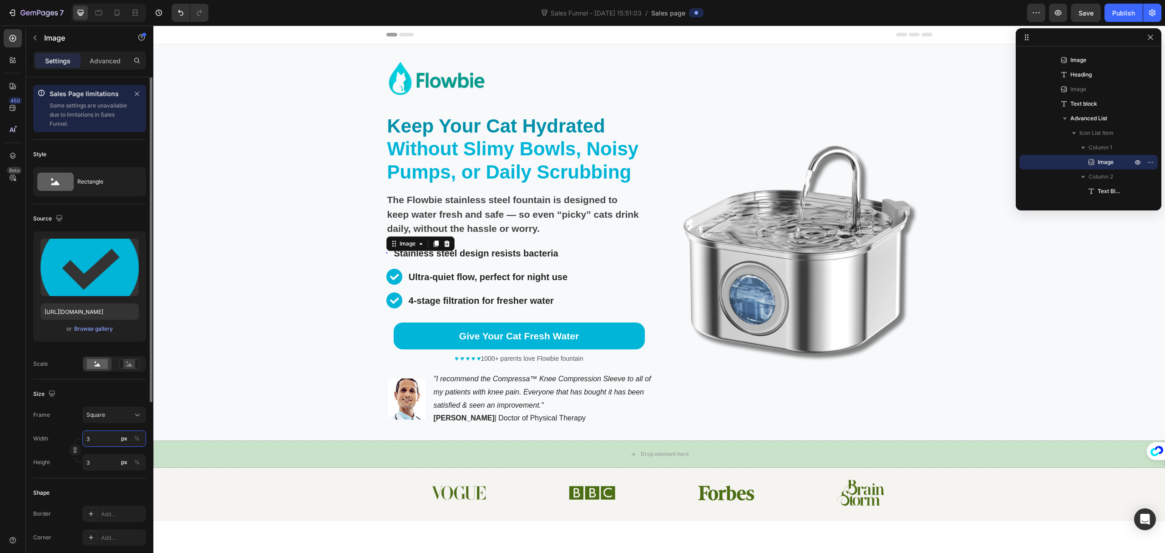
type input "30"
click at [391, 277] on img at bounding box center [395, 277] width 16 height 16
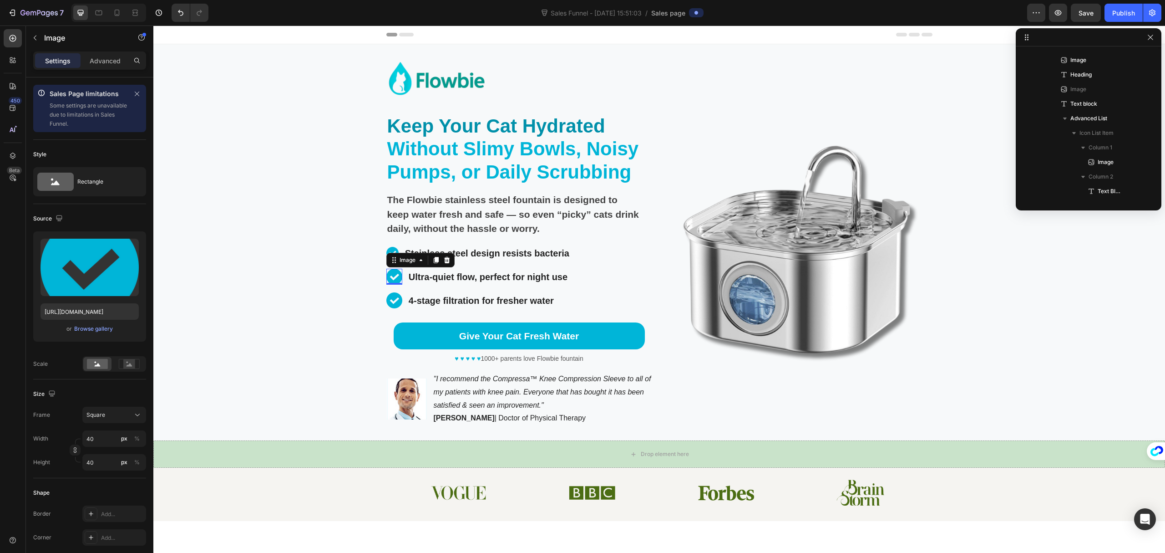
scroll to position [172, 0]
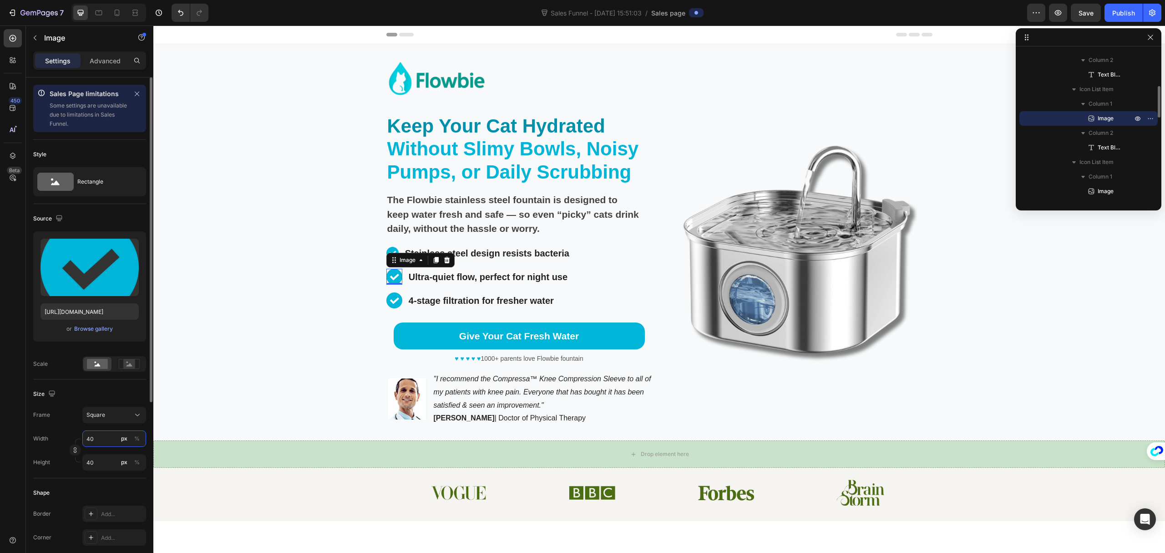
click at [106, 432] on input "40" at bounding box center [114, 438] width 64 height 16
type input "3"
type input "30"
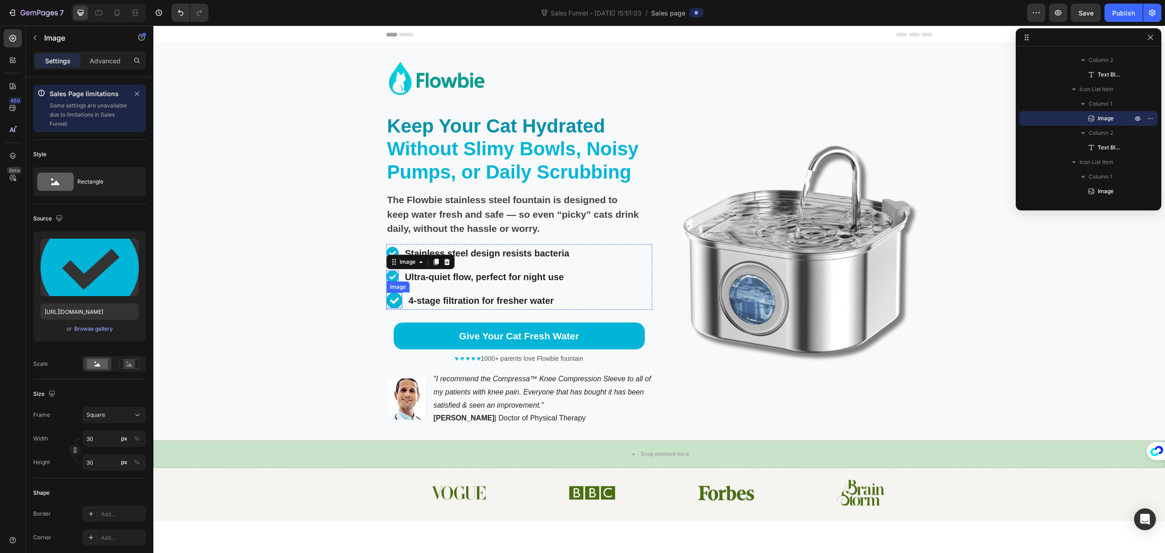
click at [394, 305] on img at bounding box center [395, 300] width 16 height 16
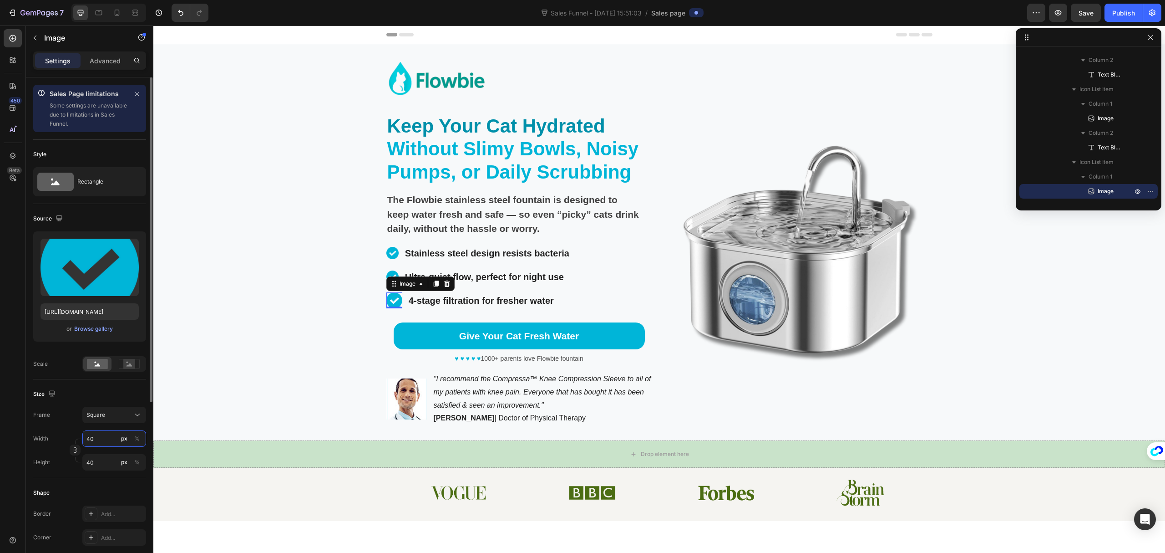
click at [102, 439] on input "40" at bounding box center [114, 438] width 64 height 16
type input "3"
type input "30"
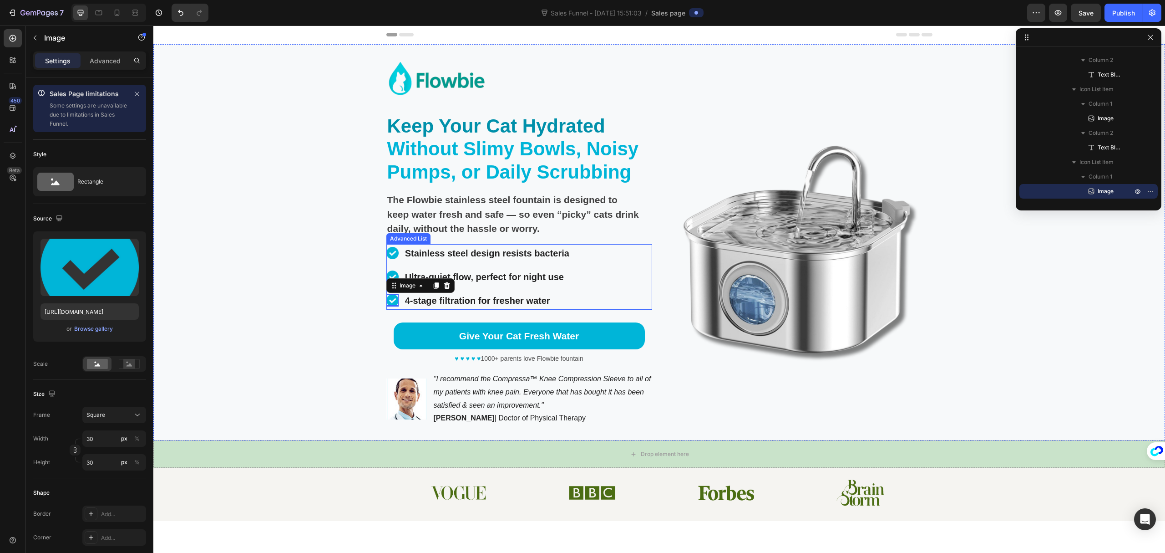
click at [596, 305] on div "Image Stainless steel design resists bacteria Text Block Image Ultra-quiet flow…" at bounding box center [520, 277] width 266 height 66
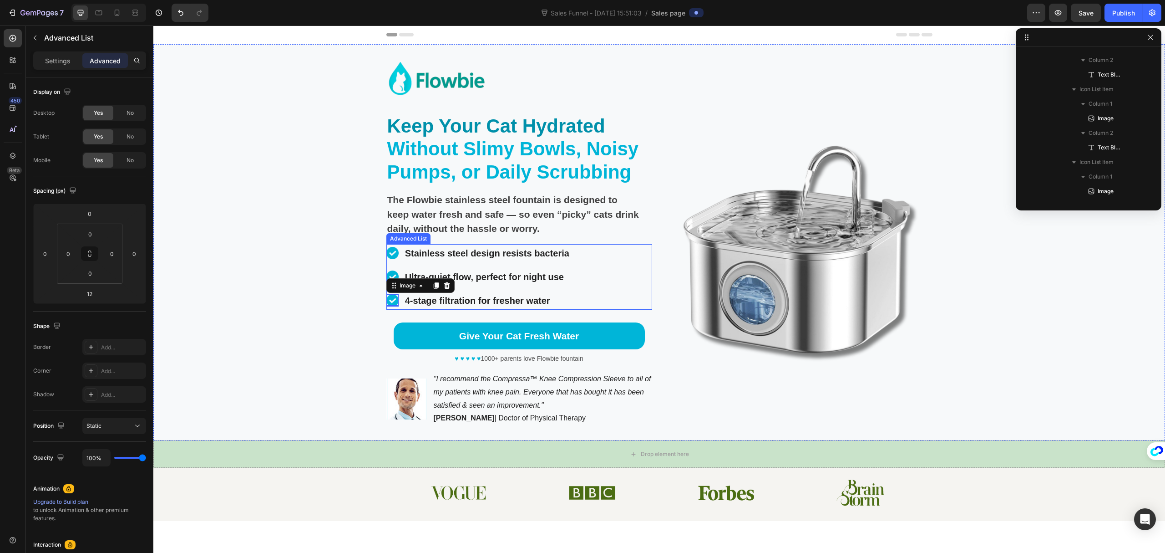
scroll to position [56, 0]
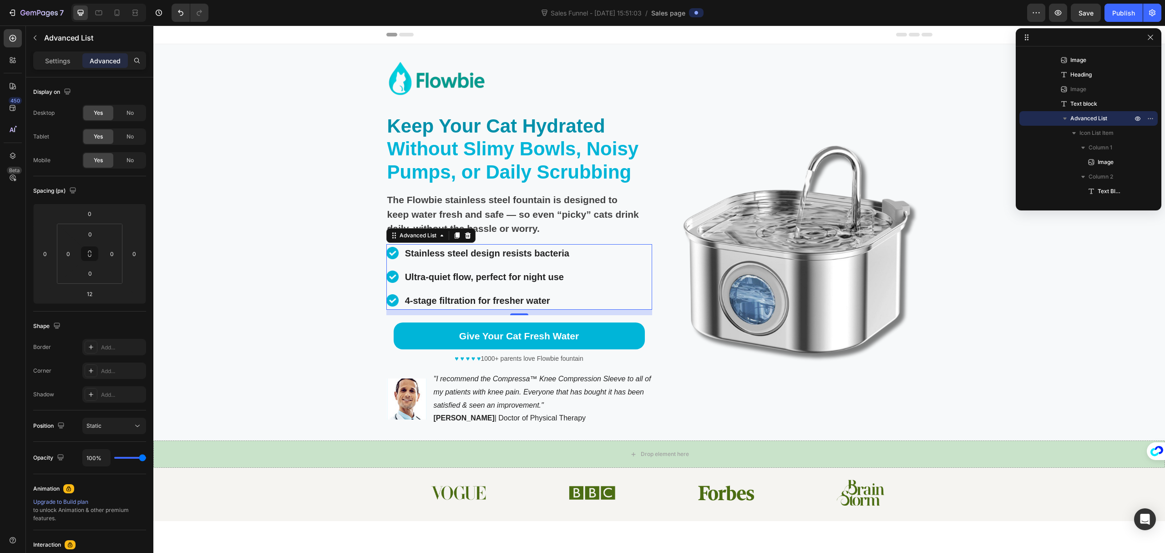
click at [461, 287] on ul "Image Stainless steel design resists bacteria Text Block Image Ultra-quiet flow…" at bounding box center [479, 277] width 185 height 66
click at [606, 254] on div "Image Stainless steel design resists bacteria Text Block Image Ultra-quiet flow…" at bounding box center [520, 277] width 266 height 66
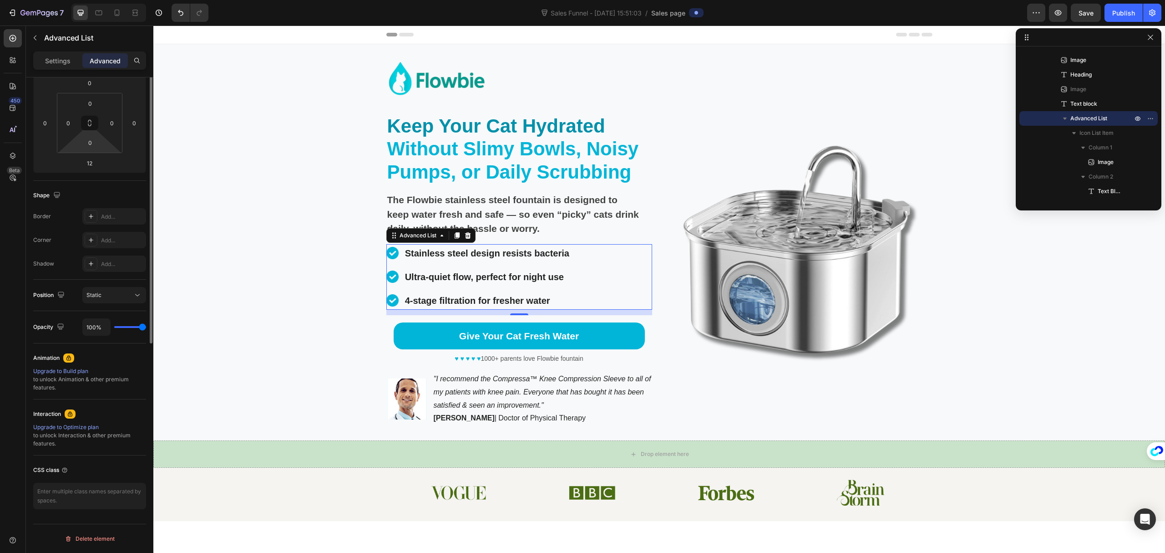
scroll to position [0, 0]
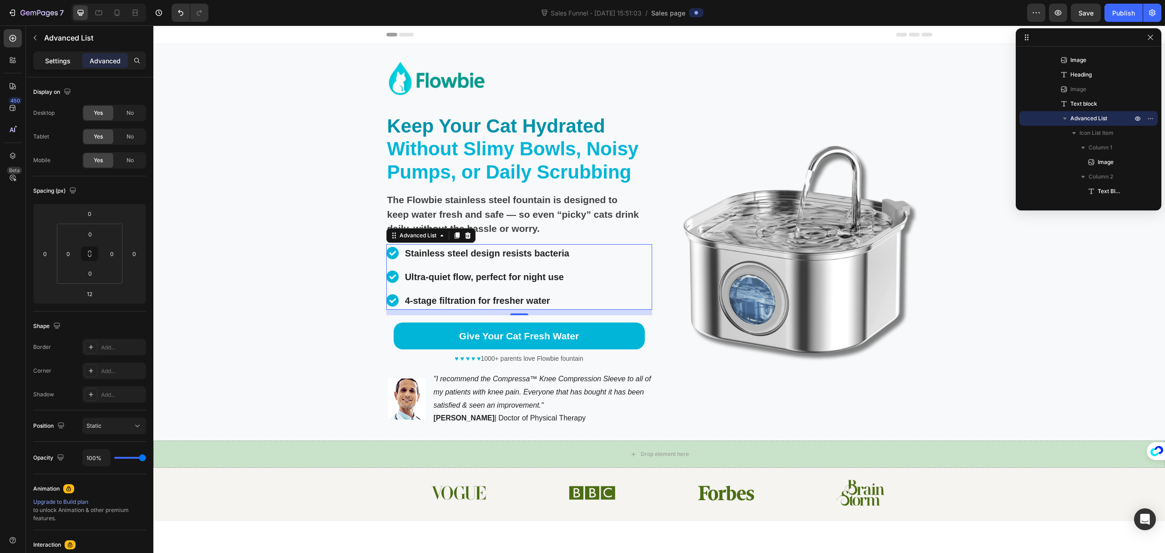
click at [62, 62] on p "Settings" at bounding box center [57, 61] width 25 height 10
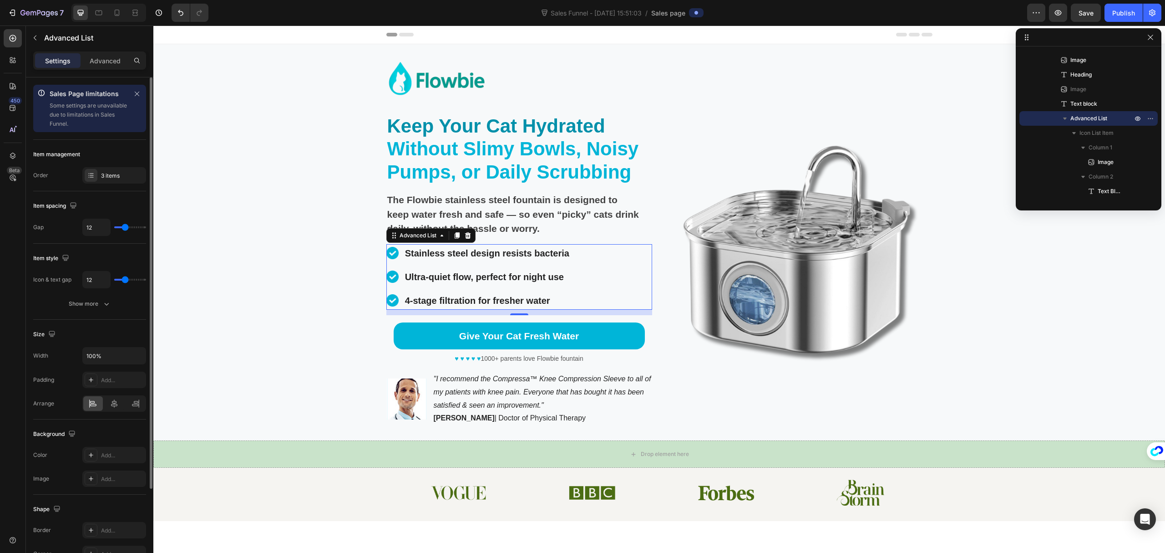
type input "20"
type input "22"
type input "23"
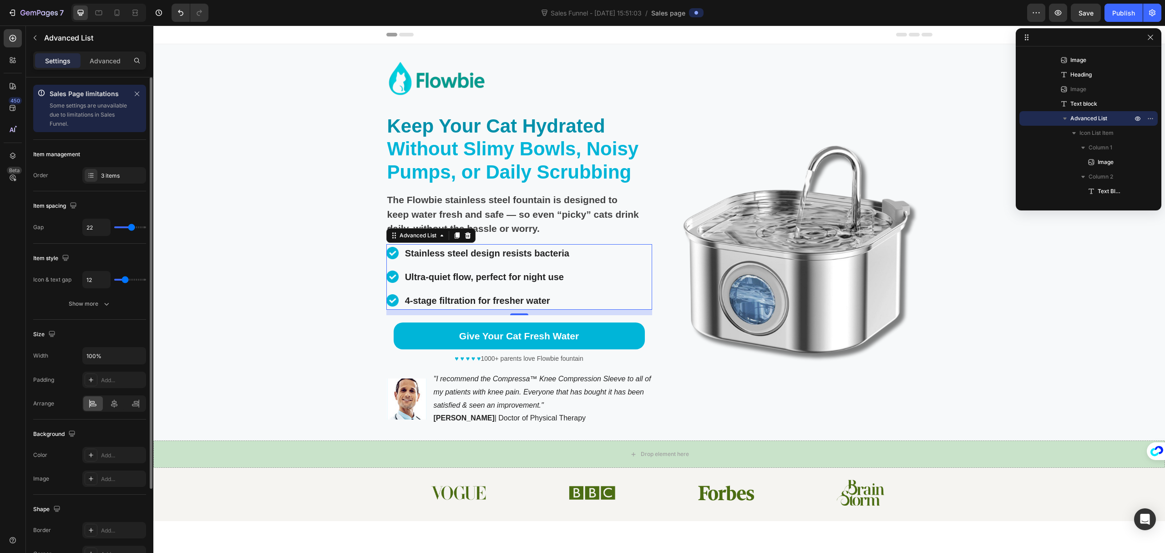
type input "23"
type input "24"
type input "25"
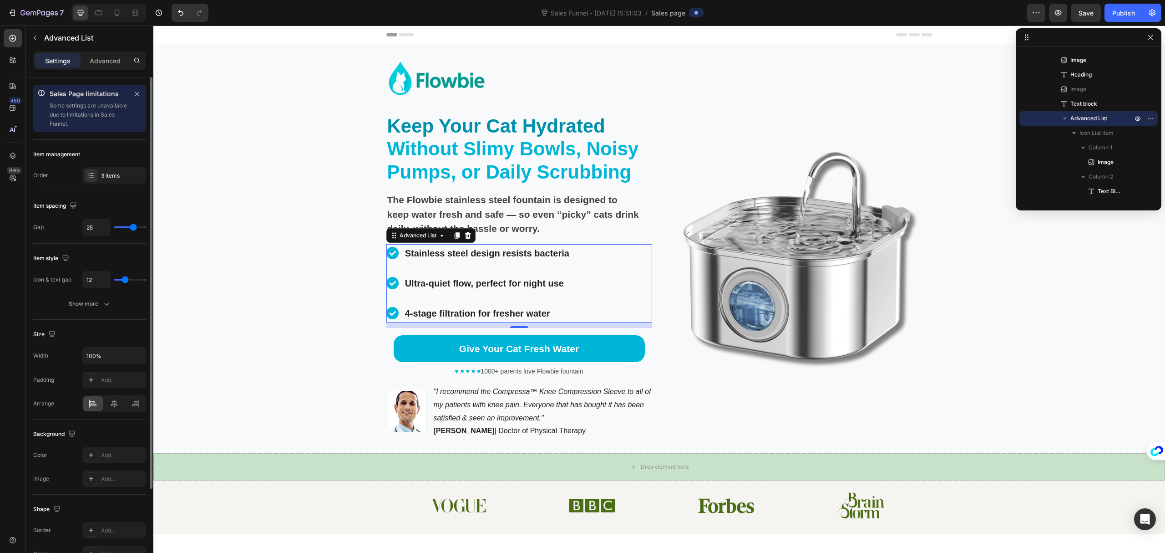
type input "26"
type input "28"
type input "29"
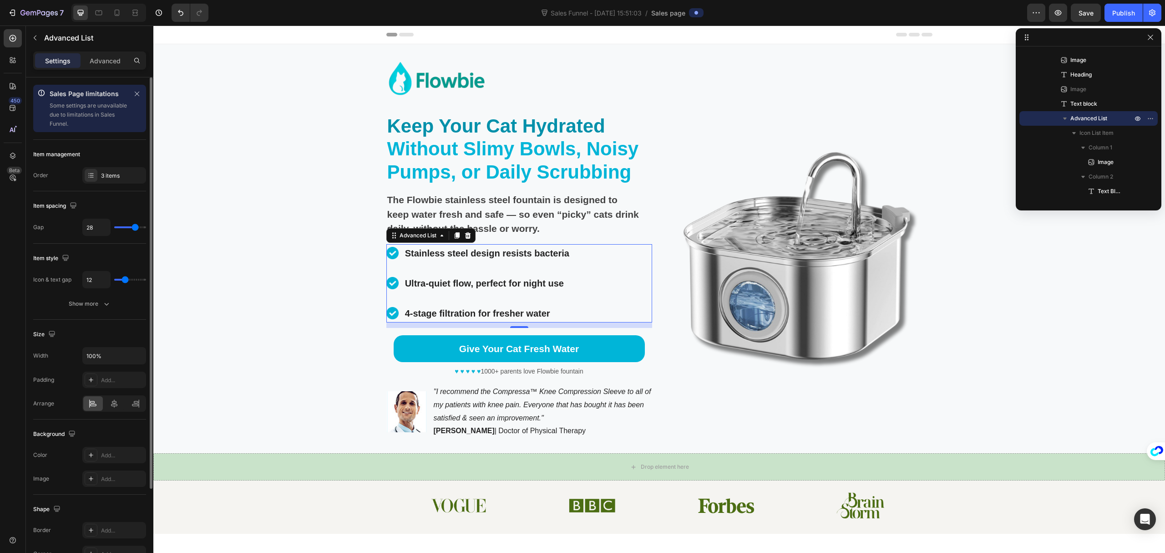
type input "29"
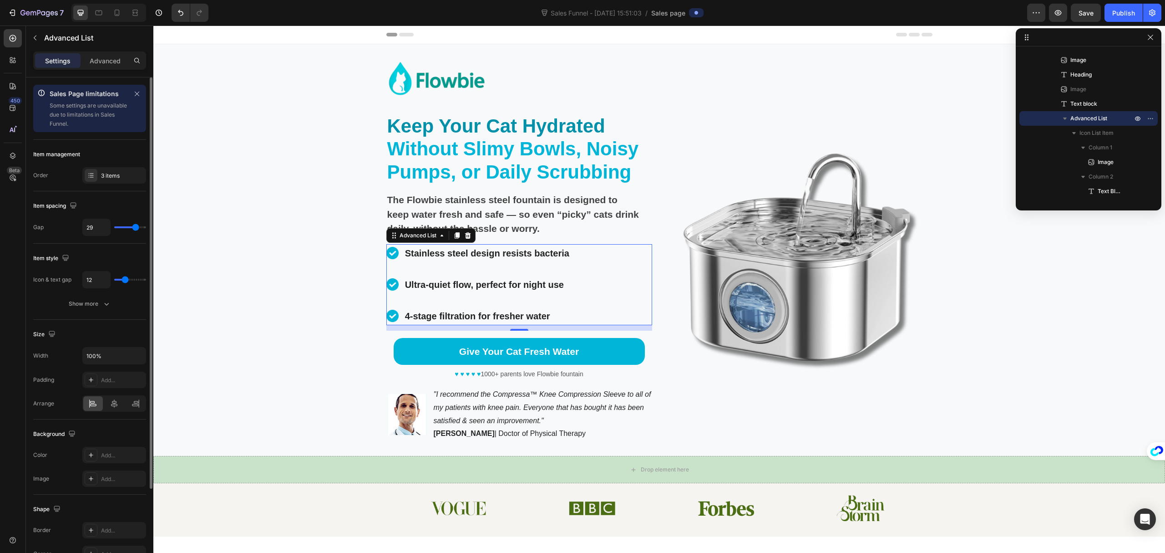
type input "22"
type input "20"
type input "19"
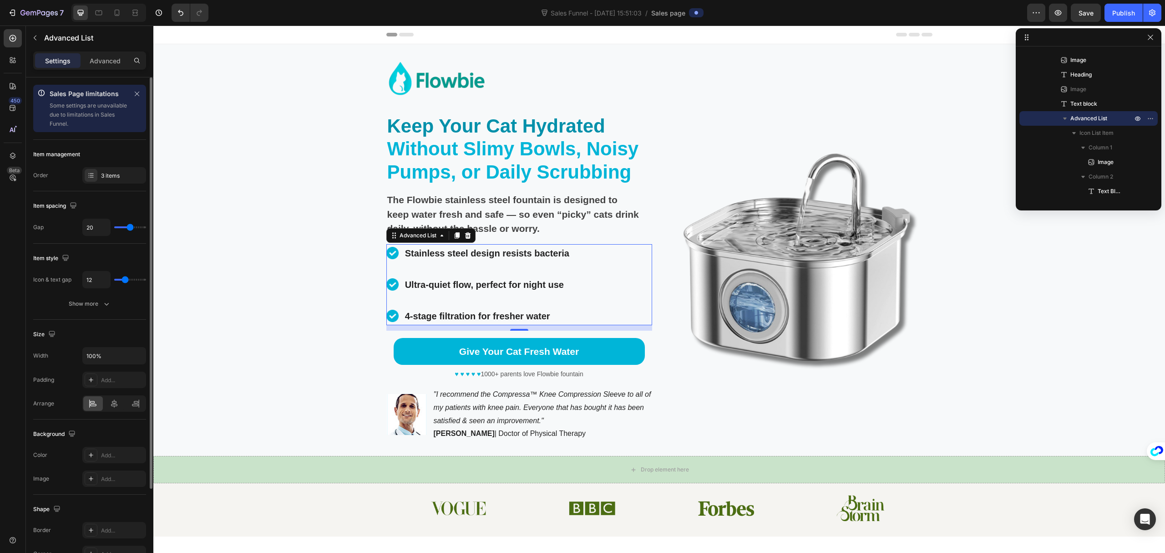
type input "19"
type input "17"
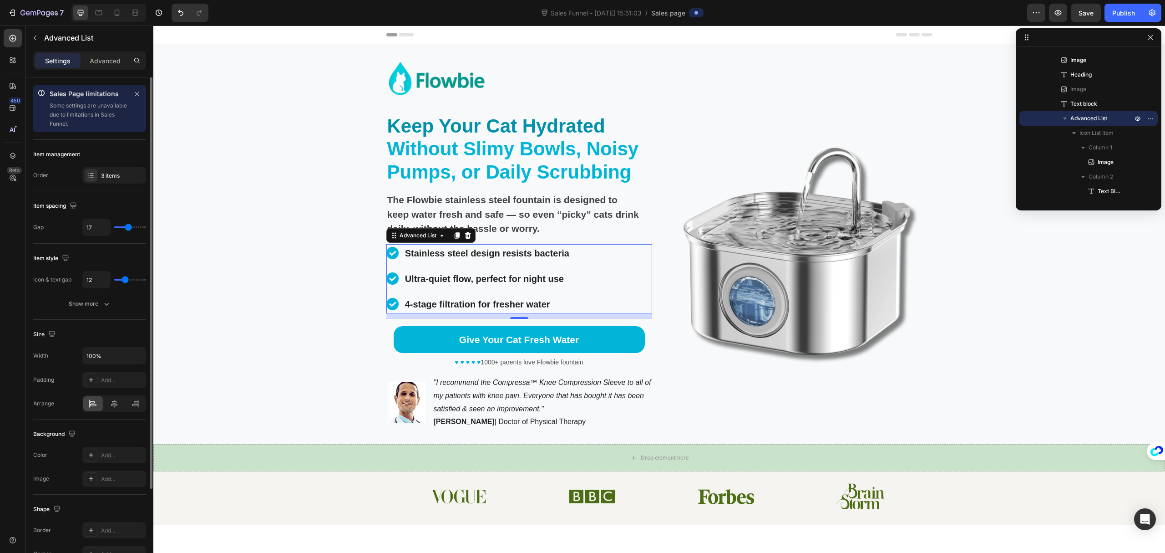
type input "16"
type input "15"
type input "13"
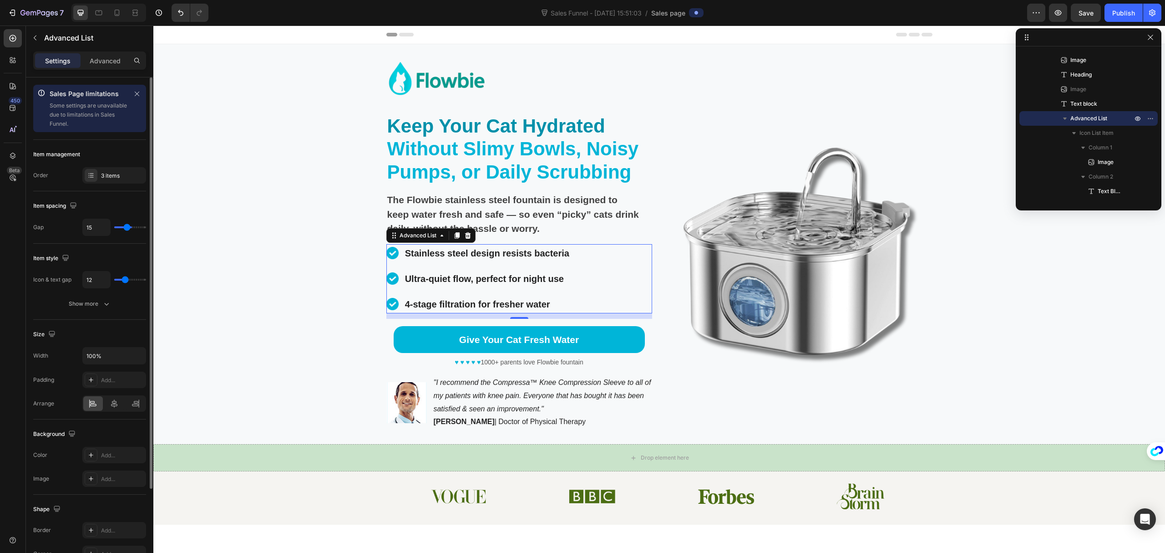
type input "13"
type input "12"
type input "10"
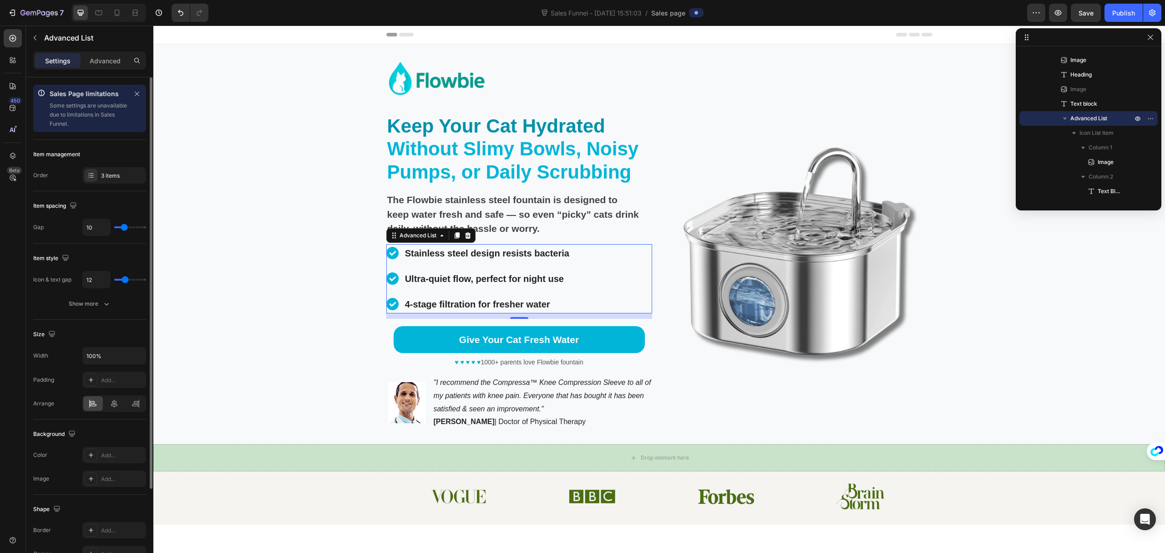
type input "9"
type input "8"
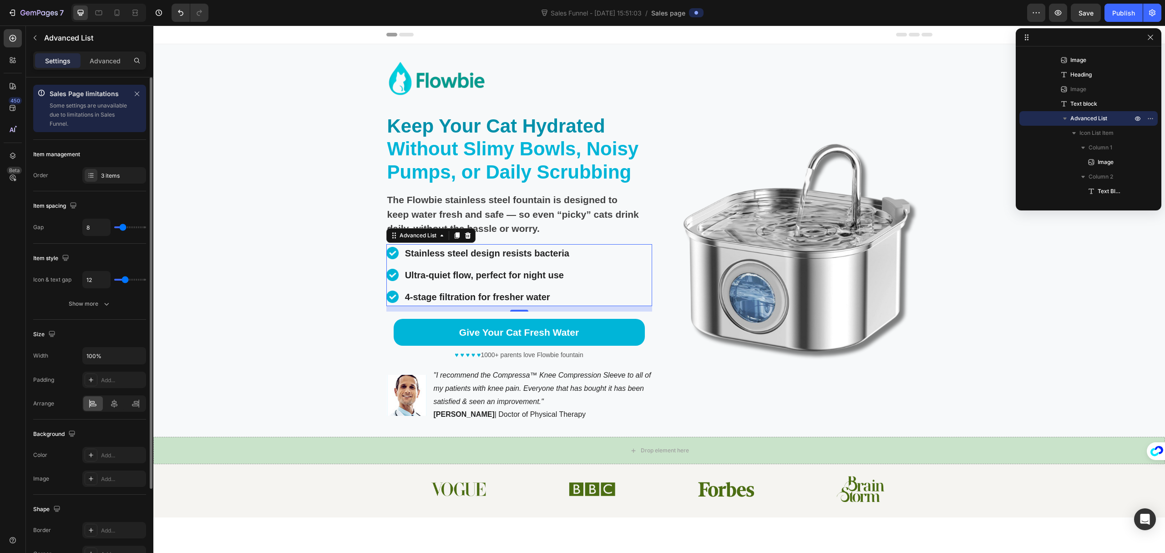
type input "7"
type input "2"
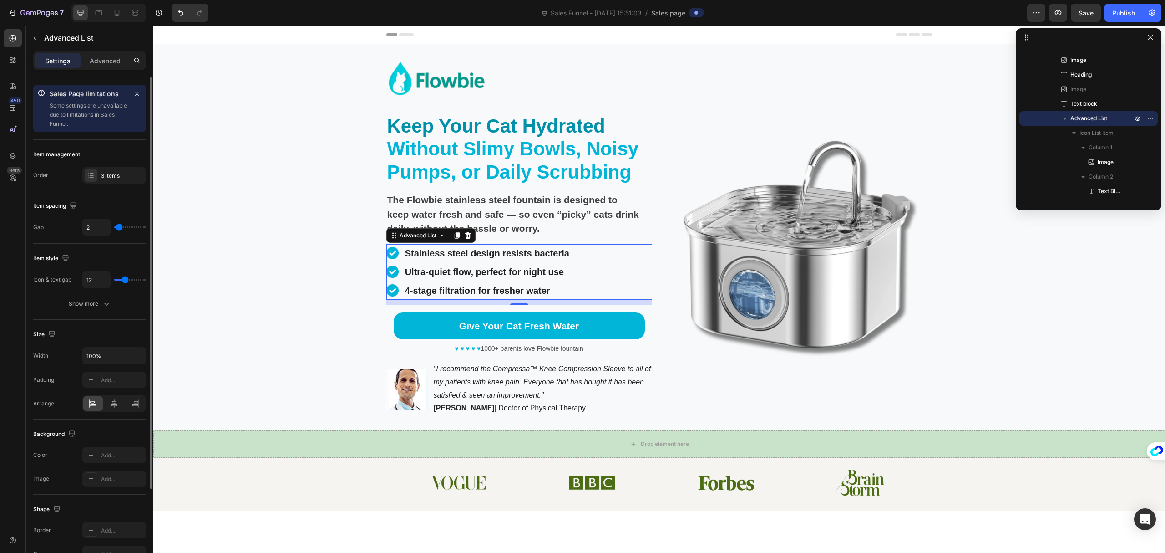
type input "1"
type input "0"
drag, startPoint x: 126, startPoint y: 226, endPoint x: 61, endPoint y: 225, distance: 65.1
type input "0"
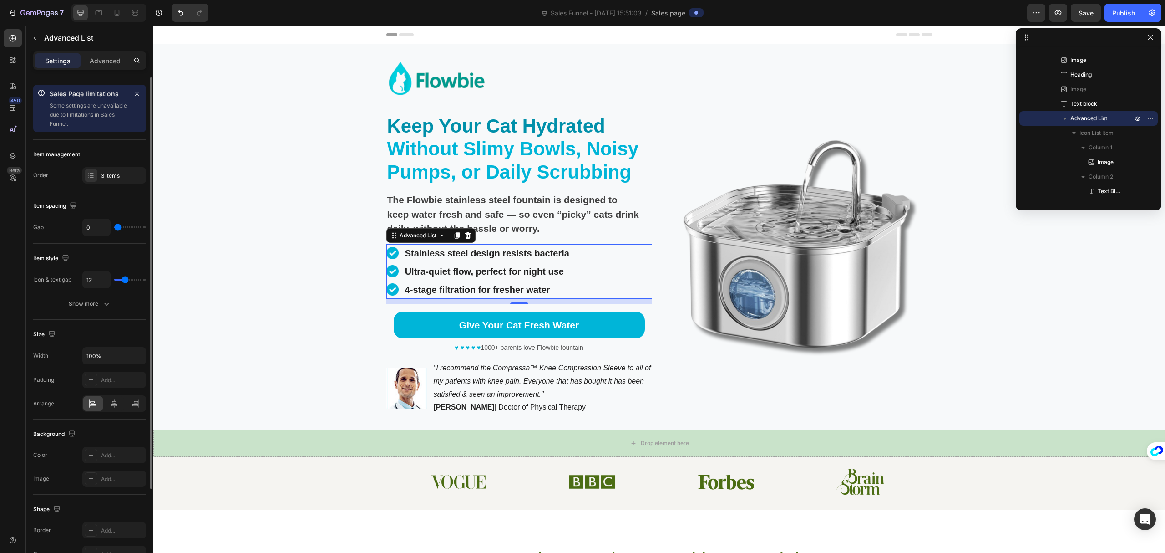
click at [114, 226] on input "range" at bounding box center [130, 227] width 32 height 2
click at [297, 295] on div "Background Image" at bounding box center [659, 236] width 1012 height 385
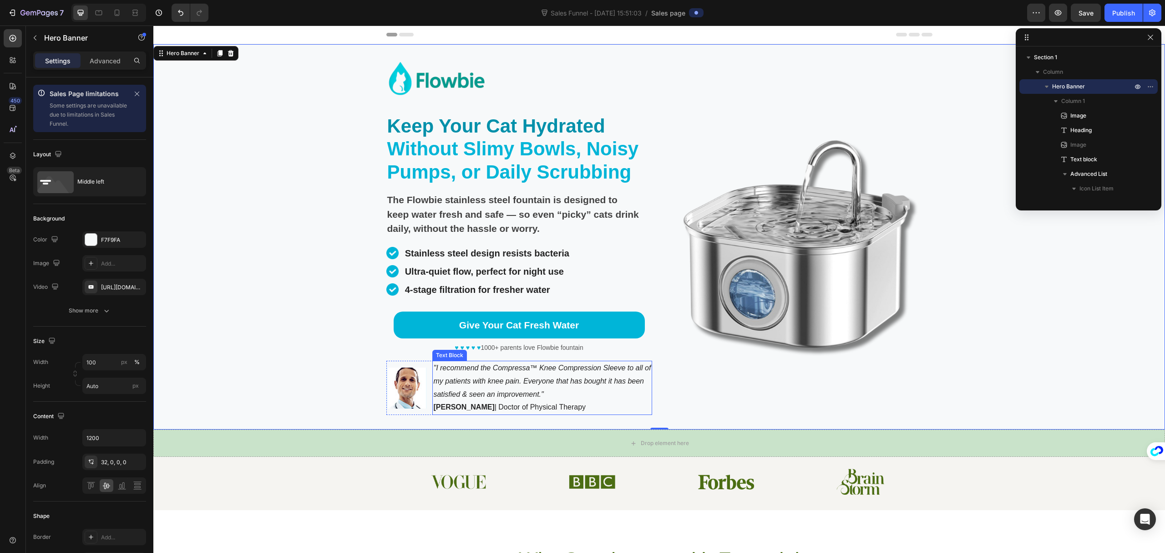
click at [525, 382] on icon ""I recommend the Compressa™ Knee Compression Sleeve to all of my patients with …" at bounding box center [542, 381] width 218 height 34
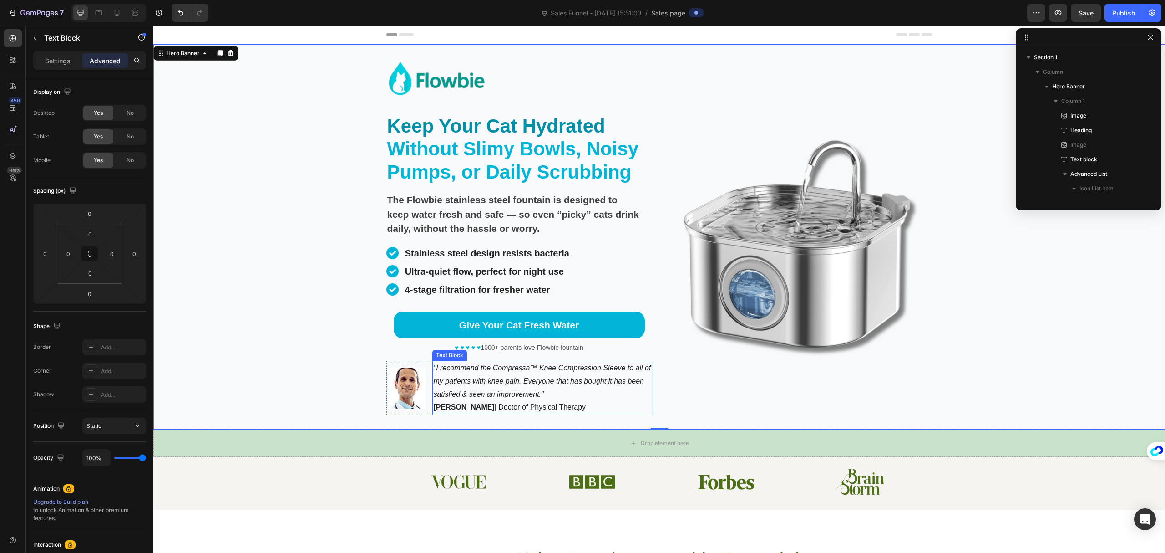
click at [525, 382] on icon ""I recommend the Compressa™ Knee Compression Sleeve to all of my patients with …" at bounding box center [542, 381] width 218 height 34
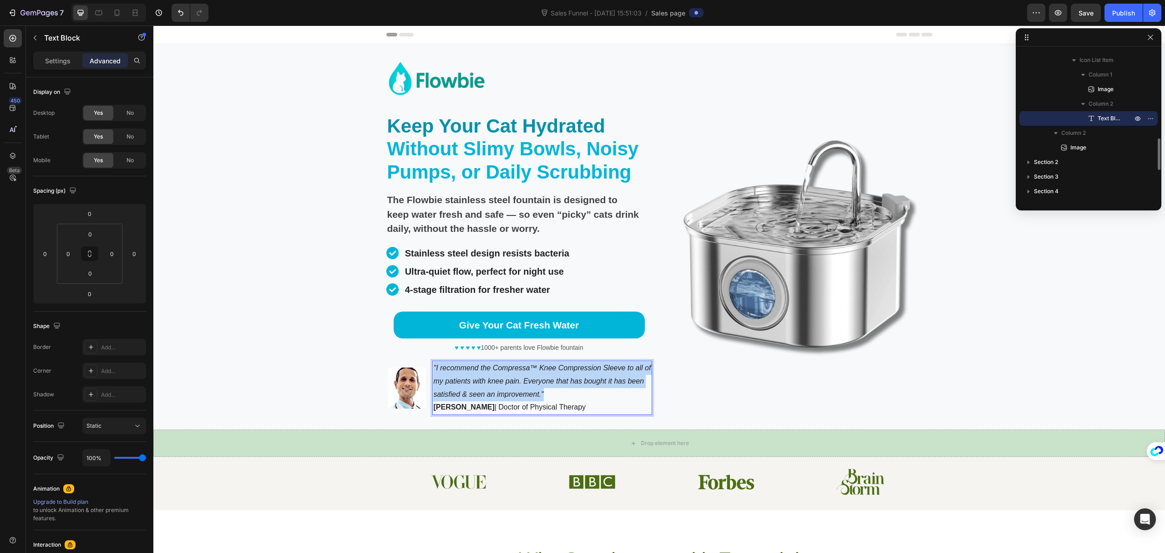
click at [525, 382] on icon ""I recommend the Compressa™ Knee Compression Sleeve to all of my patients with …" at bounding box center [542, 381] width 218 height 34
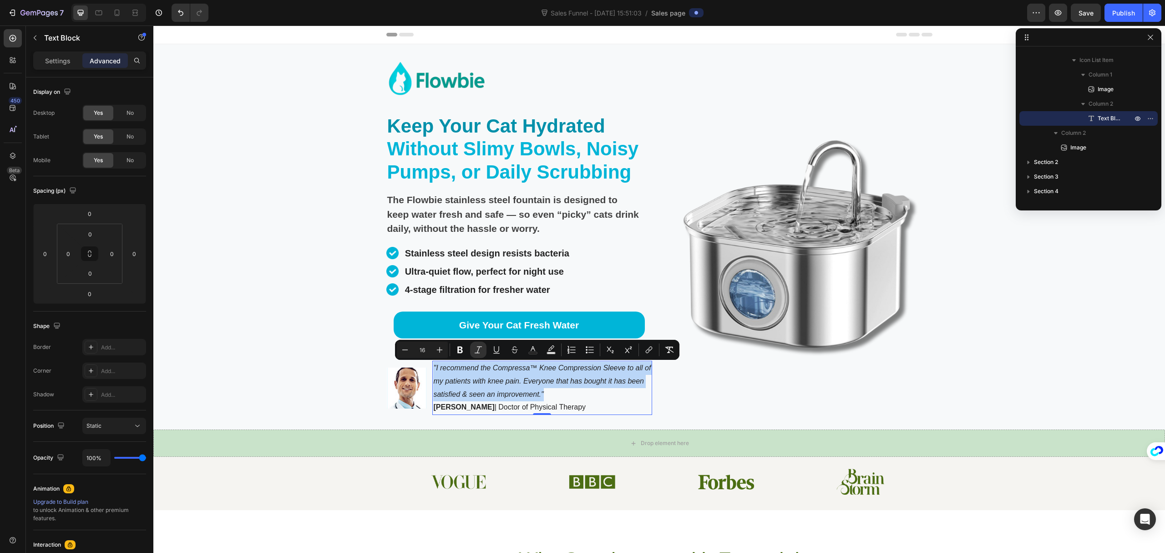
drag, startPoint x: 551, startPoint y: 396, endPoint x: 544, endPoint y: 393, distance: 7.8
click at [551, 396] on p ""I recommend the Compressa™ Knee Compression Sleeve to all of my patients with …" at bounding box center [542, 380] width 218 height 39
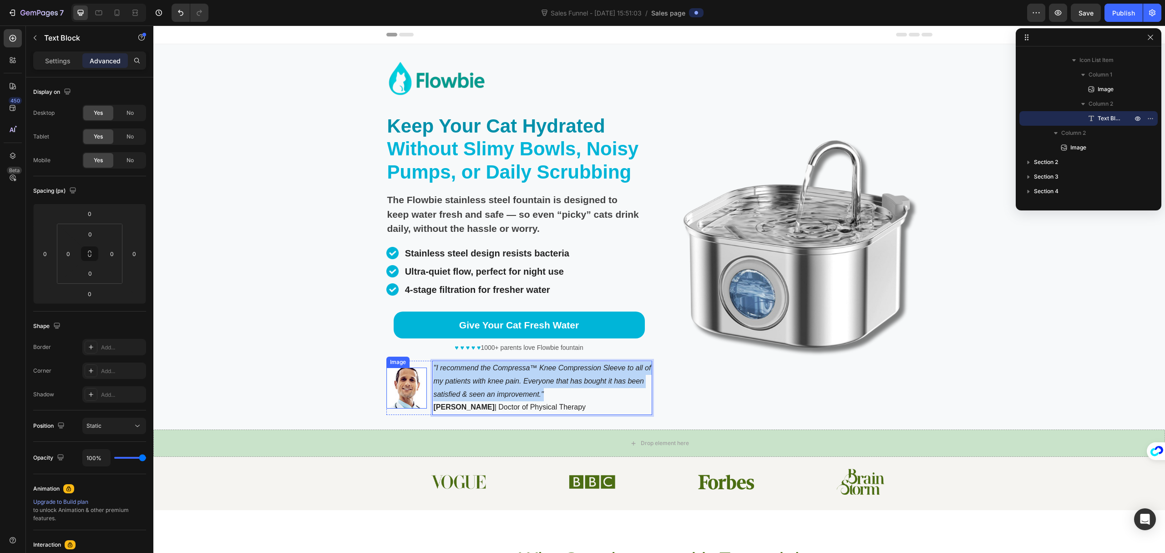
drag, startPoint x: 544, startPoint y: 393, endPoint x: 416, endPoint y: 367, distance: 130.2
click at [416, 367] on li "Image "I recommend the Compressa™ Knee Compression Sleeve to all of my patients…" at bounding box center [520, 388] width 266 height 54
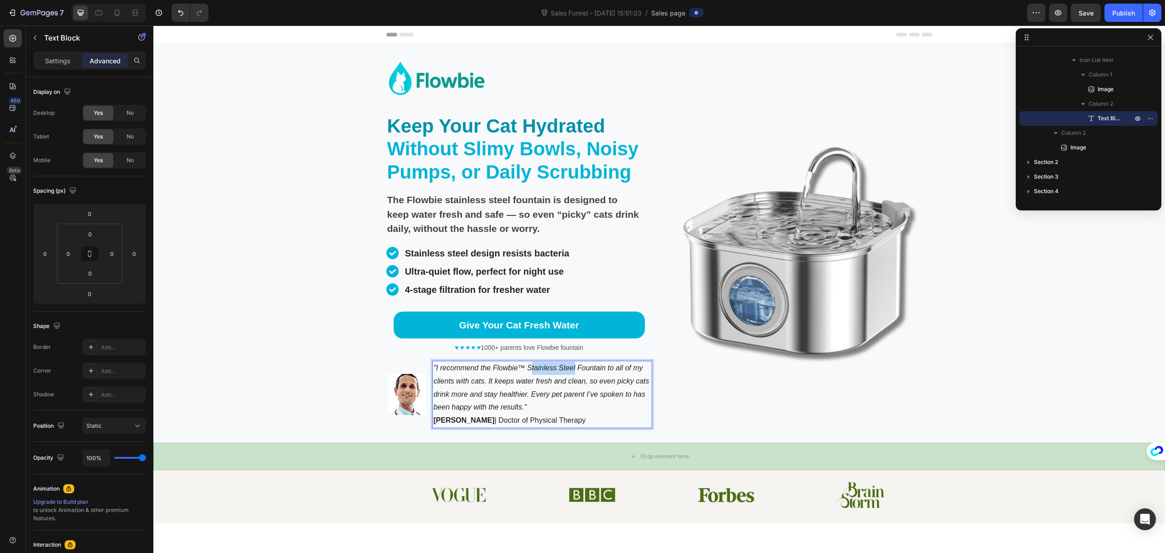
drag, startPoint x: 526, startPoint y: 369, endPoint x: 571, endPoint y: 370, distance: 44.6
click at [571, 370] on icon ""I recommend the Flowbie™ Stainless Steel Fountain to all of my clients with ca…" at bounding box center [541, 387] width 216 height 47
click at [565, 368] on icon ""I recommend the Flowbie™ Fountain to all of my clients with cats. It keeps wat…" at bounding box center [541, 387] width 216 height 47
click at [608, 370] on icon ""I recommend the Flowbie™ Fountain to all of my clients with cats. It keeps wat…" at bounding box center [541, 387] width 216 height 47
click at [646, 372] on p ""I recommend the Flowbie™ Fountain to all of my clients with cats. It keeps wat…" at bounding box center [542, 387] width 218 height 52
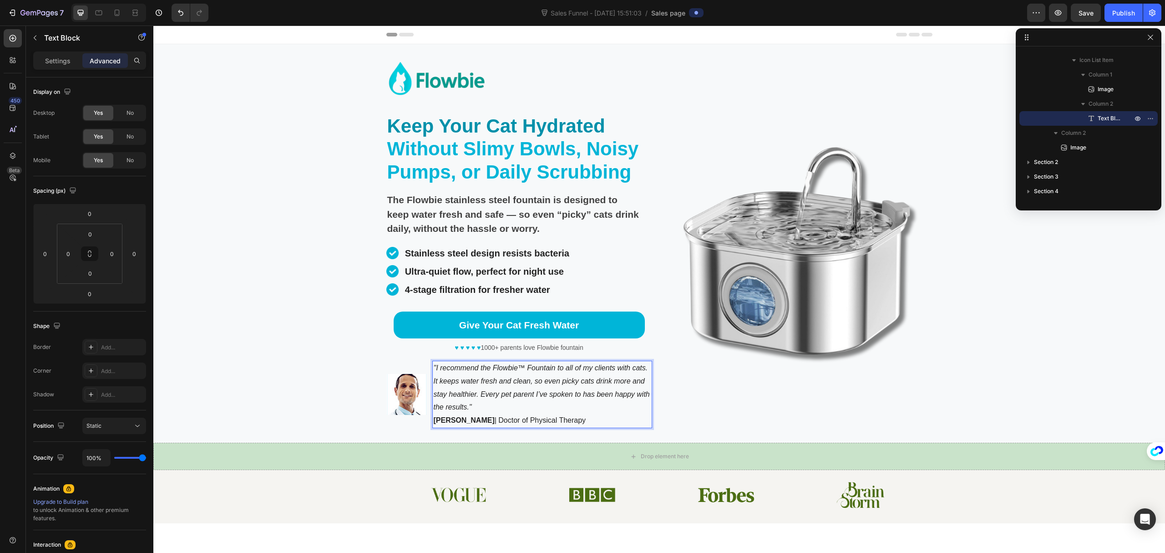
click at [492, 405] on p ""I recommend the Flowbie™ Fountain to all of my clients with cats. It keeps wat…" at bounding box center [542, 387] width 218 height 52
drag, startPoint x: 473, startPoint y: 397, endPoint x: 524, endPoint y: 384, distance: 52.6
click at [524, 384] on icon ""I recommend the Flowbie™ Fountain to all of my clients with cats. It keeps wat…" at bounding box center [541, 387] width 216 height 47
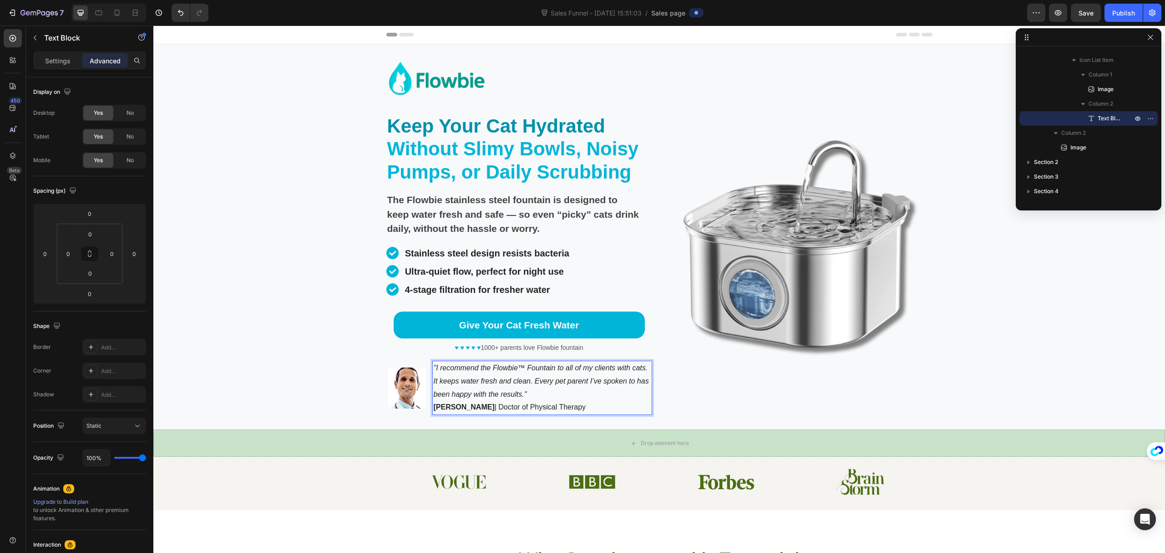
click at [576, 410] on p "Dr. John Bieterman | Doctor of Physical Therapy" at bounding box center [542, 407] width 218 height 13
click at [516, 405] on p "Dr. John Bieterman | Doctor of Physical Therapy" at bounding box center [542, 407] width 218 height 13
drag, startPoint x: 607, startPoint y: 410, endPoint x: 496, endPoint y: 408, distance: 110.6
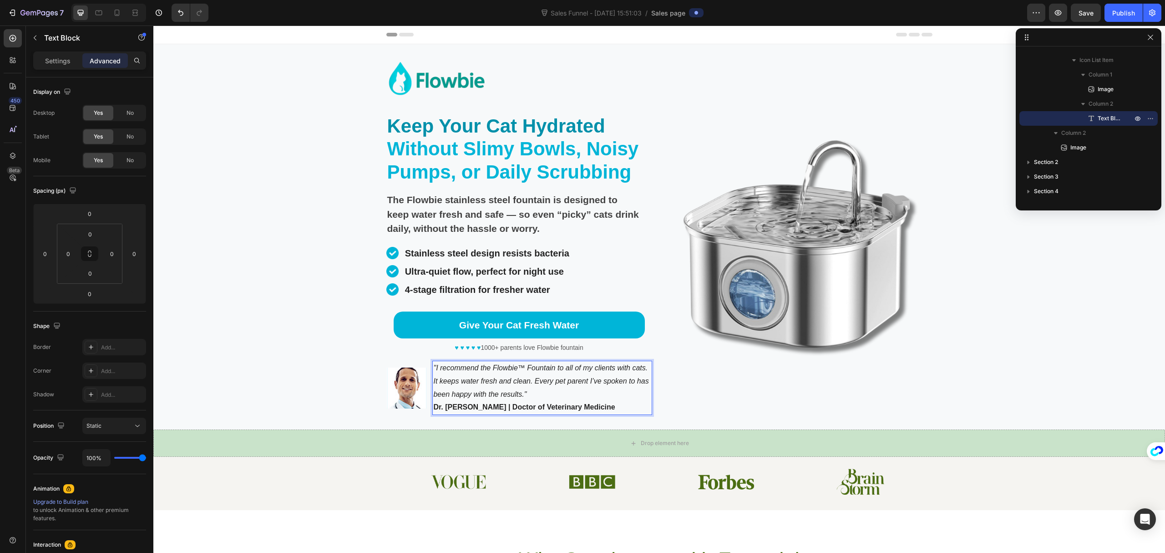
click at [496, 408] on p "Dr. Sarah Mitchell | Doctor of Veterinary Medicine" at bounding box center [542, 407] width 218 height 13
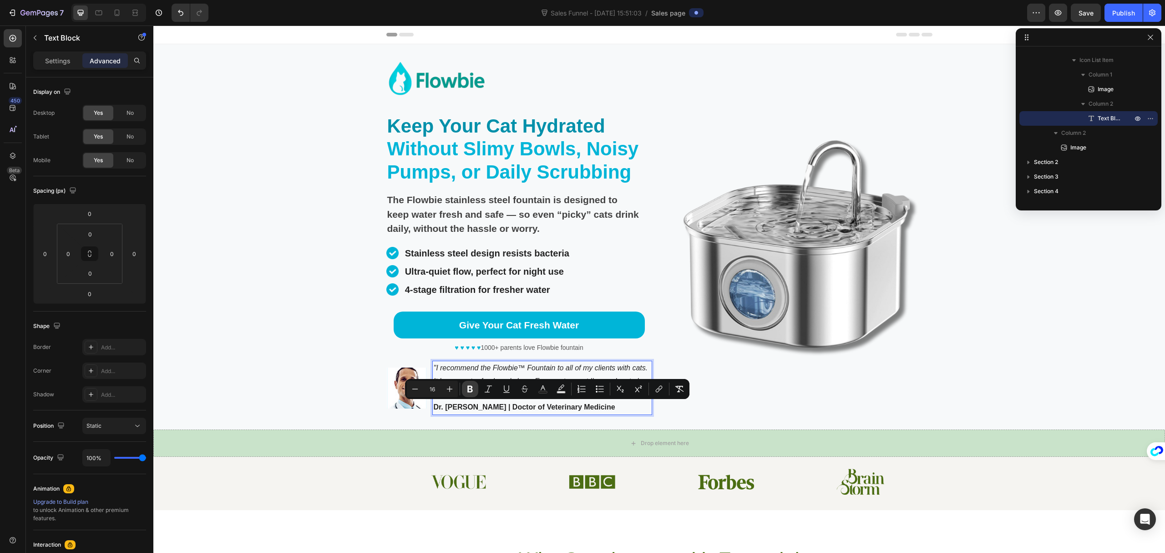
click at [470, 390] on icon "Editor contextual toolbar" at bounding box center [470, 388] width 9 height 9
click at [752, 416] on div "Image" at bounding box center [800, 244] width 266 height 371
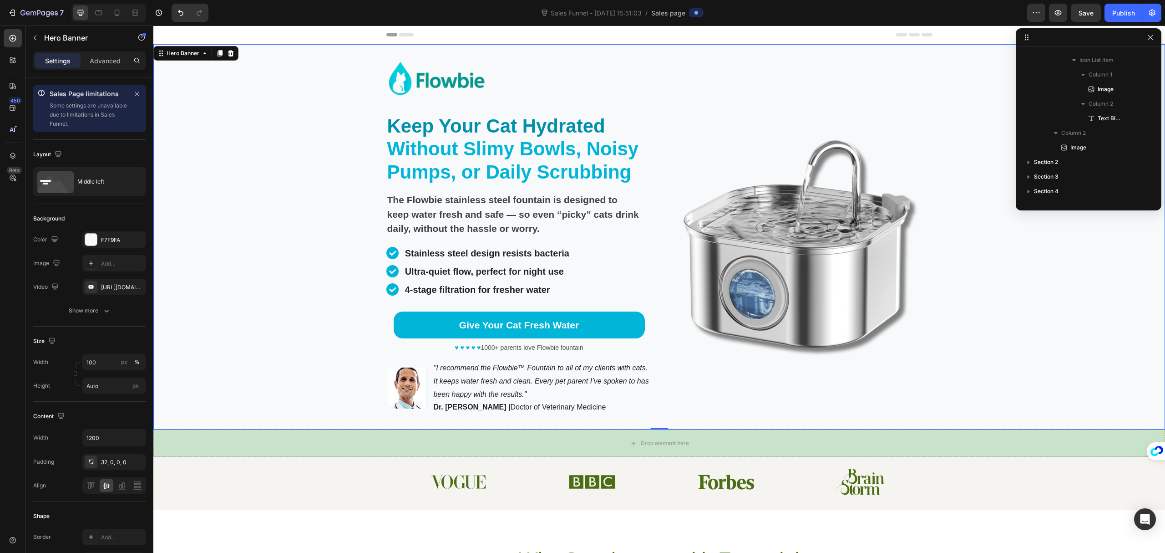
scroll to position [0, 0]
click at [414, 392] on img at bounding box center [407, 387] width 41 height 41
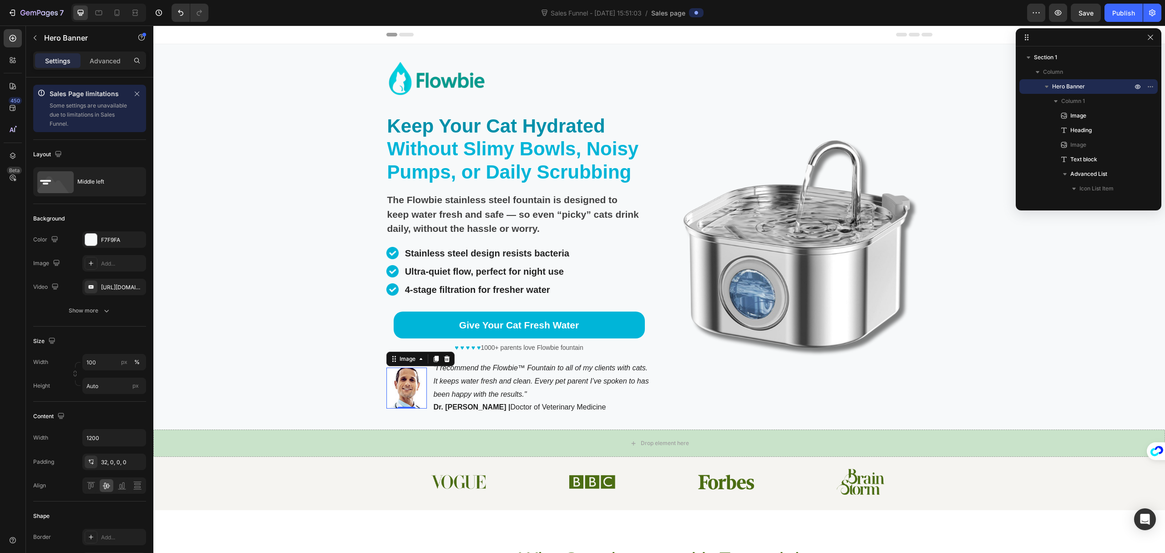
scroll to position [391, 0]
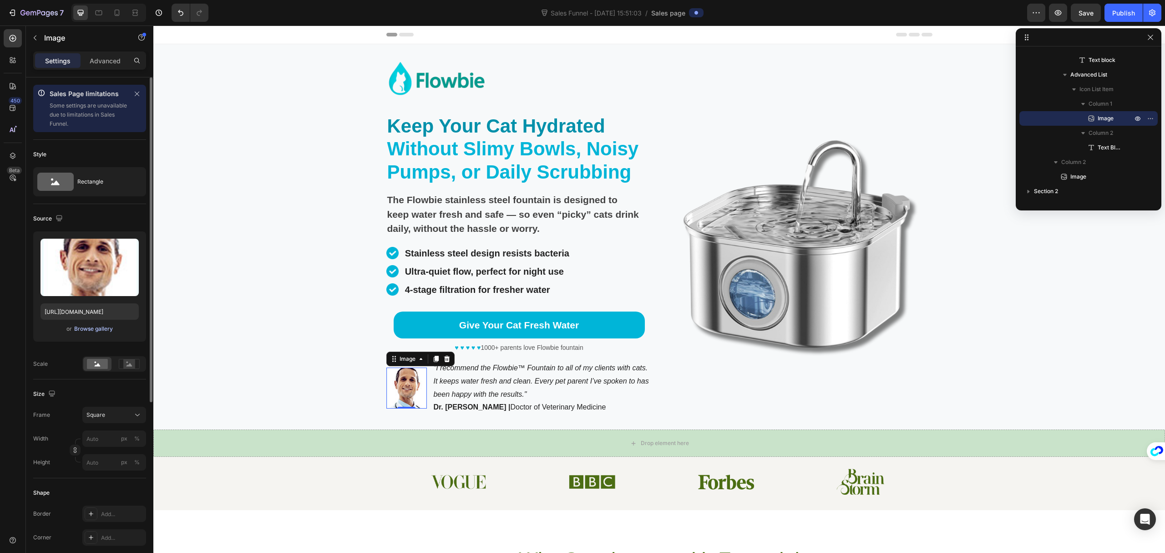
click at [99, 328] on div "Browse gallery" at bounding box center [93, 329] width 39 height 8
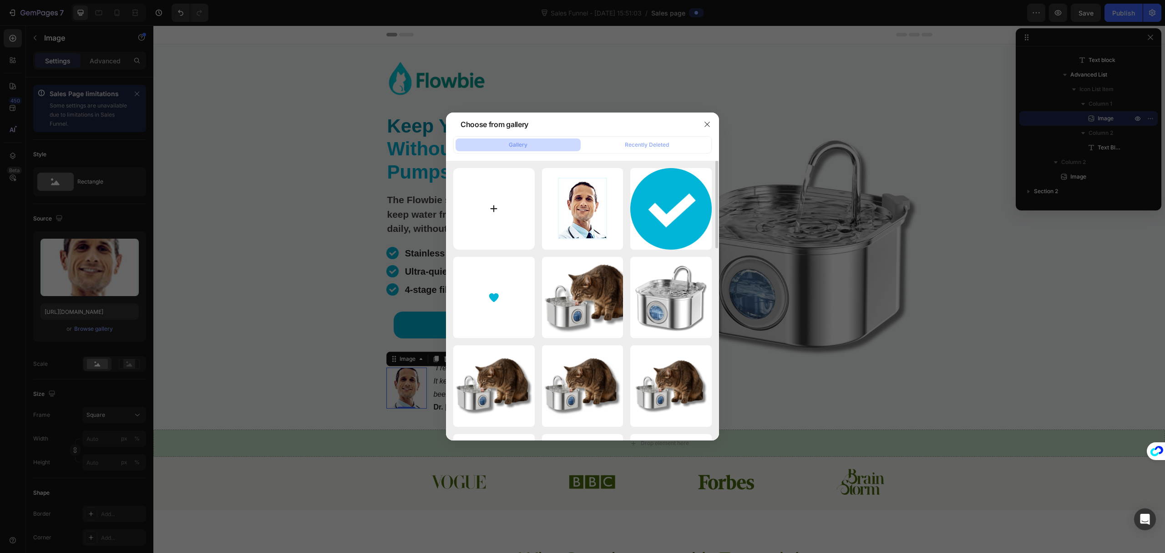
click at [492, 212] on input "file" at bounding box center [493, 208] width 81 height 81
type input "C:\fakepath\Vet-image.png"
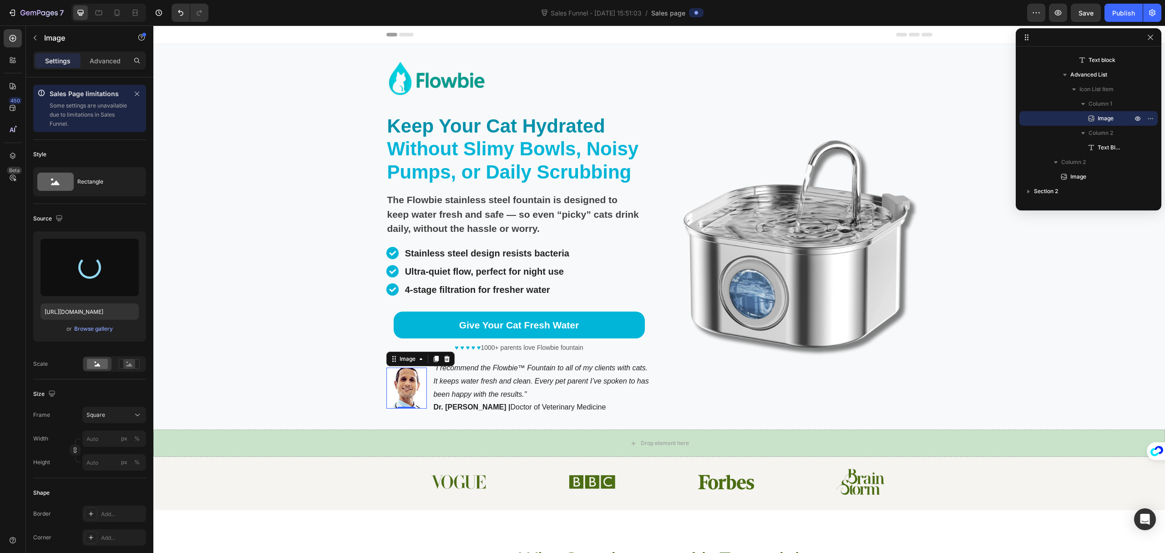
type input "https://cdn.shopify.com/s/files/1/0695/7829/3384/files/gempages_581462389141013…"
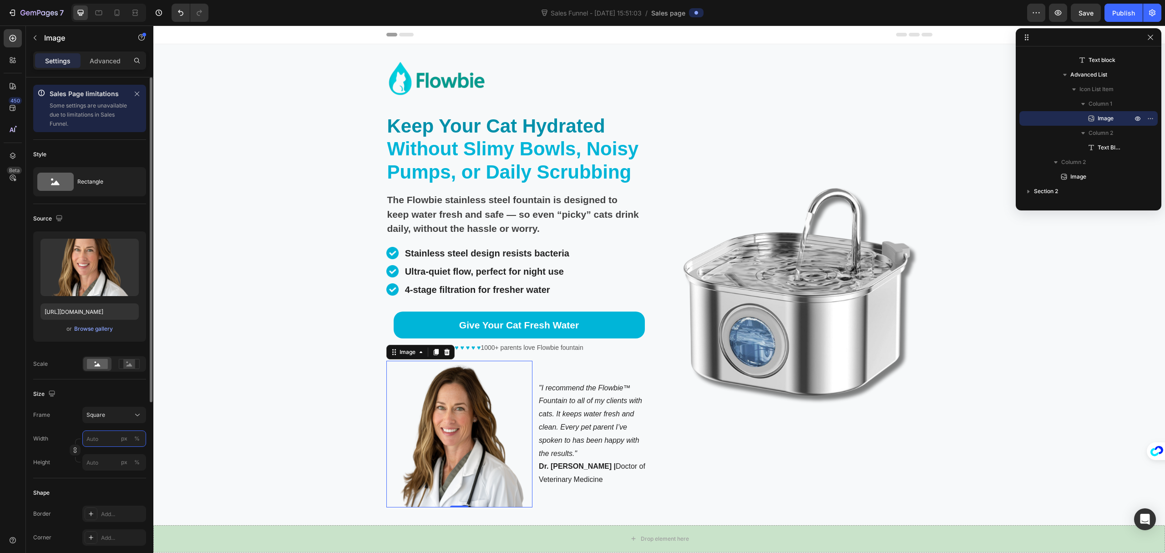
click at [101, 439] on input "px %" at bounding box center [114, 438] width 64 height 16
type input "ˋ"
type input "5"
type input "50"
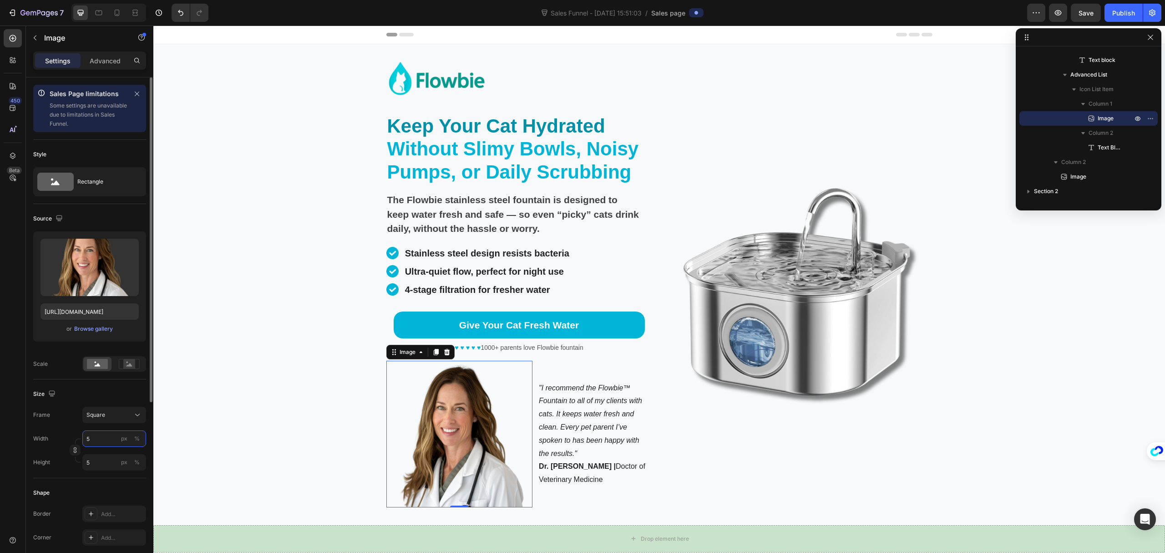
type input "50"
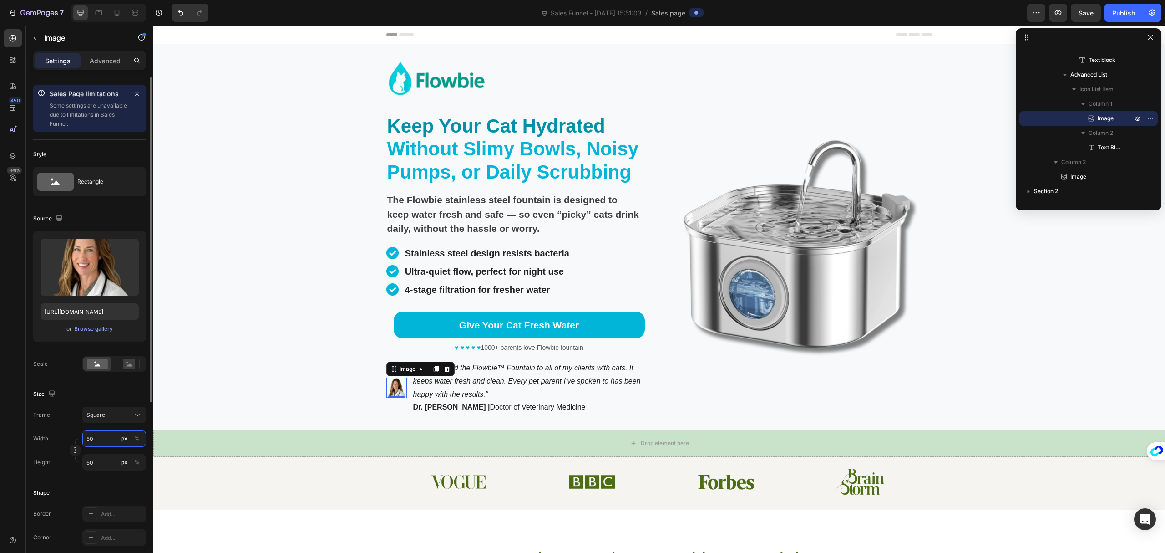
type input "5"
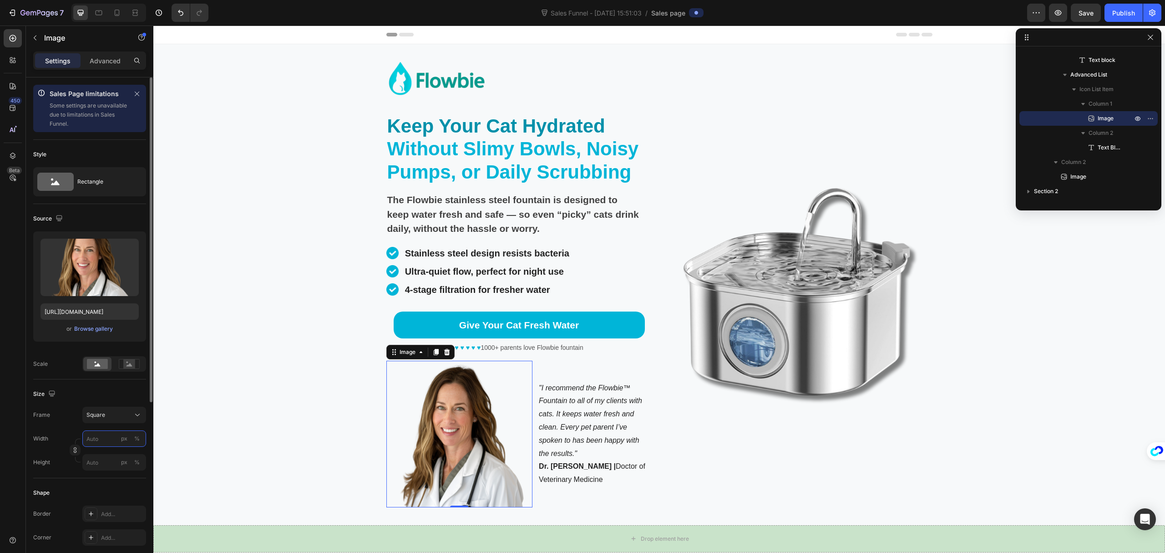
type input "1"
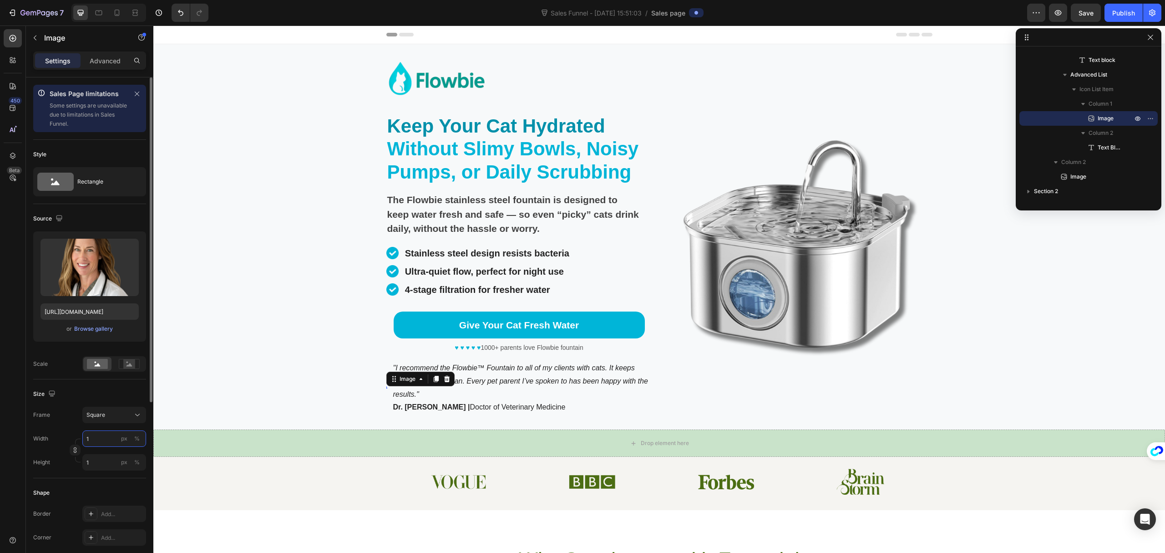
type input "10"
type input "100"
type input "10"
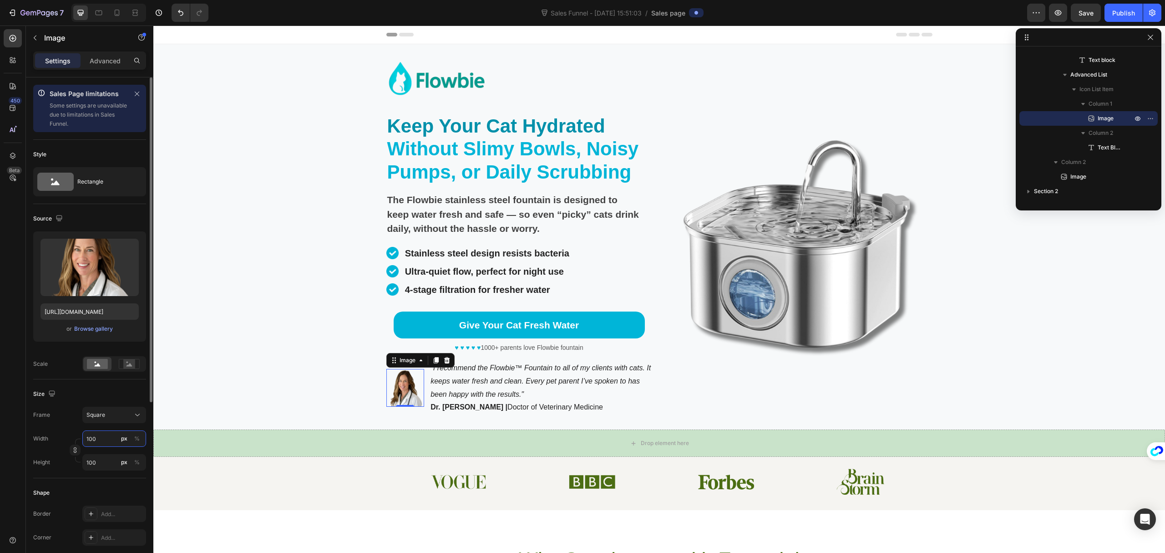
type input "10"
type input "1"
type input "15"
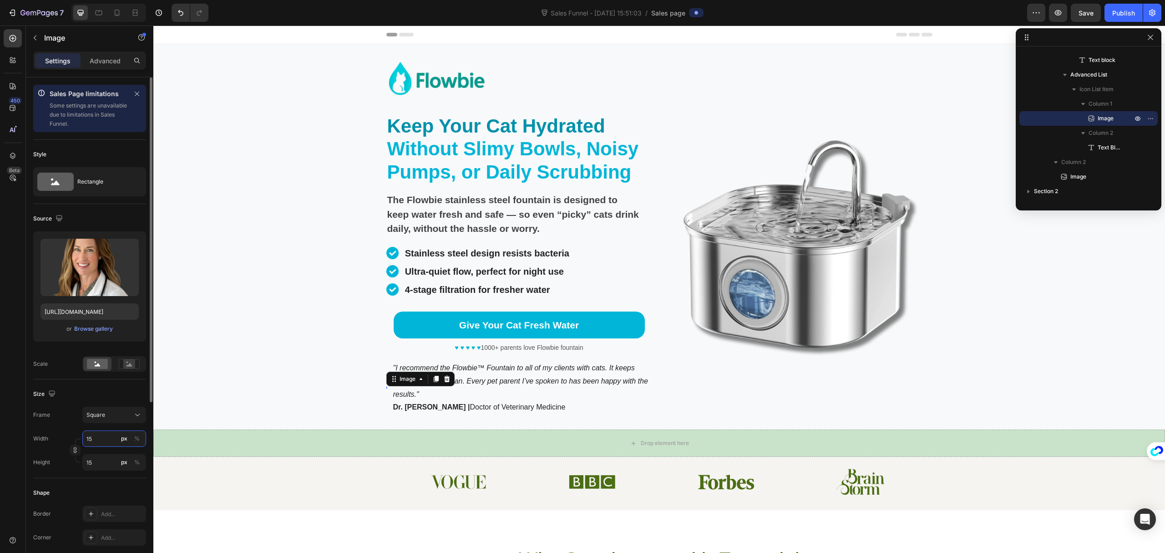
type input "150"
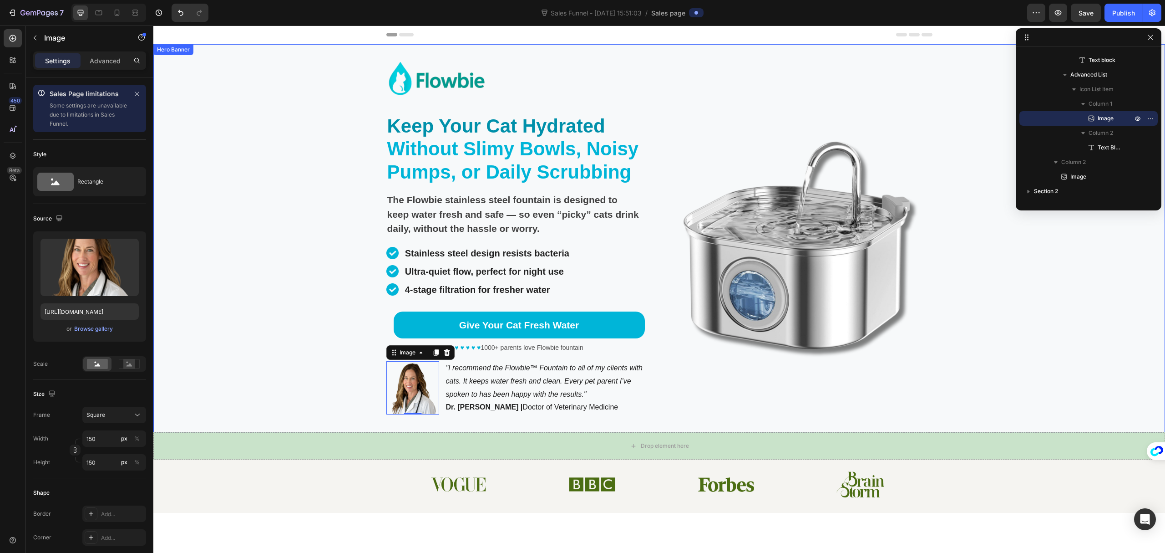
click at [734, 404] on div "Image" at bounding box center [800, 245] width 266 height 373
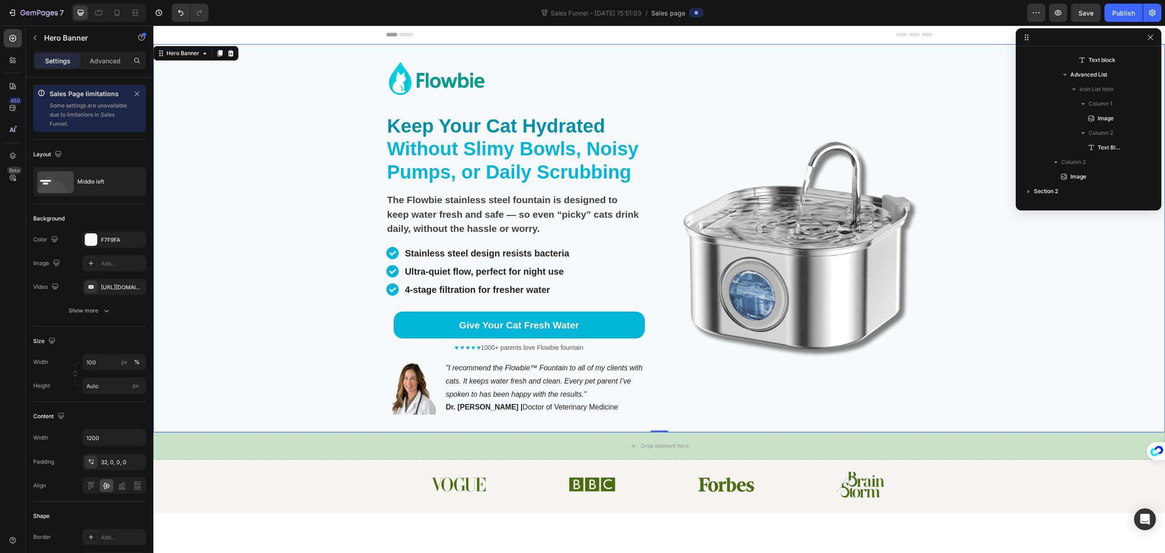
scroll to position [0, 0]
click at [829, 401] on div "Image" at bounding box center [800, 245] width 266 height 373
click at [978, 378] on div "Background Image" at bounding box center [659, 238] width 1012 height 388
click at [967, 392] on div "Background Image" at bounding box center [659, 238] width 1012 height 388
click at [1153, 35] on icon "button" at bounding box center [1150, 37] width 5 height 5
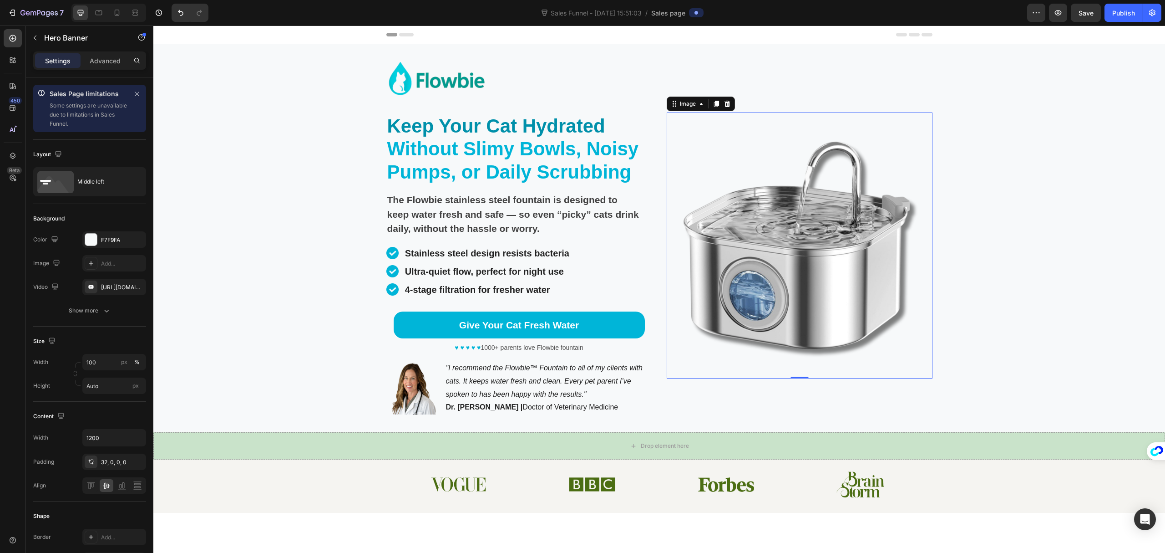
click at [773, 170] on img at bounding box center [800, 245] width 266 height 266
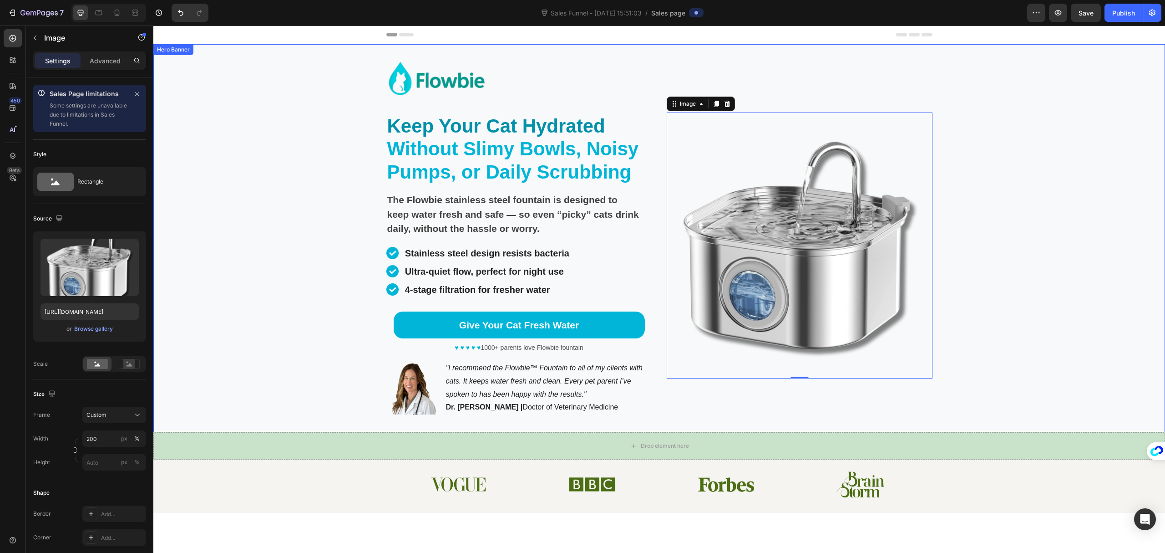
drag, startPoint x: 1057, startPoint y: 187, endPoint x: 1046, endPoint y: 186, distance: 10.9
click at [1057, 187] on div "Background Image" at bounding box center [659, 238] width 1012 height 388
click at [797, 250] on img at bounding box center [800, 245] width 266 height 266
click at [102, 332] on div "Browse gallery" at bounding box center [93, 329] width 39 height 8
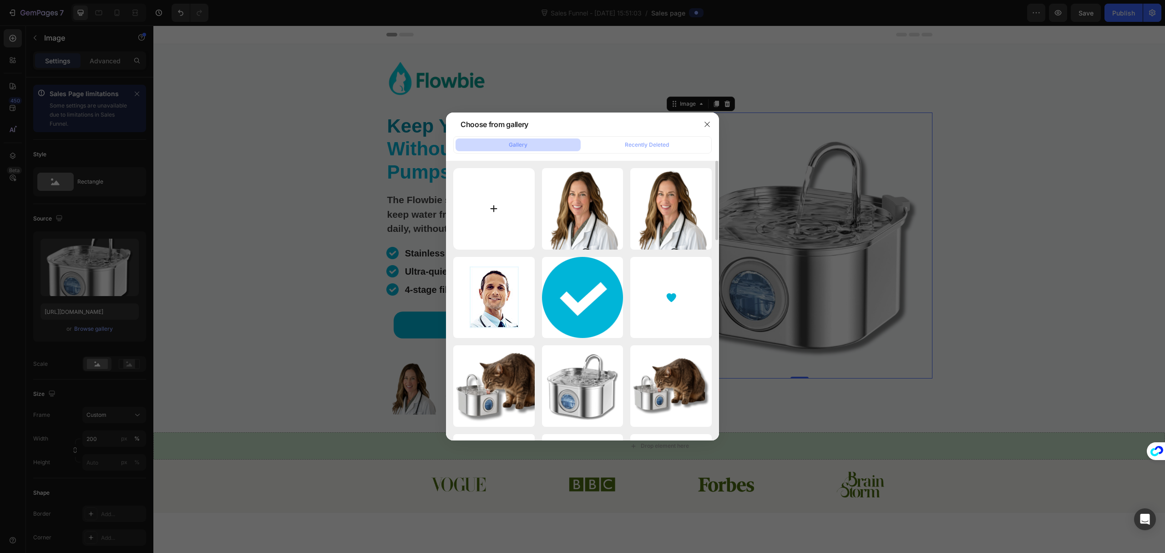
click at [498, 215] on input "file" at bounding box center [493, 208] width 81 height 81
type input "C:\fakepath\Flowbie-Sales Page-Hero Section (1500 x 1500 像素) (5).png"
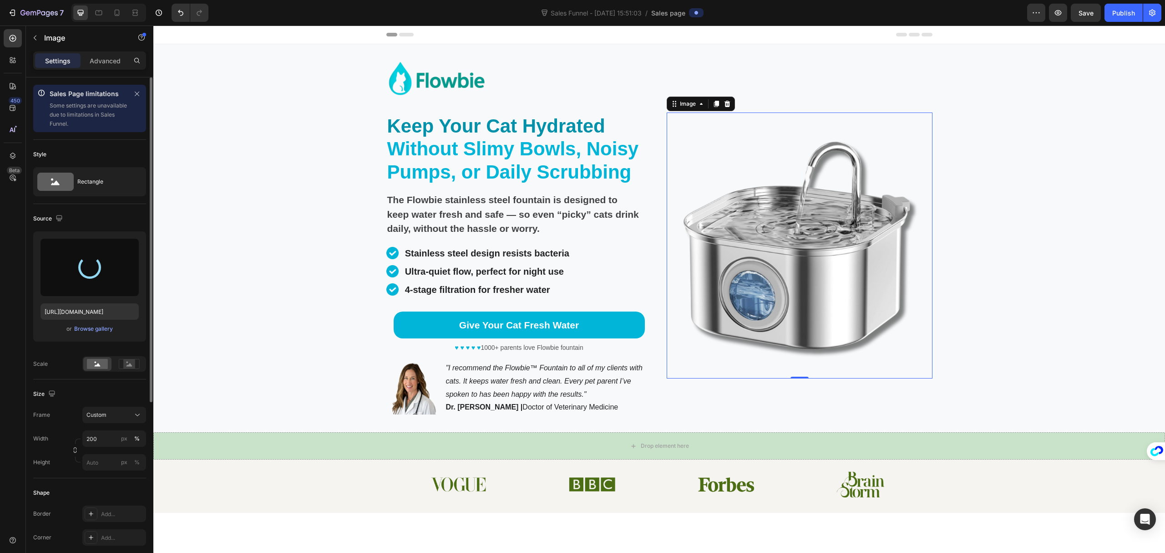
type input "https://cdn.shopify.com/s/files/1/0695/7829/3384/files/gempages_581462389141013…"
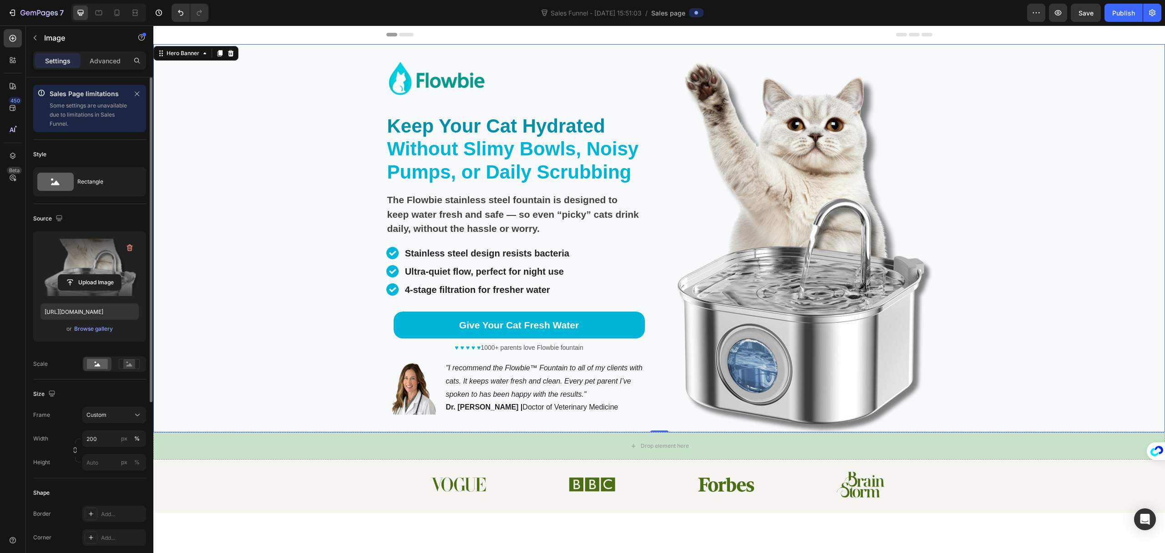
click at [1028, 261] on div "Background Image" at bounding box center [659, 238] width 1012 height 388
click at [709, 171] on img at bounding box center [800, 245] width 266 height 372
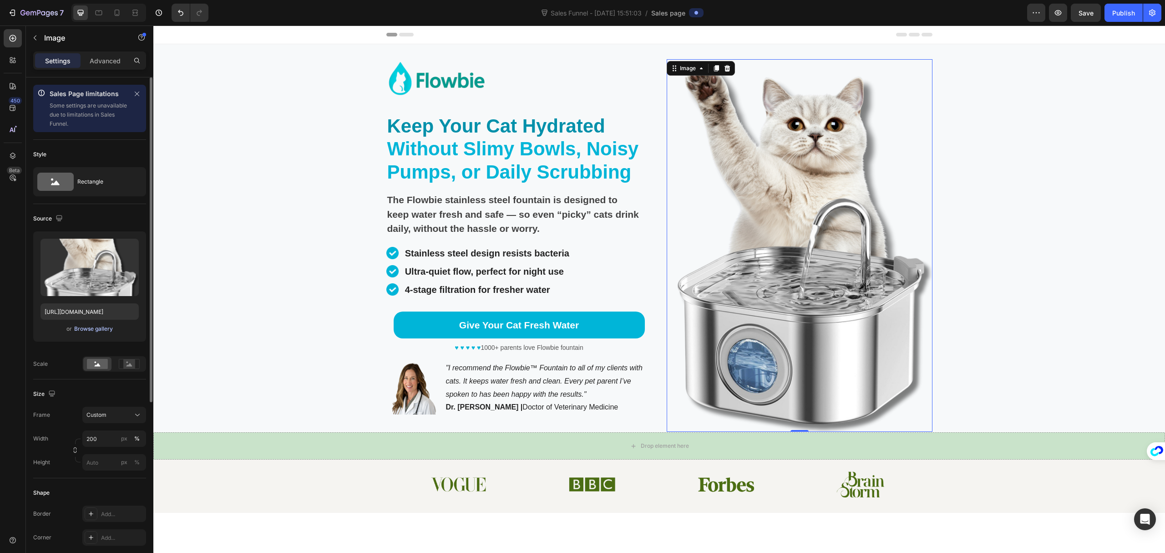
click at [82, 330] on div "Browse gallery" at bounding box center [93, 329] width 39 height 8
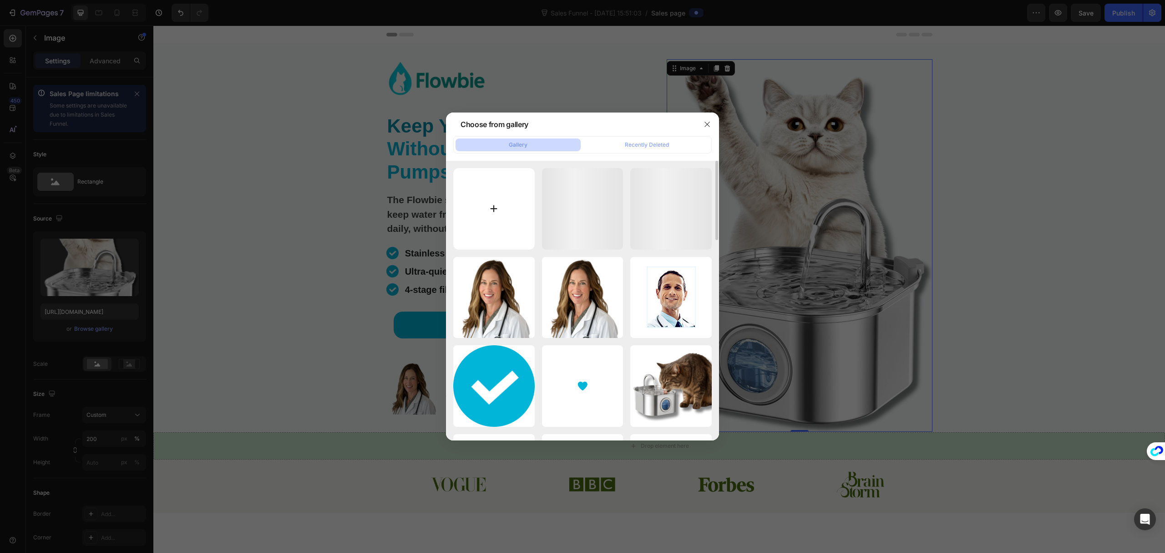
click at [485, 199] on input "file" at bounding box center [493, 208] width 81 height 81
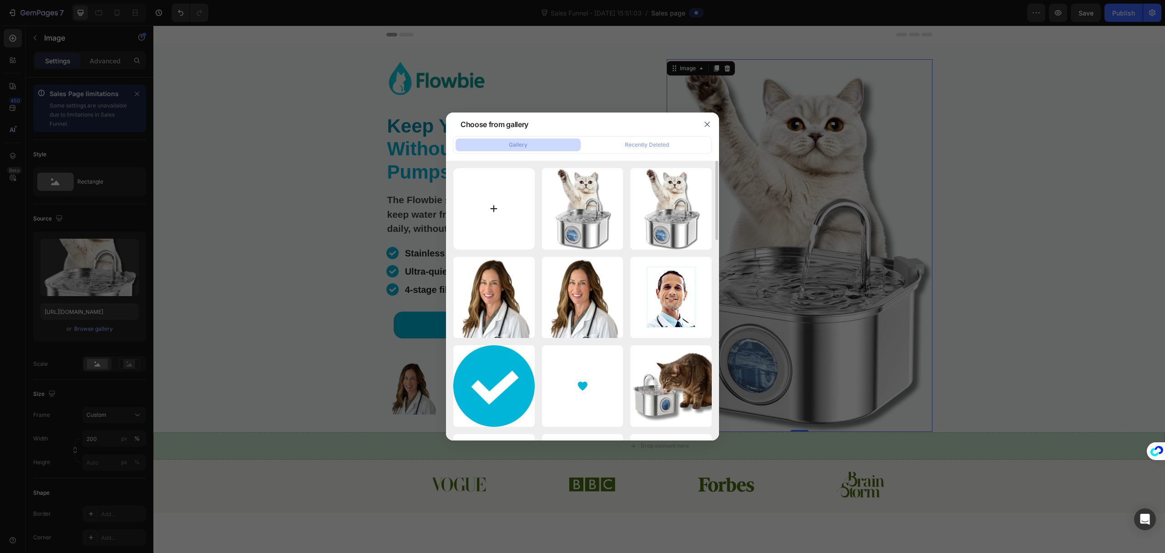
type input "C:\fakepath\Flowbie-Sales Page-Hero Section (1500 x 1500 像素) (6).png"
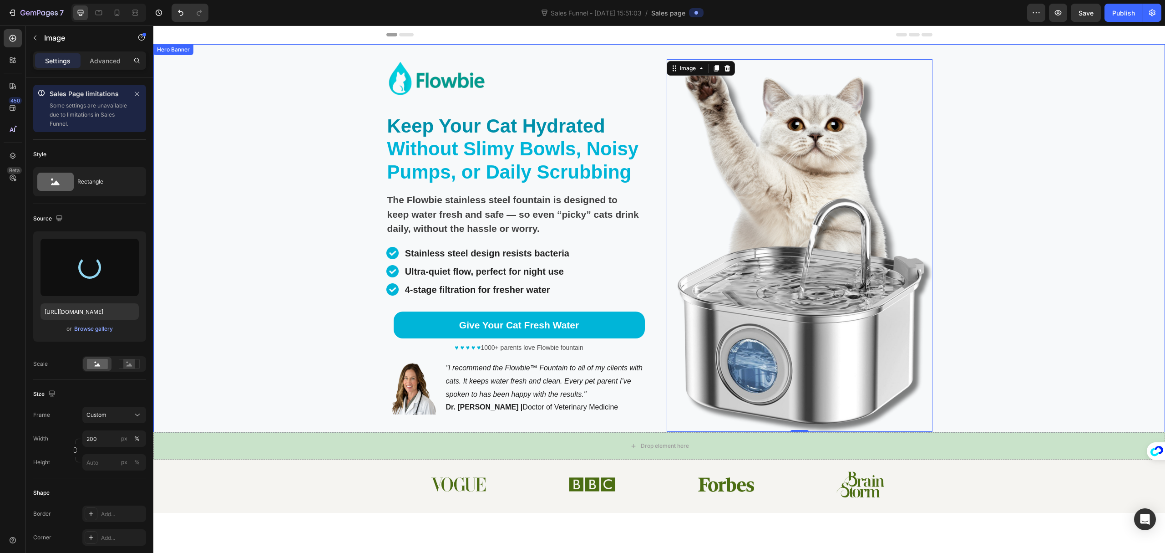
type input "https://cdn.shopify.com/s/files/1/0695/7829/3384/files/gempages_581462389141013…"
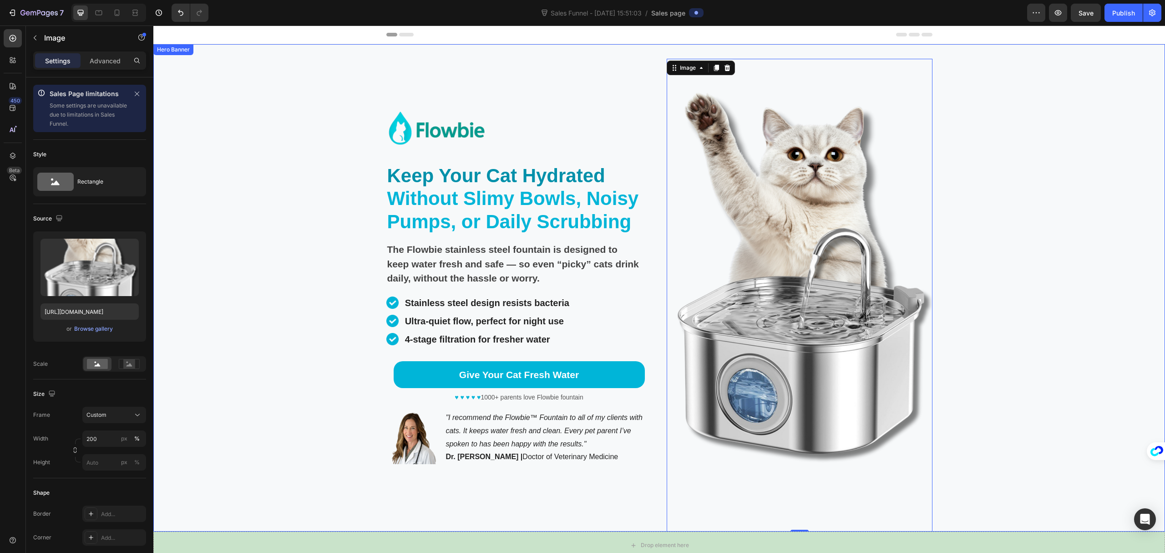
click at [1062, 290] on div "Background Image" at bounding box center [659, 287] width 1012 height 487
click at [768, 346] on img at bounding box center [800, 295] width 266 height 473
click at [106, 439] on input "200" at bounding box center [114, 438] width 64 height 16
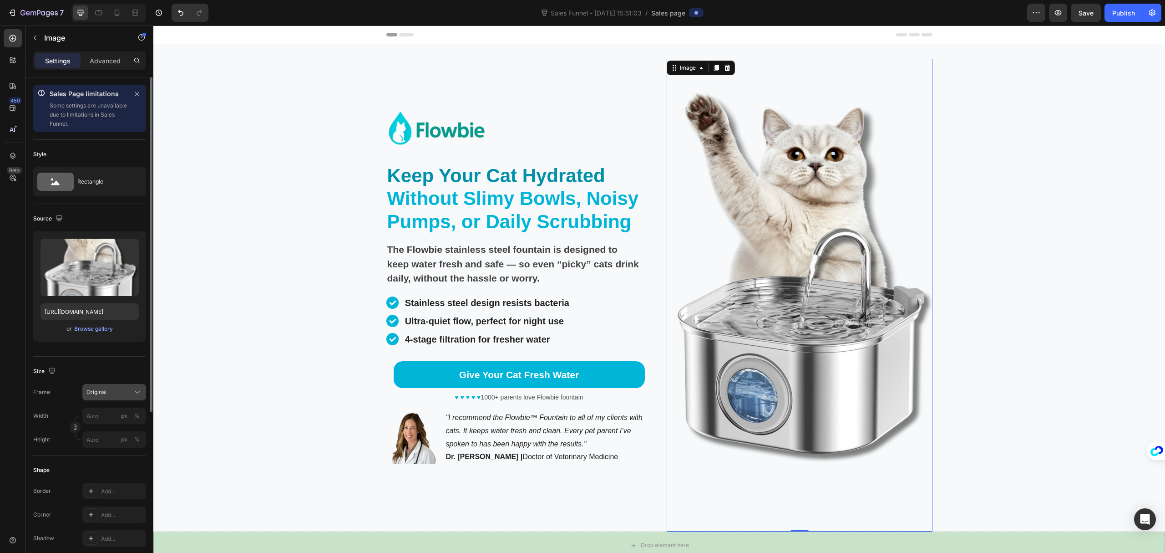
click at [132, 392] on div "Original" at bounding box center [115, 391] width 56 height 9
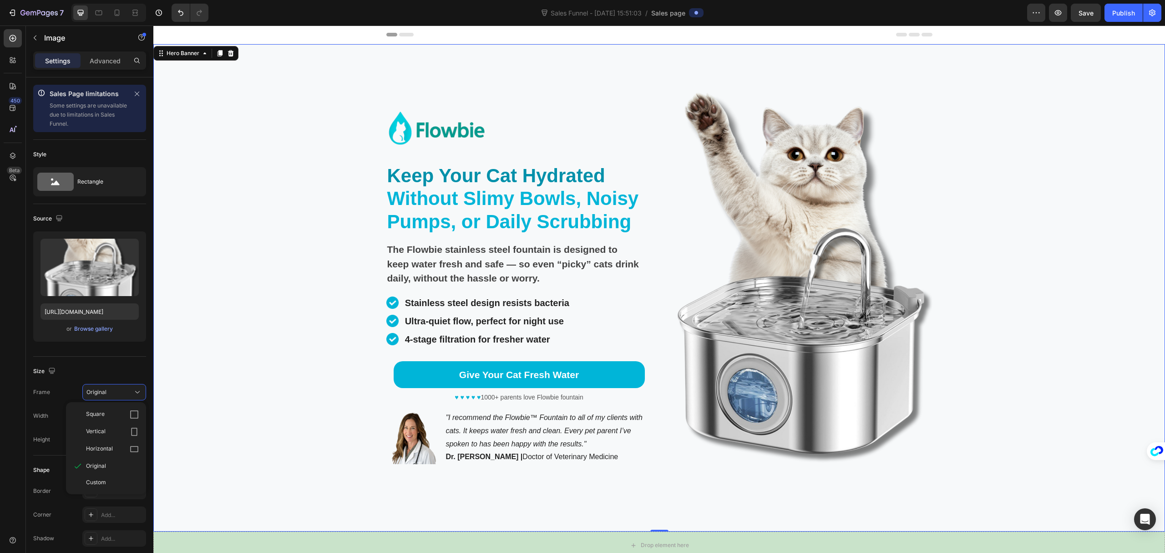
click at [235, 363] on div "Background Image" at bounding box center [659, 287] width 1012 height 487
click at [893, 268] on img at bounding box center [800, 295] width 266 height 473
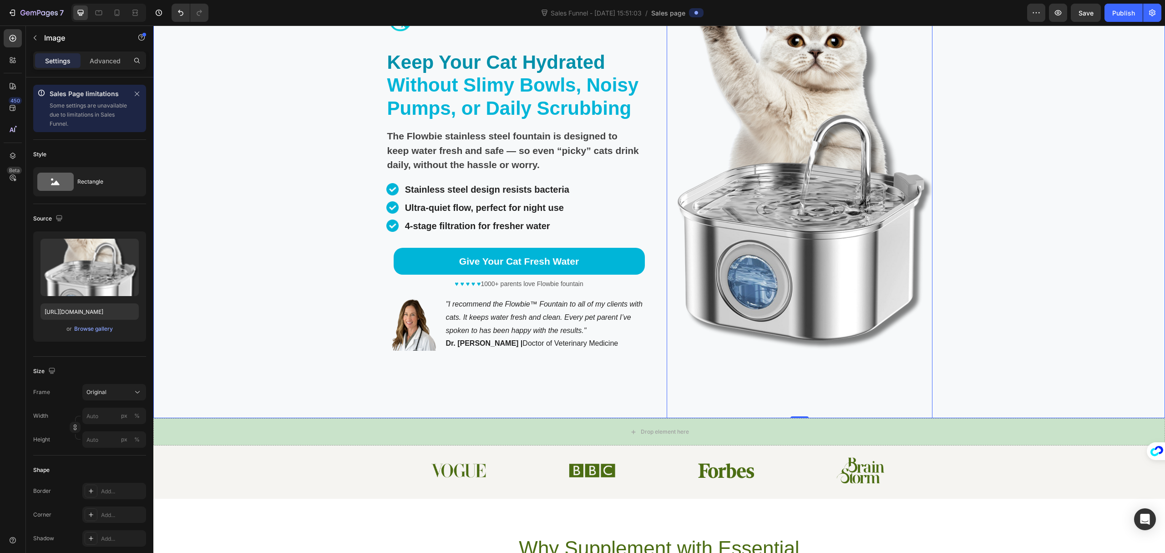
scroll to position [121, 0]
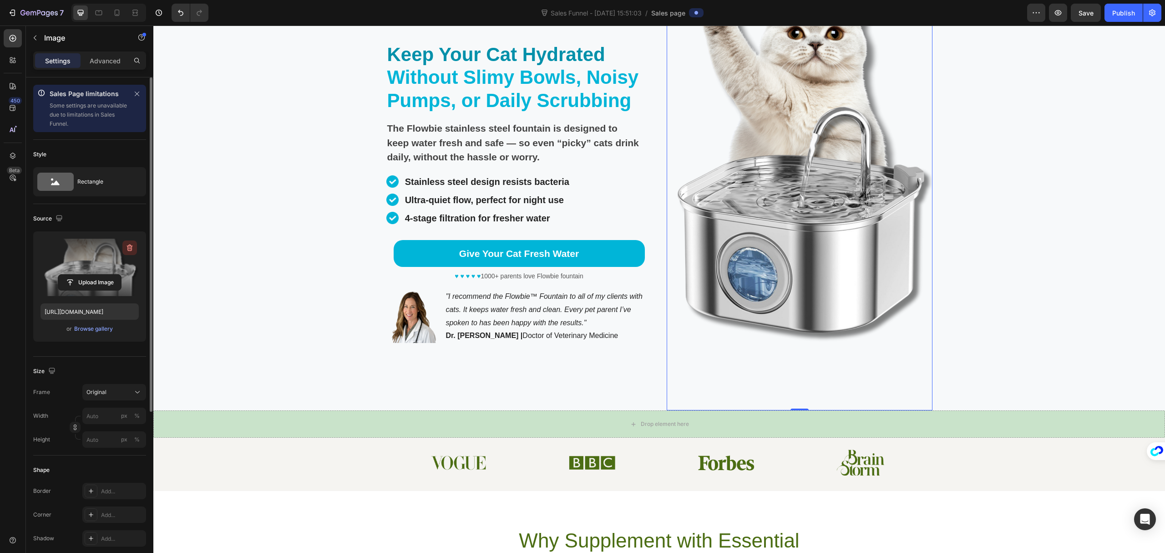
click at [127, 250] on icon "button" at bounding box center [129, 247] width 9 height 9
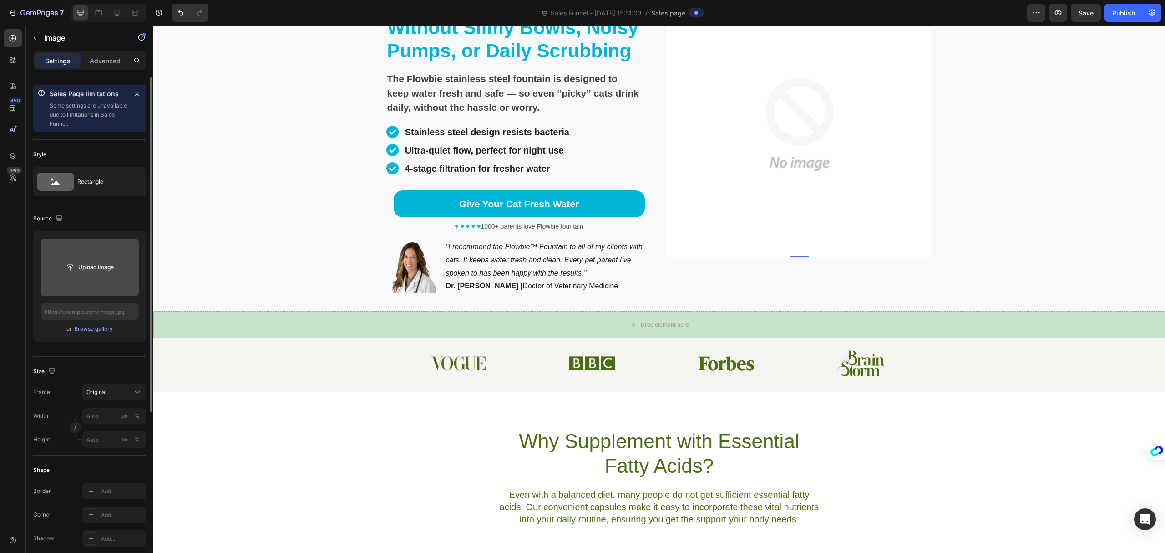
click at [101, 270] on input "file" at bounding box center [89, 267] width 63 height 15
click at [95, 277] on input "file" at bounding box center [90, 267] width 98 height 57
click at [97, 330] on div "Browse gallery" at bounding box center [93, 329] width 39 height 8
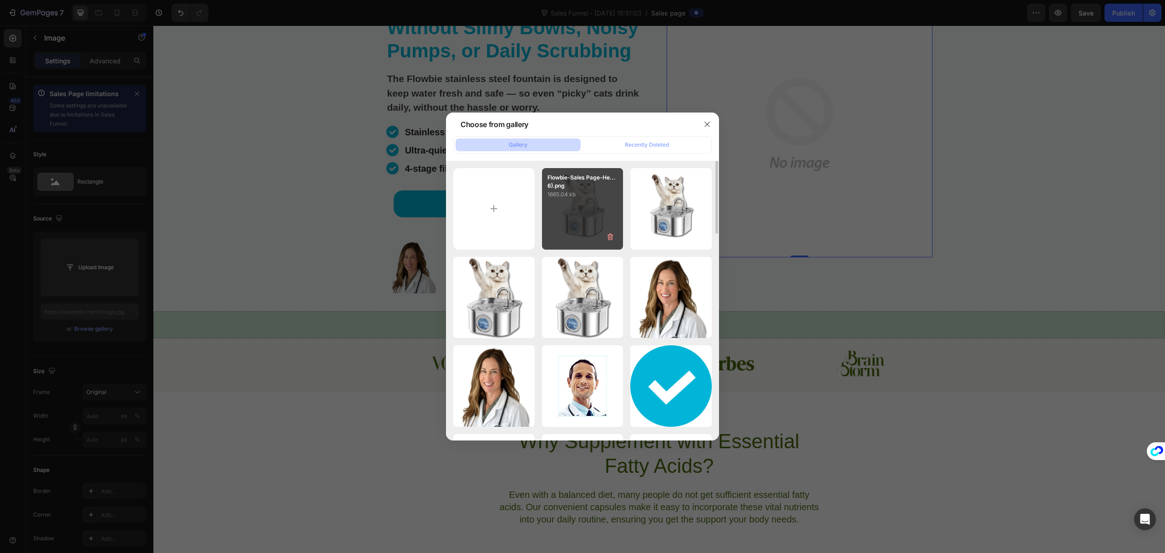
click at [586, 210] on div "Flowbie-Sales Page-He...6).png 1665.04 kb" at bounding box center [582, 208] width 81 height 81
type input "https://cdn.shopify.com/s/files/1/0695/7829/3384/files/gempages_581462389141013…"
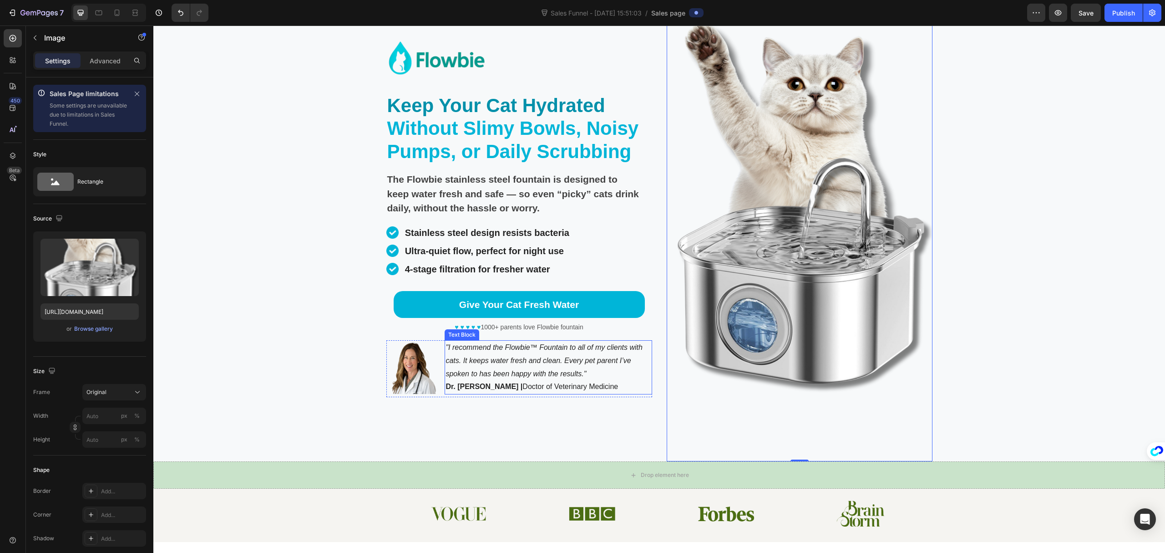
scroll to position [0, 0]
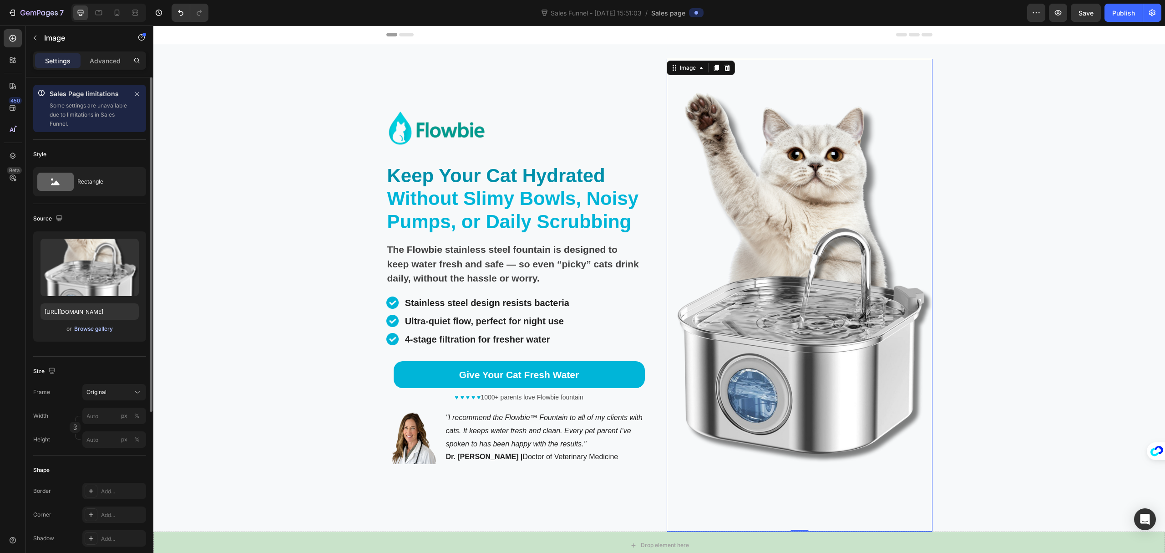
click at [111, 330] on div "Browse gallery" at bounding box center [93, 329] width 39 height 8
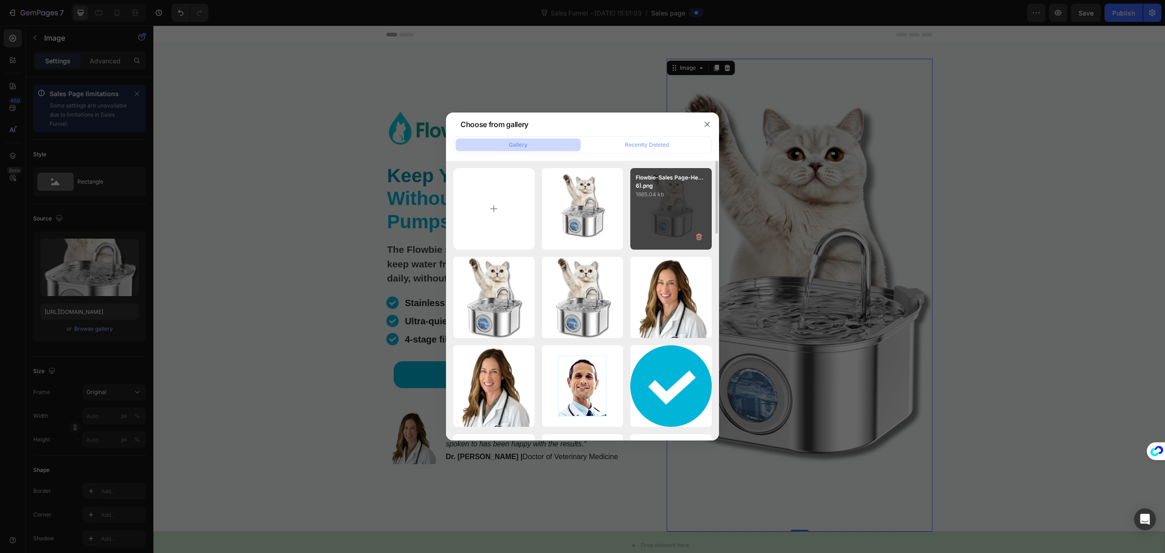
click at [660, 220] on div "Flowbie-Sales Page-He...6).png 1665.04 kb" at bounding box center [671, 208] width 81 height 81
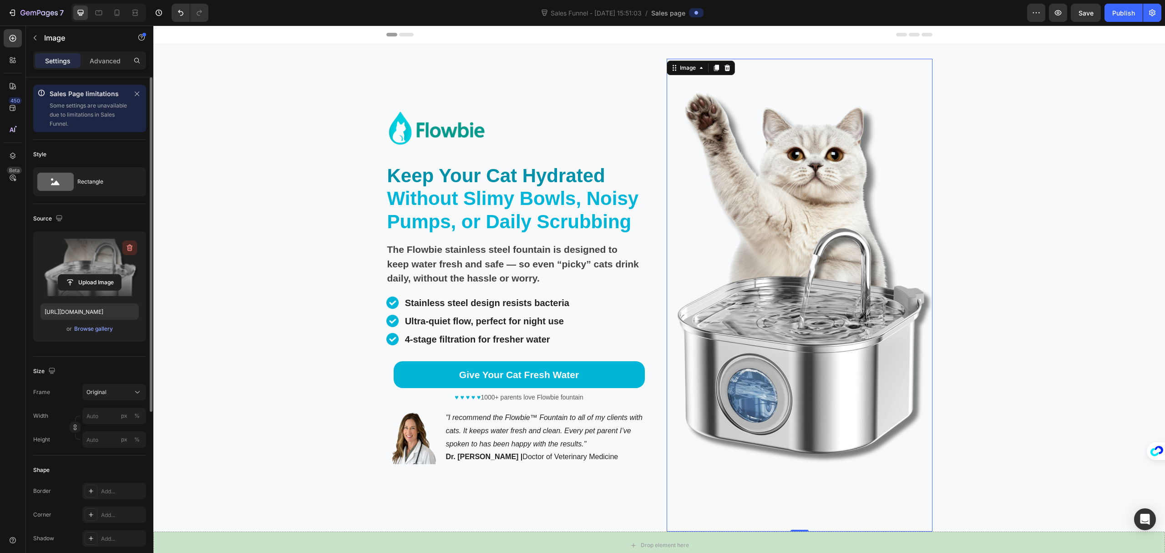
click at [131, 245] on icon "button" at bounding box center [129, 247] width 9 height 9
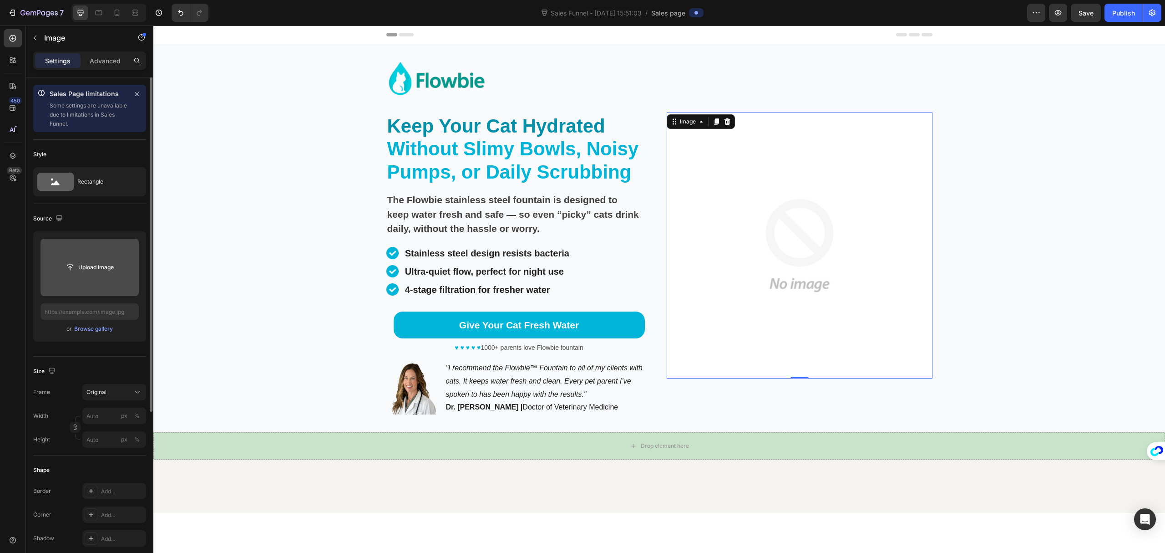
click at [100, 270] on input "file" at bounding box center [89, 267] width 63 height 15
type input "https://cdn.shopify.com/s/files/1/0695/7829/3384/files/gempages_581462389141013…"
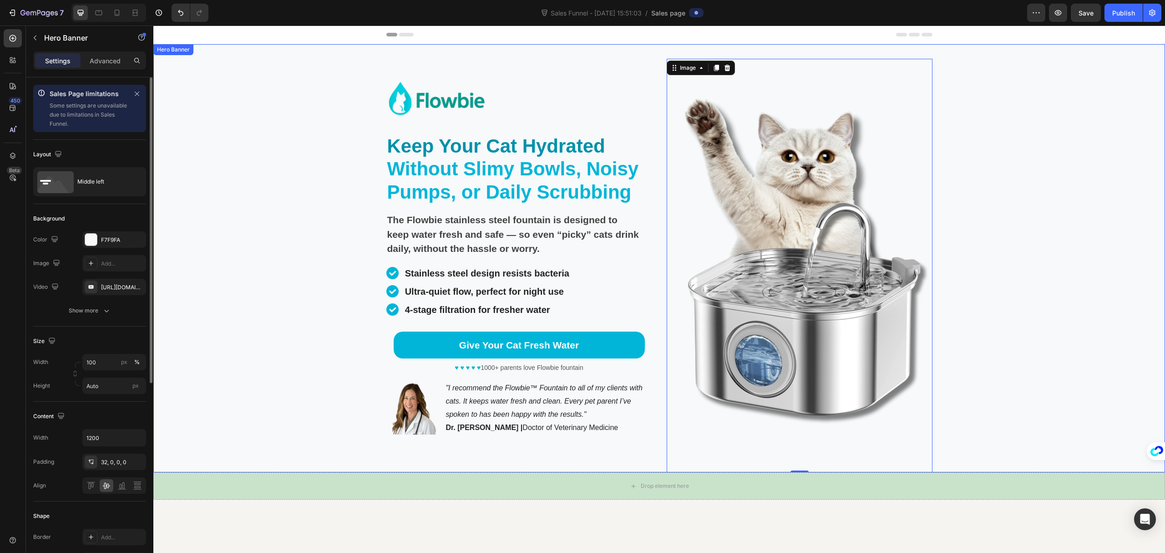
click at [1035, 229] on div "Background Image" at bounding box center [659, 258] width 1012 height 428
click at [1079, 388] on div "Background Image" at bounding box center [659, 258] width 1012 height 428
click at [763, 428] on img at bounding box center [800, 265] width 266 height 413
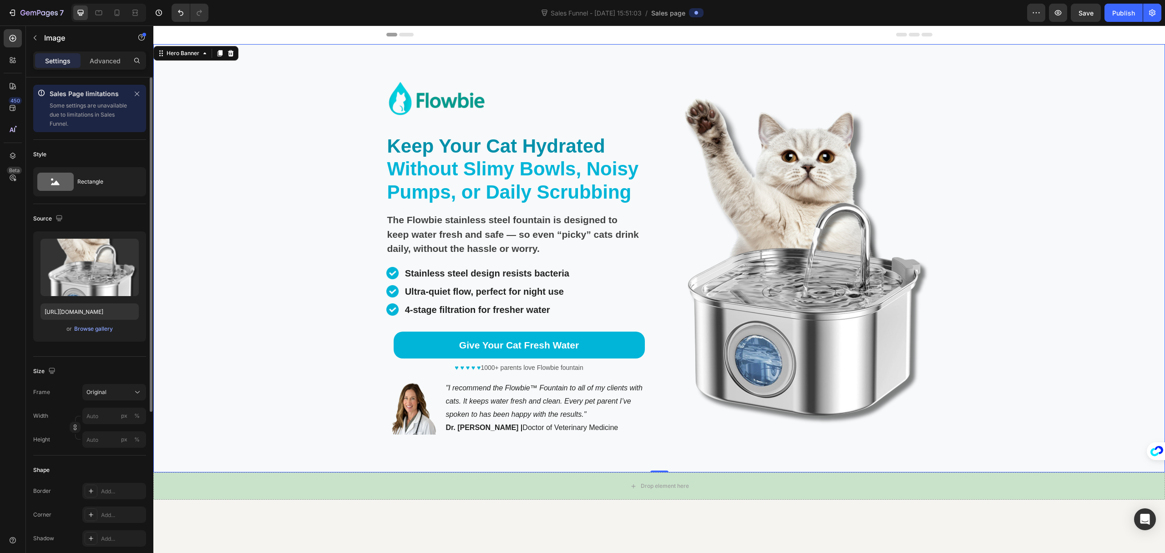
click at [934, 359] on div "Background Image" at bounding box center [659, 258] width 1012 height 428
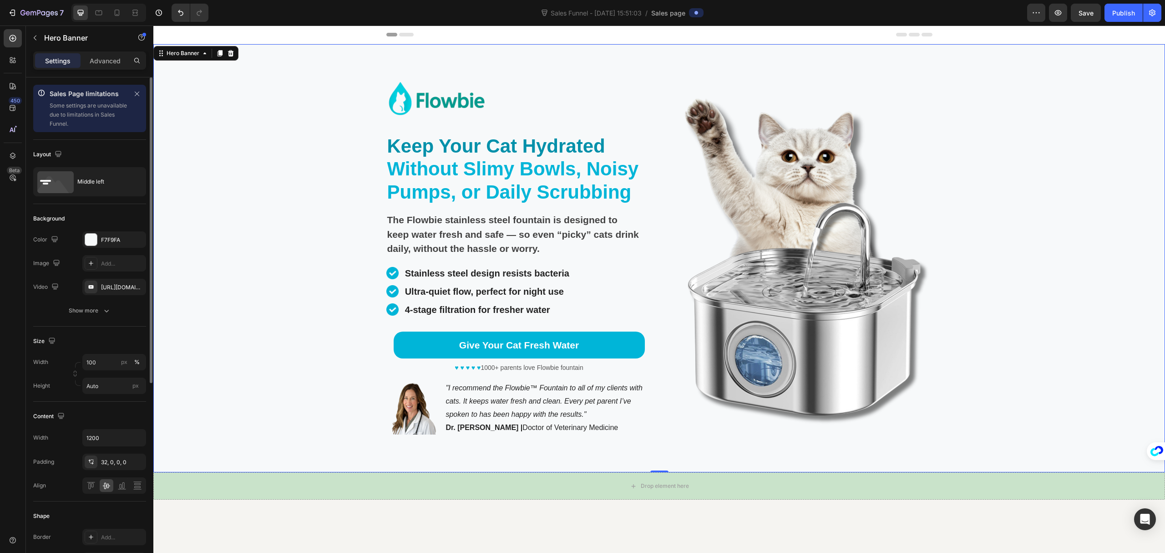
click at [997, 338] on div "Background Image" at bounding box center [659, 258] width 1012 height 428
click at [499, 517] on div at bounding box center [659, 524] width 989 height 26
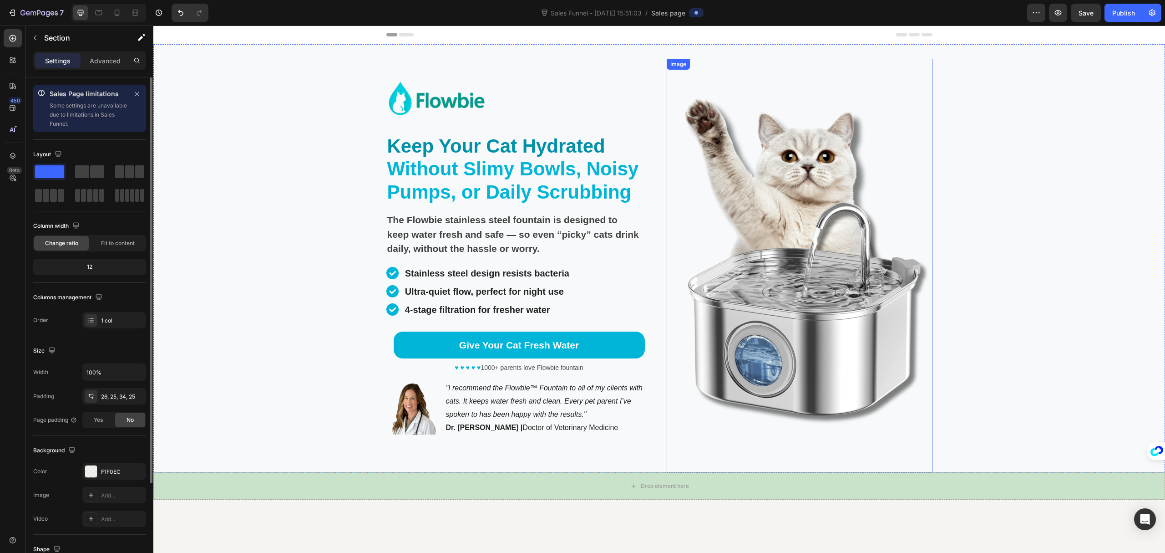
click at [728, 106] on img at bounding box center [800, 265] width 266 height 413
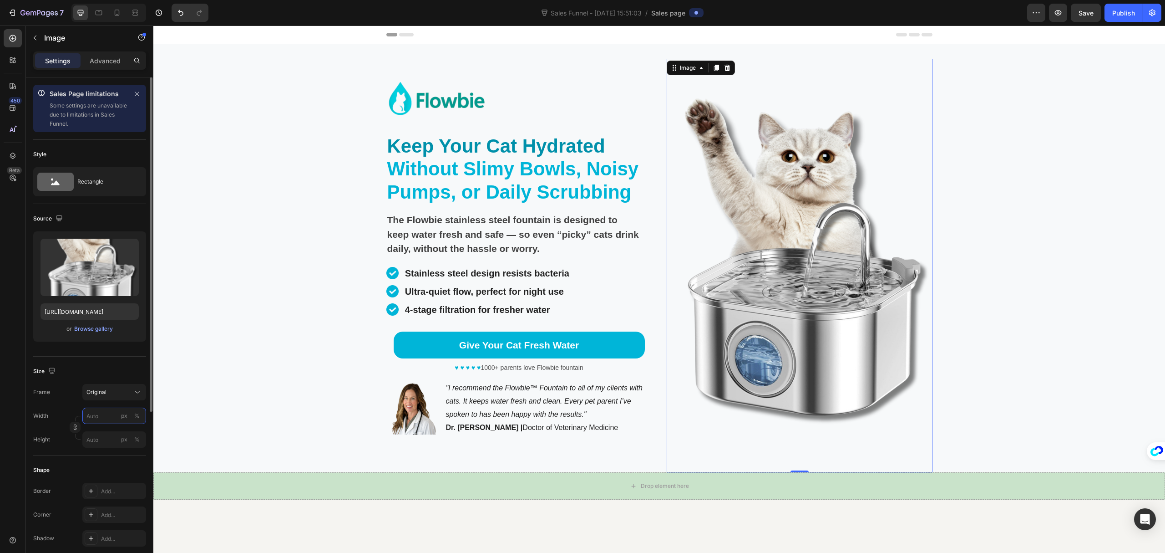
click at [107, 421] on input "px %" at bounding box center [114, 415] width 64 height 16
click at [83, 461] on div "Shape Border Add... Corner Add... Shadow Add..." at bounding box center [89, 504] width 113 height 99
click at [106, 441] on input "px %" at bounding box center [114, 439] width 64 height 16
click at [118, 390] on div "Original" at bounding box center [109, 392] width 45 height 8
click at [119, 432] on div "Vertical" at bounding box center [112, 431] width 53 height 9
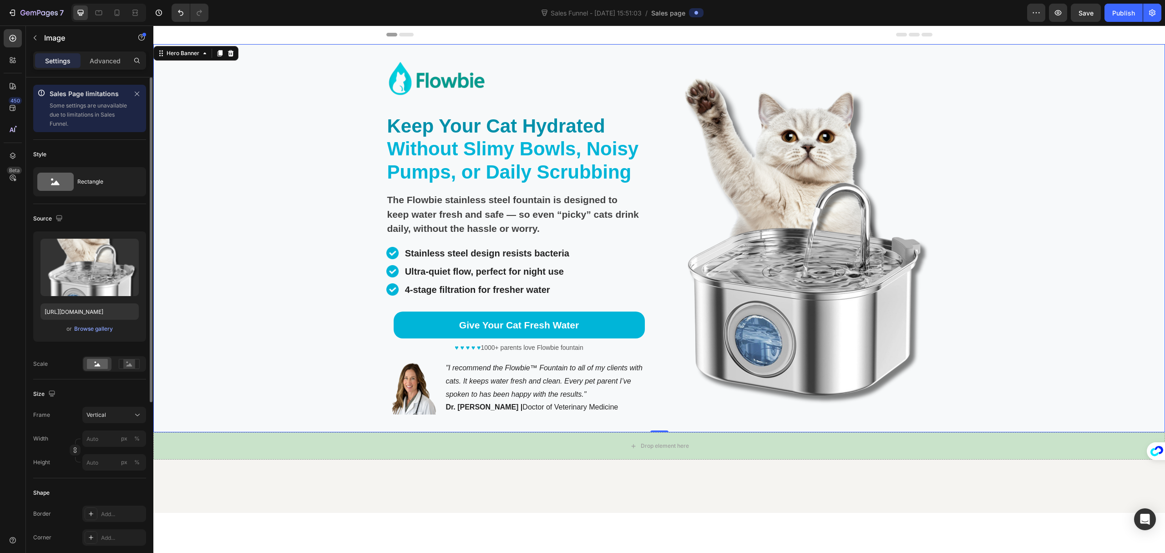
click at [1026, 244] on div "Background Image" at bounding box center [659, 238] width 1012 height 388
click at [816, 246] on img at bounding box center [800, 245] width 266 height 355
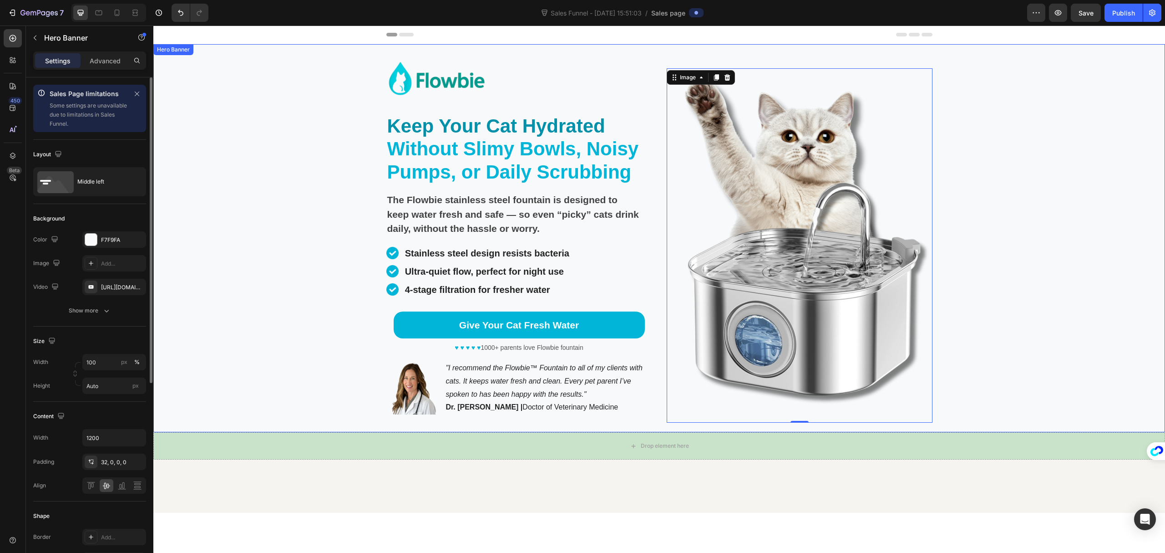
click at [1081, 239] on div "Background Image" at bounding box center [659, 238] width 1012 height 388
click at [830, 252] on img at bounding box center [800, 245] width 266 height 355
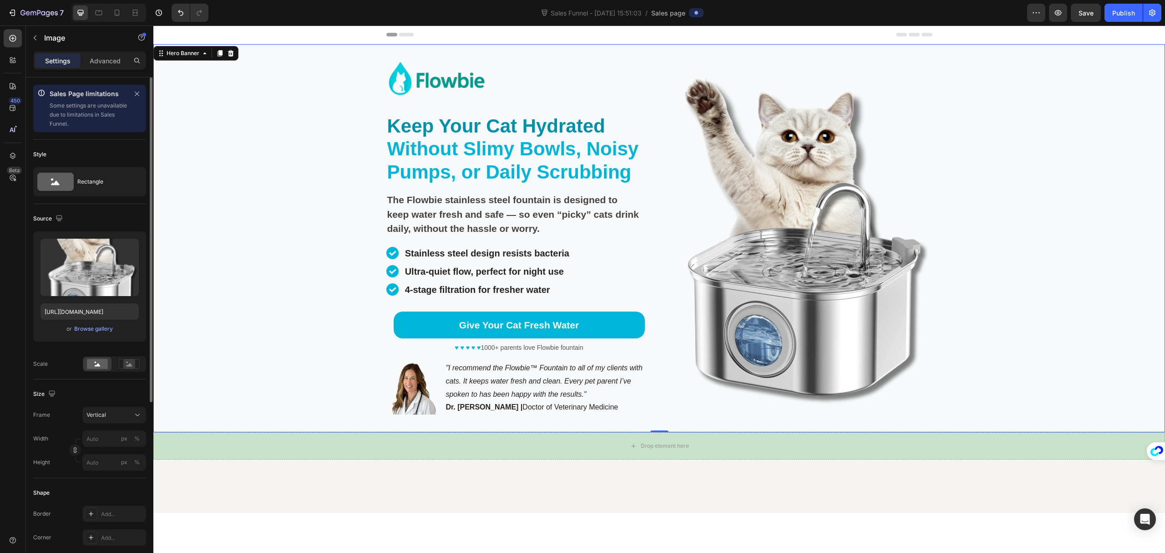
click at [982, 276] on div "Background Image" at bounding box center [659, 238] width 1012 height 388
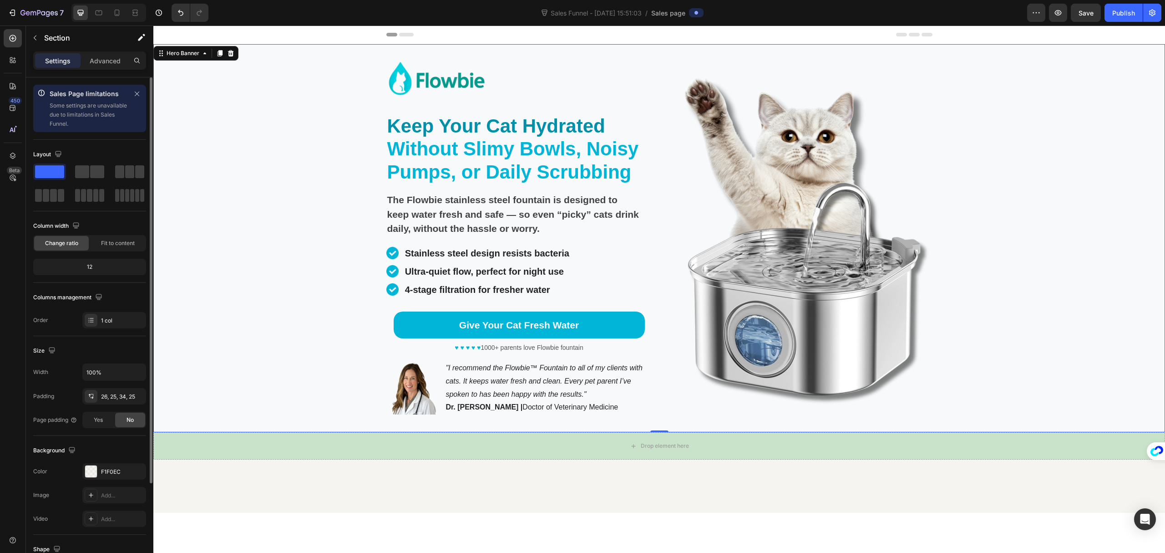
click at [778, 495] on div at bounding box center [659, 484] width 989 height 26
click at [513, 368] on icon ""I recommend the Flowbie™ Fountain to all of my clients with cats. It keeps wat…" at bounding box center [544, 381] width 197 height 34
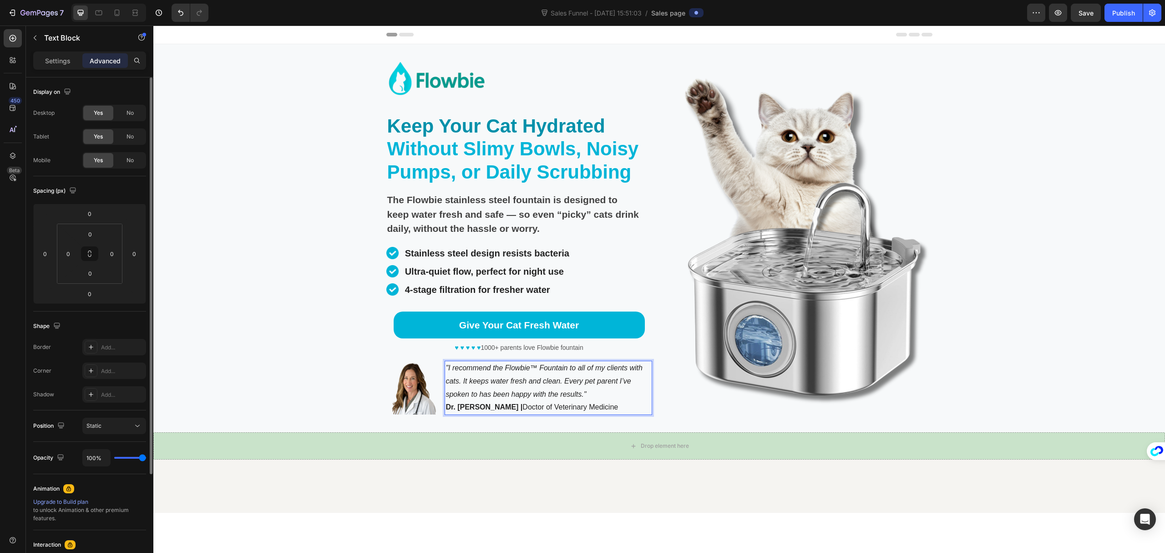
click at [516, 368] on icon ""I recommend the Flowbie™ Fountain to all of my clients with cats. It keeps wat…" at bounding box center [544, 381] width 197 height 34
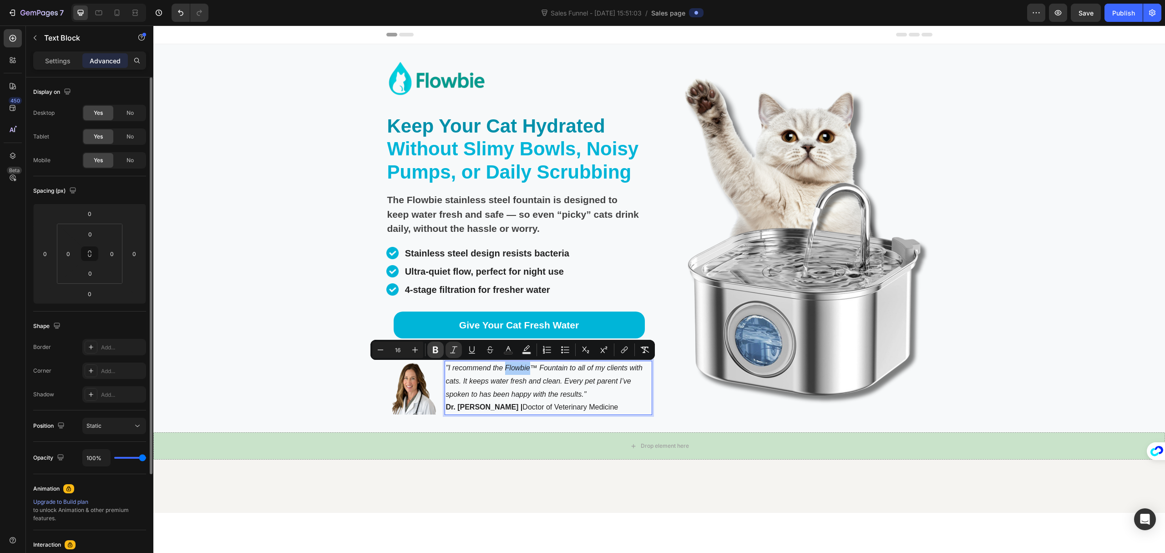
click at [436, 347] on icon "Editor contextual toolbar" at bounding box center [435, 349] width 5 height 7
click at [559, 377] on icon ""I recommend the Flowbie ™ Fountain to all of my clients with cats. It keeps wa…" at bounding box center [544, 381] width 197 height 34
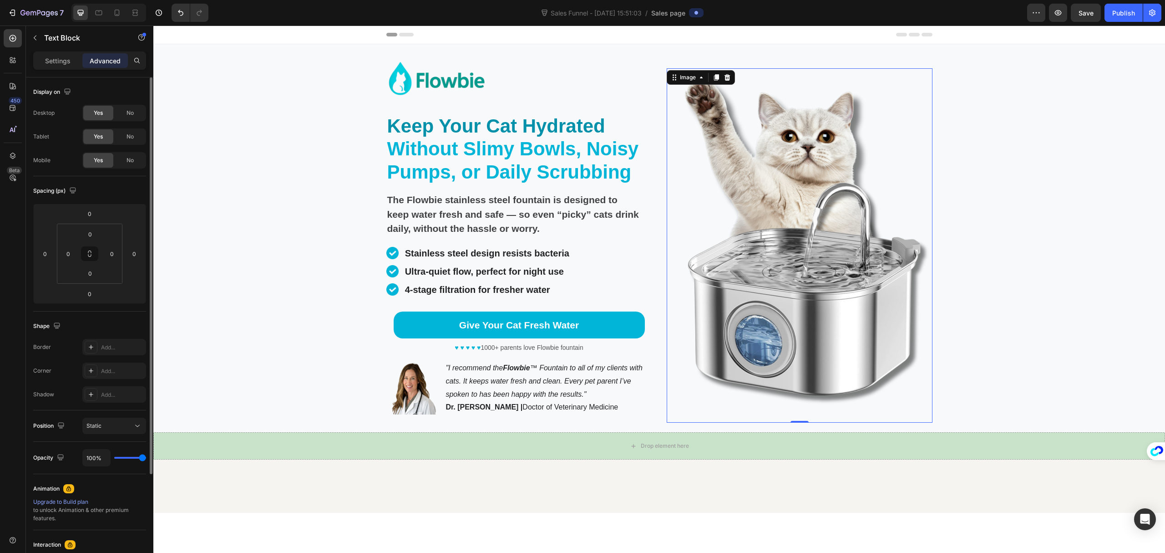
click at [705, 416] on img at bounding box center [800, 245] width 266 height 355
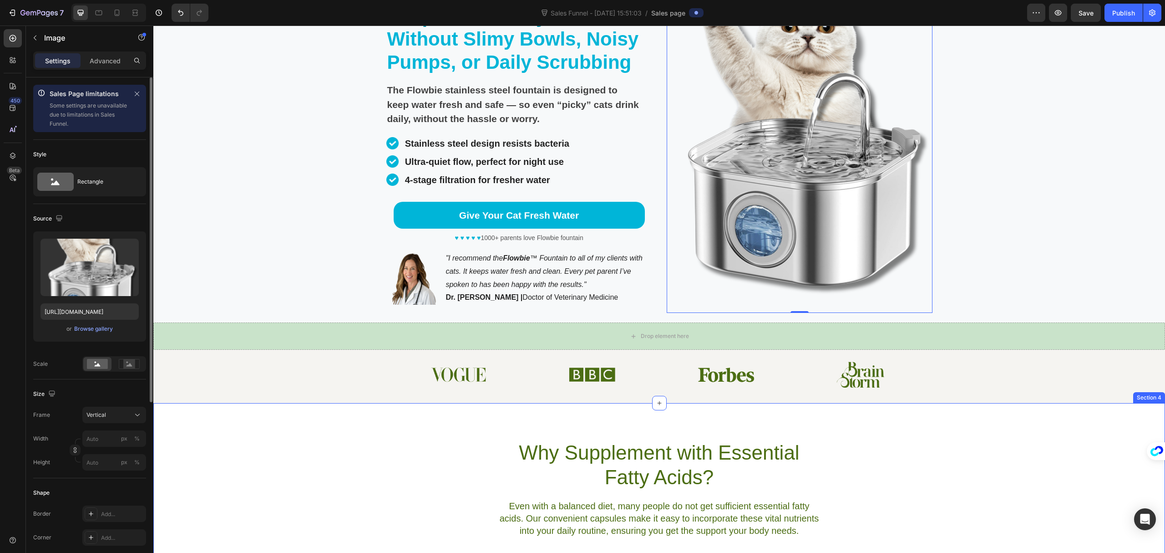
scroll to position [182, 0]
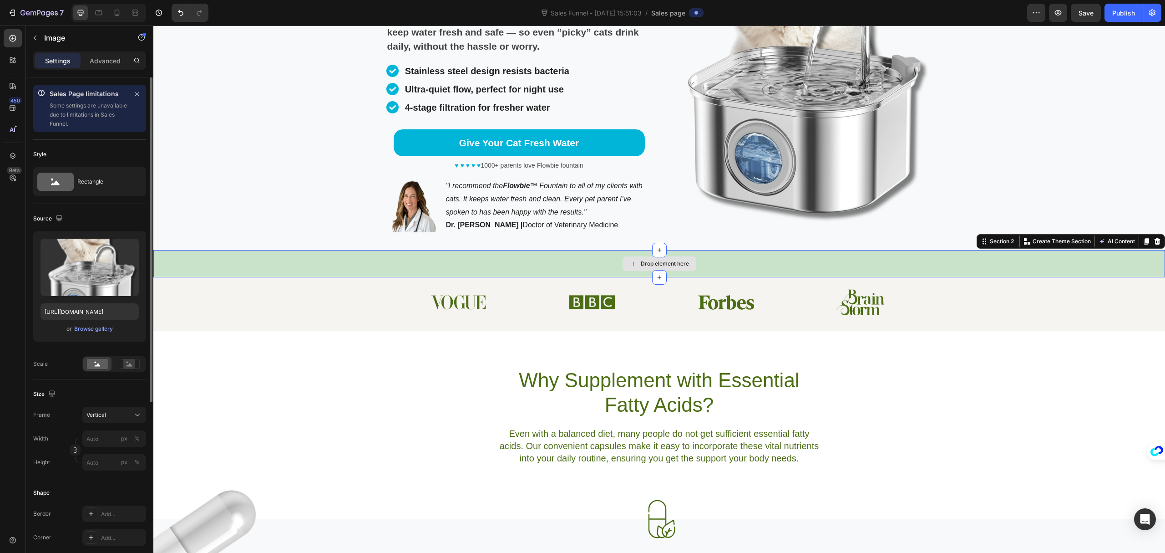
click at [1086, 261] on div "Drop element here" at bounding box center [659, 263] width 1012 height 27
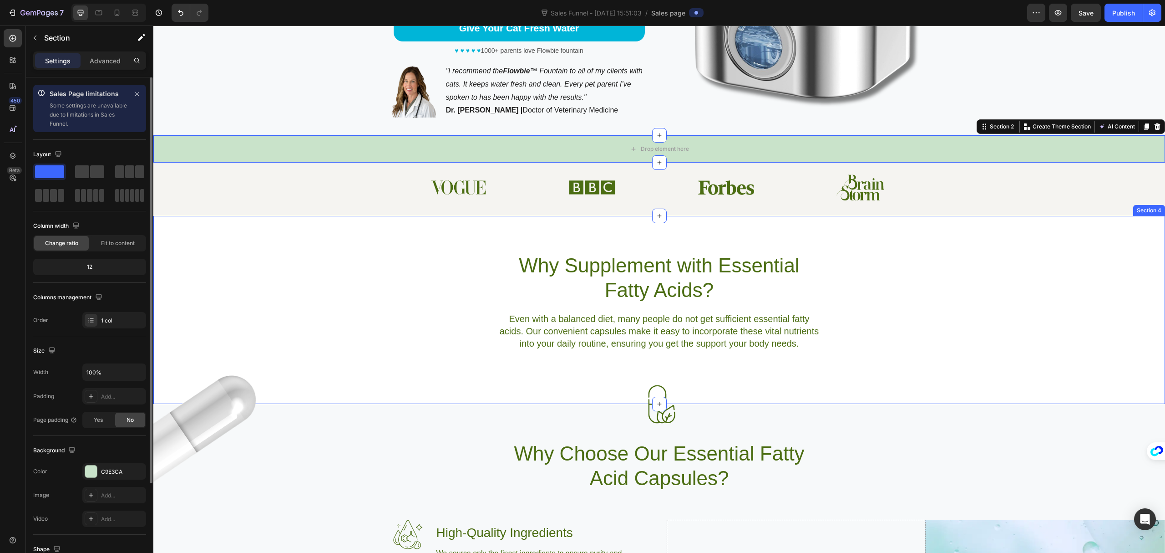
scroll to position [425, 0]
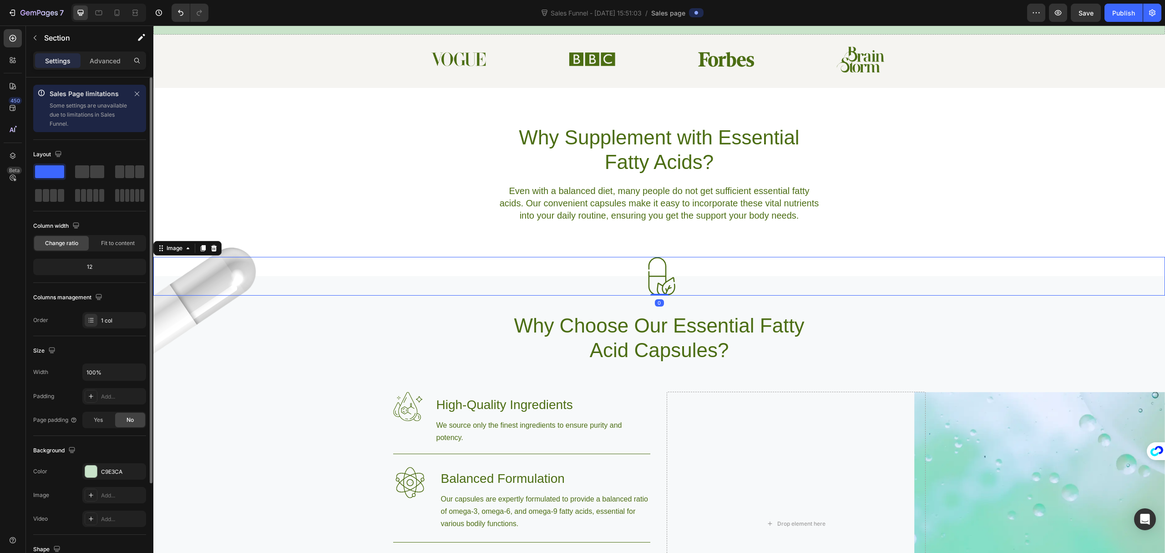
click at [650, 268] on img at bounding box center [659, 276] width 39 height 39
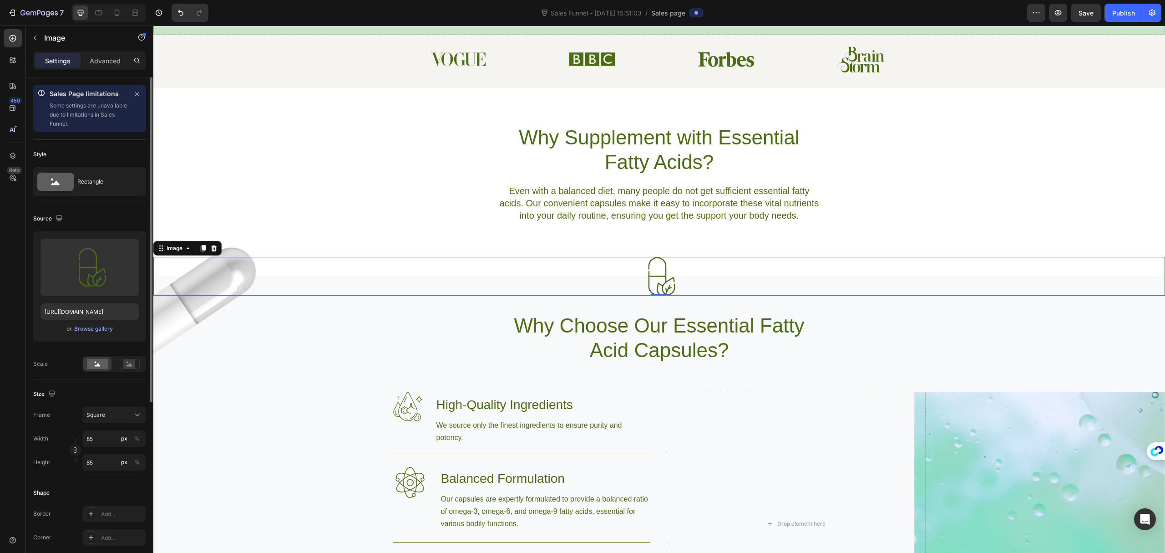
click at [332, 268] on div at bounding box center [659, 276] width 1012 height 39
click at [294, 280] on div at bounding box center [659, 276] width 1012 height 39
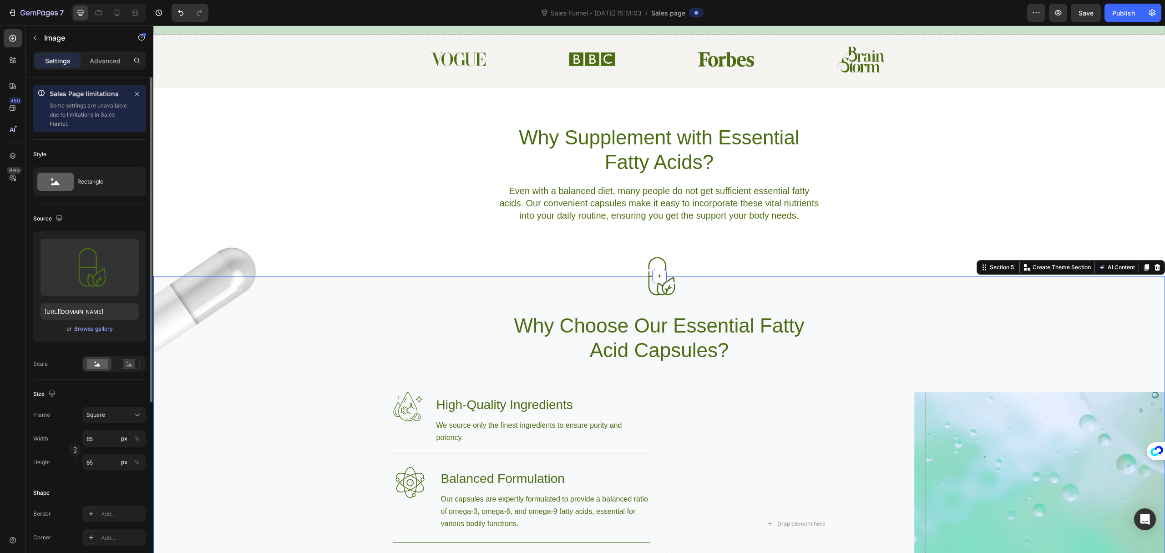
click at [294, 344] on div "Image Image Why Choose Our Essential Fatty Acid Capsules? Heading Row Image Hig…" at bounding box center [659, 497] width 1012 height 371
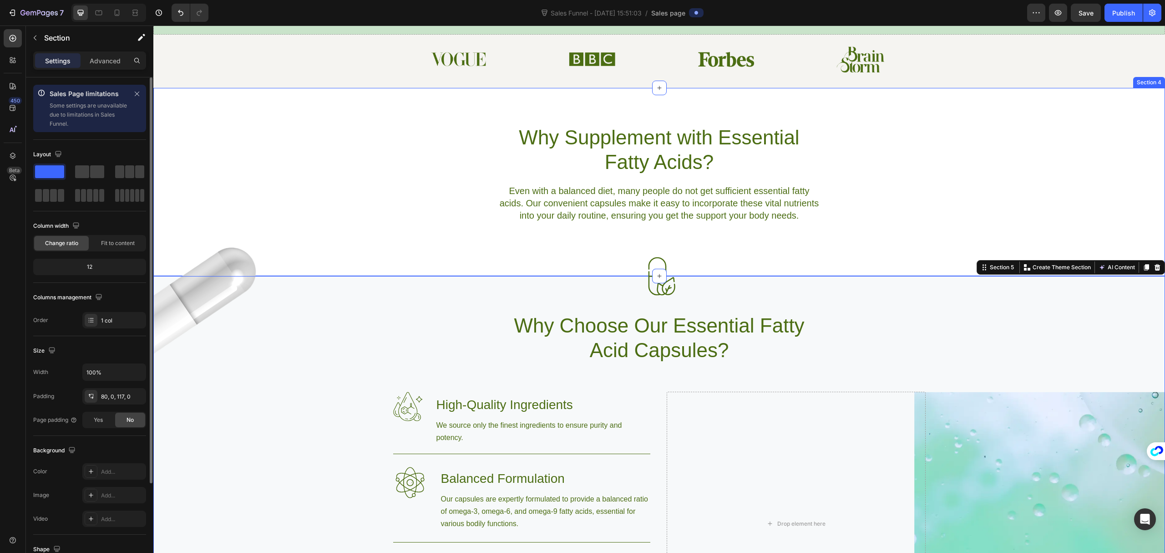
click at [382, 170] on div "Why Supplement with Essential Fatty Acids? Heading Even with a balanced diet, m…" at bounding box center [659, 173] width 1012 height 98
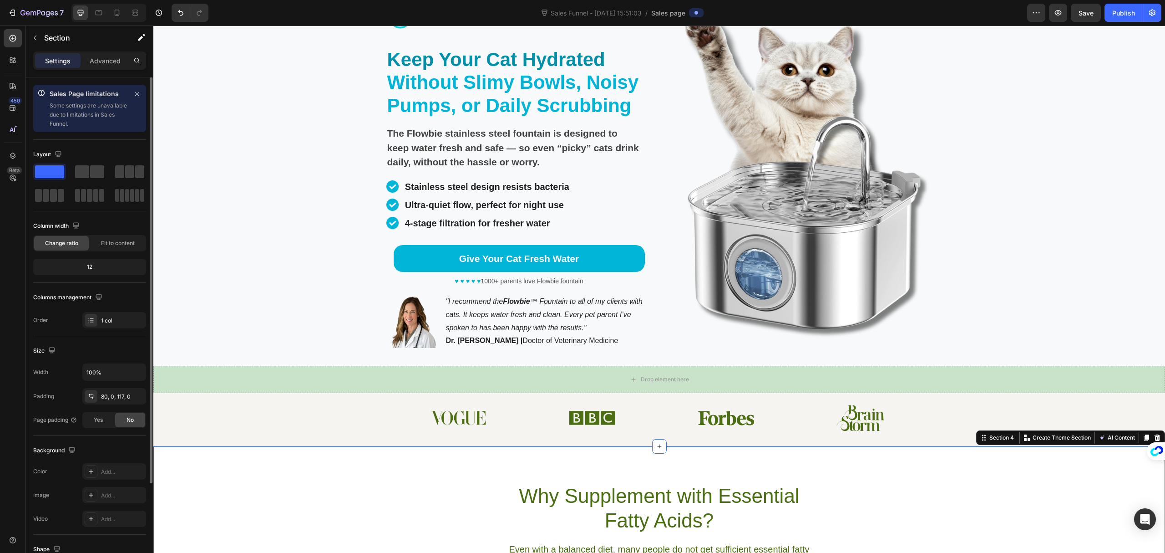
scroll to position [61, 0]
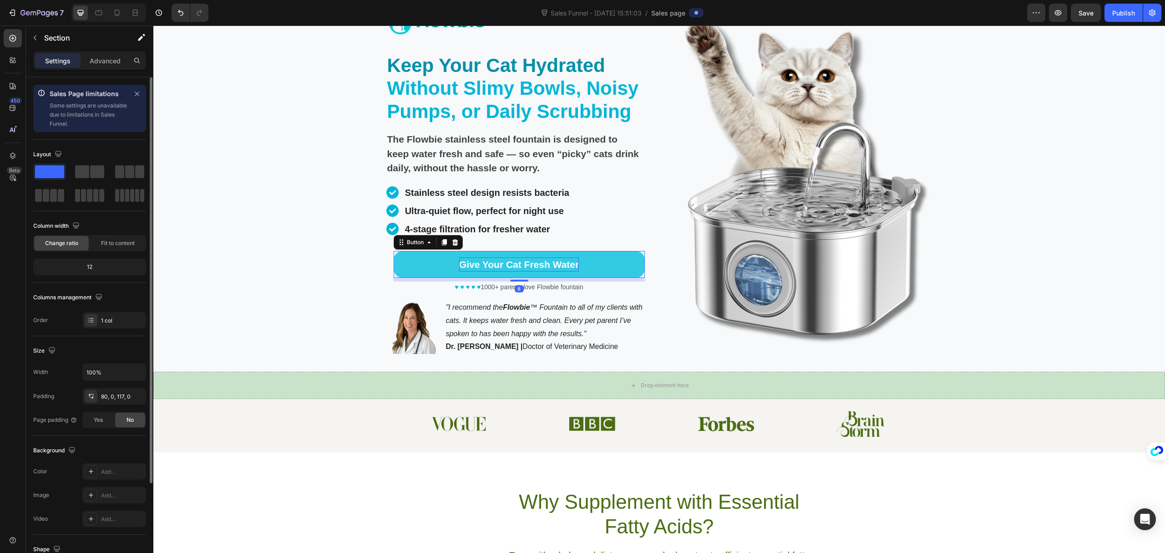
click at [467, 265] on p "Give Your Cat Fresh Water" at bounding box center [519, 264] width 120 height 15
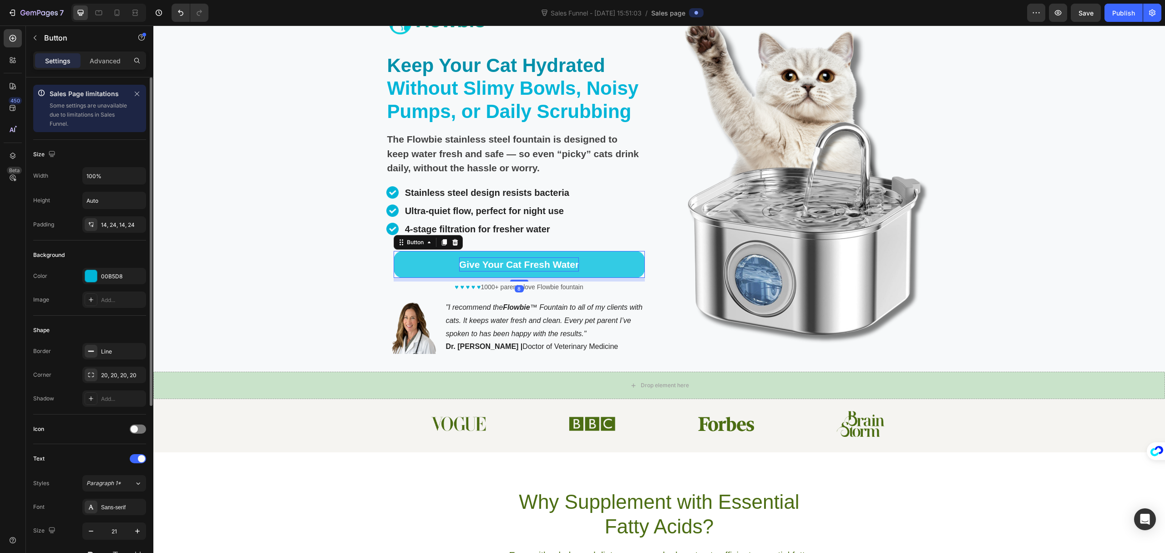
click at [467, 265] on p "Give Your Cat Fresh Water" at bounding box center [519, 264] width 120 height 15
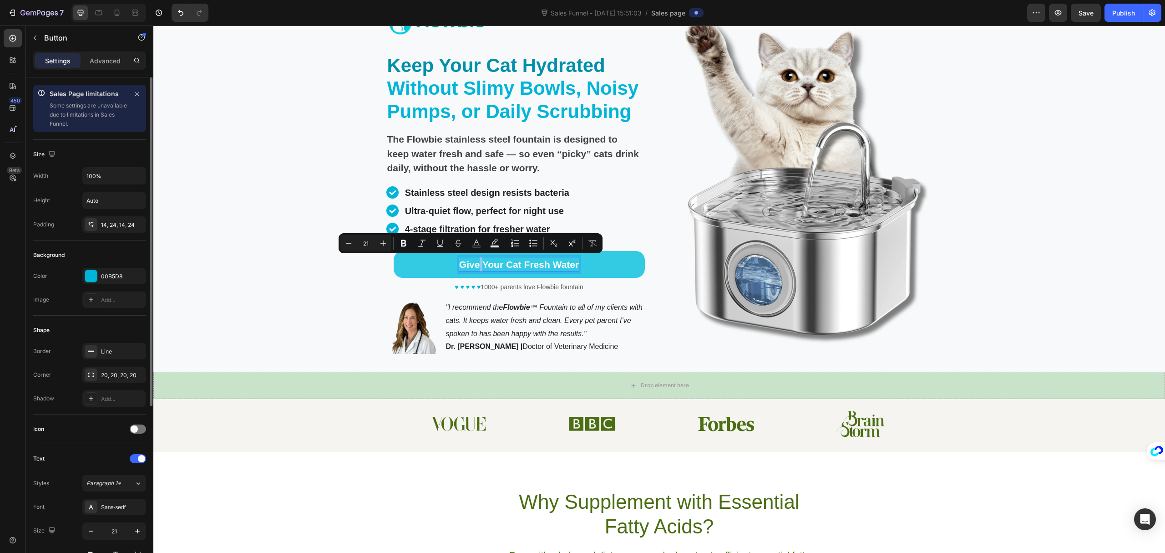
click at [467, 265] on p "Give Your Cat Fresh Water" at bounding box center [519, 264] width 120 height 15
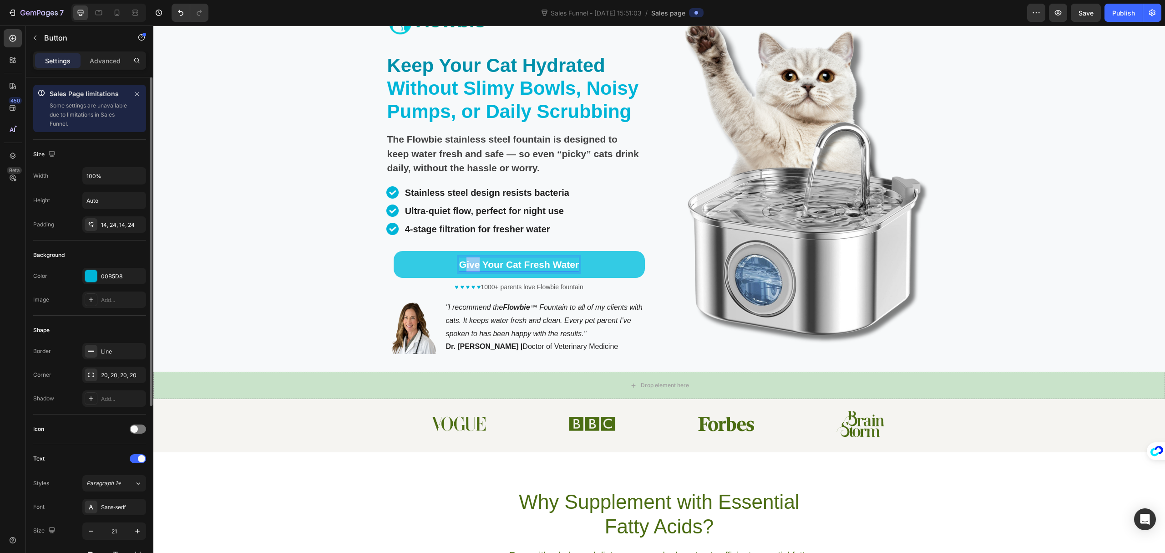
drag, startPoint x: 467, startPoint y: 265, endPoint x: 452, endPoint y: 264, distance: 15.0
click at [459, 264] on p "Give Your Cat Fresh Water" at bounding box center [519, 264] width 120 height 15
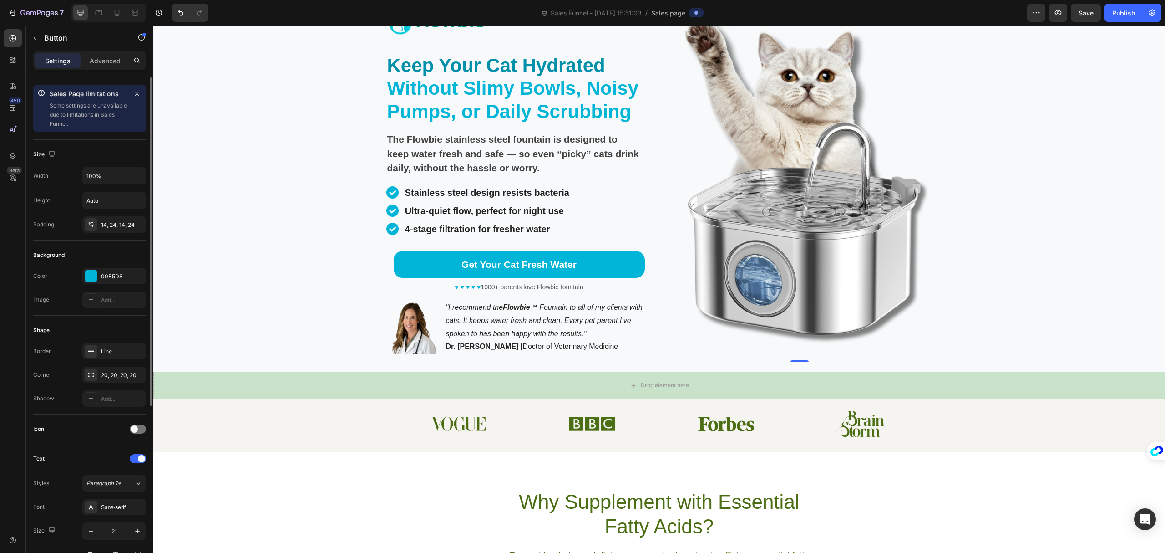
click at [772, 348] on img at bounding box center [800, 185] width 266 height 355
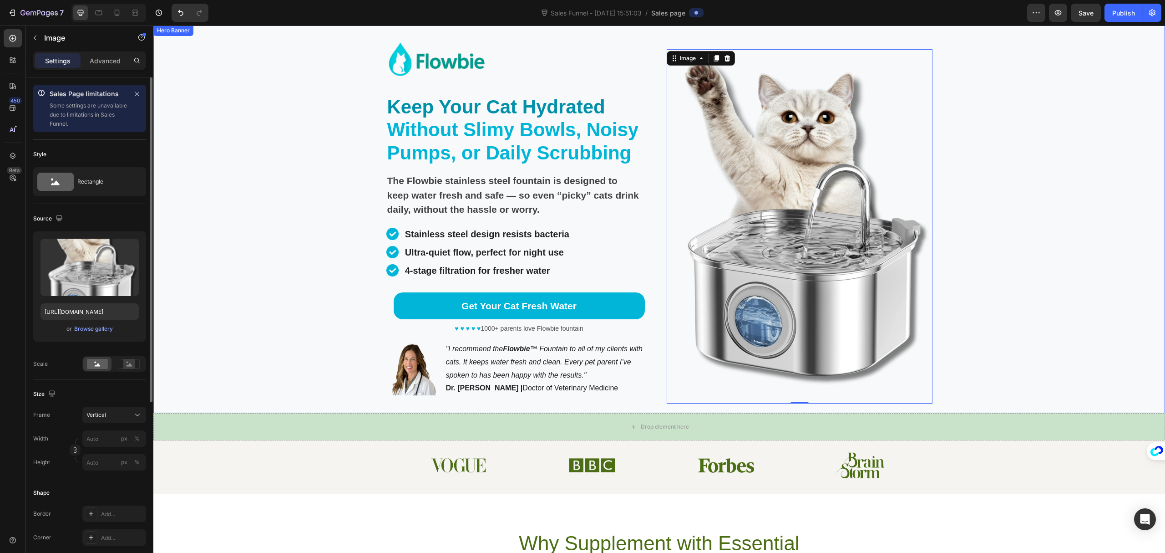
scroll to position [0, 0]
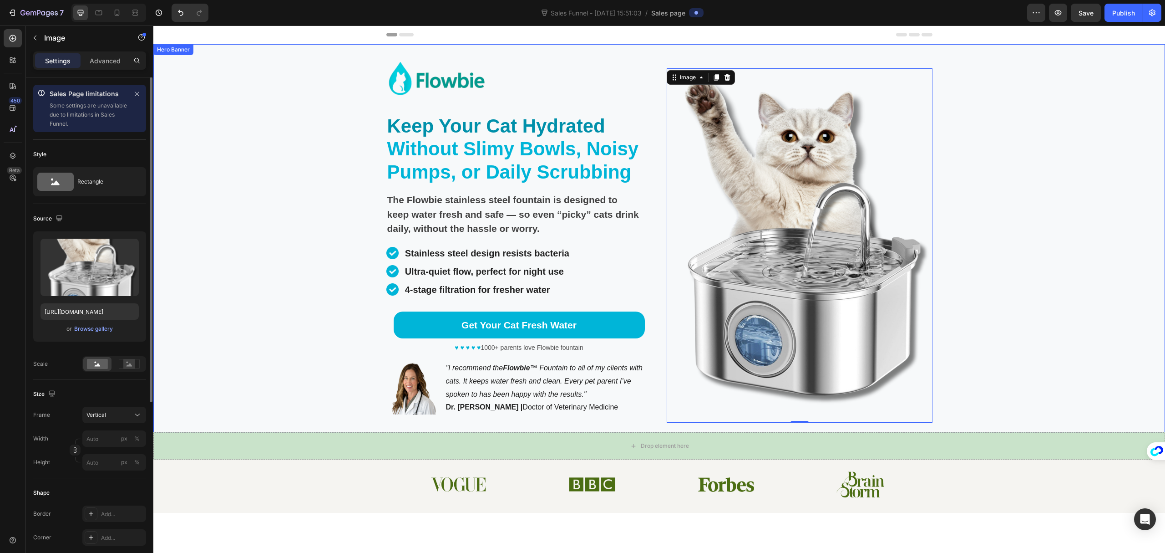
click at [1035, 275] on div "Background Image" at bounding box center [659, 238] width 1012 height 388
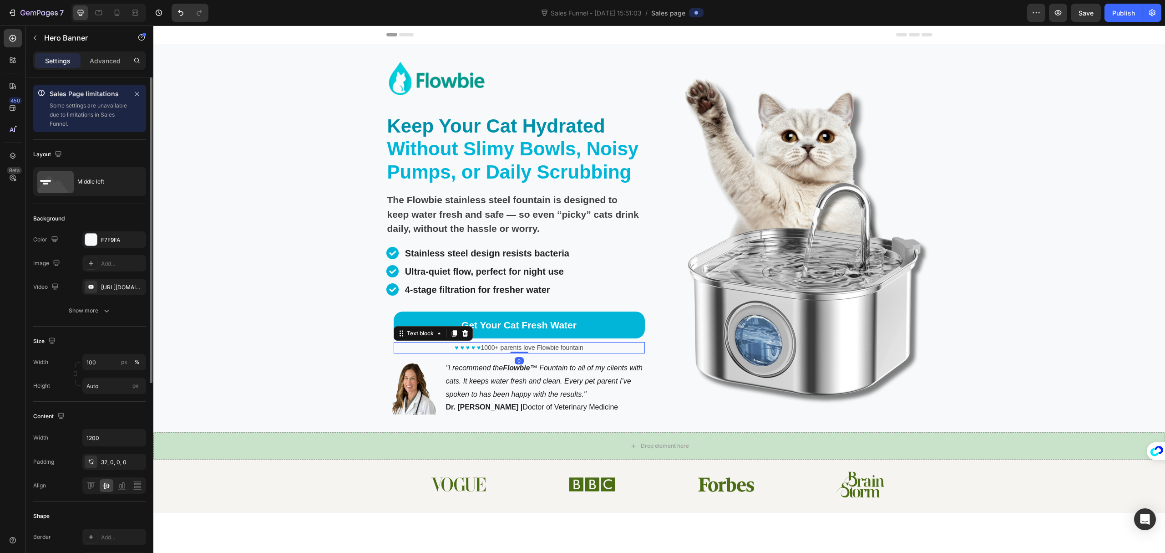
click at [539, 346] on p "♥ ♥ ♥ ♥ ♥ 1000+ parents love Flowbie fountain" at bounding box center [519, 348] width 249 height 10
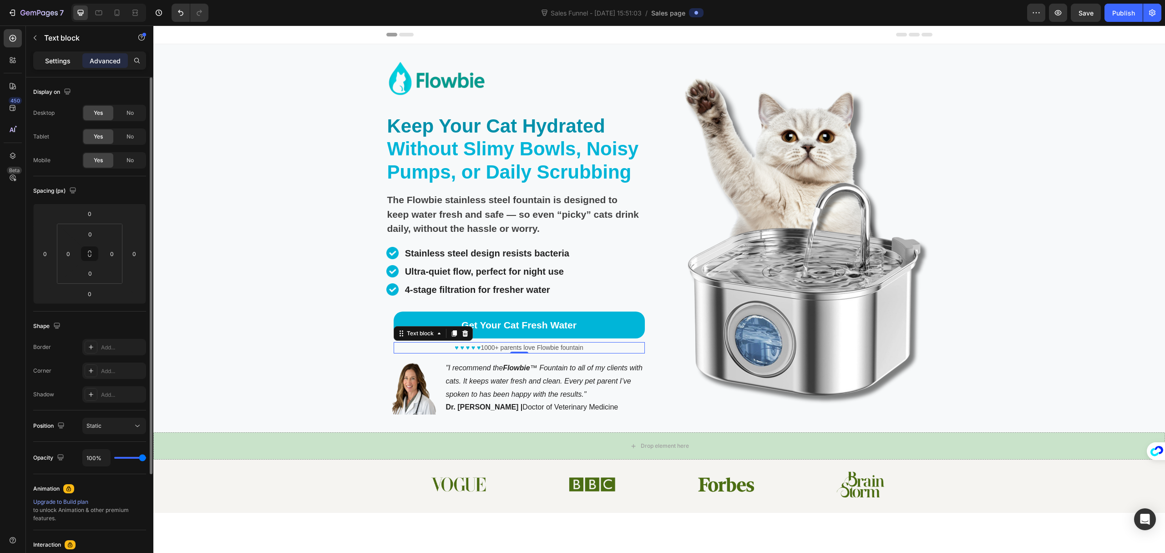
click at [41, 59] on div "Settings" at bounding box center [58, 60] width 46 height 15
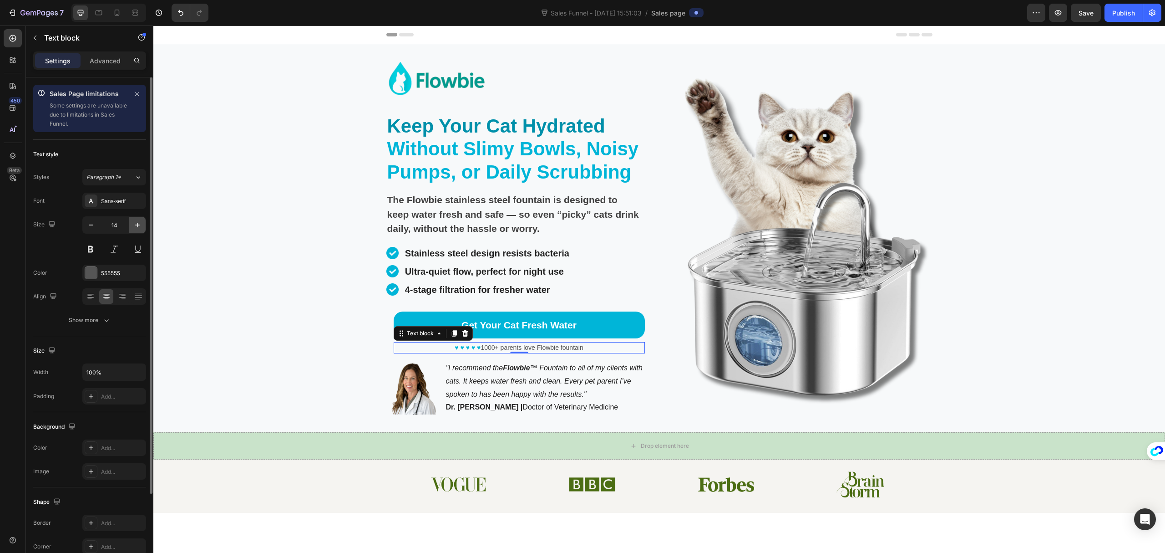
click at [132, 223] on button "button" at bounding box center [137, 225] width 16 height 16
type input "16"
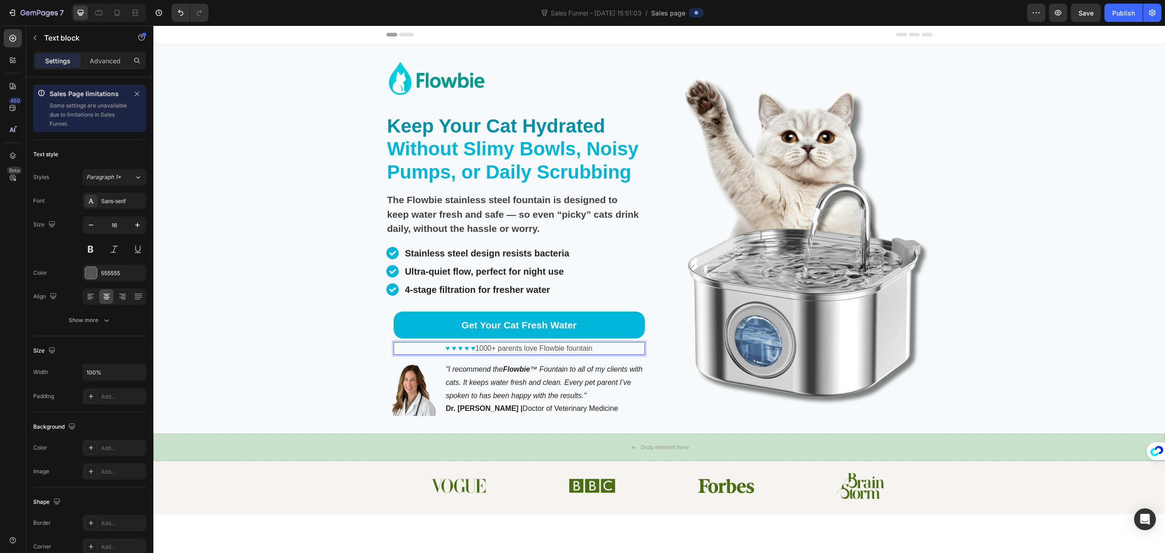
click at [449, 350] on span "♥ ♥ ♥ ♥ ♥" at bounding box center [461, 348] width 30 height 8
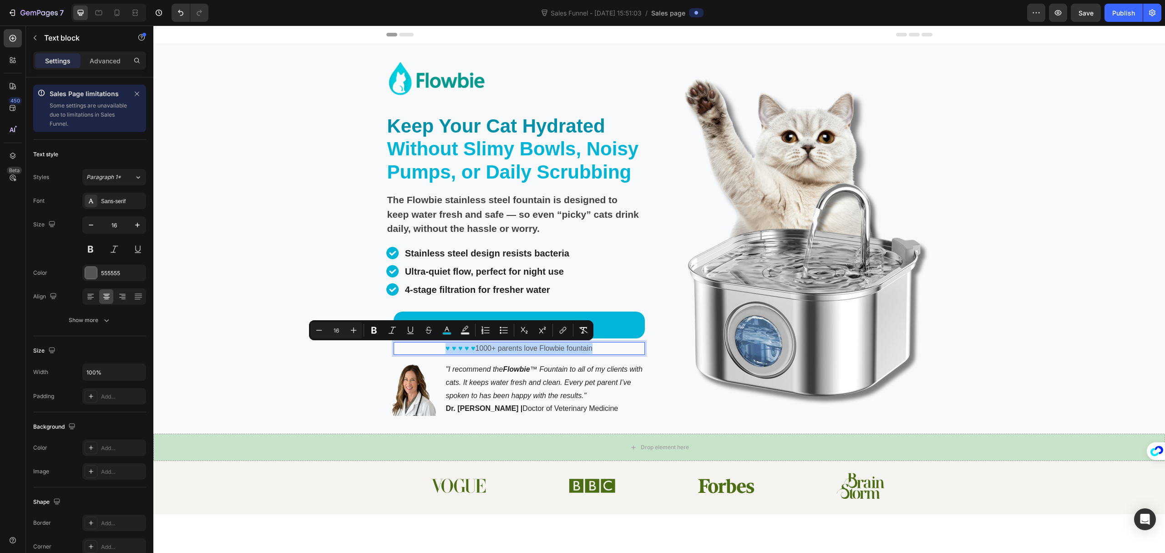
click at [449, 350] on span "♥ ♥ ♥ ♥ ♥" at bounding box center [461, 348] width 30 height 8
click at [433, 327] on icon "Editor contextual toolbar" at bounding box center [437, 330] width 9 height 9
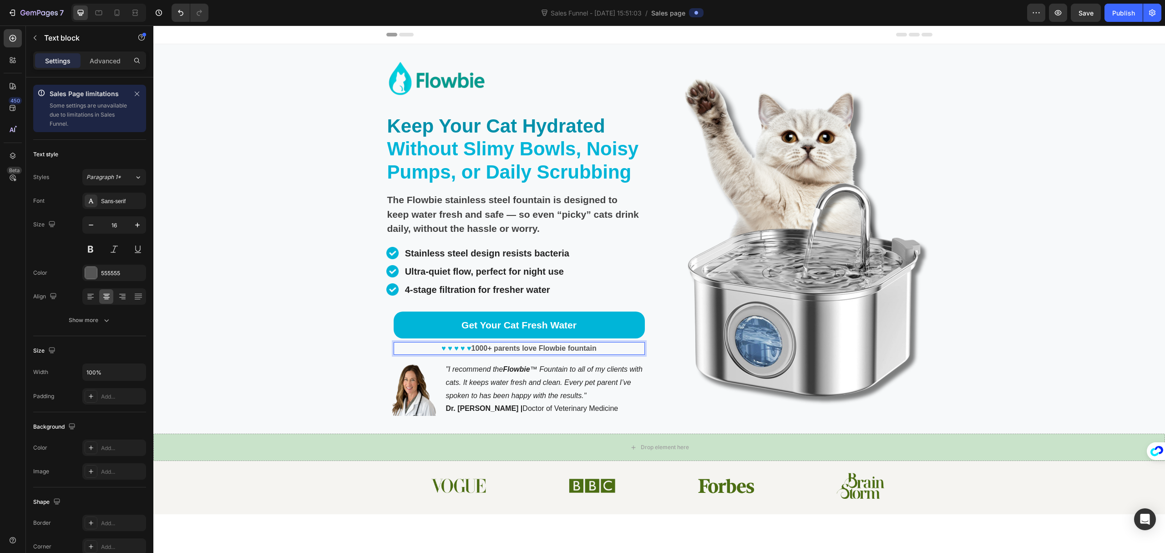
click at [572, 345] on strong "1000+ parents love Flowbie fountain" at bounding box center [534, 348] width 125 height 8
click at [613, 374] on p ""I recommend the Flowbie ™ Fountain to all of my clients with cats. It keeps wa…" at bounding box center [548, 382] width 205 height 39
click at [616, 348] on p "♥ ♥ ♥ ♥ ♥ 1000+ parents love Flowbie fountain" at bounding box center [519, 348] width 249 height 11
click at [1009, 365] on div "Background Image" at bounding box center [659, 238] width 1012 height 389
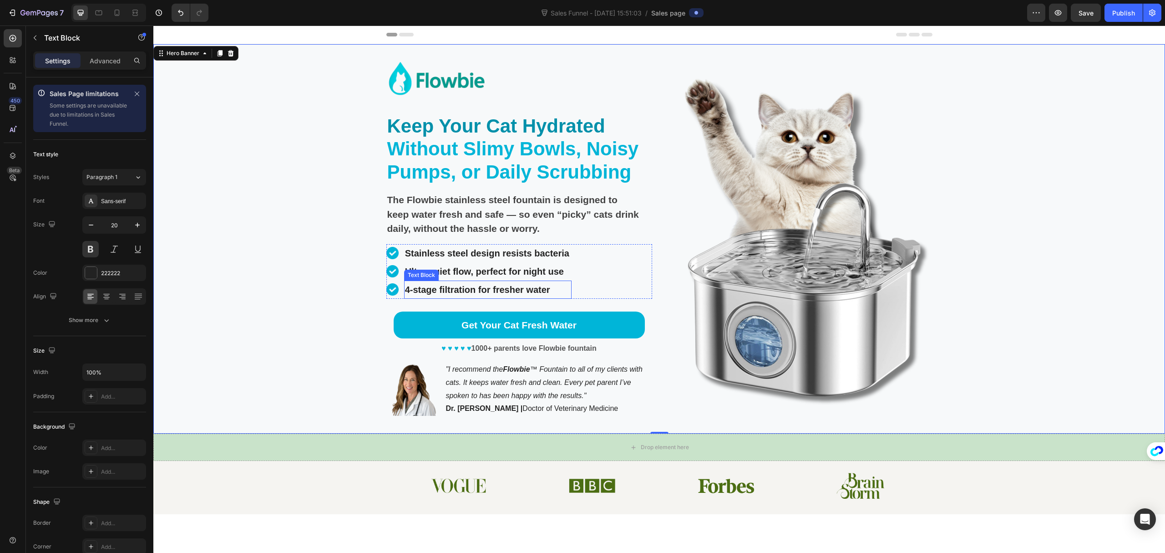
click at [567, 280] on div "4-stage filtration for fresher water" at bounding box center [488, 289] width 168 height 18
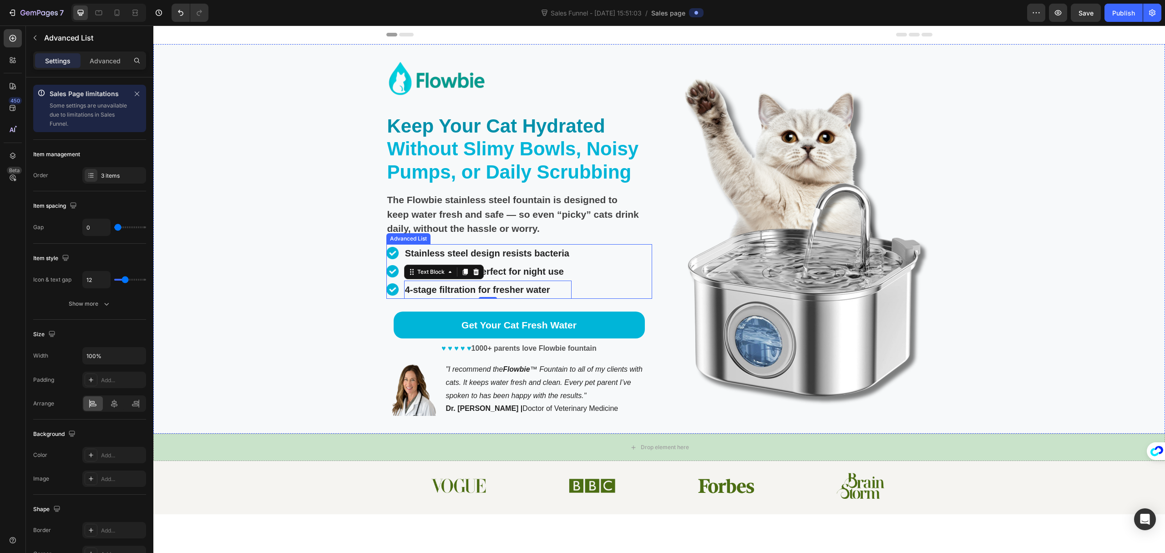
click at [625, 286] on div "Image Stainless steel design resists bacteria Text Block Image Ultra-quiet flow…" at bounding box center [520, 271] width 266 height 55
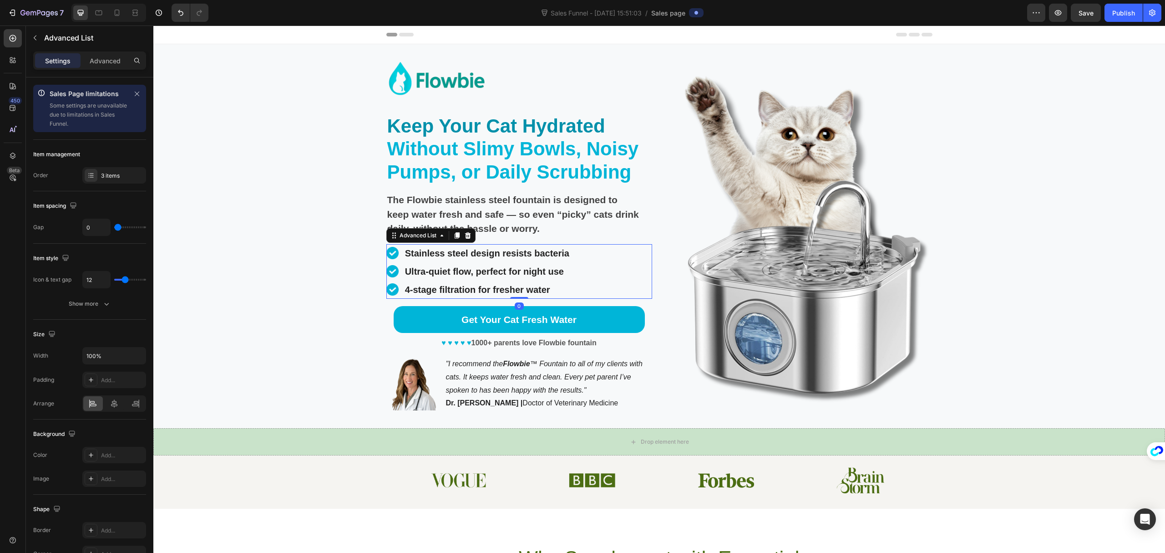
drag, startPoint x: 517, startPoint y: 301, endPoint x: 518, endPoint y: 285, distance: 16.4
click at [518, 285] on div "Image Stainless steel design resists bacteria Text Block Image Ultra-quiet flow…" at bounding box center [520, 271] width 266 height 55
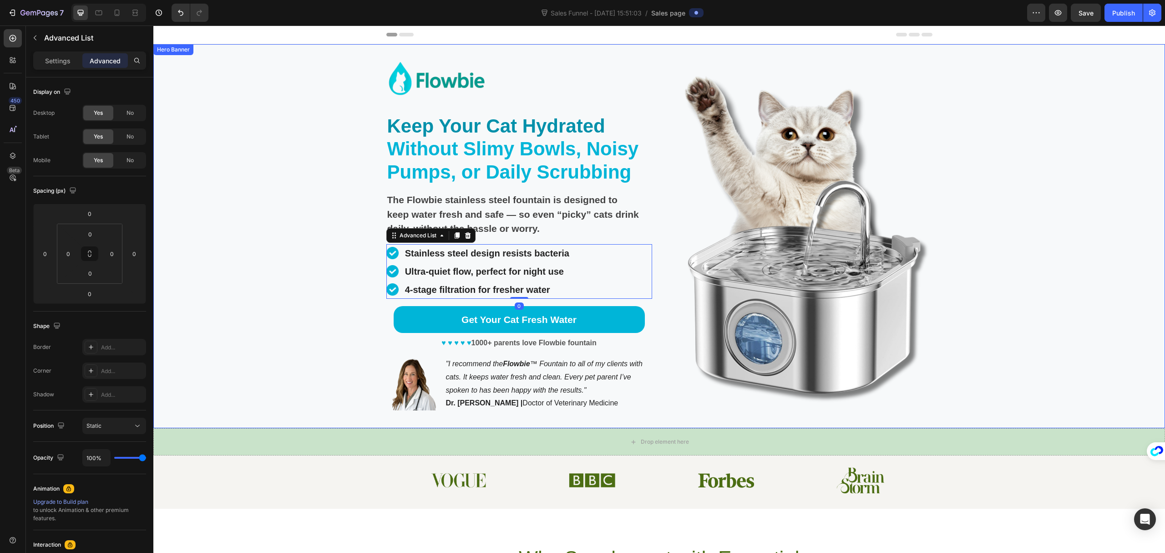
click at [308, 297] on div "Background Image" at bounding box center [659, 236] width 1012 height 384
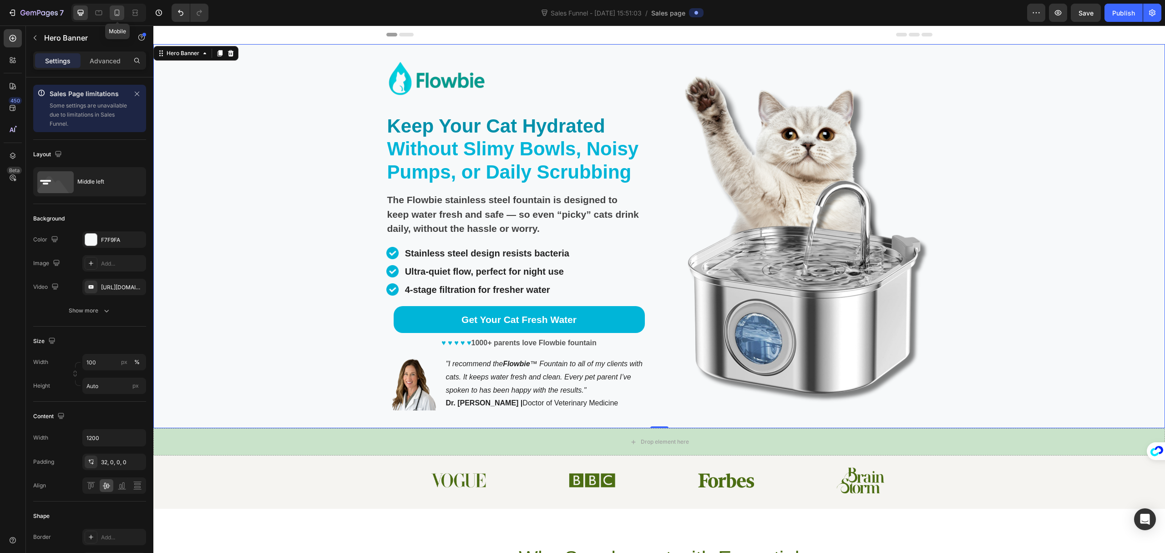
click at [117, 11] on icon at bounding box center [116, 12] width 9 height 9
type input "100%"
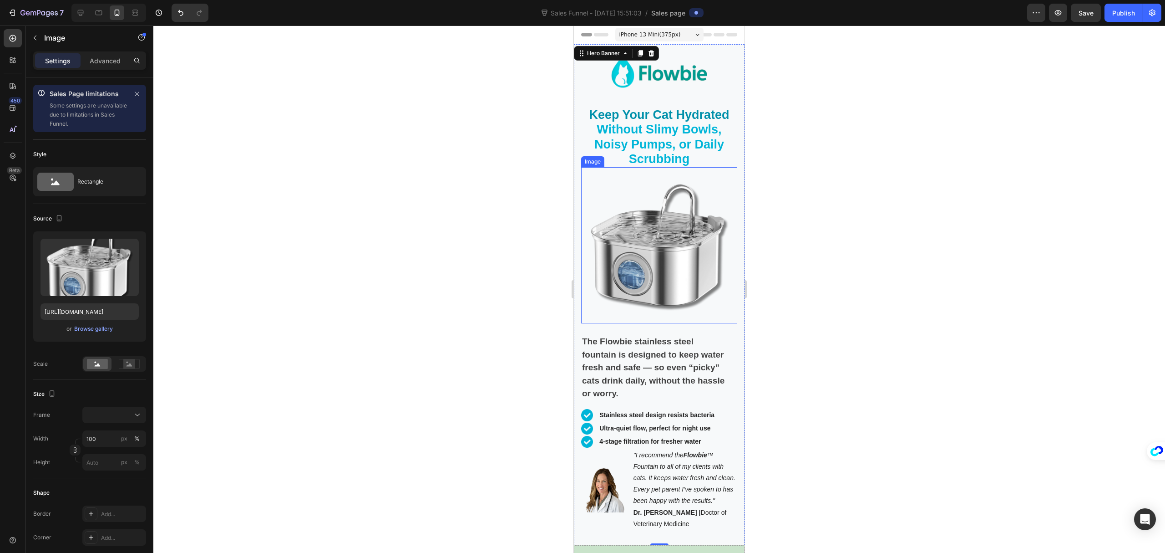
click at [664, 237] on img at bounding box center [659, 245] width 156 height 156
click at [85, 330] on div "Browse gallery" at bounding box center [93, 329] width 39 height 8
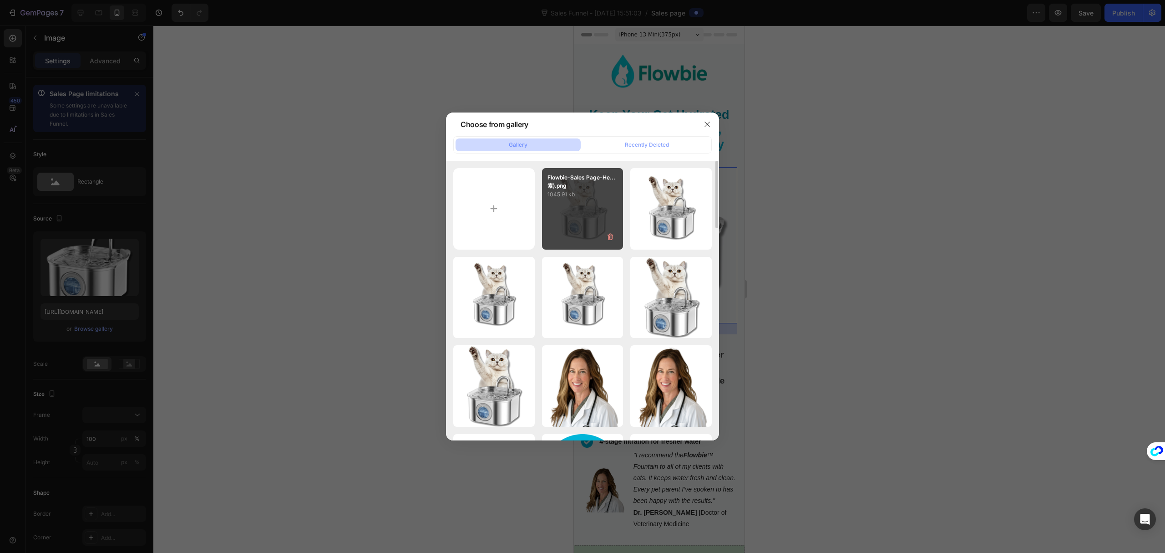
click at [587, 215] on div "Flowbie-Sales Page-He...素).png 1045.91 kb" at bounding box center [582, 208] width 81 height 81
type input "https://cdn.shopify.com/s/files/1/0695/7829/3384/files/gempages_581462389141013…"
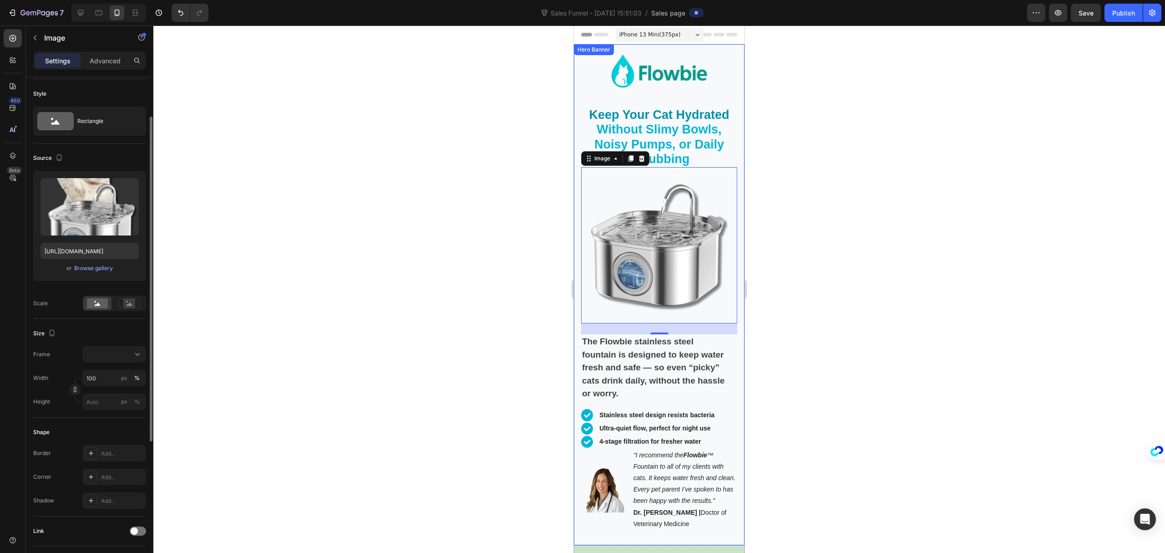
scroll to position [121, 0]
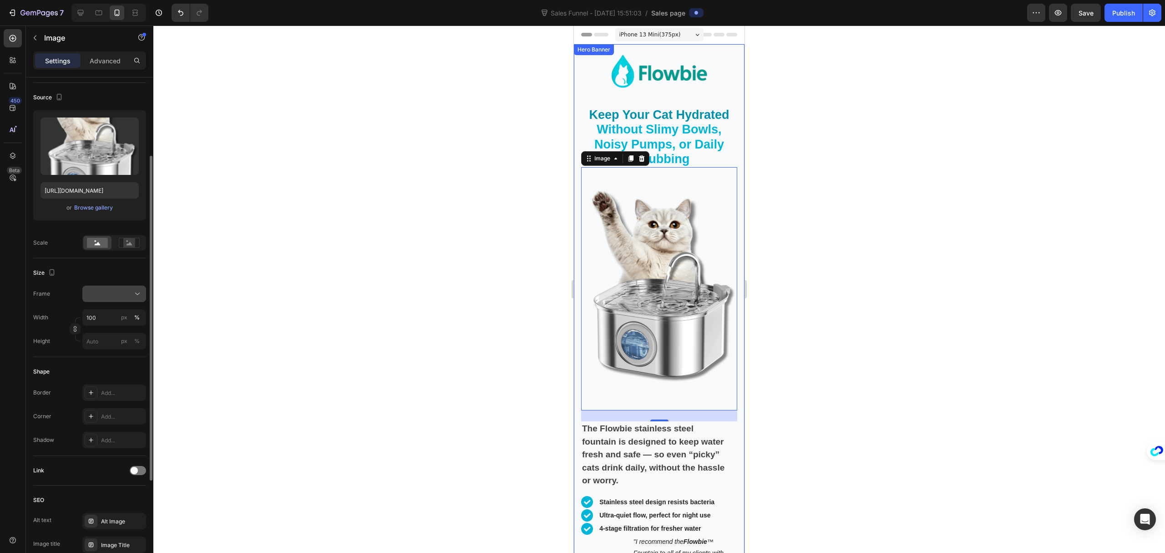
click at [120, 293] on div at bounding box center [115, 293] width 56 height 9
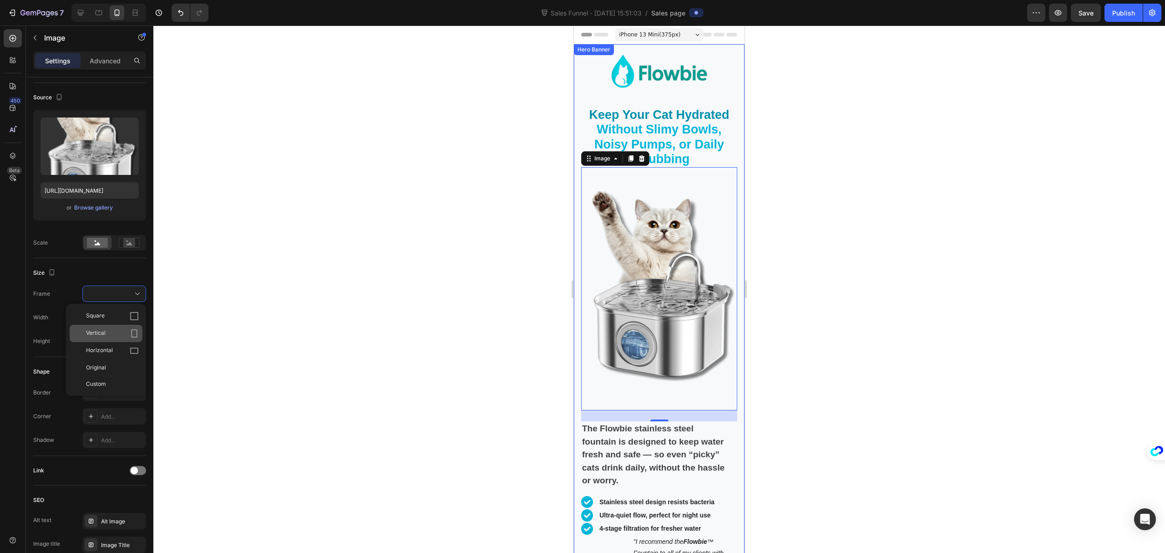
click at [112, 333] on div "Vertical" at bounding box center [112, 333] width 53 height 9
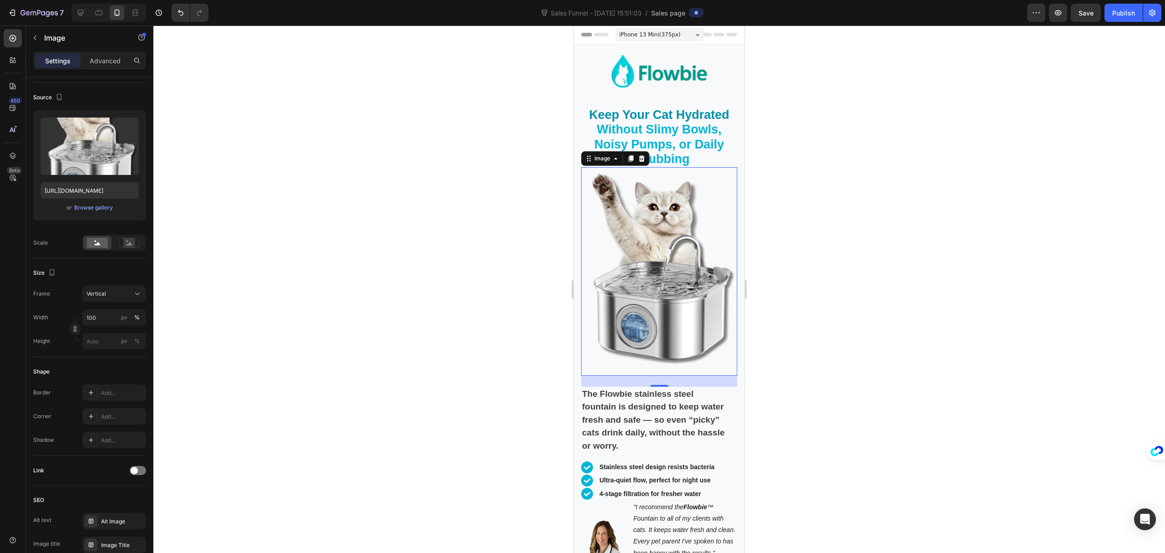
drag, startPoint x: 660, startPoint y: 371, endPoint x: 660, endPoint y: 352, distance: 18.2
click at [660, 352] on div "Image 24" at bounding box center [659, 271] width 156 height 208
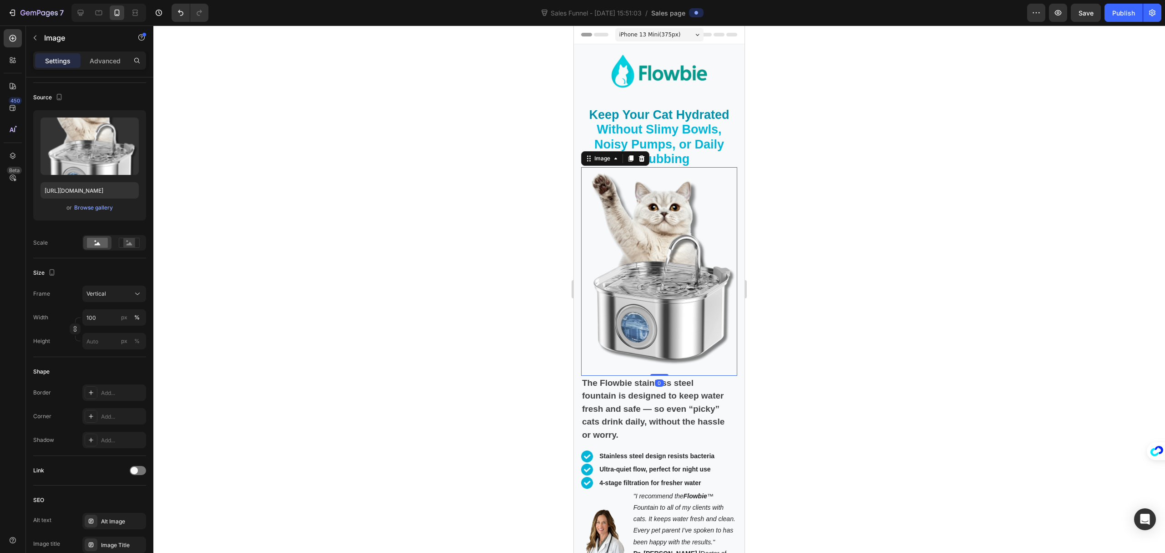
drag, startPoint x: 657, startPoint y: 372, endPoint x: 677, endPoint y: 332, distance: 44.4
click at [658, 346] on div "Image 0" at bounding box center [659, 271] width 156 height 208
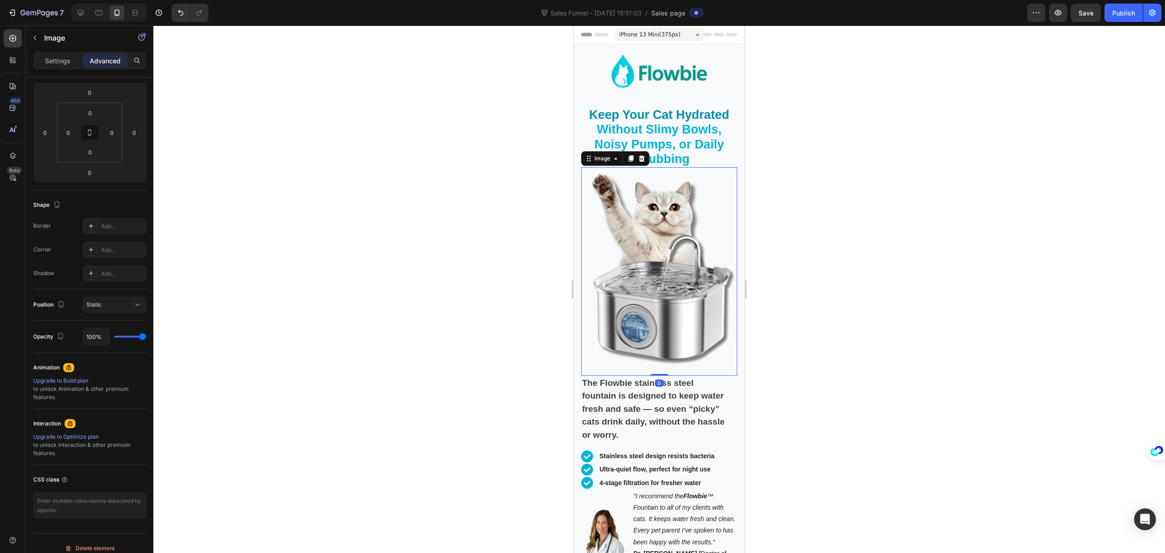
click at [845, 235] on div at bounding box center [659, 288] width 1012 height 527
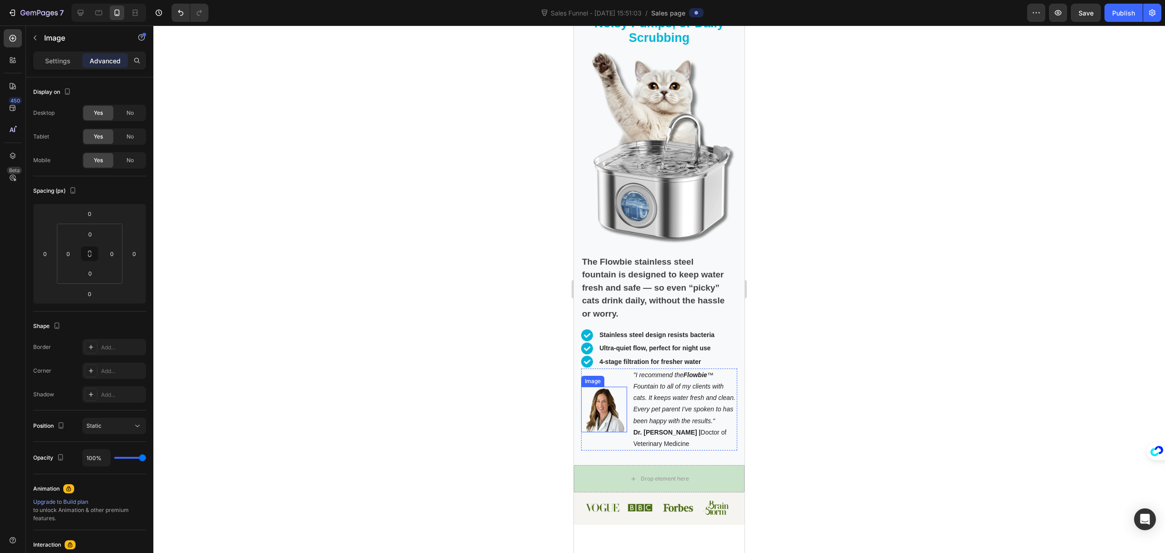
click at [606, 401] on img at bounding box center [604, 410] width 46 height 46
click at [921, 330] on div at bounding box center [659, 288] width 1012 height 527
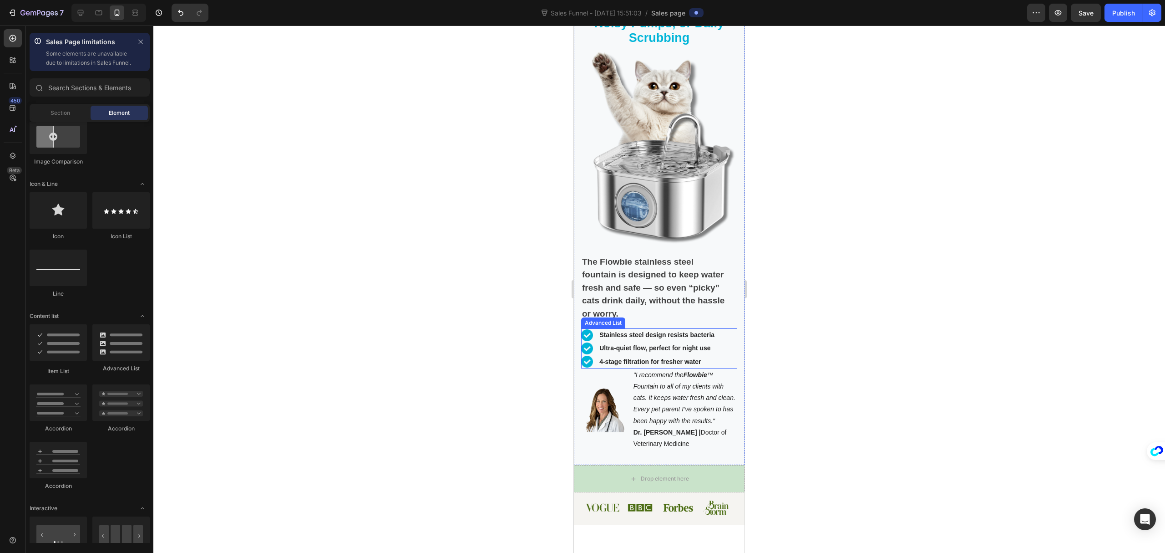
click at [920, 319] on div at bounding box center [659, 288] width 1012 height 527
click at [891, 334] on div at bounding box center [659, 288] width 1012 height 527
click at [672, 329] on p "Stainless steel design resists bacteria" at bounding box center [658, 334] width 117 height 11
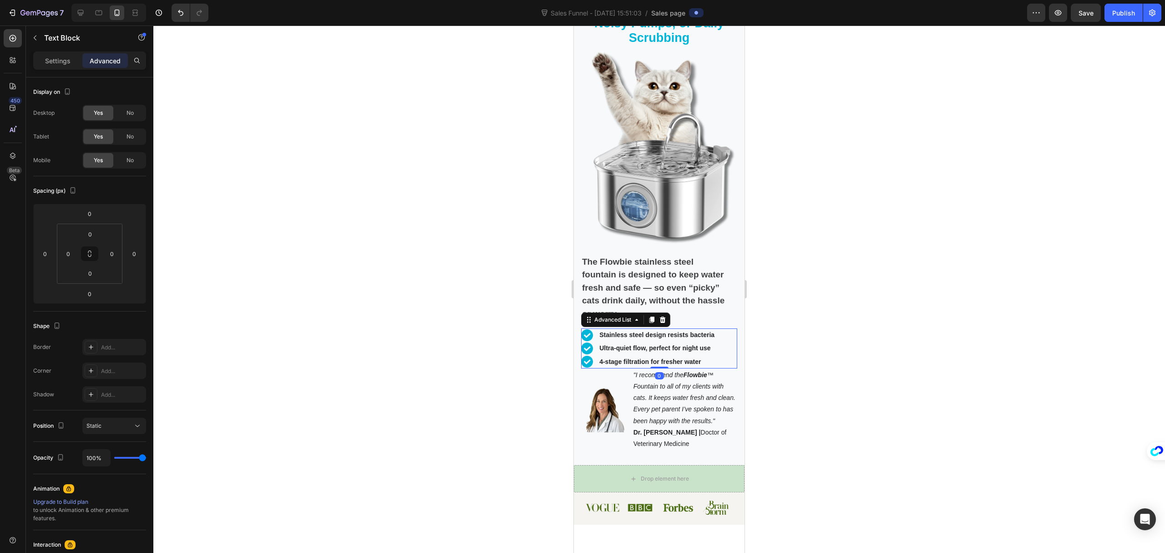
click at [720, 346] on div "Image Stainless steel design resists bacteria Text Block Image Ultra-quiet flow…" at bounding box center [659, 348] width 156 height 40
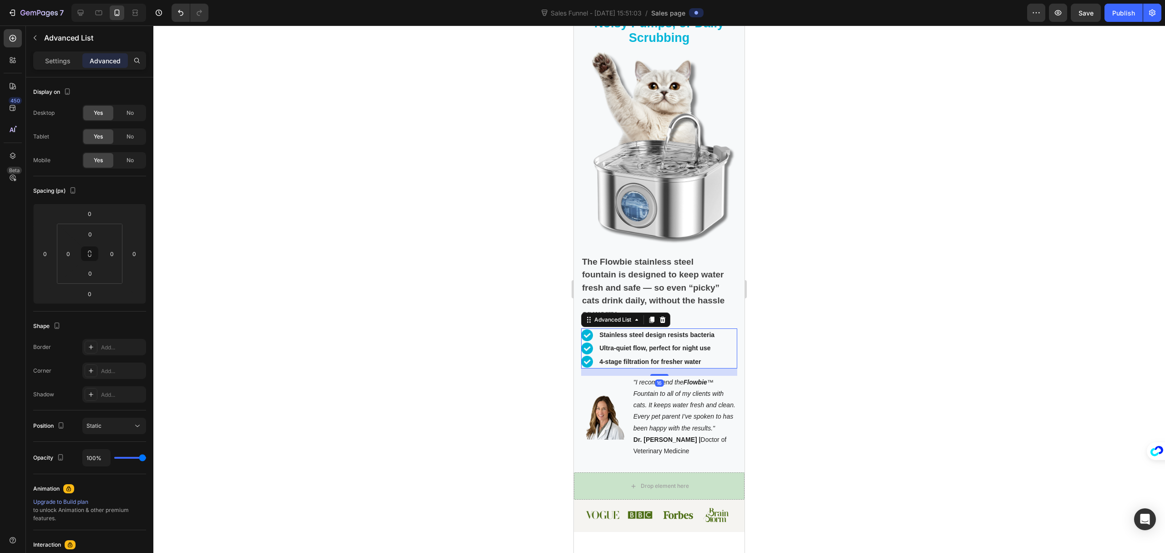
drag, startPoint x: 657, startPoint y: 355, endPoint x: 666, endPoint y: 362, distance: 11.7
click at [666, 368] on div "16" at bounding box center [659, 368] width 156 height 0
type input "16"
click at [795, 334] on div at bounding box center [659, 288] width 1012 height 527
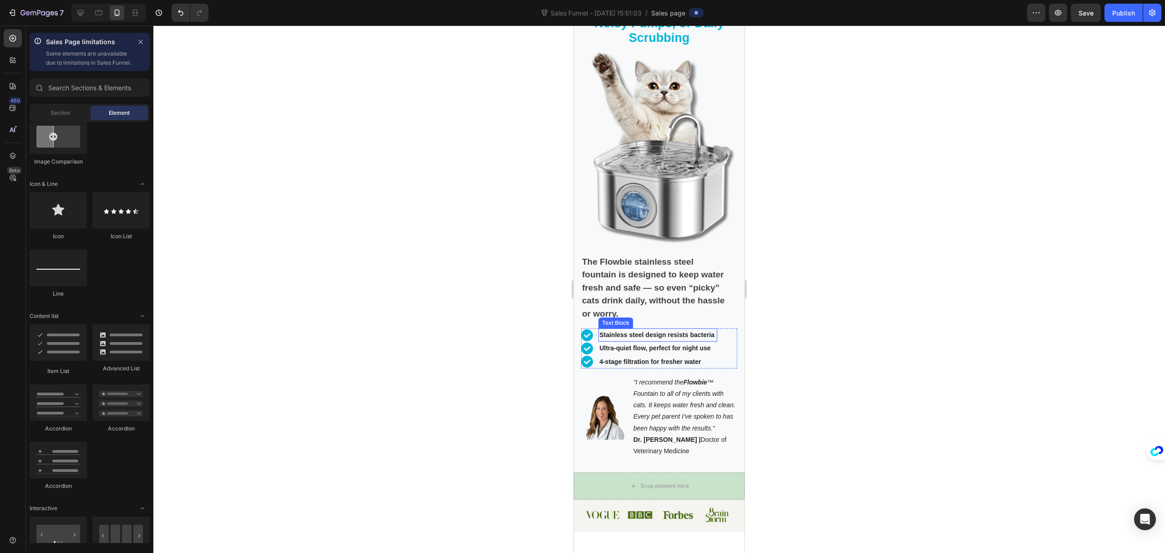
click at [716, 329] on p "Stainless steel design resists bacteria" at bounding box center [658, 334] width 117 height 11
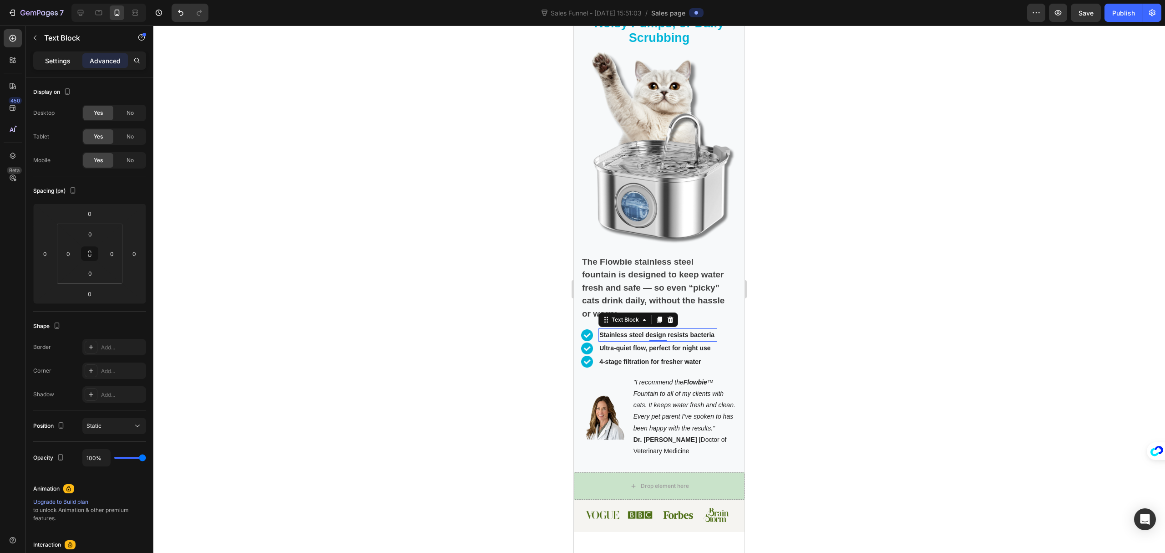
click at [65, 56] on p "Settings" at bounding box center [57, 61] width 25 height 10
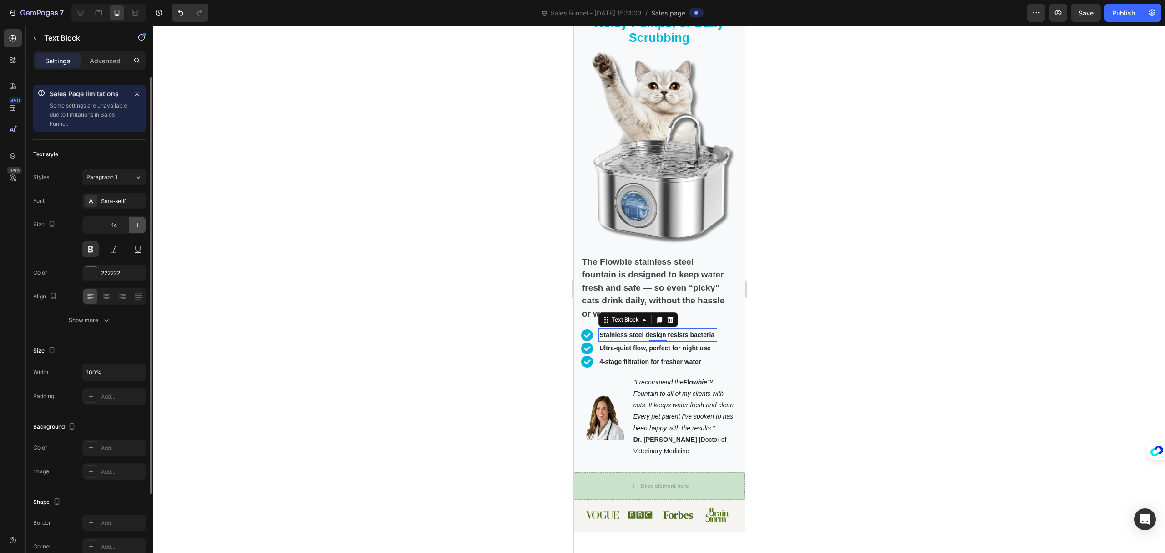
click at [139, 221] on icon "button" at bounding box center [137, 224] width 9 height 9
type input "16"
click at [95, 223] on icon "button" at bounding box center [91, 224] width 9 height 9
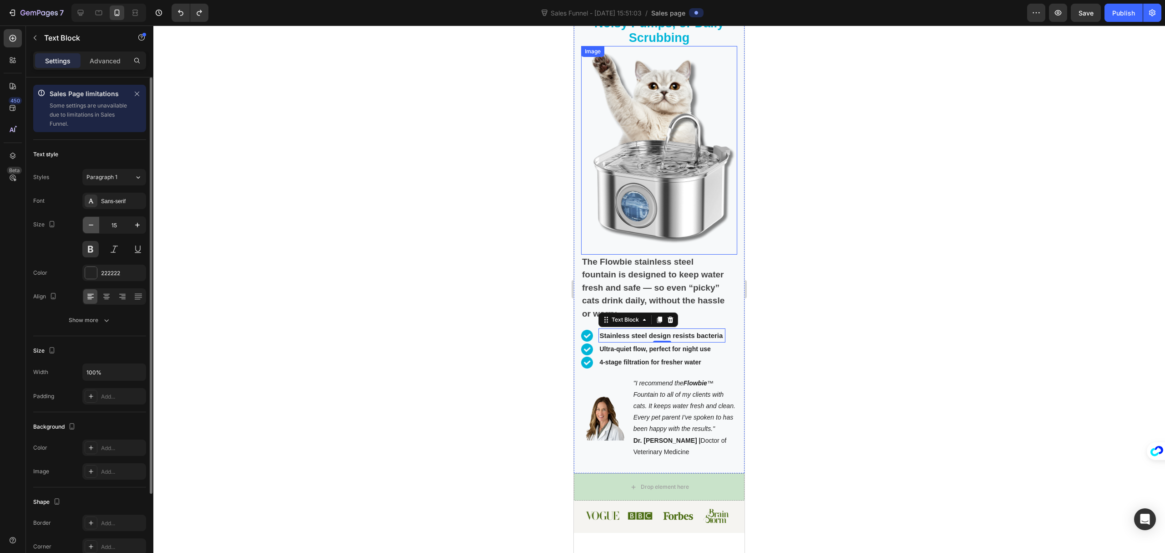
type input "14"
click at [332, 243] on div at bounding box center [659, 288] width 1012 height 527
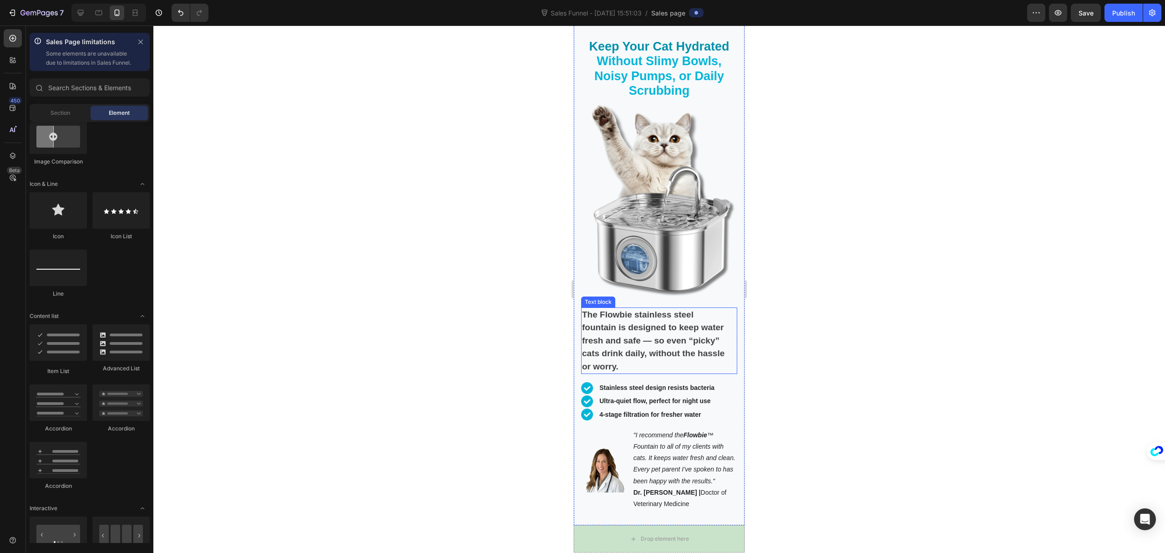
scroll to position [0, 0]
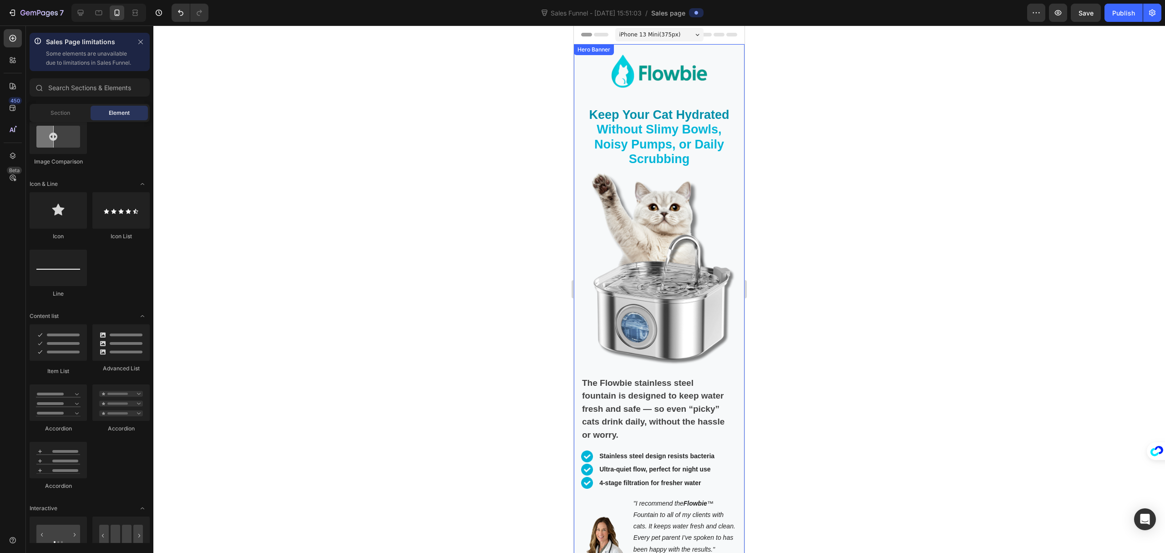
click at [668, 97] on div "Image Keep Your Cat Hydrated Without Slimy Bowls, Noisy Pumps, or Daily Scrubbi…" at bounding box center [659, 322] width 156 height 542
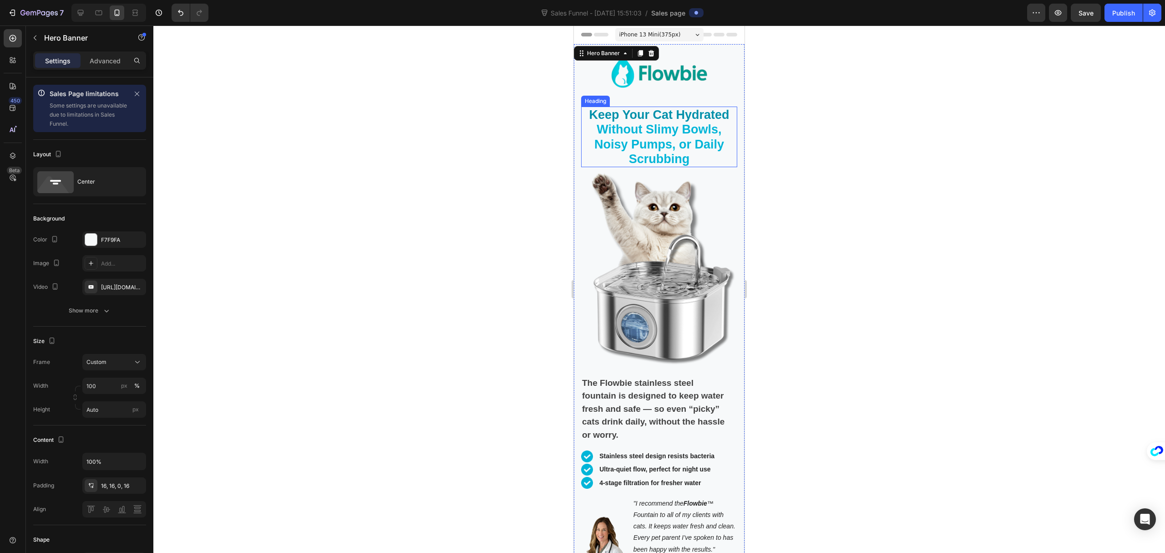
click at [664, 122] on span "Without Slimy Bowls, Noisy Pumps, or Daily Scrubbing" at bounding box center [660, 143] width 130 height 43
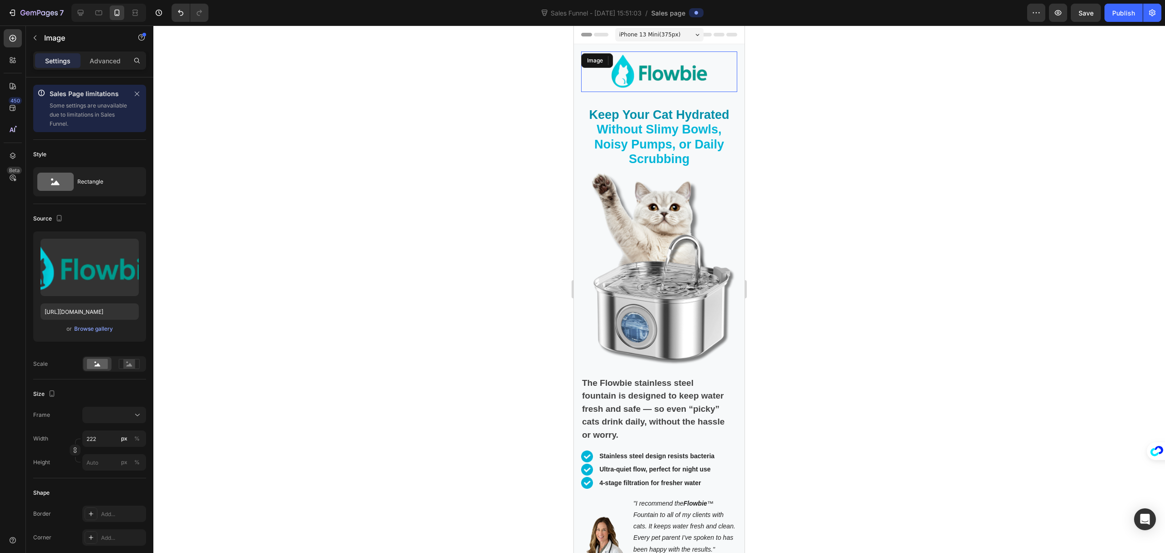
click at [672, 76] on img at bounding box center [659, 71] width 101 height 41
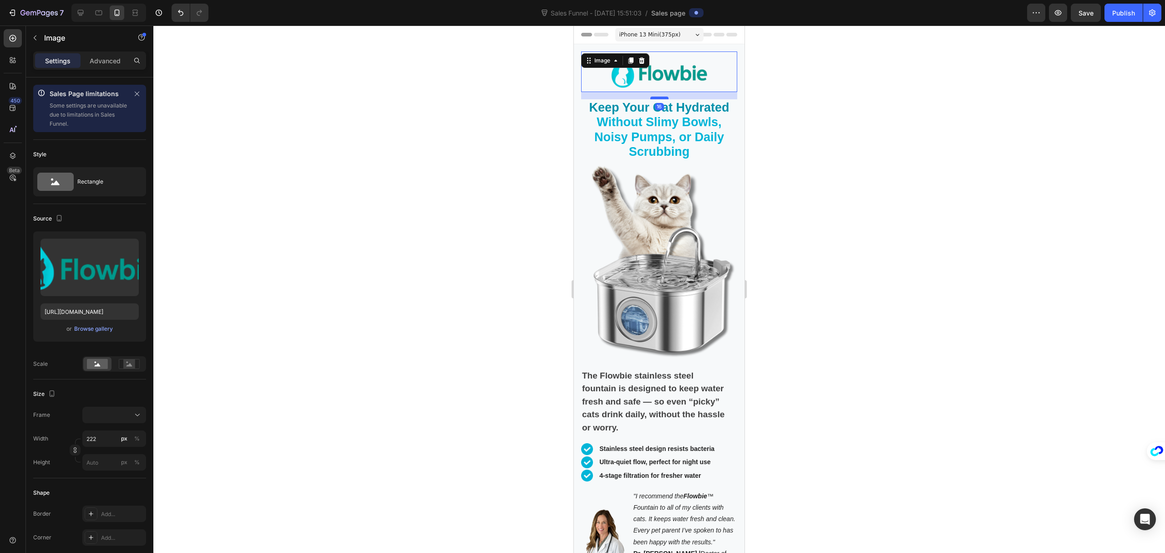
drag, startPoint x: 657, startPoint y: 105, endPoint x: 658, endPoint y: 97, distance: 7.3
click at [658, 97] on div at bounding box center [660, 98] width 18 height 3
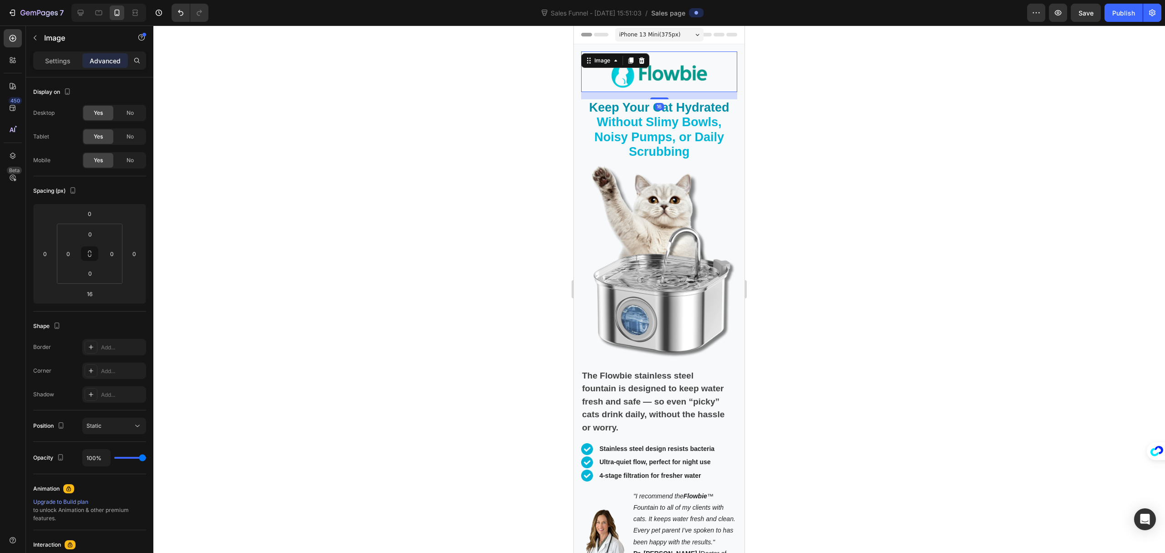
click at [831, 132] on div at bounding box center [659, 288] width 1012 height 527
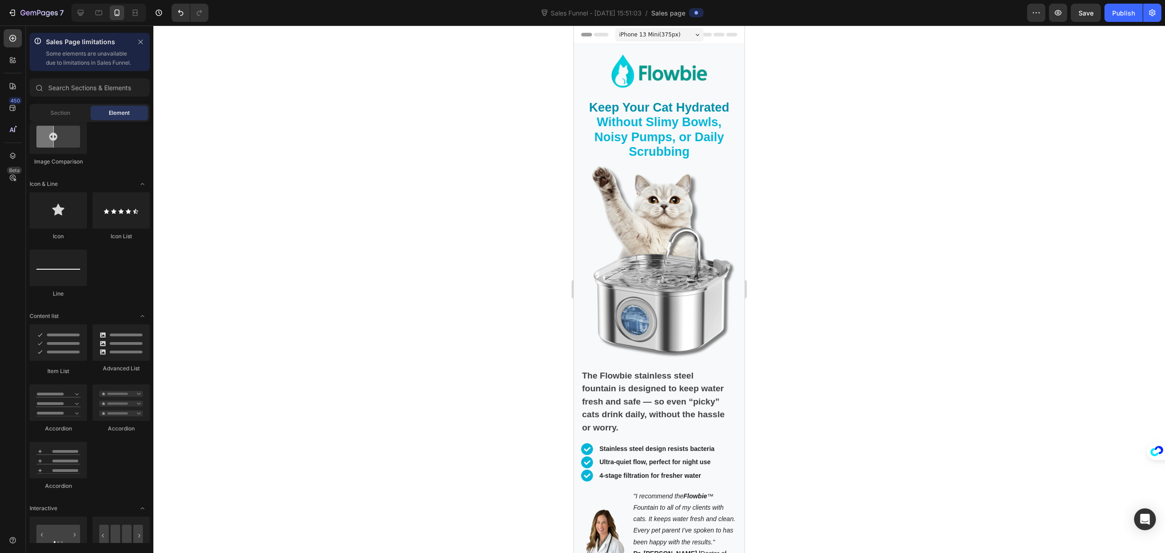
click at [676, 36] on div "iPhone 13 Mini ( 375 px)" at bounding box center [660, 35] width 88 height 14
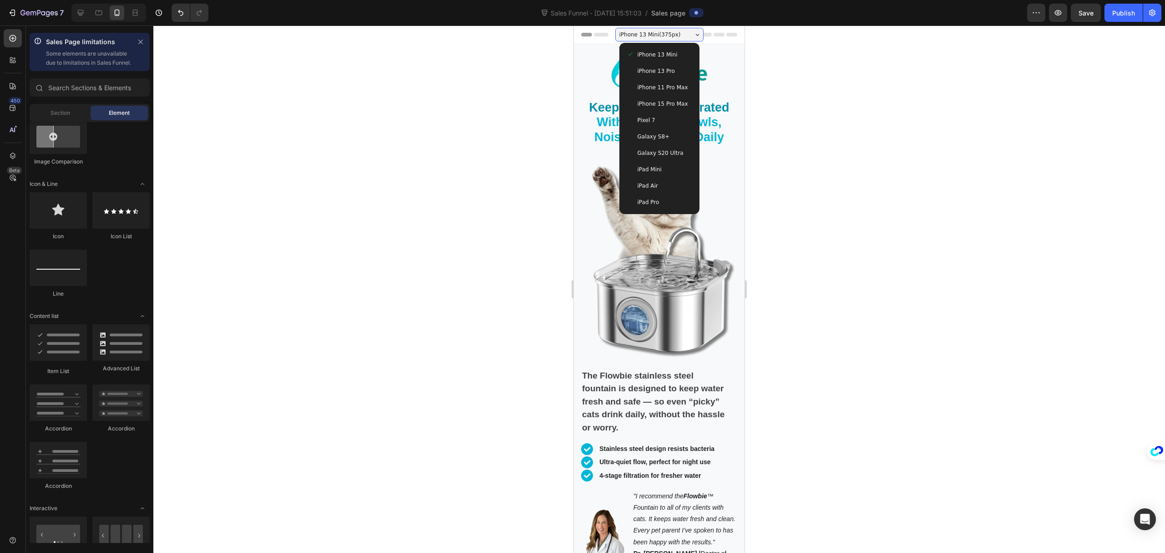
click at [676, 73] on div "iPhone 13 Pro" at bounding box center [660, 70] width 66 height 9
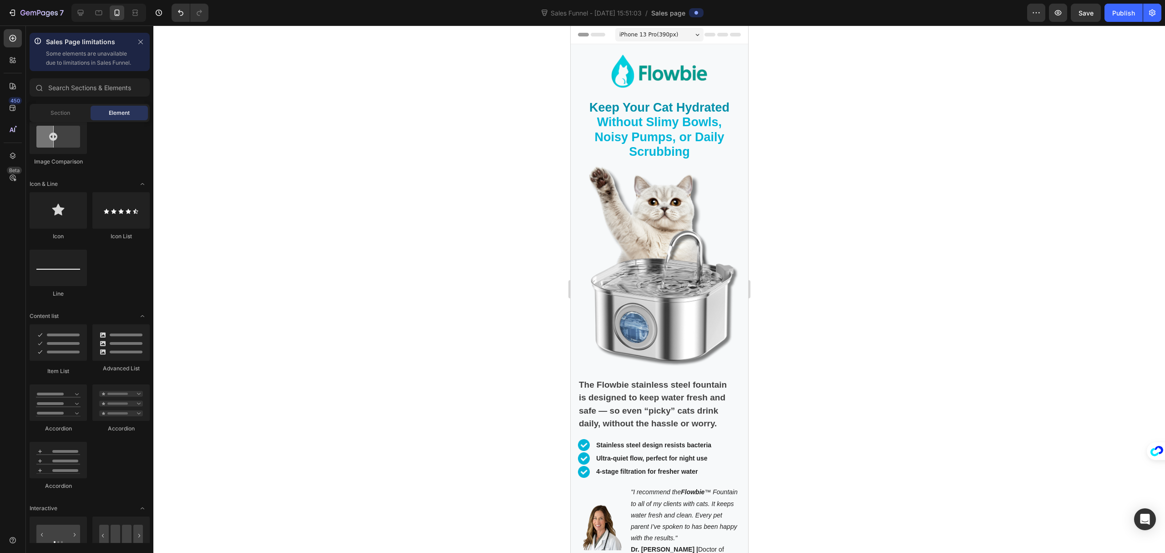
click at [893, 144] on div at bounding box center [659, 288] width 1012 height 527
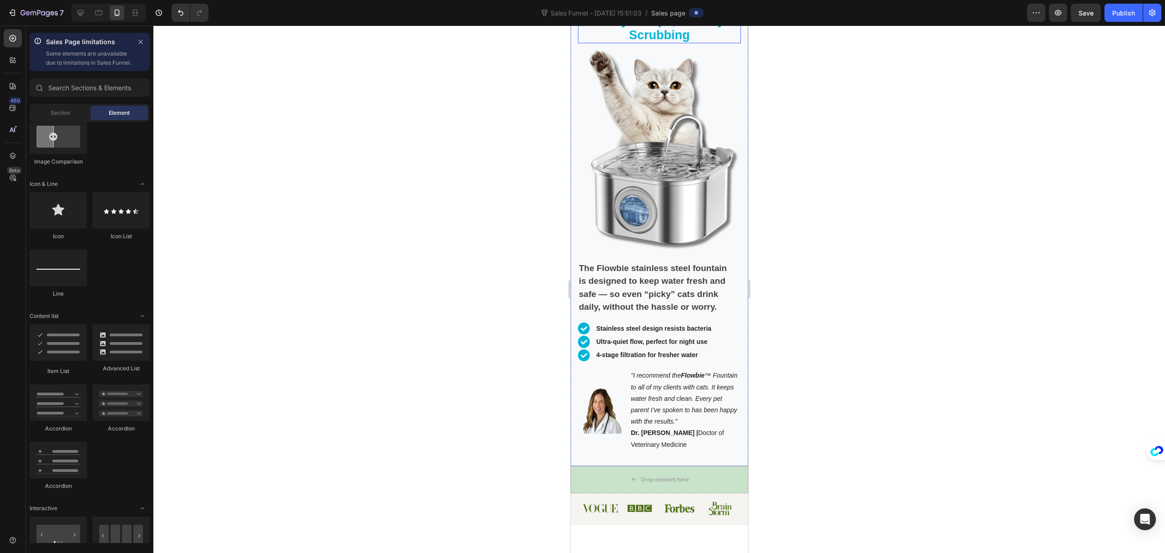
scroll to position [121, 0]
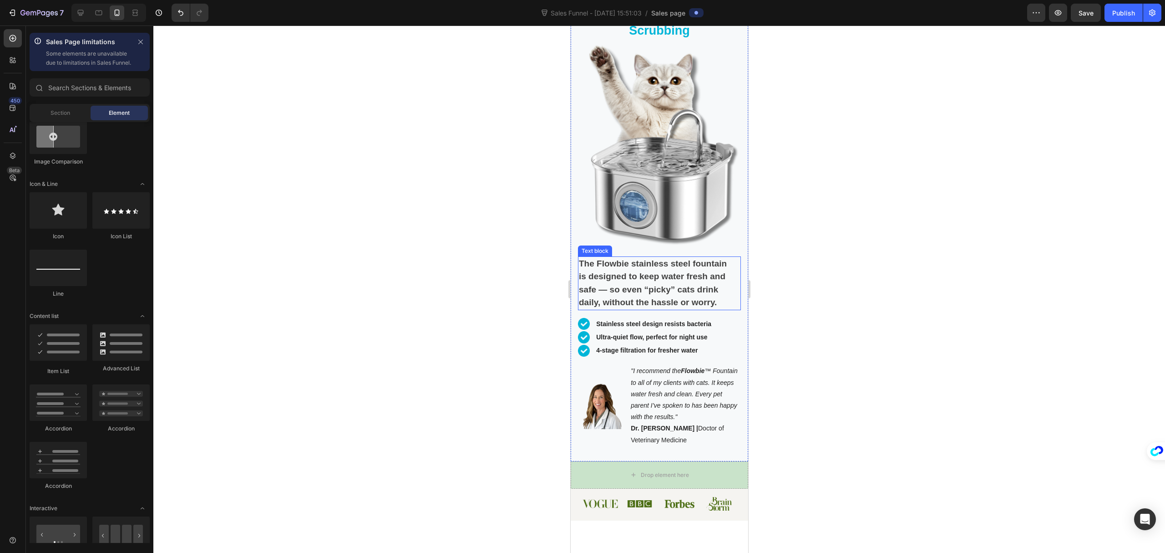
click at [655, 260] on strong "The Flowbie stainless steel fountain is designed to keep water fresh and safe —…" at bounding box center [653, 283] width 148 height 49
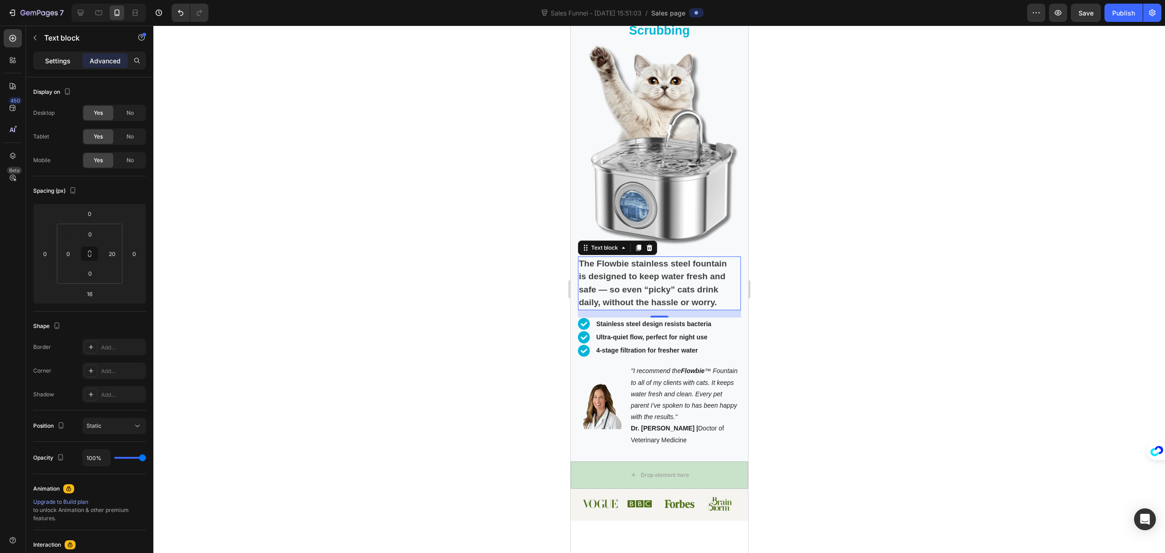
click at [71, 64] on div "Settings" at bounding box center [58, 60] width 46 height 15
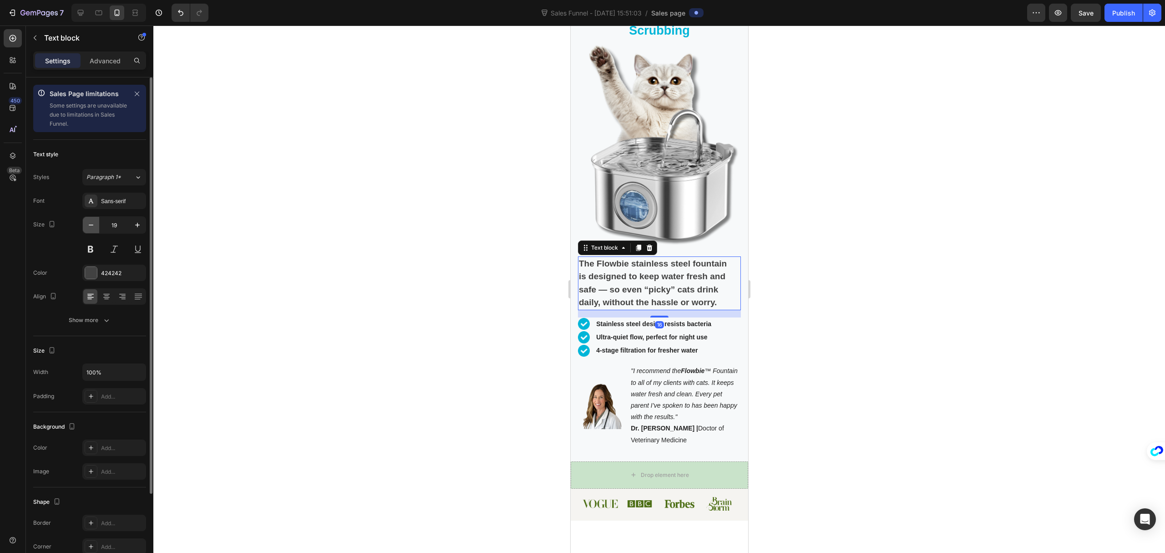
click at [95, 220] on button "button" at bounding box center [91, 225] width 16 height 16
type input "18"
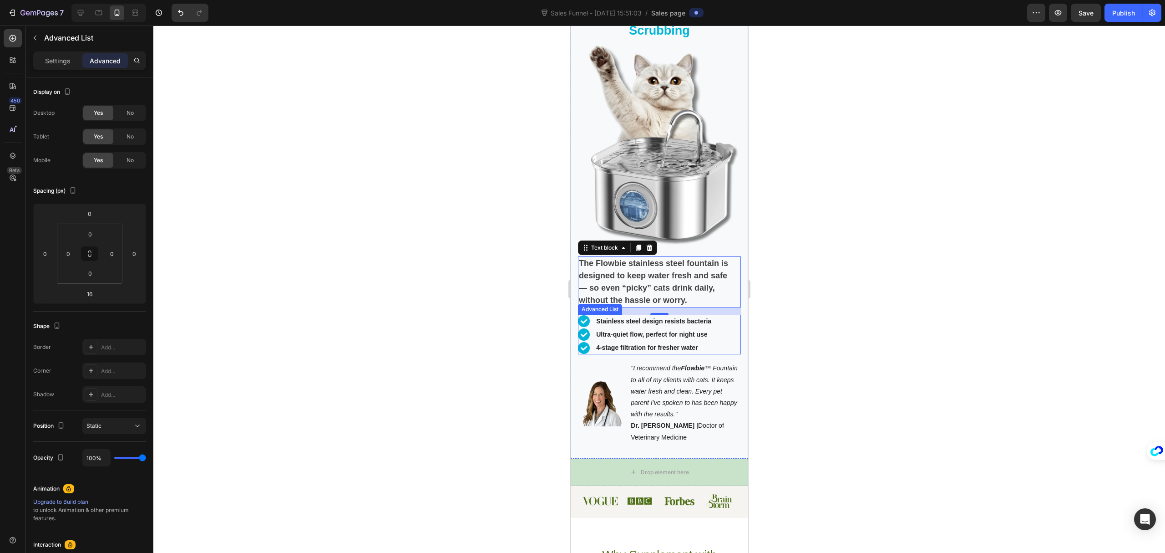
click at [723, 317] on div "Image Stainless steel design resists bacteria Text Block Image Ultra-quiet flow…" at bounding box center [659, 335] width 163 height 40
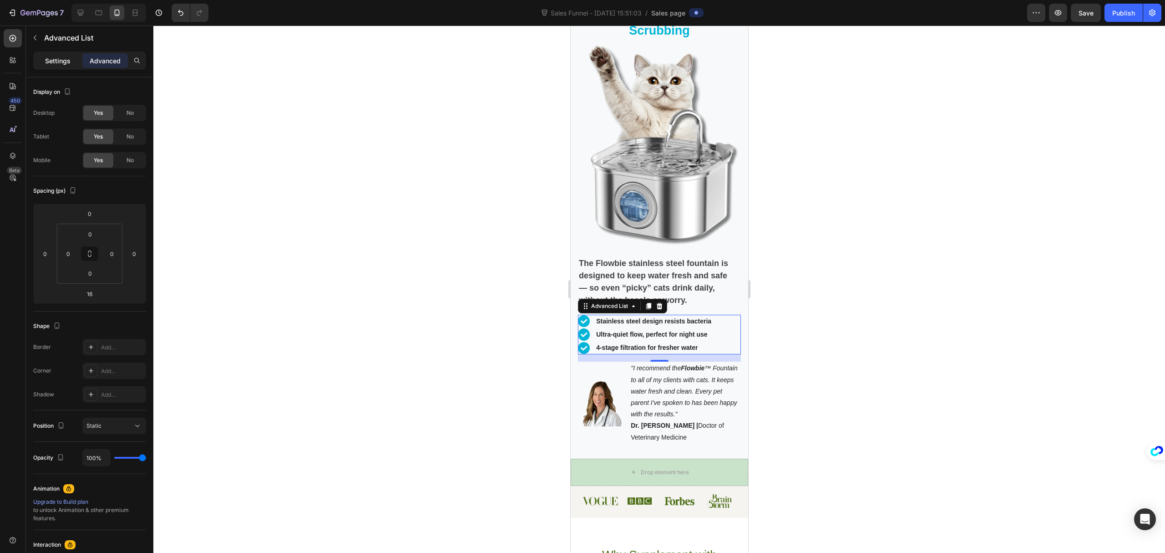
click at [66, 57] on p "Settings" at bounding box center [57, 61] width 25 height 10
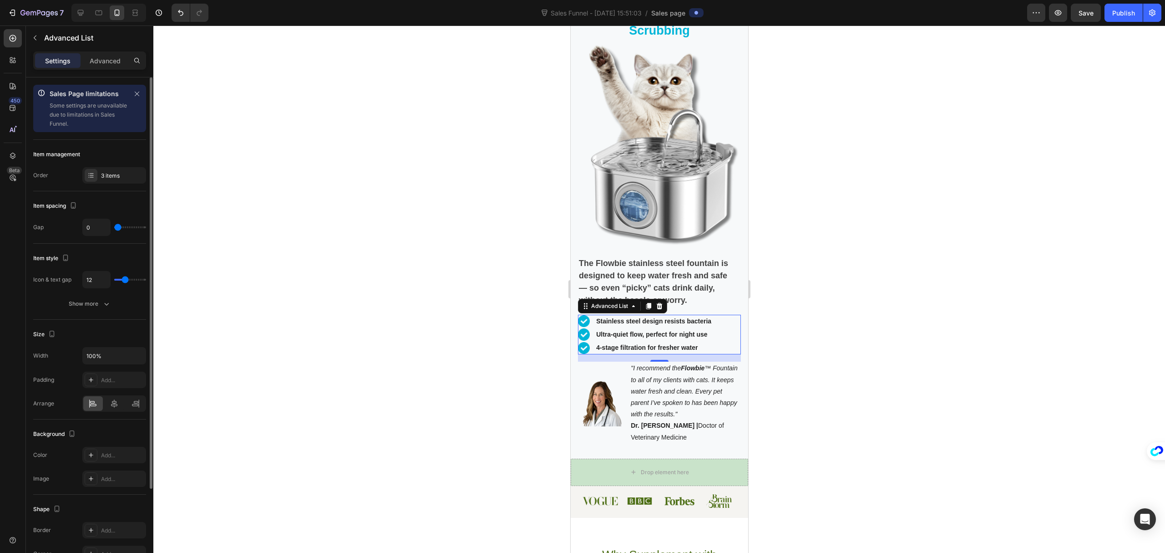
type input "5"
type input "4"
type input "3"
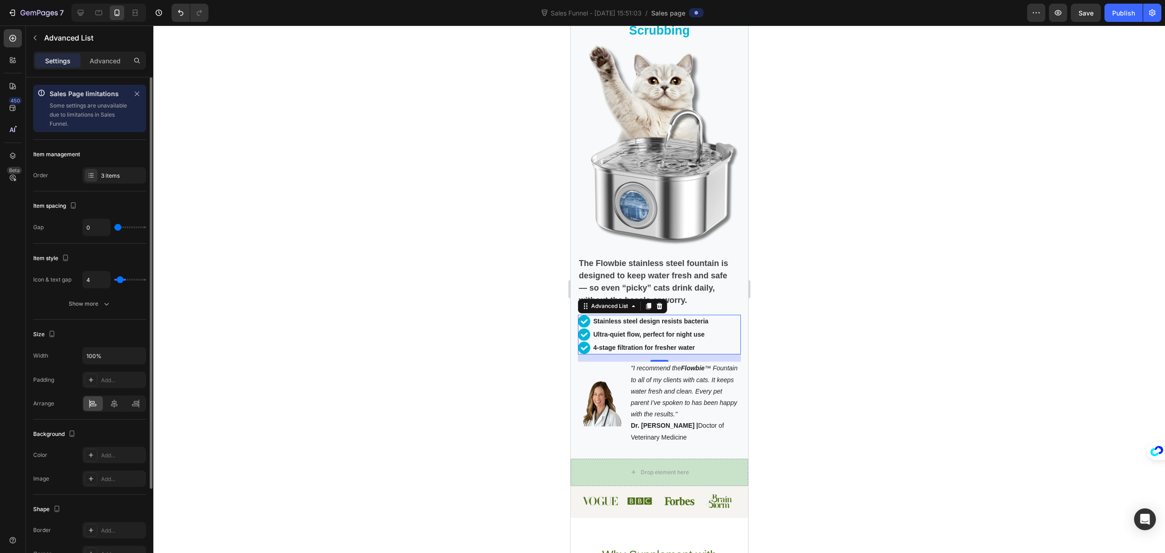
type input "3"
type input "2"
type input "1"
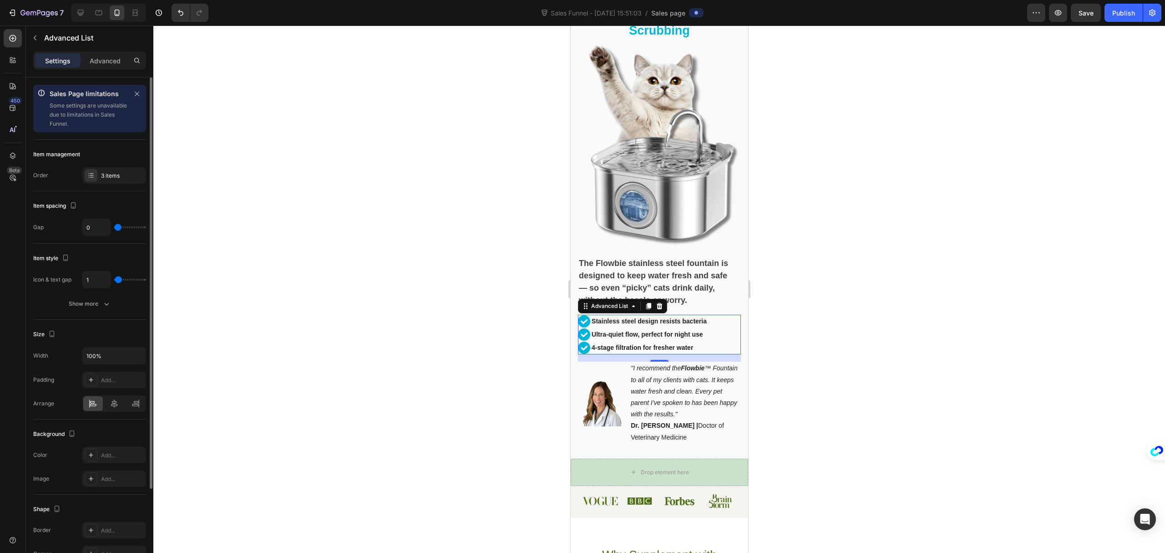
type input "0"
type input "1"
type input "2"
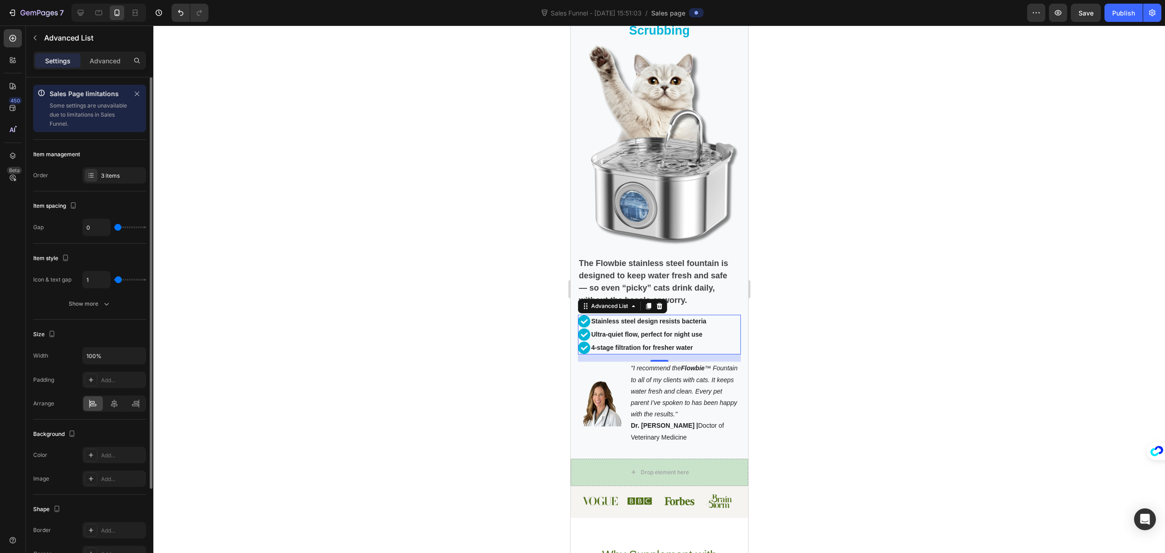
type input "2"
type input "3"
type input "4"
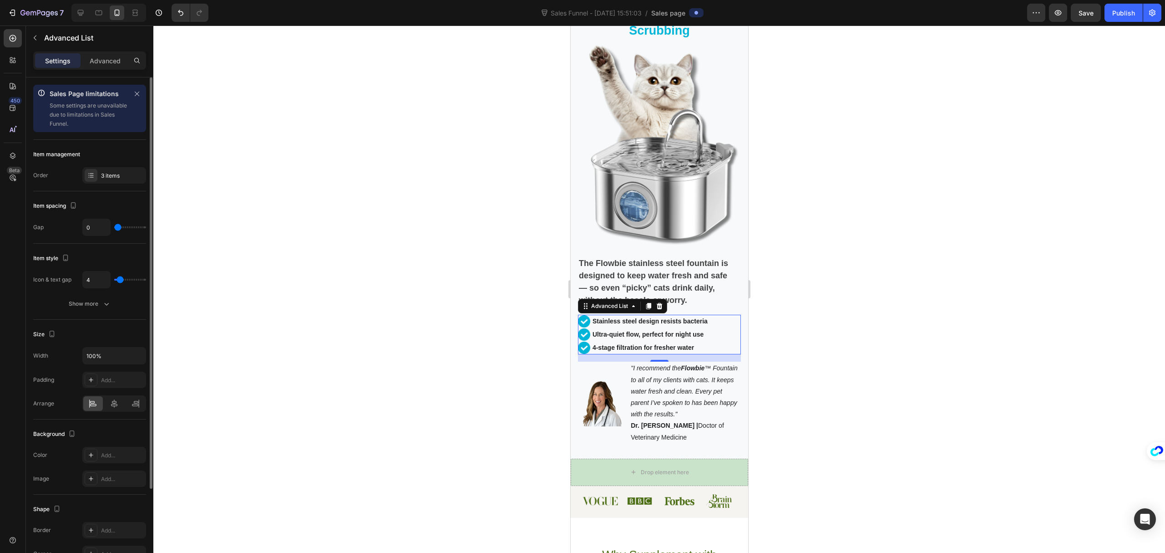
type input "5"
click at [121, 280] on input "range" at bounding box center [130, 280] width 32 height 2
type input "4"
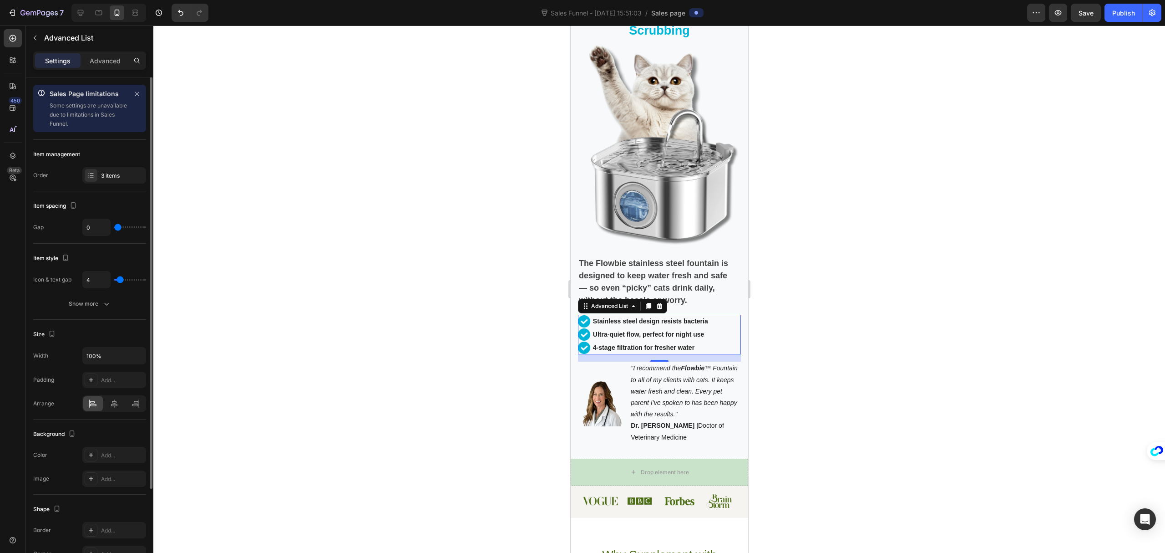
type input "5"
type input "6"
click at [121, 280] on input "range" at bounding box center [130, 280] width 32 height 2
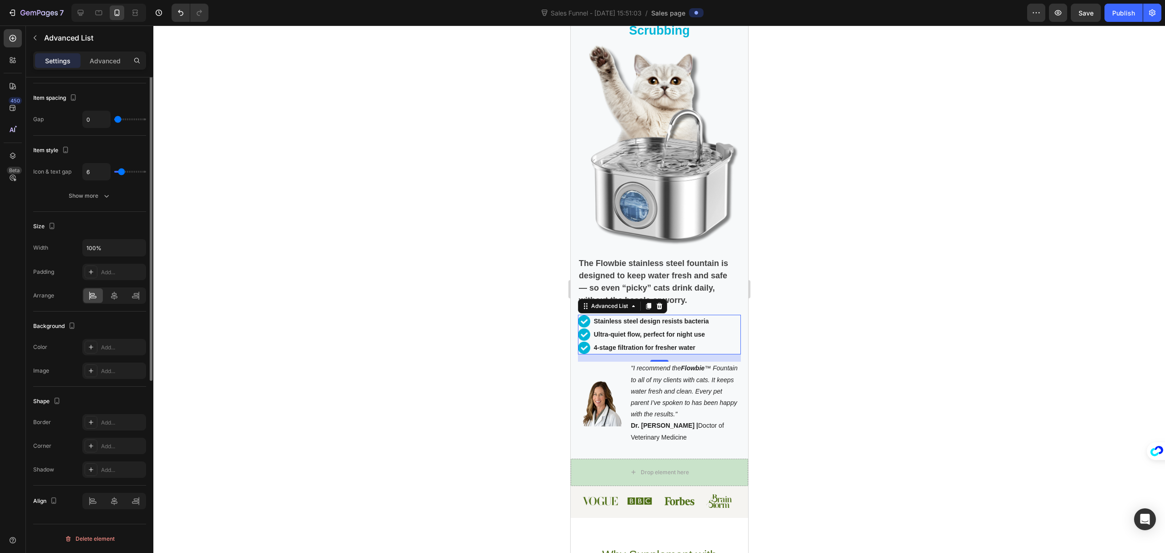
scroll to position [0, 0]
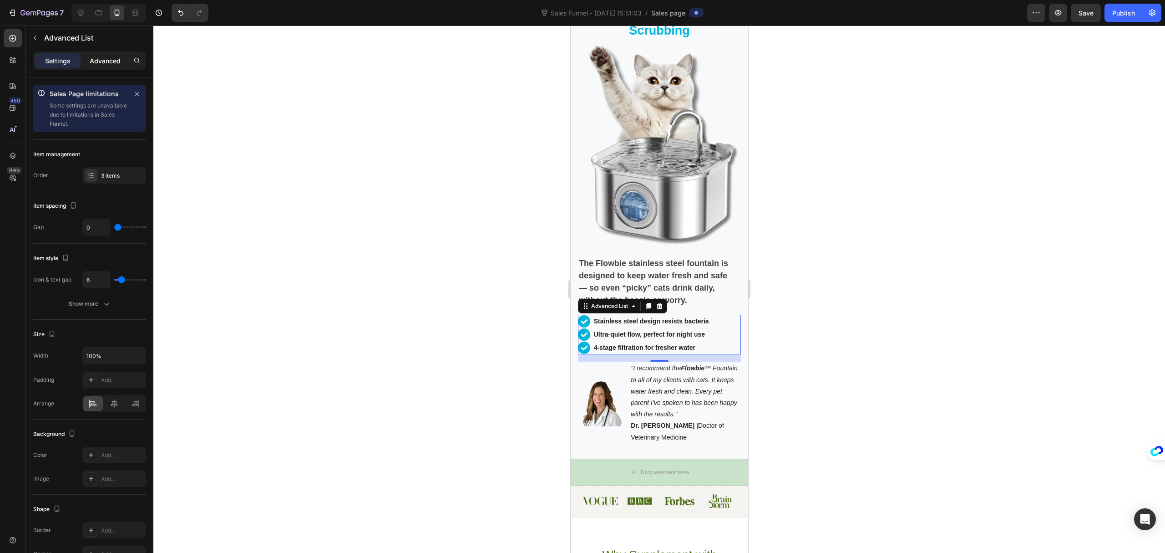
click at [101, 64] on p "Advanced" at bounding box center [105, 61] width 31 height 10
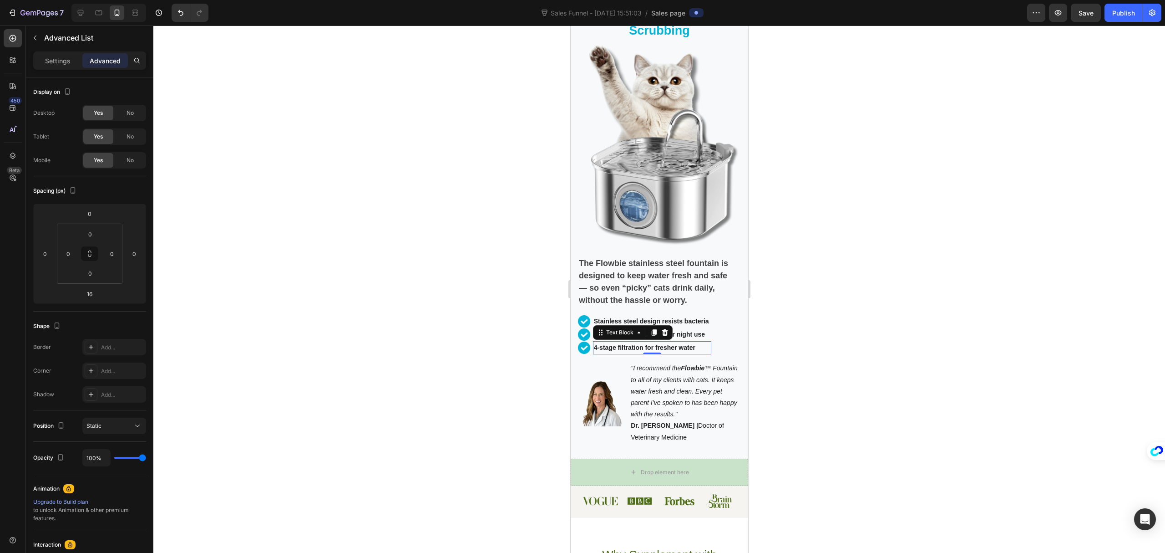
click at [708, 342] on p "4-stage filtration for fresher water" at bounding box center [652, 347] width 117 height 11
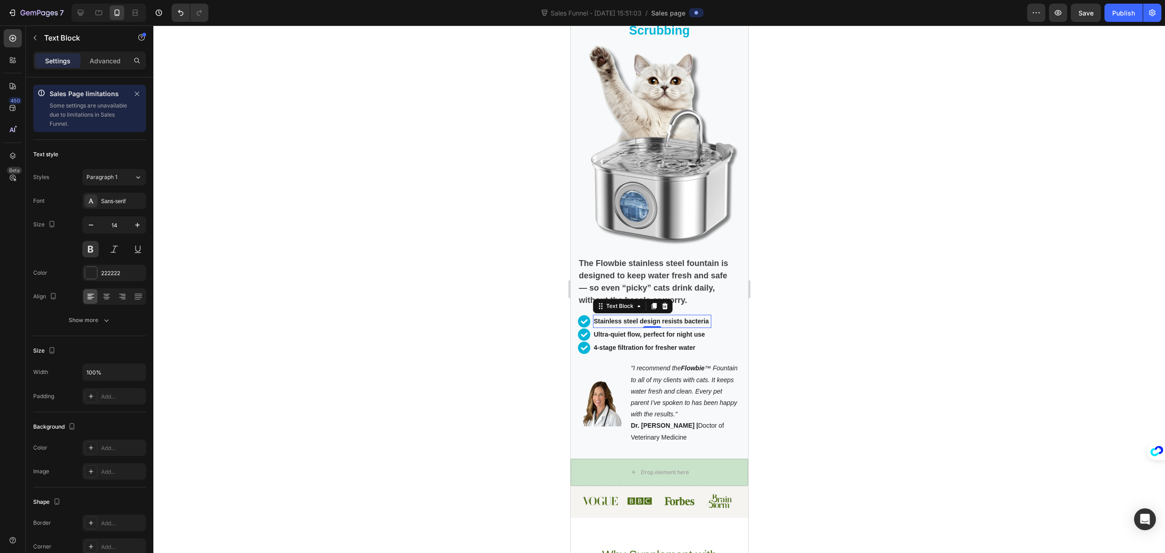
click at [660, 316] on p "Stainless steel design resists bacteria" at bounding box center [652, 321] width 117 height 11
click at [139, 219] on button "button" at bounding box center [137, 225] width 16 height 16
type input "16"
click at [636, 331] on p "Ultra-quiet flow, perfect for night use" at bounding box center [660, 336] width 133 height 11
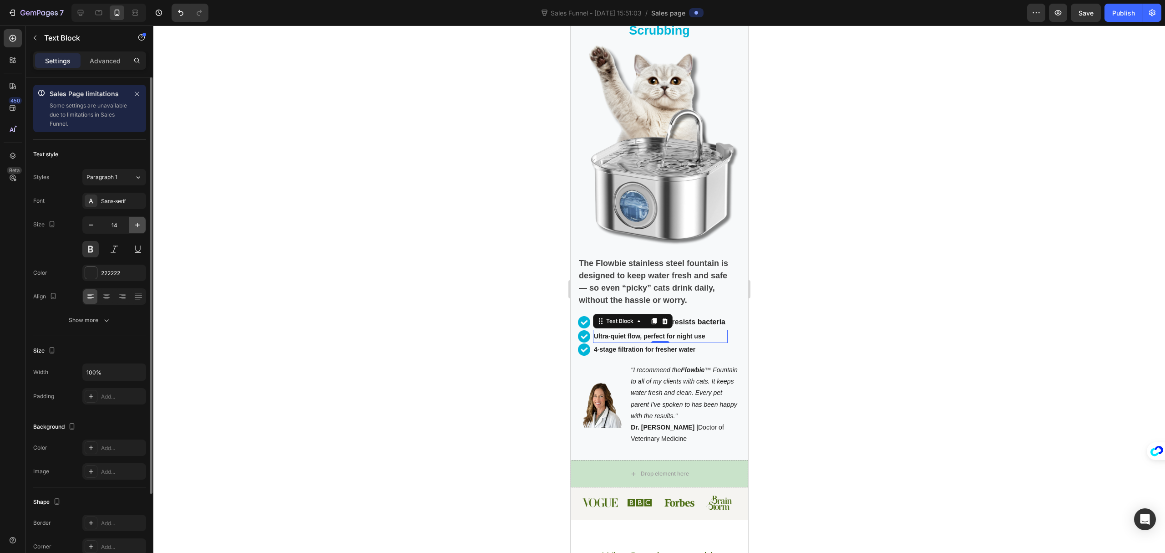
click at [142, 221] on button "button" at bounding box center [137, 225] width 16 height 16
type input "16"
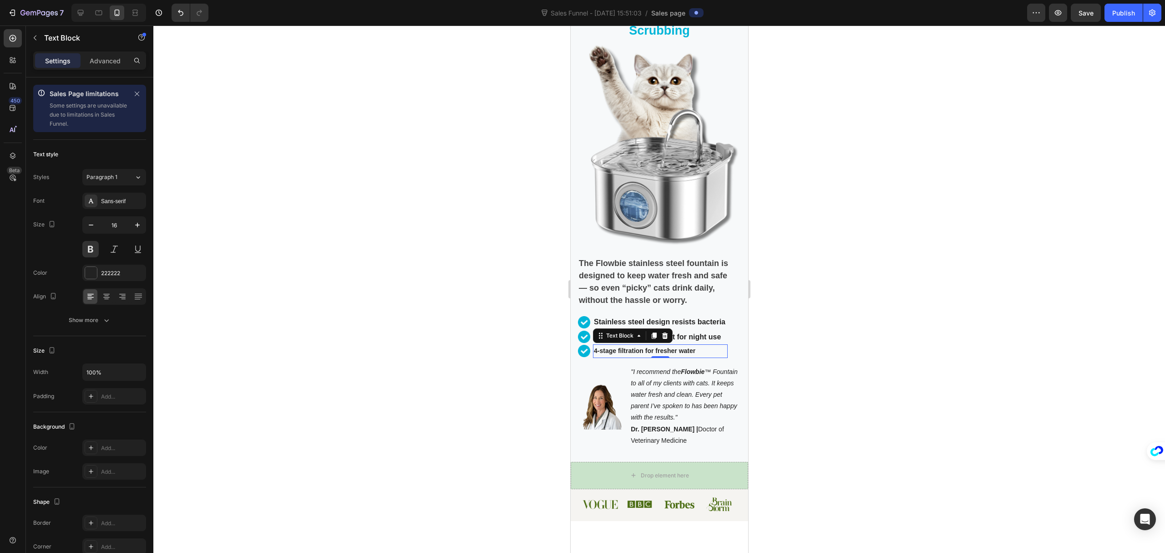
click at [641, 345] on p "4-stage filtration for fresher water" at bounding box center [660, 350] width 133 height 11
click at [137, 217] on button "button" at bounding box center [137, 225] width 16 height 16
type input "16"
click at [237, 227] on div at bounding box center [659, 288] width 1012 height 527
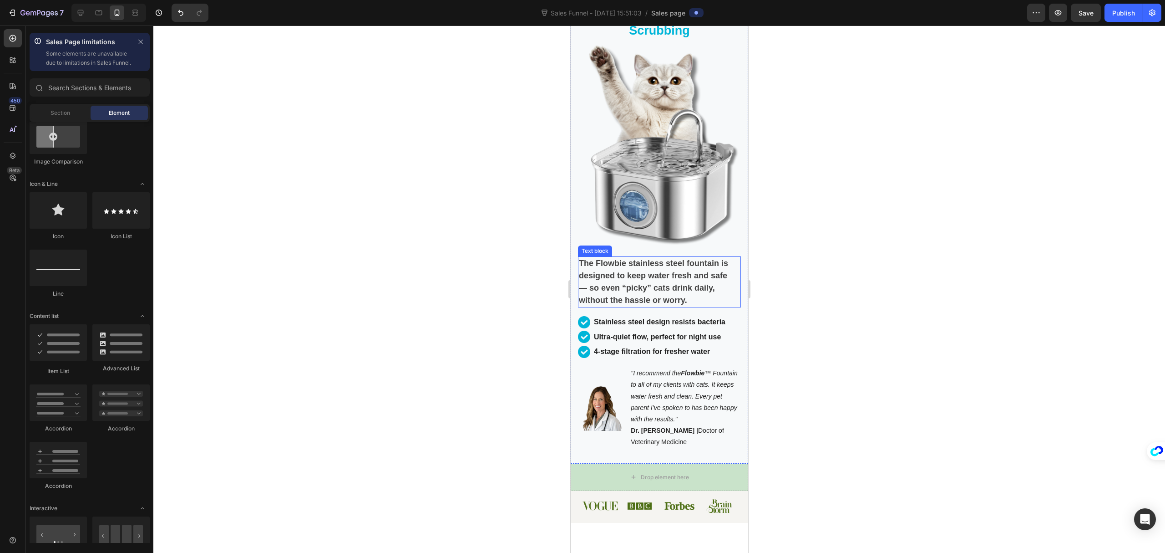
click at [687, 275] on strong "The Flowbie stainless steel fountain is designed to keep water fresh and safe —…" at bounding box center [653, 282] width 149 height 46
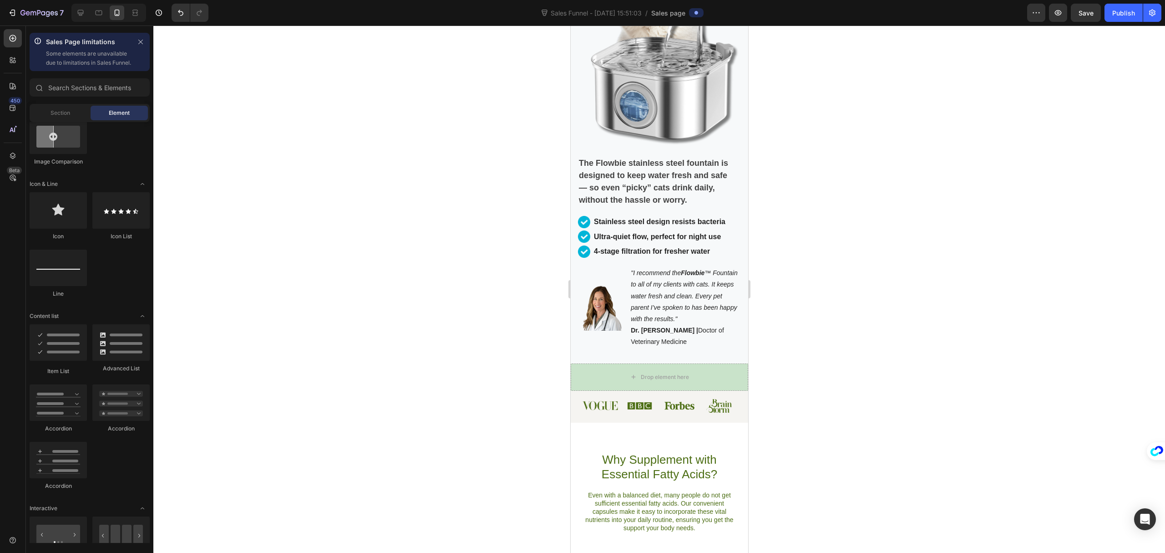
scroll to position [263, 0]
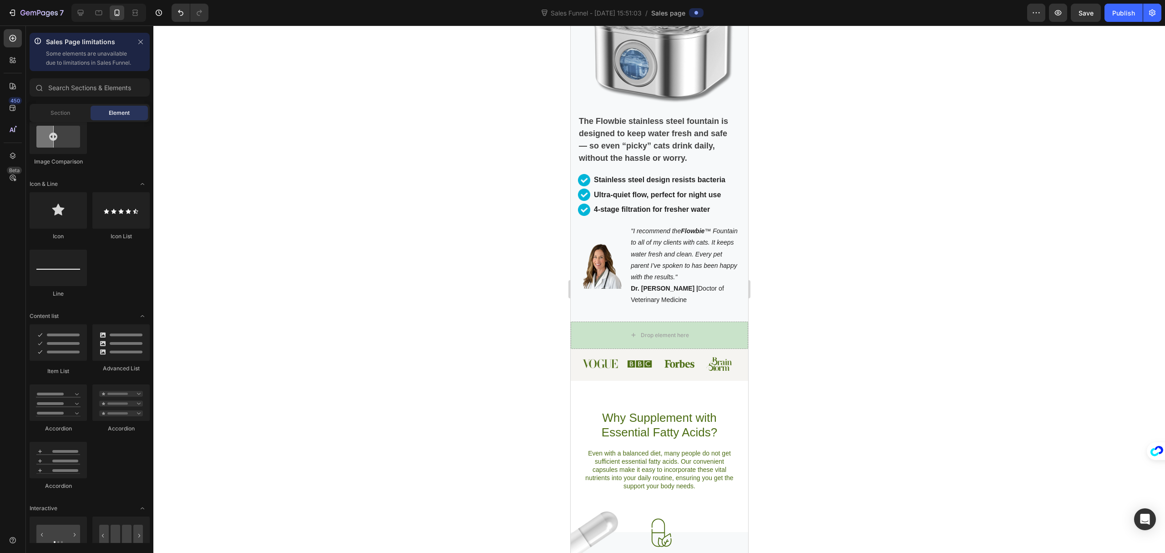
click at [1000, 248] on div at bounding box center [659, 288] width 1012 height 527
click at [77, 11] on icon at bounding box center [80, 12] width 9 height 9
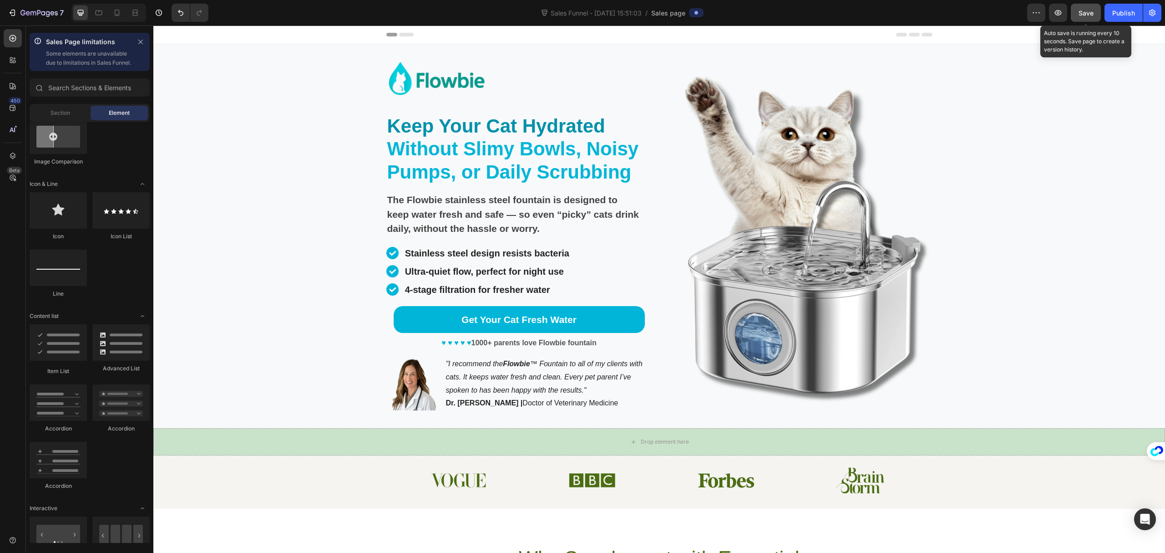
click at [1086, 11] on span "Save" at bounding box center [1086, 13] width 15 height 8
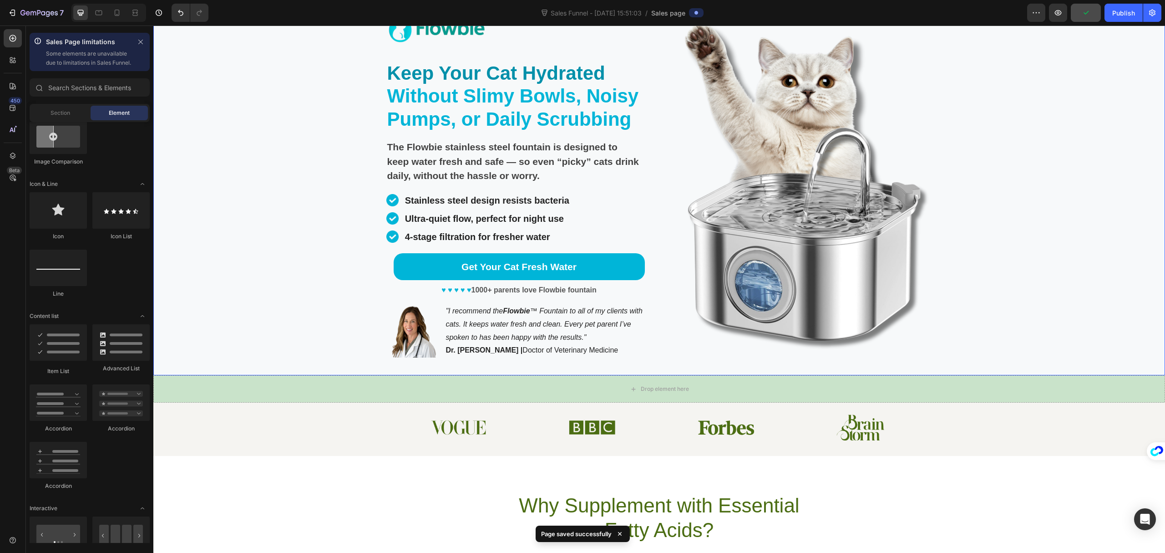
scroll to position [182, 0]
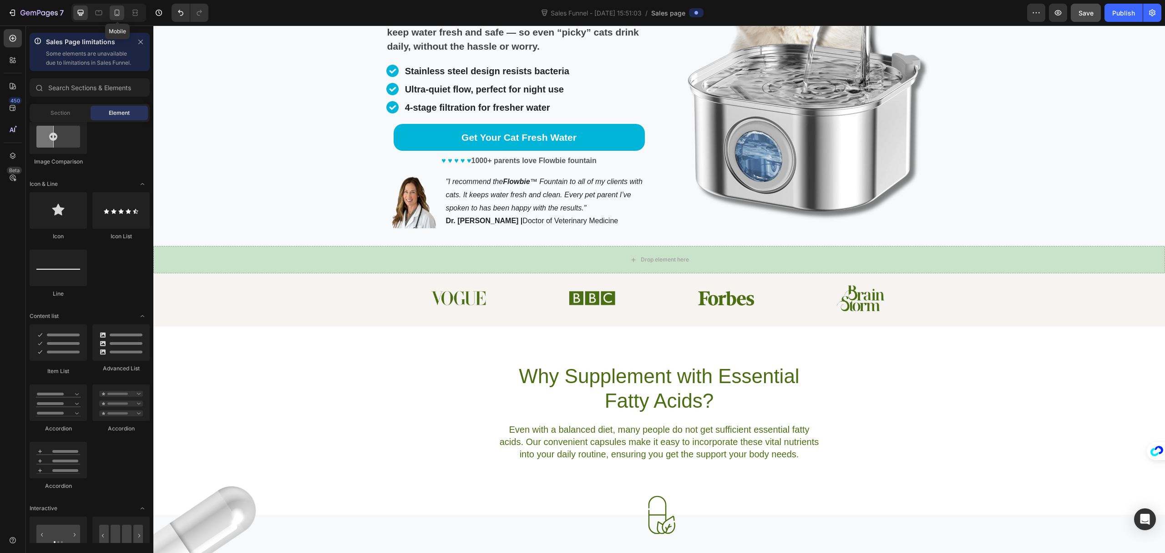
click at [115, 15] on icon at bounding box center [117, 13] width 5 height 6
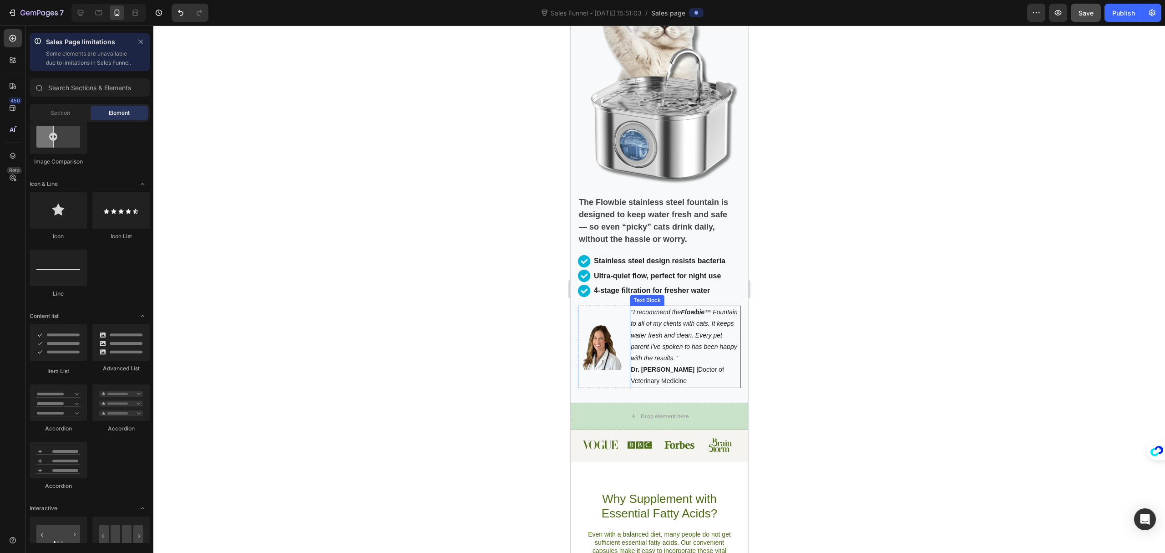
click at [688, 364] on p "Dr. Sarah Mitchell | Doctor of Veterinary Medicine" at bounding box center [685, 375] width 109 height 23
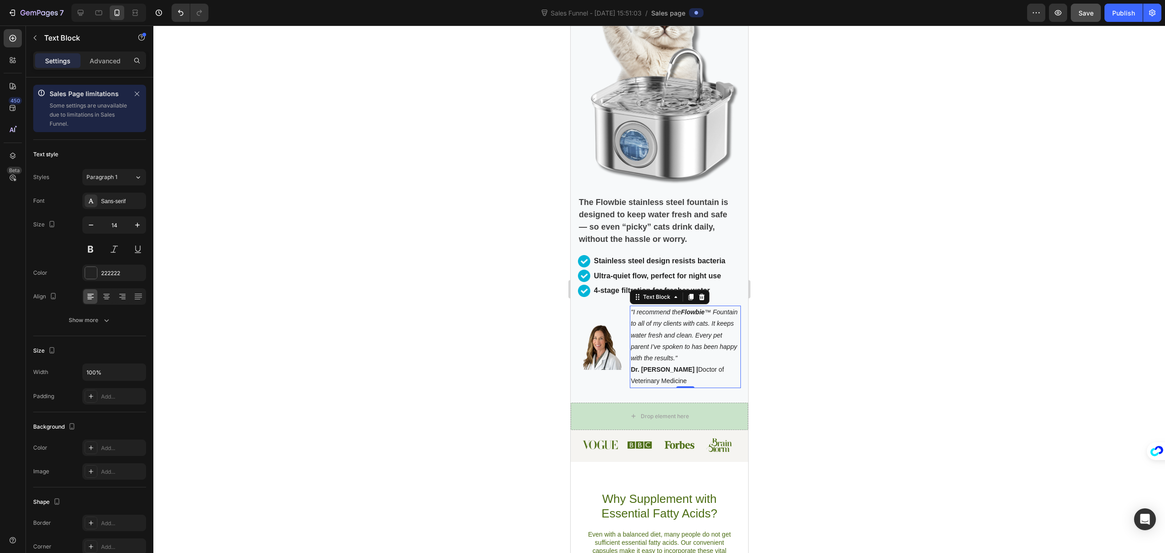
click at [688, 364] on p "Dr. Sarah Mitchell | Doctor of Veterinary Medicine" at bounding box center [685, 375] width 109 height 23
click at [685, 366] on strong "Dr. Sarah Mitchell |" at bounding box center [664, 369] width 67 height 7
click at [704, 364] on p "Dr. Sarah Mitchell |" at bounding box center [685, 369] width 109 height 11
click at [727, 351] on p ""I recommend the Flowbie ™ Fountain to all of my clients with cats. It keeps wa…" at bounding box center [685, 334] width 109 height 57
click at [730, 350] on p ""I recommend the Flowbie ™ Fountain to all of my clients with cats. It keeps wa…" at bounding box center [685, 334] width 109 height 57
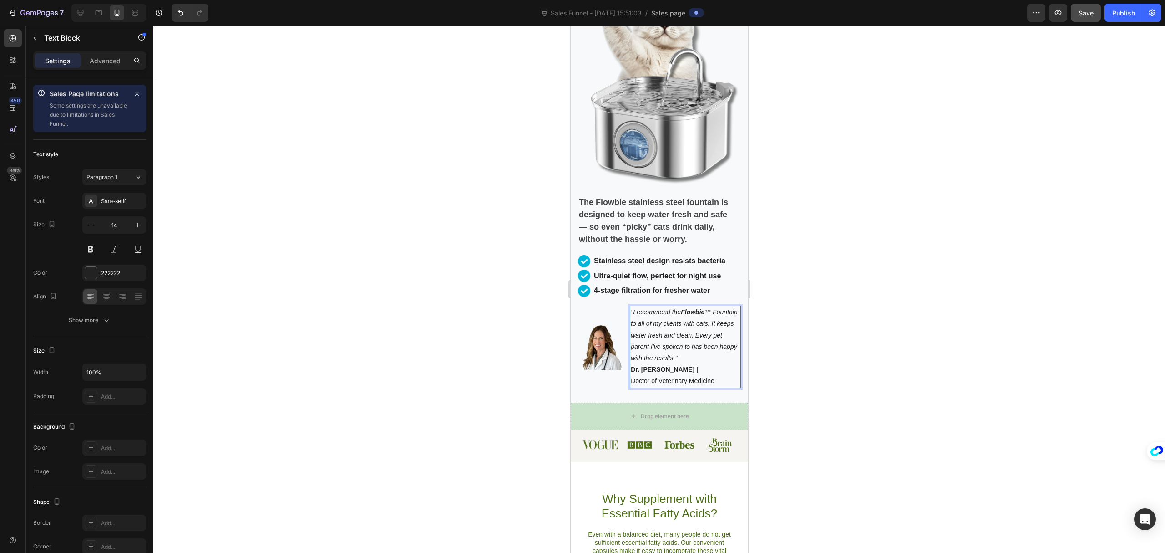
click at [918, 346] on div at bounding box center [659, 288] width 1012 height 527
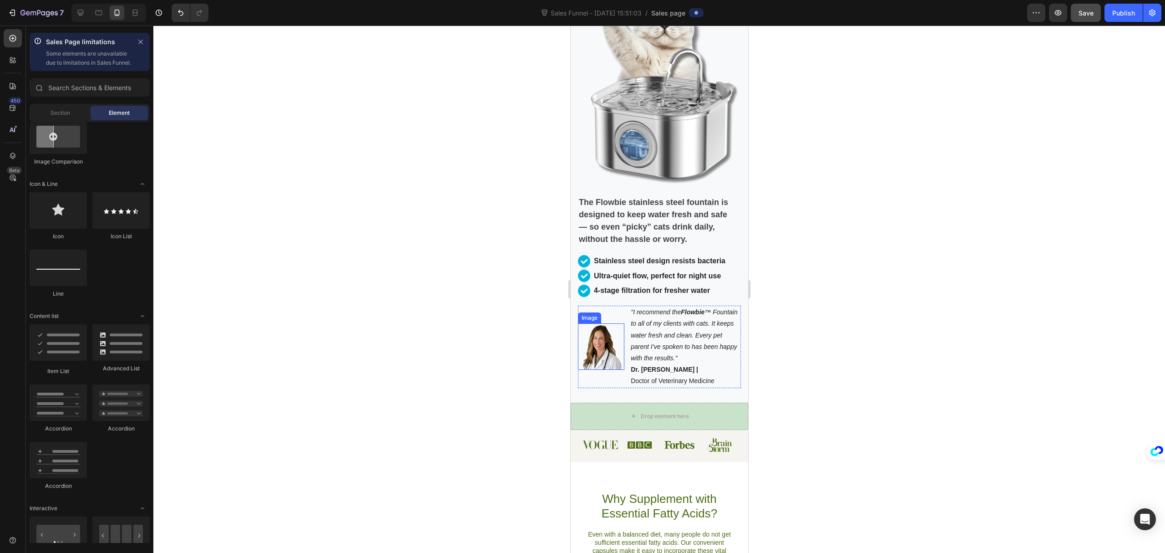
click at [604, 340] on img at bounding box center [601, 346] width 46 height 46
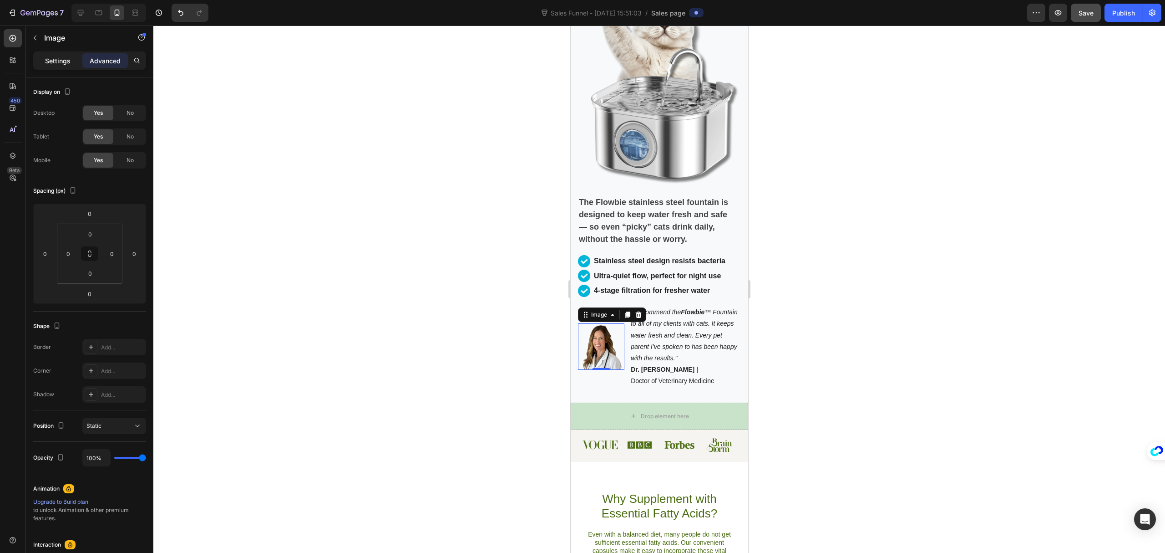
click at [43, 61] on div "Settings" at bounding box center [58, 60] width 46 height 15
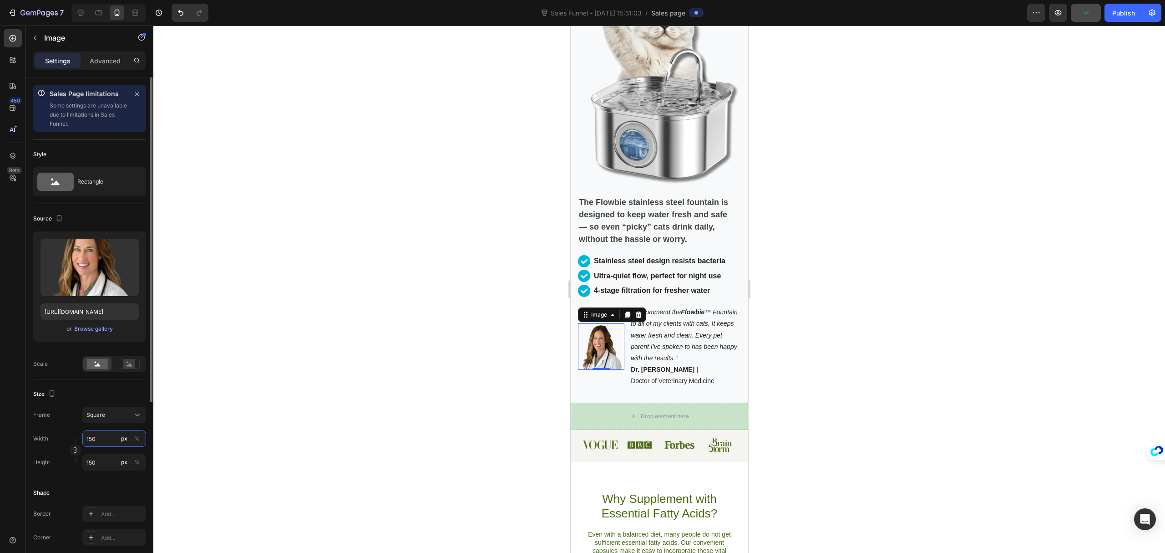
click at [102, 442] on input "150" at bounding box center [114, 438] width 64 height 16
type input "1"
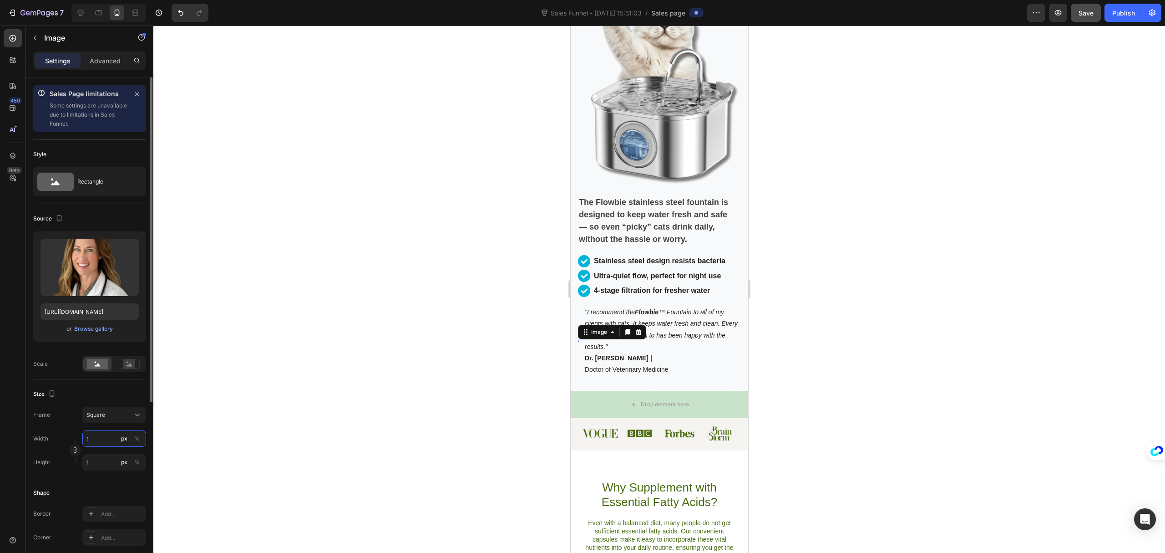
type input "10"
type input "100"
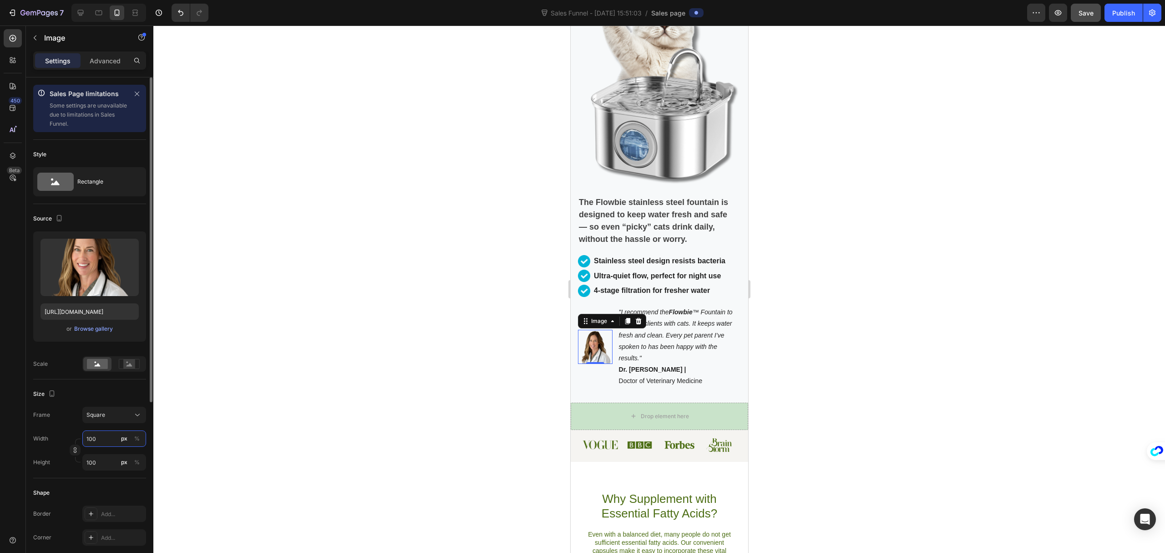
type input "150"
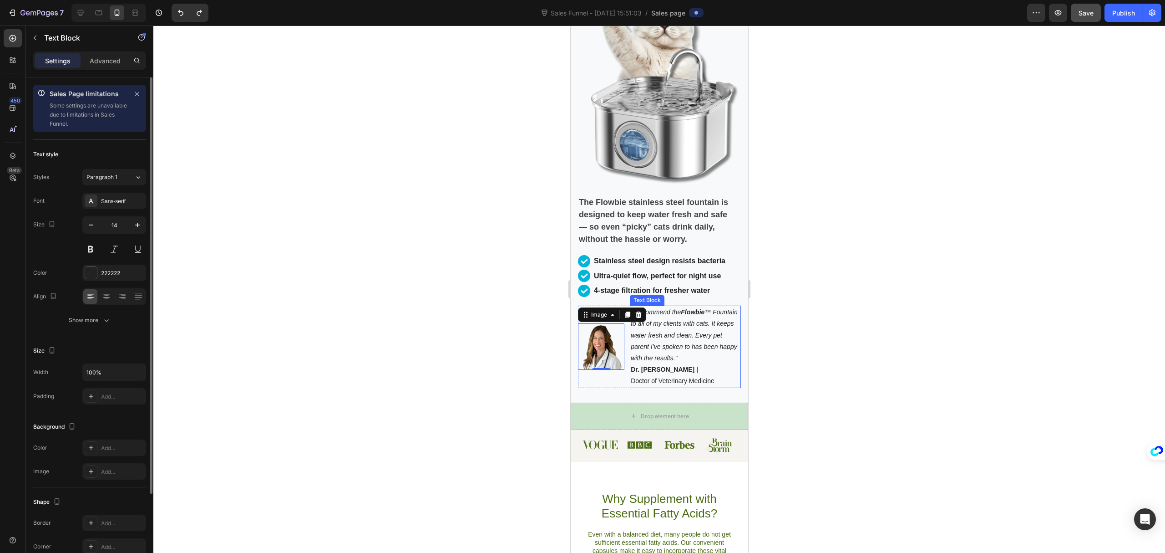
click at [671, 348] on icon ""I recommend the Flowbie ™ Fountain to all of my clients with cats. It keeps wa…" at bounding box center [684, 334] width 107 height 53
click at [910, 304] on div at bounding box center [659, 288] width 1012 height 527
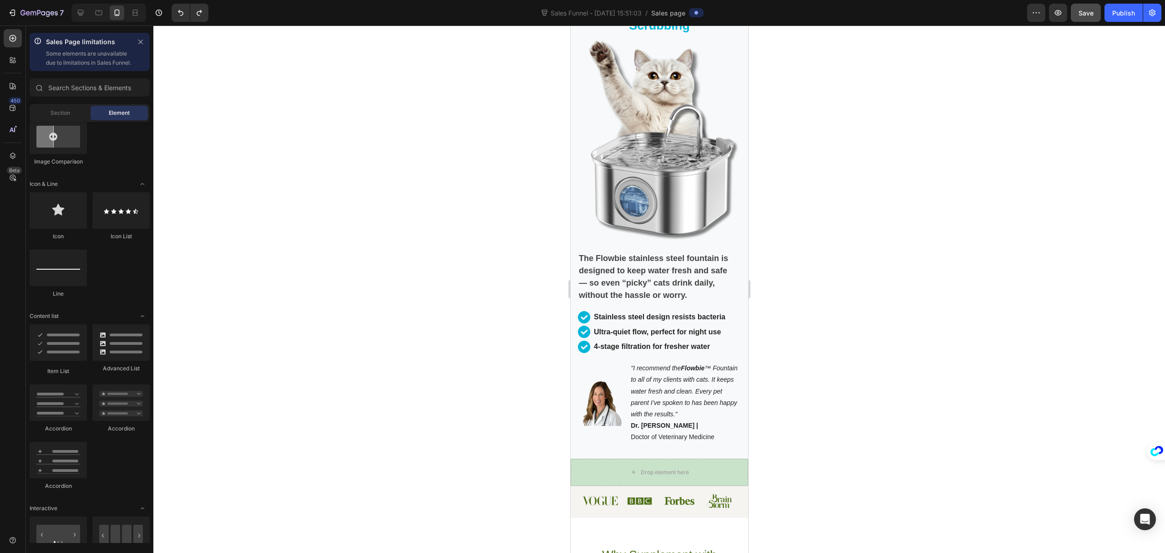
scroll to position [121, 0]
